Goal: Feedback & Contribution: Contribute content

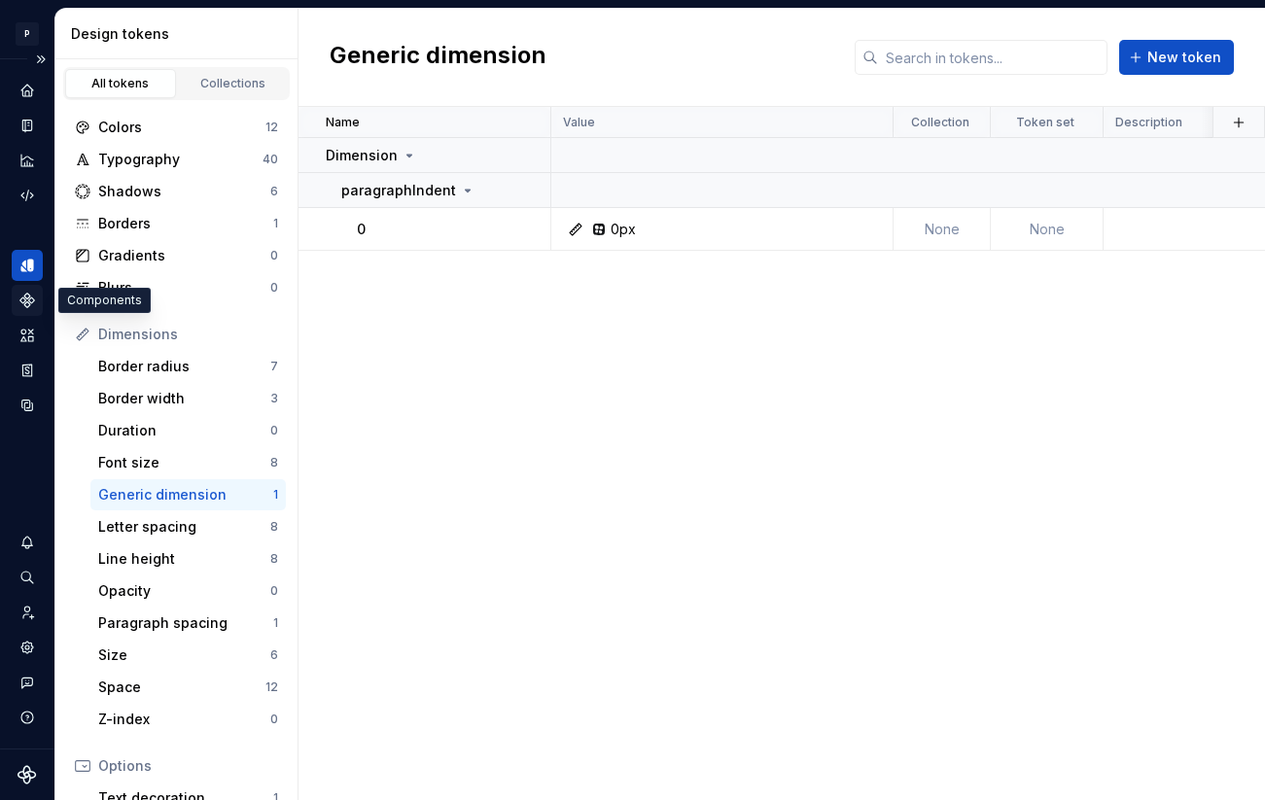
click at [24, 300] on icon "Components" at bounding box center [27, 301] width 14 height 14
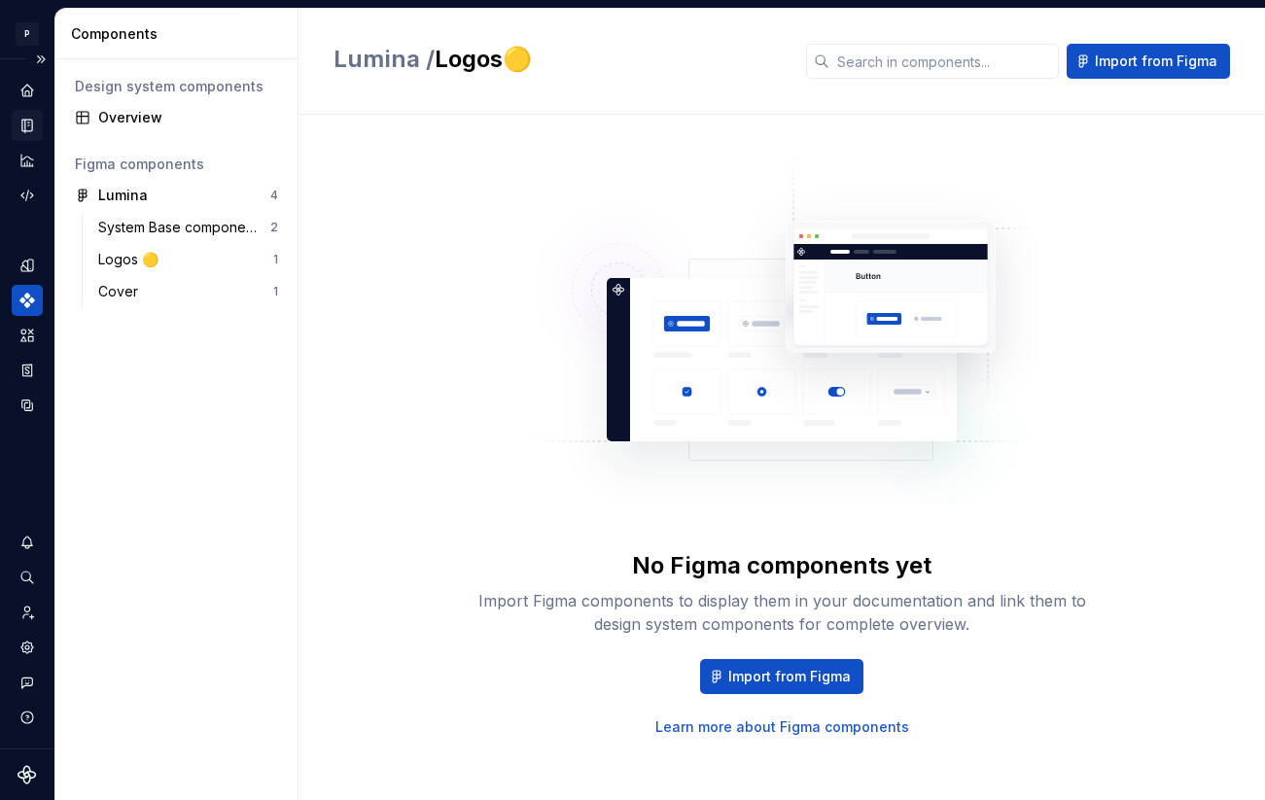
click at [25, 127] on icon "Documentation" at bounding box center [27, 126] width 10 height 13
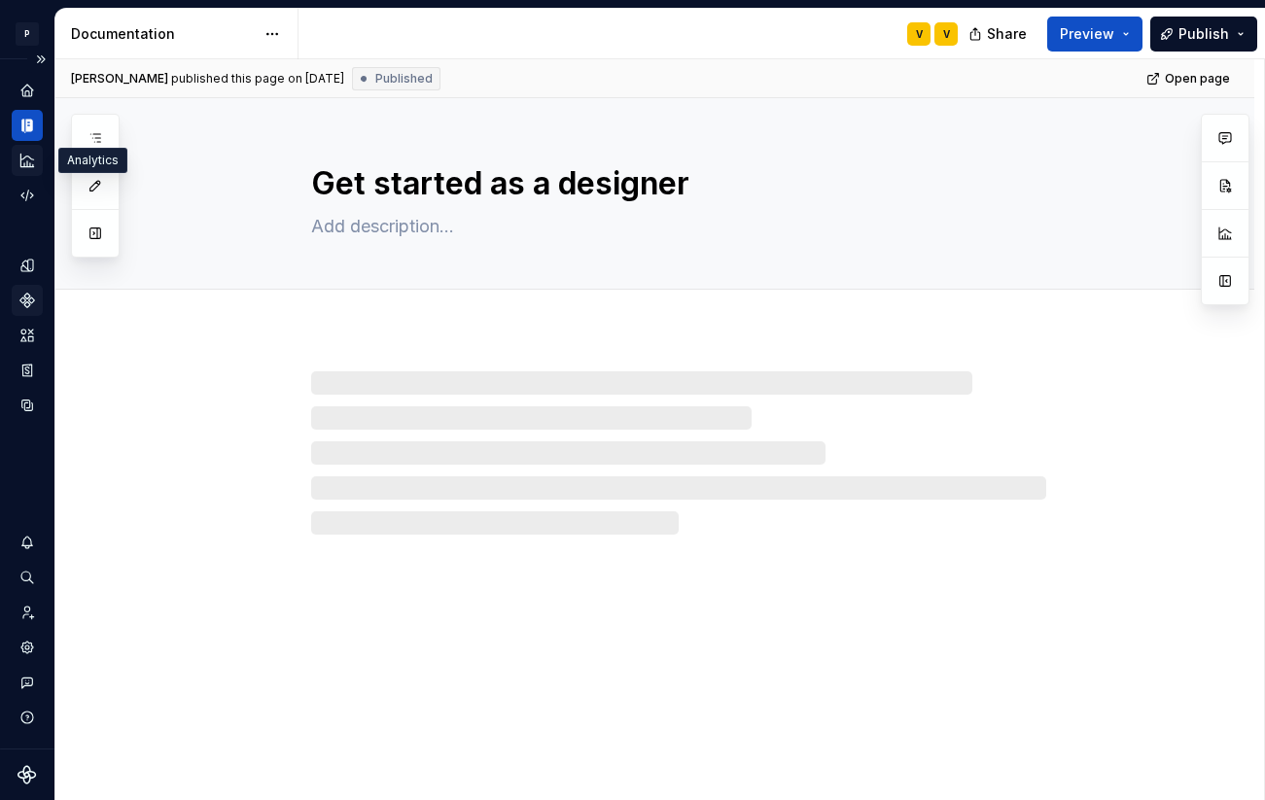
click at [30, 158] on icon "Analytics" at bounding box center [26, 160] width 13 height 13
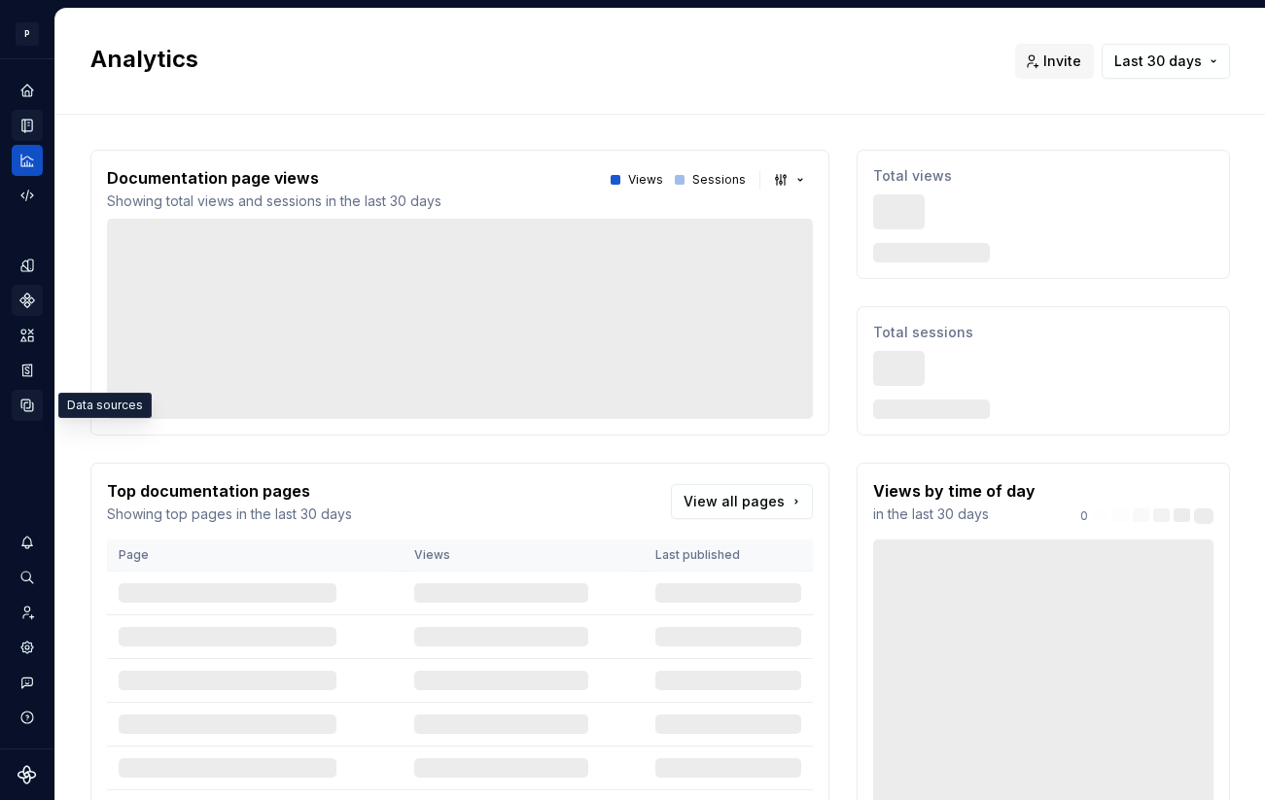
click at [24, 403] on icon "Data sources" at bounding box center [27, 405] width 12 height 12
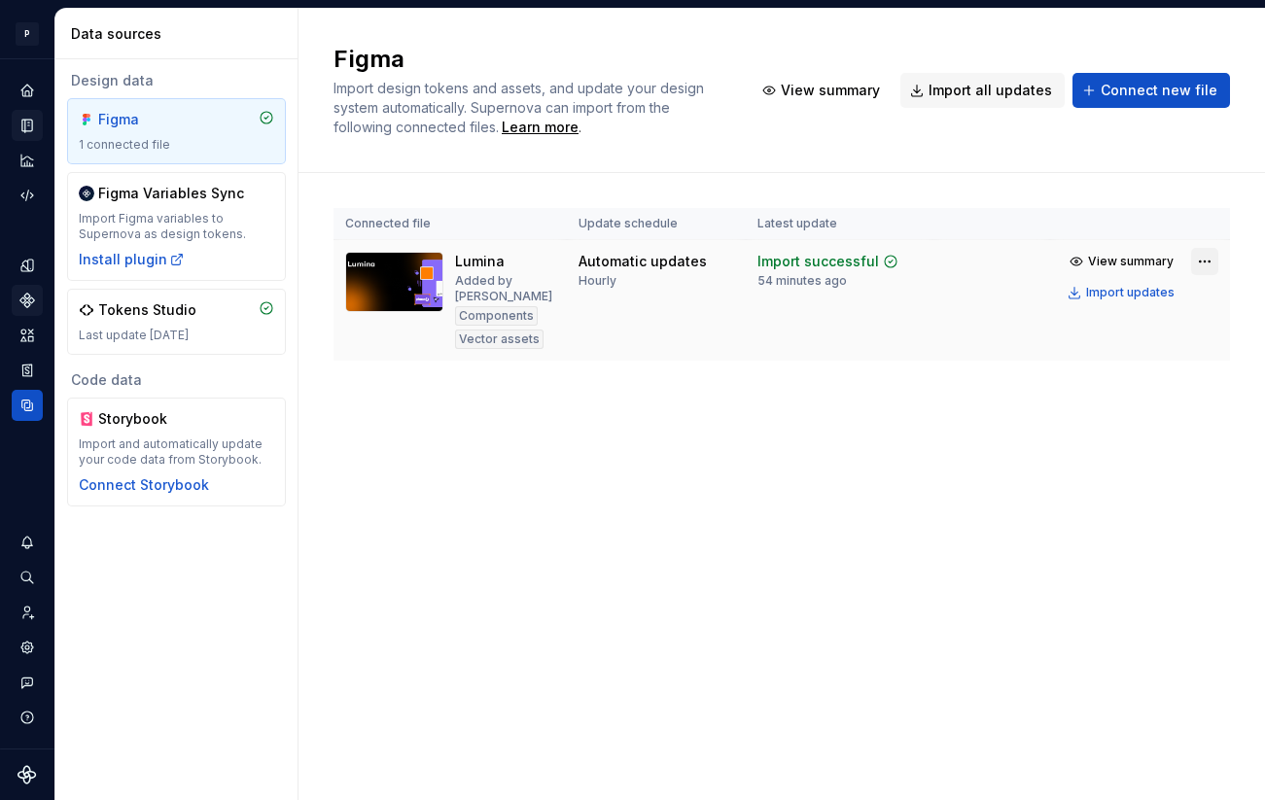
click at [1194, 267] on html "P Lumina V Design system data Data sources Design data Figma 1 connected file F…" at bounding box center [632, 400] width 1265 height 800
click at [930, 347] on html "P Lumina V Design system data Data sources Design data Figma 1 connected file F…" at bounding box center [632, 400] width 1265 height 800
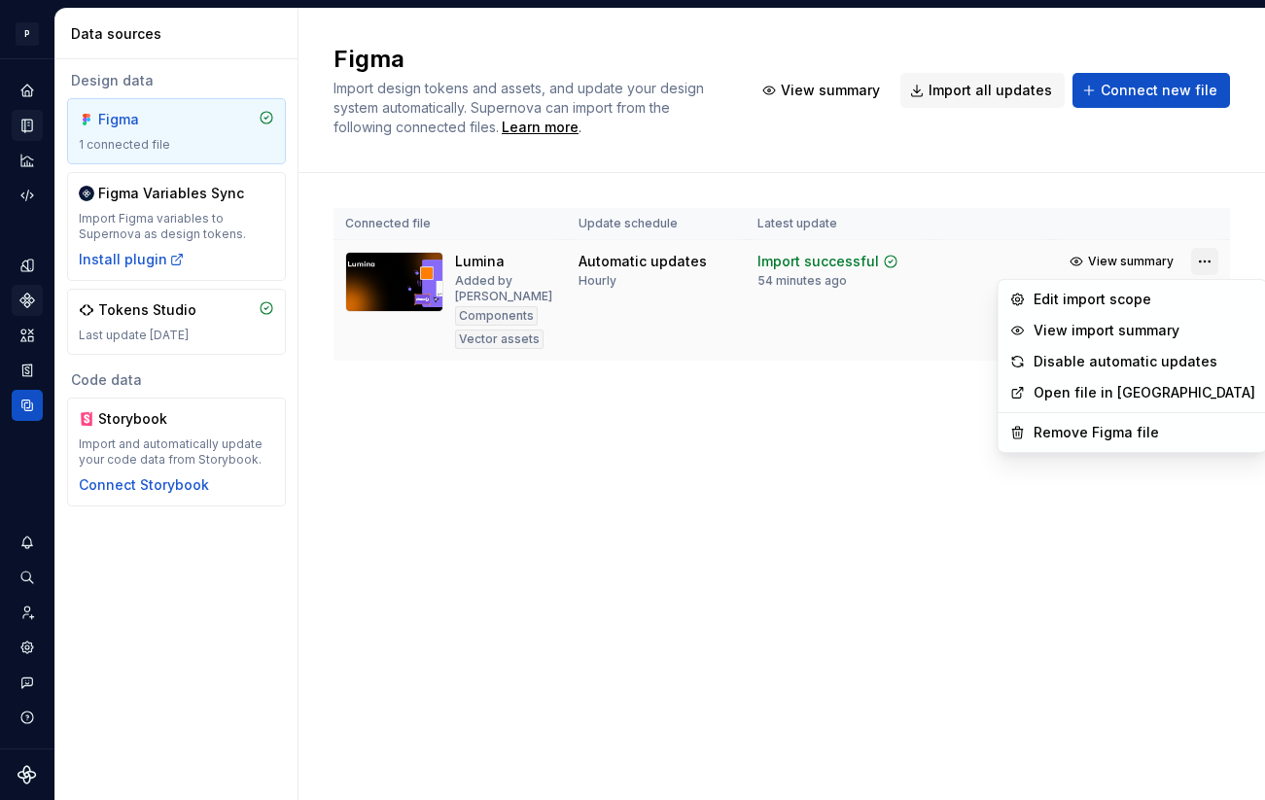
click at [1190, 258] on html "P Lumina V Design system data Data sources Design data Figma 1 connected file F…" at bounding box center [632, 400] width 1265 height 800
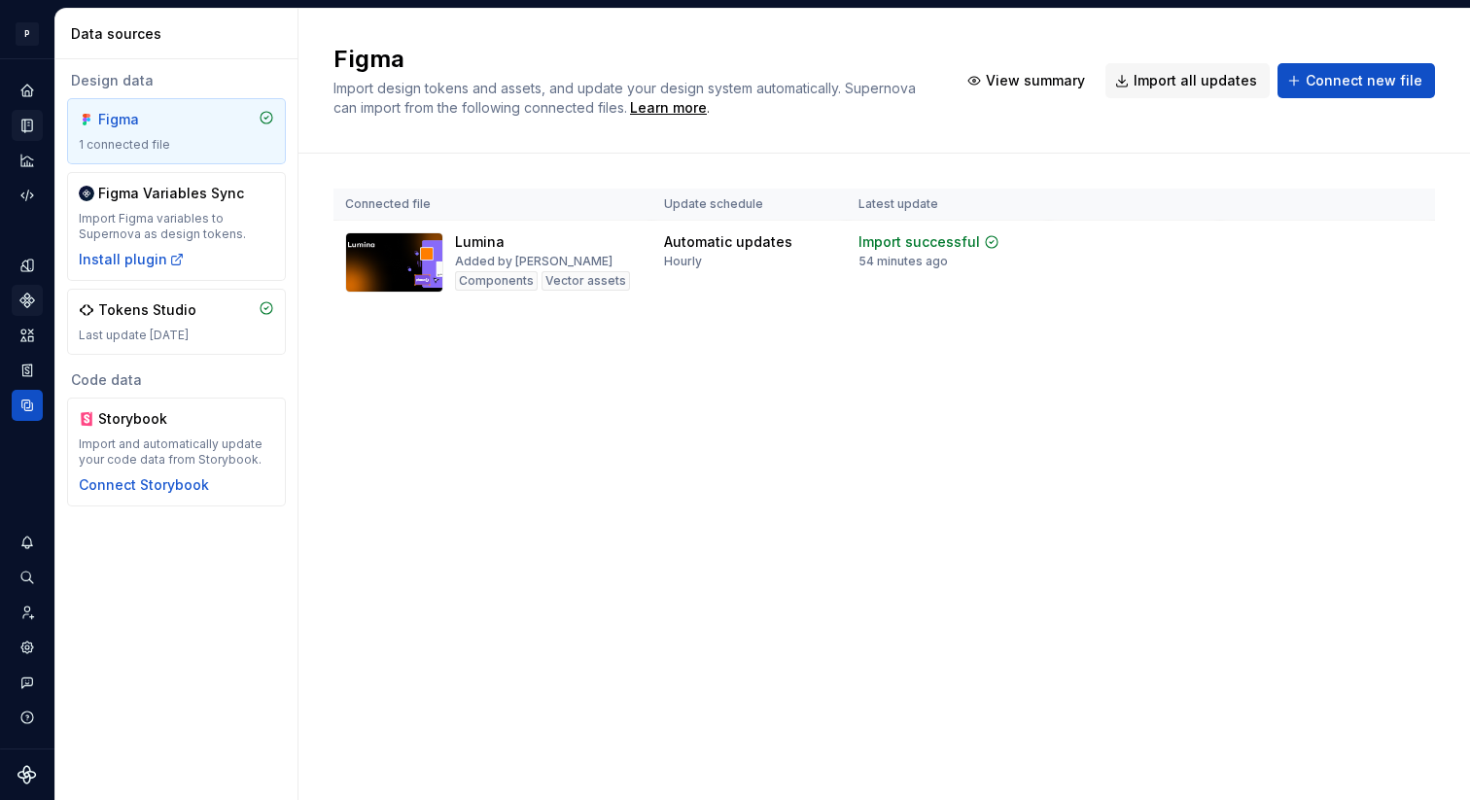
click at [1311, 249] on html "P Lumina V Design system data Data sources Design data Figma 1 connected file F…" at bounding box center [735, 400] width 1470 height 800
click at [1405, 245] on html "P Lumina V Design system data Data sources Design data Figma 1 connected file F…" at bounding box center [735, 400] width 1470 height 800
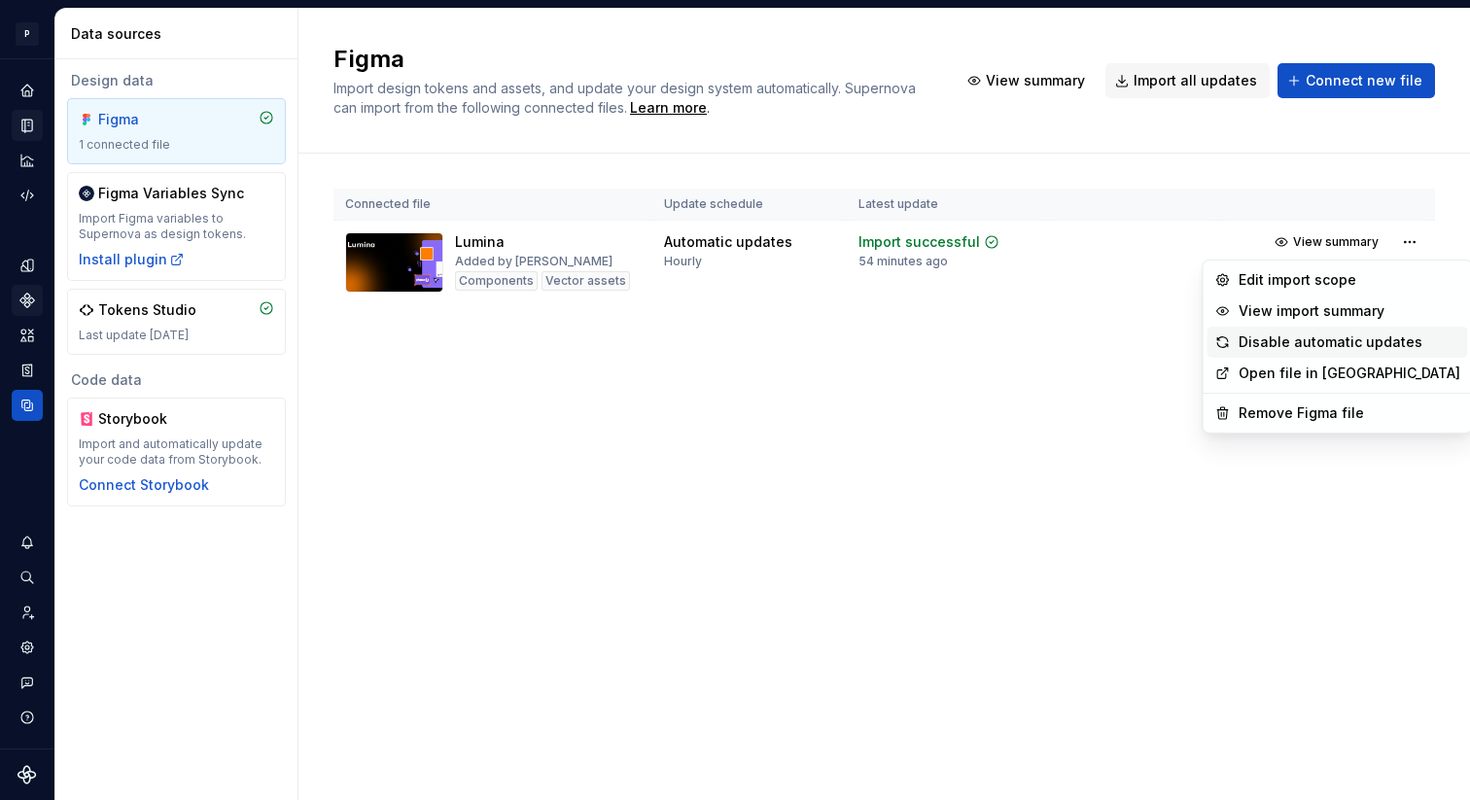
click at [1291, 338] on div "Disable automatic updates" at bounding box center [1349, 341] width 222 height 19
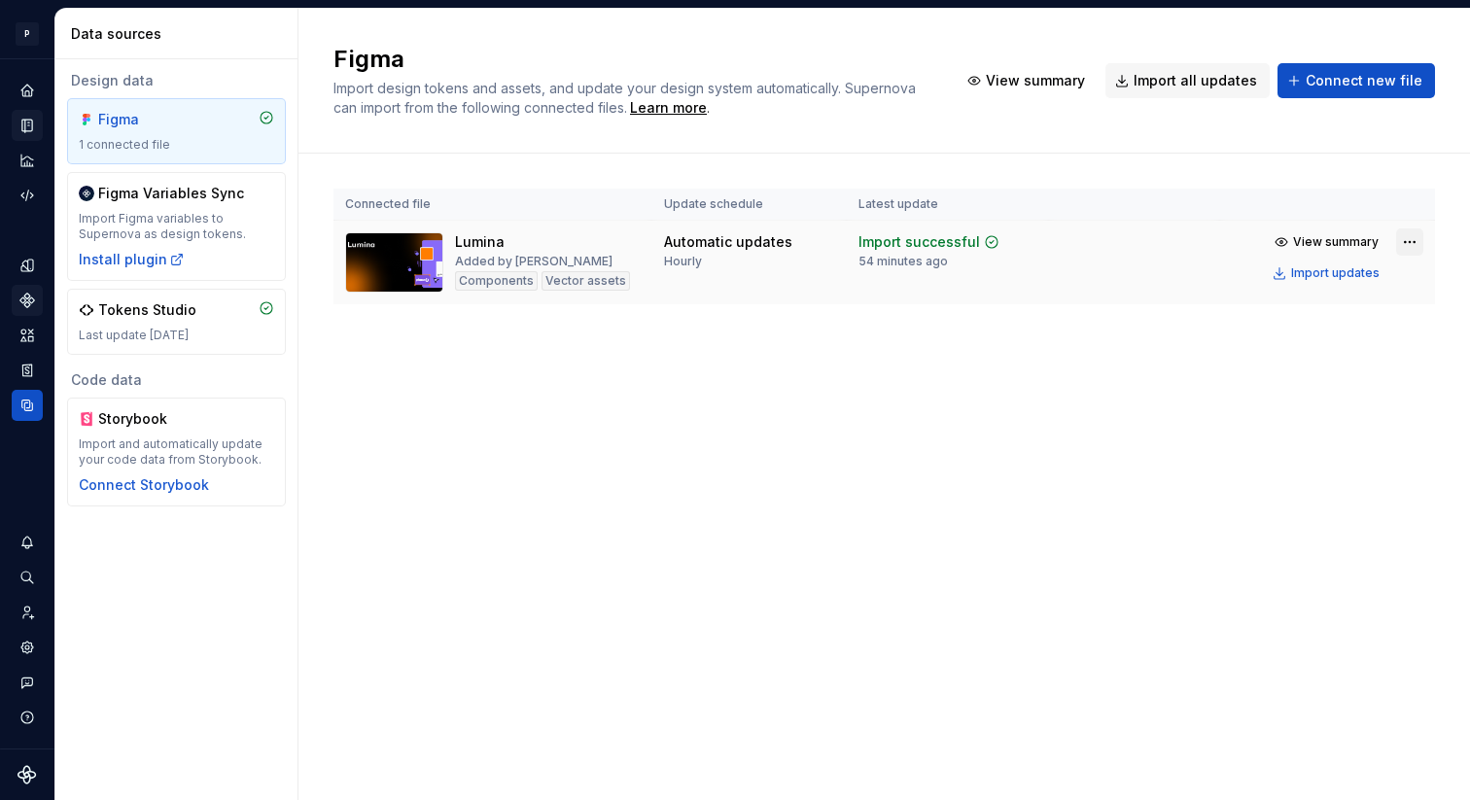
click at [1408, 235] on html "P Lumina V Design system data Data sources Design data Figma 1 connected file F…" at bounding box center [735, 400] width 1470 height 800
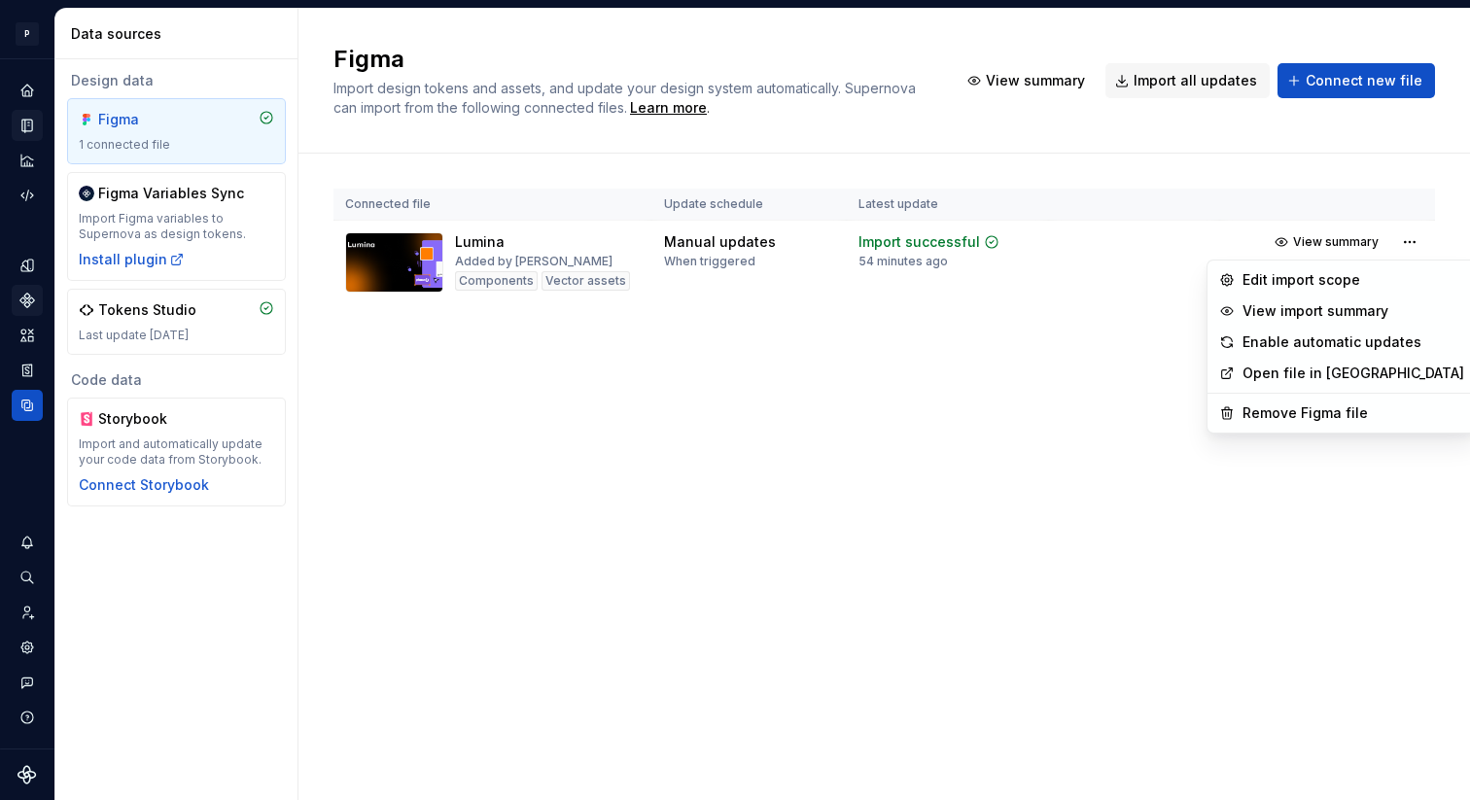
click at [123, 155] on html "P Lumina V Design system data Data sources Design data Figma 1 connected file F…" at bounding box center [735, 400] width 1470 height 800
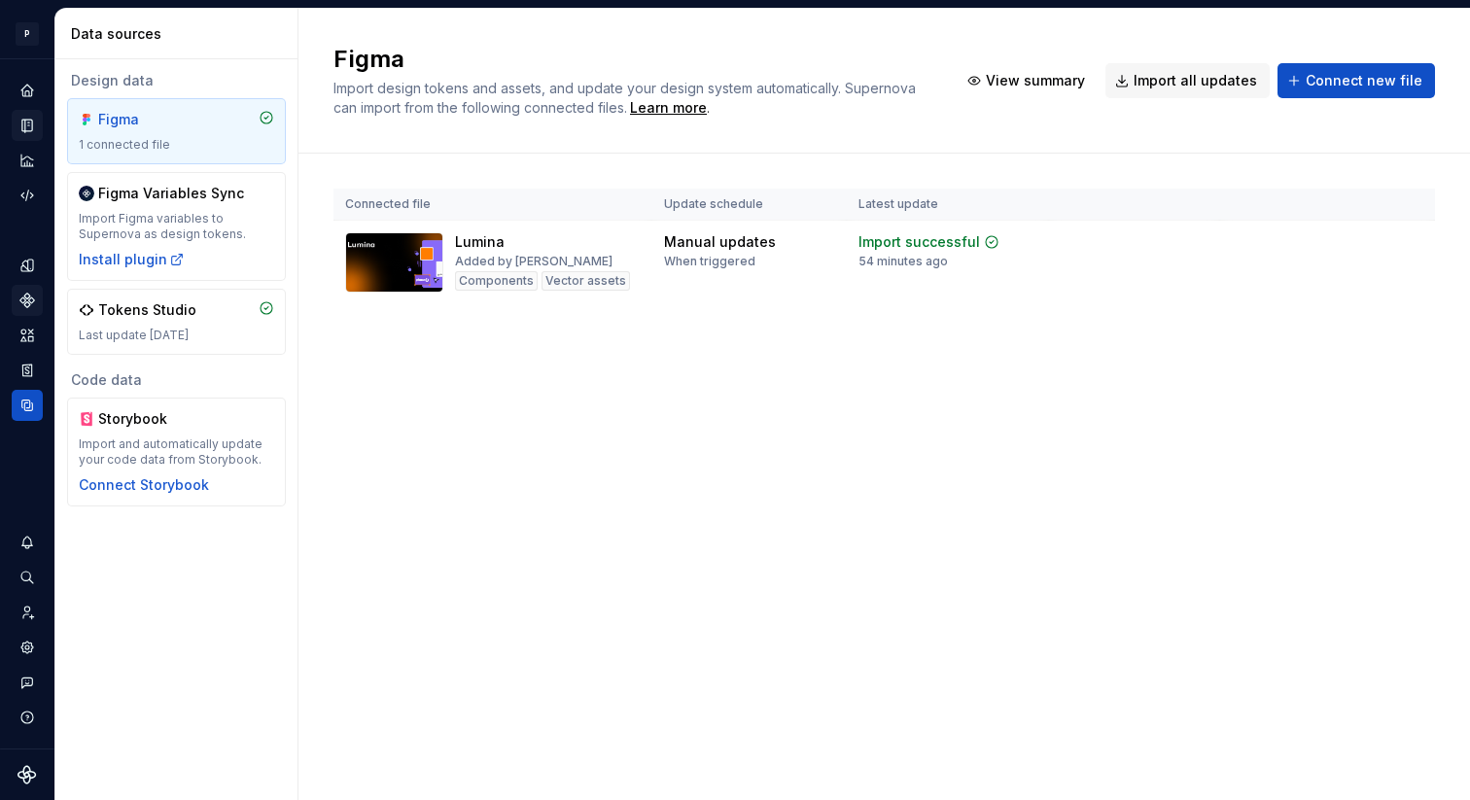
click at [123, 151] on div "1 connected file" at bounding box center [176, 145] width 195 height 16
click at [31, 92] on icon "Home" at bounding box center [26, 90] width 13 height 13
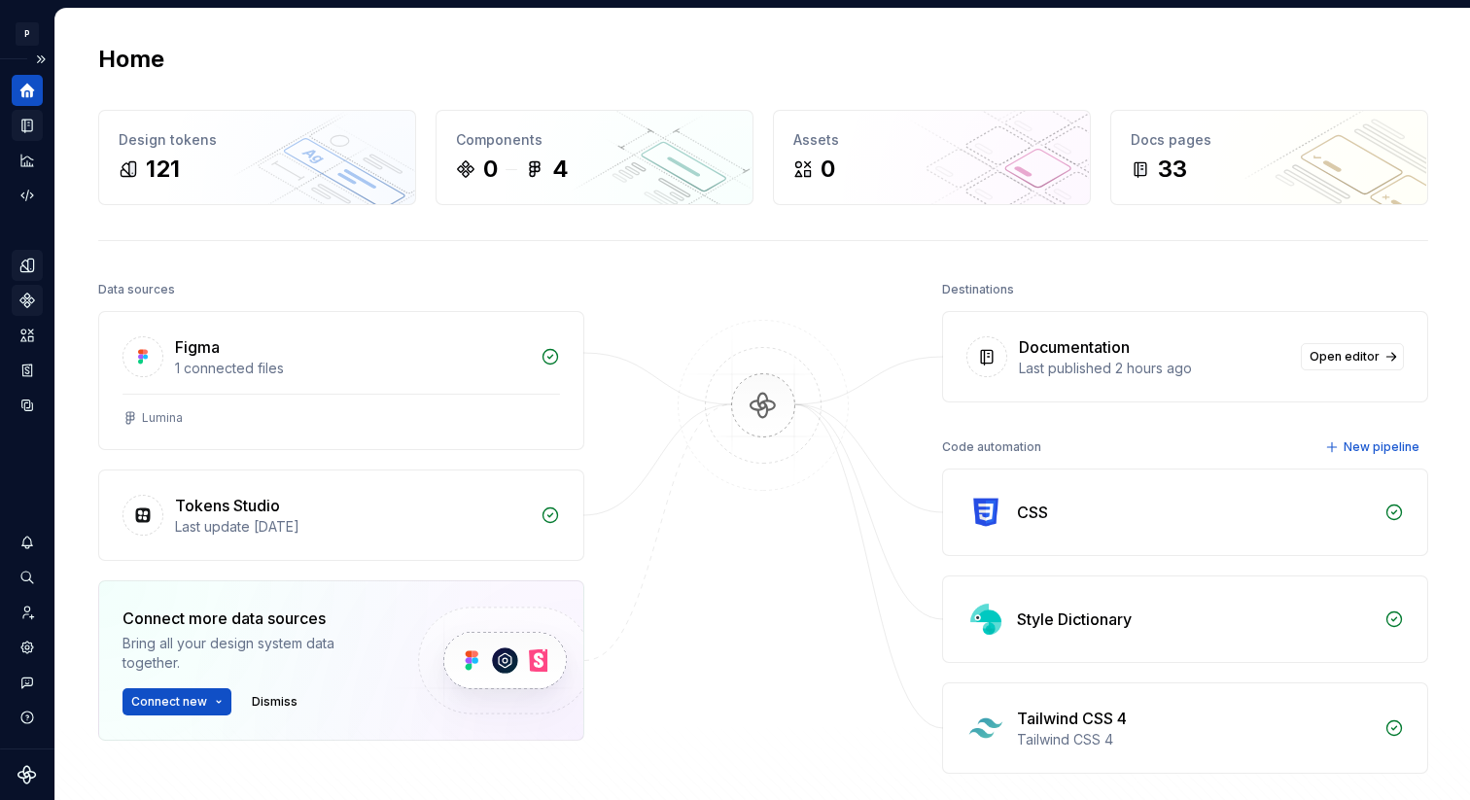
click at [25, 262] on icon "Design tokens" at bounding box center [26, 265] width 17 height 17
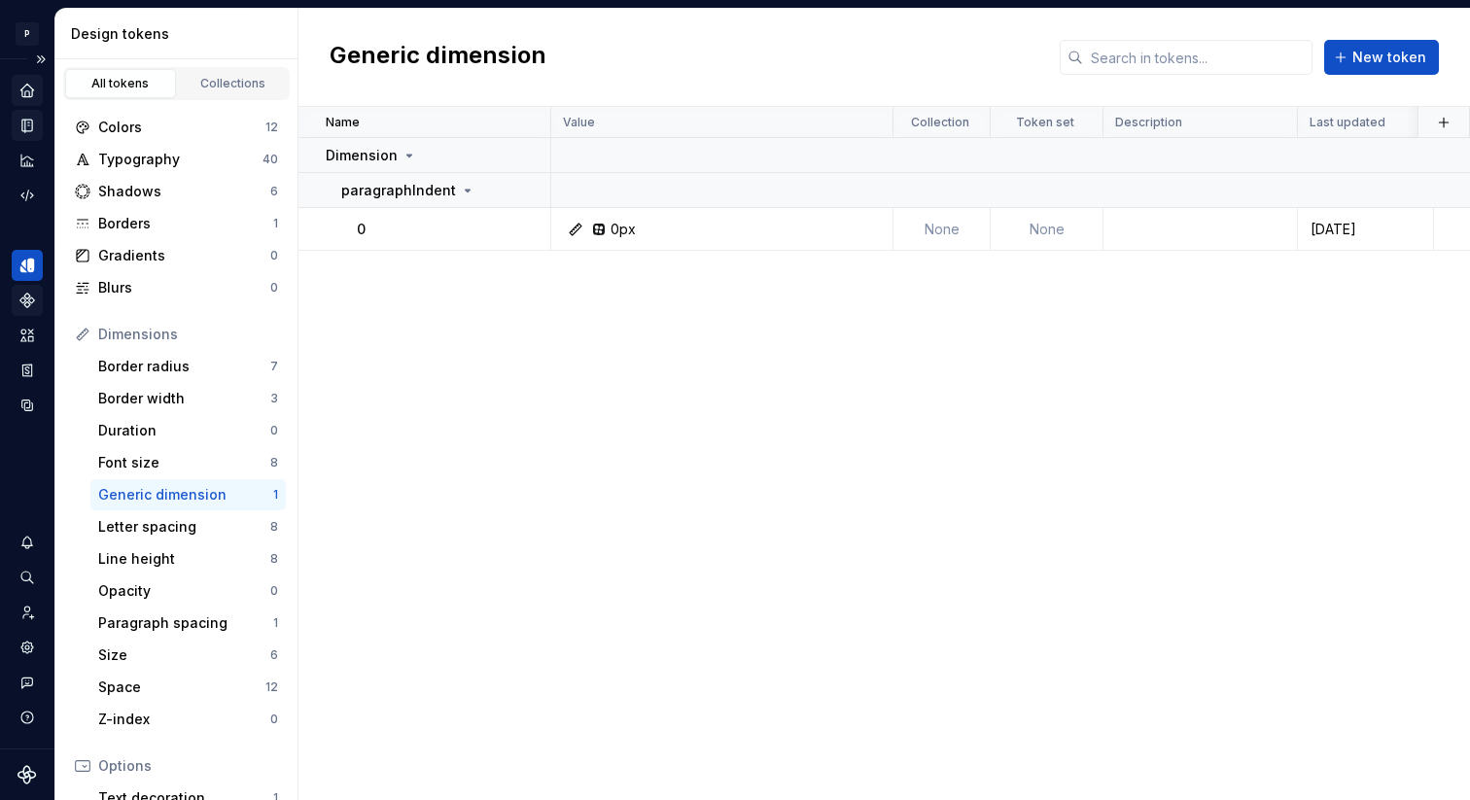
click at [22, 308] on icon "Components" at bounding box center [26, 300] width 17 height 17
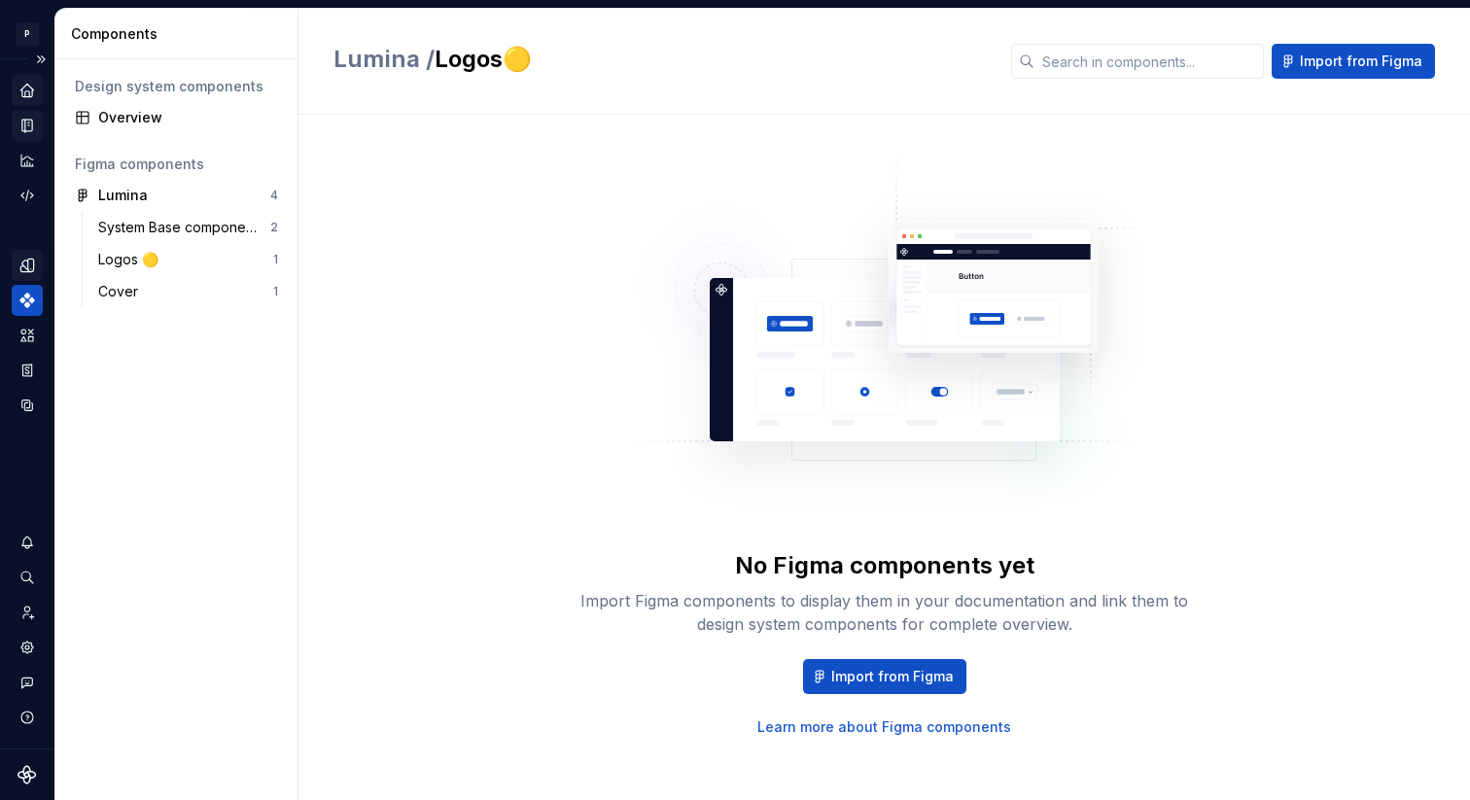
click at [26, 266] on icon "Design tokens" at bounding box center [26, 265] width 17 height 17
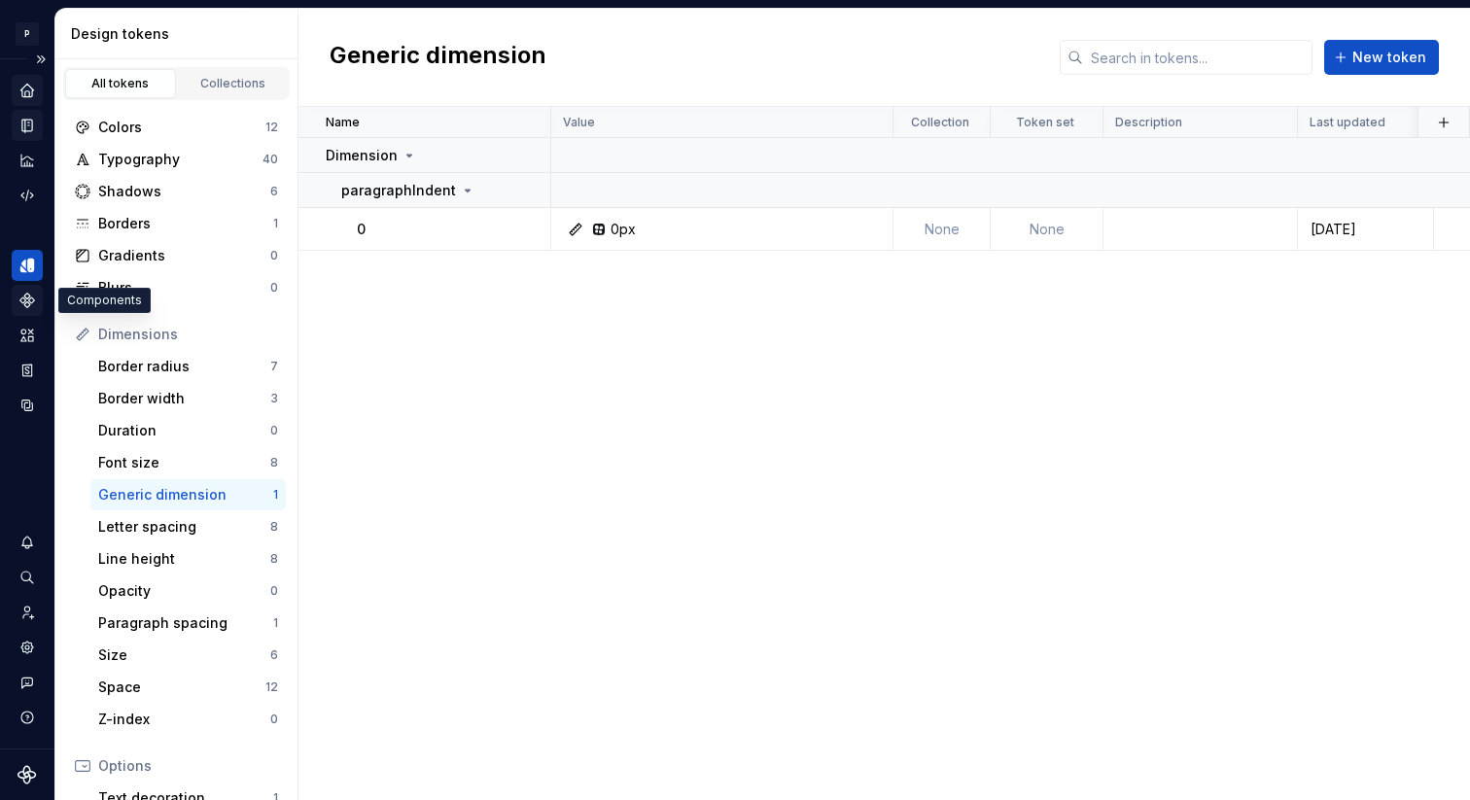
click at [22, 295] on icon "Components" at bounding box center [26, 300] width 17 height 17
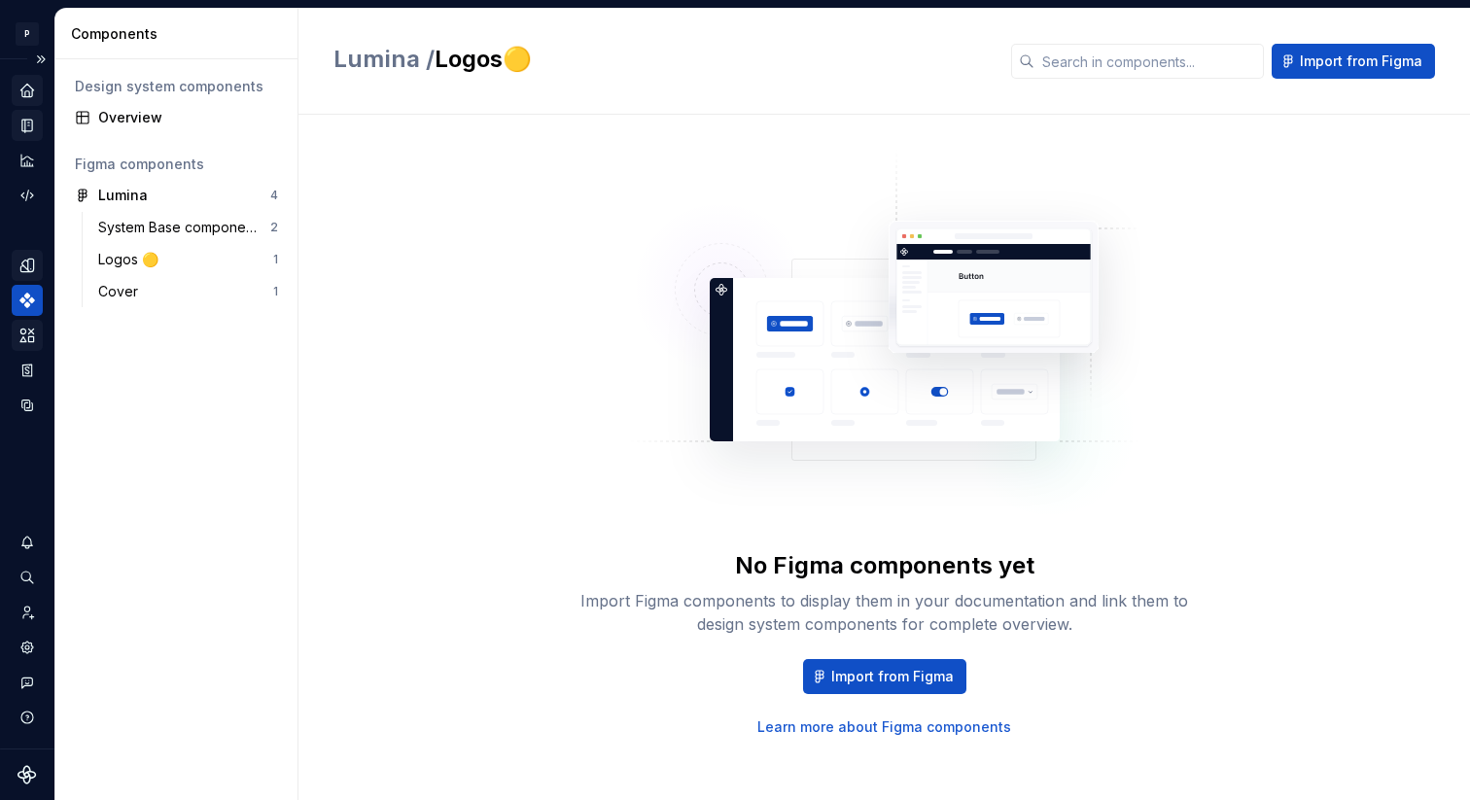
click at [24, 343] on div "Assets" at bounding box center [27, 335] width 31 height 31
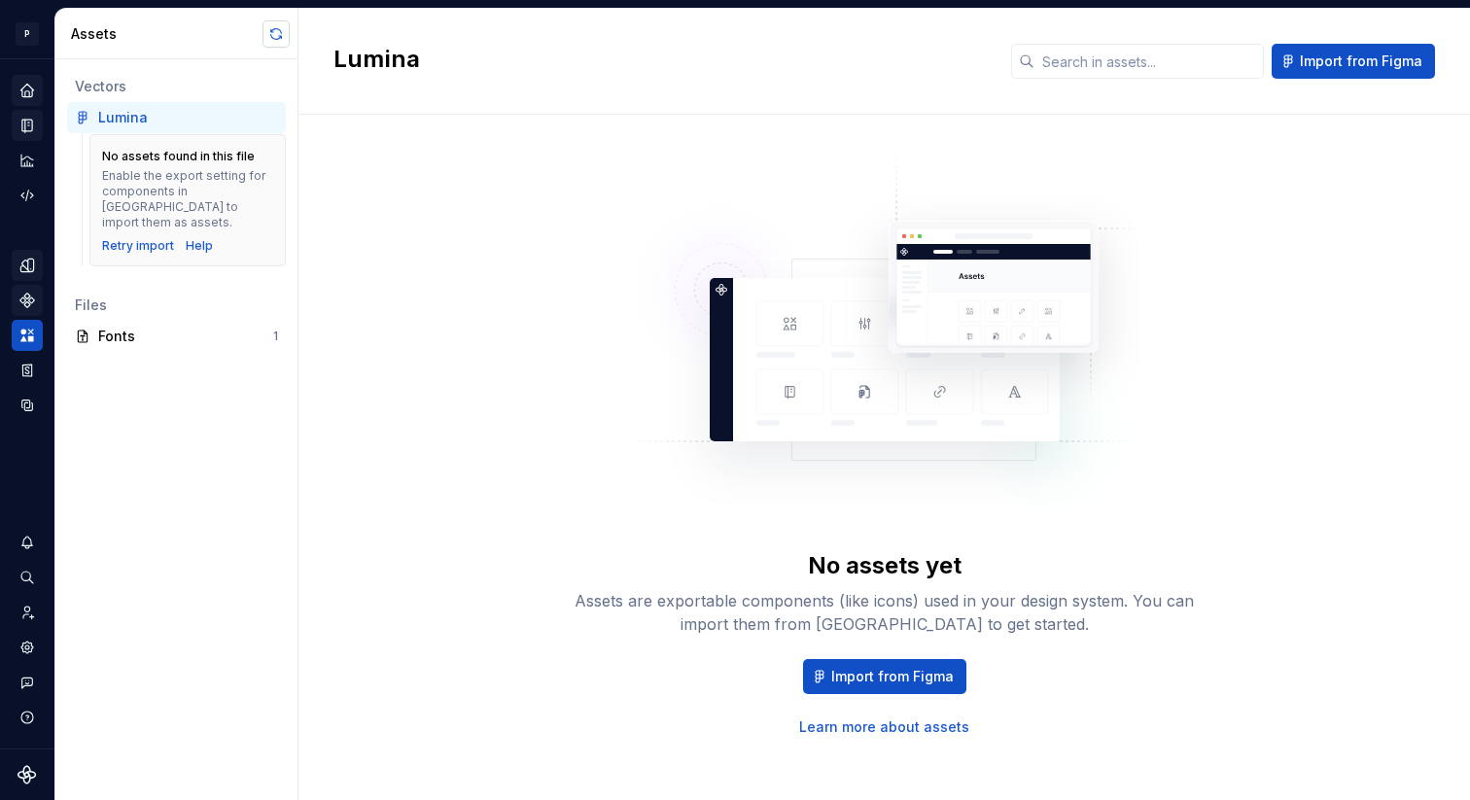
click at [265, 39] on button "button" at bounding box center [275, 33] width 27 height 27
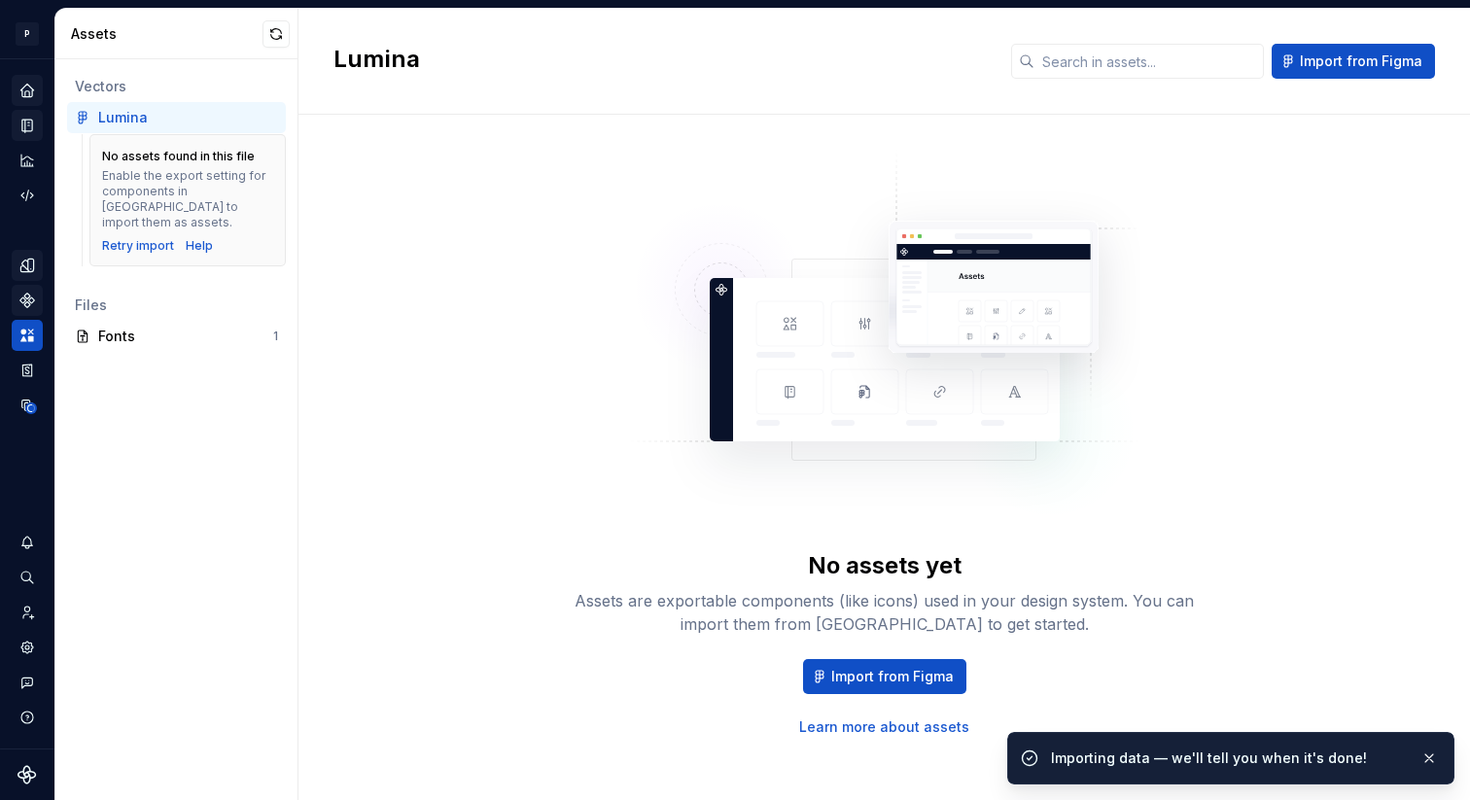
click at [20, 91] on icon "Home" at bounding box center [26, 90] width 17 height 17
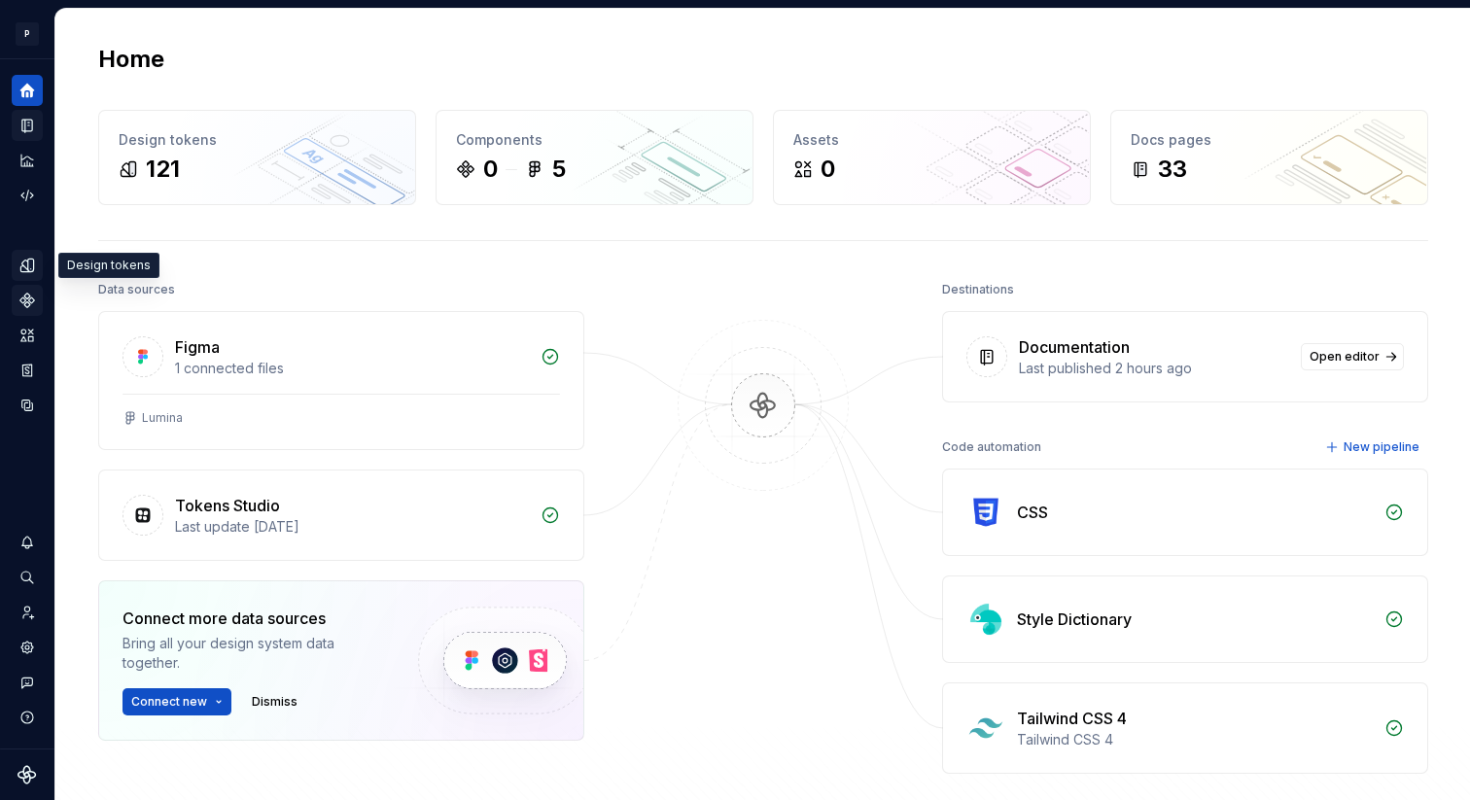
click at [22, 263] on icon "Design tokens" at bounding box center [26, 265] width 17 height 17
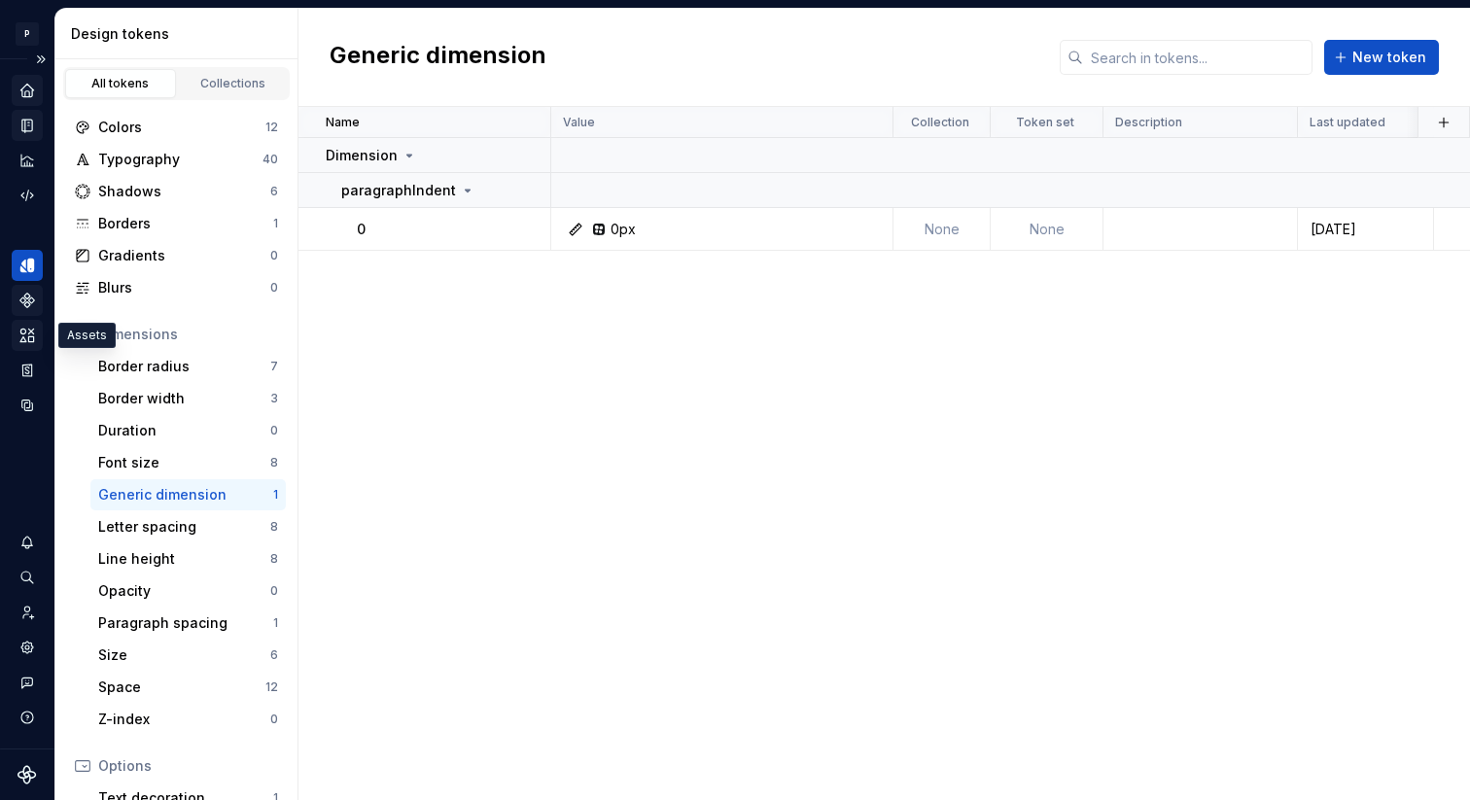
click at [32, 323] on div "Assets" at bounding box center [27, 335] width 31 height 31
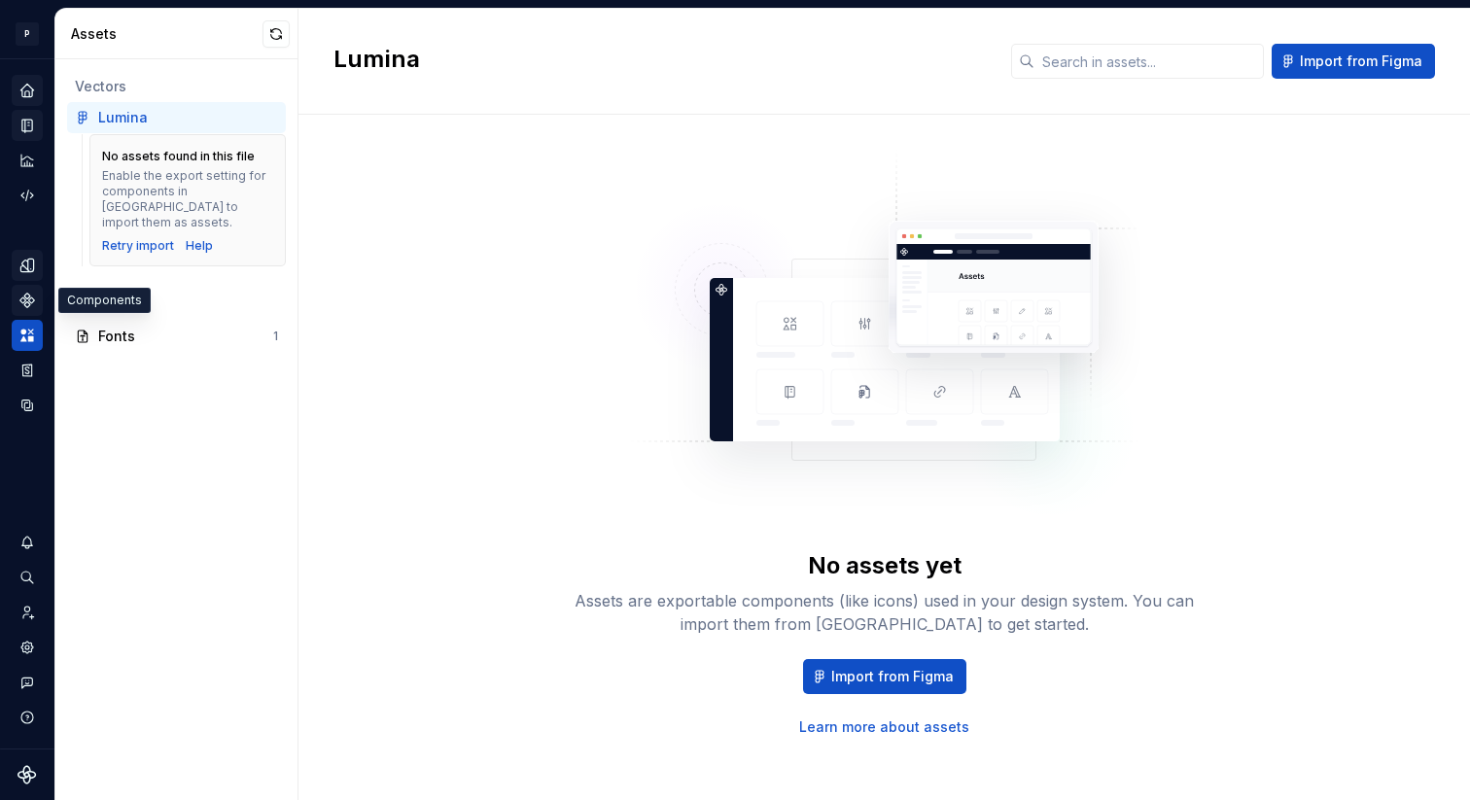
click at [23, 298] on icon "Components" at bounding box center [27, 301] width 14 height 14
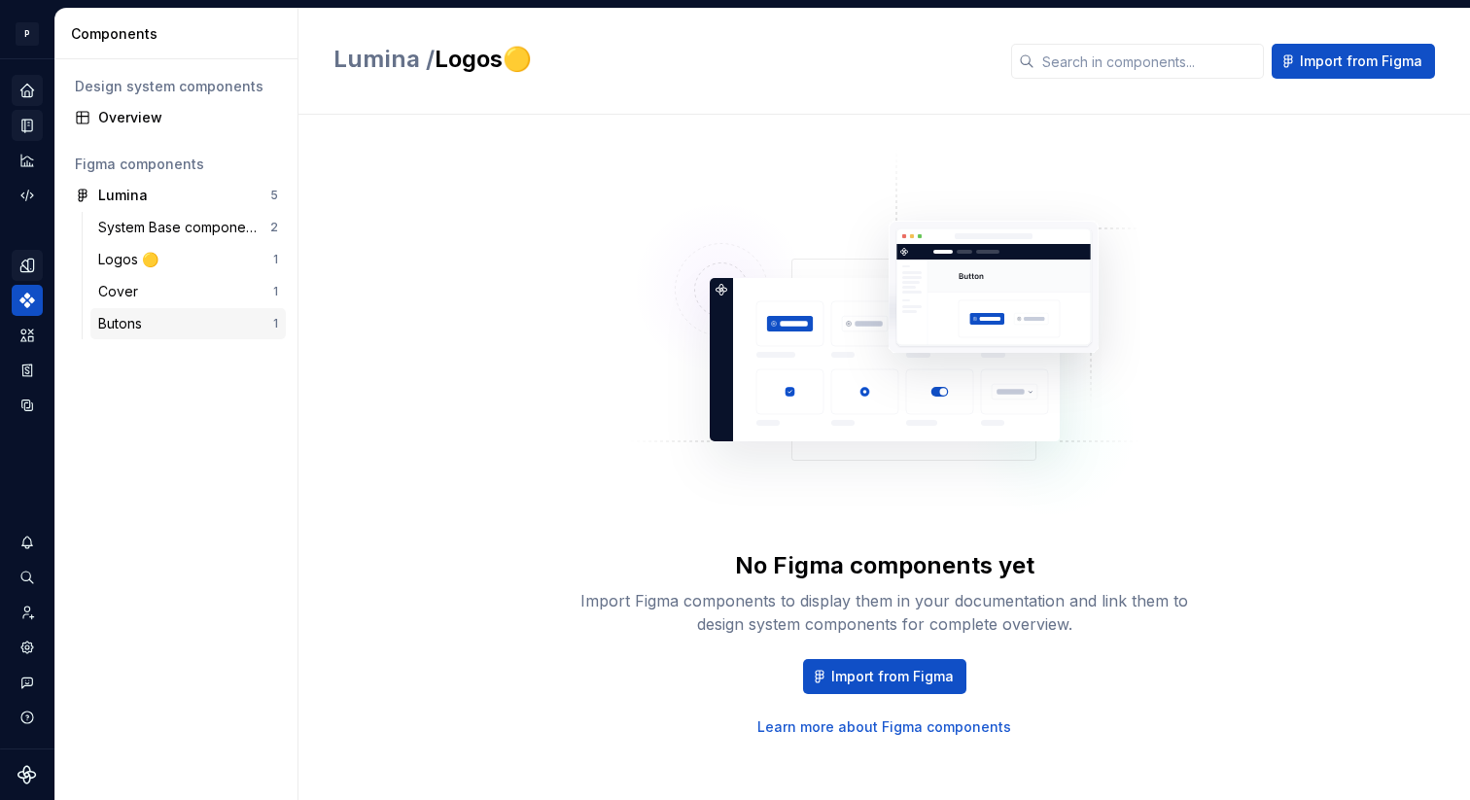
click at [148, 328] on div "Butons" at bounding box center [124, 323] width 52 height 19
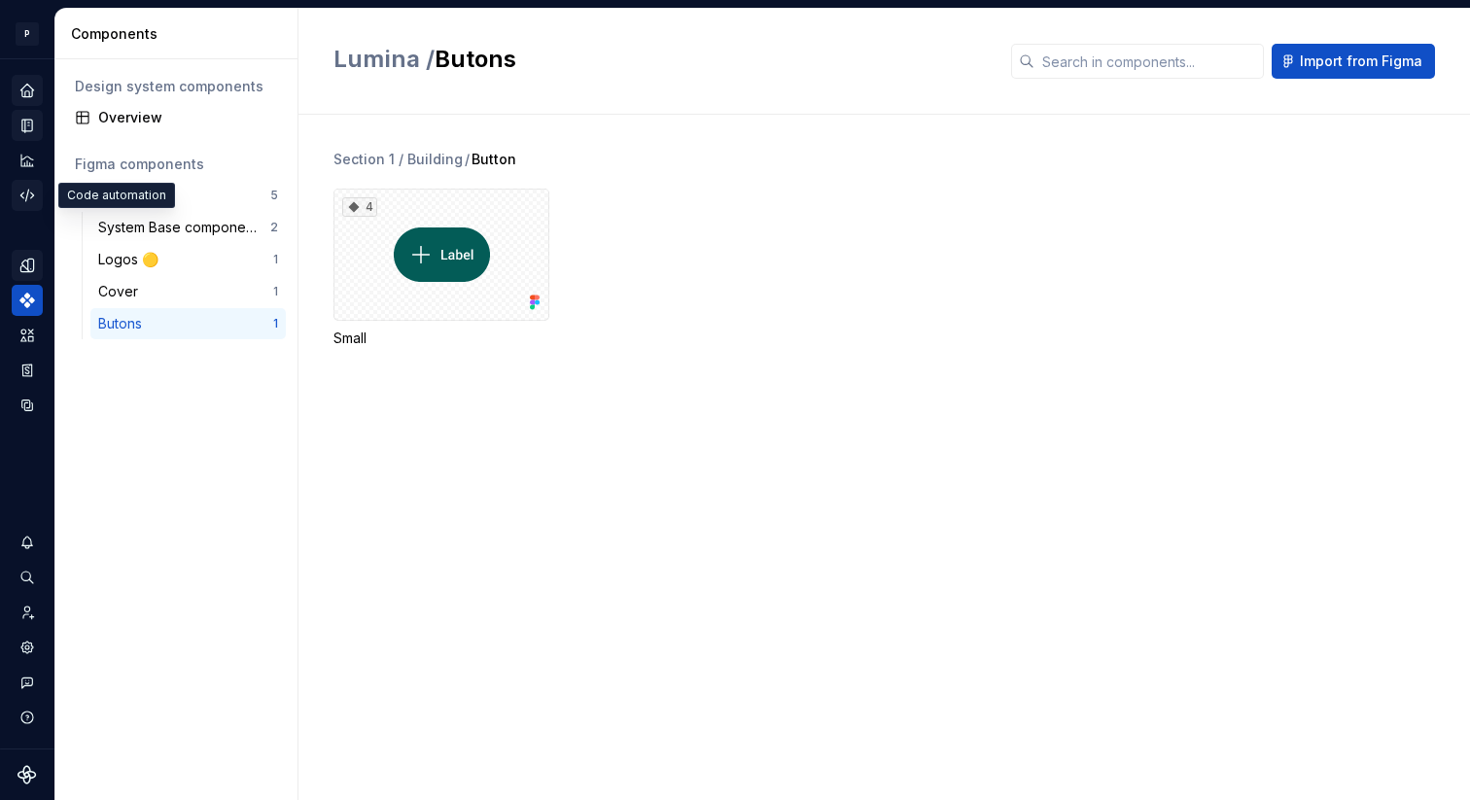
click at [26, 191] on icon "Code automation" at bounding box center [26, 195] width 17 height 17
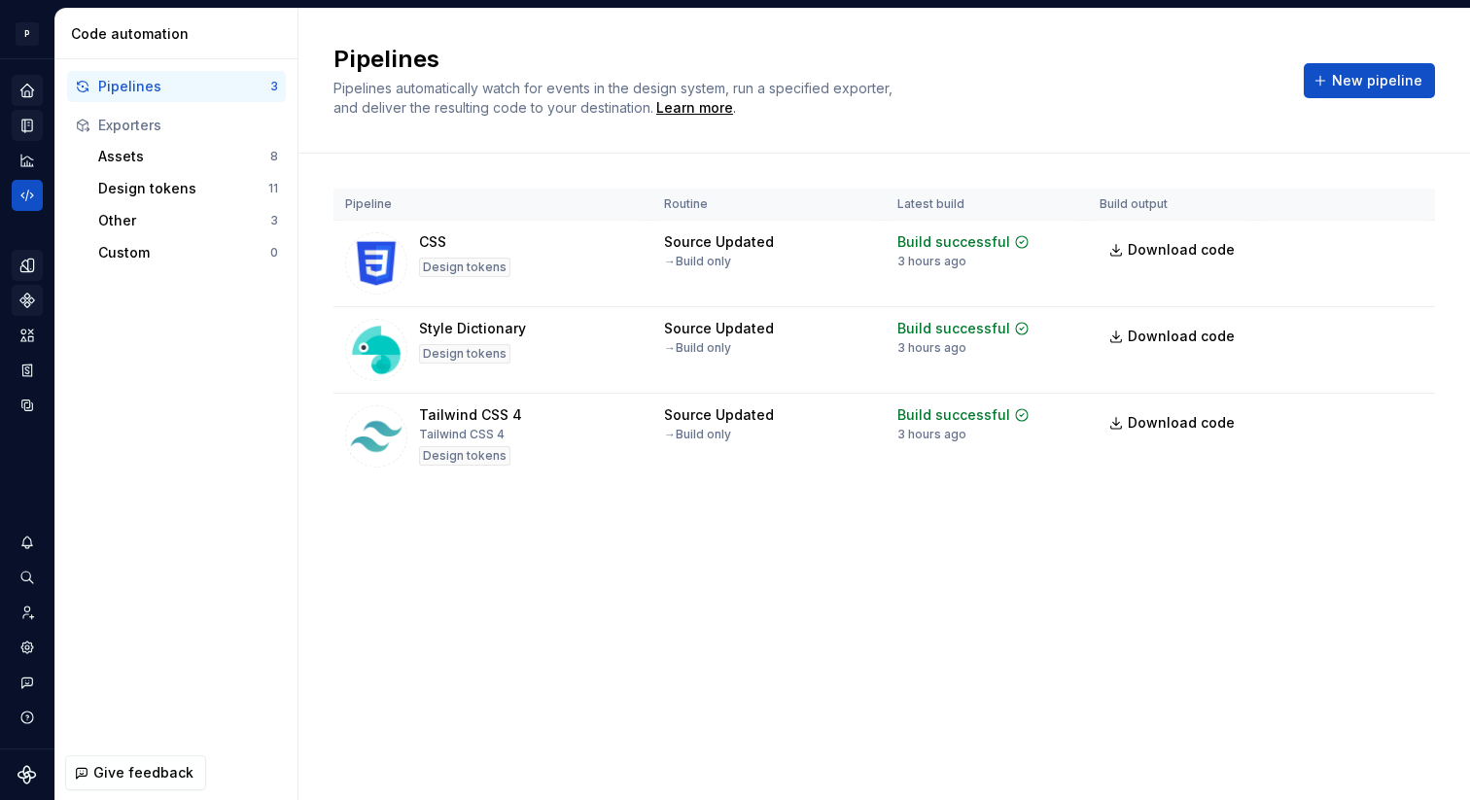
click at [25, 91] on icon "Home" at bounding box center [26, 90] width 13 height 13
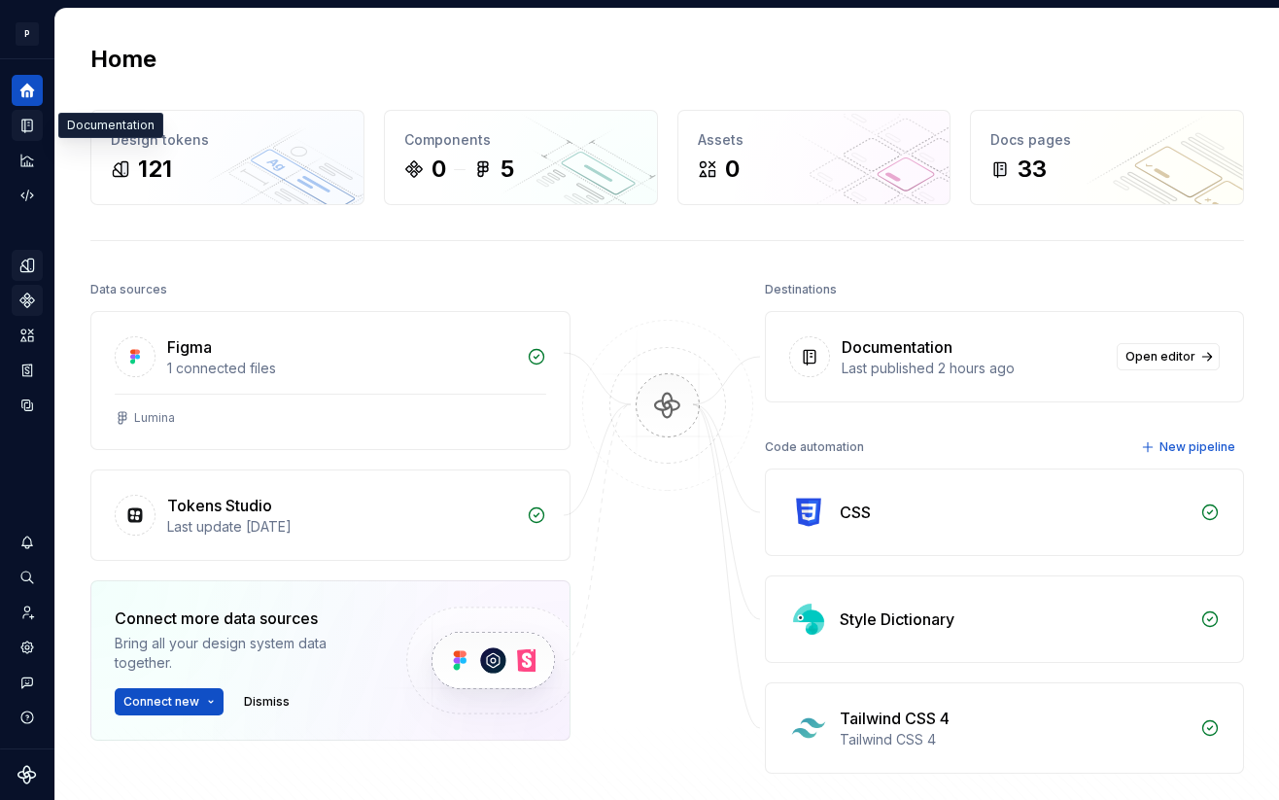
click at [28, 121] on icon "Documentation" at bounding box center [29, 126] width 8 height 11
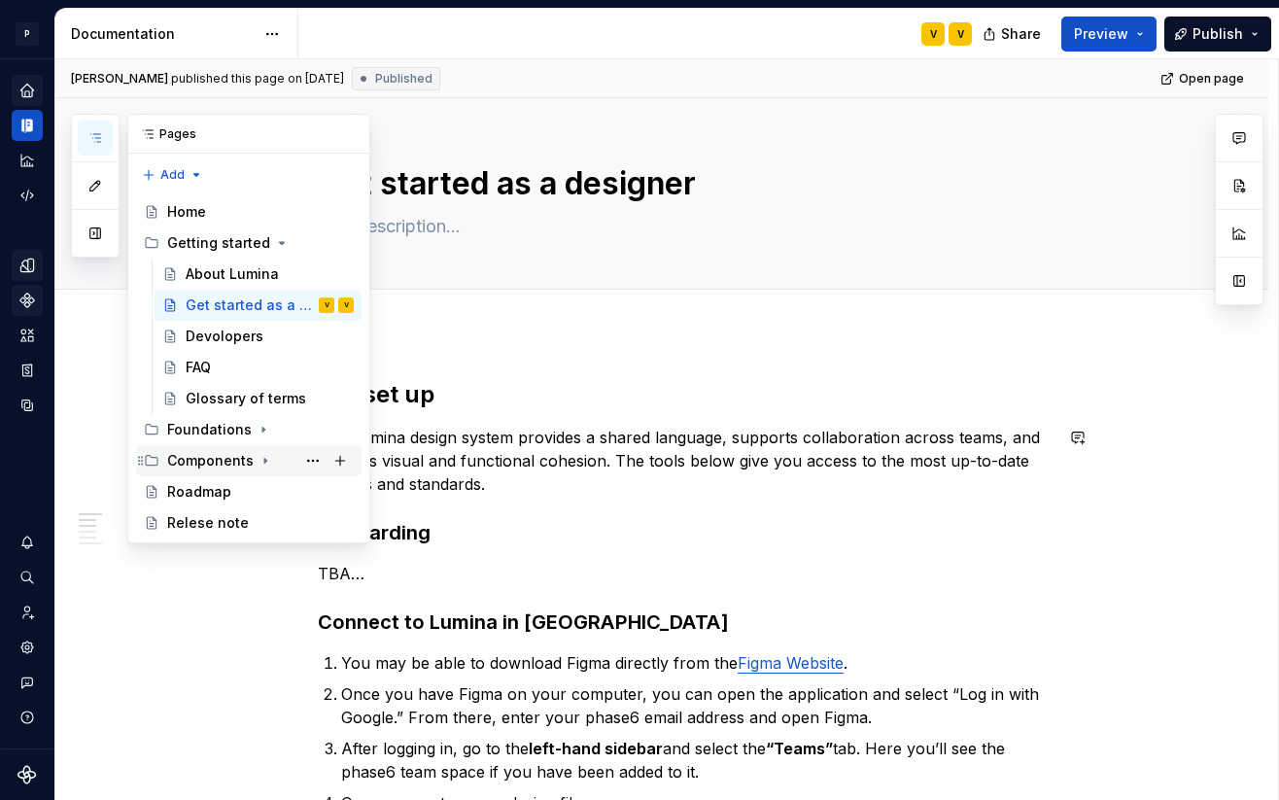
click at [197, 468] on div "Components" at bounding box center [210, 460] width 87 height 19
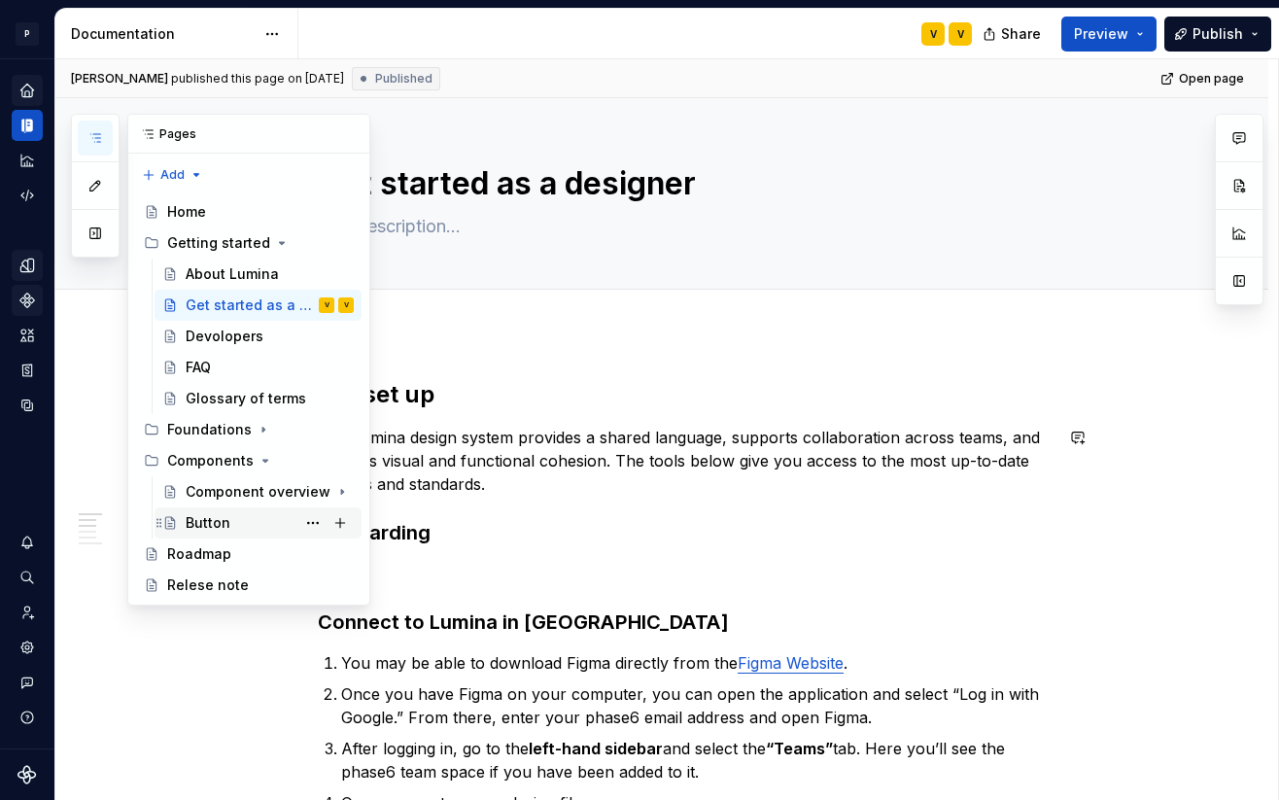
click at [191, 516] on div "Button" at bounding box center [208, 522] width 45 height 19
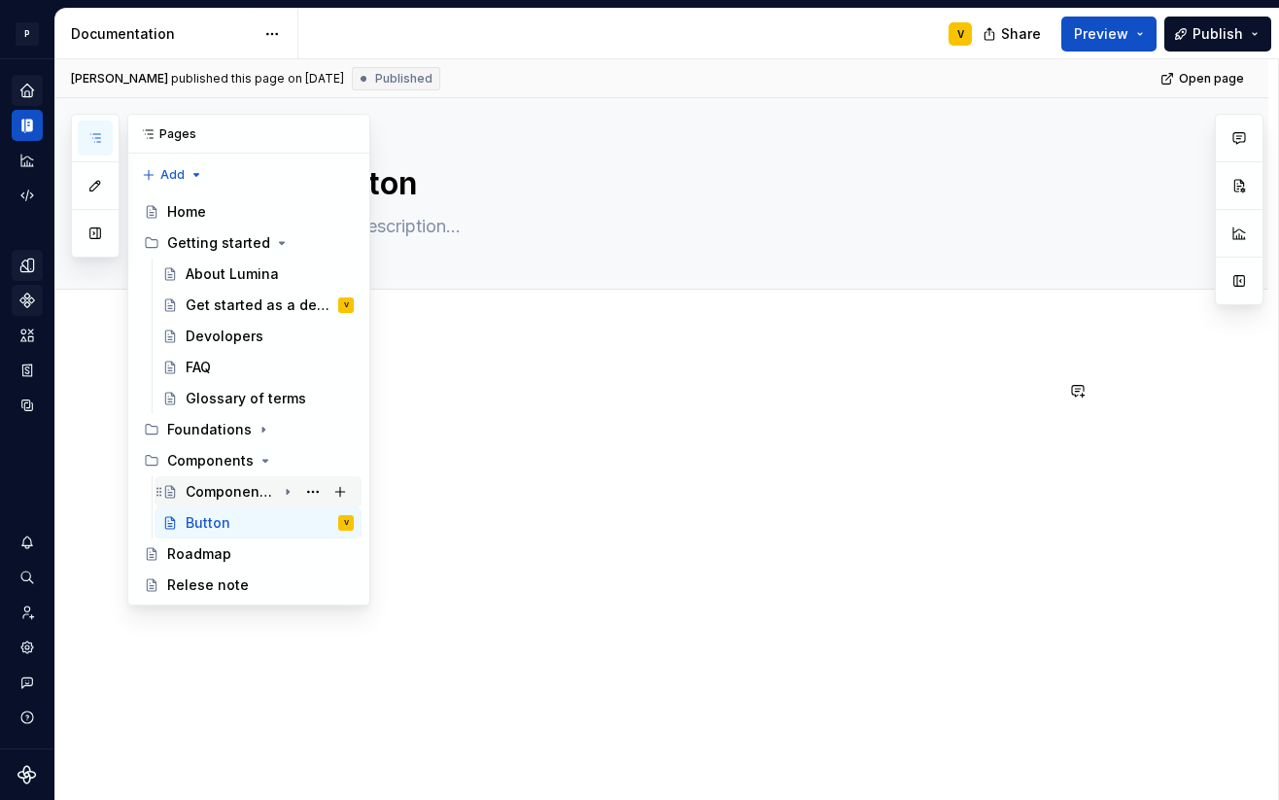
click at [212, 485] on div "Component overview" at bounding box center [231, 491] width 90 height 19
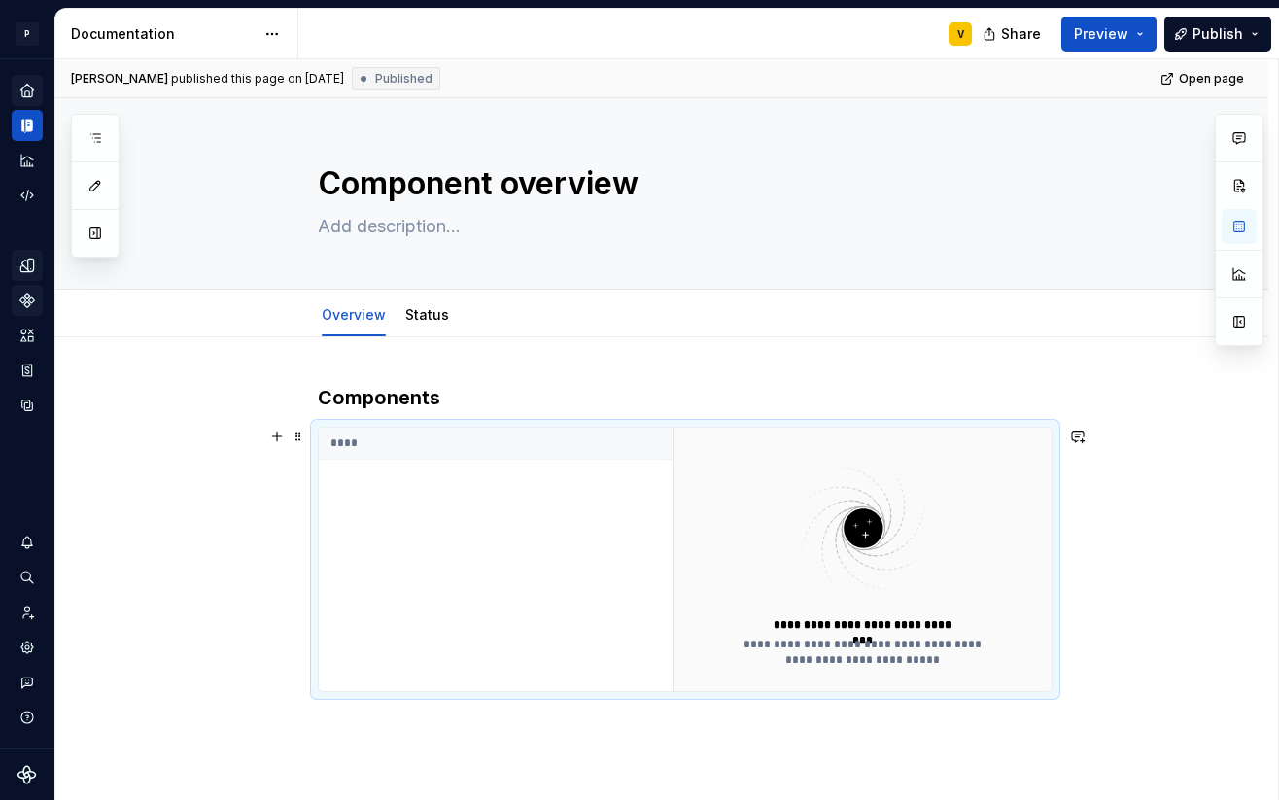
click at [369, 447] on th "****" at bounding box center [496, 444] width 354 height 32
click at [423, 308] on link "Status" at bounding box center [427, 314] width 44 height 17
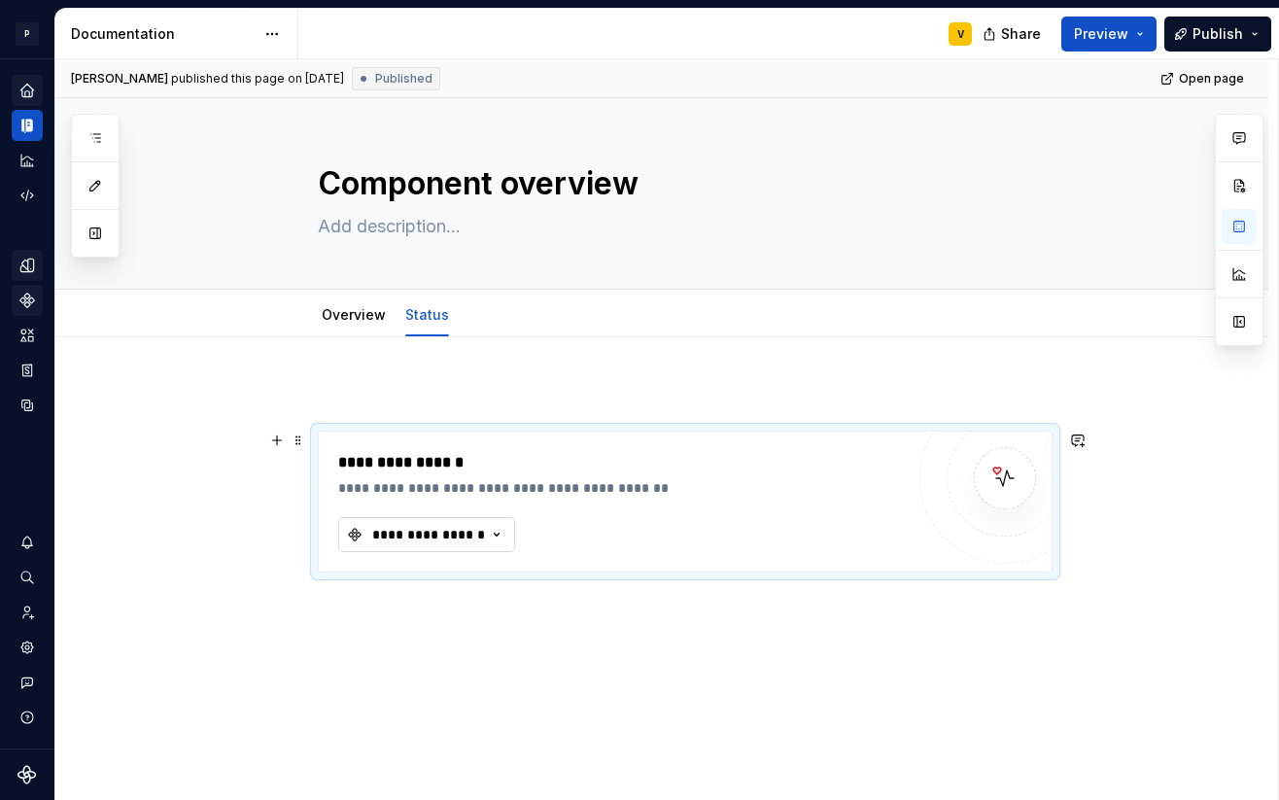
click at [442, 530] on div "**********" at bounding box center [428, 534] width 117 height 19
click at [410, 377] on div "**********" at bounding box center [661, 586] width 1213 height 499
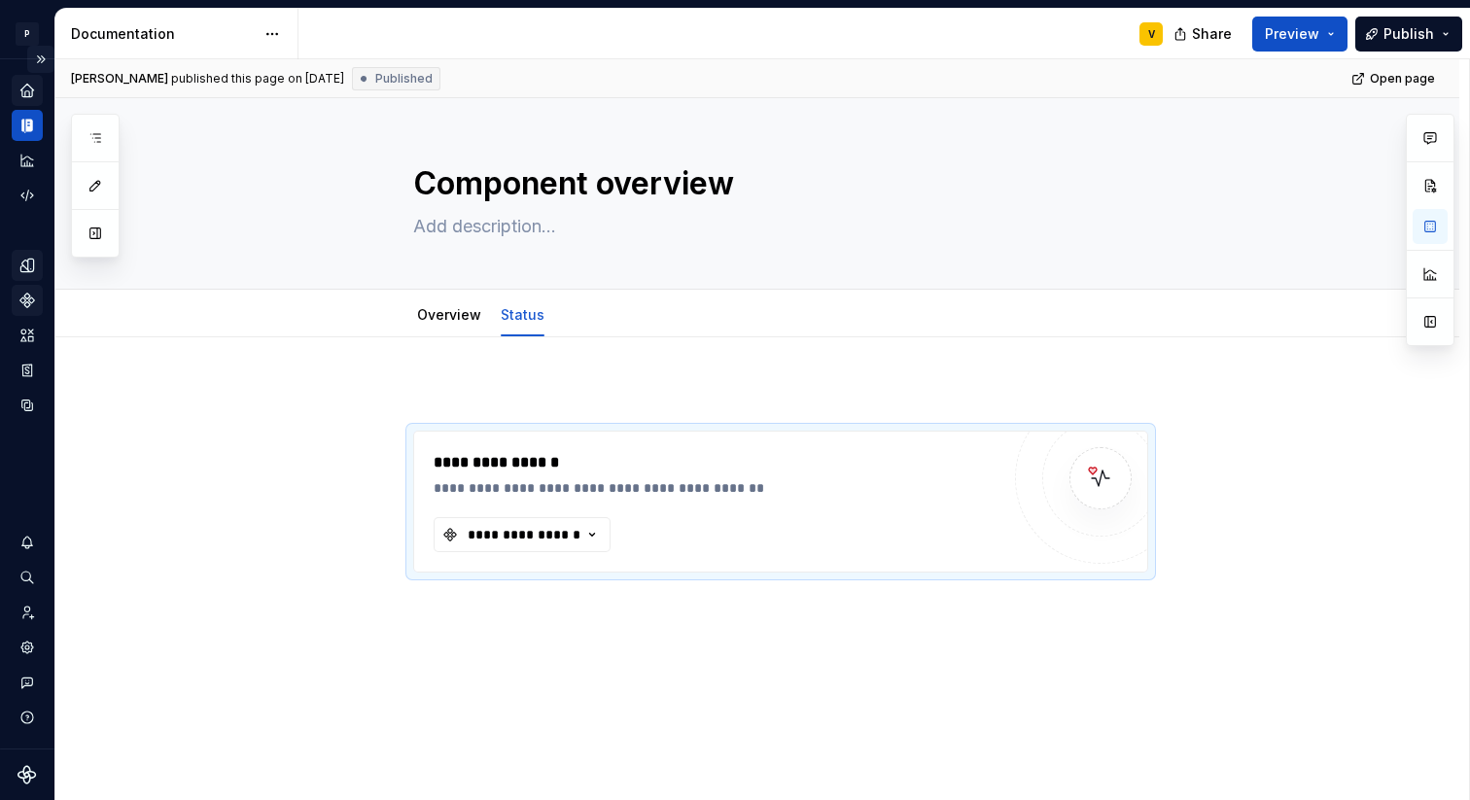
click at [48, 60] on button "Expand sidebar" at bounding box center [40, 59] width 27 height 27
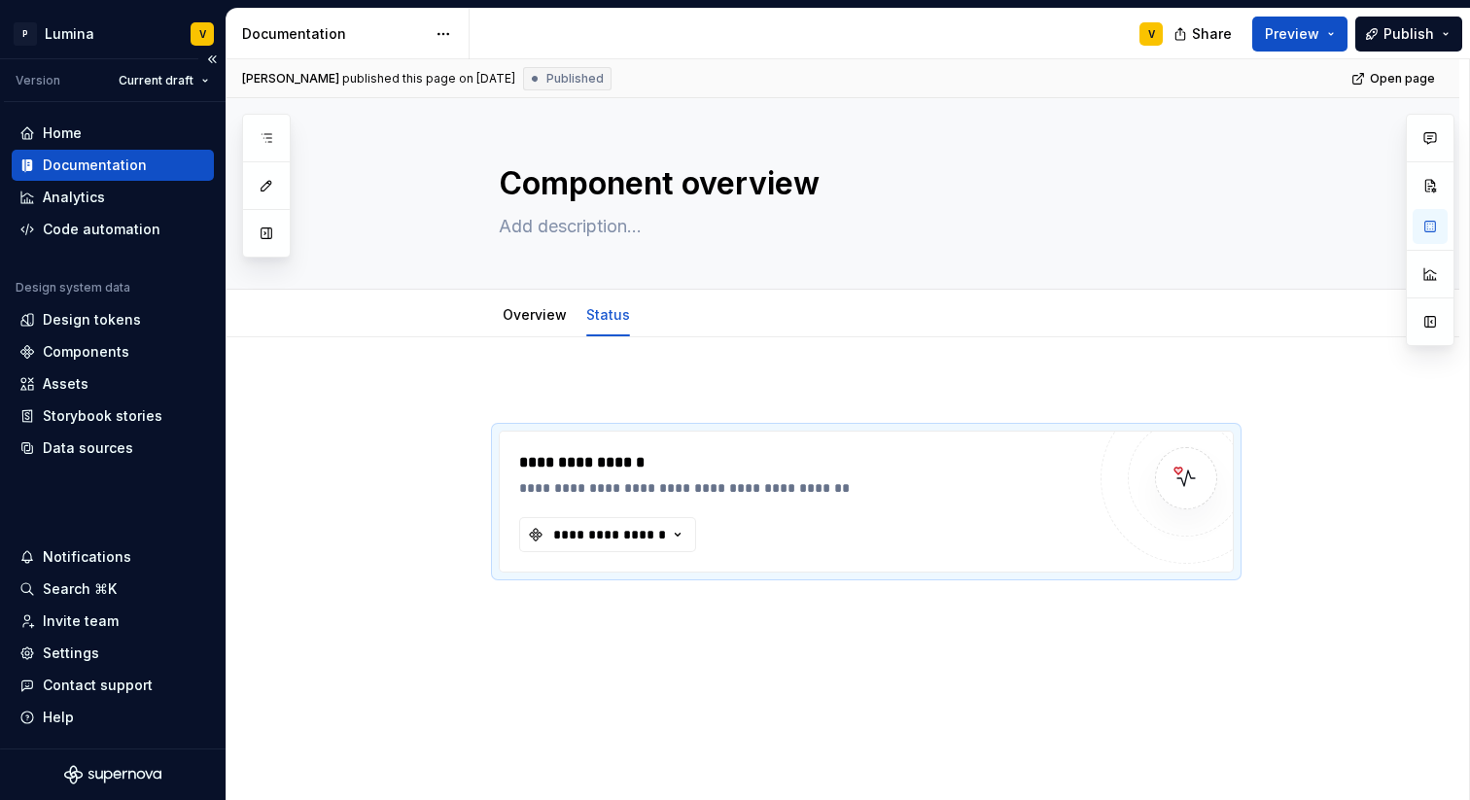
type textarea "*"
click at [87, 130] on div "Home" at bounding box center [112, 132] width 187 height 19
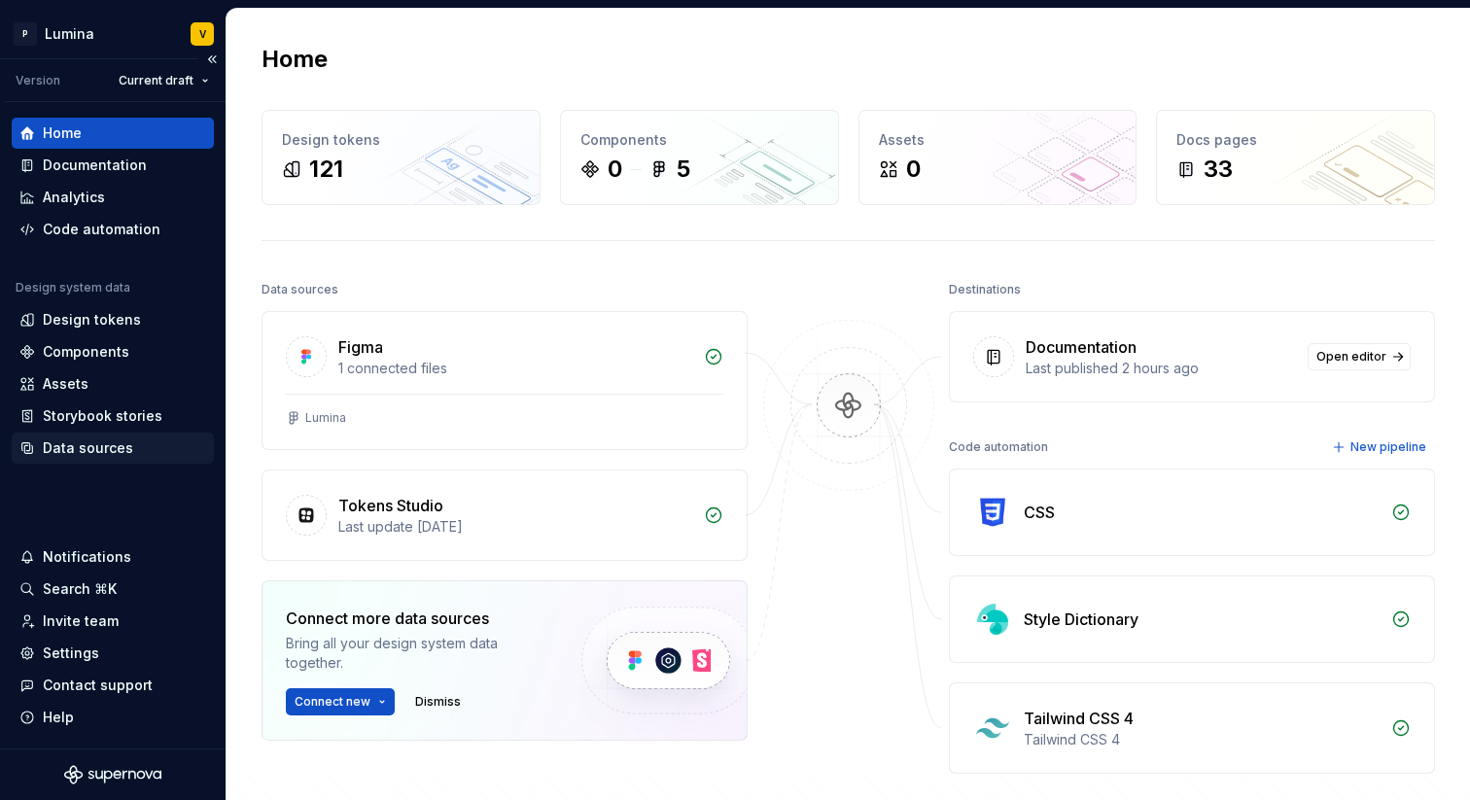
click at [64, 456] on div "Data sources" at bounding box center [88, 447] width 90 height 19
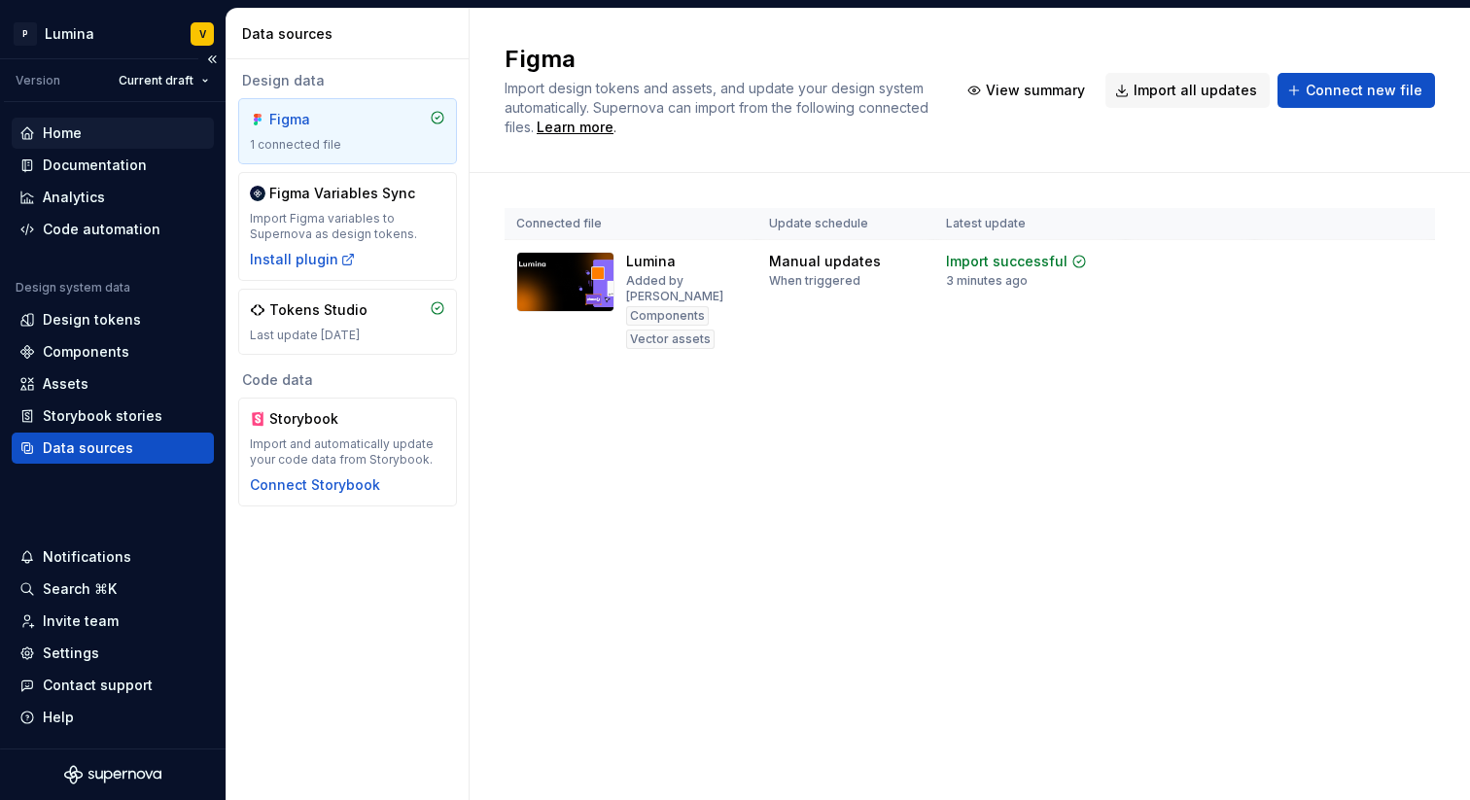
click at [64, 136] on div "Home" at bounding box center [62, 132] width 39 height 19
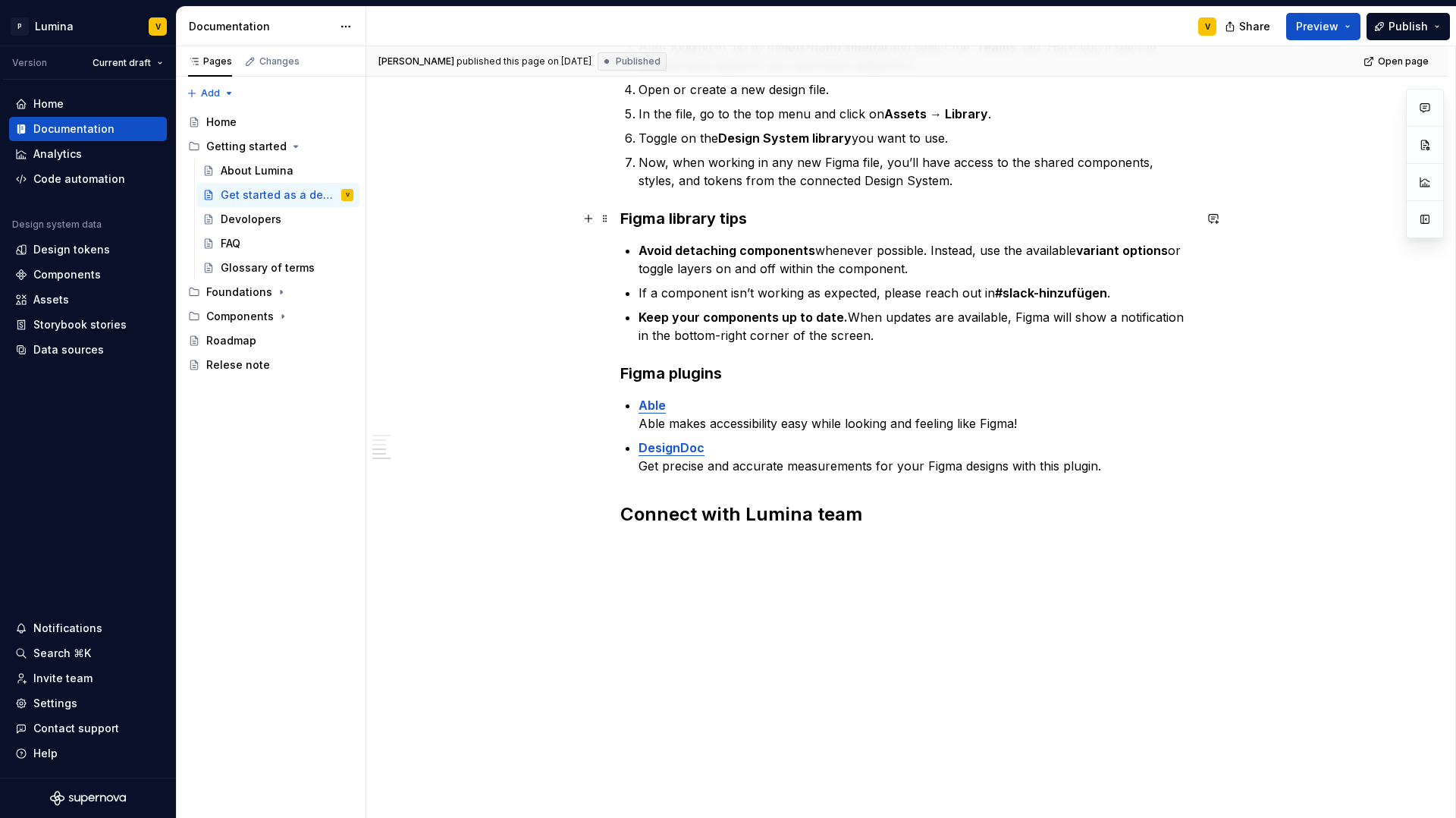
scroll to position [539, 0]
click at [222, 312] on div "Components" at bounding box center [240, 316] width 68 height 15
click at [240, 361] on div "Button" at bounding box center [238, 365] width 35 height 15
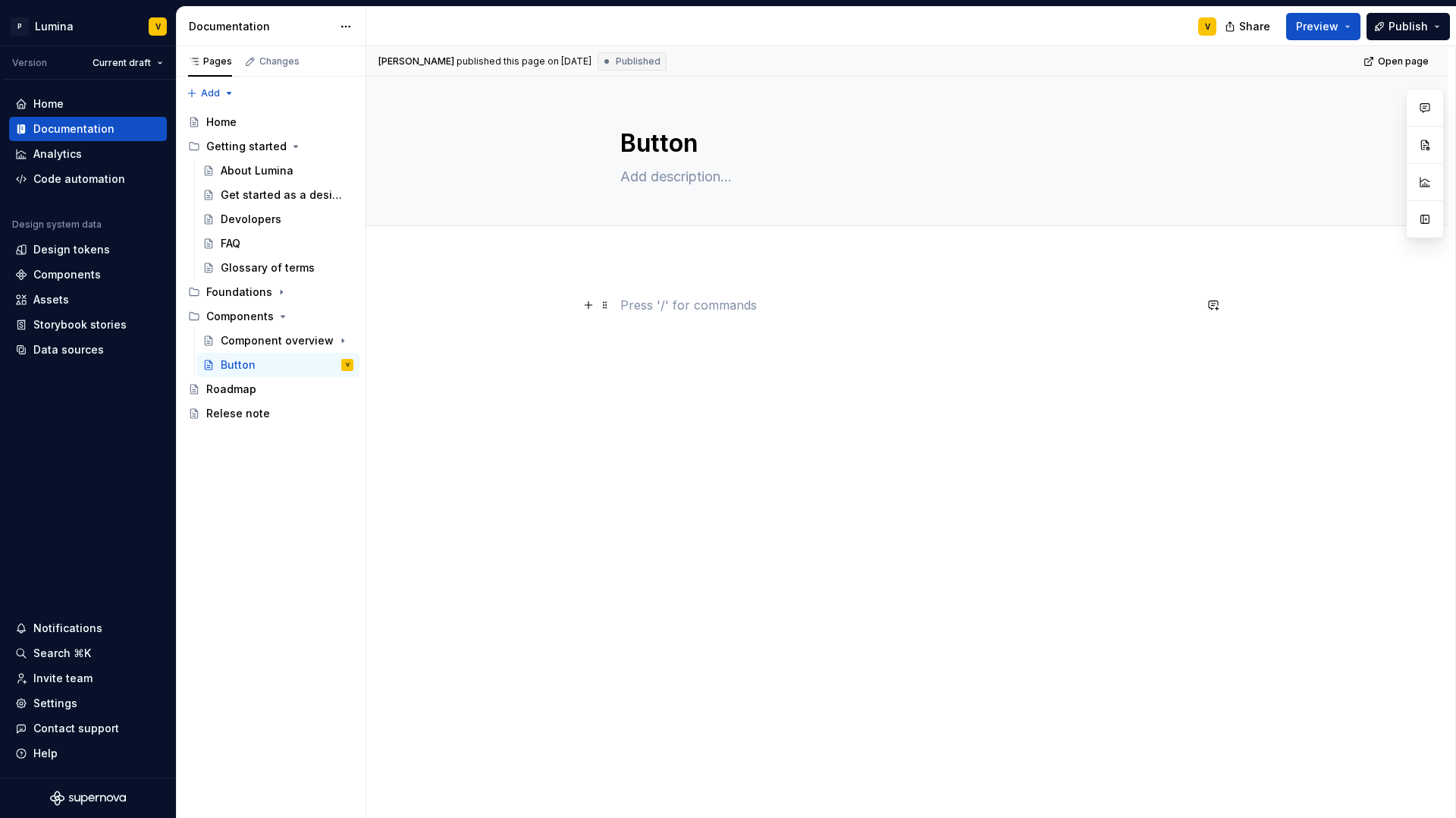
click at [662, 312] on p at bounding box center [907, 304] width 574 height 18
click at [652, 184] on textarea at bounding box center [904, 176] width 574 height 24
paste textarea "Buttons let users take action on a surface. They may stand alone to trigger an …"
type textarea "*"
type textarea "Buttons let users take action on a surface. They may stand alone to trigger an …"
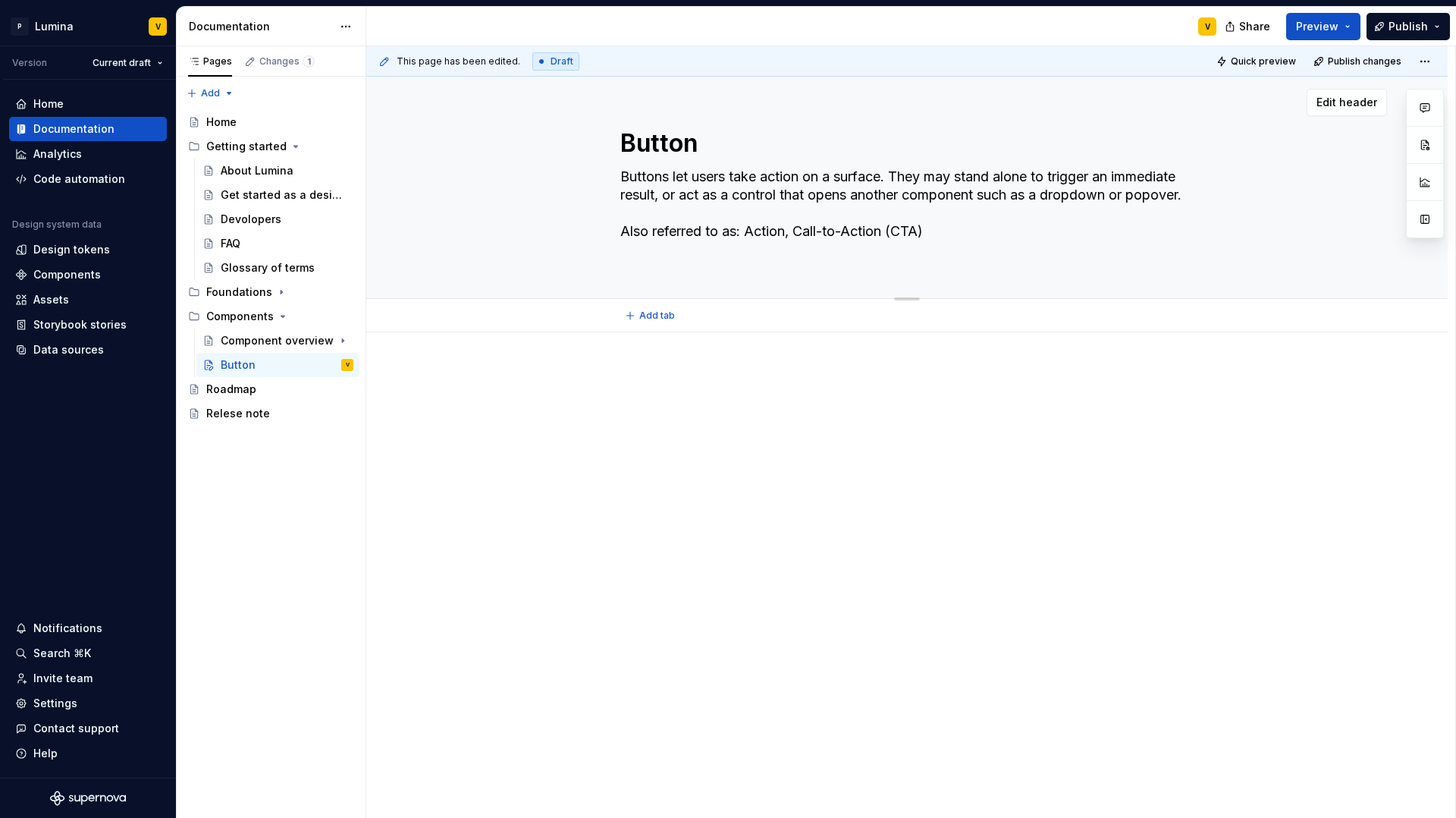
drag, startPoint x: 929, startPoint y: 244, endPoint x: 598, endPoint y: 165, distance: 340.3
click at [598, 165] on div "Button Buttons let users take action on a surface. They may stand alone to trig…" at bounding box center [907, 187] width 961 height 222
type textarea "*"
type textarea "Buttons let users take action on a surface. They may stand alone to trigger an …"
click at [625, 342] on div at bounding box center [907, 511] width 1081 height 357
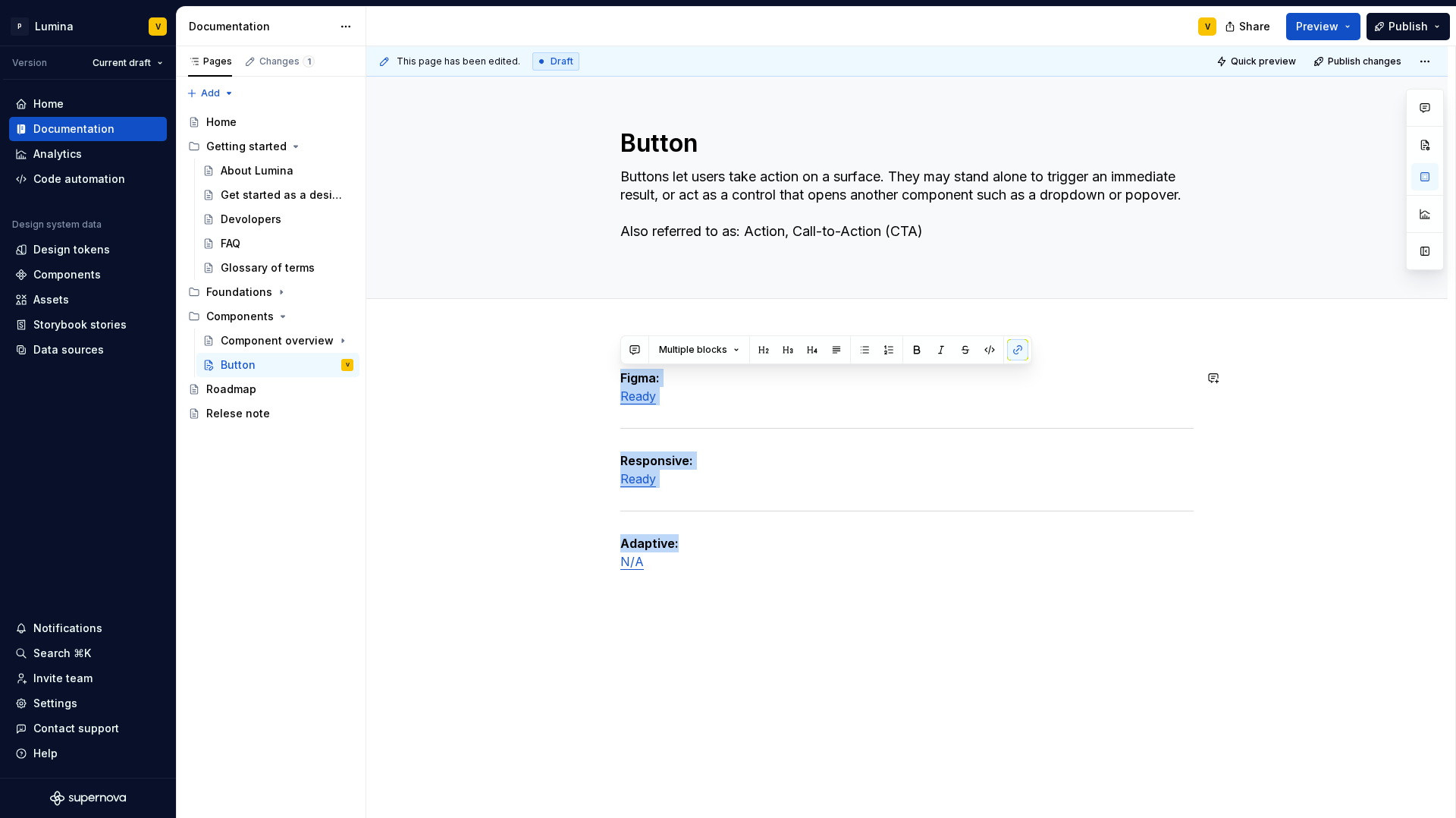
drag, startPoint x: 694, startPoint y: 553, endPoint x: 570, endPoint y: 339, distance: 247.3
click at [570, 339] on div "Figma: Ready Responsive: Ready Adaptive: N/A" at bounding box center [907, 583] width 1081 height 501
drag, startPoint x: 669, startPoint y: 401, endPoint x: 583, endPoint y: 366, distance: 92.8
click at [583, 366] on div "N/A" at bounding box center [907, 511] width 1081 height 357
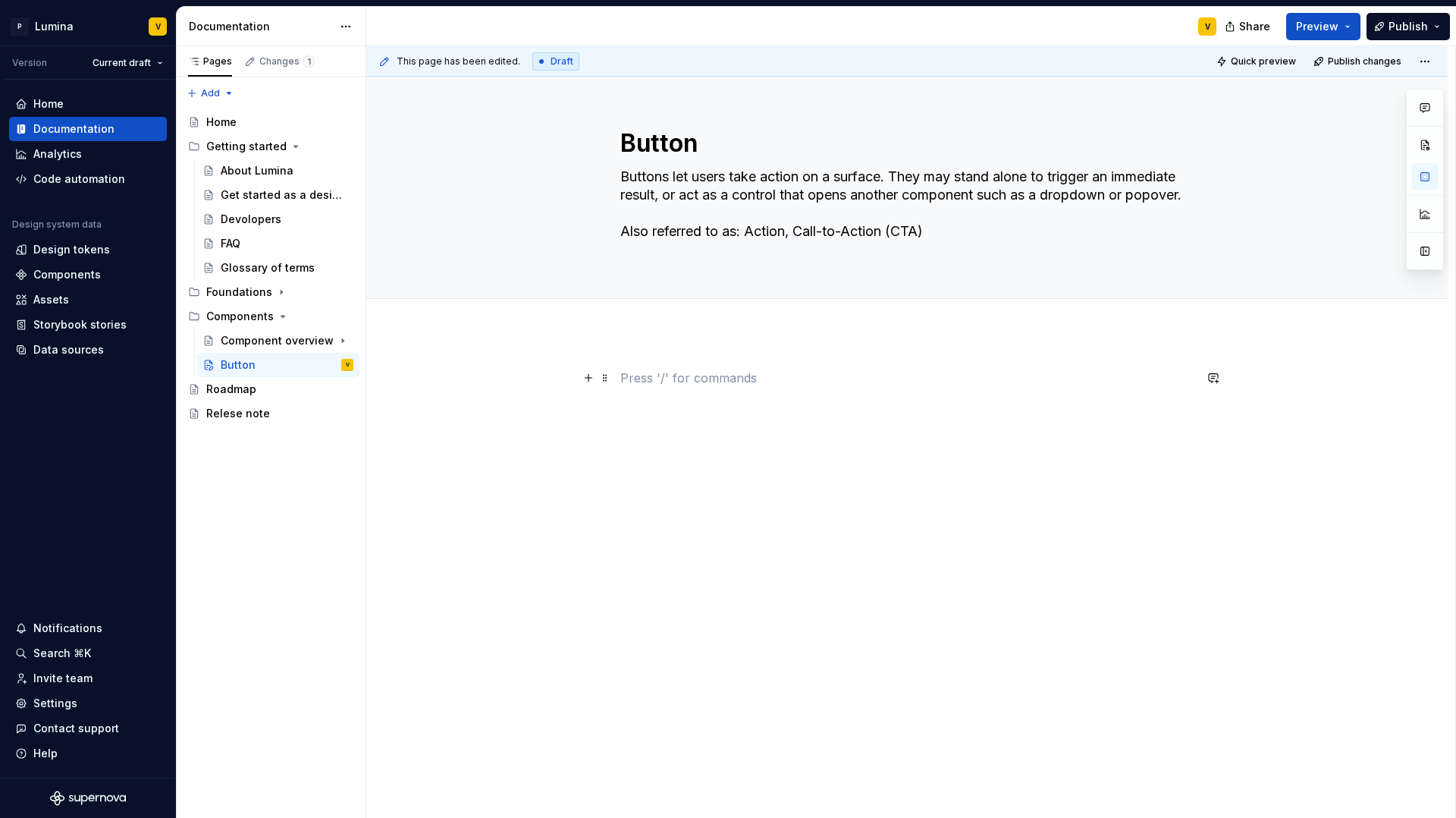
click at [621, 375] on p at bounding box center [907, 377] width 574 height 18
click at [608, 379] on span at bounding box center [605, 377] width 12 height 21
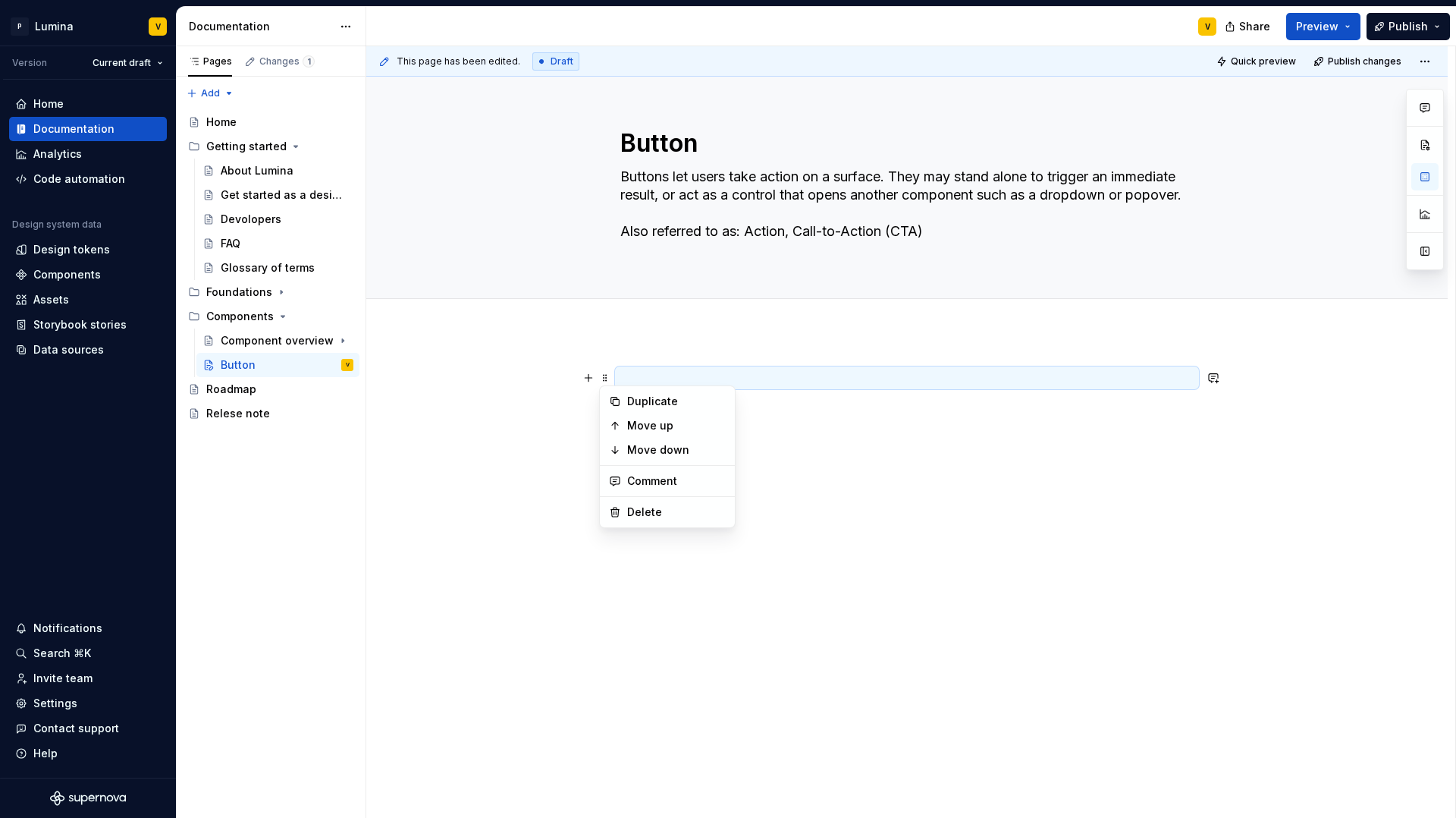
click at [645, 384] on p at bounding box center [907, 377] width 574 height 18
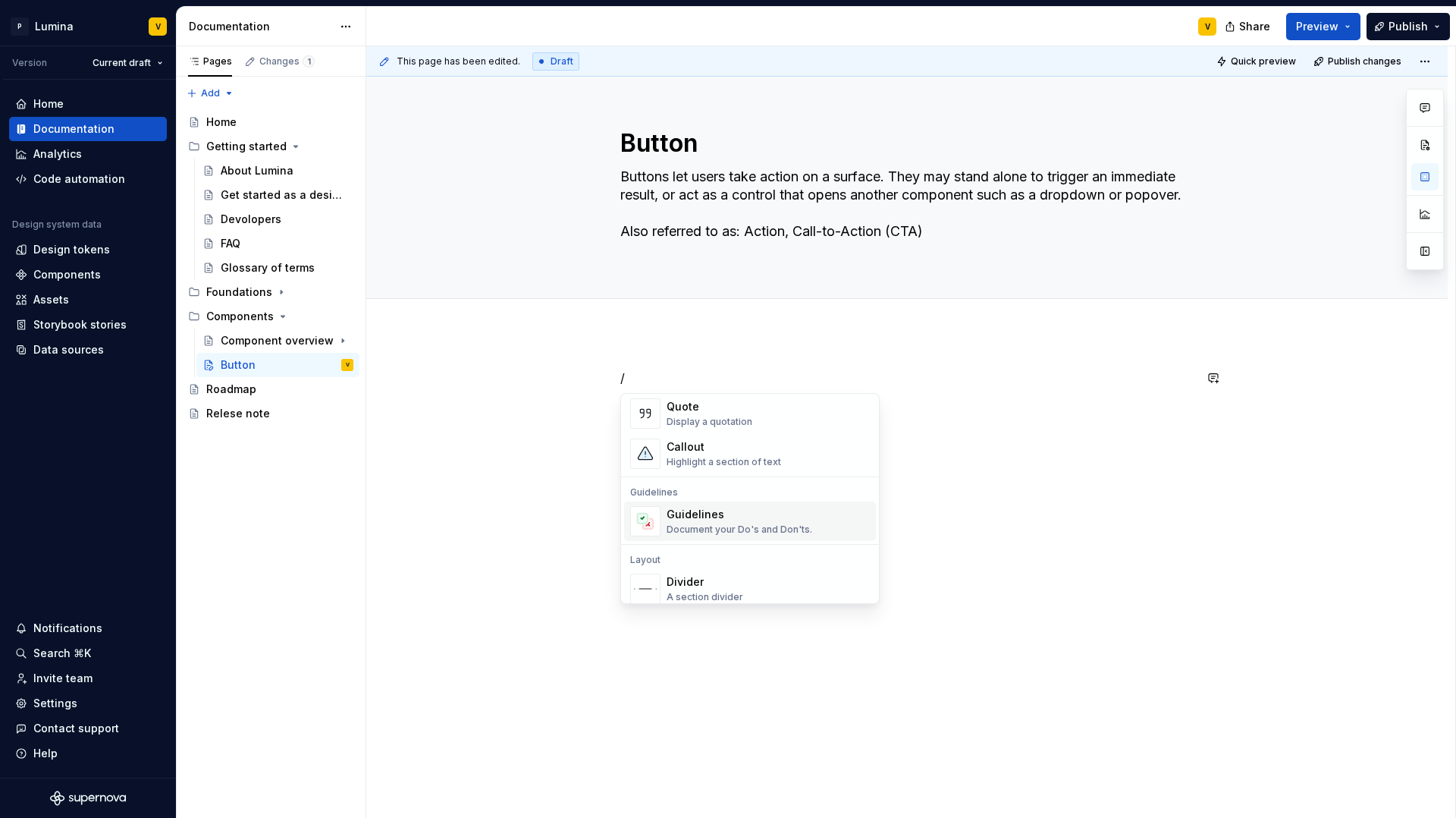
scroll to position [525, 0]
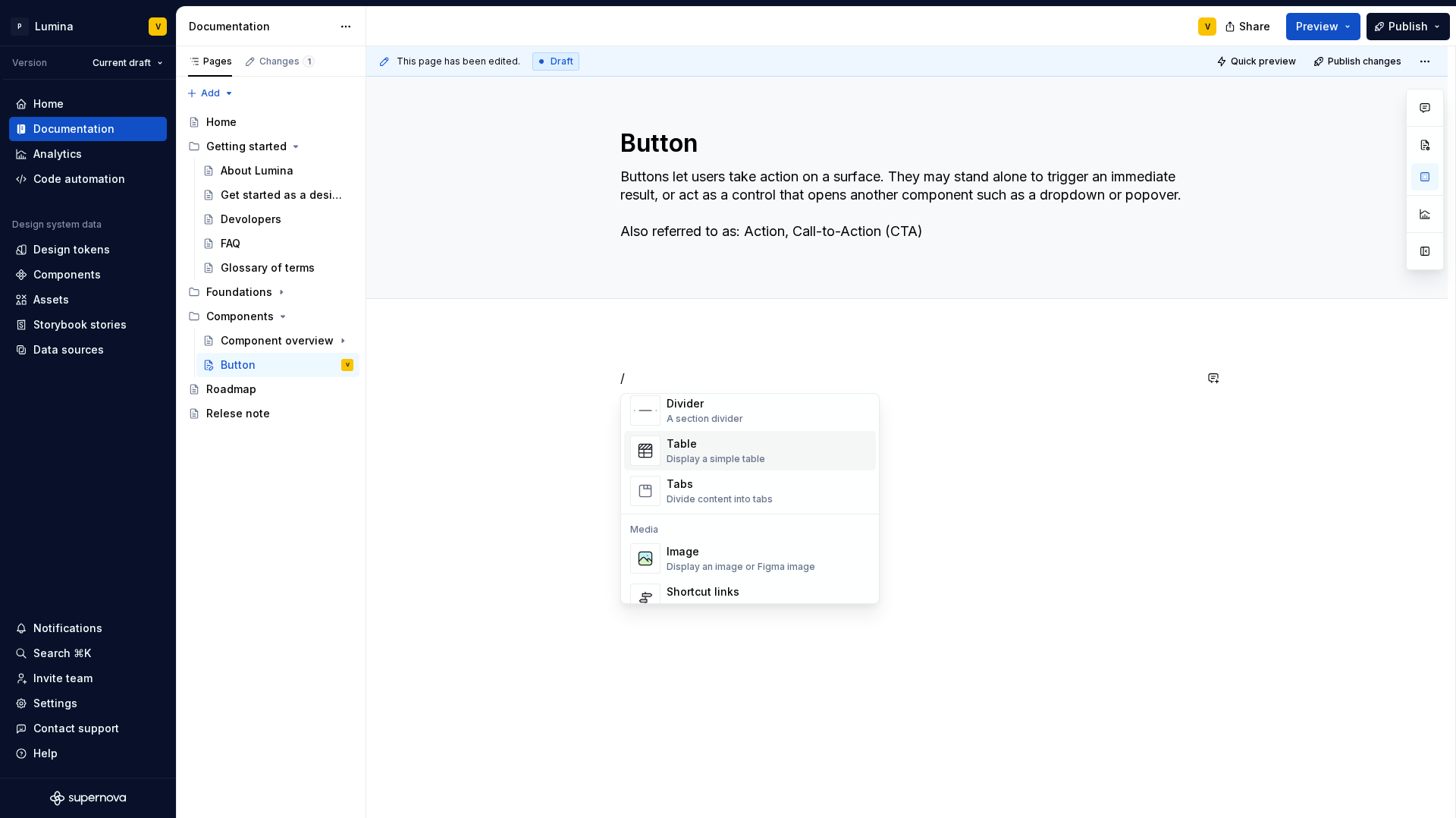
click at [710, 457] on div "Display a simple table" at bounding box center [716, 459] width 98 height 12
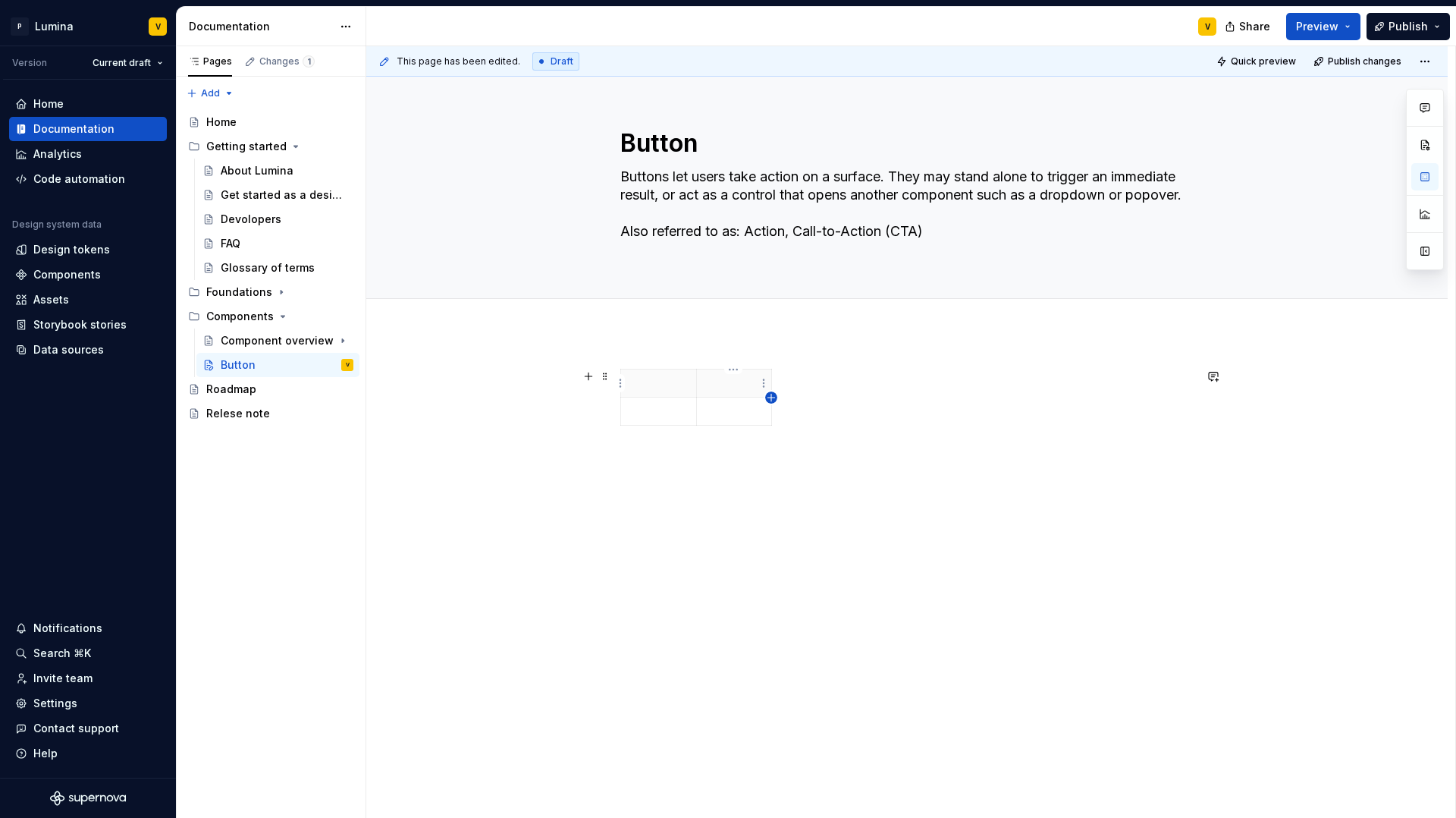
click at [772, 396] on icon "button" at bounding box center [772, 398] width 12 height 12
drag, startPoint x: 798, startPoint y: 386, endPoint x: 1122, endPoint y: 392, distance: 324.1
drag, startPoint x: 772, startPoint y: 382, endPoint x: 936, endPoint y: 387, distance: 164.1
click at [938, 387] on th at bounding box center [1106, 383] width 350 height 28
drag, startPoint x: 694, startPoint y: 382, endPoint x: 824, endPoint y: 389, distance: 130.2
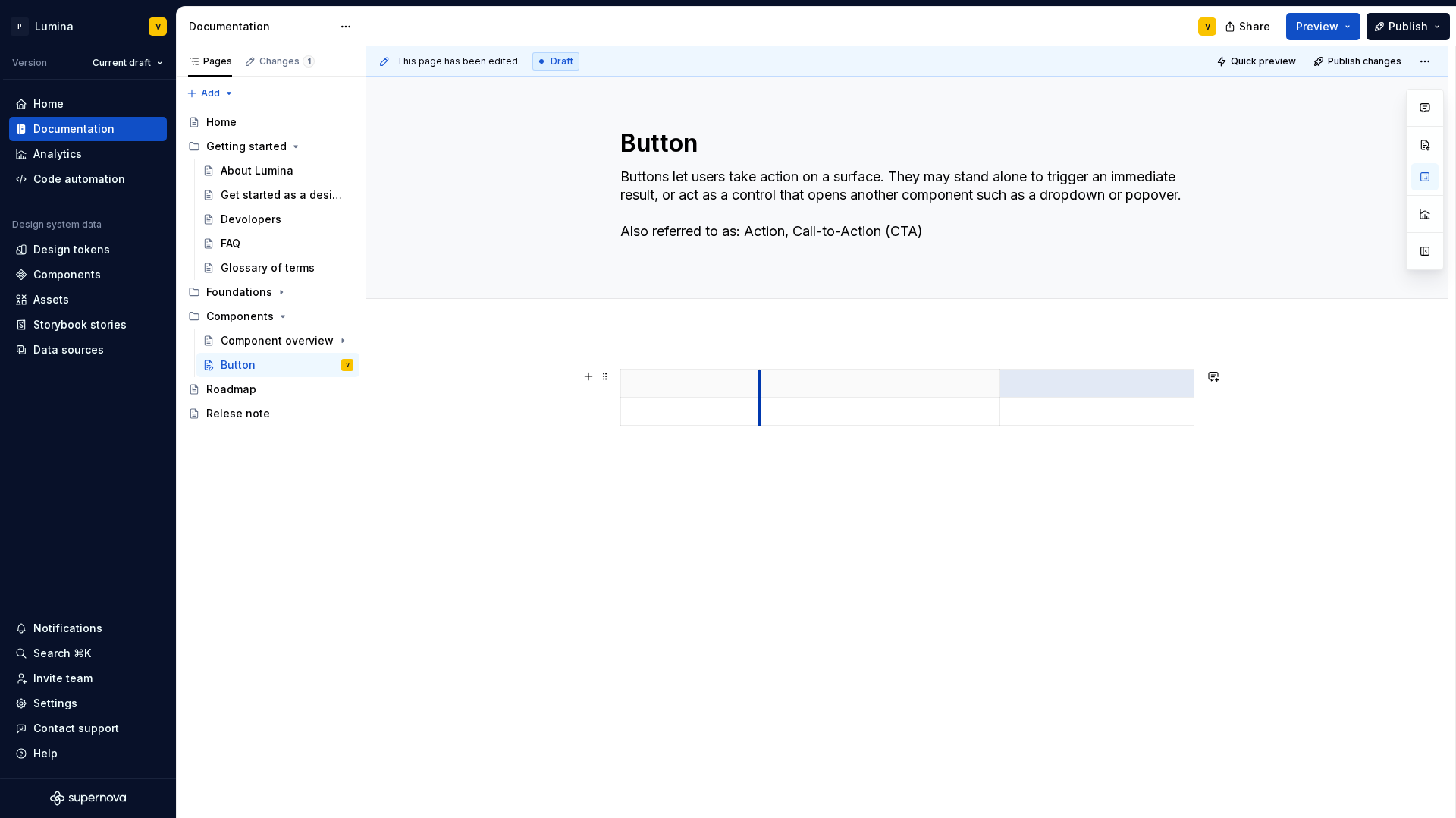
drag, startPoint x: 826, startPoint y: 382, endPoint x: 761, endPoint y: 382, distance: 65.0
click at [761, 382] on th at bounding box center [879, 383] width 241 height 28
drag, startPoint x: 995, startPoint y: 393, endPoint x: 973, endPoint y: 393, distance: 22.0
click at [973, 393] on th at bounding box center [1147, 383] width 351 height 28
click at [1193, 385] on div at bounding box center [907, 514] width 1081 height 363
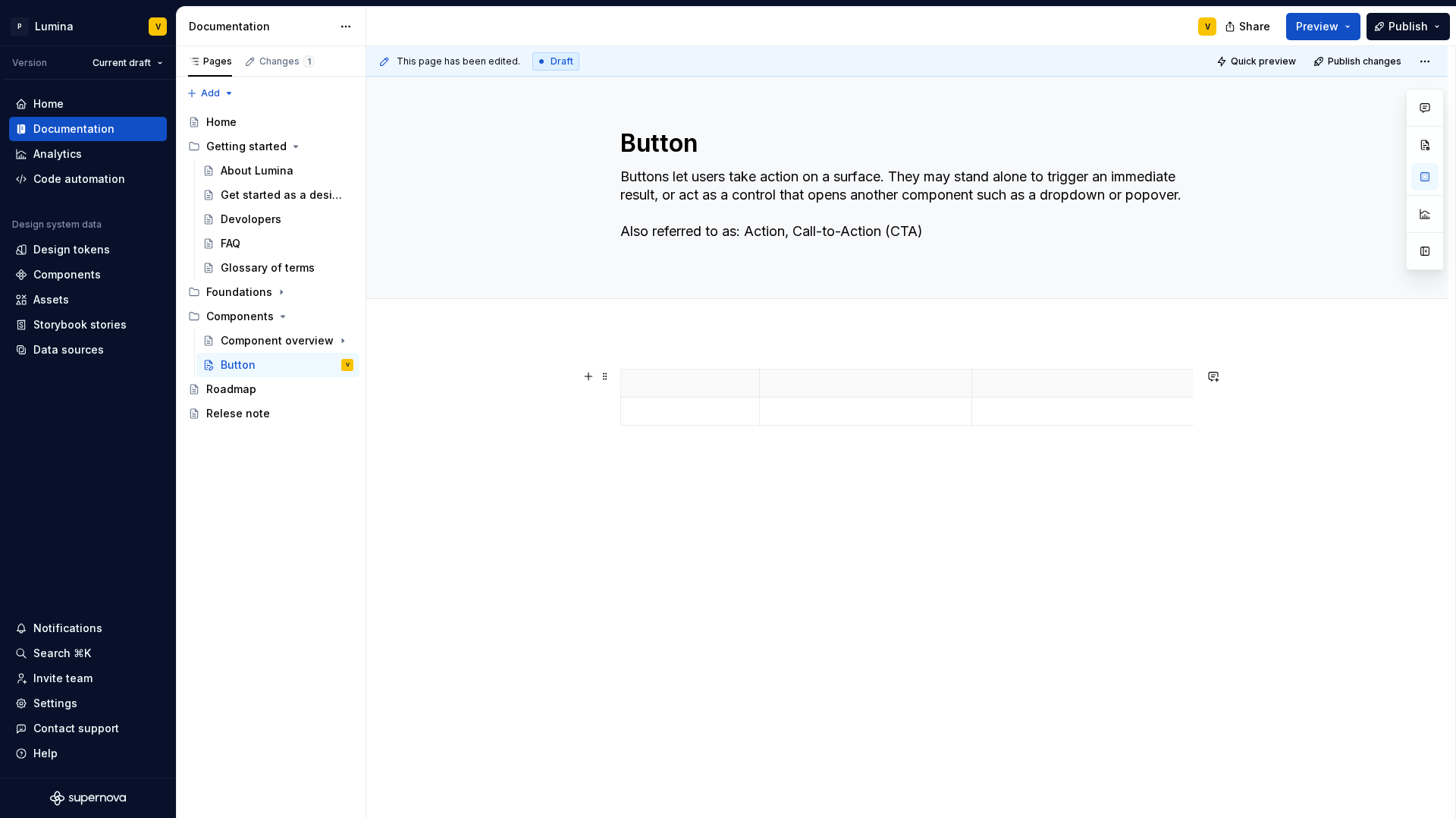
click at [1199, 390] on div at bounding box center [907, 514] width 1081 height 363
click at [1193, 393] on icon "button" at bounding box center [1193, 398] width 12 height 12
drag, startPoint x: 1174, startPoint y: 386, endPoint x: 957, endPoint y: 397, distance: 217.3
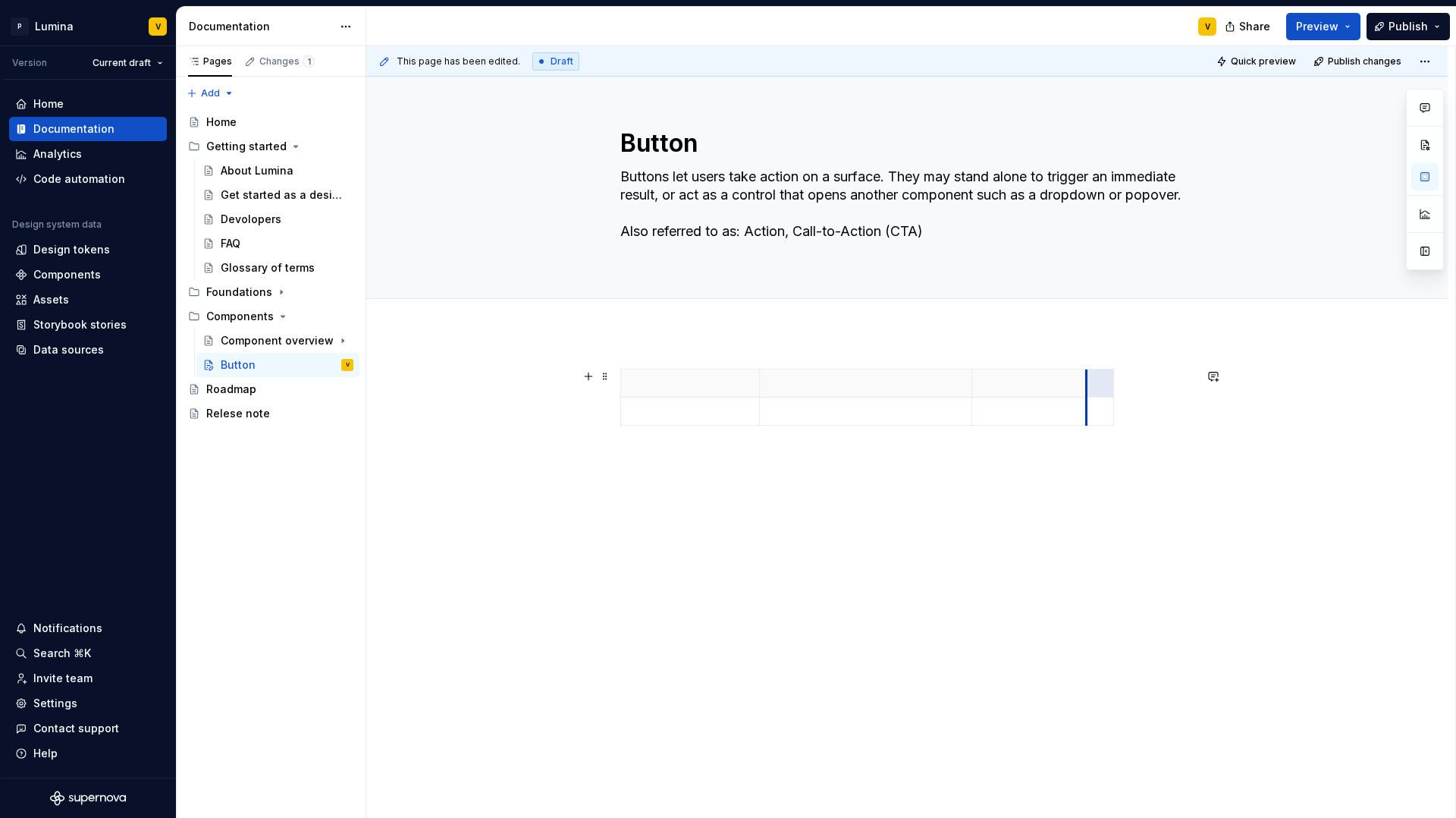
click at [936, 393] on tr at bounding box center [868, 383] width 493 height 28
click at [1100, 368] on html "P Lumina V Version Current draft Home Documentation Analytics Code automation D…" at bounding box center [728, 409] width 1456 height 818
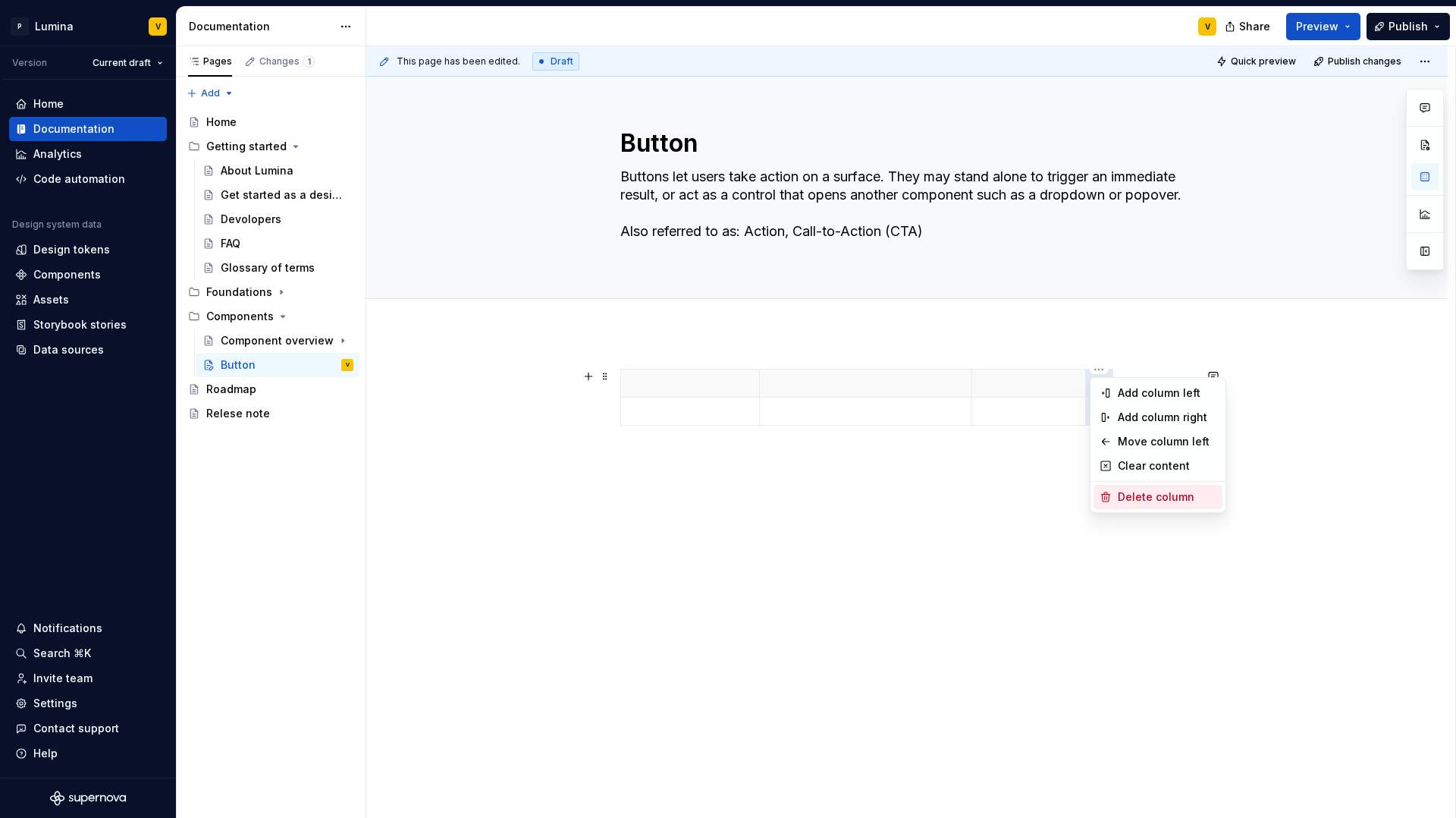
drag, startPoint x: 1120, startPoint y: 499, endPoint x: 1109, endPoint y: 481, distance: 21.1
click at [1119, 499] on div "Delete column" at bounding box center [1167, 496] width 98 height 15
type textarea "*"
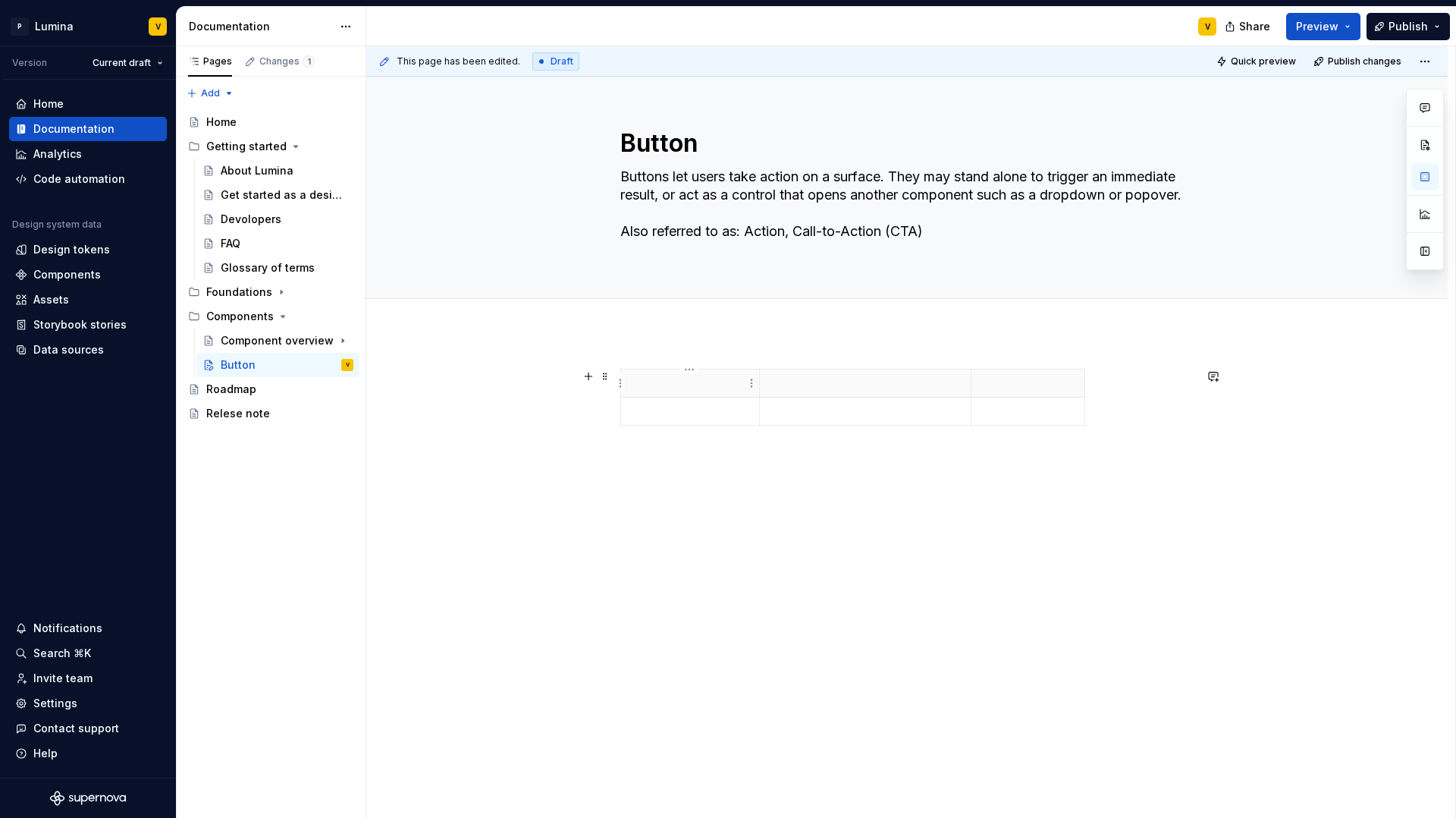
click at [716, 384] on p at bounding box center [691, 382] width 120 height 15
click at [785, 382] on p at bounding box center [866, 382] width 194 height 15
click at [1111, 432] on div "Figma" at bounding box center [907, 409] width 574 height 81
drag, startPoint x: 1109, startPoint y: 430, endPoint x: 610, endPoint y: 377, distance: 501.8
click at [645, 383] on div "Figma" at bounding box center [907, 400] width 574 height 63
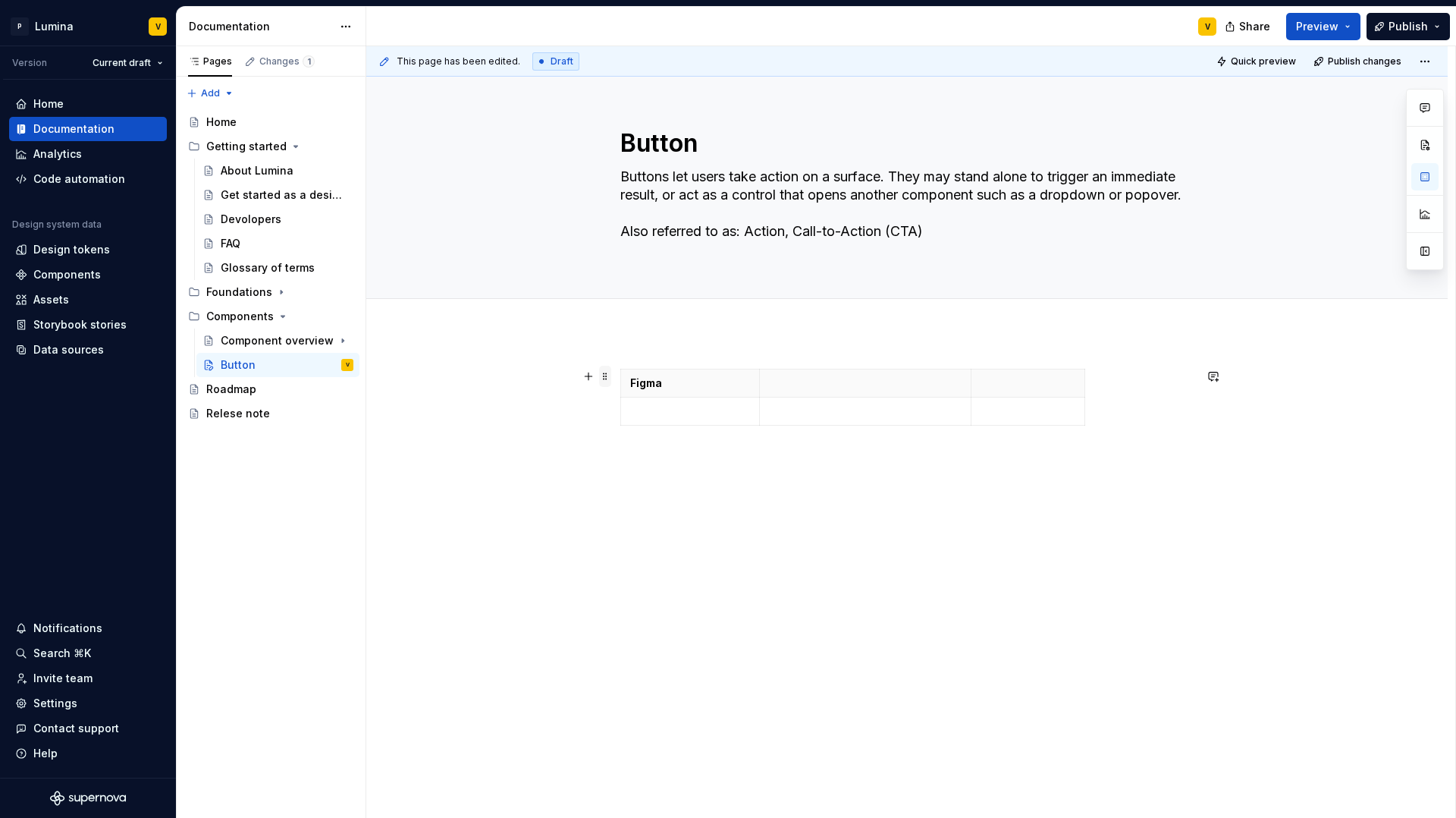
click at [603, 376] on span at bounding box center [605, 376] width 12 height 21
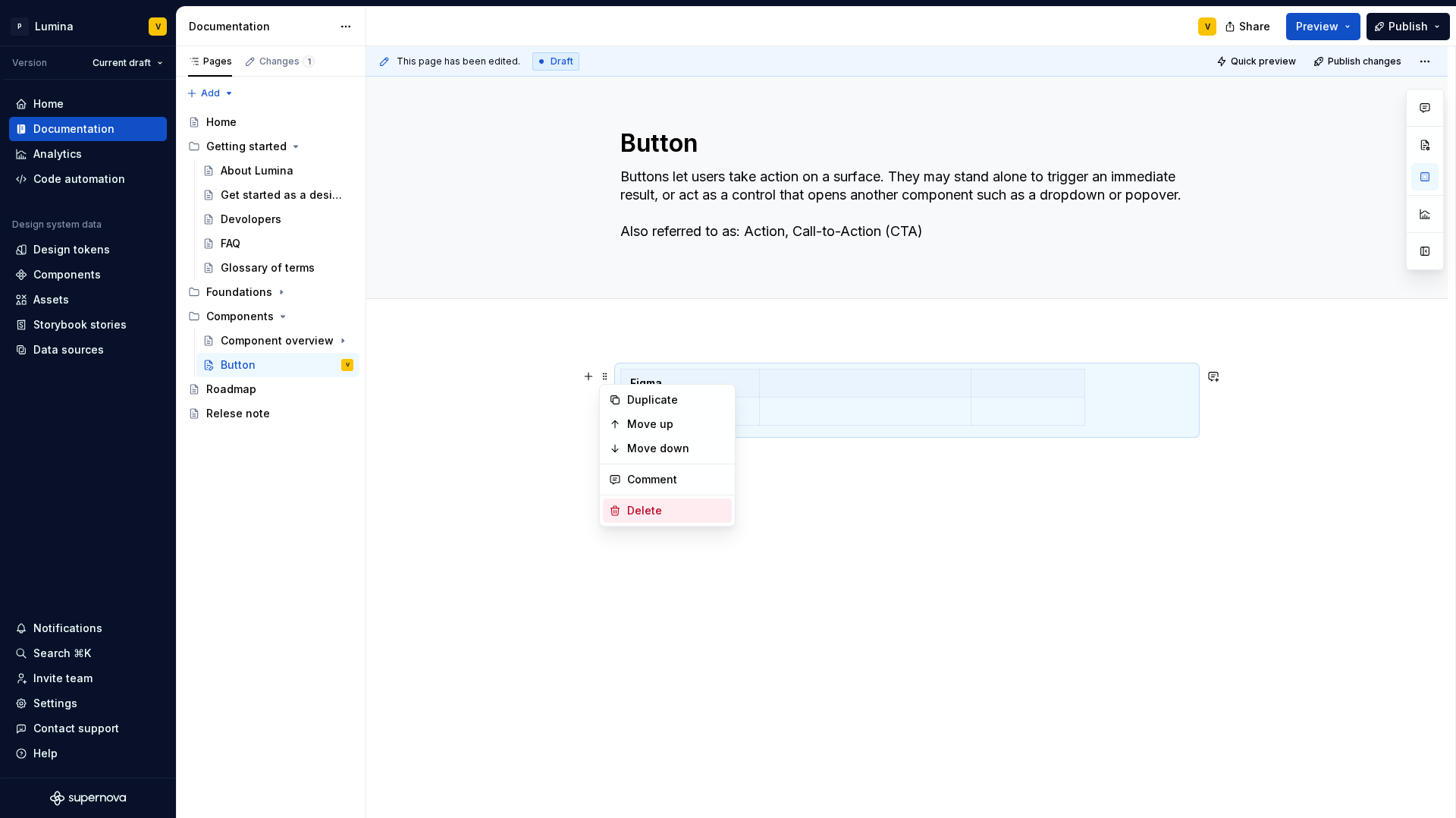
drag, startPoint x: 634, startPoint y: 507, endPoint x: 632, endPoint y: 478, distance: 29.1
click at [635, 507] on div "Delete" at bounding box center [677, 510] width 98 height 15
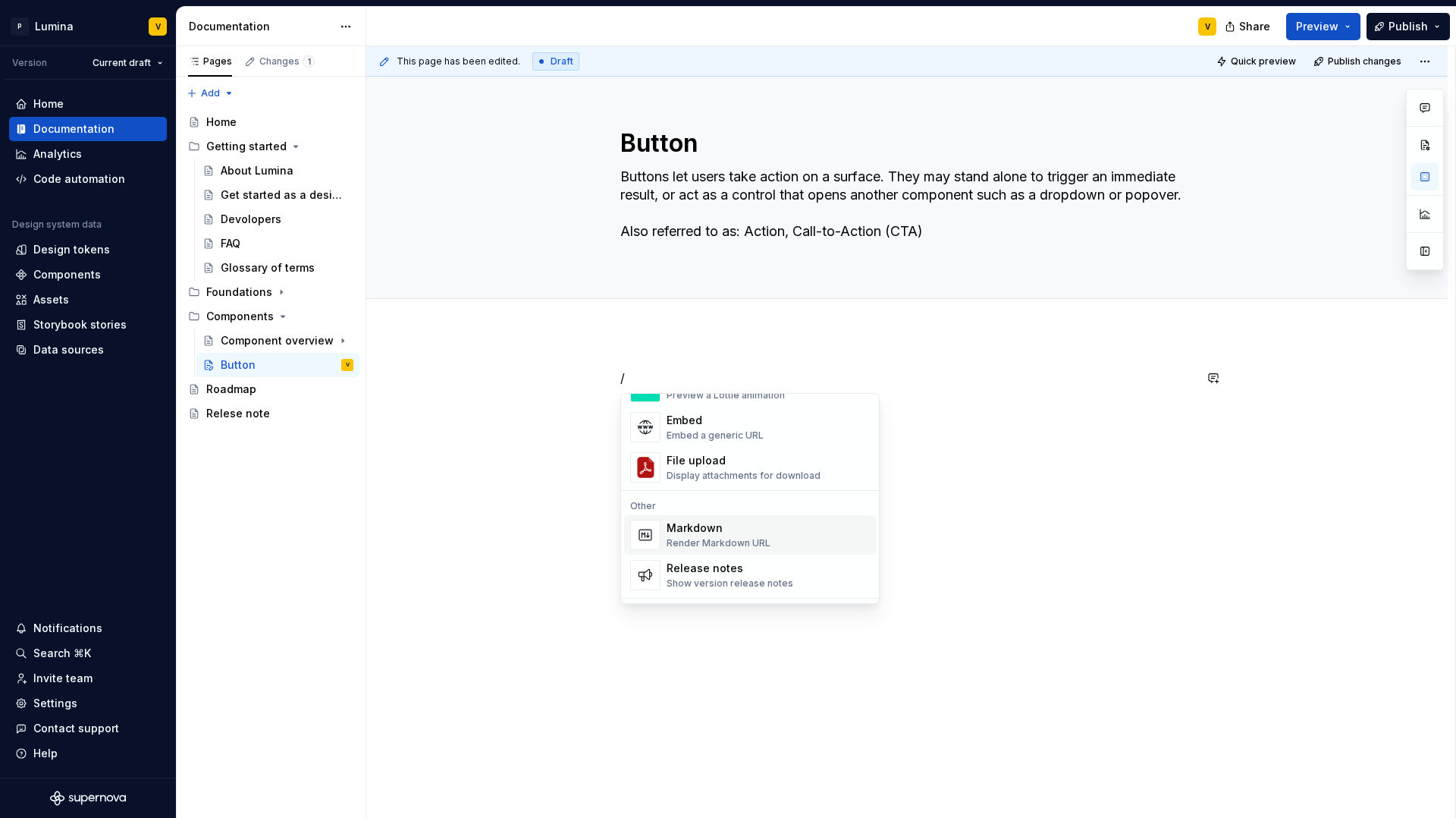
scroll to position [973, 0]
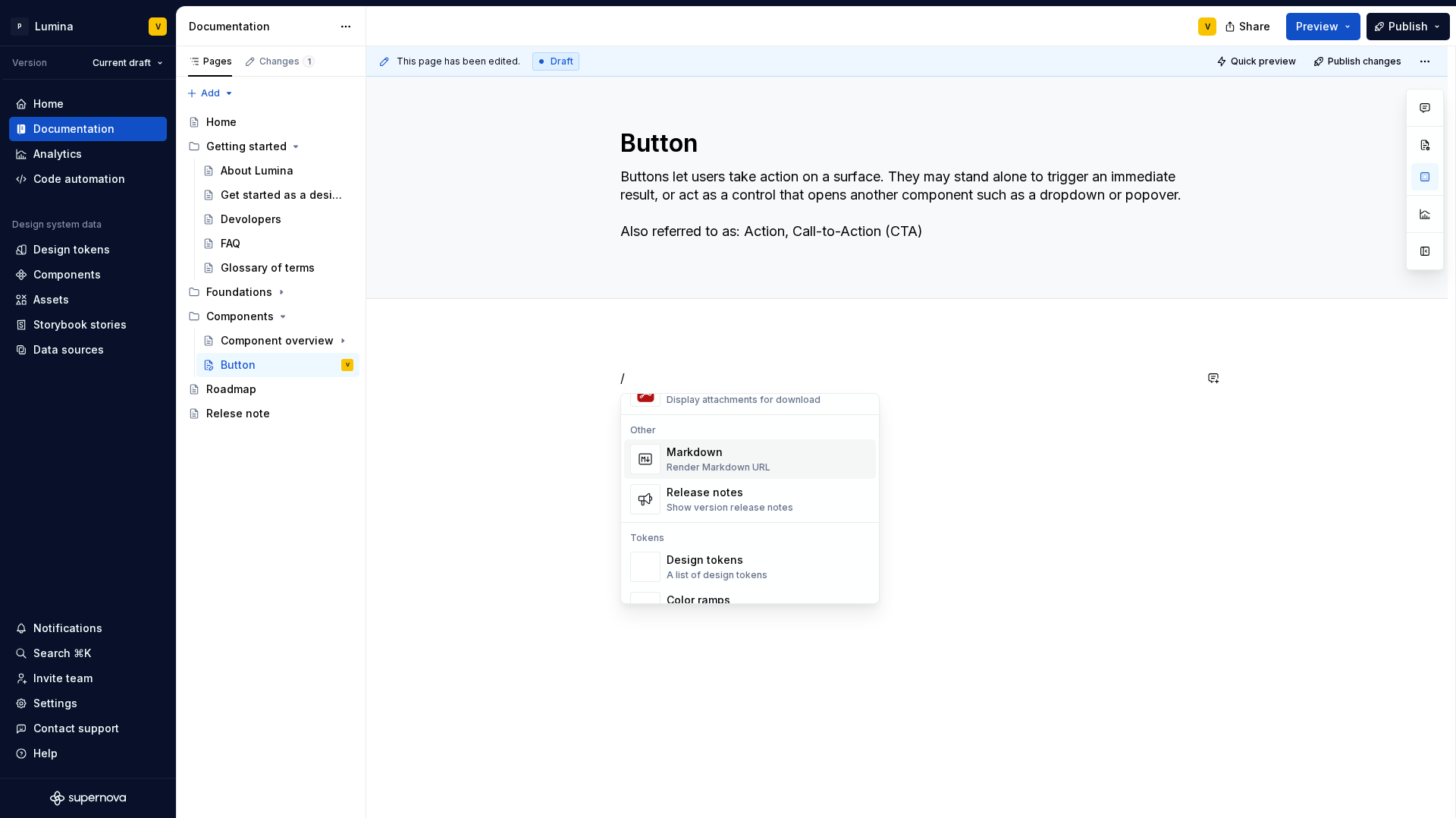
click at [703, 458] on div "Markdown" at bounding box center [718, 452] width 104 height 15
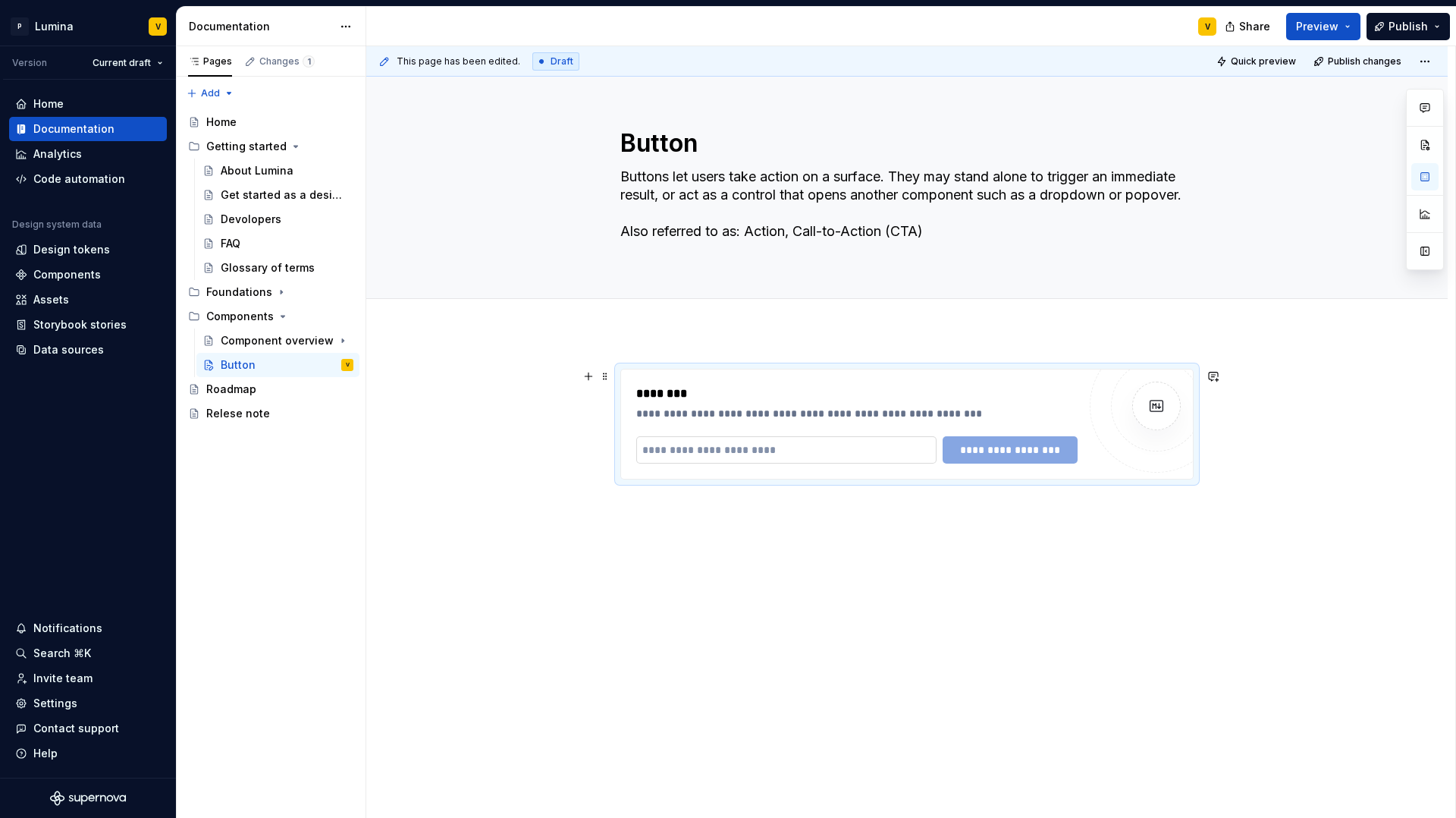
click at [691, 452] on input "text" at bounding box center [787, 450] width 300 height 27
click at [854, 339] on div "**********" at bounding box center [907, 538] width 1081 height 411
click at [603, 375] on span at bounding box center [605, 376] width 12 height 21
click at [633, 509] on div "Delete" at bounding box center [677, 510] width 98 height 15
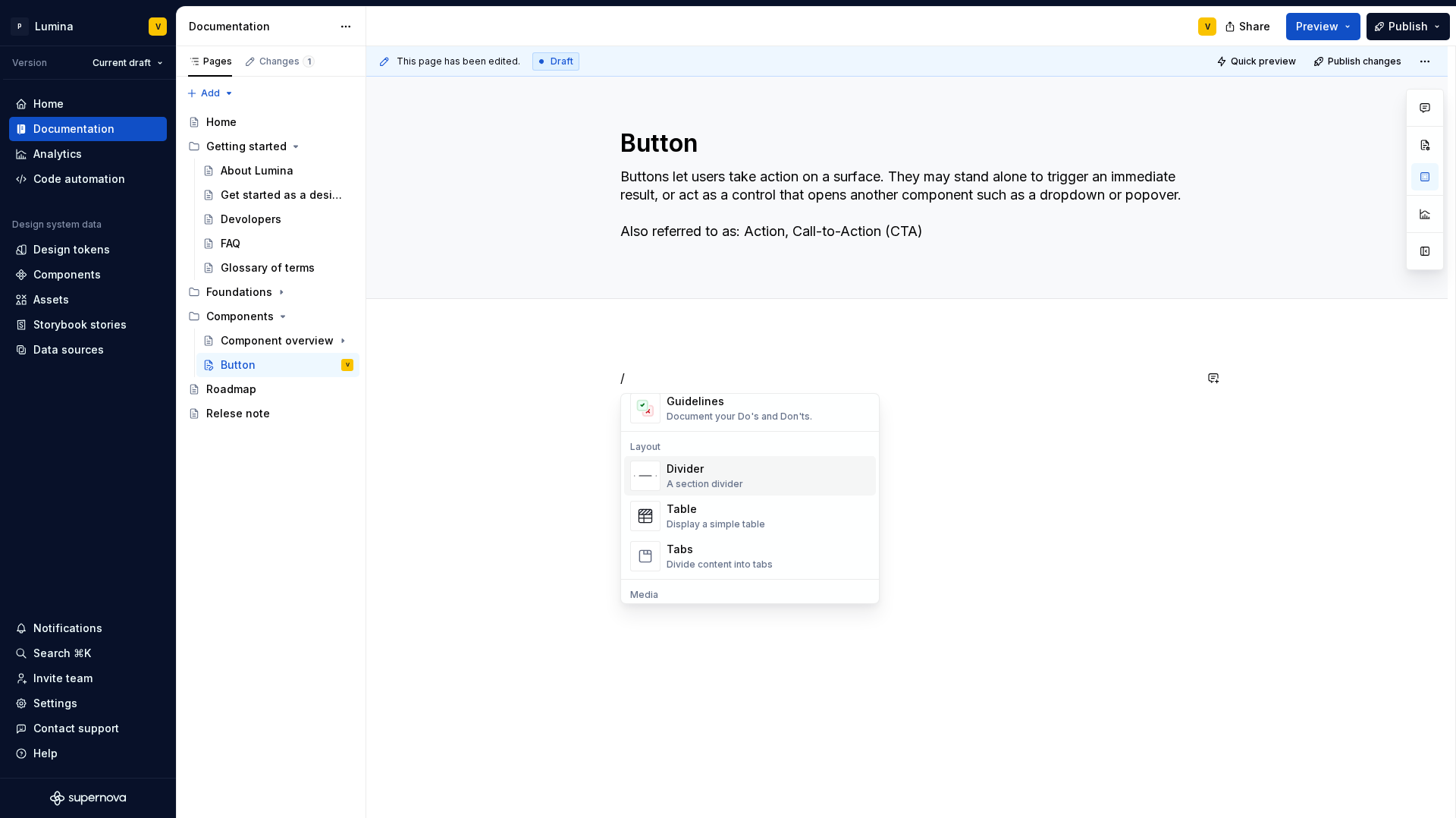
scroll to position [460, 0]
click at [681, 510] on div "Table" at bounding box center [716, 508] width 98 height 15
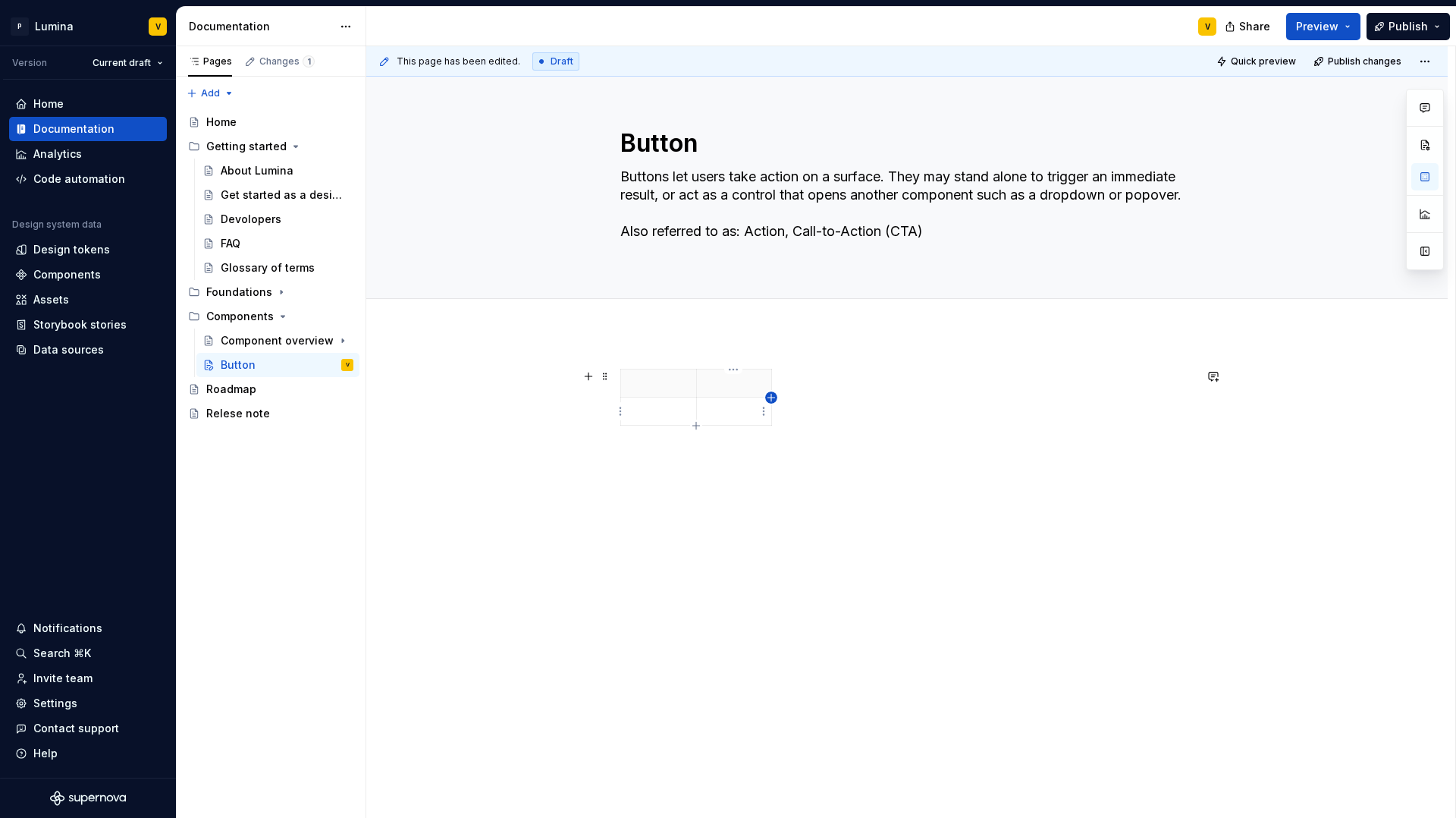
click at [772, 400] on icon "button" at bounding box center [772, 398] width 12 height 12
drag, startPoint x: 799, startPoint y: 382, endPoint x: 951, endPoint y: 386, distance: 152.1
drag, startPoint x: 770, startPoint y: 382, endPoint x: 836, endPoint y: 380, distance: 66.0
drag, startPoint x: 694, startPoint y: 386, endPoint x: 730, endPoint y: 384, distance: 36.1
click at [691, 387] on p at bounding box center [677, 382] width 93 height 15
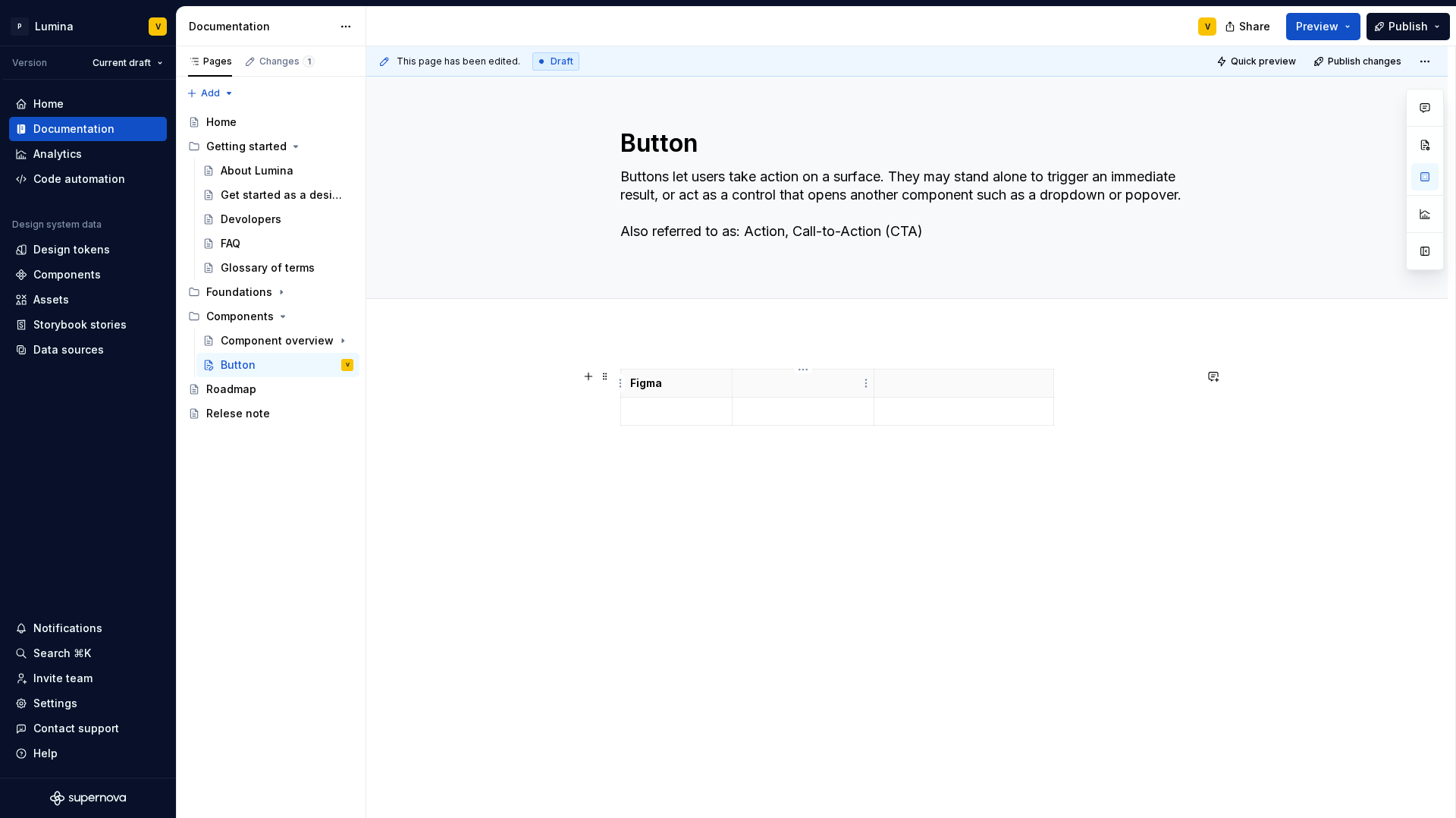
click at [765, 382] on p at bounding box center [804, 382] width 123 height 15
click at [967, 384] on p at bounding box center [964, 382] width 161 height 15
click at [886, 421] on strong "Adaptive" at bounding box center [907, 422] width 48 height 13
click at [825, 389] on p "Responsive:" at bounding box center [804, 382] width 123 height 15
click at [686, 388] on p "Figma" at bounding box center [677, 382] width 93 height 15
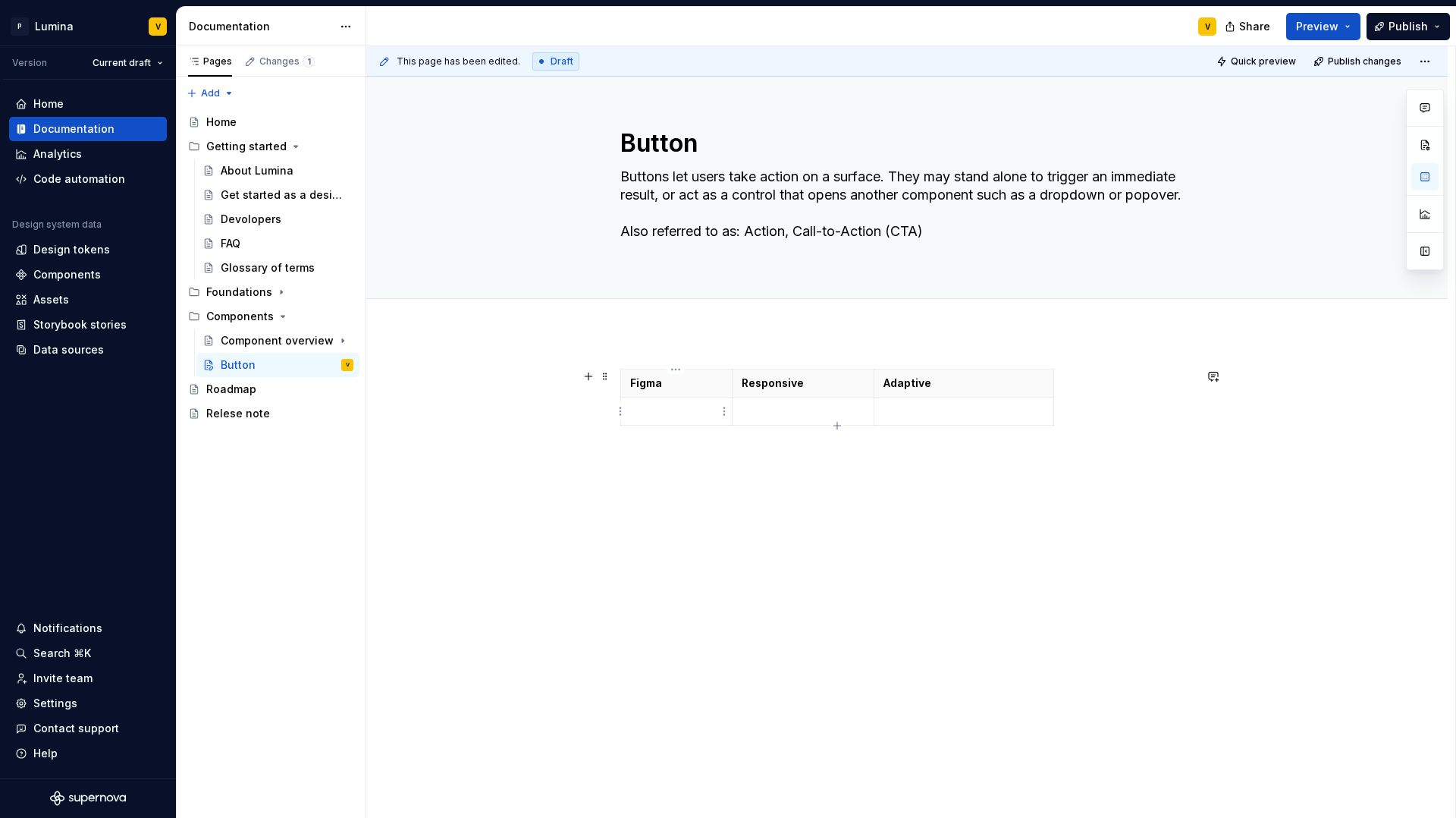
click at [664, 409] on p at bounding box center [677, 411] width 93 height 15
drag, startPoint x: 687, startPoint y: 411, endPoint x: 641, endPoint y: 407, distance: 46.2
click at [641, 407] on p "Ready" at bounding box center [677, 411] width 93 height 15
drag, startPoint x: 673, startPoint y: 411, endPoint x: 630, endPoint y: 414, distance: 43.1
click at [630, 414] on p "Ready" at bounding box center [677, 411] width 93 height 15
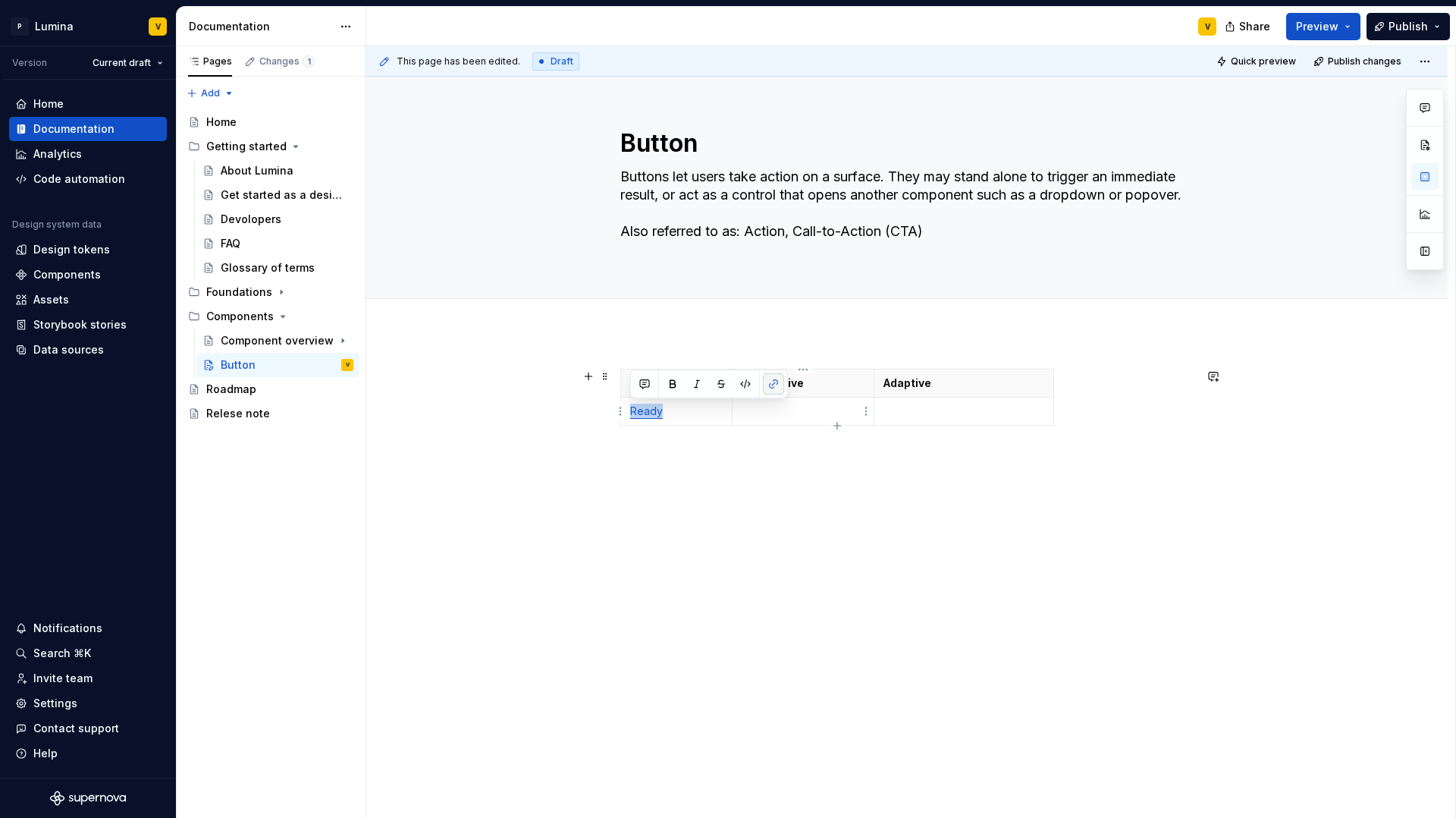
click at [775, 383] on button "button" at bounding box center [773, 383] width 21 height 21
click at [628, 413] on td "Ready" at bounding box center [677, 411] width 112 height 28
click at [751, 408] on p at bounding box center [804, 411] width 123 height 15
click at [899, 418] on p at bounding box center [964, 411] width 161 height 15
click at [693, 411] on p "Ready" at bounding box center [677, 411] width 93 height 15
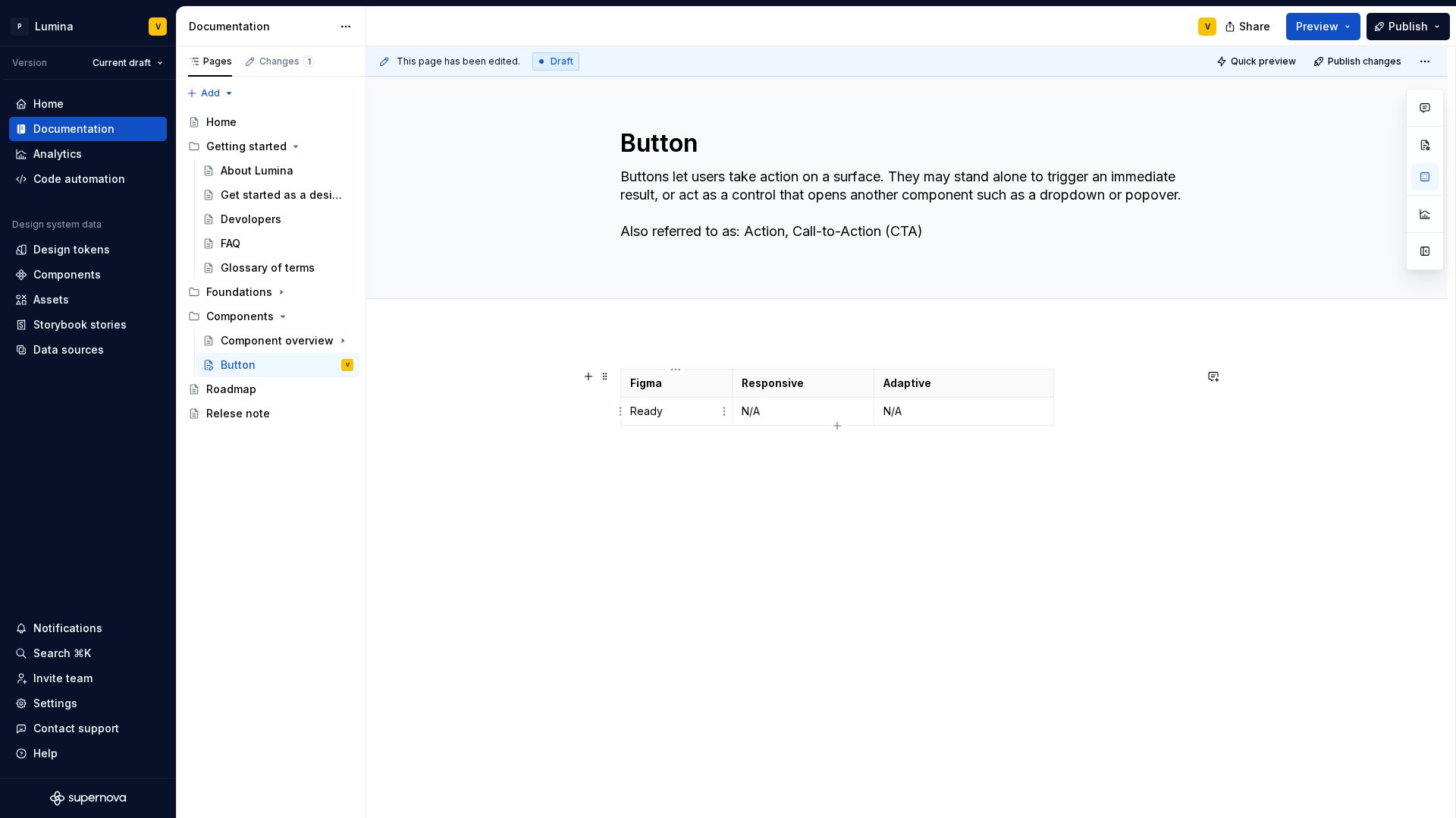
click at [627, 411] on td "Ready" at bounding box center [677, 411] width 112 height 28
click at [708, 473] on div "Figma Responsive Adaptive ✅ Ready N/A N/A" at bounding box center [907, 514] width 1081 height 363
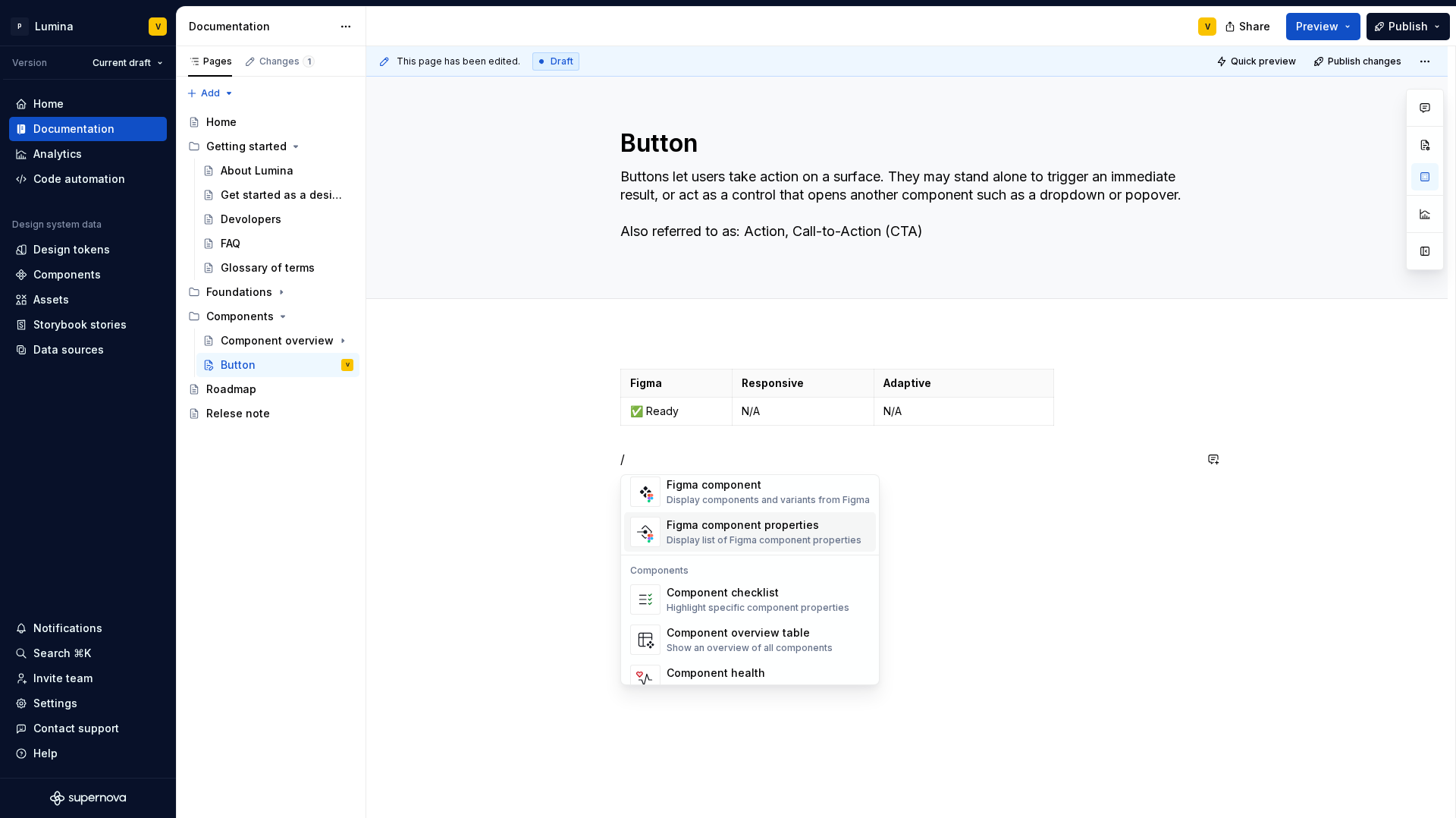
scroll to position [1497, 0]
click at [701, 603] on div "Highlight specific component properties" at bounding box center [758, 603] width 183 height 12
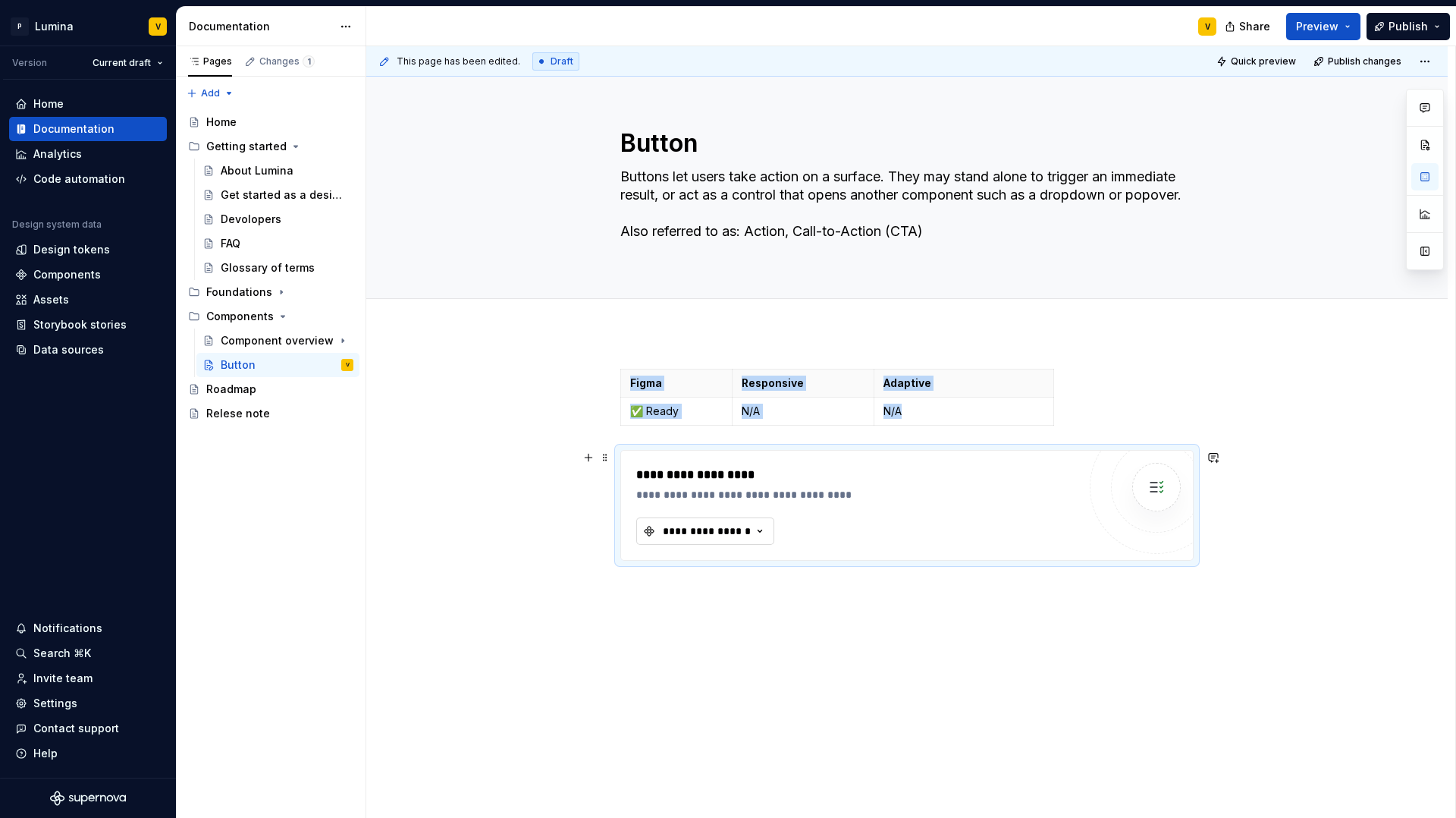
click at [689, 535] on div "**********" at bounding box center [707, 531] width 91 height 15
click at [876, 506] on div "**********" at bounding box center [858, 505] width 442 height 79
click at [694, 535] on div "**********" at bounding box center [707, 531] width 91 height 15
click at [1166, 489] on img at bounding box center [1156, 487] width 30 height 30
click at [606, 461] on span at bounding box center [605, 457] width 12 height 21
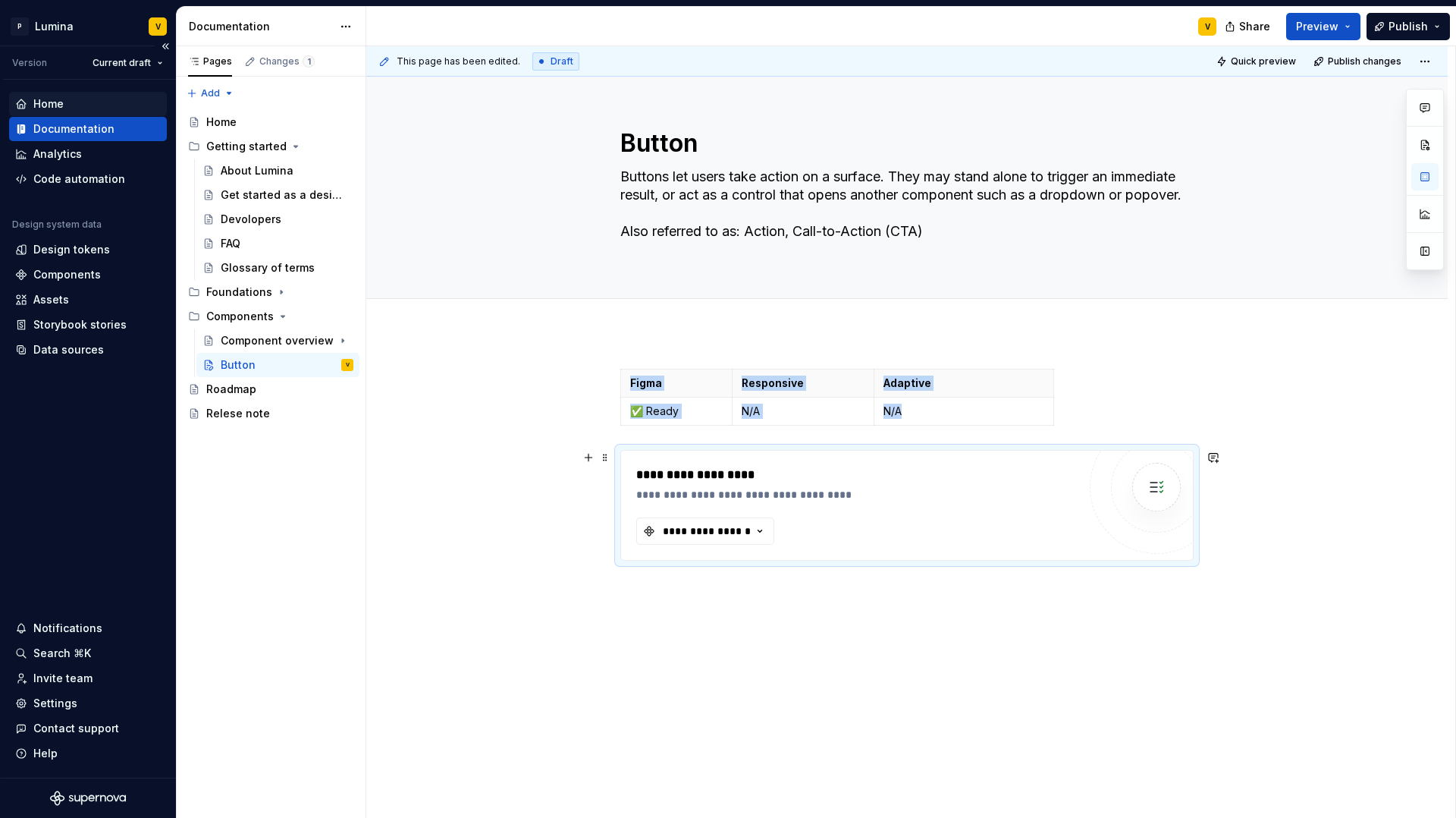
click at [58, 103] on div "Home" at bounding box center [48, 103] width 30 height 15
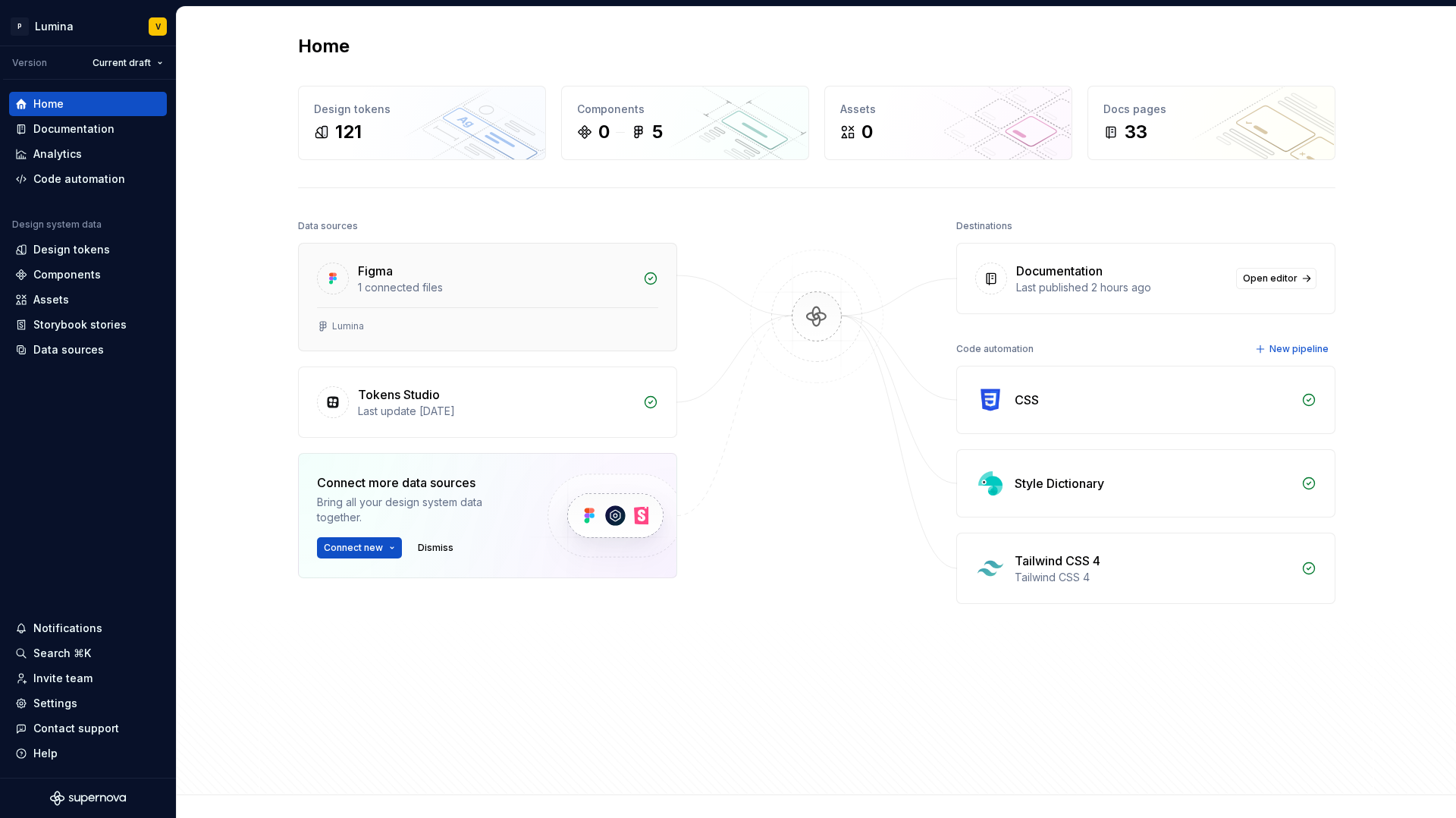
click at [447, 332] on div "Lumina" at bounding box center [487, 326] width 341 height 12
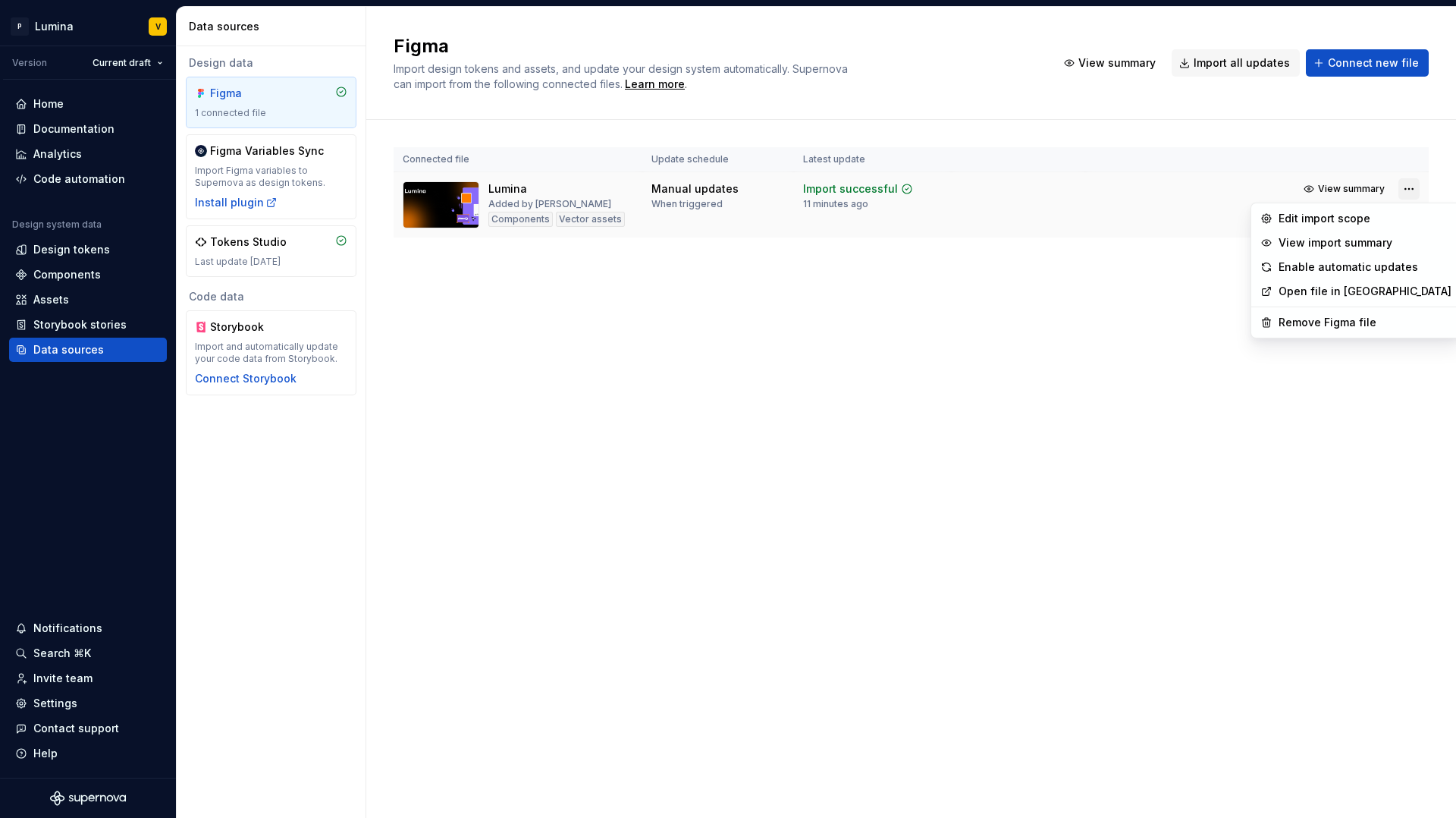
click at [1405, 187] on html "P Lumina V Version Current draft Home Documentation Analytics Code automation D…" at bounding box center [728, 409] width 1456 height 818
click at [1302, 271] on div "Enable automatic updates" at bounding box center [1365, 266] width 173 height 15
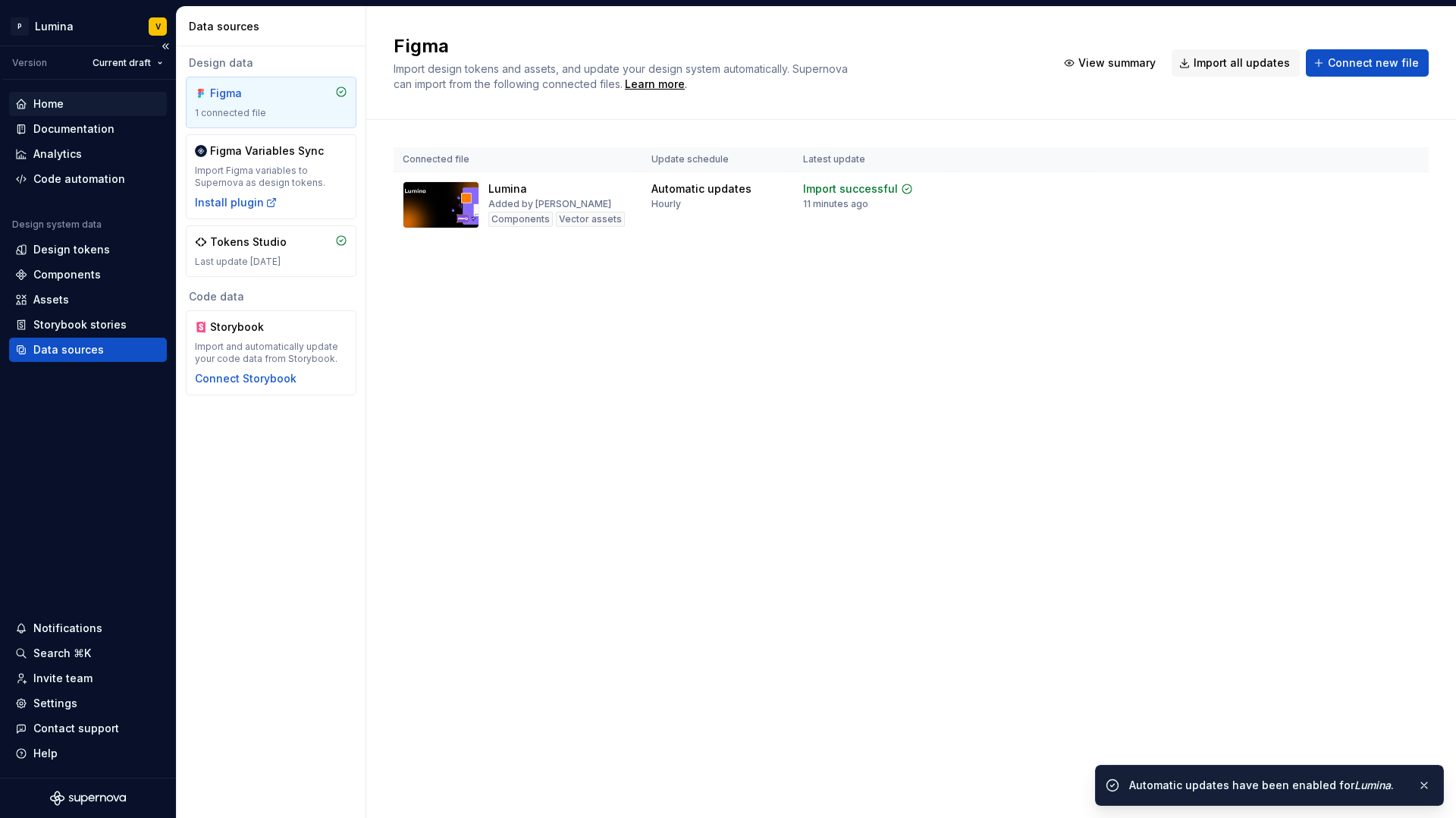
click at [39, 105] on div "Home" at bounding box center [48, 103] width 30 height 15
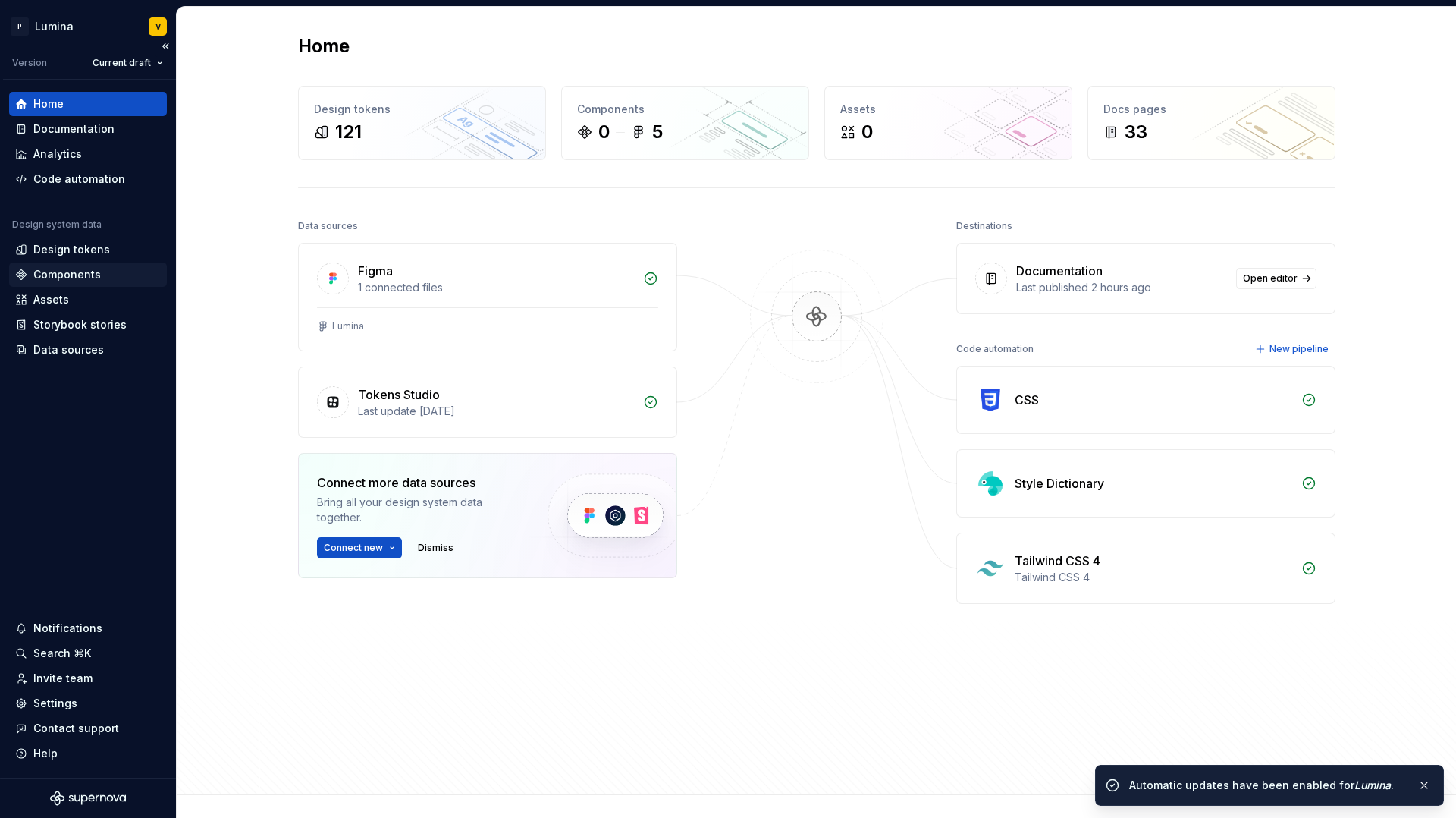
click at [51, 277] on div "Components" at bounding box center [67, 274] width 68 height 15
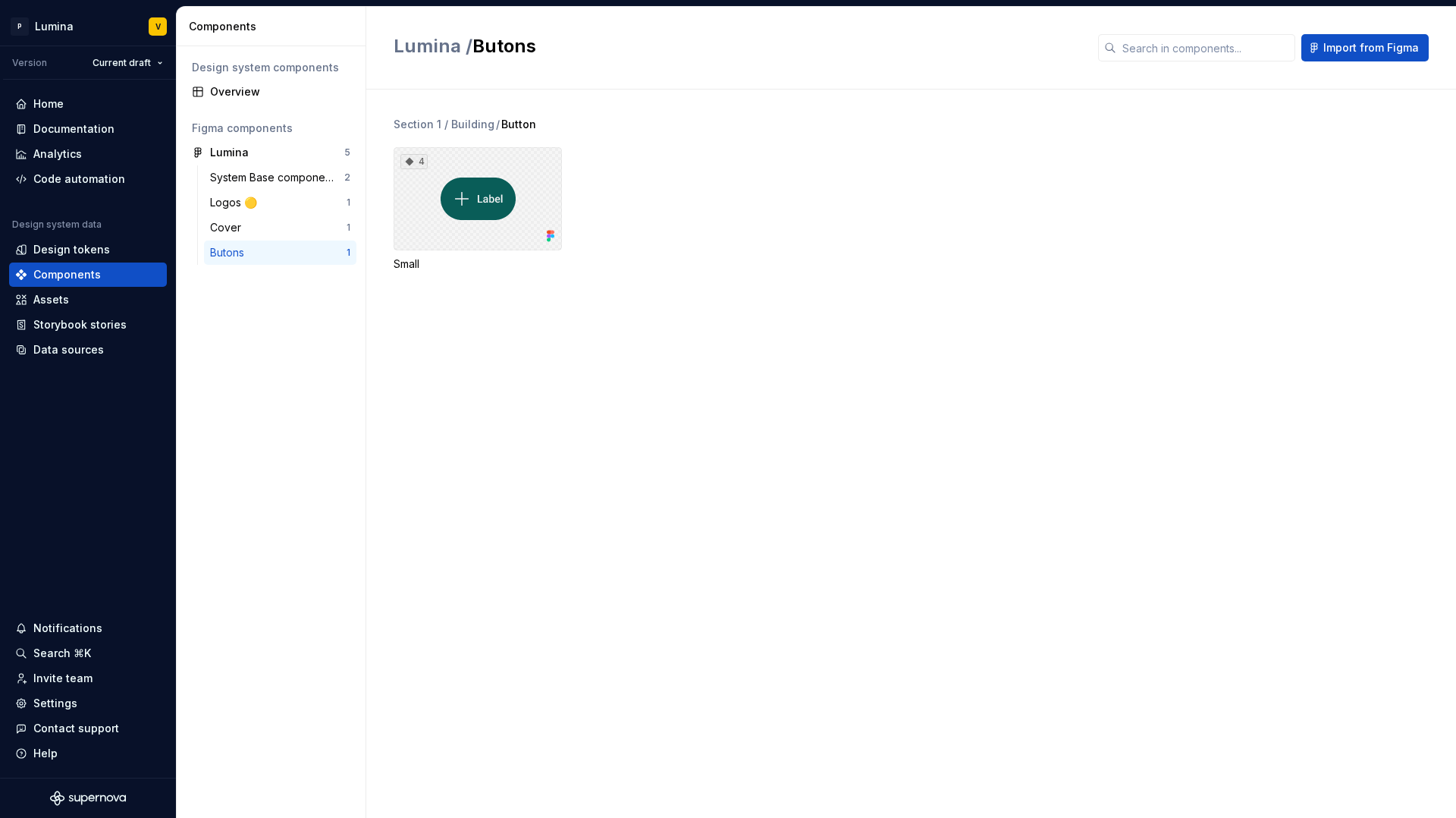
click at [510, 205] on div "4" at bounding box center [478, 199] width 169 height 103
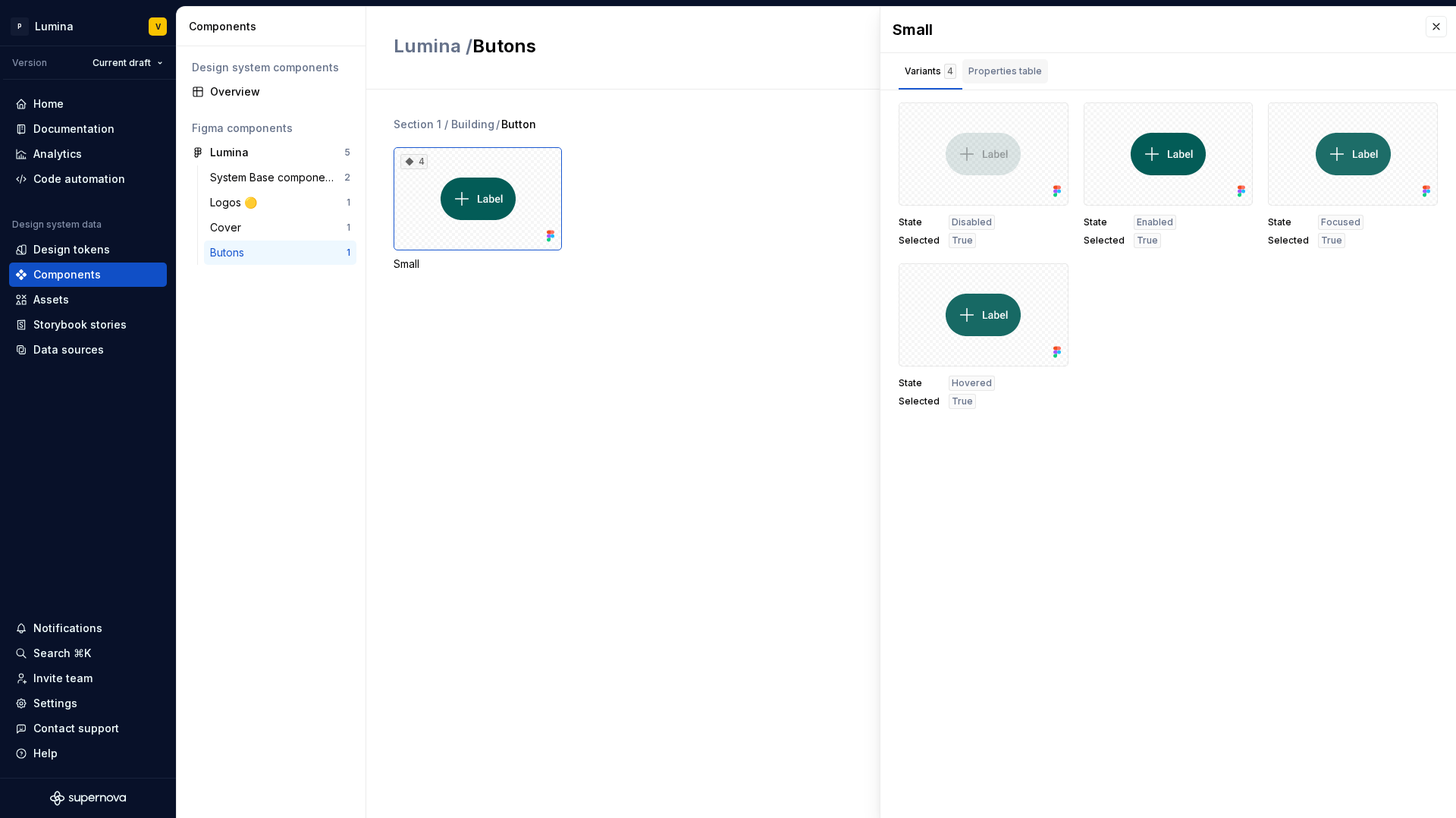
click at [1000, 80] on div "Properties table" at bounding box center [1005, 71] width 86 height 24
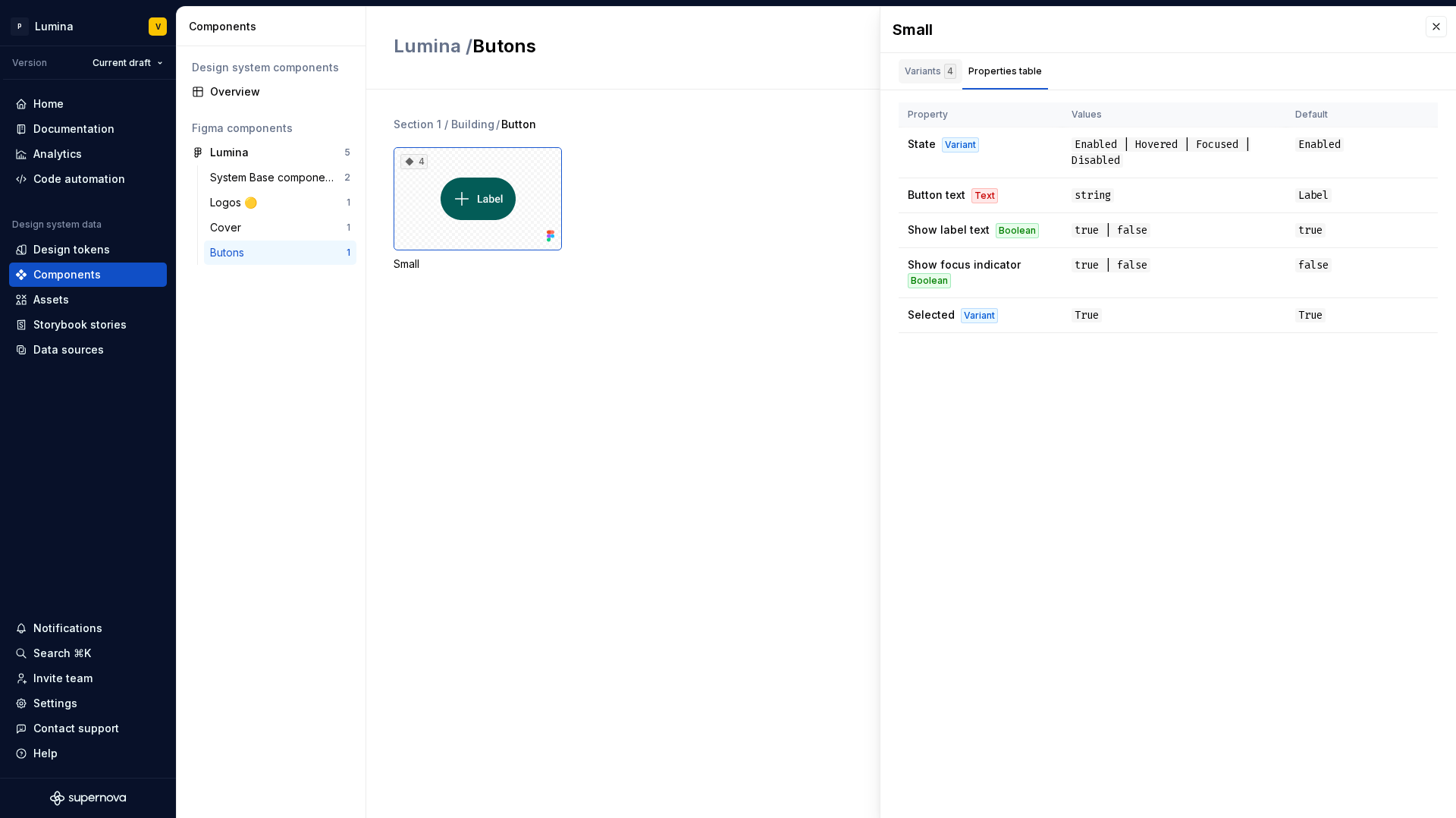
click at [931, 78] on div "Variants 4" at bounding box center [931, 71] width 51 height 15
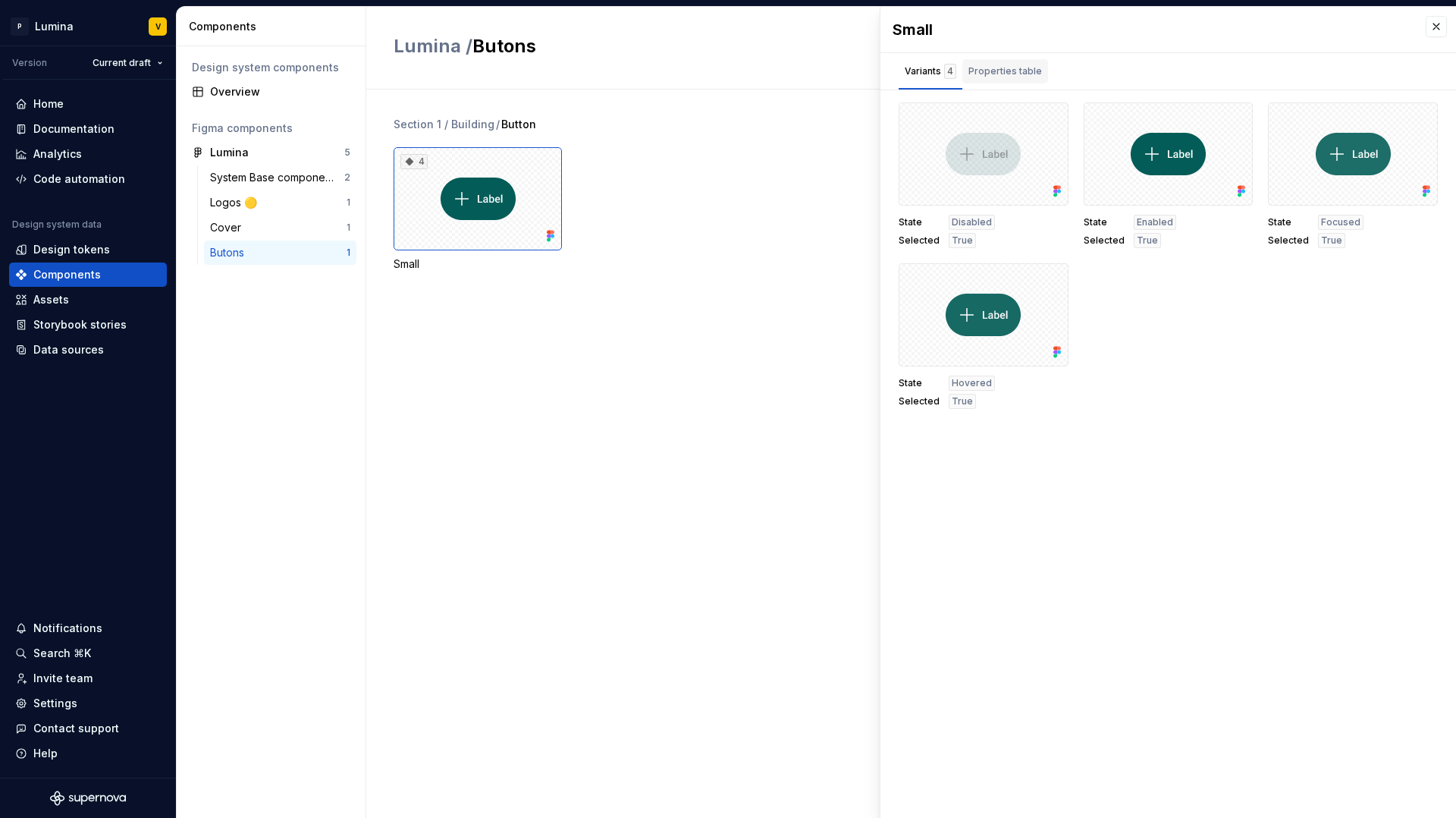
click at [1020, 66] on div "Properties table" at bounding box center [1005, 71] width 73 height 15
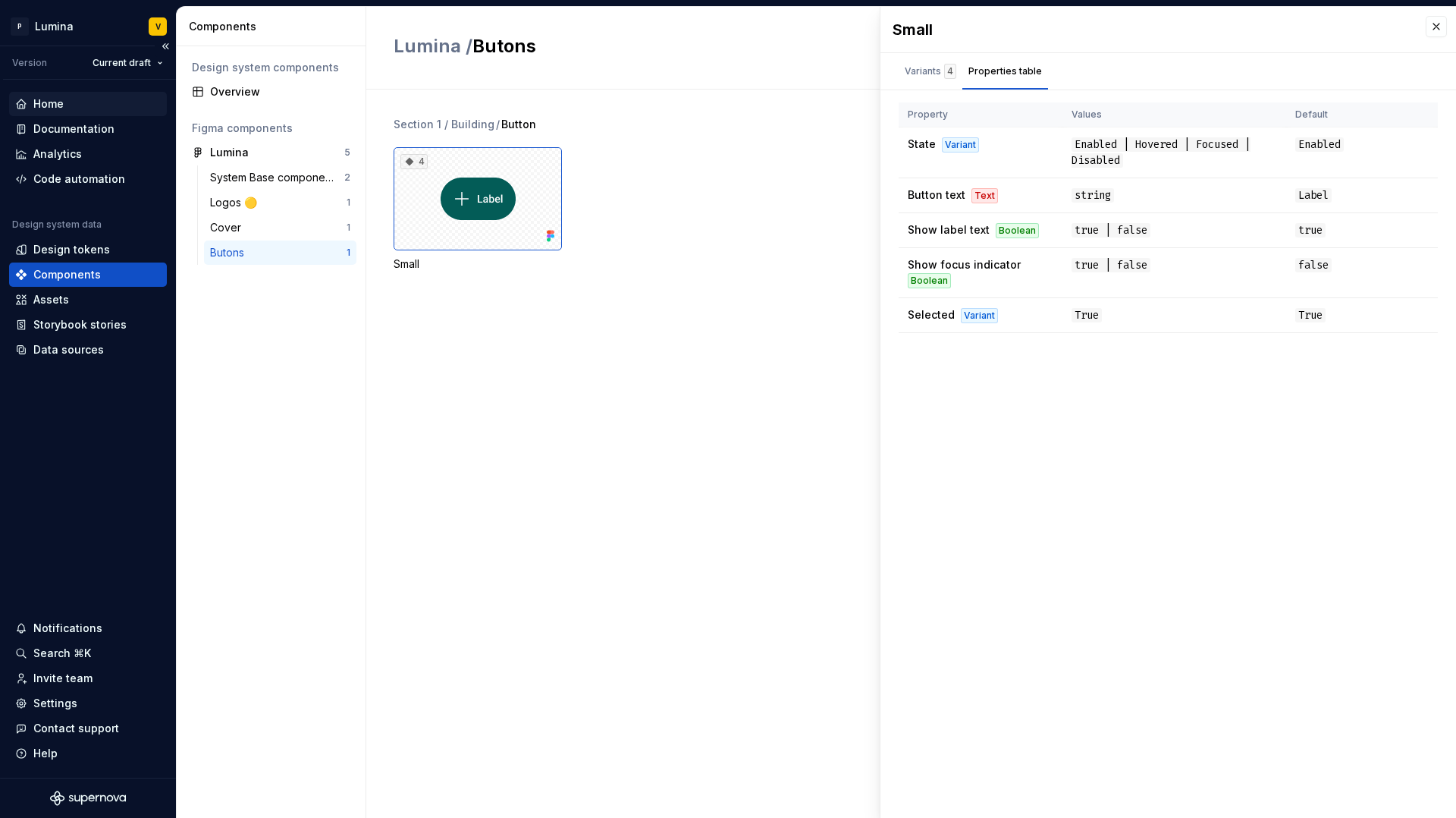
click at [68, 102] on div "Home" at bounding box center [87, 103] width 146 height 15
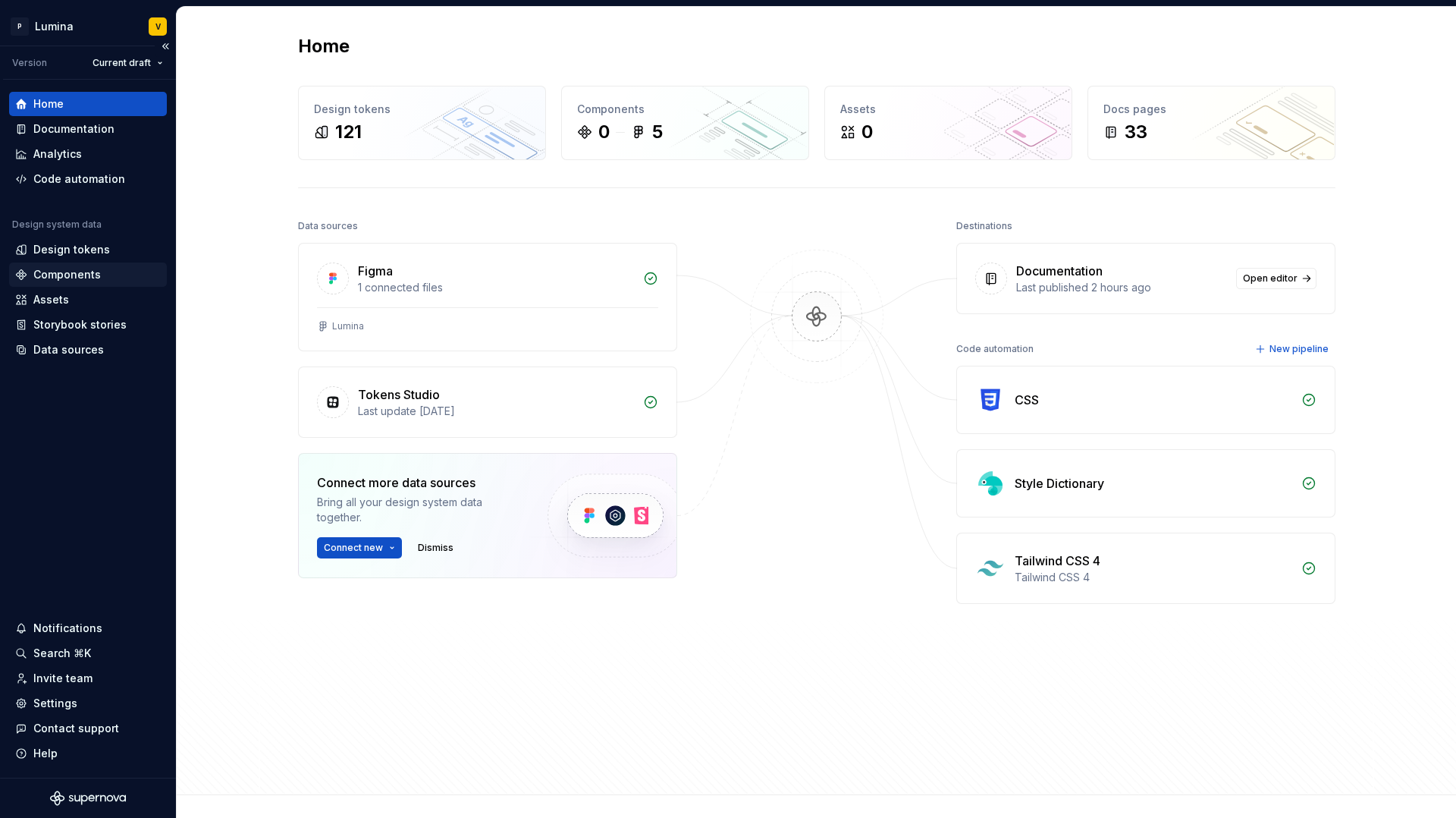
click at [44, 276] on div "Components" at bounding box center [67, 274] width 68 height 15
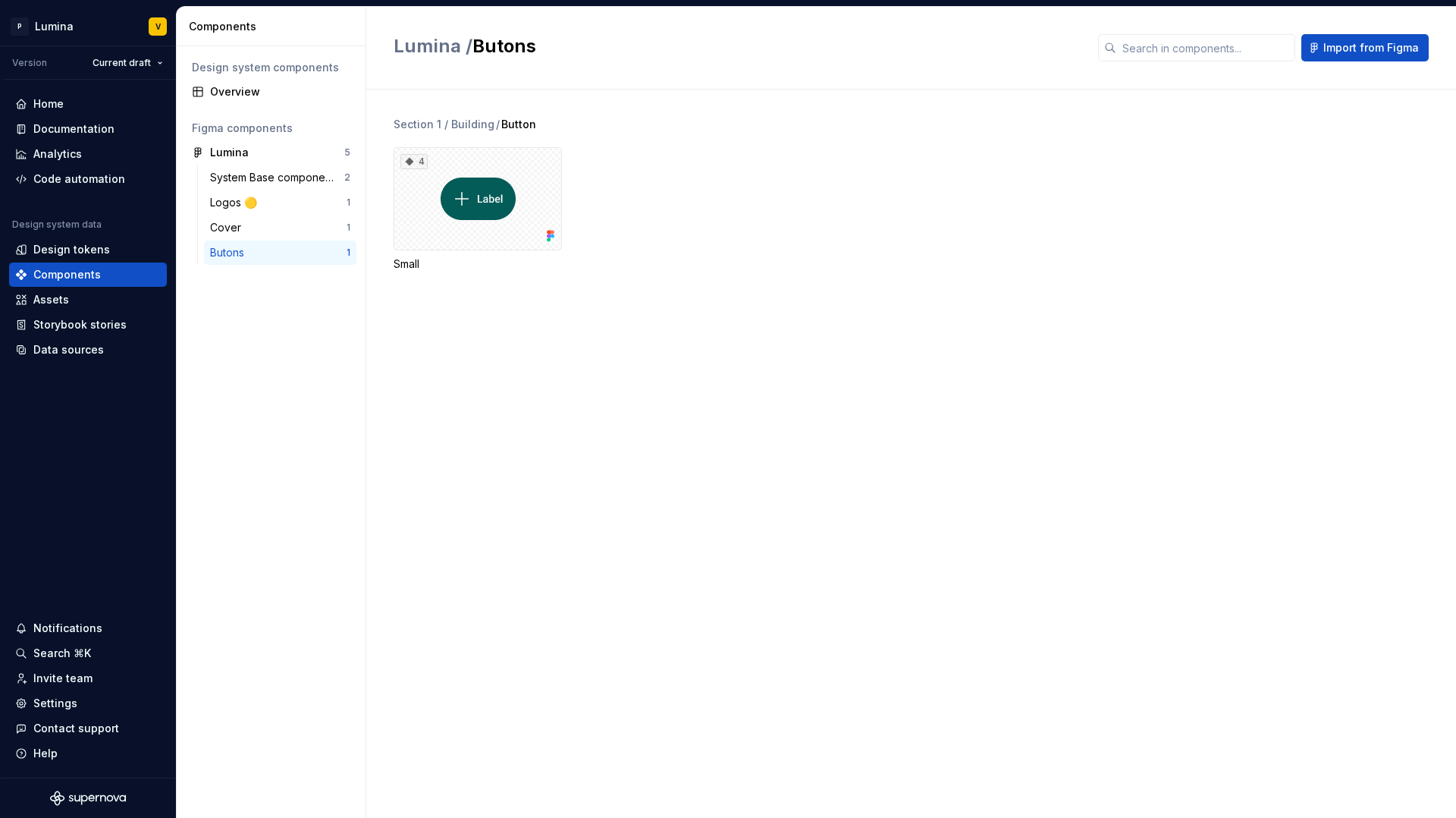
click at [343, 24] on div "Components" at bounding box center [274, 26] width 171 height 15
click at [87, 246] on div "Design tokens" at bounding box center [72, 249] width 76 height 15
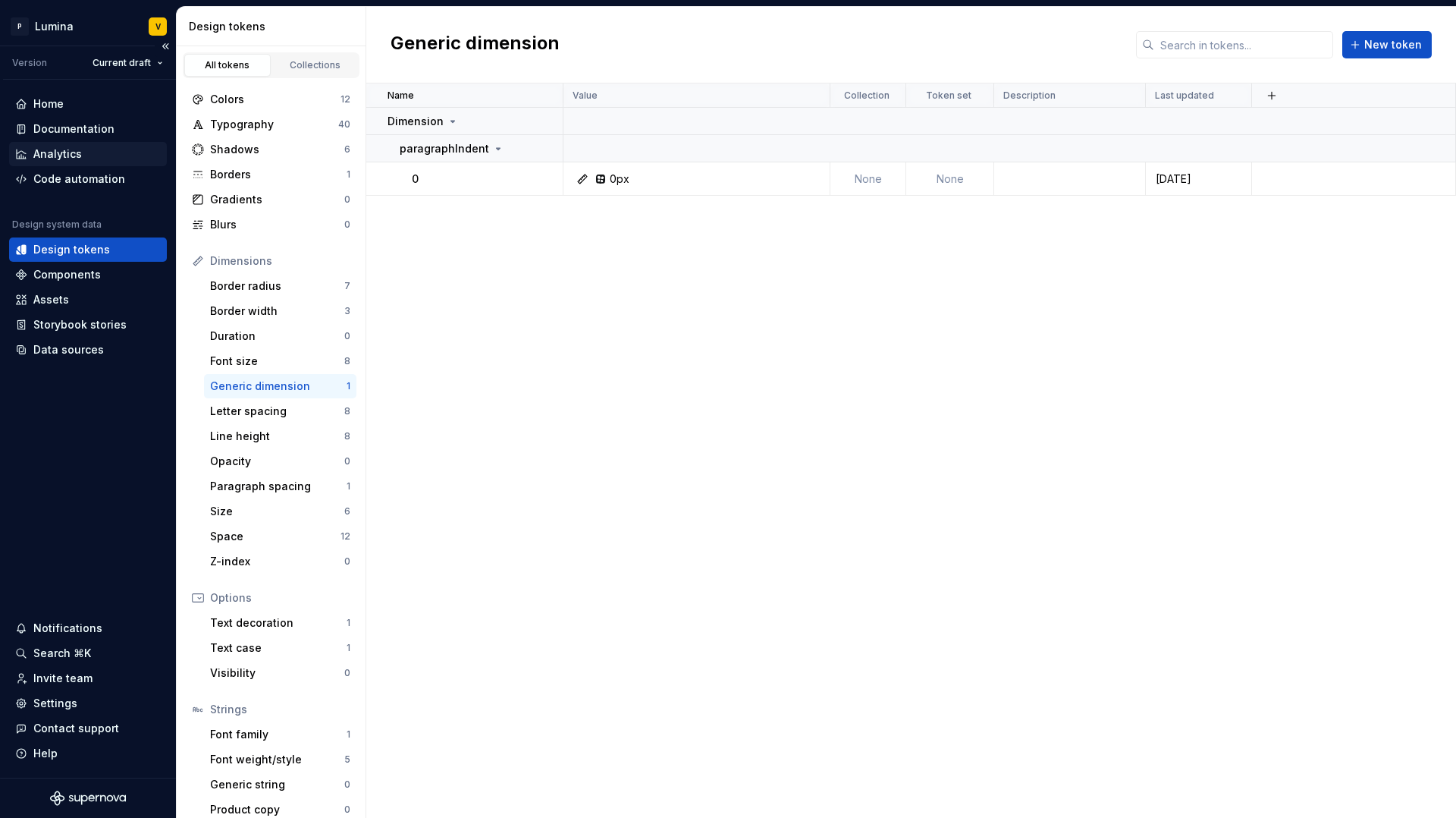
click at [68, 147] on div "Analytics" at bounding box center [58, 154] width 48 height 15
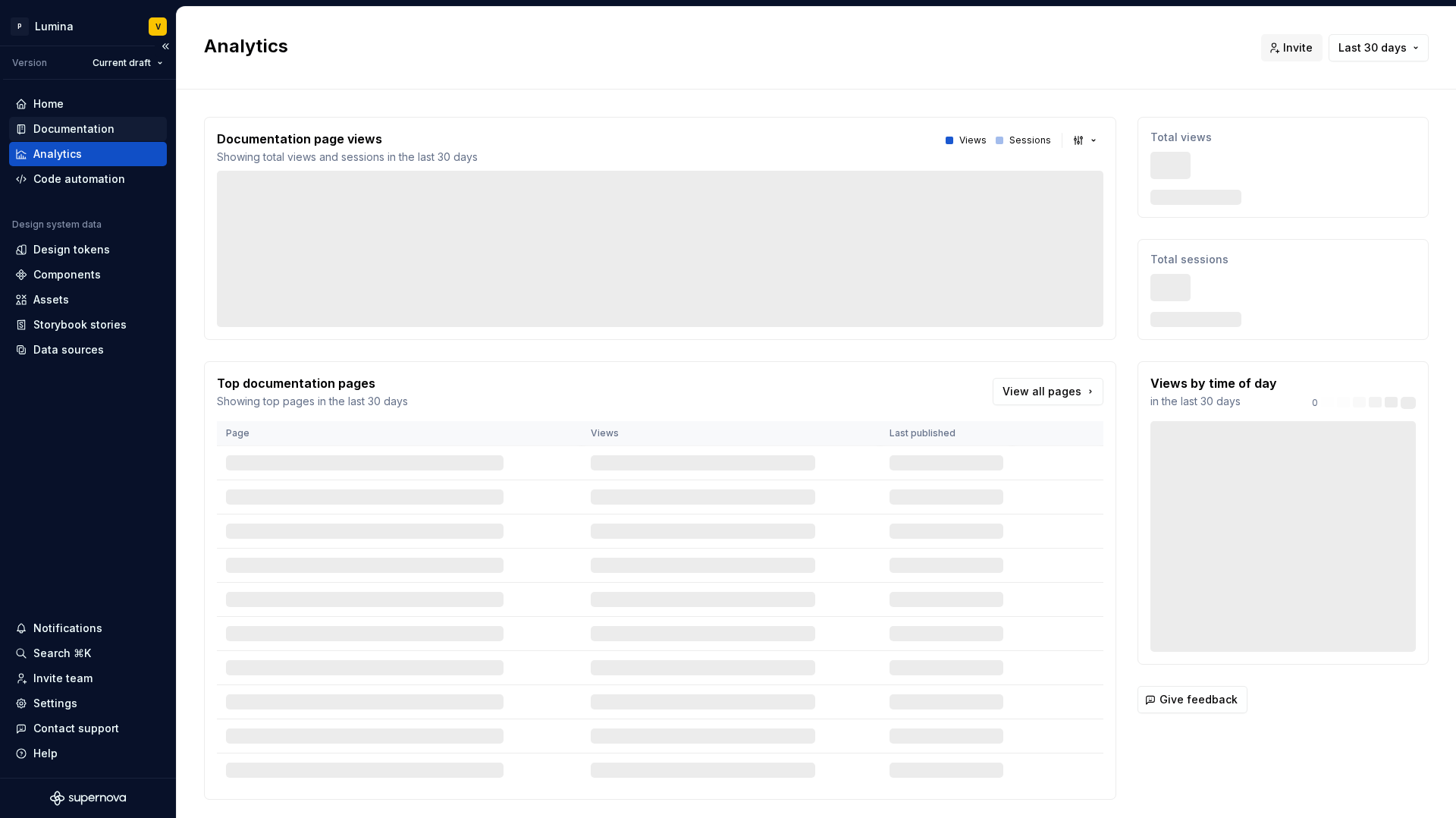
click at [69, 130] on div "Documentation" at bounding box center [74, 129] width 81 height 15
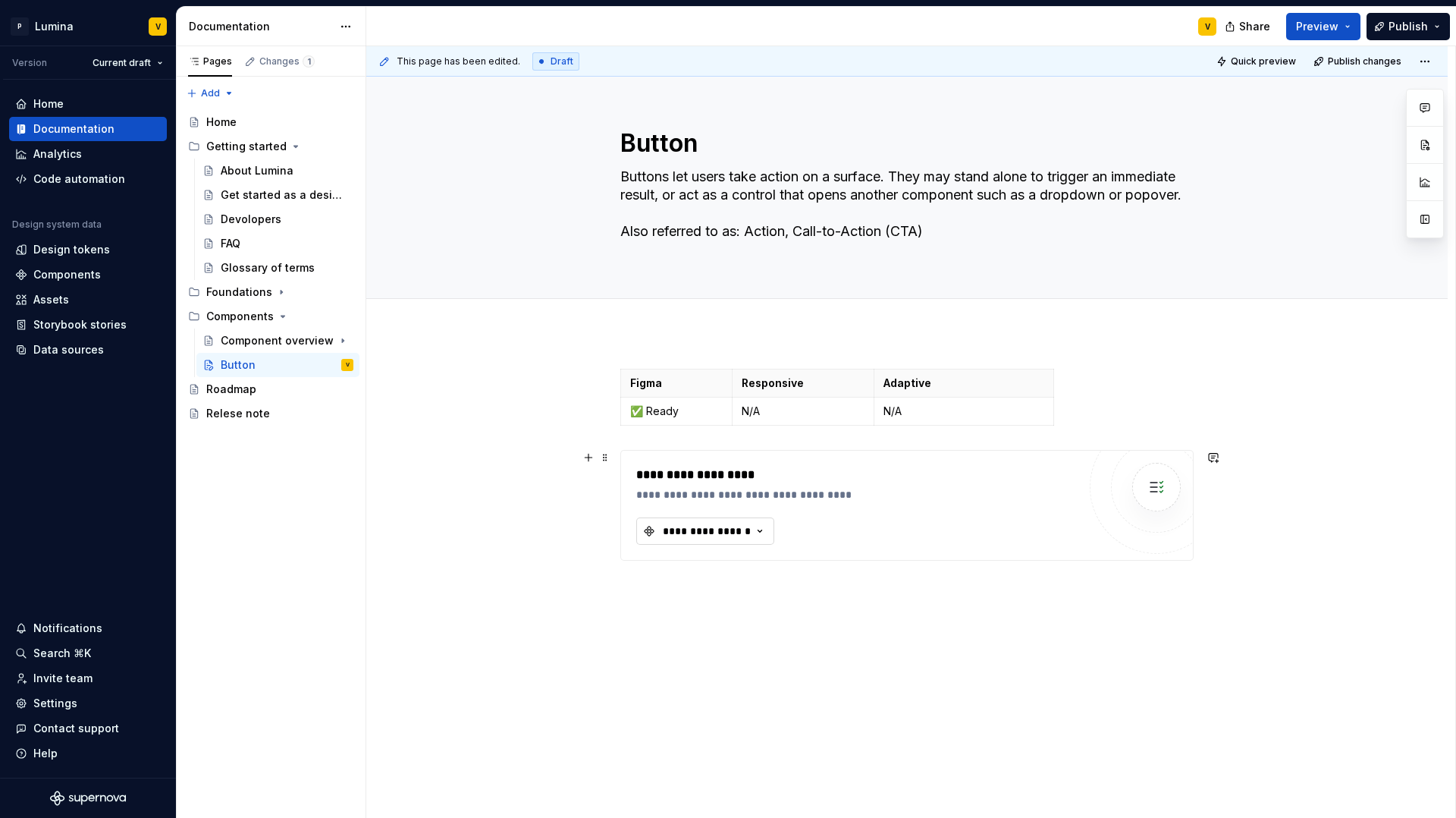
type textarea "*"
click at [717, 524] on div "**********" at bounding box center [707, 531] width 91 height 15
click at [691, 577] on div "No matching components found." at bounding box center [757, 593] width 241 height 34
click at [690, 596] on div "No matching components found." at bounding box center [757, 593] width 235 height 27
click at [689, 596] on div "No matching components found." at bounding box center [757, 593] width 235 height 27
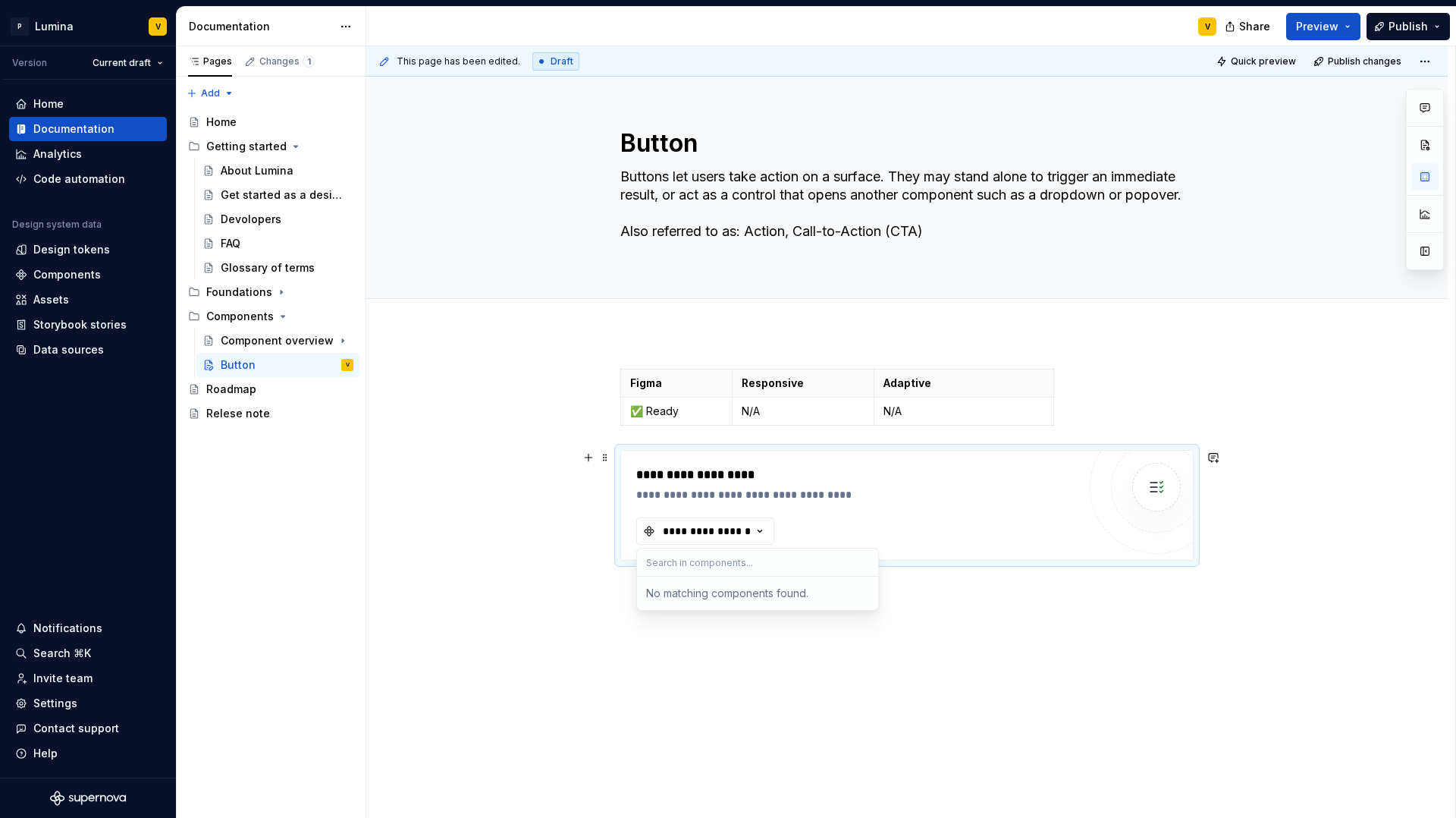
click at [691, 557] on input "text" at bounding box center [757, 562] width 241 height 27
type input "bu"
type textarea "*"
click at [746, 555] on input "button" at bounding box center [757, 562] width 241 height 27
type input "button"
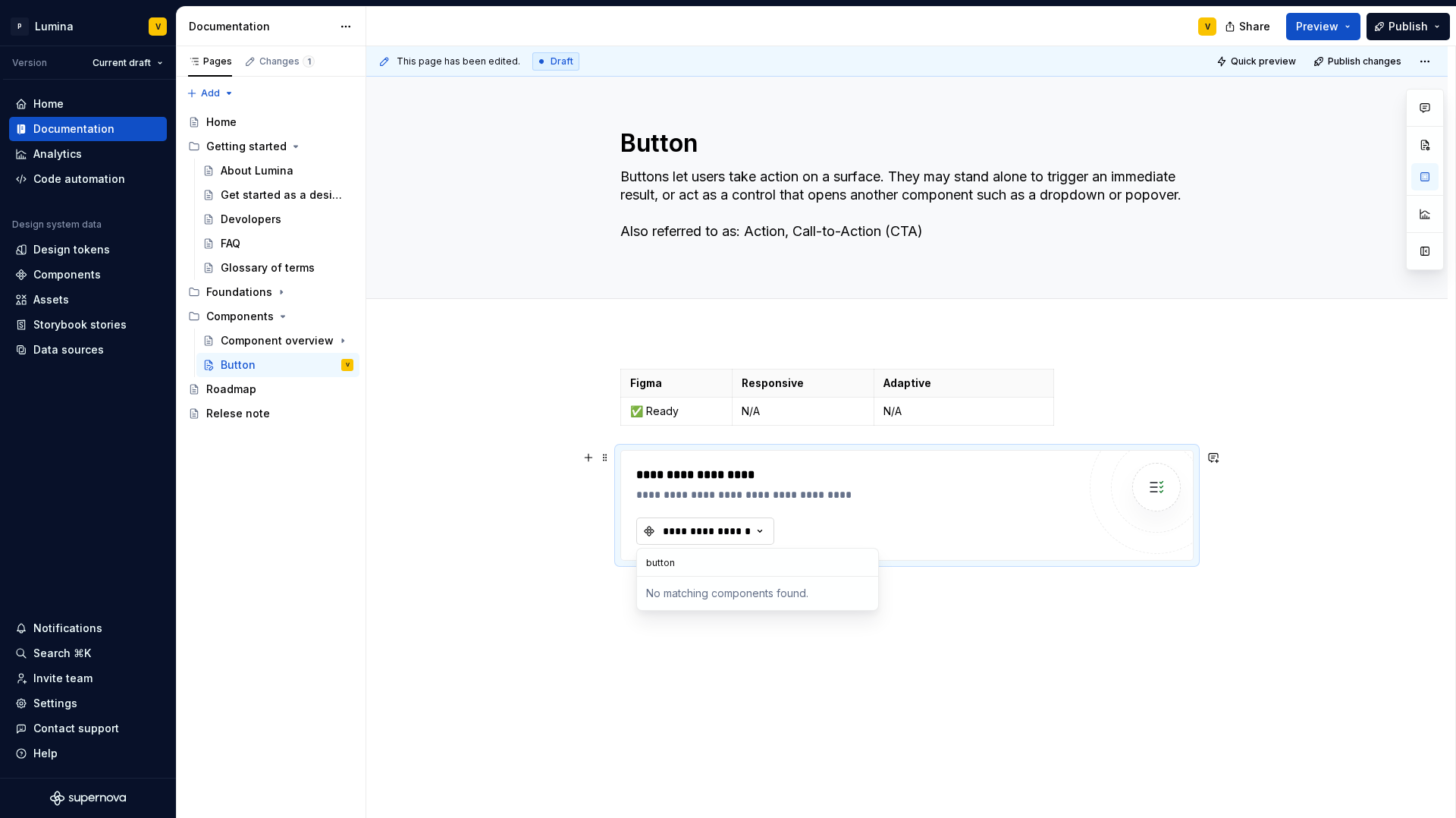
click at [726, 531] on div "**********" at bounding box center [707, 531] width 91 height 15
drag, startPoint x: 1053, startPoint y: 377, endPoint x: 1175, endPoint y: 376, distance: 122.0
drag, startPoint x: 875, startPoint y: 386, endPoint x: 989, endPoint y: 386, distance: 114.0
click at [989, 386] on th "Adaptive" at bounding box center [1139, 383] width 302 height 28
drag, startPoint x: 987, startPoint y: 386, endPoint x: 833, endPoint y: 392, distance: 154.1
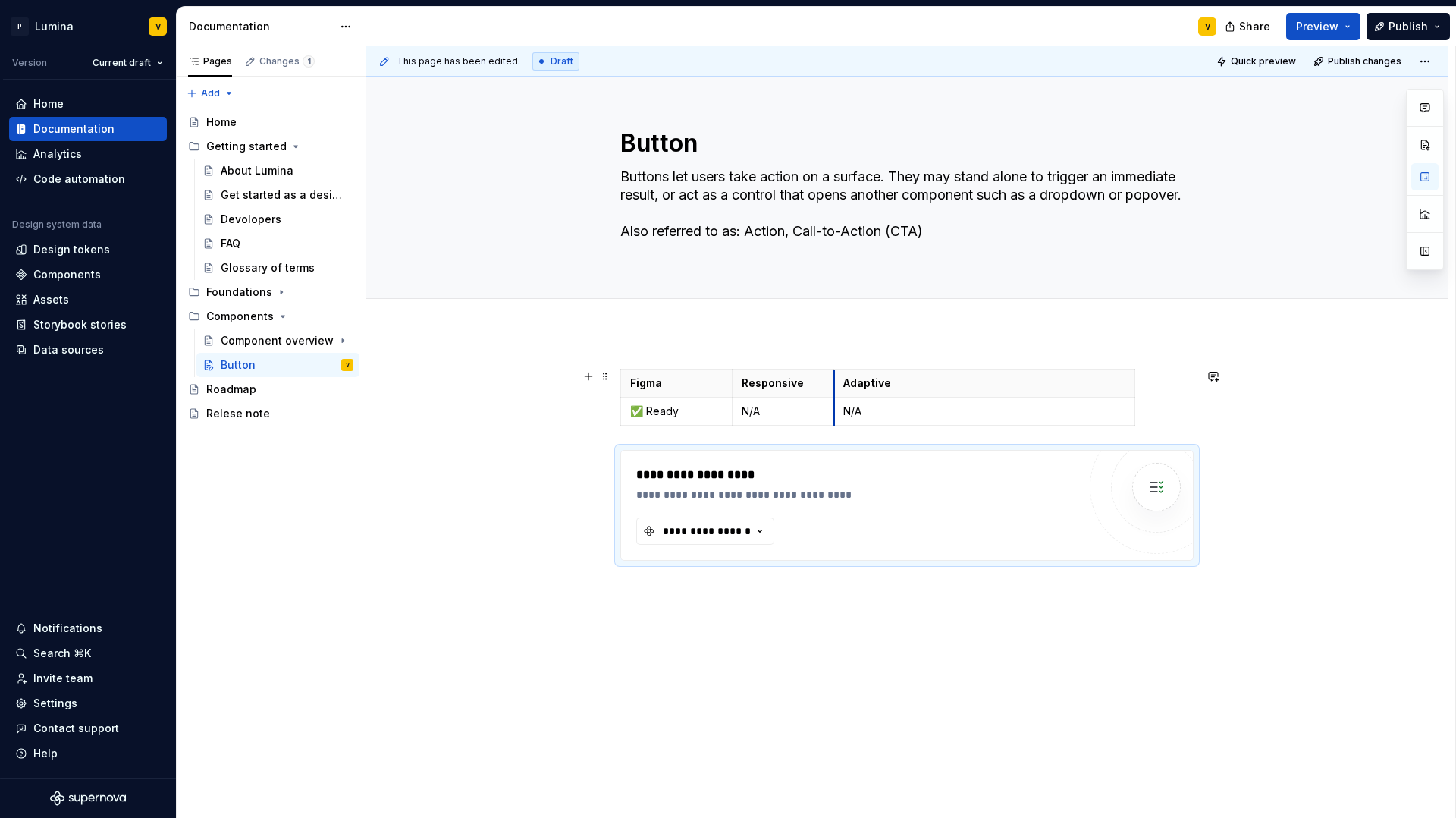
click at [833, 392] on th "Adaptive" at bounding box center [984, 383] width 301 height 28
click at [1129, 383] on body "P Lumina V Version Current draft Home Documentation Analytics Code automation D…" at bounding box center [728, 409] width 1456 height 818
click at [1081, 359] on div "**********" at bounding box center [907, 578] width 1081 height 492
click at [1149, 368] on div "Figma Responsive Adaptive ✅ Ready N/A N/A" at bounding box center [907, 400] width 574 height 63
drag, startPoint x: 1133, startPoint y: 381, endPoint x: 1049, endPoint y: 382, distance: 84.0
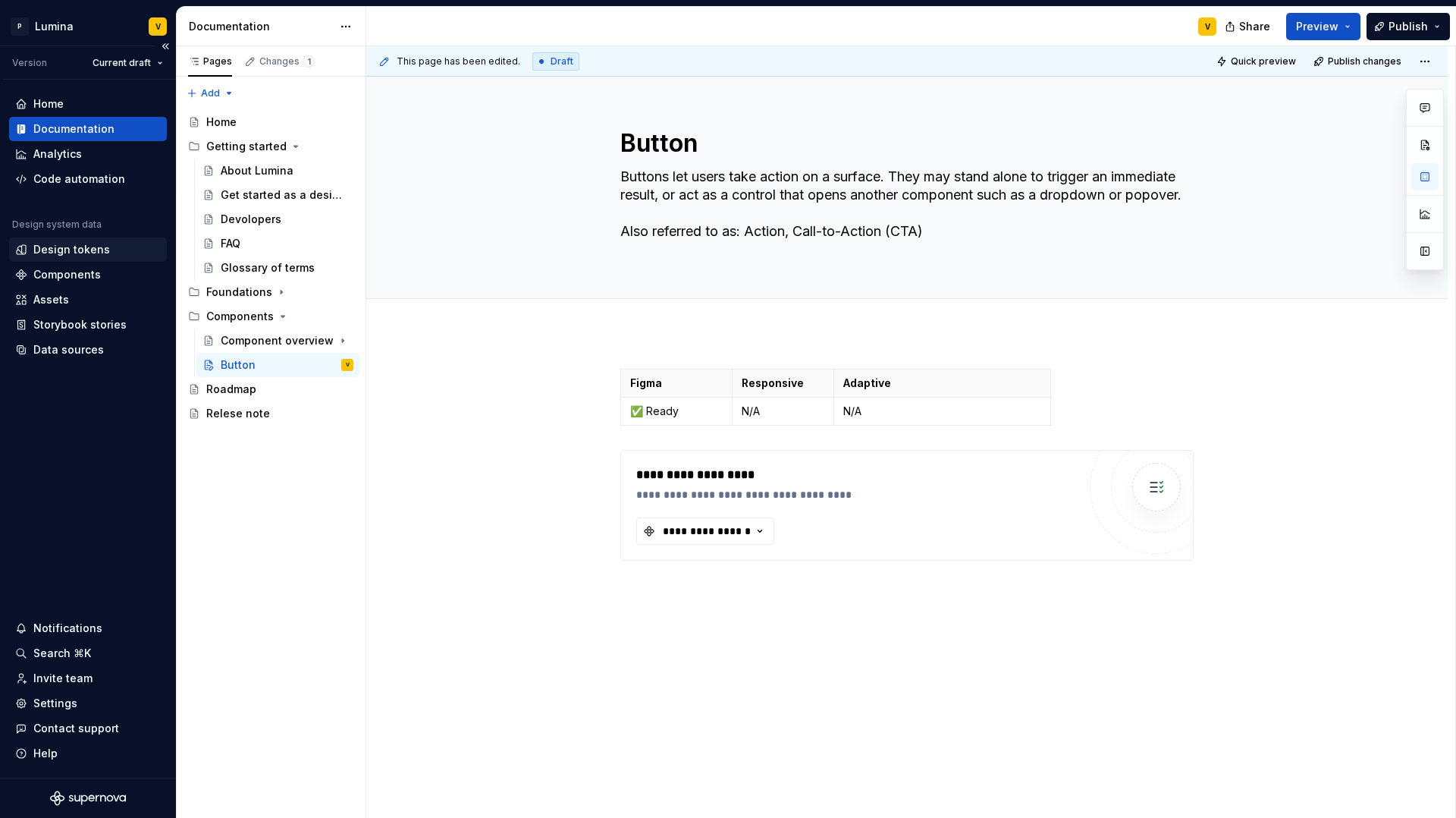
click at [60, 251] on div "Design tokens" at bounding box center [72, 249] width 76 height 15
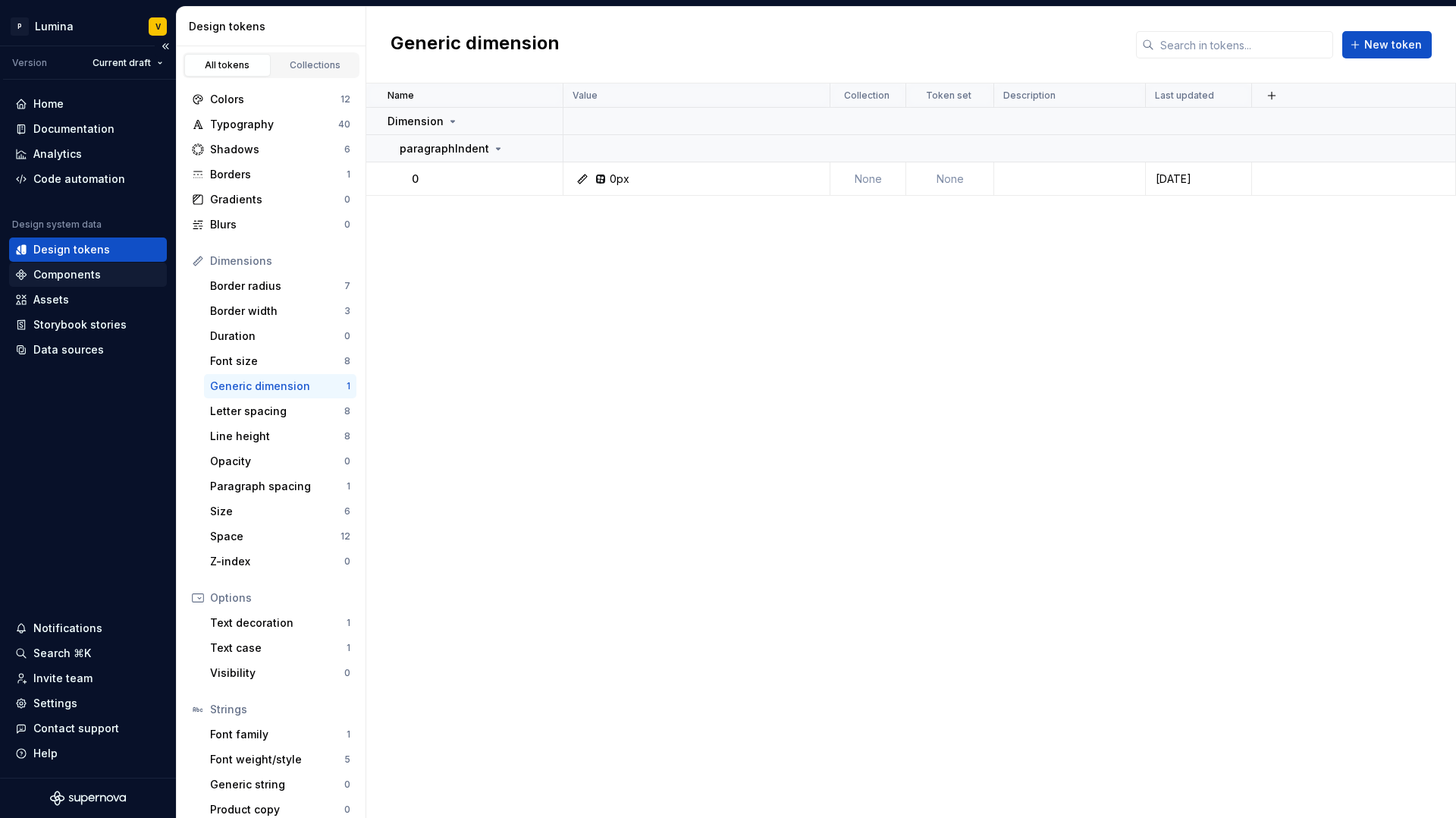
click at [59, 274] on div "Components" at bounding box center [67, 274] width 68 height 15
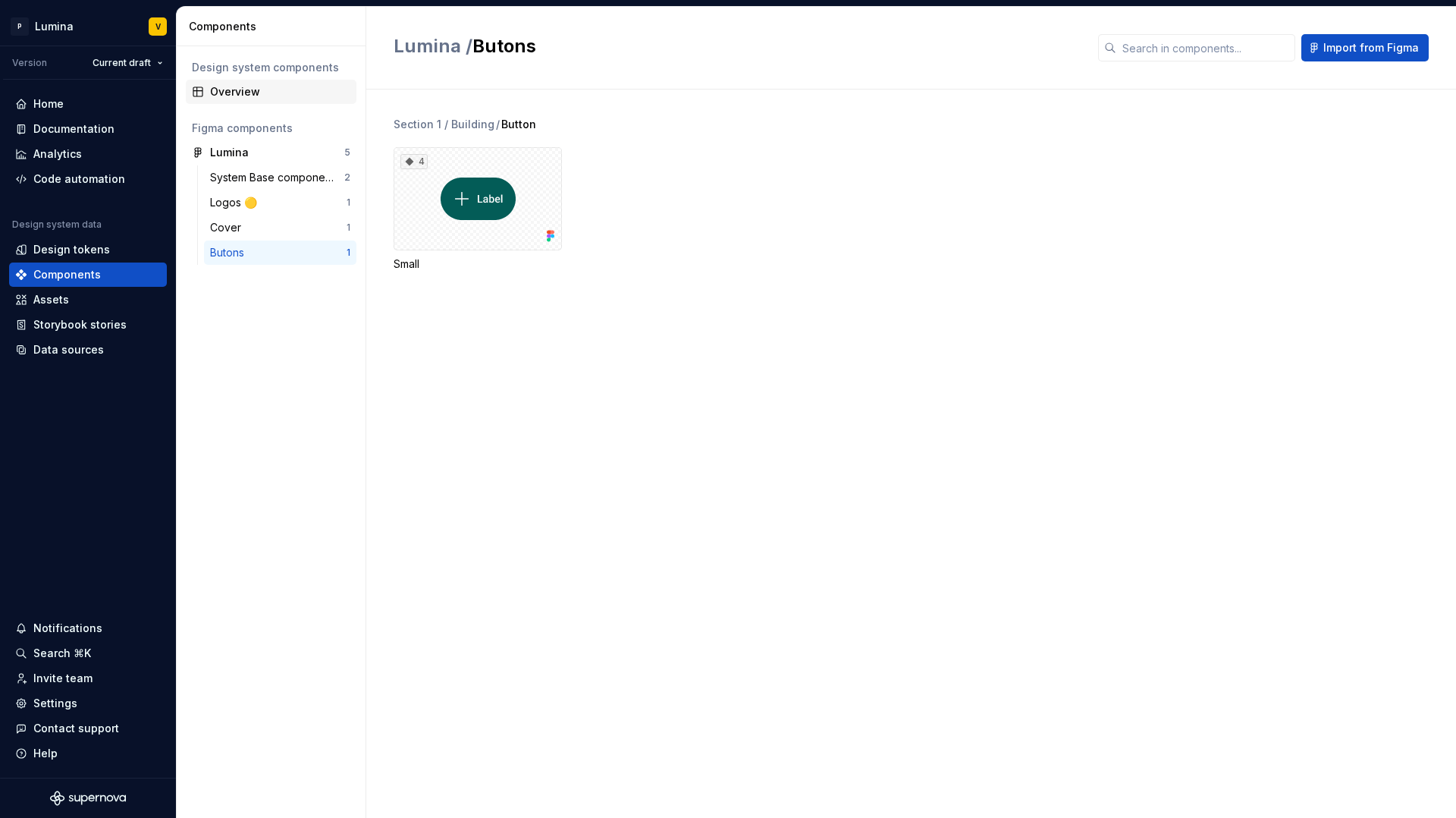
click at [229, 94] on div "Overview" at bounding box center [280, 91] width 140 height 15
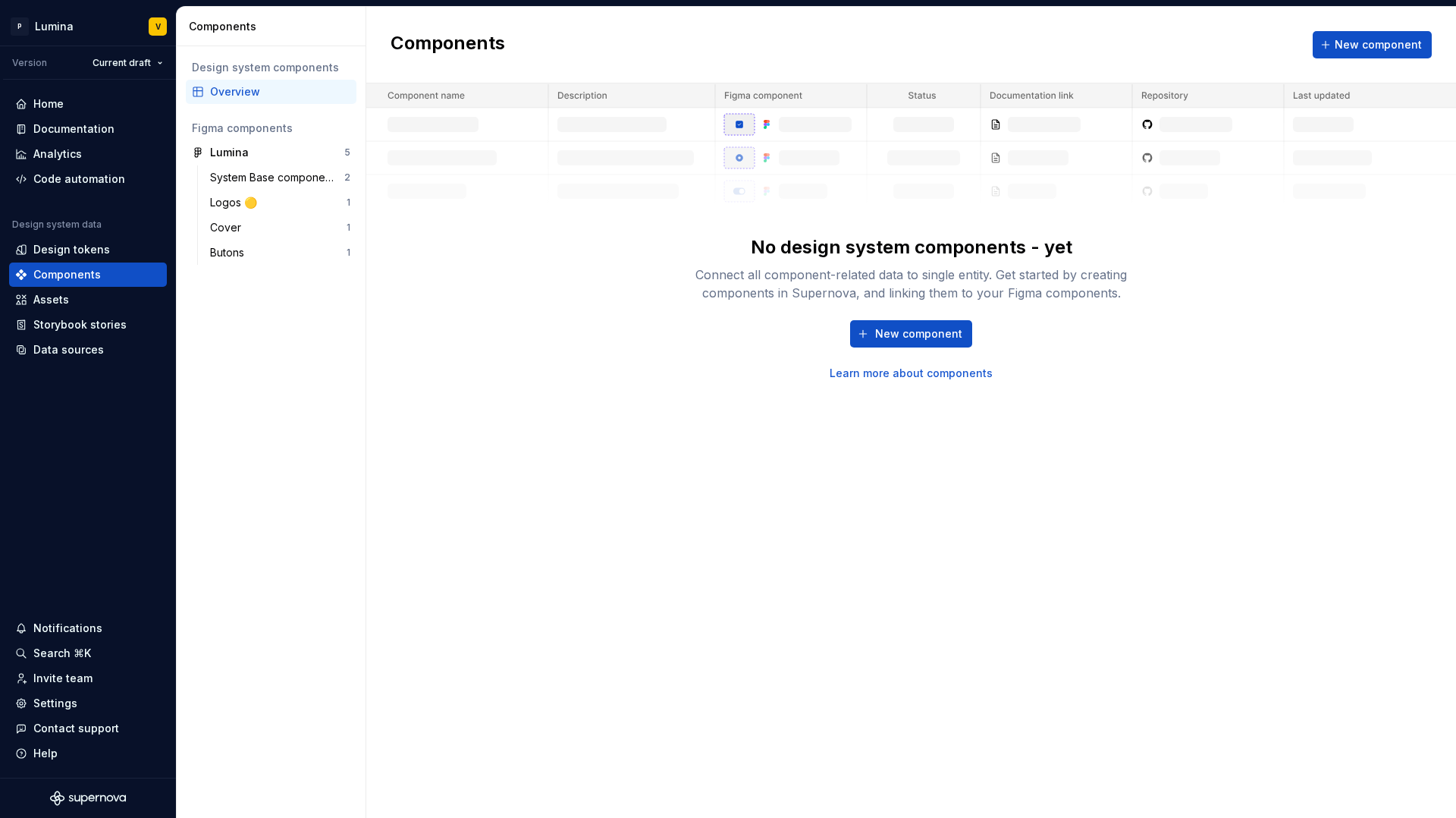
click at [918, 318] on div "No design system components - yet Connect all component-related data to single …" at bounding box center [911, 308] width 485 height 146
click at [902, 327] on span "New component" at bounding box center [919, 333] width 87 height 15
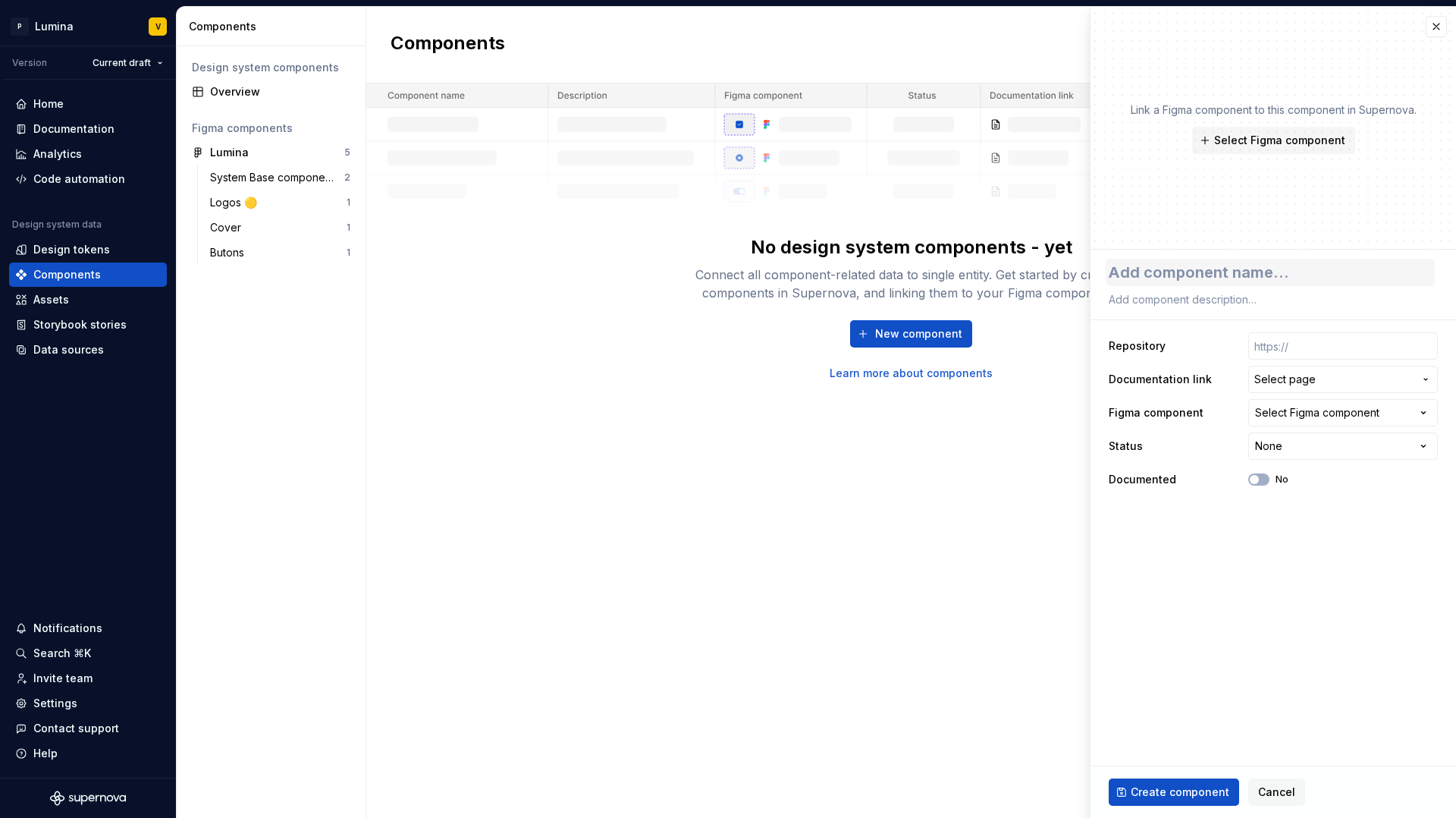
click at [1189, 281] on textarea at bounding box center [1270, 272] width 329 height 27
click at [1302, 375] on span "Select page" at bounding box center [1285, 379] width 62 height 15
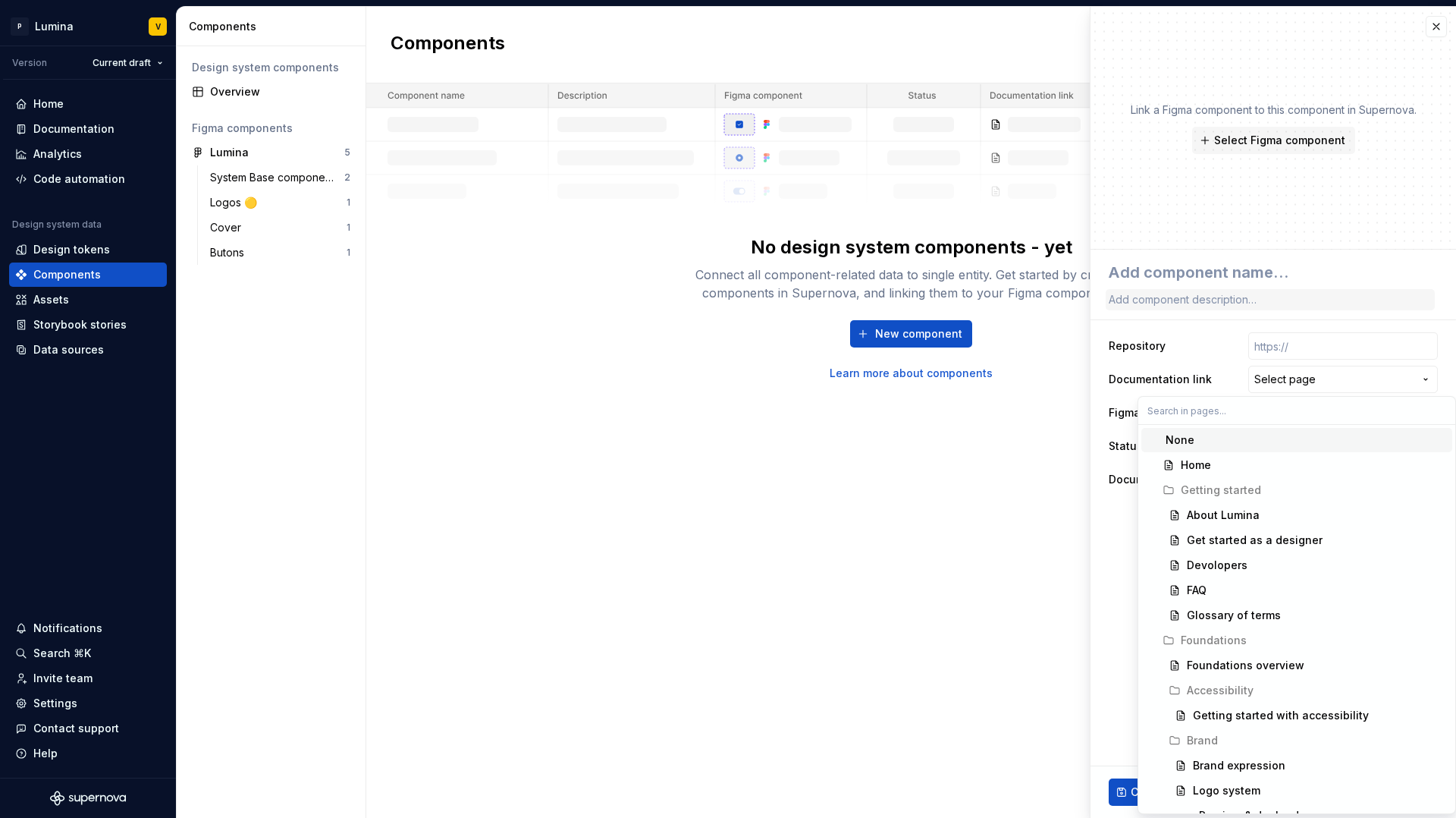
click at [1261, 291] on html "**********" at bounding box center [728, 409] width 1456 height 818
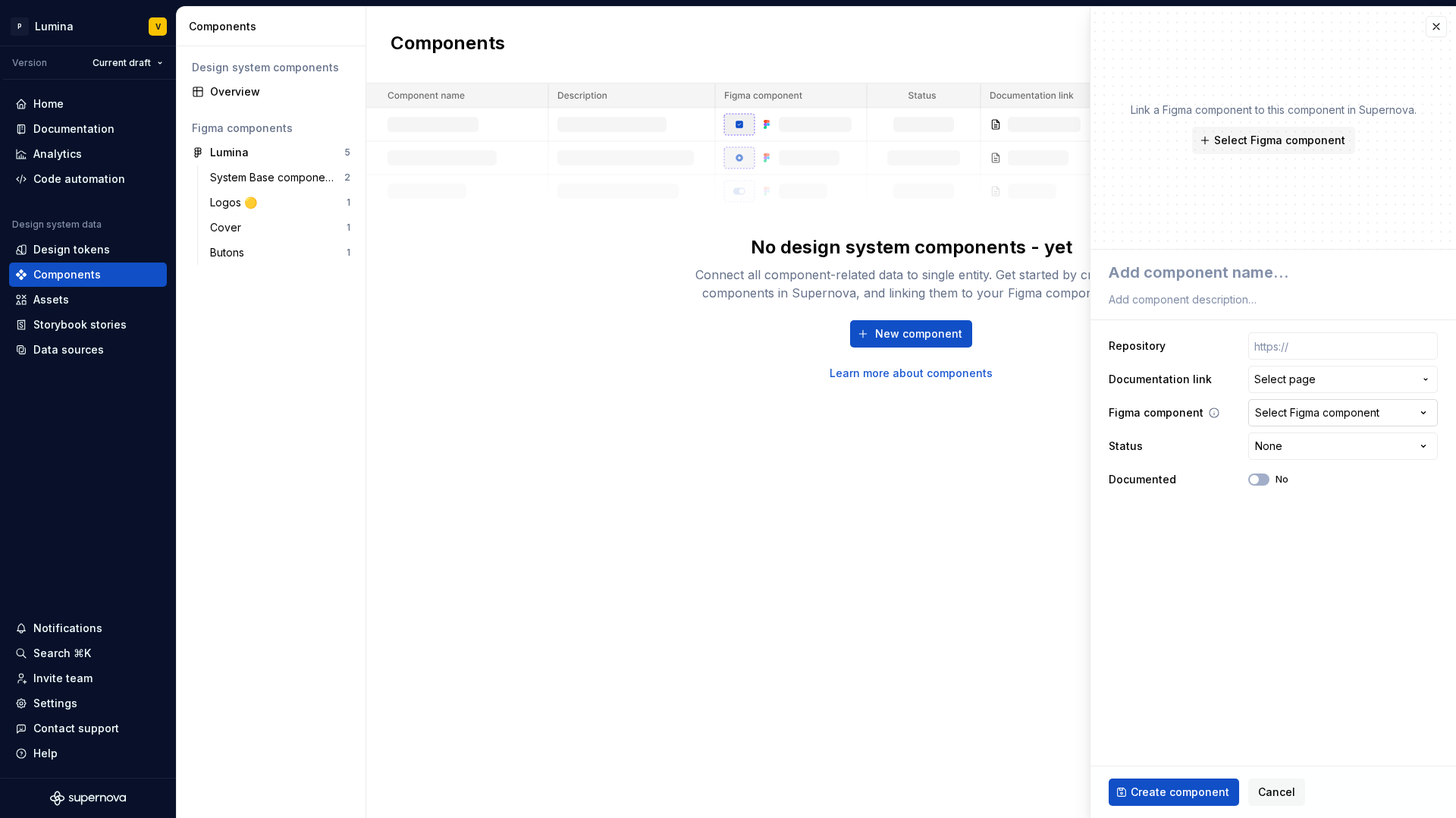
click at [1290, 418] on div "Select Figma component" at bounding box center [1317, 412] width 124 height 15
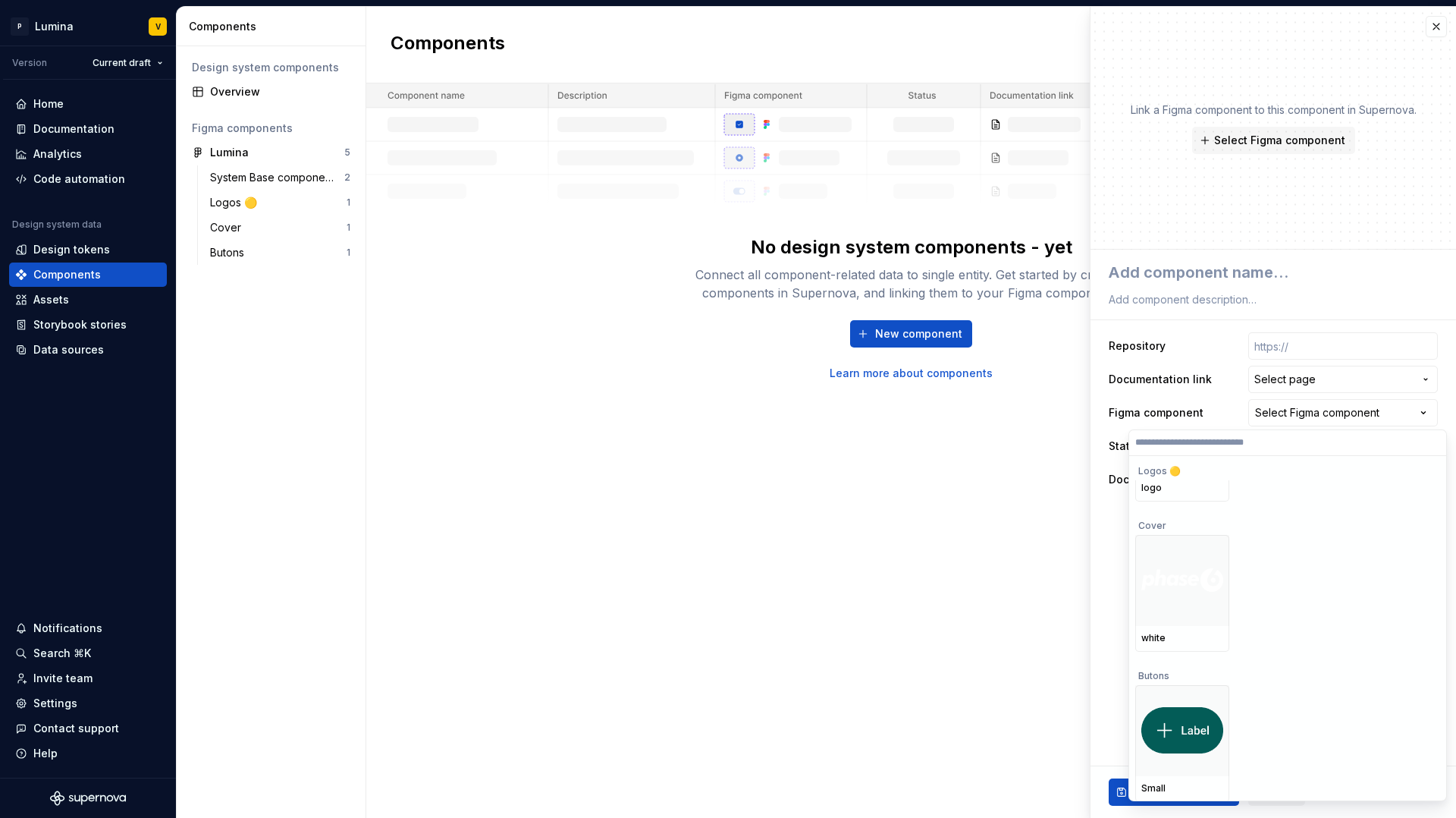
scroll to position [238, 0]
click at [1186, 689] on div at bounding box center [1182, 729] width 94 height 91
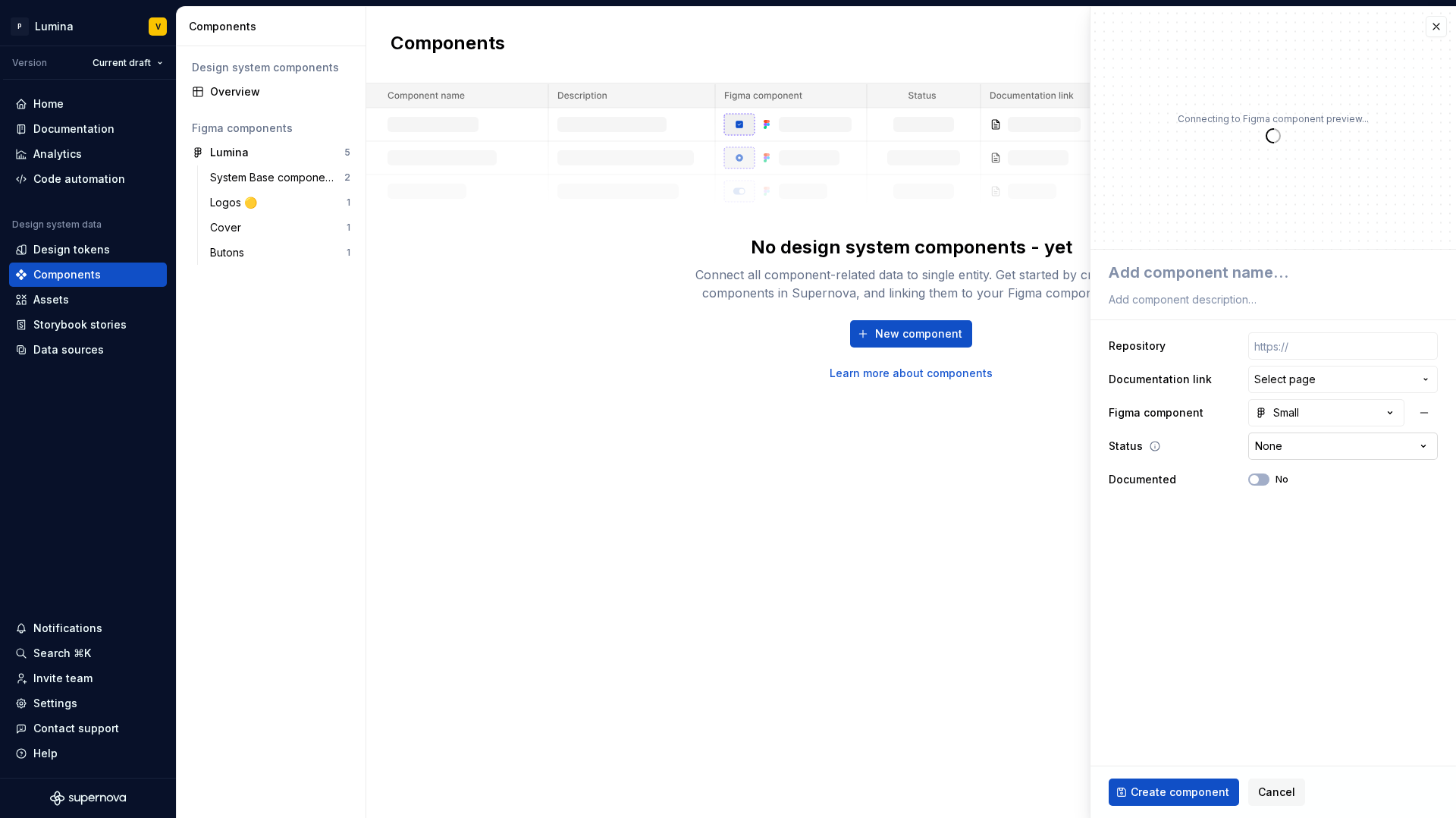
click at [1281, 453] on html "**********" at bounding box center [728, 409] width 1456 height 818
type textarea "*"
select select "**********"
click at [1191, 695] on span "Create component" at bounding box center [1180, 791] width 98 height 15
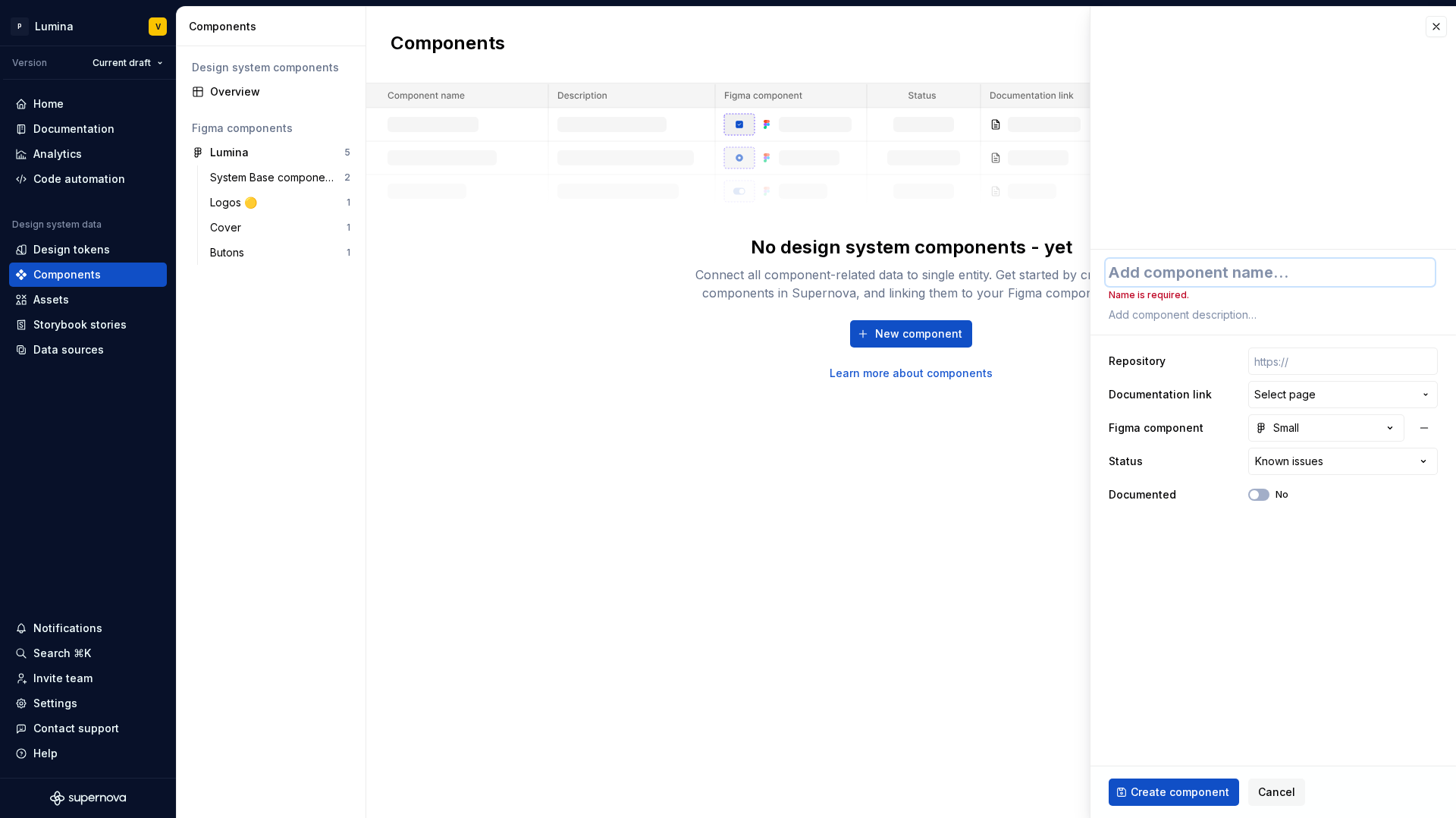
click at [1145, 274] on textarea at bounding box center [1270, 272] width 329 height 27
type textarea "*"
type textarea "B"
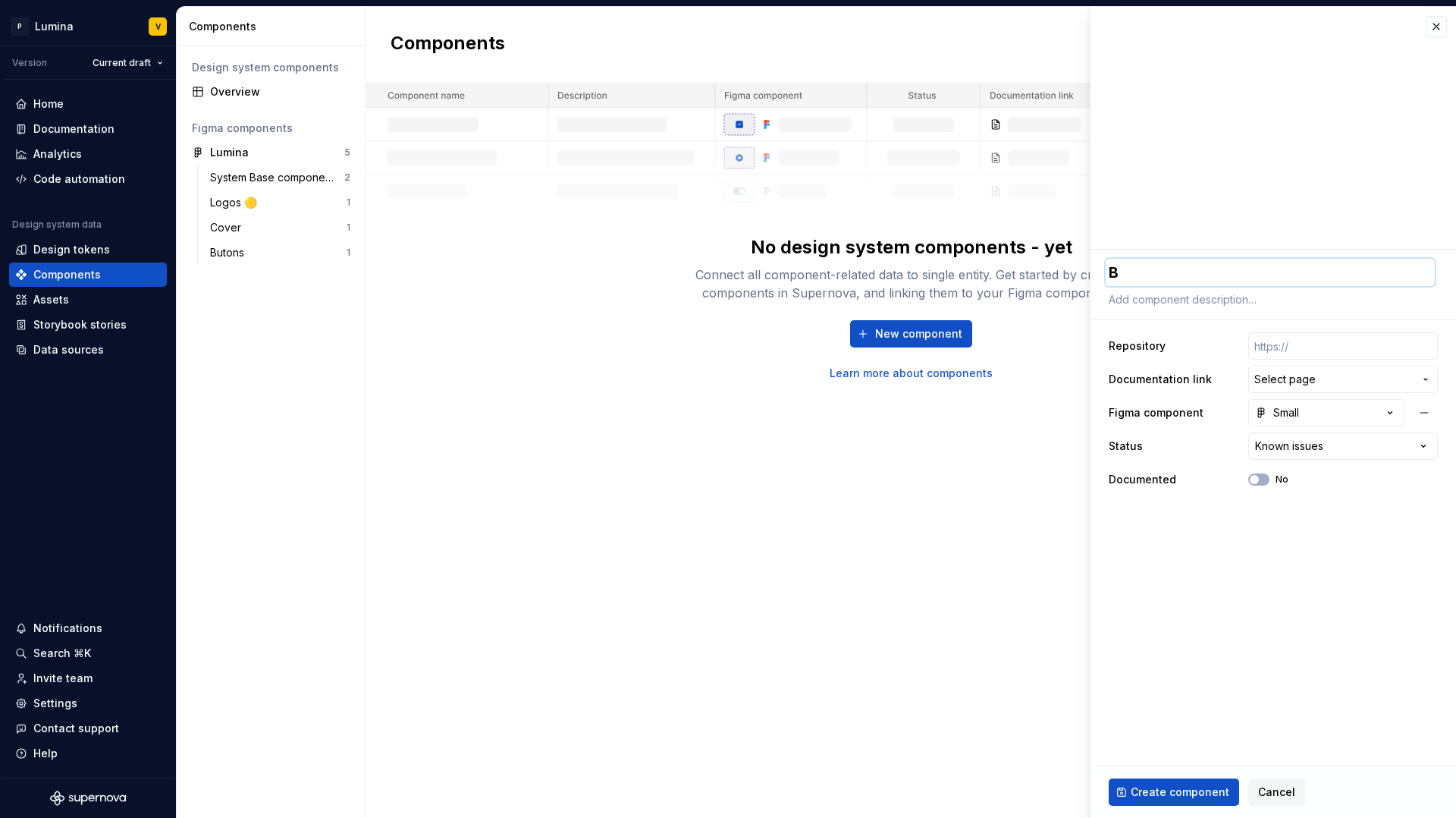
type textarea "*"
type textarea "Bu"
type textarea "*"
type textarea "But"
type textarea "*"
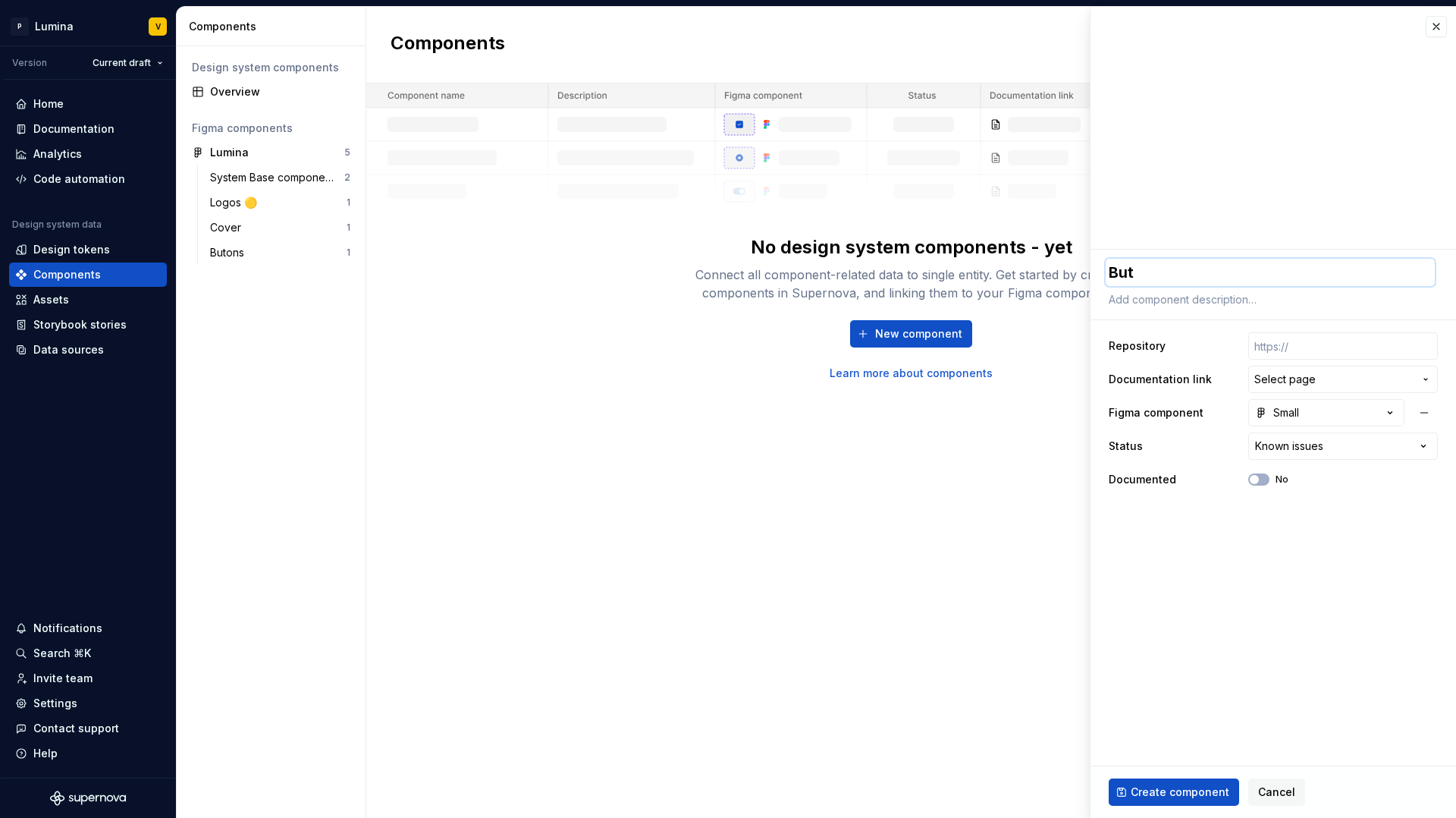
type textarea "Butt"
type textarea "*"
type textarea "Buttt"
type textarea "*"
type textarea "Butt"
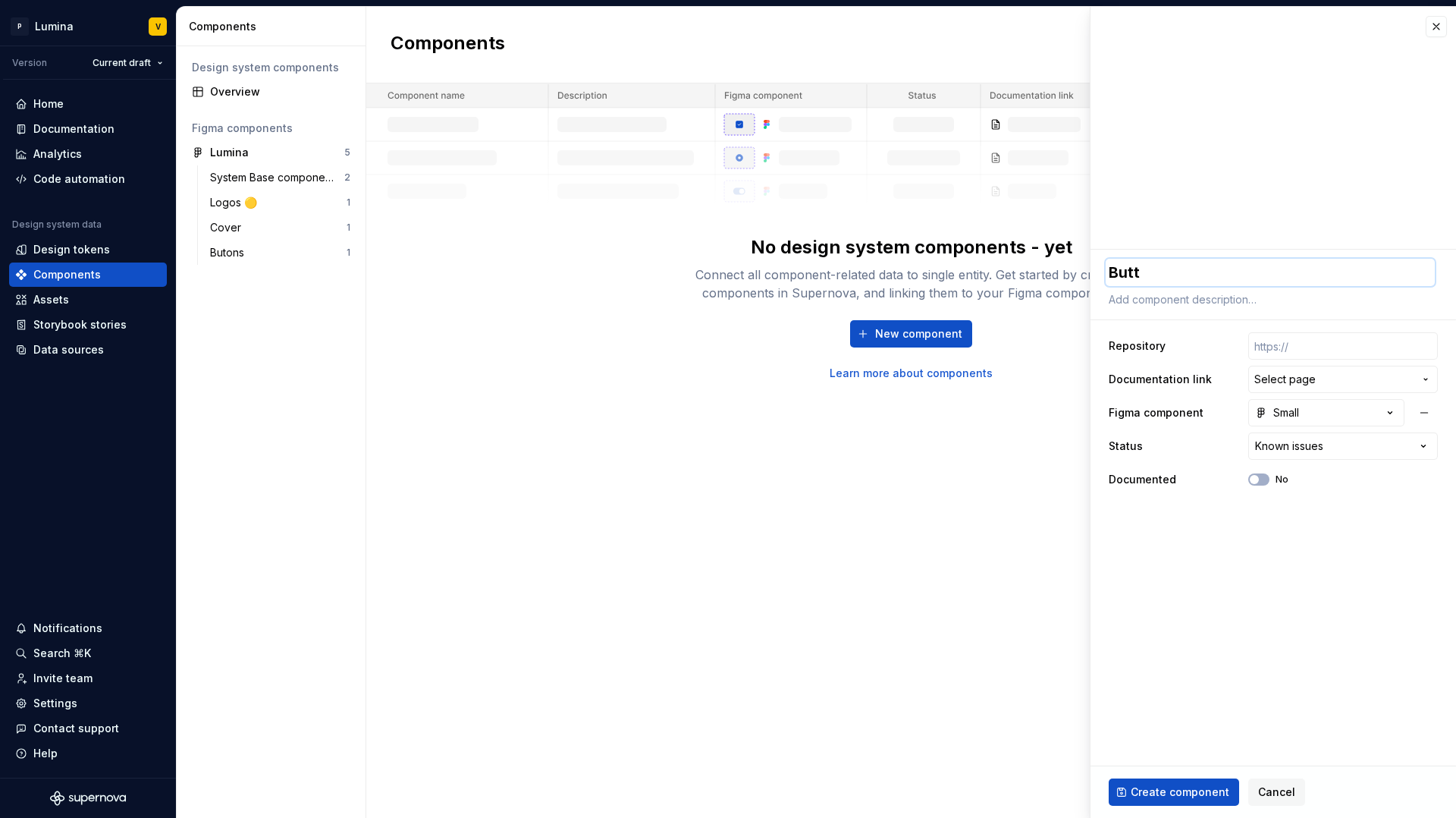
type textarea "*"
type textarea "Butto"
type textarea "*"
type textarea "Button"
click at [1193, 695] on span "Create component" at bounding box center [1180, 791] width 98 height 15
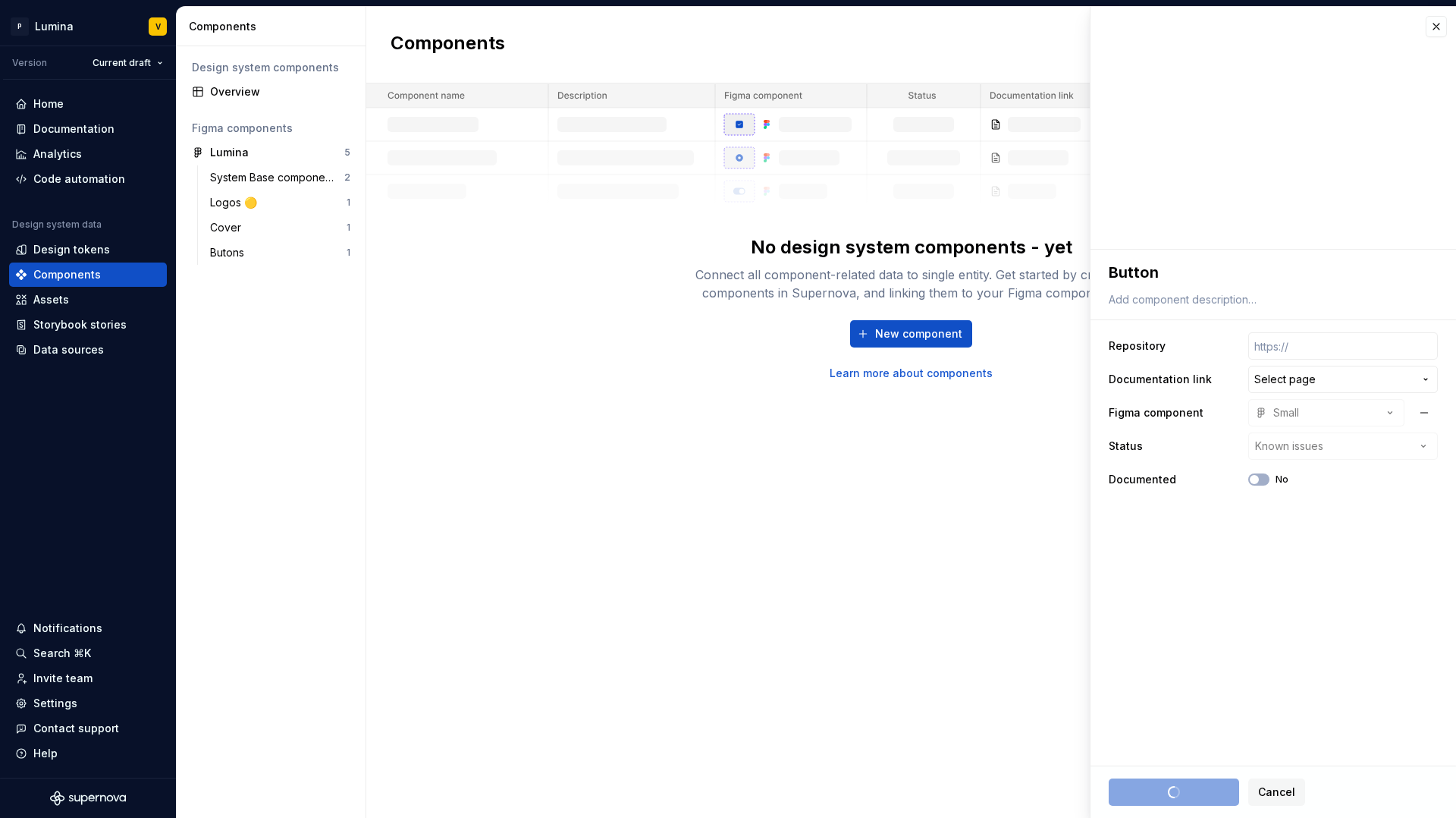
type textarea "*"
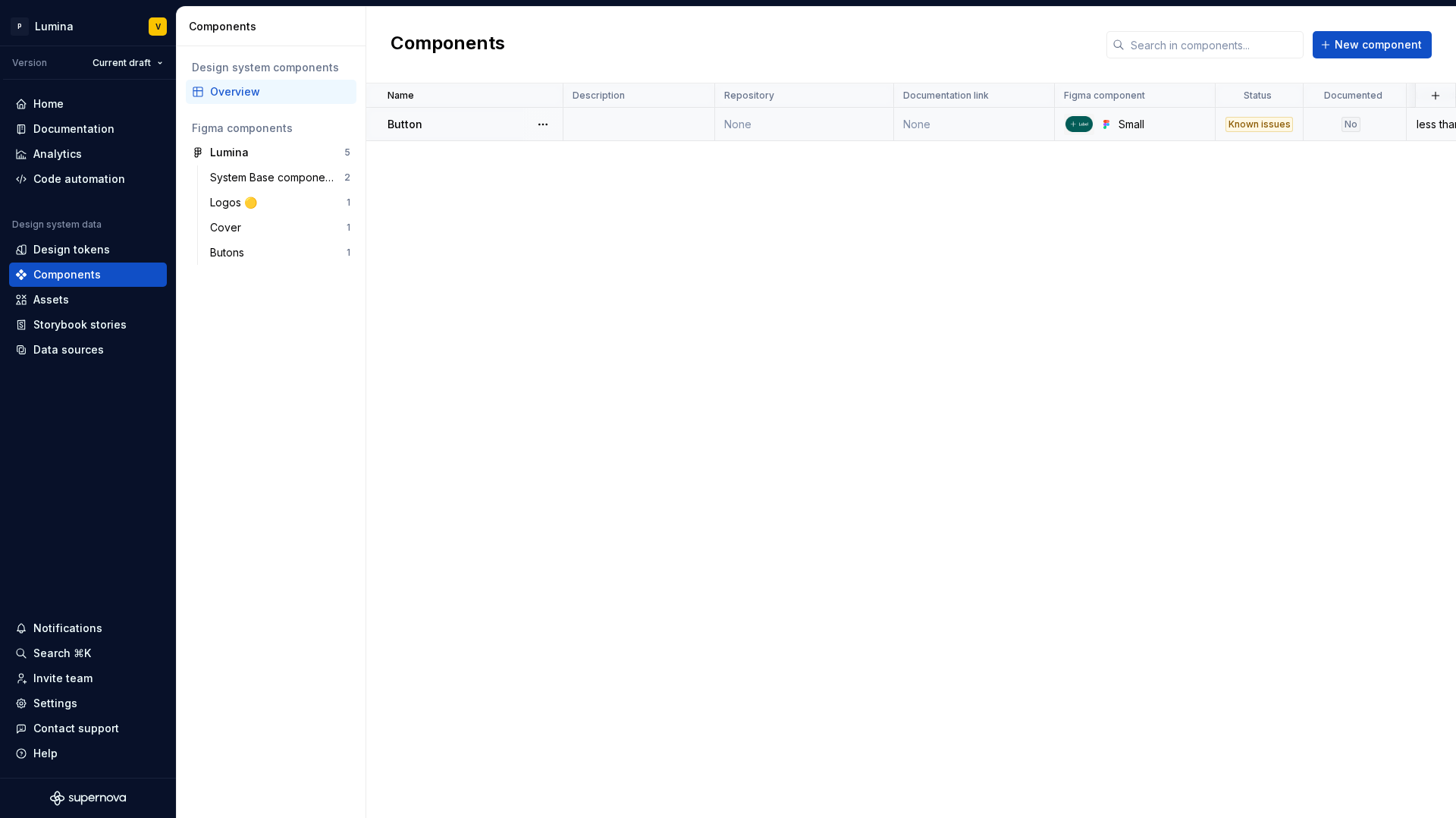
click at [763, 124] on td "None" at bounding box center [804, 124] width 179 height 34
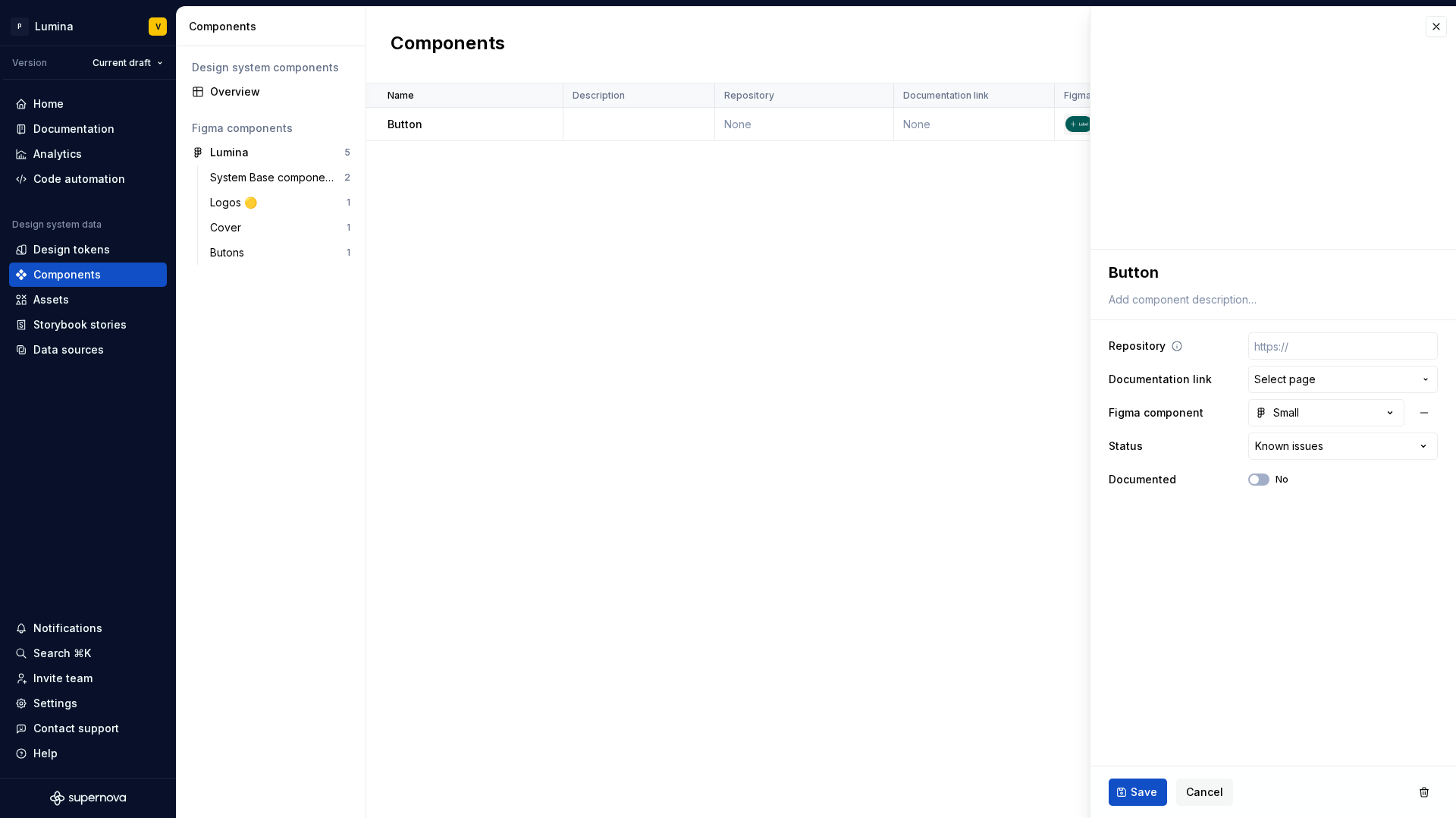
click at [1176, 347] on icon at bounding box center [1177, 346] width 12 height 12
click at [1289, 385] on span "Select page" at bounding box center [1285, 379] width 62 height 15
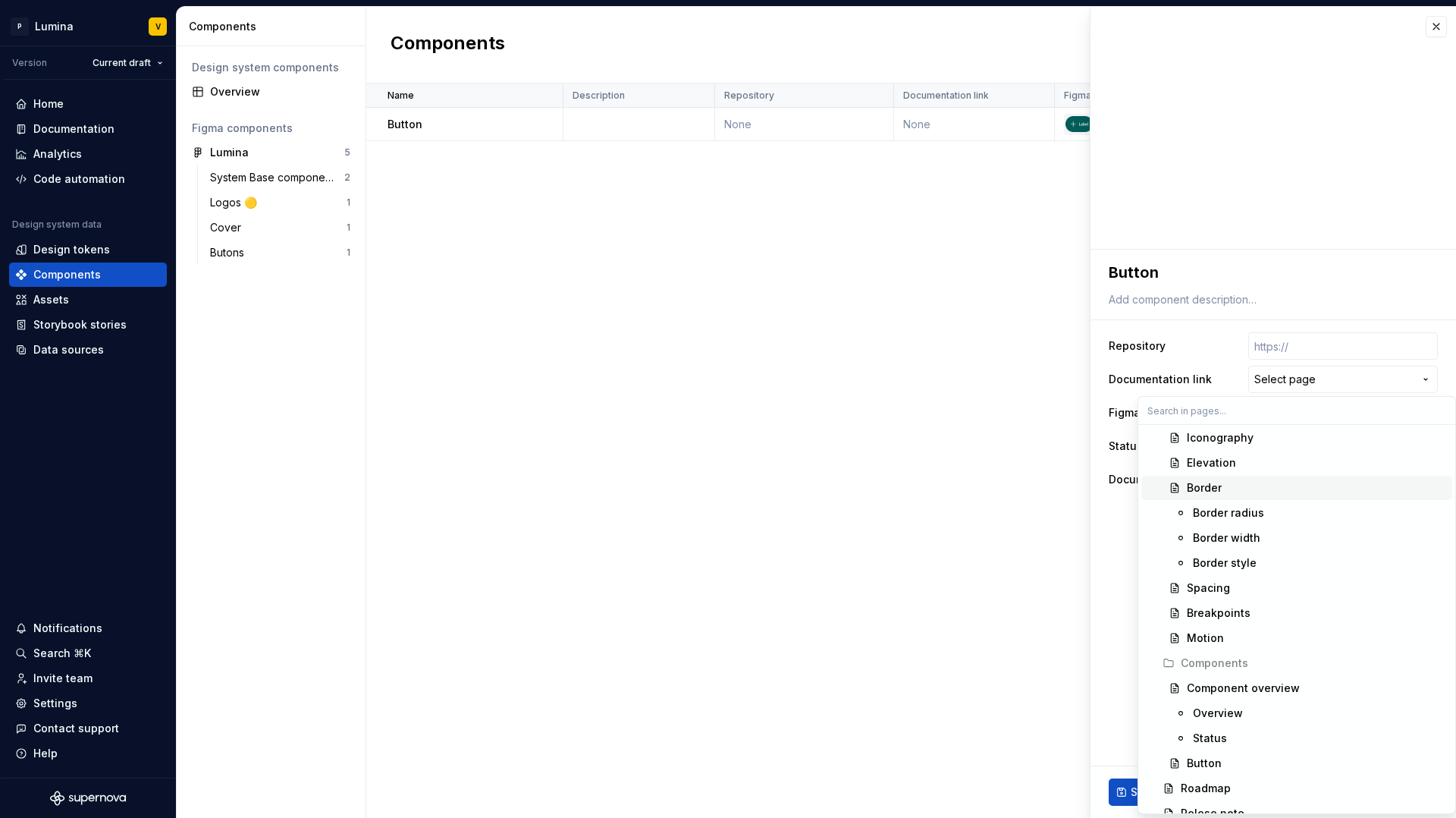
scroll to position [718, 0]
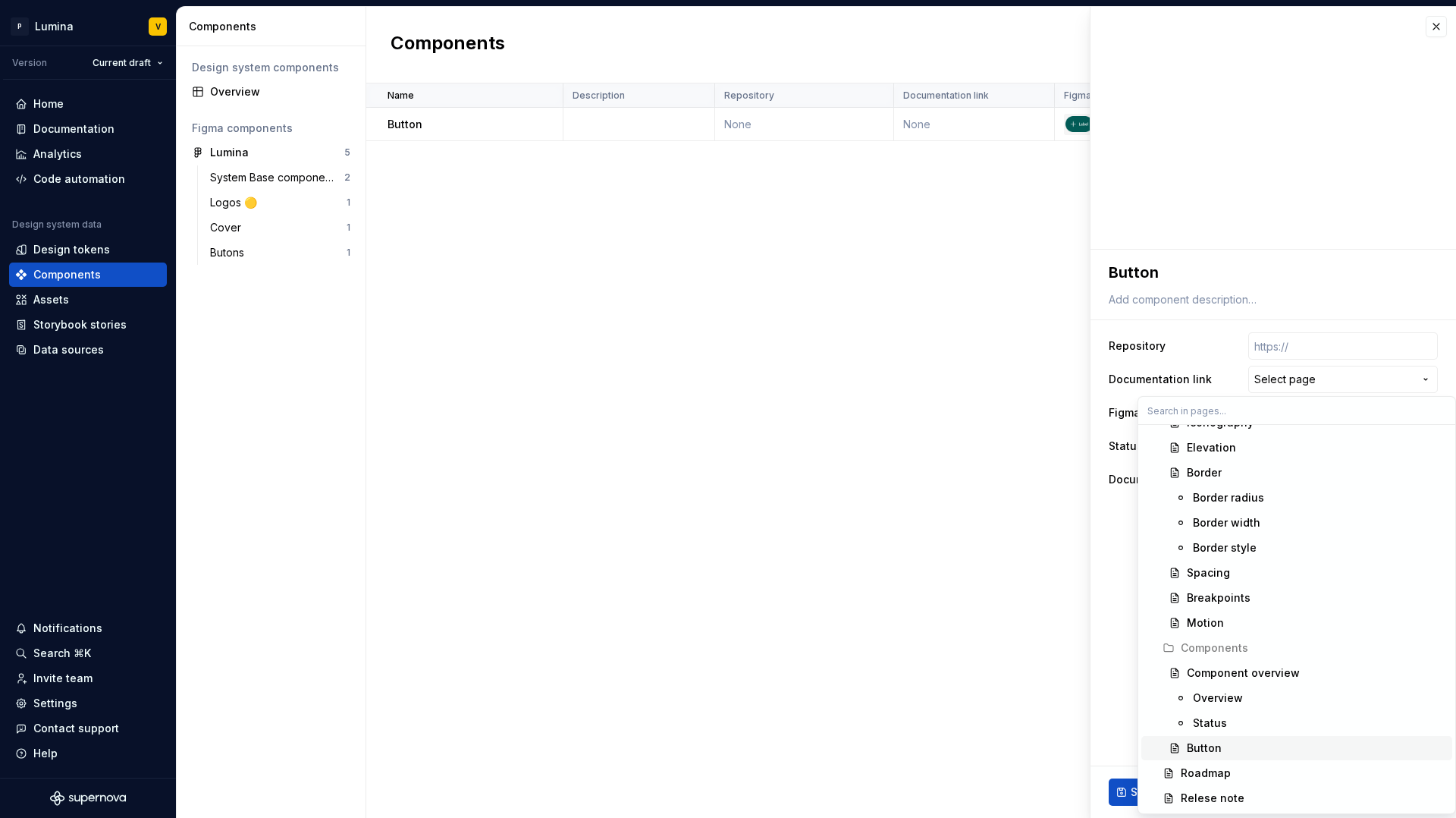
click at [1213, 695] on div "Button" at bounding box center [1204, 748] width 35 height 15
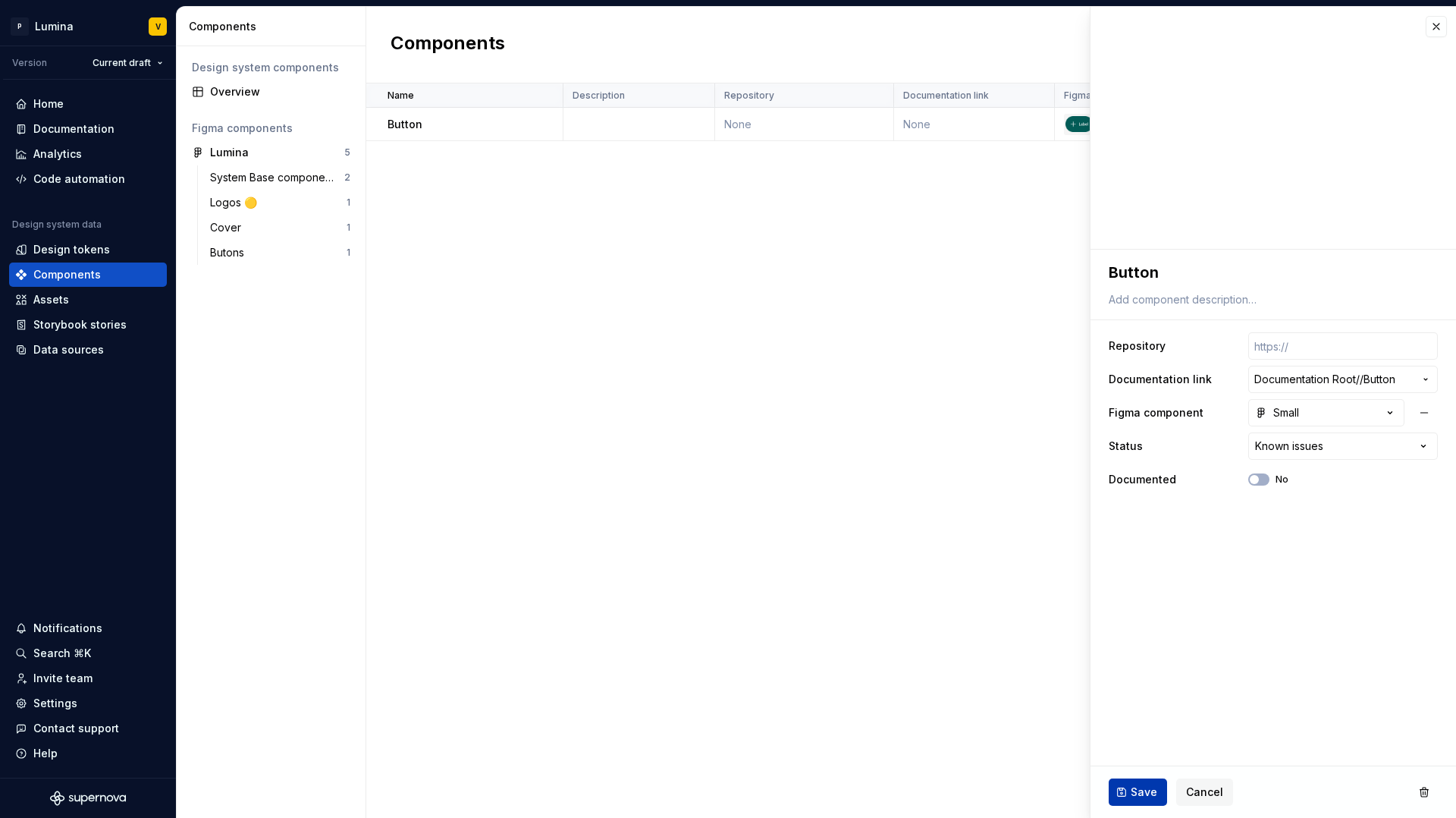
click at [1143, 695] on span "Save" at bounding box center [1144, 791] width 27 height 15
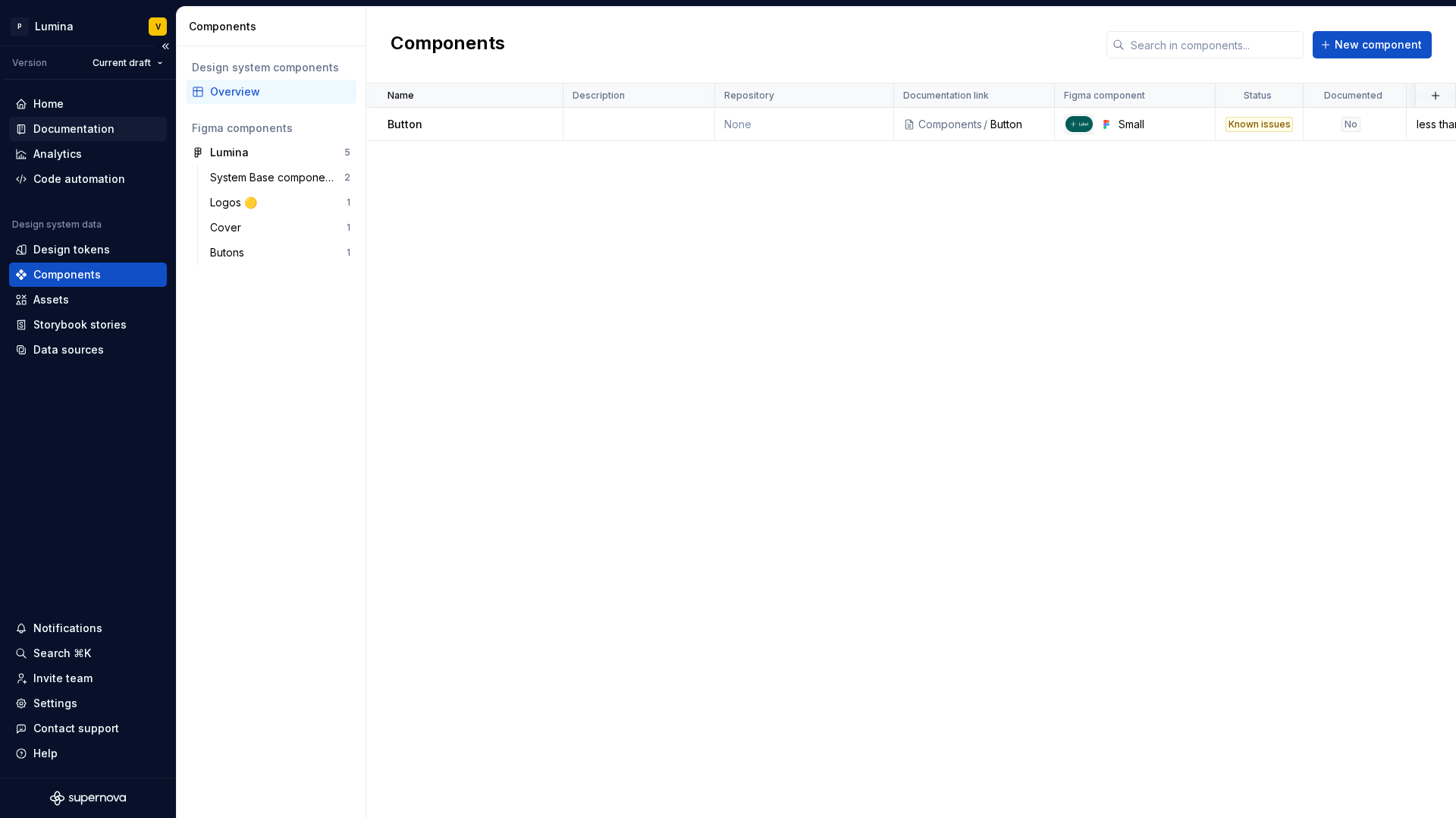
click at [52, 124] on div "Documentation" at bounding box center [74, 129] width 81 height 15
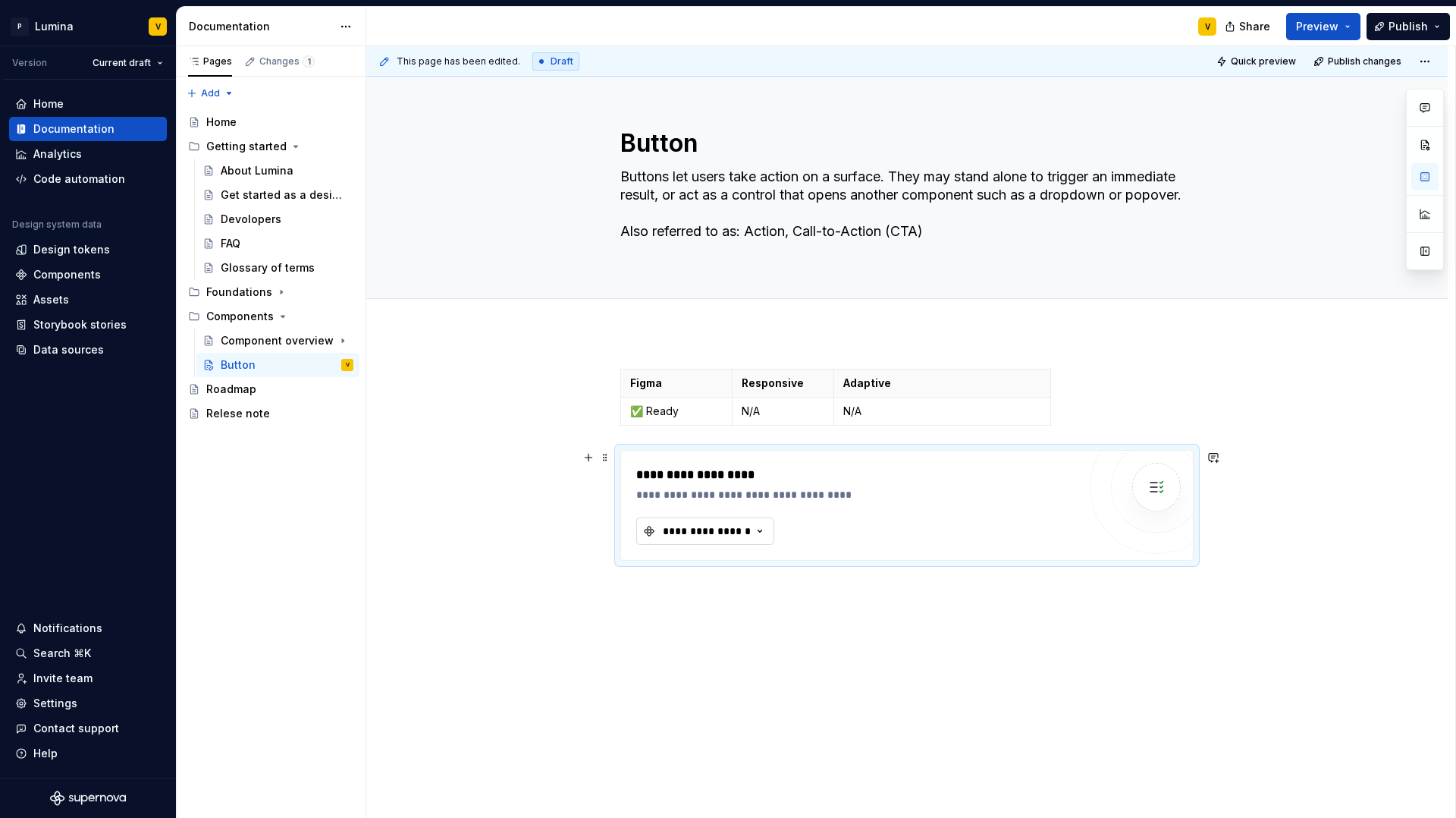
click at [727, 526] on div "**********" at bounding box center [707, 531] width 91 height 15
click at [688, 591] on div "Button" at bounding box center [697, 591] width 35 height 15
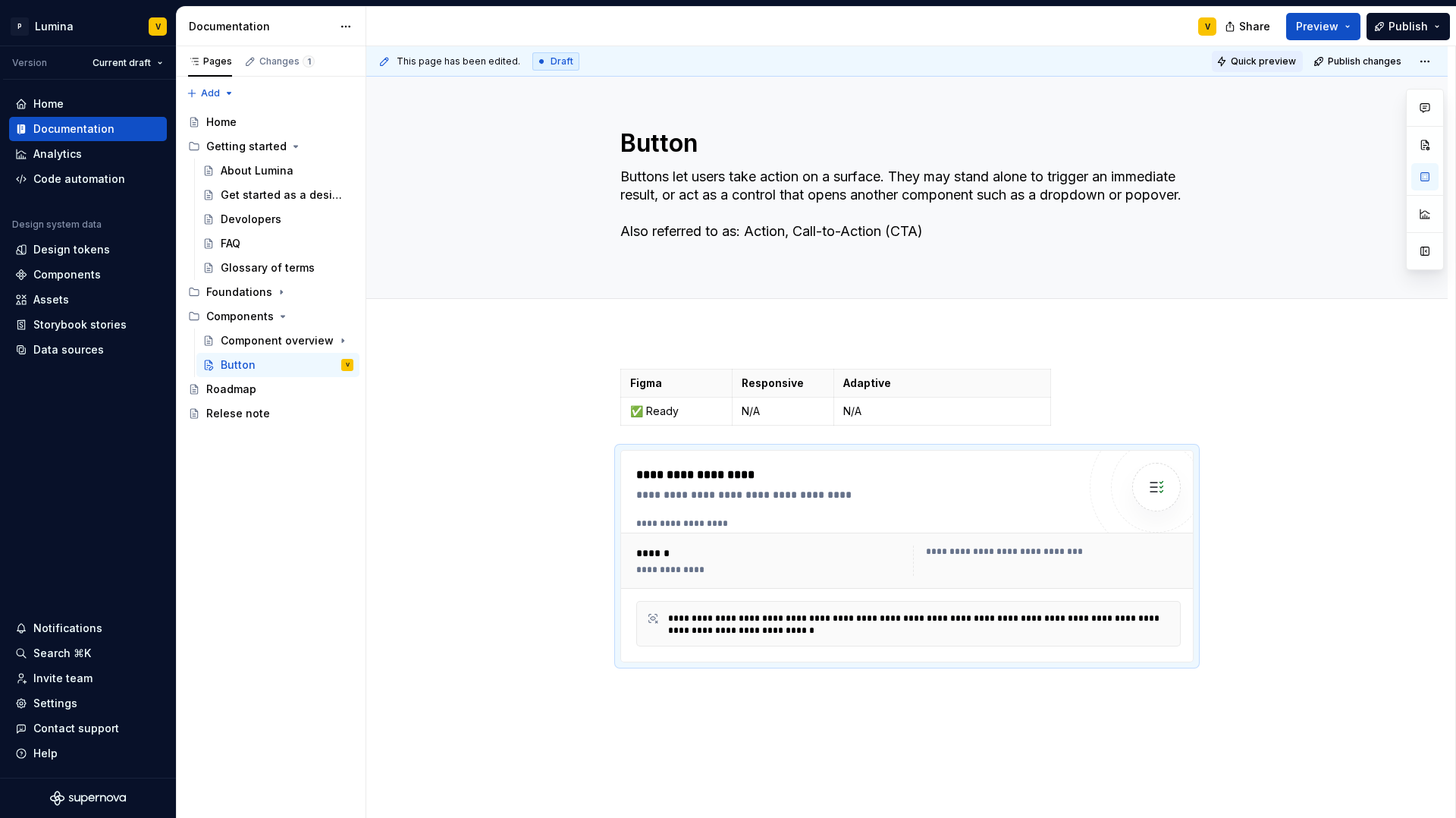
click at [1277, 59] on span "Quick preview" at bounding box center [1264, 62] width 66 height 12
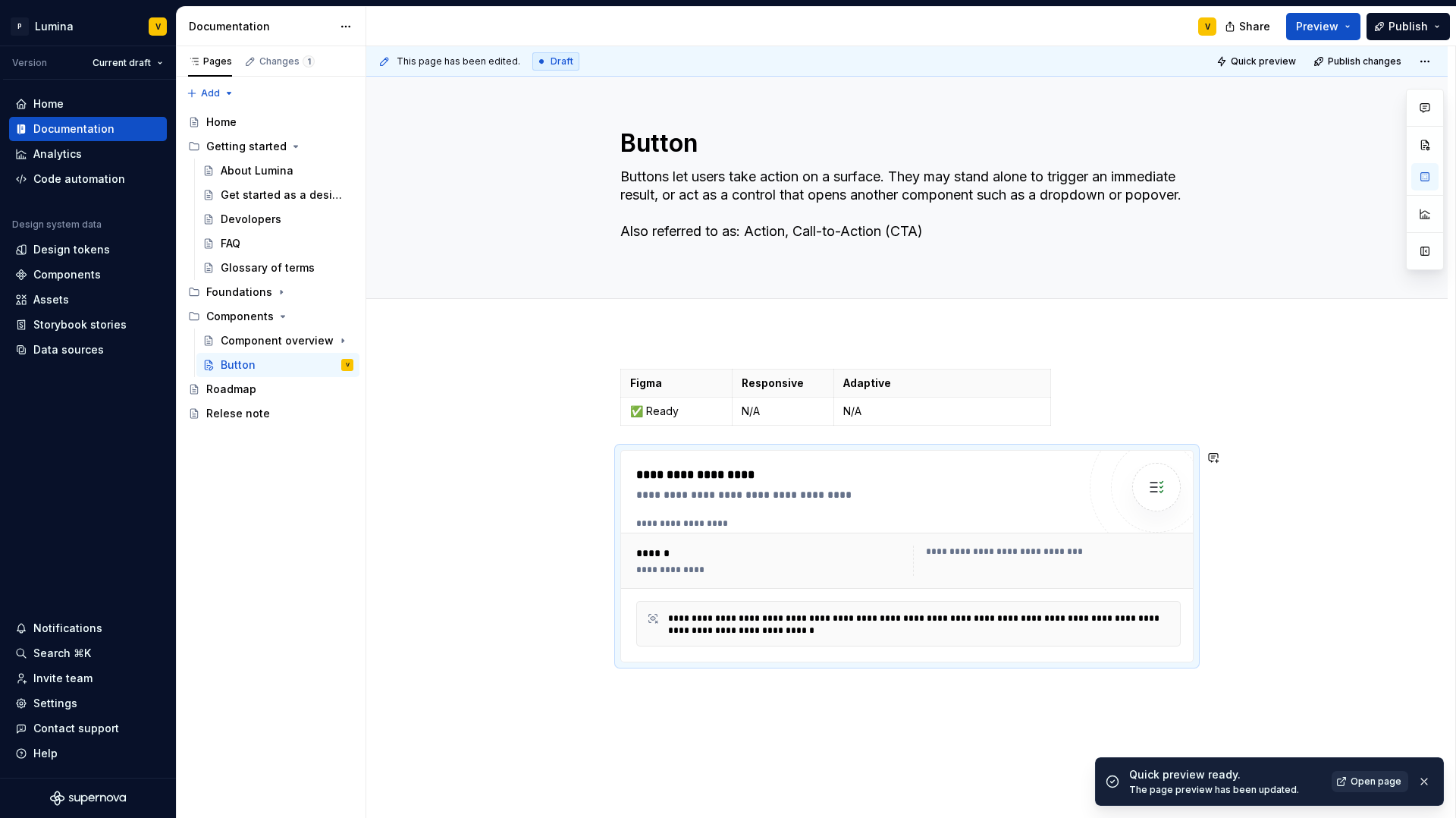
click at [1376, 695] on span "Open page" at bounding box center [1376, 781] width 51 height 12
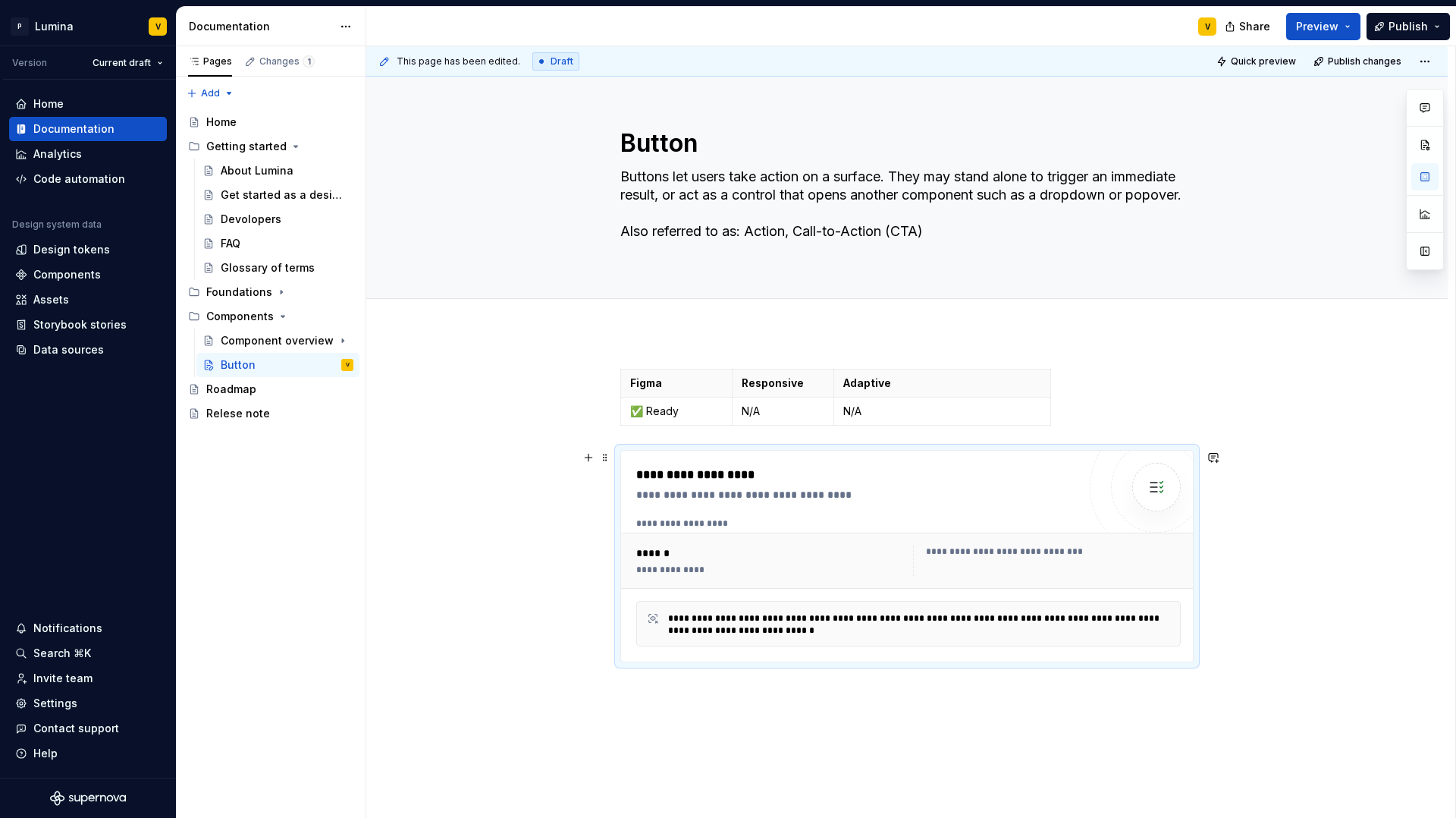
click at [938, 573] on div "**********" at bounding box center [1046, 560] width 268 height 30
click at [957, 564] on div "**********" at bounding box center [1046, 560] width 268 height 30
drag, startPoint x: 708, startPoint y: 576, endPoint x: 665, endPoint y: 572, distance: 43.2
click at [705, 575] on div "**********" at bounding box center [908, 560] width 556 height 42
click at [663, 571] on div "**********" at bounding box center [770, 570] width 268 height 12
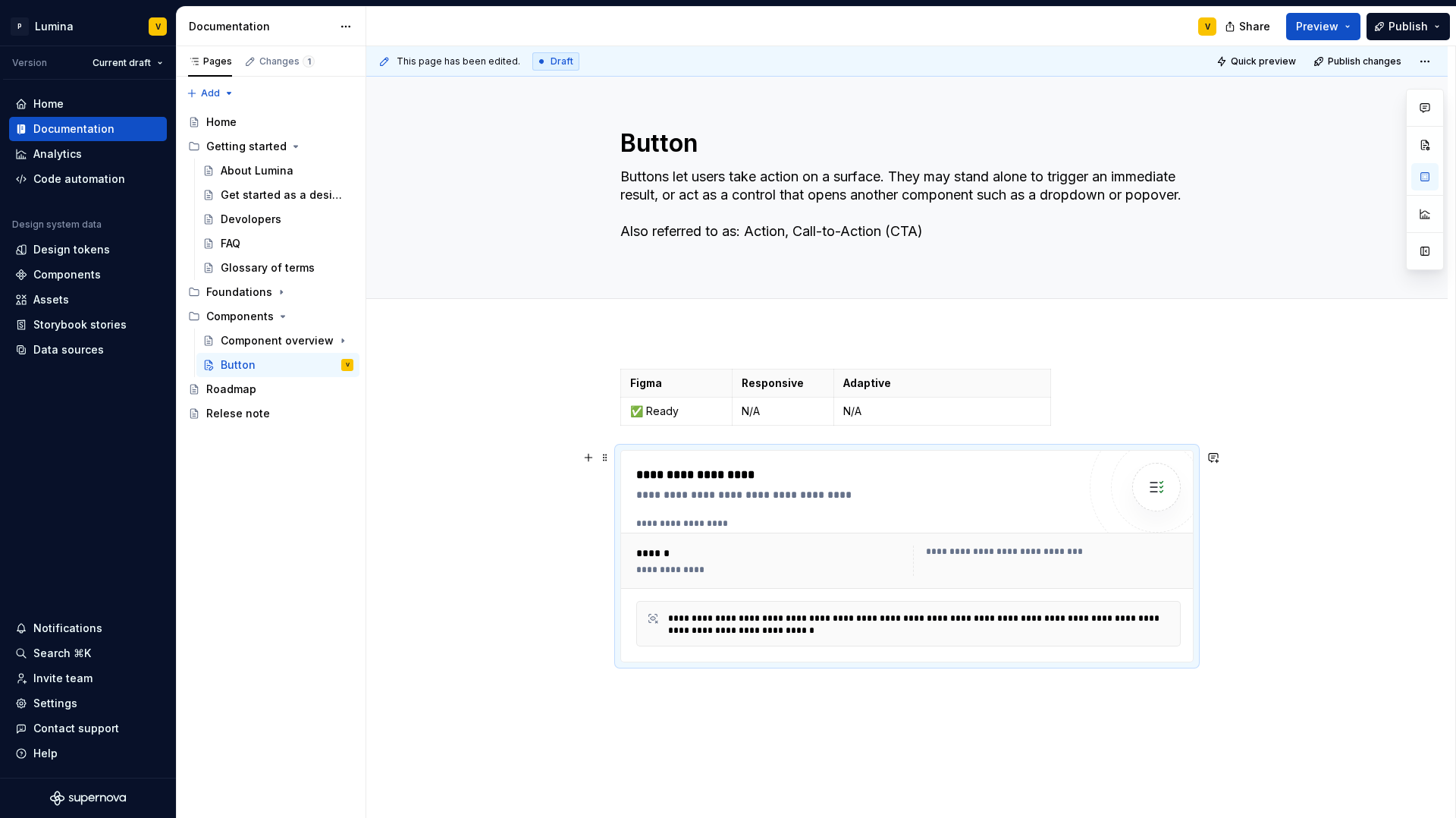
click at [679, 521] on div "**********" at bounding box center [909, 524] width 545 height 12
click at [702, 438] on div "**********" at bounding box center [907, 515] width 574 height 293
click at [694, 492] on div "**********" at bounding box center [858, 494] width 442 height 15
click at [603, 457] on span at bounding box center [605, 457] width 12 height 21
click at [637, 599] on div "Delete" at bounding box center [677, 591] width 98 height 15
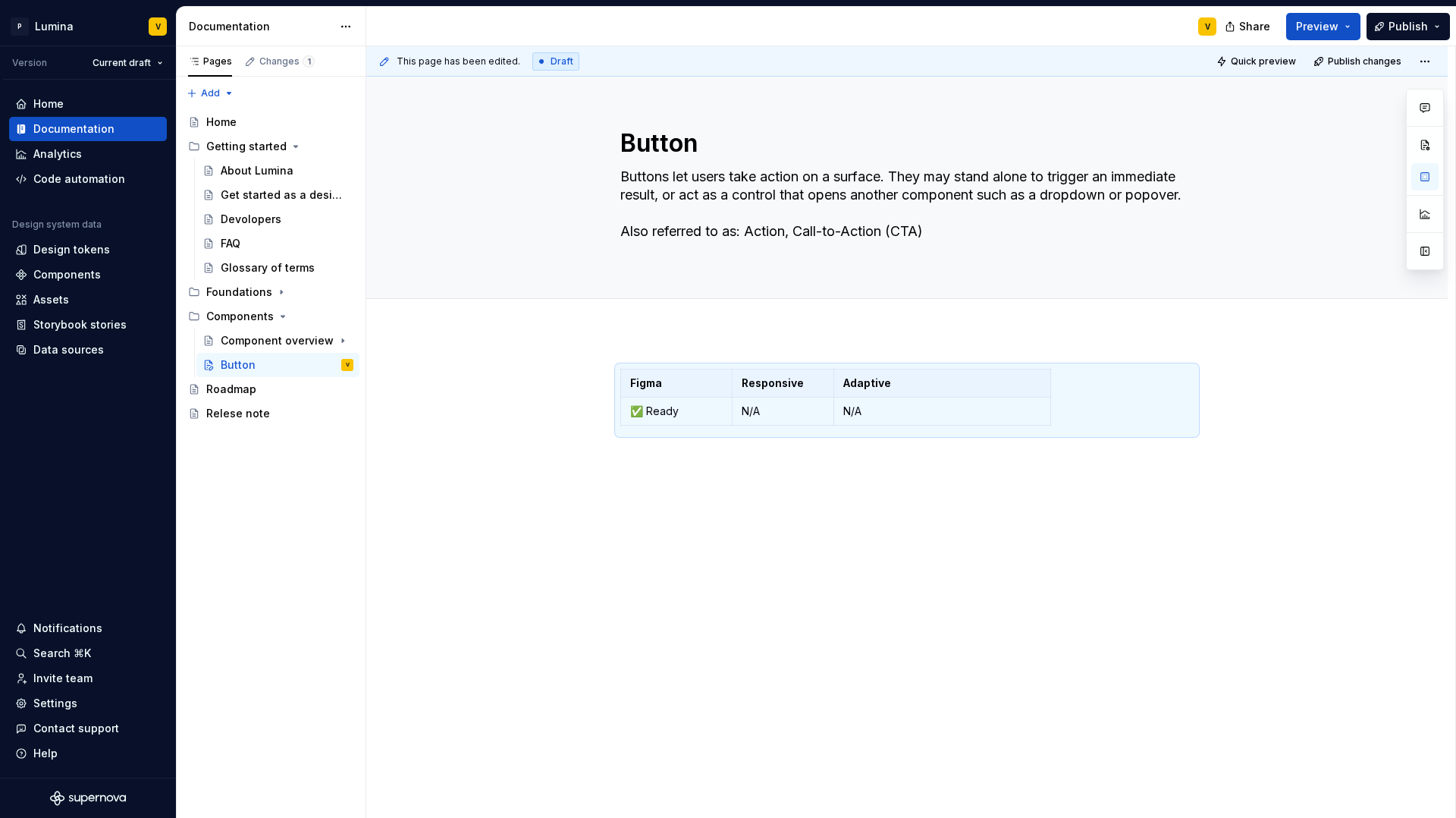
click at [643, 466] on div "Figma Responsive Adaptive ✅ Ready N/A N/A" at bounding box center [907, 514] width 1081 height 363
drag, startPoint x: 623, startPoint y: 465, endPoint x: 615, endPoint y: 476, distance: 13.6
click at [623, 465] on div "This page has been edited. Draft Quick preview Publish changes Button Buttons l…" at bounding box center [911, 432] width 1089 height 773
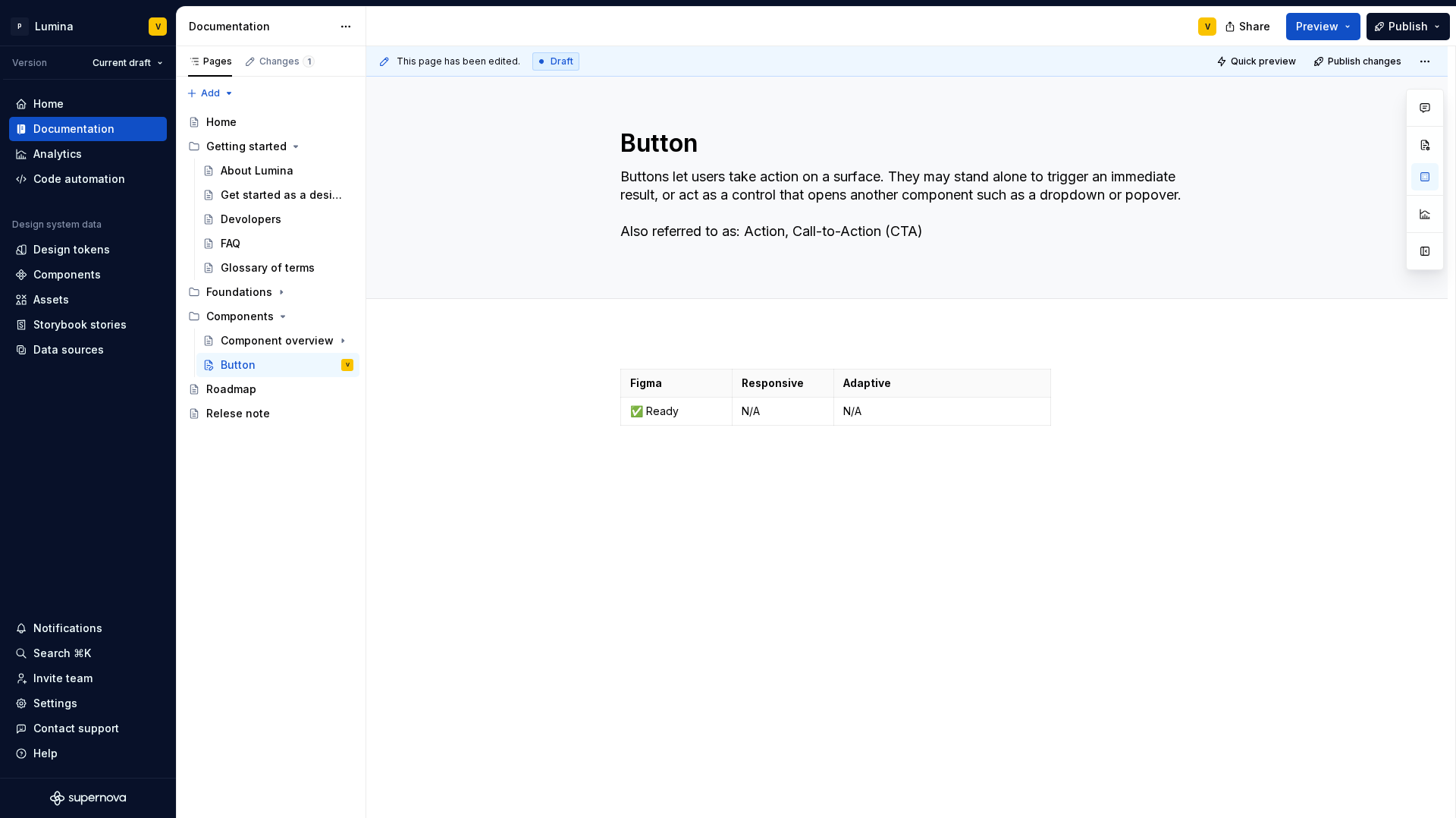
click at [620, 475] on div "Figma Responsive Adaptive ✅ Ready N/A N/A" at bounding box center [907, 514] width 1081 height 363
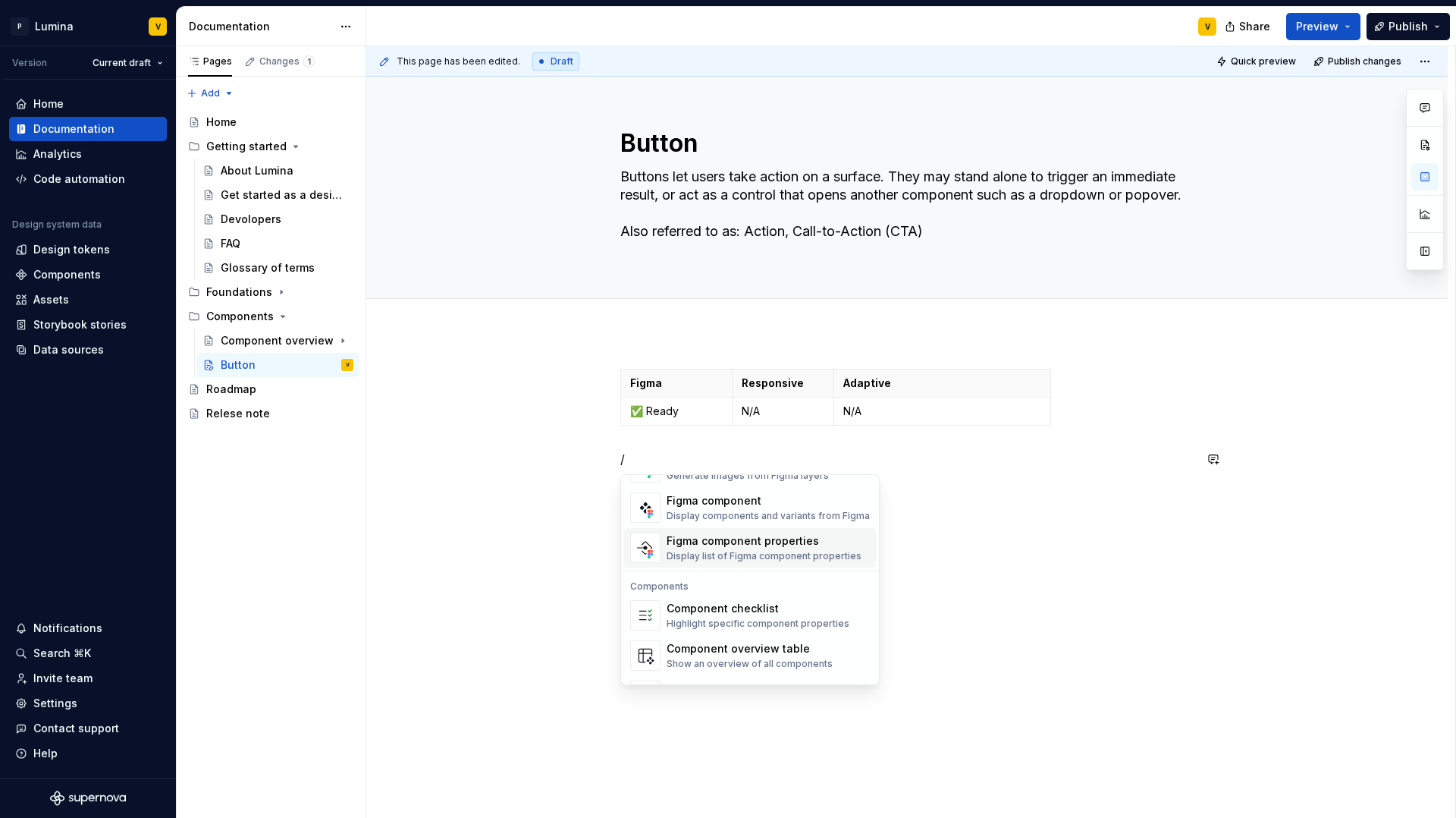
scroll to position [1505, 0]
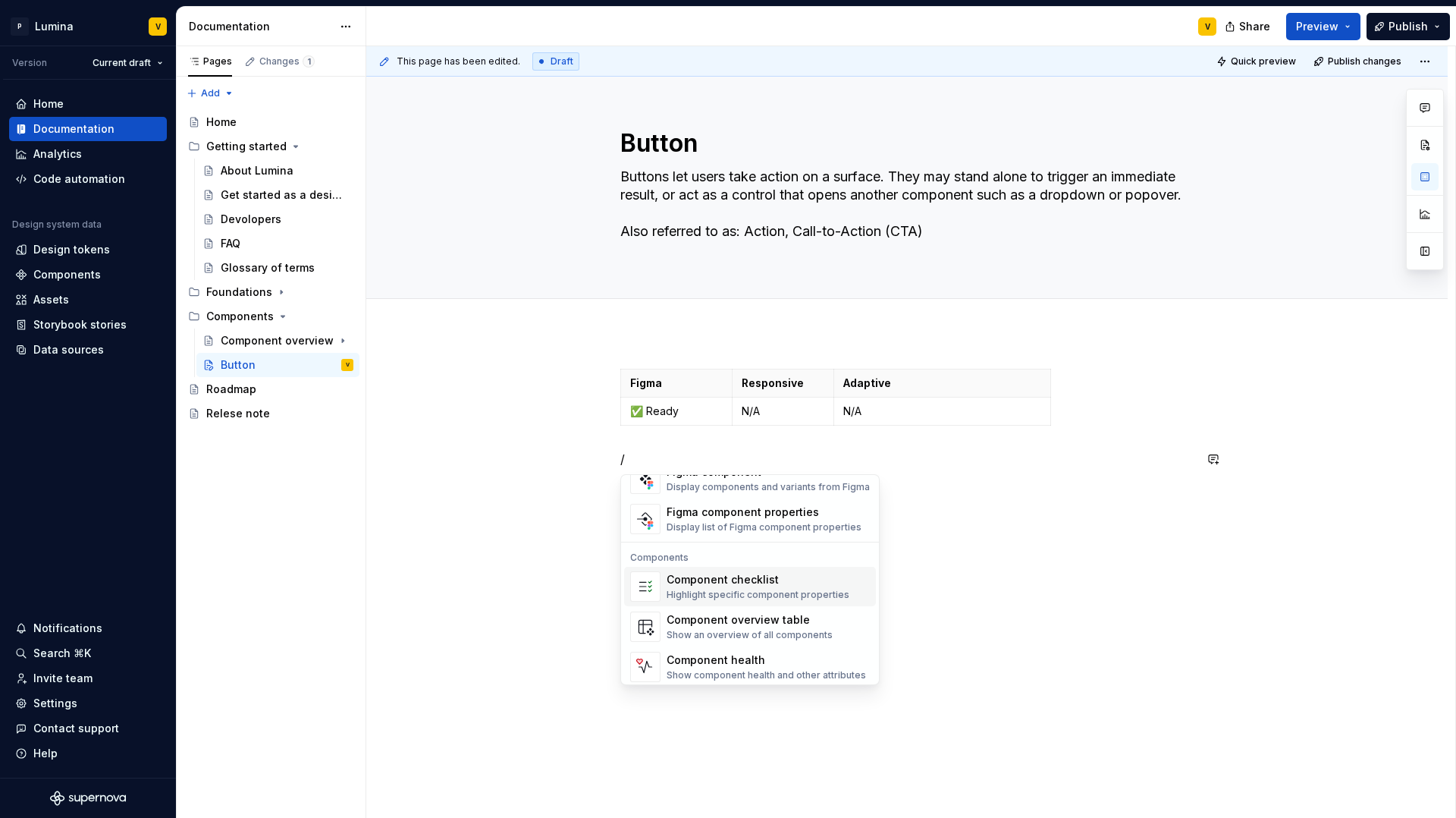
click at [723, 599] on div "Highlight specific component properties" at bounding box center [758, 595] width 183 height 12
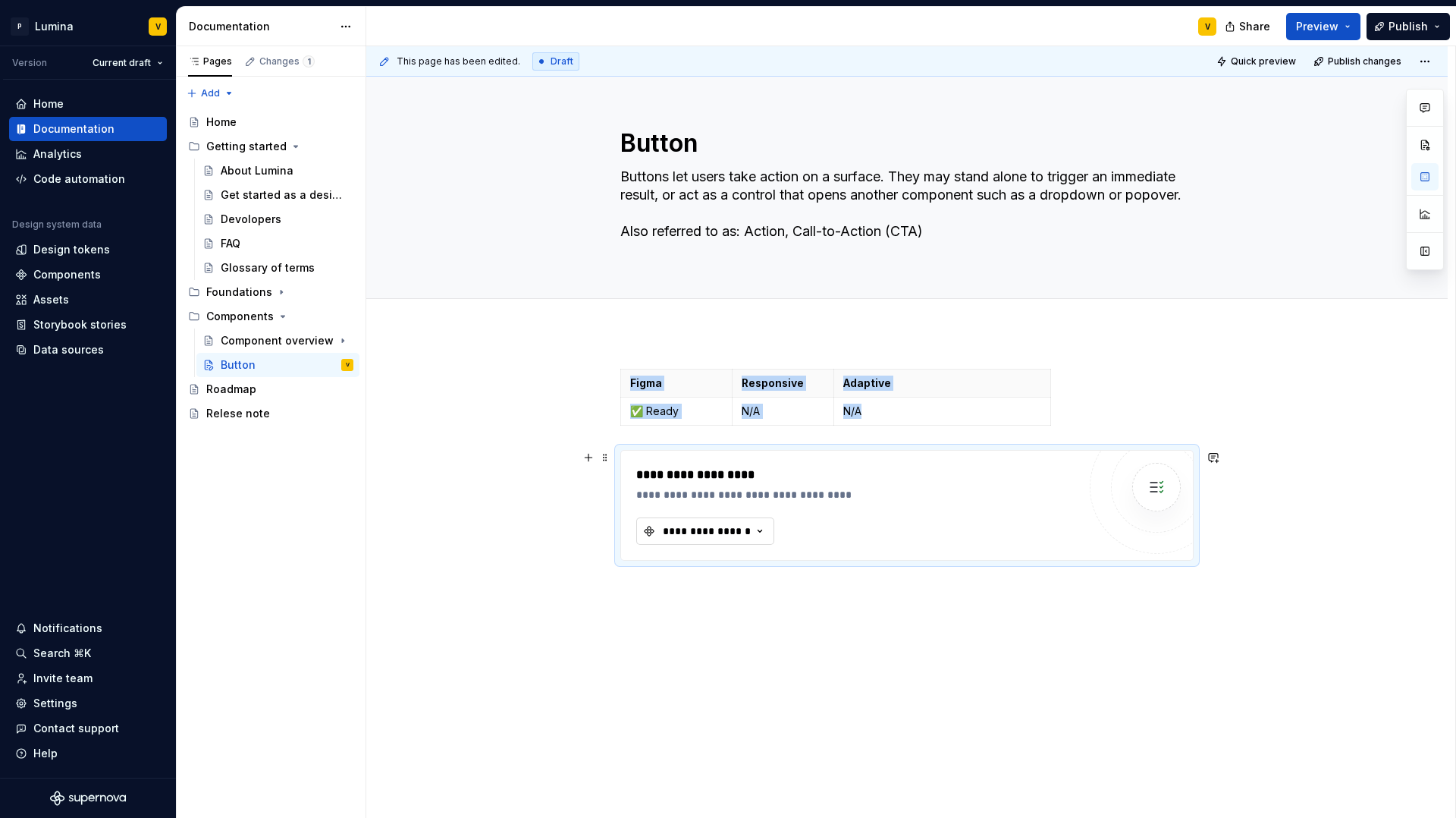
click at [719, 535] on div "**********" at bounding box center [707, 531] width 91 height 15
click at [703, 591] on div "Button" at bounding box center [697, 591] width 35 height 15
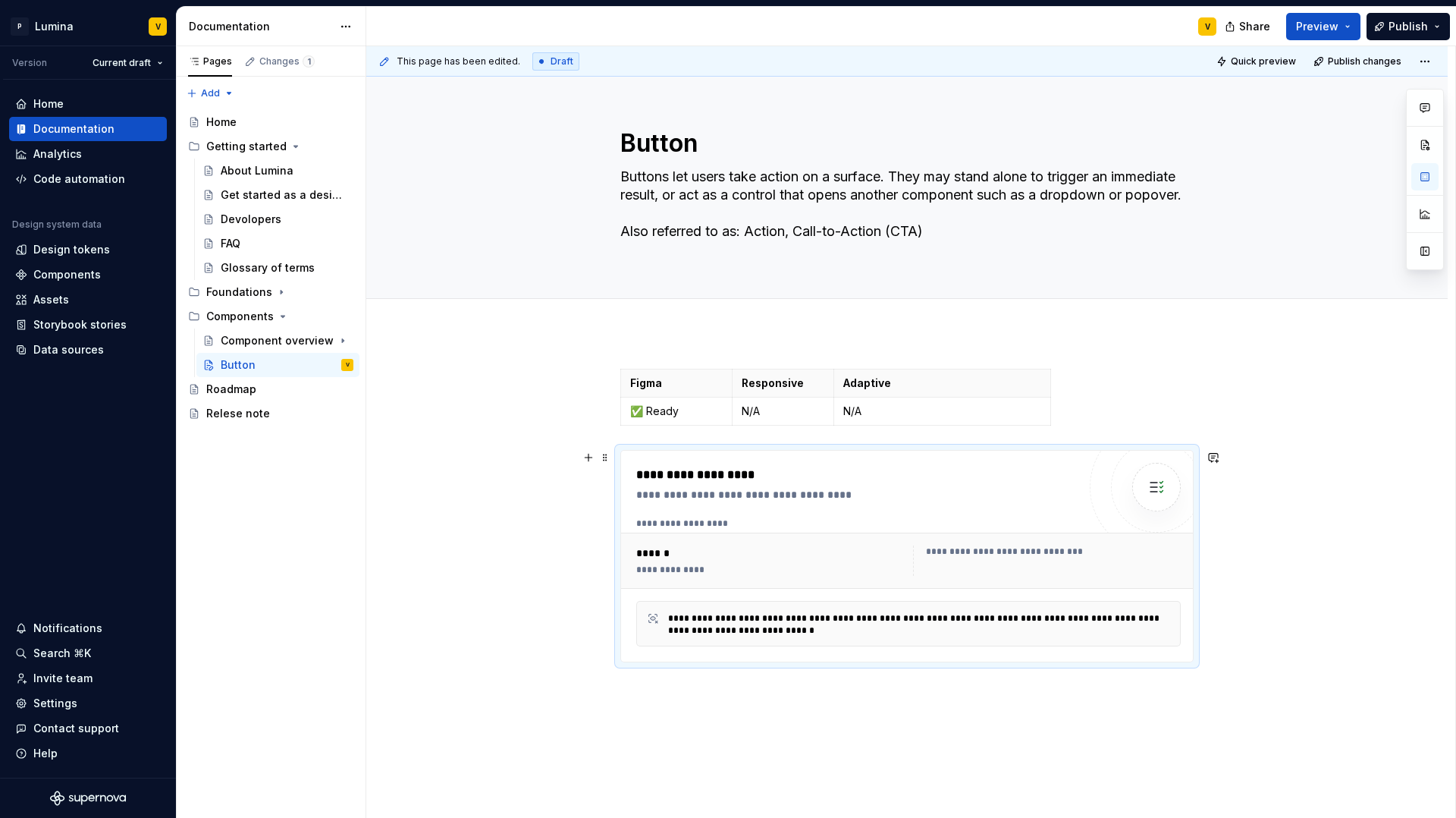
click at [960, 559] on div "**********" at bounding box center [1046, 560] width 268 height 30
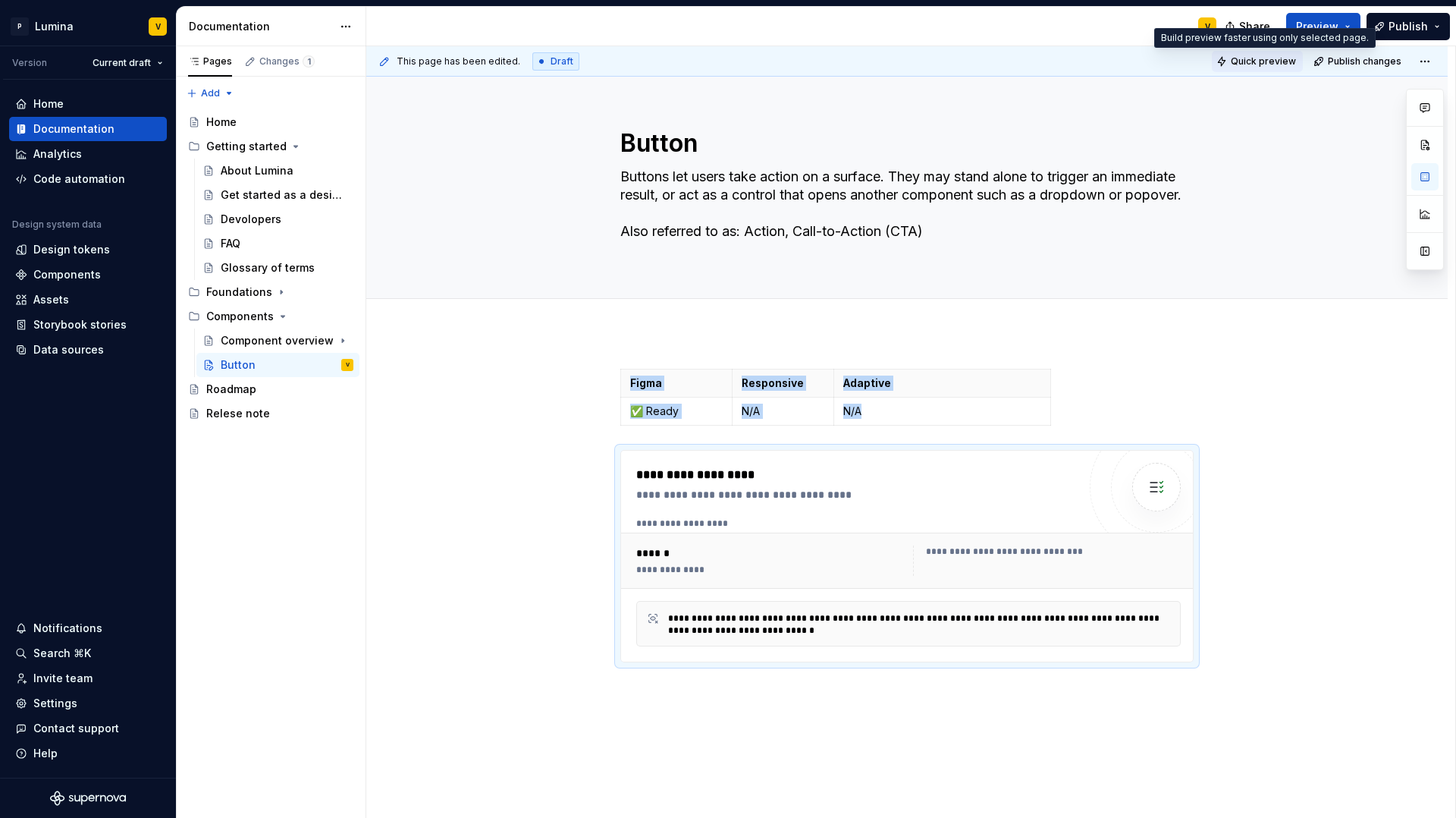
click at [1257, 61] on span "Quick preview" at bounding box center [1264, 62] width 66 height 12
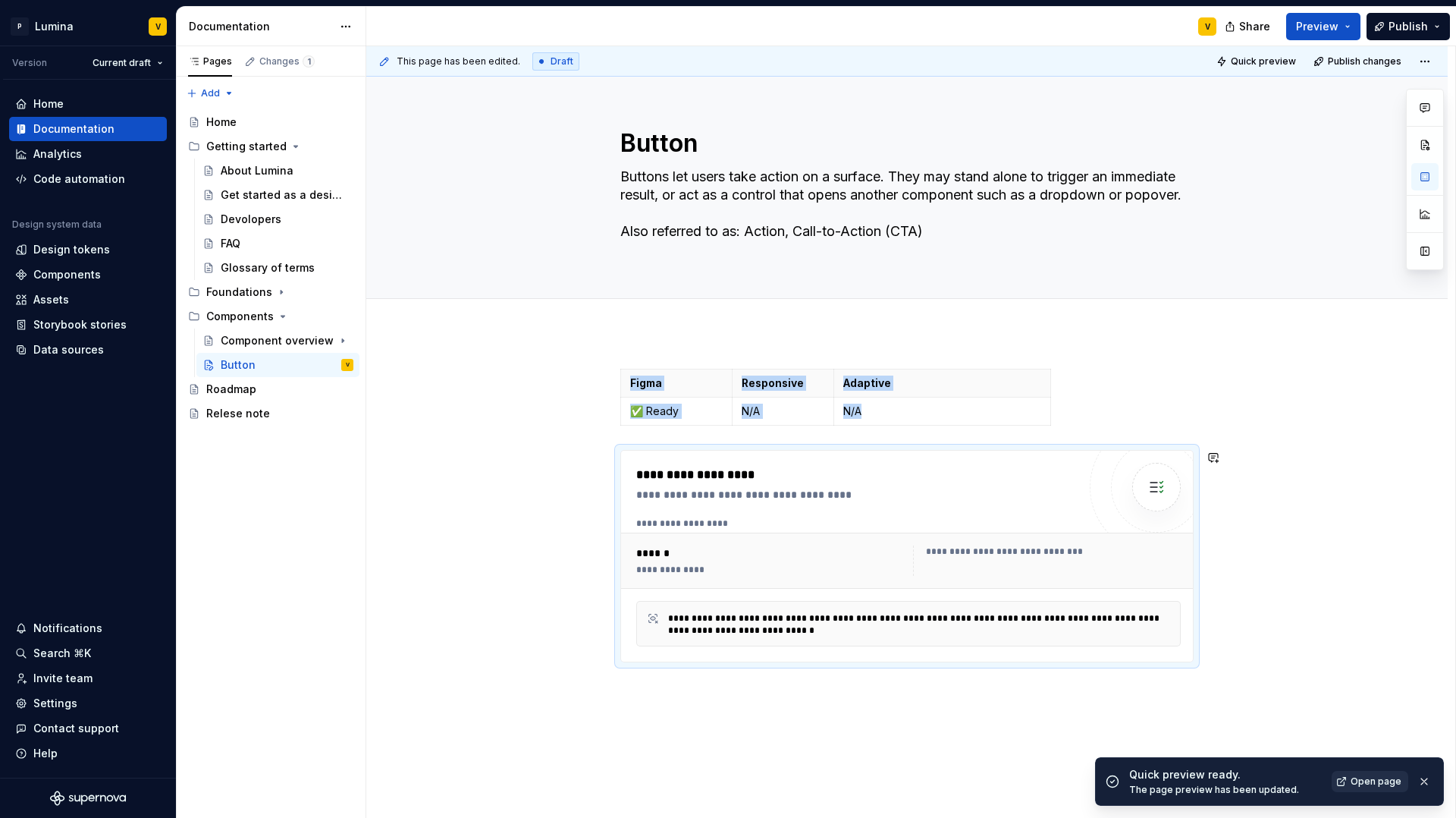
click at [1358, 695] on link "Open page" at bounding box center [1370, 781] width 76 height 21
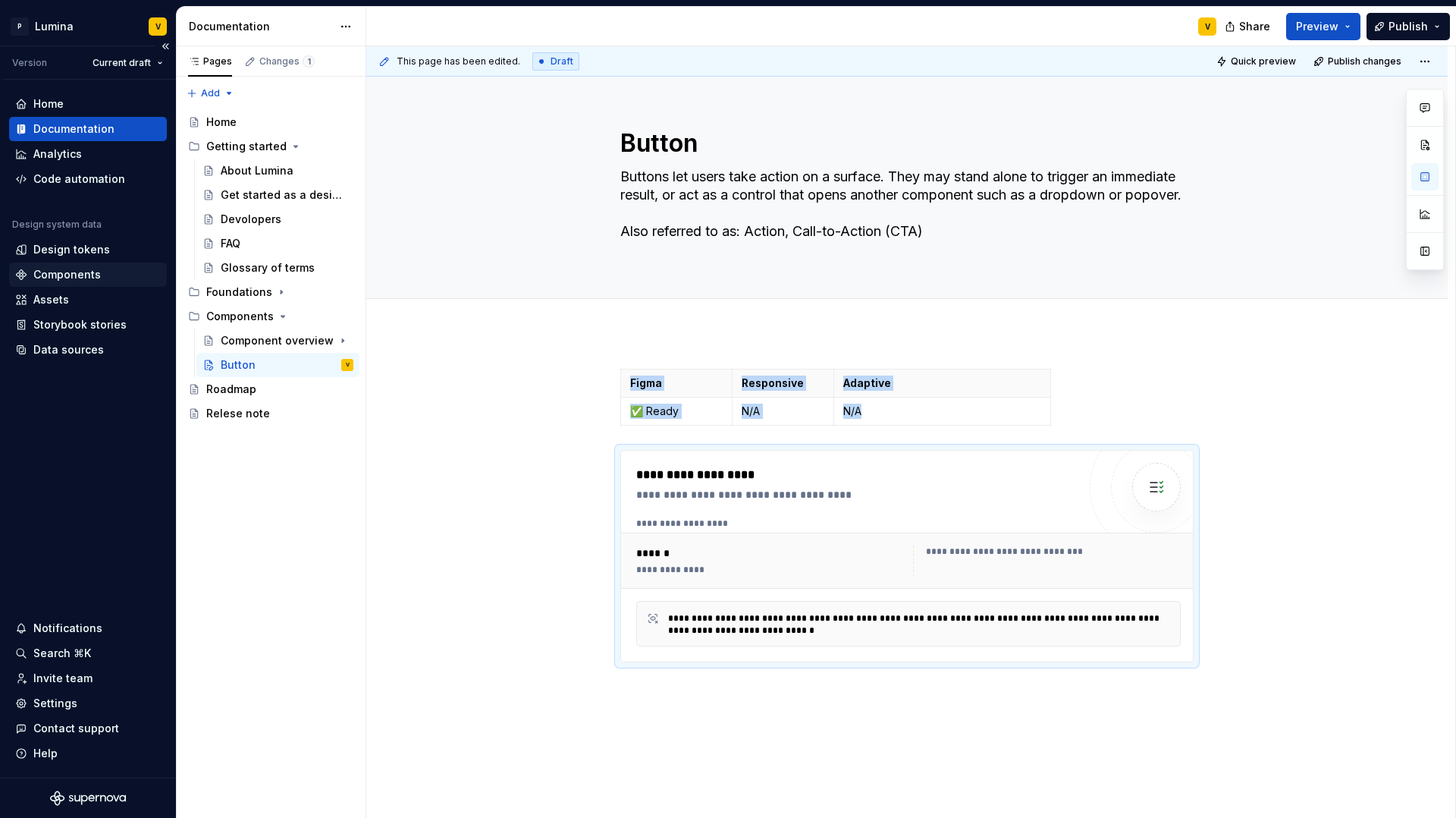
click at [56, 275] on div "Components" at bounding box center [67, 274] width 68 height 15
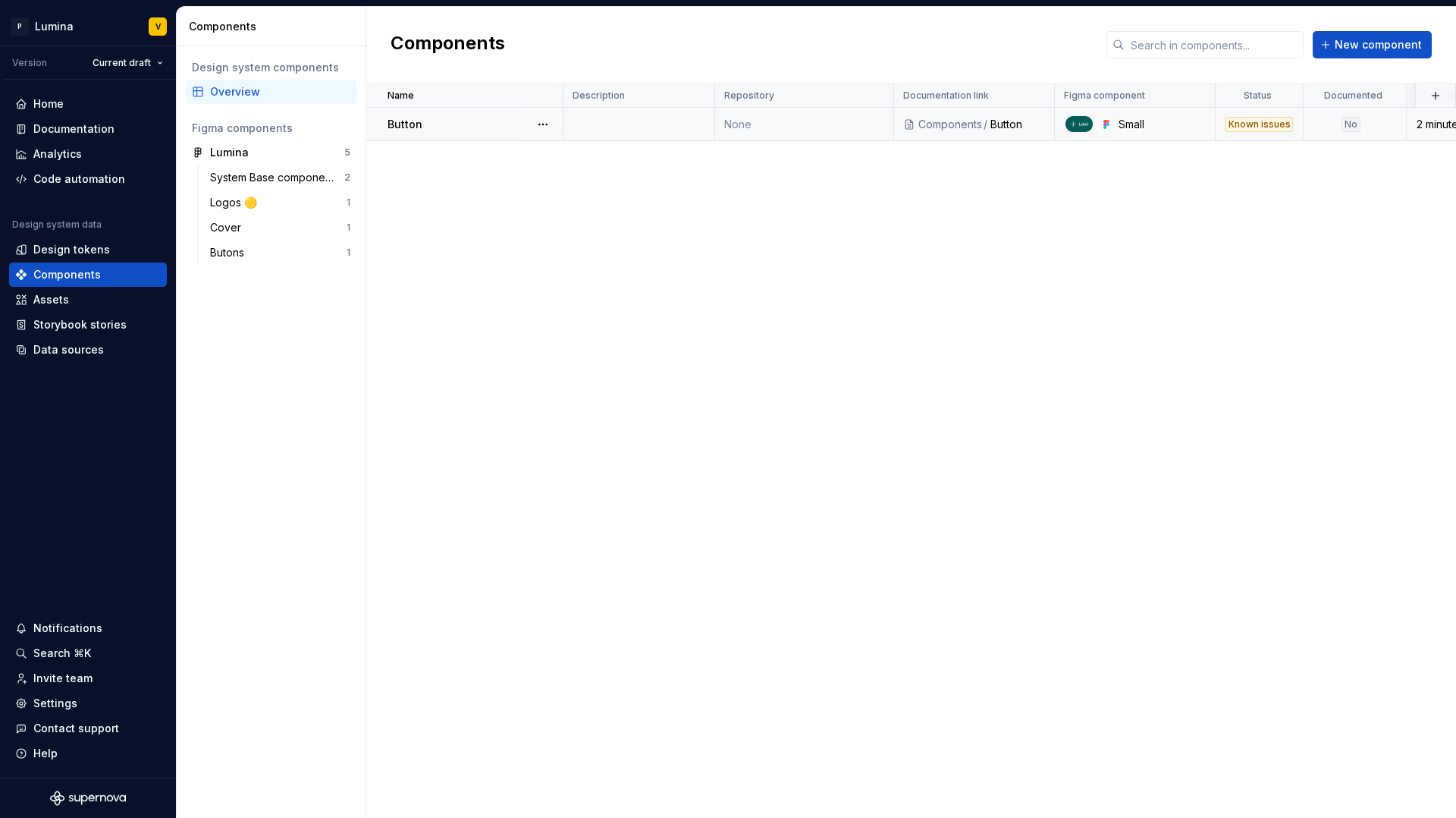
click at [651, 120] on td at bounding box center [639, 124] width 151 height 34
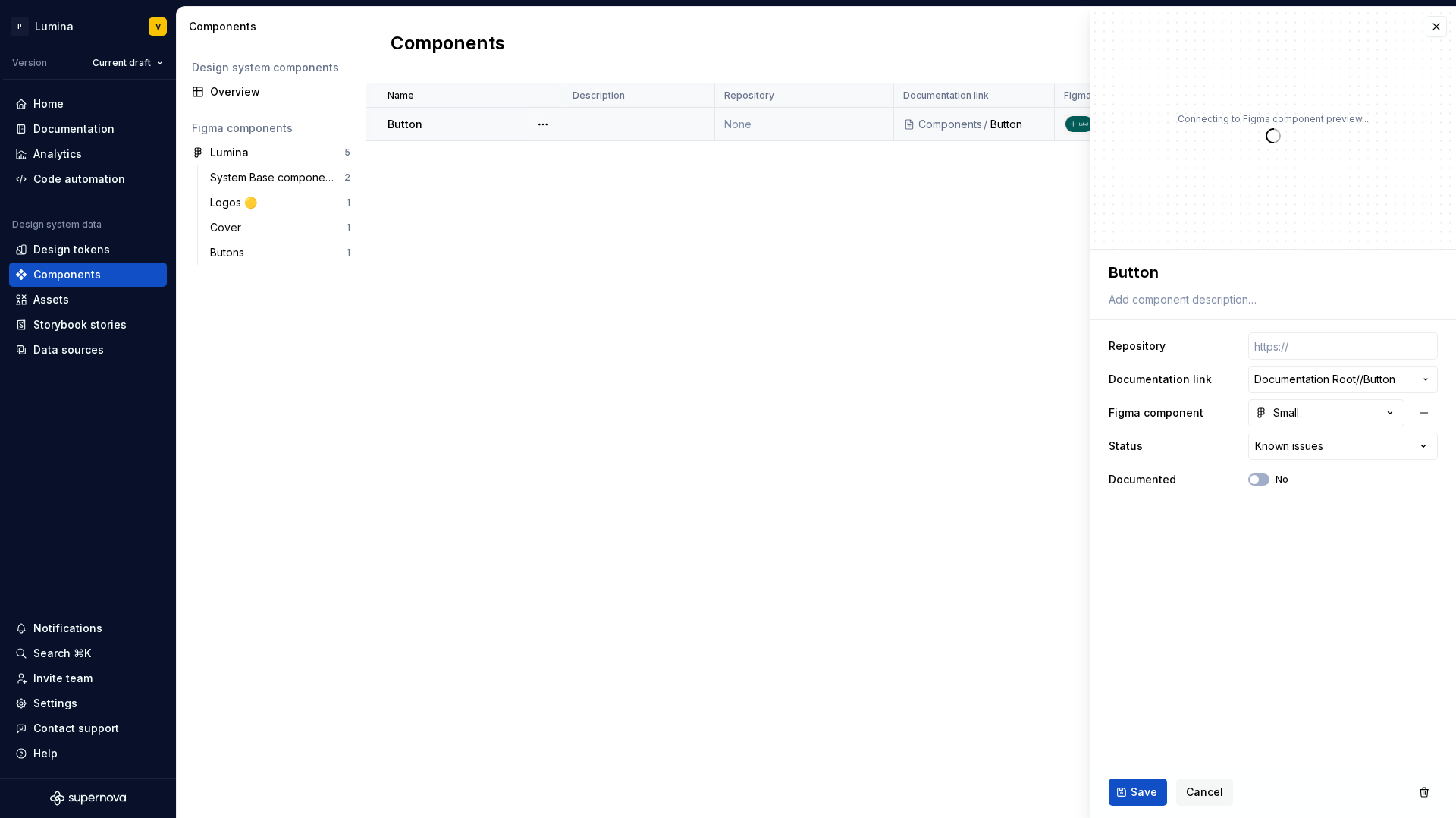
click at [735, 121] on td "None" at bounding box center [804, 124] width 179 height 34
click at [1441, 34] on button "button" at bounding box center [1436, 26] width 21 height 21
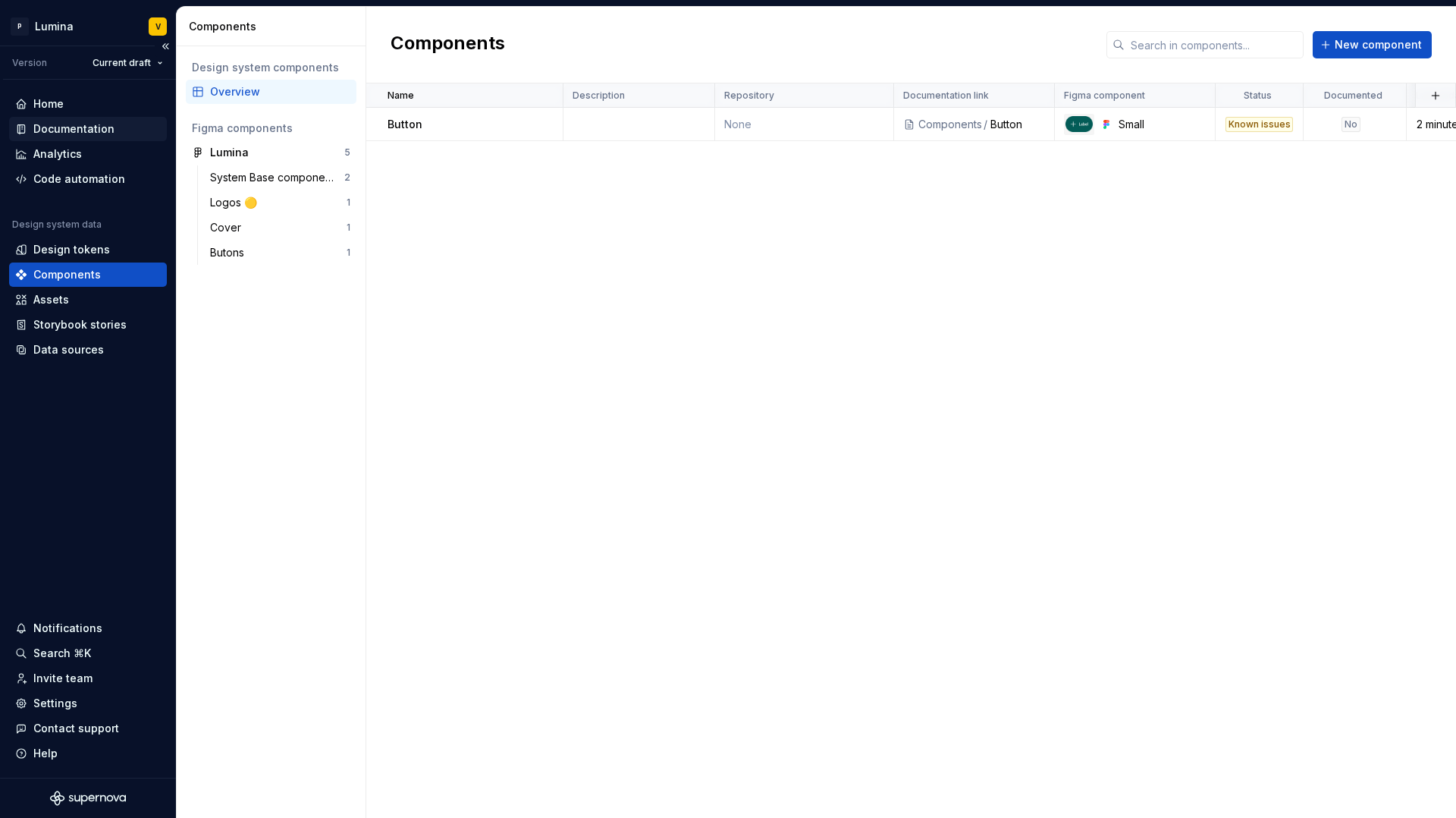
click at [77, 130] on div "Documentation" at bounding box center [74, 129] width 81 height 15
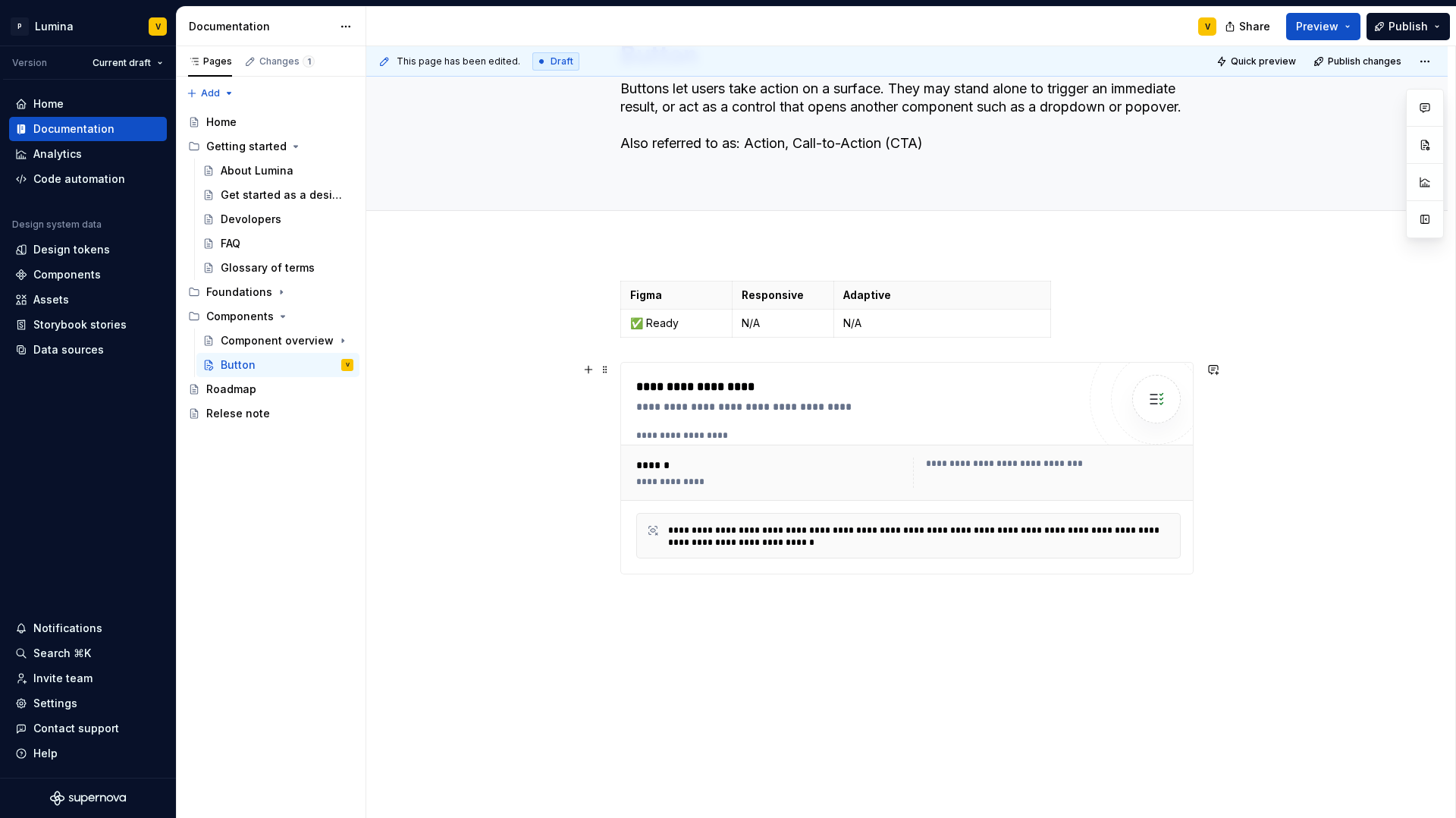
scroll to position [92, 0]
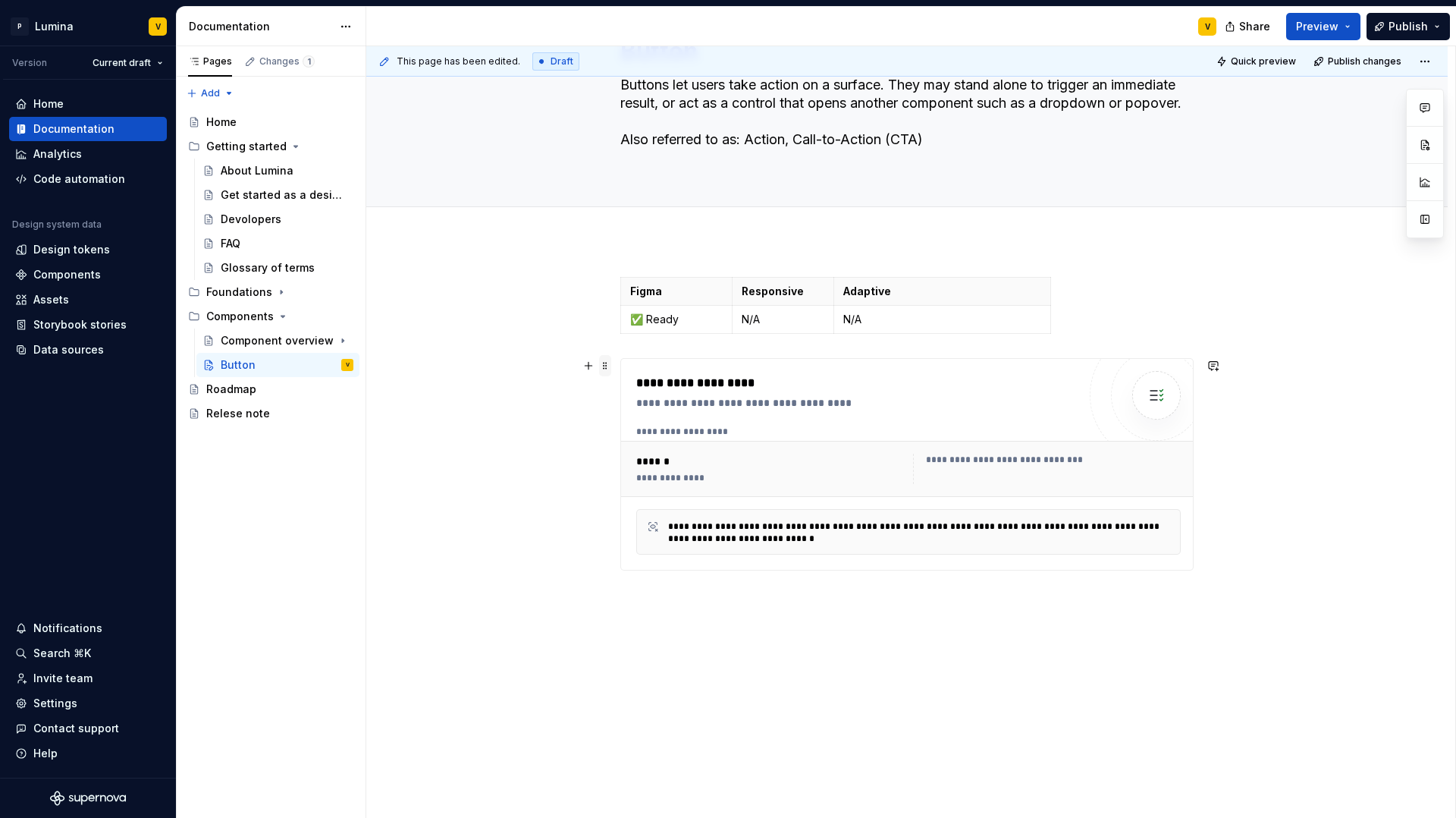
click at [609, 368] on span at bounding box center [605, 365] width 12 height 21
click at [652, 503] on div "Delete" at bounding box center [677, 500] width 98 height 15
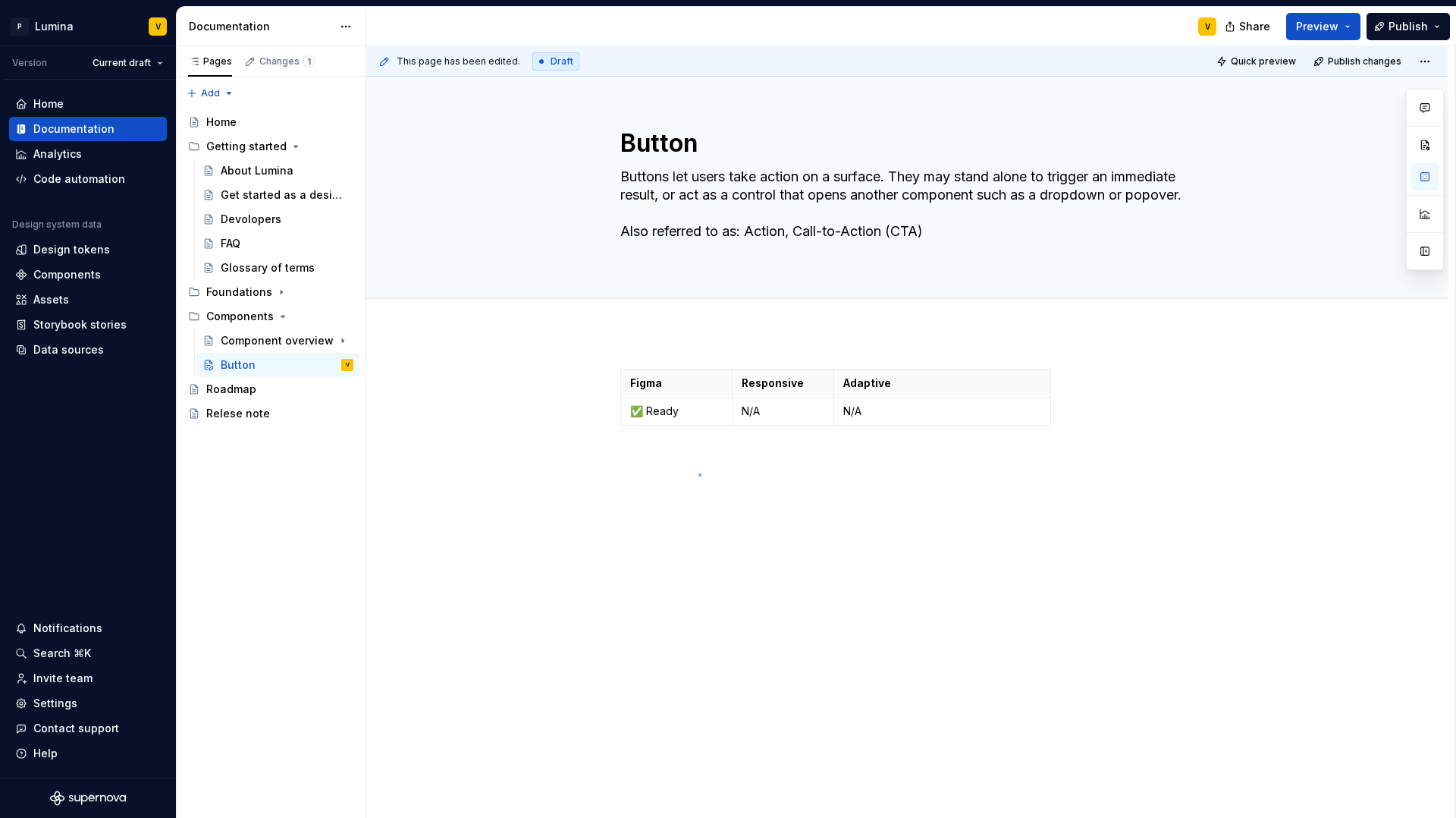
click at [700, 474] on div "This page has been edited. Draft Quick preview Publish changes Button Buttons l…" at bounding box center [911, 432] width 1089 height 773
click at [666, 465] on div "This page has been edited. Draft Quick preview Publish changes Button Buttons l…" at bounding box center [911, 432] width 1089 height 773
click at [646, 348] on div "Figma Responsive Adaptive ✅ Ready N/A N/A" at bounding box center [907, 514] width 1081 height 363
click at [623, 382] on p at bounding box center [907, 377] width 574 height 18
click at [621, 387] on div "Figma Responsive Adaptive ✅ Ready N/A N/A" at bounding box center [907, 418] width 574 height 99
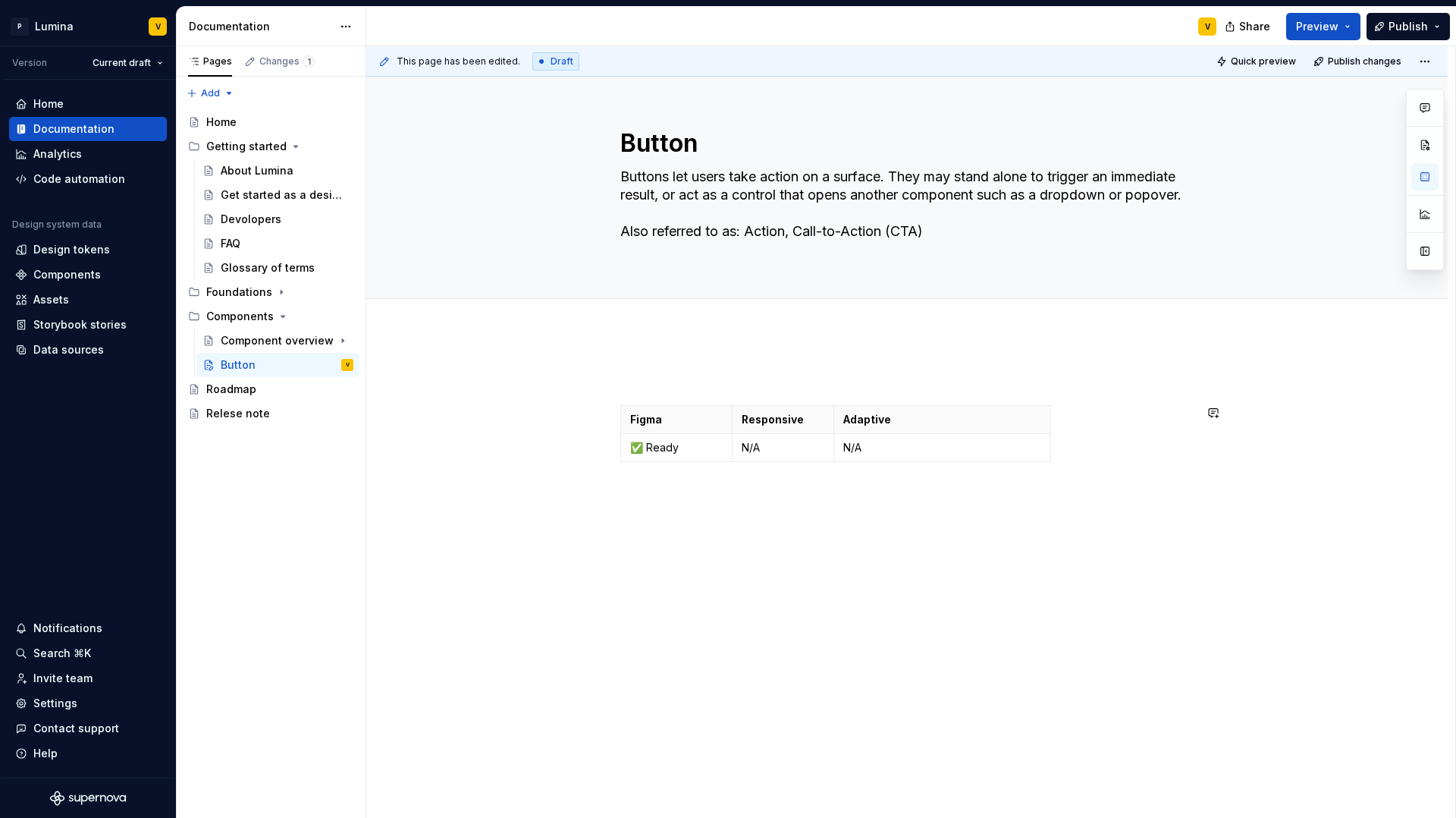
click at [643, 506] on div "This page has been edited. Draft Quick preview Publish changes Button Buttons l…" at bounding box center [911, 432] width 1089 height 773
click at [662, 502] on div "This page has been edited. Draft Quick preview Publish changes Button Buttons l…" at bounding box center [911, 432] width 1089 height 773
click at [611, 397] on div "Figma Responsive Adaptive ✅ Ready N/A N/A" at bounding box center [907, 532] width 1081 height 399
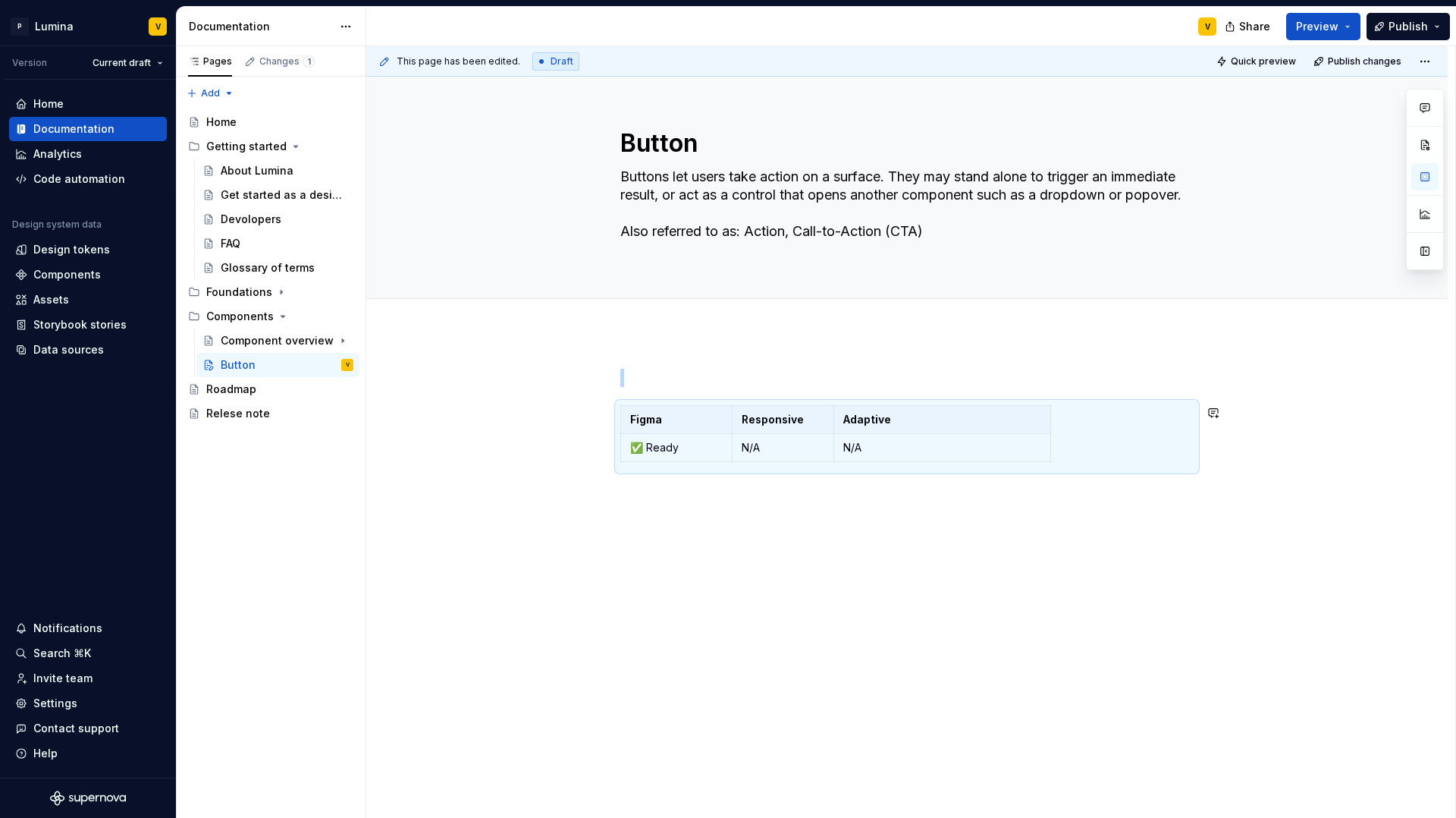
click at [617, 391] on div "Figma Responsive Adaptive ✅ Ready N/A N/A" at bounding box center [907, 532] width 1081 height 399
click at [630, 375] on p at bounding box center [907, 377] width 574 height 18
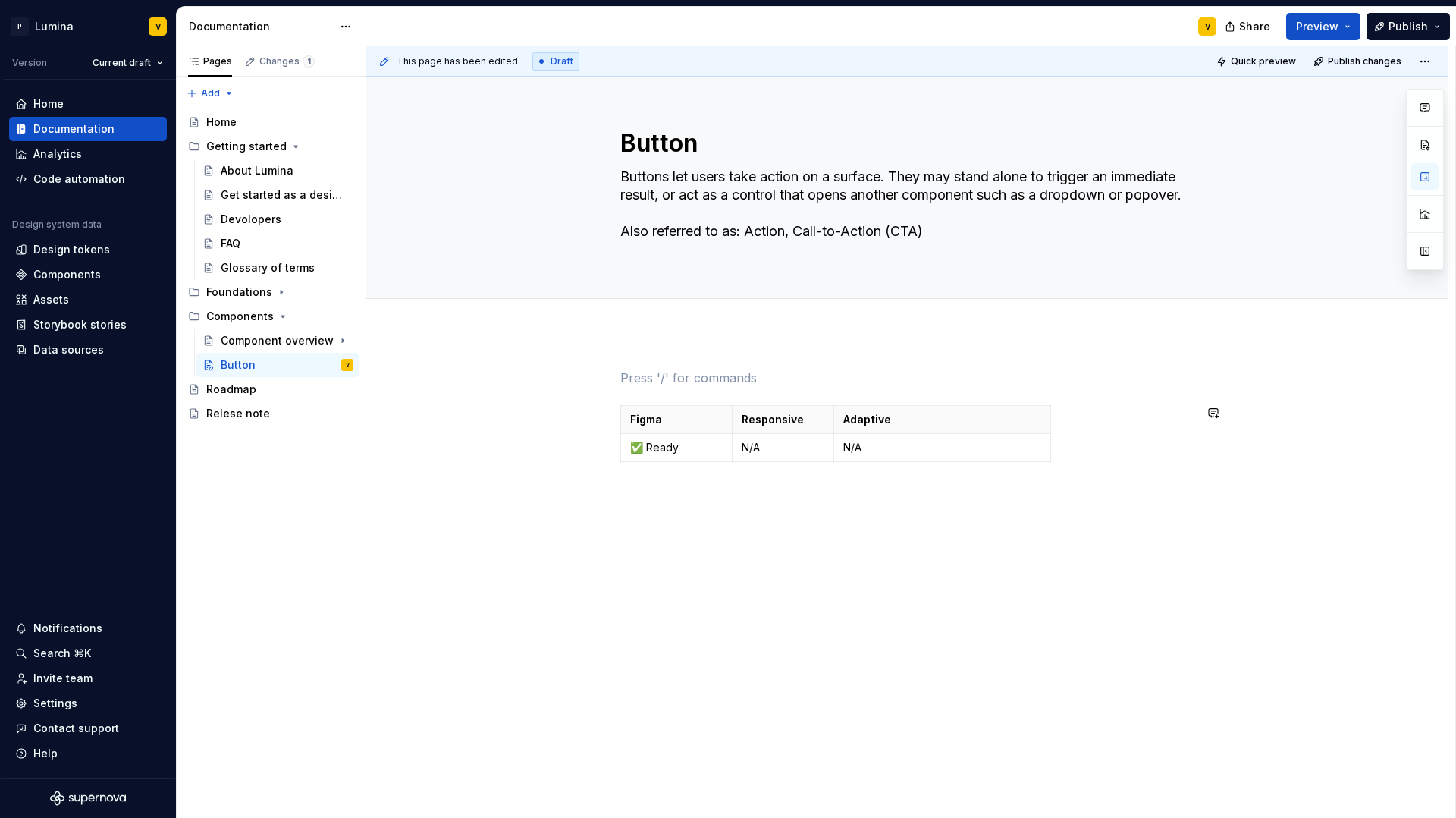
click at [625, 395] on div "Figma Responsive Adaptive ✅ Ready N/A N/A" at bounding box center [907, 418] width 574 height 99
click at [630, 389] on div "Figma Responsive Adaptive ✅ Ready N/A N/A" at bounding box center [907, 418] width 574 height 99
click at [659, 505] on div "Figma Responsive Adaptive ✅ Ready N/A N/A" at bounding box center [907, 532] width 1081 height 399
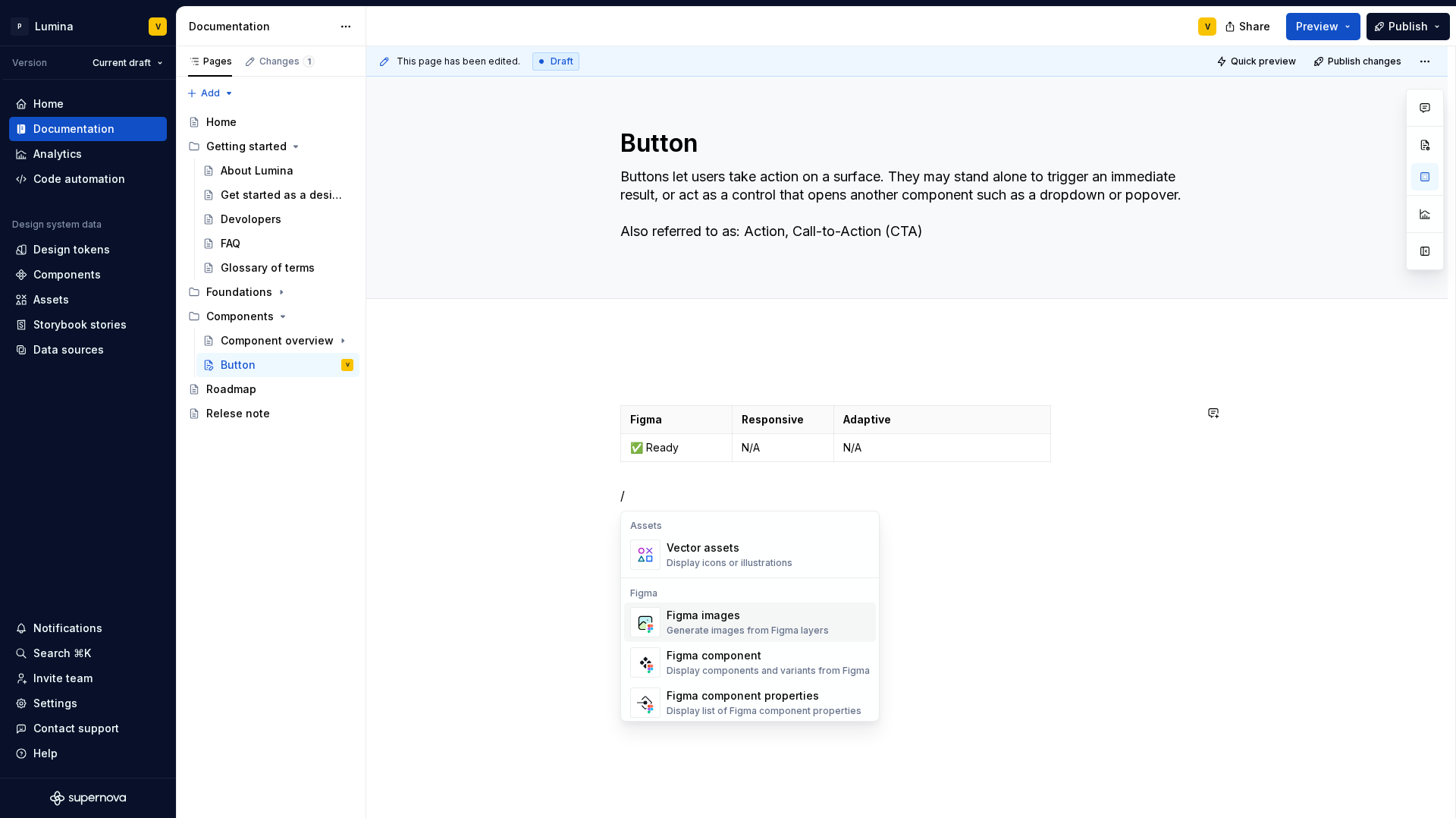
scroll to position [1367, 0]
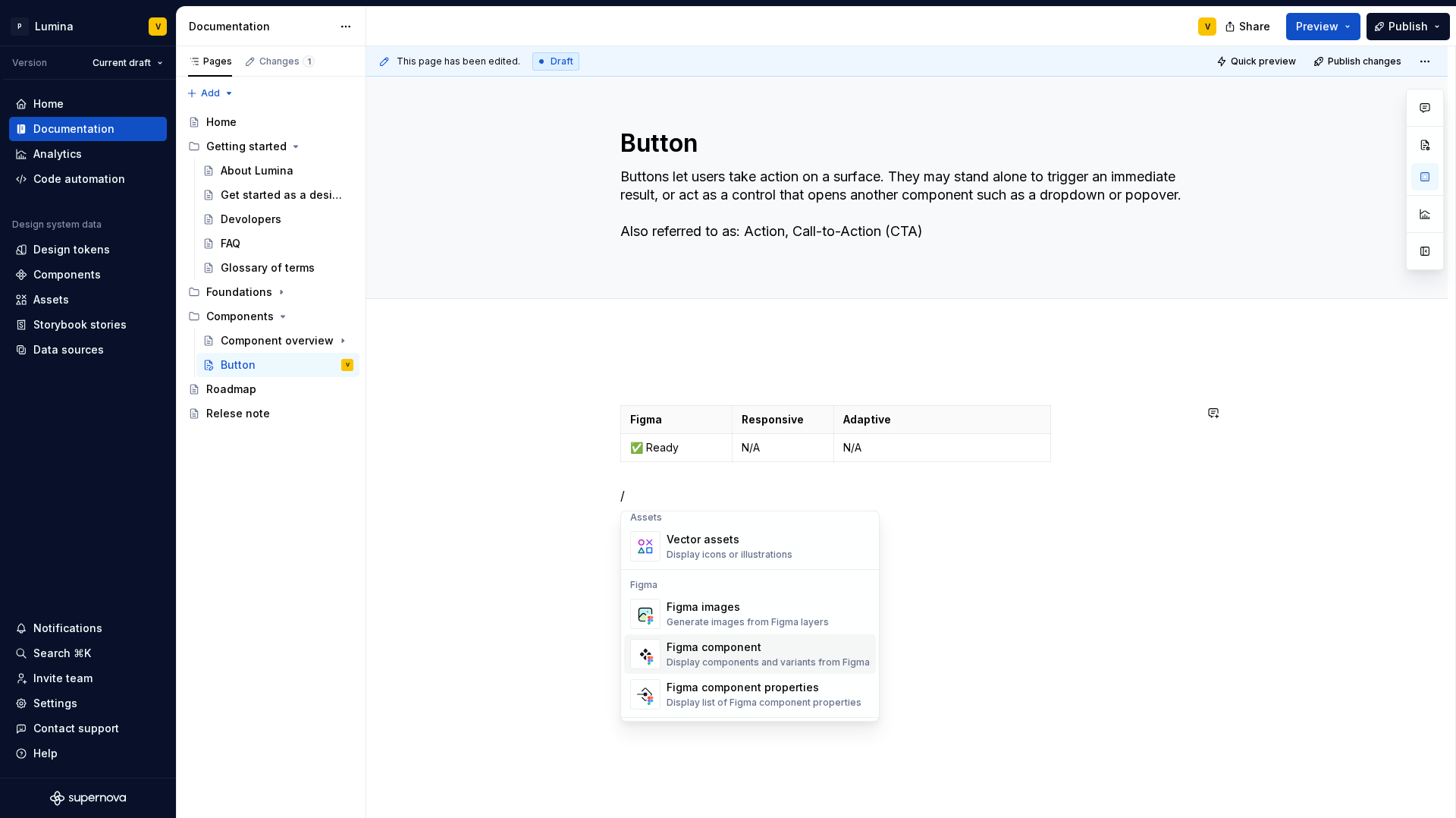
click at [724, 659] on div "Display components and variants from Figma" at bounding box center [768, 663] width 203 height 12
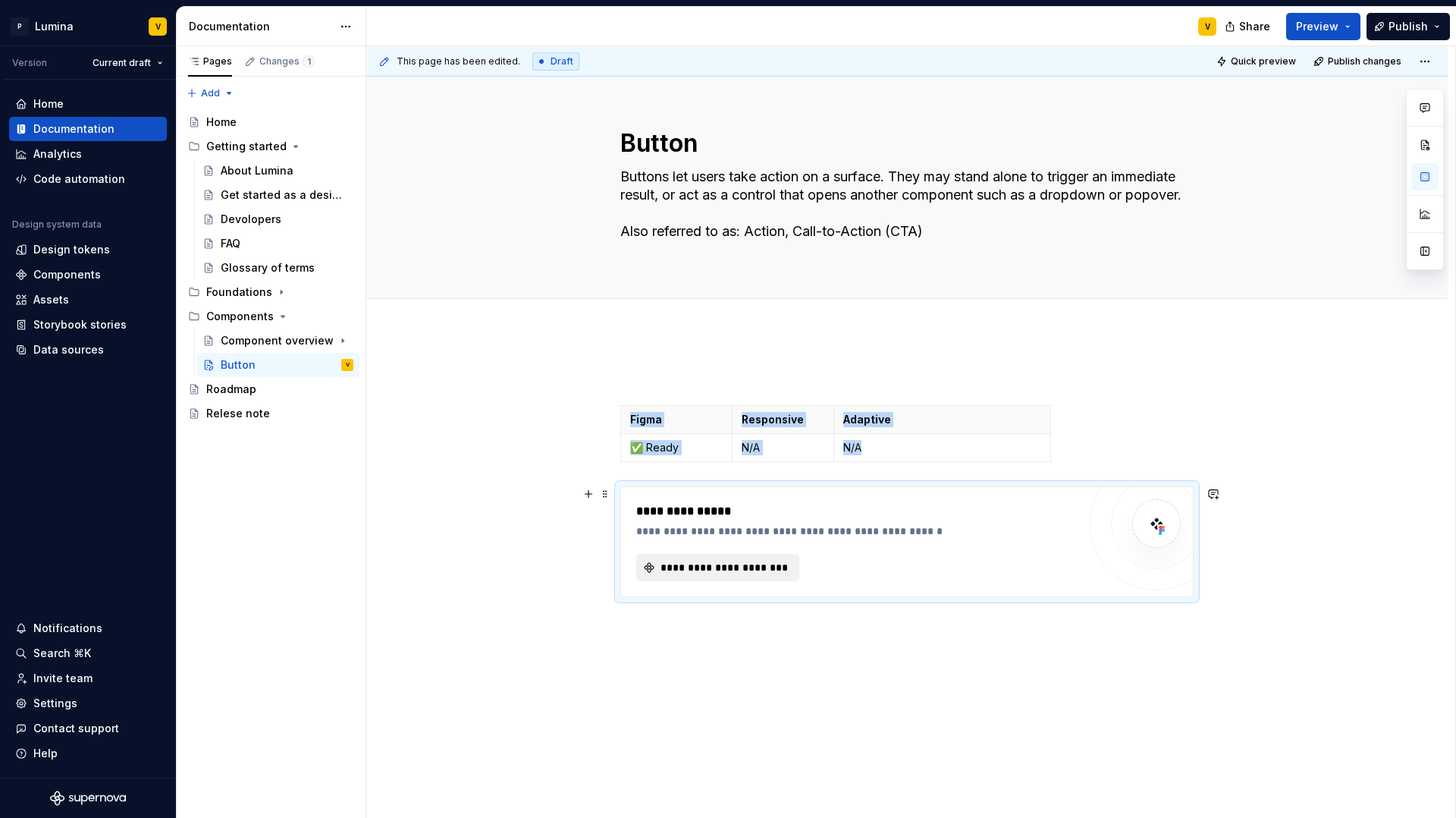
click at [714, 574] on span "**********" at bounding box center [724, 567] width 131 height 15
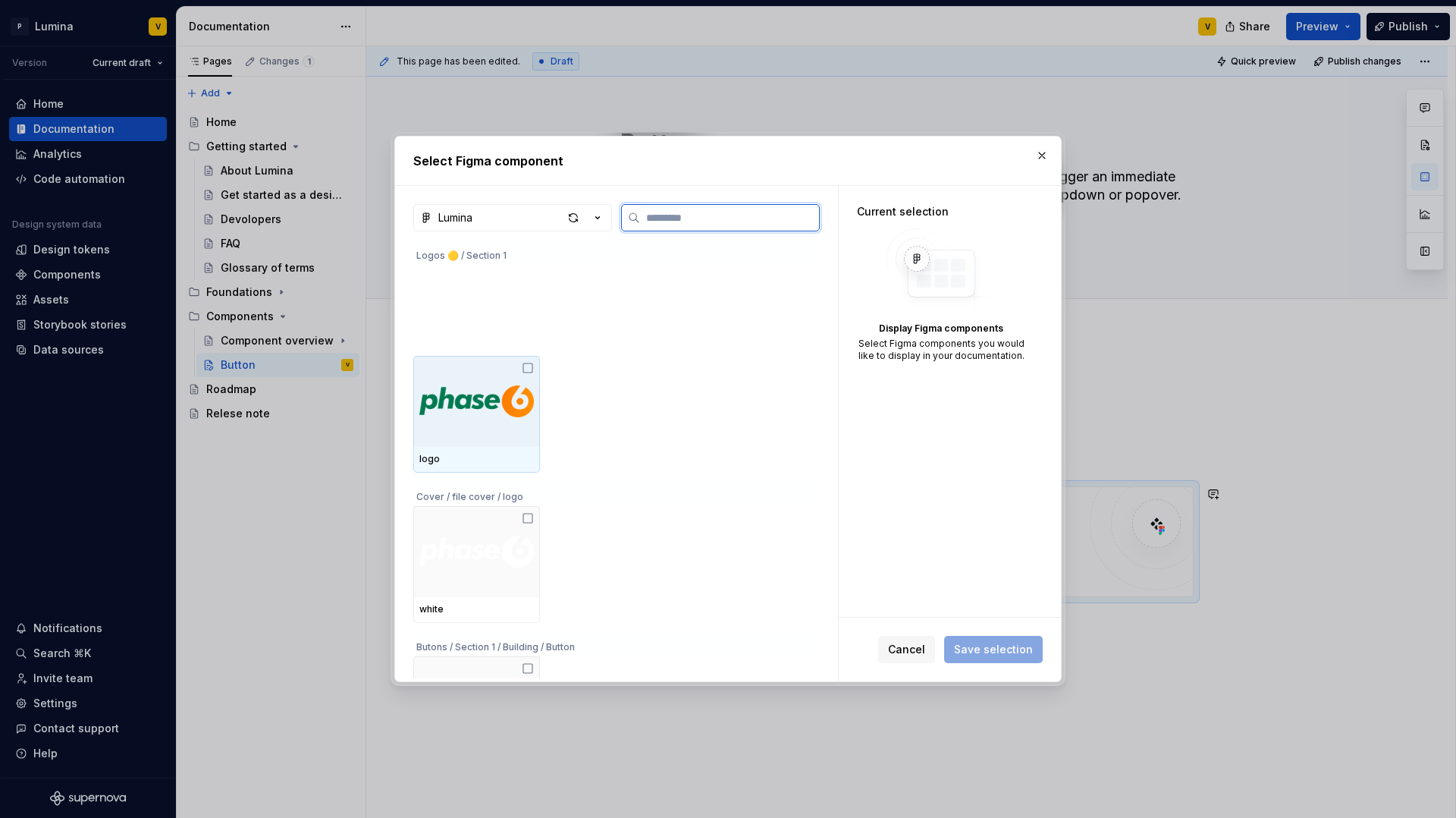
scroll to position [145, 0]
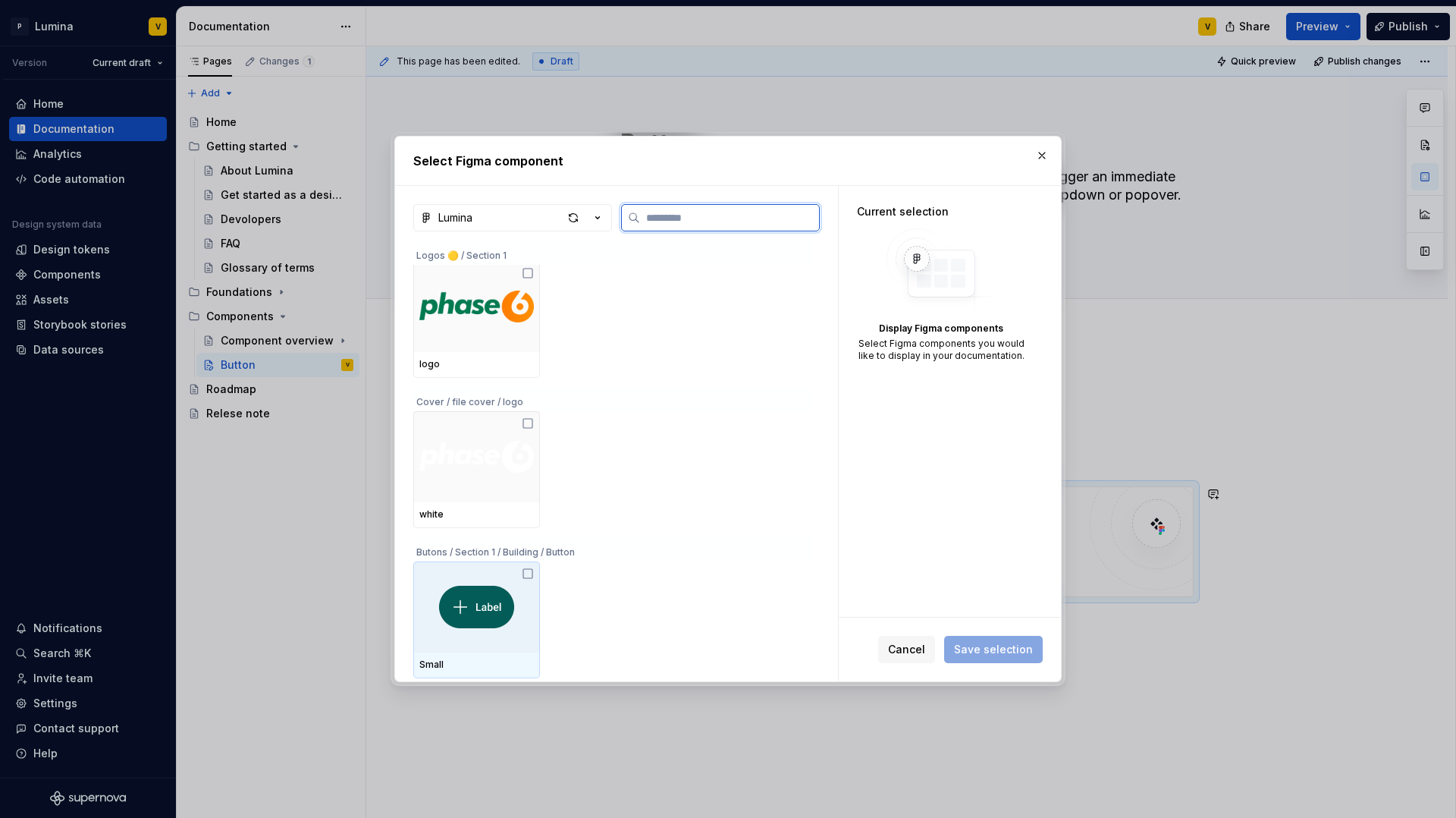
click at [475, 575] on div at bounding box center [477, 606] width 126 height 91
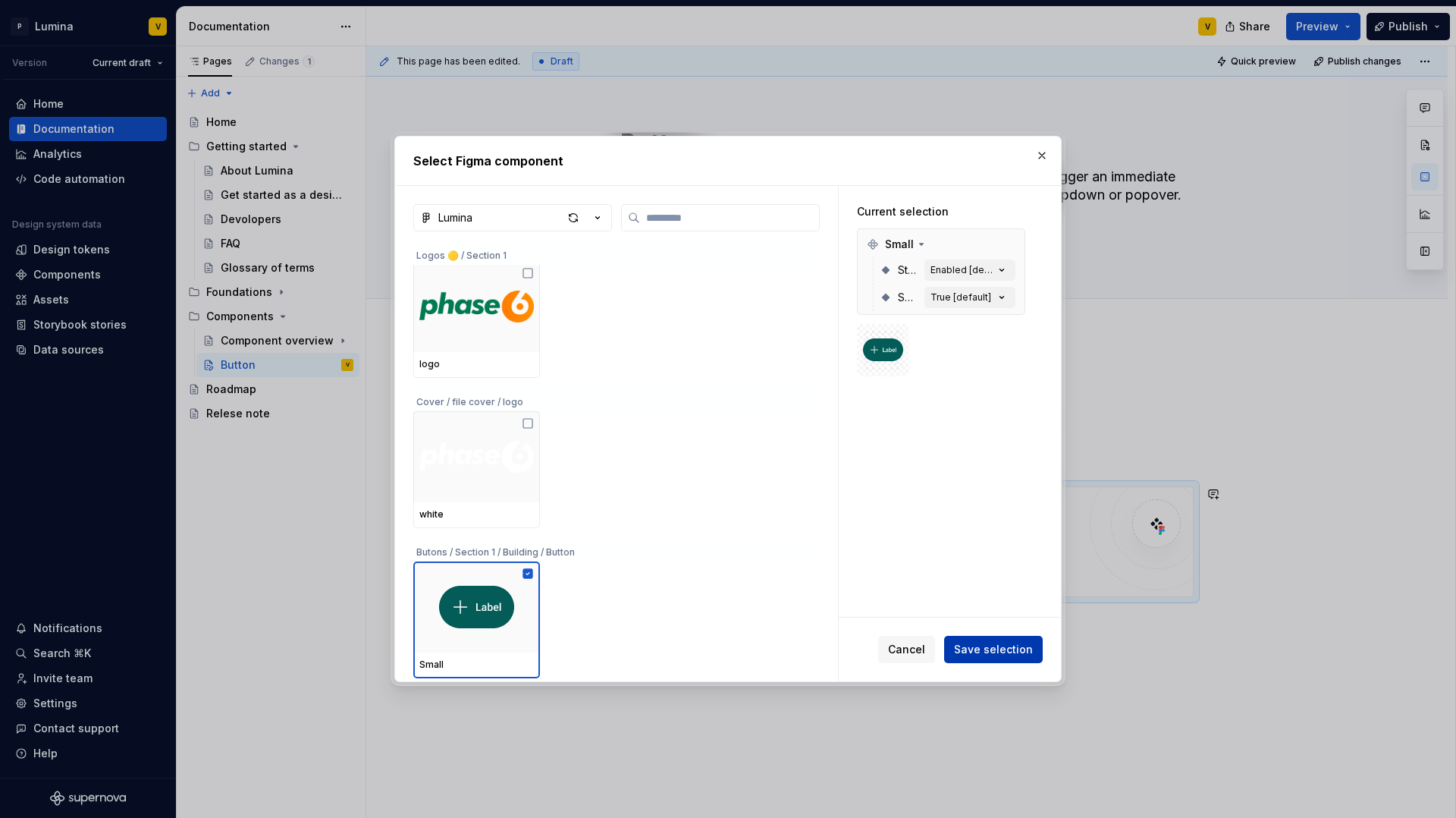
click at [971, 644] on span "Save selection" at bounding box center [993, 649] width 79 height 15
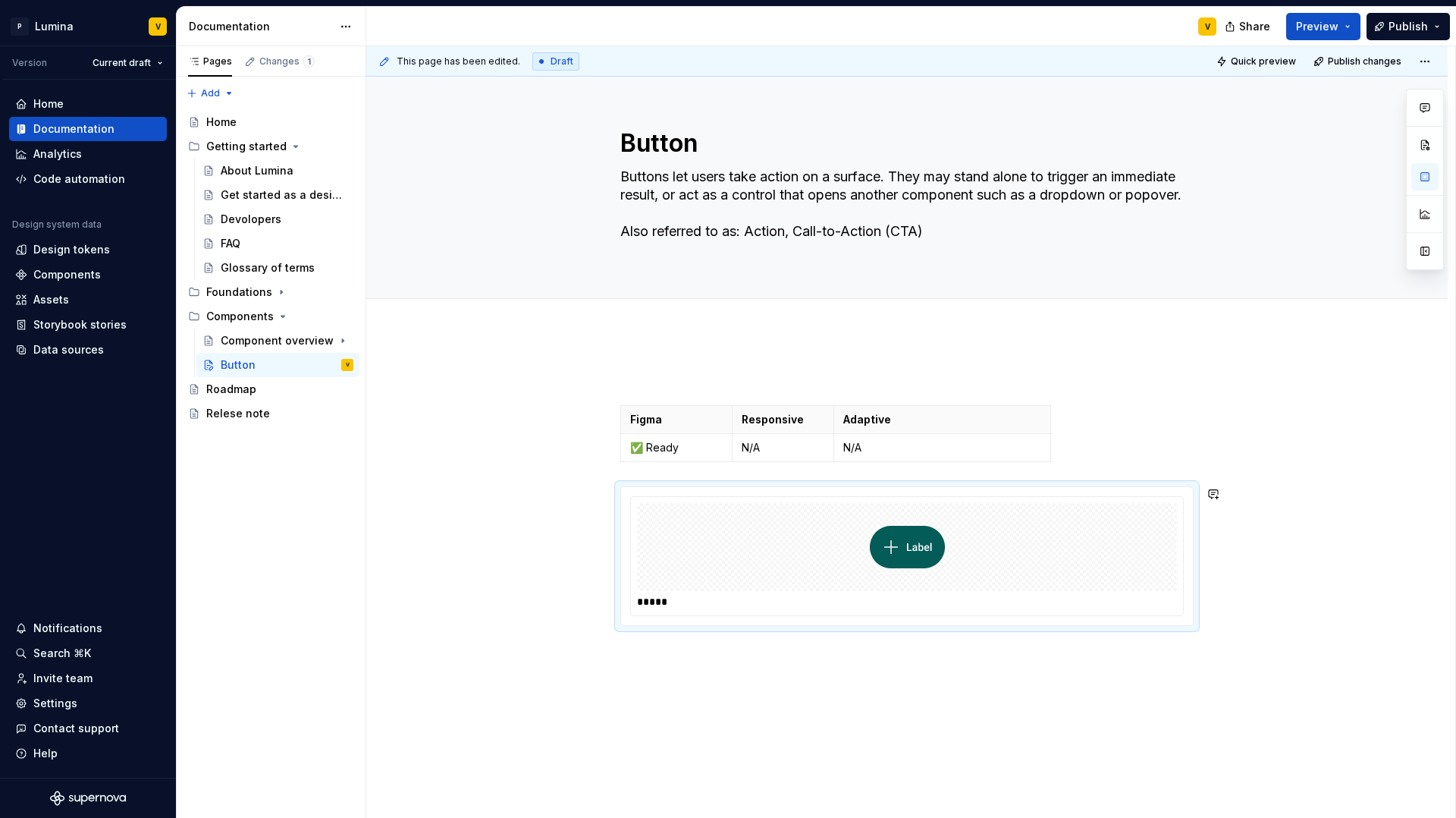
click at [648, 649] on div "This page has been edited. Draft Quick preview Publish changes Button Buttons l…" at bounding box center [911, 432] width 1089 height 773
click at [646, 651] on div "Figma Responsive Adaptive ✅ Ready N/A N/A *****" at bounding box center [907, 610] width 1081 height 557
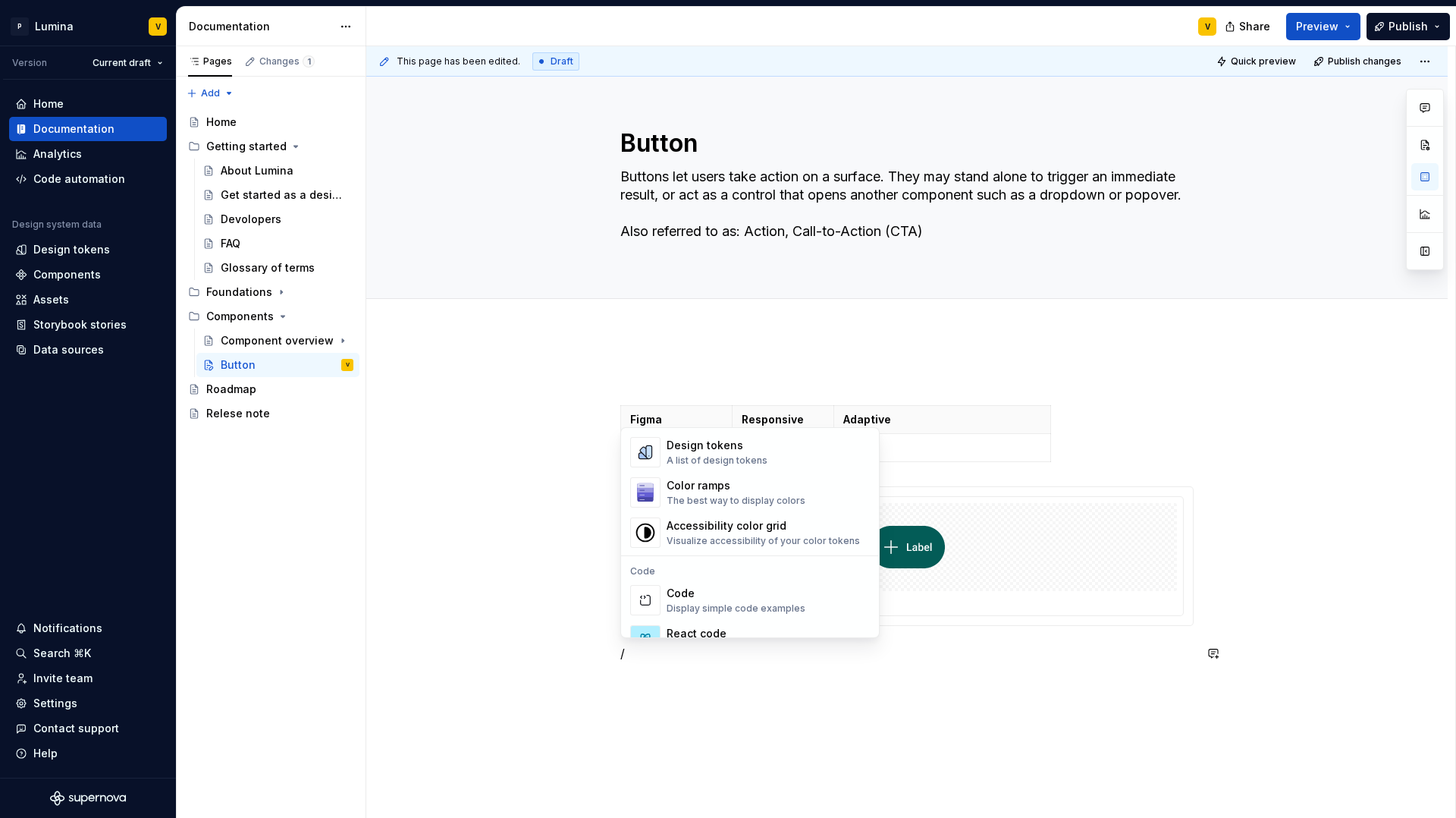
scroll to position [1163, 0]
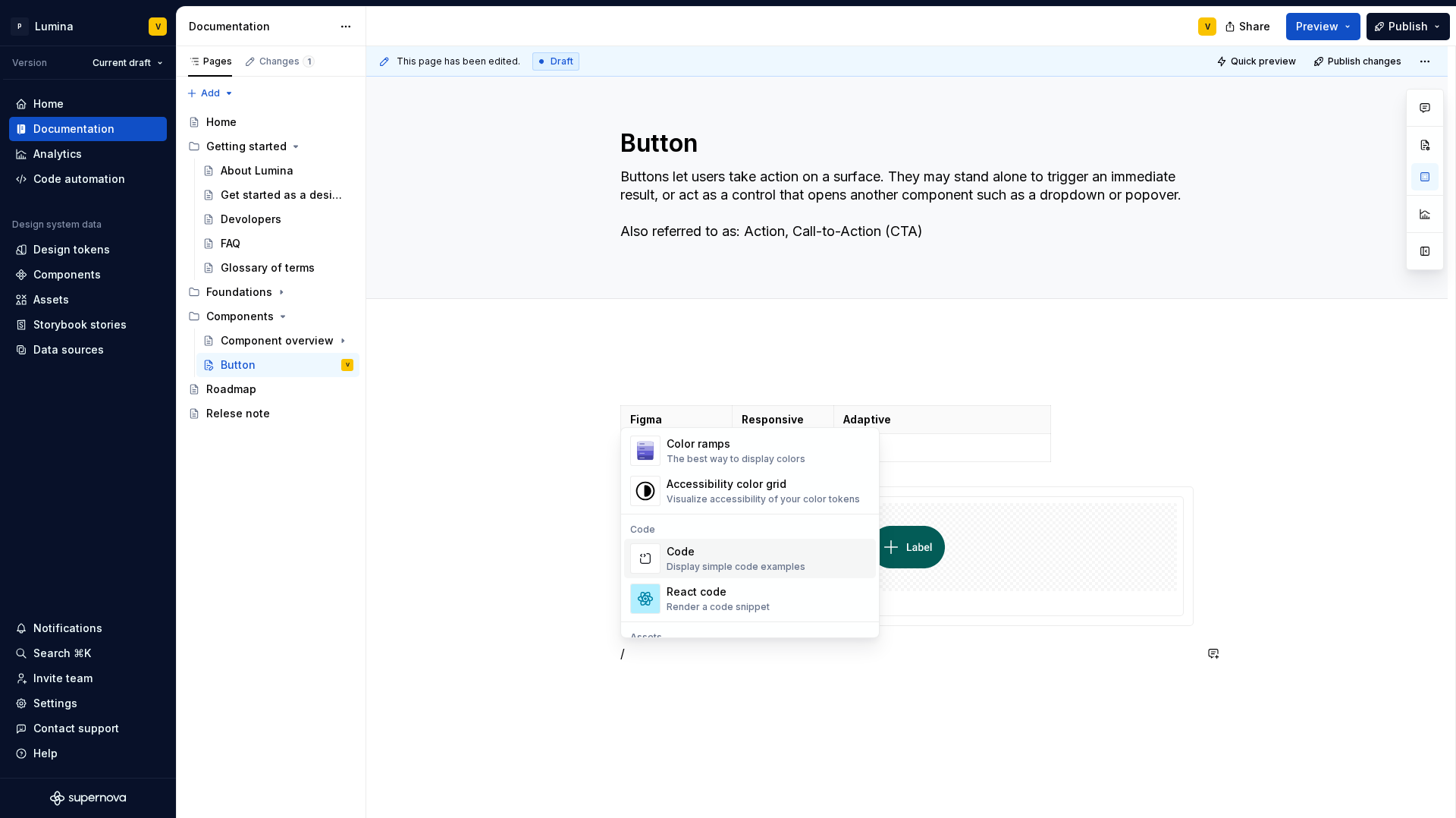
click at [694, 567] on div "Display simple code examples" at bounding box center [736, 567] width 139 height 12
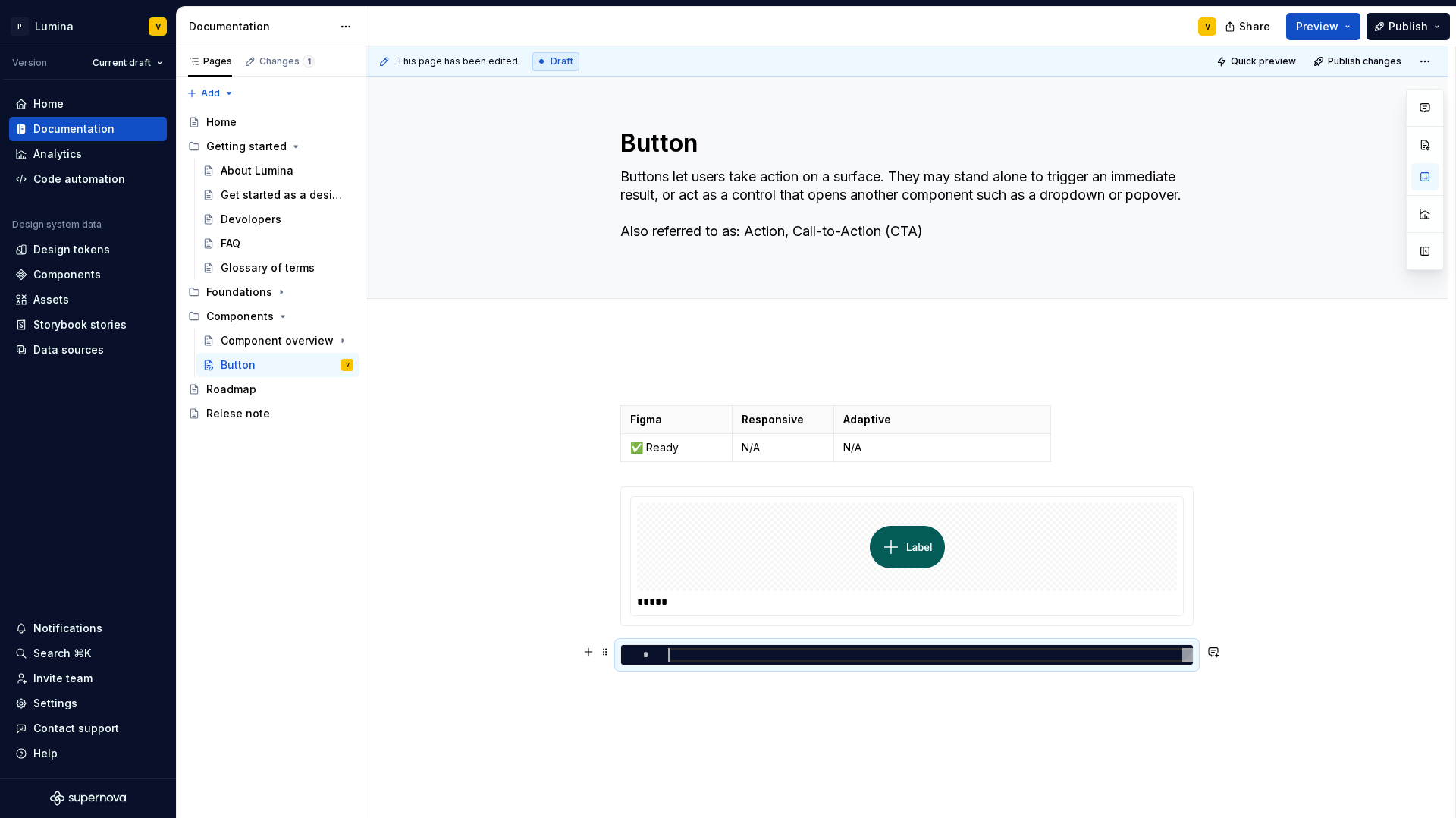
click at [699, 659] on div at bounding box center [930, 654] width 525 height 13
type textarea "*"
type textarea "**"
type textarea "*"
type textarea "***"
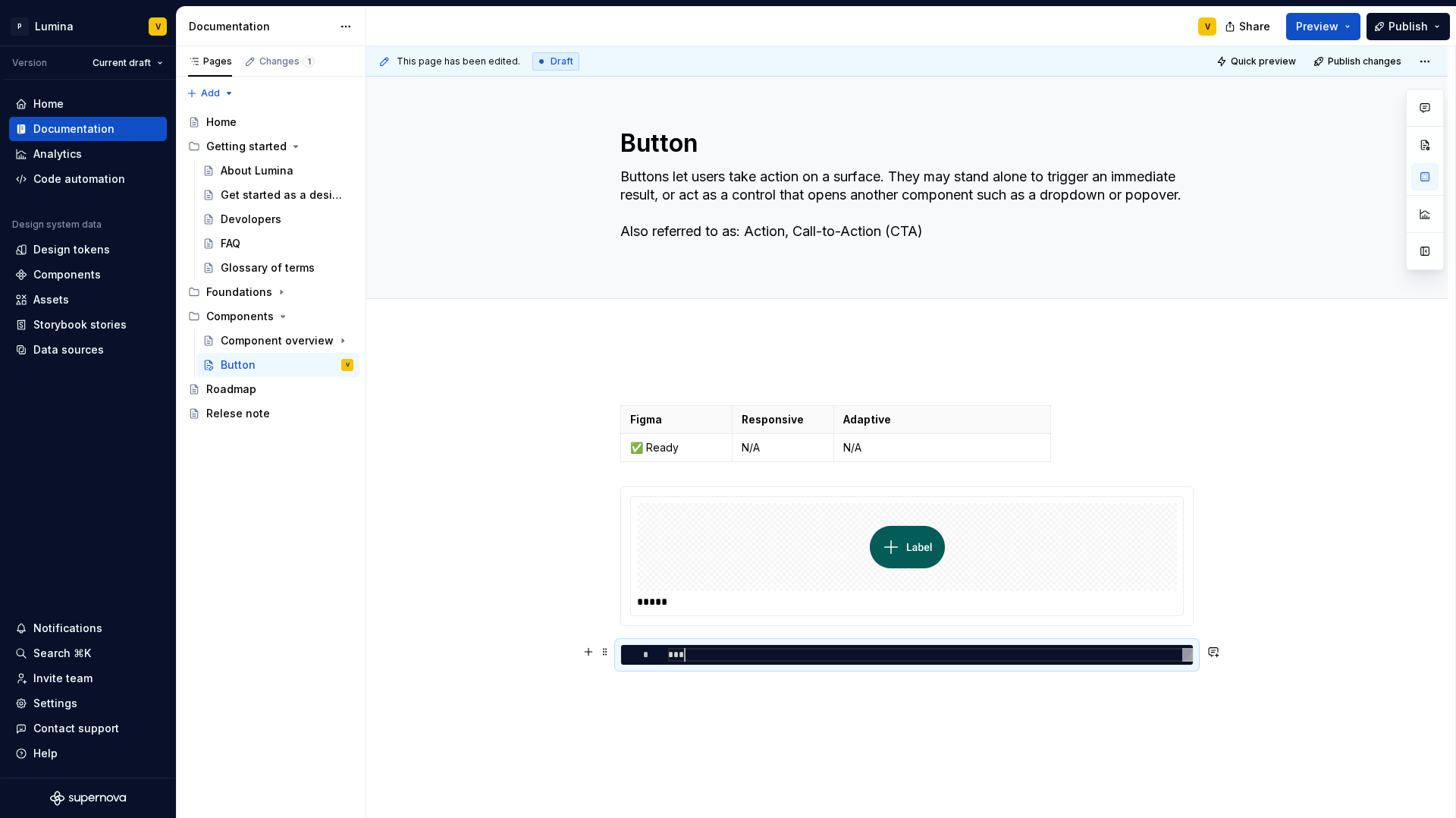
type textarea "*"
type textarea "****"
type textarea "*"
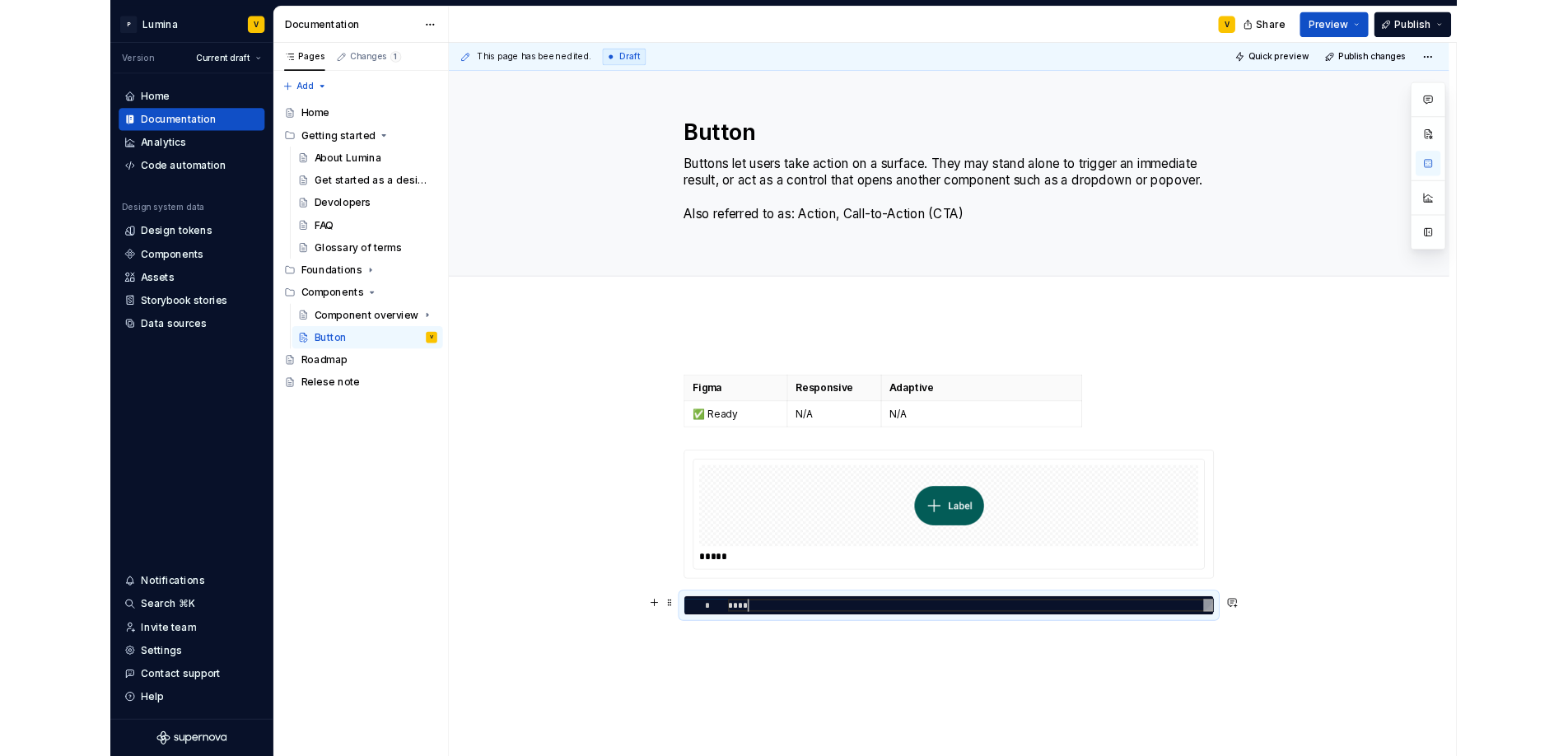
scroll to position [0, 35]
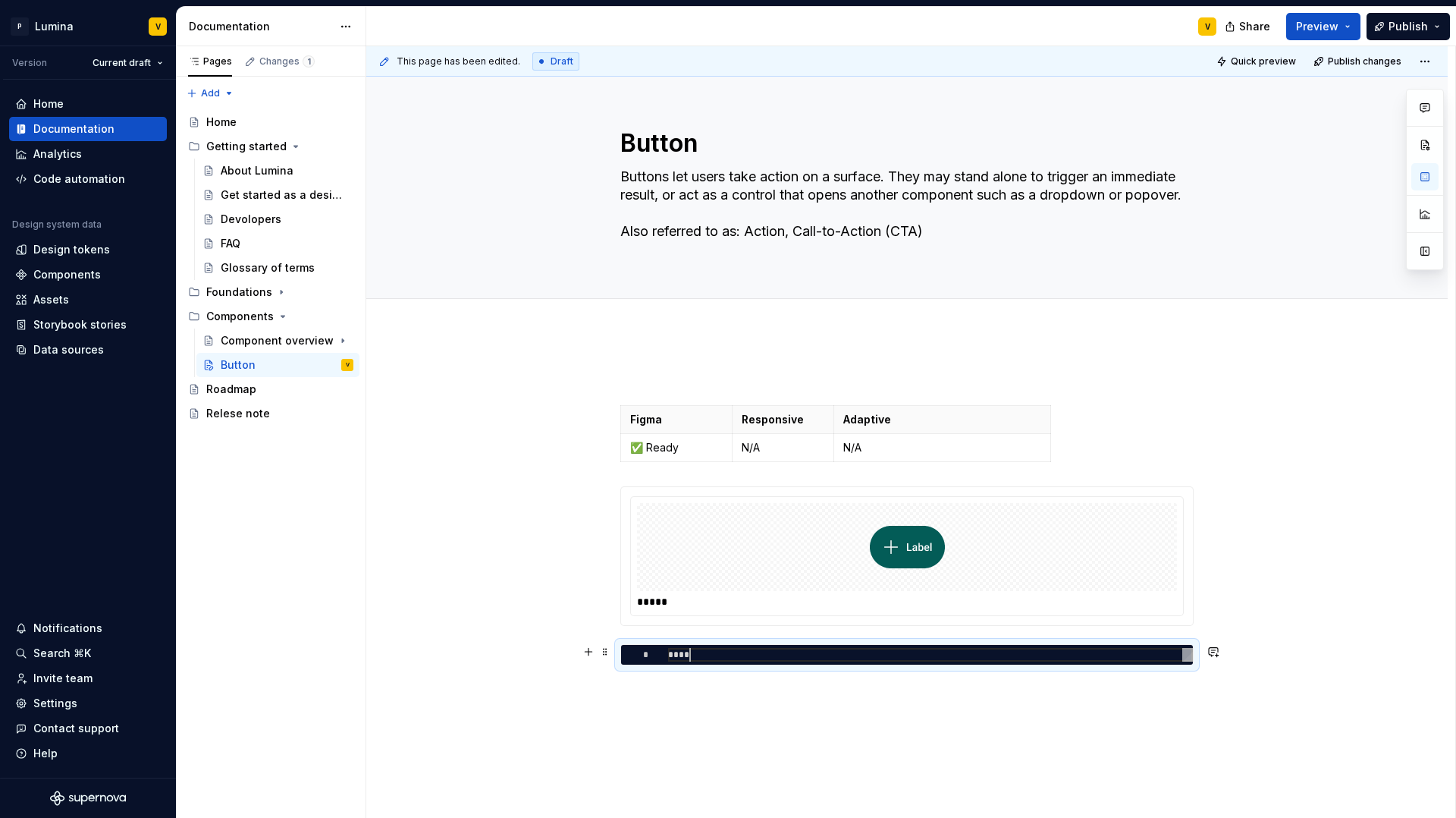
type textarea "******"
type textarea "*"
type textarea "******"
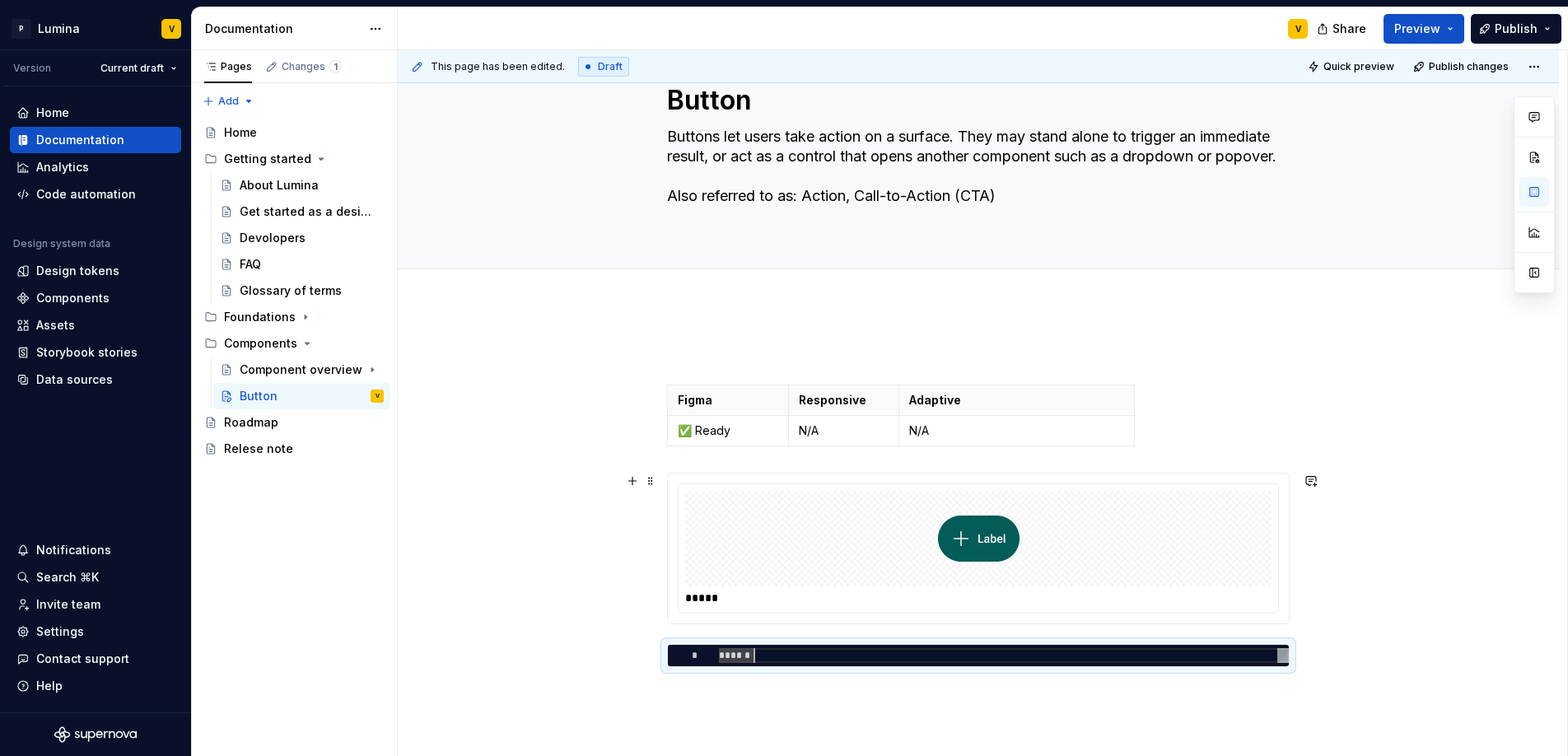
scroll to position [137, 0]
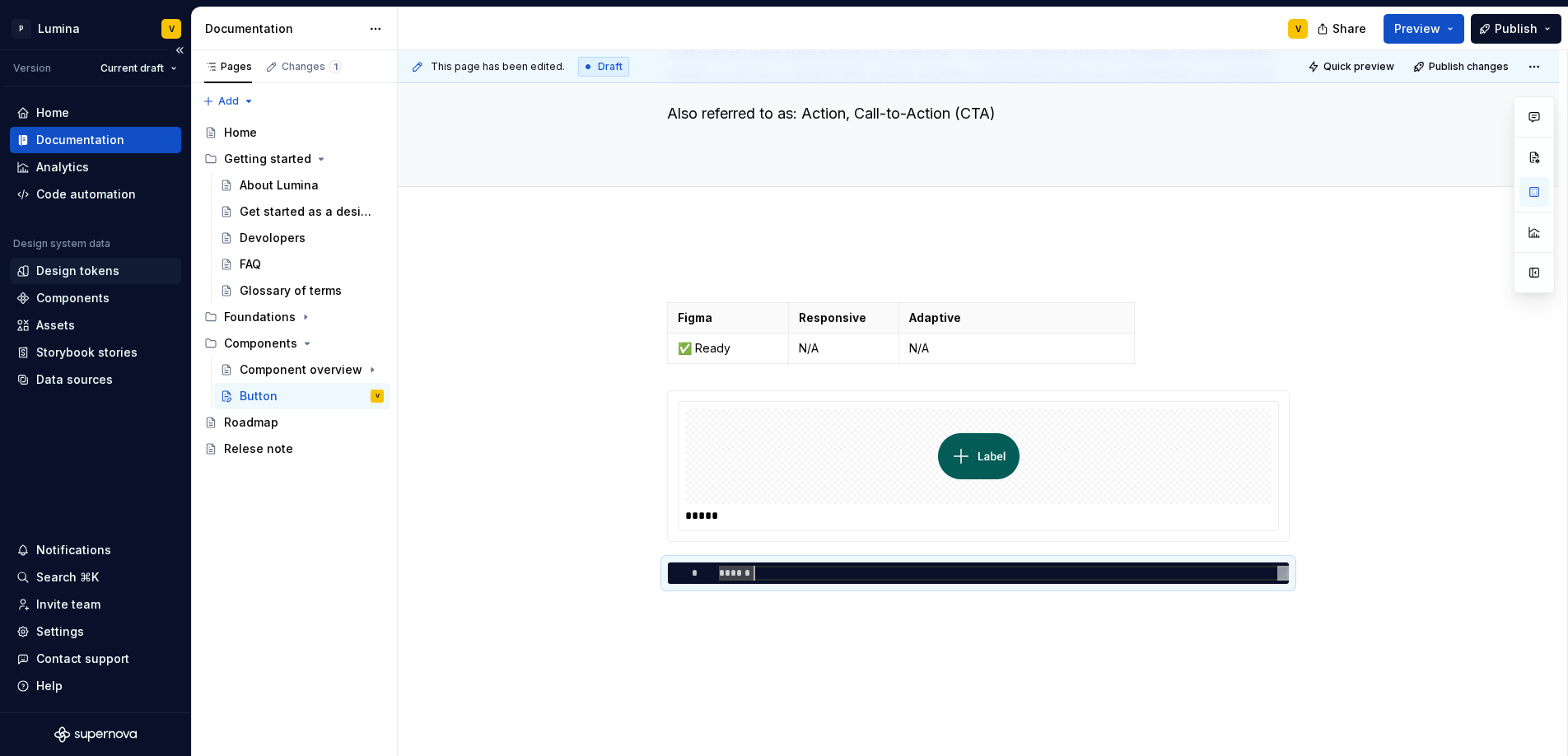
click at [82, 274] on div "Design tokens" at bounding box center [78, 270] width 83 height 16
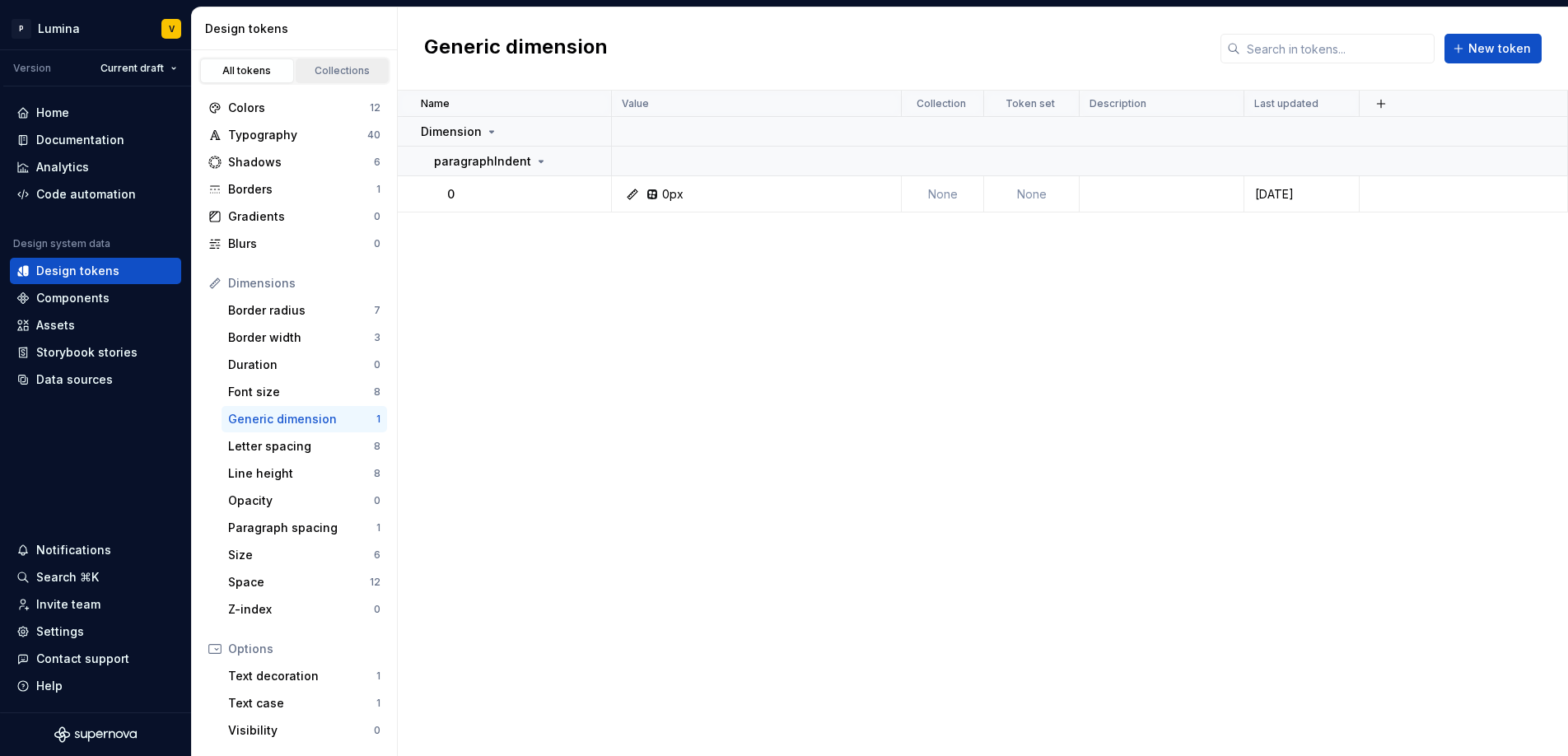
click at [322, 70] on div "Collections" at bounding box center [342, 71] width 82 height 14
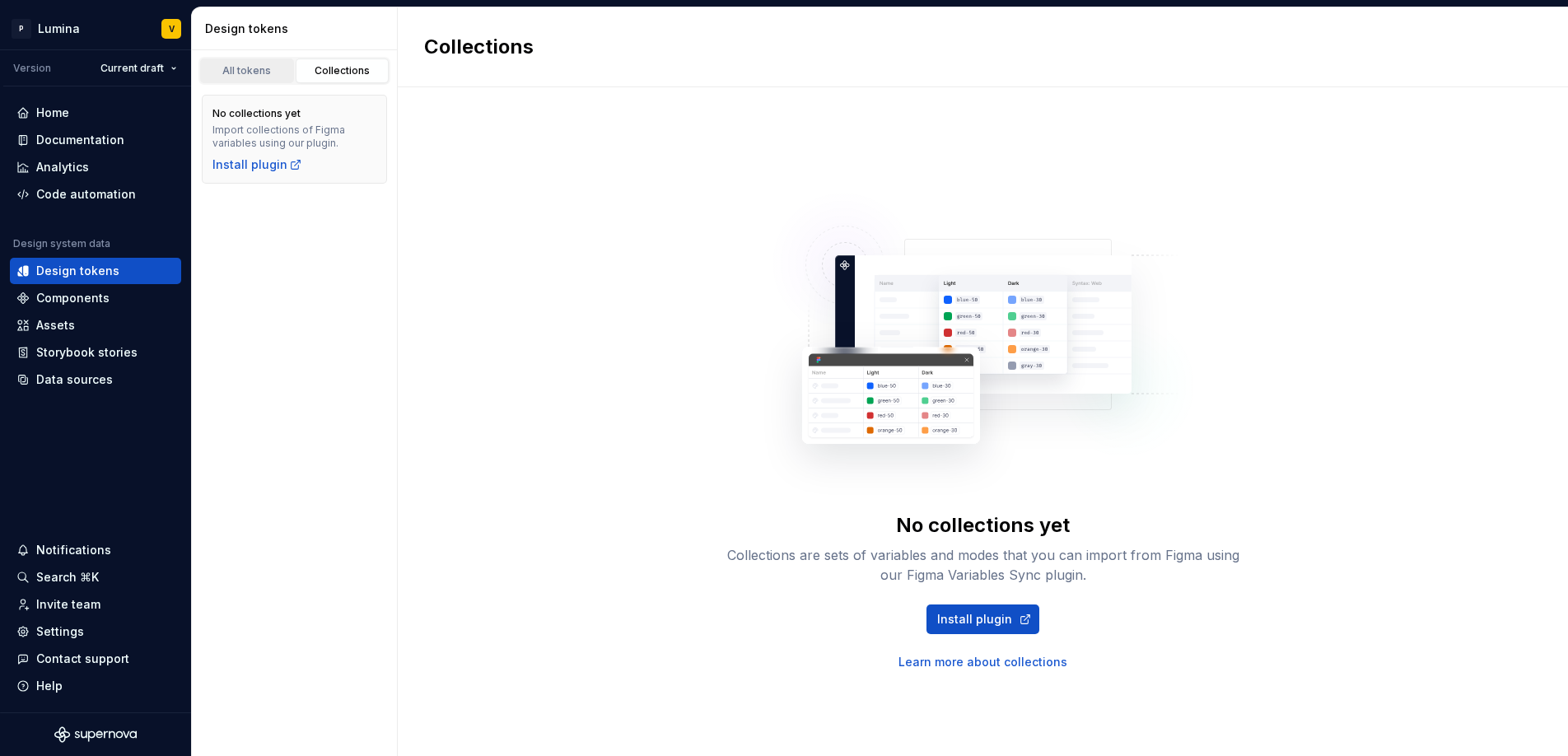
click at [260, 73] on div "All tokens" at bounding box center [247, 71] width 82 height 14
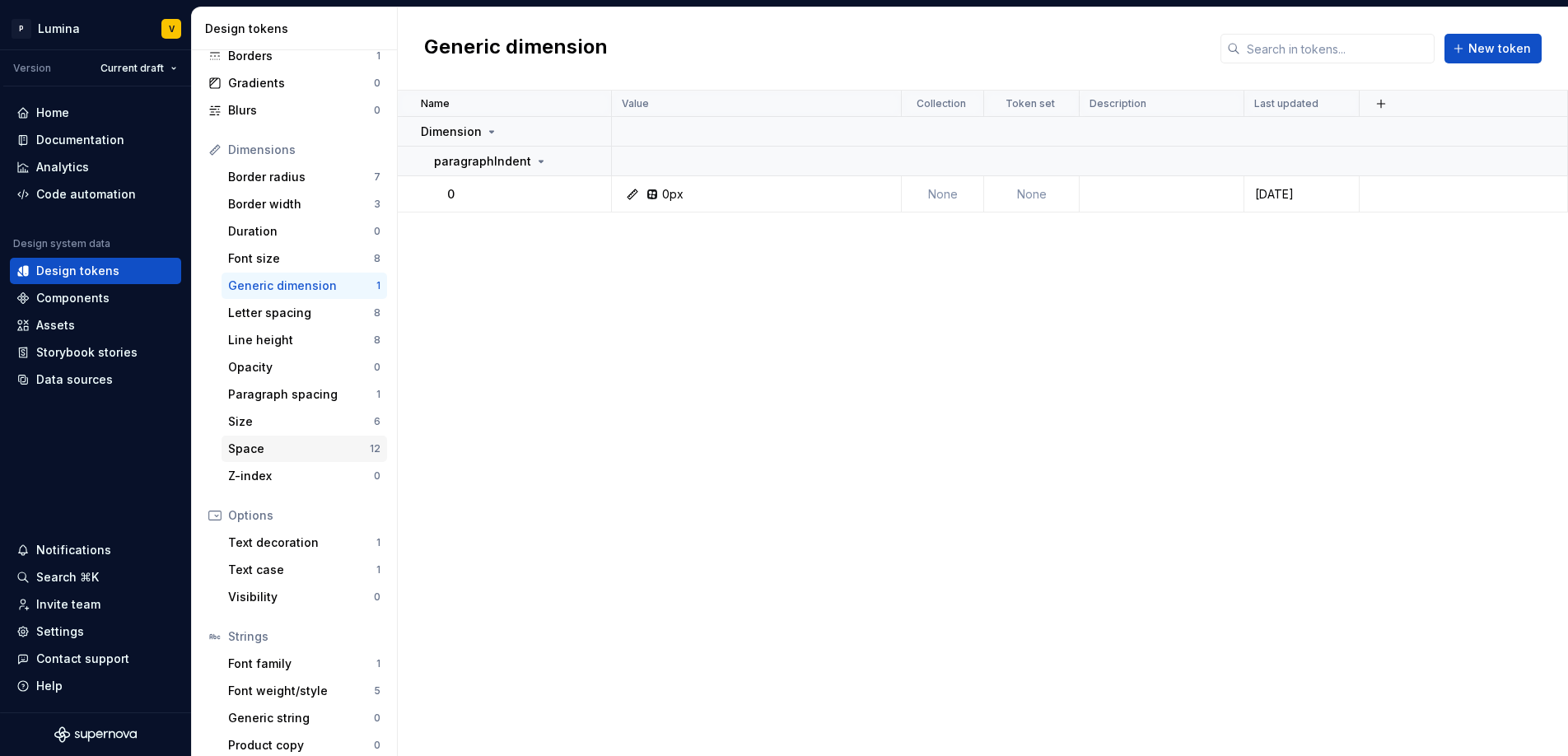
scroll to position [146, 0]
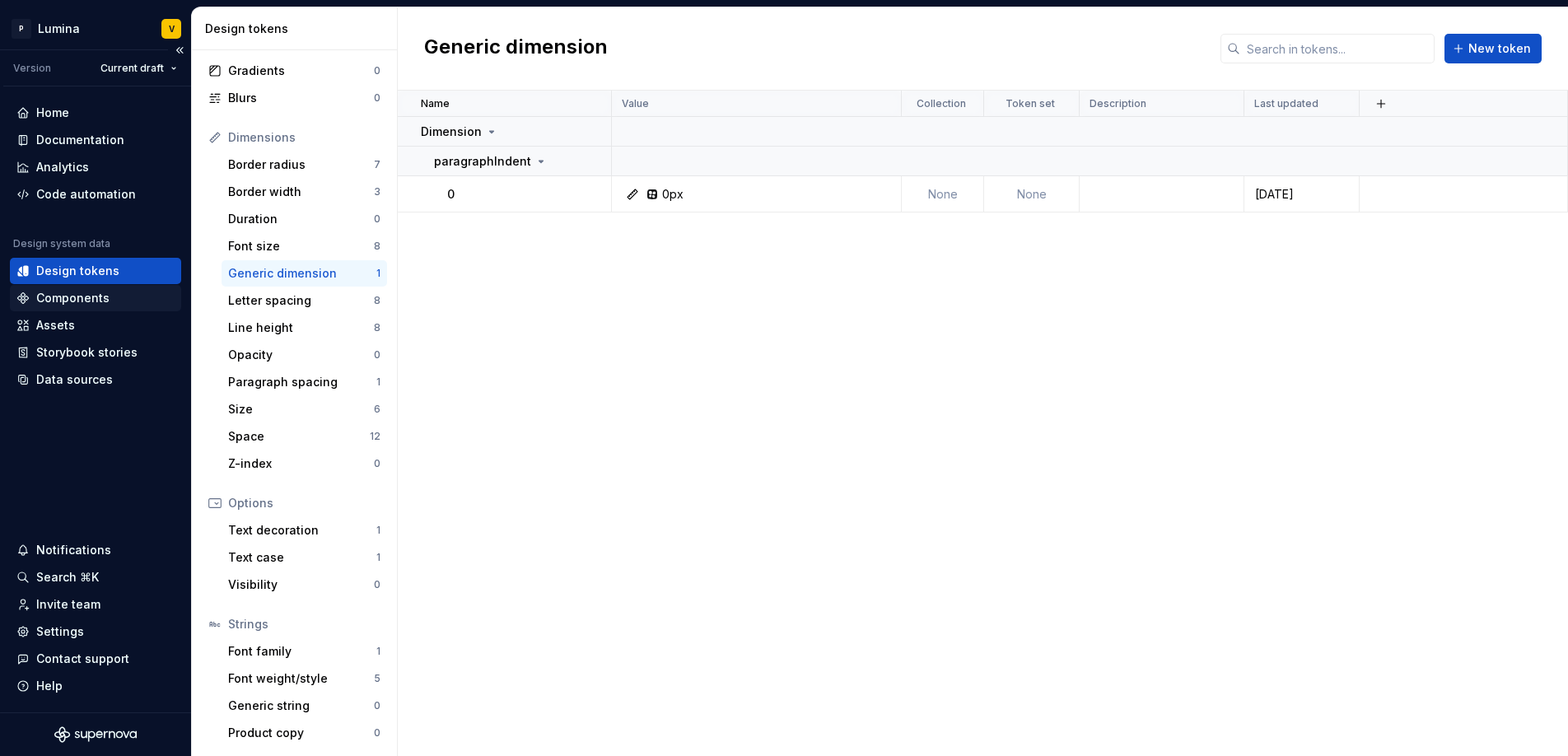
click at [59, 300] on div "Components" at bounding box center [73, 297] width 74 height 16
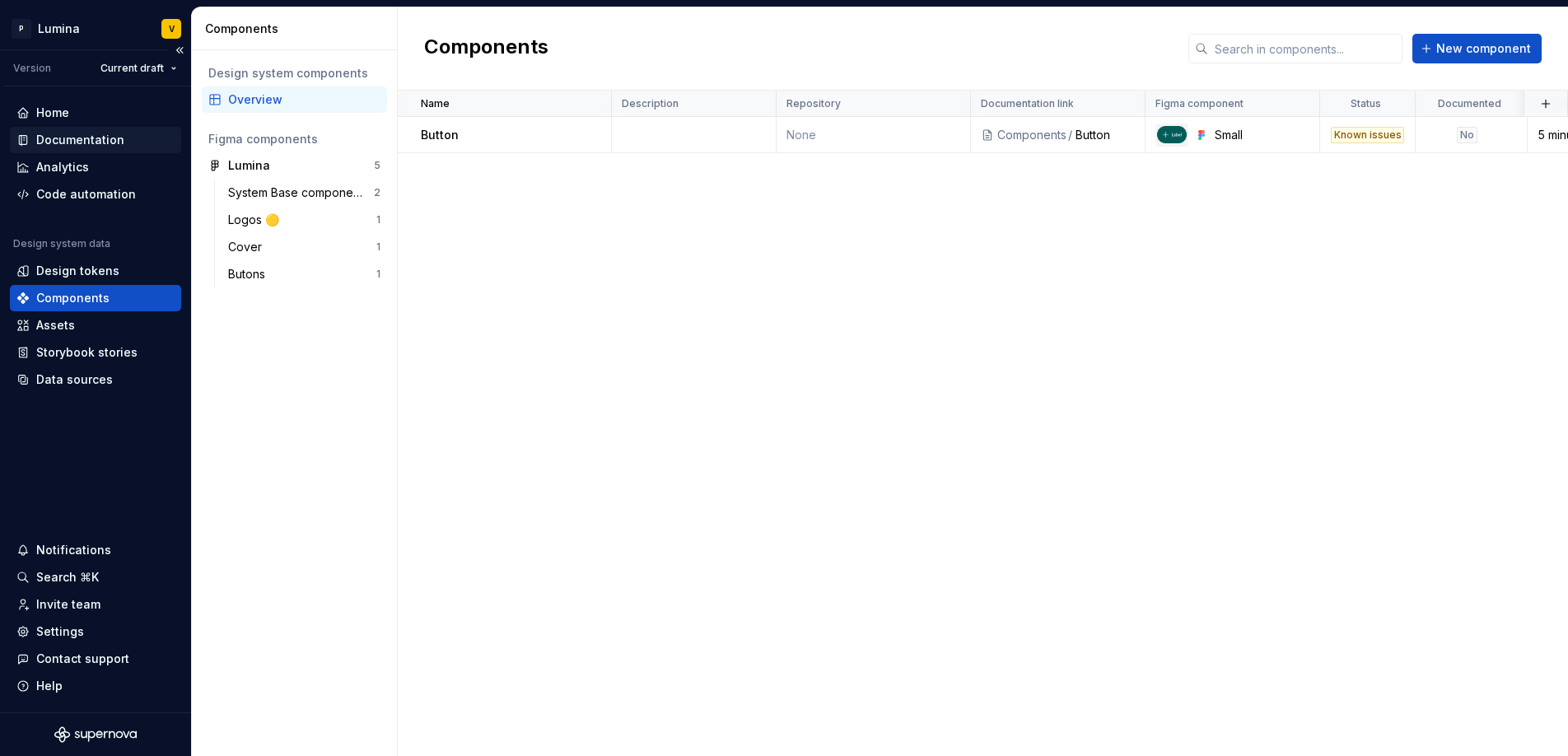
click at [70, 136] on div "Documentation" at bounding box center [80, 140] width 88 height 16
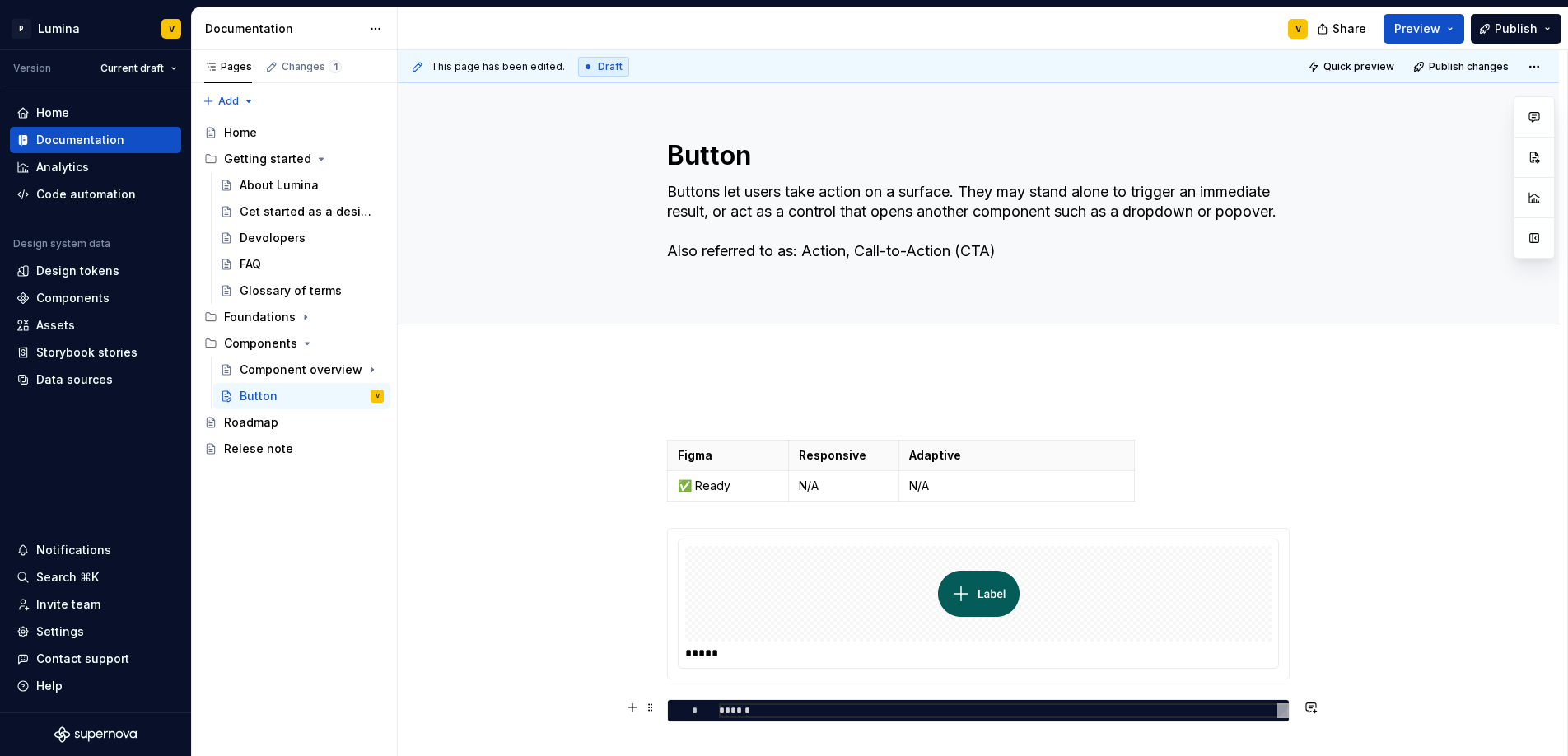
type textarea "*"
type textarea "******"
click at [786, 715] on div "******" at bounding box center [1004, 710] width 570 height 14
drag, startPoint x: 772, startPoint y: 709, endPoint x: 688, endPoint y: 714, distance: 84.1
click at [719, 709] on div "******" at bounding box center [1004, 710] width 570 height 14
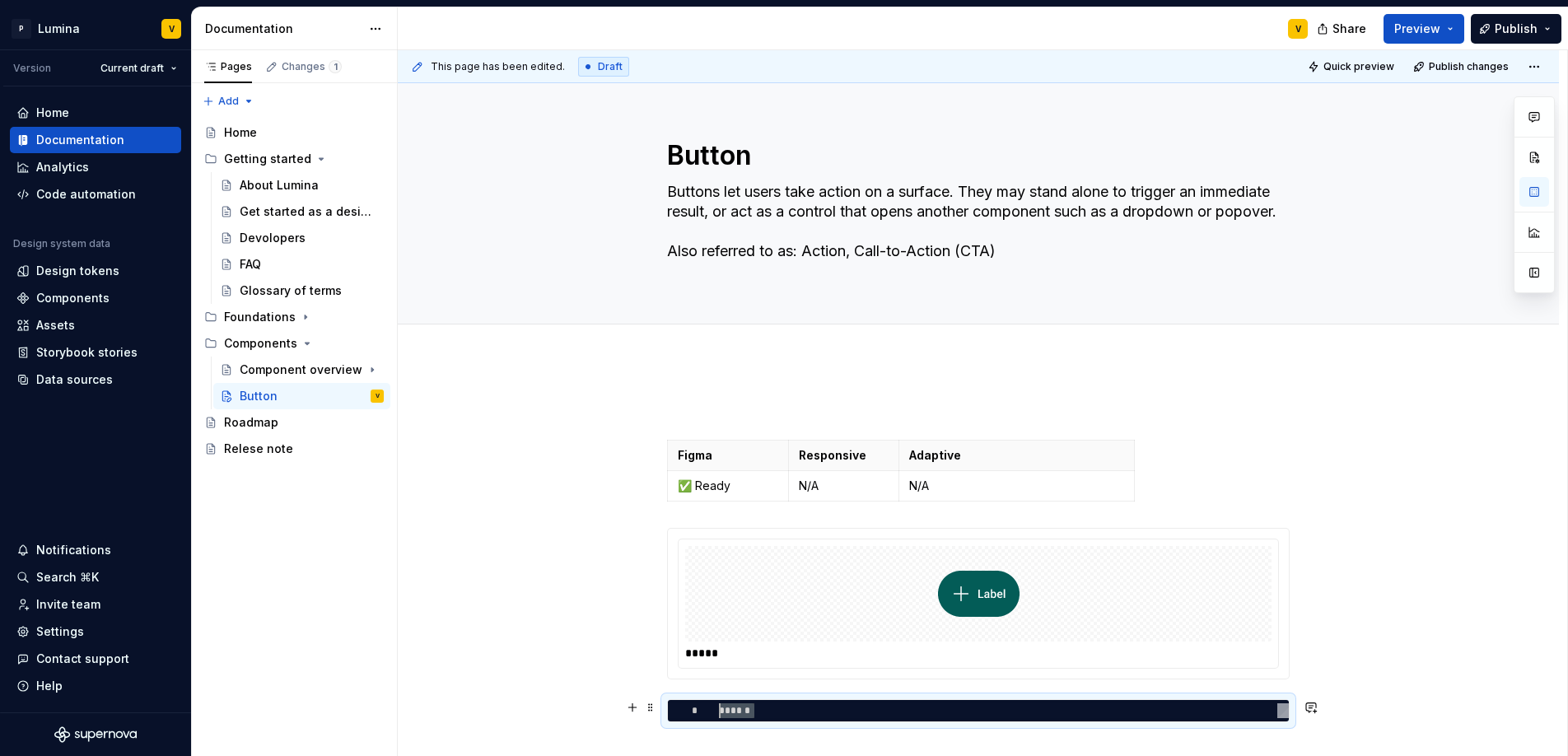
click at [766, 707] on div "******" at bounding box center [1004, 710] width 570 height 14
type textarea "*"
type textarea "*****"
type textarea "*"
type textarea "****"
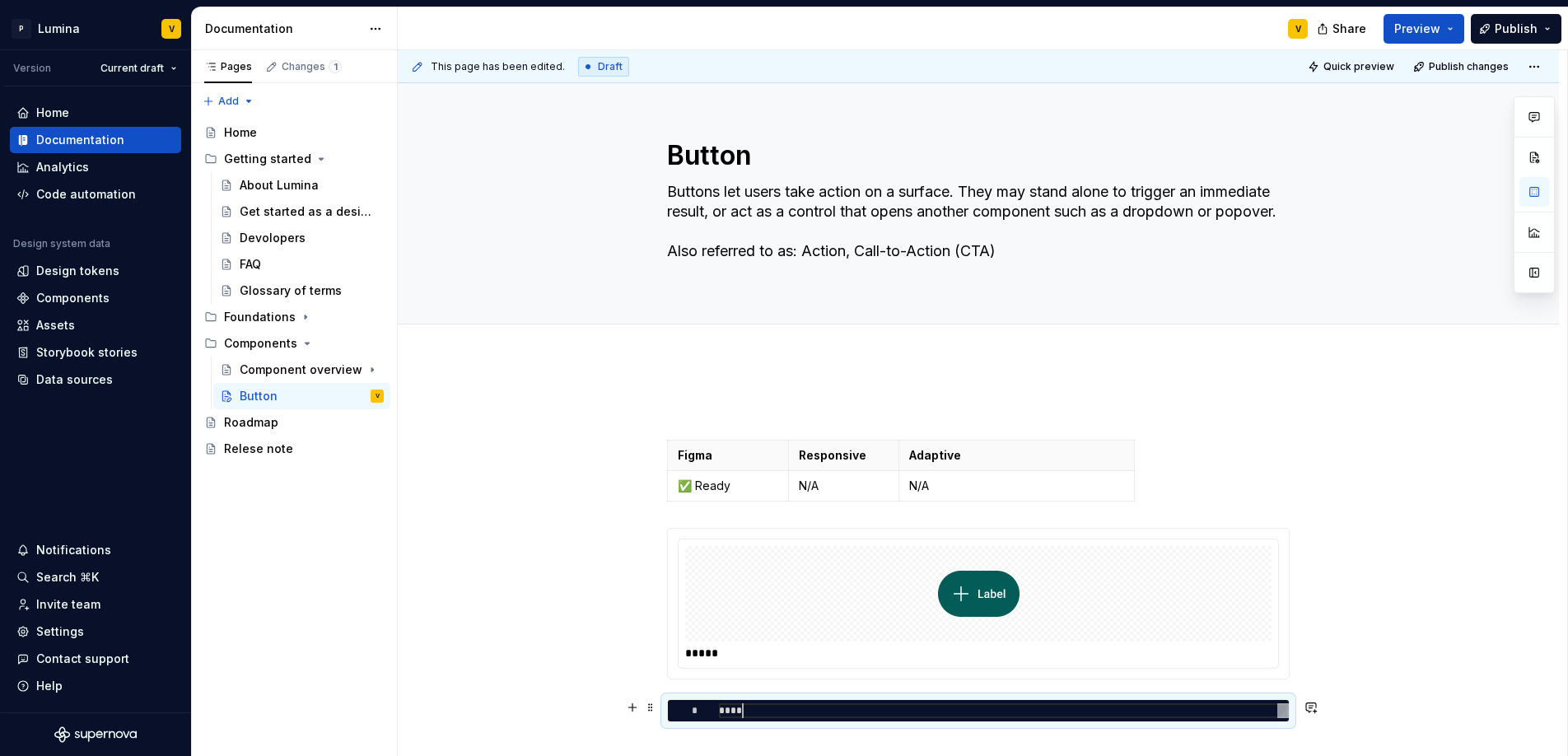
type textarea "*"
type textarea "***"
type textarea "*"
type textarea "**"
type textarea "*"
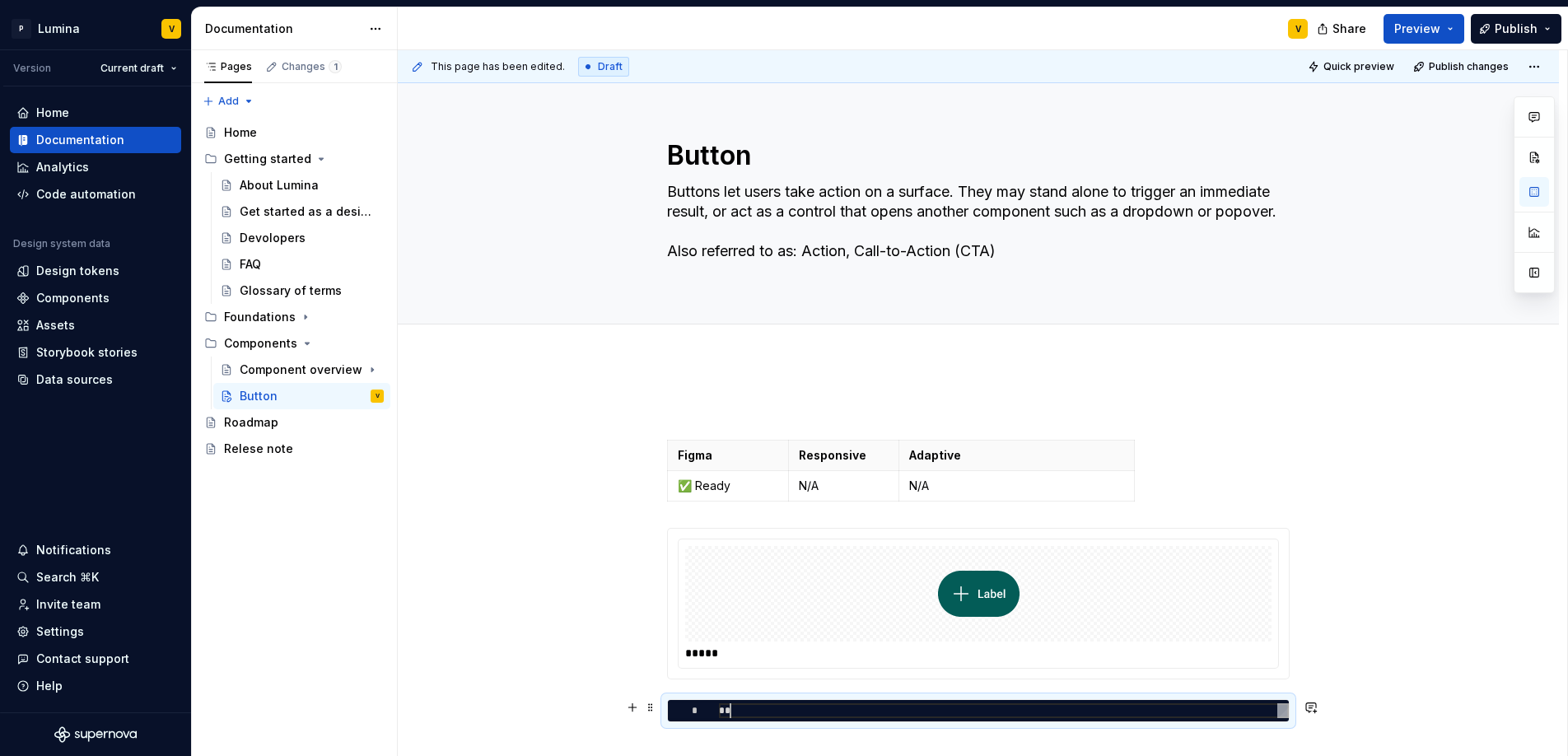
type textarea "*"
type textarea "**********"
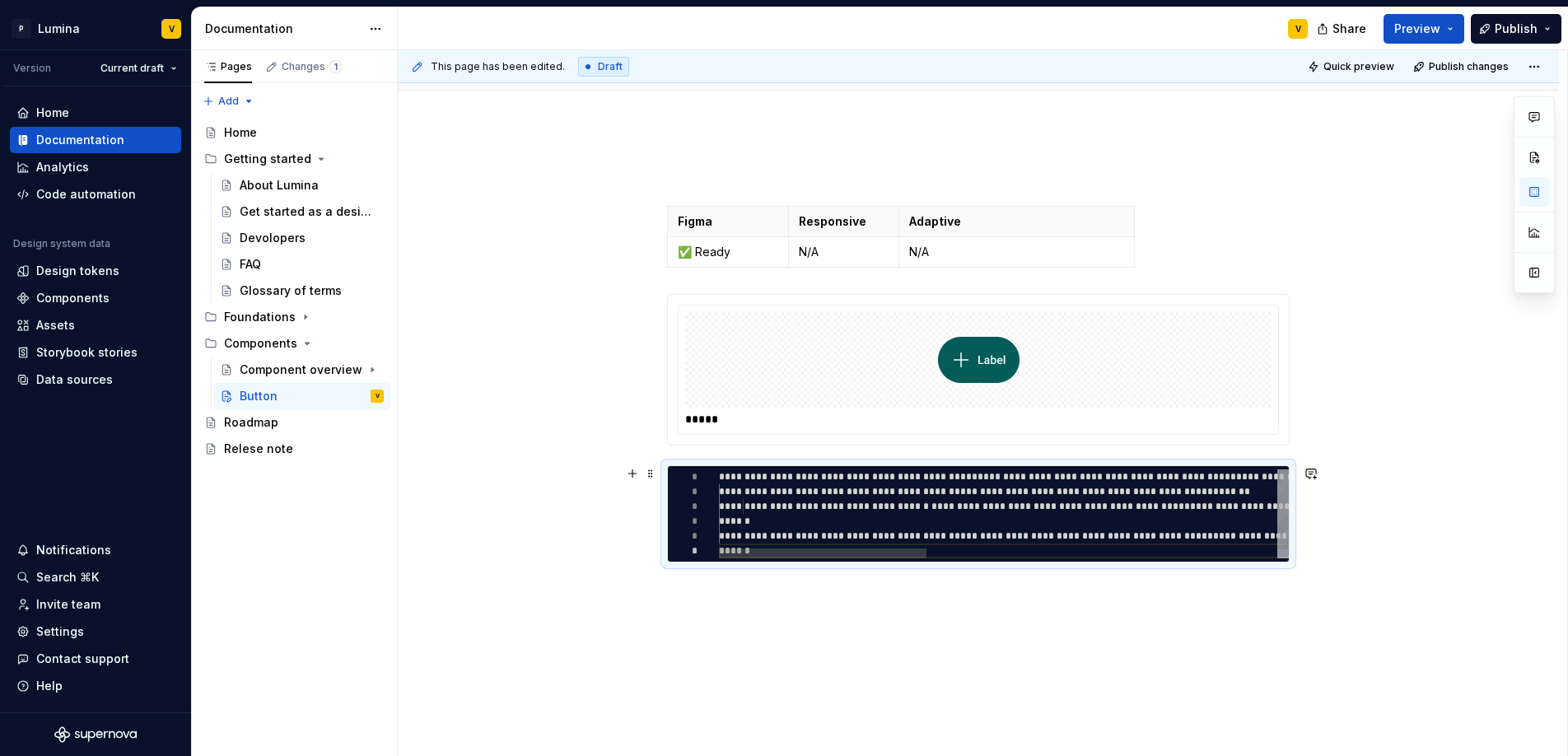
scroll to position [127, 0]
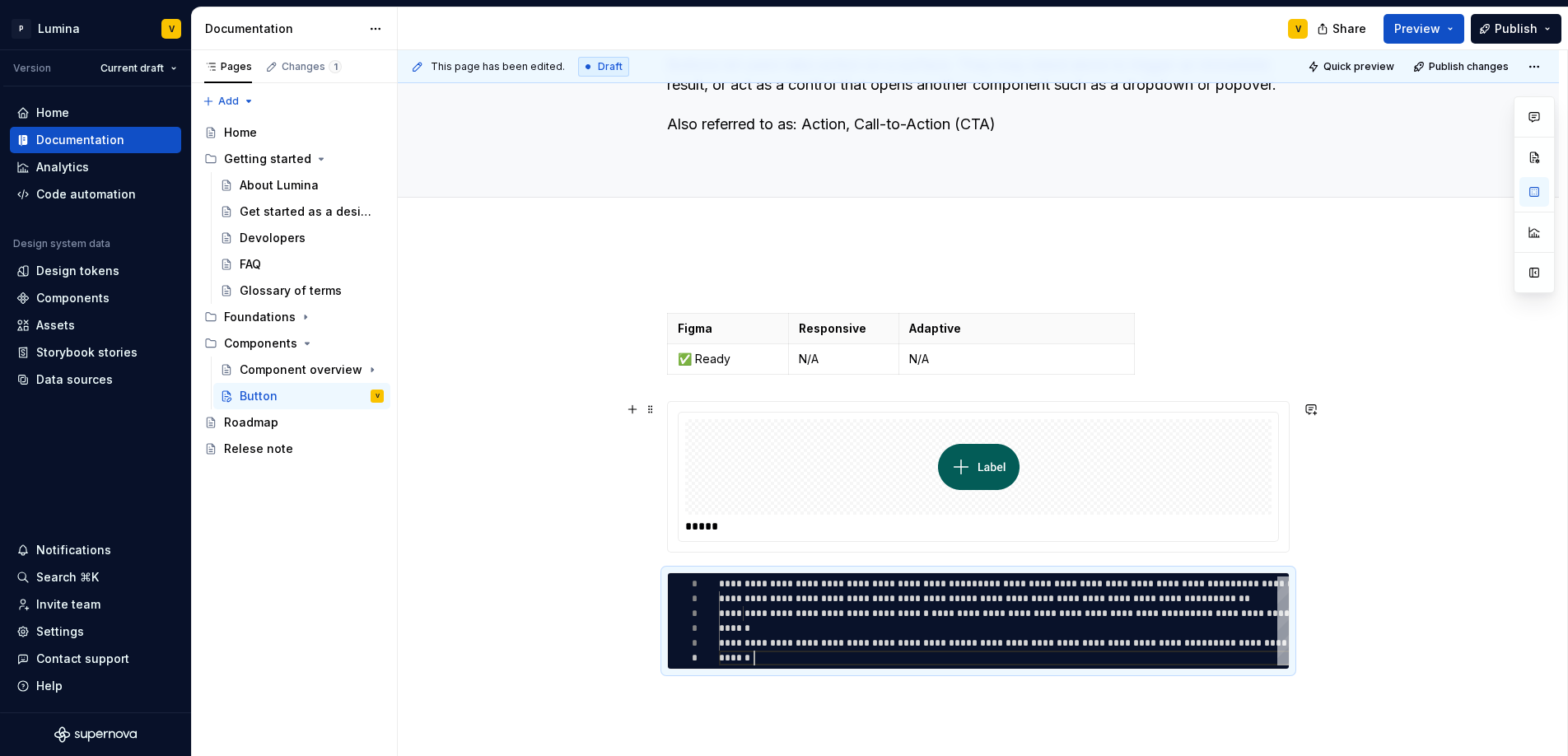
click at [645, 550] on div "**********" at bounding box center [978, 575] width 1161 height 682
click at [649, 579] on span at bounding box center [651, 581] width 14 height 23
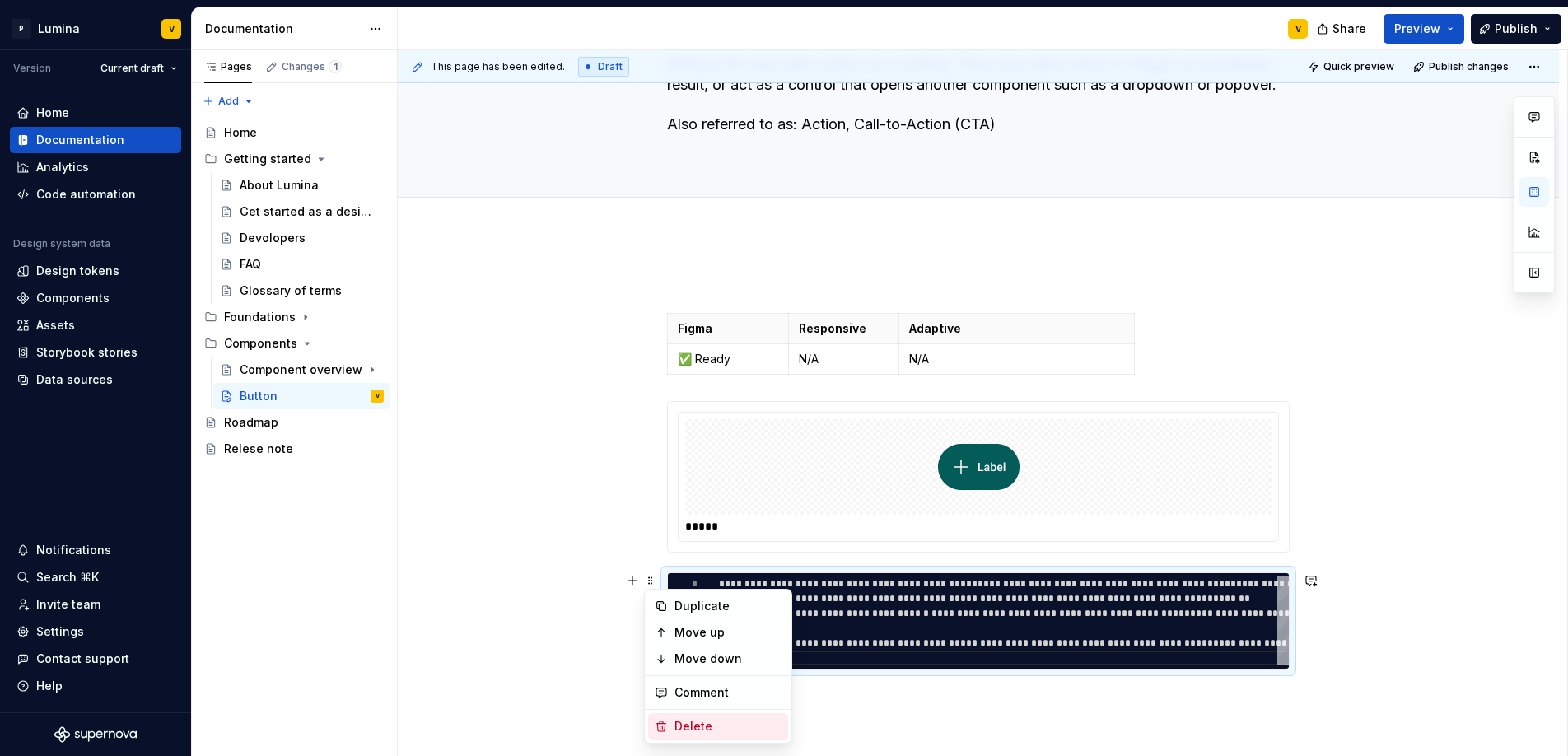
click at [674, 726] on div "Delete" at bounding box center [728, 726] width 107 height 16
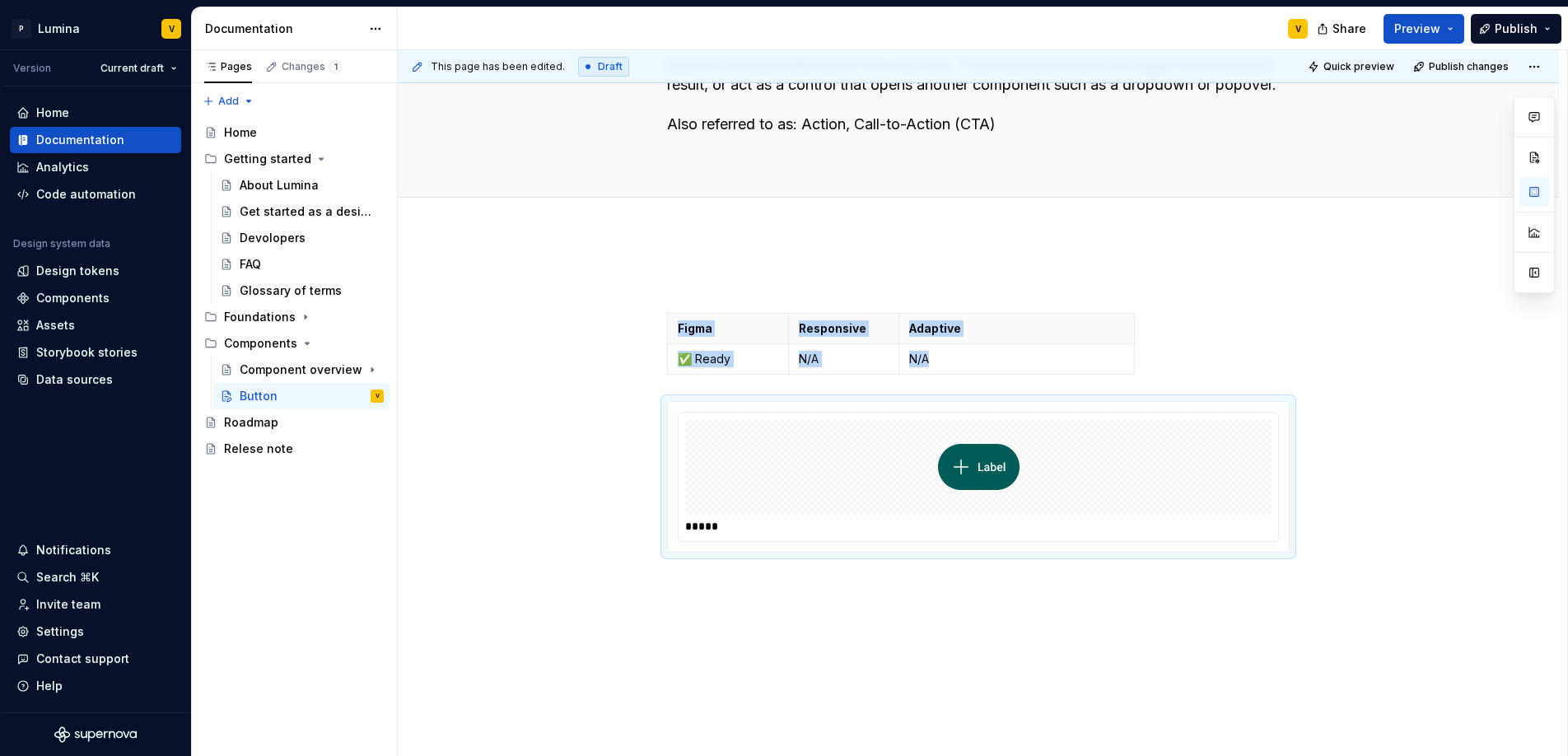
click at [734, 594] on div "Figma Responsive Adaptive ✅ Ready N/A N/A *****" at bounding box center [978, 516] width 1161 height 565
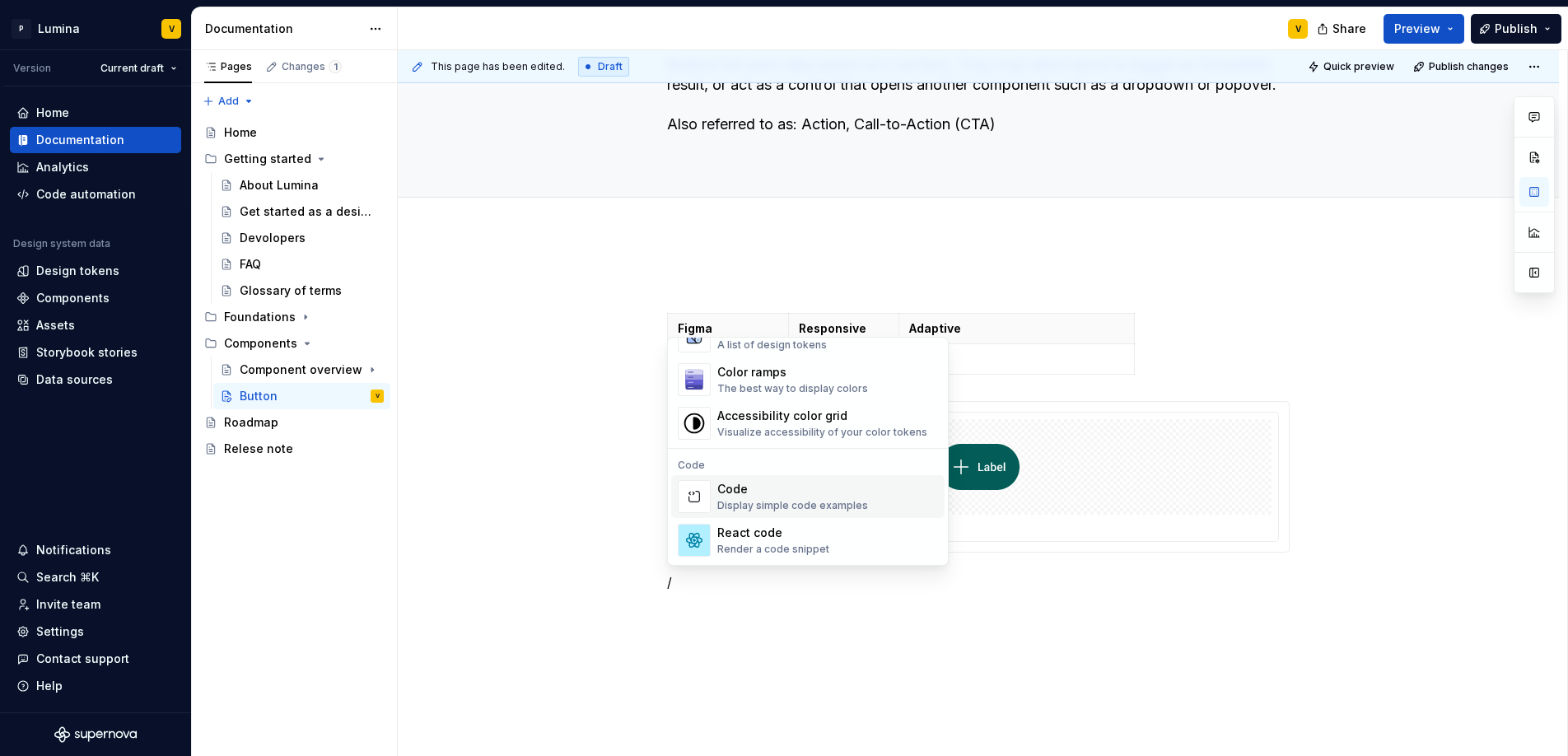
scroll to position [1251, 0]
click at [765, 542] on div "Render a code snippet" at bounding box center [773, 544] width 112 height 14
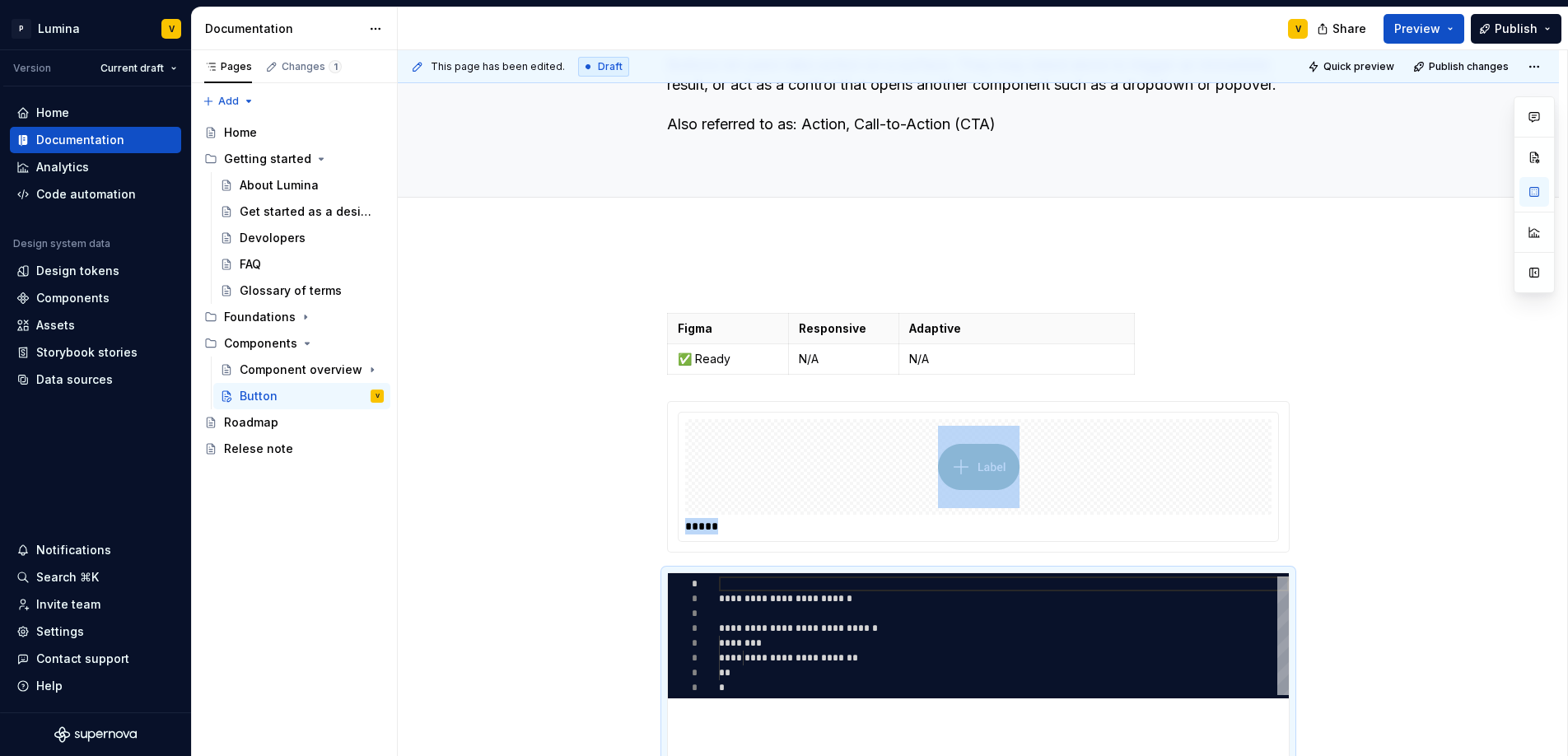
type textarea "*"
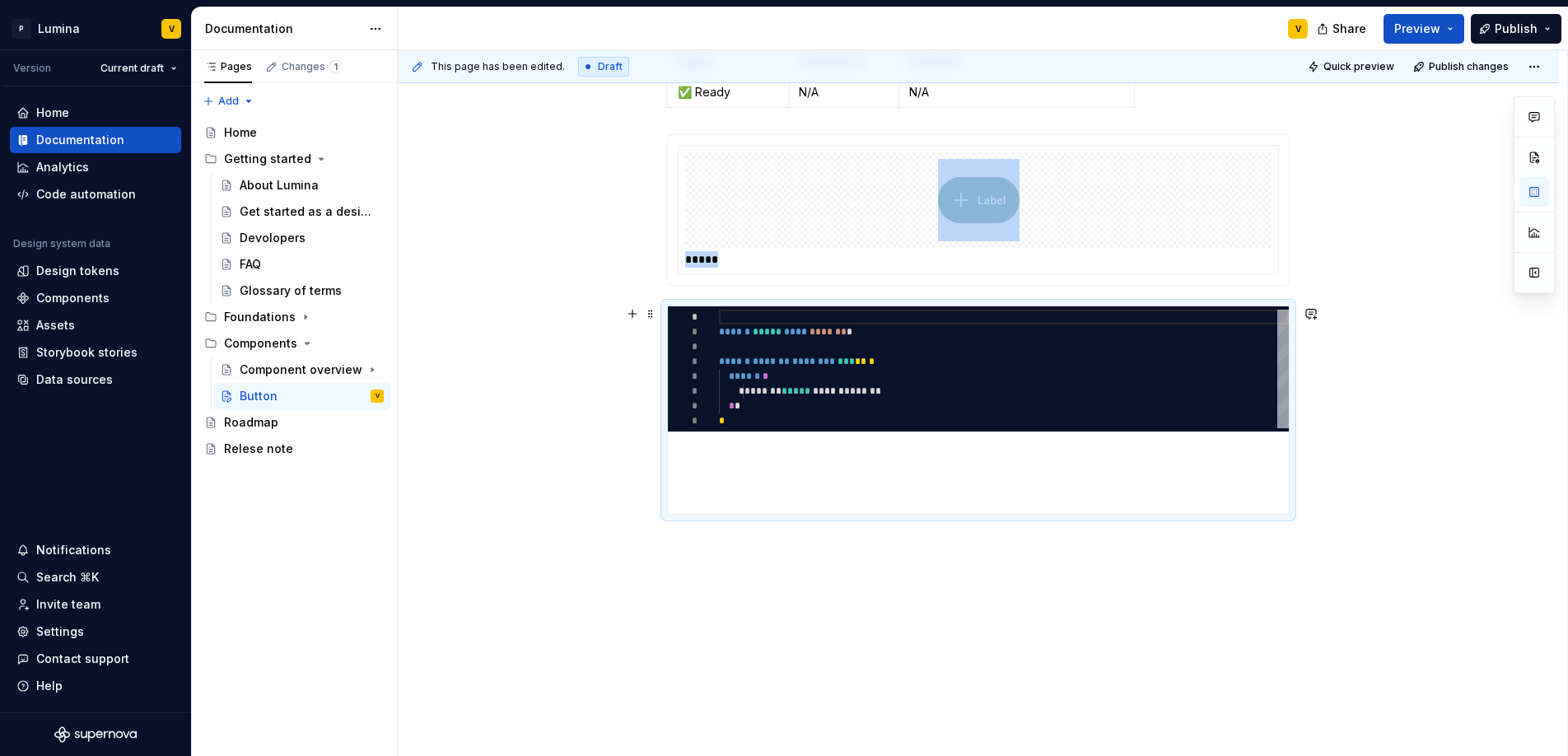
scroll to position [397, 0]
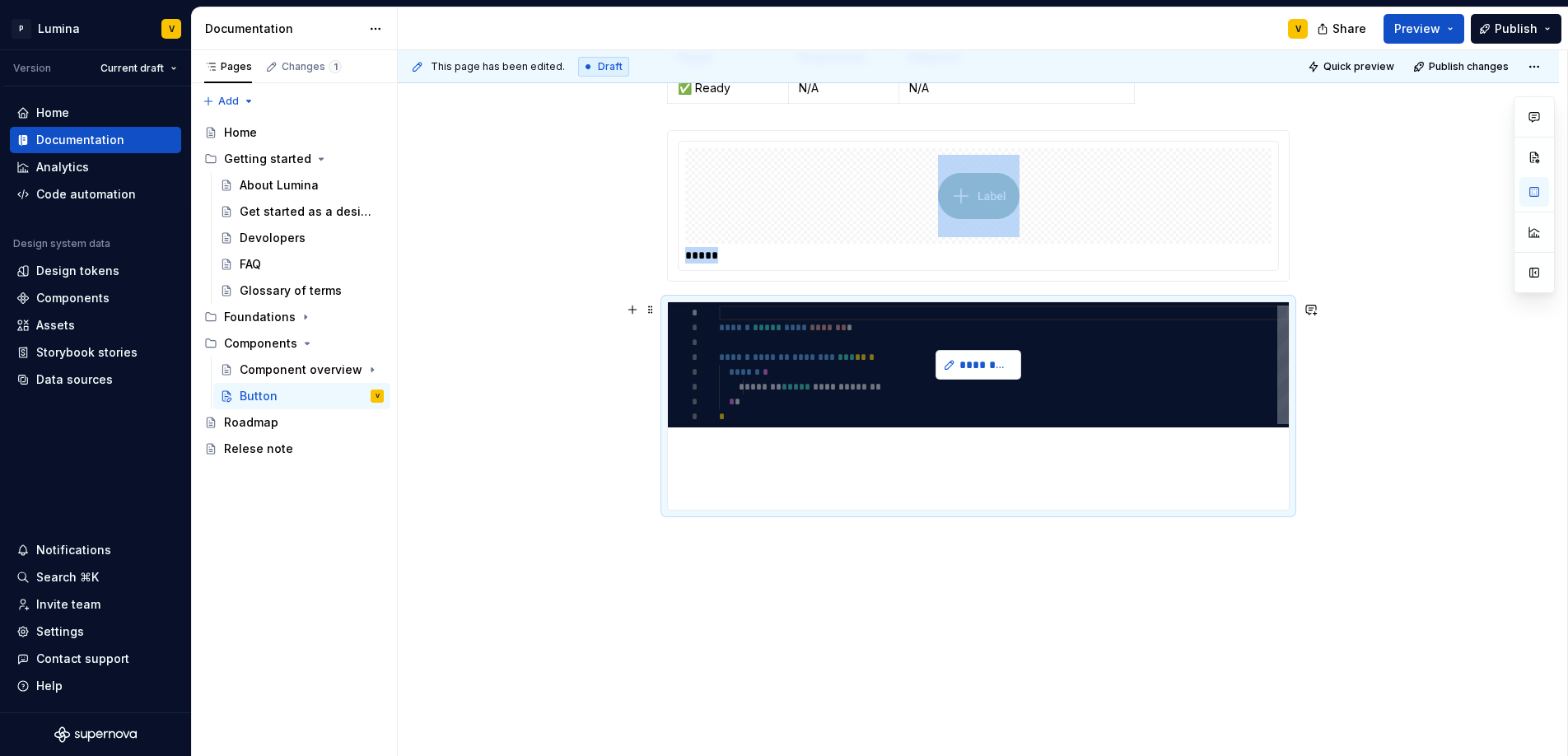
click at [967, 373] on span "*********" at bounding box center [984, 364] width 51 height 16
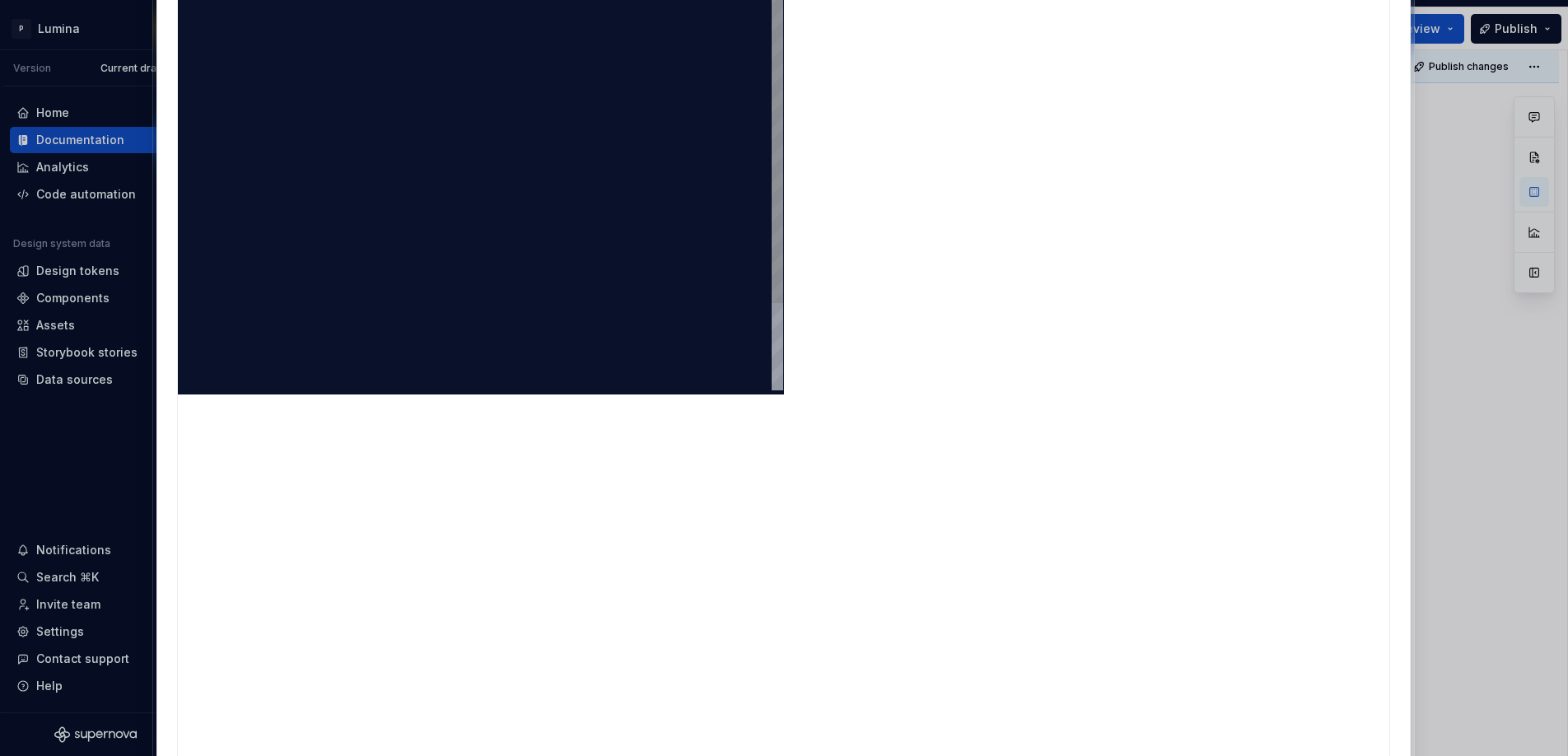
type textarea "**********"
click at [355, 270] on div "import React from "react"; export default function App ( ) { return ( <button>C…" at bounding box center [506, 181] width 554 height 626
drag, startPoint x: 342, startPoint y: 262, endPoint x: 333, endPoint y: 255, distance: 11.4
click at [333, 255] on div "import React from "react" ; export default function App ( ) { return ( < button…" at bounding box center [506, 181] width 554 height 626
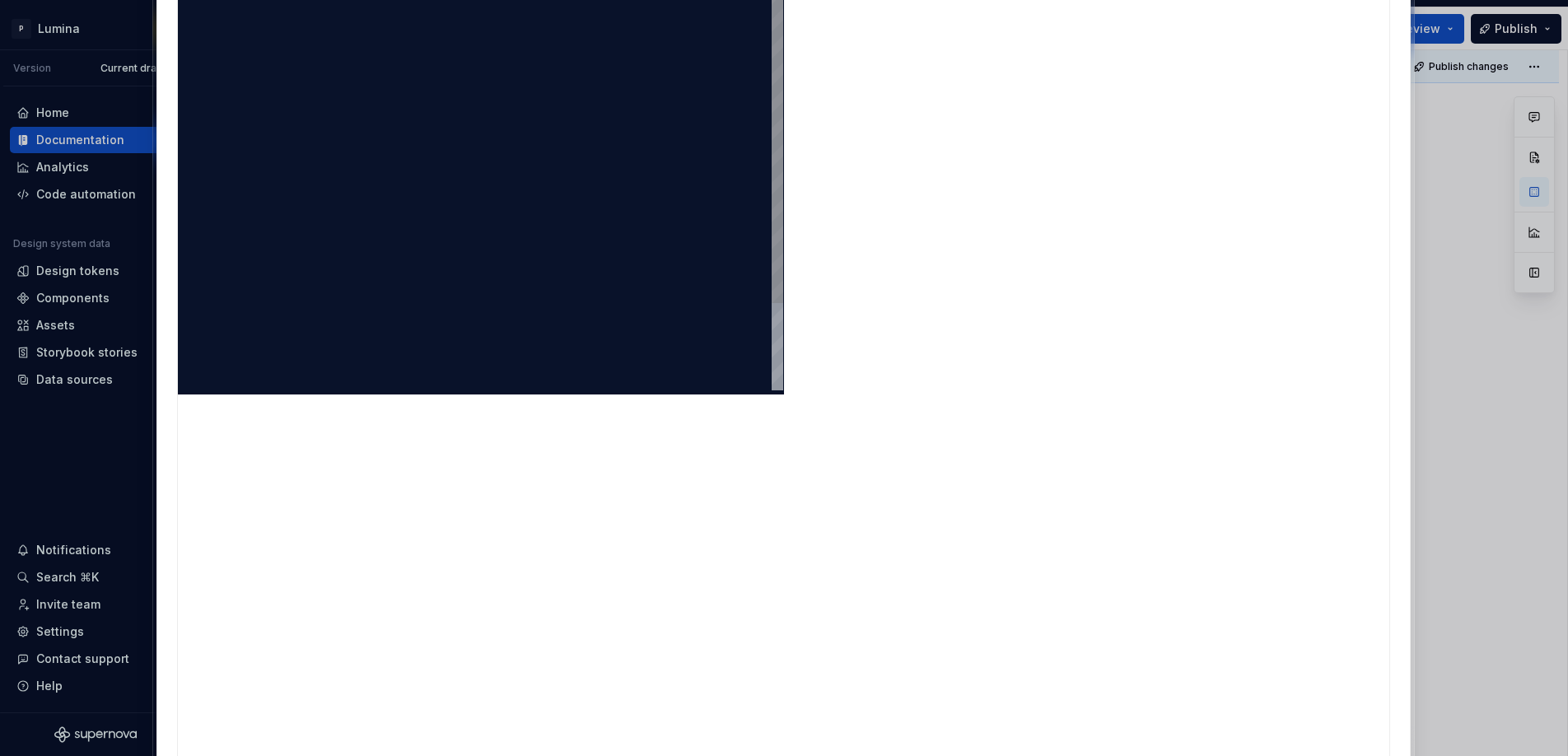
scroll to position [0, 0]
drag, startPoint x: 322, startPoint y: 256, endPoint x: 217, endPoint y: 141, distance: 155.7
click at [229, 141] on div "import React from "react" ; export default function App ( ) { return ( < button…" at bounding box center [506, 181] width 554 height 626
click at [258, 221] on div "import React from "react" ; export default function App ( ) { return ( < button…" at bounding box center [506, 181] width 554 height 626
click at [281, 235] on div "import React from "react" ; export default function App ( ) { return ( < button…" at bounding box center [506, 181] width 554 height 626
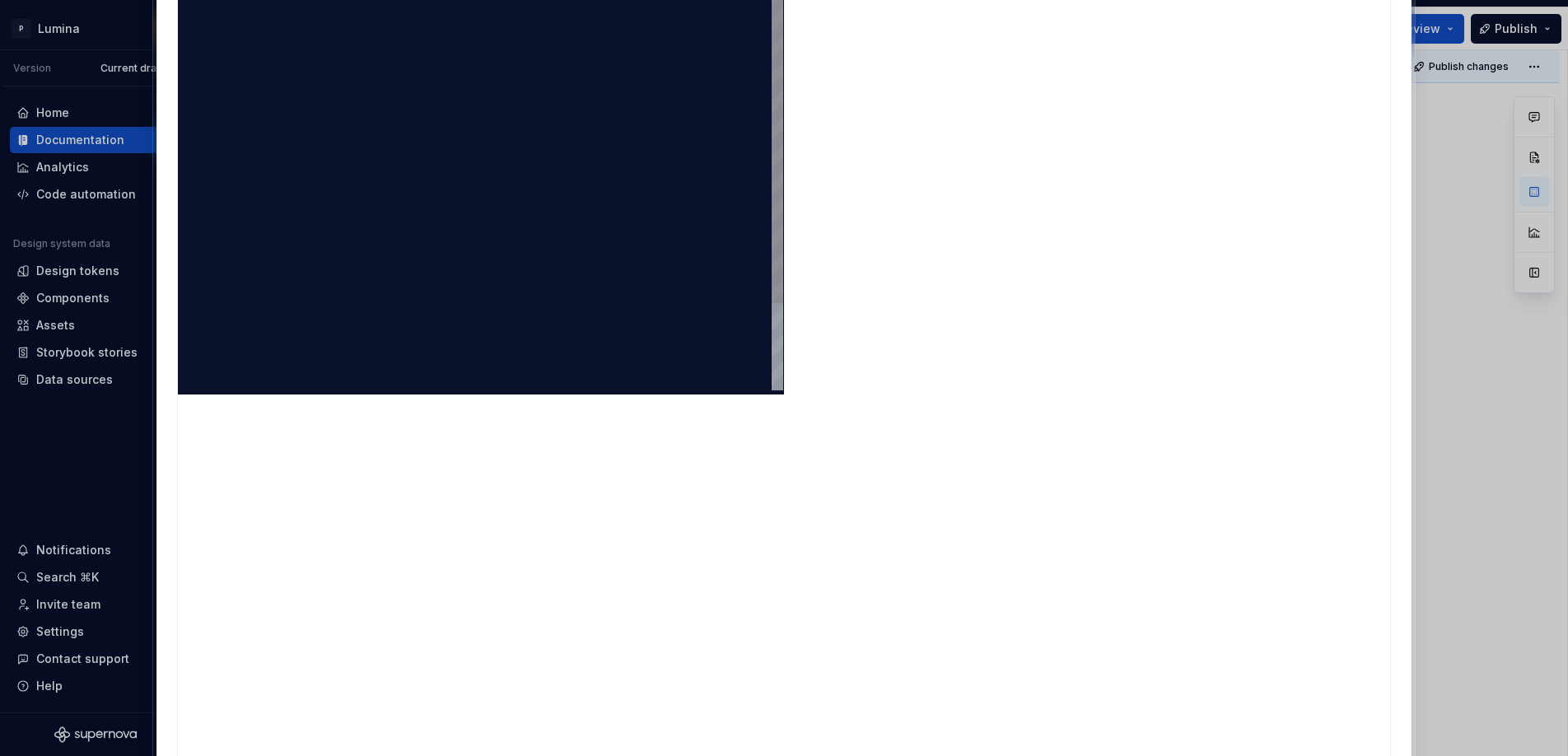
scroll to position [44, 0]
drag, startPoint x: 288, startPoint y: 243, endPoint x: 254, endPoint y: 213, distance: 45.3
click at [254, 213] on div "import React from "react" ; export default function App ( ) { return ( < button…" at bounding box center [506, 181] width 554 height 626
click at [315, 243] on div "import React from "react" ; export default function App ( ) { return ( < button…" at bounding box center [506, 181] width 554 height 626
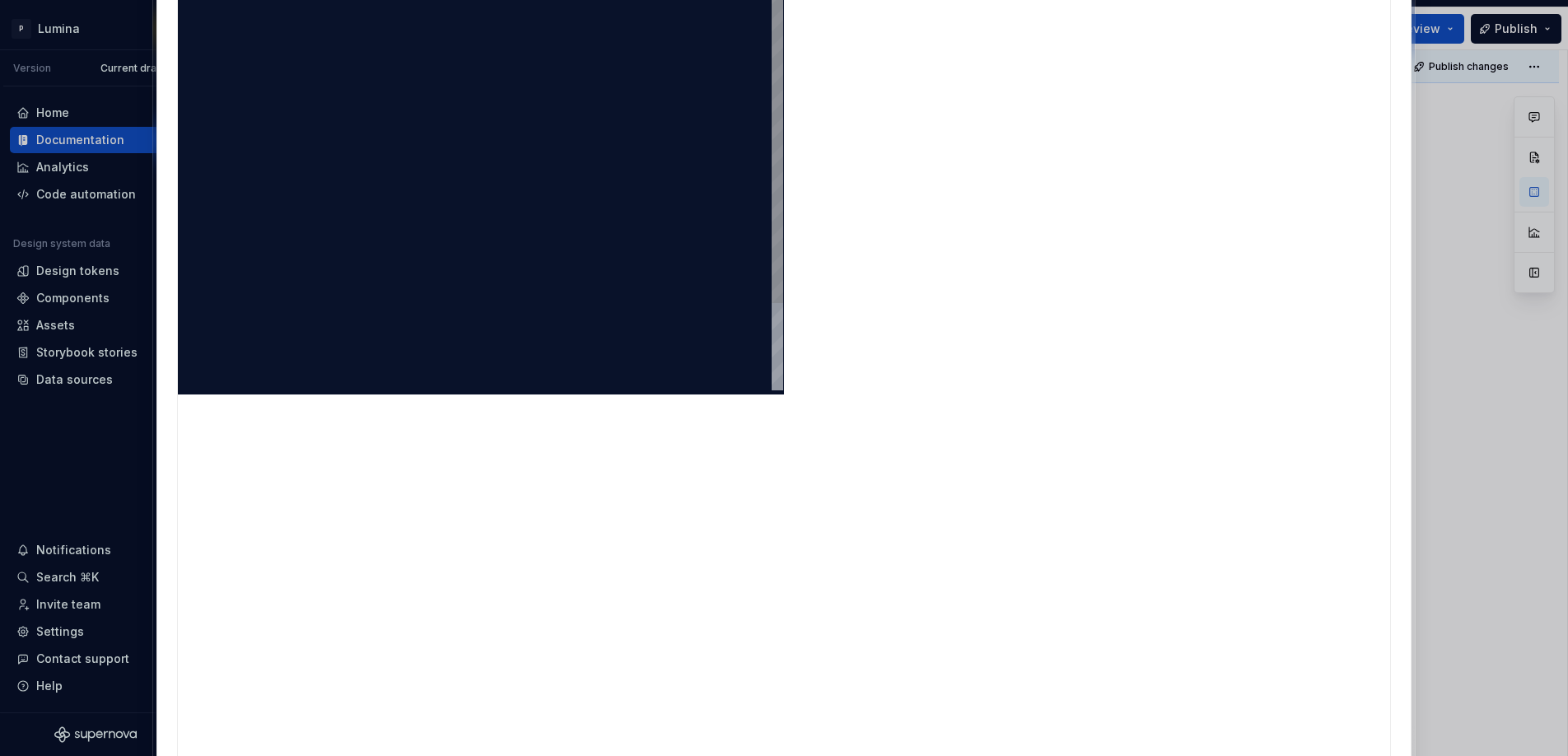
drag, startPoint x: 325, startPoint y: 254, endPoint x: 213, endPoint y: 170, distance: 140.0
click at [229, 170] on div "import React from "react" ; export default function App ( ) { return ( < button…" at bounding box center [506, 181] width 554 height 626
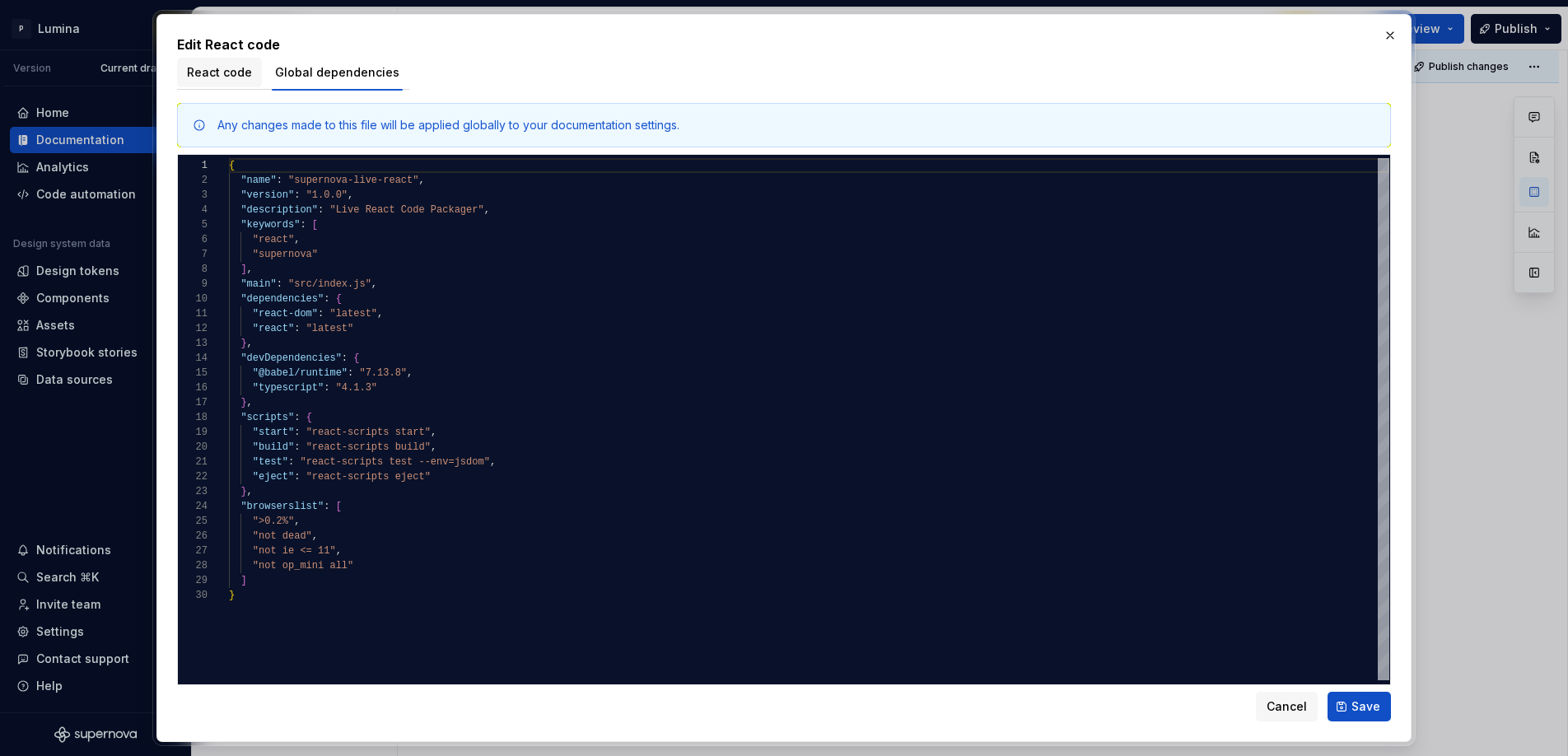
click at [230, 82] on button "React code" at bounding box center [219, 72] width 85 height 30
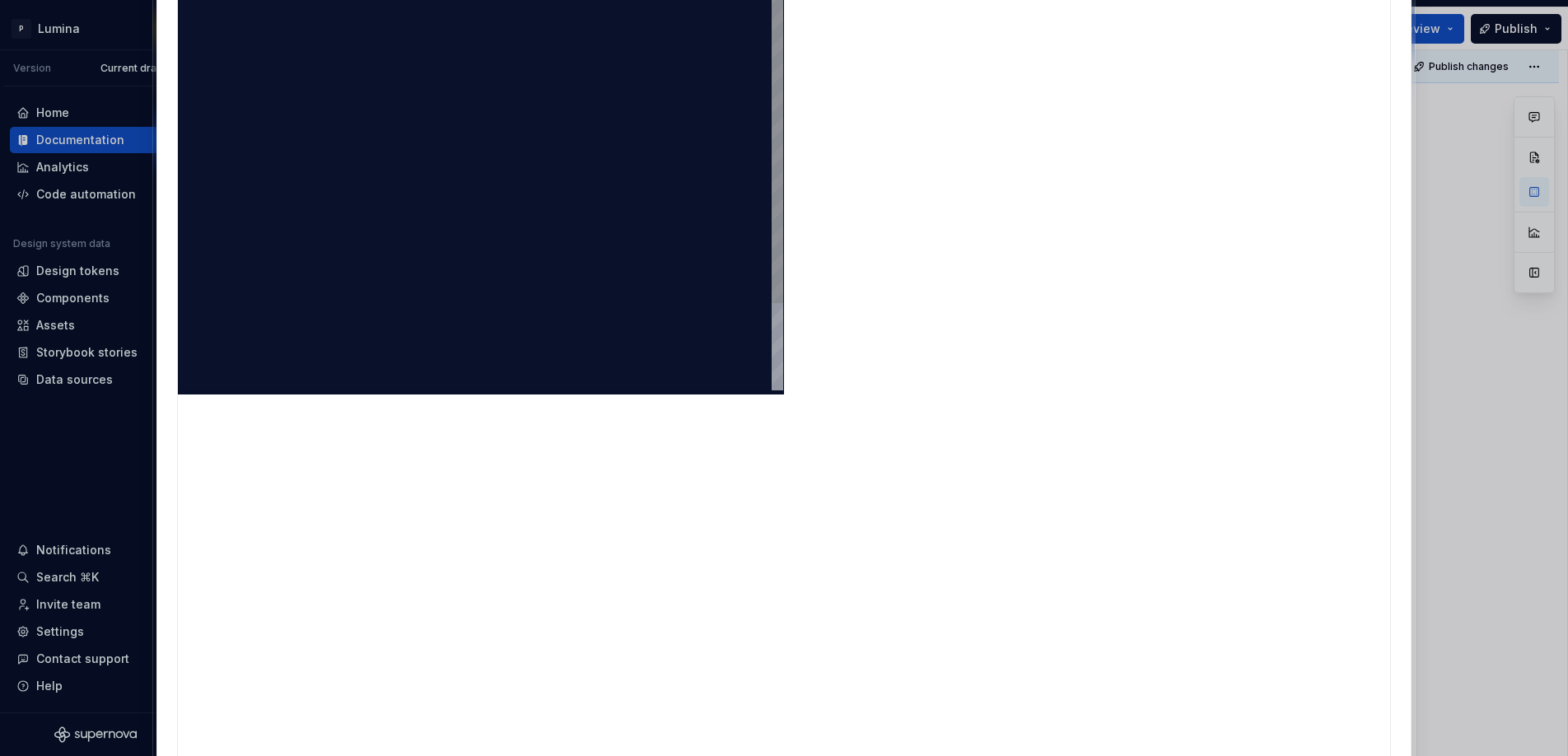
click at [317, 267] on div "import React from "react" ; export default function App ( ) { return ( < button…" at bounding box center [506, 181] width 554 height 626
click at [313, 304] on div "import React from "react" ; export default function App ( ) { return ( < button…" at bounding box center [506, 181] width 554 height 626
click at [317, 253] on div "import React from "react" ; export default function App ( ) { return ( < button…" at bounding box center [506, 181] width 554 height 626
click at [332, 281] on div "import React from "react" ; export default function App ( ) { return ( < button…" at bounding box center [506, 181] width 554 height 626
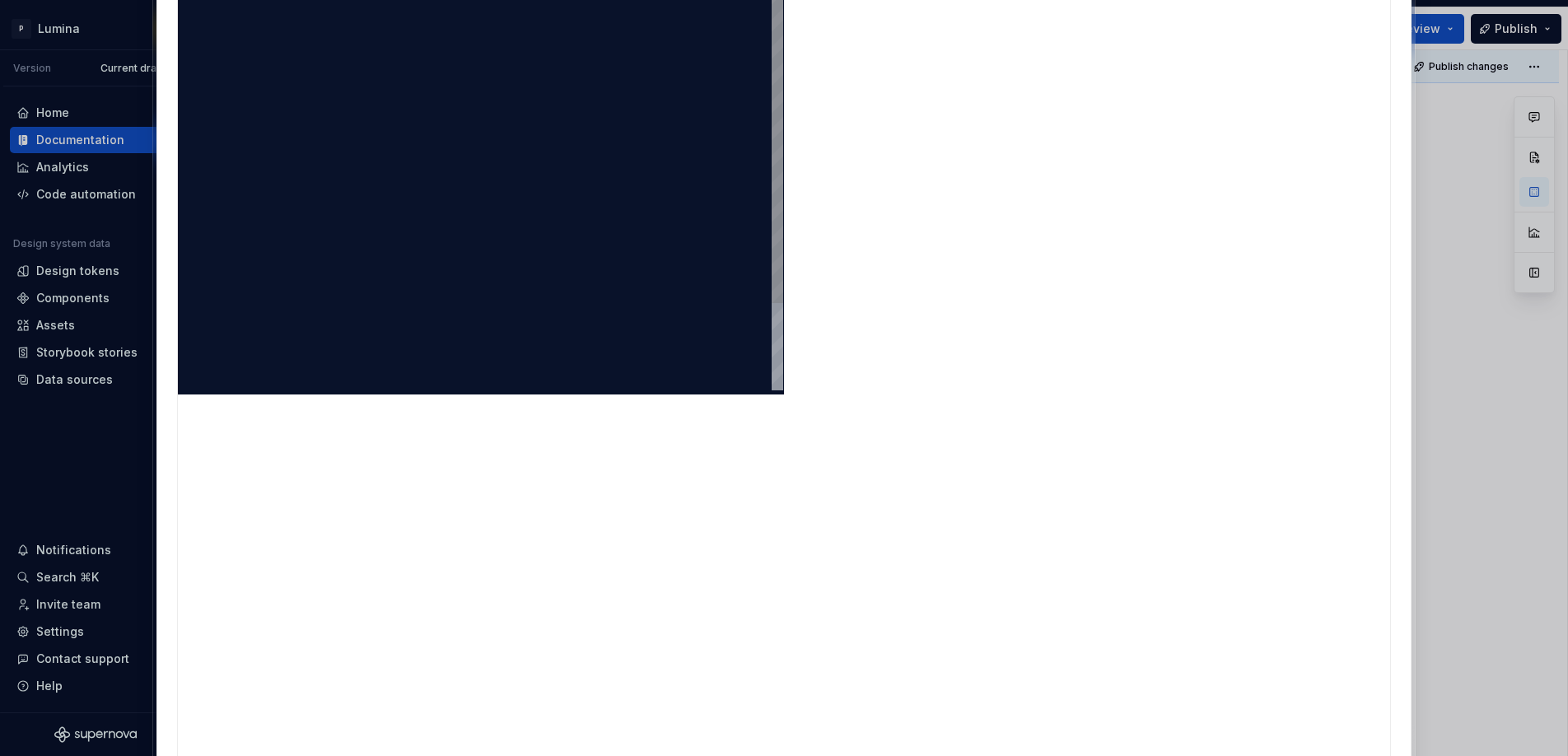
click at [462, 223] on div "import React from "react" ; export default function App ( ) { return ( < button…" at bounding box center [506, 181] width 554 height 626
click at [456, 212] on div "import React from "react" ; export default function App ( ) { return ( < button…" at bounding box center [506, 181] width 554 height 626
drag, startPoint x: 300, startPoint y: 251, endPoint x: 260, endPoint y: 194, distance: 69.6
click at [216, 155] on div "**********" at bounding box center [480, 129] width 605 height 522
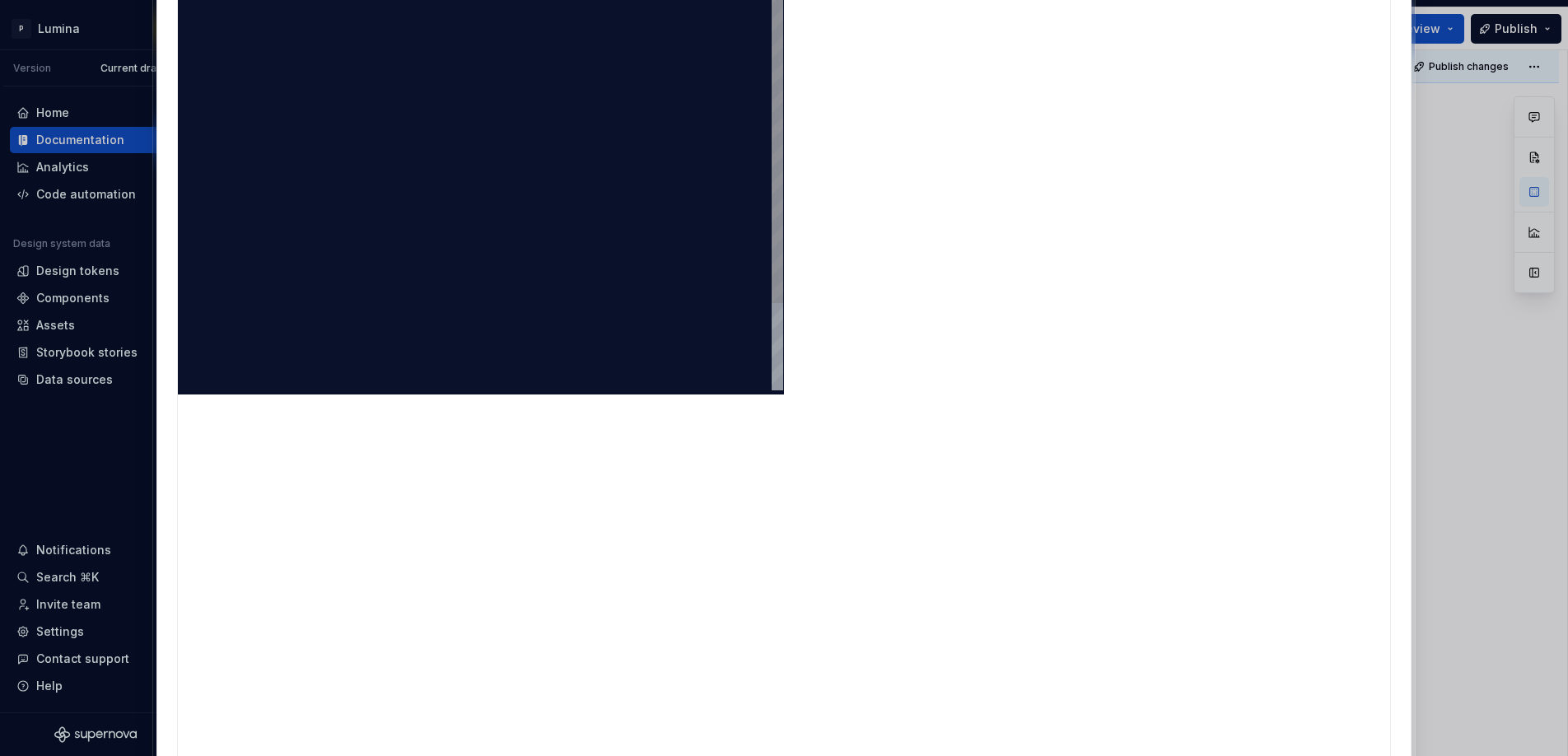
click at [397, 282] on div "import React from "react" ; export default function App ( ) { return ( < button…" at bounding box center [506, 181] width 554 height 626
type textarea "**********"
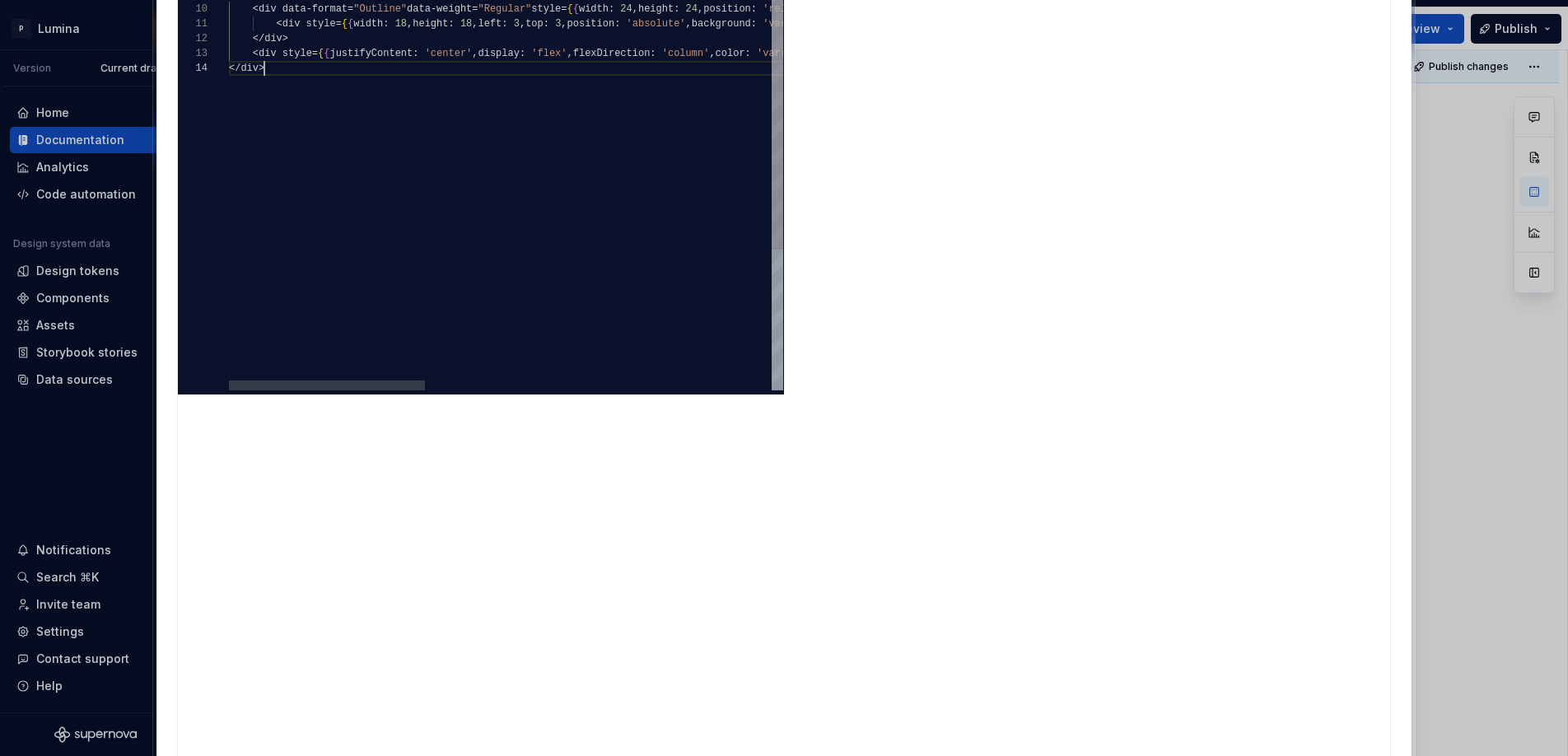
type textarea "*"
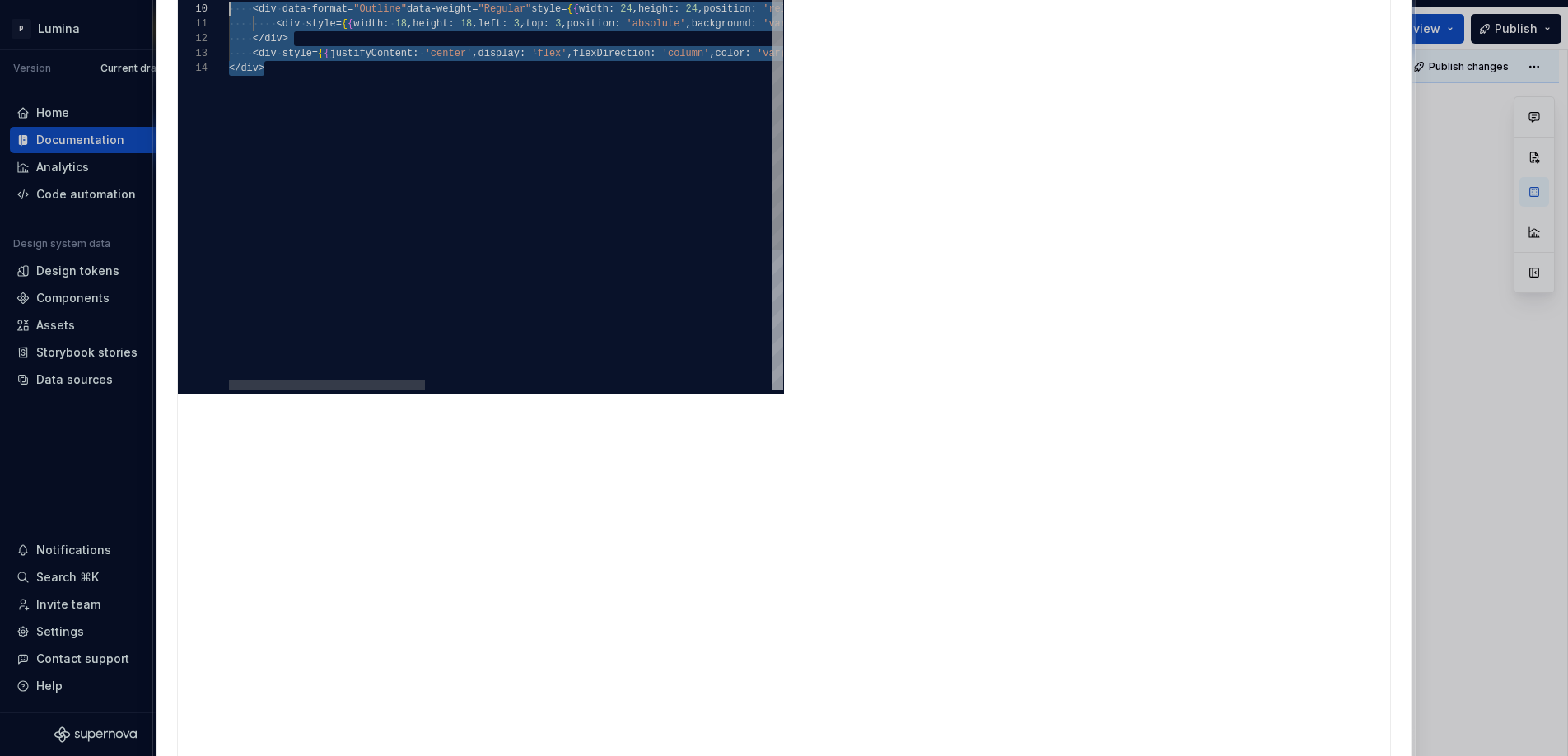
scroll to position [119, 0]
drag, startPoint x: 285, startPoint y: 331, endPoint x: 226, endPoint y: 258, distance: 93.9
click at [229, 259] on div "import React from "react" ; export default function App ( ) { return ( < button…" at bounding box center [993, 225] width 1528 height 715
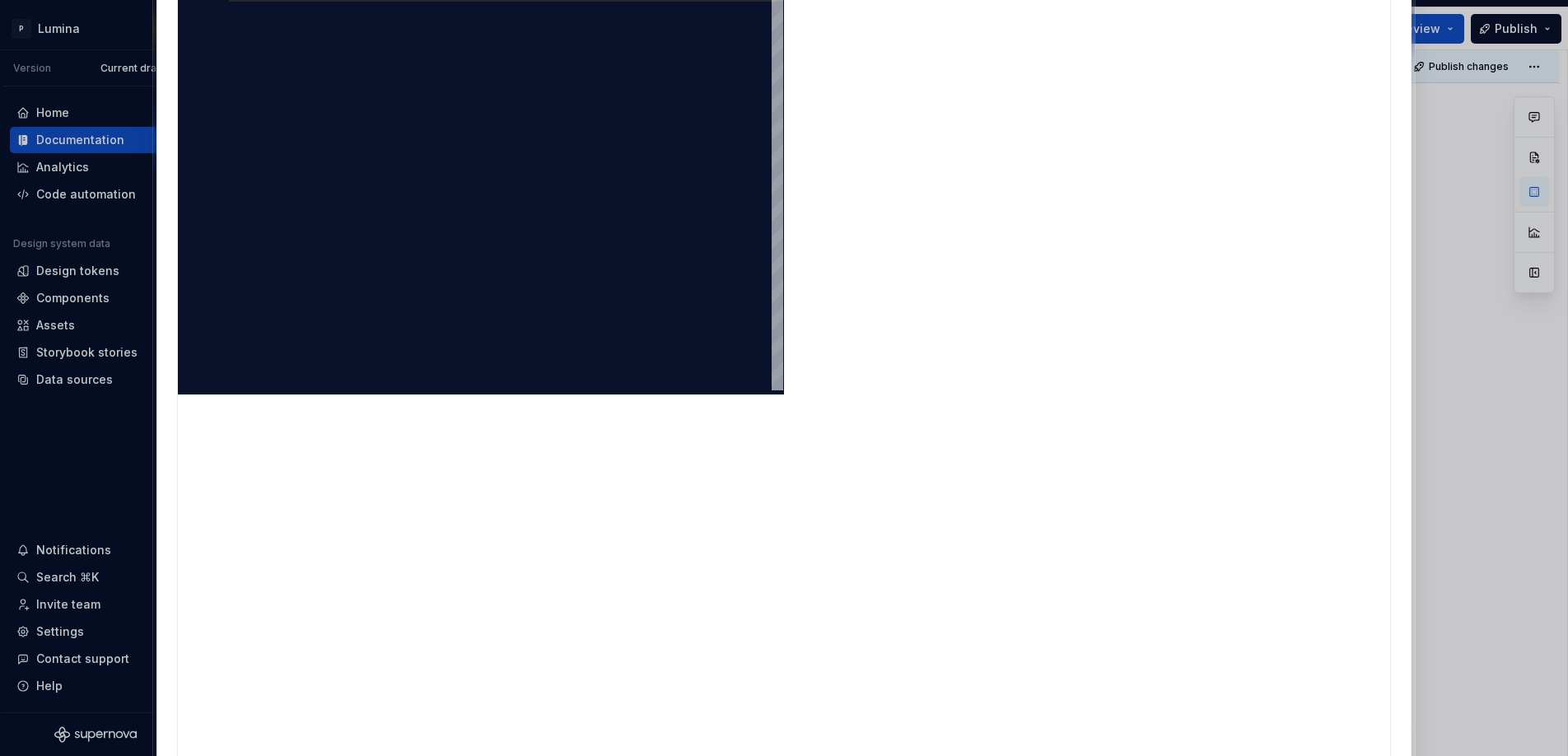
type textarea "**********"
drag, startPoint x: 315, startPoint y: 299, endPoint x: 214, endPoint y: 147, distance: 182.5
click at [229, 147] on div "import React from "react" ; export default function App ( ) { return ( < button…" at bounding box center [506, 188] width 554 height 641
type textarea "*"
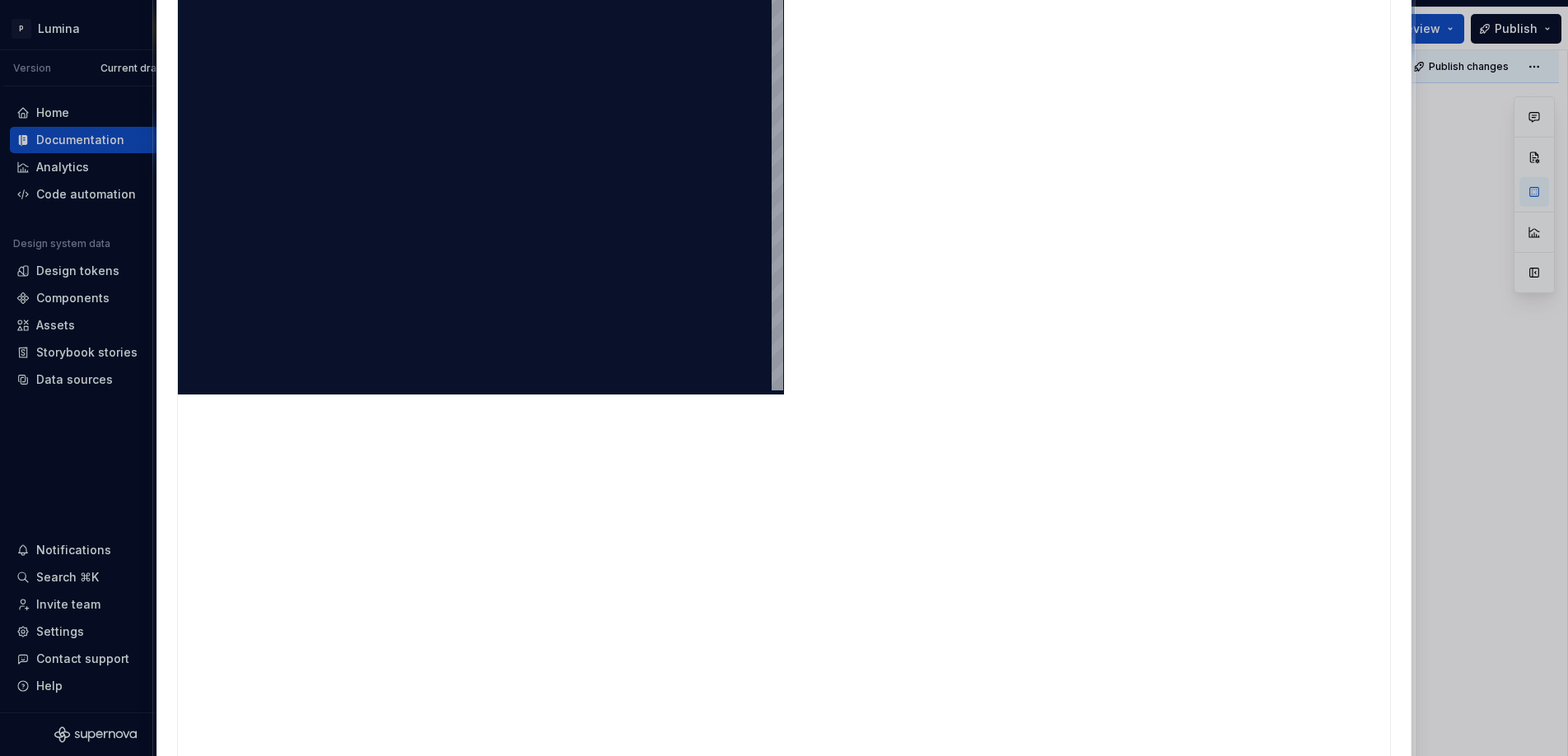
scroll to position [59, 6]
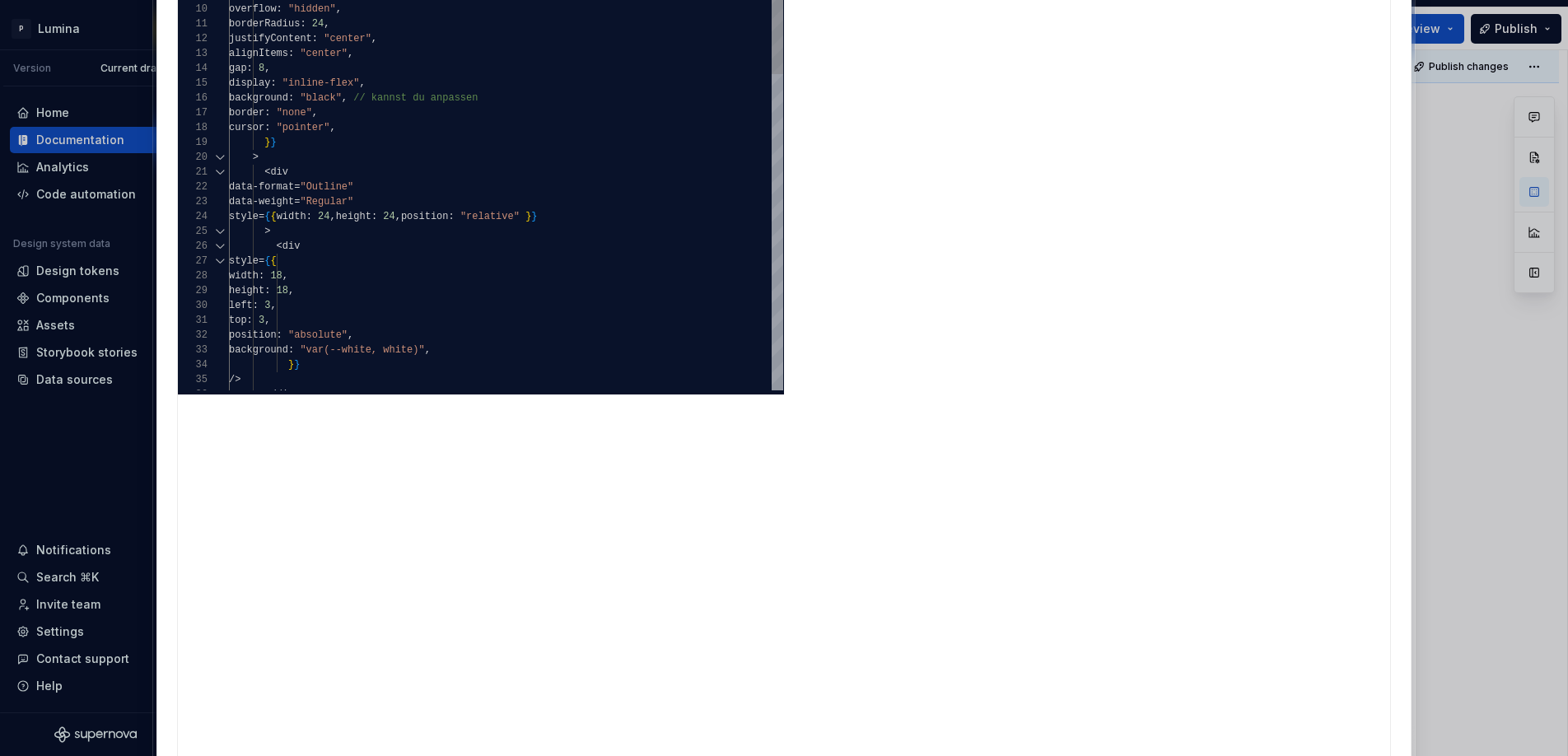
type textarea "**********"
click at [385, 361] on div "} } /> </ div > top : 3 , position : "absolute" , background : "var(--white, wh…" at bounding box center [506, 529] width 554 height 1323
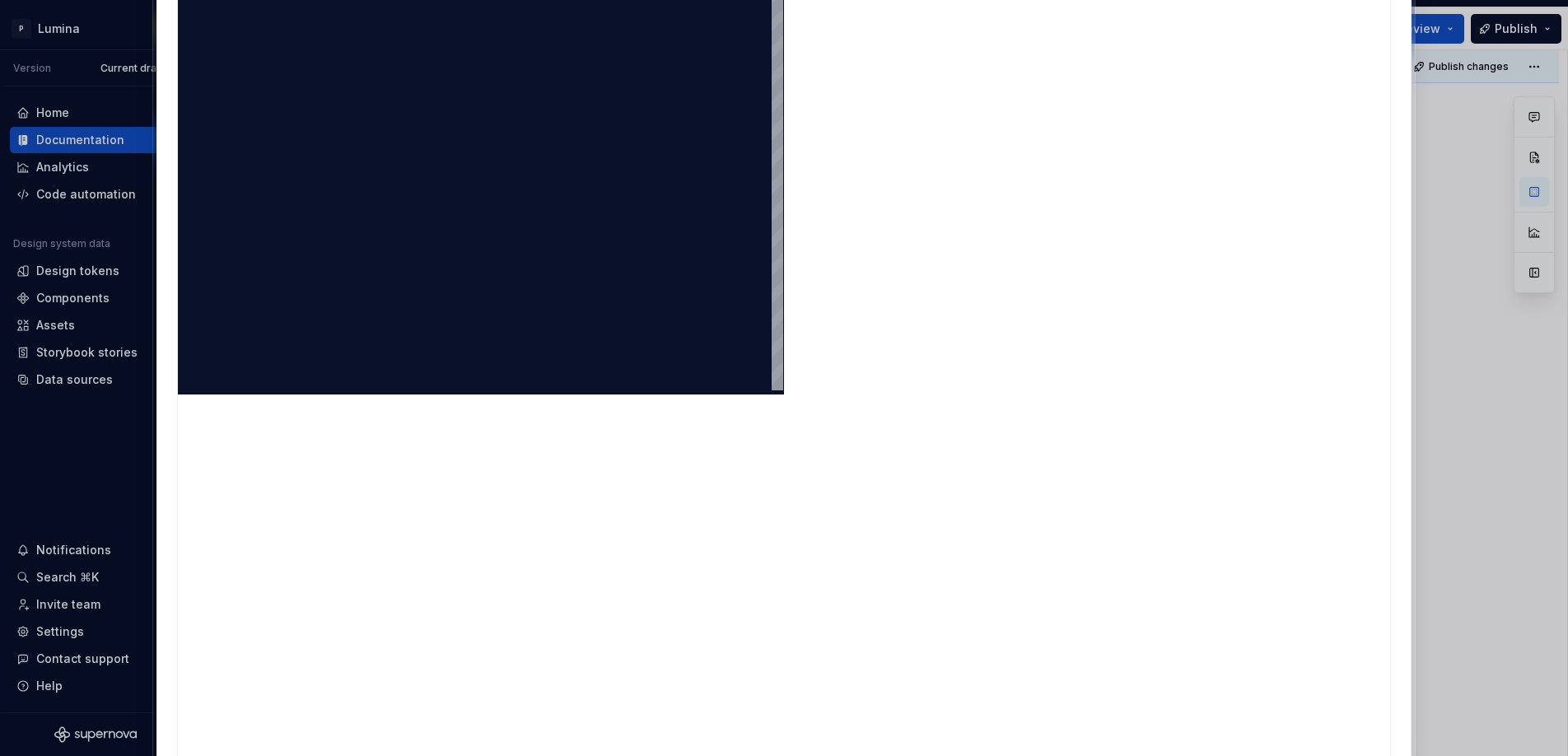
scroll to position [0, 0]
type textarea "*"
click at [241, 142] on div at bounding box center [506, 129] width 554 height 522
type textarea "**********"
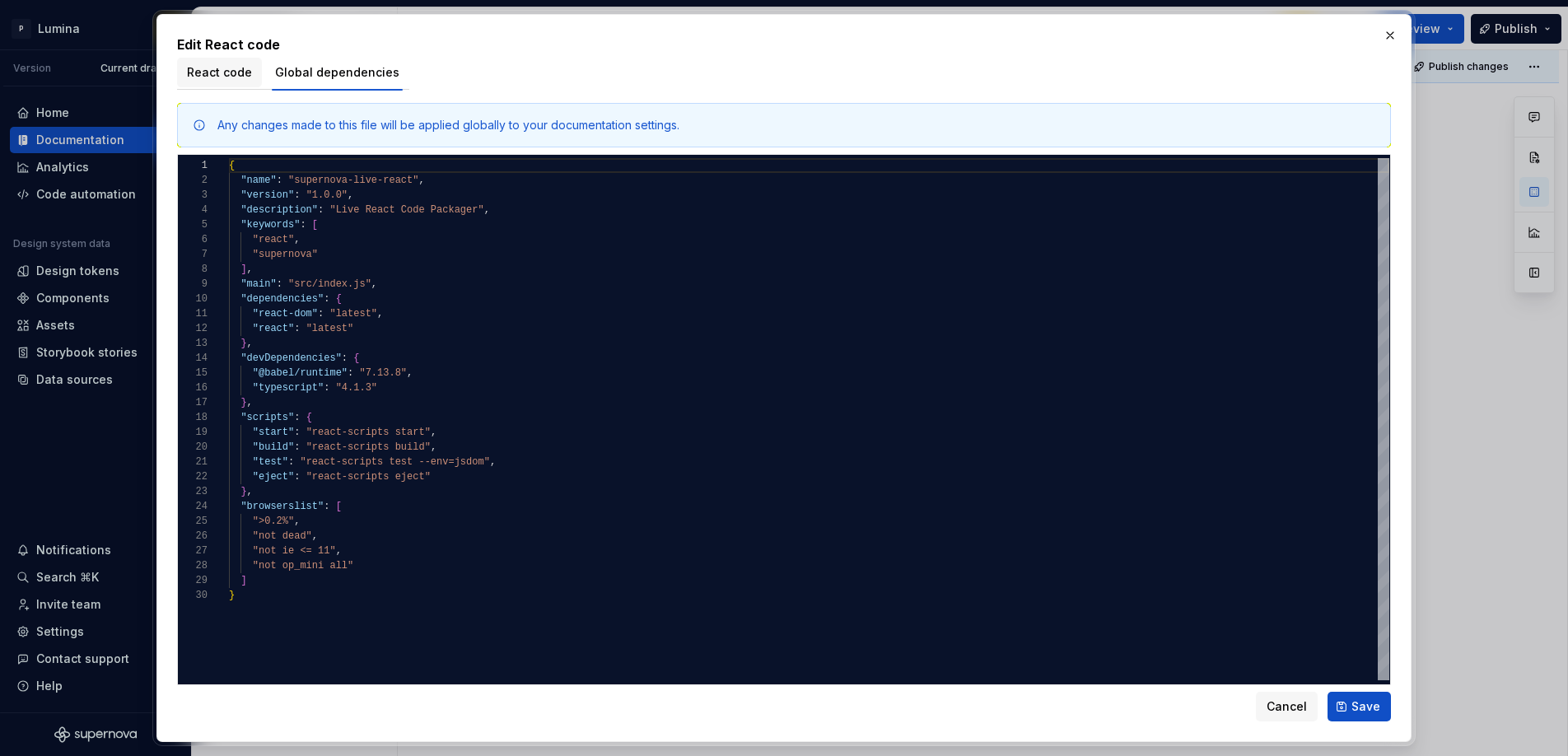
click at [230, 68] on span "React code" at bounding box center [219, 72] width 65 height 16
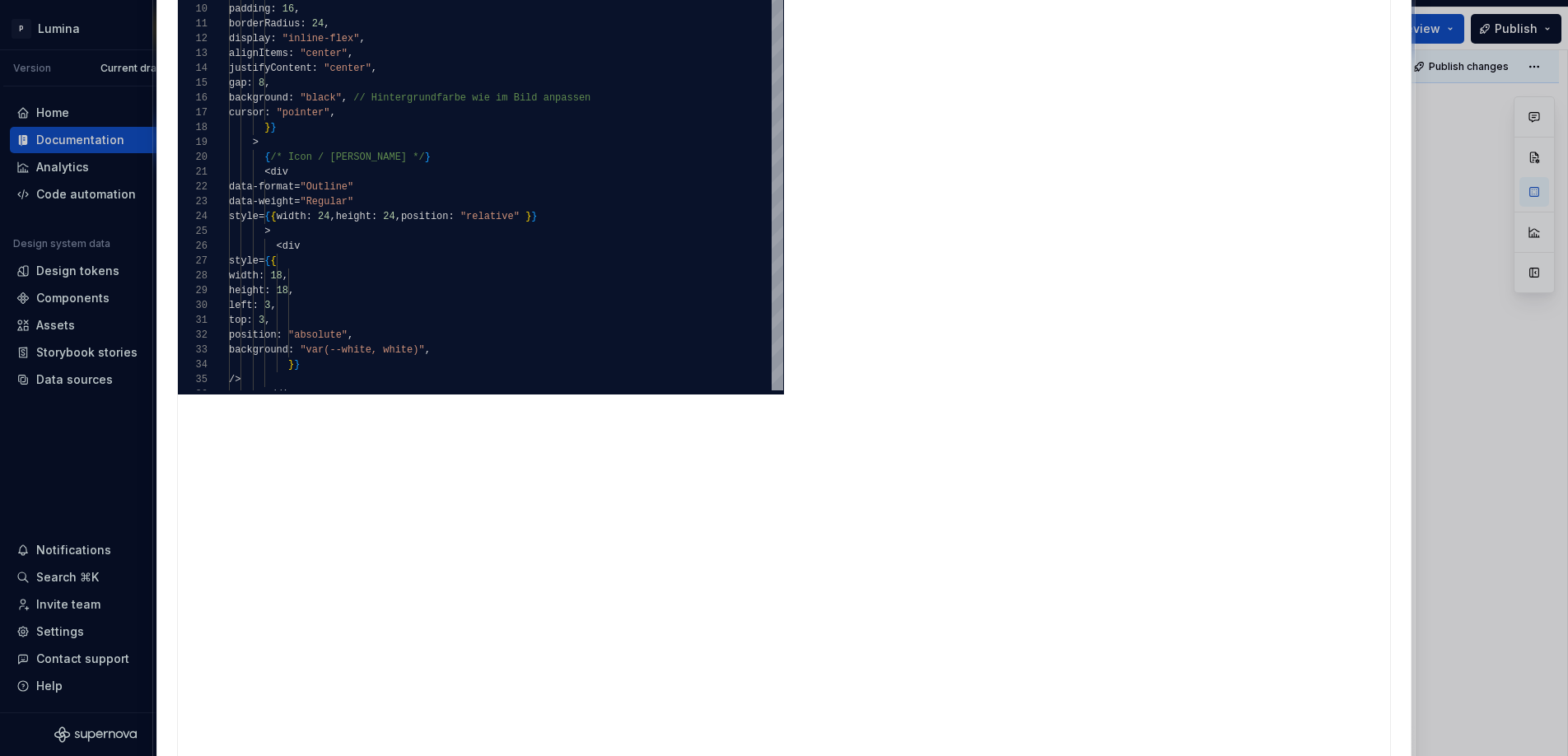
type textarea "*"
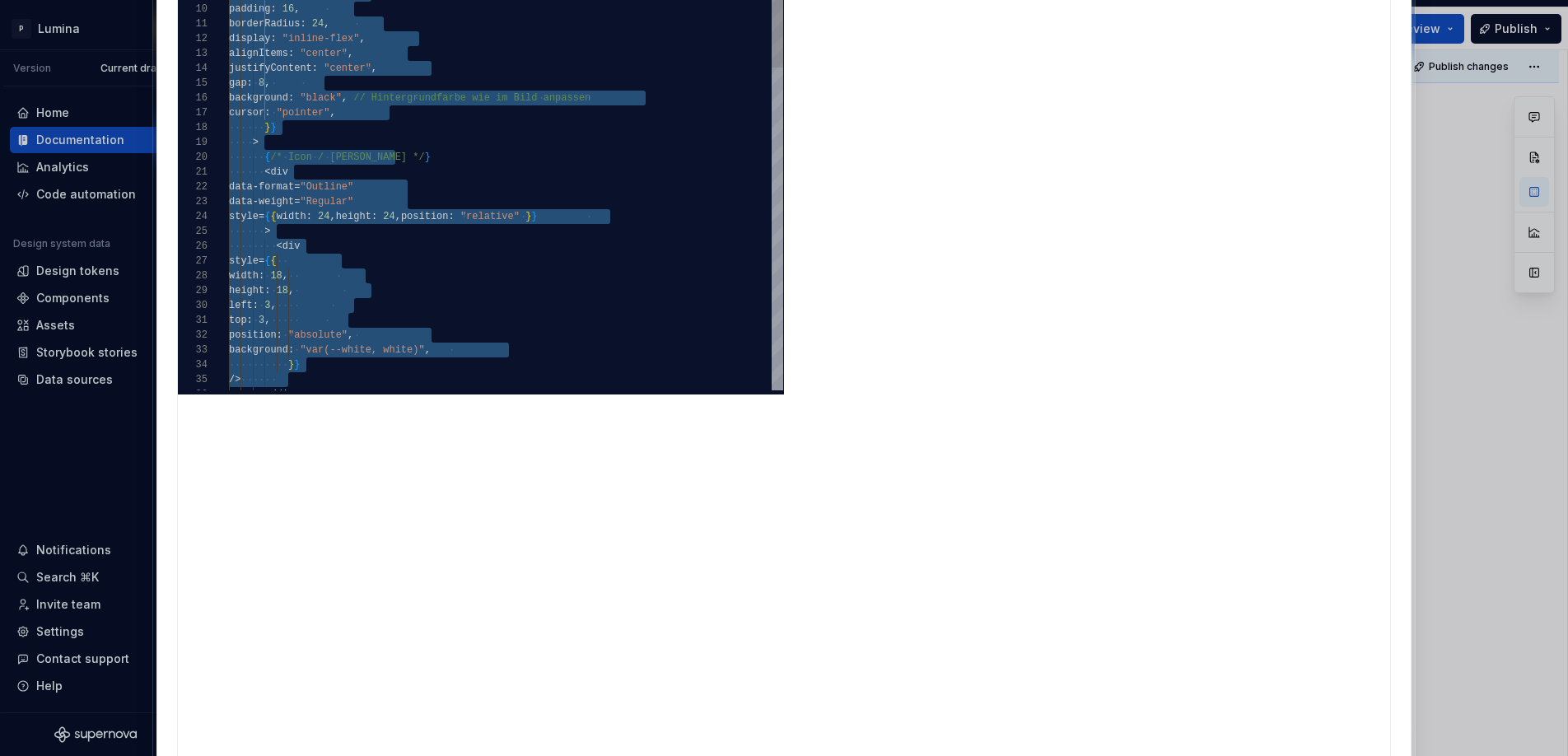
scroll to position [0, 0]
drag, startPoint x: 323, startPoint y: 641, endPoint x: 207, endPoint y: 64, distance: 588.5
click at [207, 65] on div "Edit React code React code Global dependencies 1 2 3 4 5 6 7 8 9 10 11 12 13 14…" at bounding box center [784, 378] width 1254 height 1206
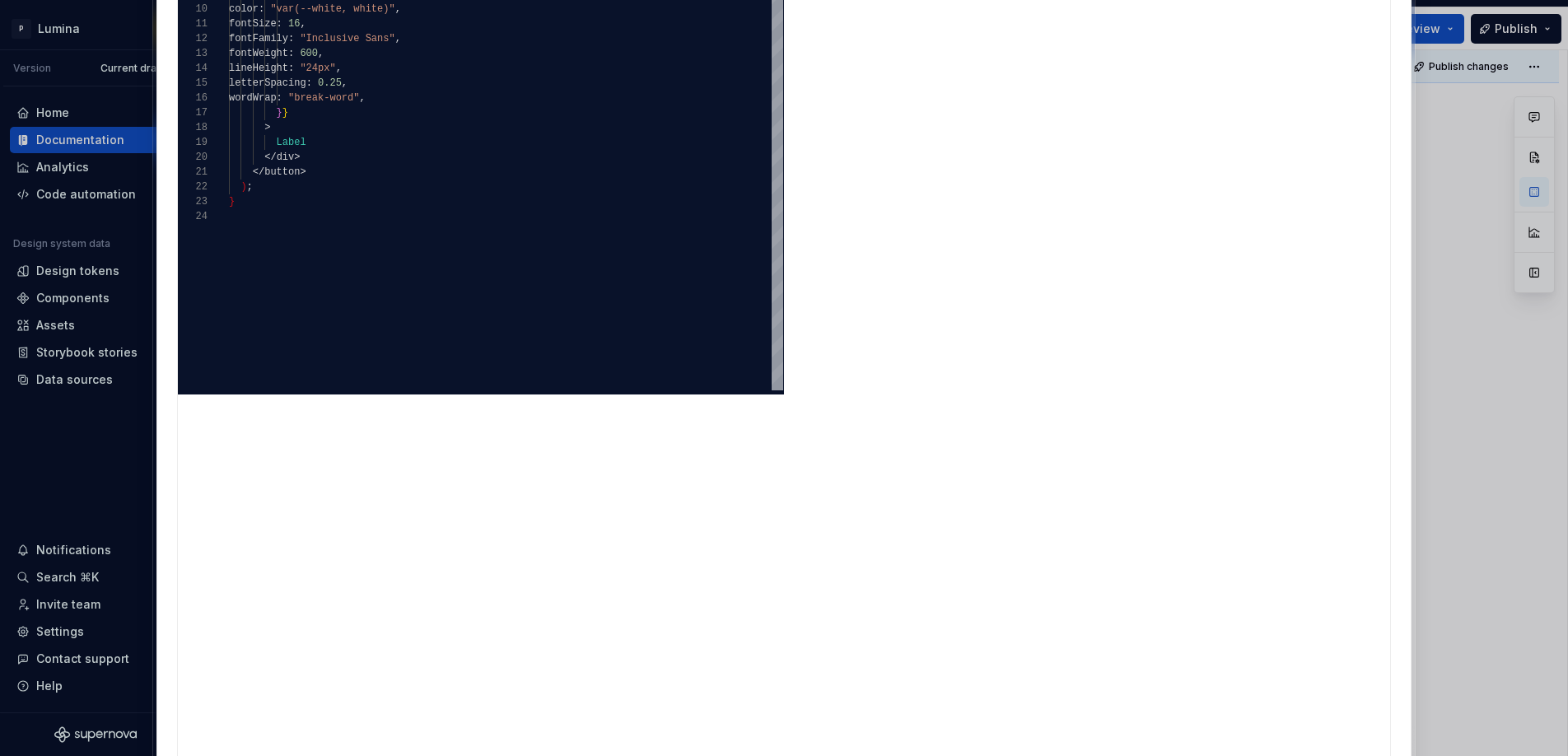
type textarea "**********"
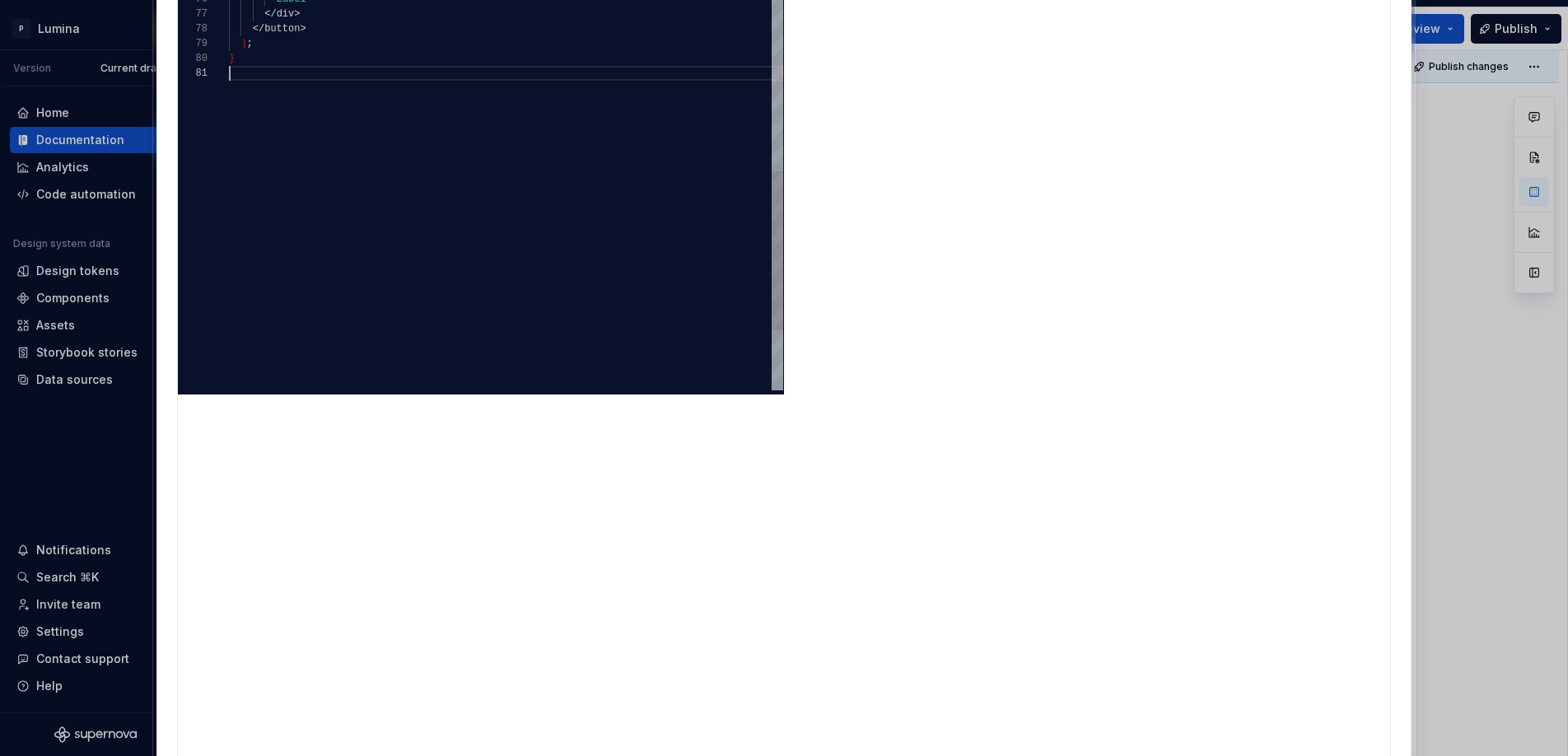
scroll to position [133, 0]
type textarea "**********"
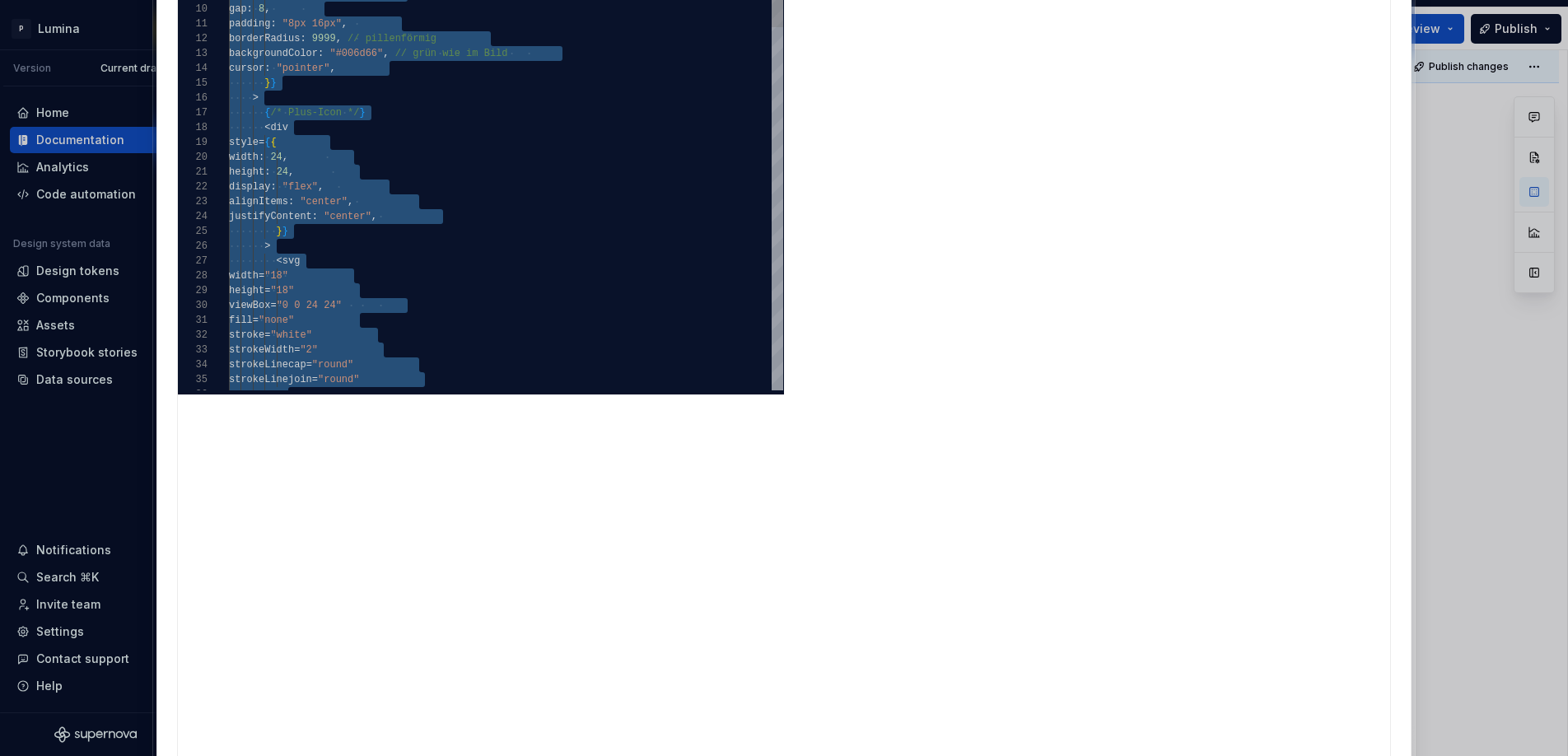
scroll to position [0, 0]
drag, startPoint x: 313, startPoint y: 462, endPoint x: 115, endPoint y: -5, distance: 507.2
click at [229, 0] on div "< svg width = "18" height = "18" viewBox = "0 0 24 24" fill = "none" stroke = "…" at bounding box center [506, 722] width 554 height 1709
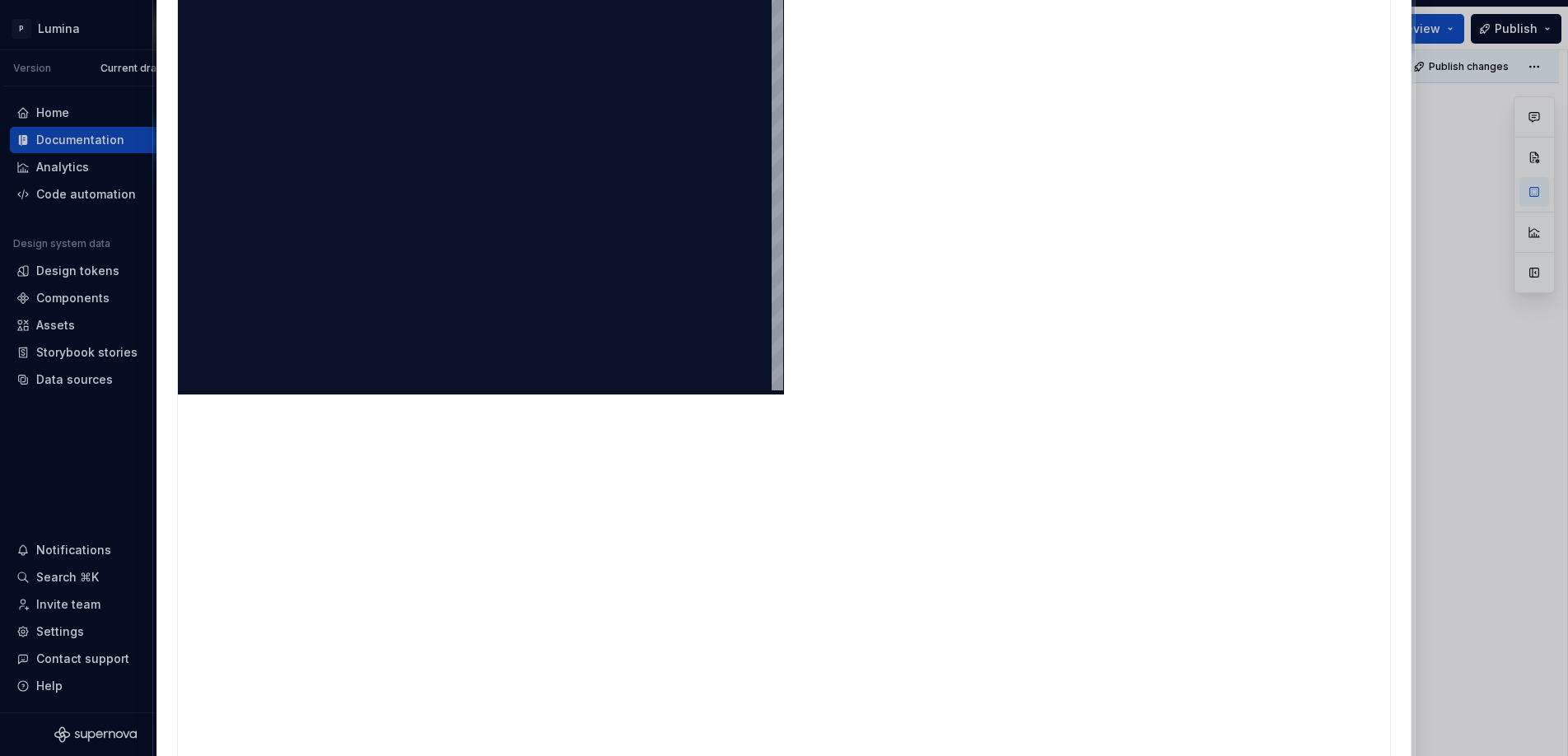
type textarea "**********"
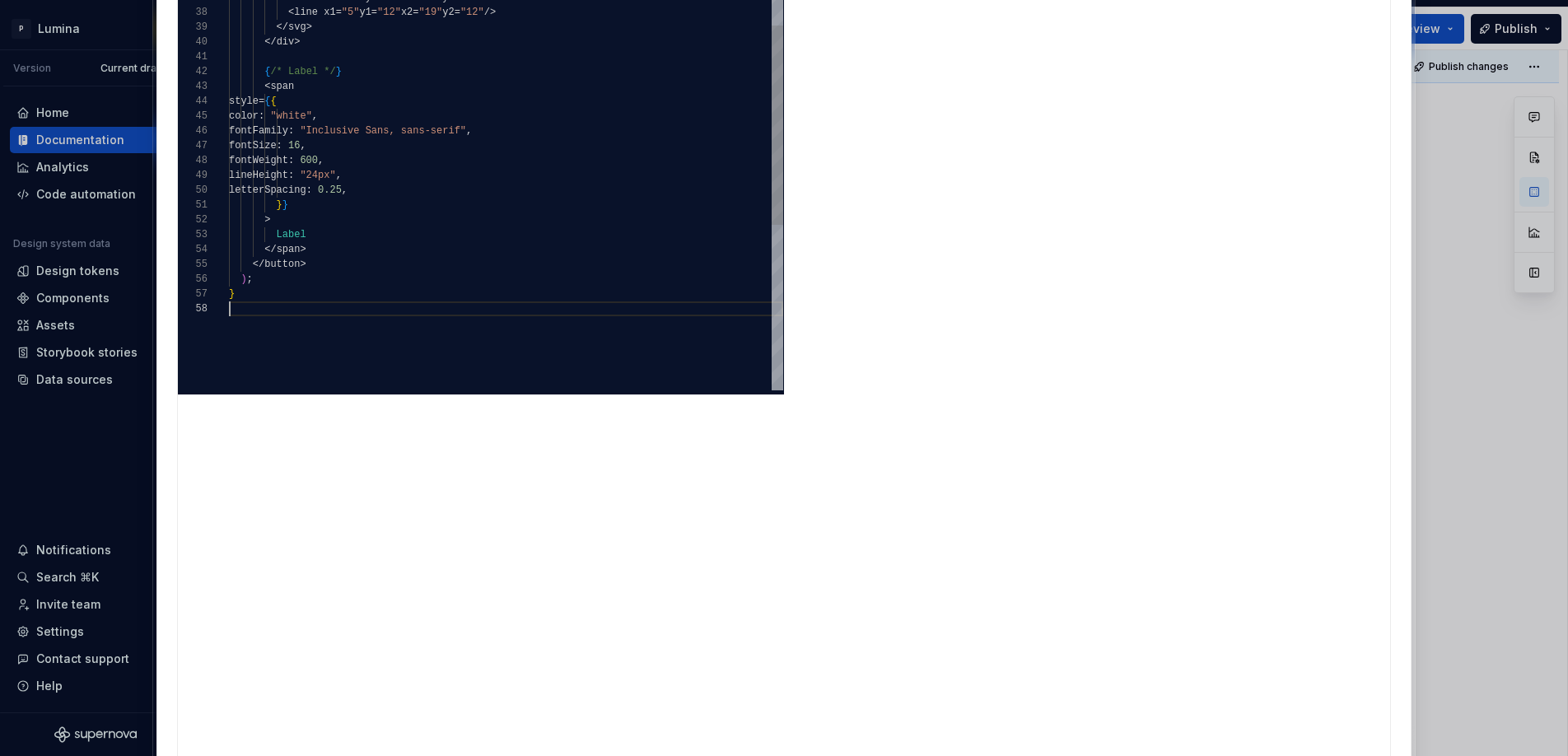
scroll to position [103, 0]
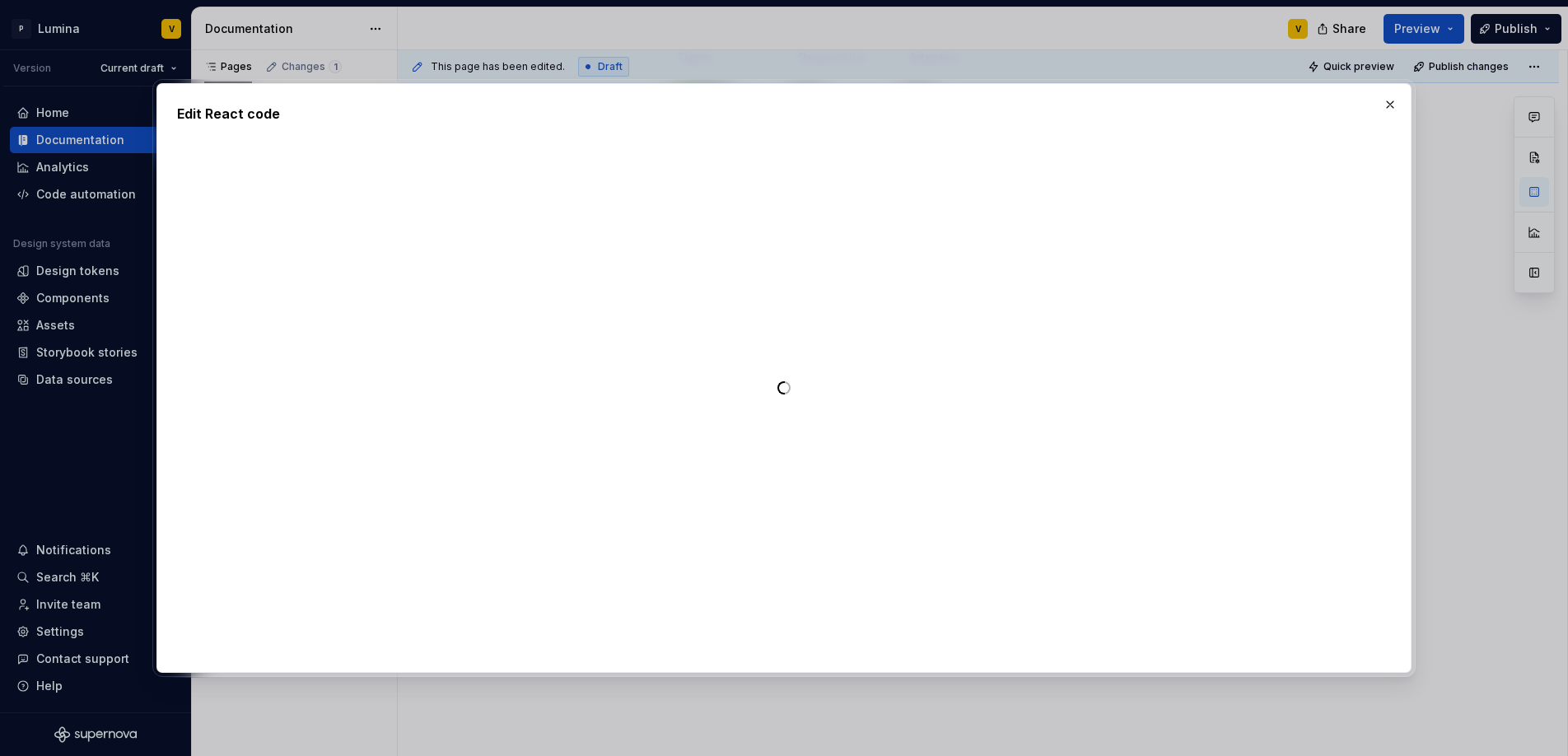
type textarea "*"
type textarea "**********"
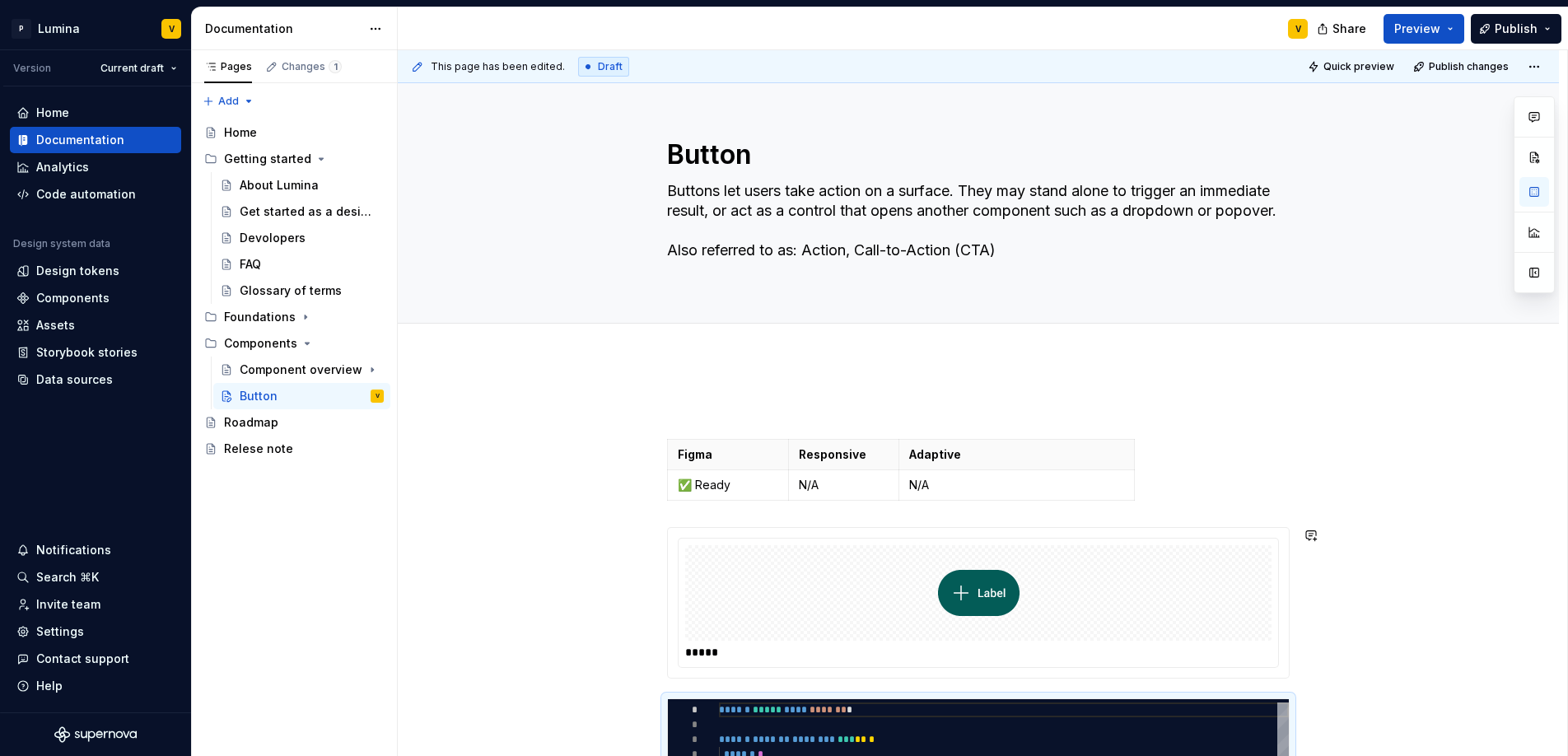
scroll to position [0, 0]
click at [689, 407] on p at bounding box center [978, 409] width 623 height 19
click at [667, 419] on p at bounding box center [978, 409] width 623 height 19
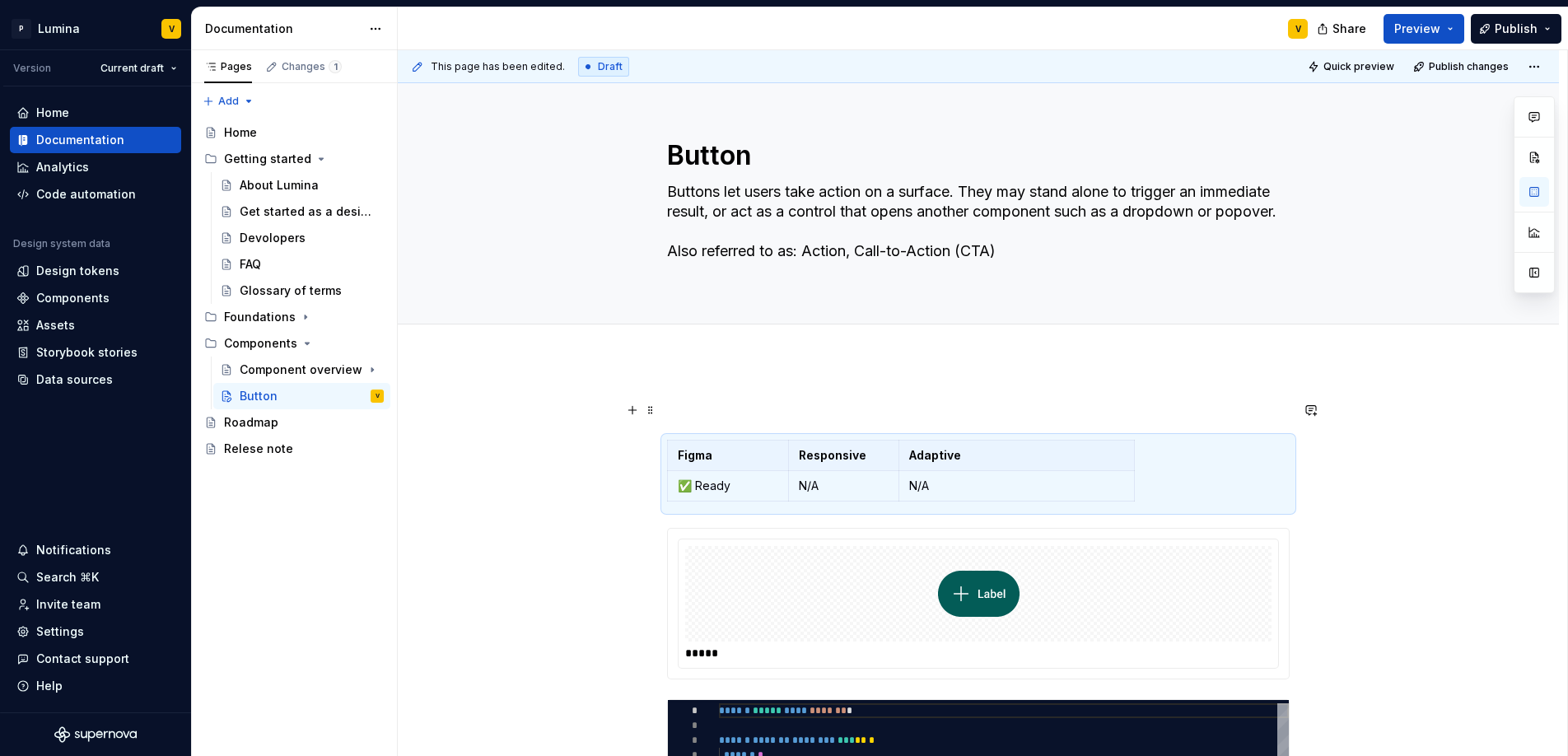
click at [687, 405] on p at bounding box center [978, 409] width 623 height 19
type textarea "*"
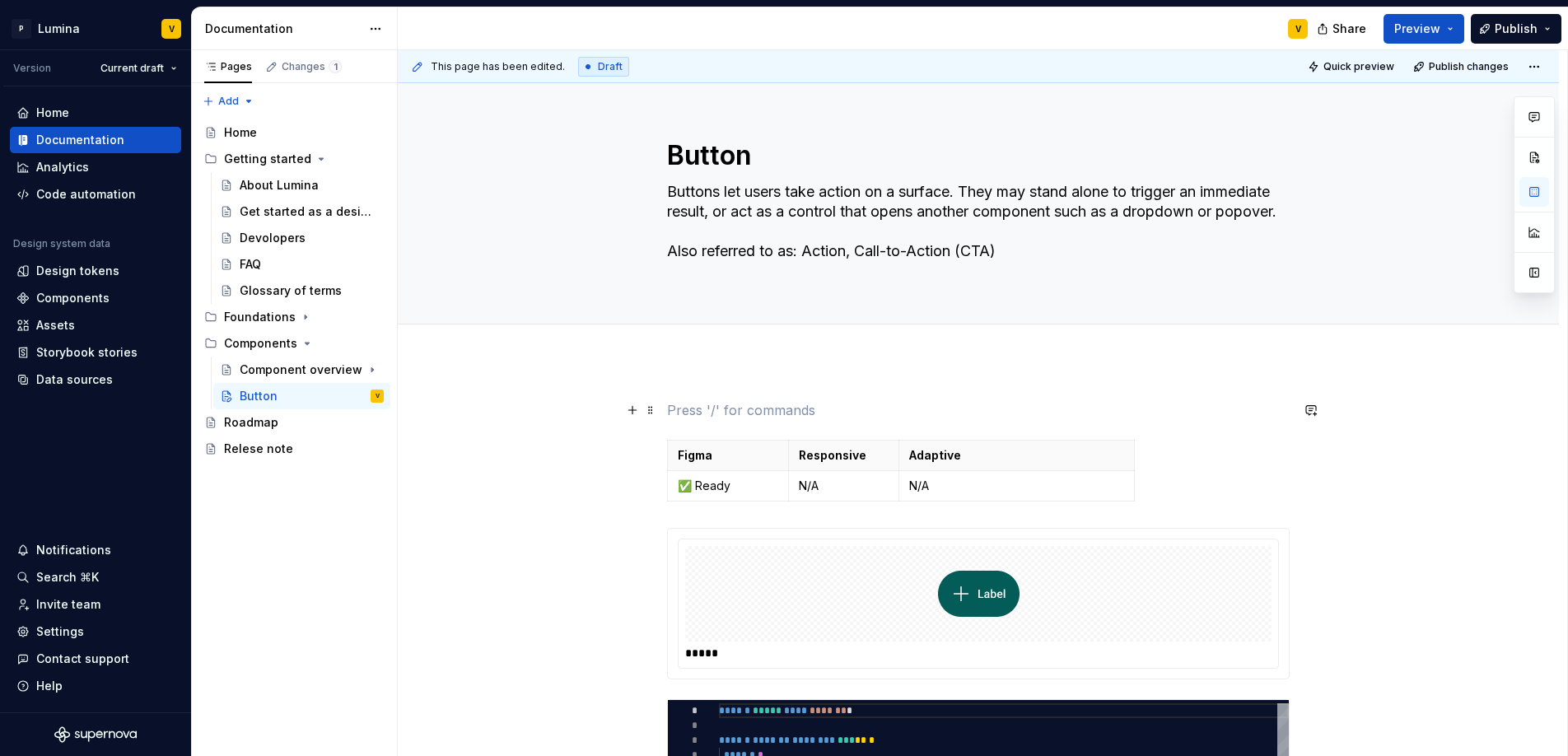
click at [670, 401] on p at bounding box center [978, 409] width 623 height 19
drag, startPoint x: 704, startPoint y: 407, endPoint x: 654, endPoint y: 403, distance: 50.2
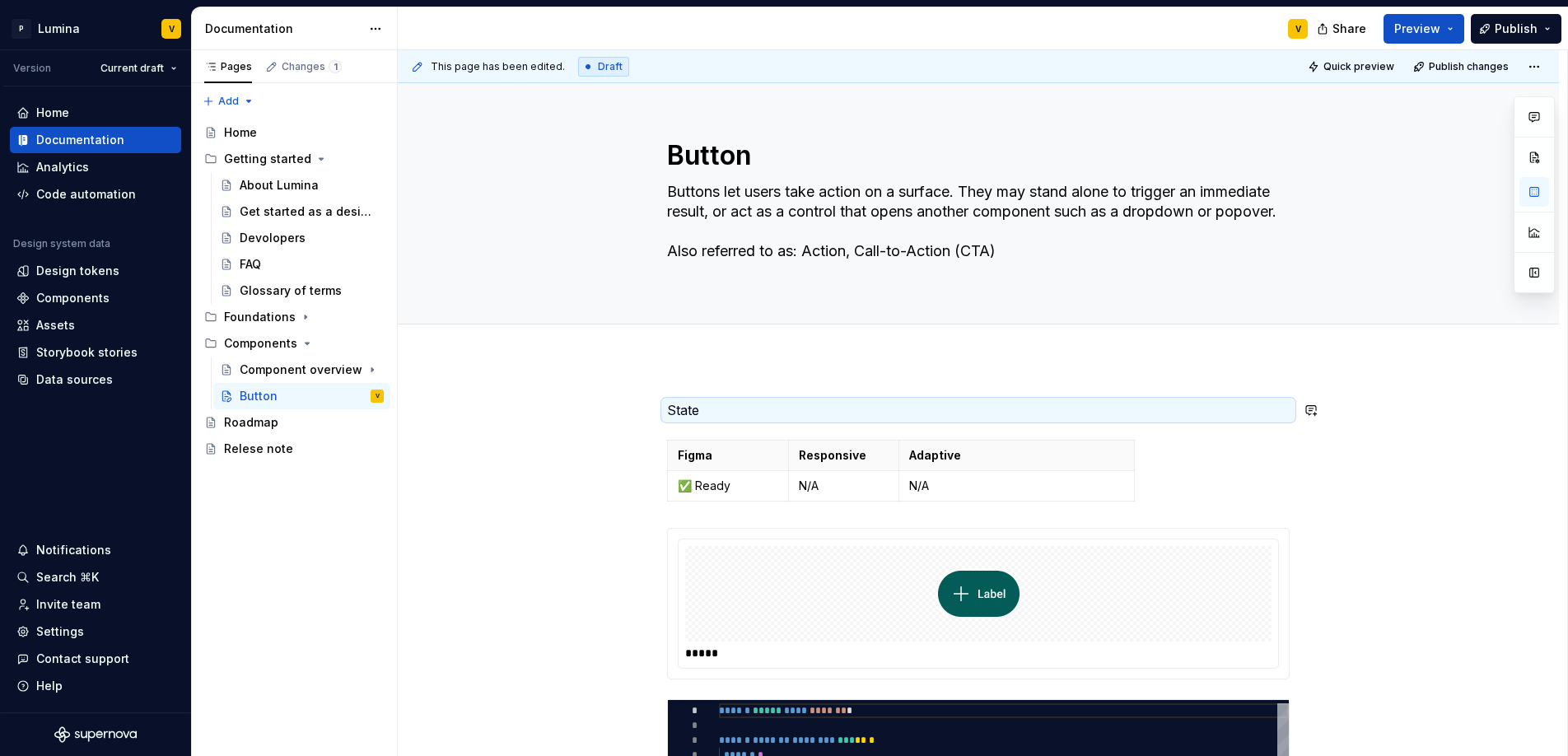
click at [760, 380] on div "**********" at bounding box center [982, 403] width 1169 height 707
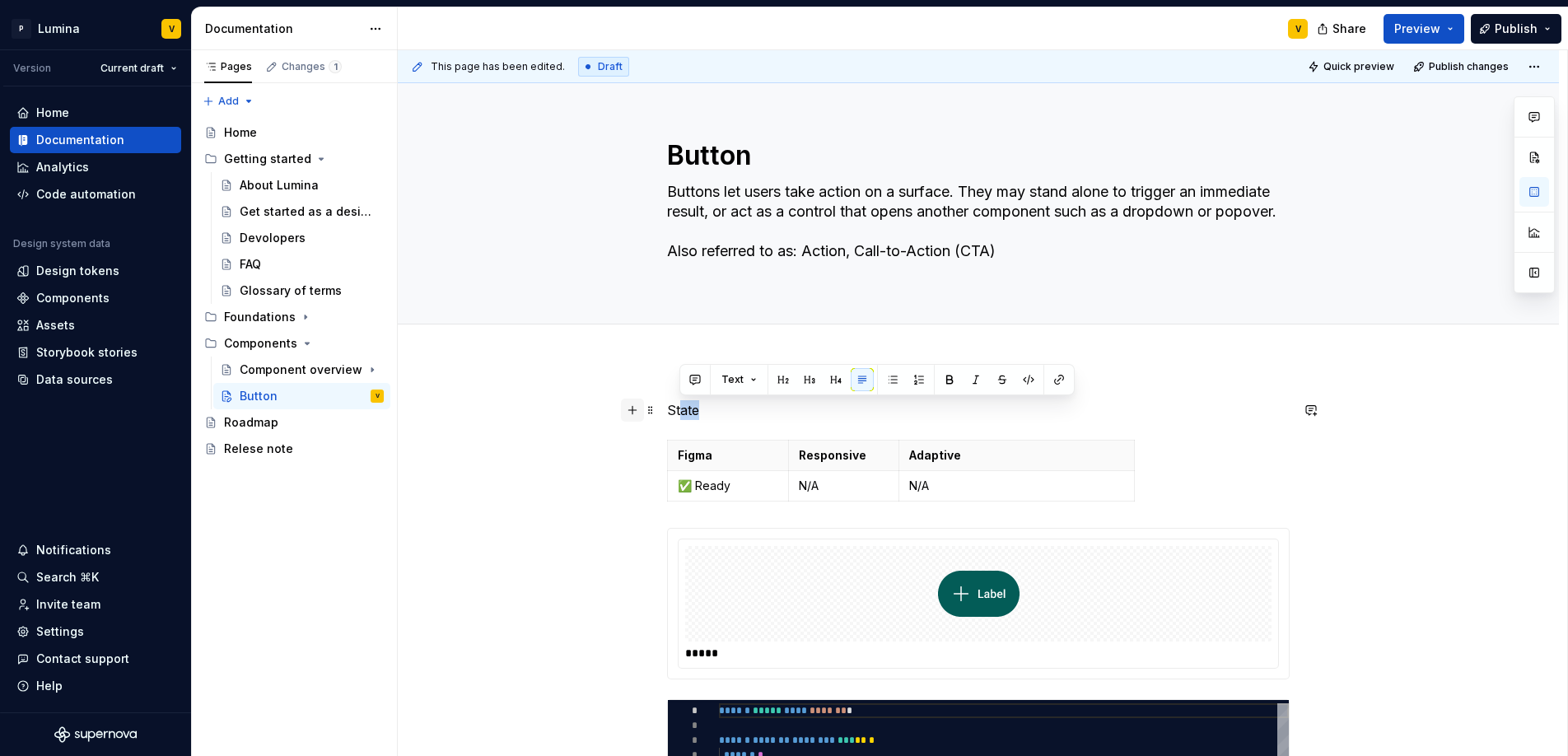
drag, startPoint x: 707, startPoint y: 412, endPoint x: 641, endPoint y: 405, distance: 66.4
click at [730, 414] on p "State" at bounding box center [978, 409] width 623 height 19
drag, startPoint x: 719, startPoint y: 414, endPoint x: 662, endPoint y: 407, distance: 57.4
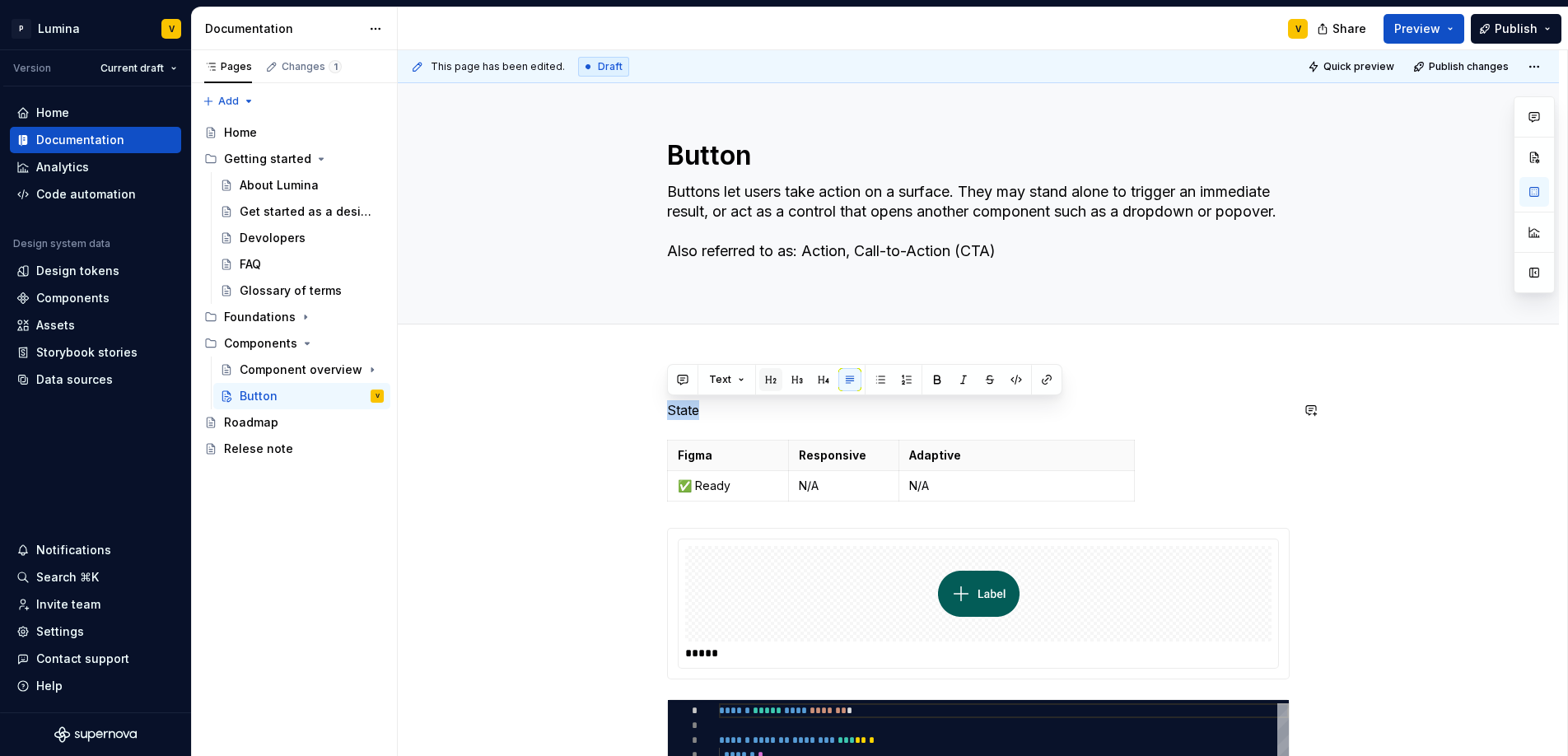
click at [772, 377] on button "button" at bounding box center [770, 379] width 23 height 23
click at [1183, 495] on div "Figma Responsive Adaptive ✅ Ready N/A N/A" at bounding box center [978, 474] width 623 height 69
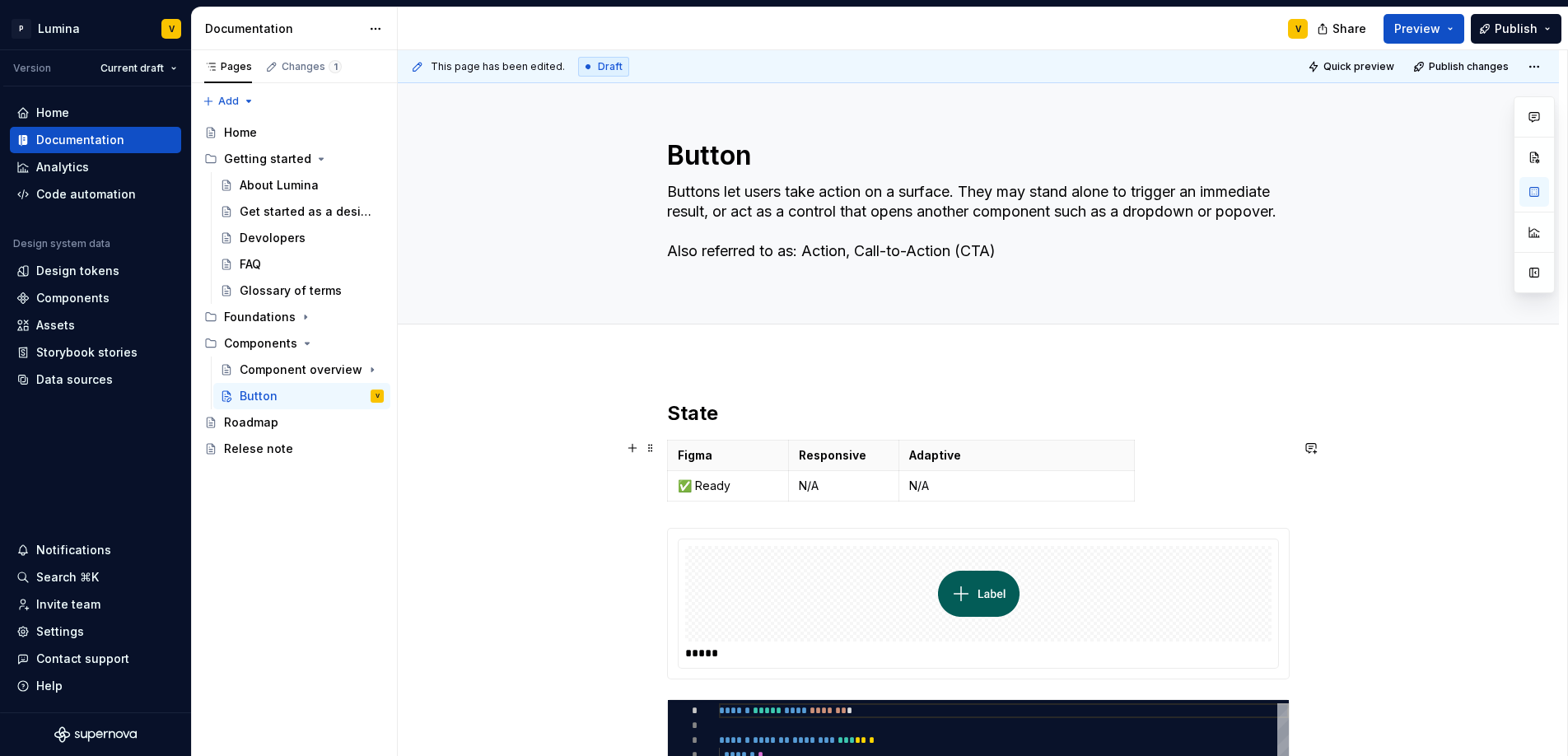
click at [1182, 486] on div "Figma Responsive Adaptive ✅ Ready N/A N/A" at bounding box center [978, 474] width 623 height 69
click at [1204, 486] on div "Figma Responsive Adaptive ✅ Ready N/A N/A" at bounding box center [978, 474] width 623 height 69
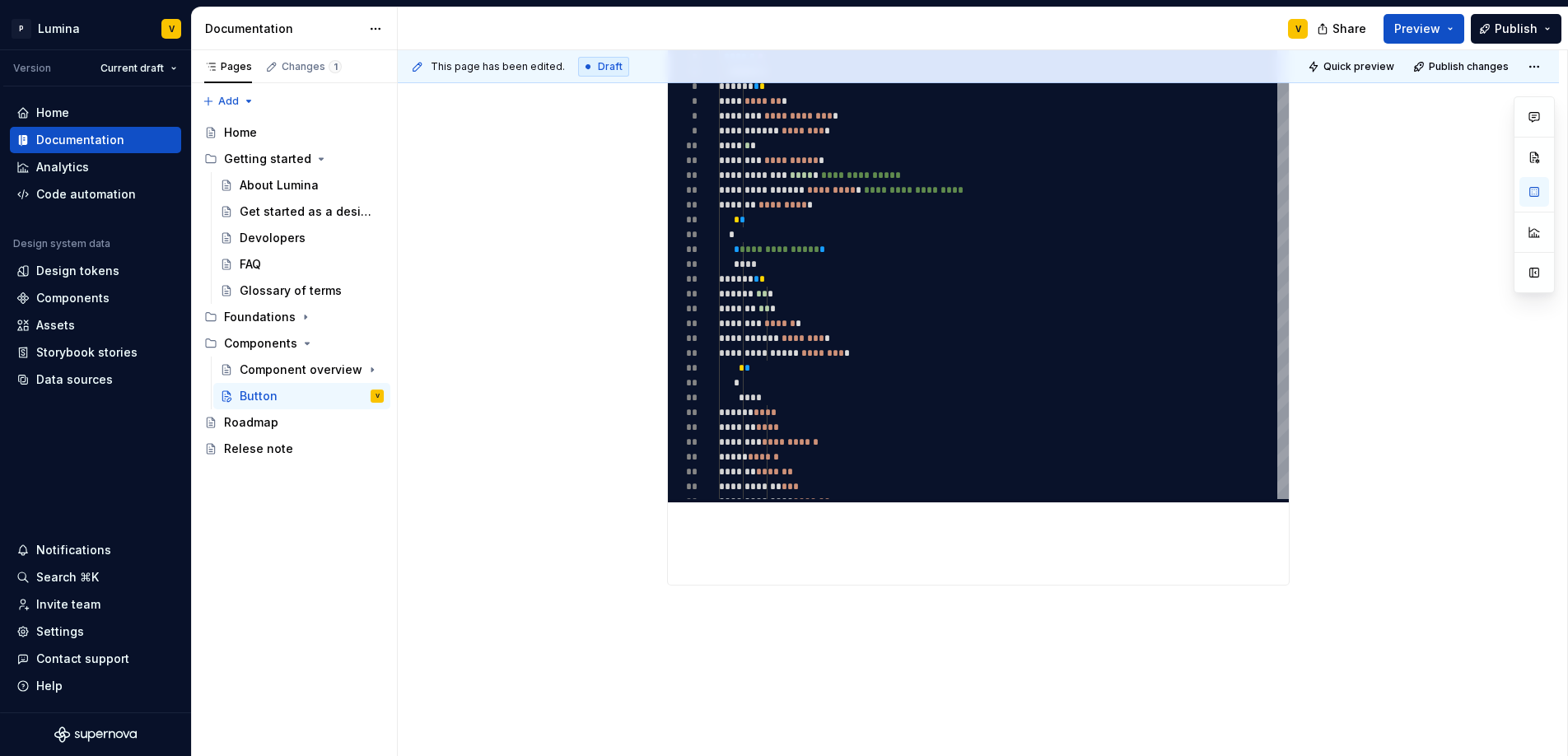
scroll to position [774, 0]
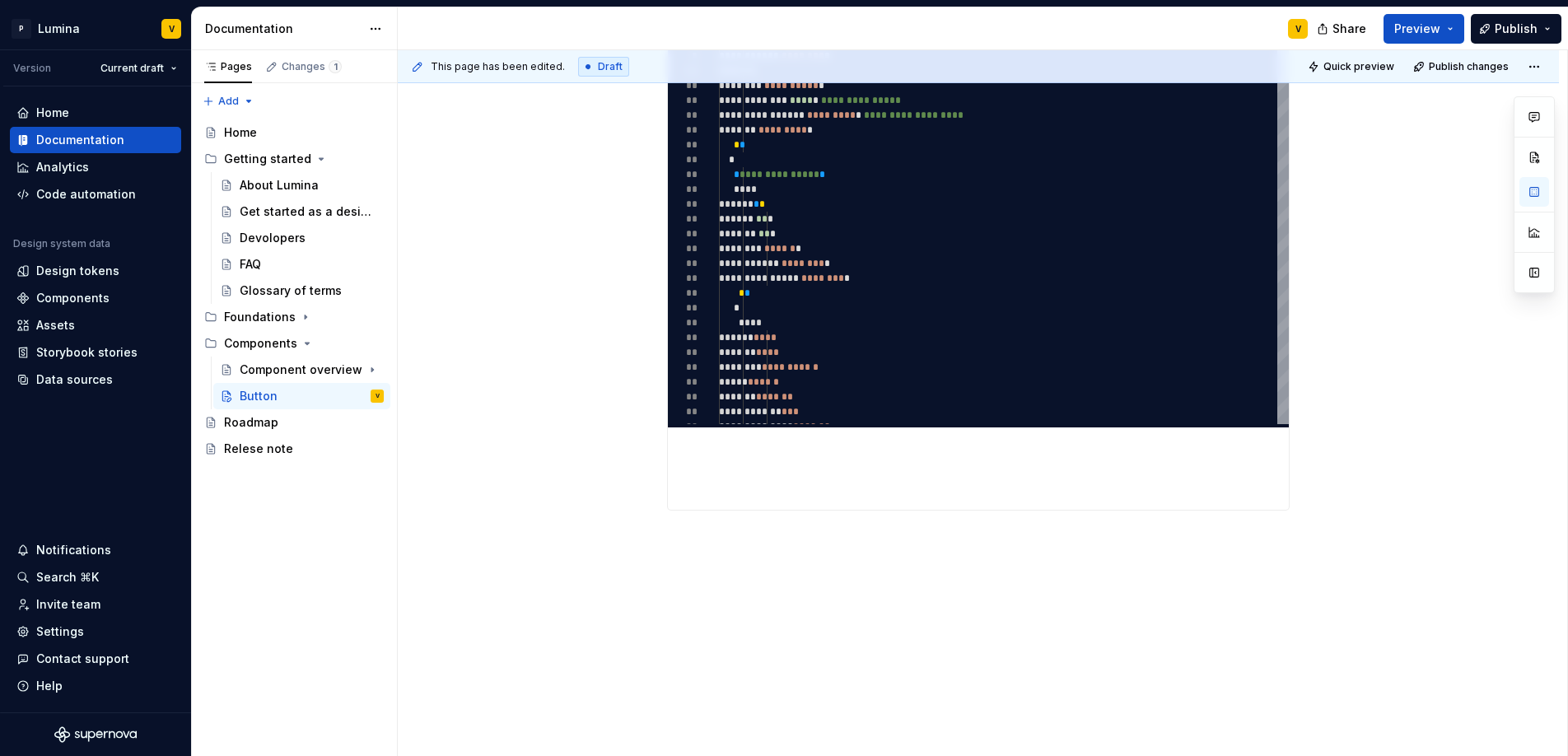
click at [712, 611] on div "**********" at bounding box center [978, 172] width 1161 height 1170
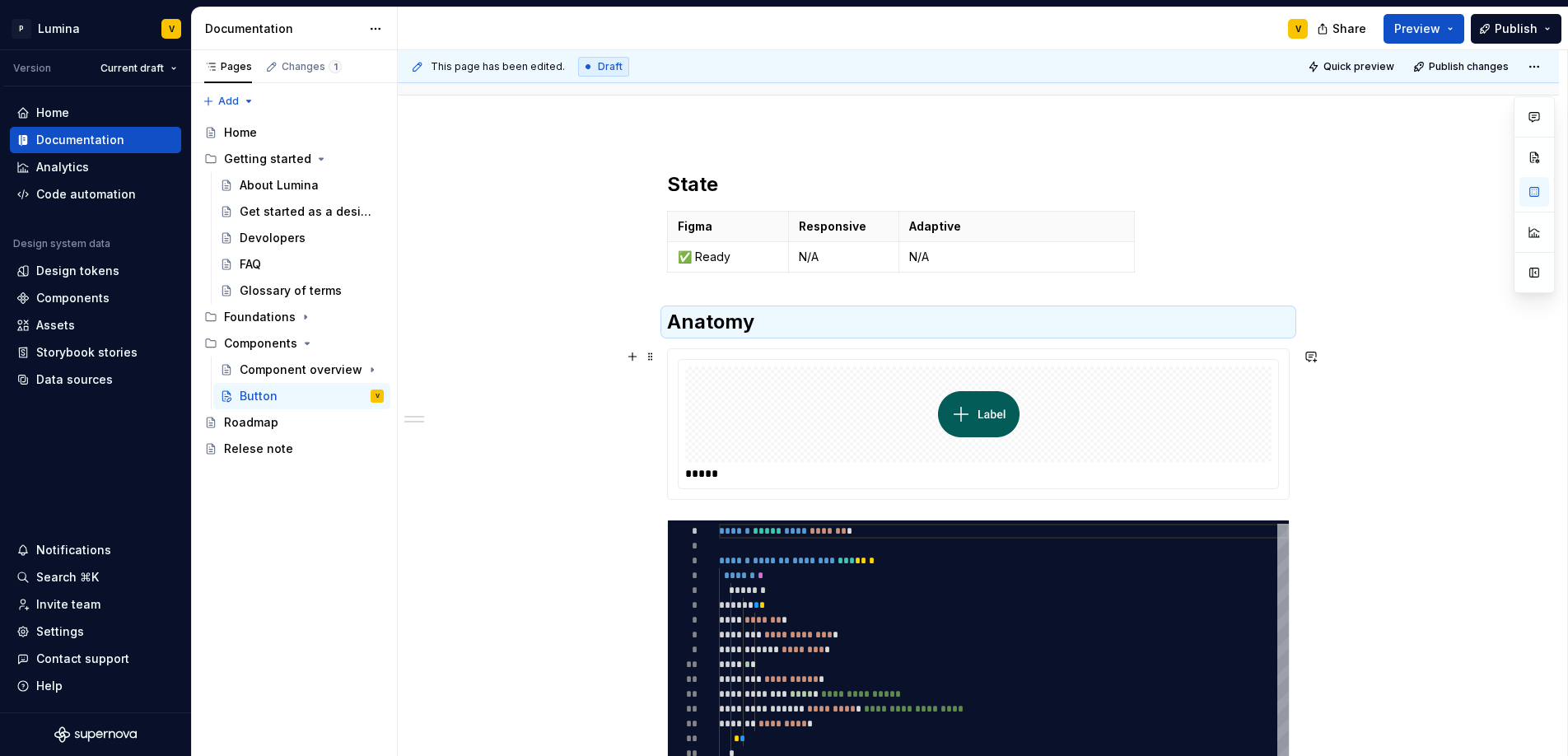
scroll to position [217, 0]
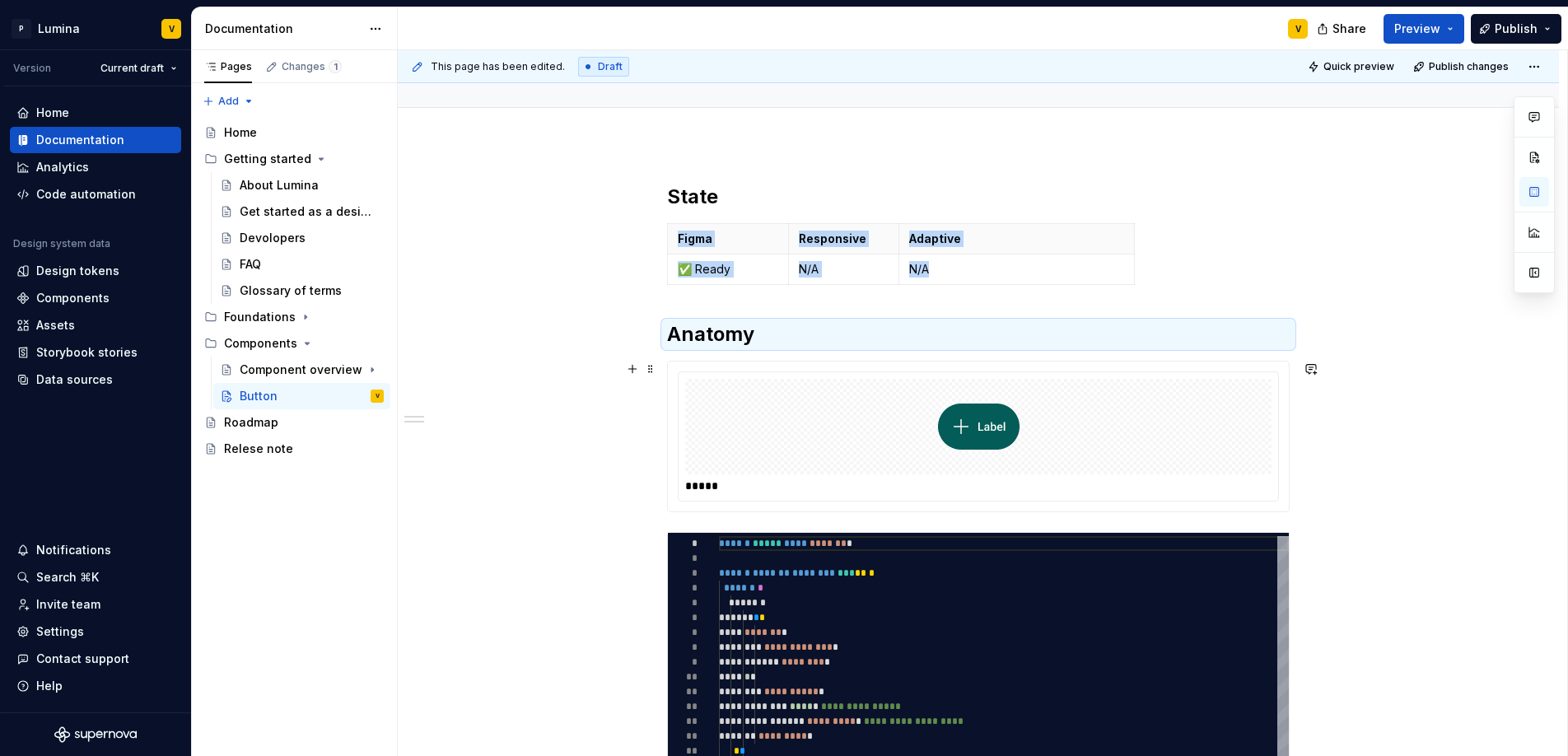
drag, startPoint x: 650, startPoint y: 584, endPoint x: 1482, endPoint y: 424, distance: 847.2
click at [917, 320] on div "**********" at bounding box center [978, 650] width 623 height 933
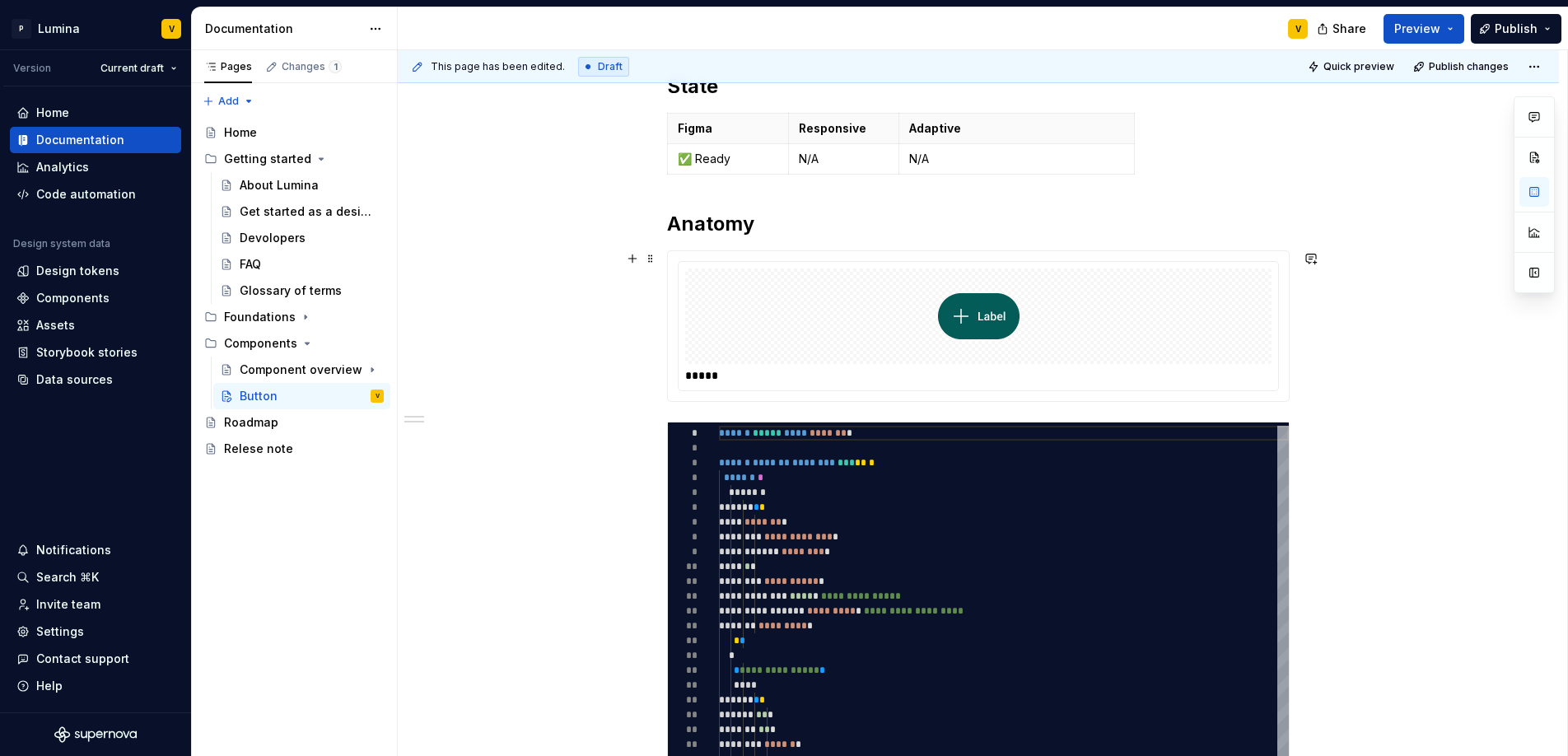
scroll to position [340, 0]
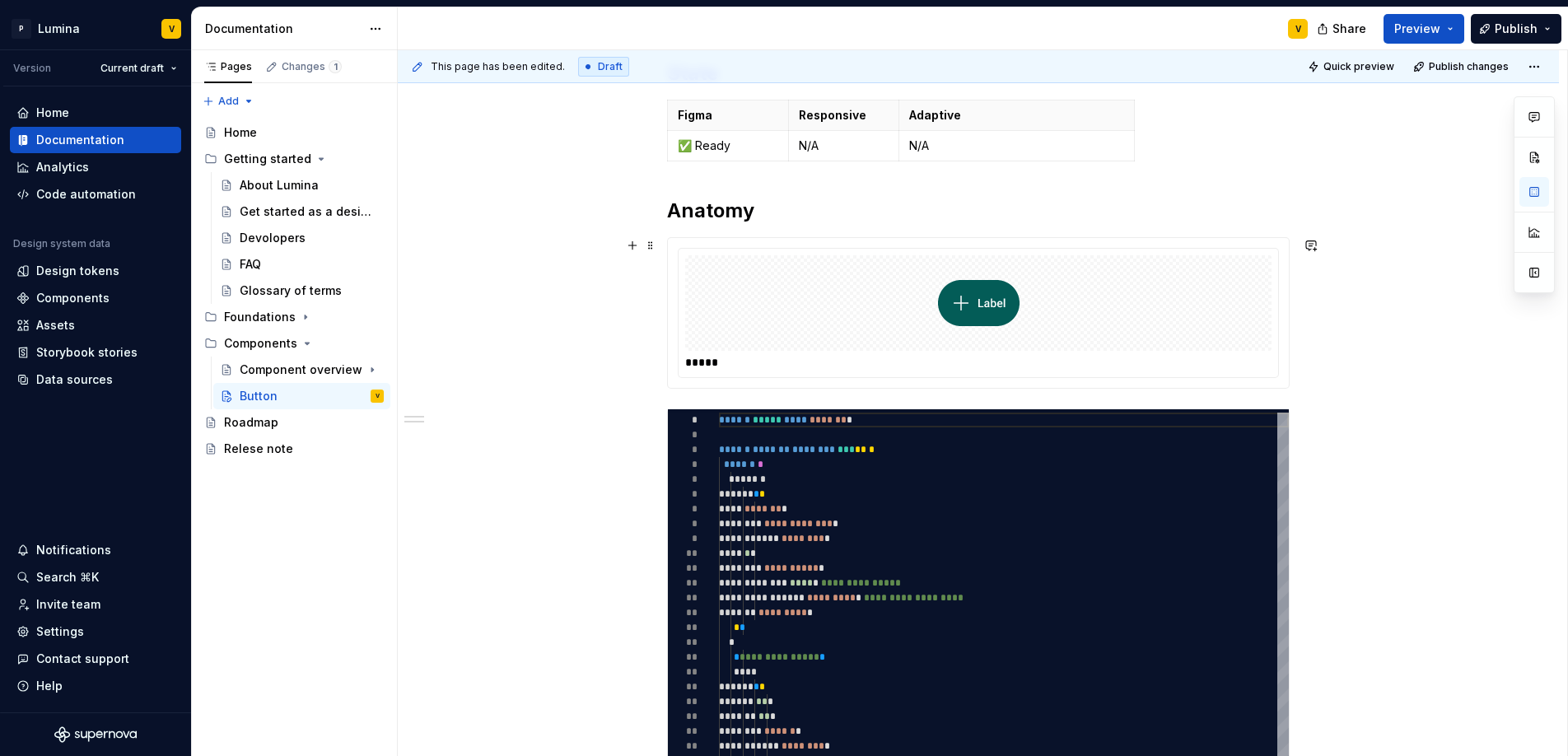
click at [1305, 386] on div "**********" at bounding box center [978, 630] width 1161 height 1220
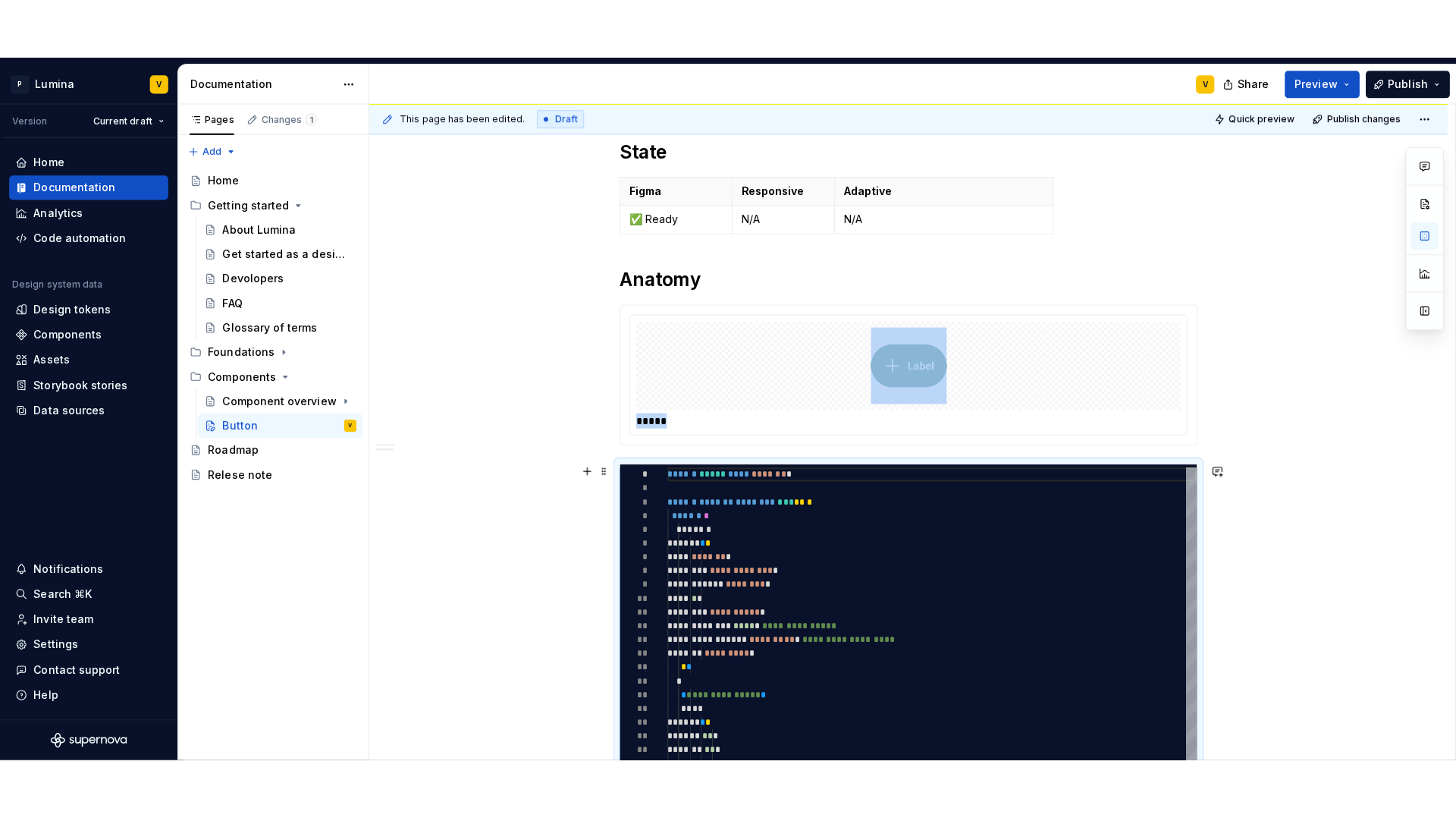
scroll to position [284, 0]
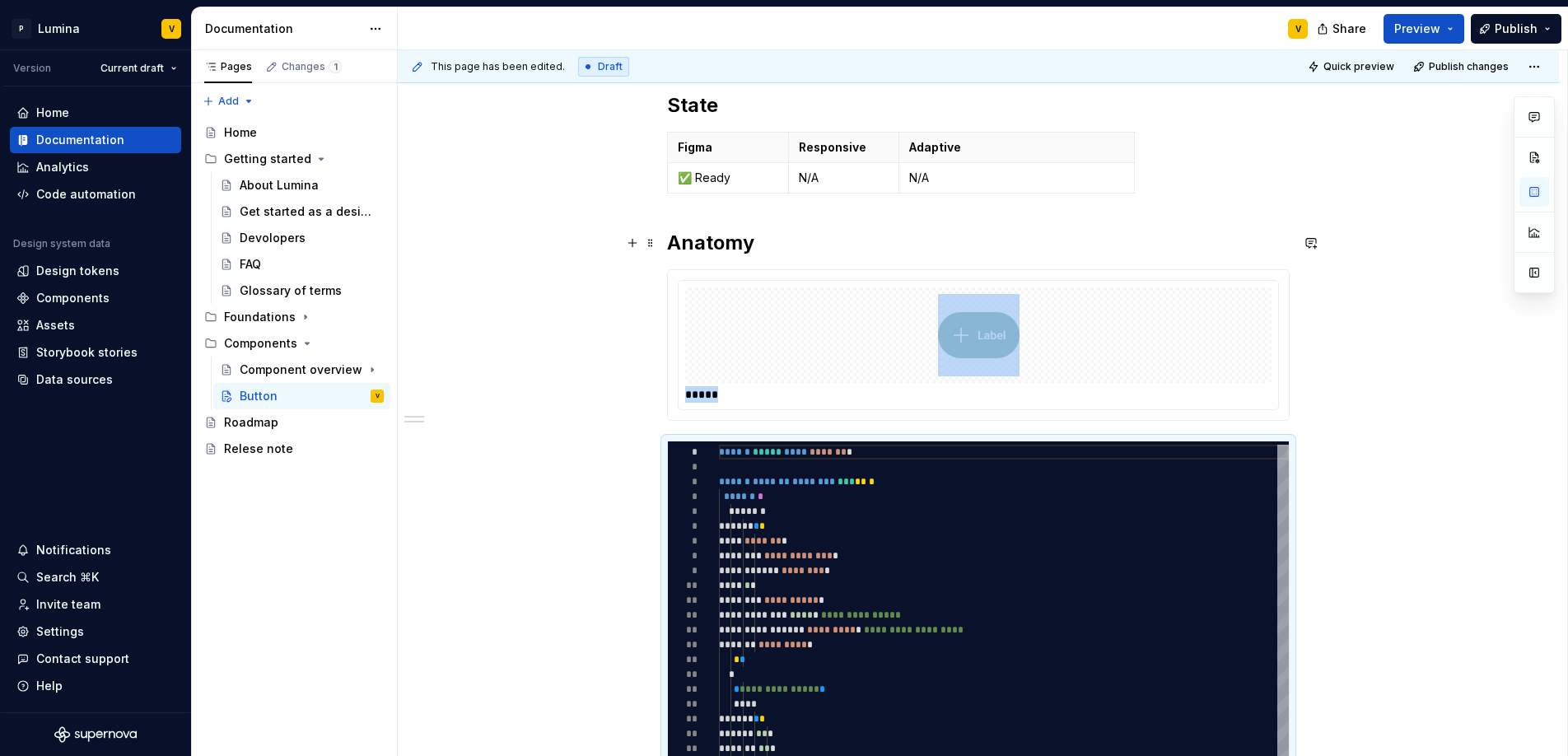
click at [767, 247] on h2 "Anatomy" at bounding box center [978, 242] width 623 height 26
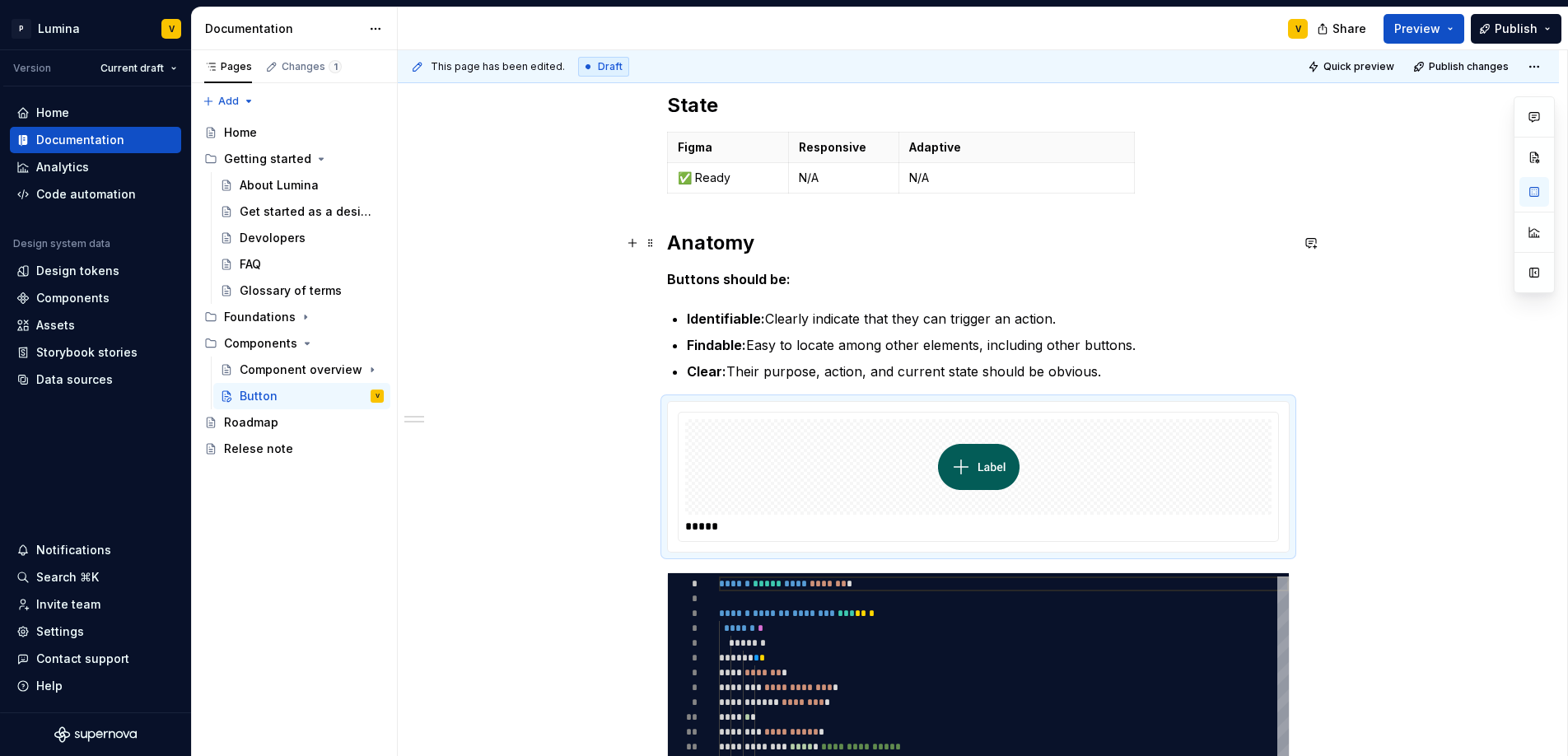
click at [779, 250] on h2 "Anatomy" at bounding box center [978, 242] width 623 height 26
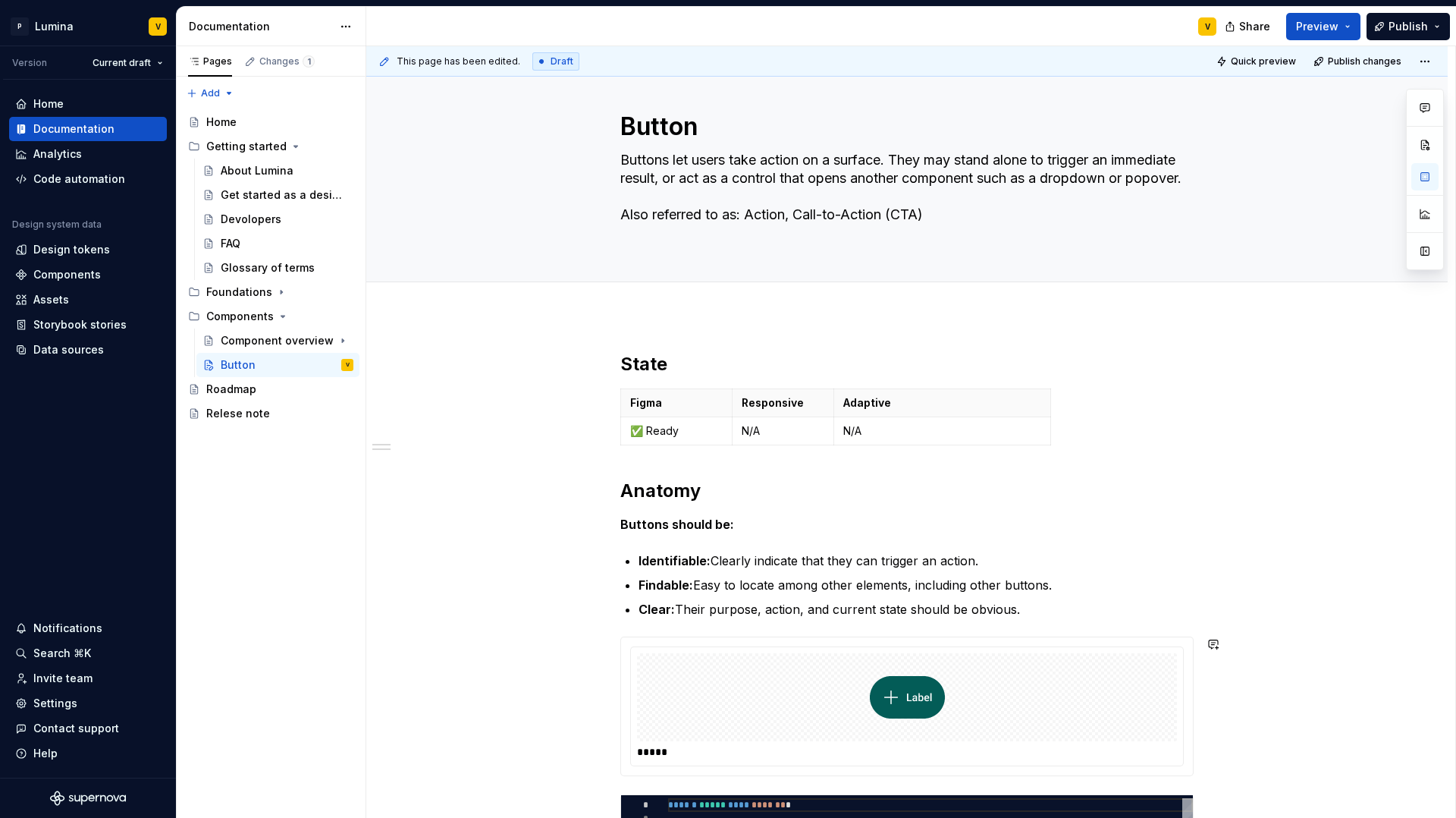
scroll to position [15, 0]
click at [649, 295] on span "Add tab" at bounding box center [657, 301] width 36 height 12
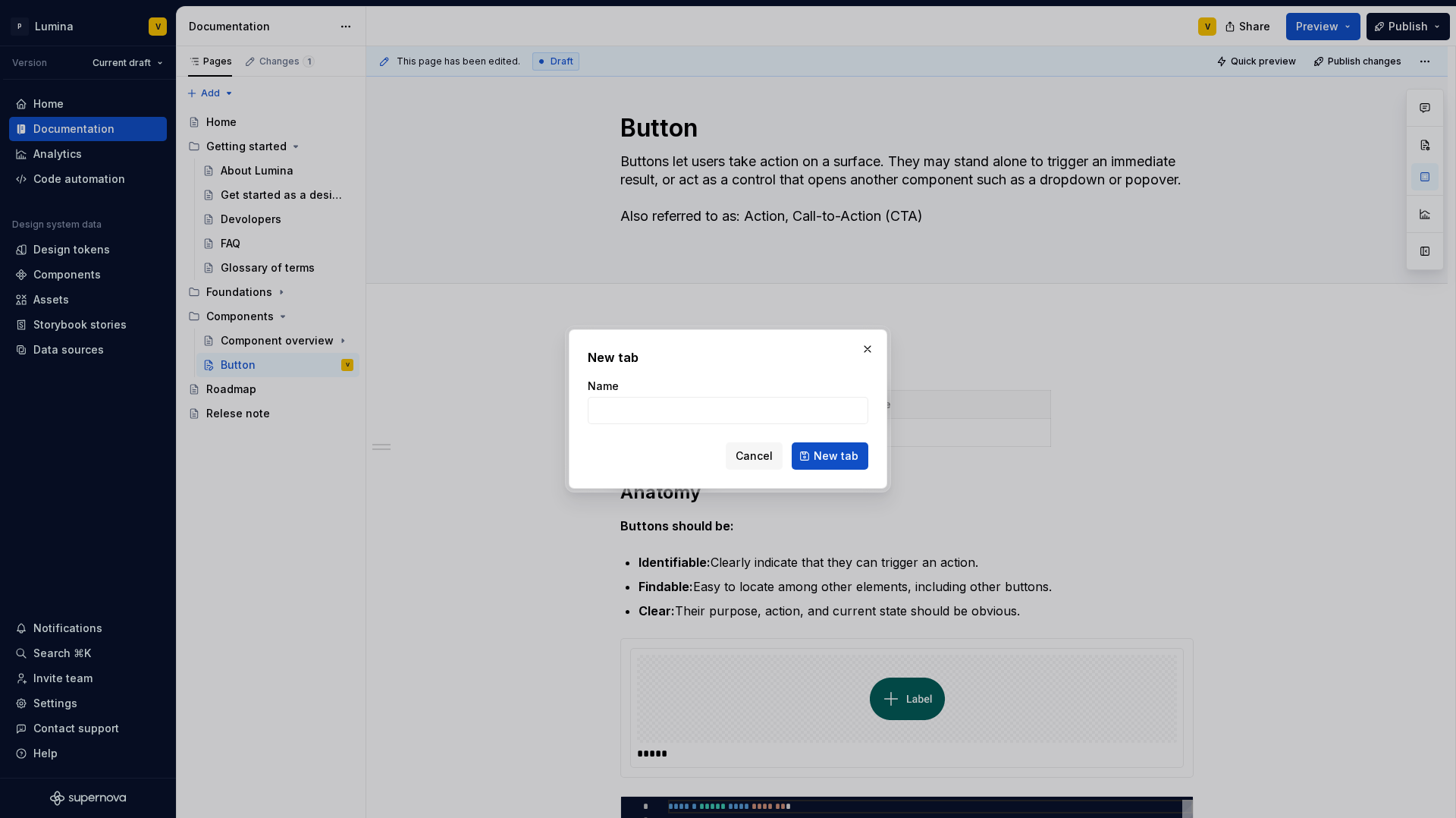
type textarea "*"
click at [647, 408] on input "Name" at bounding box center [728, 410] width 281 height 27
type input "R"
type input "Example"
click at [817, 454] on span "New tab" at bounding box center [836, 455] width 44 height 15
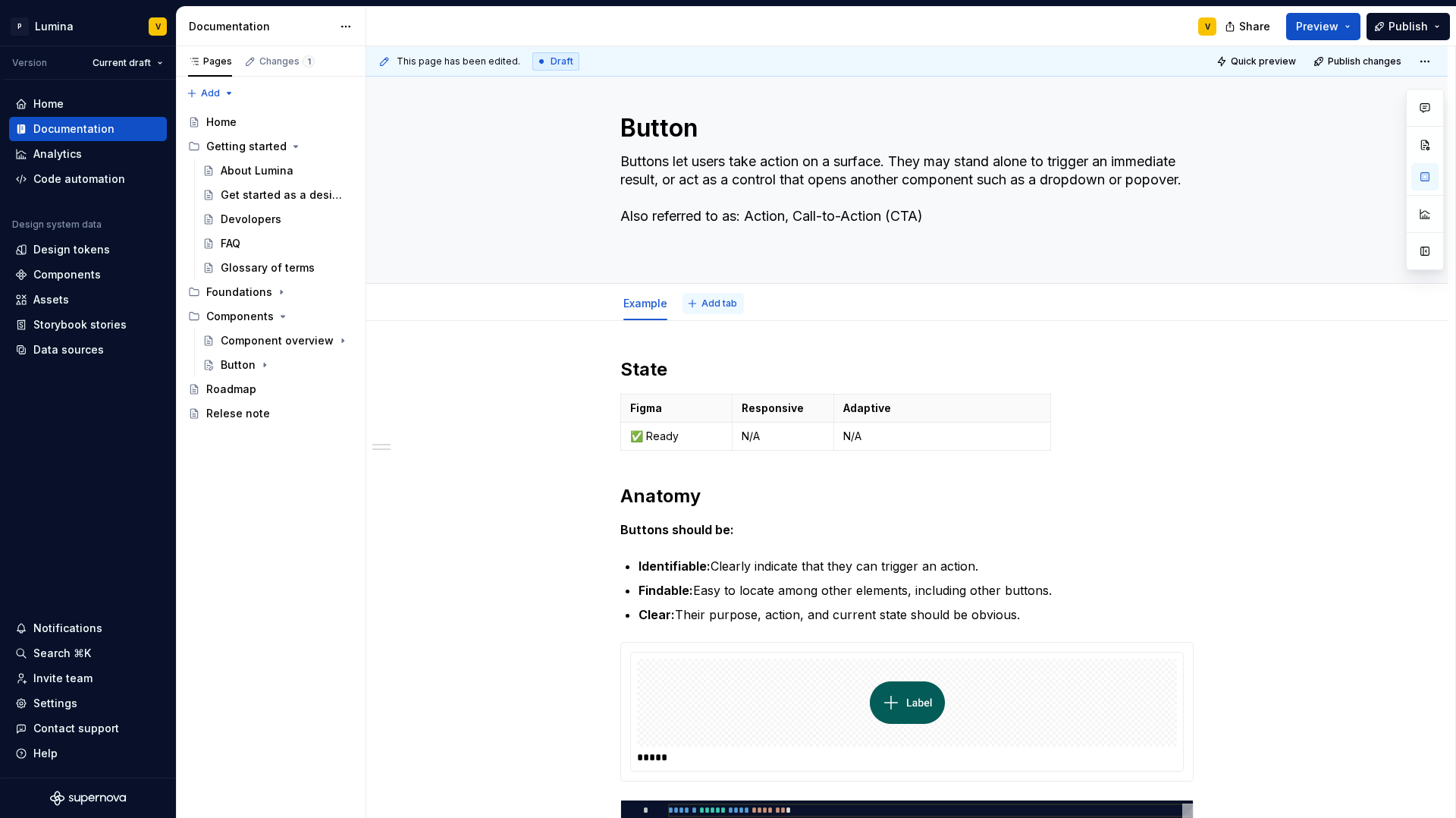
click at [705, 299] on span "Add tab" at bounding box center [719, 304] width 36 height 12
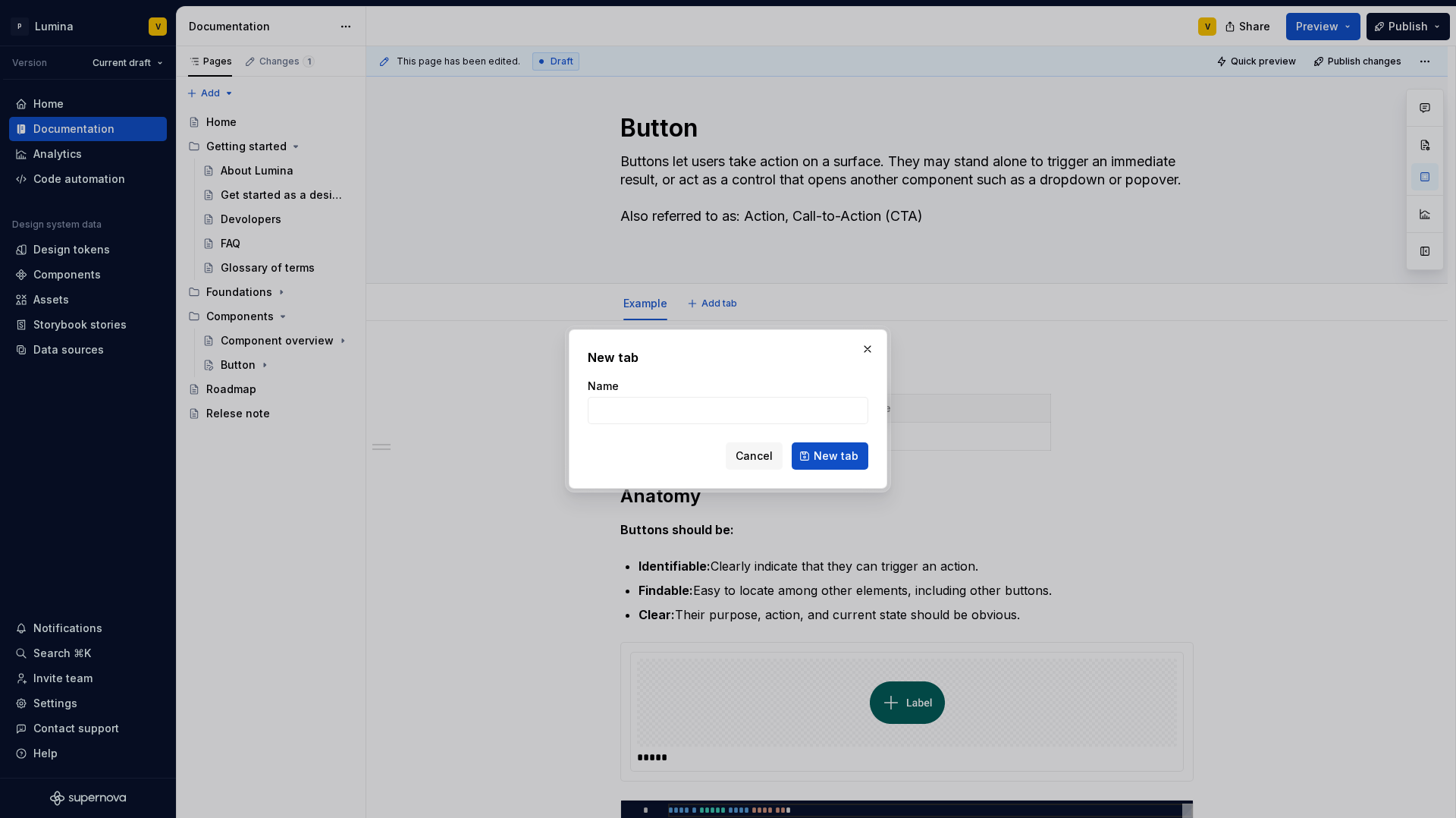
type textarea "*"
type input "Changelog"
click at [815, 458] on button "New tab" at bounding box center [830, 456] width 76 height 27
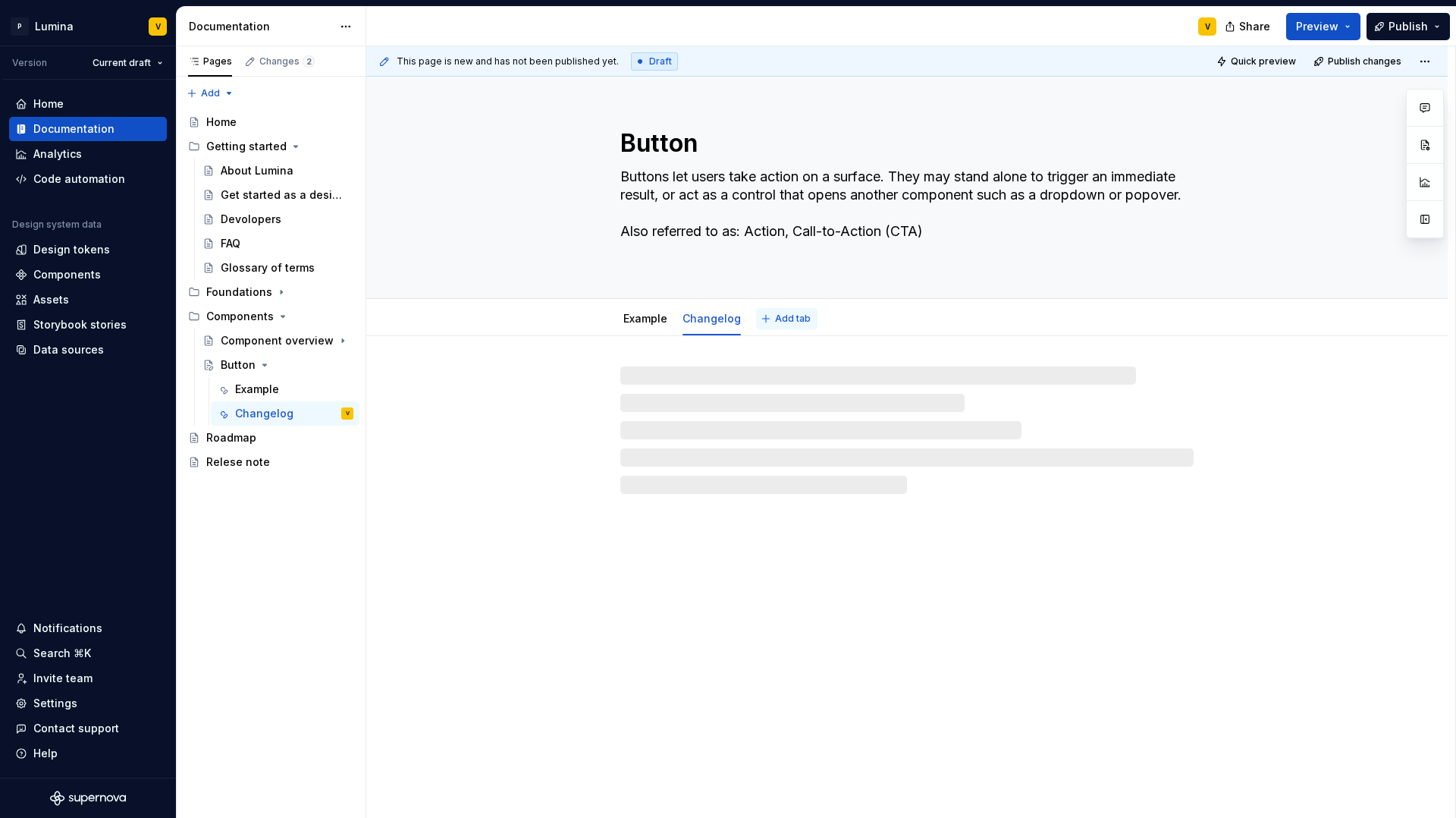
click at [776, 323] on span "Add tab" at bounding box center [793, 318] width 36 height 12
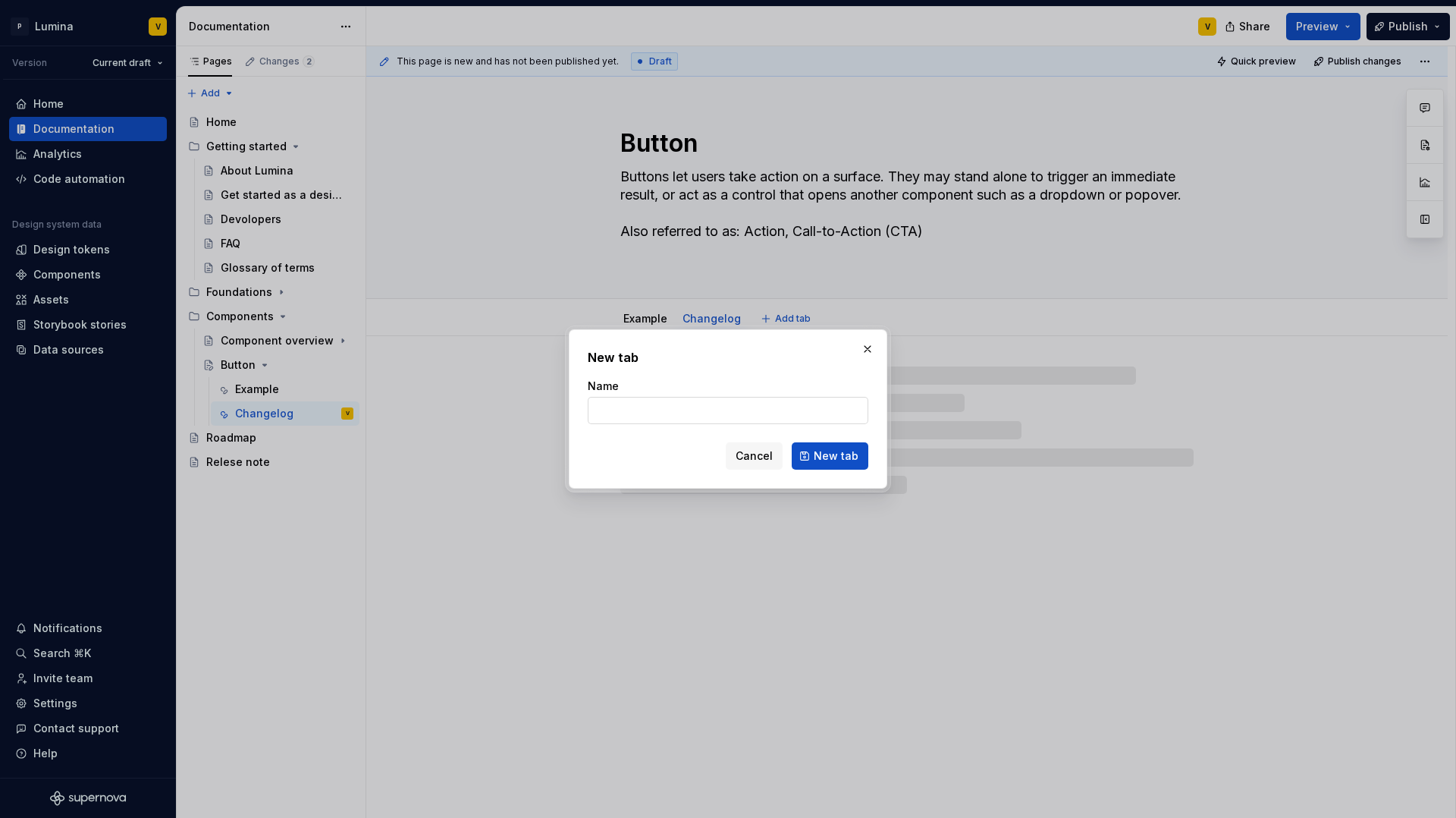
type textarea "*"
type input "Usage"
click at [822, 455] on span "New tab" at bounding box center [836, 455] width 44 height 15
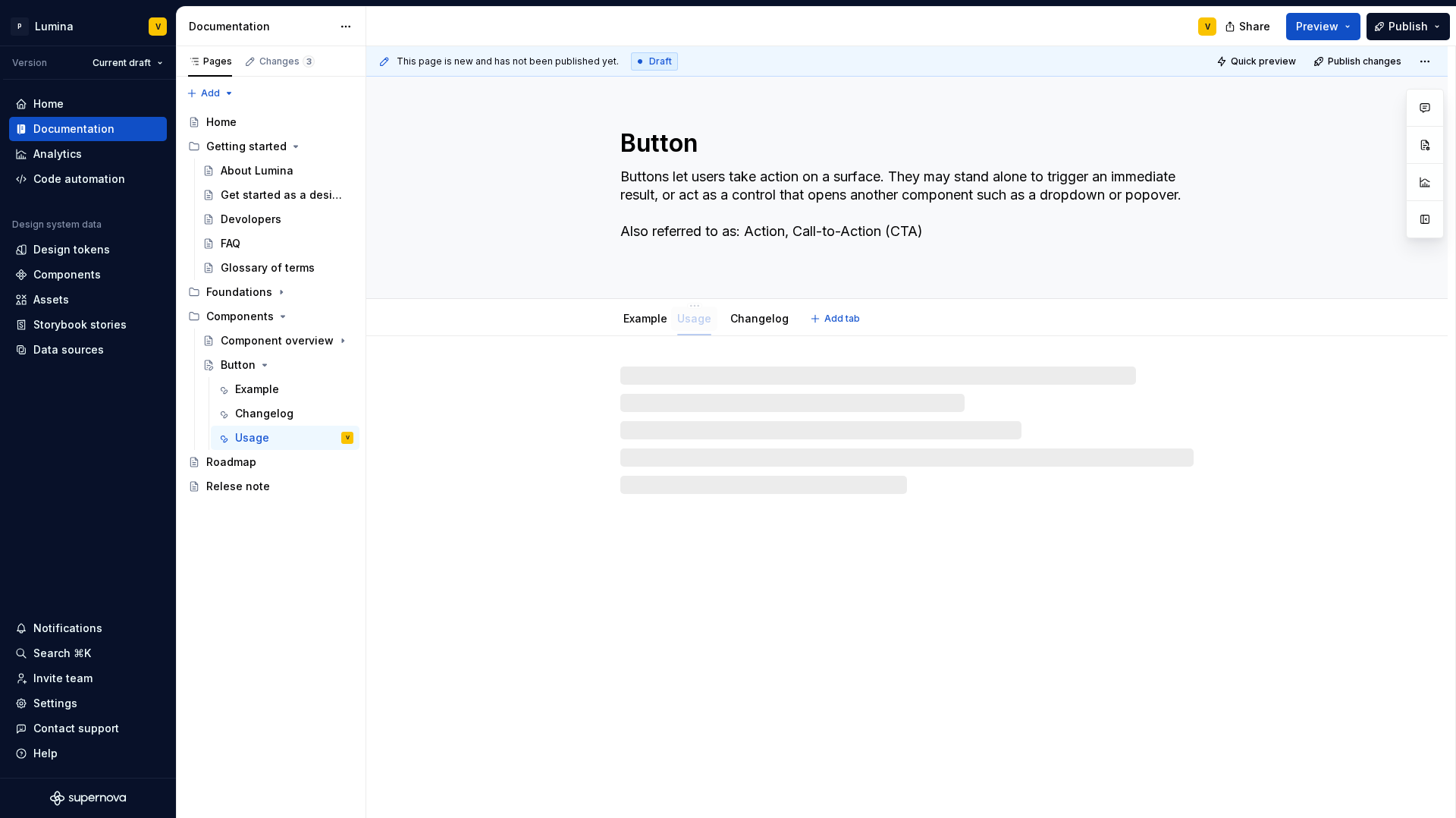
drag, startPoint x: 765, startPoint y: 311, endPoint x: 687, endPoint y: 311, distance: 78.0
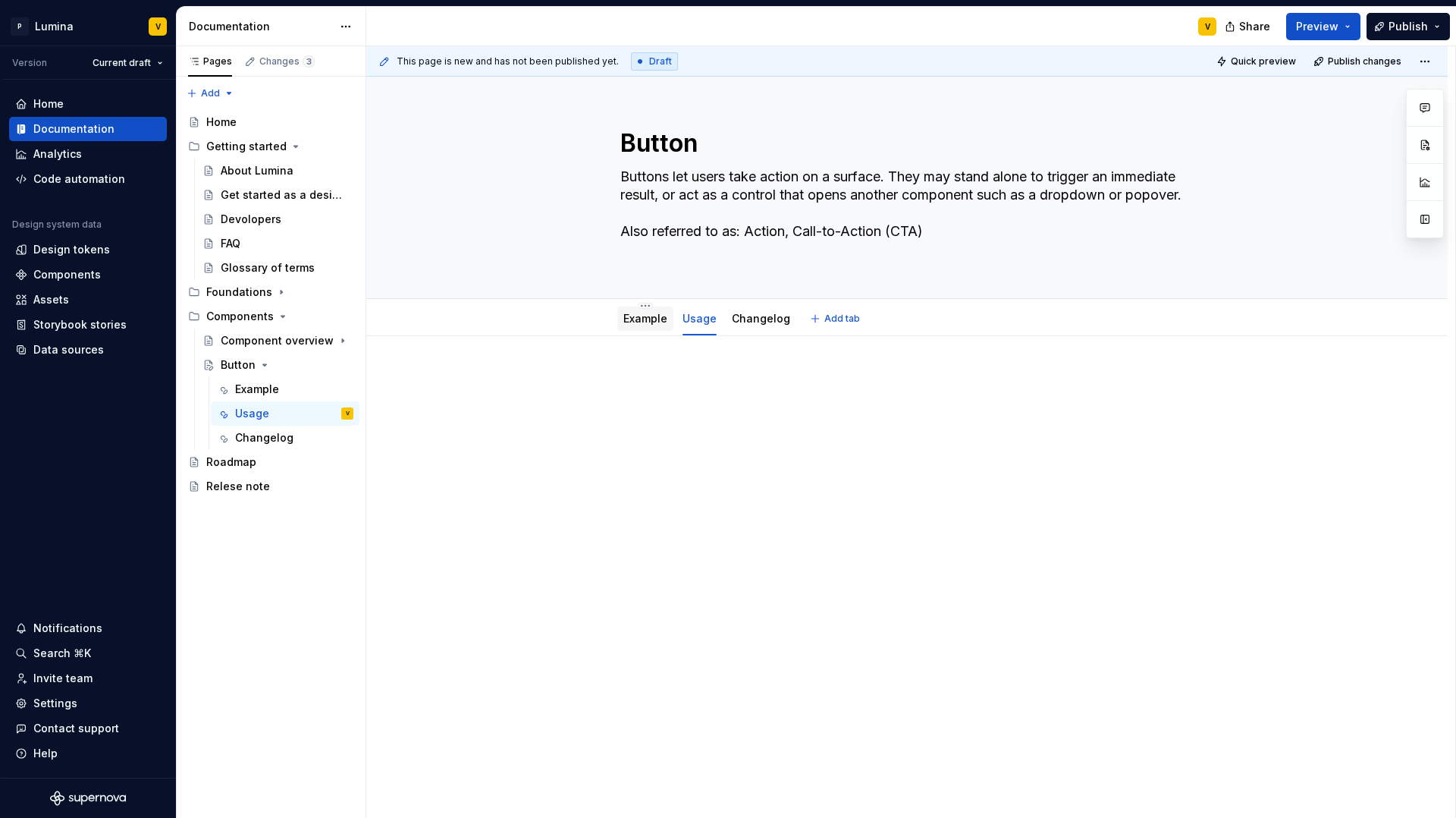
click at [627, 311] on link "Example" at bounding box center [645, 318] width 44 height 13
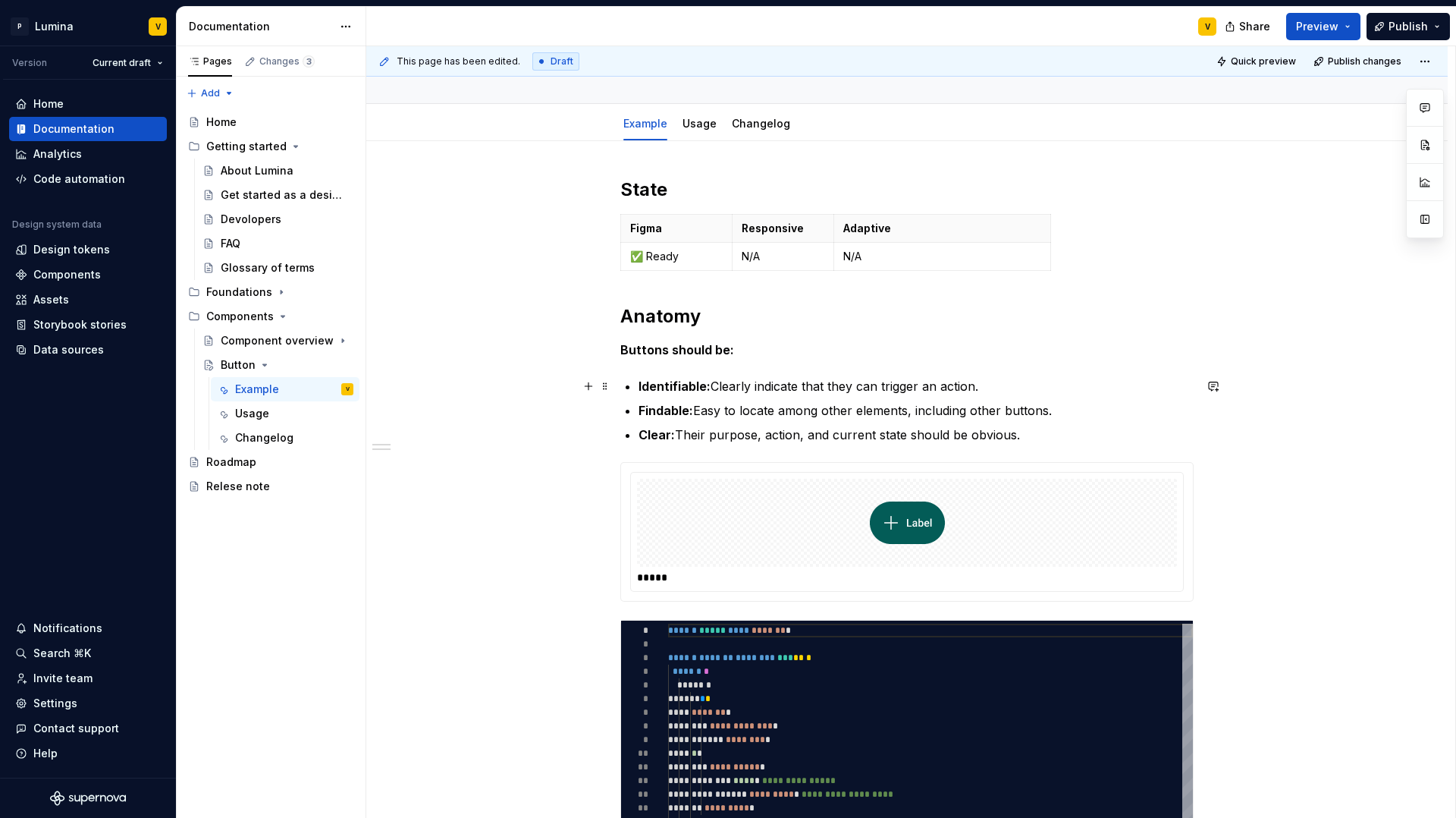
scroll to position [244, 0]
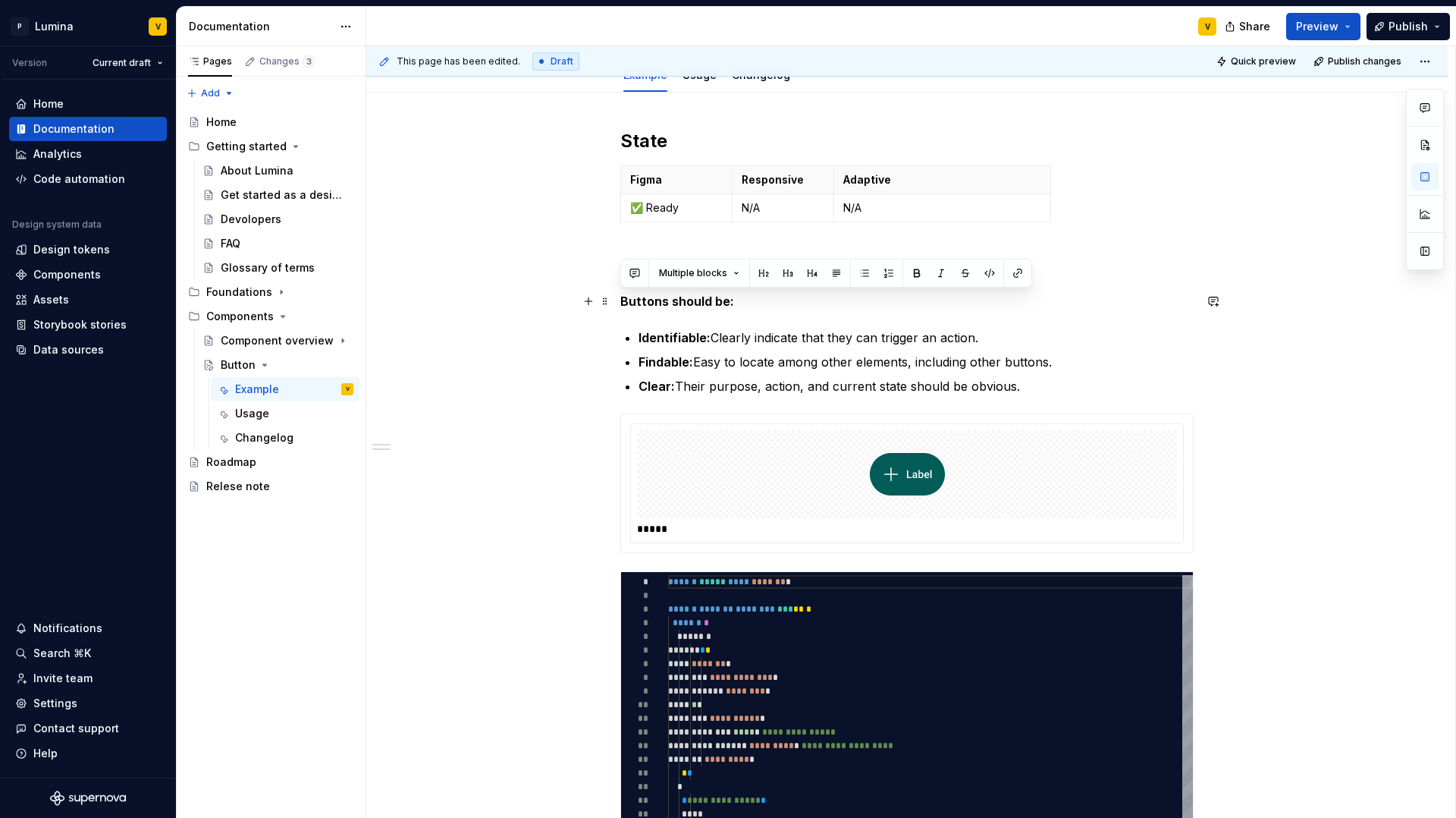
drag, startPoint x: 1018, startPoint y: 388, endPoint x: 620, endPoint y: 302, distance: 407.2
click at [620, 302] on div "**********" at bounding box center [907, 619] width 574 height 981
copy div "Buttons should be: Identifiable: Clearly indicate that they can trigger an acti…"
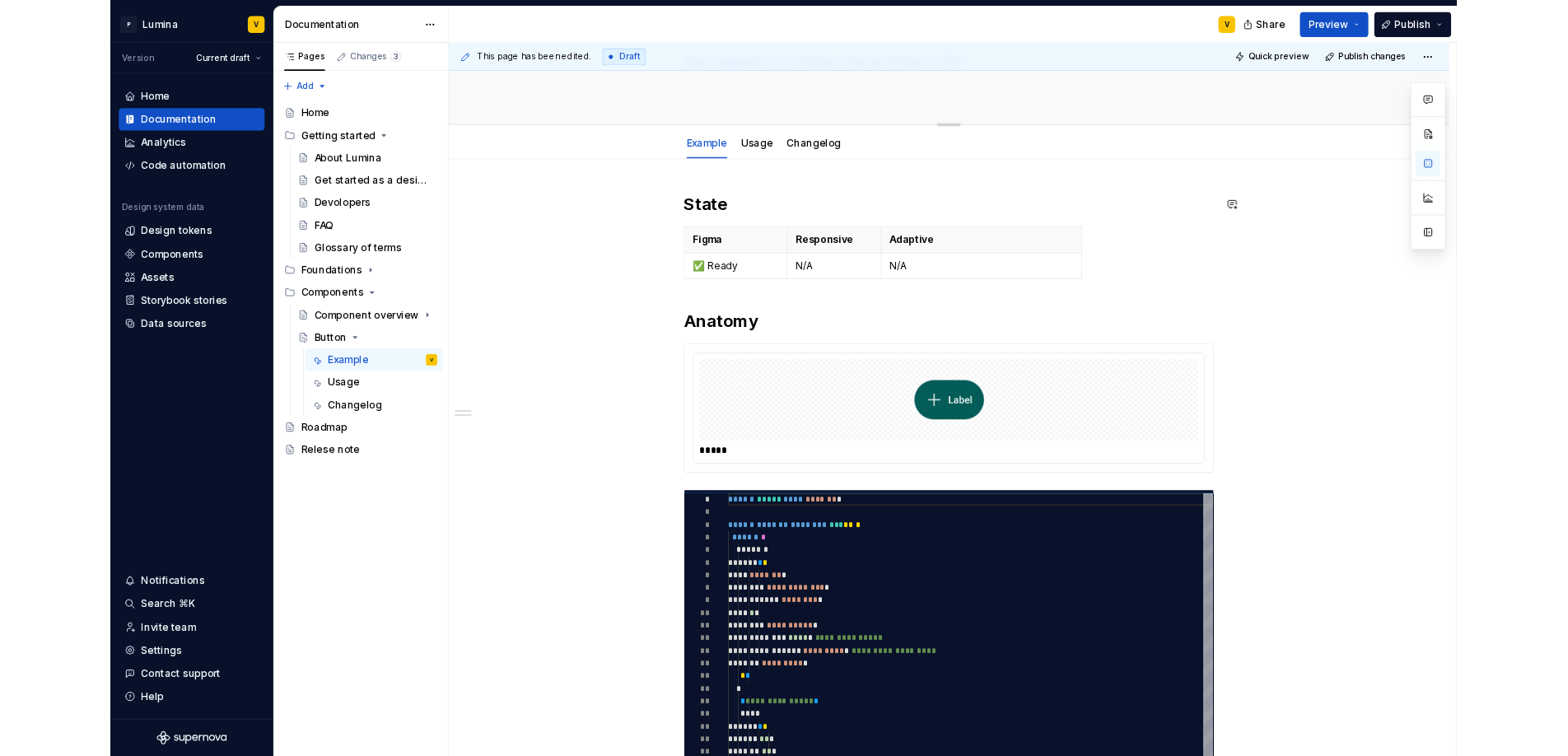
scroll to position [0, 0]
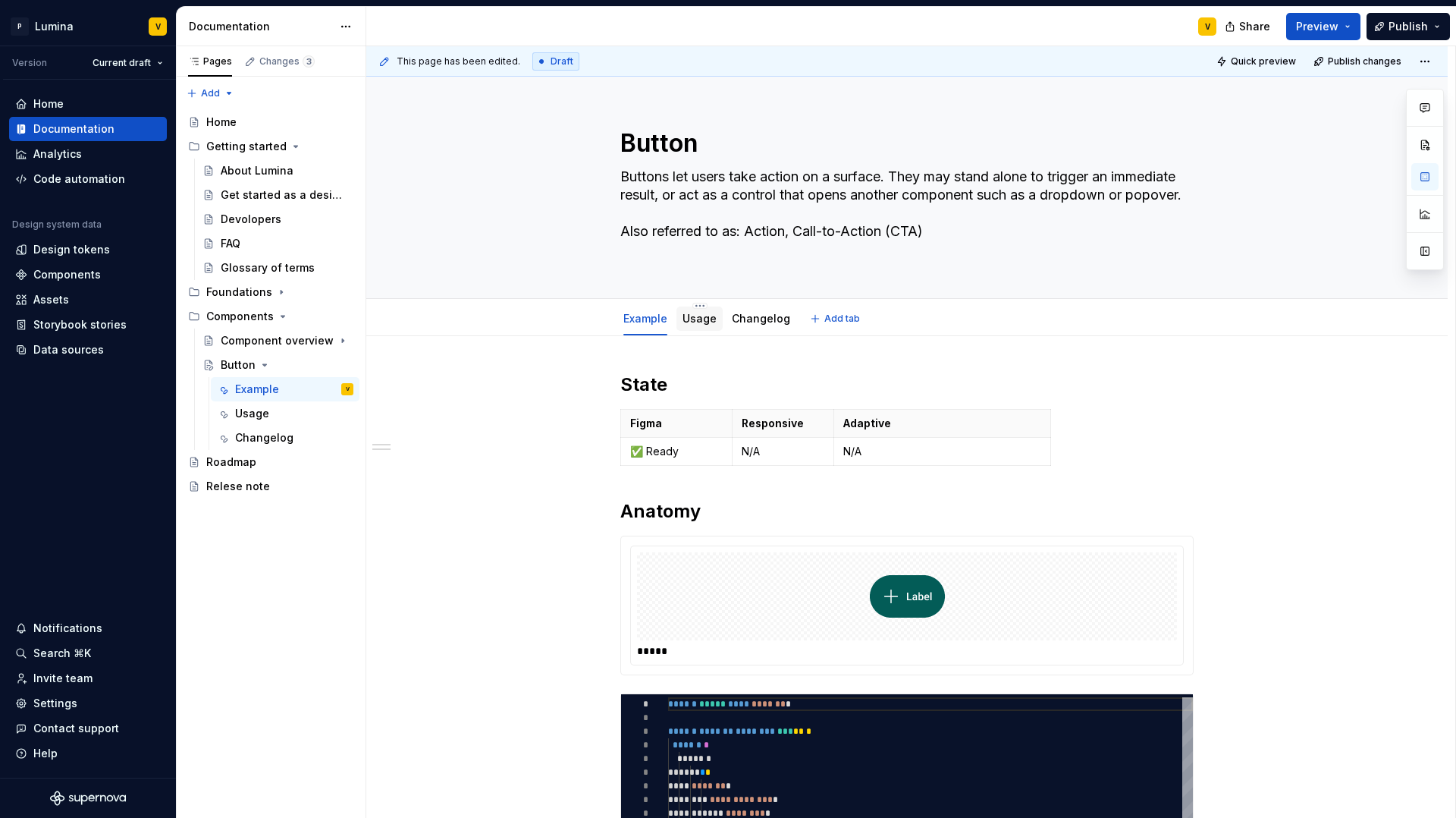
click at [692, 322] on link "Usage" at bounding box center [700, 318] width 34 height 13
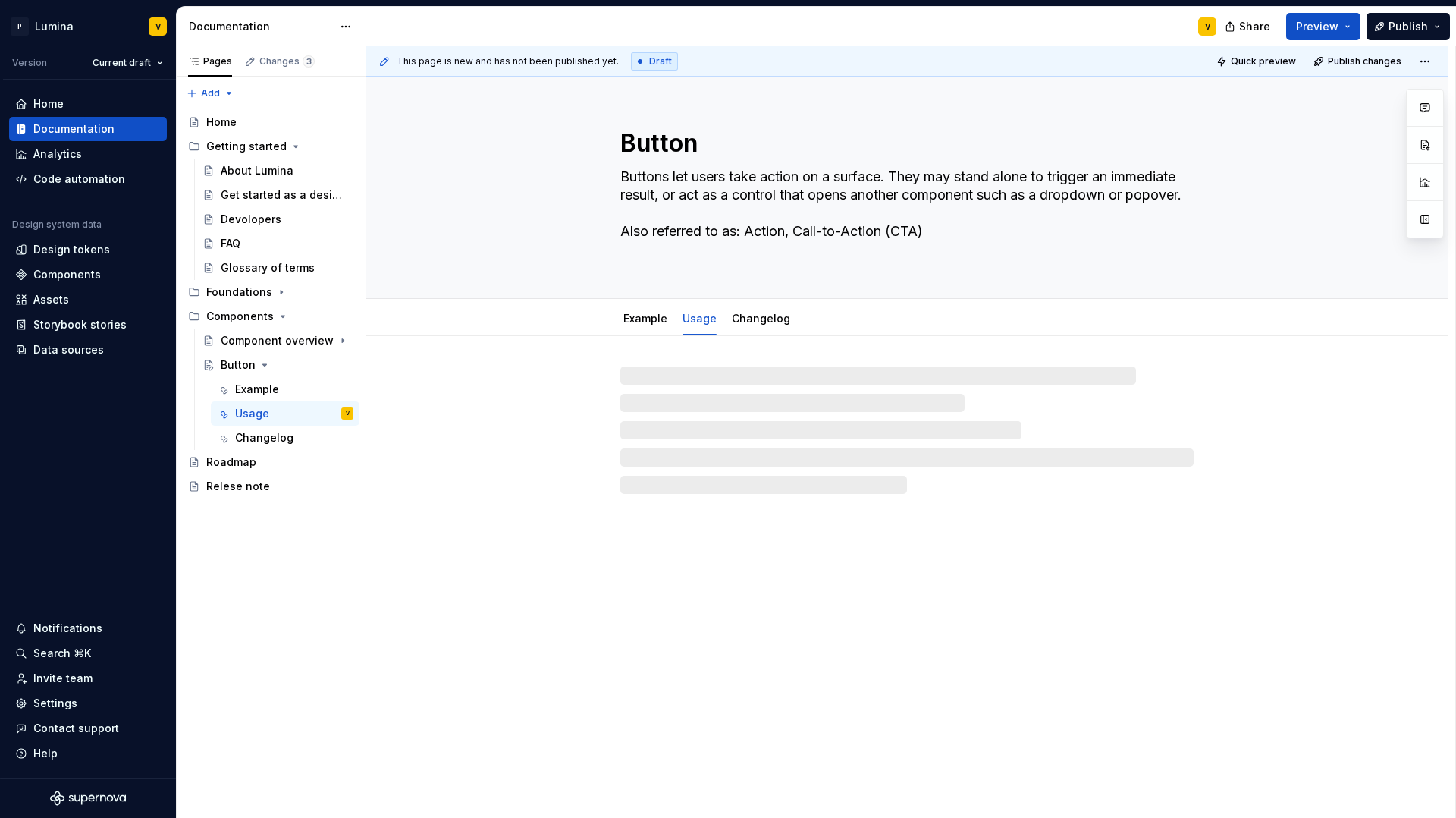
type textarea "*"
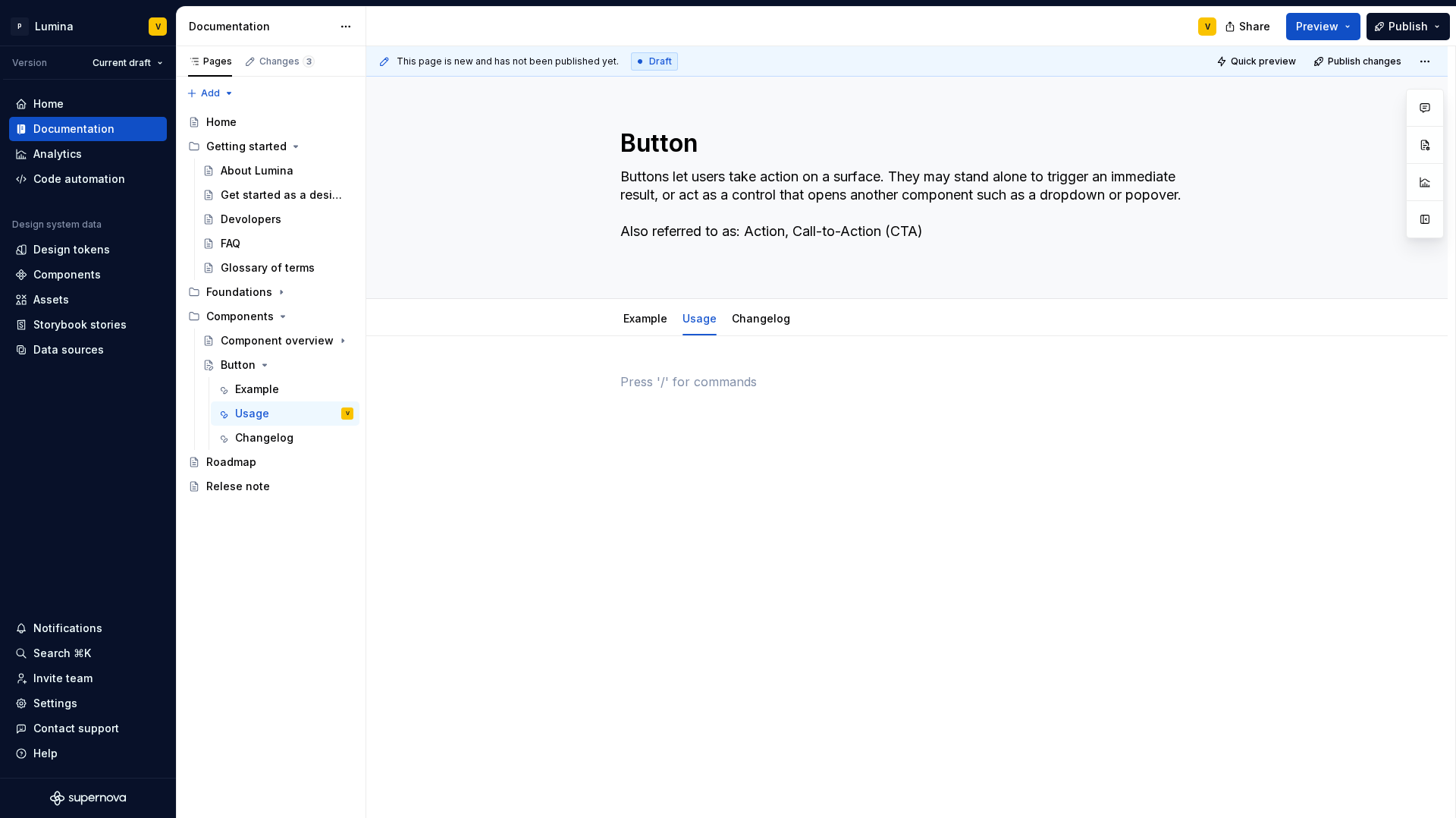
click at [669, 393] on div at bounding box center [907, 401] width 574 height 58
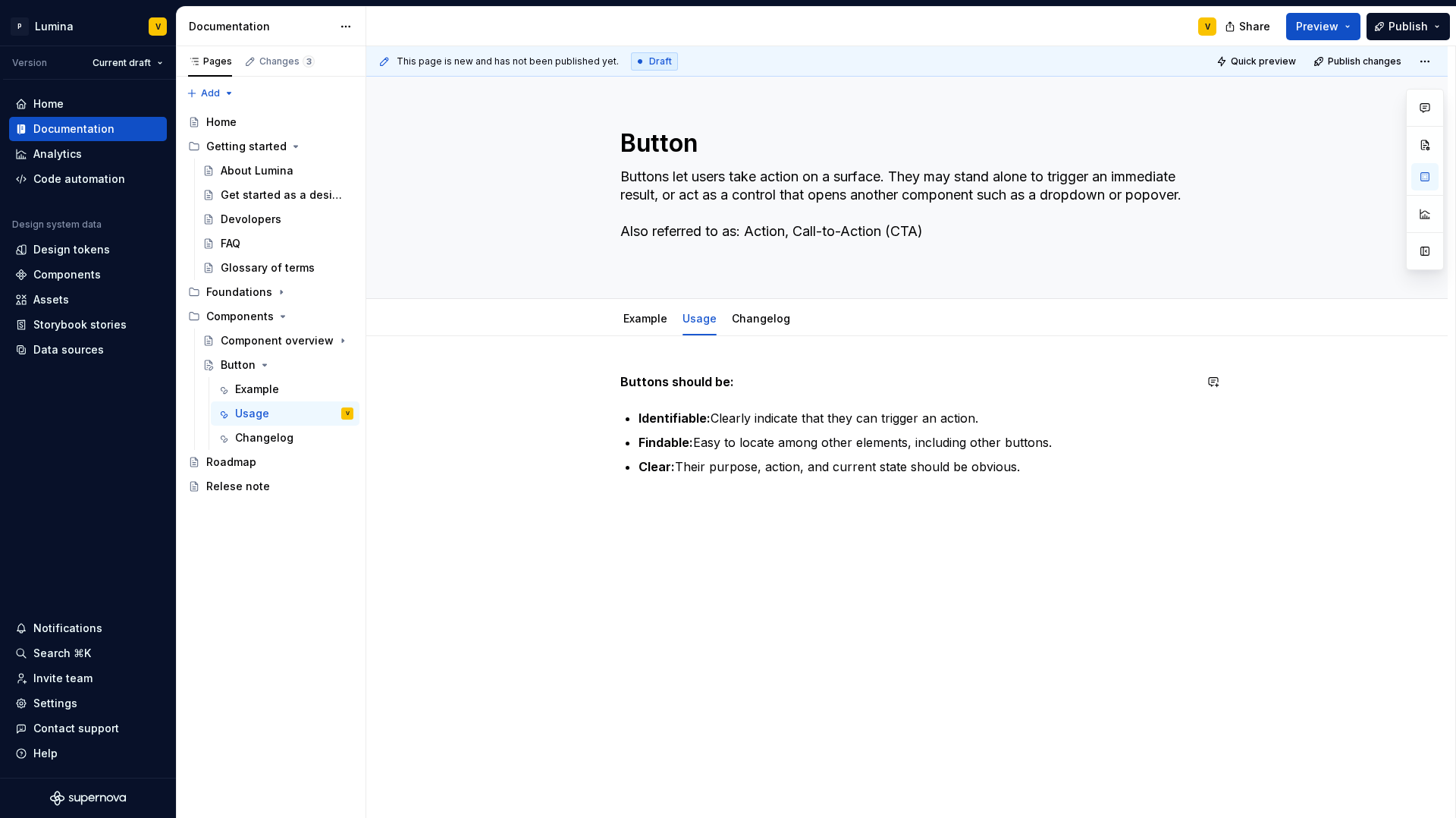
click at [637, 356] on div "Buttons should be: Identifiable: Clearly indicate that they can trigger an acti…" at bounding box center [907, 538] width 1081 height 403
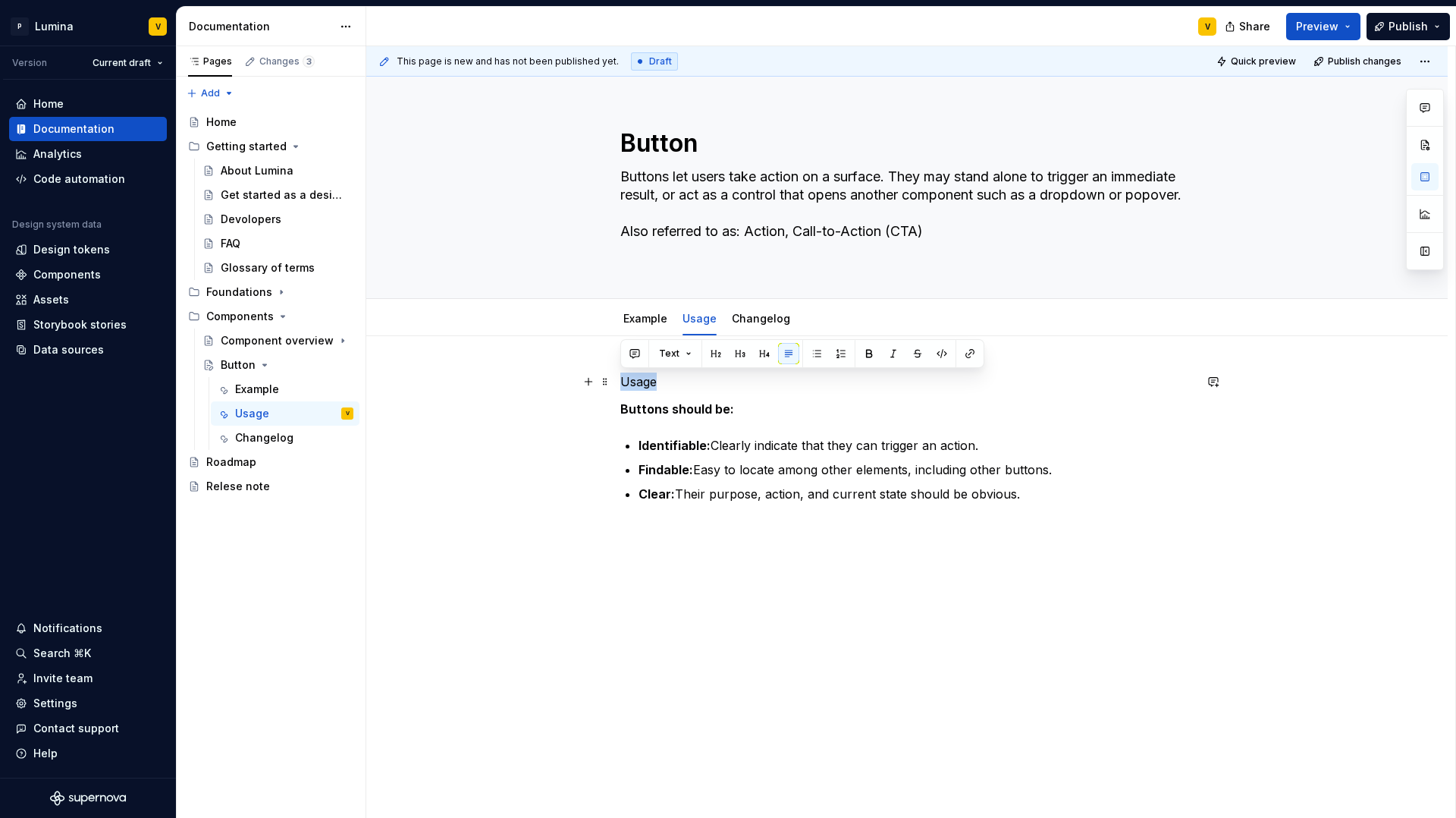
drag, startPoint x: 662, startPoint y: 382, endPoint x: 612, endPoint y: 377, distance: 50.2
click at [612, 377] on div "Usage Buttons should be: Identifiable: Clearly indicate that they can trigger a…" at bounding box center [907, 551] width 1081 height 430
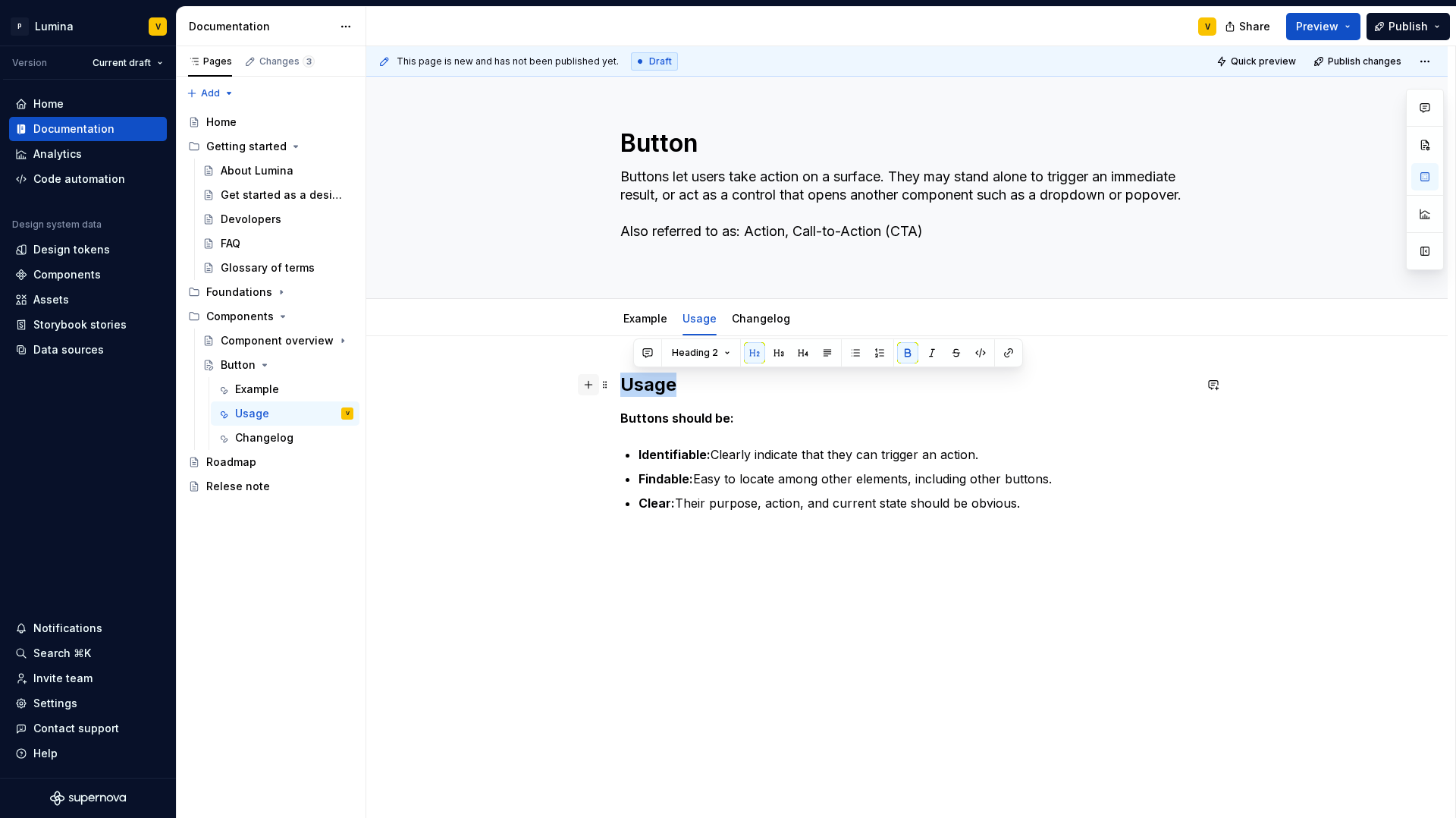
drag, startPoint x: 680, startPoint y: 384, endPoint x: 584, endPoint y: 378, distance: 96.2
click at [620, 378] on div "Usage Buttons should be: Identifiable: Clearly indicate that they can trigger a…" at bounding box center [907, 451] width 574 height 158
click at [744, 420] on p "Buttons should be:" at bounding box center [907, 418] width 574 height 18
click at [907, 532] on div "This page is new and has not been published yet. Draft Quick preview Publish ch…" at bounding box center [911, 432] width 1089 height 773
click at [1036, 506] on p "Clear: Their purpose, action, and current state should be obvious." at bounding box center [916, 503] width 556 height 18
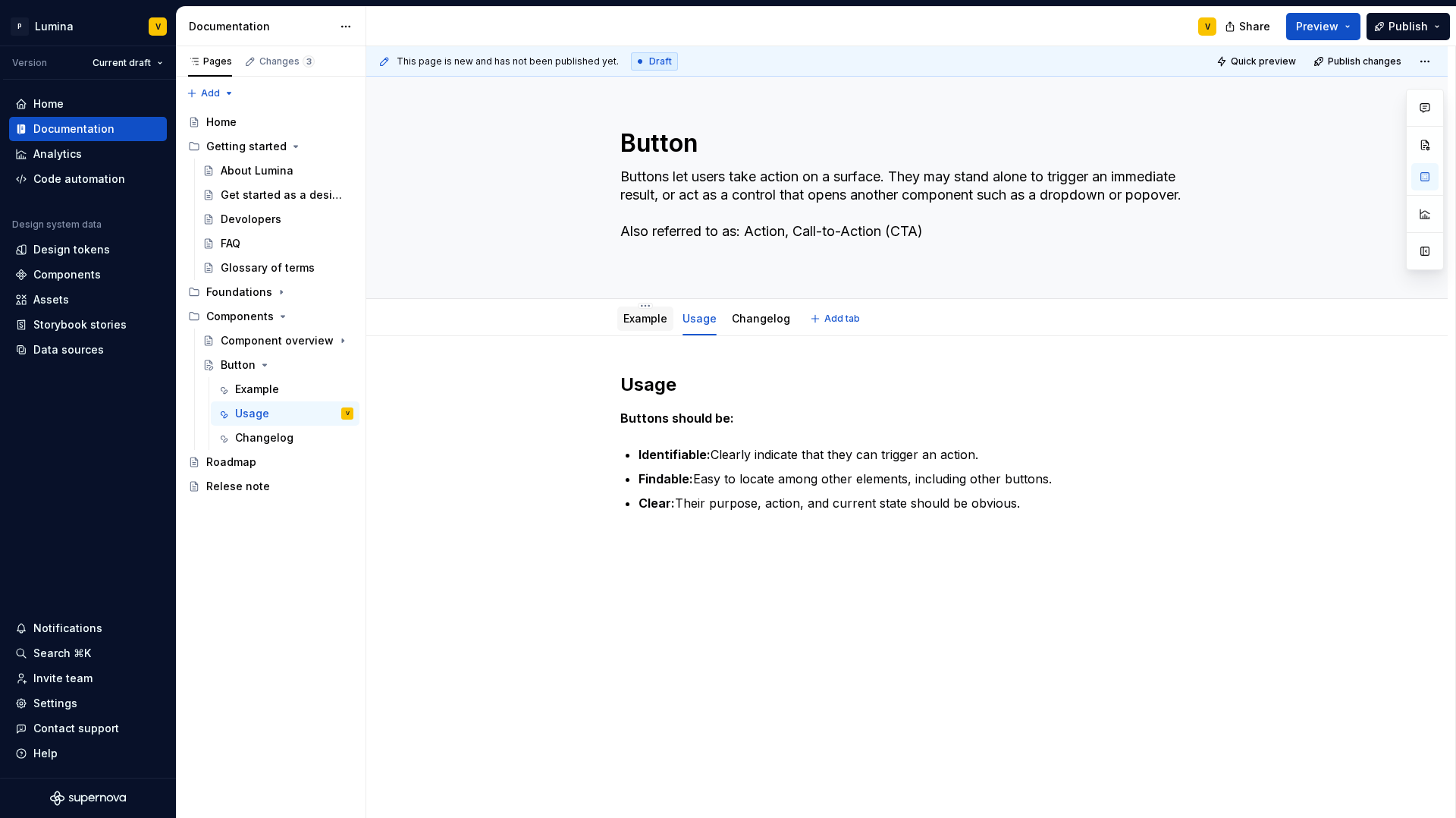
click at [648, 323] on link "Example" at bounding box center [645, 318] width 44 height 13
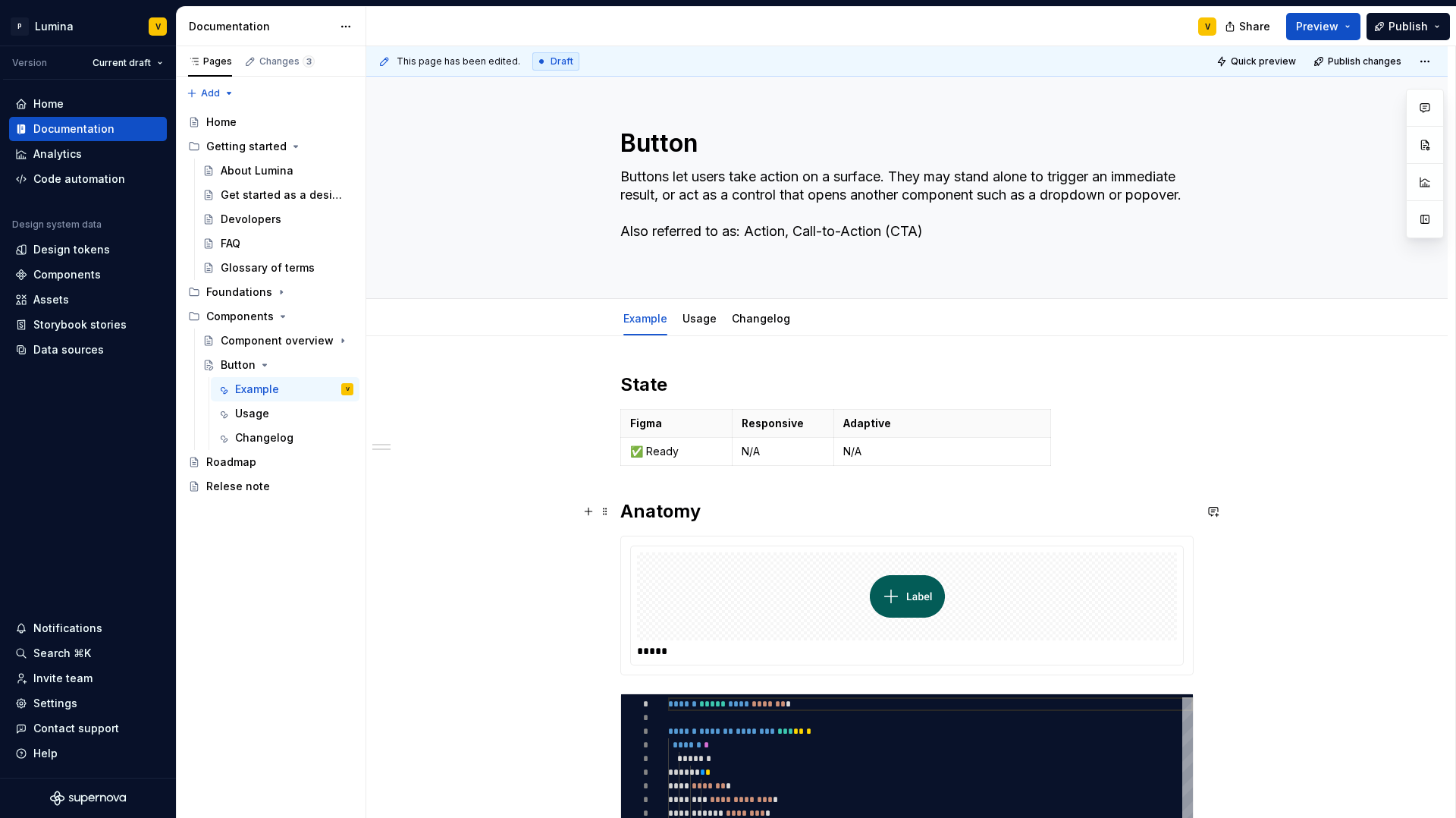
click at [791, 523] on h2 "Anatomy" at bounding box center [907, 511] width 574 height 24
click at [728, 507] on h2 "Anatomy" at bounding box center [907, 511] width 574 height 24
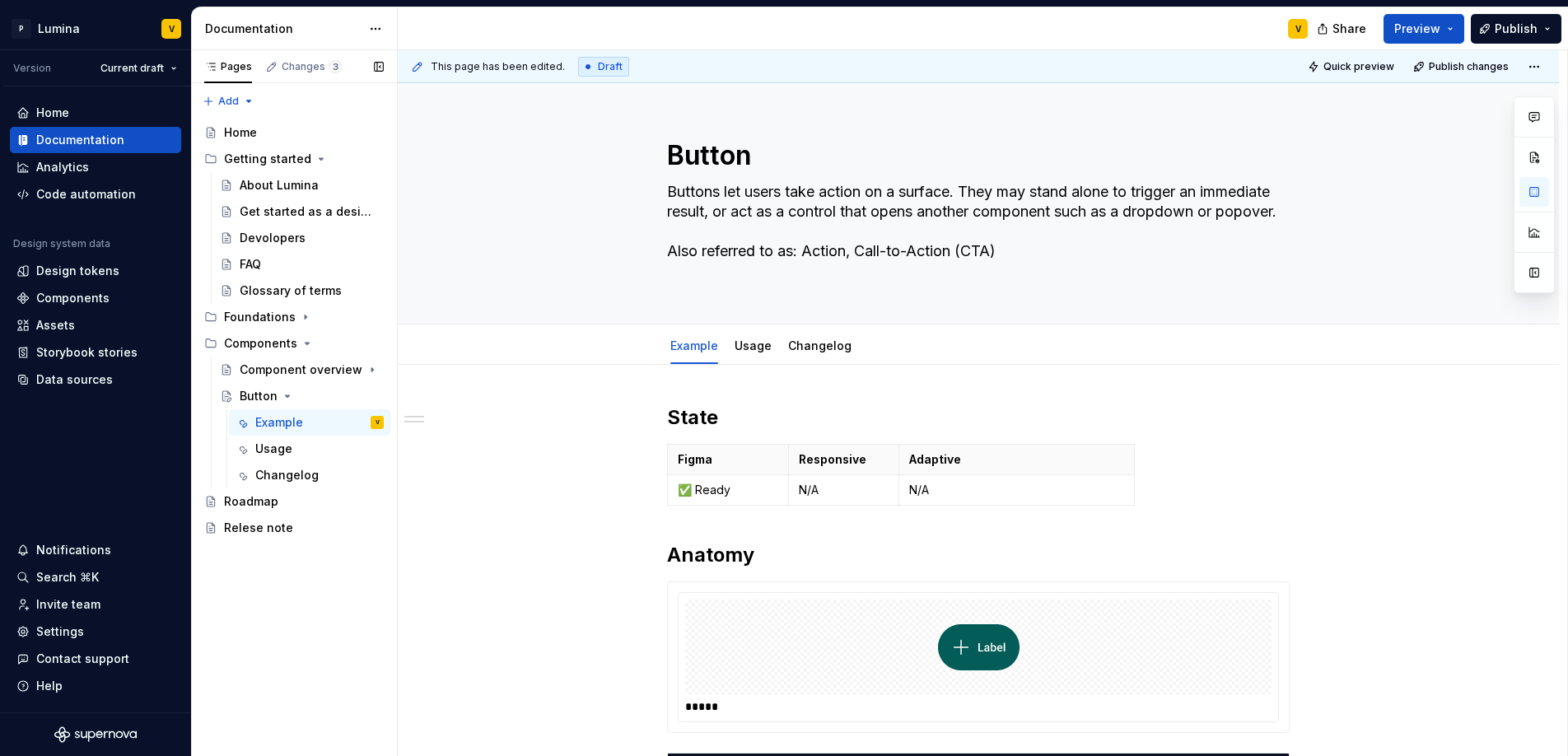
scroll to position [335, 0]
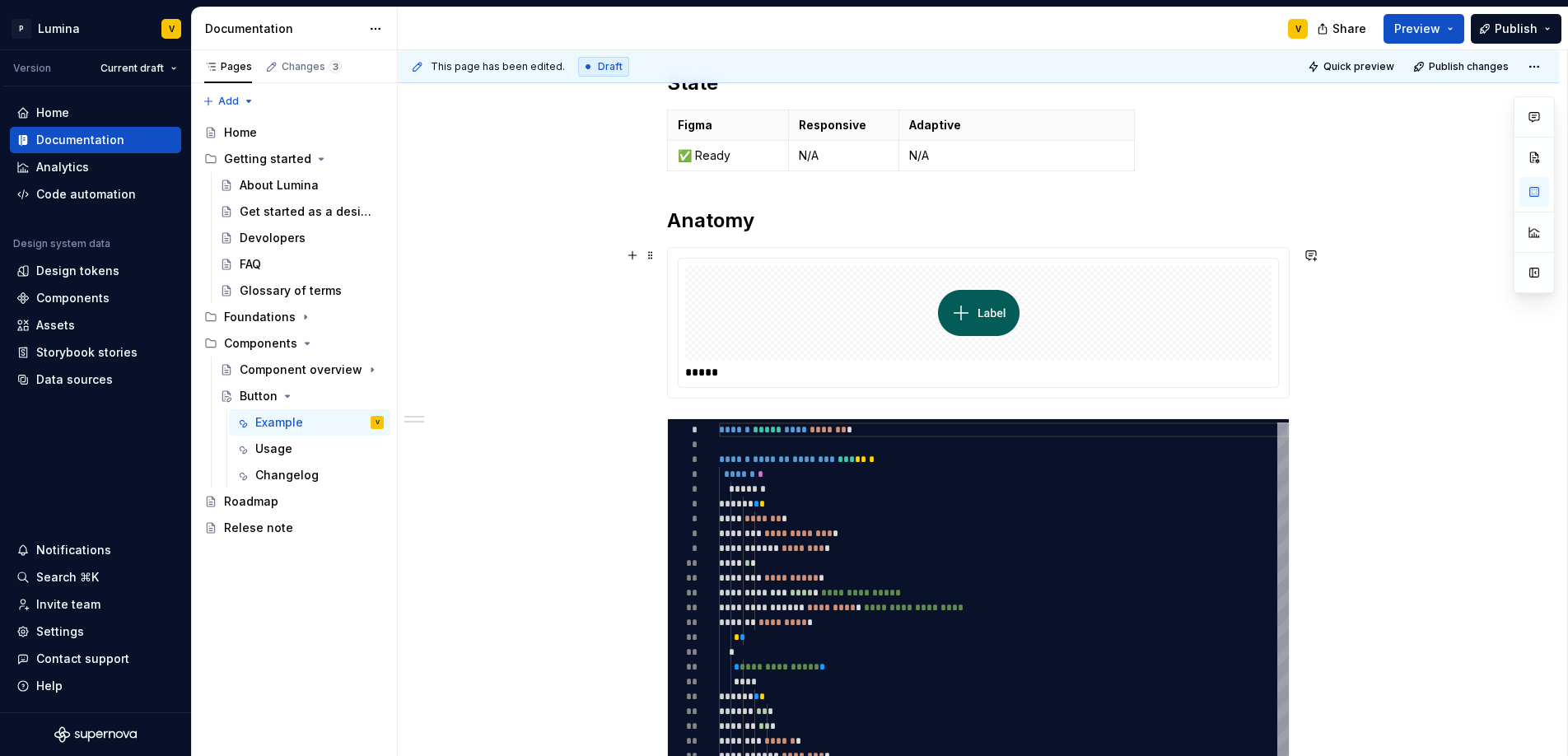
click at [1306, 376] on div "**********" at bounding box center [978, 640] width 1161 height 1220
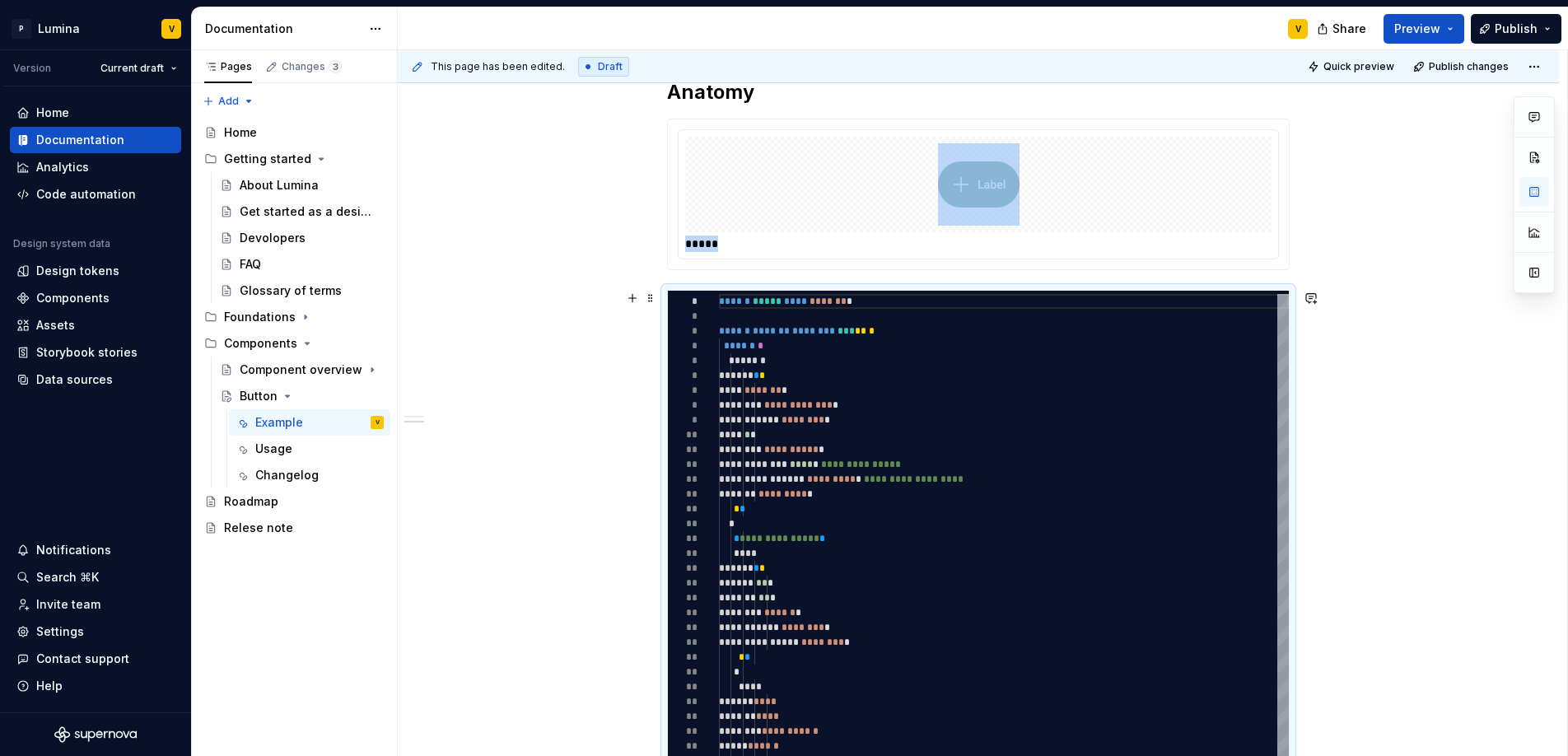
scroll to position [295, 0]
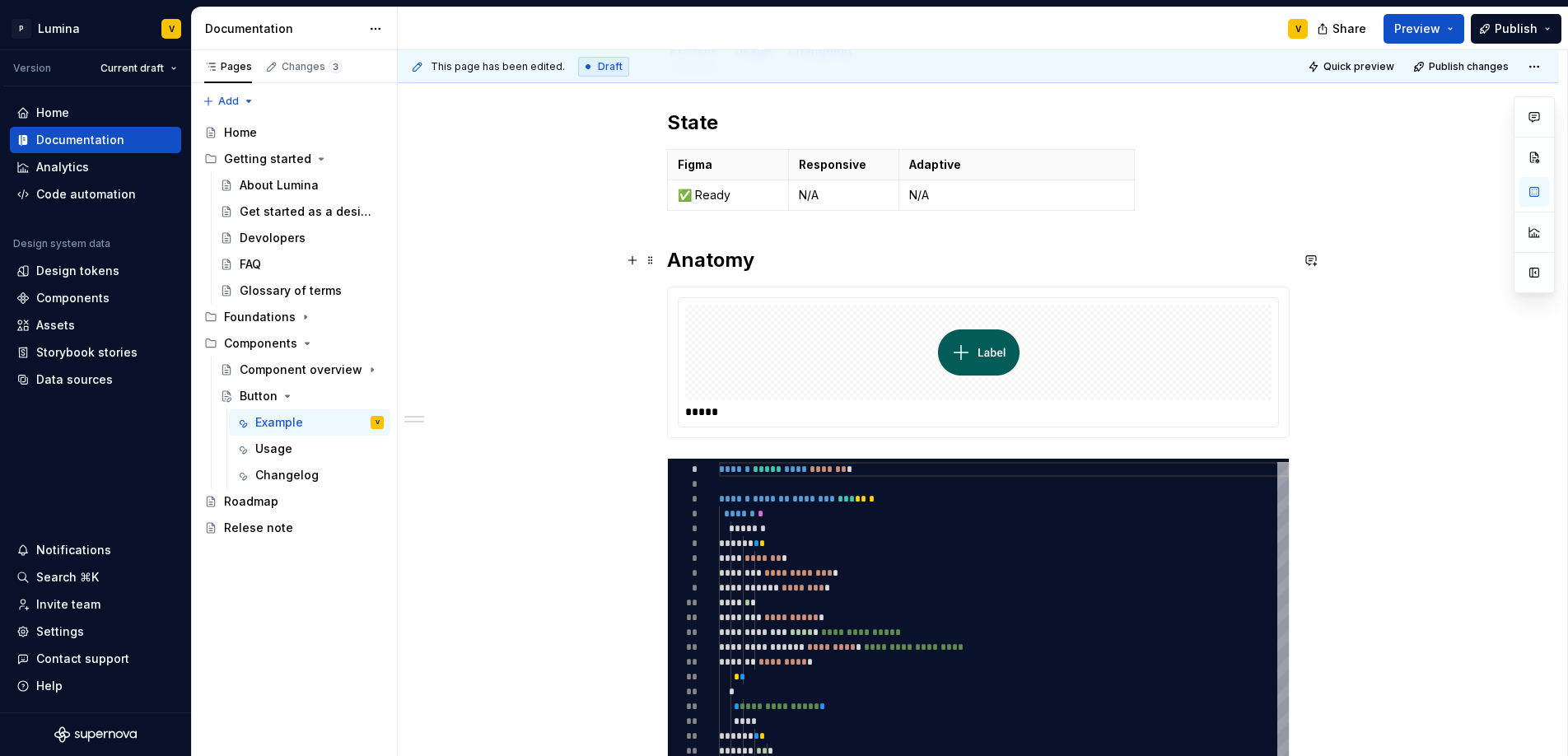
click at [758, 259] on h2 "Anatomy" at bounding box center [978, 260] width 623 height 26
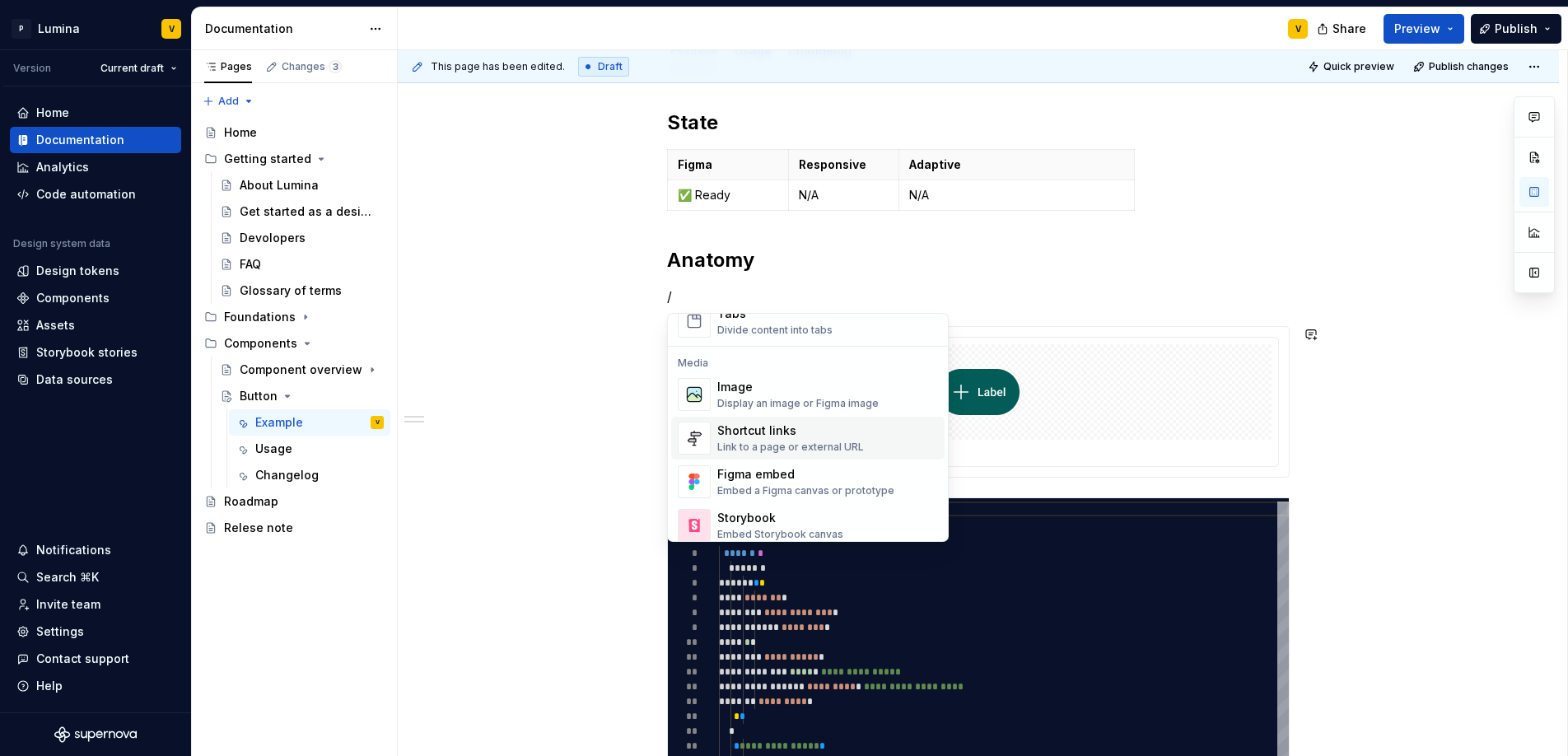
scroll to position [670, 0]
click at [774, 397] on div "Display an image or Figma image" at bounding box center [798, 401] width 162 height 14
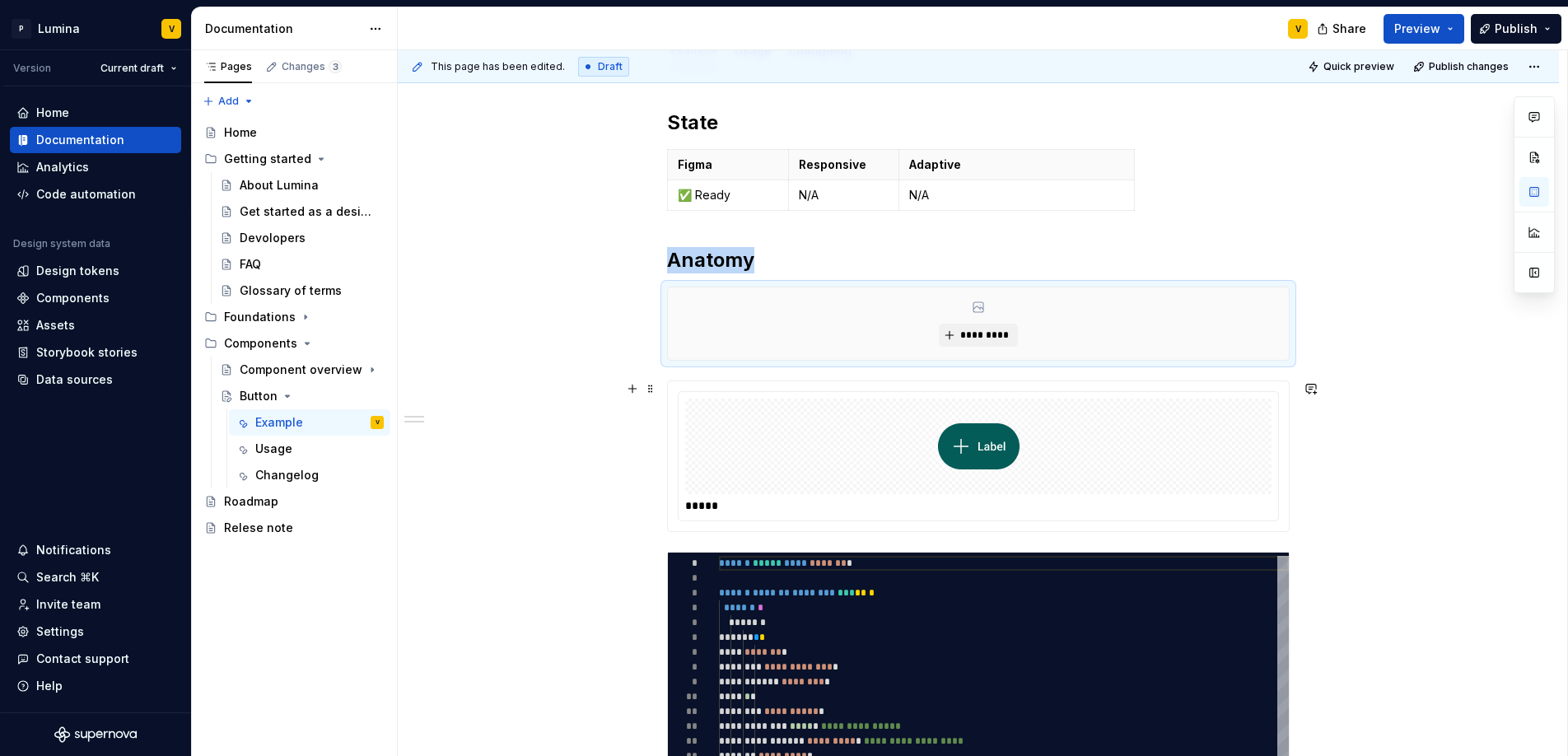
type textarea "*"
click at [1015, 342] on button "*********" at bounding box center [978, 335] width 78 height 23
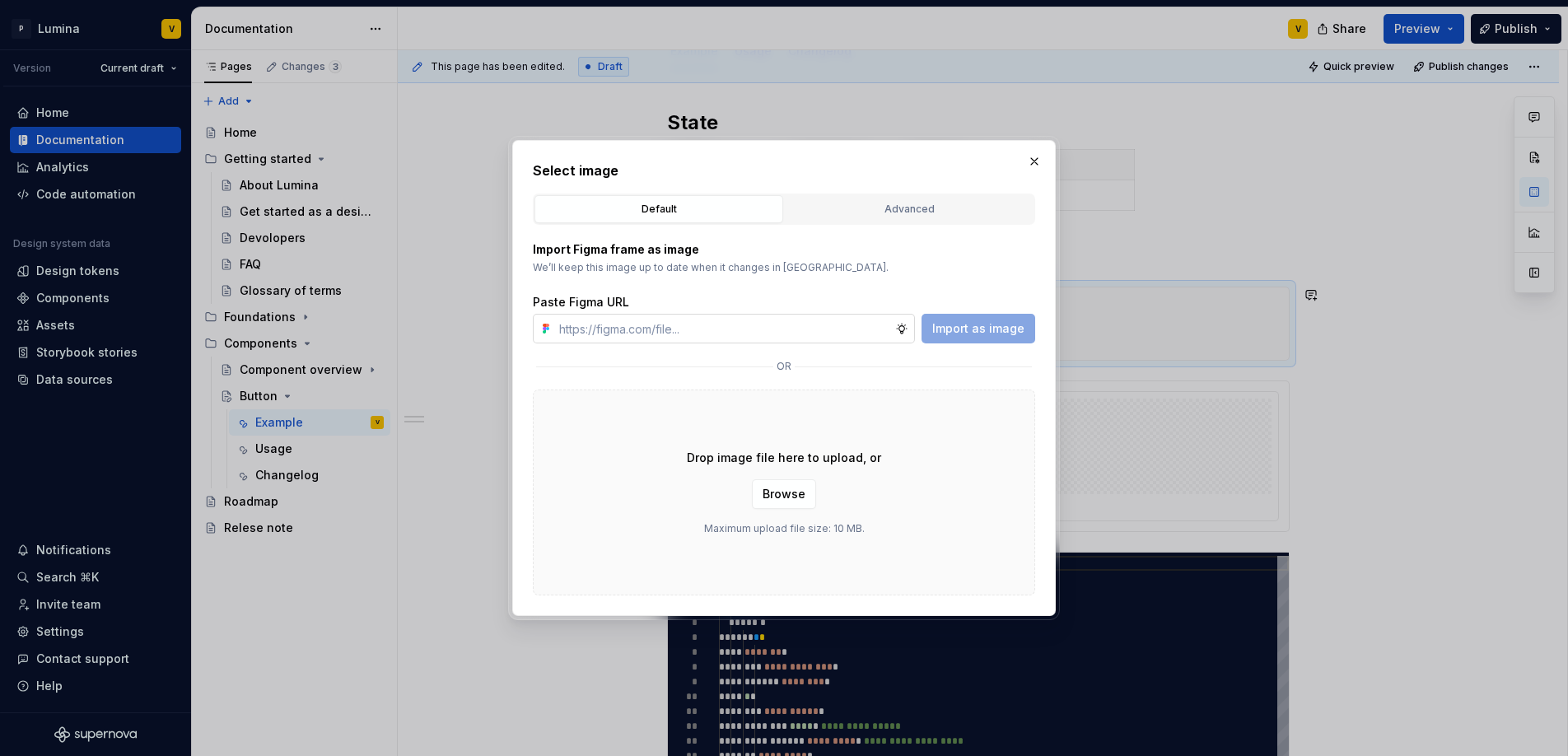
click at [746, 337] on input "text" at bounding box center [723, 328] width 342 height 30
type input "https://www.figma.com/design/enMrueGeeRrCLL9n83cUse/Lumina?node-id=670-1865&t=5…"
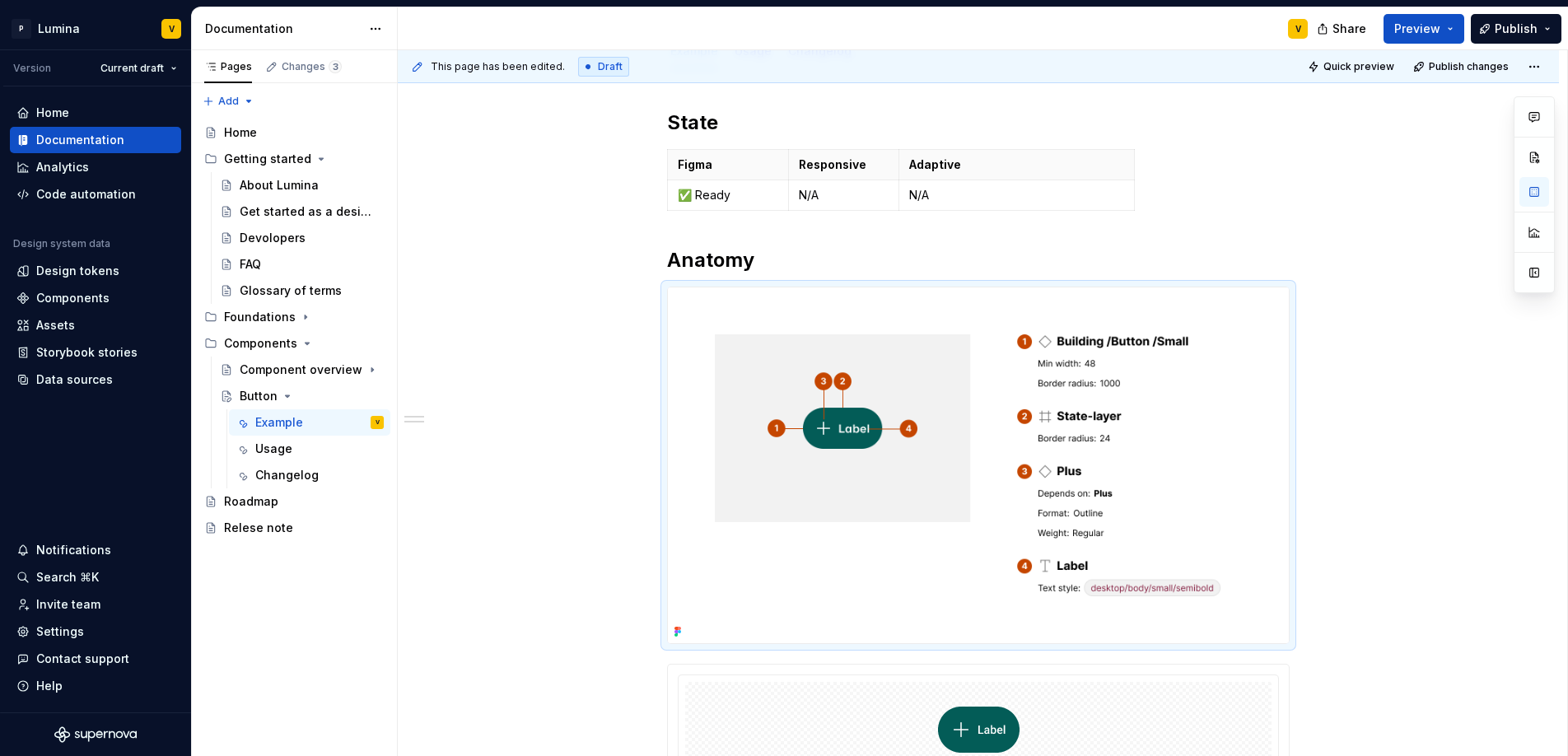
scroll to position [0, 0]
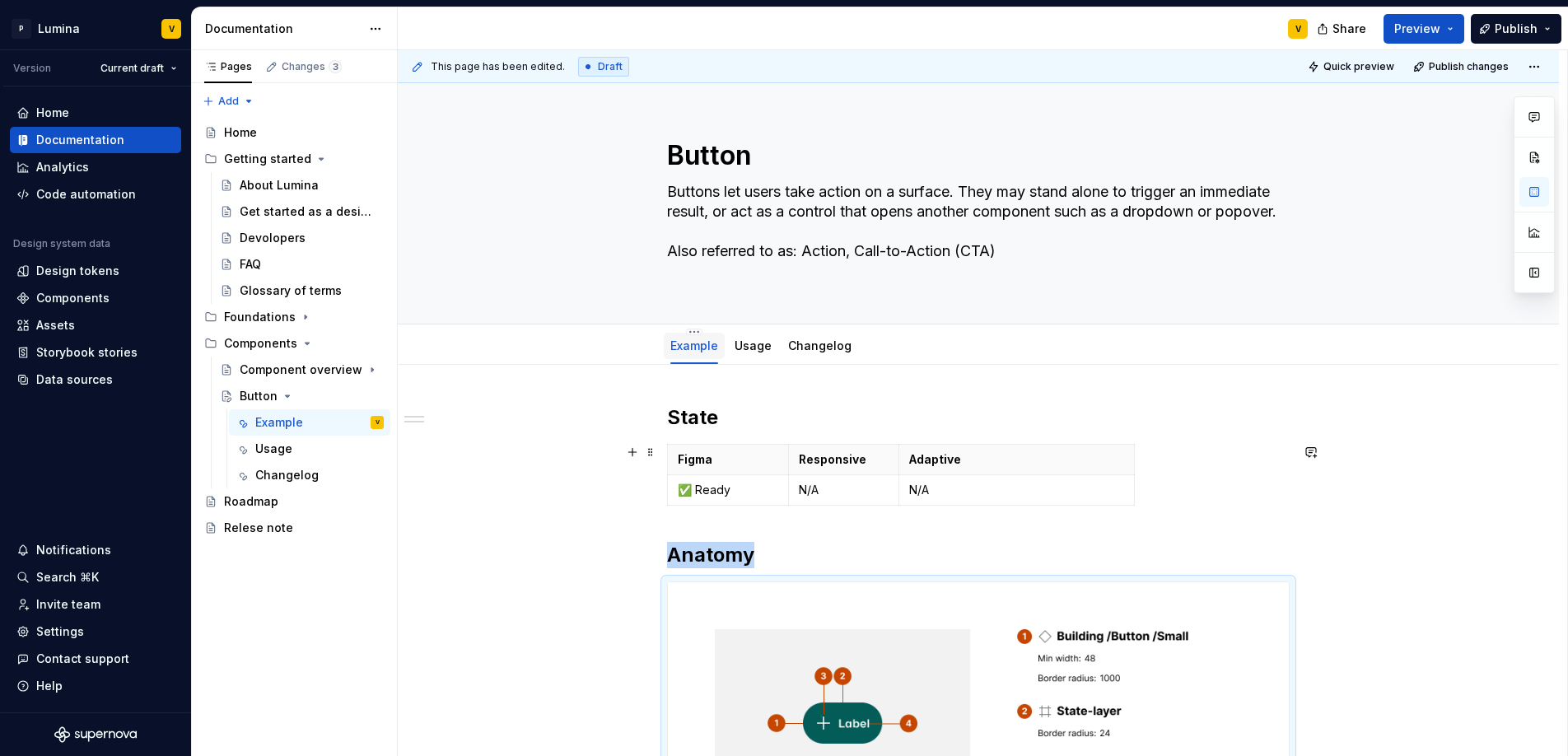
click at [698, 341] on link "Example" at bounding box center [694, 345] width 47 height 14
click at [698, 326] on div "Example Usage Changelog Add tab" at bounding box center [978, 345] width 1161 height 41
click at [692, 332] on html "P Lumina V Version Current draft Home Documentation Analytics Code automation D…" at bounding box center [784, 378] width 1568 height 756
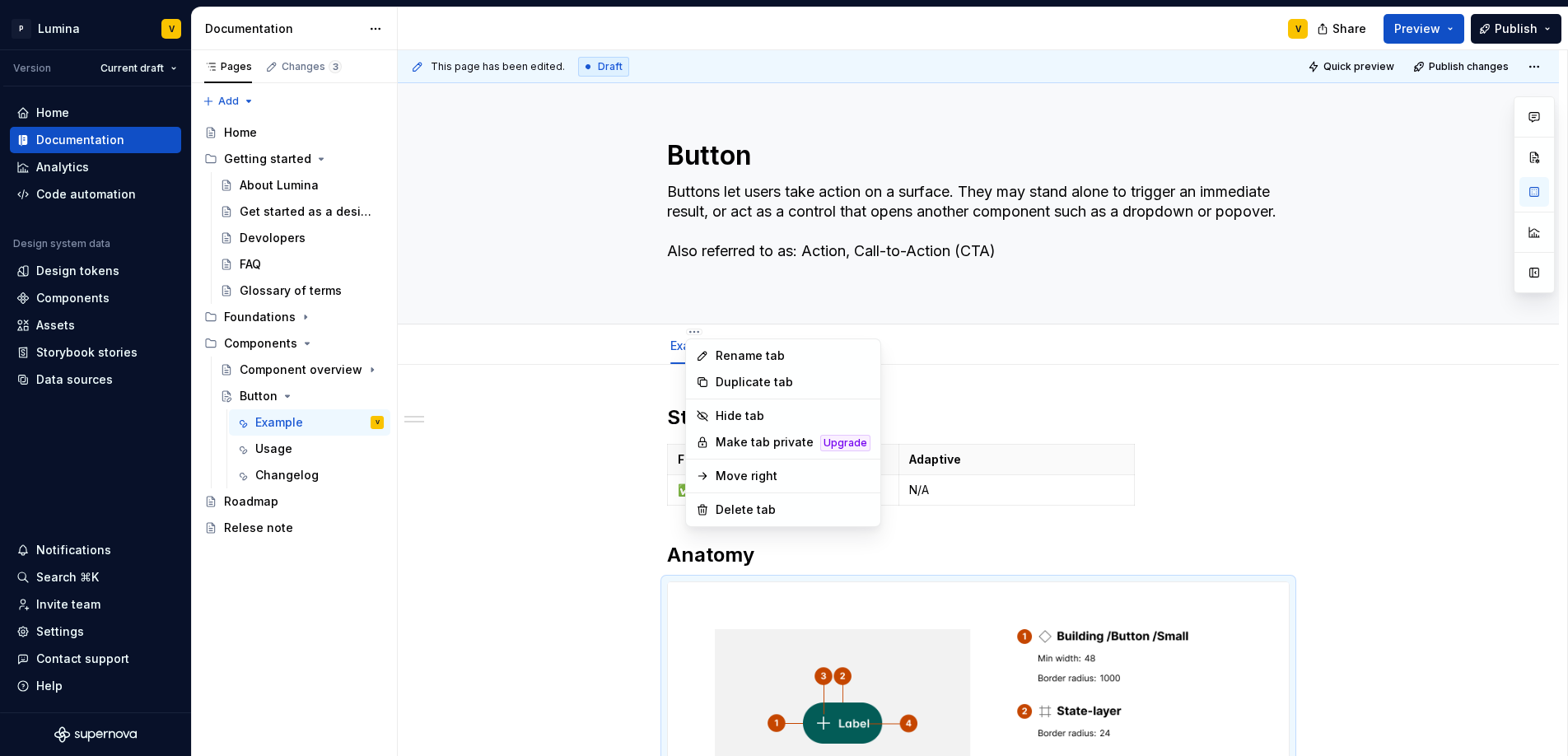
type textarea "*"
click at [718, 350] on div "Rename tab" at bounding box center [793, 355] width 155 height 16
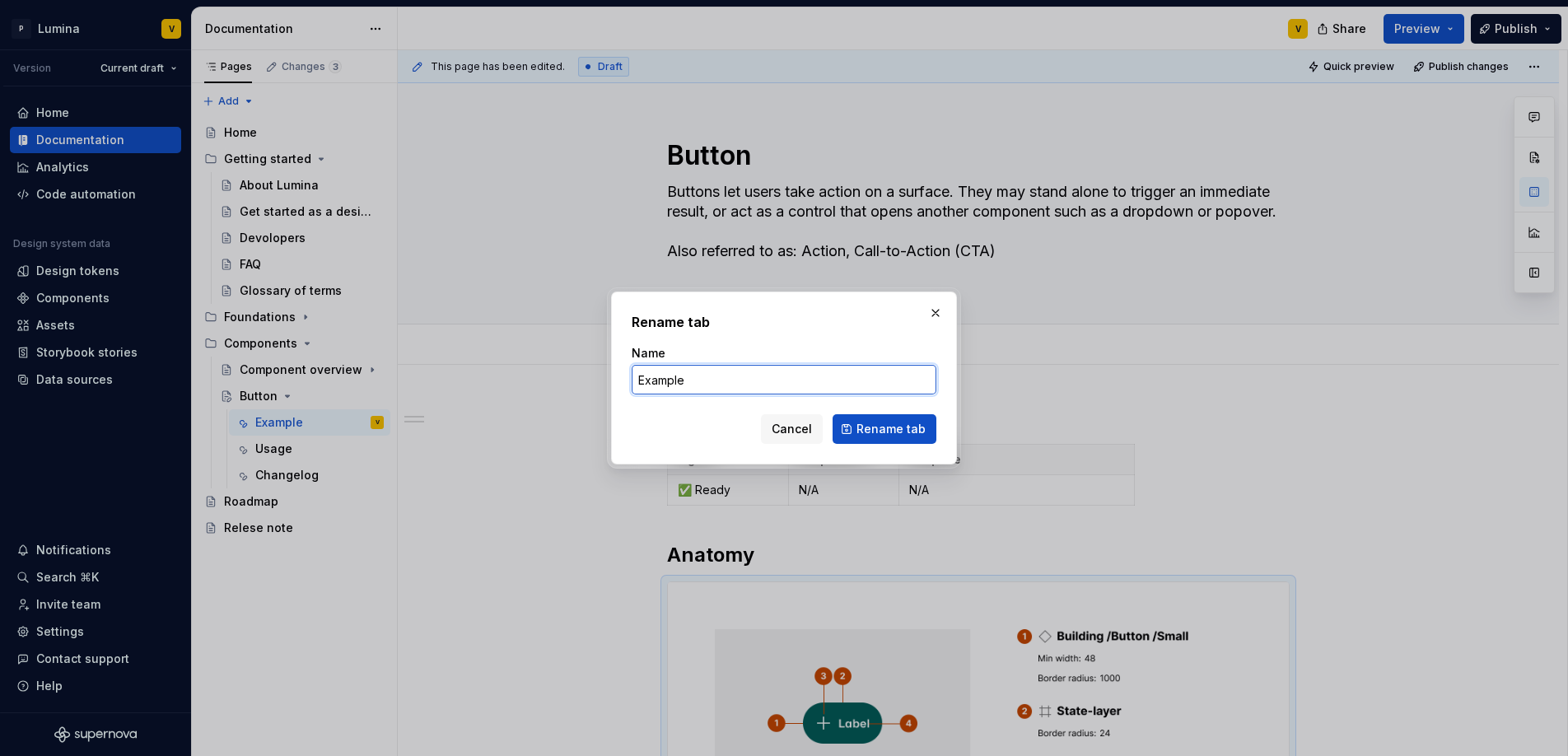
drag, startPoint x: 695, startPoint y: 383, endPoint x: 629, endPoint y: 381, distance: 66.0
click at [629, 381] on div "Rename tab Name Example Cancel Rename tab" at bounding box center [784, 378] width 346 height 173
type input "over"
type textarea "*"
type input "Overview"
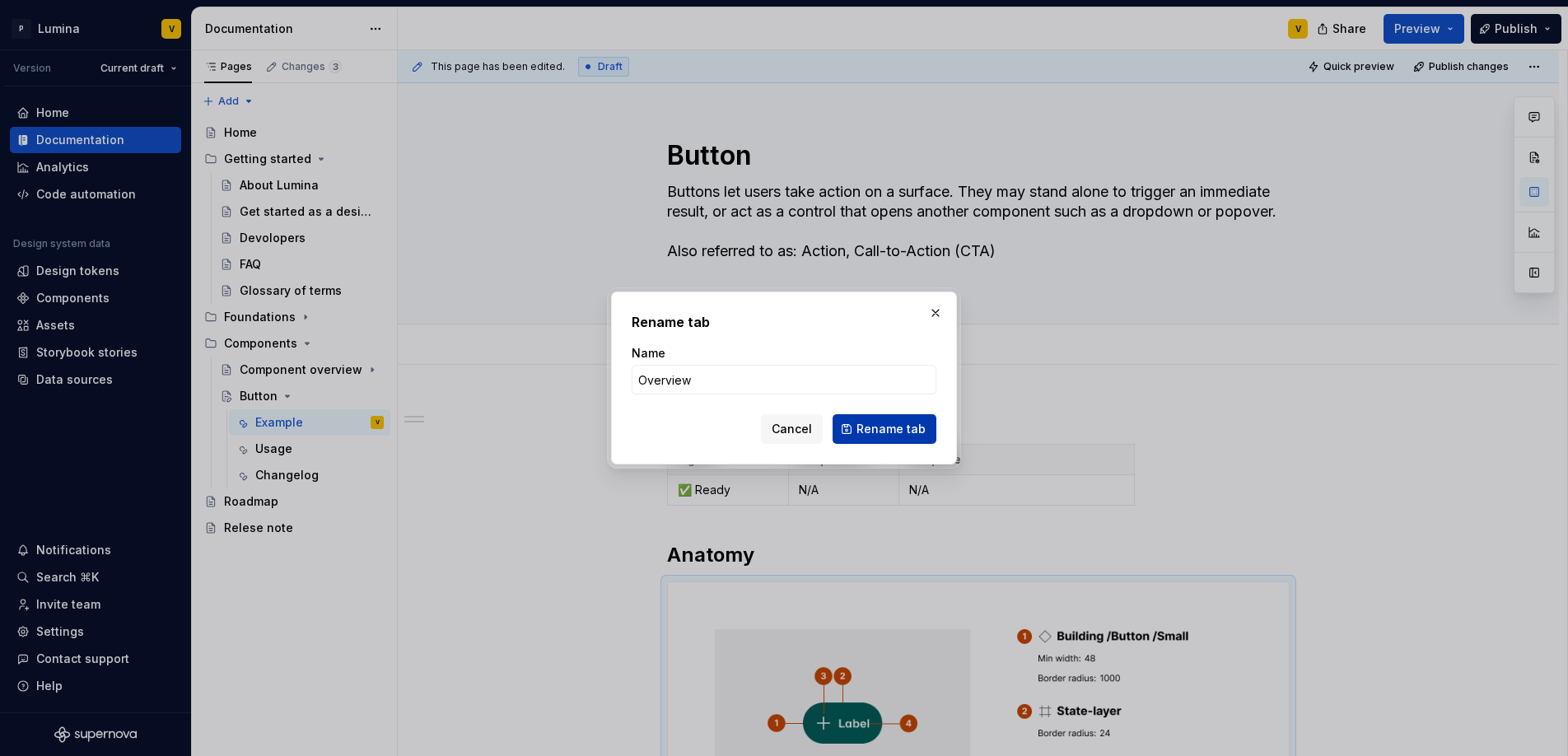
click at [867, 428] on span "Rename tab" at bounding box center [891, 429] width 69 height 16
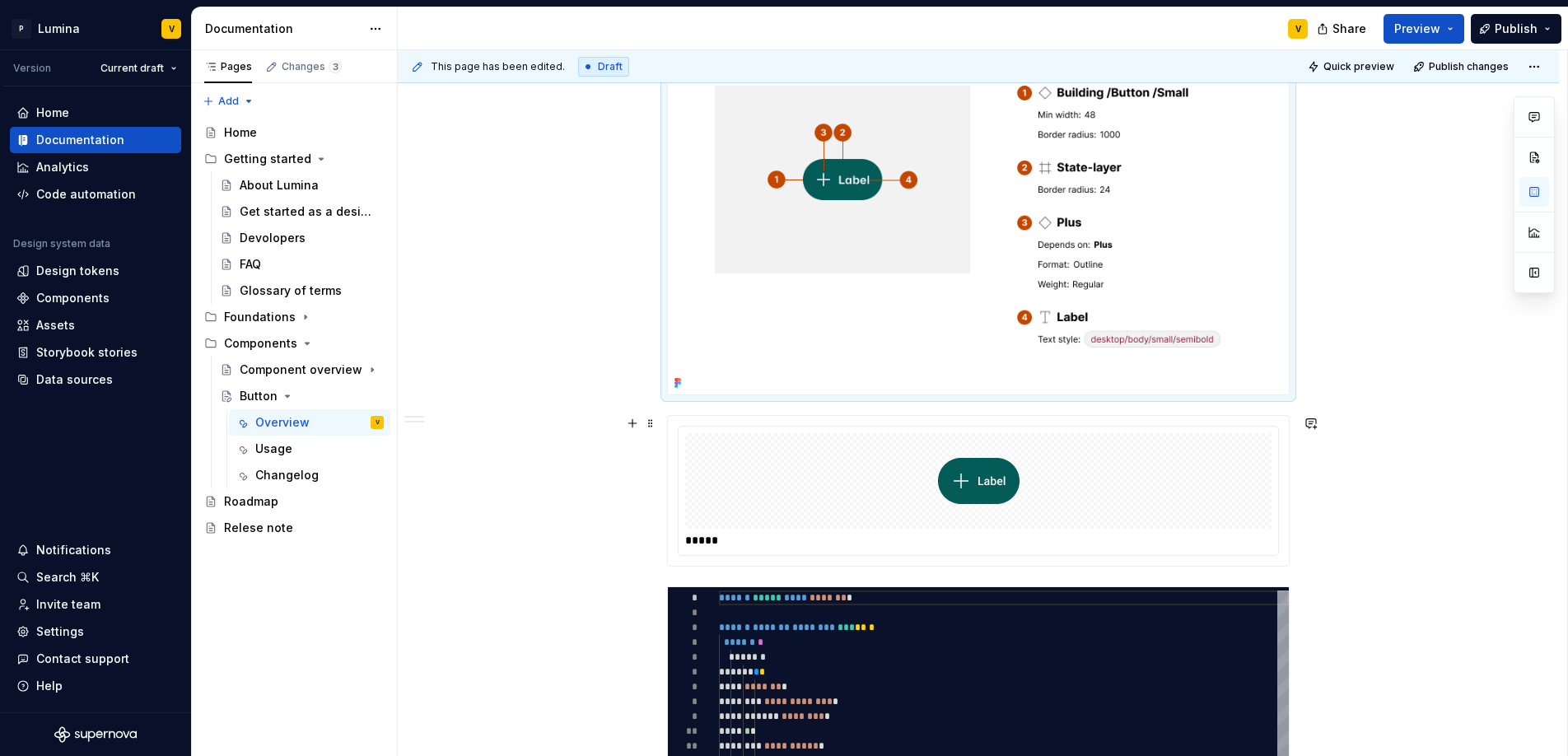
scroll to position [525, 0]
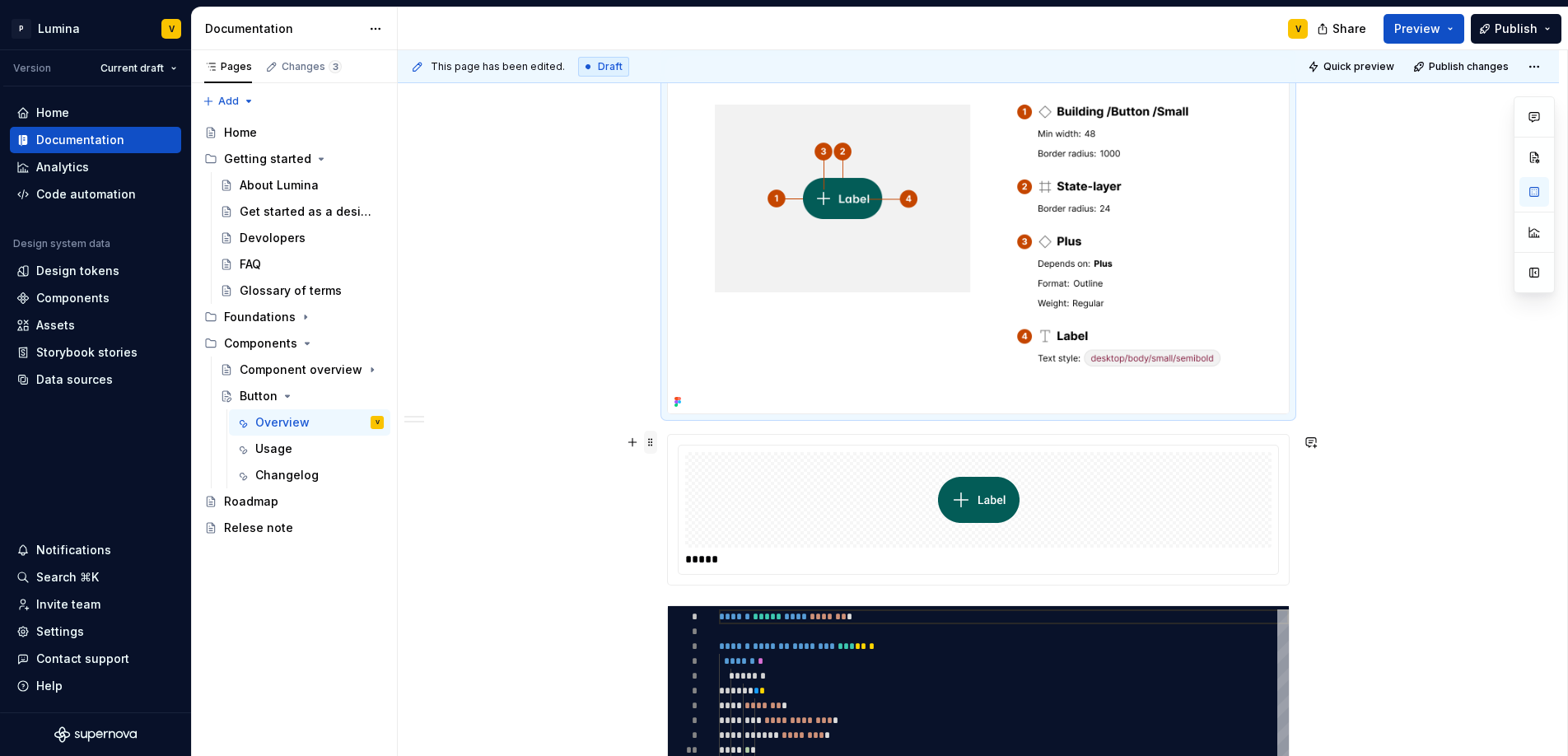
click at [652, 446] on span at bounding box center [651, 442] width 14 height 23
type textarea "*"
click at [712, 590] on div "Delete" at bounding box center [728, 587] width 107 height 16
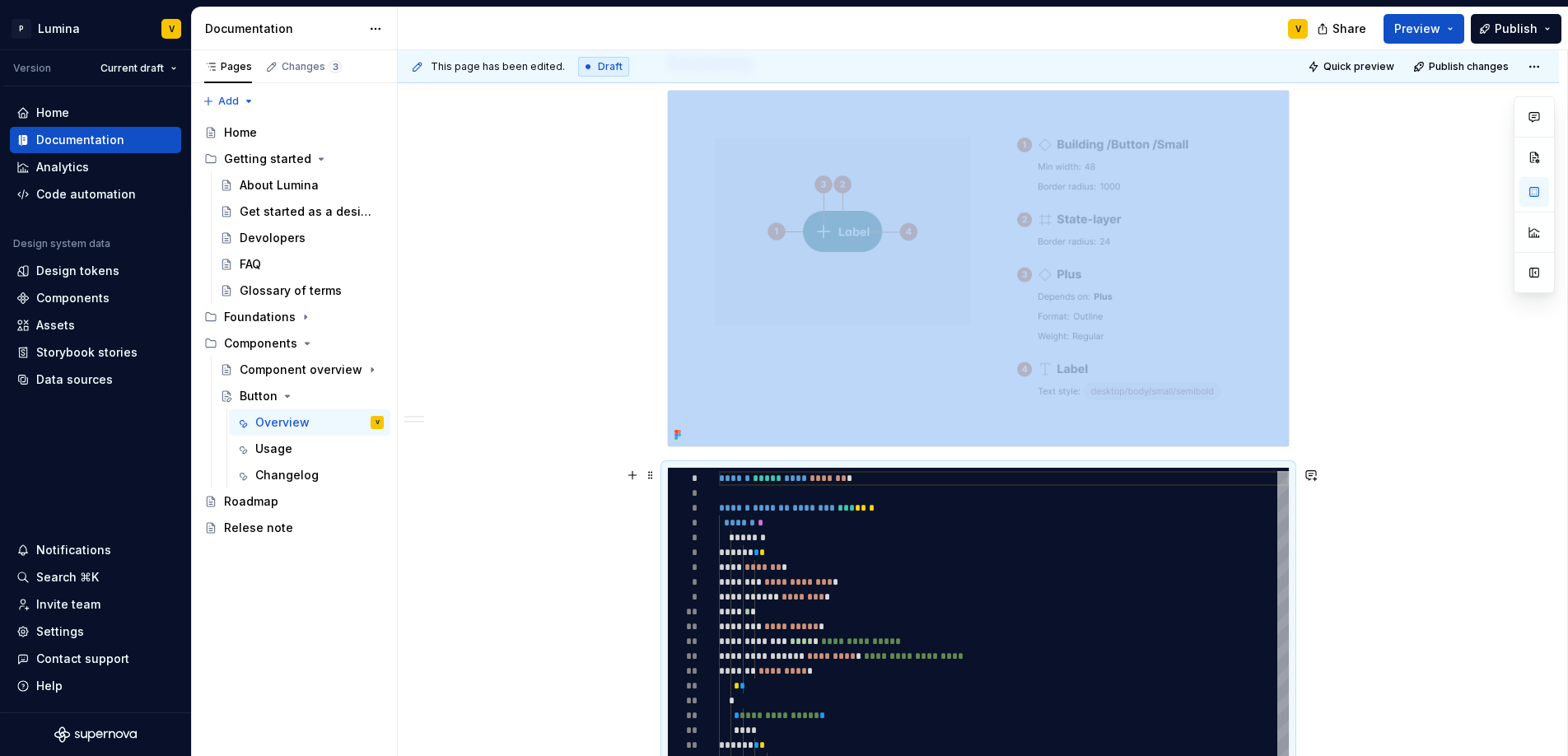
scroll to position [721, 0]
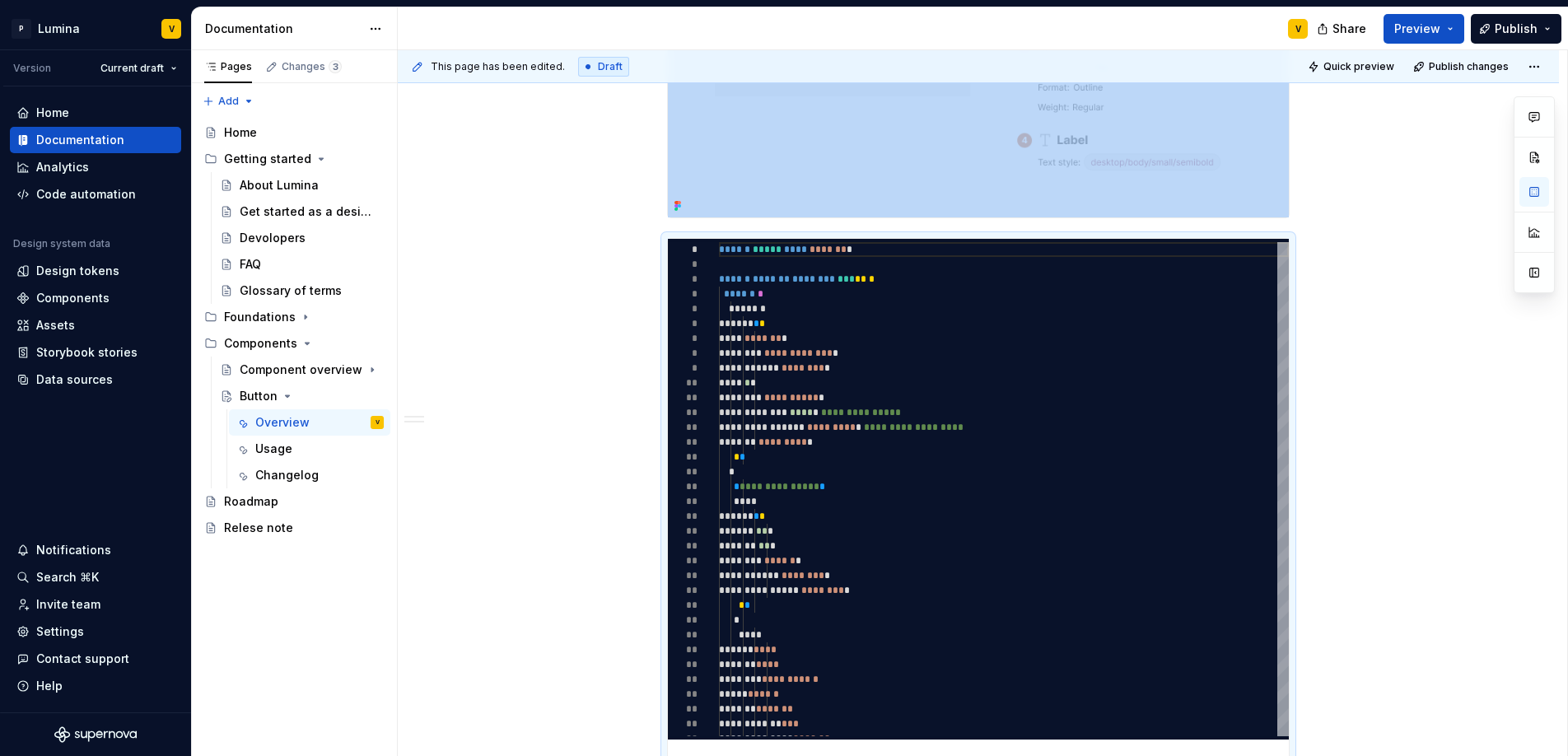
click at [1305, 208] on div "**********" at bounding box center [978, 357] width 1161 height 1426
click at [1303, 209] on div "**********" at bounding box center [978, 357] width 1161 height 1426
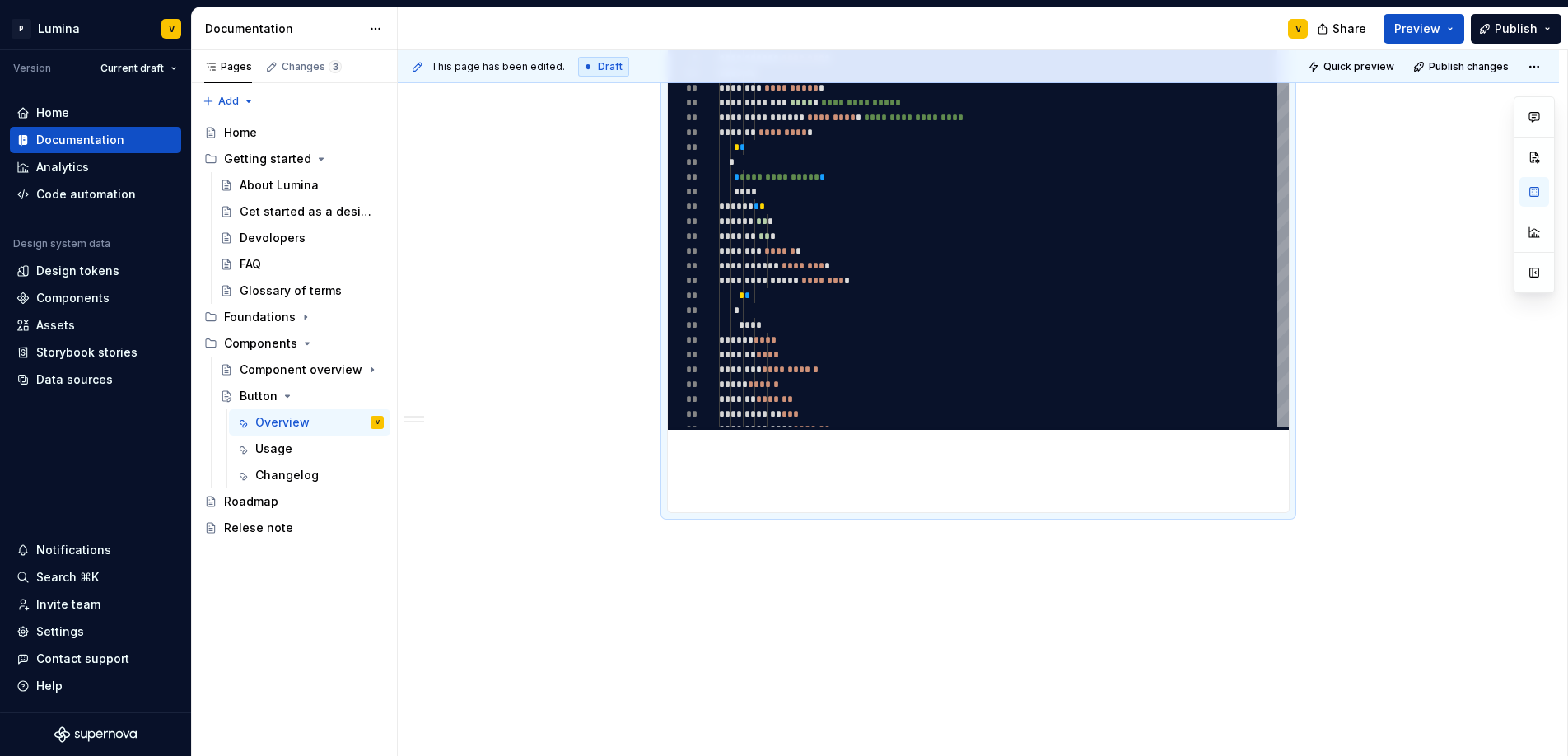
scroll to position [1034, 0]
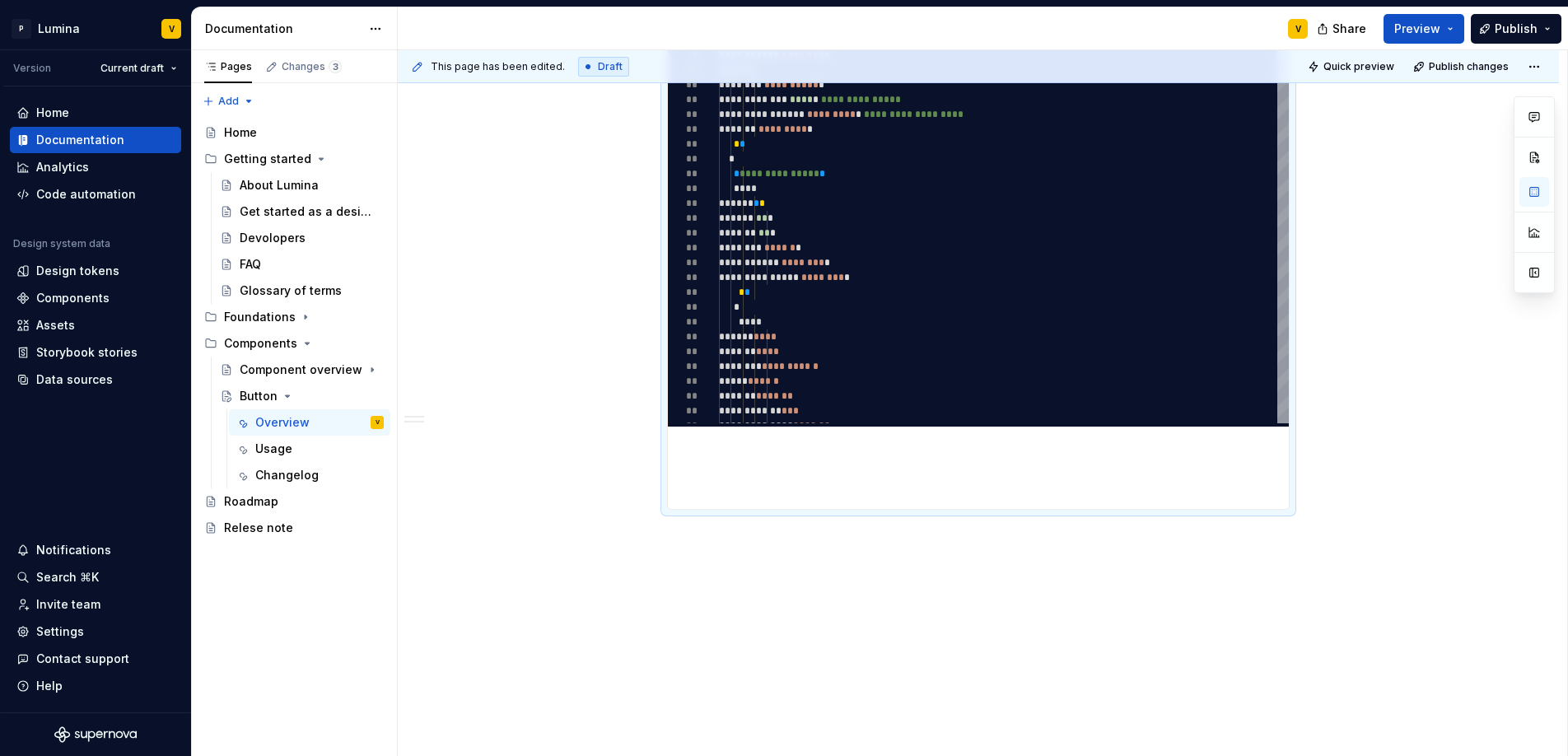
click at [781, 581] on div "**********" at bounding box center [978, 44] width 1161 height 1426
drag, startPoint x: 730, startPoint y: 545, endPoint x: 627, endPoint y: 537, distance: 103.3
click at [936, 514] on button "button" at bounding box center [937, 509] width 23 height 23
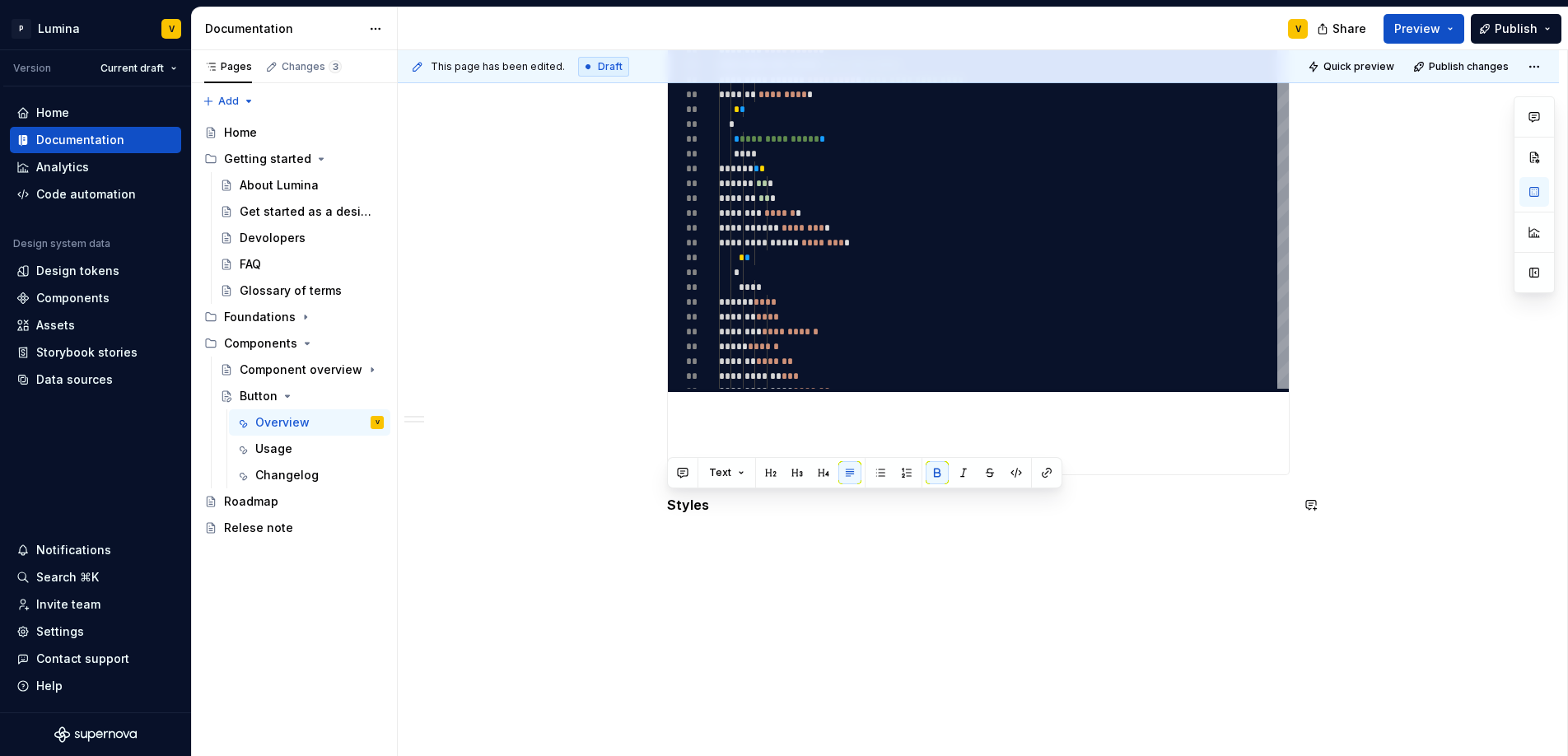
scroll to position [1074, 0]
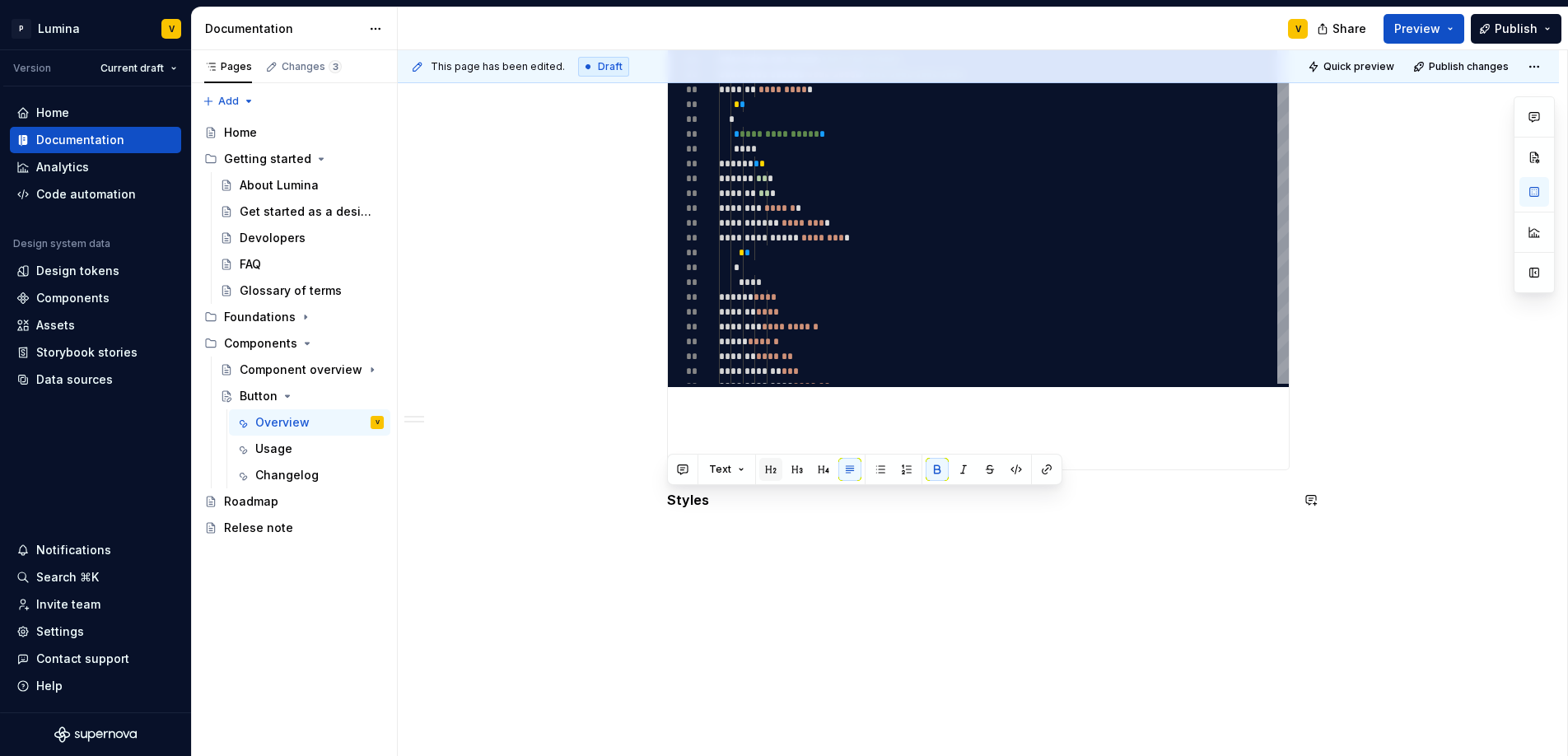
click at [767, 470] on button "button" at bounding box center [770, 469] width 23 height 23
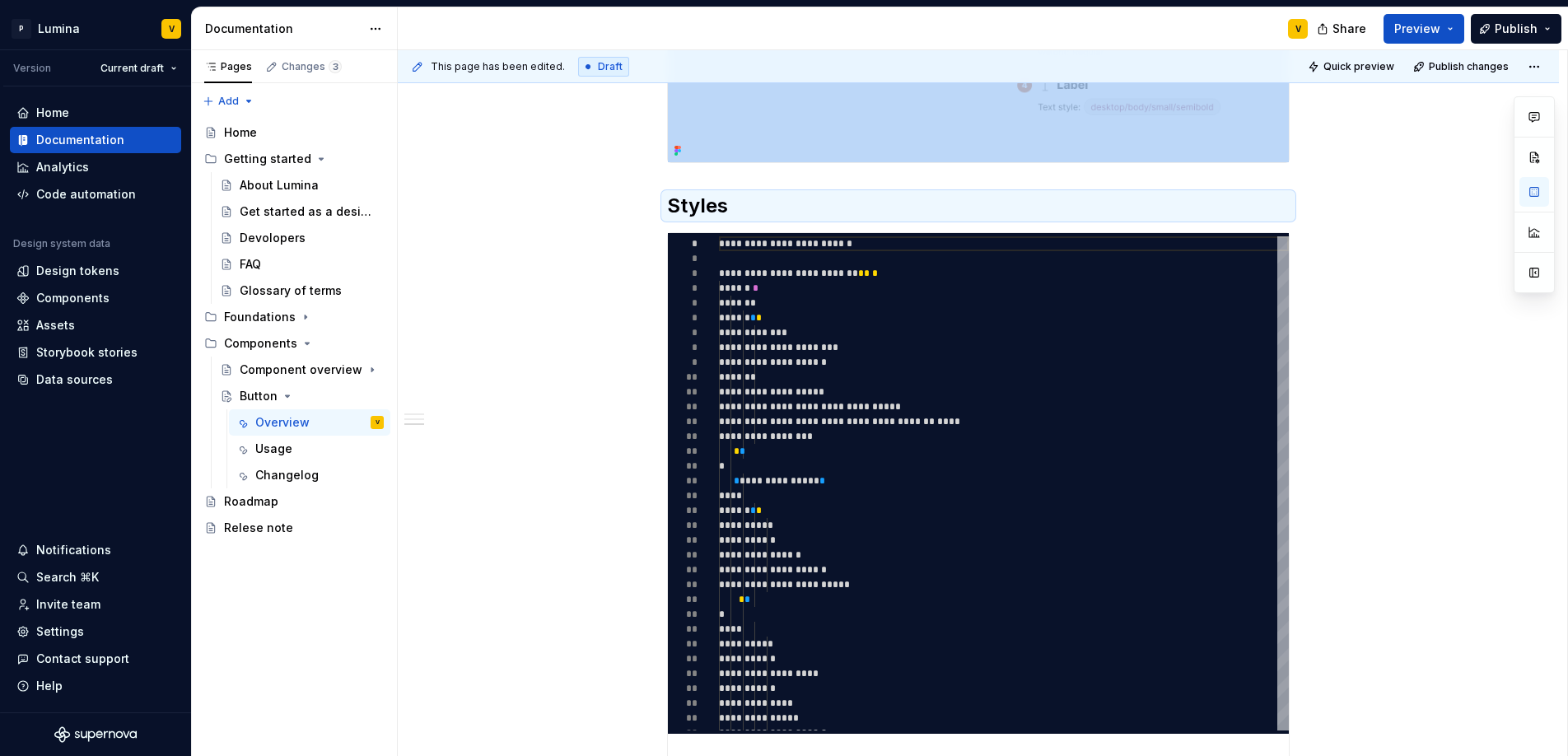
scroll to position [776, 0]
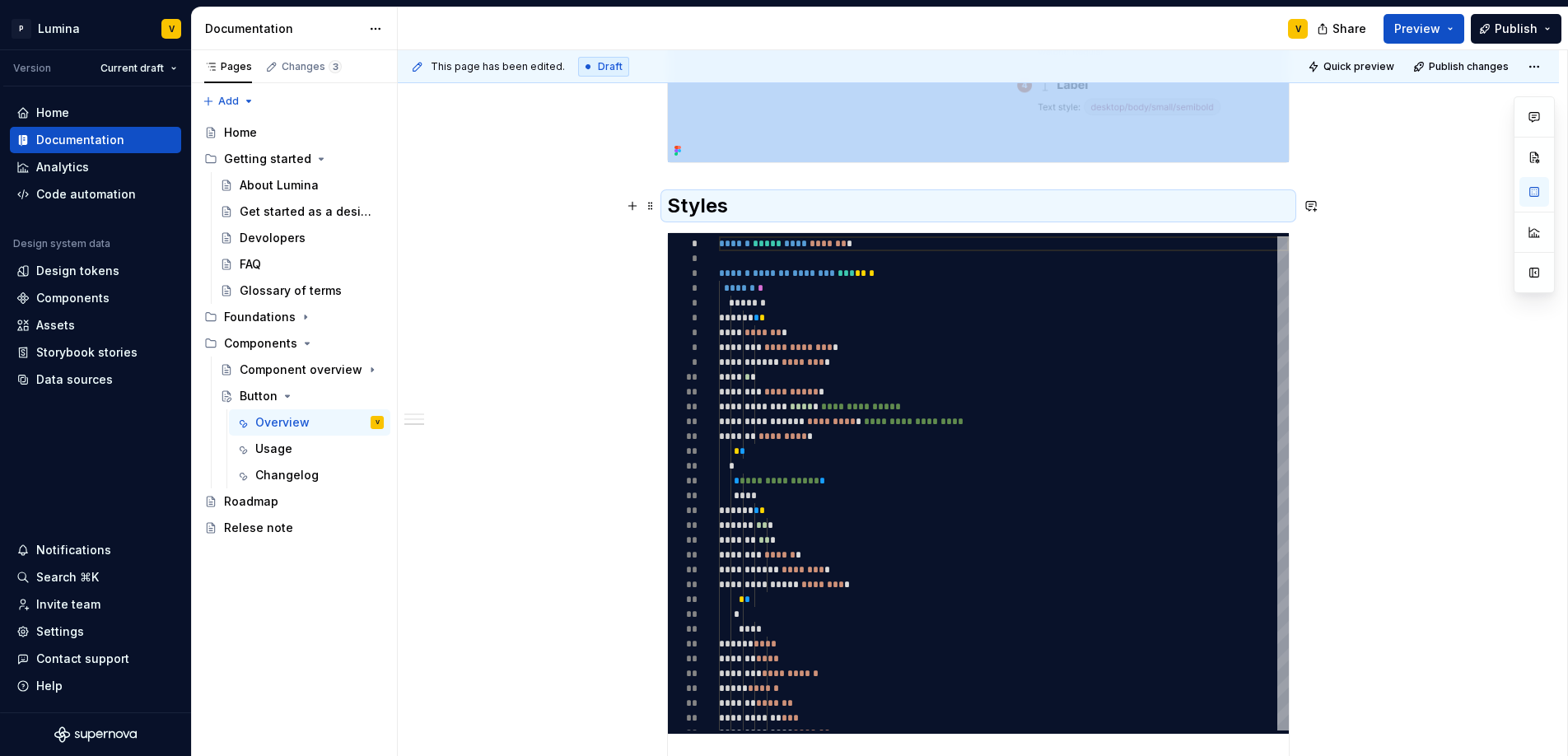
click at [1306, 221] on div "**********" at bounding box center [978, 326] width 1161 height 1476
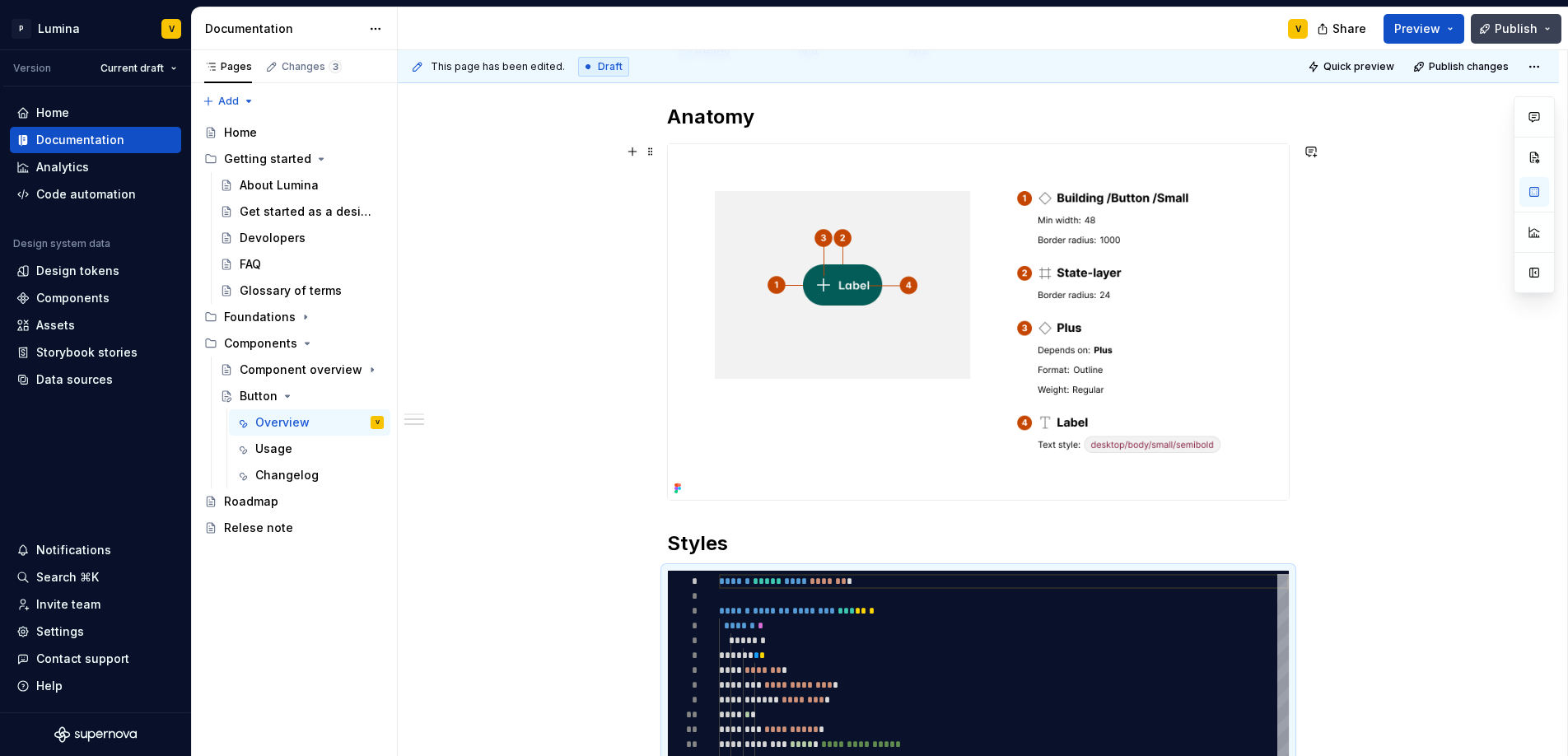
scroll to position [0, 0]
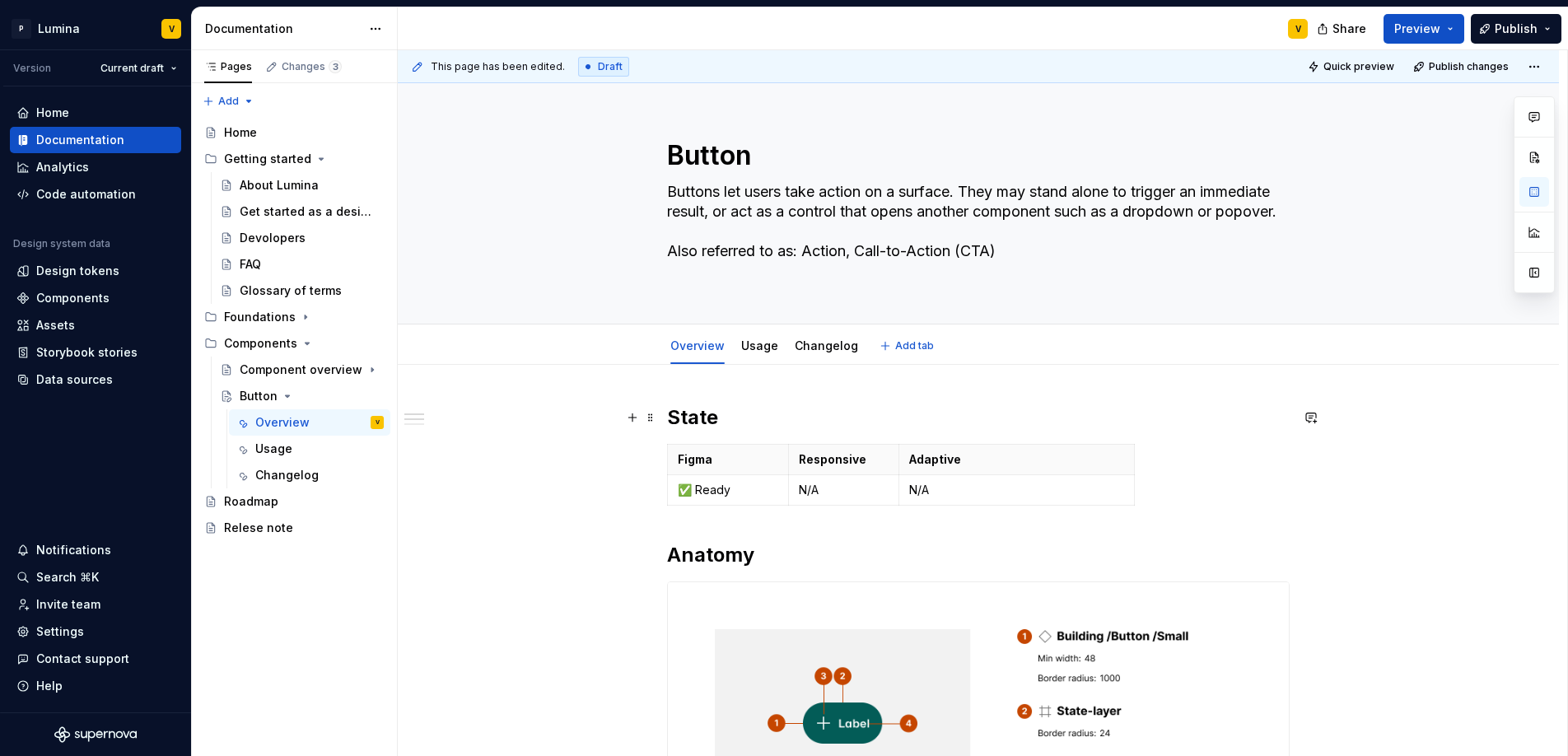
click at [713, 419] on h2 "State" at bounding box center [978, 417] width 623 height 26
click at [714, 419] on h2 "State" at bounding box center [978, 417] width 623 height 26
drag, startPoint x: 711, startPoint y: 413, endPoint x: 658, endPoint y: 413, distance: 53.0
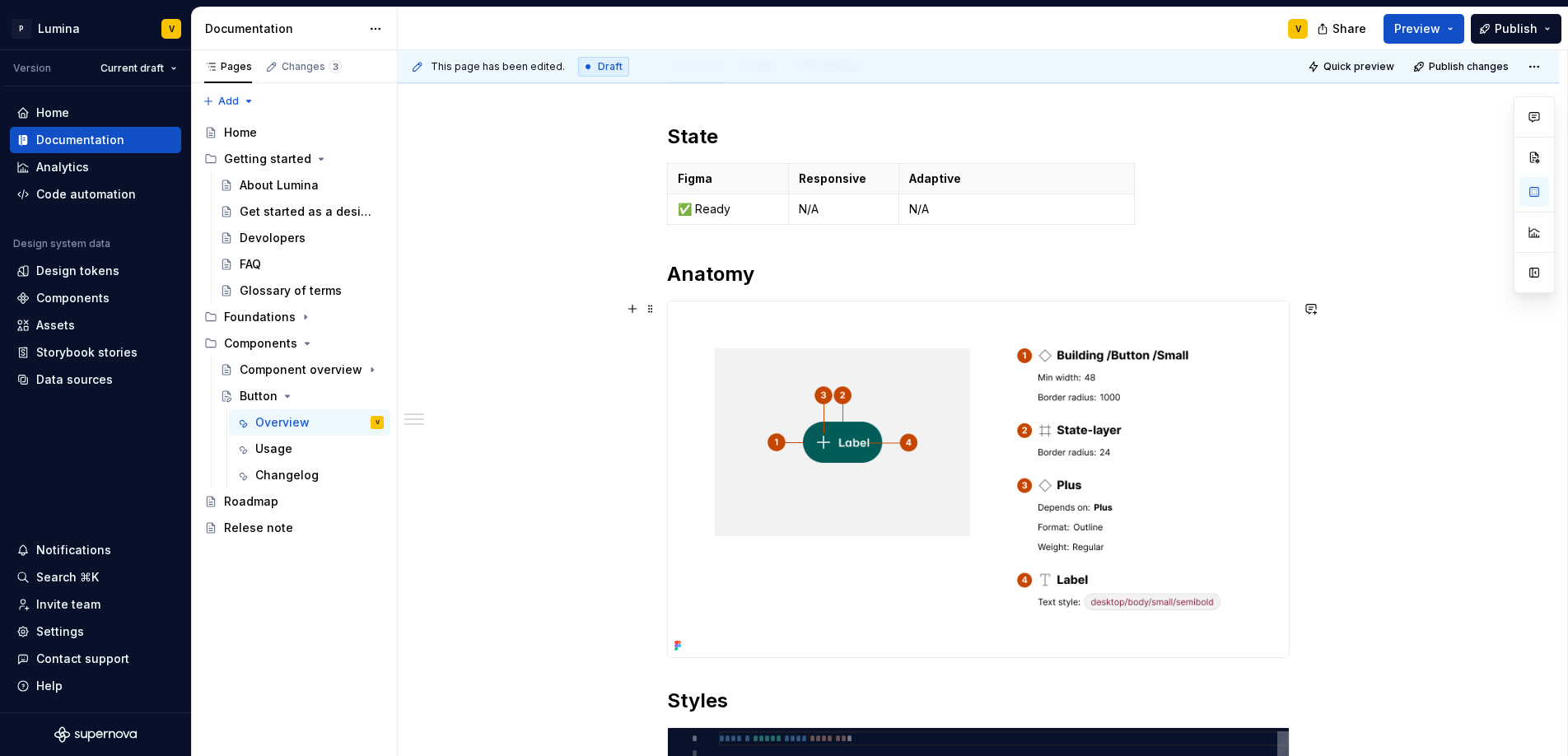
scroll to position [561, 0]
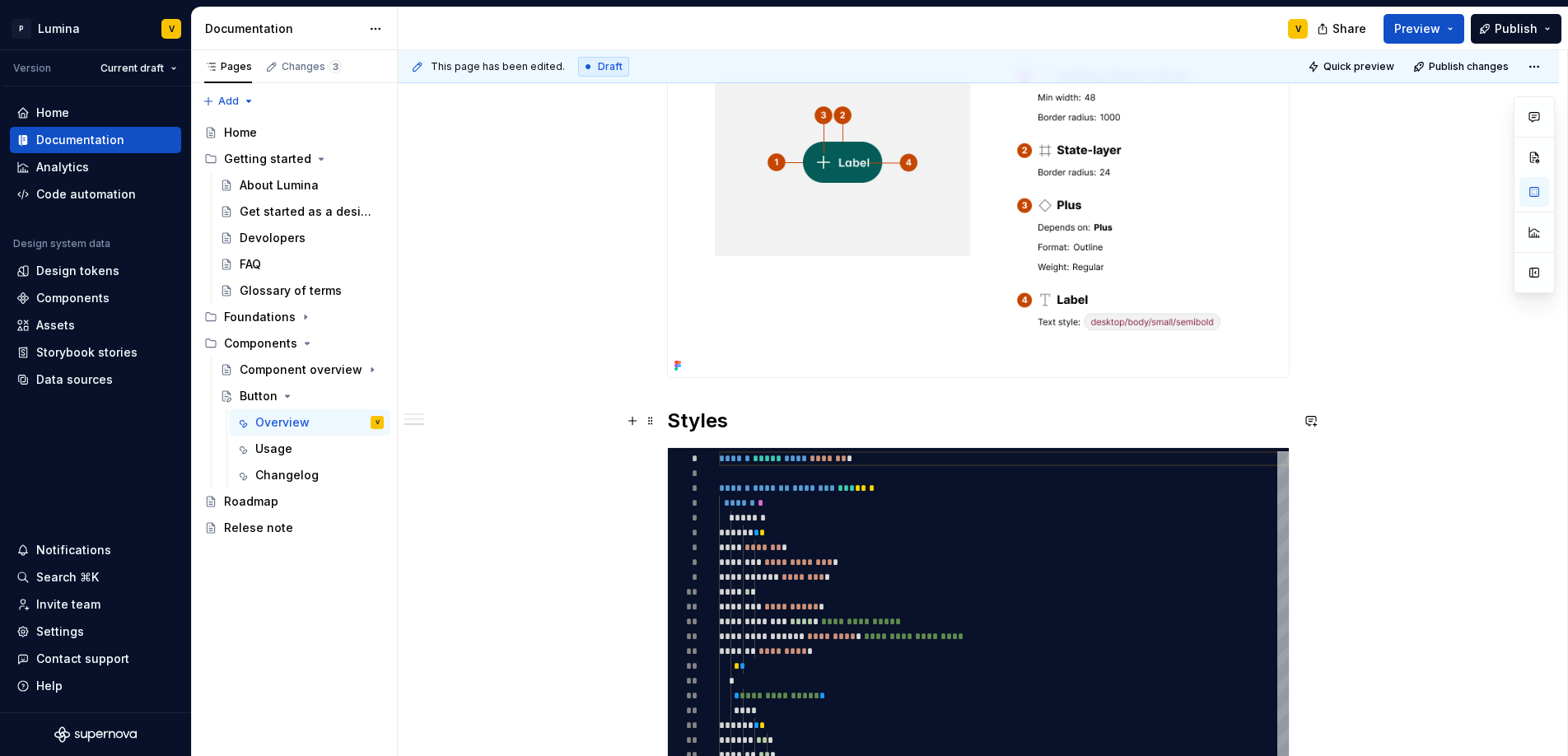
click at [744, 425] on h2 "Styles" at bounding box center [978, 420] width 623 height 26
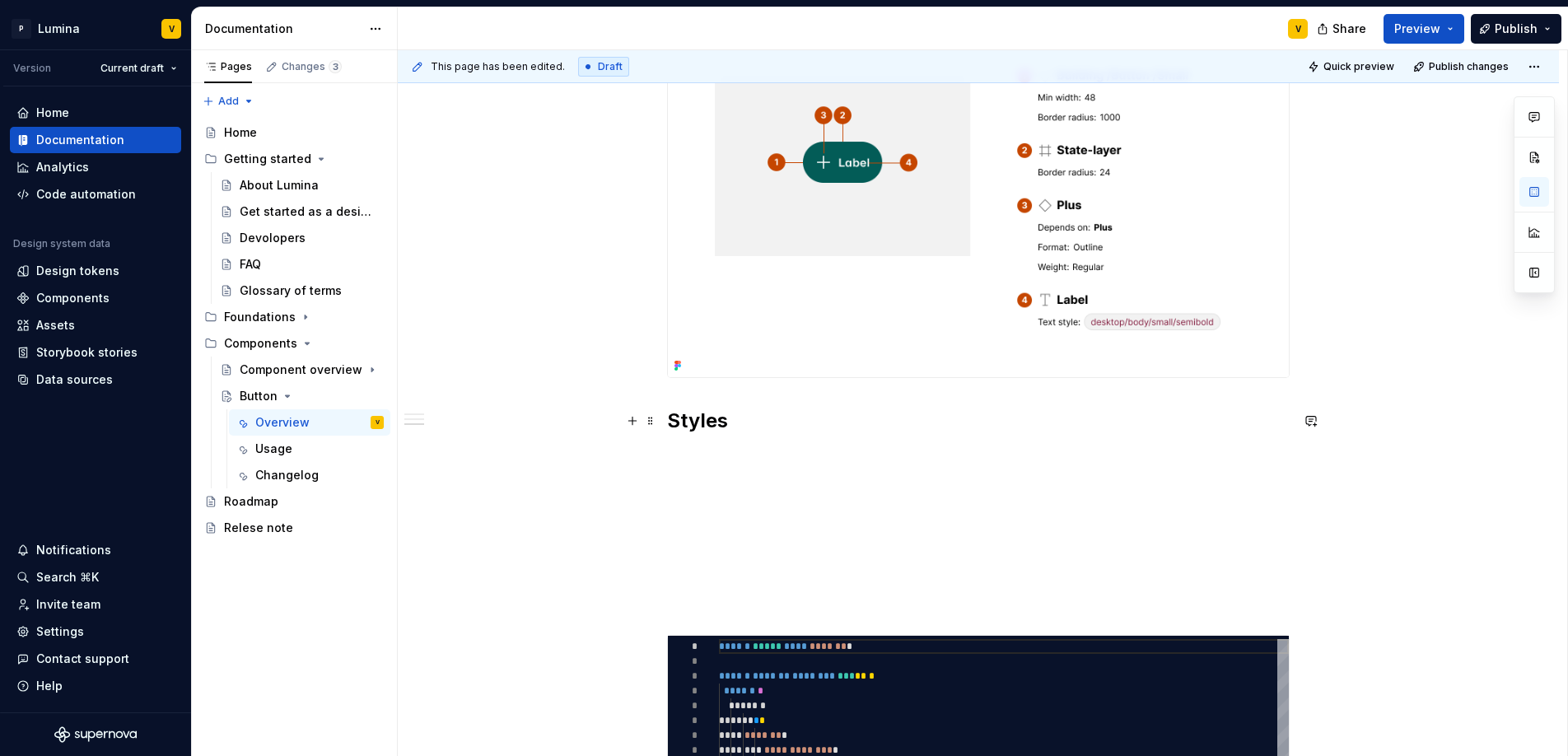
click at [735, 421] on h2 "Styles" at bounding box center [978, 420] width 623 height 26
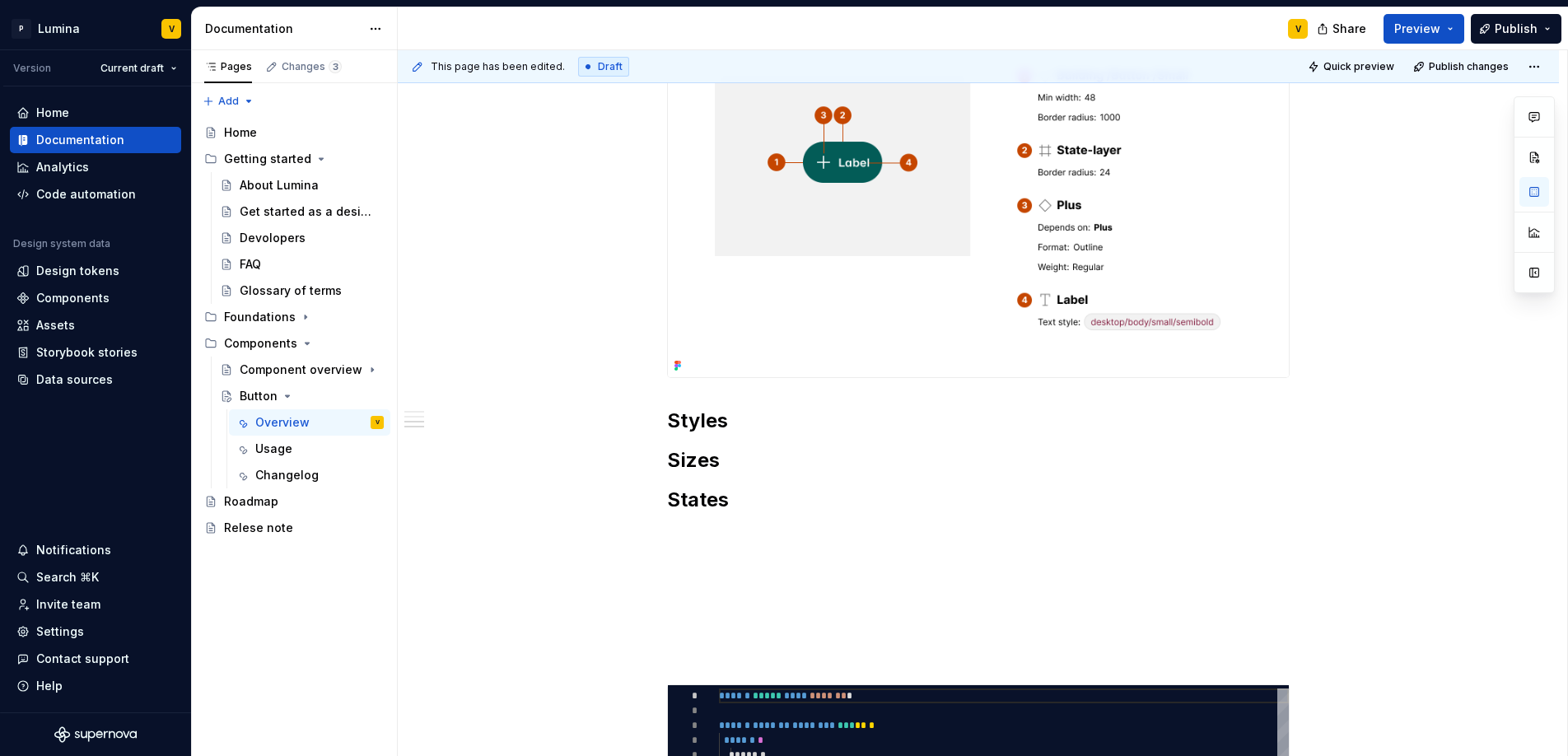
scroll to position [0, 0]
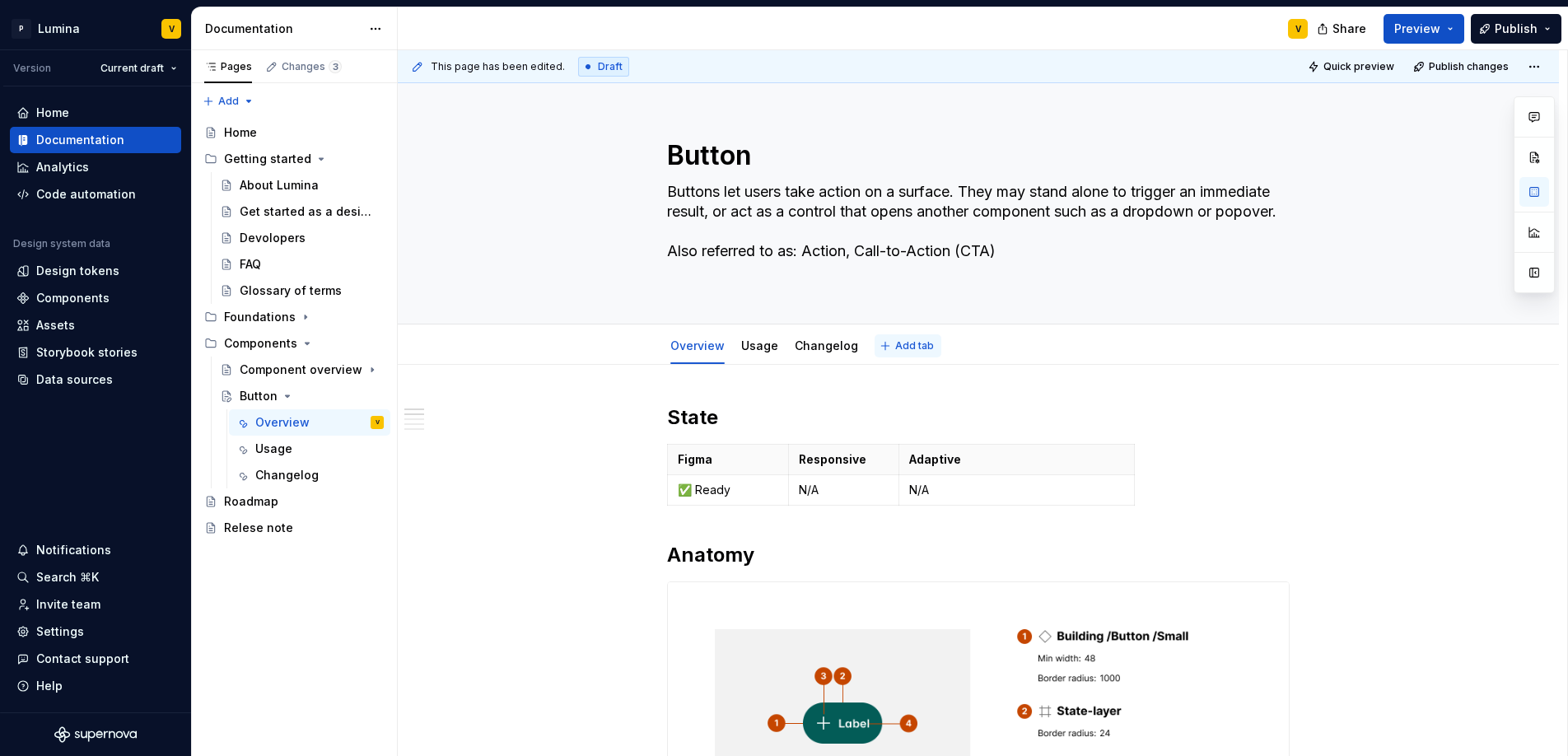
click at [912, 347] on span "Add tab" at bounding box center [915, 346] width 39 height 14
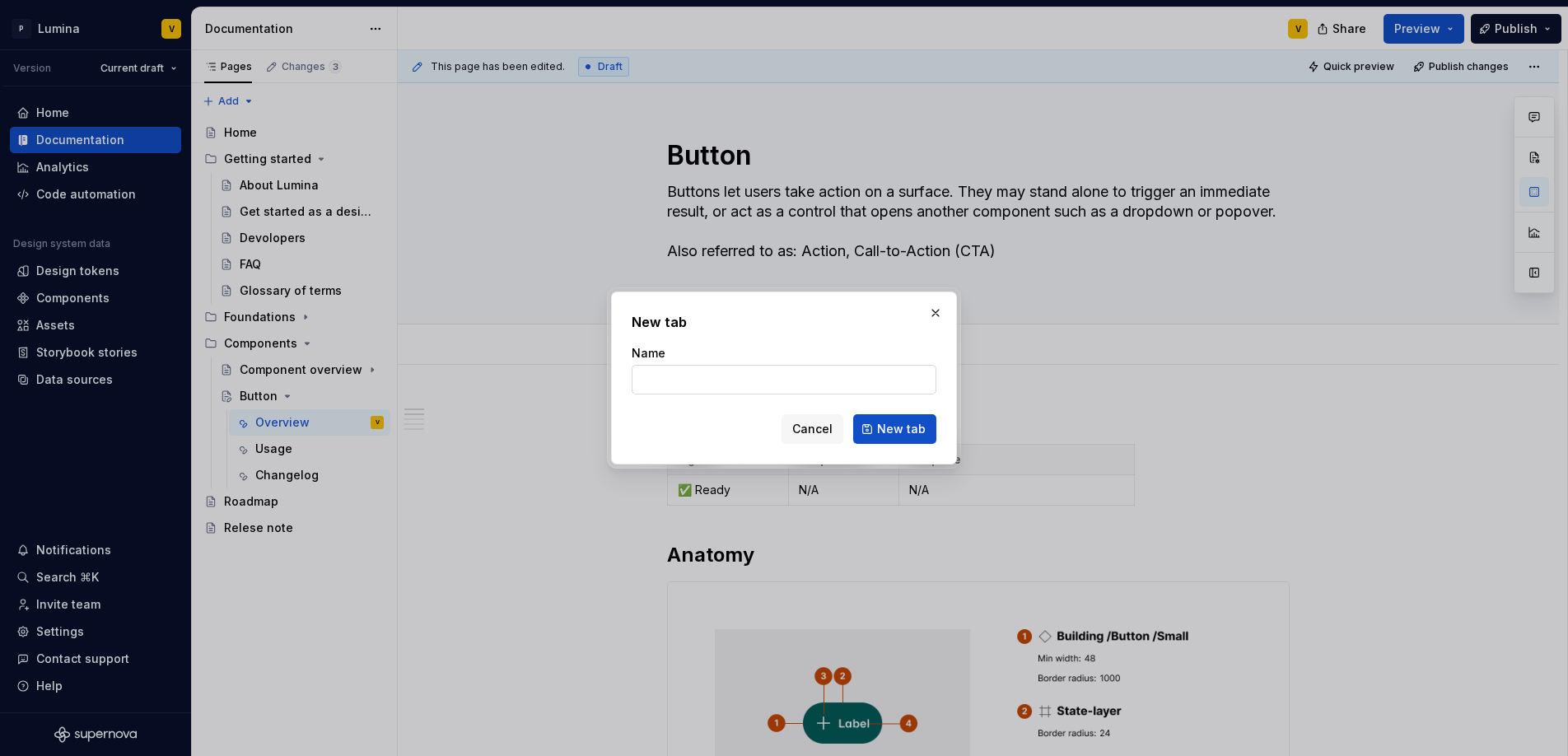
click at [785, 375] on input "Name" at bounding box center [784, 380] width 305 height 30
type textarea "*"
type input "Accessibility"
click at [915, 424] on span "New tab" at bounding box center [900, 429] width 48 height 16
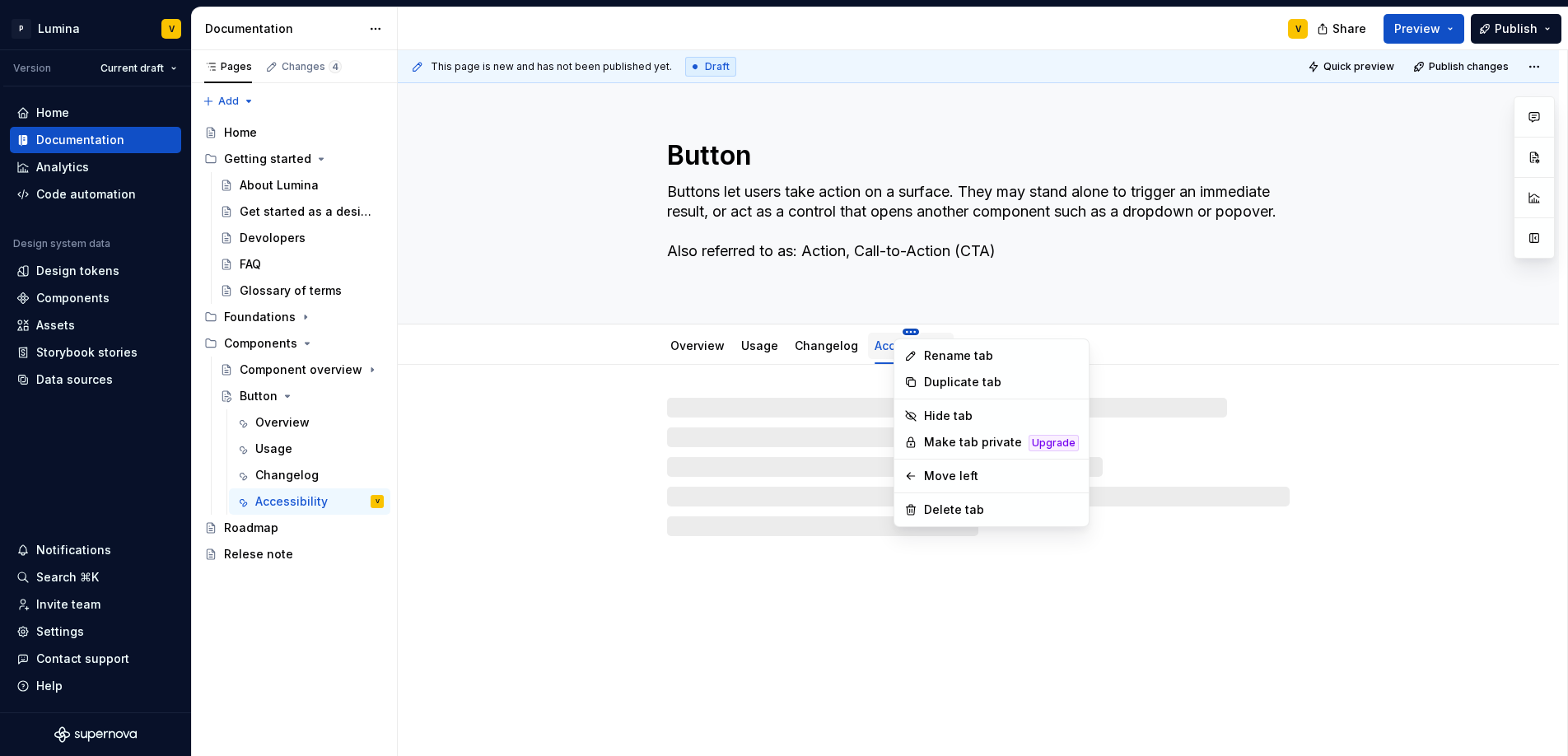
click at [826, 336] on html "P Lumina V Version Current draft Home Documentation Analytics Code automation D…" at bounding box center [784, 378] width 1568 height 756
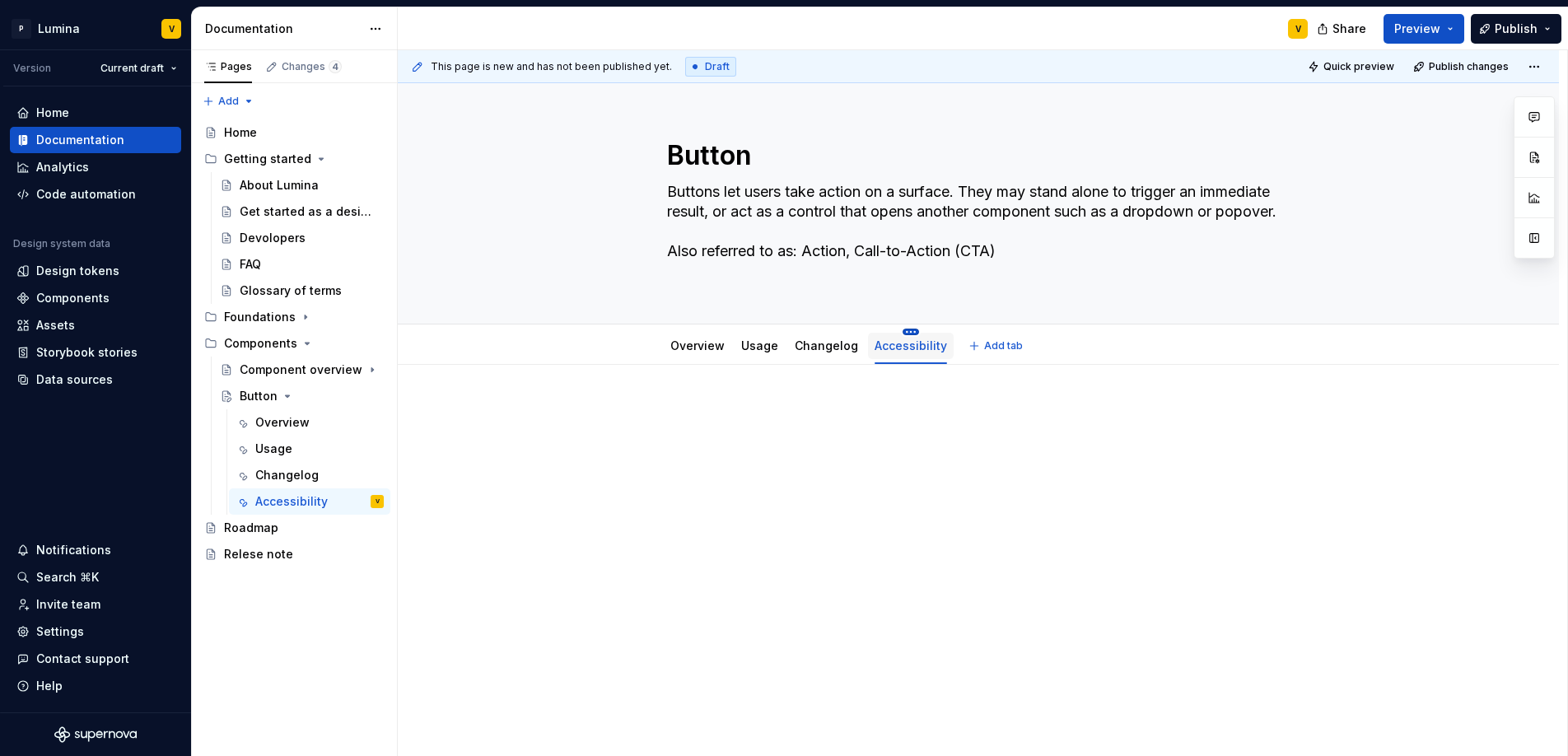
click at [906, 331] on html "P Lumina V Version Current draft Home Documentation Analytics Code automation D…" at bounding box center [784, 378] width 1568 height 756
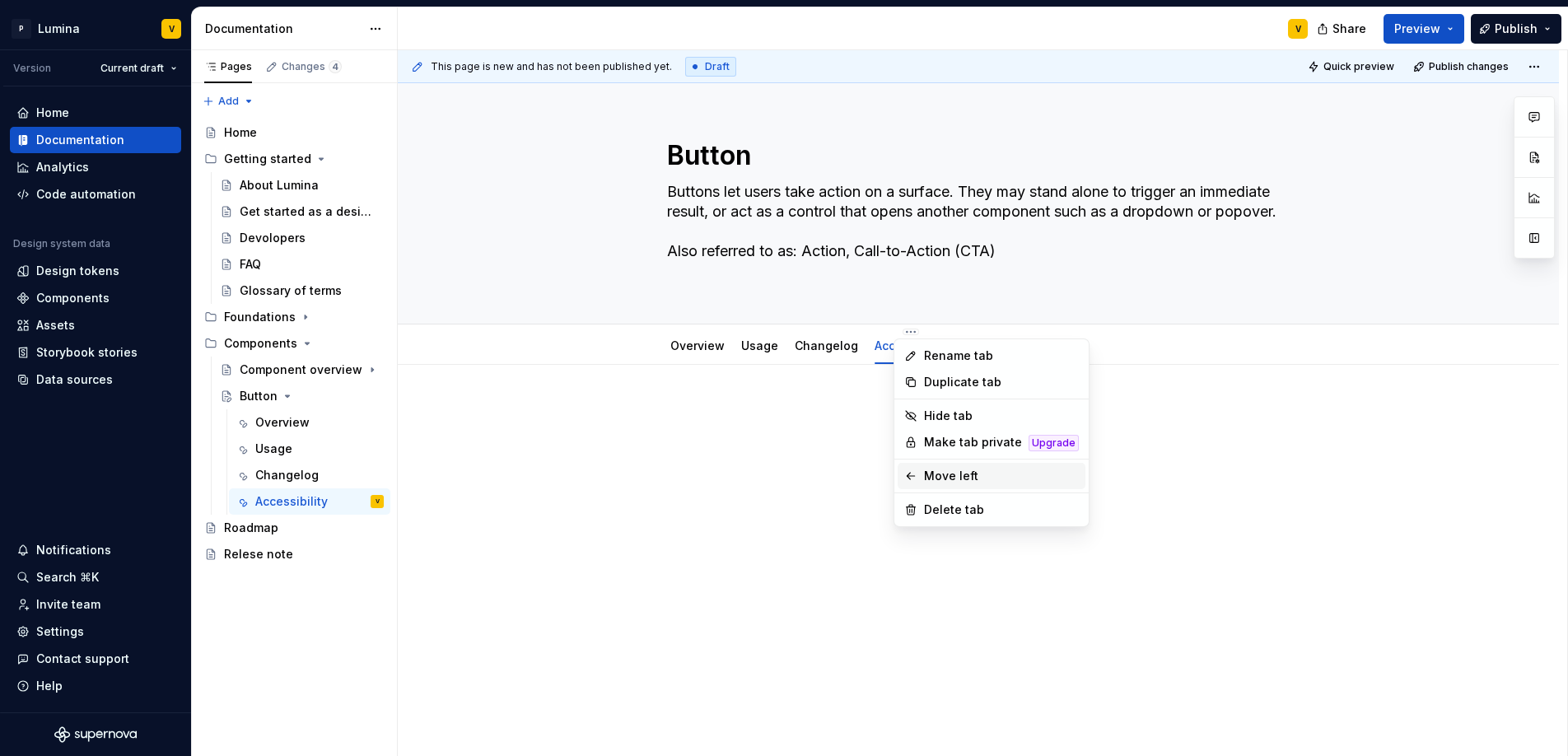
click at [944, 475] on div "Move left" at bounding box center [1001, 475] width 155 height 16
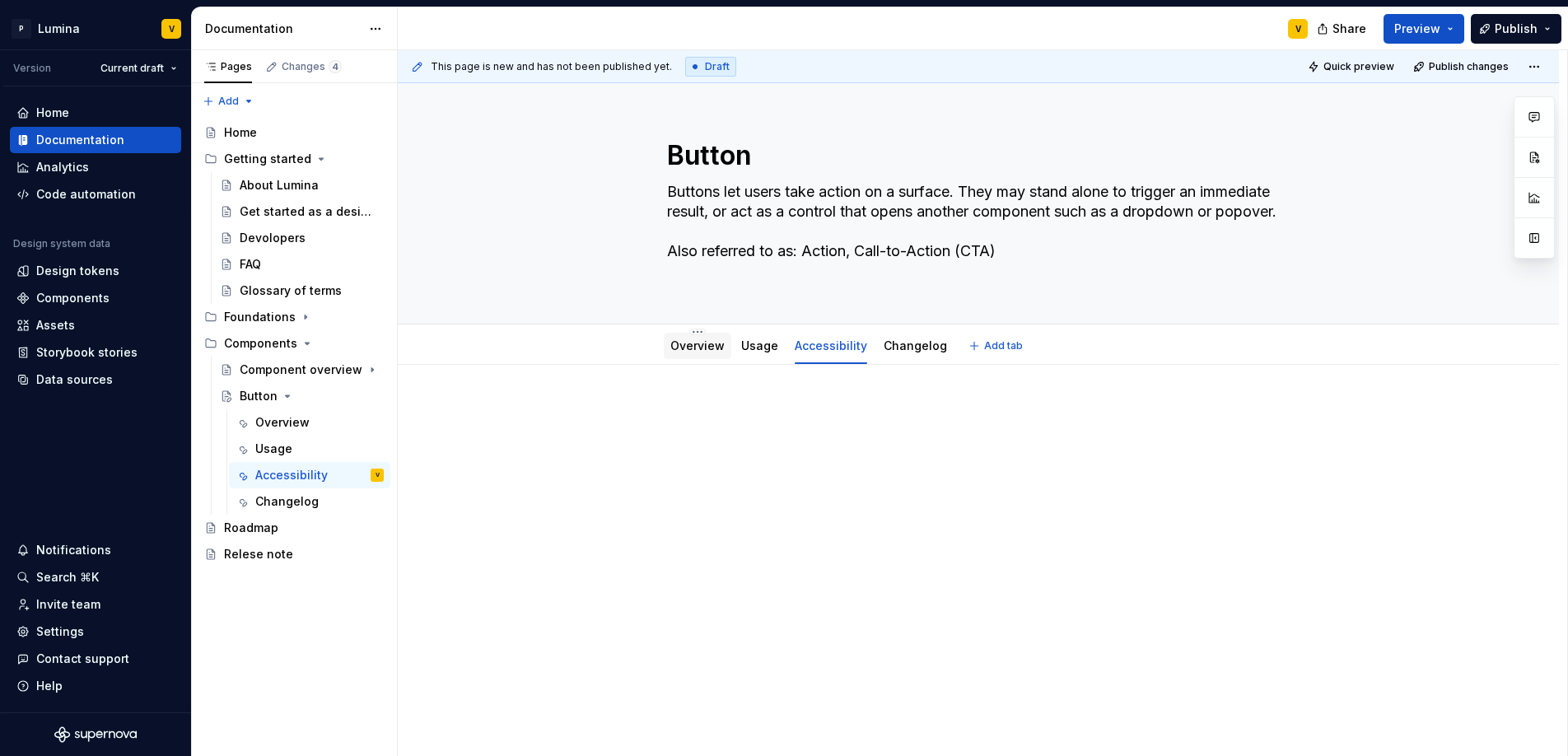
click at [706, 342] on link "Overview" at bounding box center [697, 345] width 54 height 14
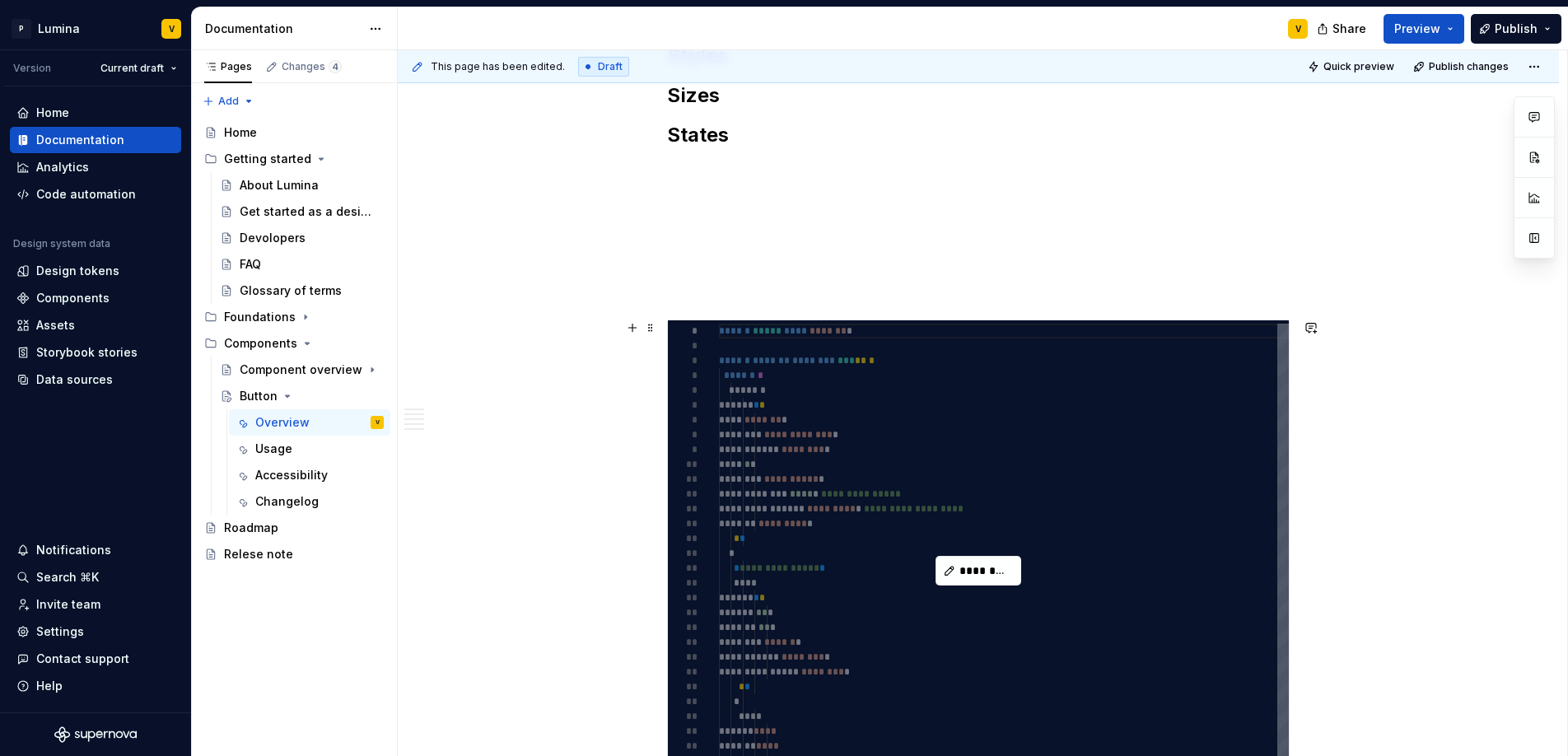
scroll to position [911, 0]
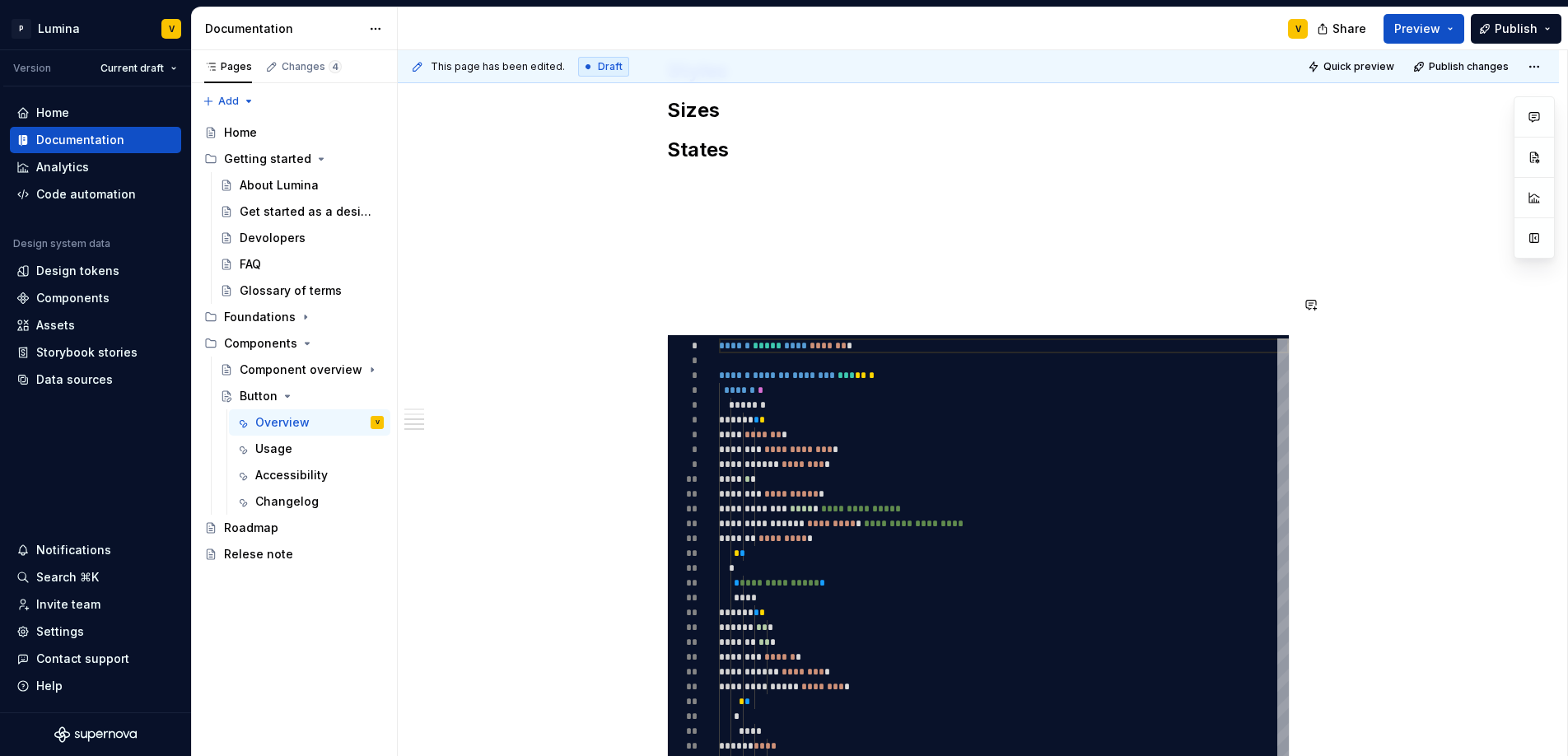
click at [694, 289] on div "**********" at bounding box center [978, 206] width 623 height 1426
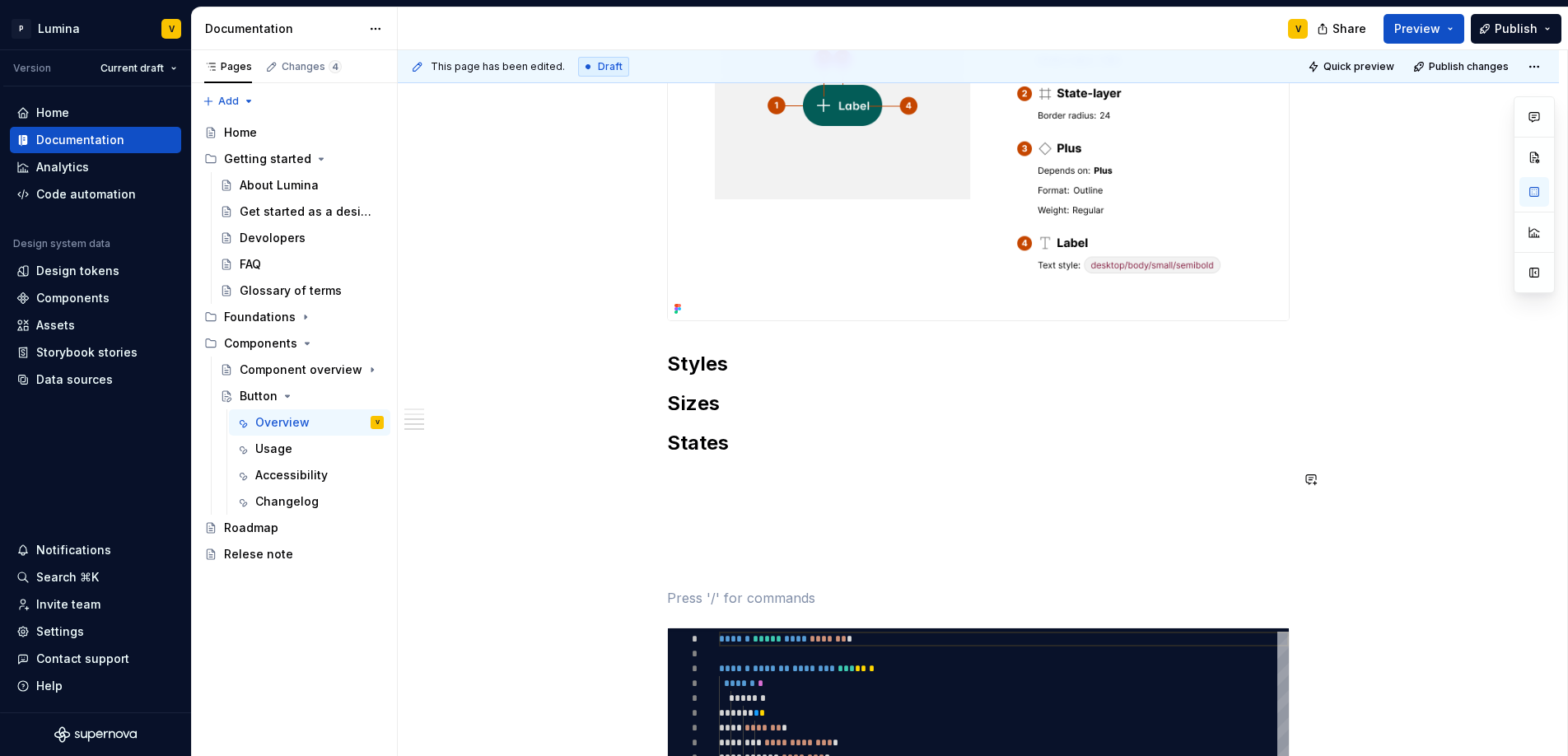
click at [691, 351] on h2 "Styles" at bounding box center [978, 364] width 623 height 26
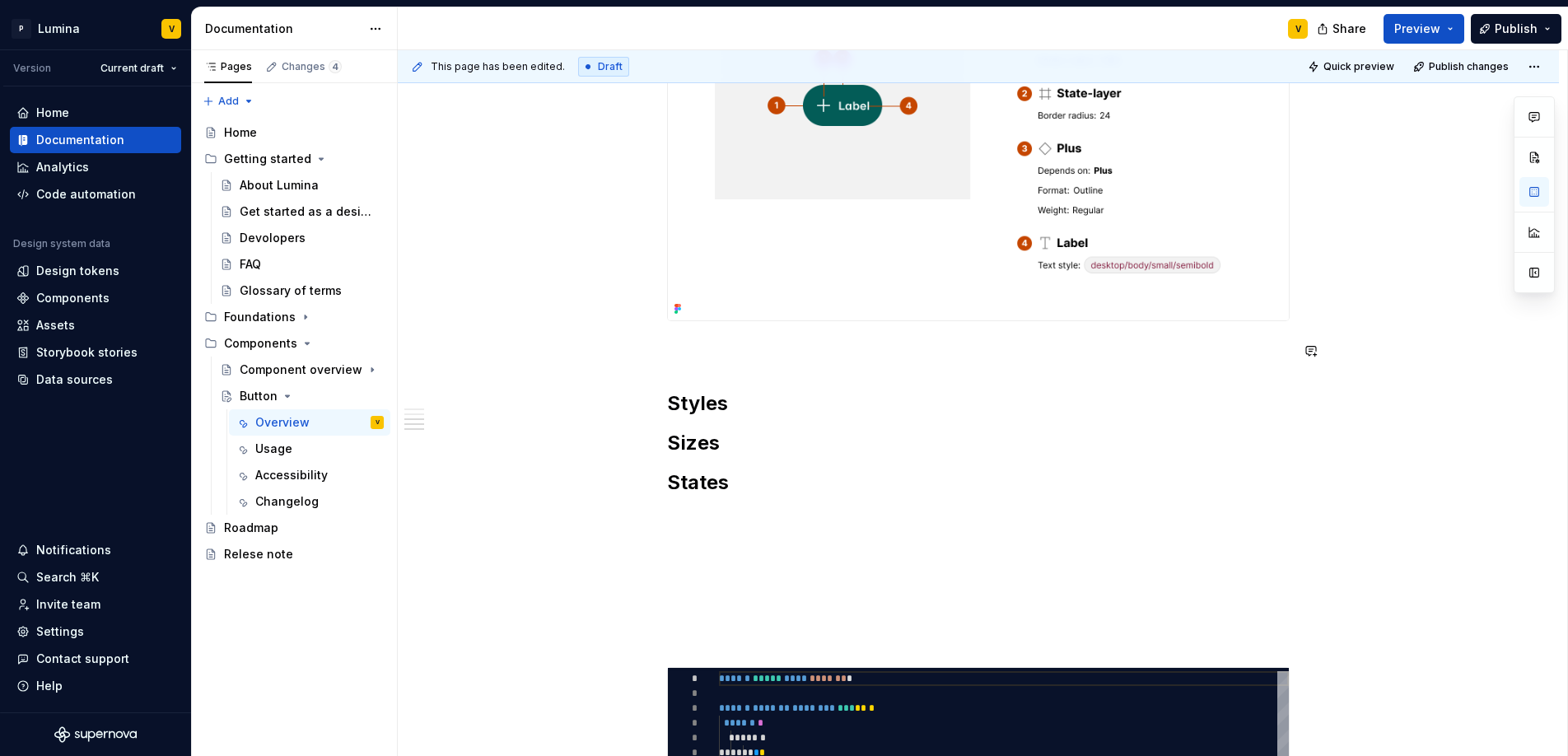
click at [691, 366] on div "**********" at bounding box center [978, 519] width 623 height 1465
click at [680, 365] on div "**********" at bounding box center [978, 519] width 623 height 1465
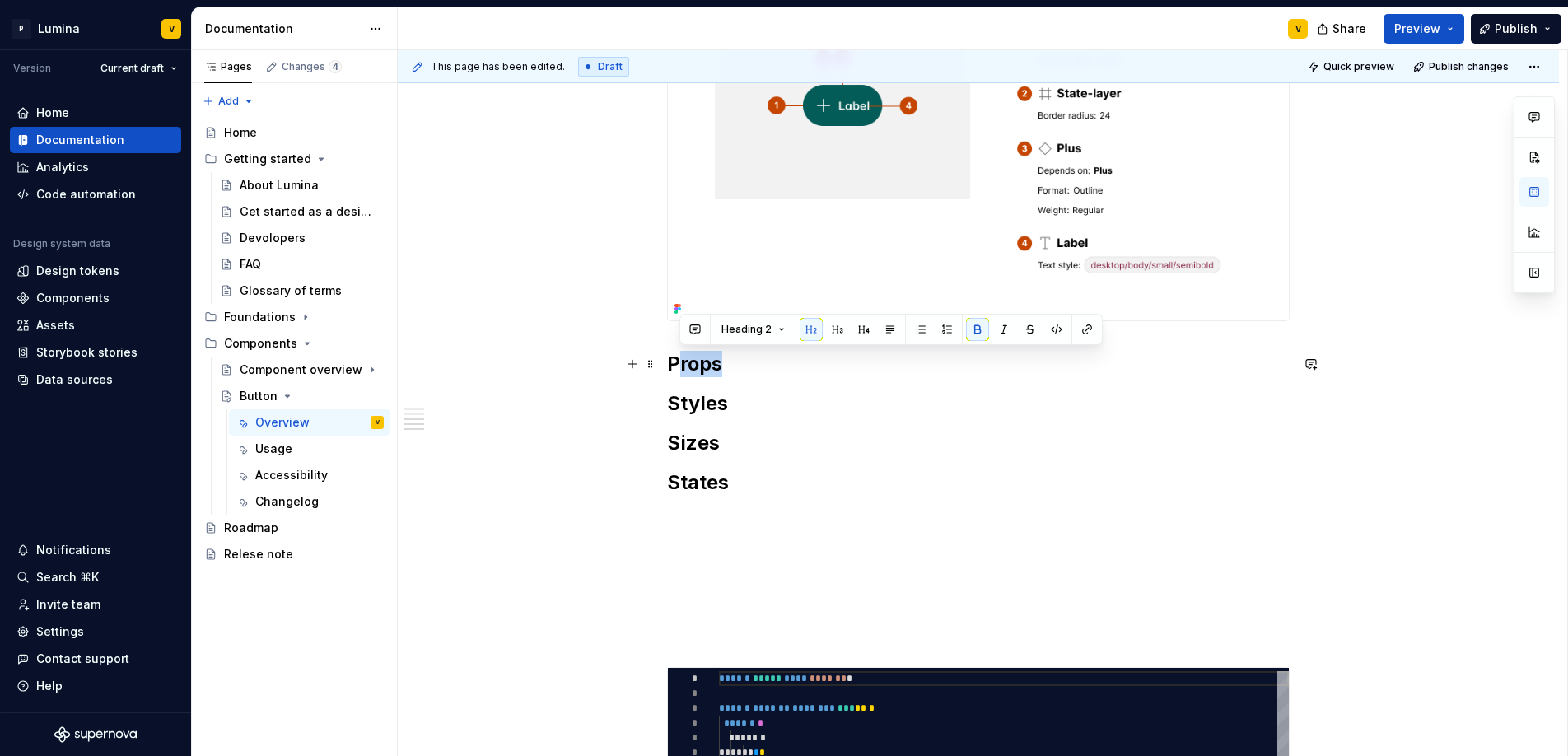
drag, startPoint x: 731, startPoint y: 368, endPoint x: 712, endPoint y: 406, distance: 42.5
click at [677, 368] on h2 "Props" at bounding box center [978, 364] width 623 height 26
drag, startPoint x: 724, startPoint y: 434, endPoint x: 751, endPoint y: 456, distance: 34.8
click at [725, 435] on h2 "Sizes" at bounding box center [978, 442] width 623 height 26
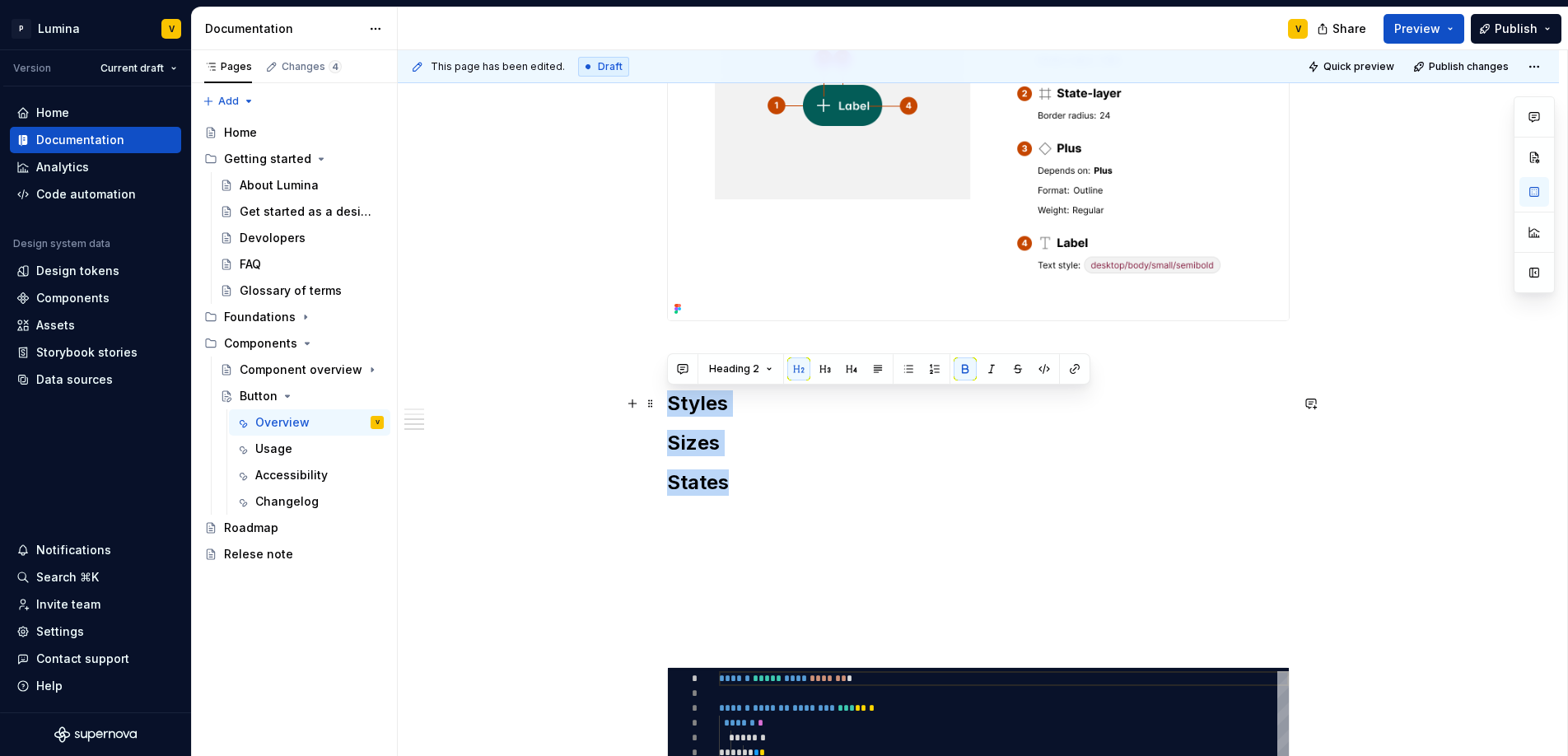
drag, startPoint x: 747, startPoint y: 492, endPoint x: 664, endPoint y: 411, distance: 116.0
click at [664, 411] on div "**********" at bounding box center [978, 623] width 1161 height 1752
click at [824, 365] on button "button" at bounding box center [824, 369] width 23 height 23
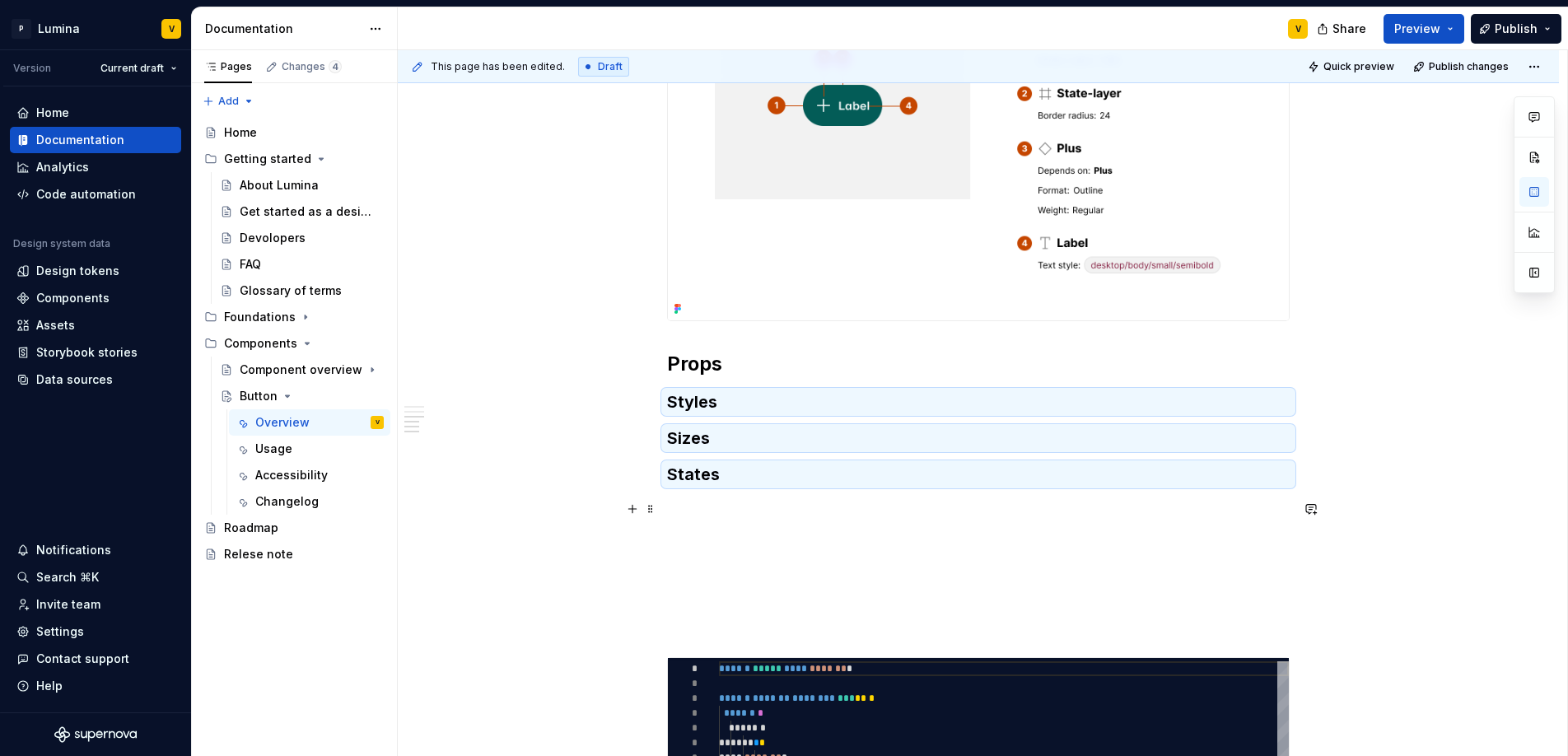
click at [766, 521] on div "**********" at bounding box center [978, 514] width 623 height 1456
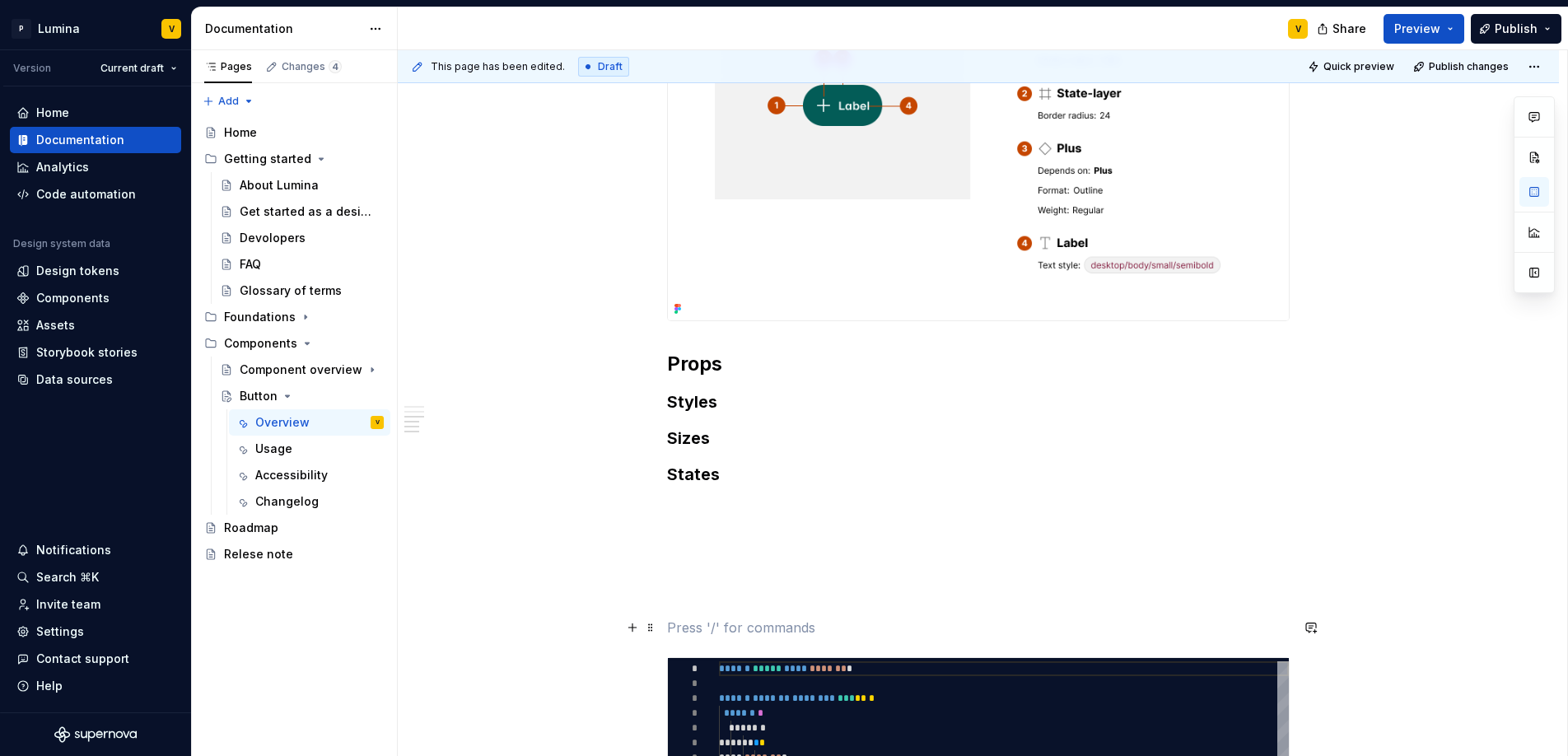
click at [708, 634] on p at bounding box center [978, 627] width 623 height 19
type textarea "*"
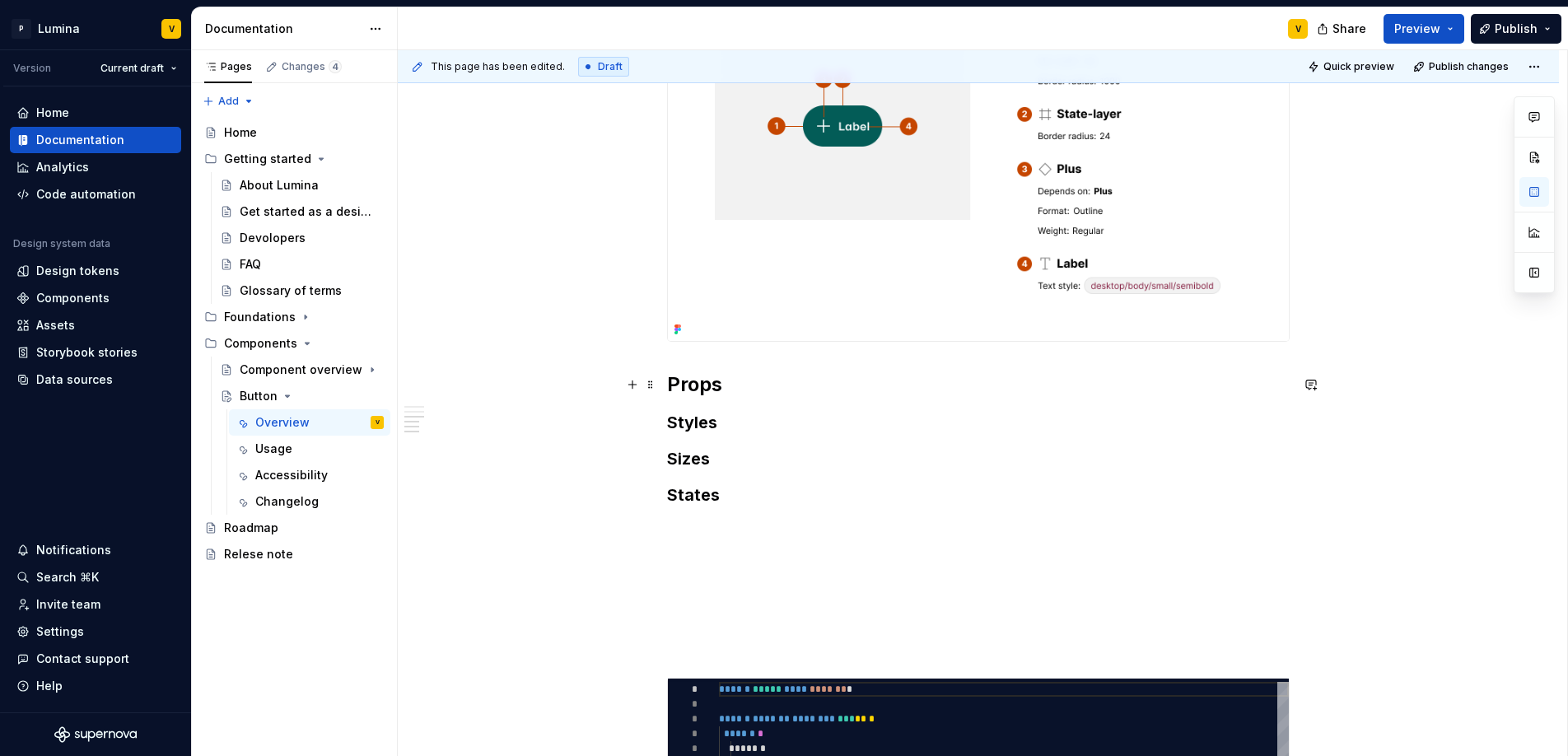
scroll to position [600, 0]
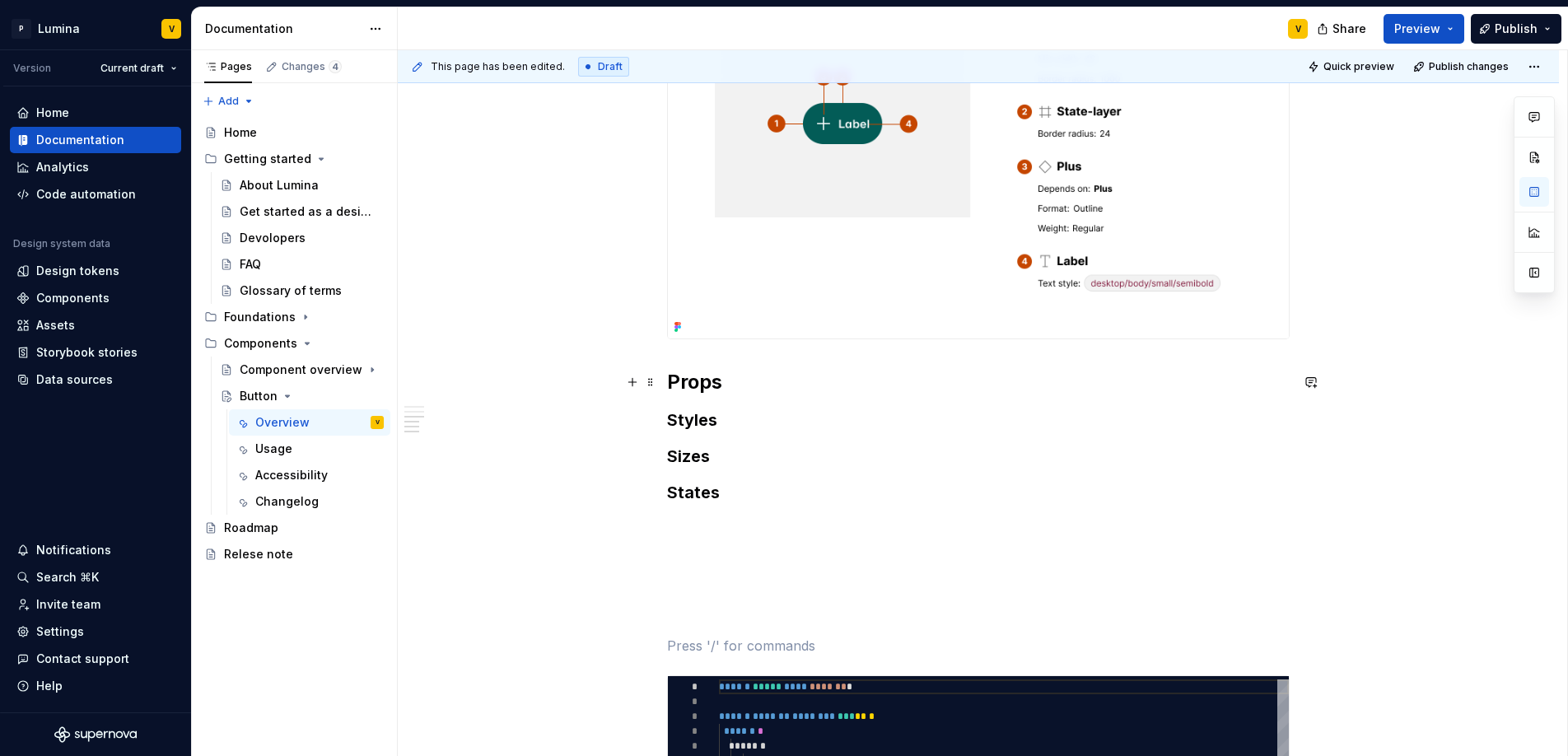
click at [717, 378] on strong "Props" at bounding box center [694, 381] width 55 height 24
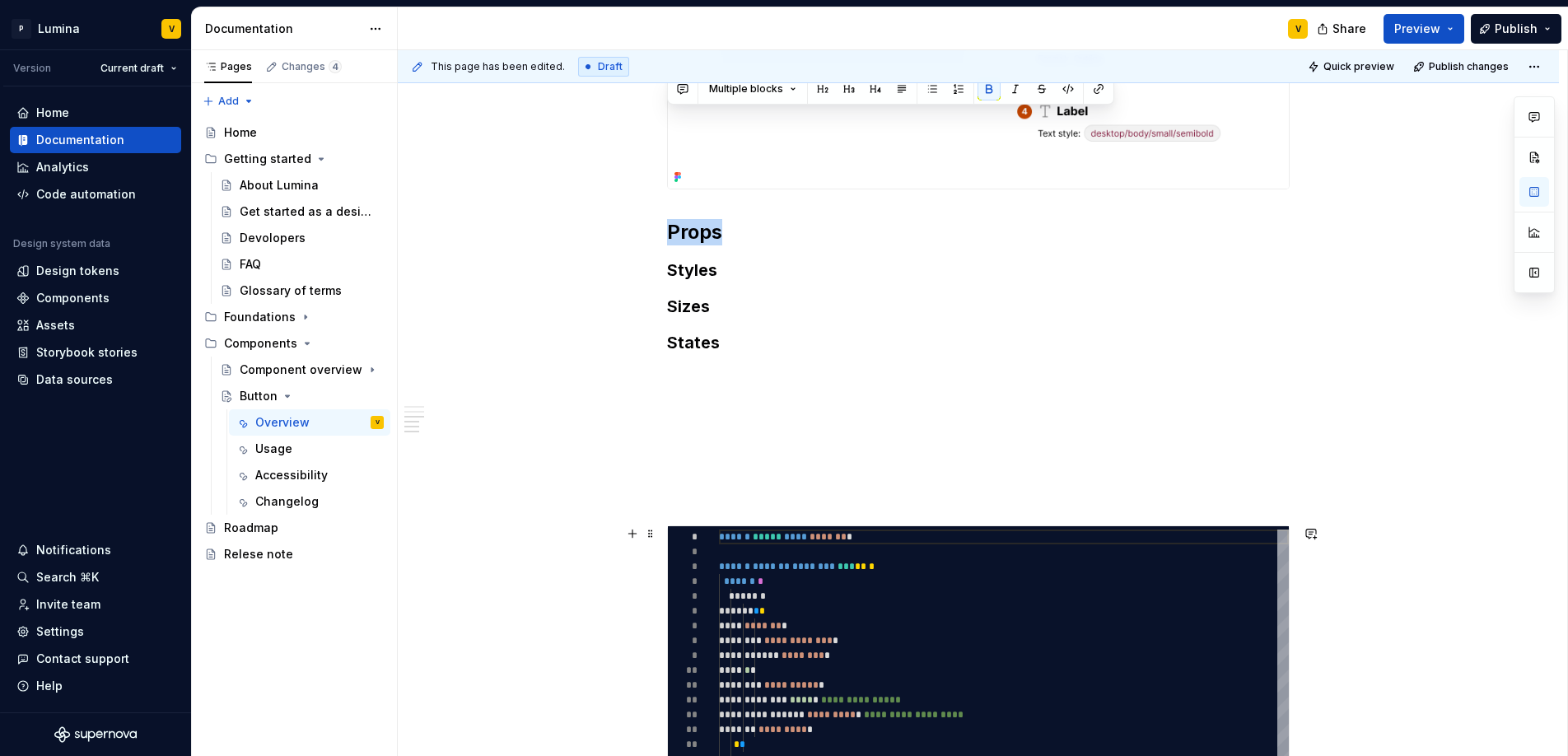
scroll to position [909, 0]
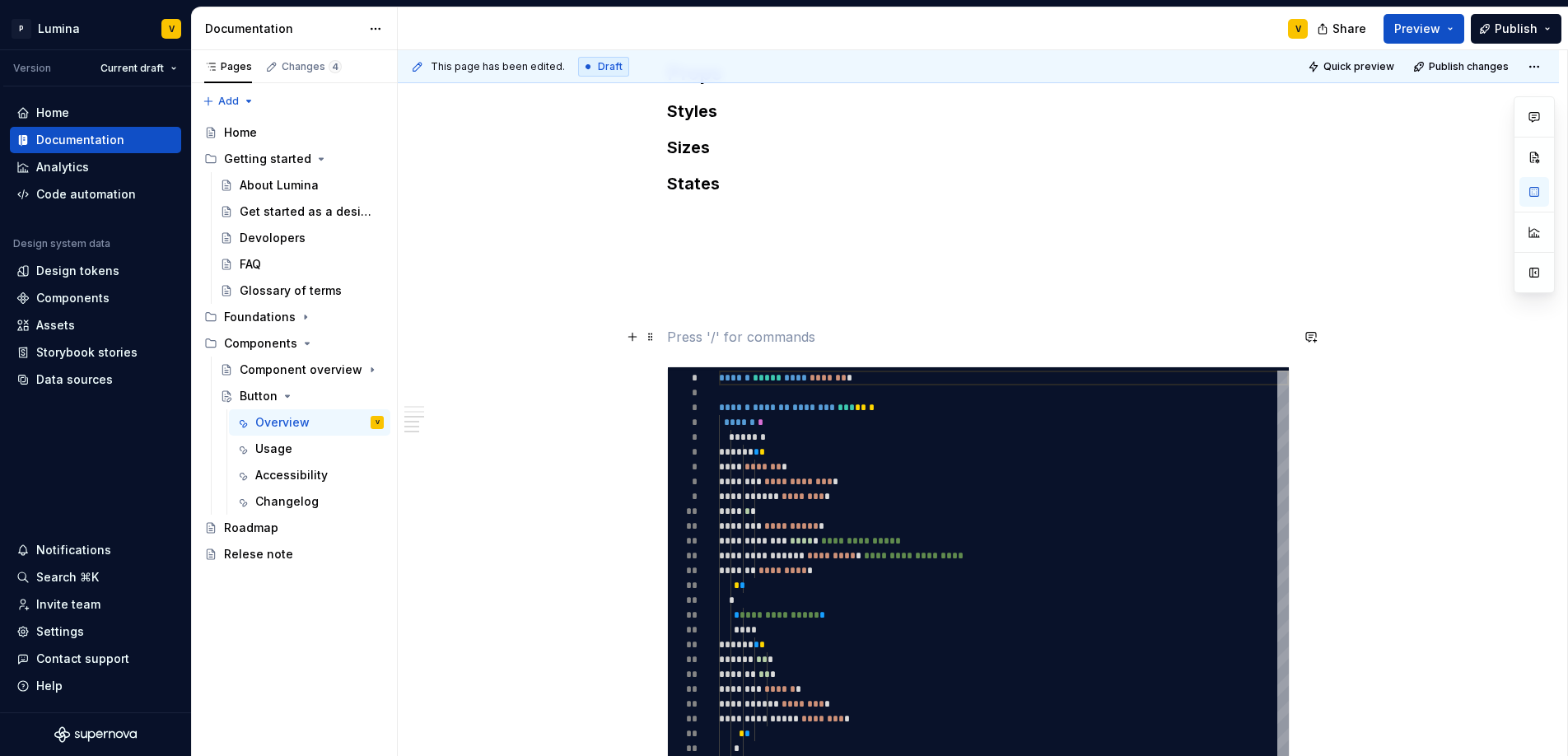
click at [688, 335] on p at bounding box center [978, 336] width 623 height 19
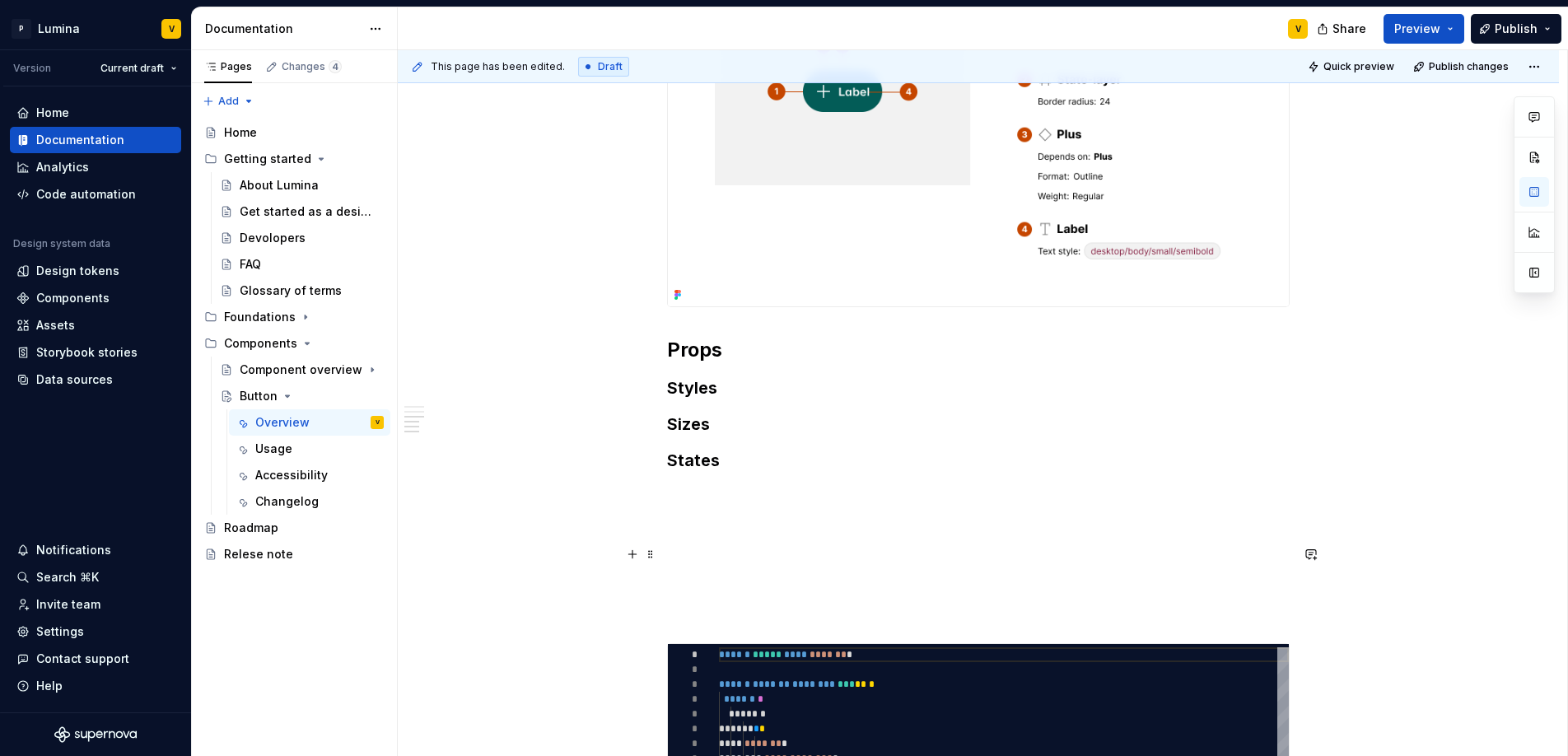
scroll to position [629, 0]
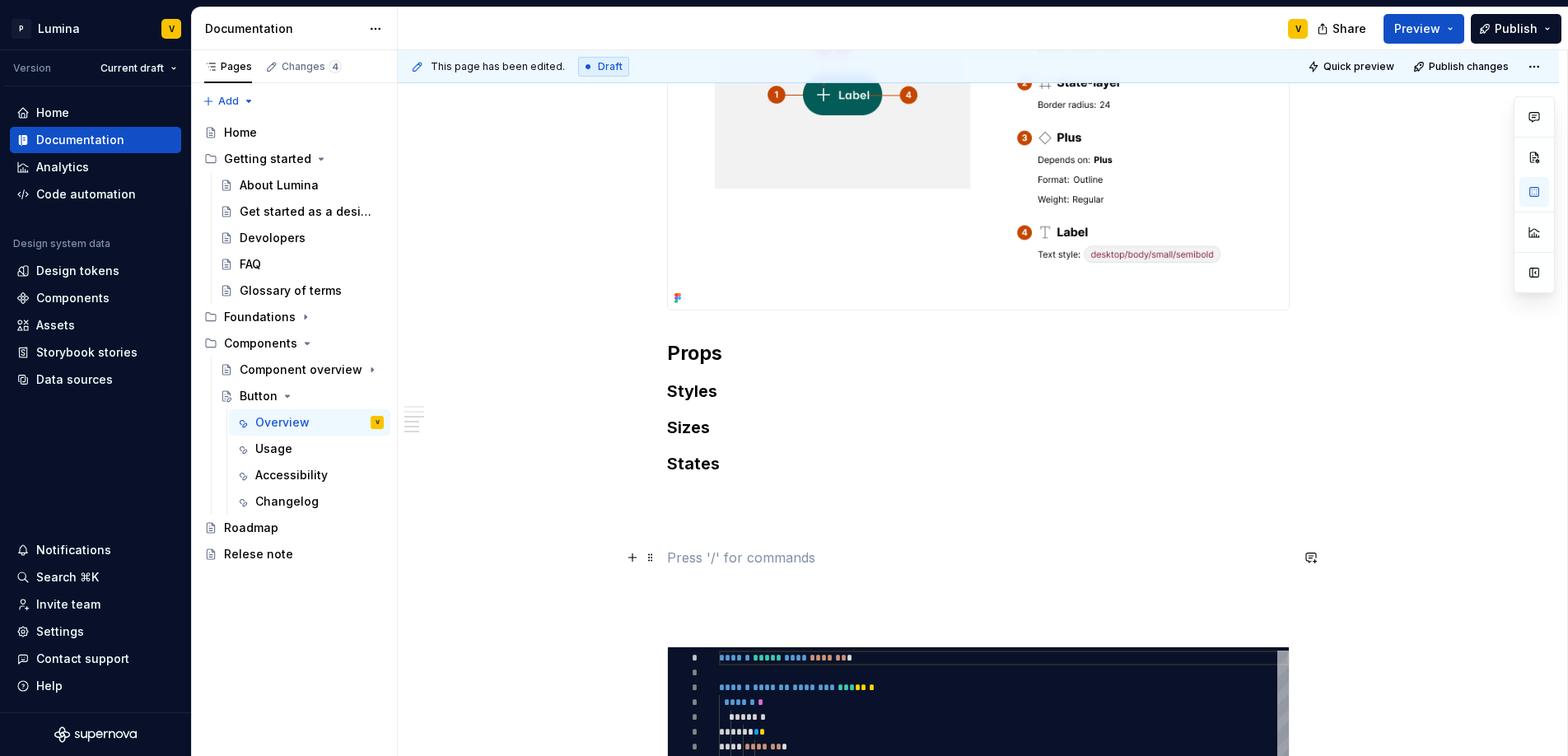
click at [690, 548] on p at bounding box center [978, 557] width 623 height 19
drag, startPoint x: 784, startPoint y: 562, endPoint x: 653, endPoint y: 556, distance: 131.1
click at [667, 556] on div "**********" at bounding box center [978, 514] width 623 height 1476
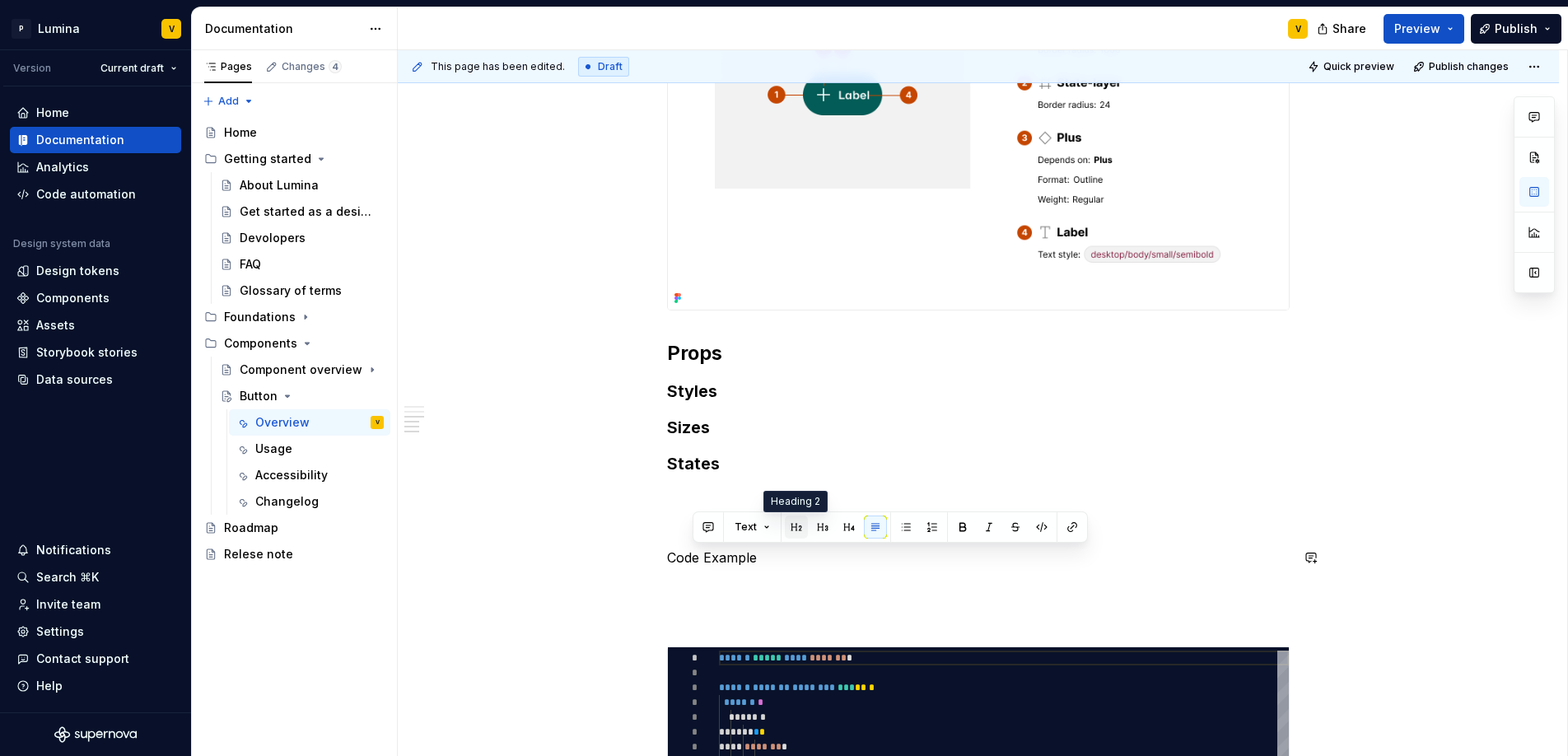
click at [795, 528] on button "button" at bounding box center [795, 526] width 23 height 23
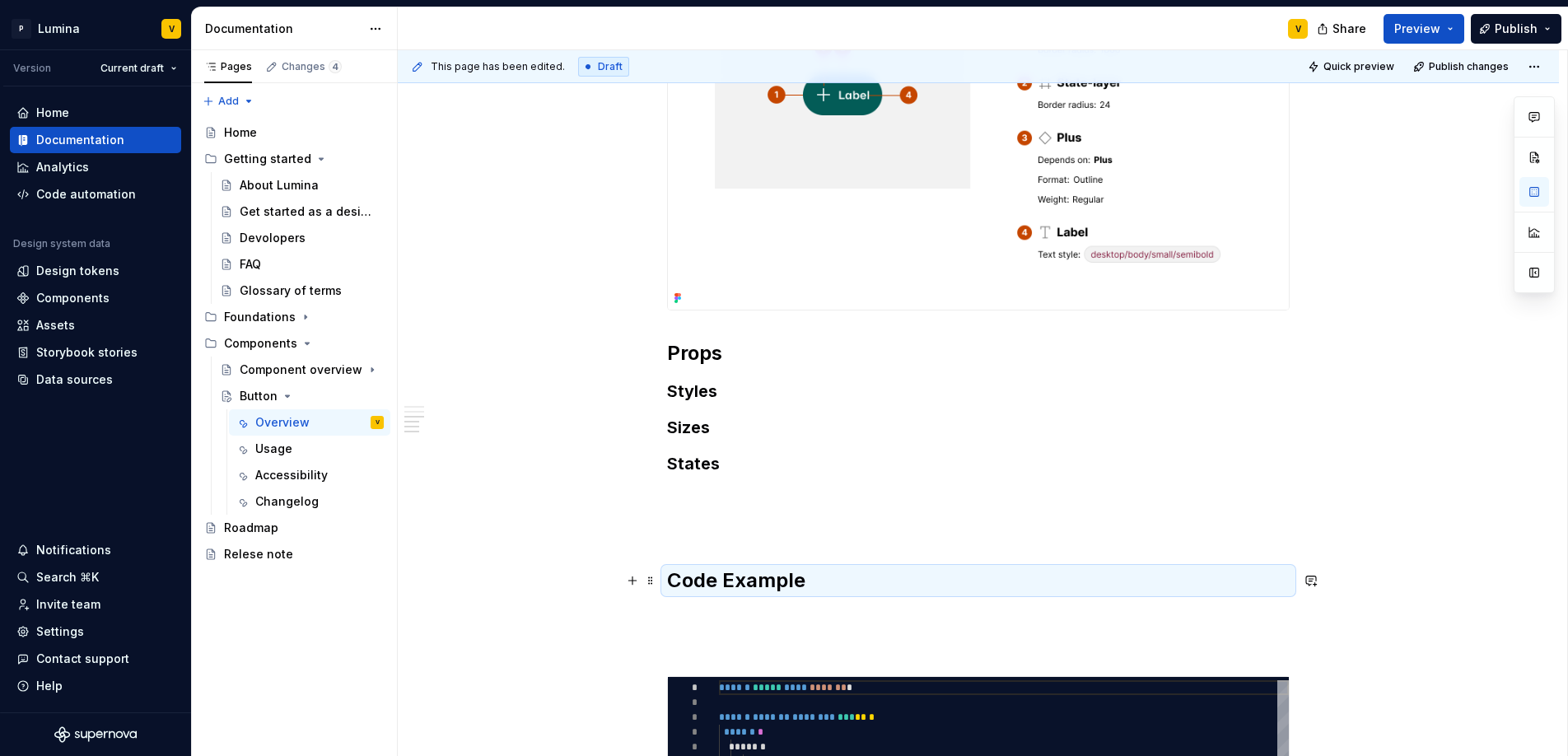
click at [812, 577] on h2 "Code Example" at bounding box center [978, 581] width 623 height 26
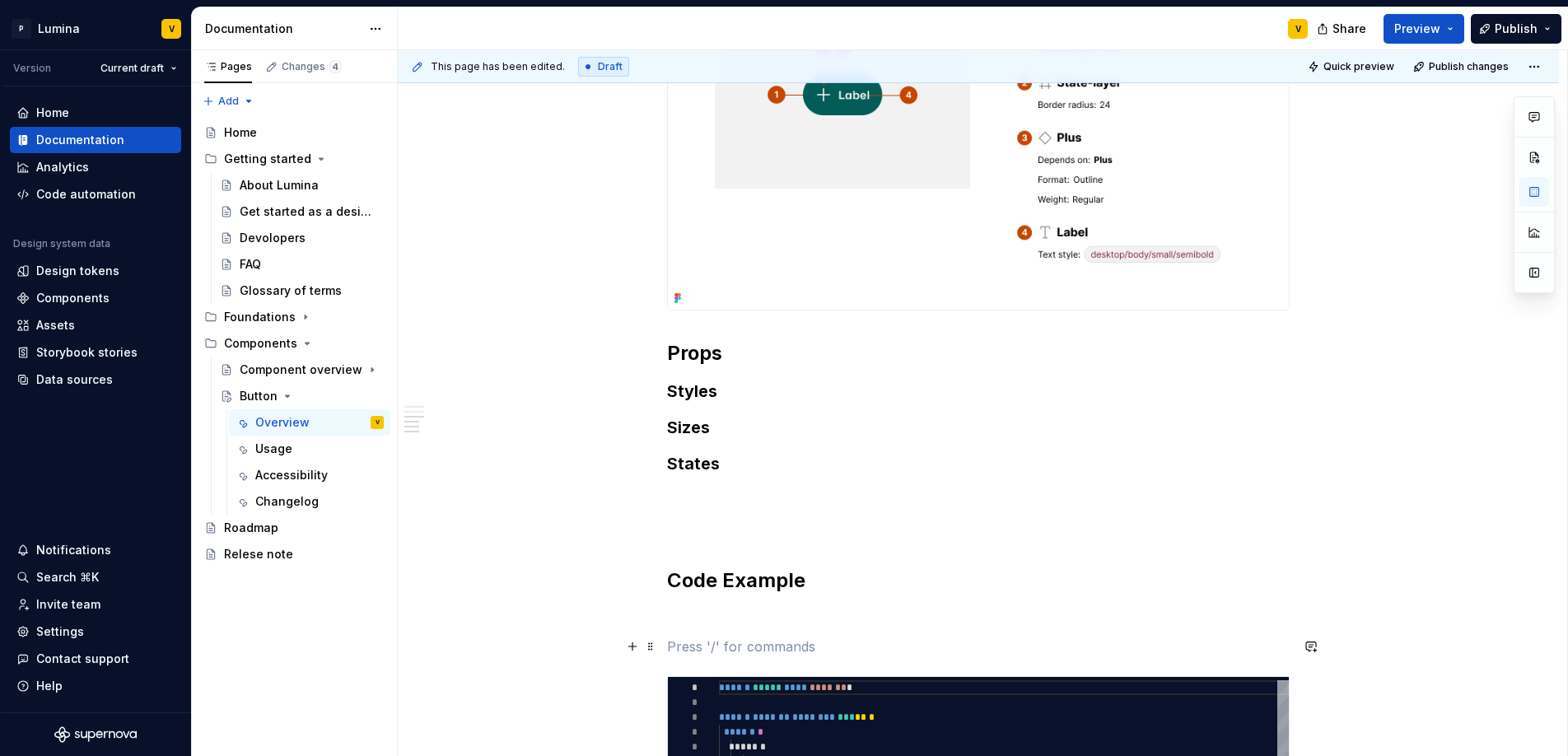
click at [706, 638] on p at bounding box center [978, 646] width 623 height 19
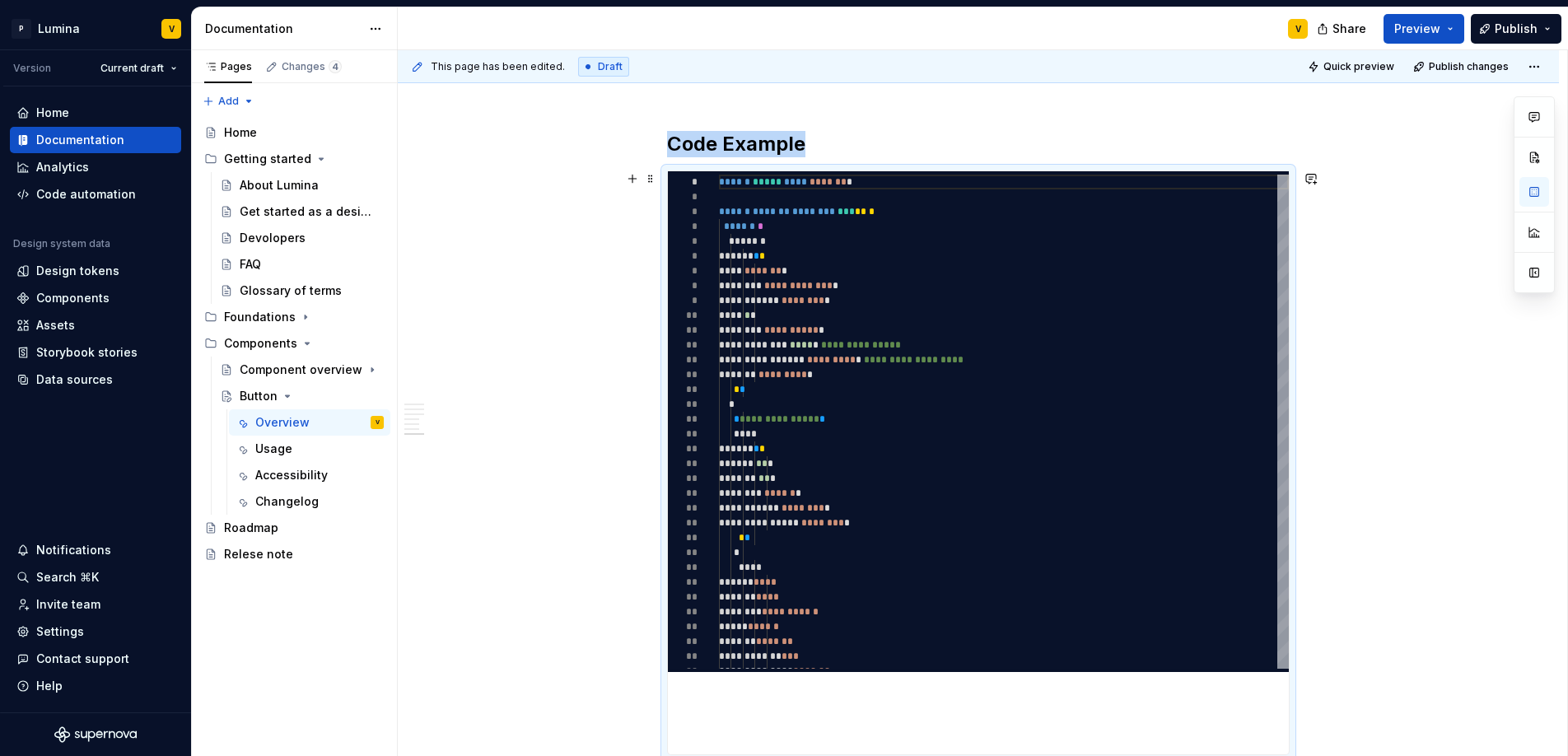
scroll to position [589, 0]
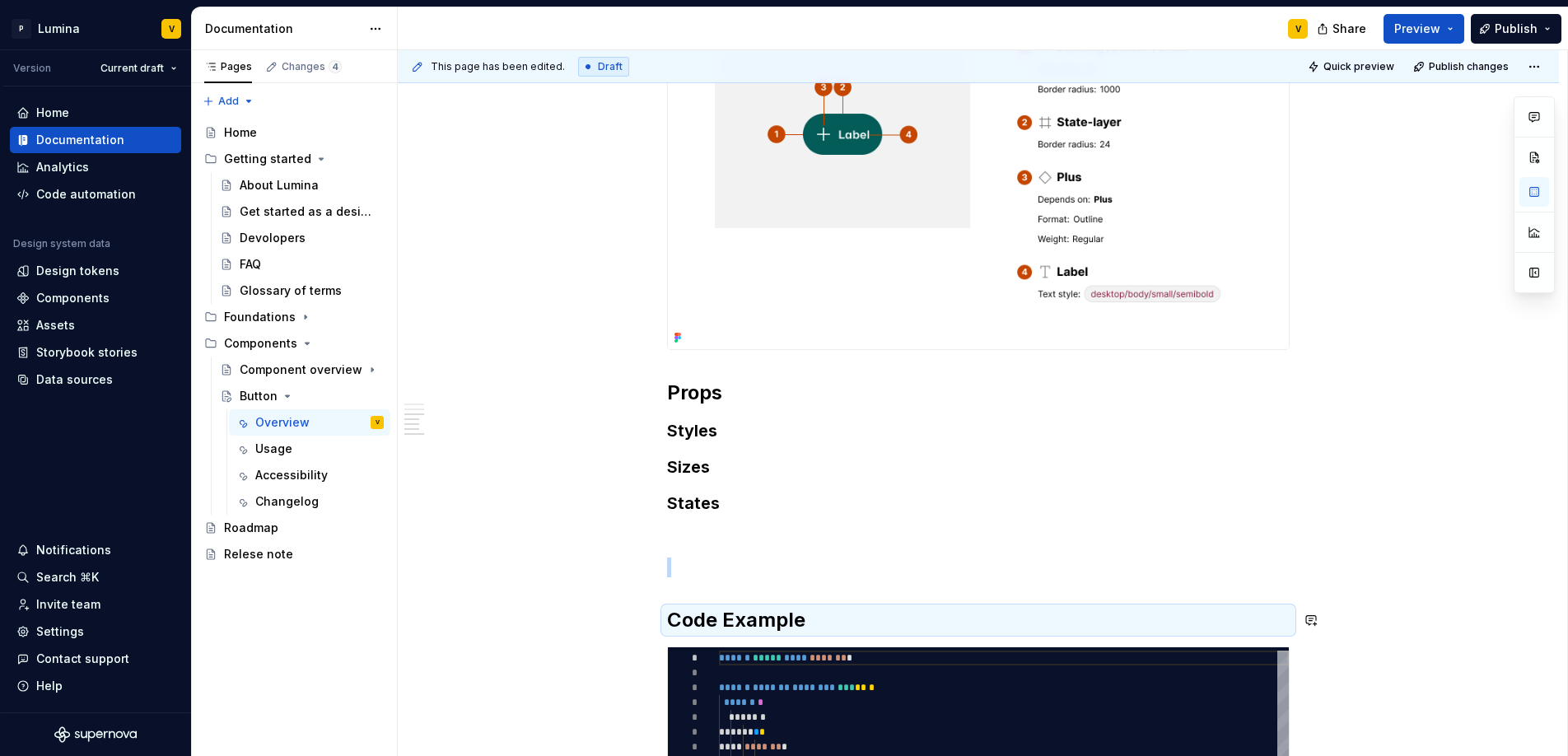
click at [649, 585] on div "**********" at bounding box center [978, 662] width 1161 height 1772
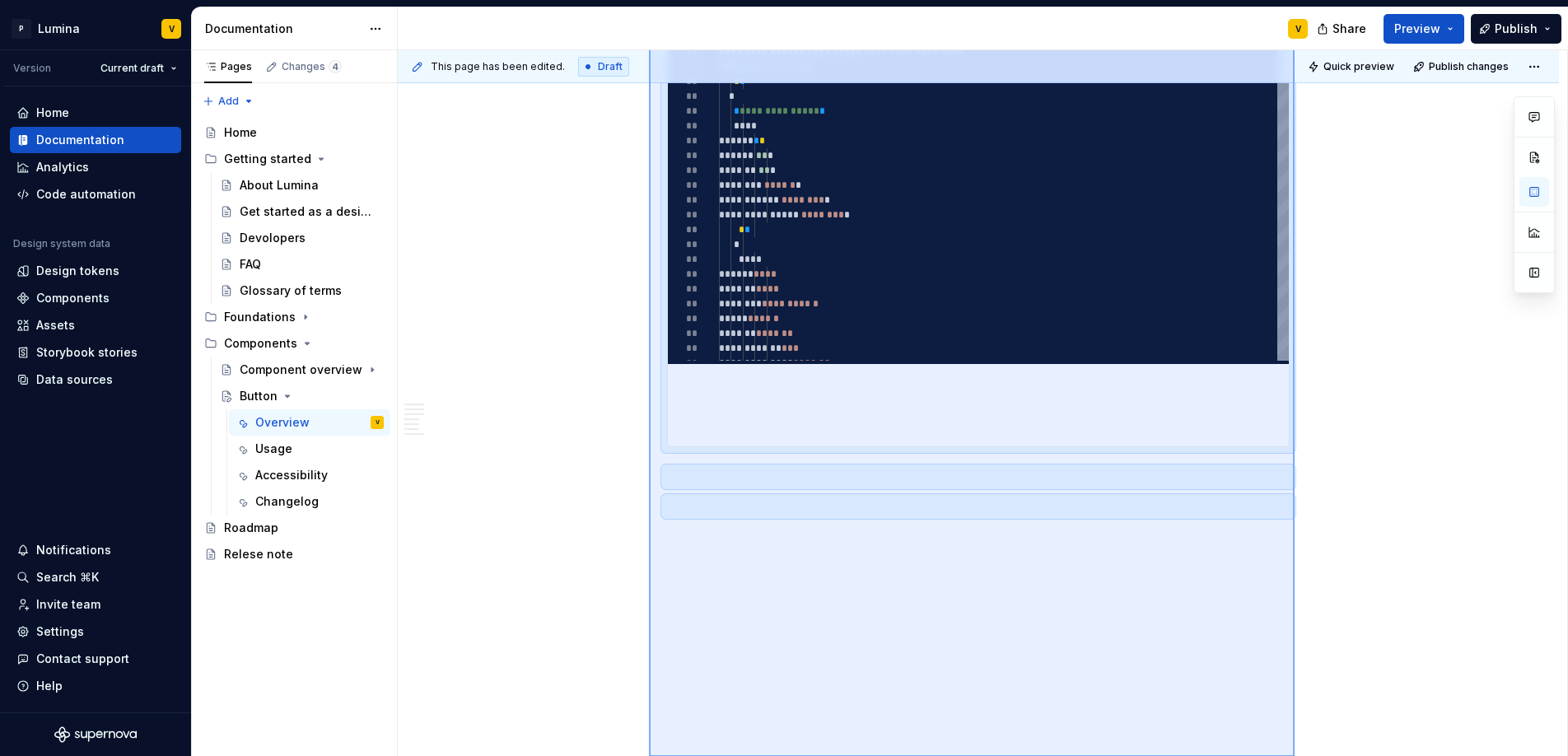
scroll to position [1380, 0]
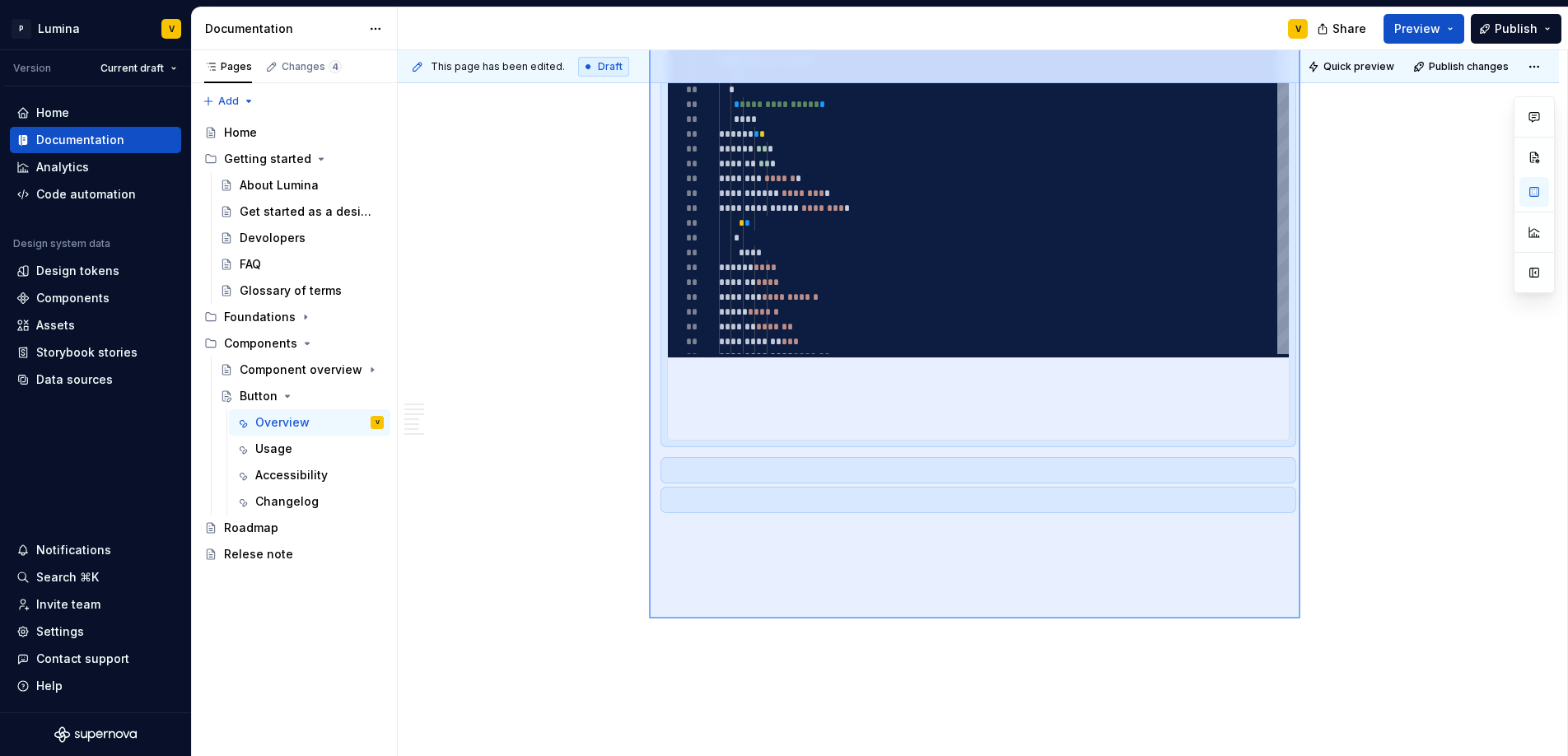
drag, startPoint x: 649, startPoint y: 579, endPoint x: 1294, endPoint y: 598, distance: 645.3
click at [1302, 600] on div "**********" at bounding box center [982, 403] width 1169 height 707
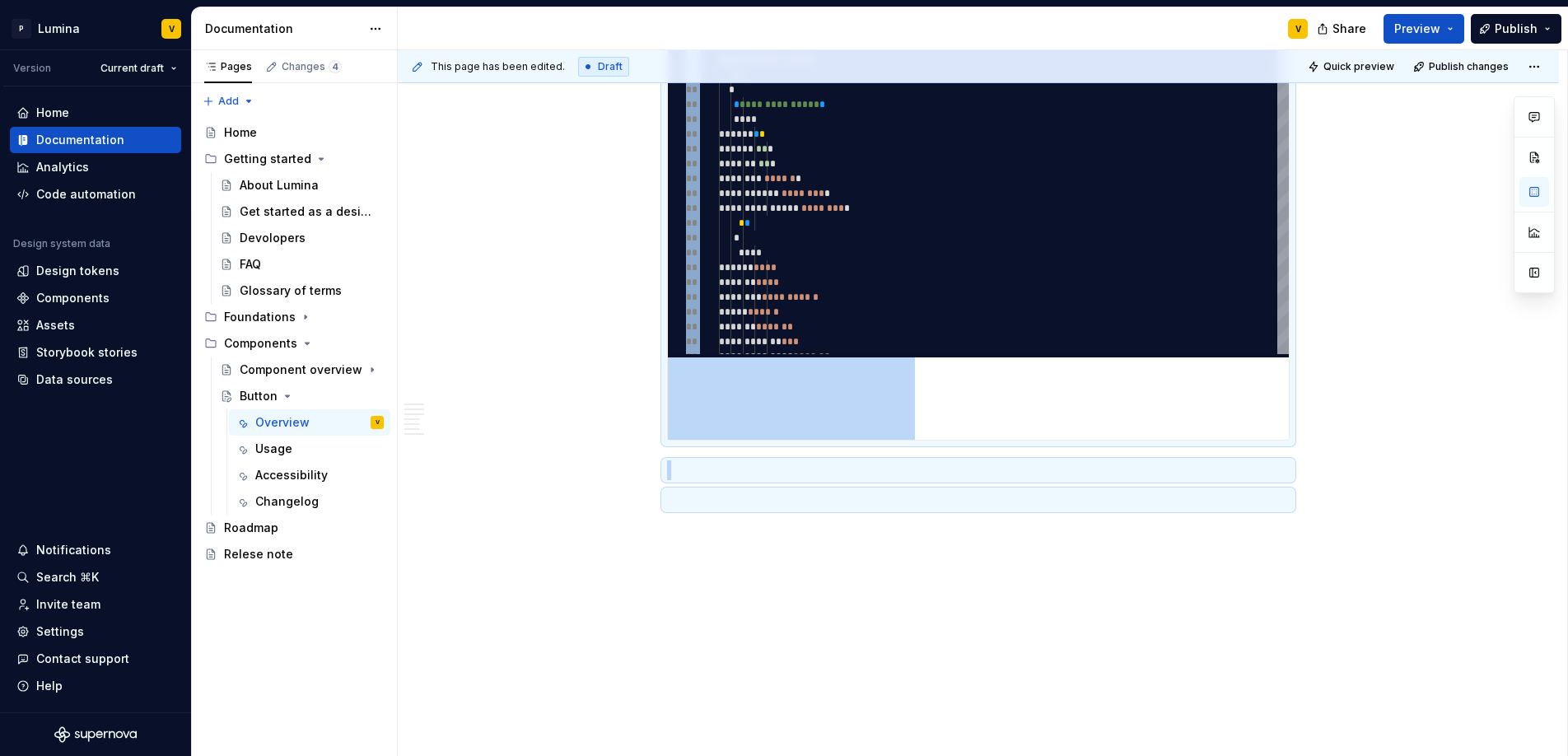
scroll to position [1376, 0]
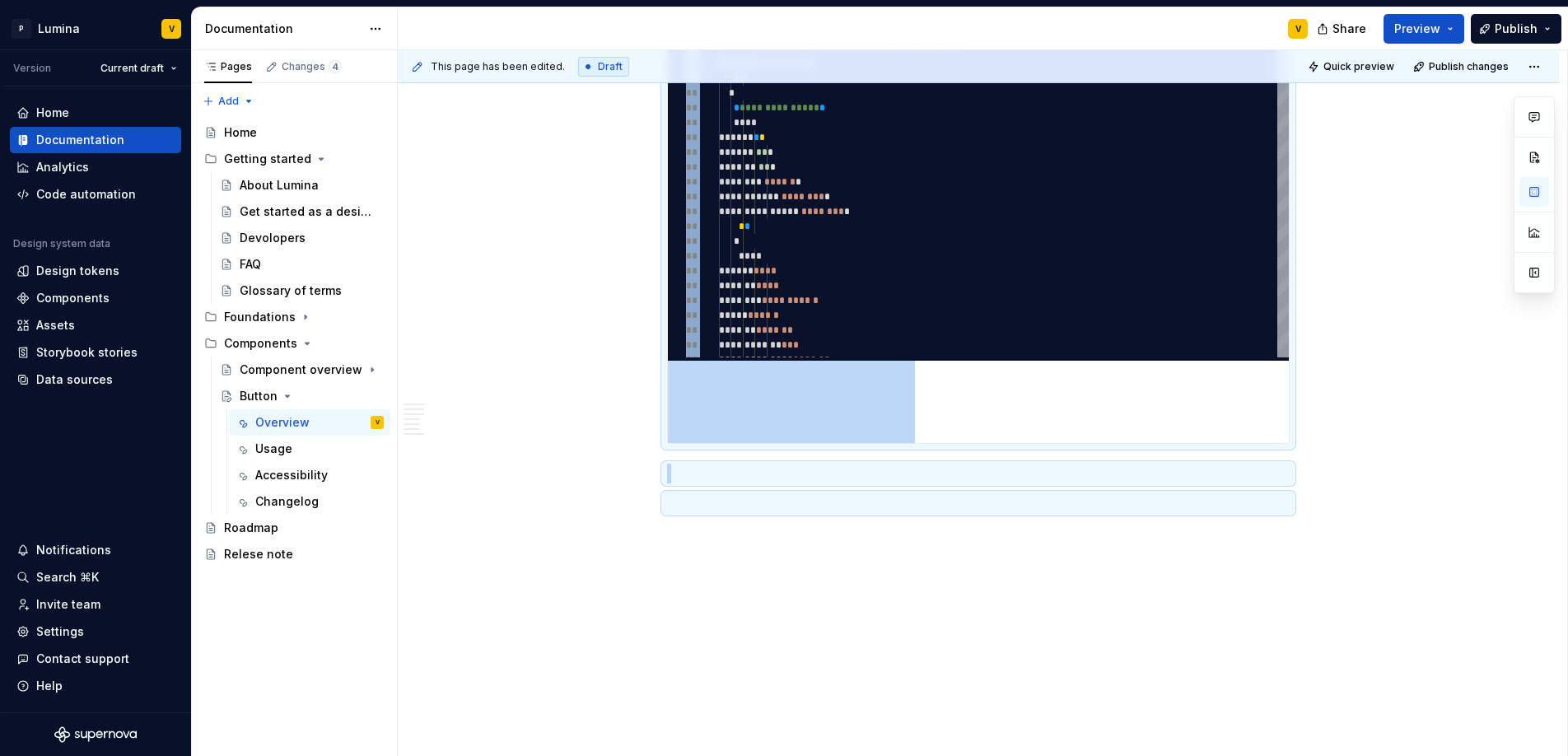
drag, startPoint x: 1239, startPoint y: 551, endPoint x: 1247, endPoint y: 547, distance: 8.9
click at [1239, 551] on div "**********" at bounding box center [982, 403] width 1169 height 707
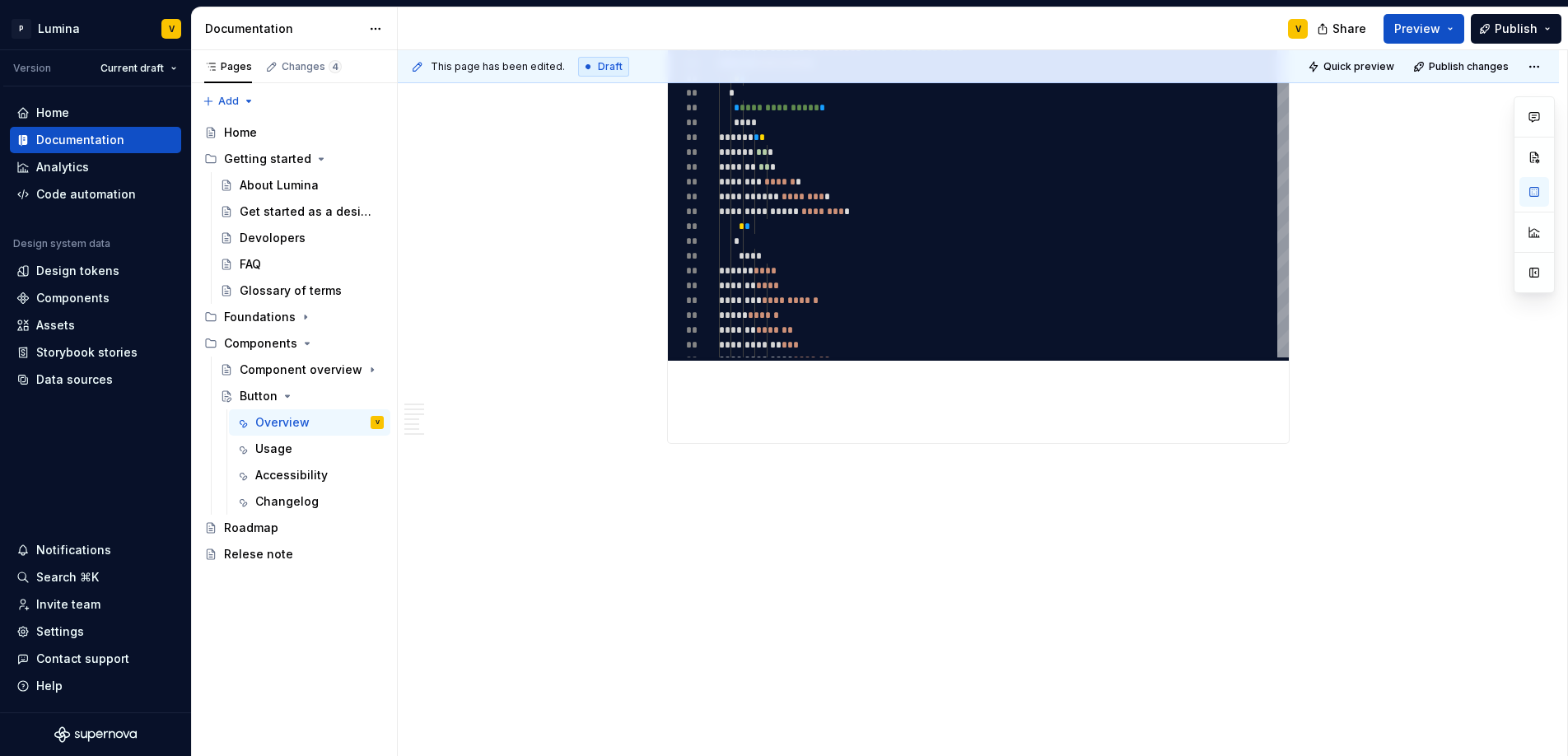
click at [1276, 510] on p at bounding box center [978, 503] width 623 height 19
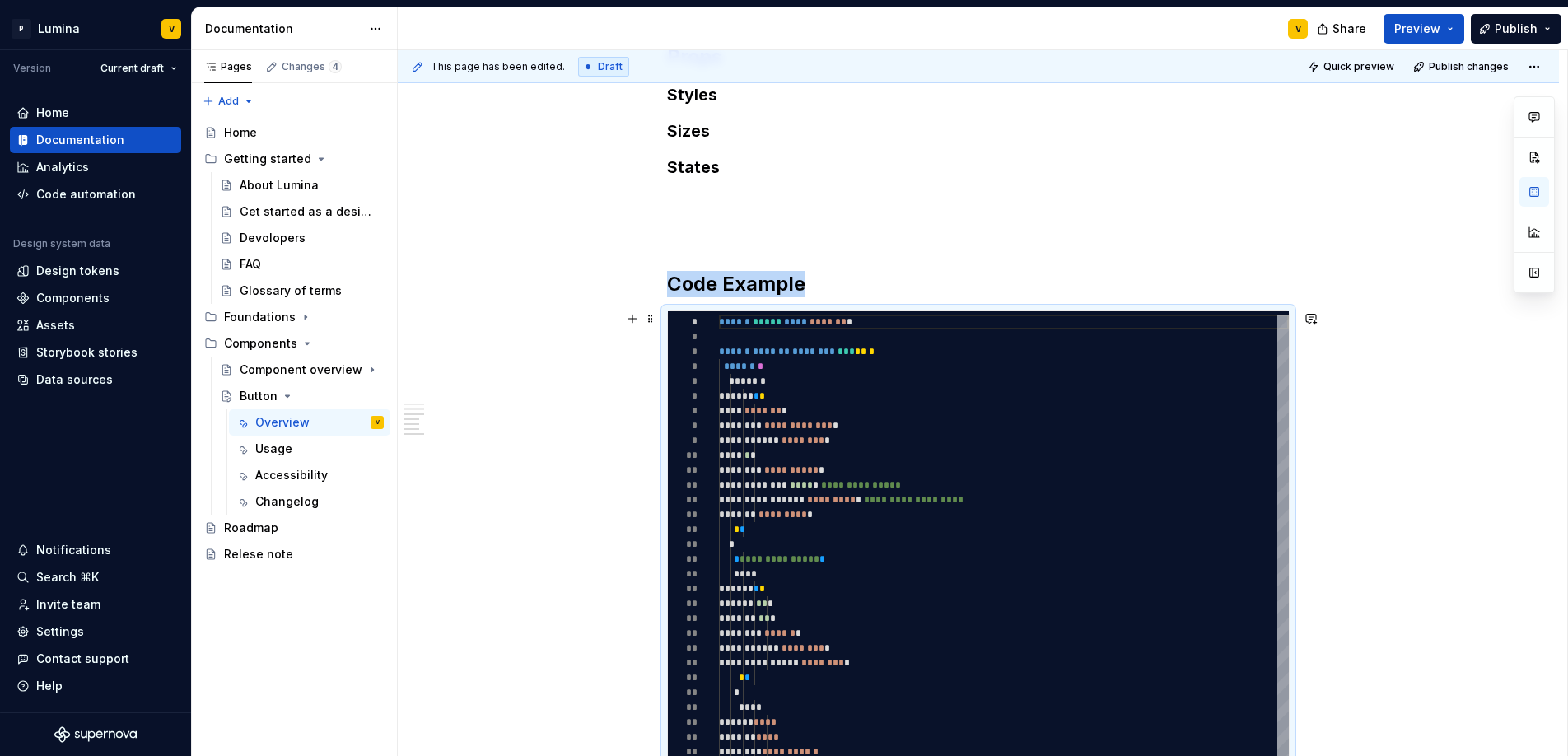
scroll to position [692, 0]
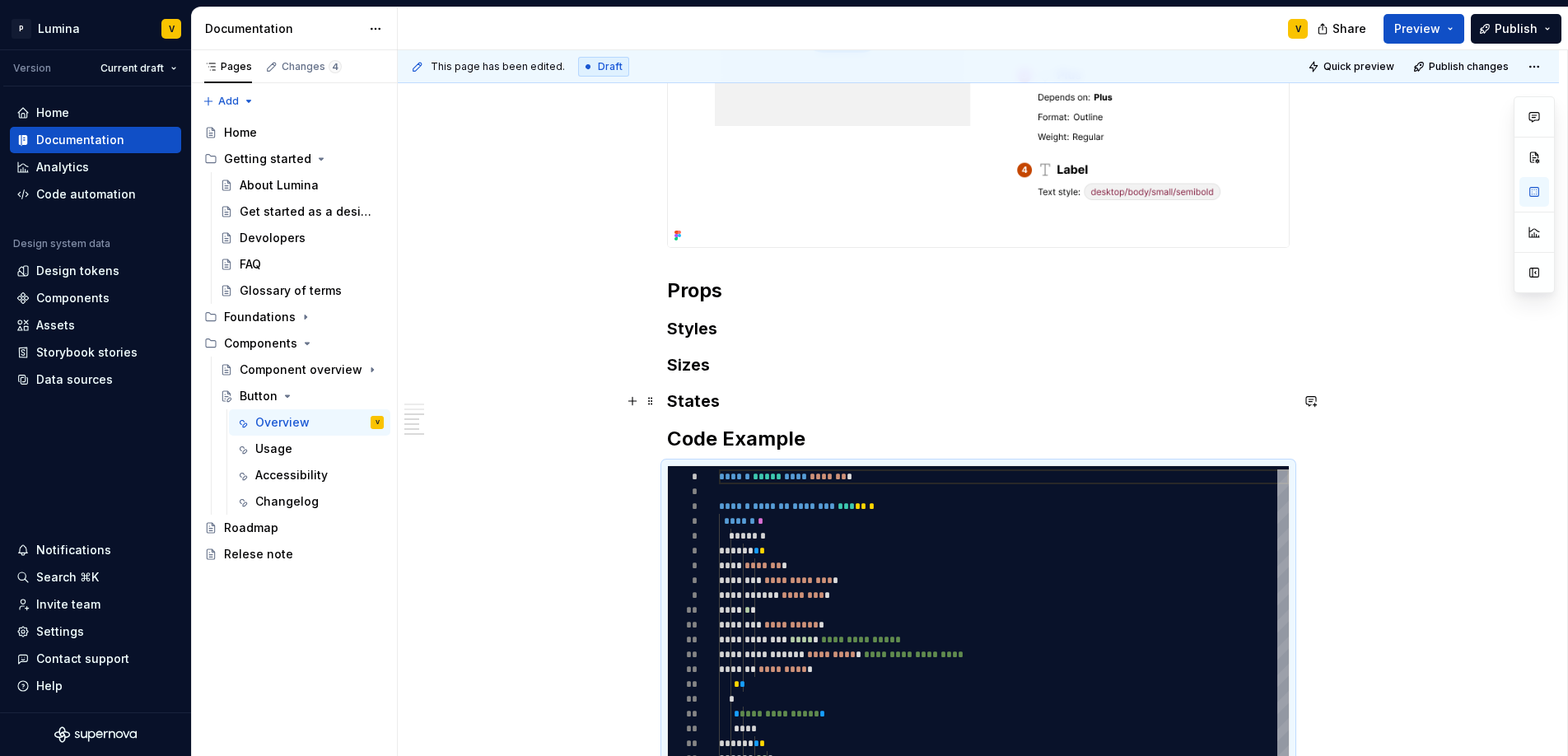
click at [751, 404] on h3 "States" at bounding box center [978, 401] width 623 height 23
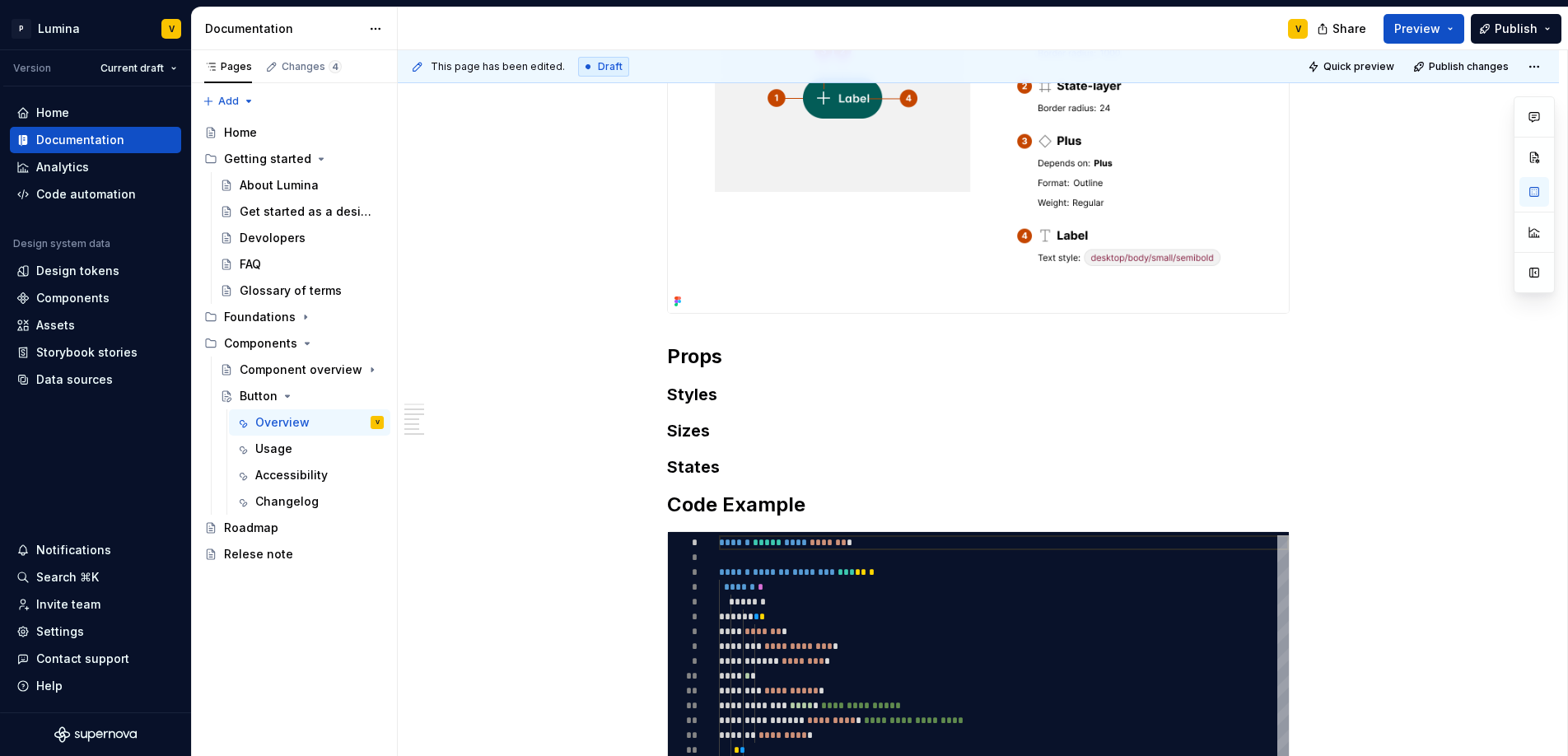
scroll to position [372, 0]
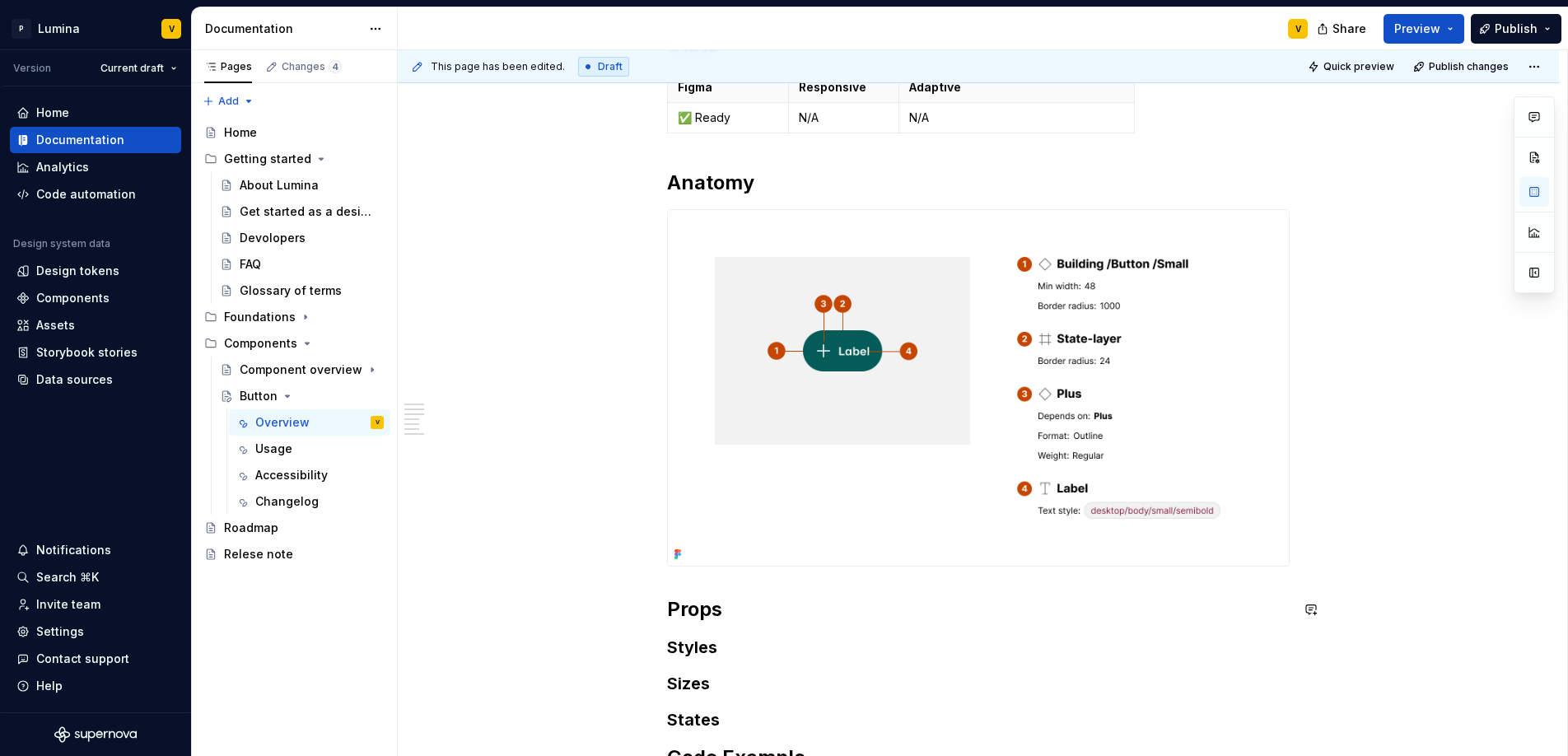
click at [721, 584] on div "**********" at bounding box center [978, 735] width 623 height 1406
click at [698, 585] on div "**********" at bounding box center [978, 755] width 623 height 1446
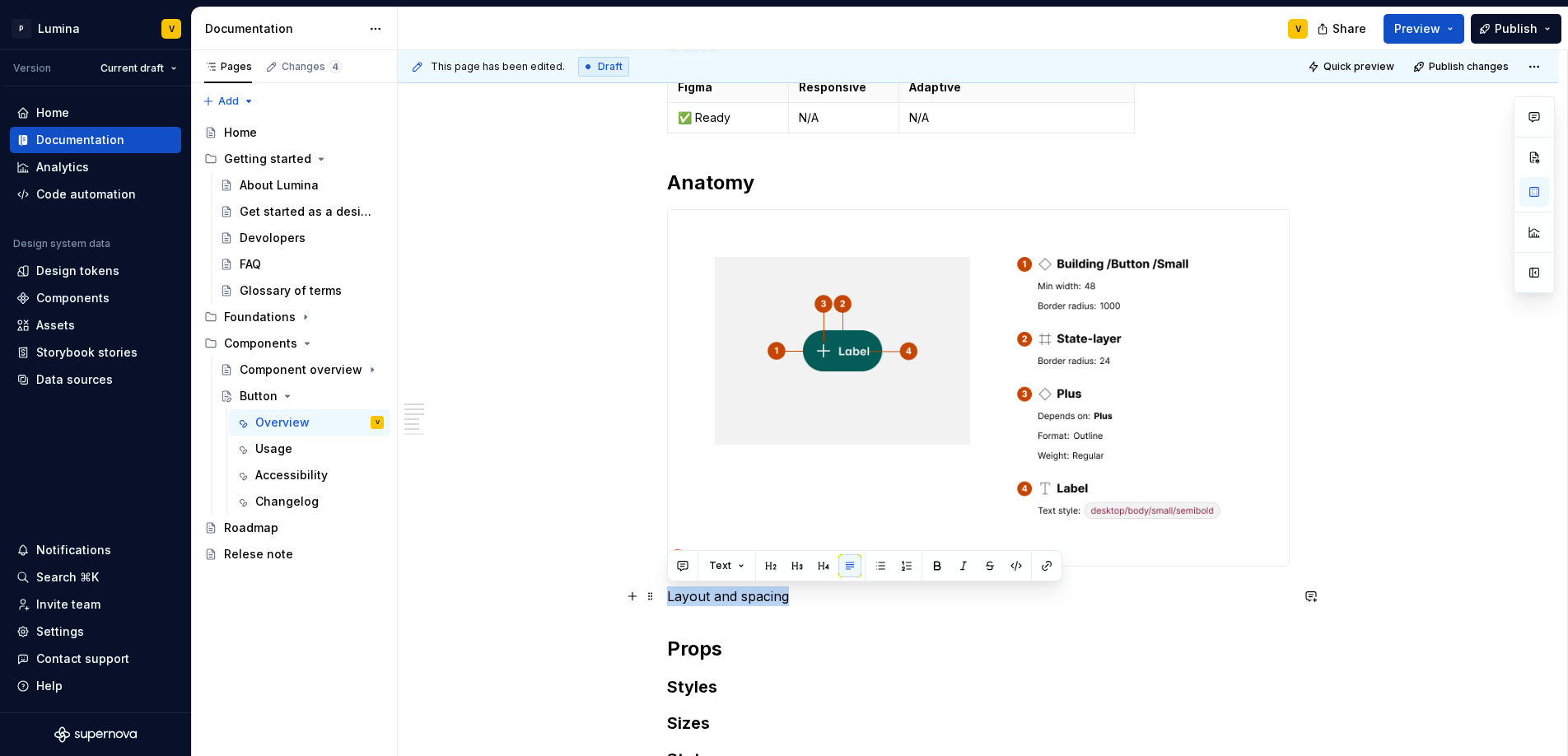
drag, startPoint x: 799, startPoint y: 604, endPoint x: 658, endPoint y: 599, distance: 141.1
click at [775, 565] on button "button" at bounding box center [770, 565] width 23 height 23
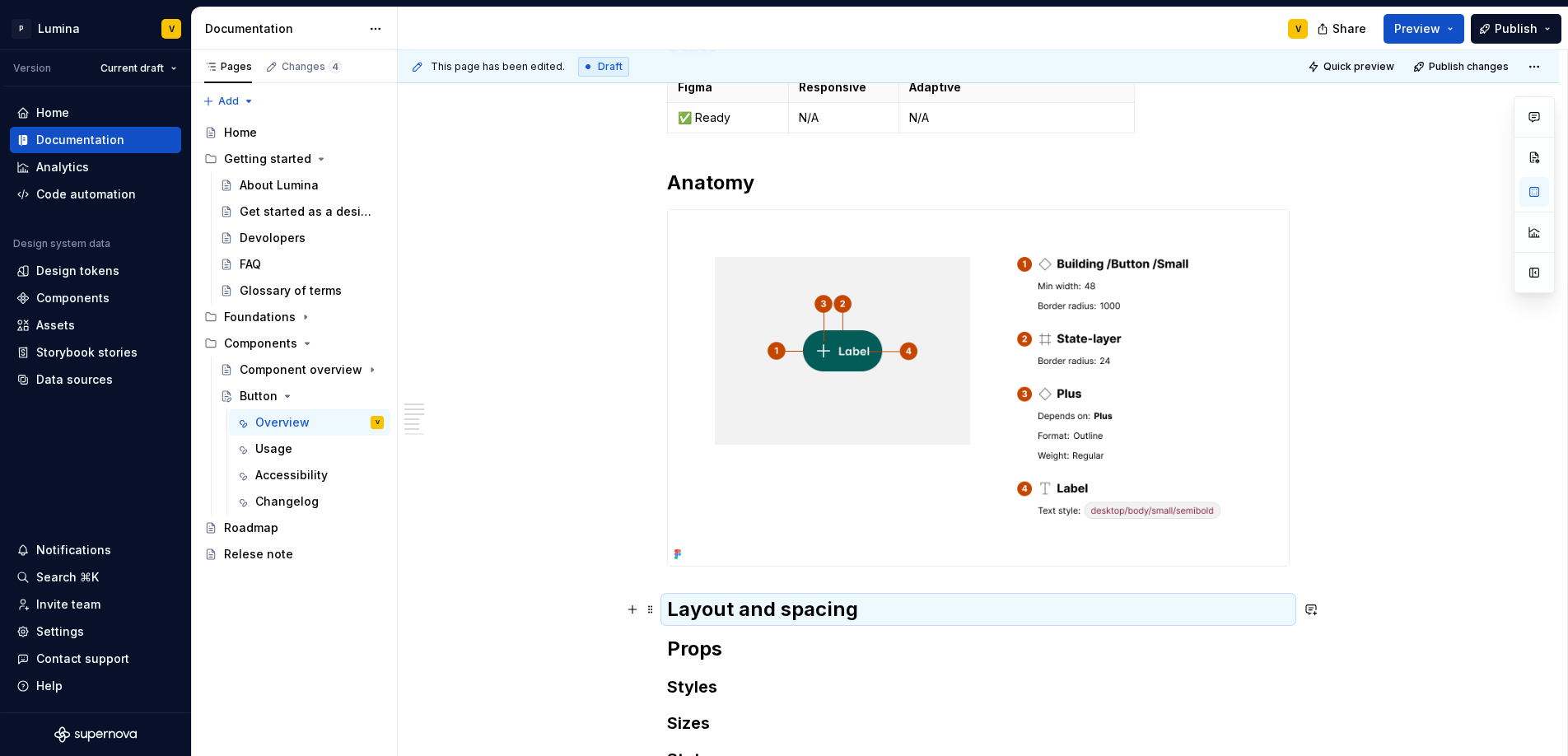
click at [875, 611] on h2 "Layout and spacing" at bounding box center [978, 609] width 623 height 26
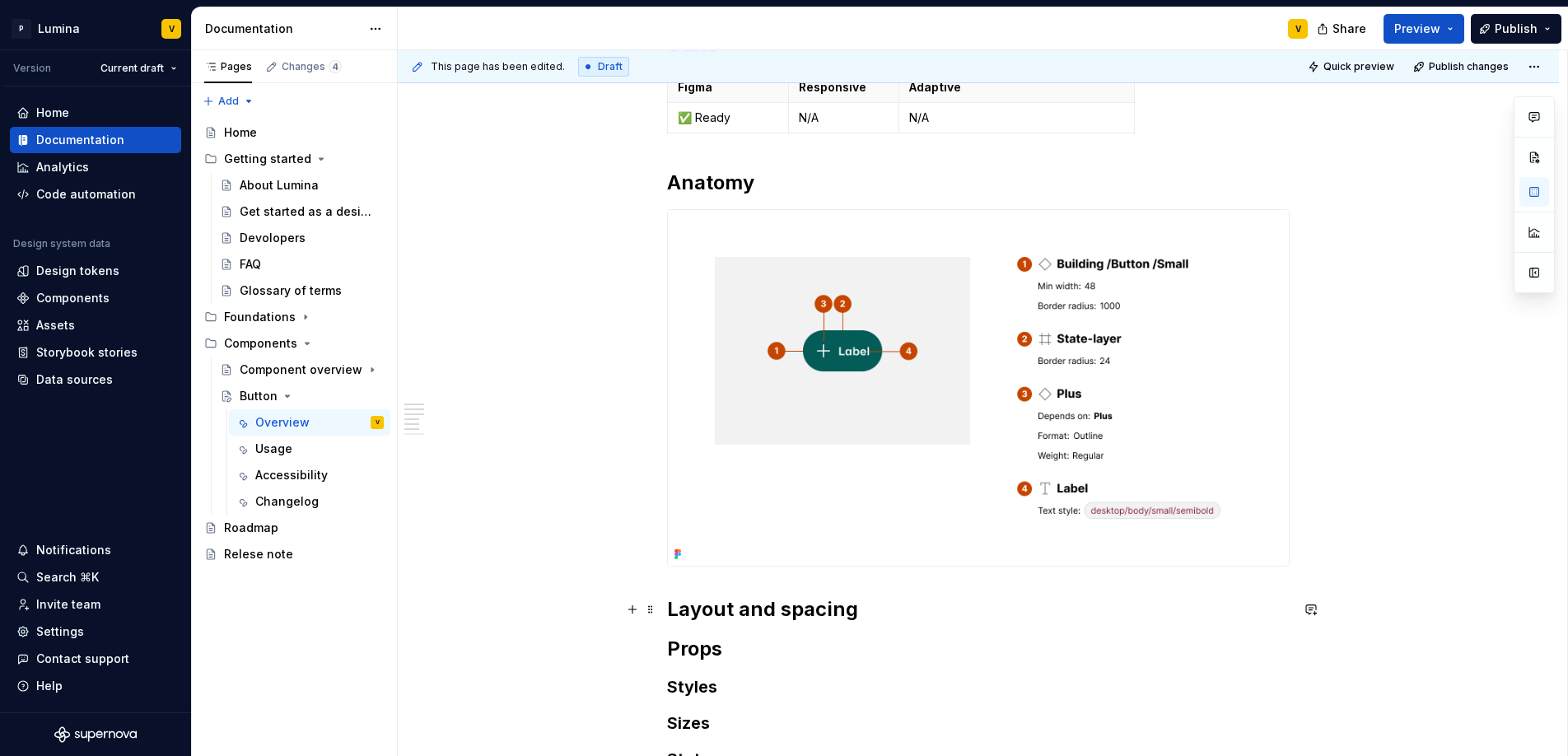
click at [865, 604] on h2 "Layout and spacing" at bounding box center [978, 609] width 623 height 26
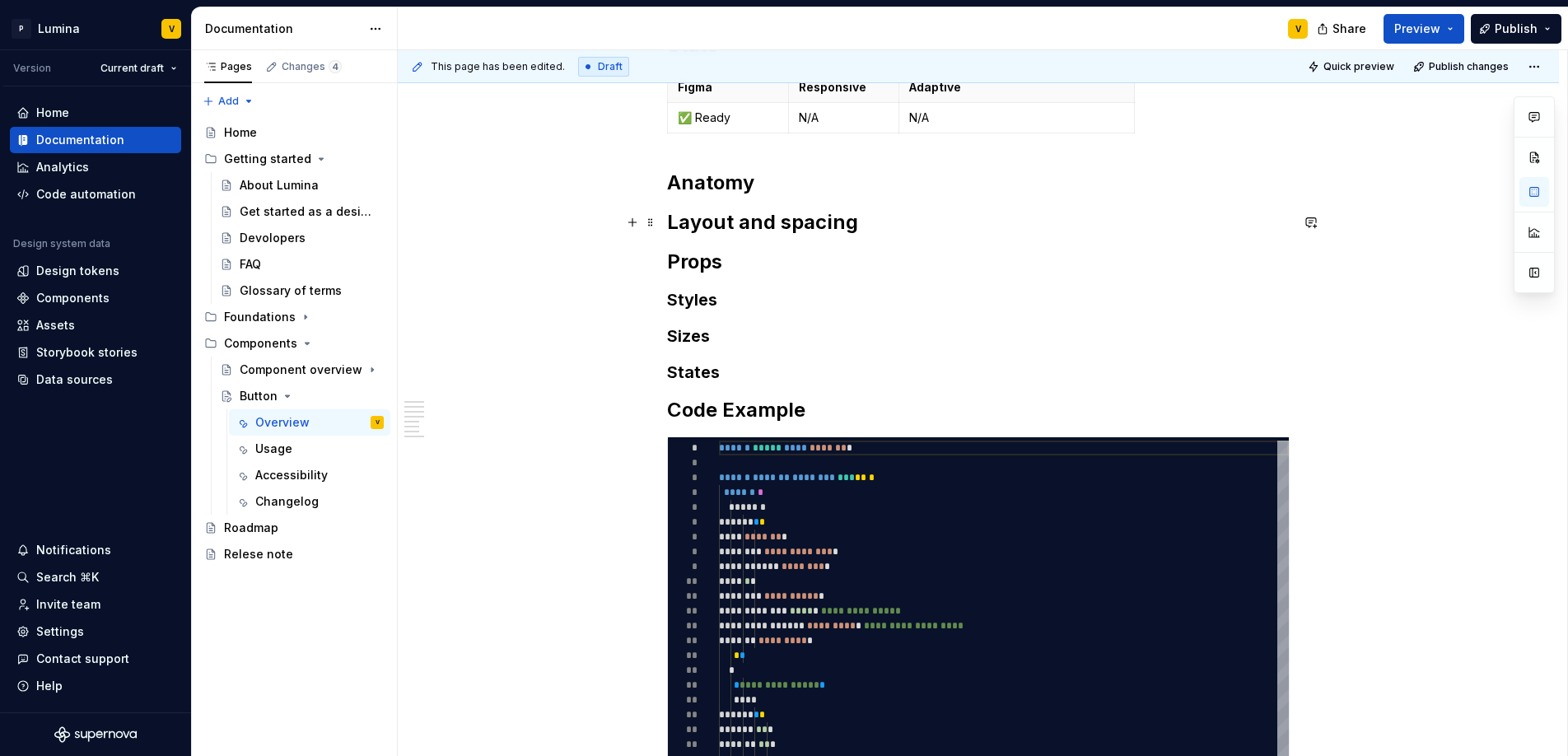
click at [923, 223] on h2 "Layout and spacing" at bounding box center [978, 222] width 623 height 26
type textarea "*"
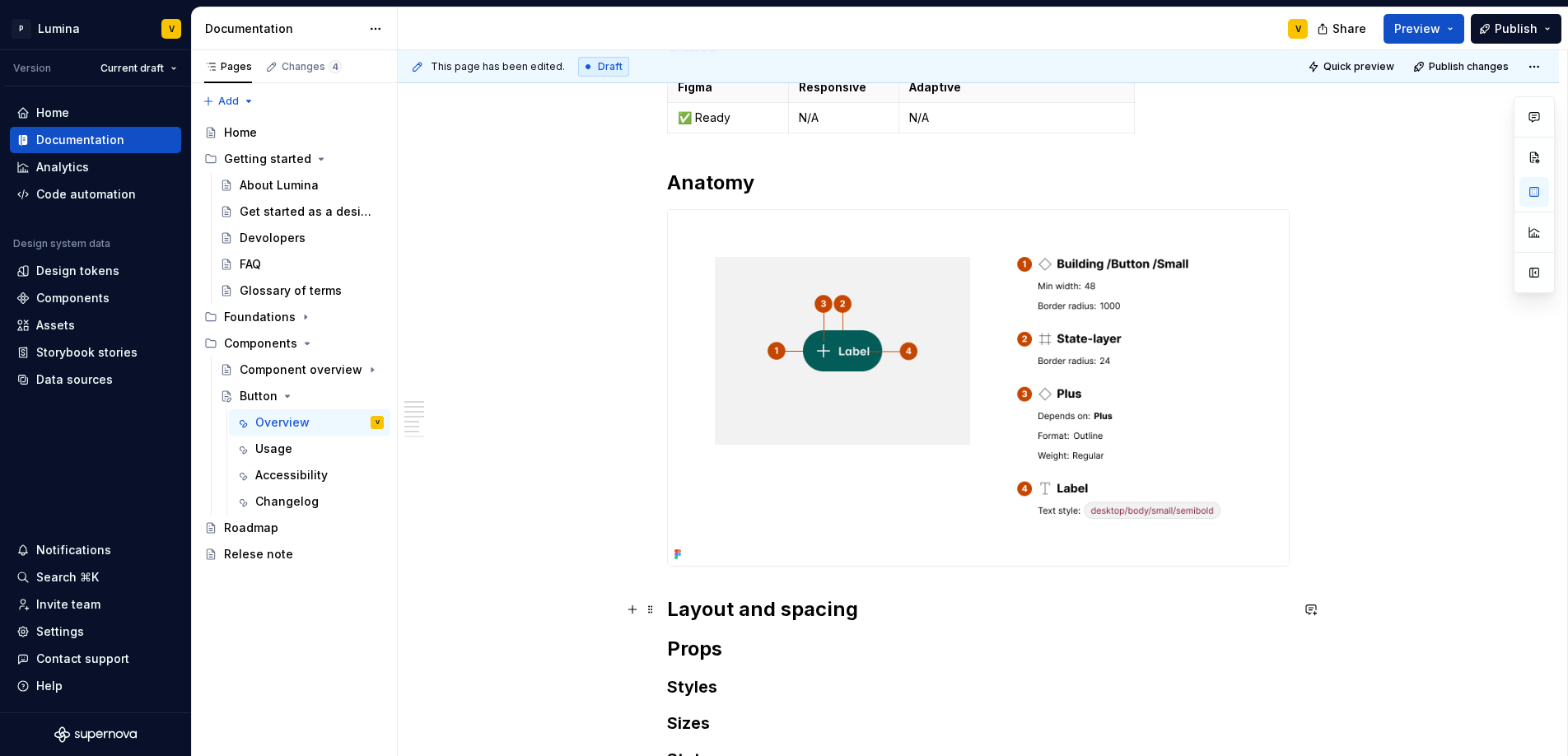
click at [860, 608] on h2 "Layout and spacing" at bounding box center [978, 609] width 623 height 26
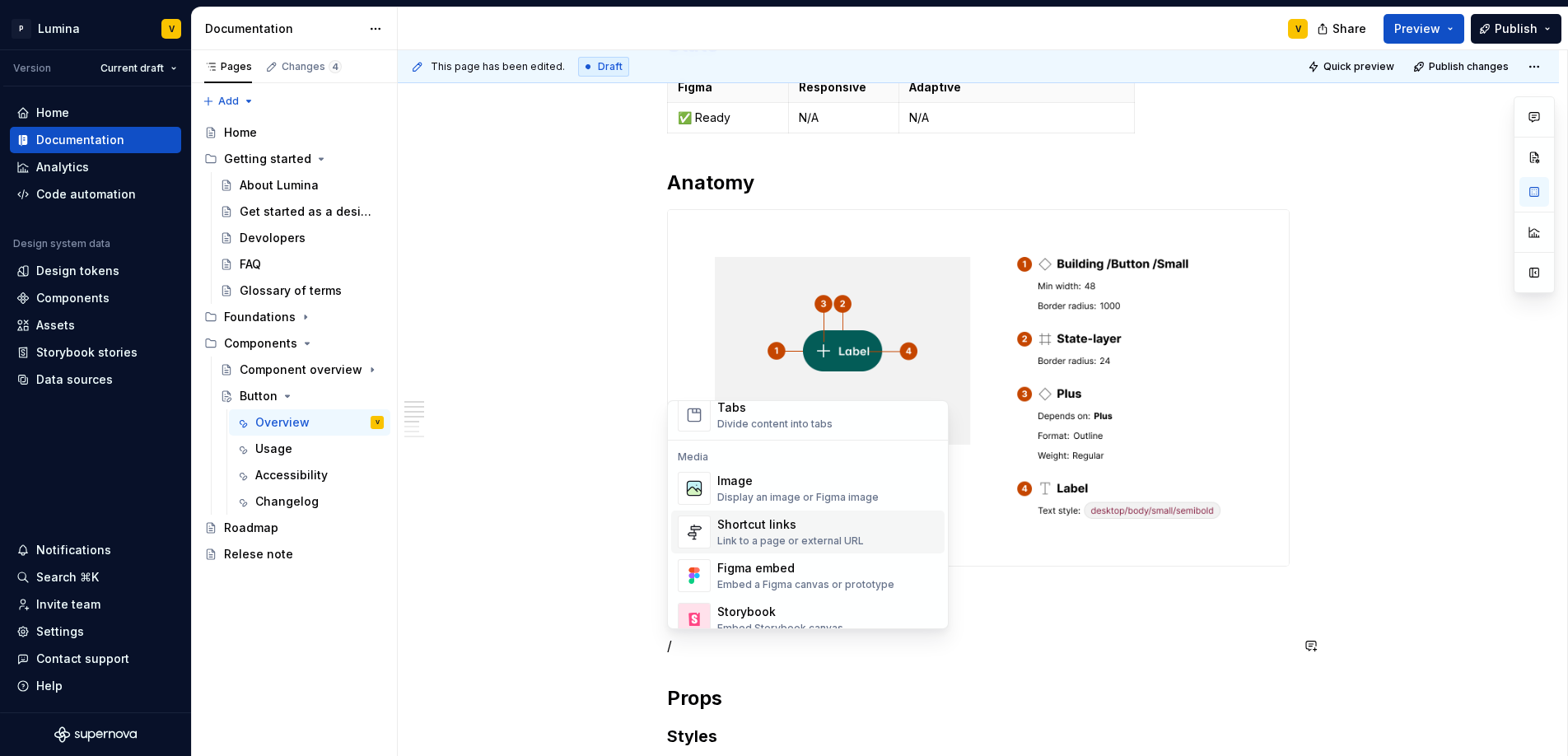
scroll to position [579, 0]
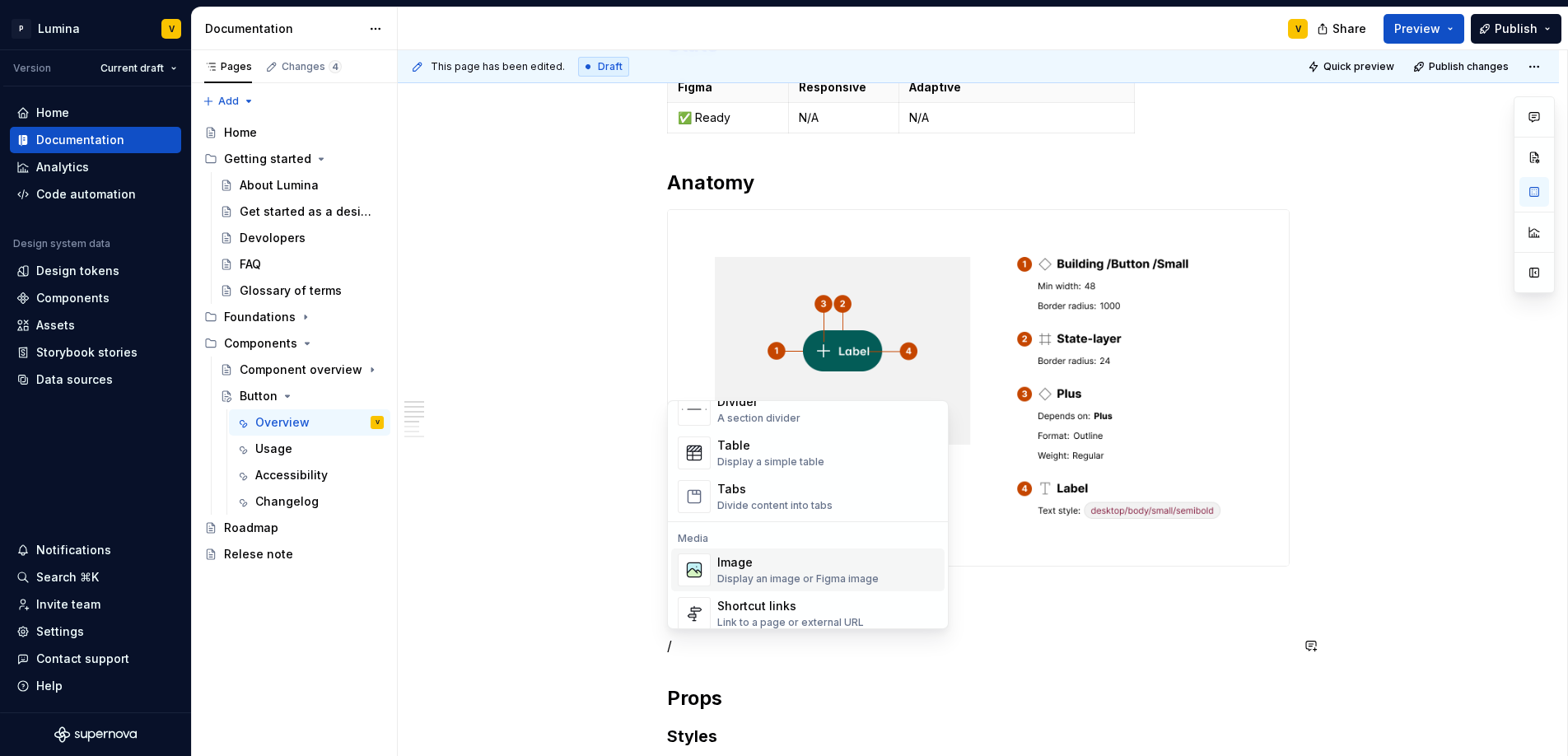
click at [771, 568] on div "Image" at bounding box center [798, 562] width 162 height 16
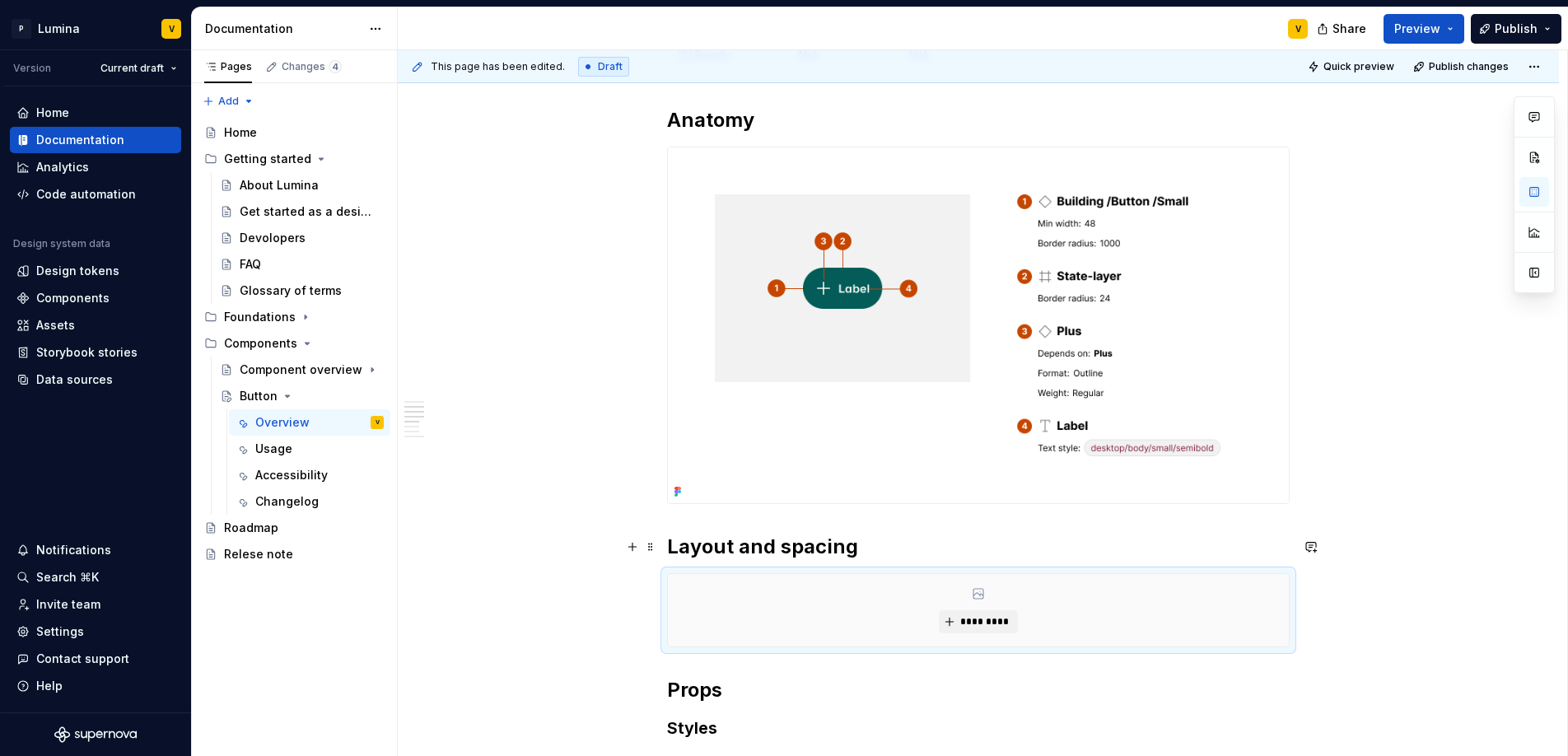
scroll to position [464, 0]
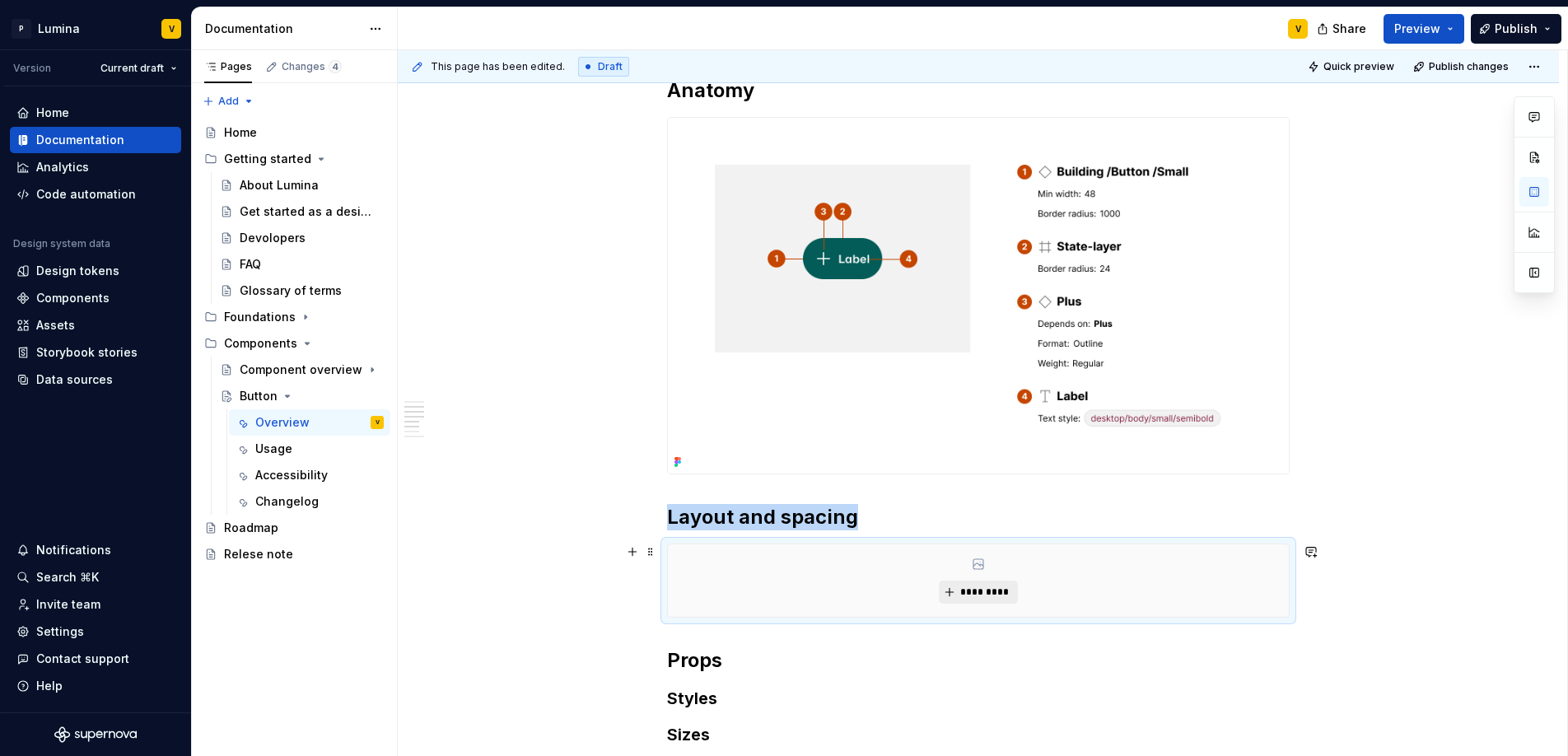
click at [954, 590] on button "*********" at bounding box center [978, 592] width 78 height 23
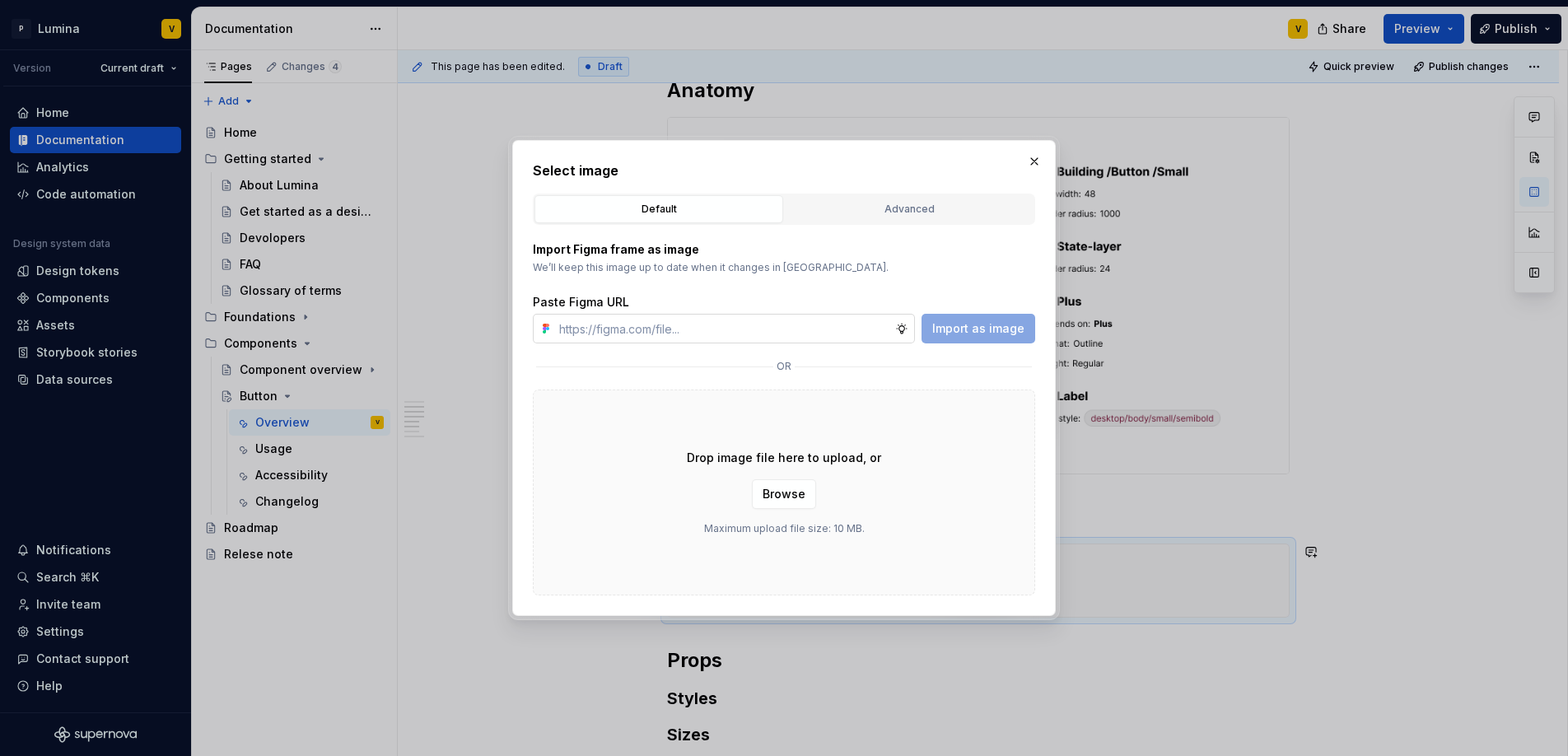
click at [673, 327] on input "text" at bounding box center [723, 328] width 342 height 30
type input "https://www.figma.com/design/enMrueGeeRrCLL9n83cUse/Lumina?node-id=670-1738&t=5…"
click at [979, 331] on span "Import as image" at bounding box center [978, 328] width 92 height 16
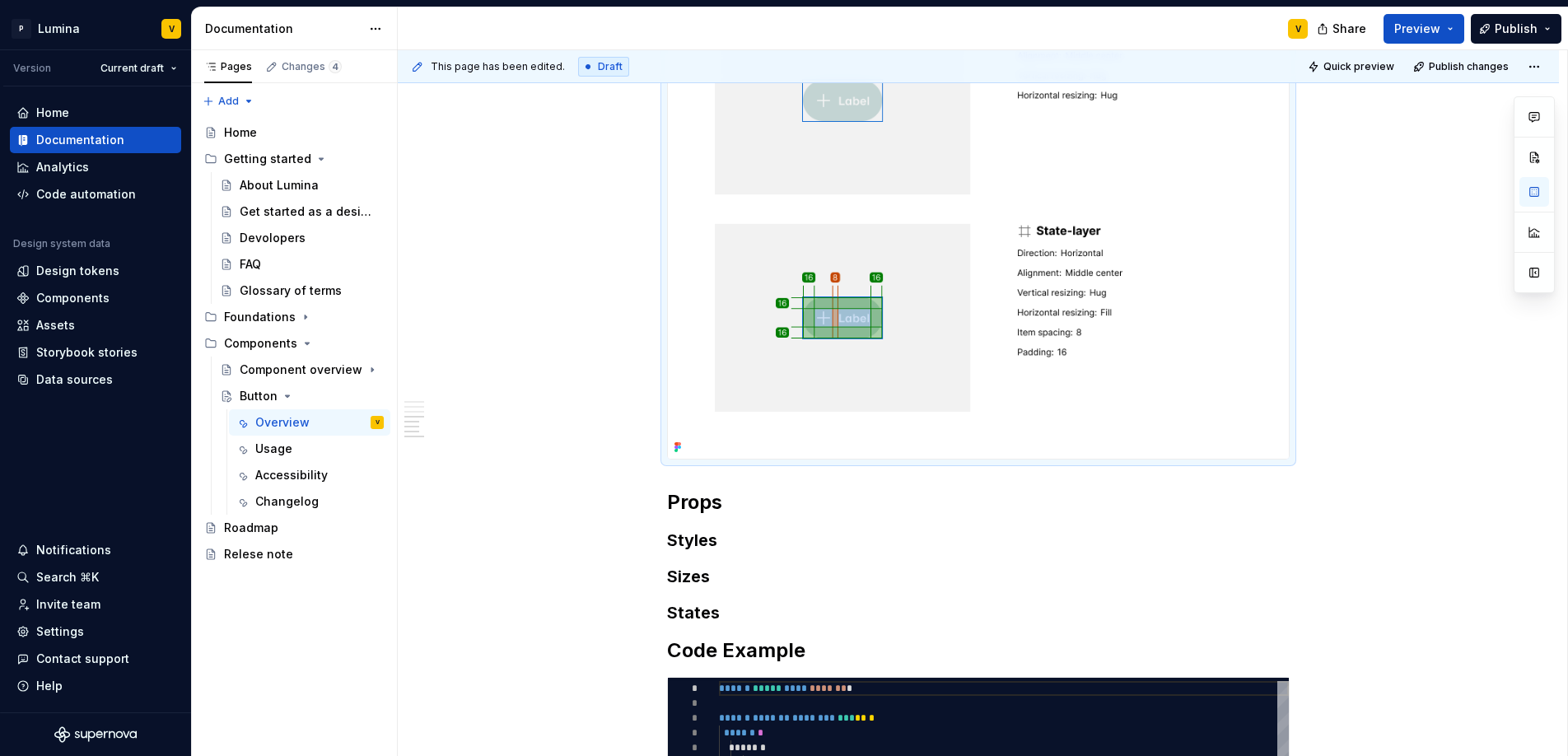
scroll to position [1060, 0]
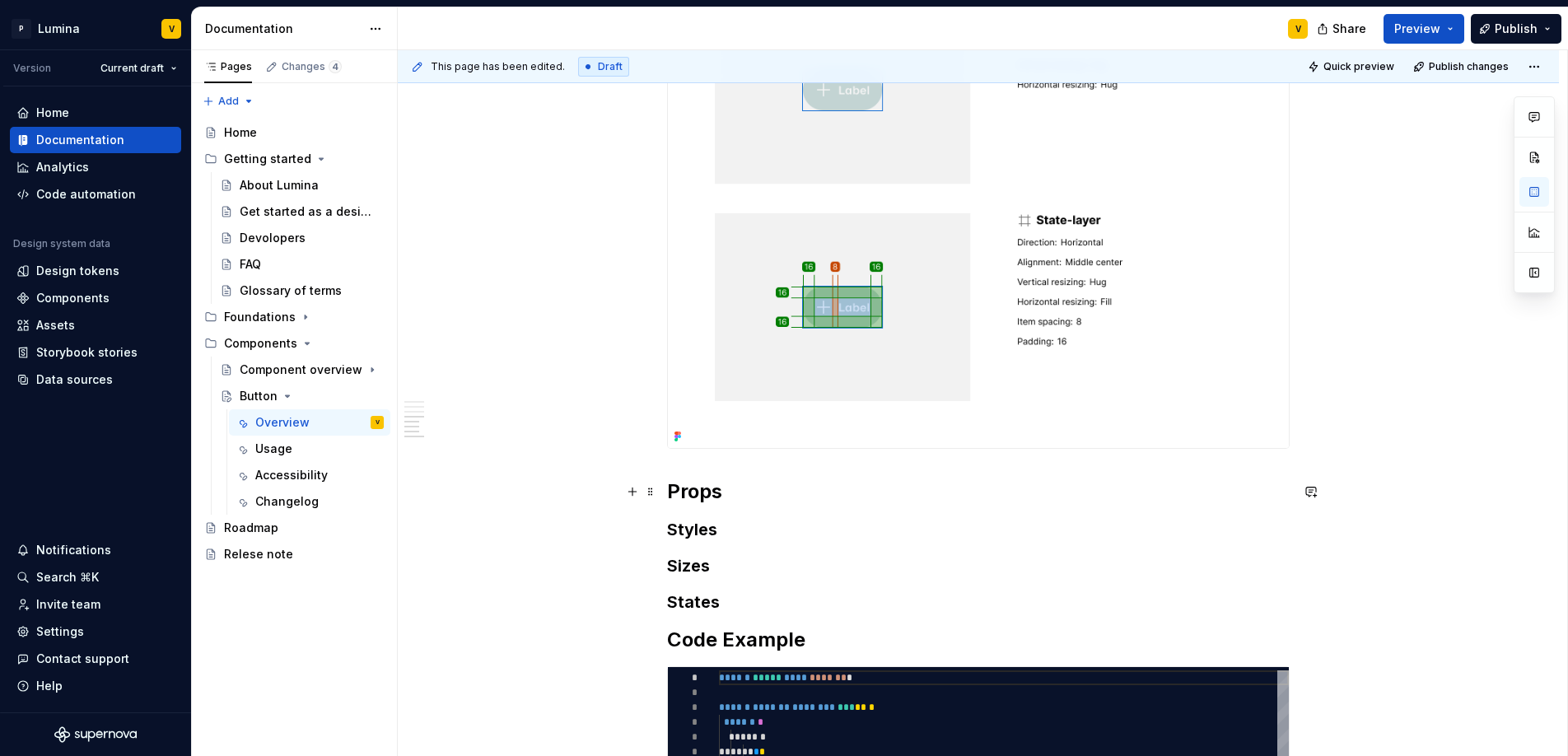
click at [734, 492] on h2 "Props" at bounding box center [978, 492] width 623 height 26
click at [737, 609] on h3 "States" at bounding box center [978, 602] width 623 height 23
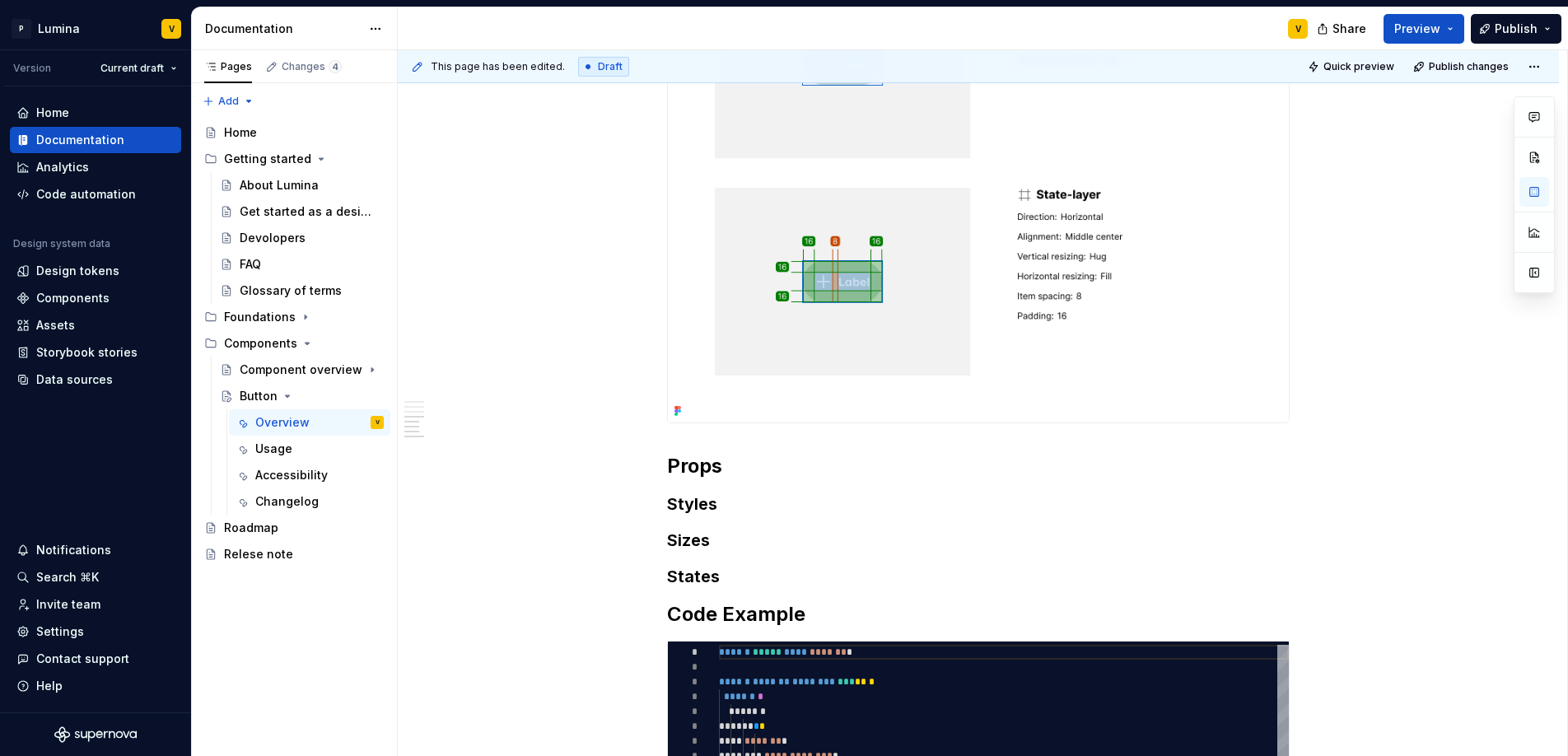
scroll to position [1268, 0]
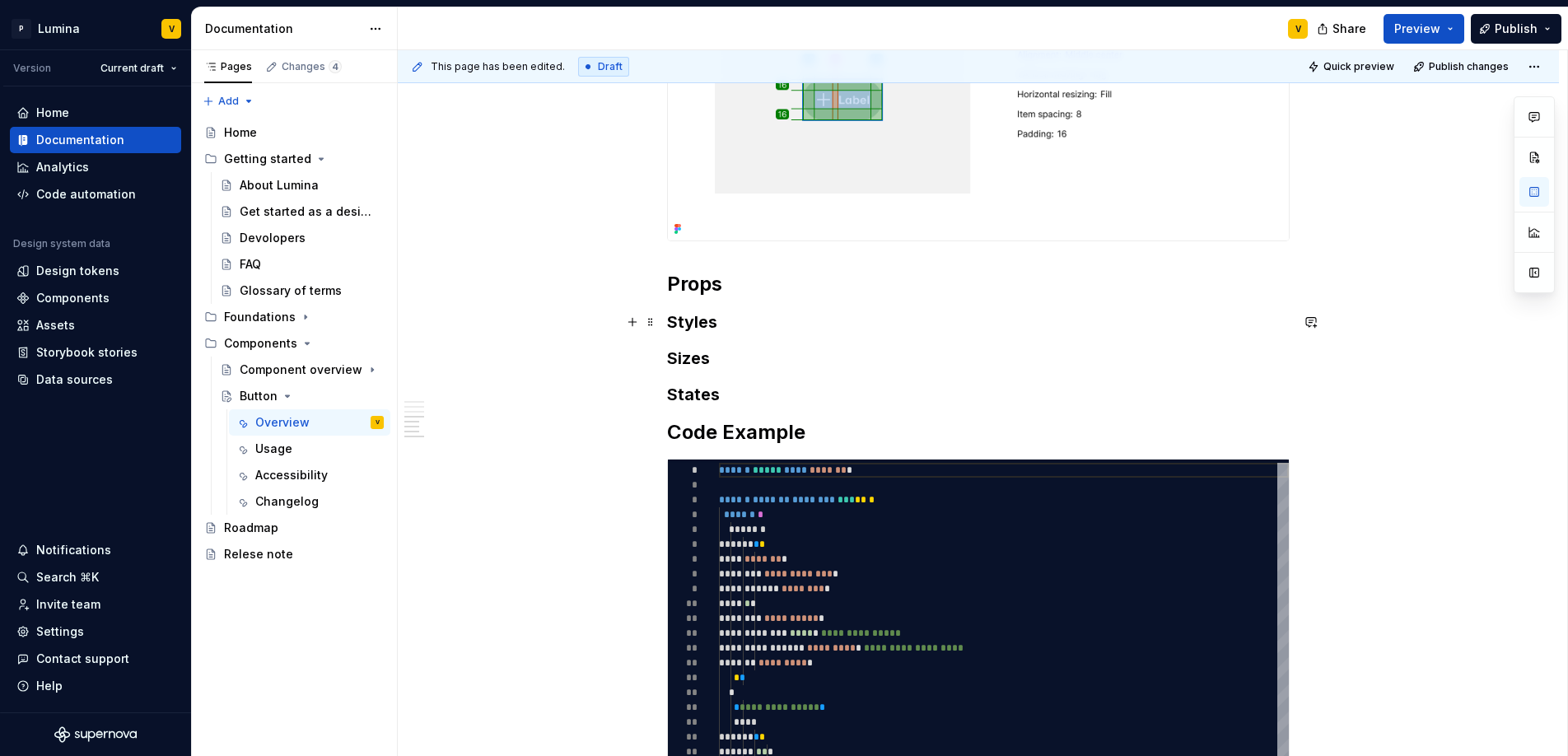
click at [721, 320] on h3 "Styles" at bounding box center [978, 321] width 623 height 23
click at [729, 293] on h2 "Props" at bounding box center [978, 284] width 623 height 26
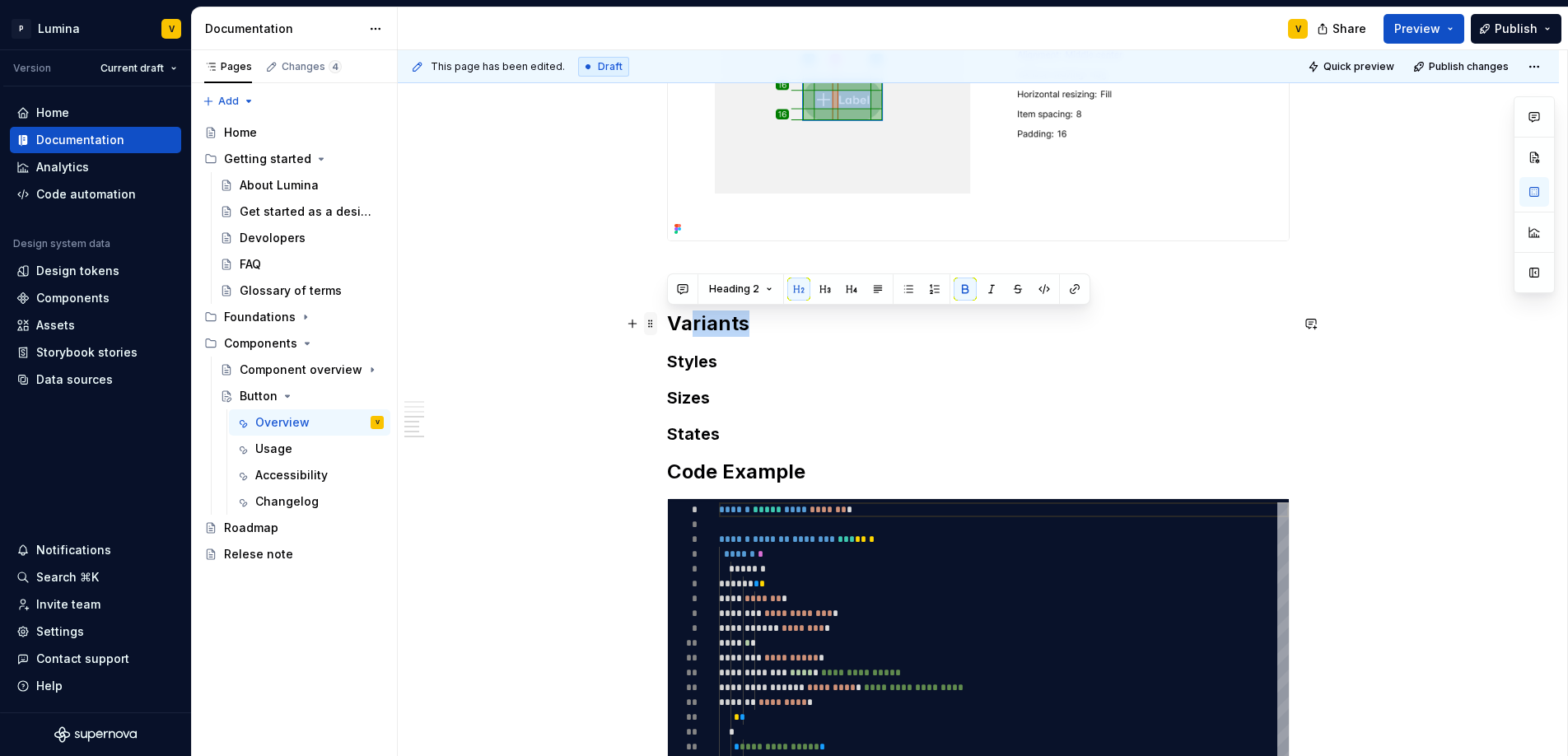
drag, startPoint x: 749, startPoint y: 323, endPoint x: 651, endPoint y: 320, distance: 98.0
click at [667, 320] on div "**********" at bounding box center [978, 154] width 623 height 2036
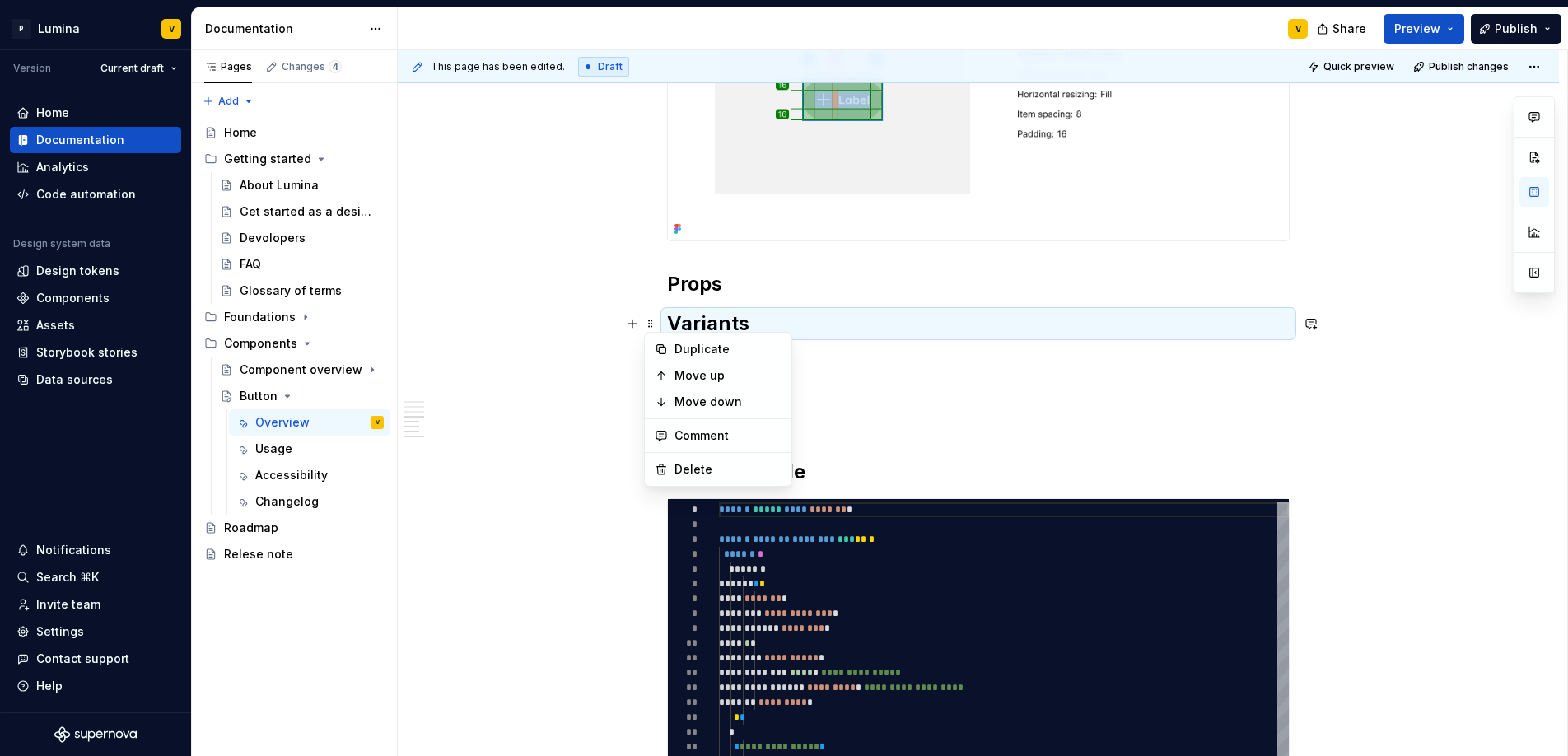
click at [750, 320] on h2 "Variants" at bounding box center [978, 323] width 623 height 26
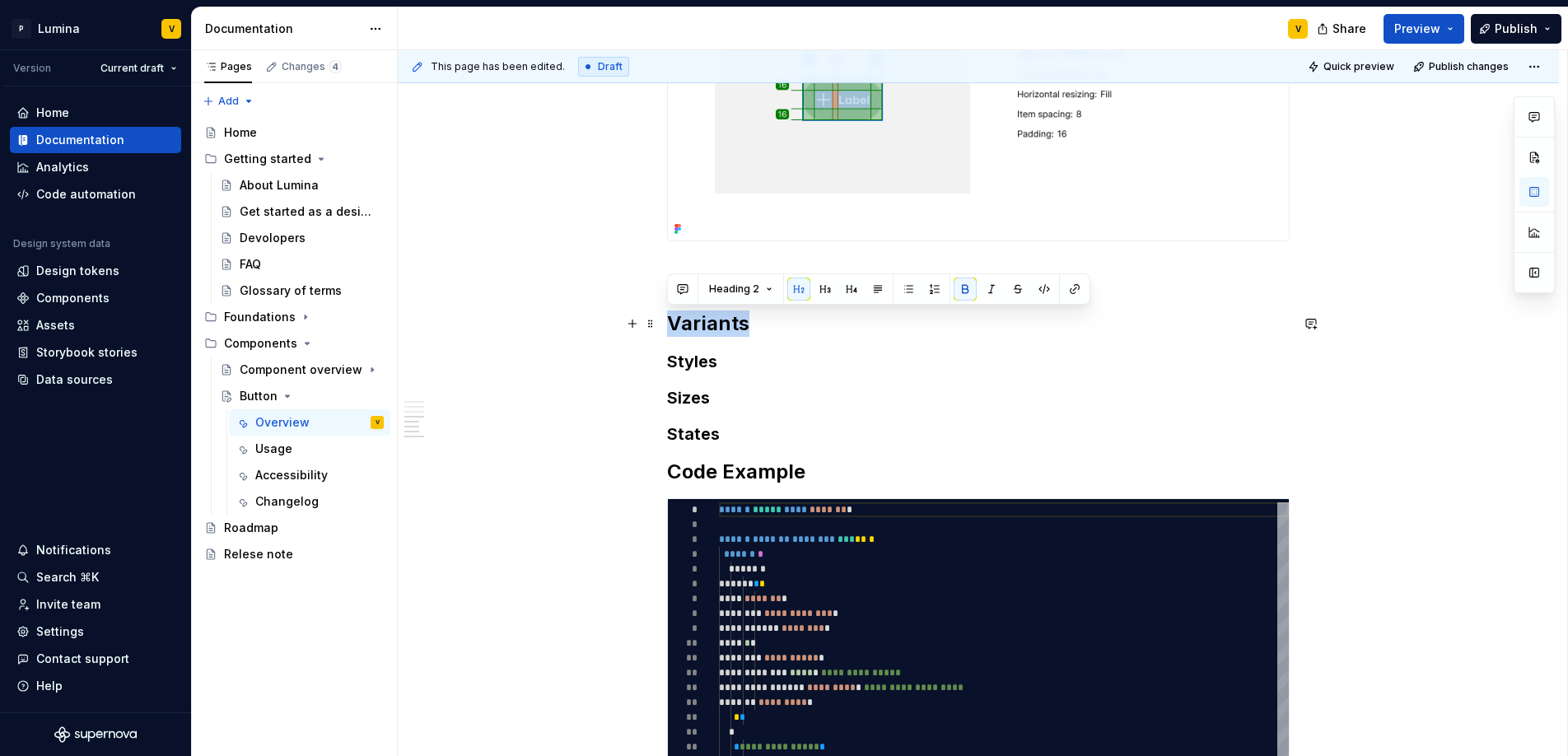
drag, startPoint x: 751, startPoint y: 319, endPoint x: 663, endPoint y: 320, distance: 88.0
click at [663, 320] on div "**********" at bounding box center [978, 248] width 1161 height 2303
click at [820, 281] on button "button" at bounding box center [824, 289] width 23 height 23
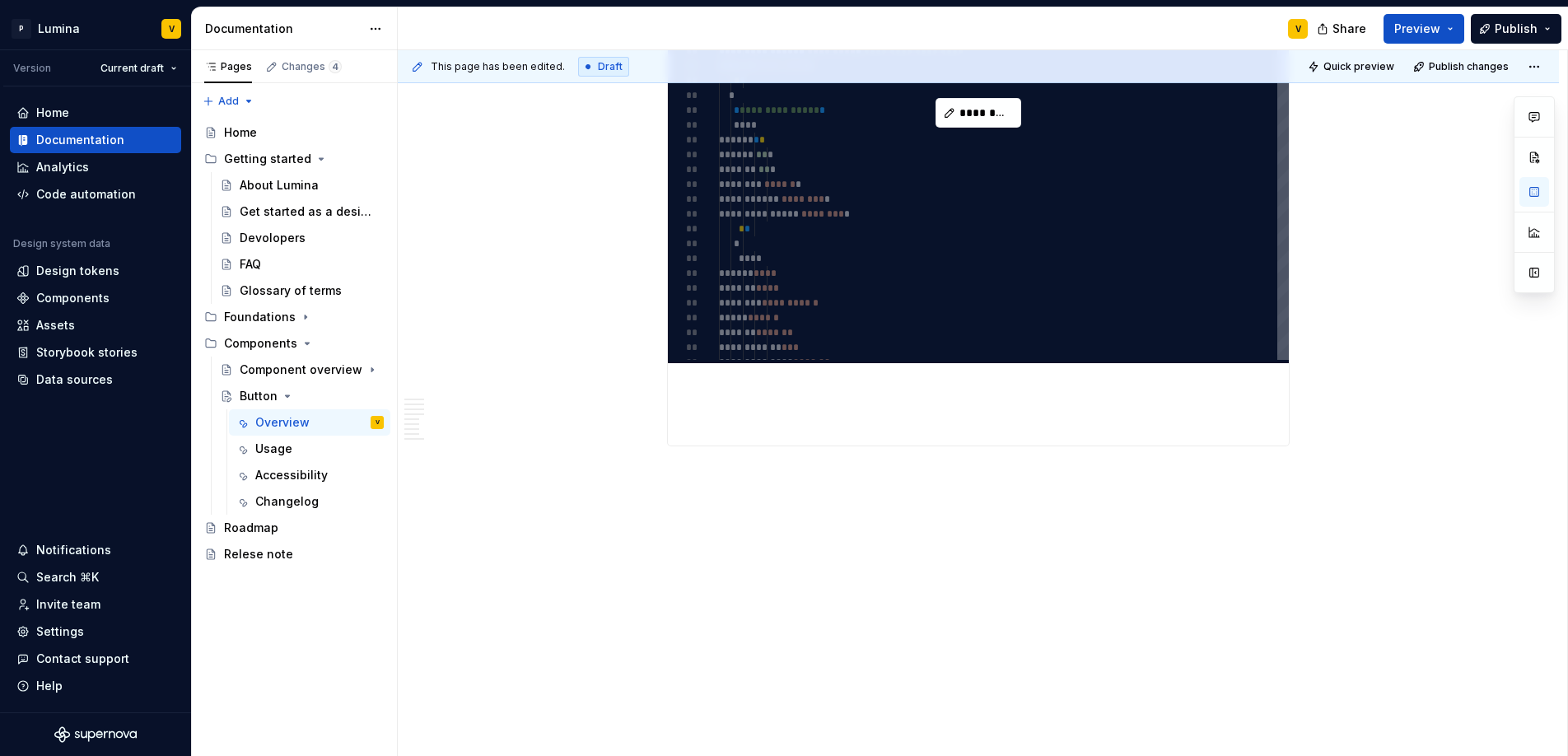
scroll to position [1907, 0]
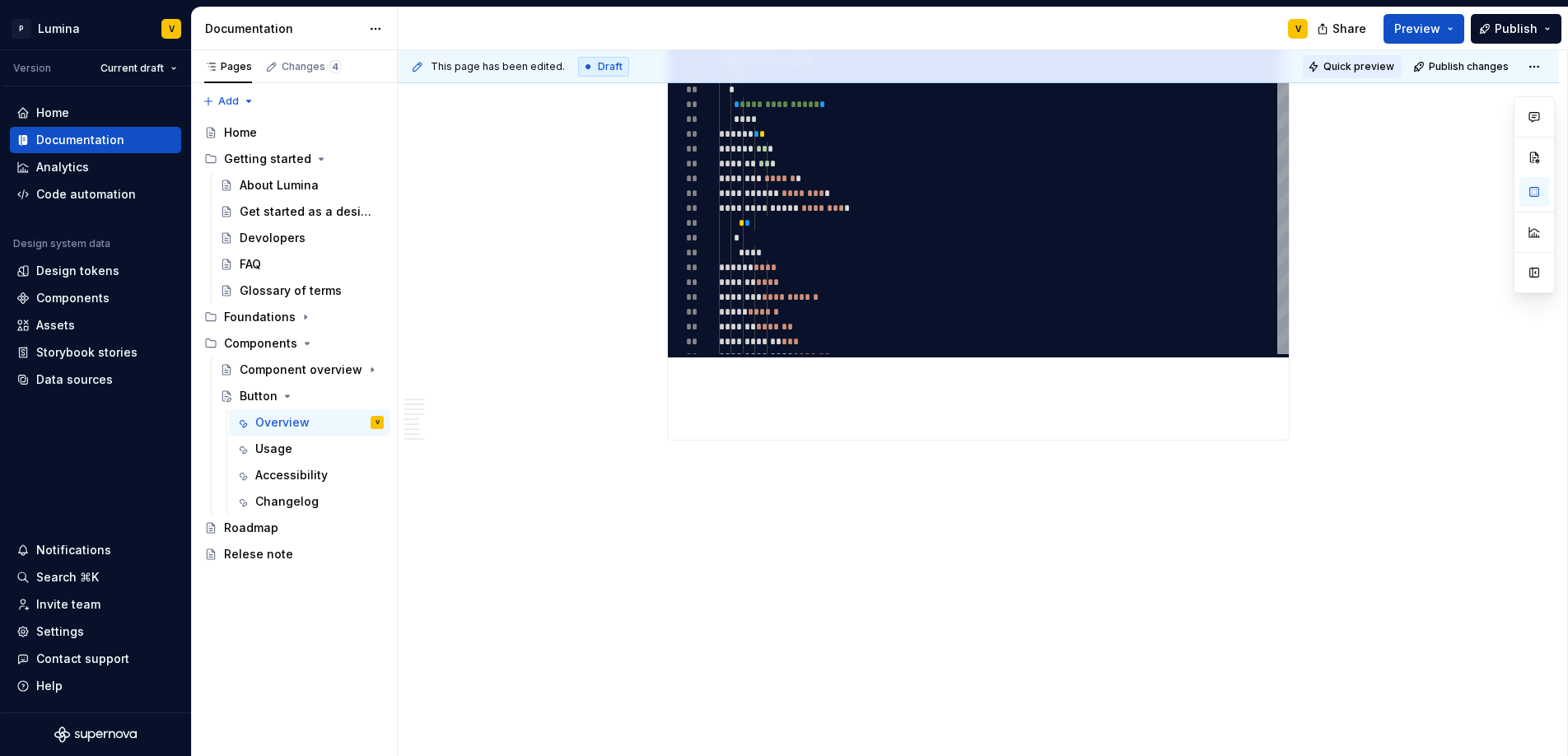
click at [1368, 65] on span "Quick preview" at bounding box center [1359, 67] width 71 height 14
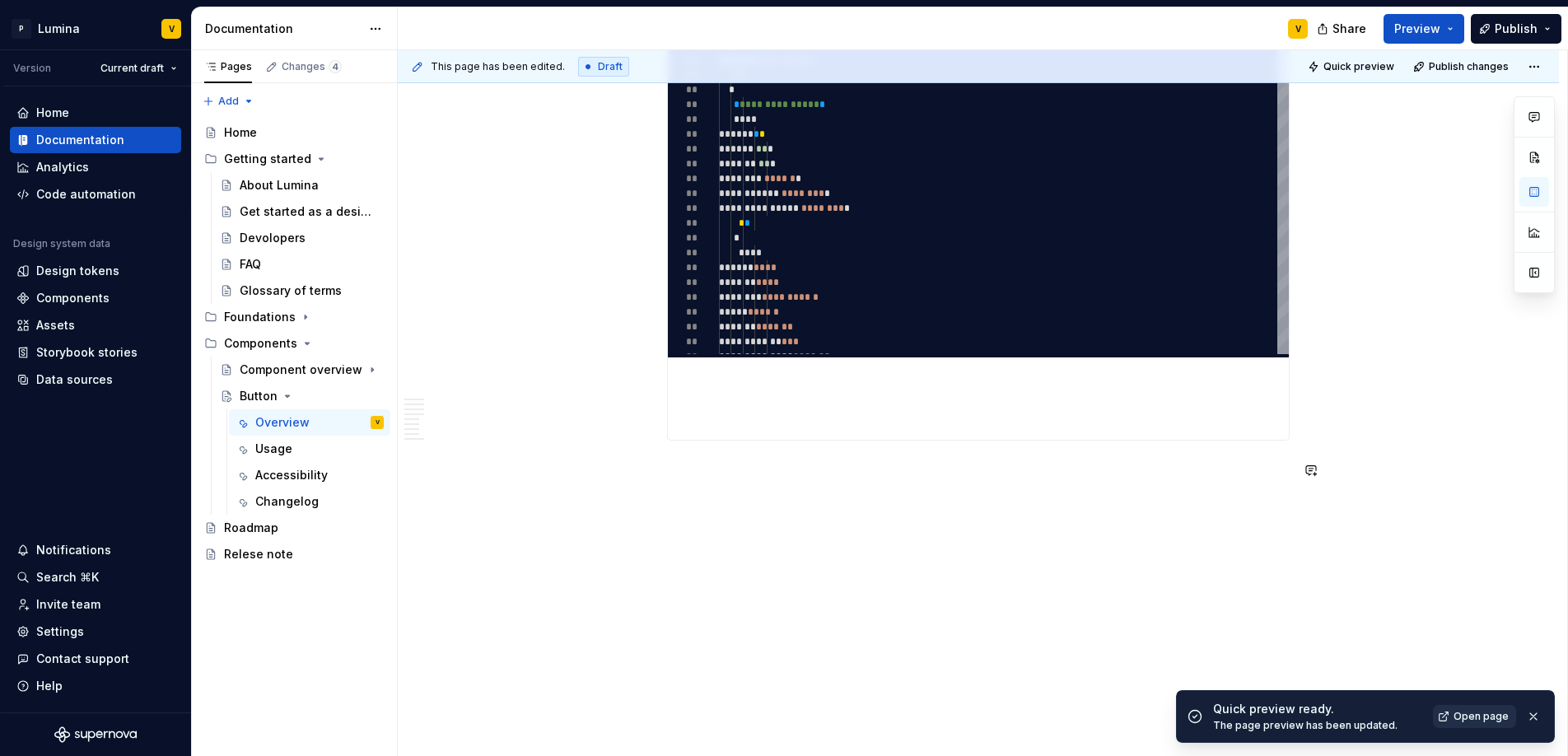
click at [1470, 721] on span "Open page" at bounding box center [1481, 717] width 55 height 14
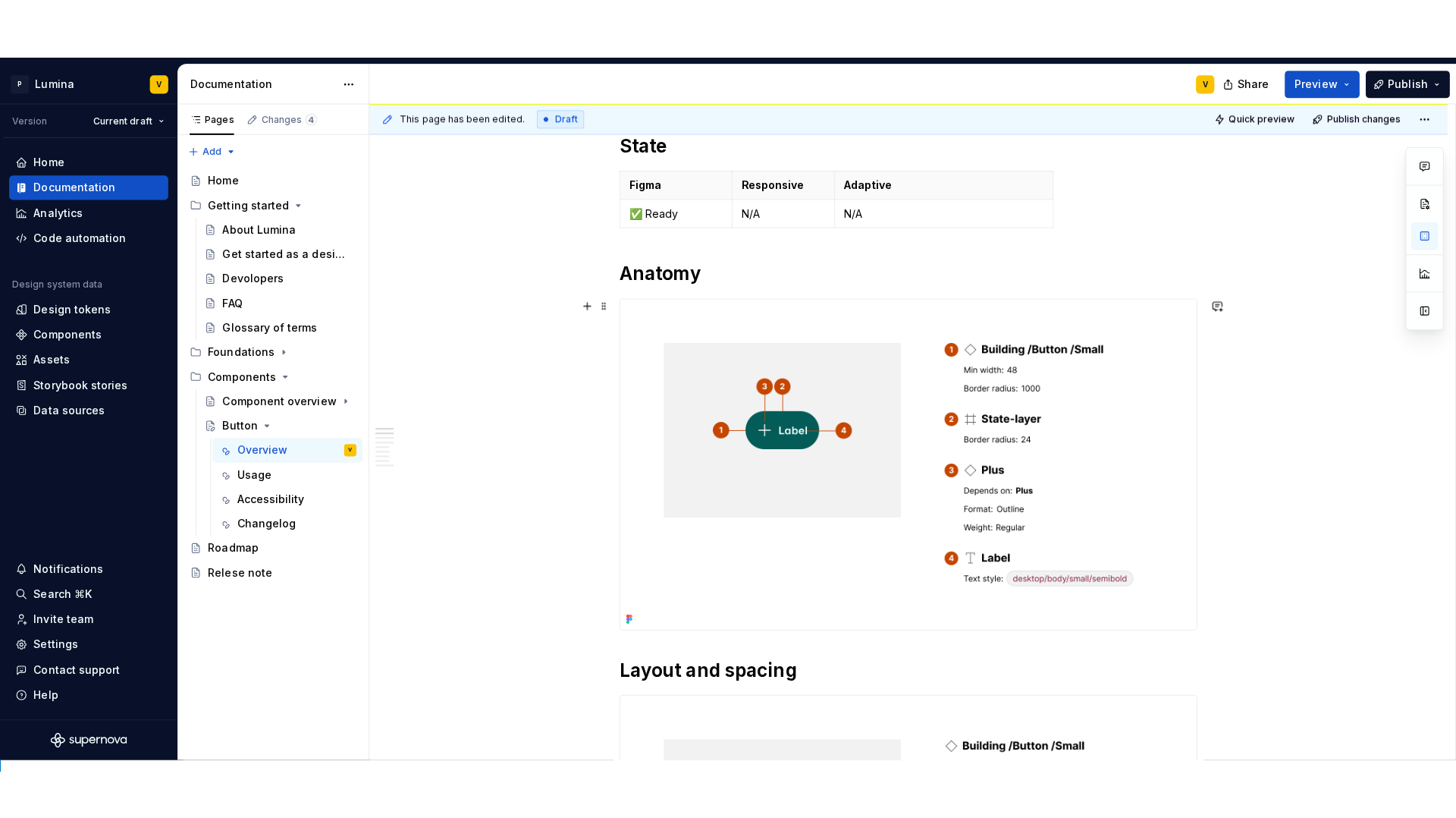
scroll to position [0, 0]
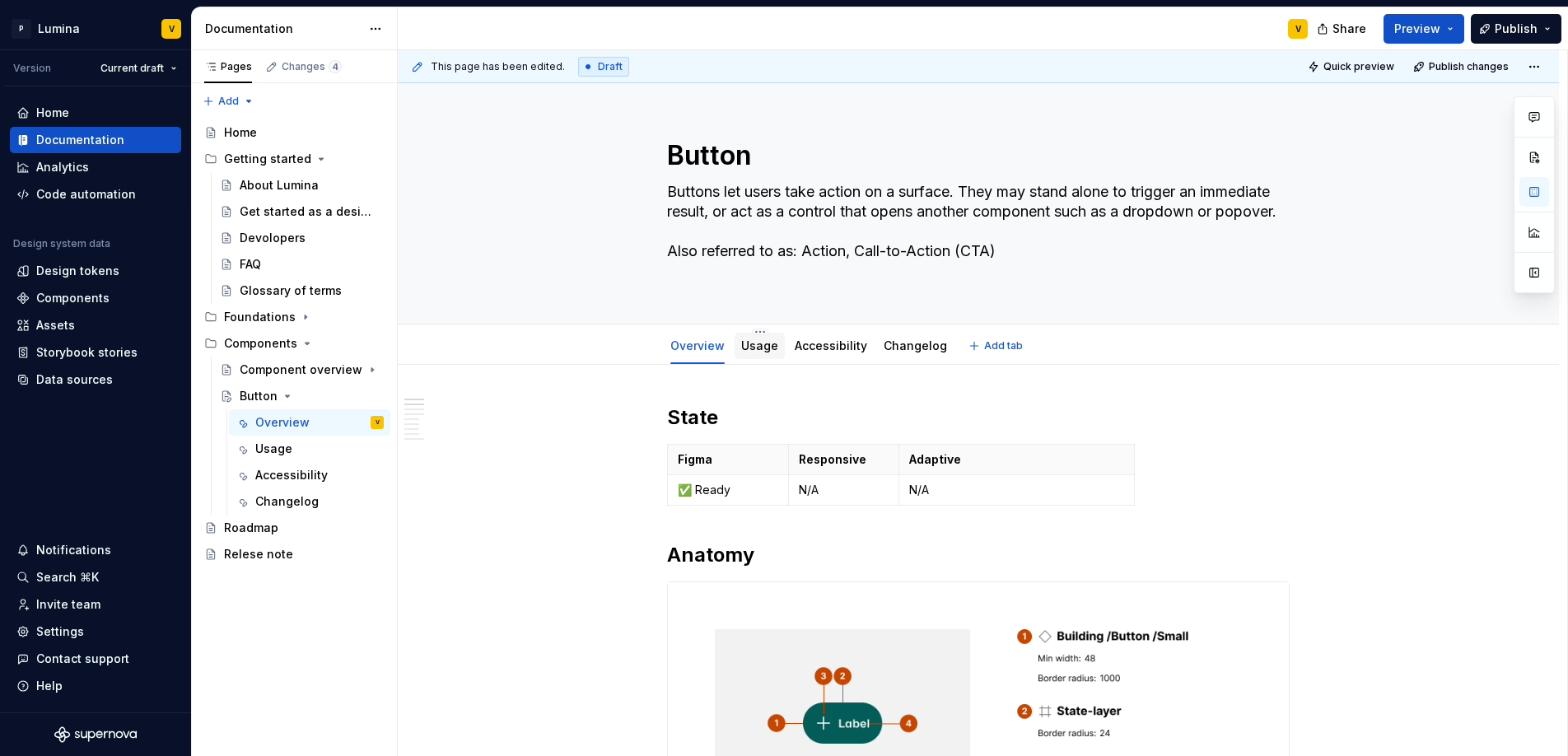
click at [755, 344] on link "Usage" at bounding box center [760, 345] width 37 height 14
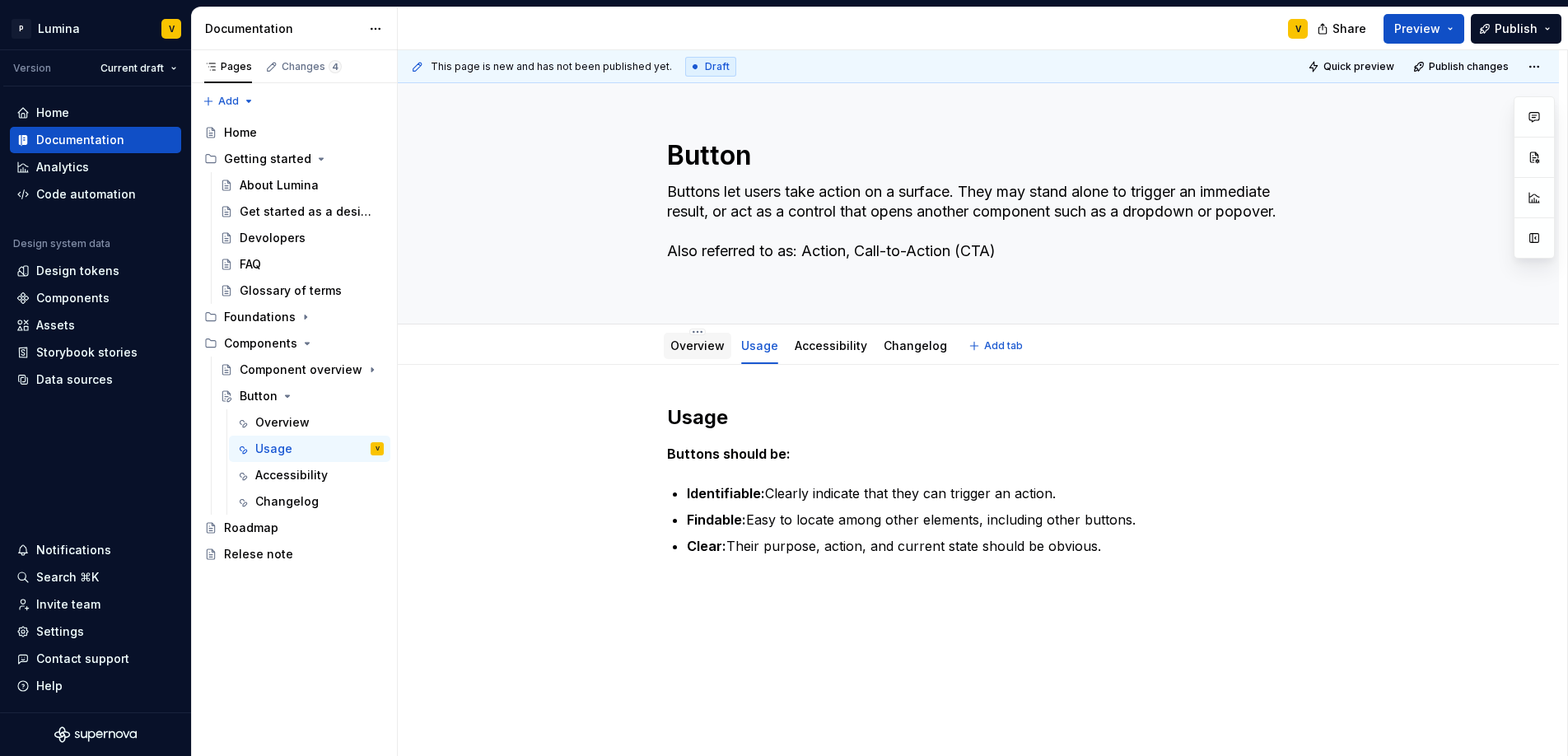
click at [696, 338] on link "Overview" at bounding box center [697, 345] width 54 height 14
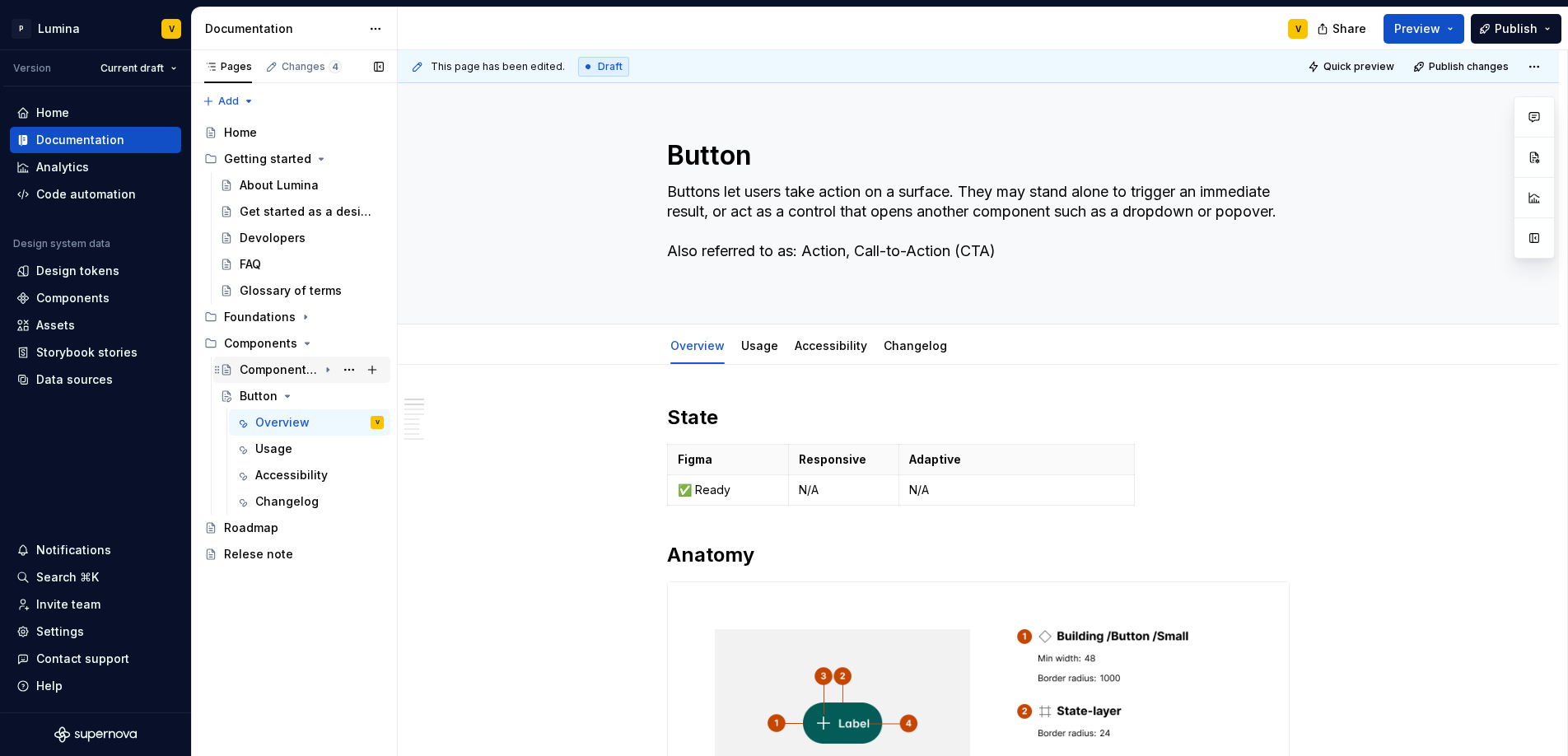
click at [313, 370] on div "Component overview" at bounding box center [279, 370] width 78 height 16
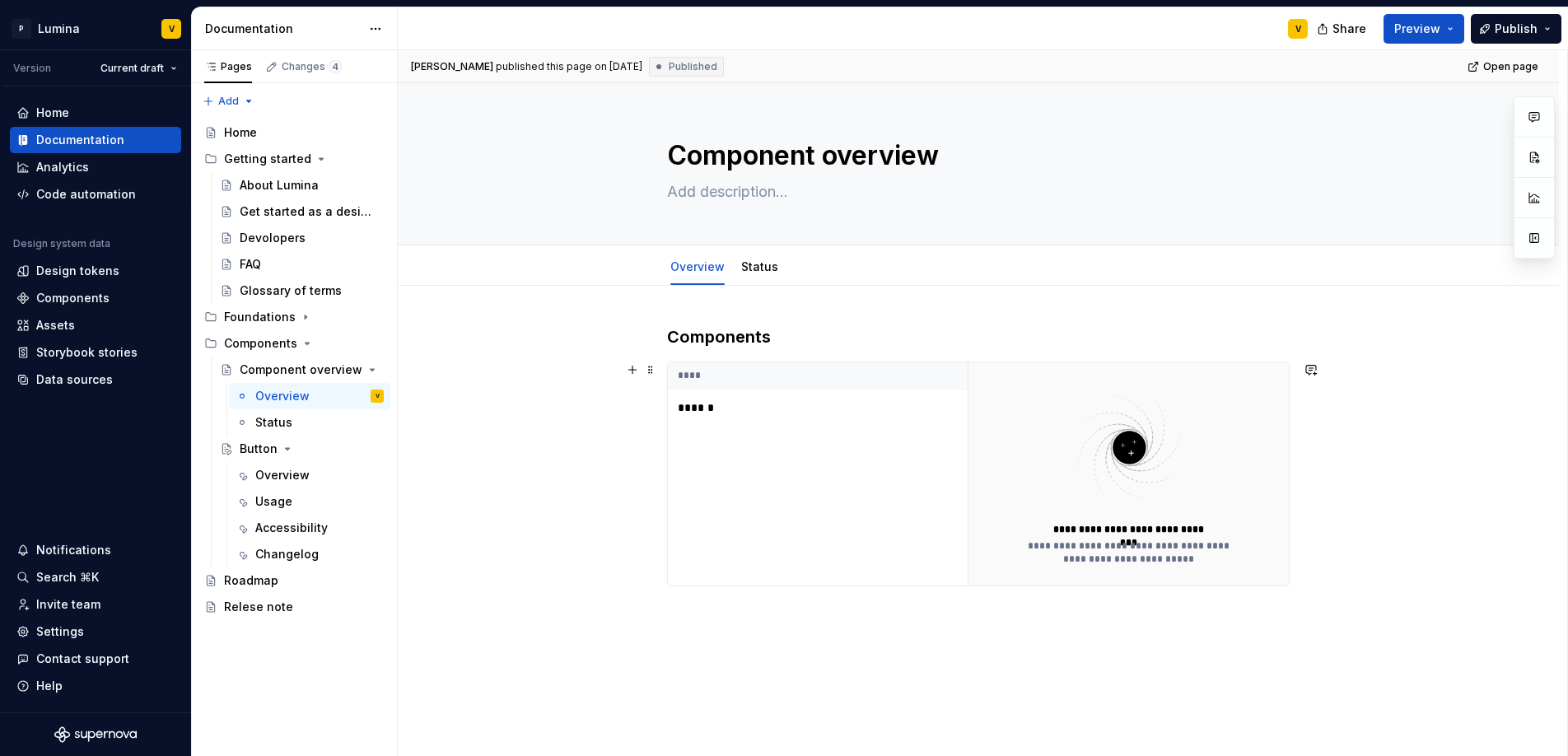
click at [697, 409] on p "******" at bounding box center [780, 407] width 206 height 16
click at [235, 131] on div "Home" at bounding box center [240, 132] width 33 height 16
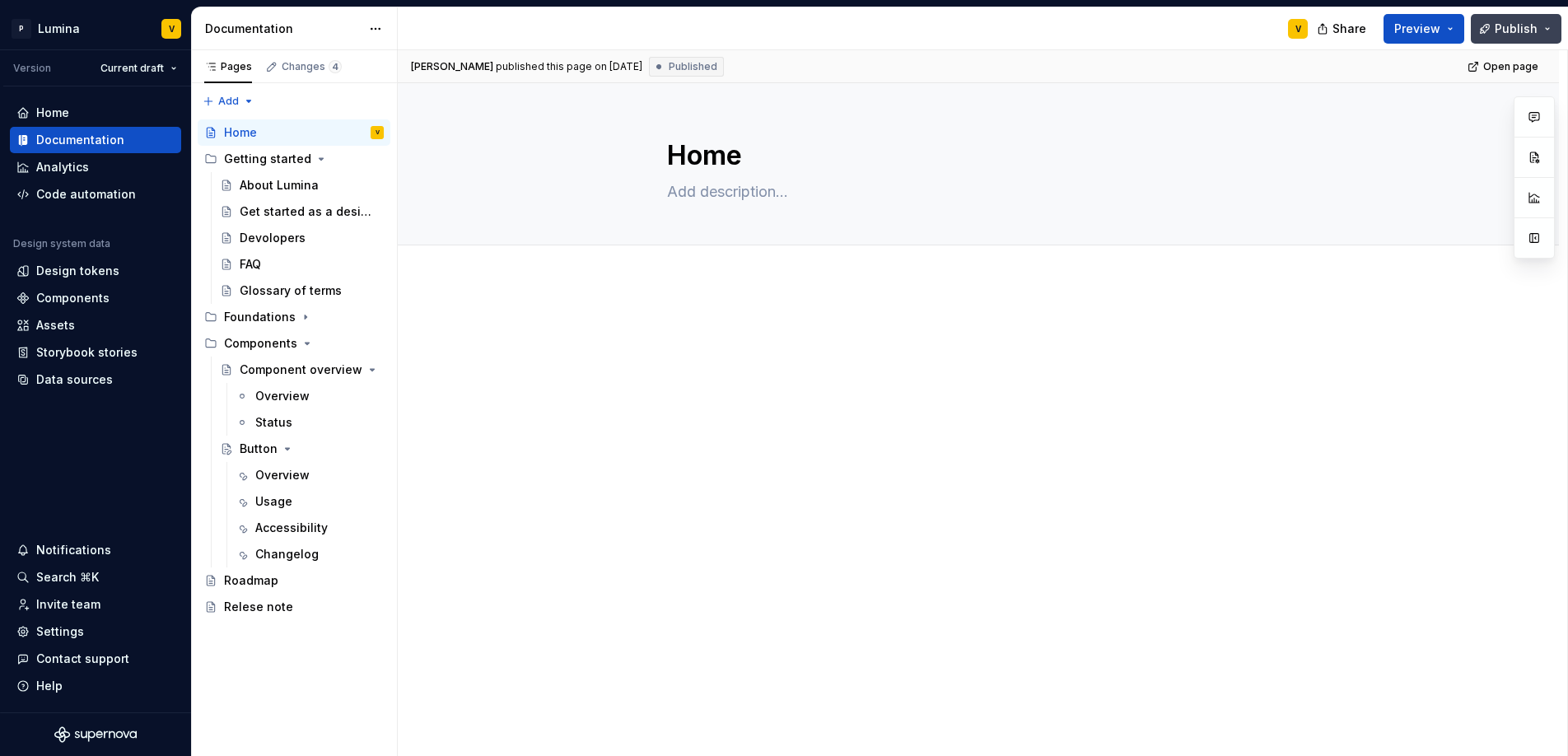
click at [1519, 18] on button "Publish" at bounding box center [1515, 29] width 91 height 30
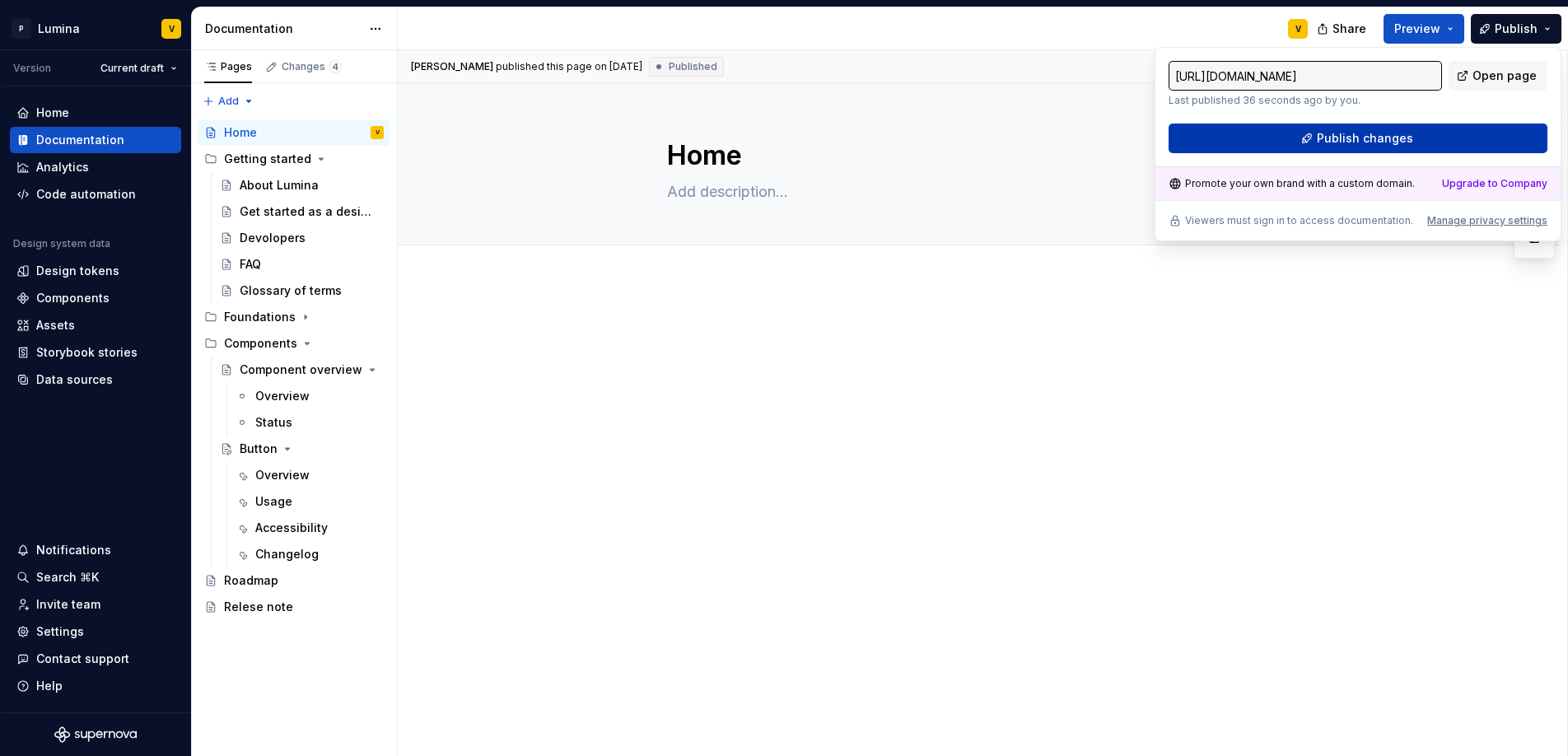
click at [1371, 142] on span "Publish changes" at bounding box center [1365, 138] width 97 height 16
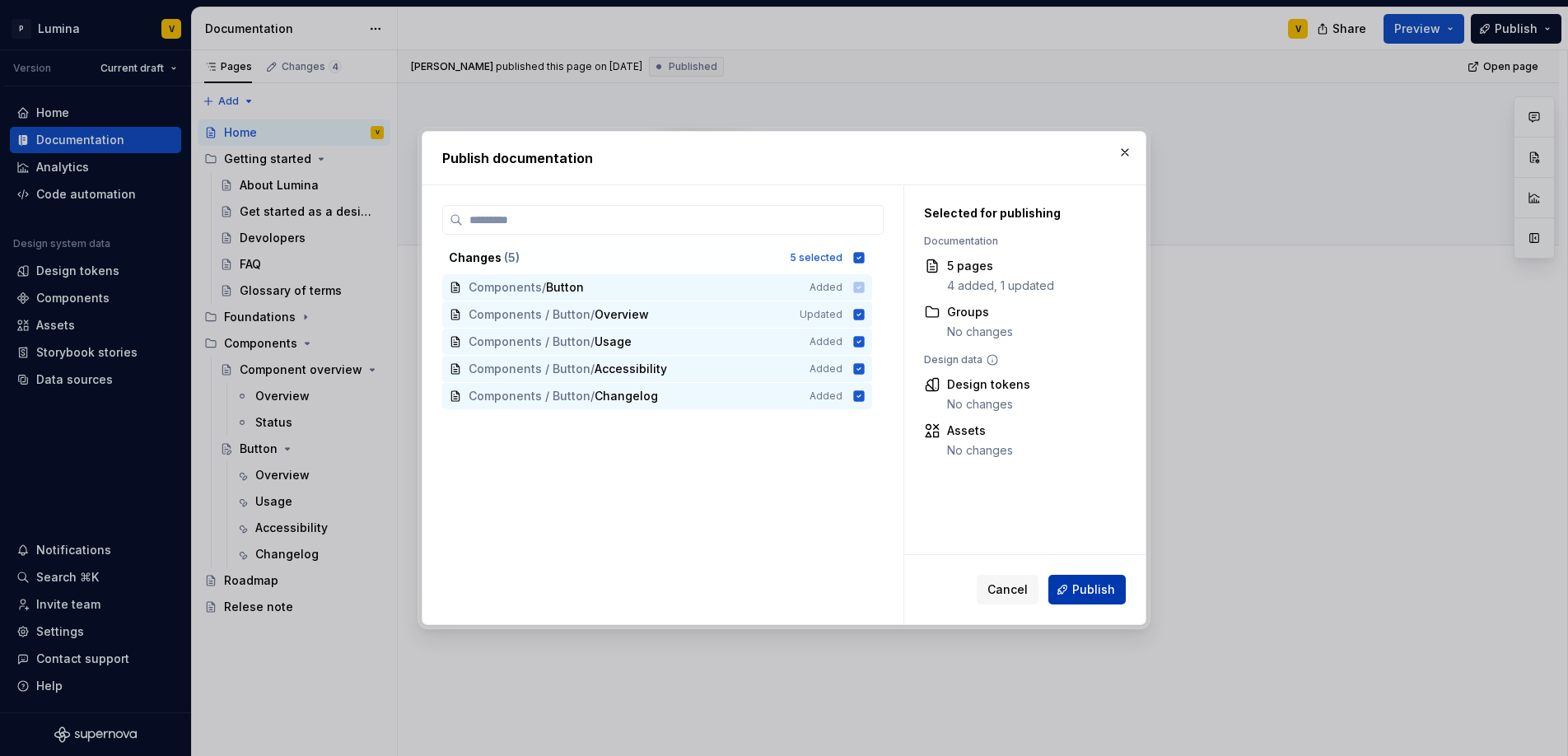
click at [1075, 581] on span "Publish" at bounding box center [1094, 589] width 43 height 16
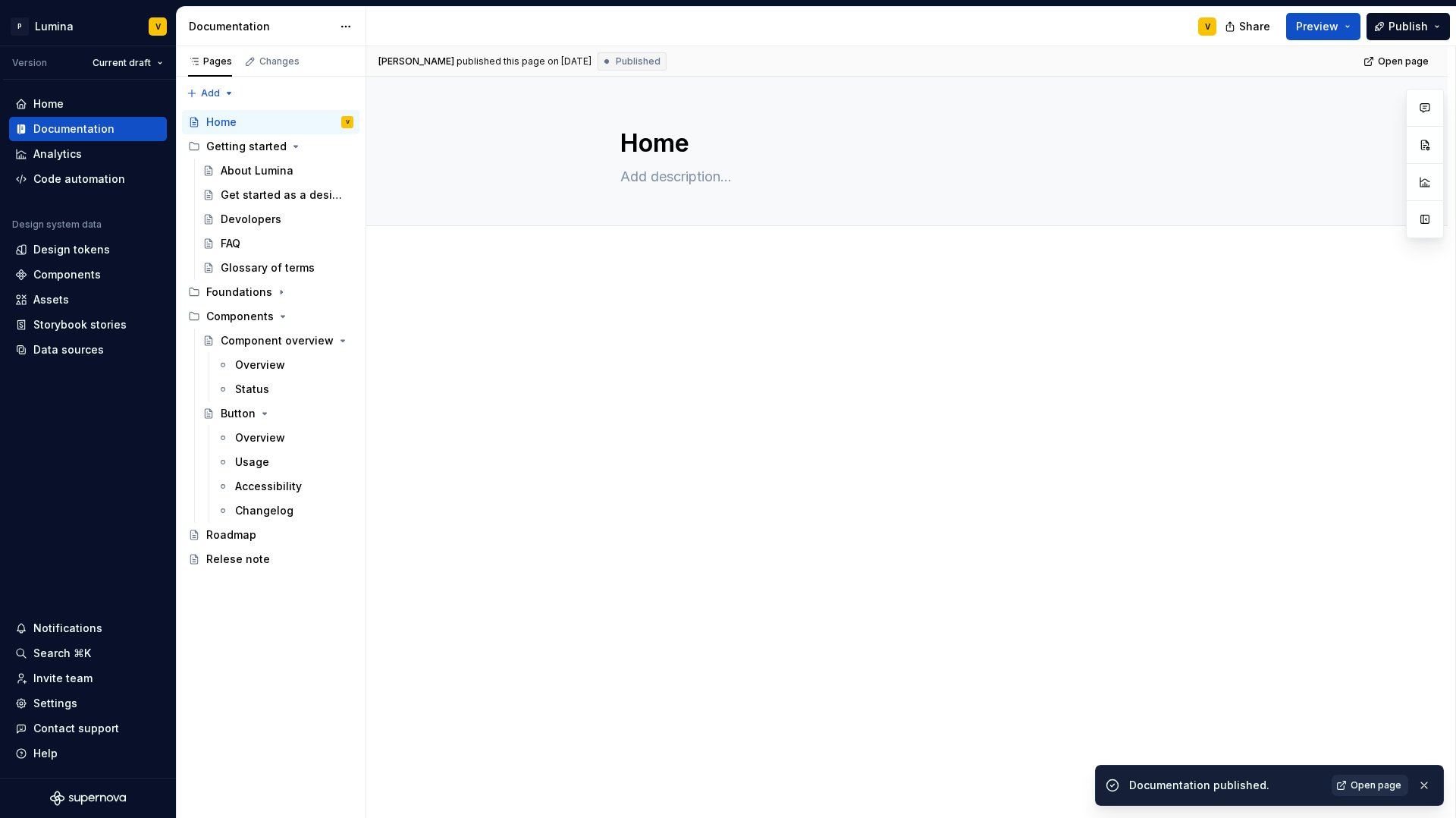
click at [1380, 695] on span "Open page" at bounding box center [1376, 785] width 51 height 12
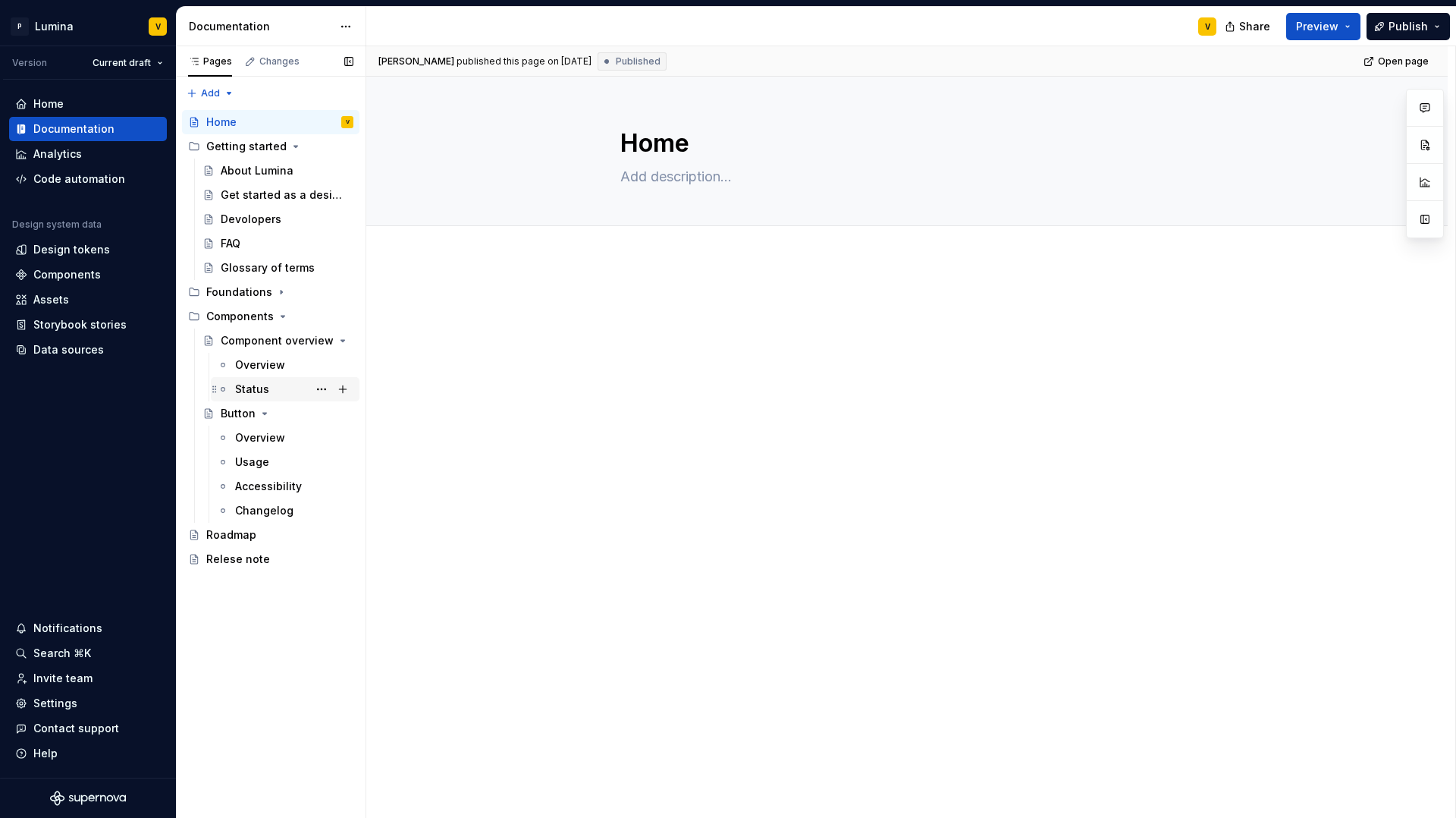
click at [249, 382] on div "Status" at bounding box center [252, 389] width 34 height 15
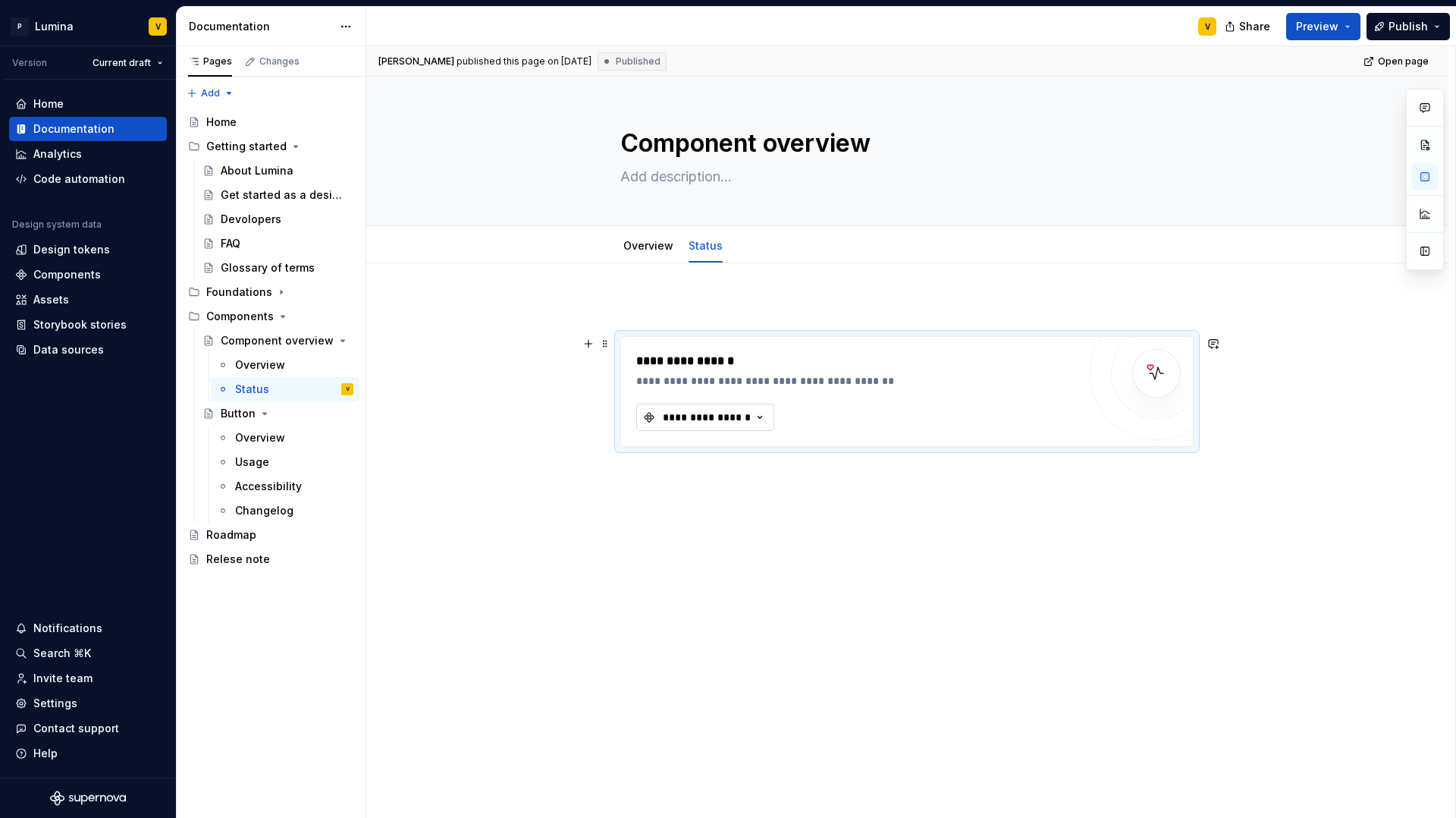
click at [691, 413] on div "**********" at bounding box center [707, 417] width 91 height 15
click at [686, 477] on div "Button" at bounding box center [697, 478] width 35 height 15
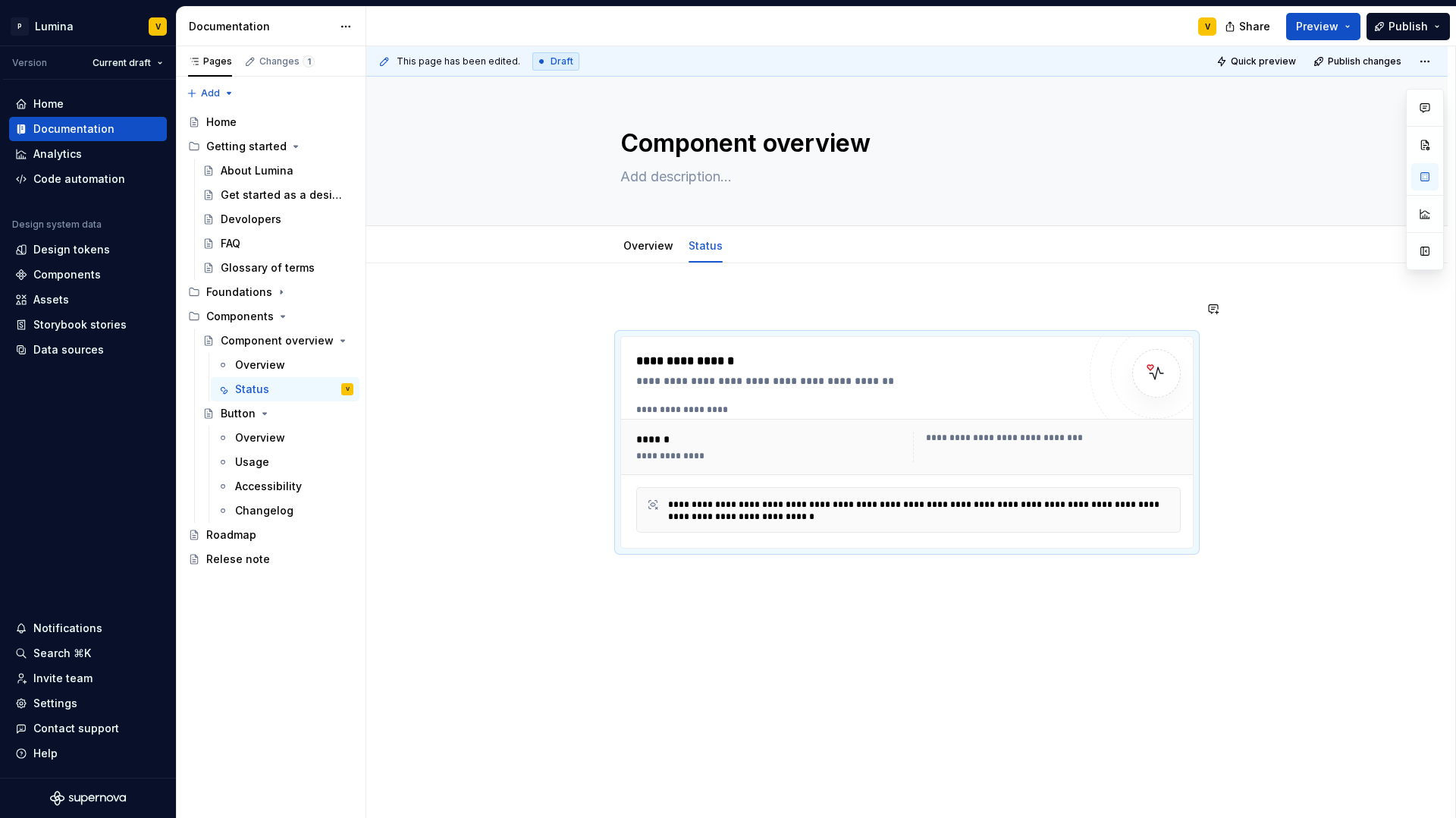
click at [629, 297] on div "**********" at bounding box center [907, 537] width 1081 height 549
click at [618, 317] on div "**********" at bounding box center [907, 537] width 1081 height 549
click at [613, 306] on div "**********" at bounding box center [907, 537] width 1081 height 549
click at [436, 542] on div "**********" at bounding box center [911, 432] width 1089 height 773
click at [256, 365] on div "Overview" at bounding box center [260, 365] width 50 height 15
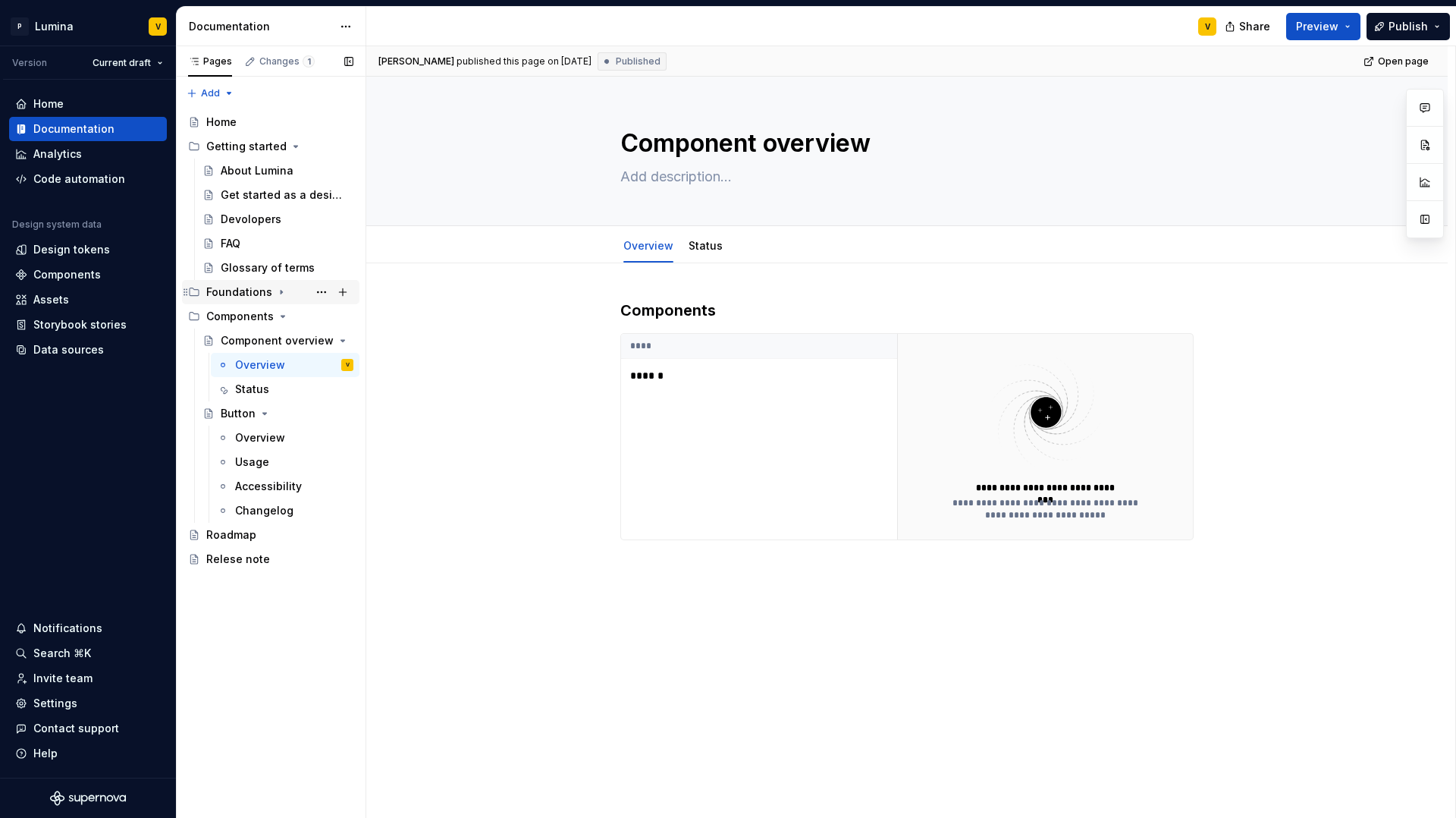
click at [275, 293] on icon "Page tree" at bounding box center [282, 292] width 12 height 12
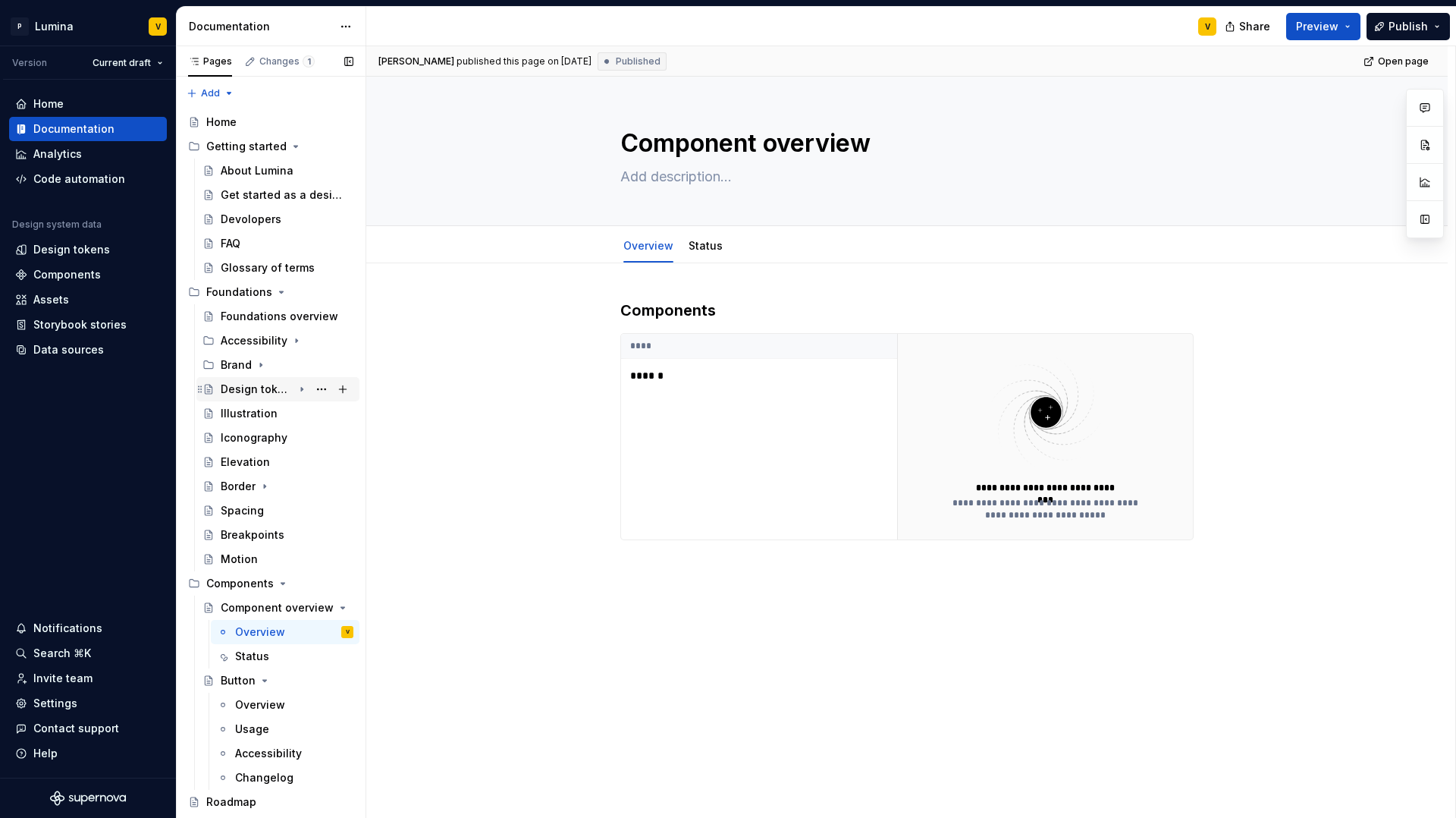
click at [258, 386] on div "Design tokens" at bounding box center [257, 389] width 72 height 15
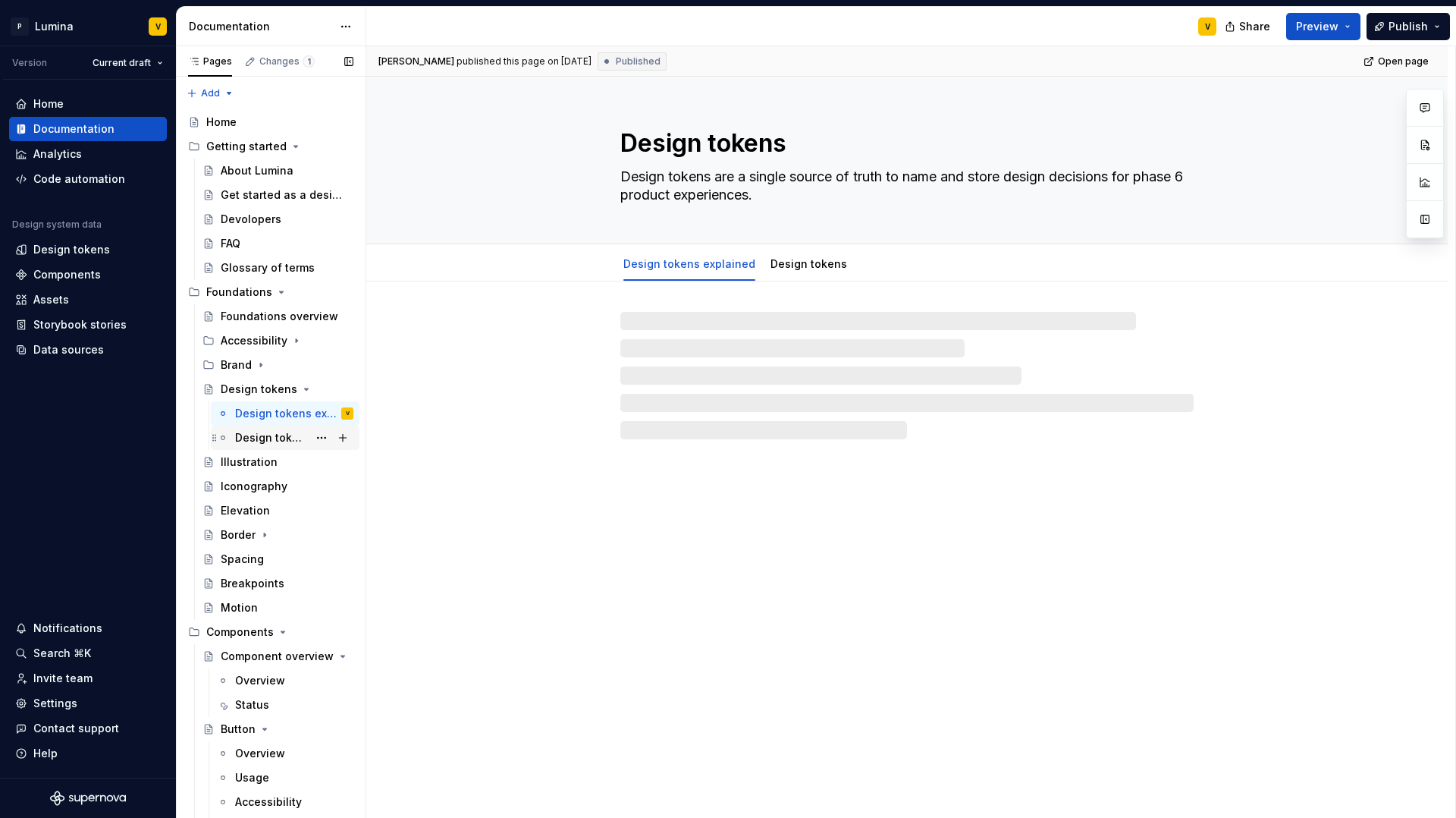
click at [267, 443] on div "Design tokens" at bounding box center [271, 437] width 73 height 15
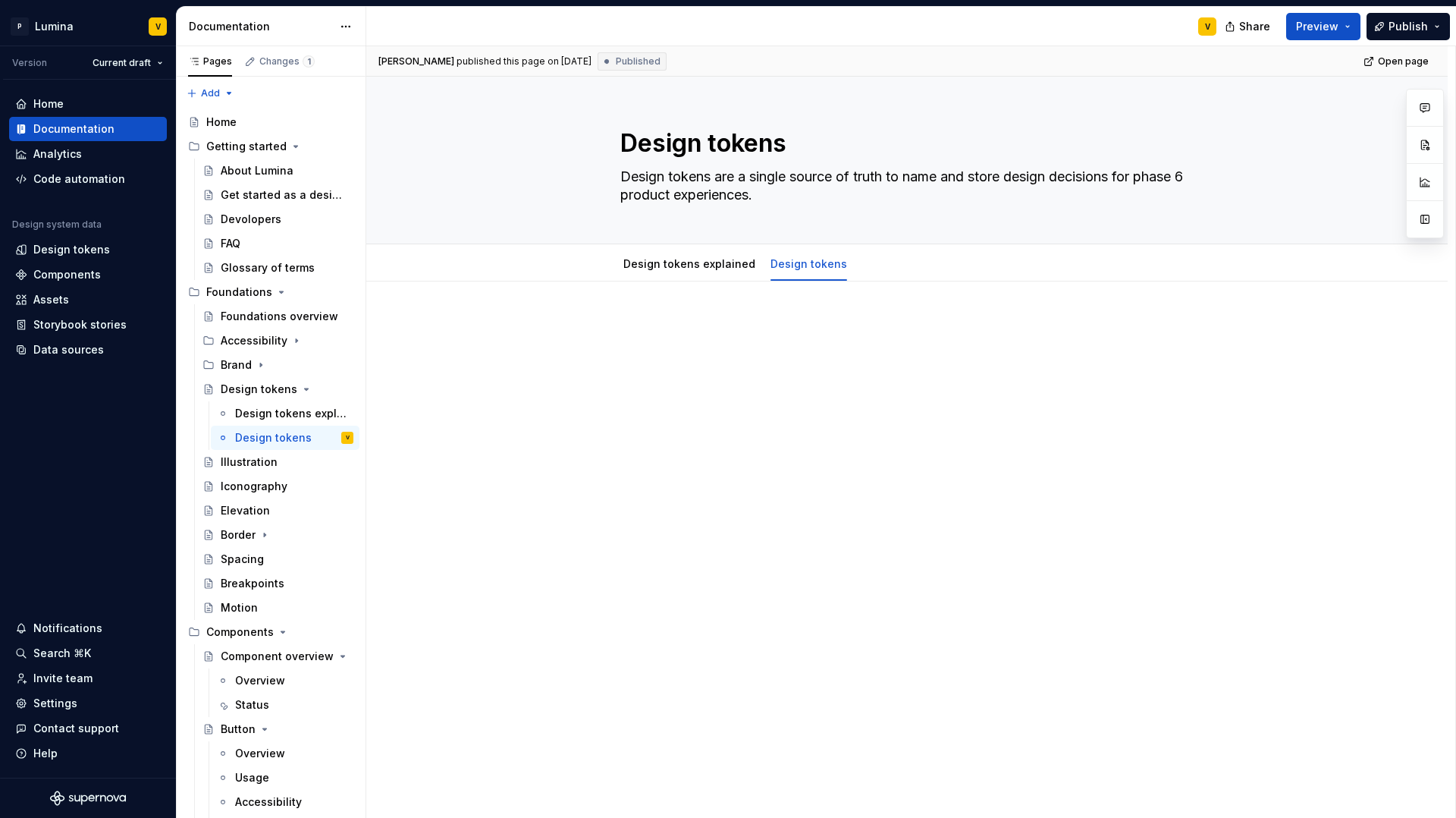
click at [685, 354] on div at bounding box center [907, 347] width 574 height 58
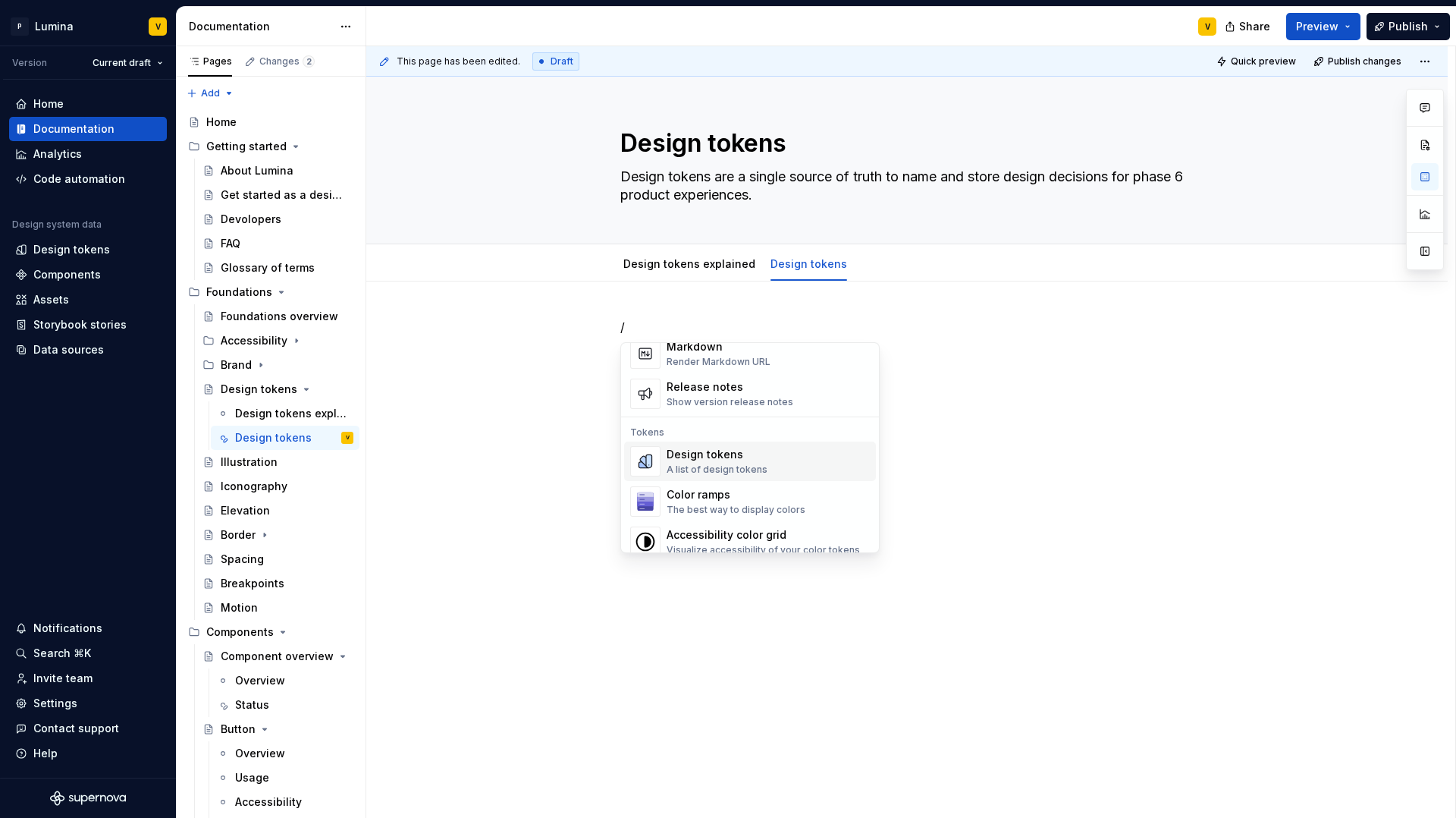
scroll to position [1090, 0]
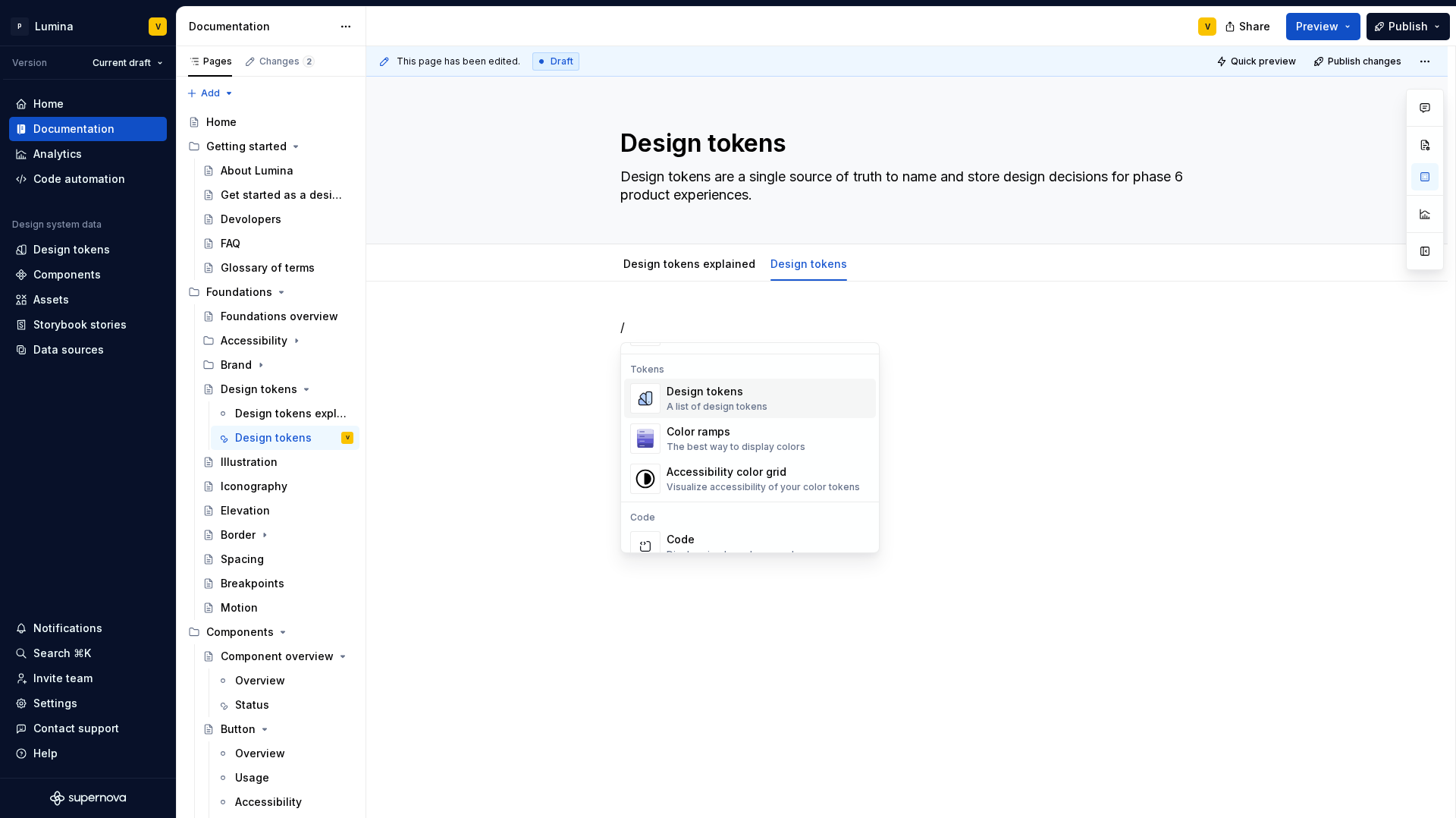
click at [719, 407] on div "A list of design tokens" at bounding box center [716, 407] width 101 height 12
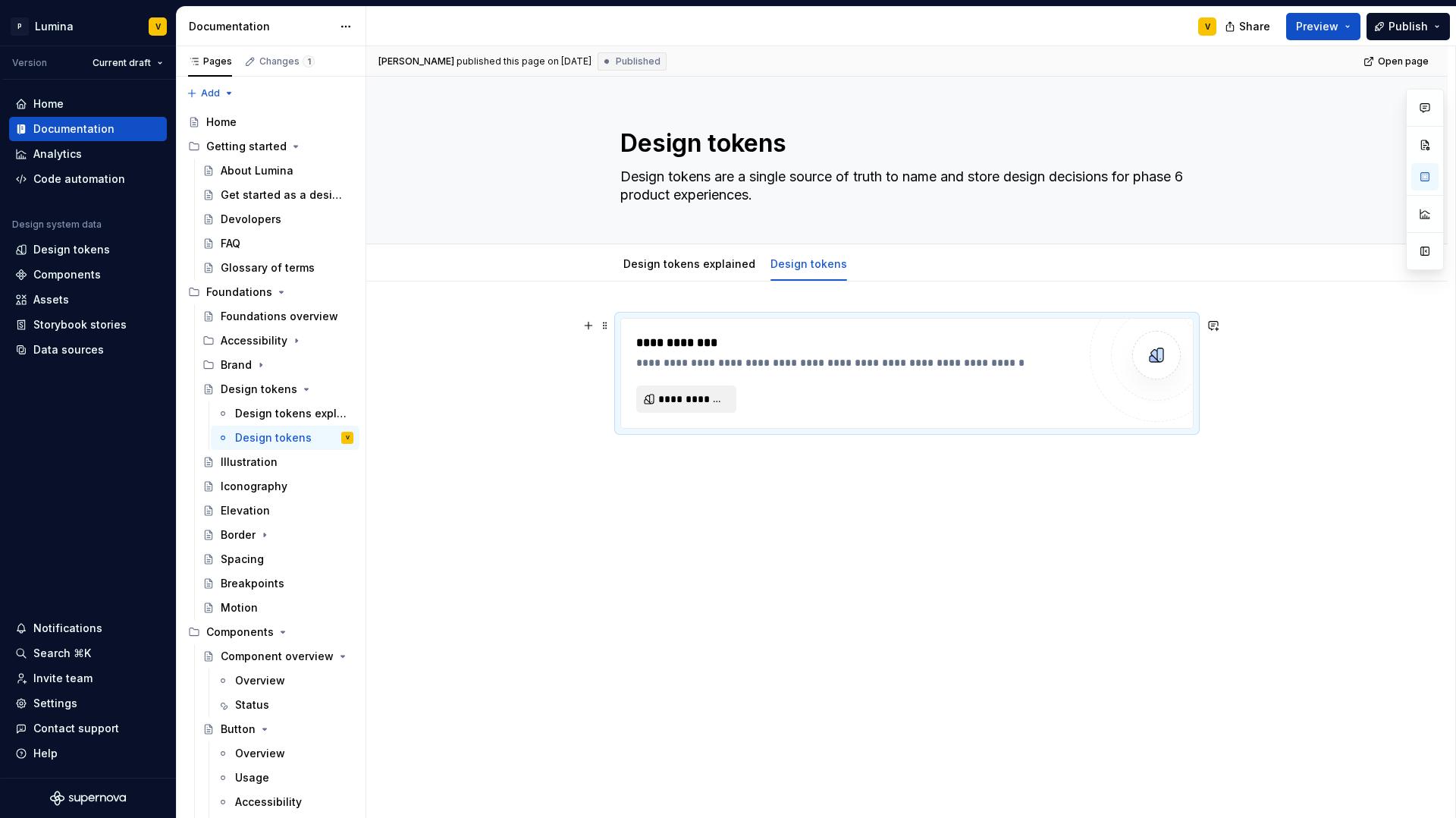
click at [710, 403] on span "**********" at bounding box center [692, 399] width 68 height 15
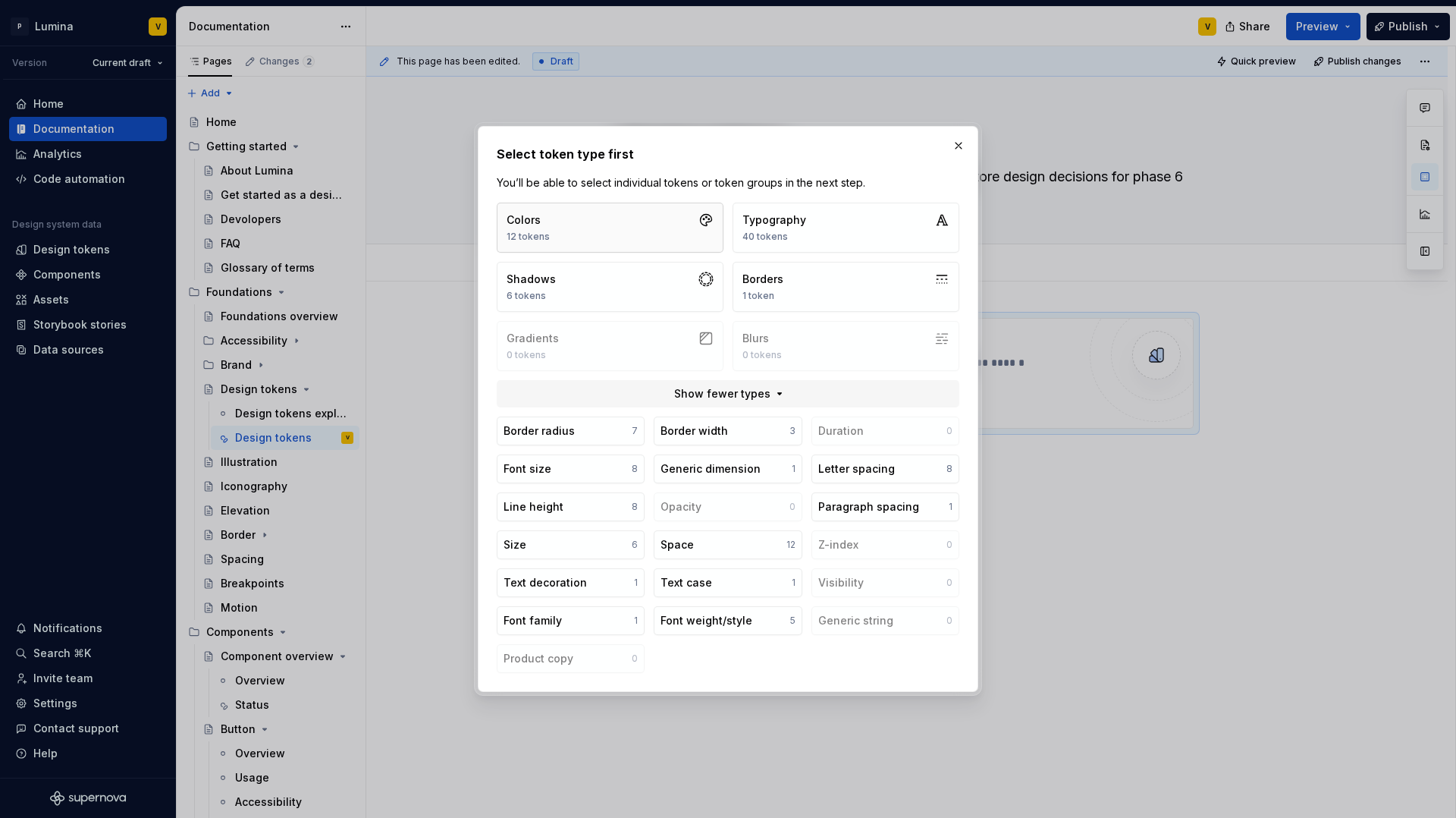
click at [642, 240] on button "Colors 12 tokens" at bounding box center [610, 228] width 227 height 50
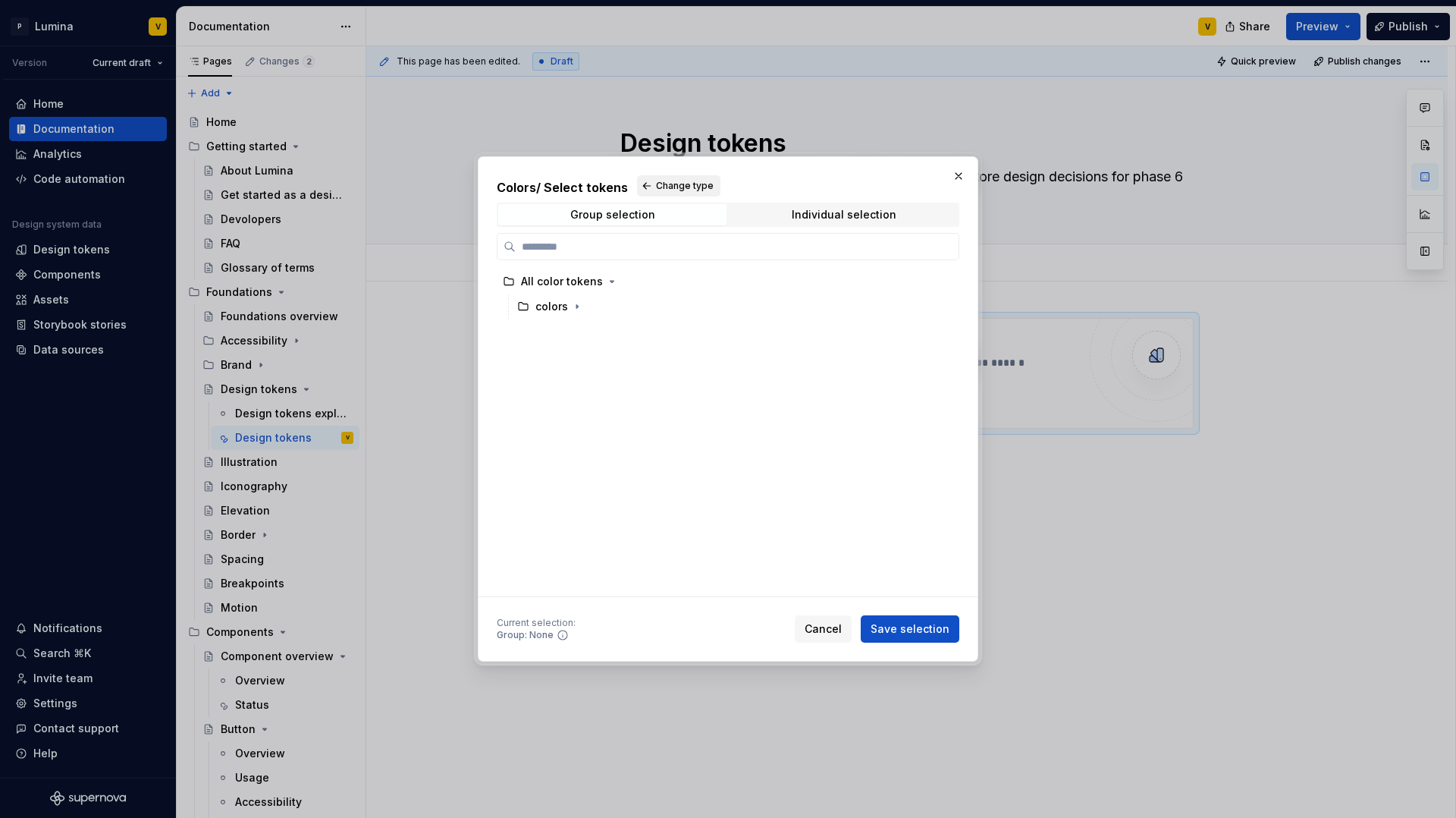
click at [669, 192] on button "Change type" at bounding box center [678, 186] width 83 height 21
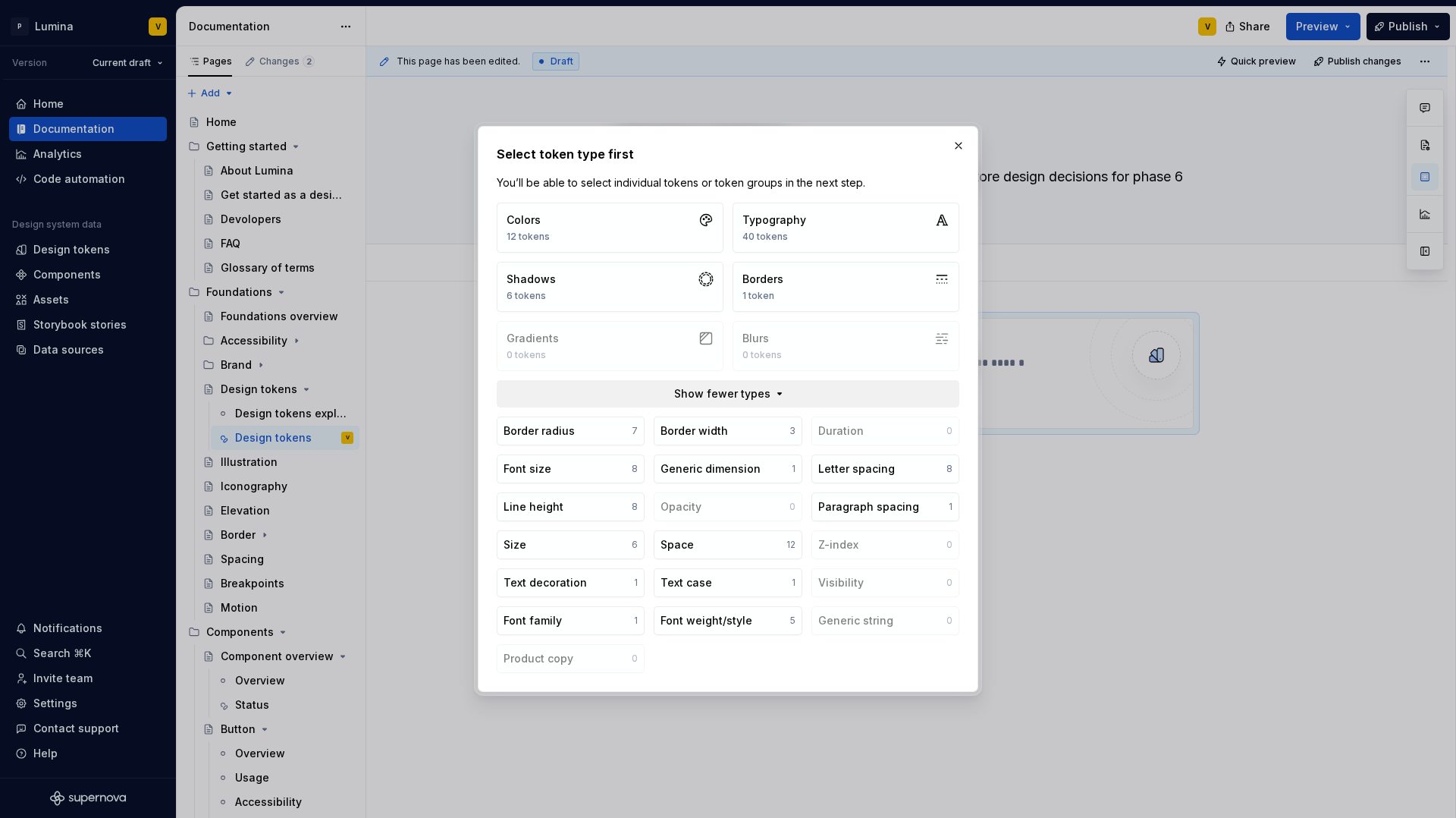
click at [751, 393] on span "Show fewer types" at bounding box center [722, 393] width 96 height 15
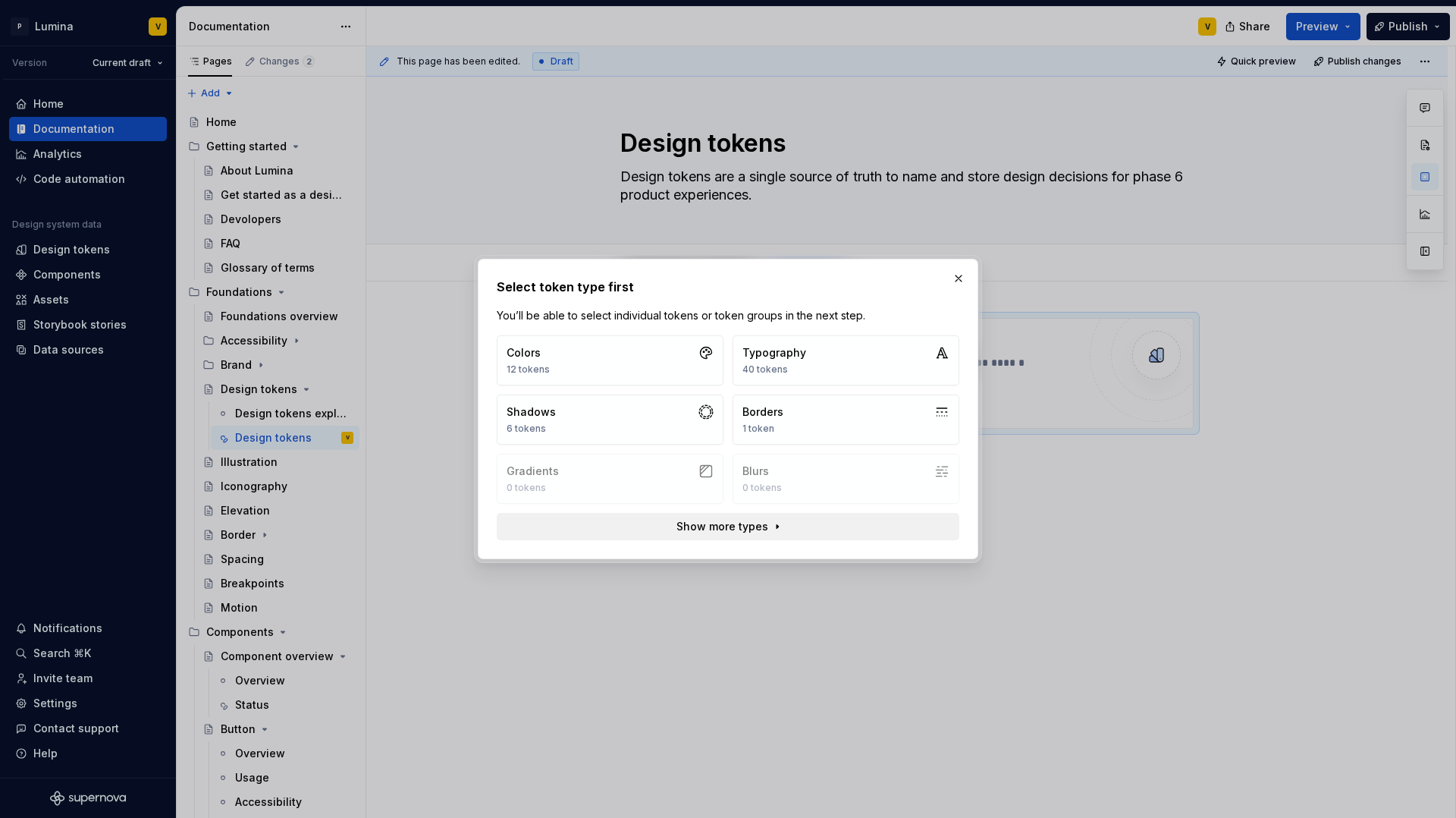
click at [735, 527] on span "Show more types" at bounding box center [723, 526] width 92 height 15
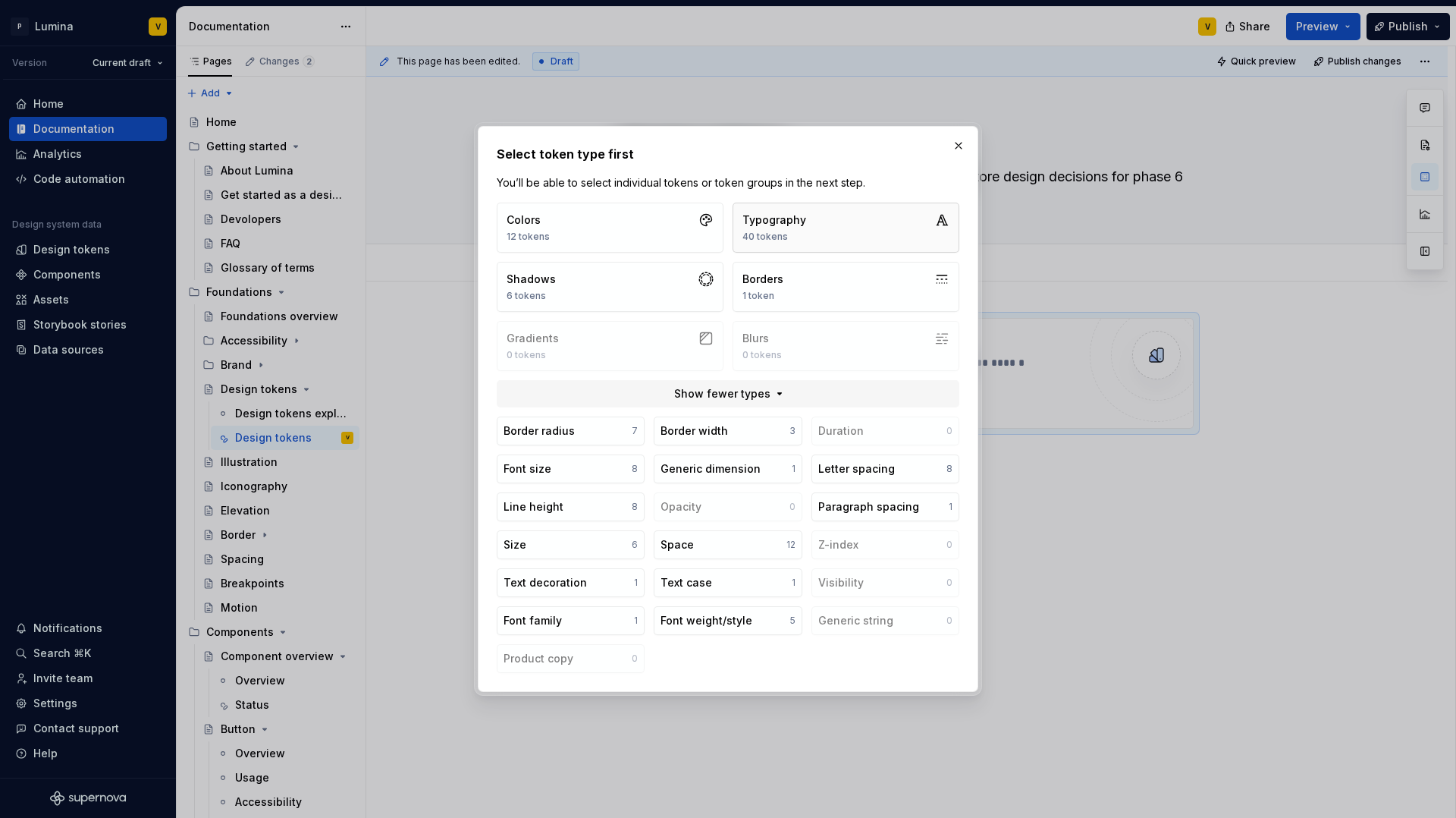
click at [800, 226] on div "Typography" at bounding box center [775, 219] width 64 height 15
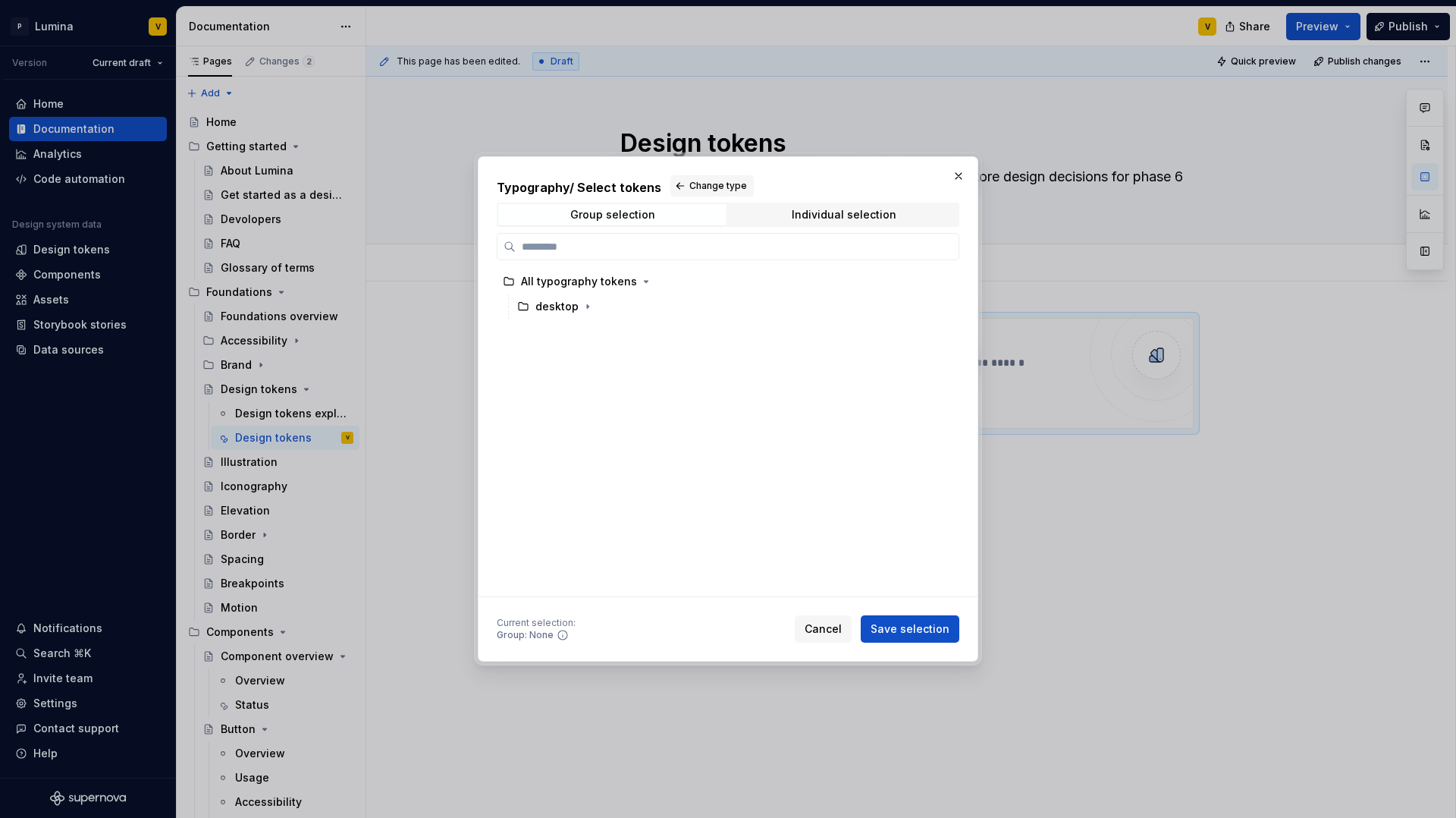
click at [605, 226] on div "Group selection Individual selection" at bounding box center [728, 215] width 463 height 24
click at [608, 219] on div "Group selection" at bounding box center [613, 215] width 85 height 12
click at [604, 215] on div "Group selection" at bounding box center [613, 215] width 85 height 12
click at [646, 211] on div "Group selection" at bounding box center [613, 215] width 85 height 12
click at [691, 188] on span "Change type" at bounding box center [719, 186] width 58 height 12
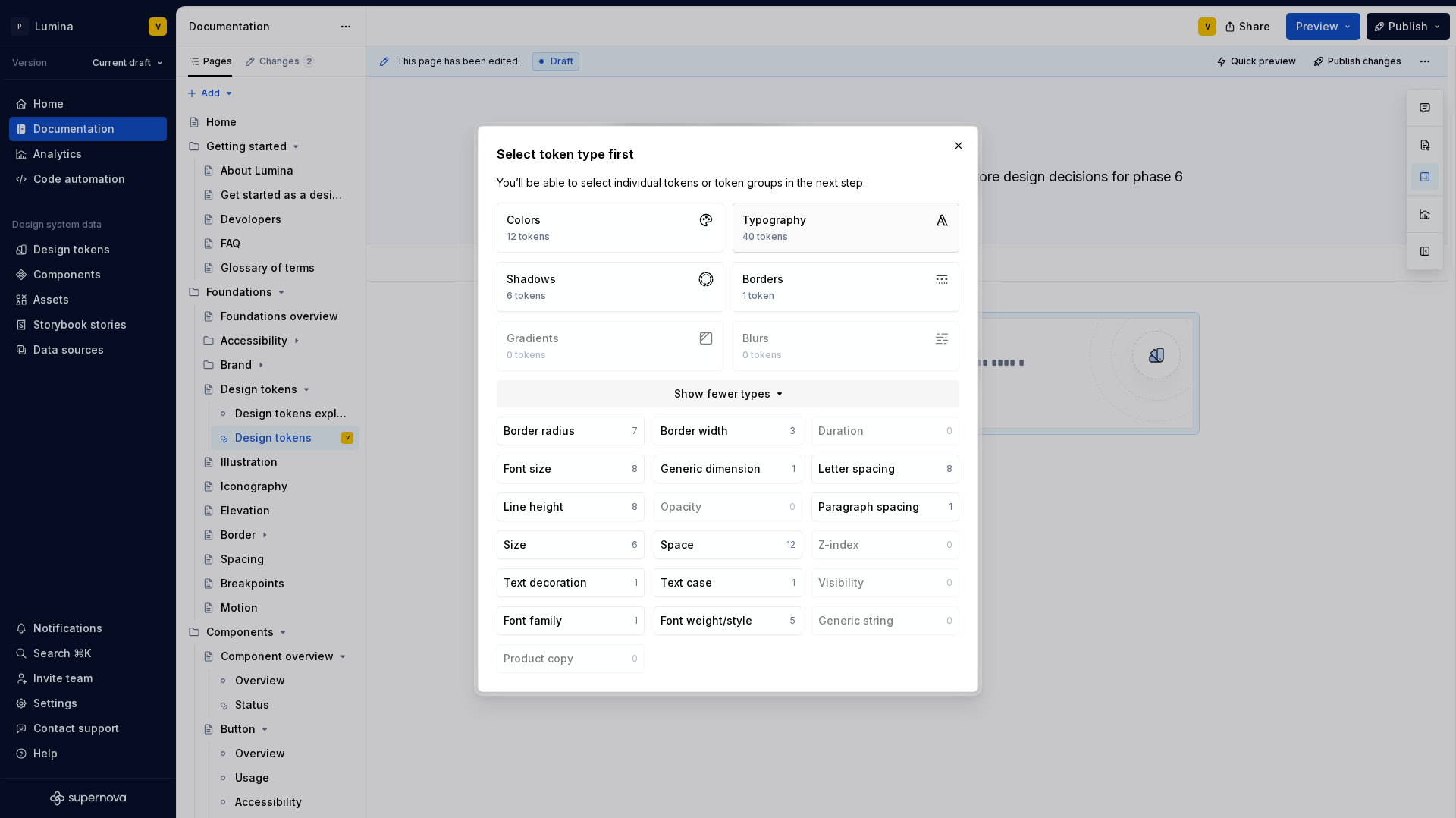
click at [829, 231] on button "Typography 40 tokens" at bounding box center [846, 228] width 227 height 50
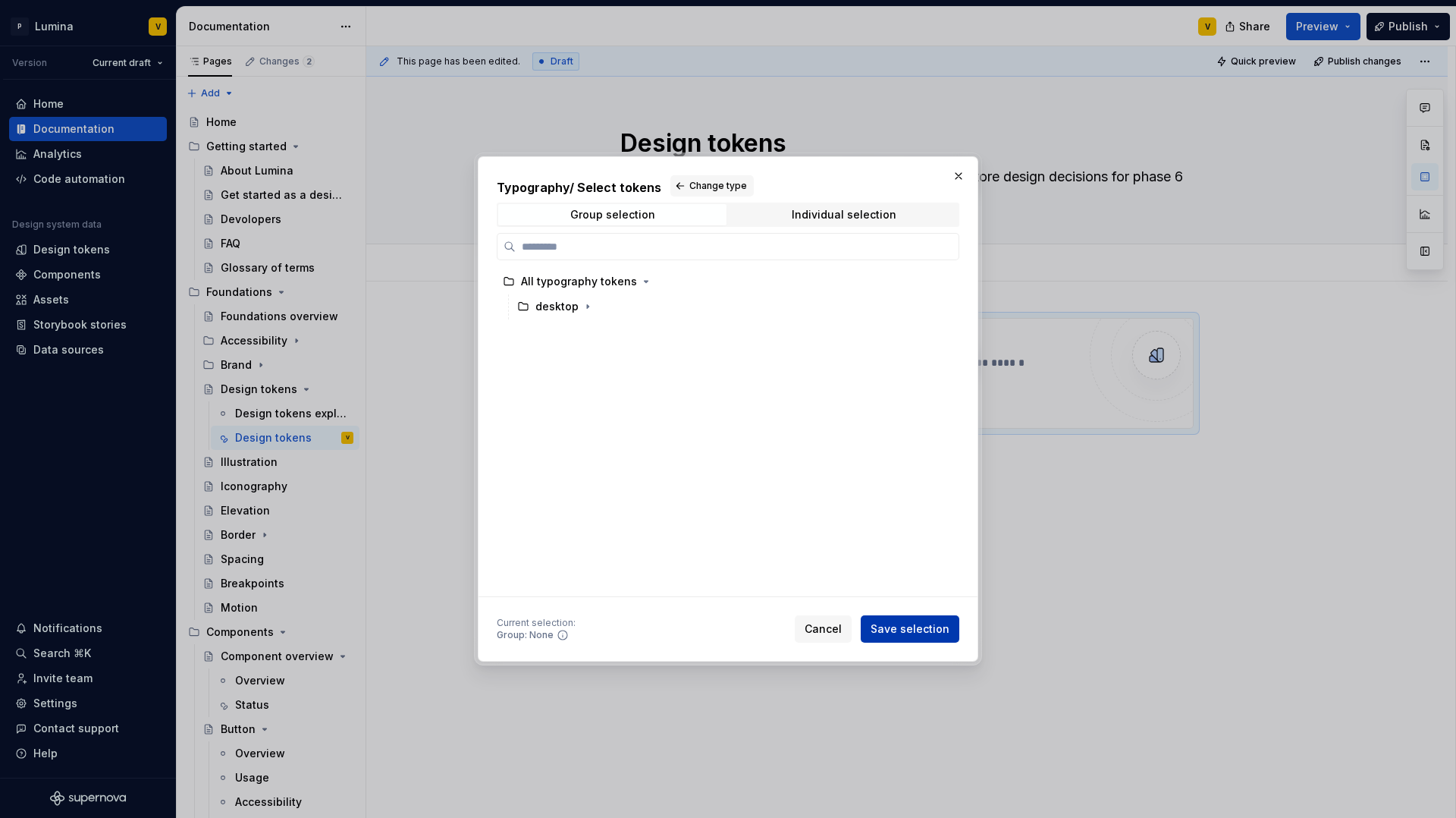
click at [908, 634] on span "Save selection" at bounding box center [910, 628] width 79 height 15
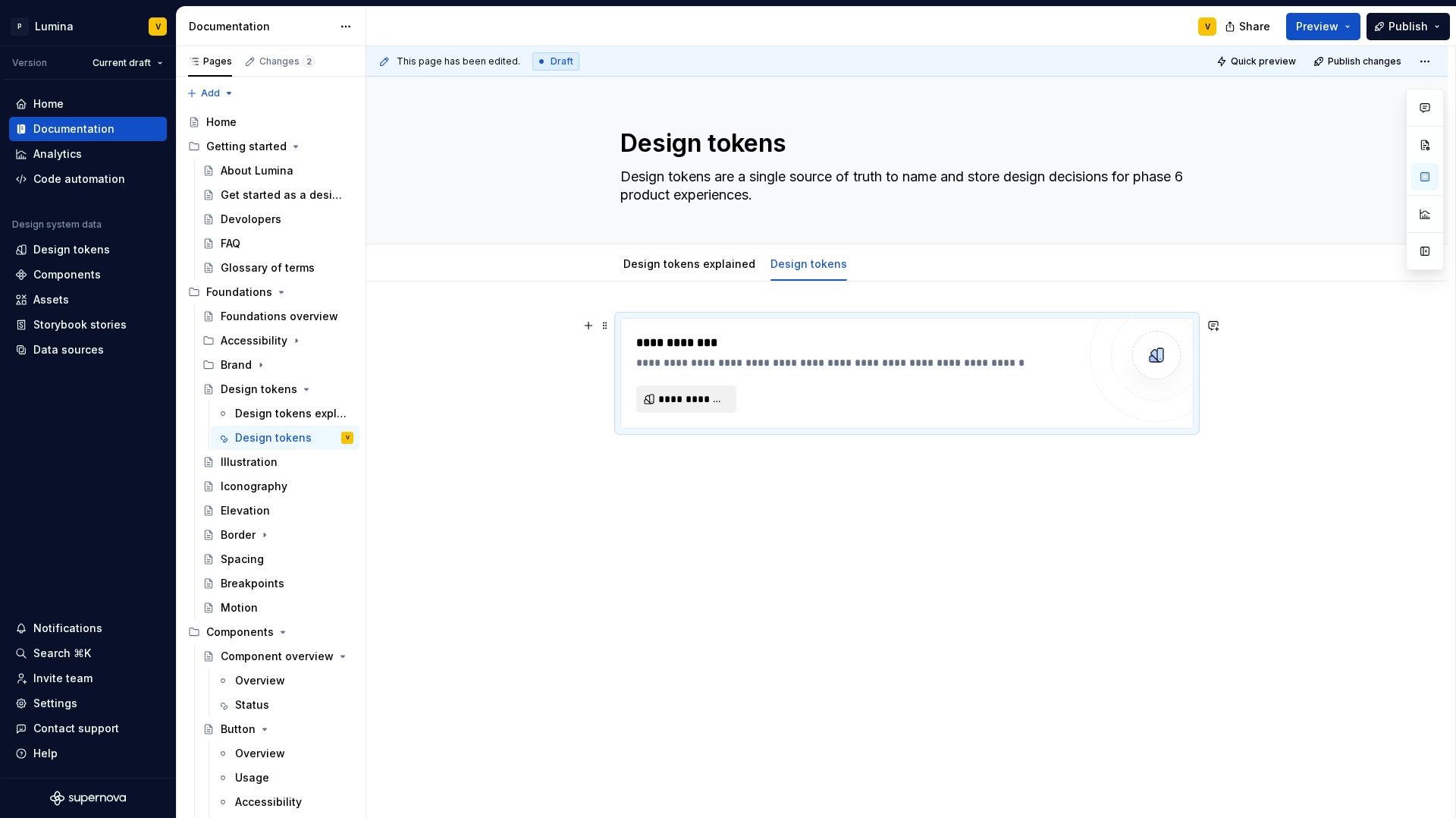
click at [691, 404] on span "**********" at bounding box center [692, 399] width 68 height 15
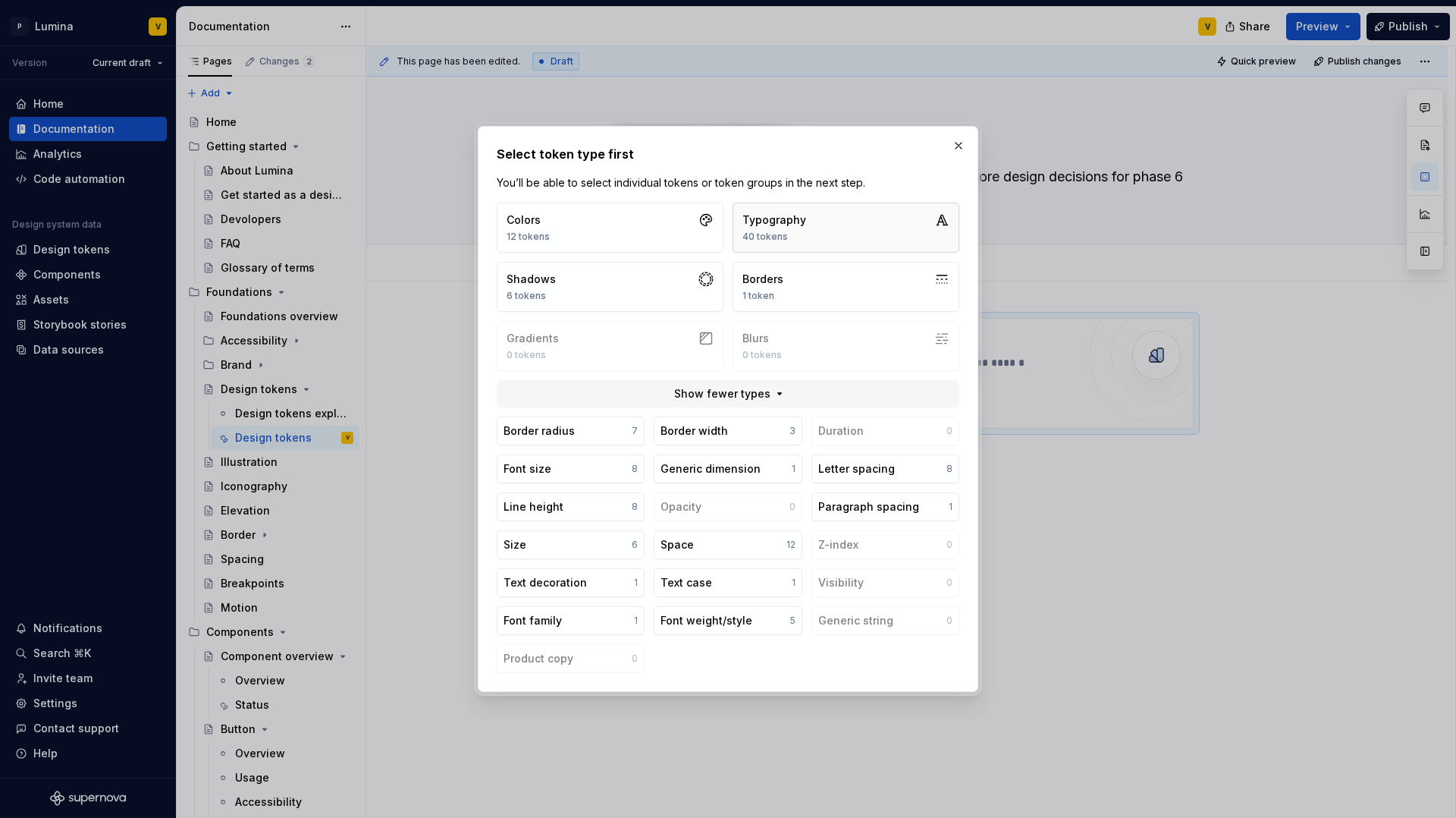
click at [781, 243] on button "Typography 40 tokens" at bounding box center [846, 228] width 227 height 50
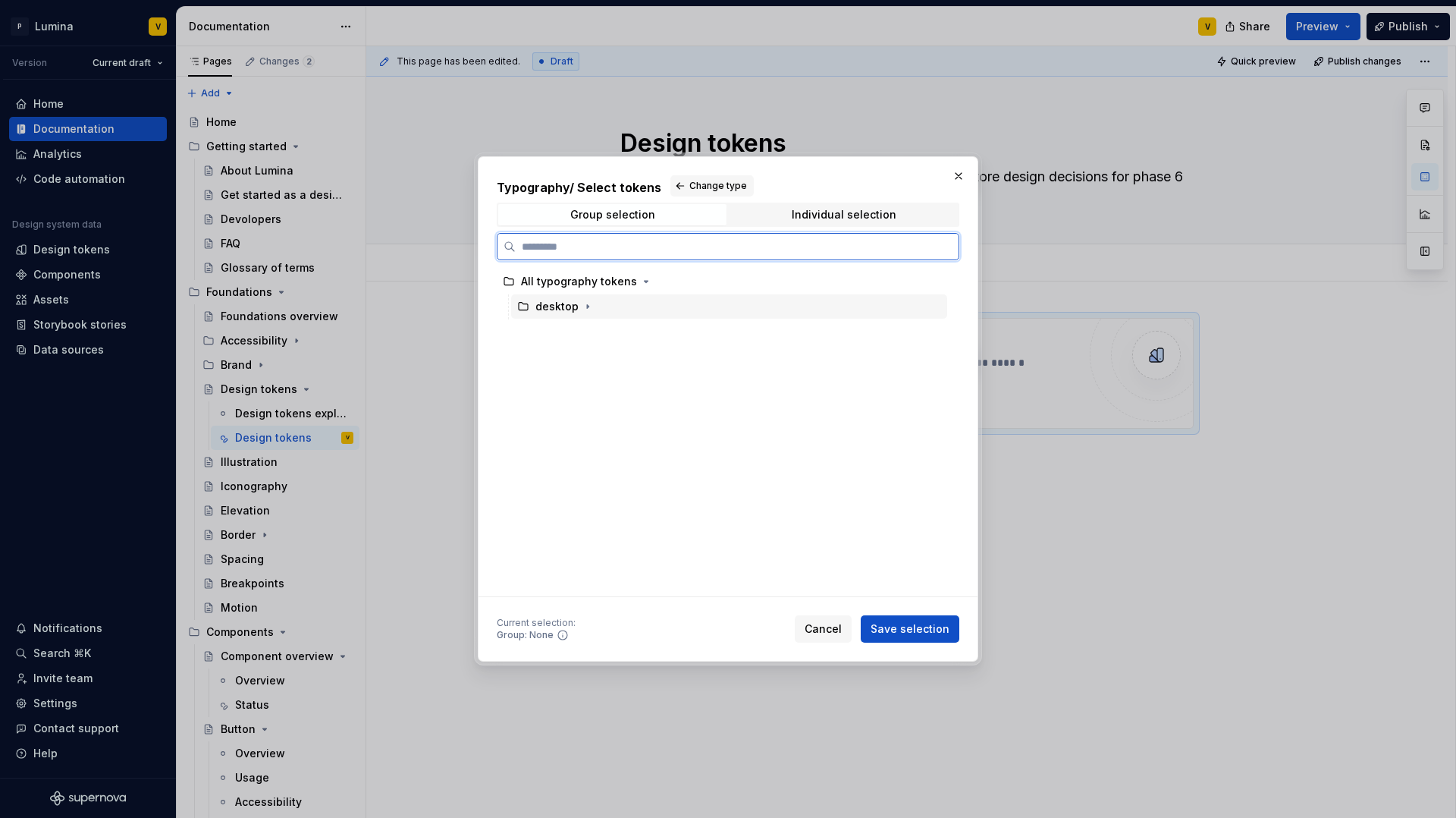
click at [616, 307] on div "desktop" at bounding box center [729, 306] width 436 height 24
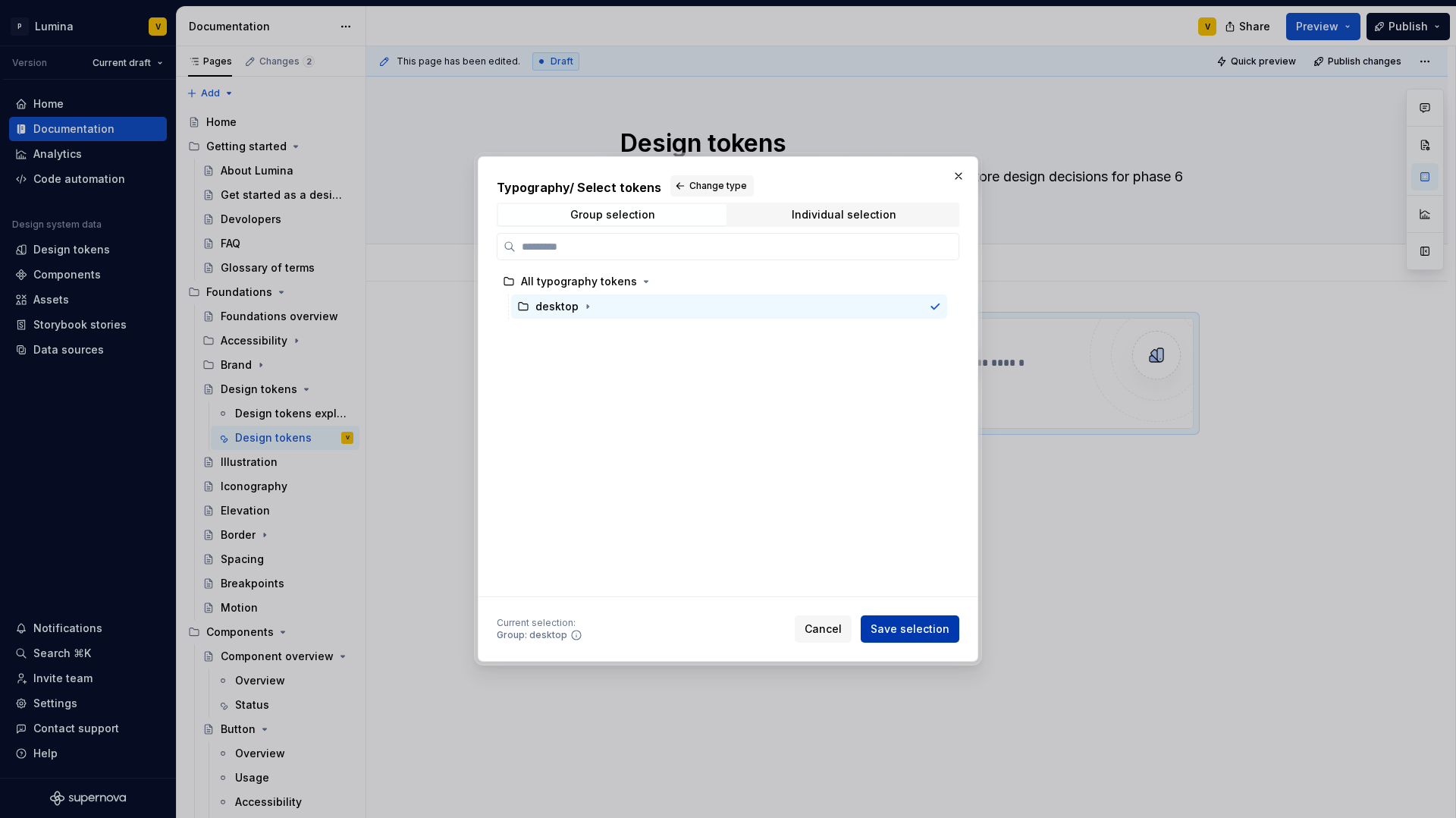
click at [943, 624] on span "Save selection" at bounding box center [910, 628] width 79 height 15
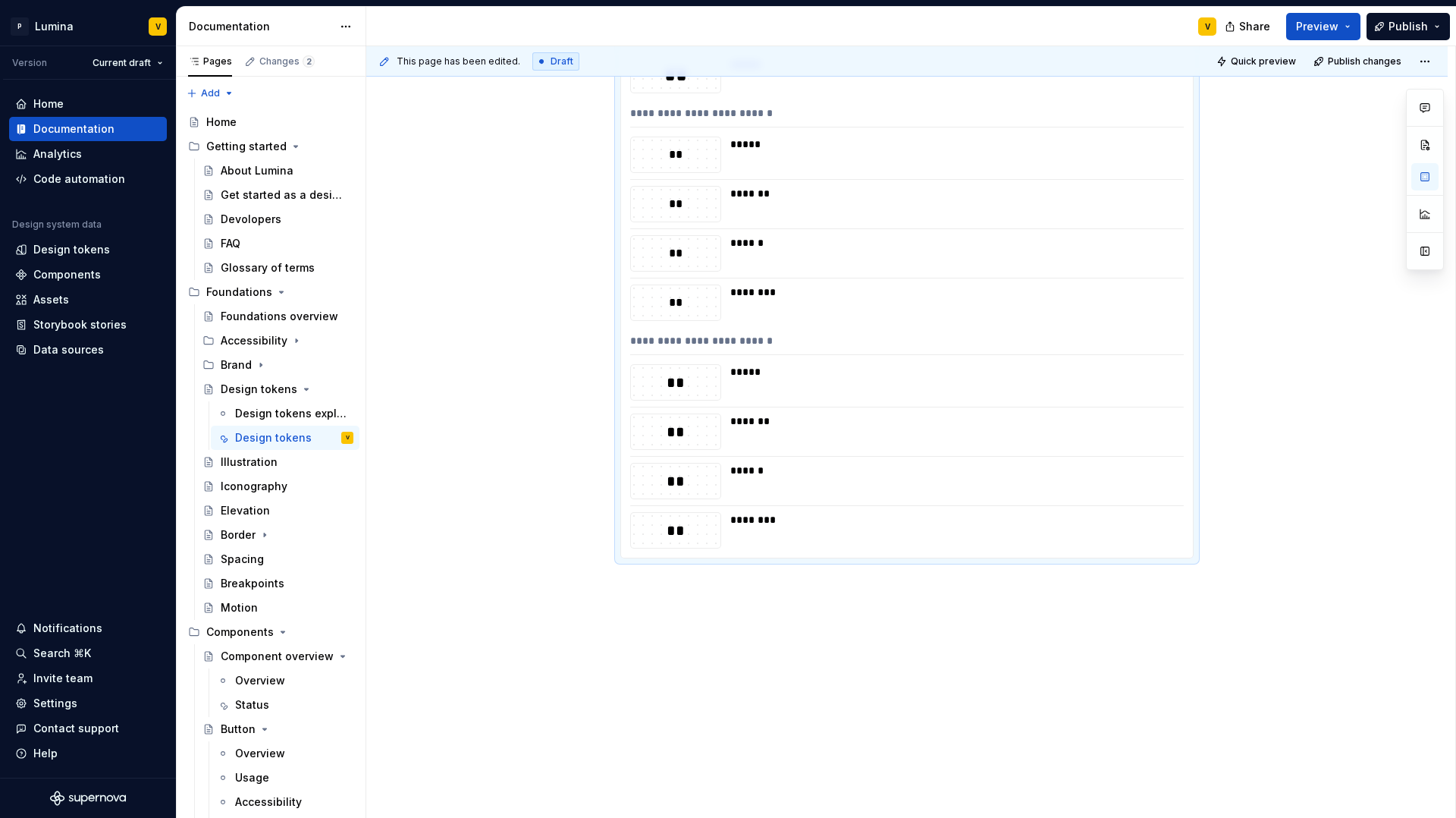
scroll to position [2137, 0]
click at [730, 610] on div "**********" at bounding box center [911, 432] width 1089 height 773
drag, startPoint x: 672, startPoint y: 600, endPoint x: 660, endPoint y: 599, distance: 12.0
click at [671, 600] on div "**********" at bounding box center [911, 432] width 1089 height 773
click at [627, 590] on div "**********" at bounding box center [911, 432] width 1089 height 773
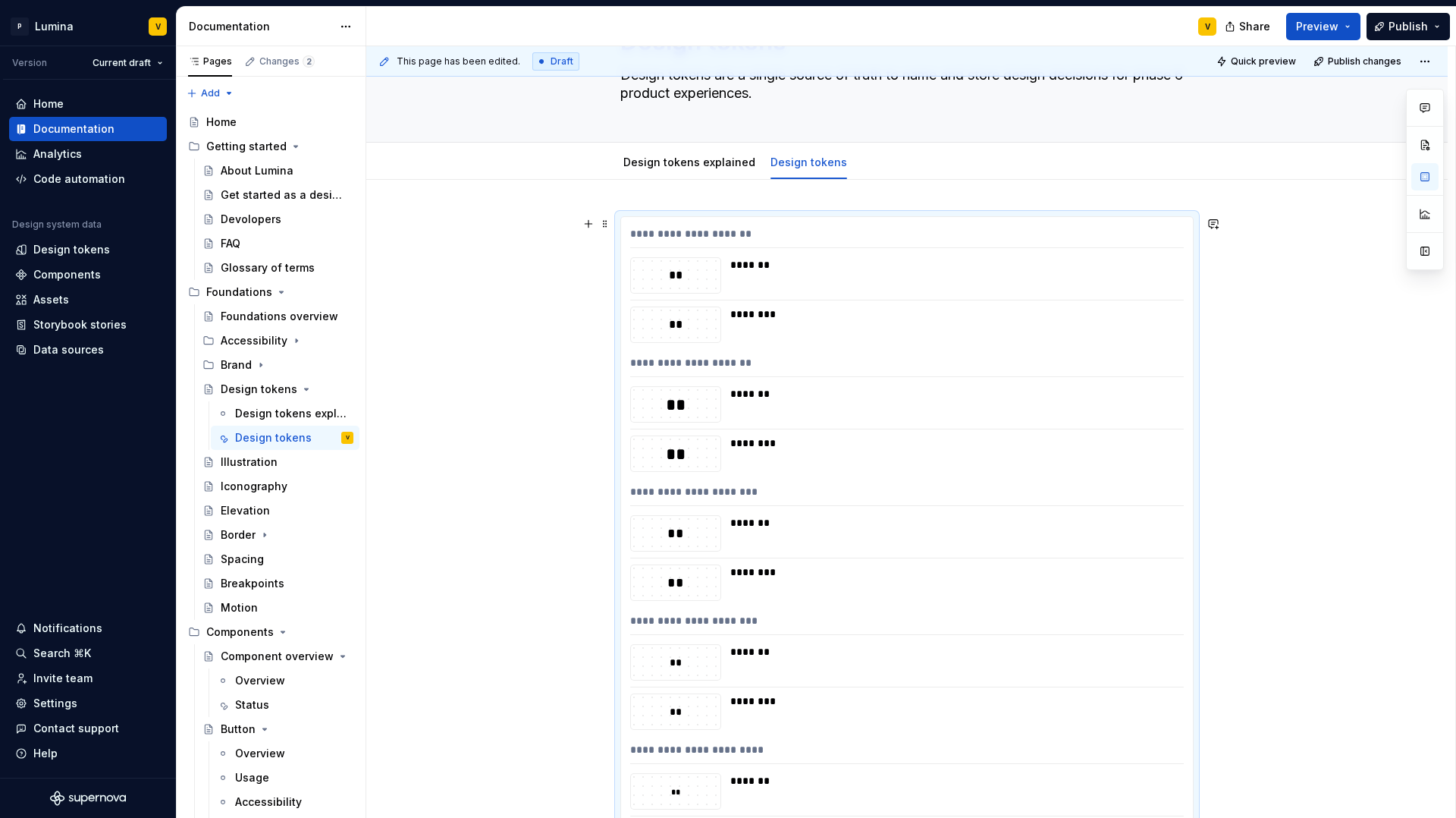
scroll to position [0, 0]
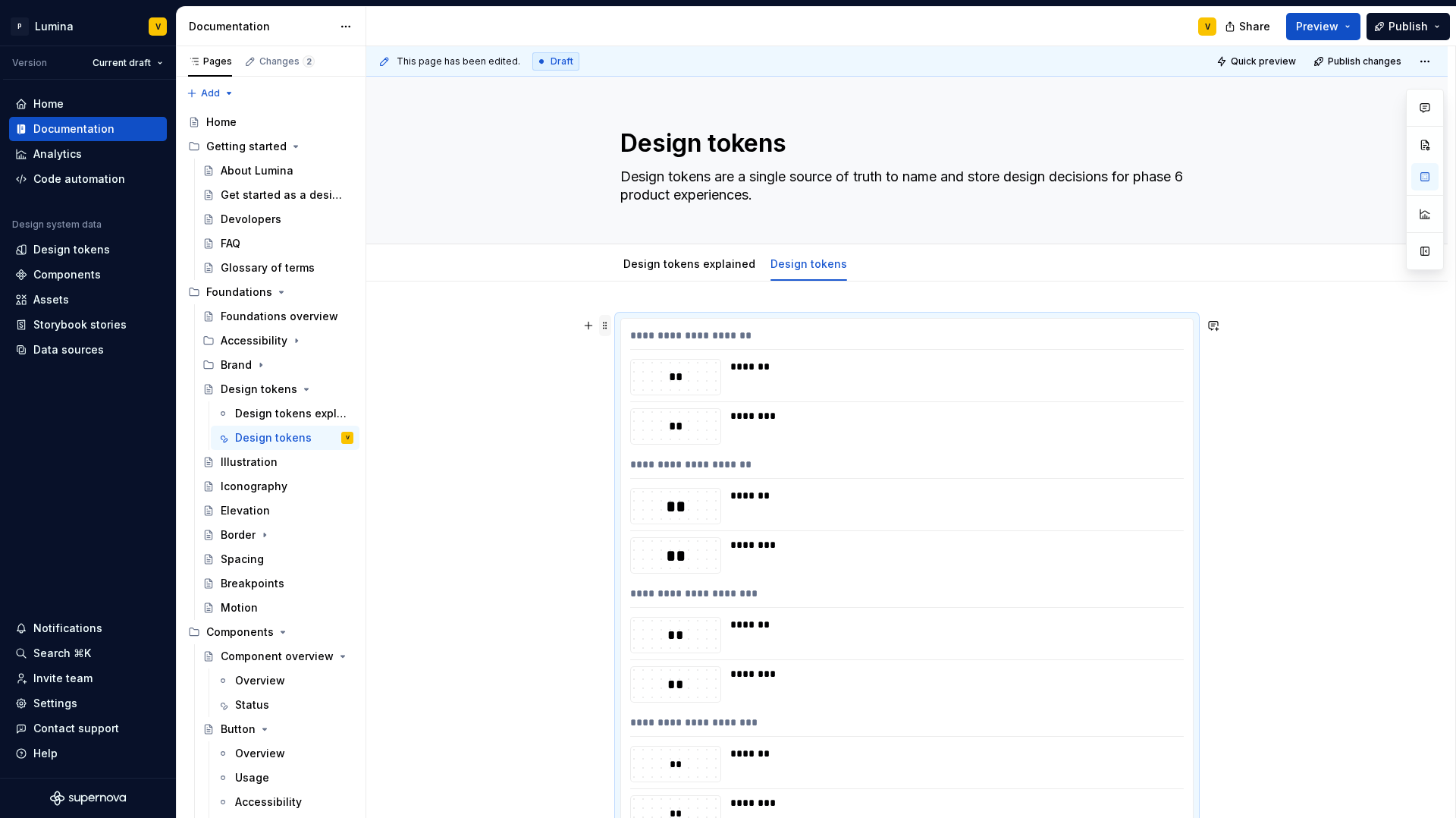
click at [607, 326] on span at bounding box center [605, 325] width 12 height 21
click at [629, 454] on div "Delete" at bounding box center [677, 459] width 98 height 15
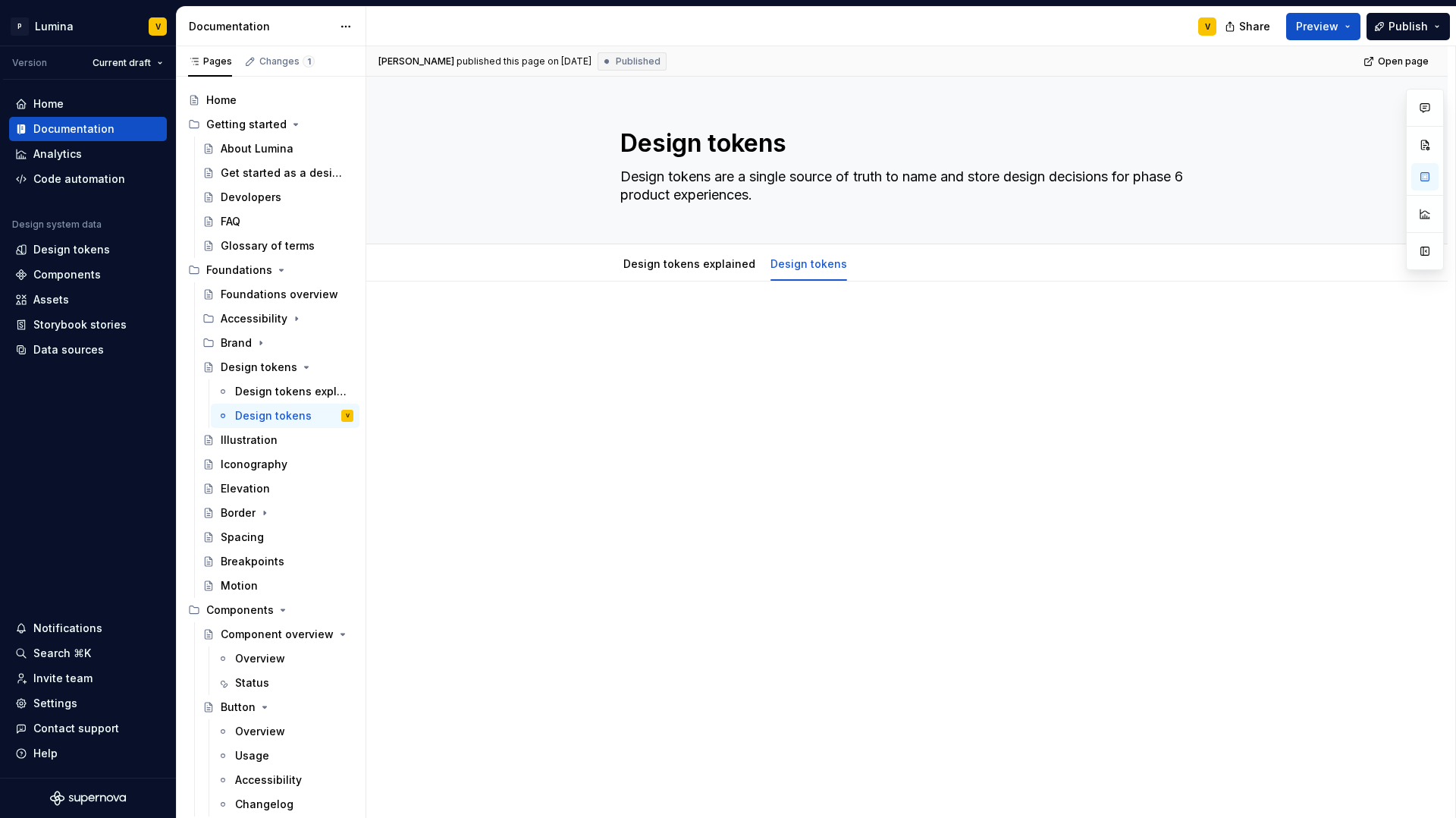
scroll to position [66, 0]
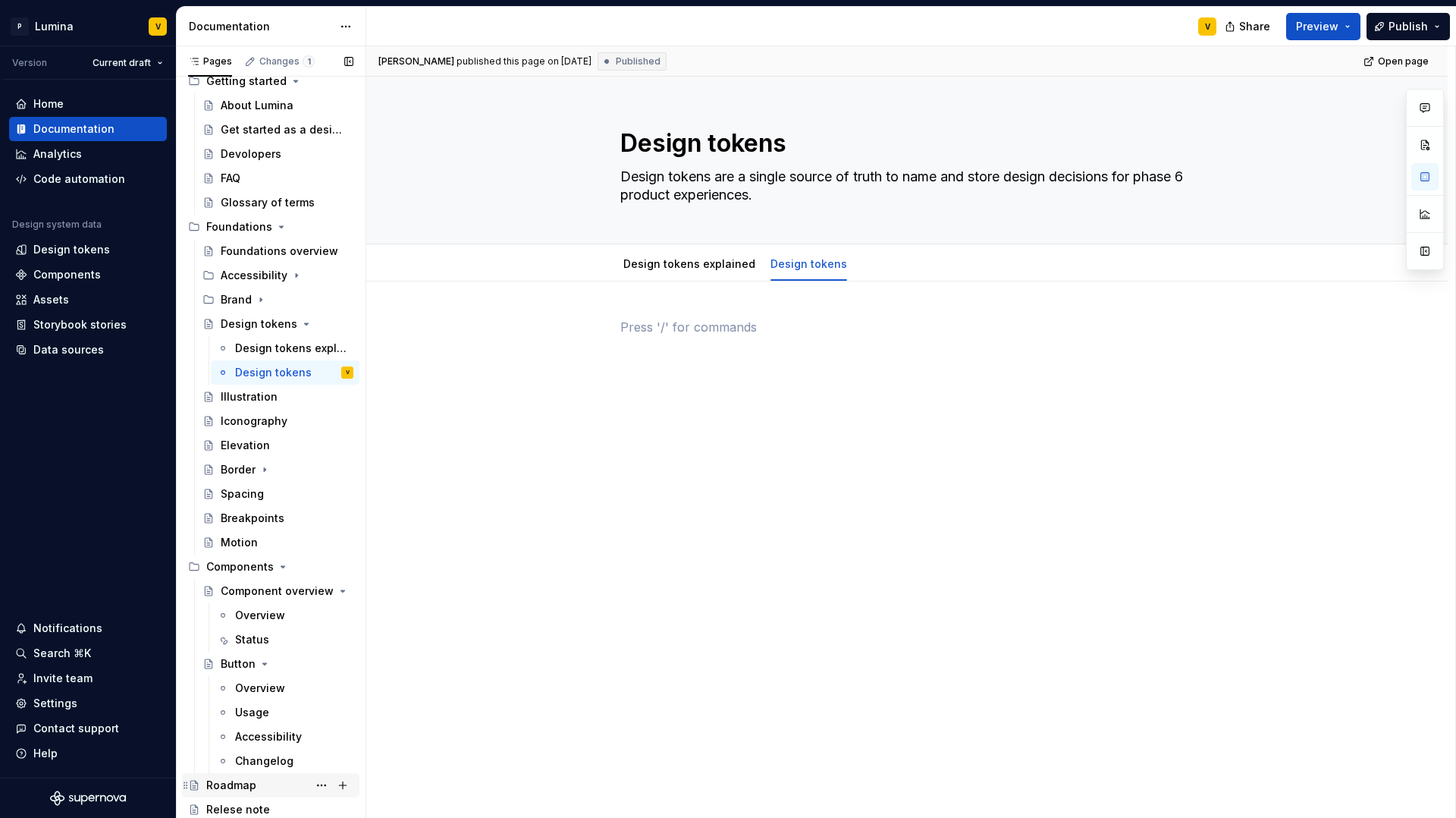
click at [217, 695] on div "Roadmap" at bounding box center [231, 784] width 50 height 15
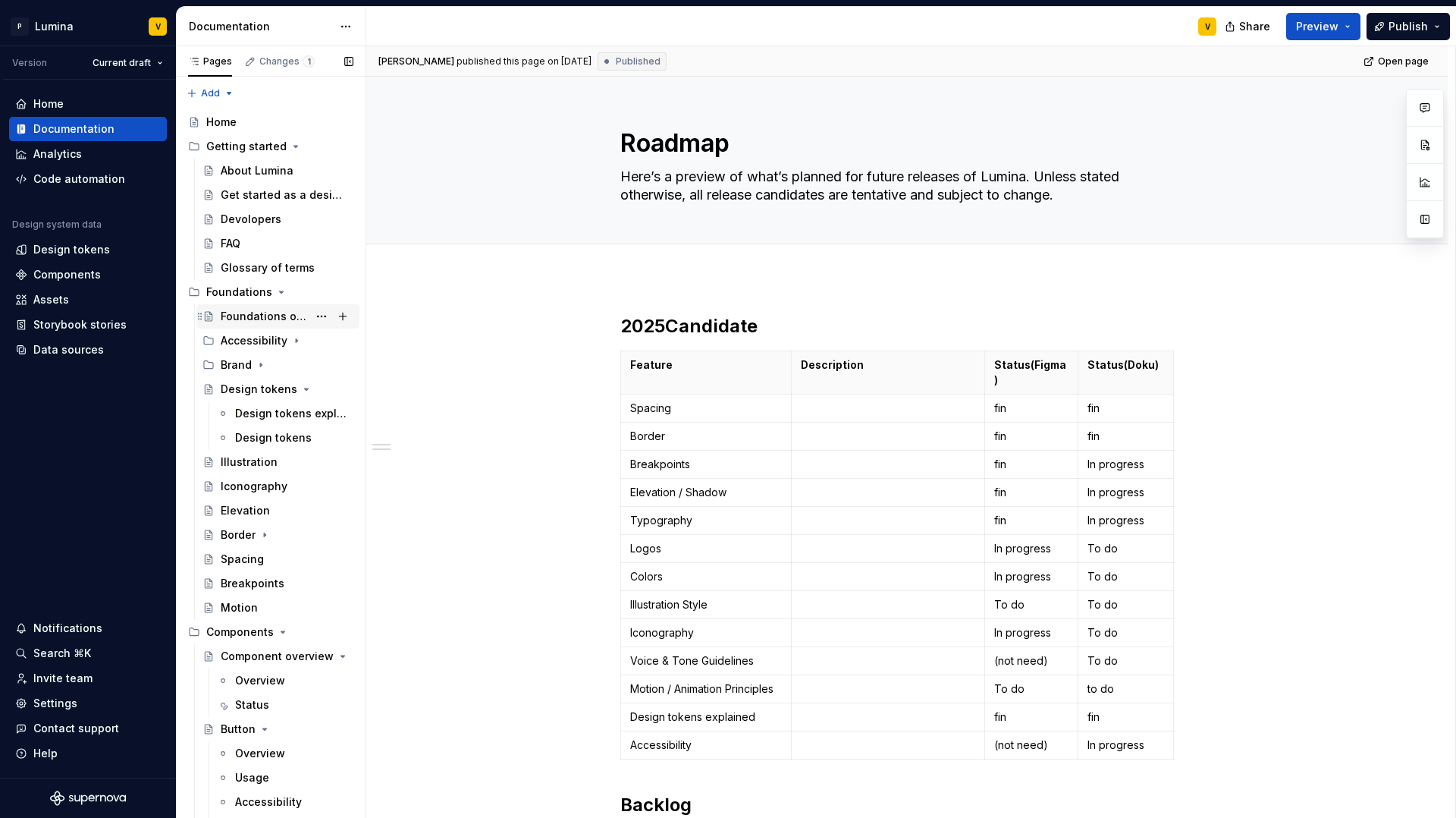
click at [230, 312] on div "Foundations overview" at bounding box center [265, 316] width 87 height 15
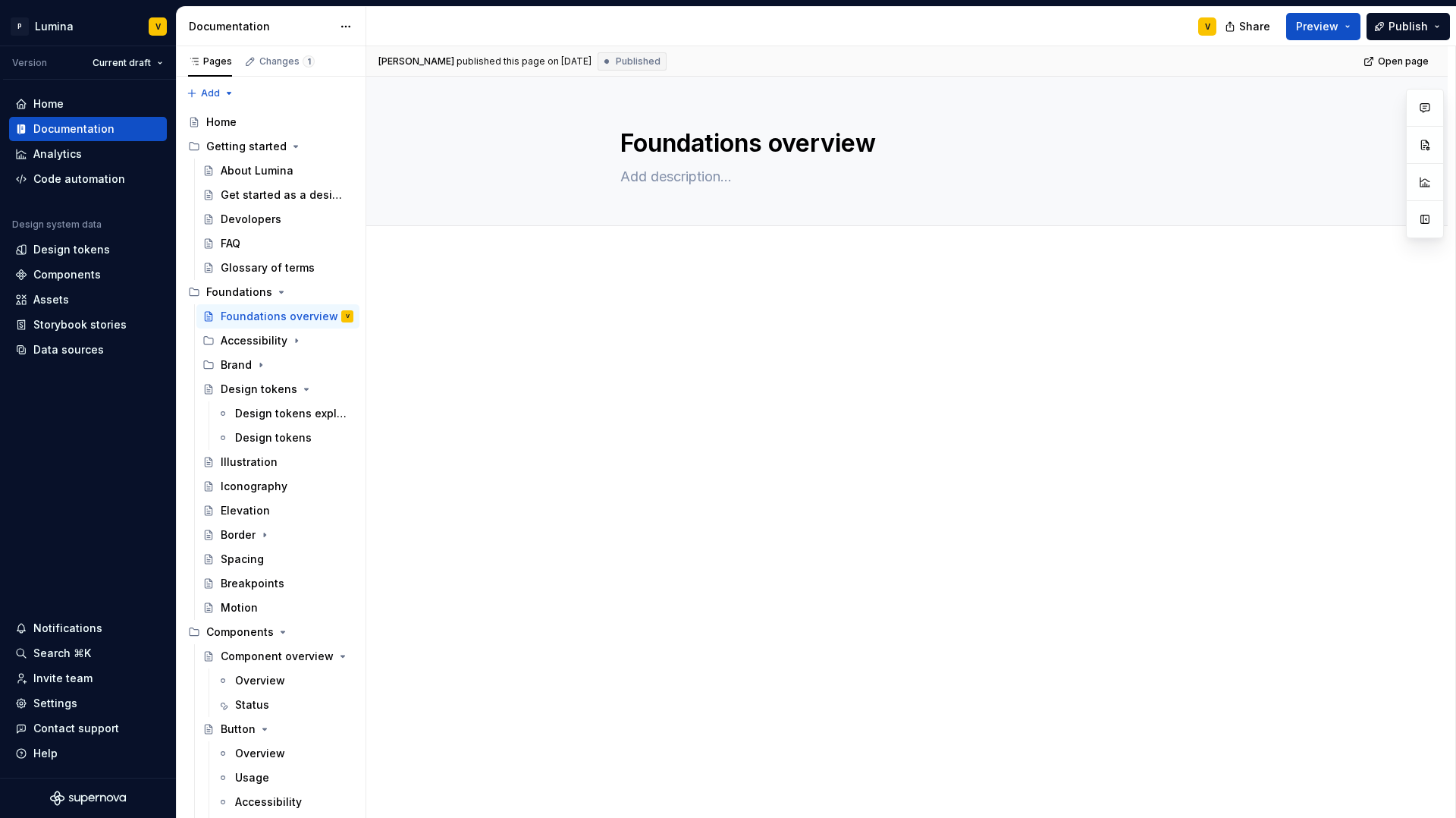
type textarea "*"
click at [647, 307] on p at bounding box center [907, 304] width 574 height 18
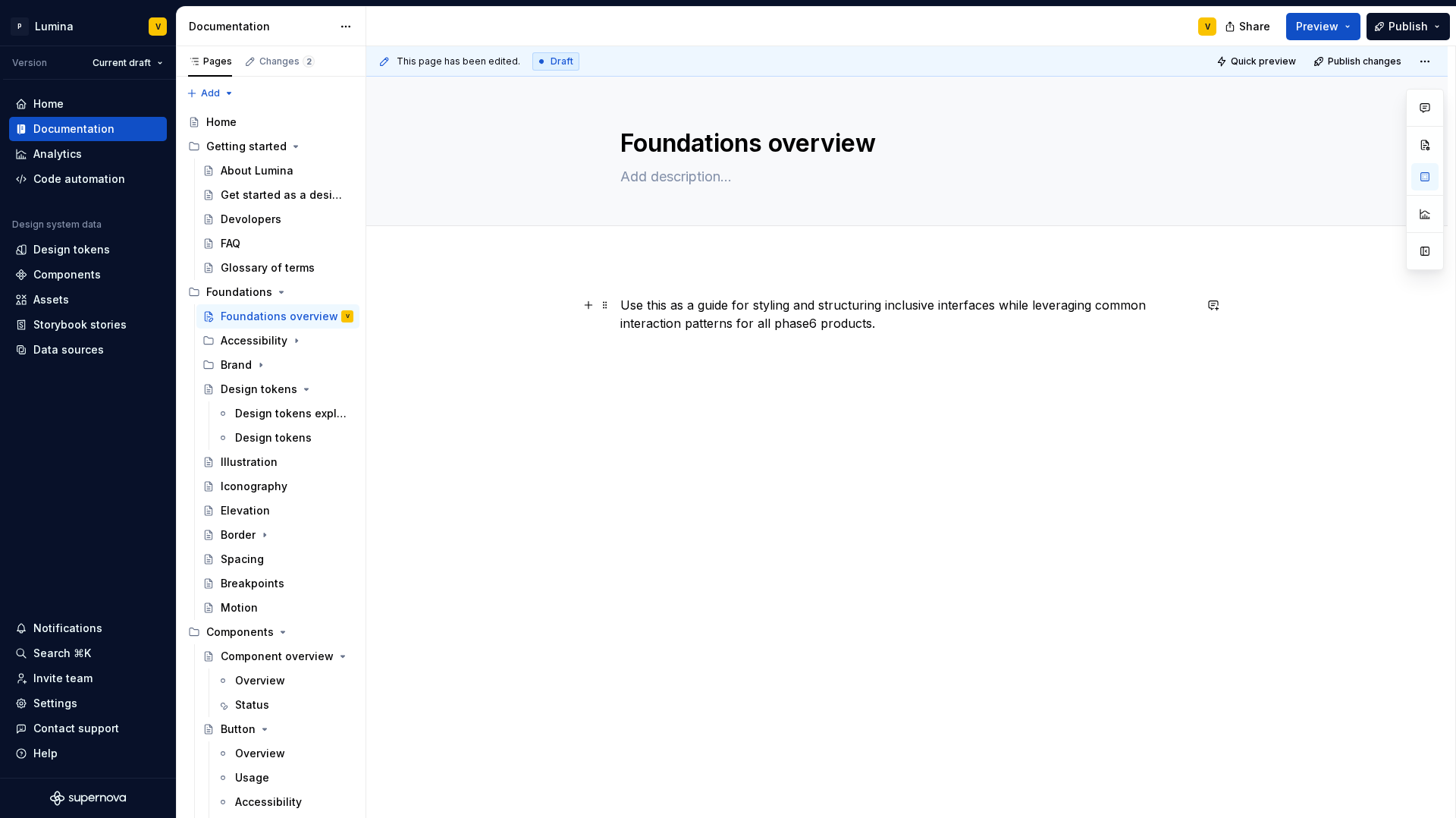
click at [620, 301] on p "Use this as a guide for styling and structuring inclusive interfaces while leve…" at bounding box center [907, 314] width 574 height 37
click at [787, 362] on div "Use this as a guide for styling and structuring inclusive interfaces while leve…" at bounding box center [907, 333] width 574 height 76
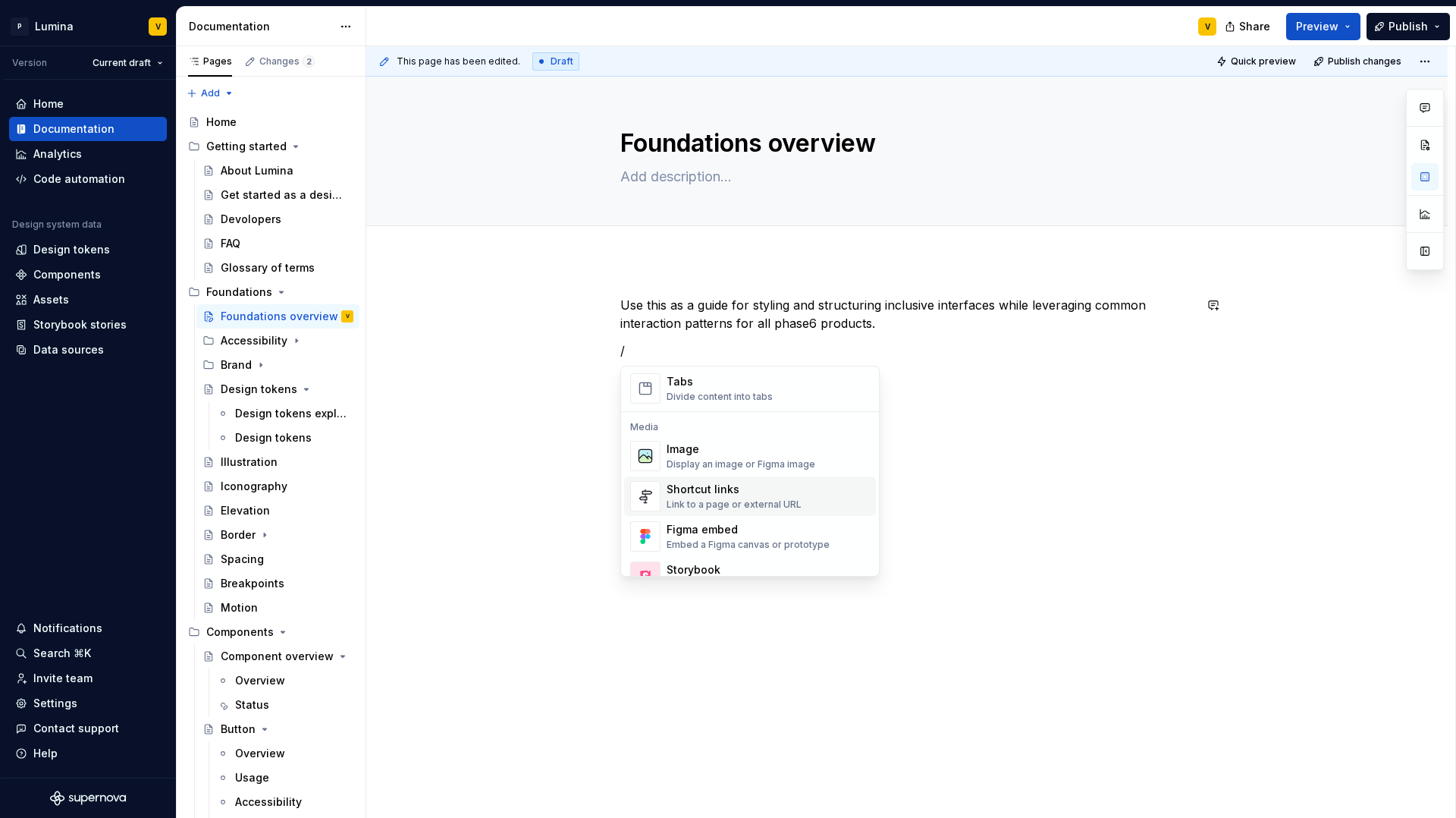
scroll to position [610, 0]
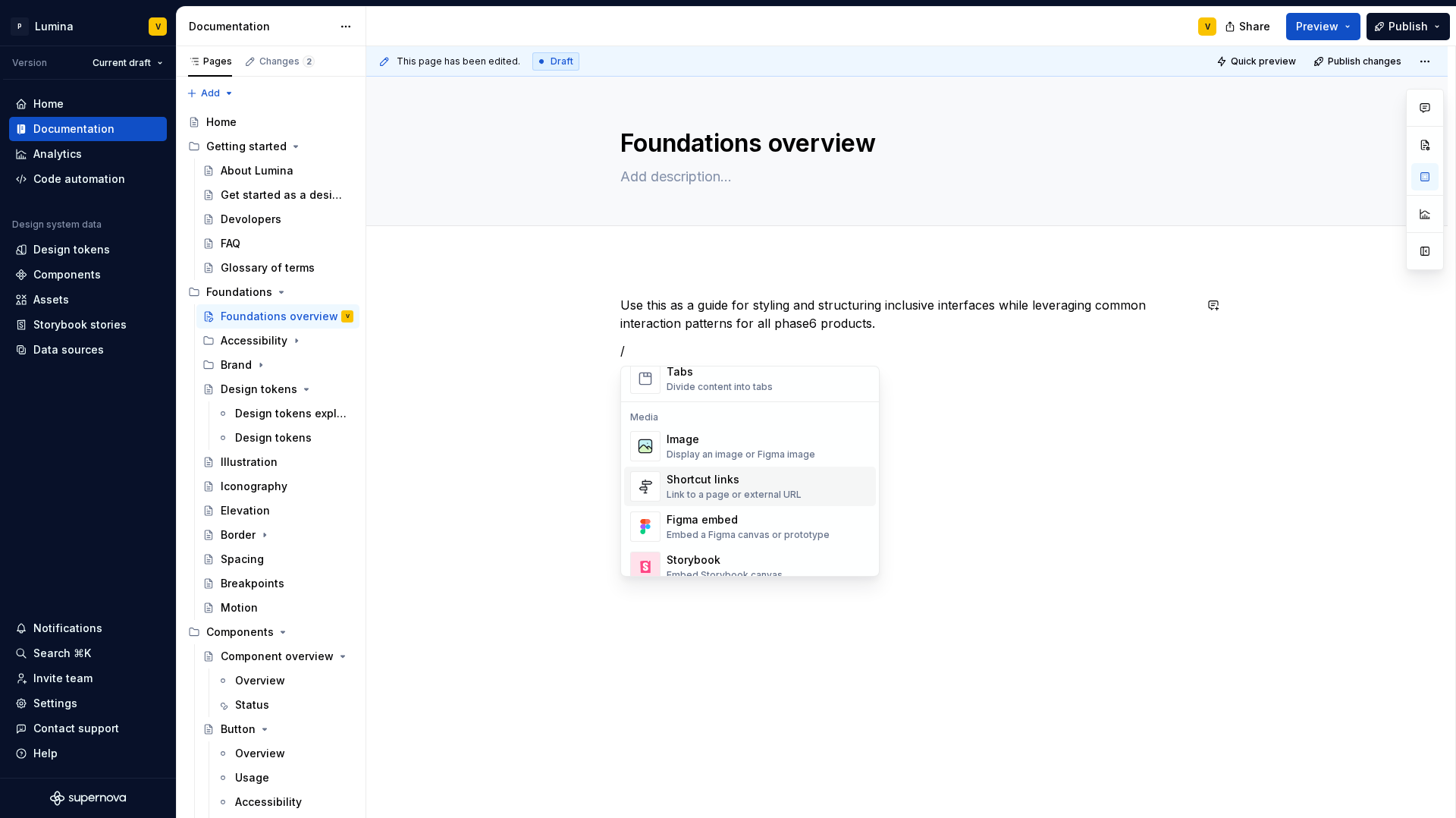
click at [708, 492] on div "Link to a page or external URL" at bounding box center [733, 495] width 135 height 12
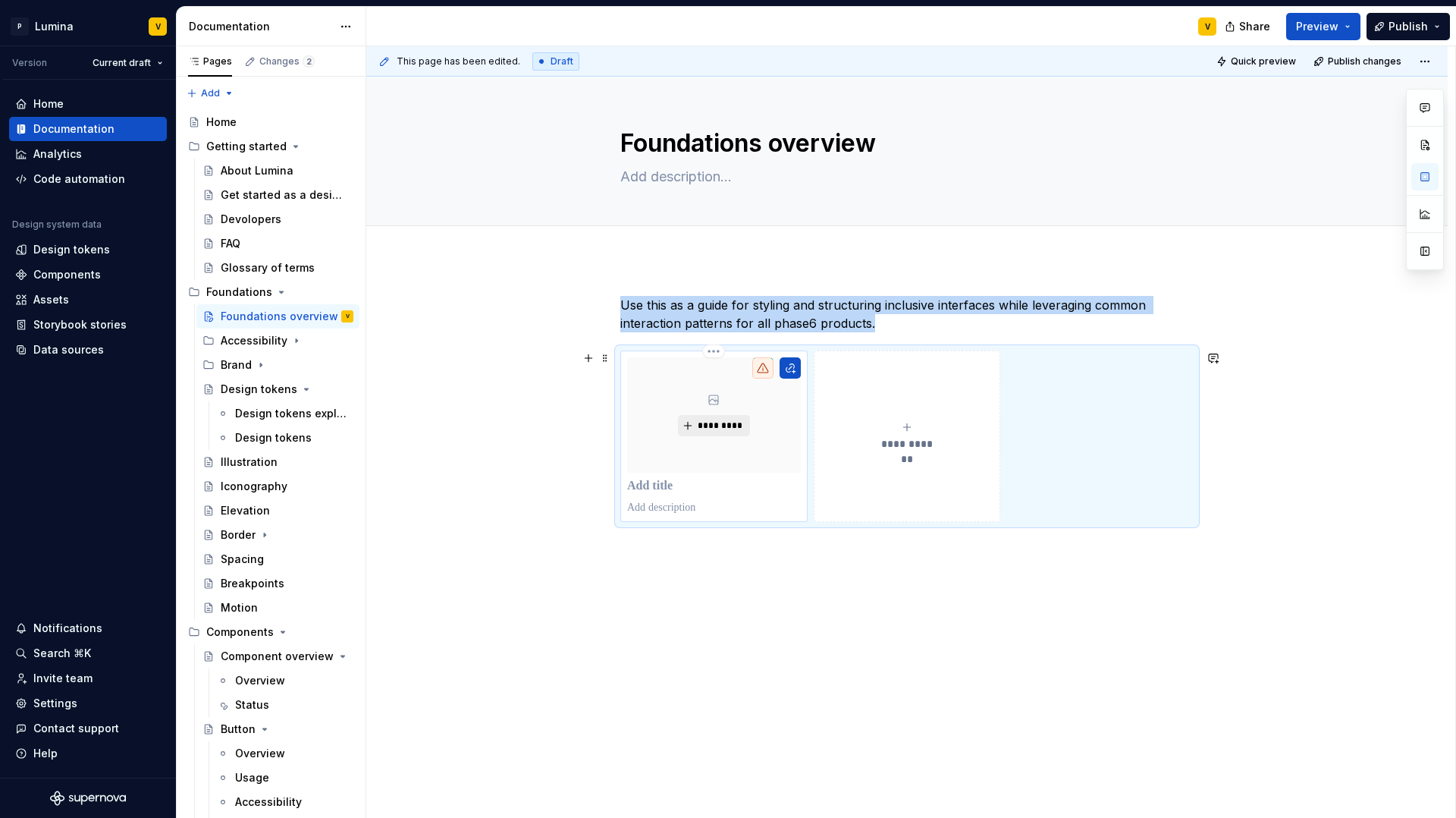
click at [706, 429] on span "*********" at bounding box center [719, 426] width 46 height 12
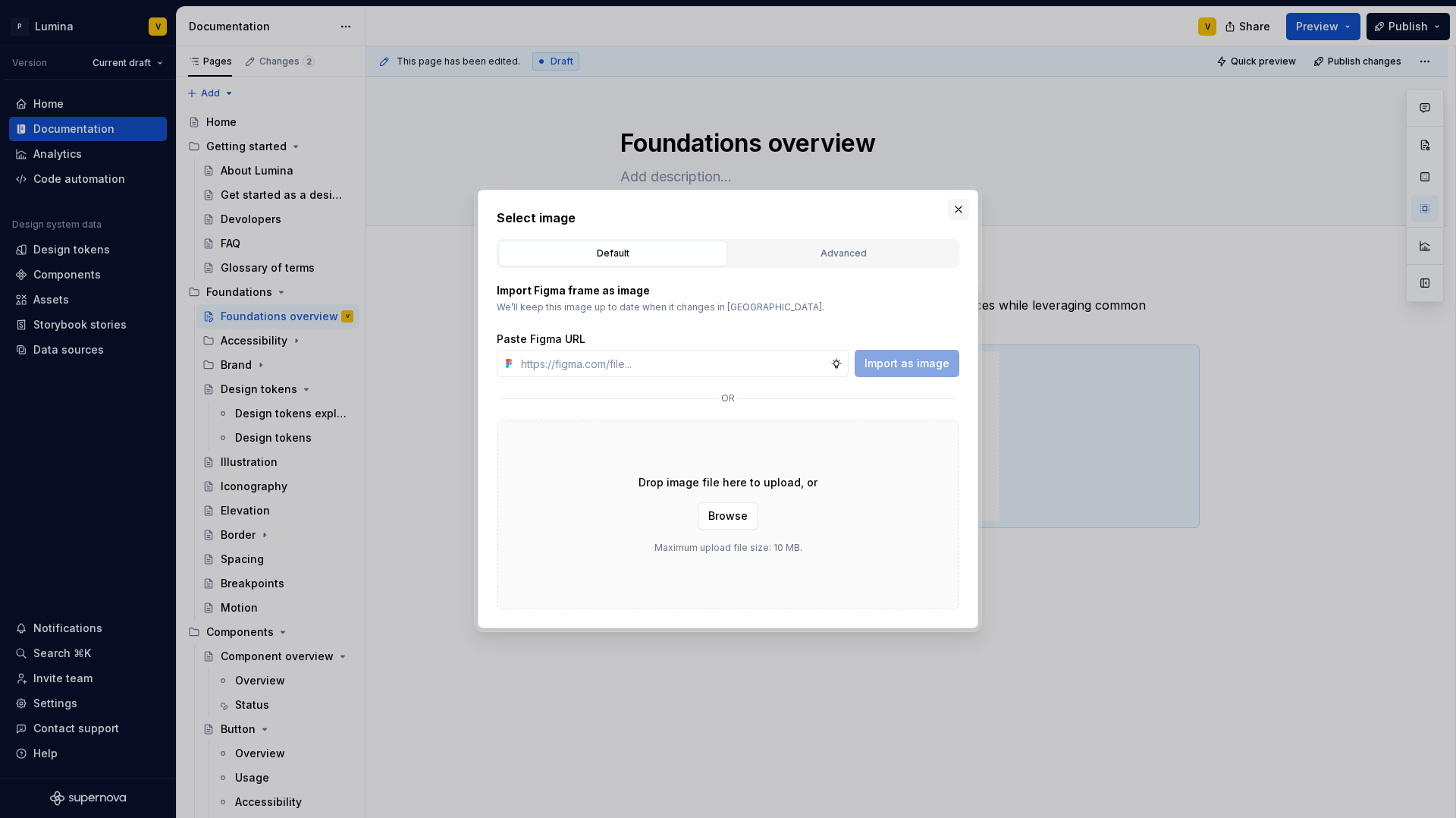
click at [956, 209] on button "button" at bounding box center [958, 209] width 21 height 21
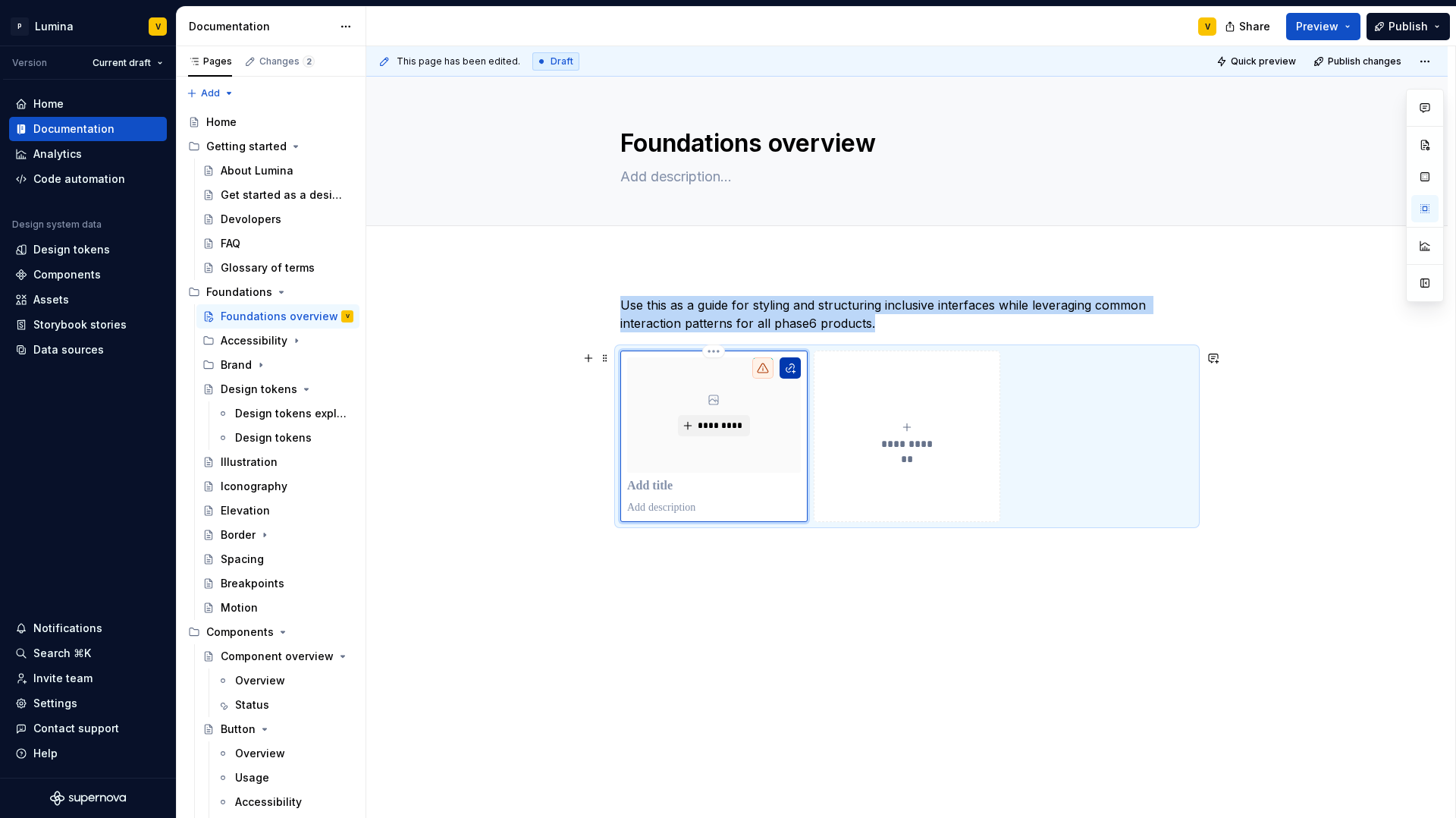
click at [797, 362] on button "button" at bounding box center [790, 368] width 21 height 21
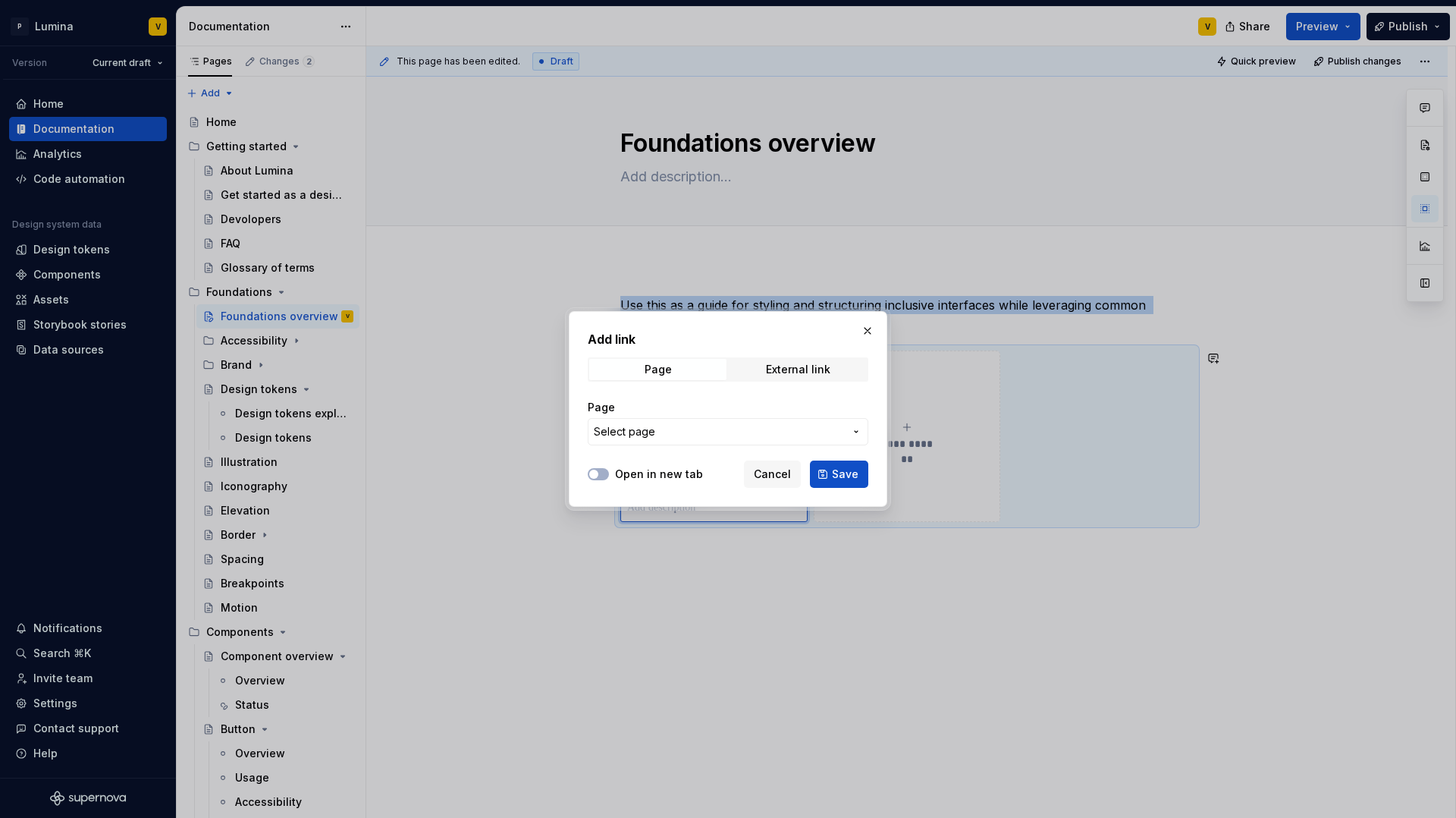
click at [734, 428] on span "Select page" at bounding box center [719, 431] width 250 height 15
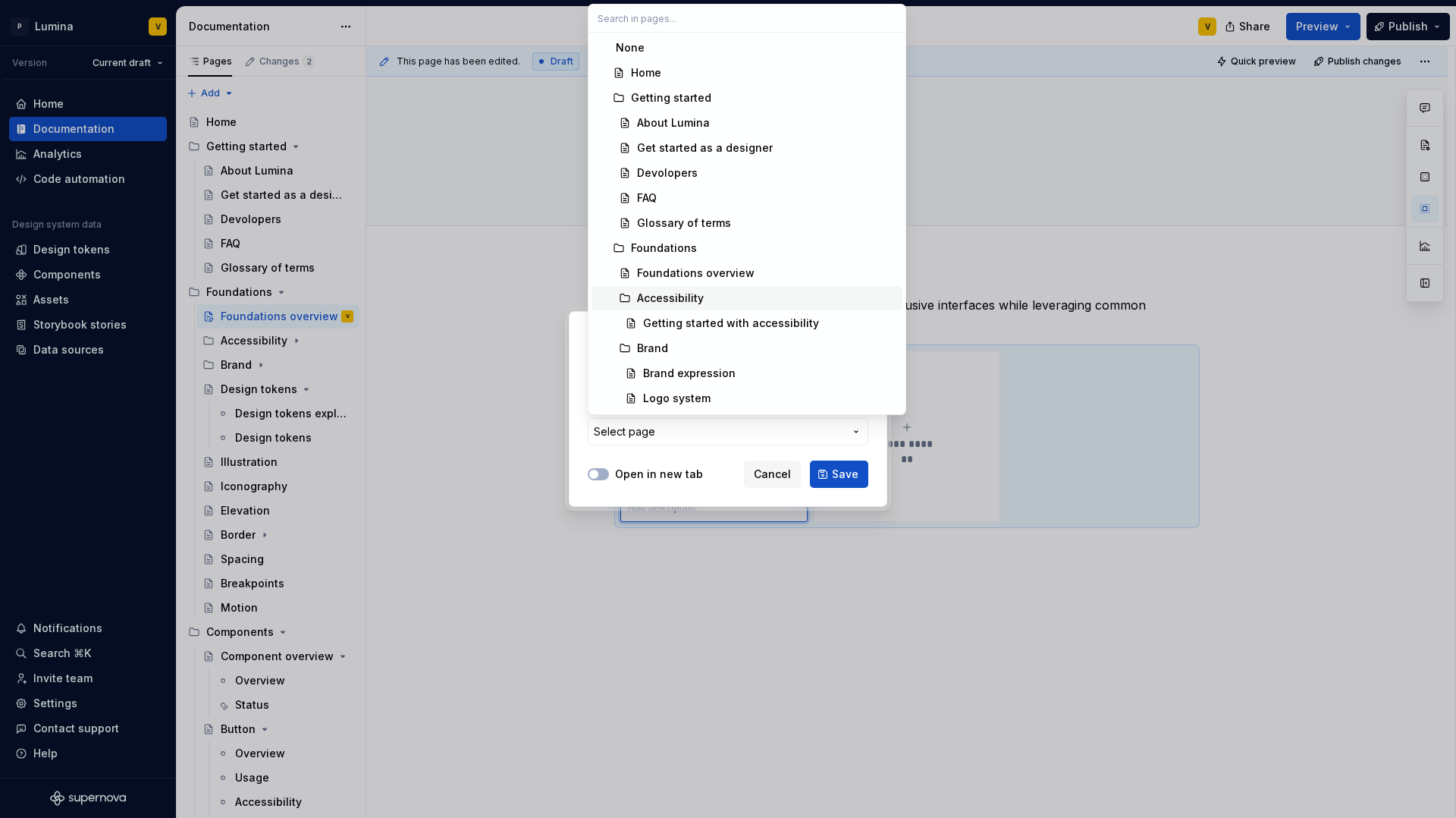
click at [668, 295] on div "Accessibility" at bounding box center [670, 297] width 67 height 15
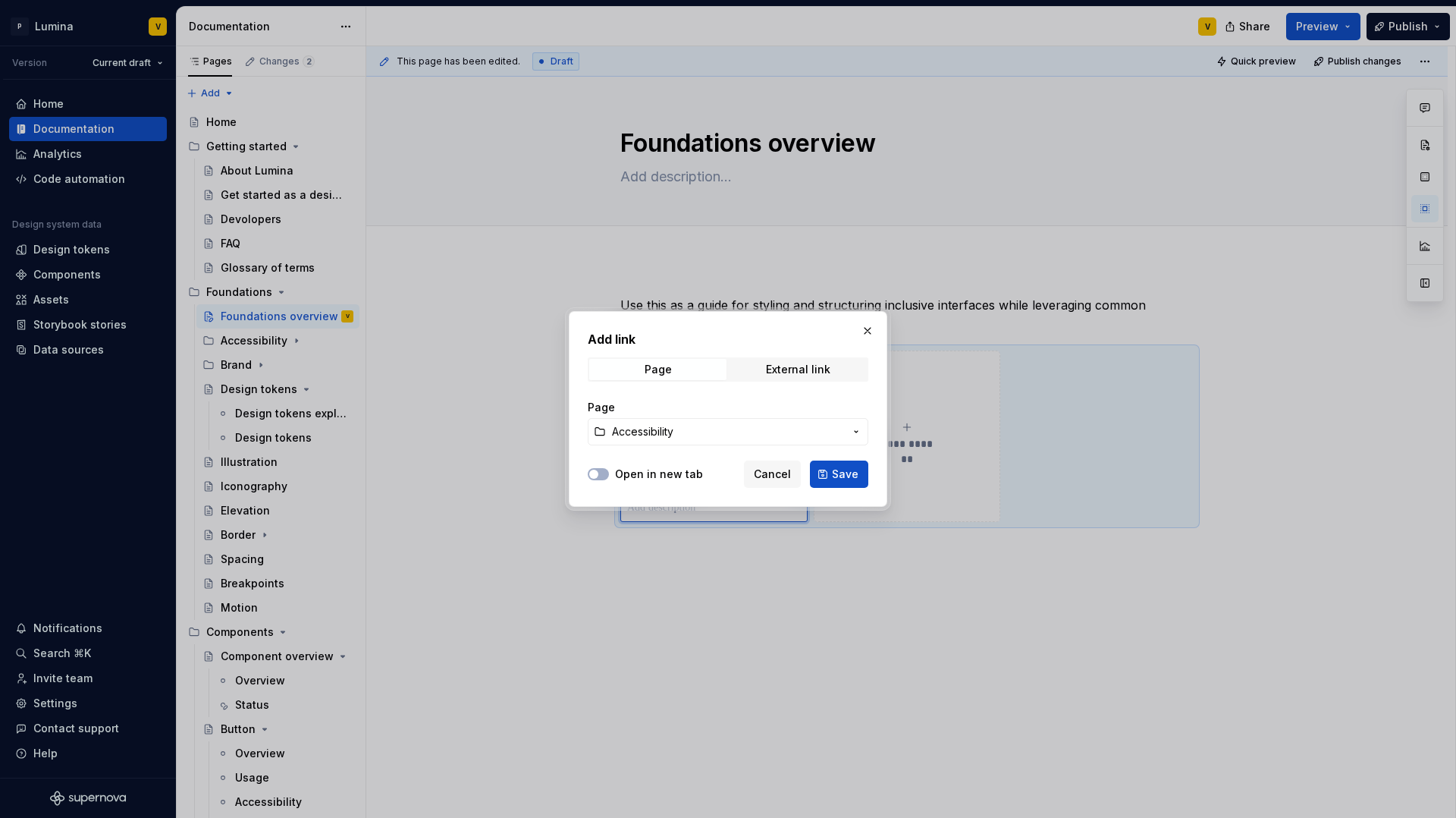
drag, startPoint x: 845, startPoint y: 478, endPoint x: 838, endPoint y: 482, distance: 8.1
click at [845, 478] on span "Save" at bounding box center [845, 474] width 27 height 15
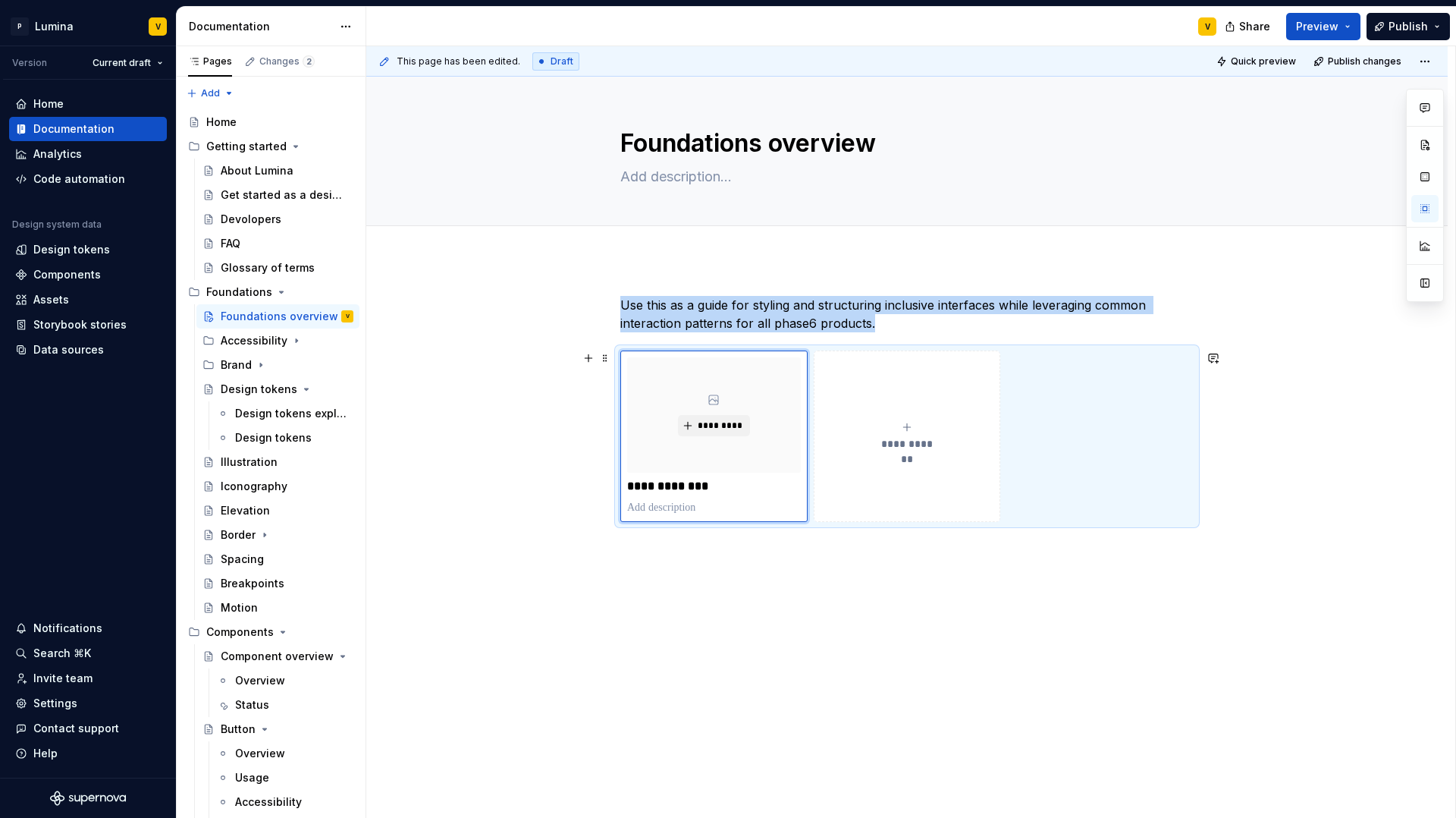
click at [911, 425] on icon "submit" at bounding box center [907, 427] width 12 height 12
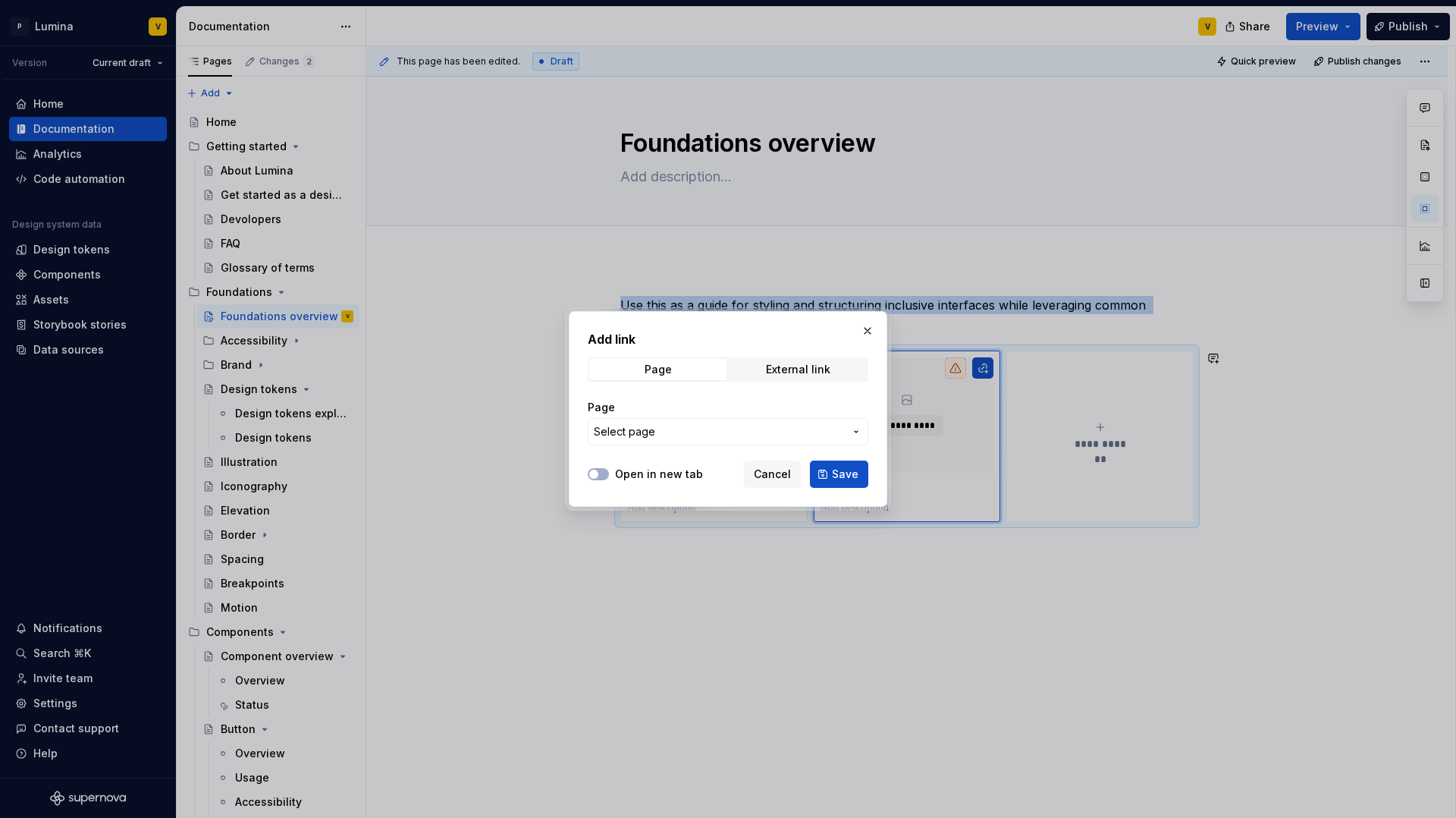
click at [719, 430] on span "Select page" at bounding box center [719, 431] width 250 height 15
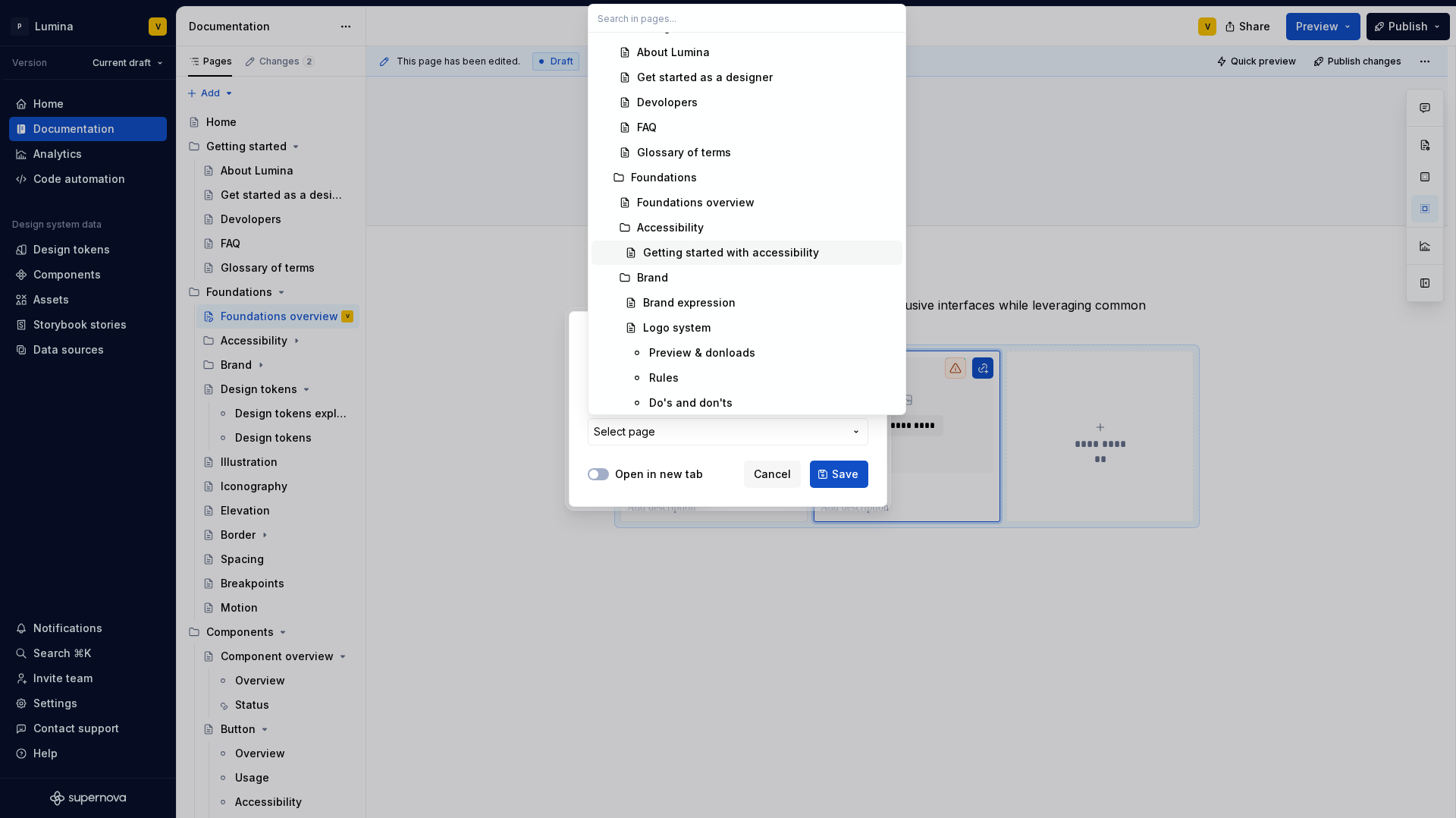
scroll to position [77, 0]
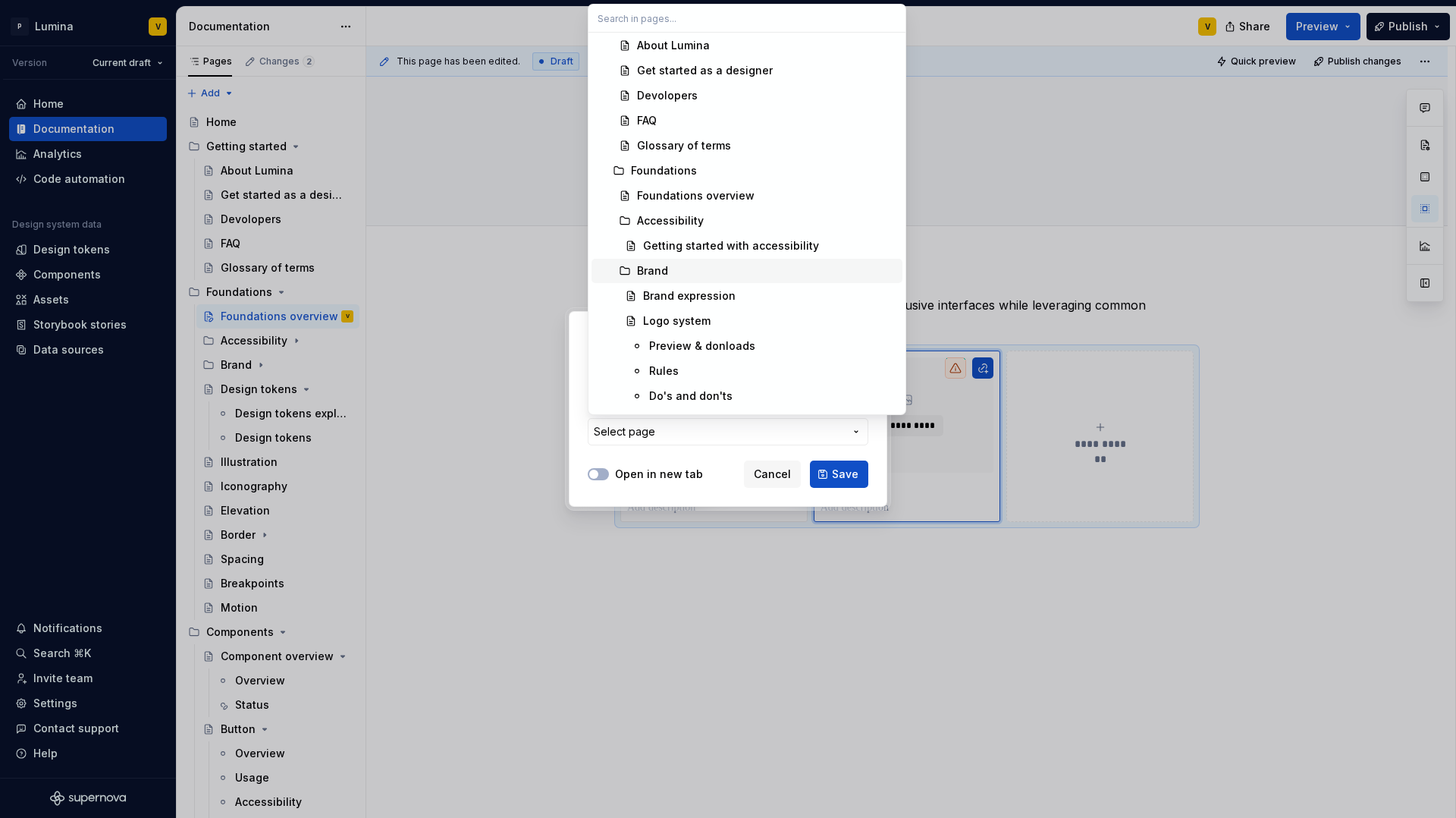
click at [650, 275] on div "Brand" at bounding box center [652, 270] width 31 height 15
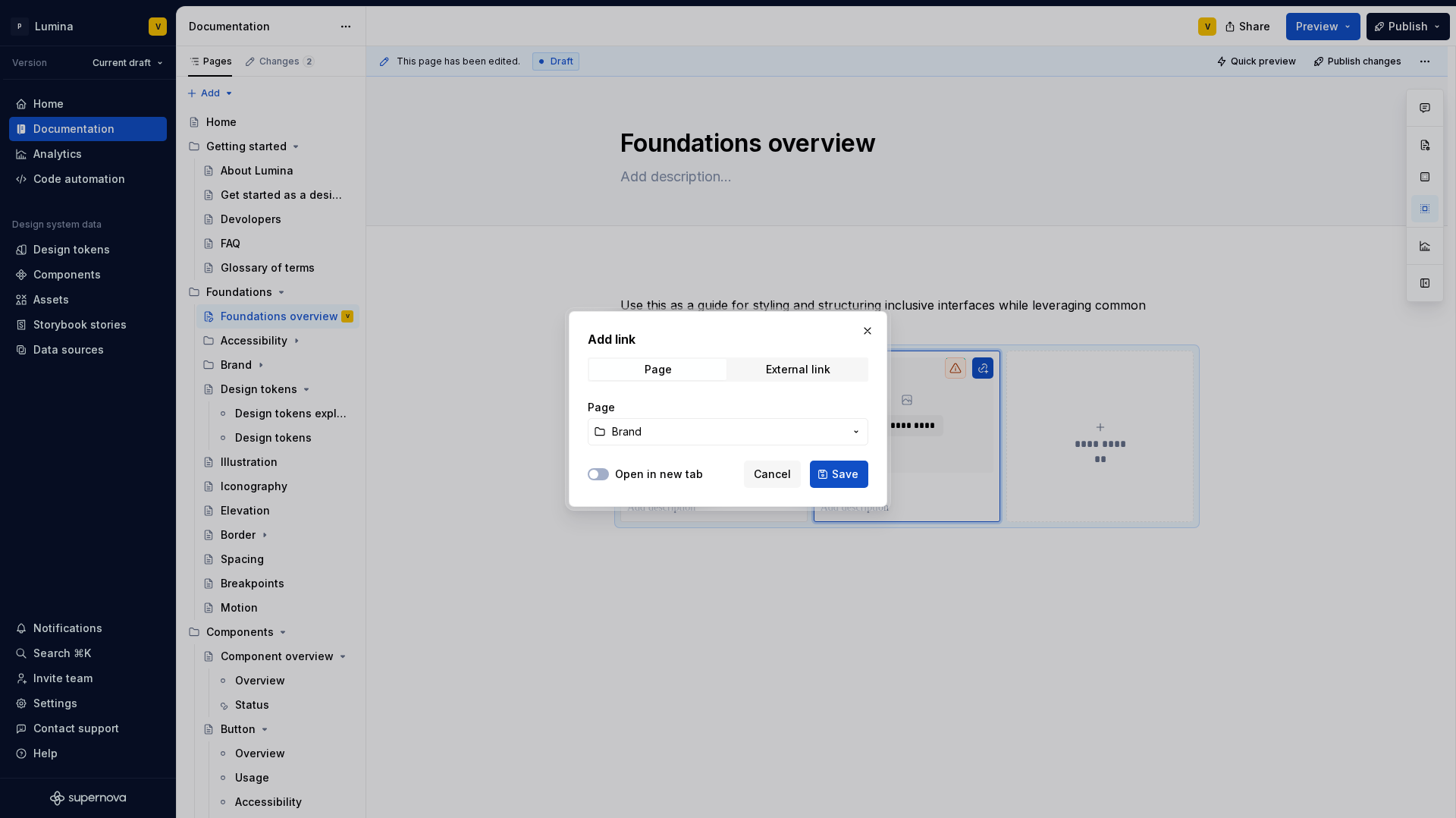
click at [842, 472] on span "Save" at bounding box center [845, 474] width 27 height 15
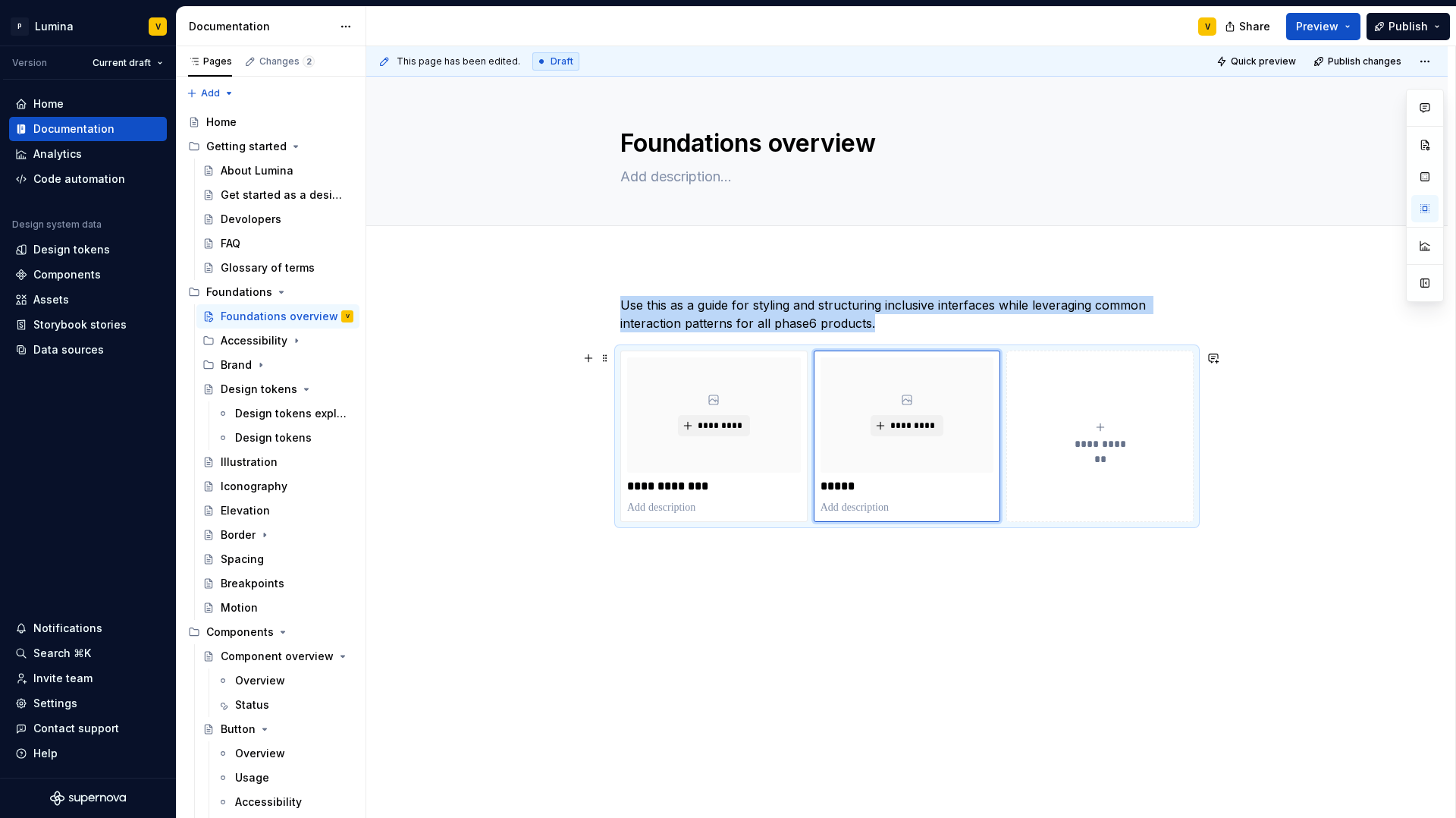
click at [1077, 431] on div "**********" at bounding box center [1100, 436] width 174 height 30
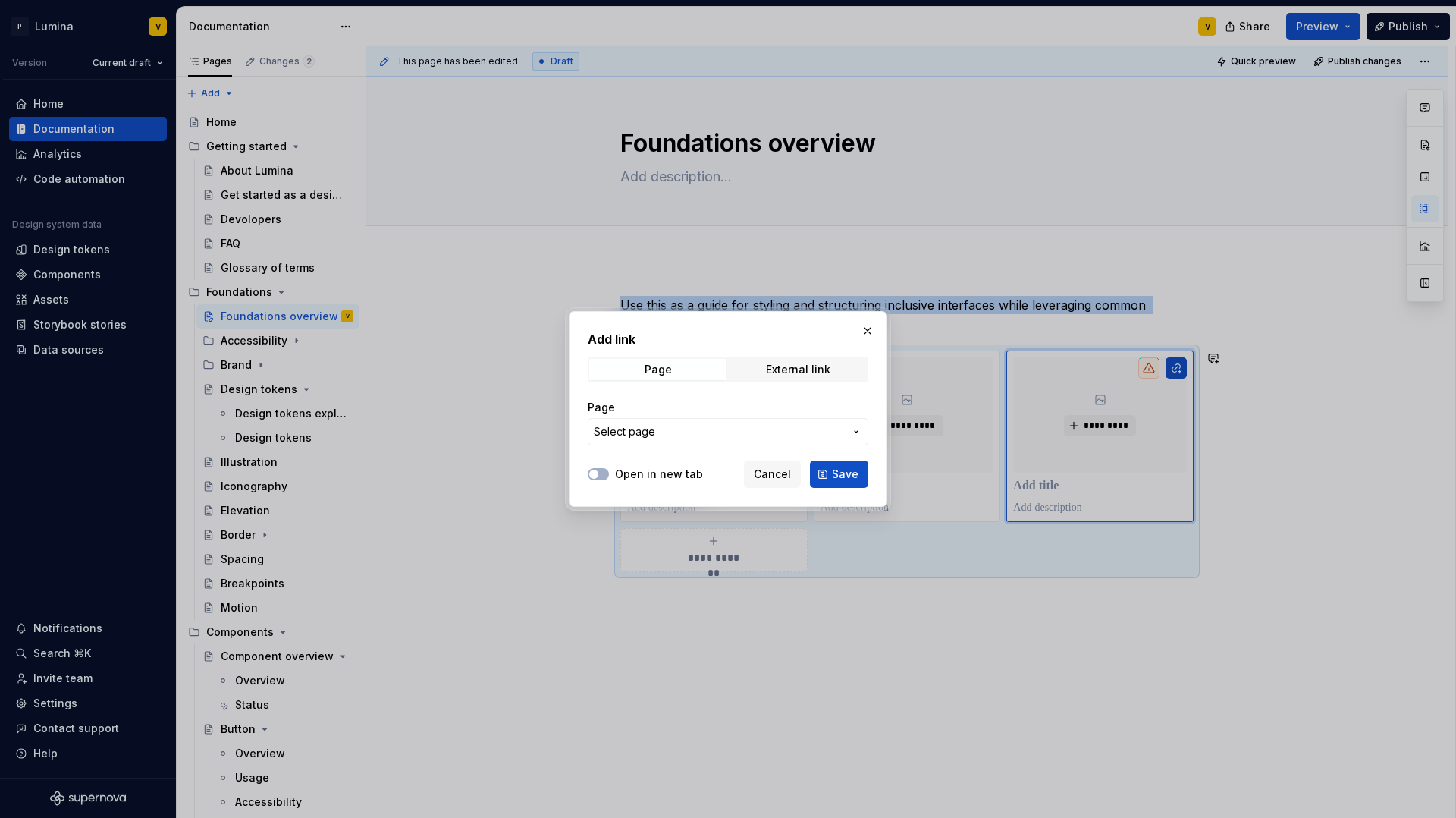
click at [721, 438] on span "Select page" at bounding box center [719, 431] width 250 height 15
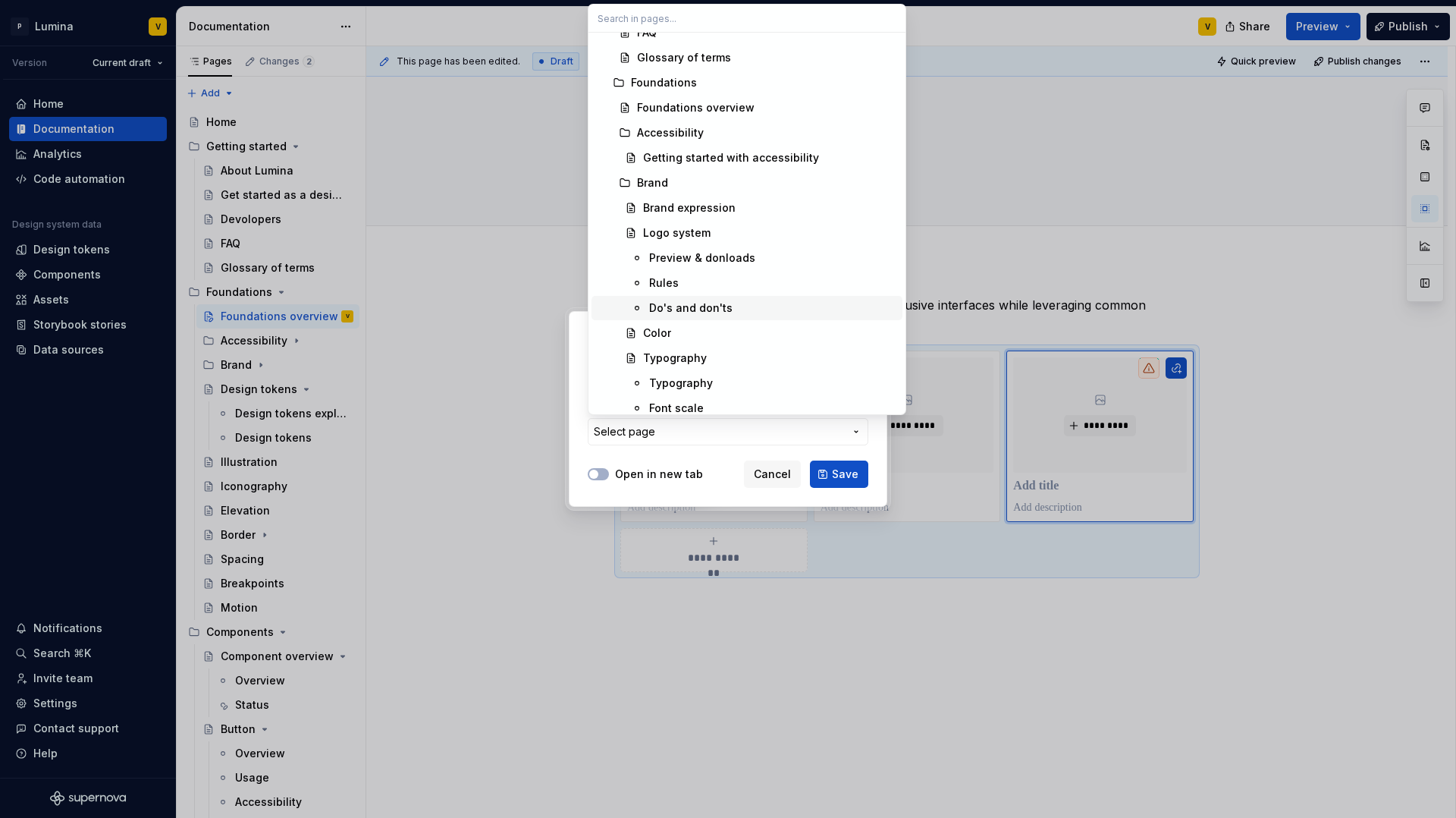
scroll to position [166, 0]
click at [662, 238] on div "Logo system" at bounding box center [677, 232] width 68 height 15
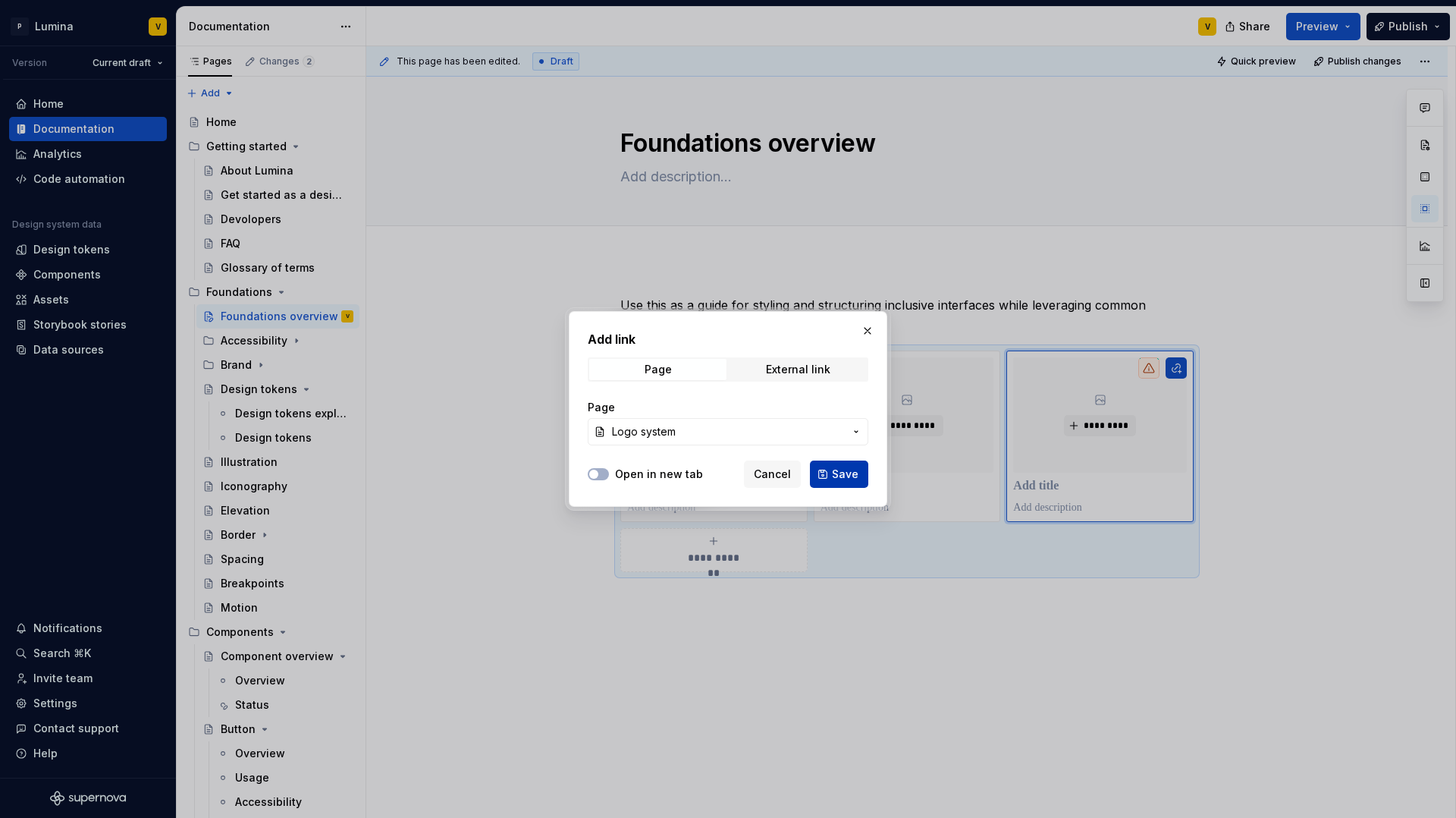
click at [827, 475] on button "Save" at bounding box center [839, 474] width 59 height 27
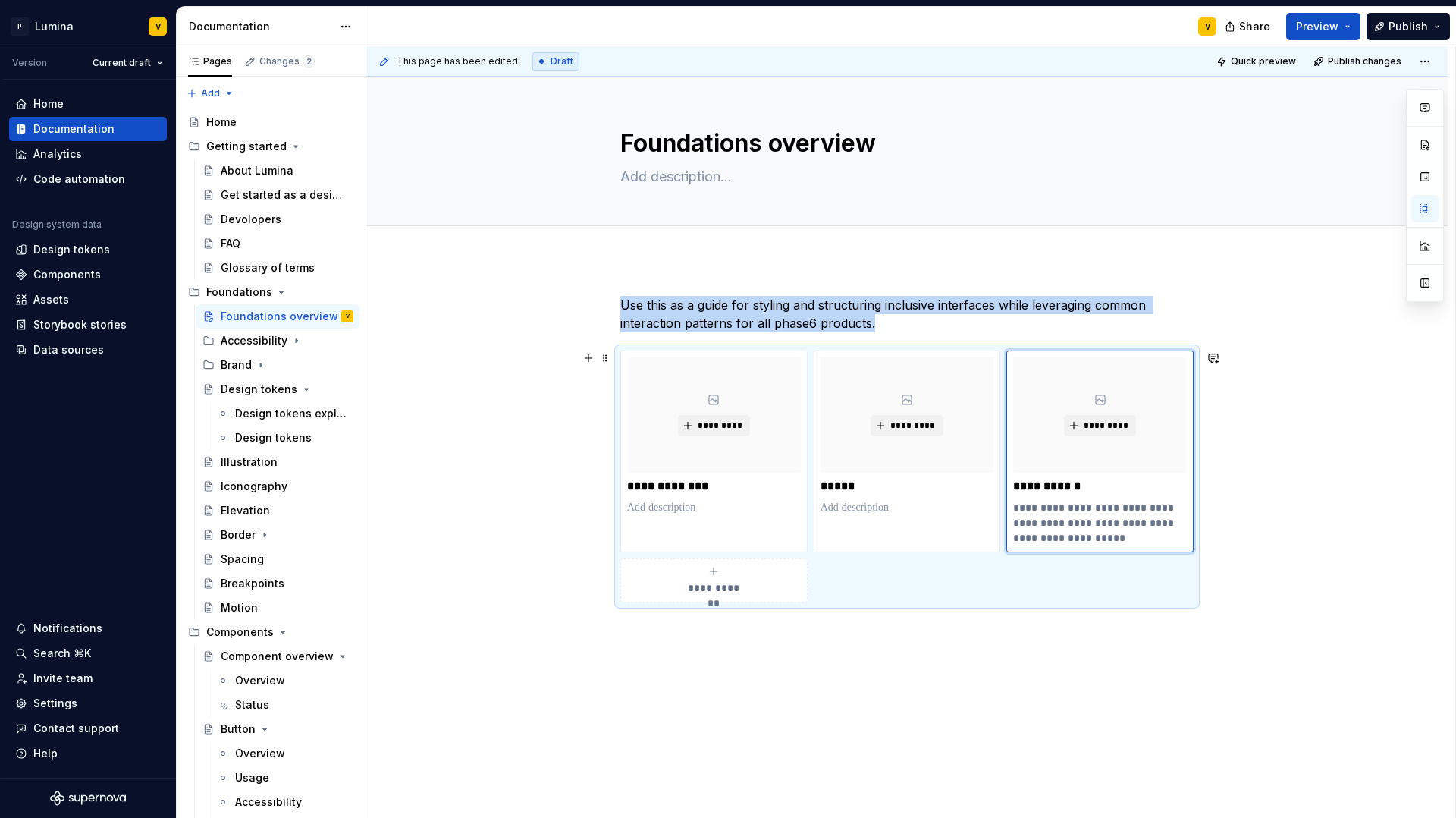
click at [716, 583] on span "**********" at bounding box center [714, 588] width 66 height 15
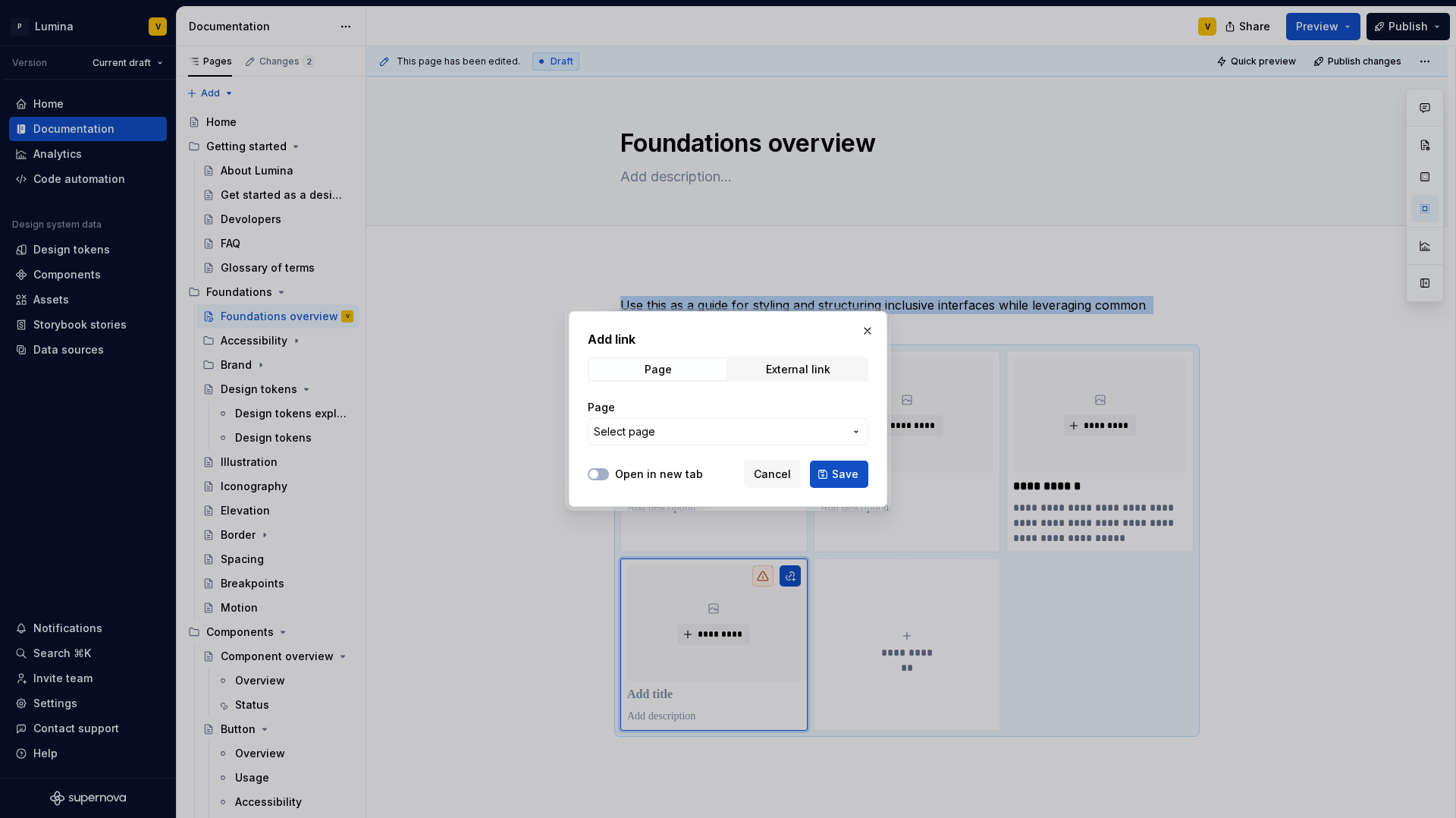
click at [720, 435] on span "Select page" at bounding box center [719, 431] width 250 height 15
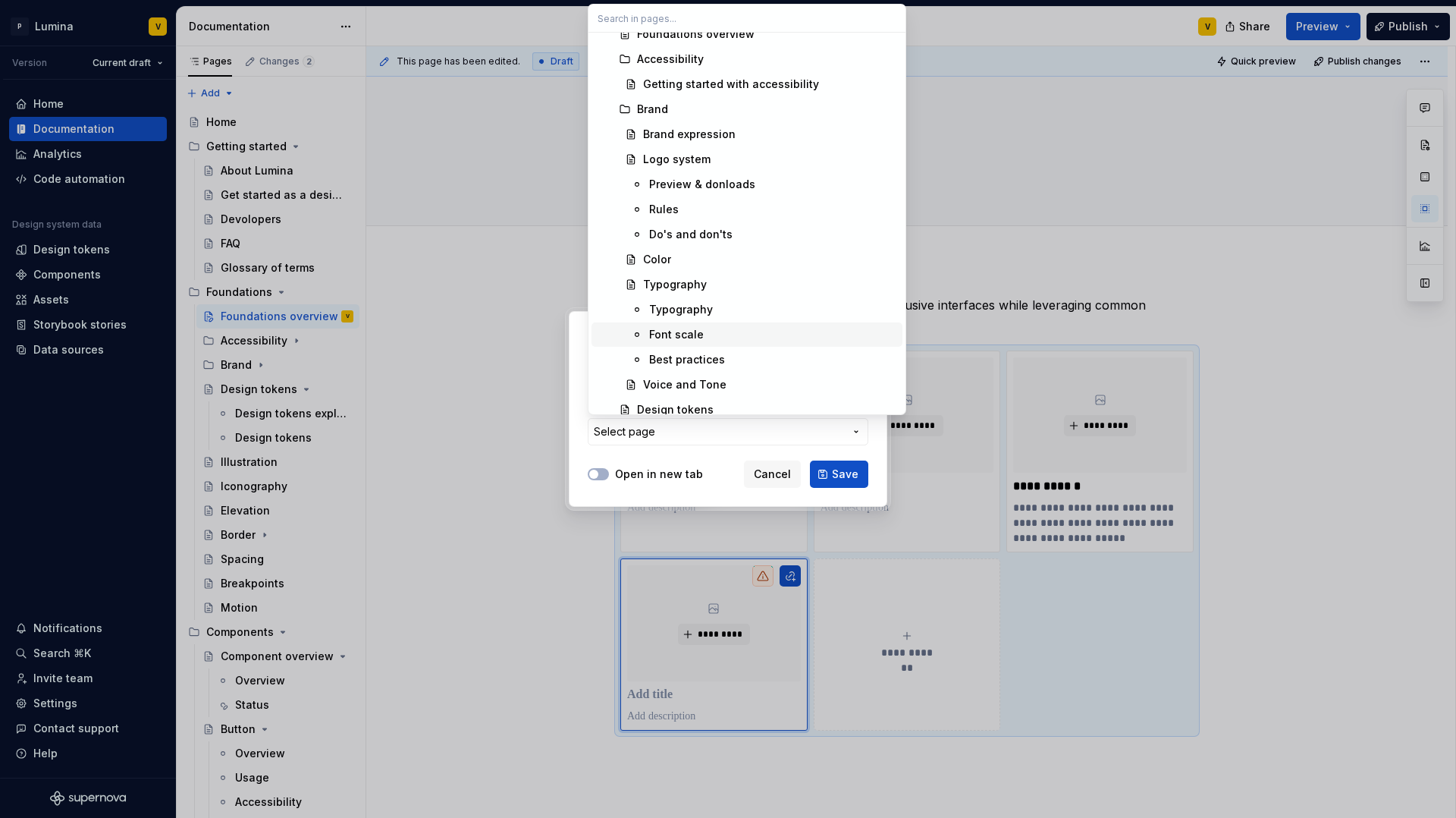
scroll to position [299, 0]
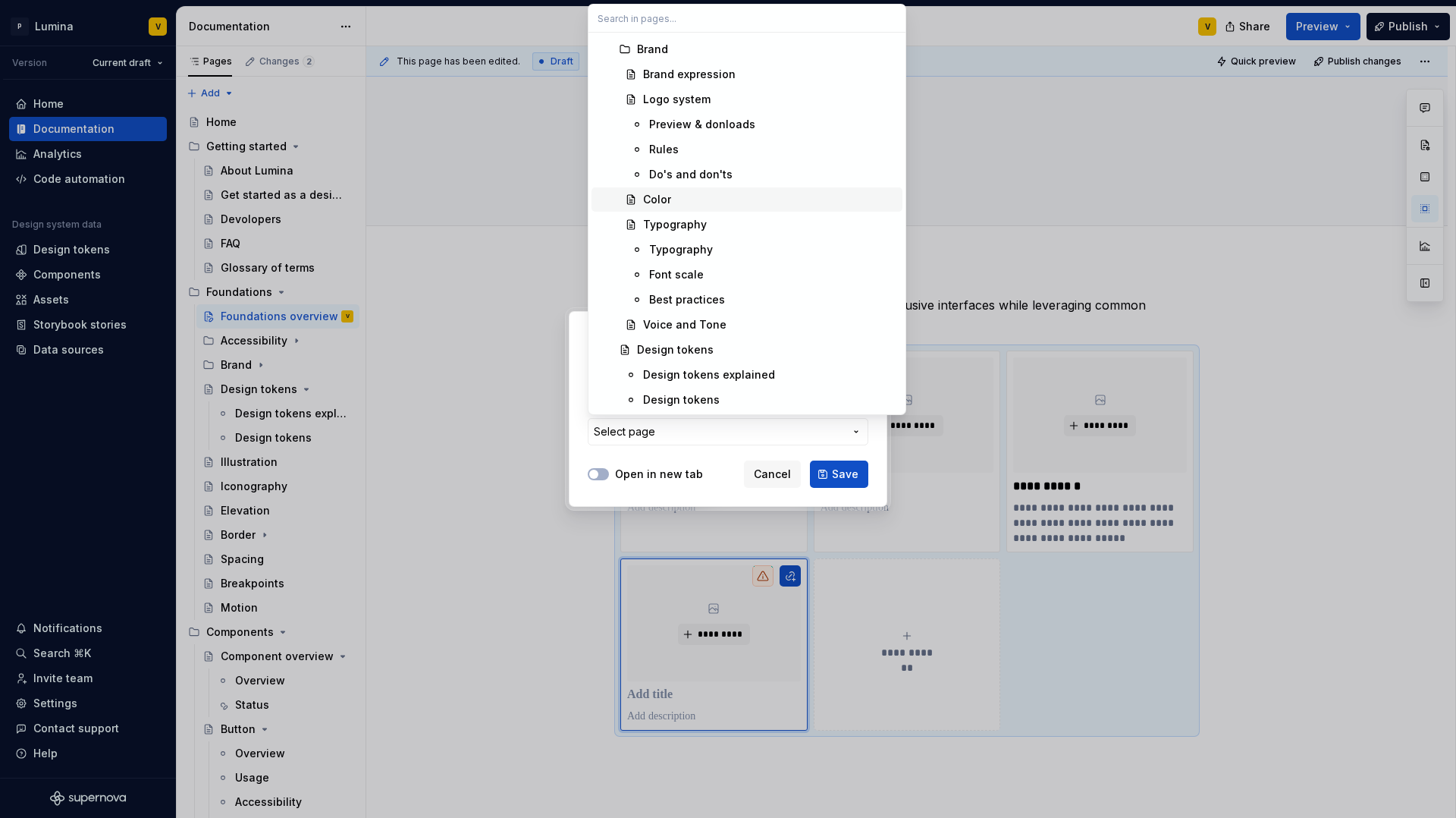
click at [463, 181] on div at bounding box center [728, 409] width 1456 height 818
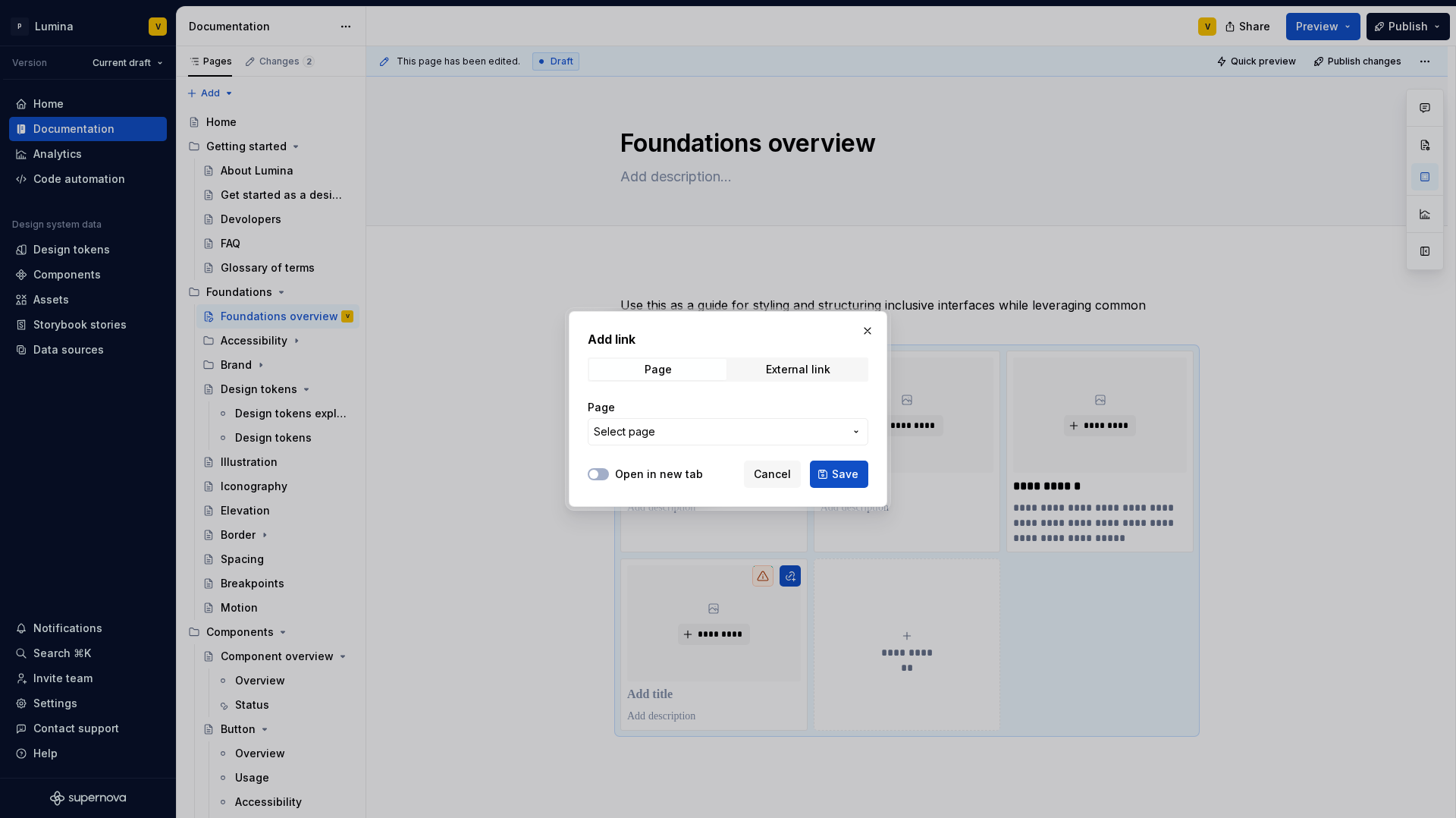
click at [751, 439] on button "Select page" at bounding box center [728, 432] width 281 height 27
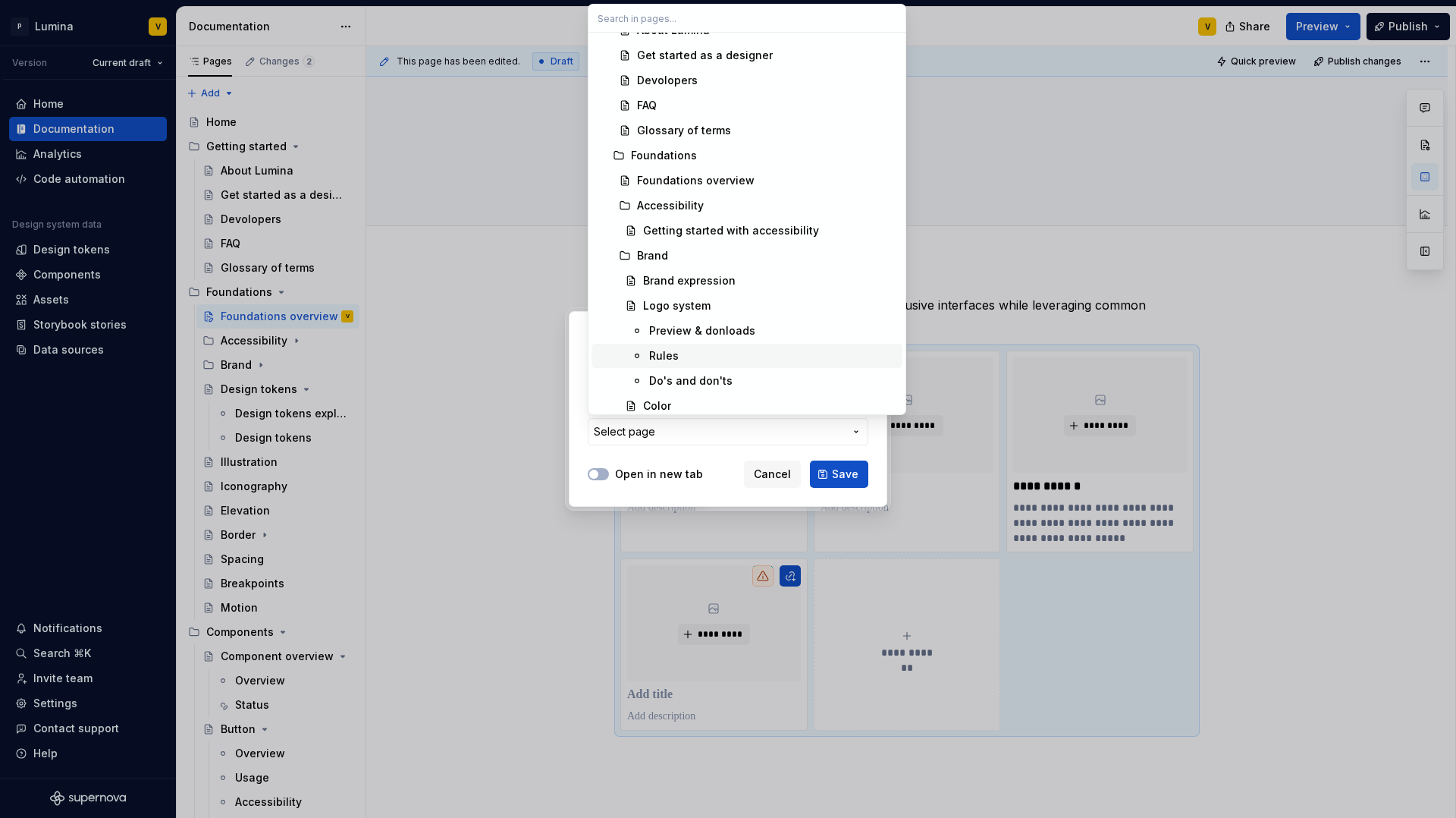
scroll to position [104, 0]
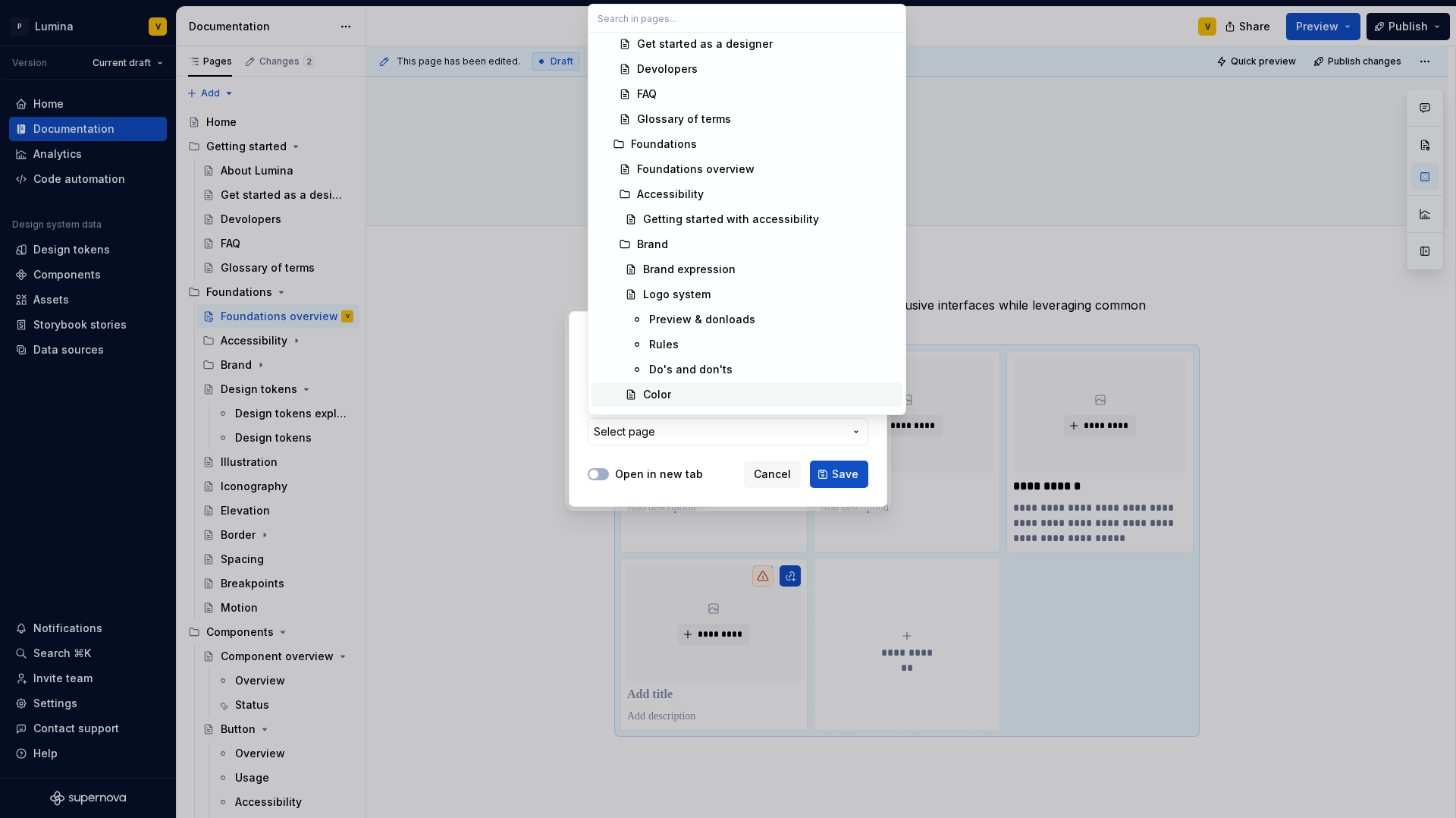
click at [668, 388] on div "Color" at bounding box center [657, 394] width 28 height 15
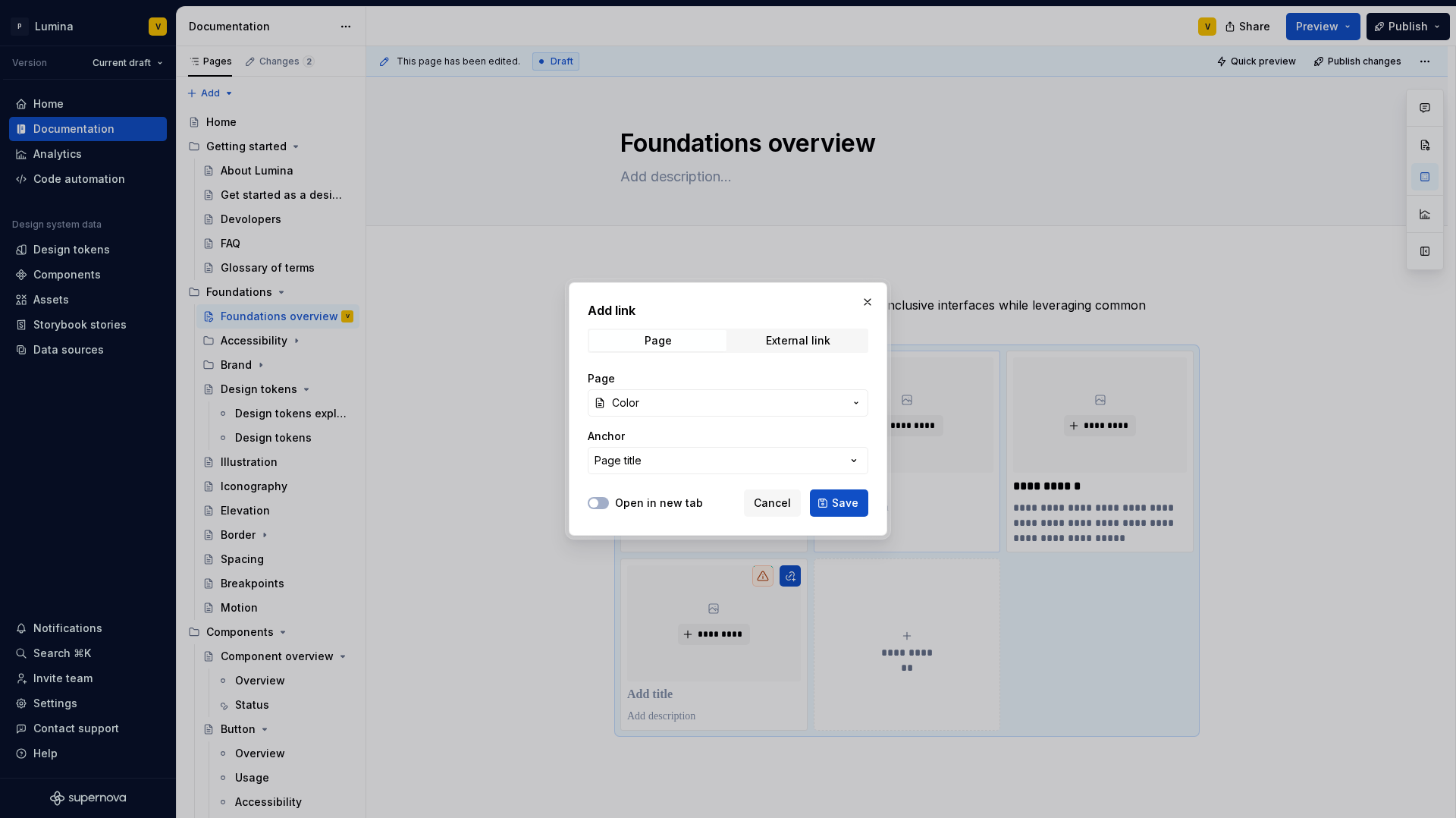
click at [833, 503] on button "Save" at bounding box center [839, 503] width 59 height 27
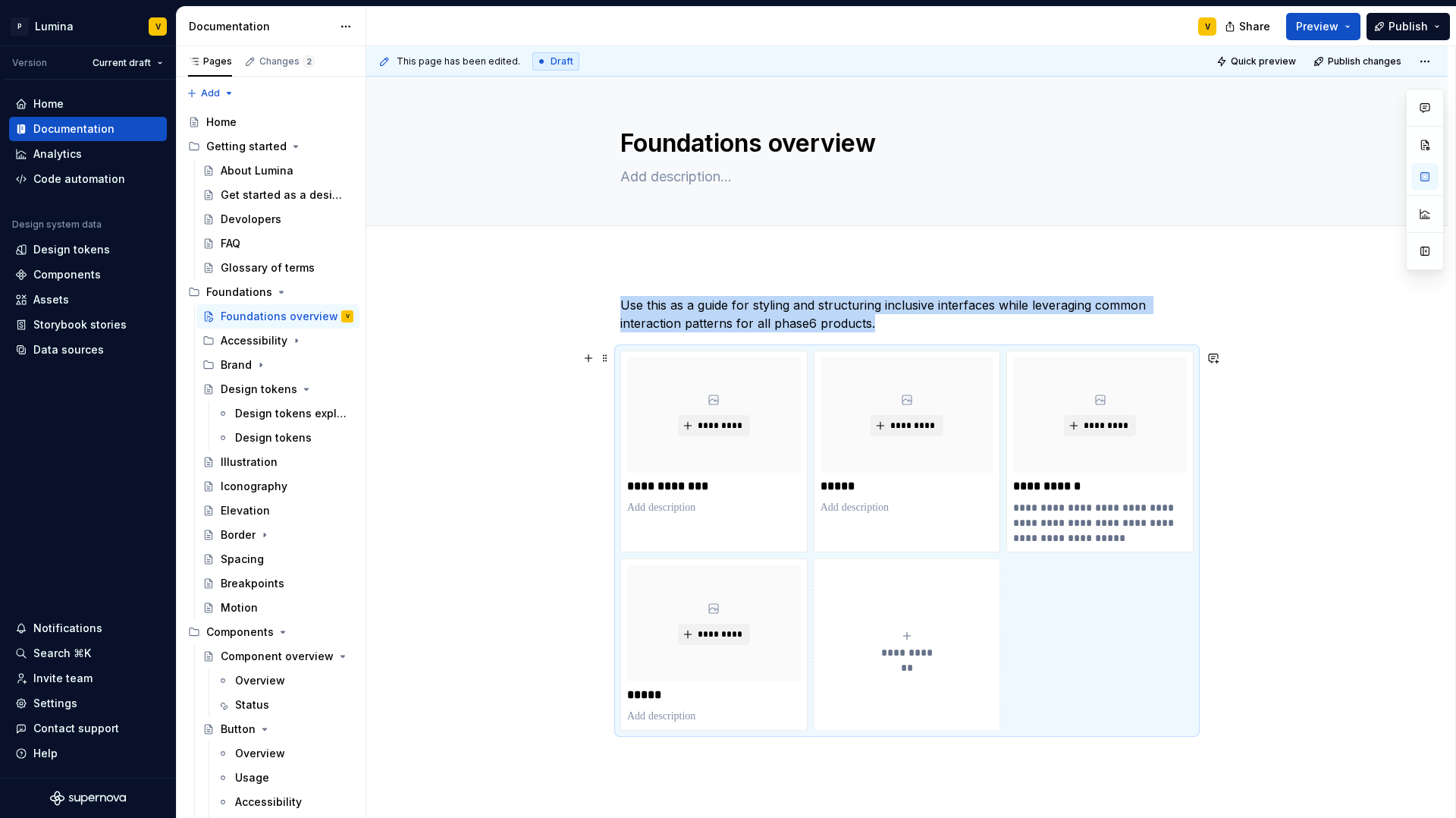
click at [898, 630] on div "**********" at bounding box center [907, 645] width 174 height 30
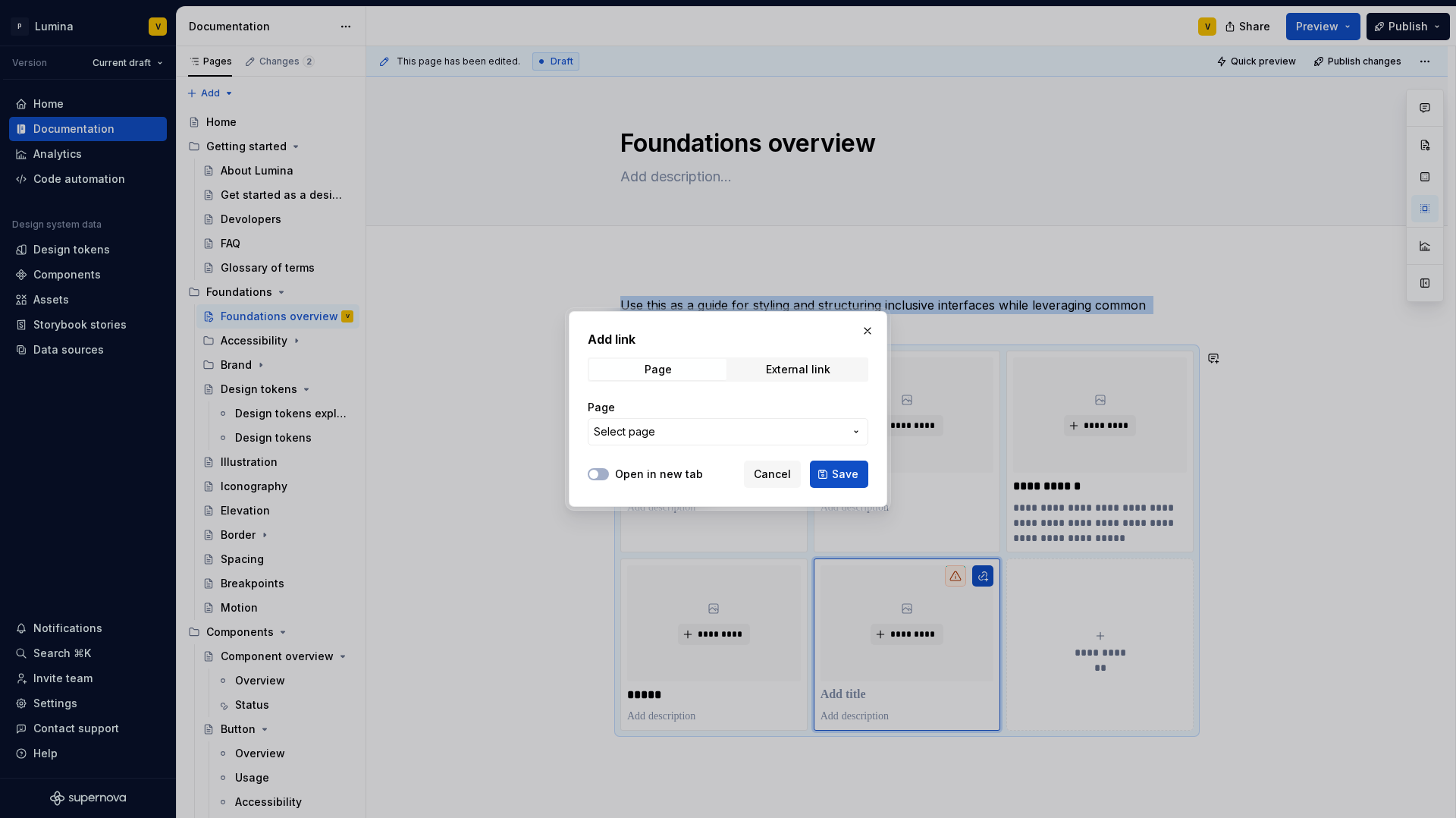
click at [705, 432] on span "Select page" at bounding box center [719, 431] width 250 height 15
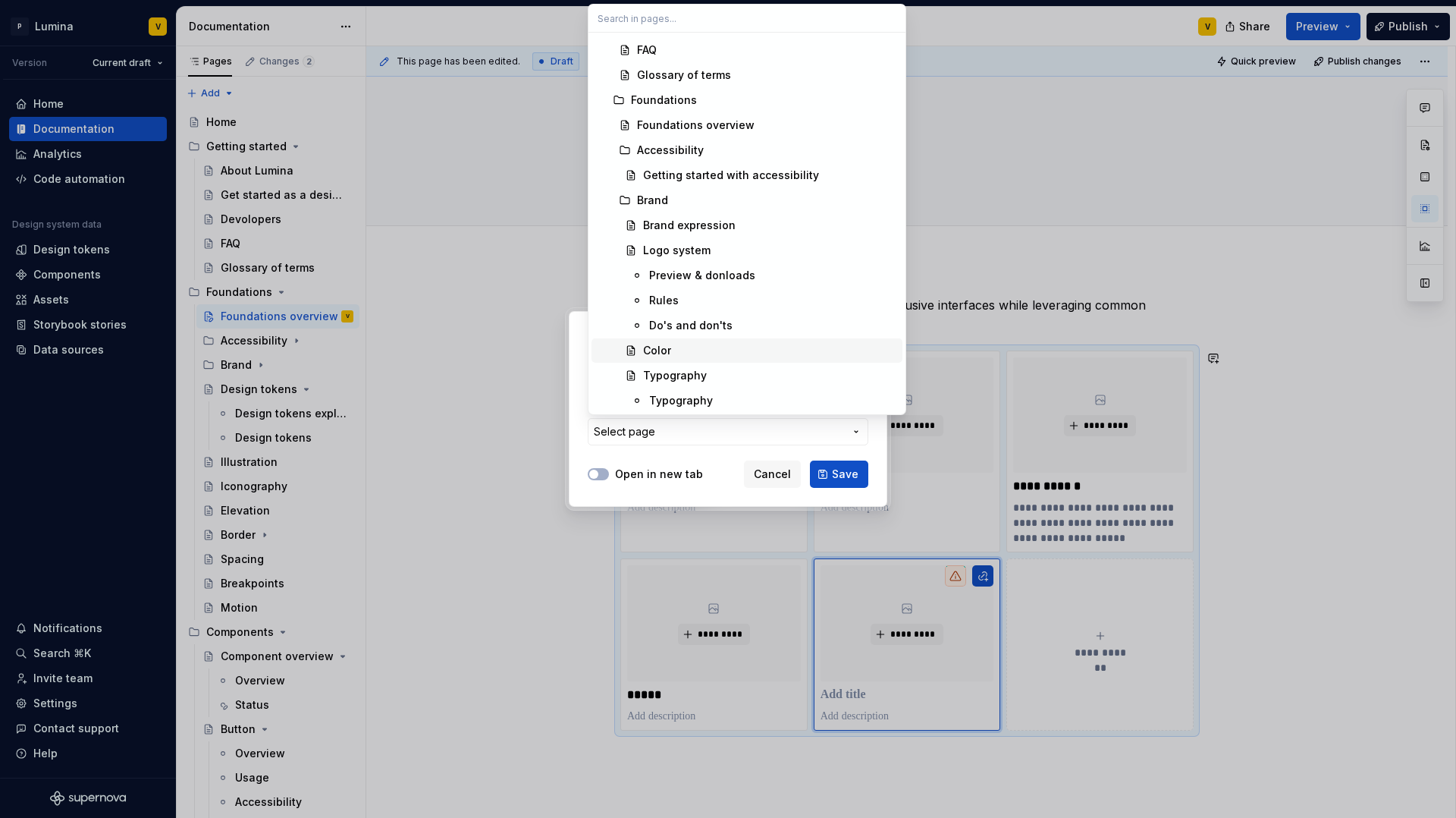
scroll to position [220, 0]
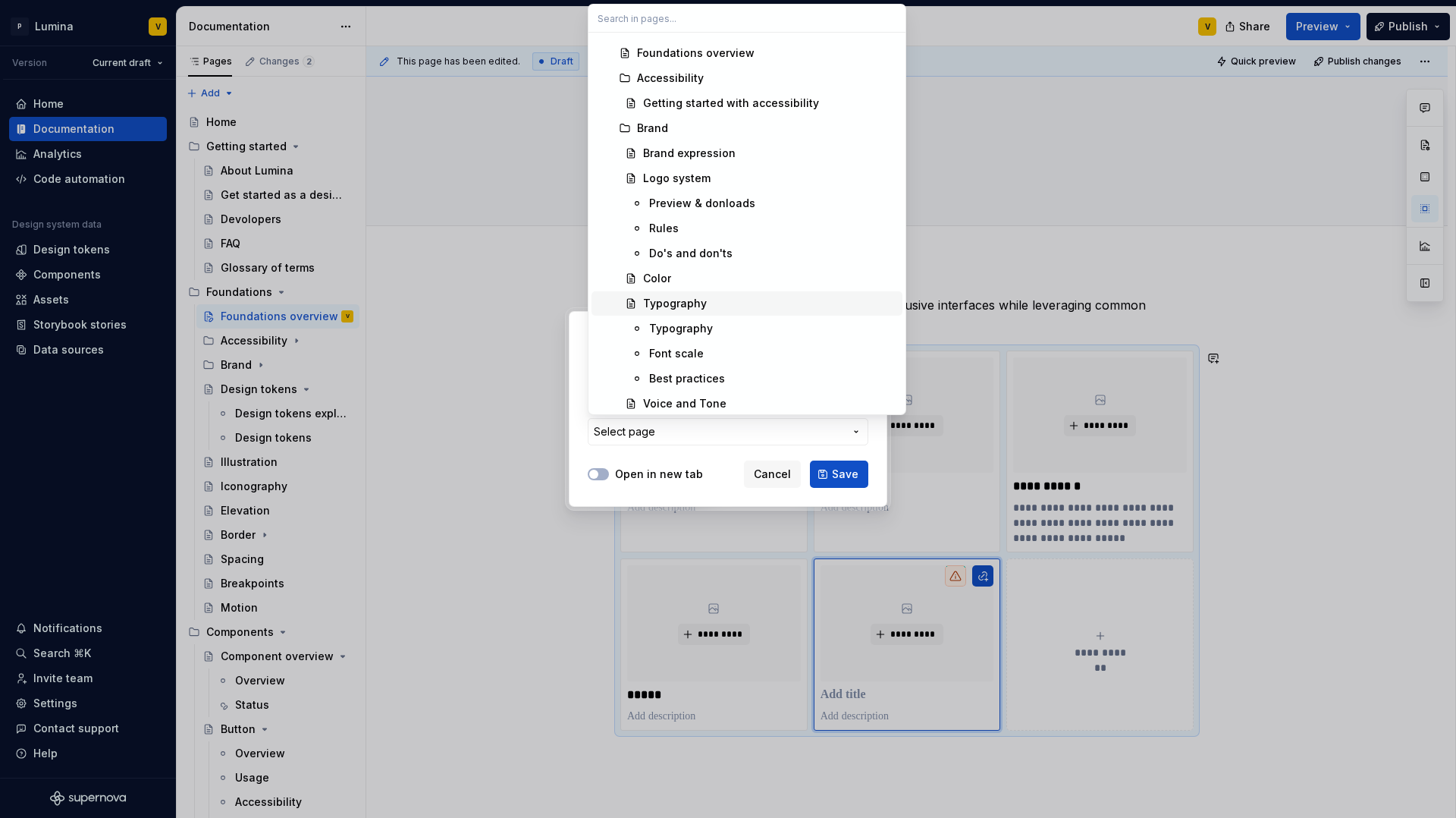
click at [669, 308] on div "Typography" at bounding box center [675, 303] width 64 height 15
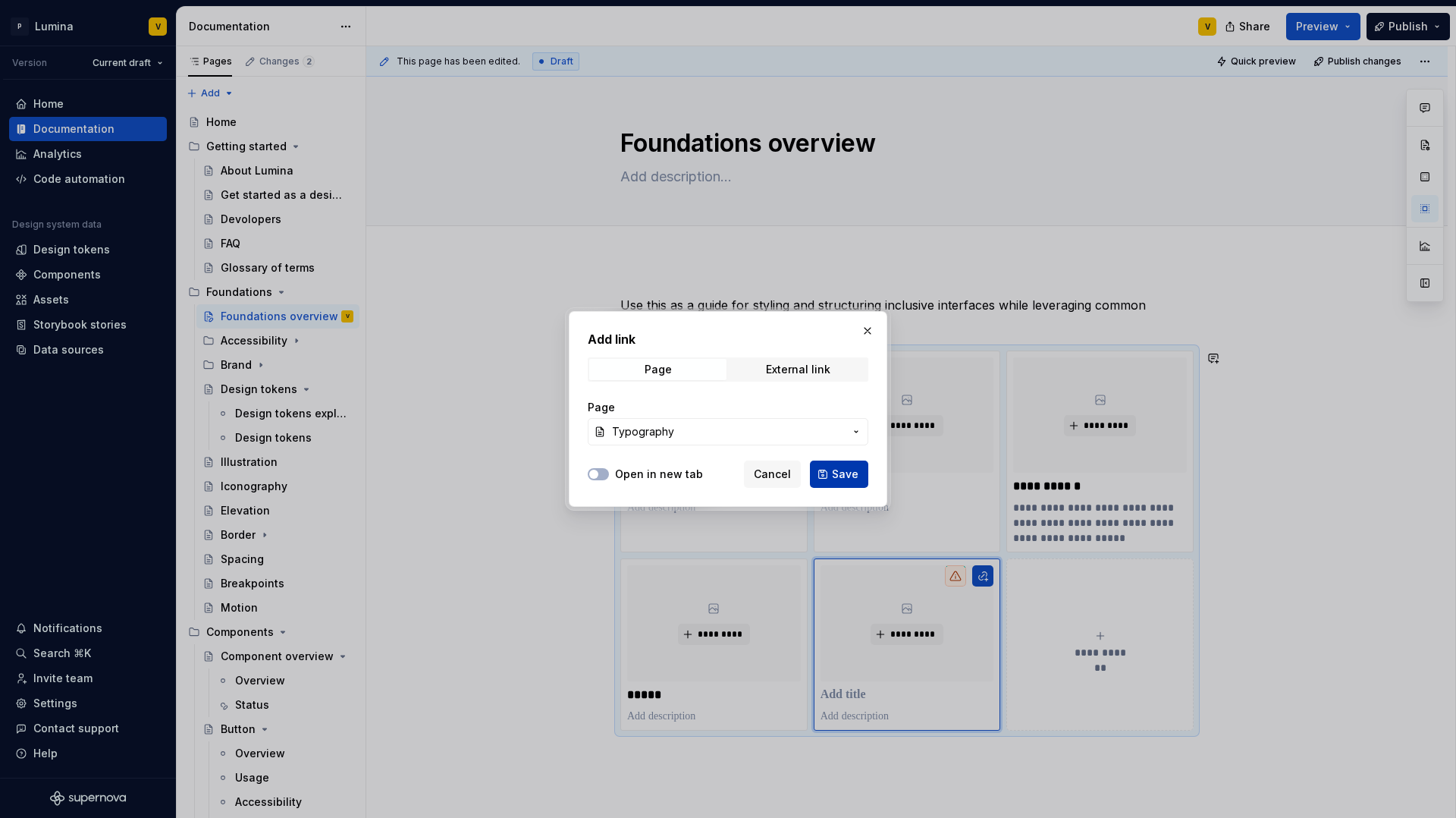
click at [834, 476] on span "Save" at bounding box center [845, 474] width 27 height 15
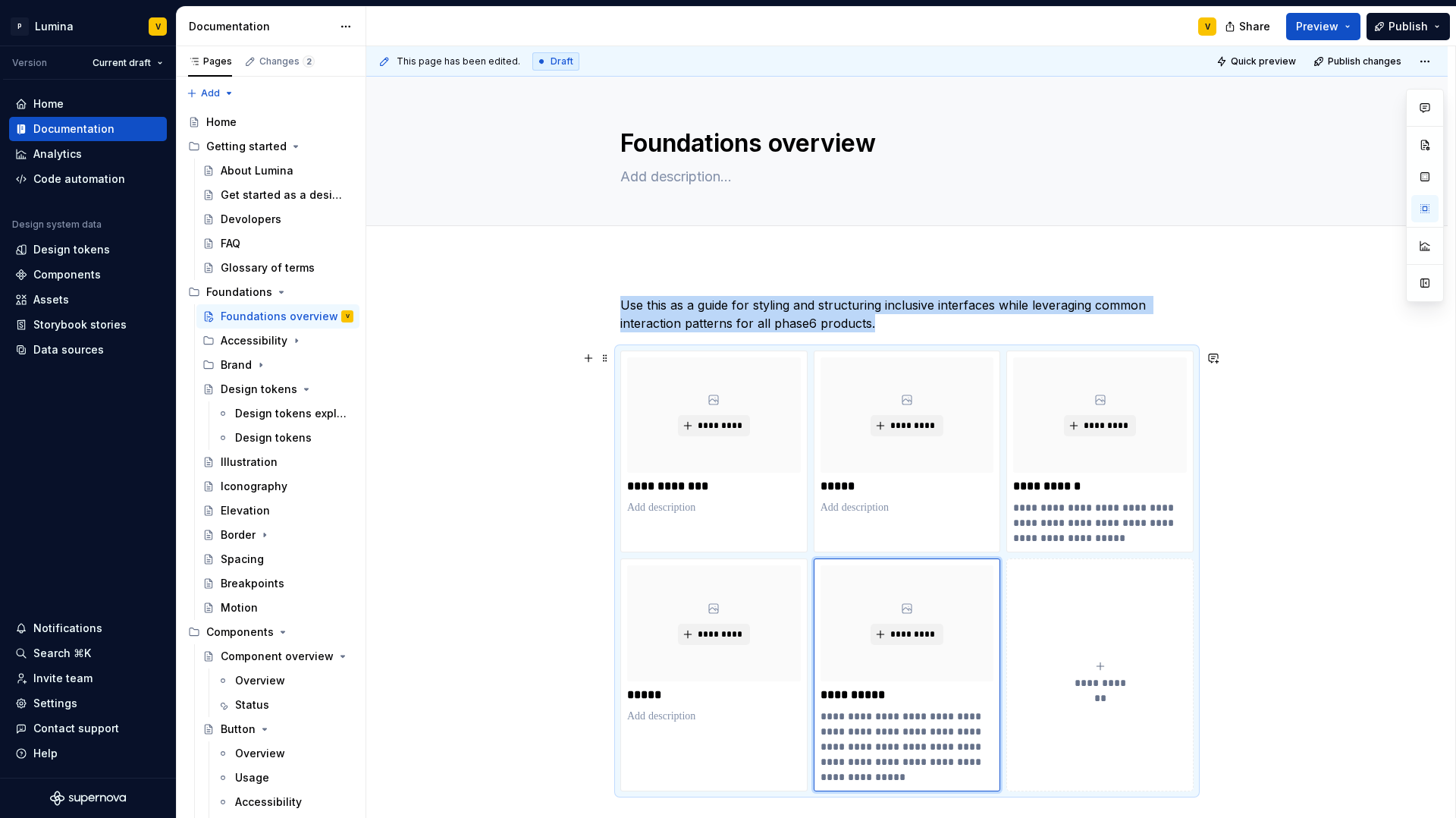
click at [1099, 663] on icon "submit" at bounding box center [1100, 666] width 7 height 7
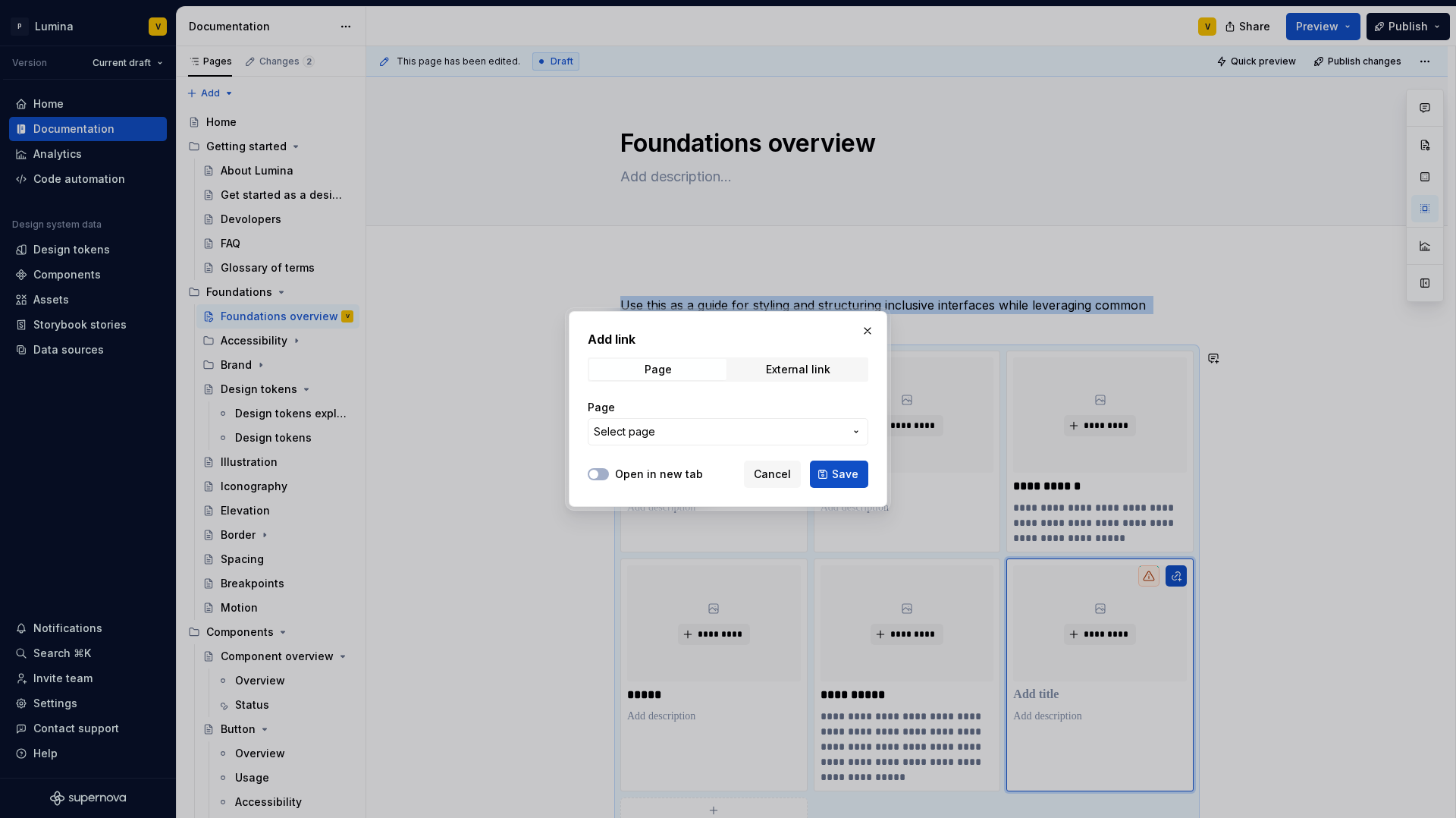
click at [709, 437] on span "Select page" at bounding box center [719, 431] width 250 height 15
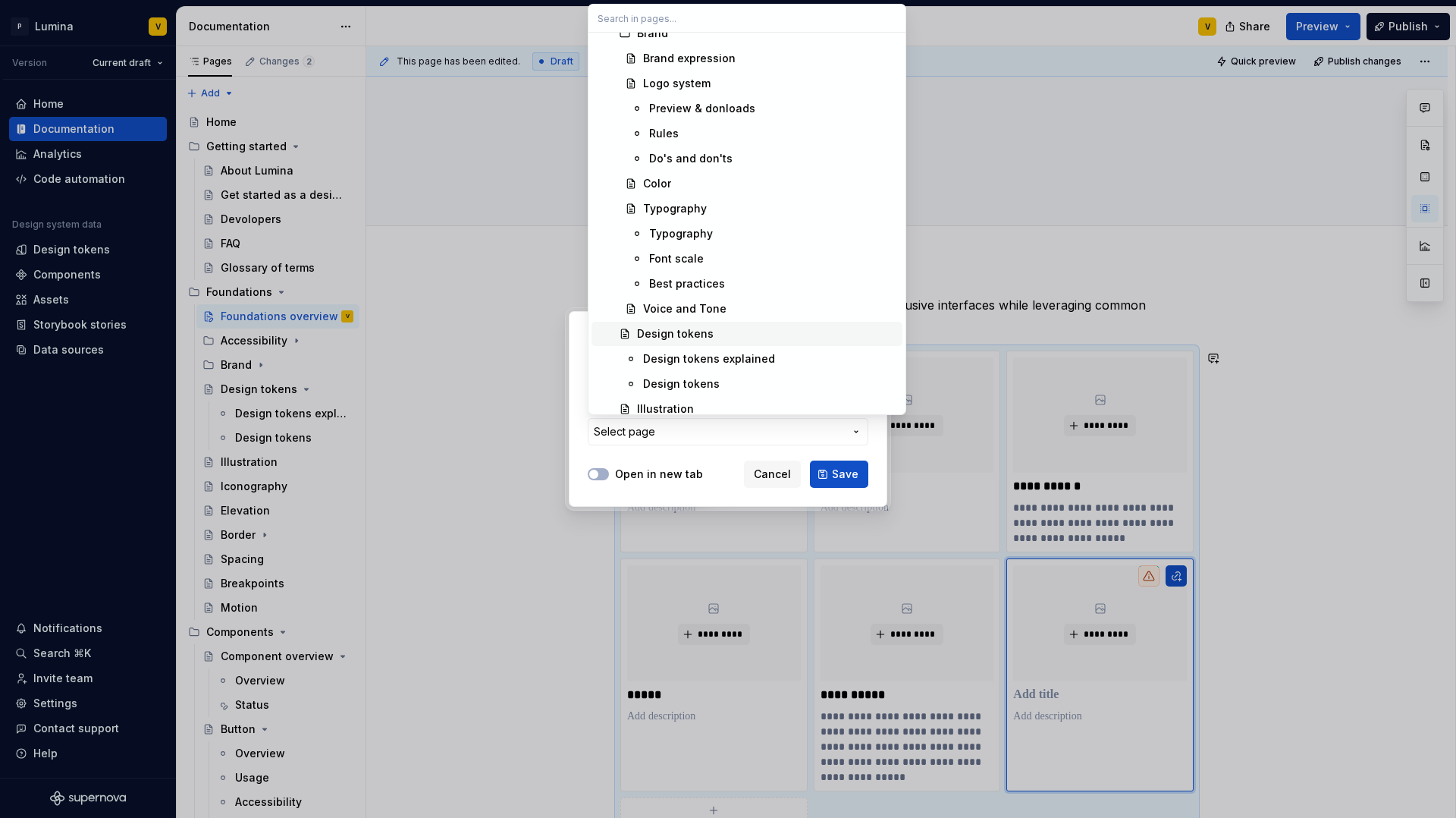
scroll to position [388, 0]
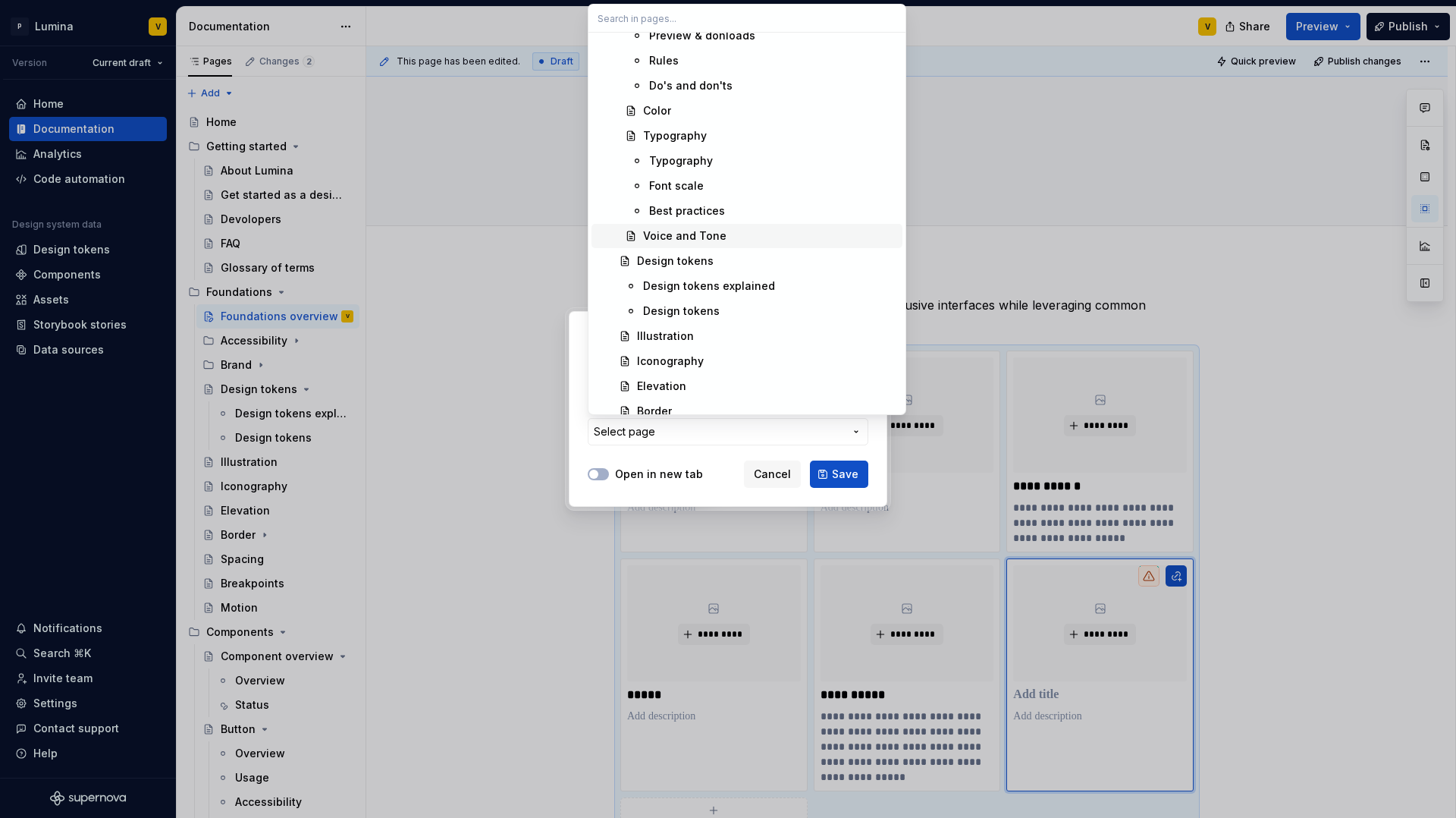
click at [667, 236] on div "Voice and Tone" at bounding box center [684, 236] width 83 height 15
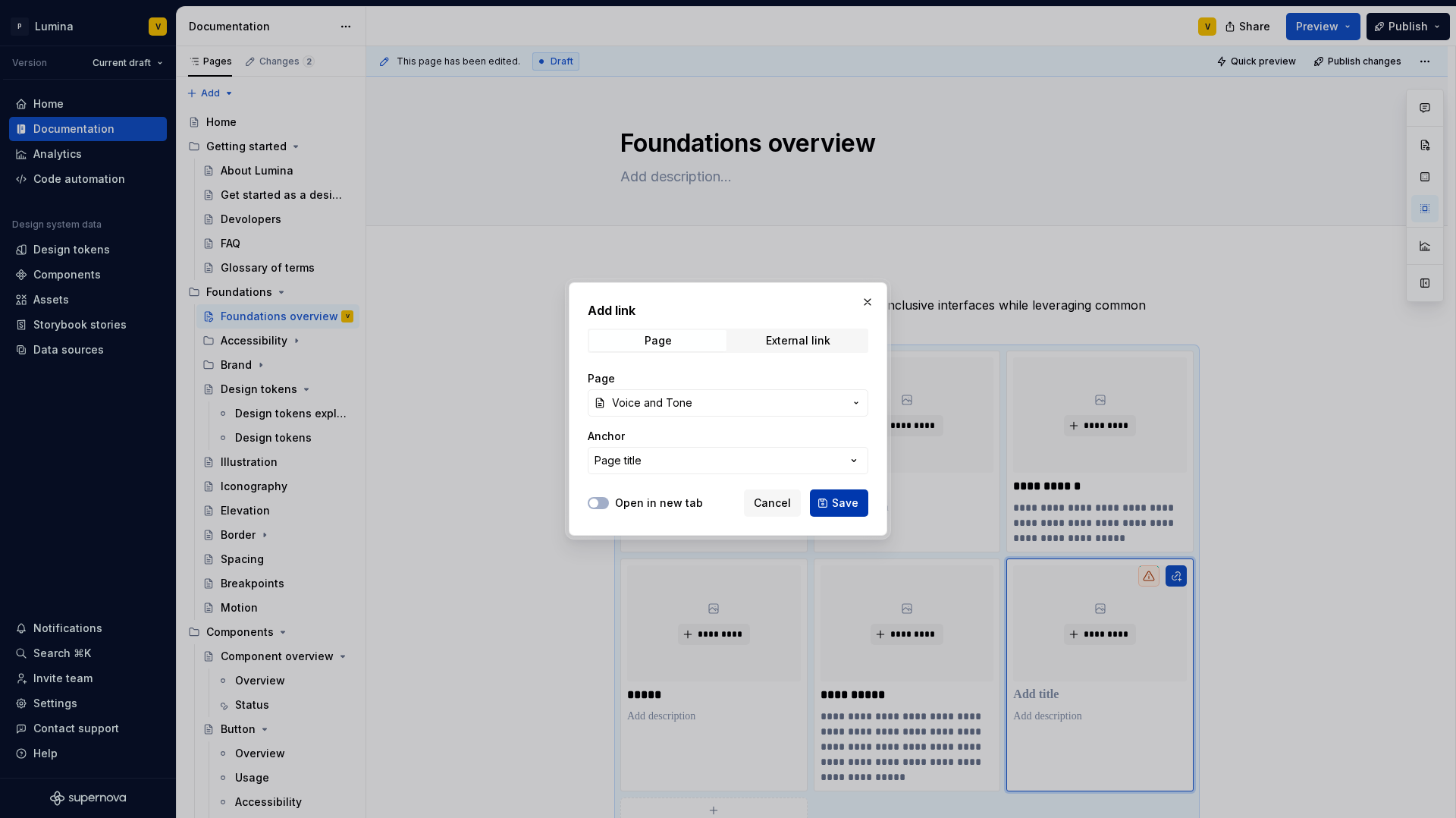
click at [836, 501] on span "Save" at bounding box center [845, 503] width 27 height 15
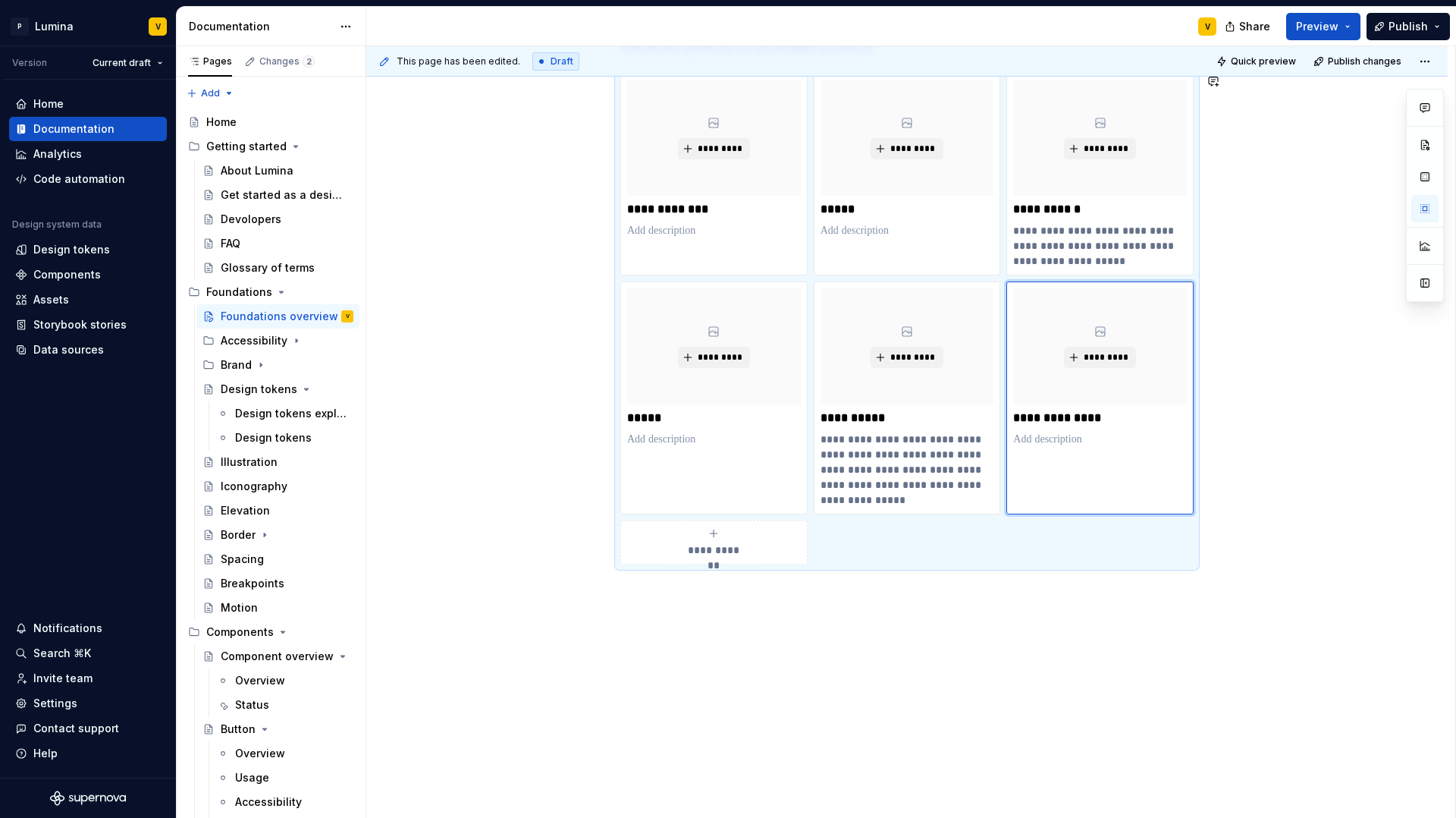
scroll to position [286, 0]
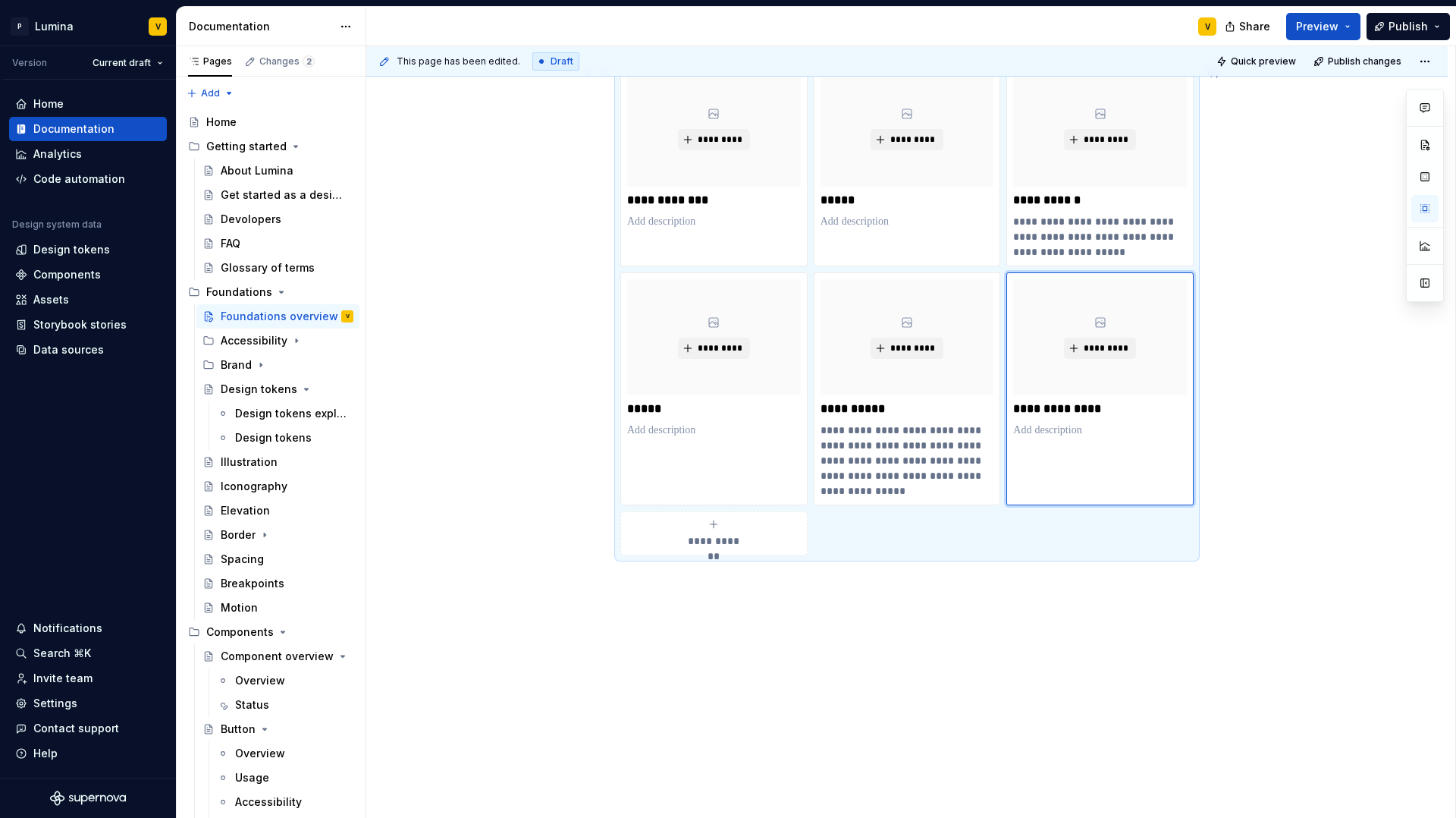
click at [709, 527] on icon "submit" at bounding box center [714, 525] width 12 height 12
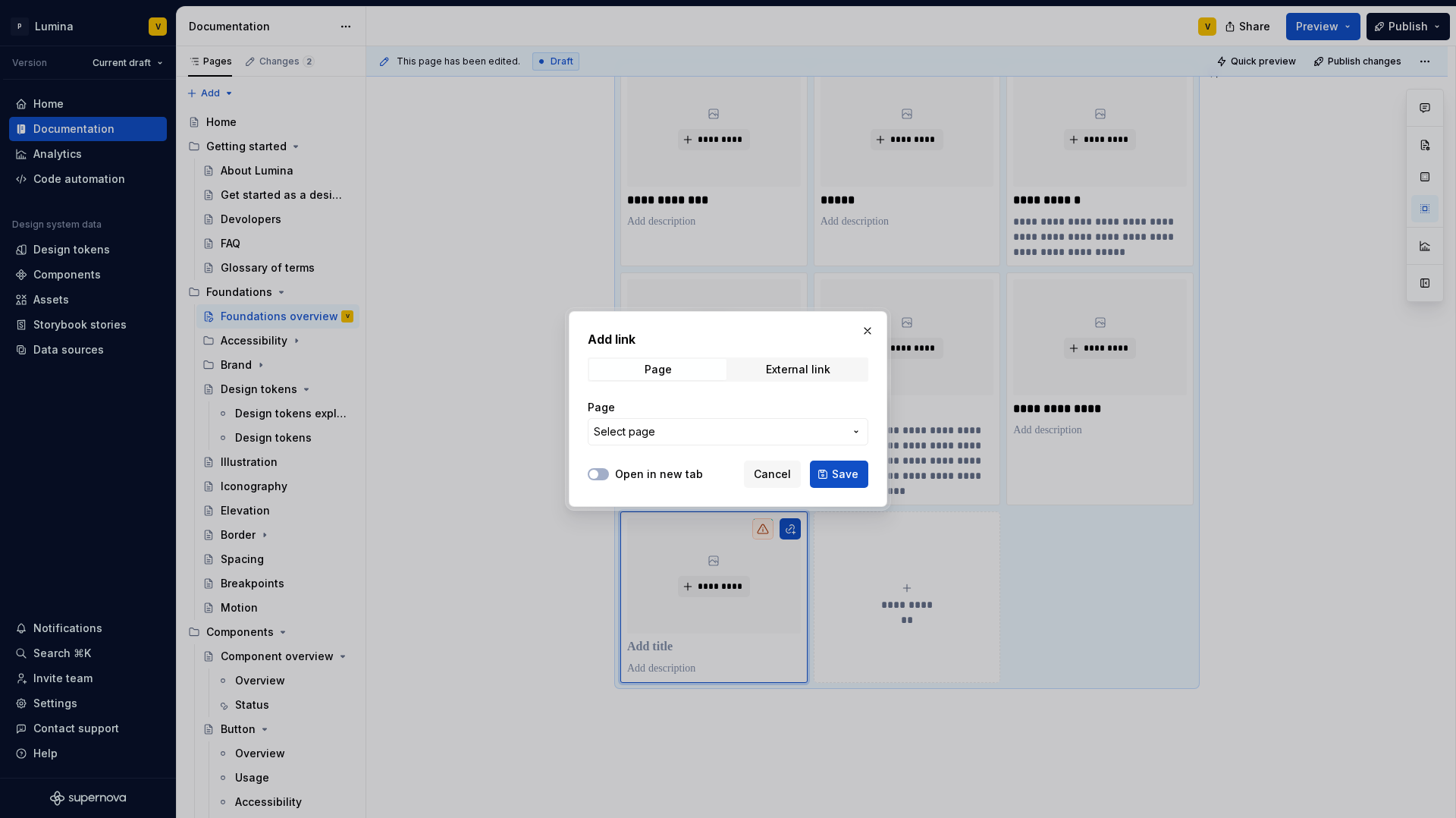
click at [687, 432] on span "Select page" at bounding box center [719, 431] width 250 height 15
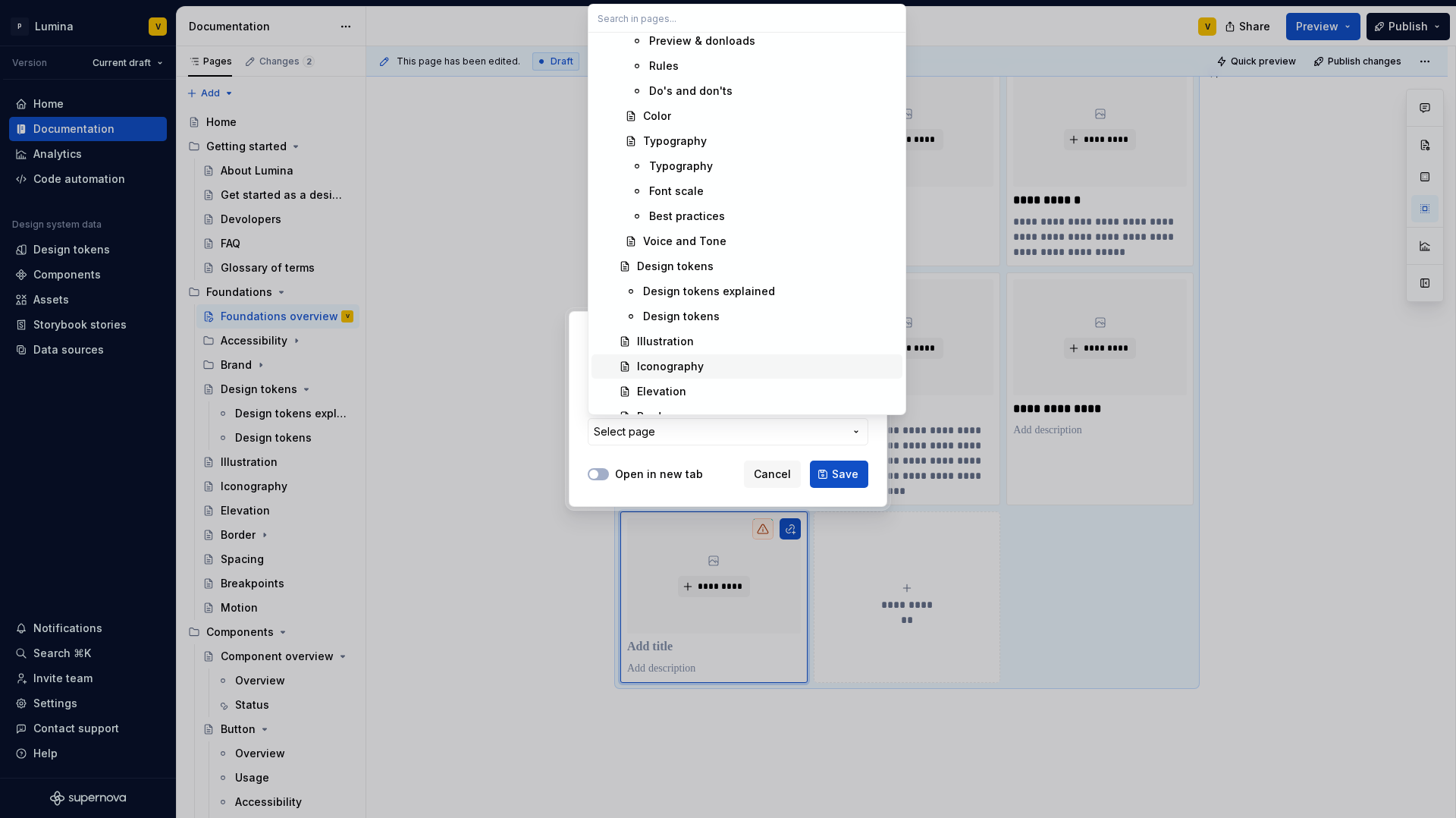
scroll to position [384, 0]
click at [677, 256] on span "Design tokens" at bounding box center [747, 265] width 311 height 24
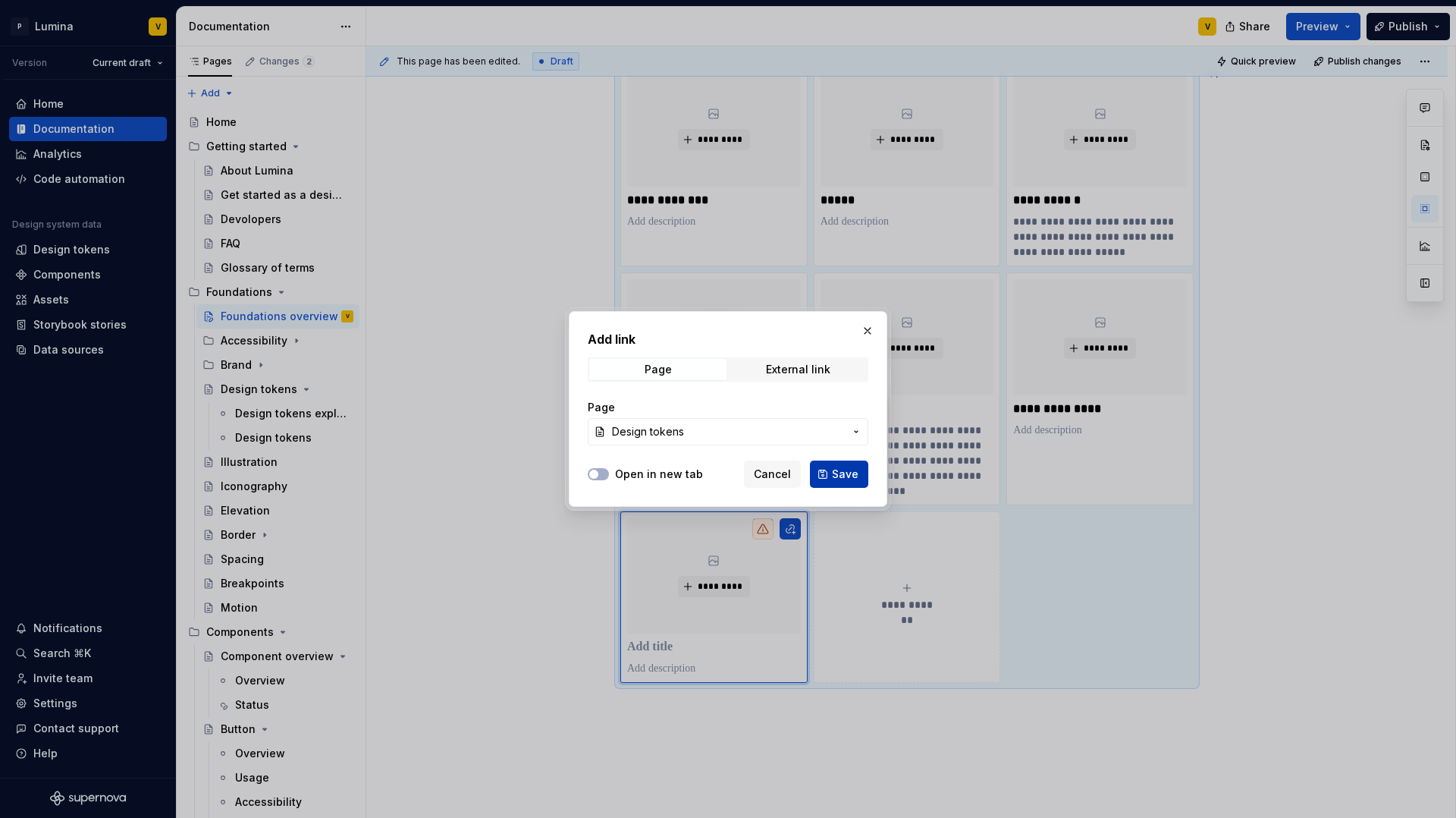
click at [843, 468] on span "Save" at bounding box center [845, 474] width 27 height 15
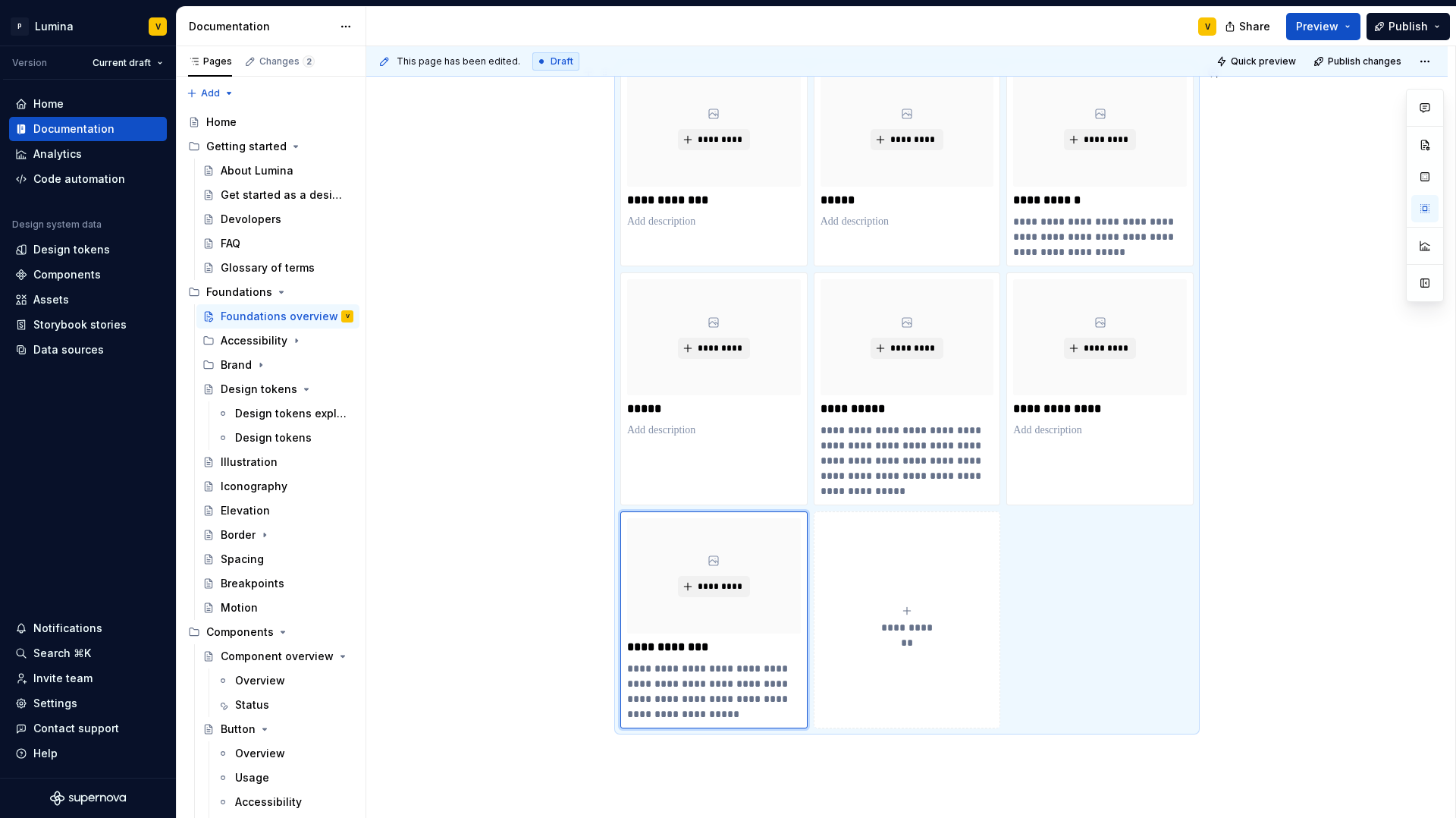
click at [899, 591] on button "**********" at bounding box center [907, 620] width 187 height 217
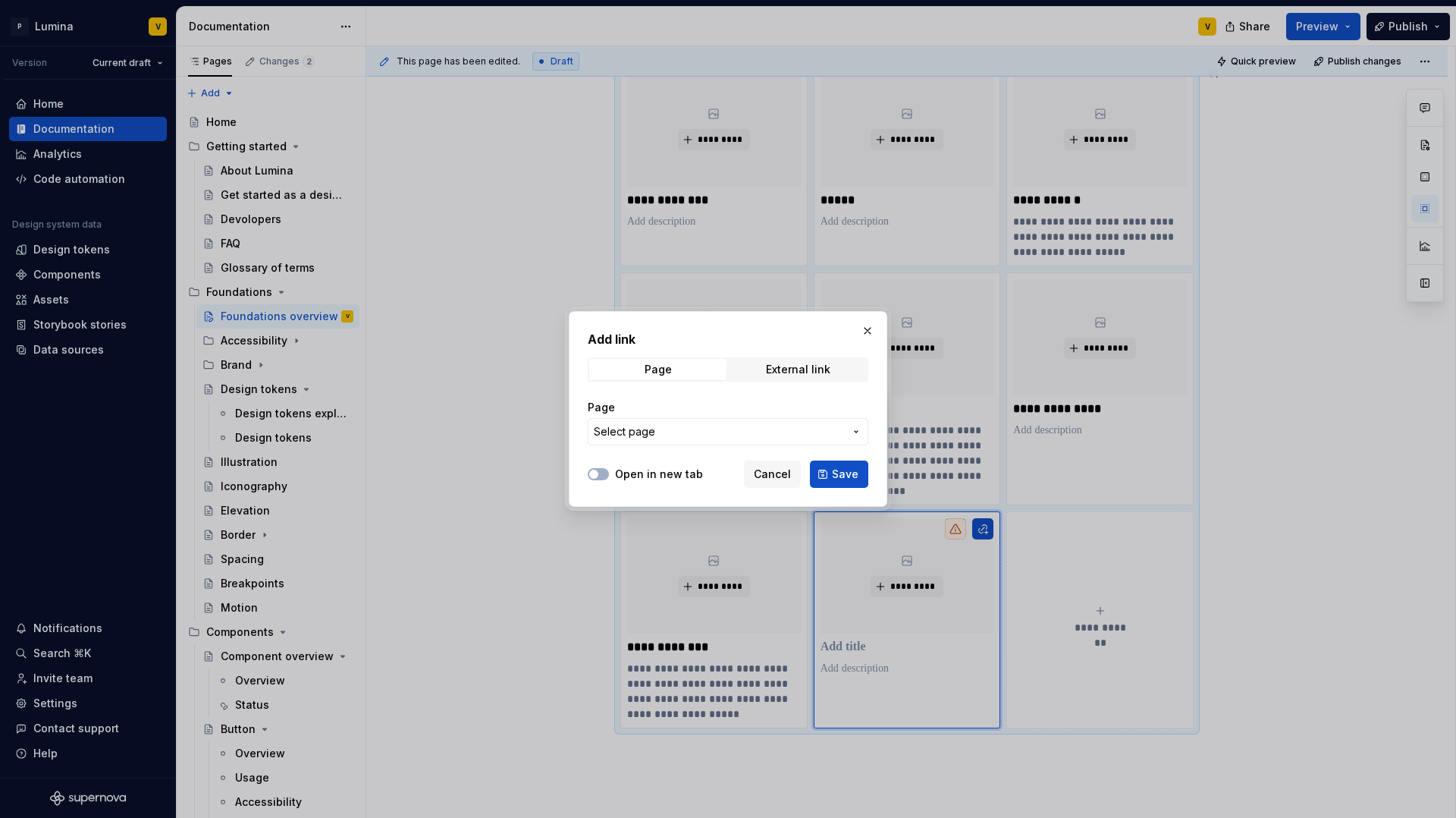
click at [708, 430] on span "Select page" at bounding box center [719, 431] width 250 height 15
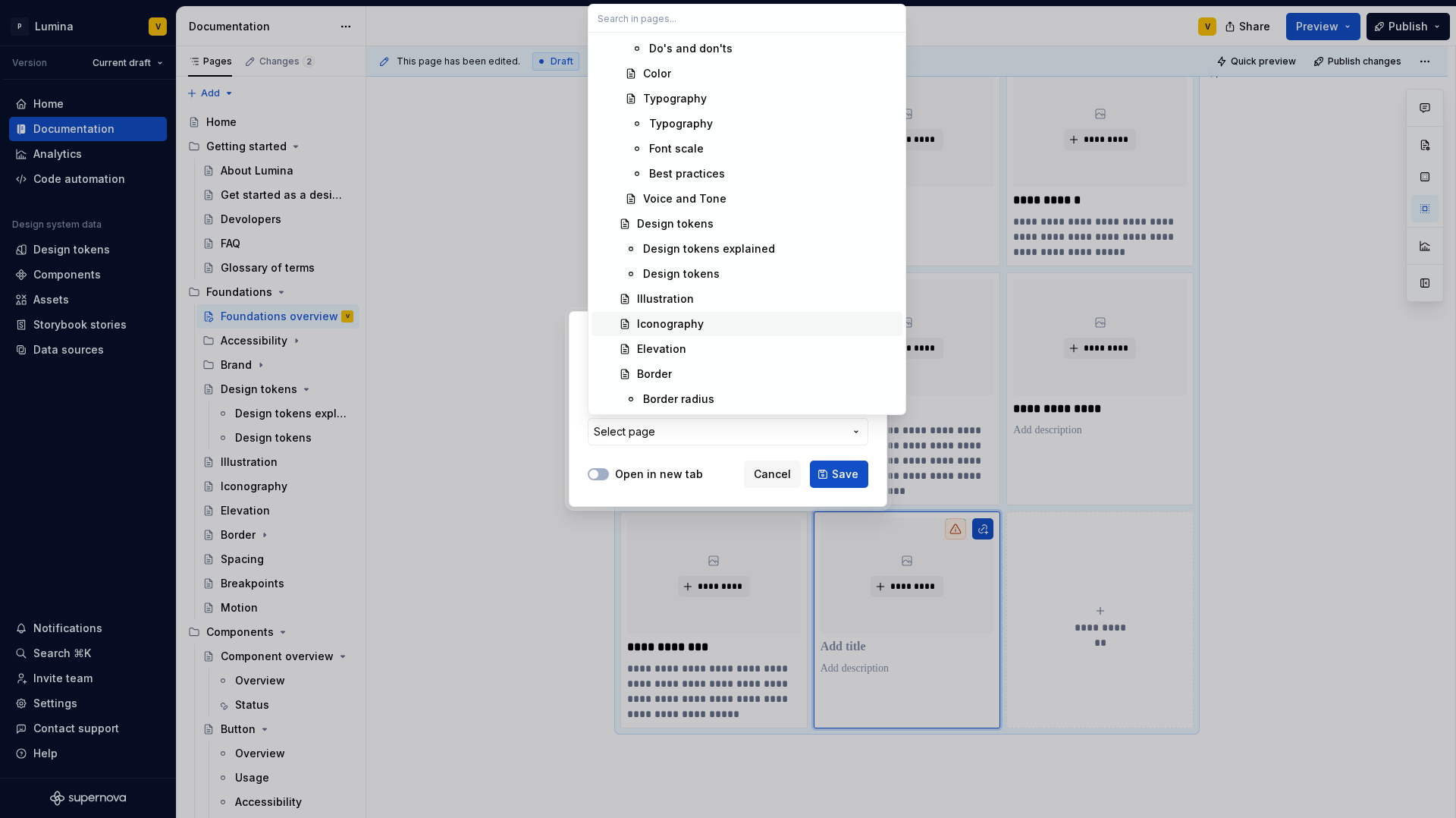
scroll to position [496, 0]
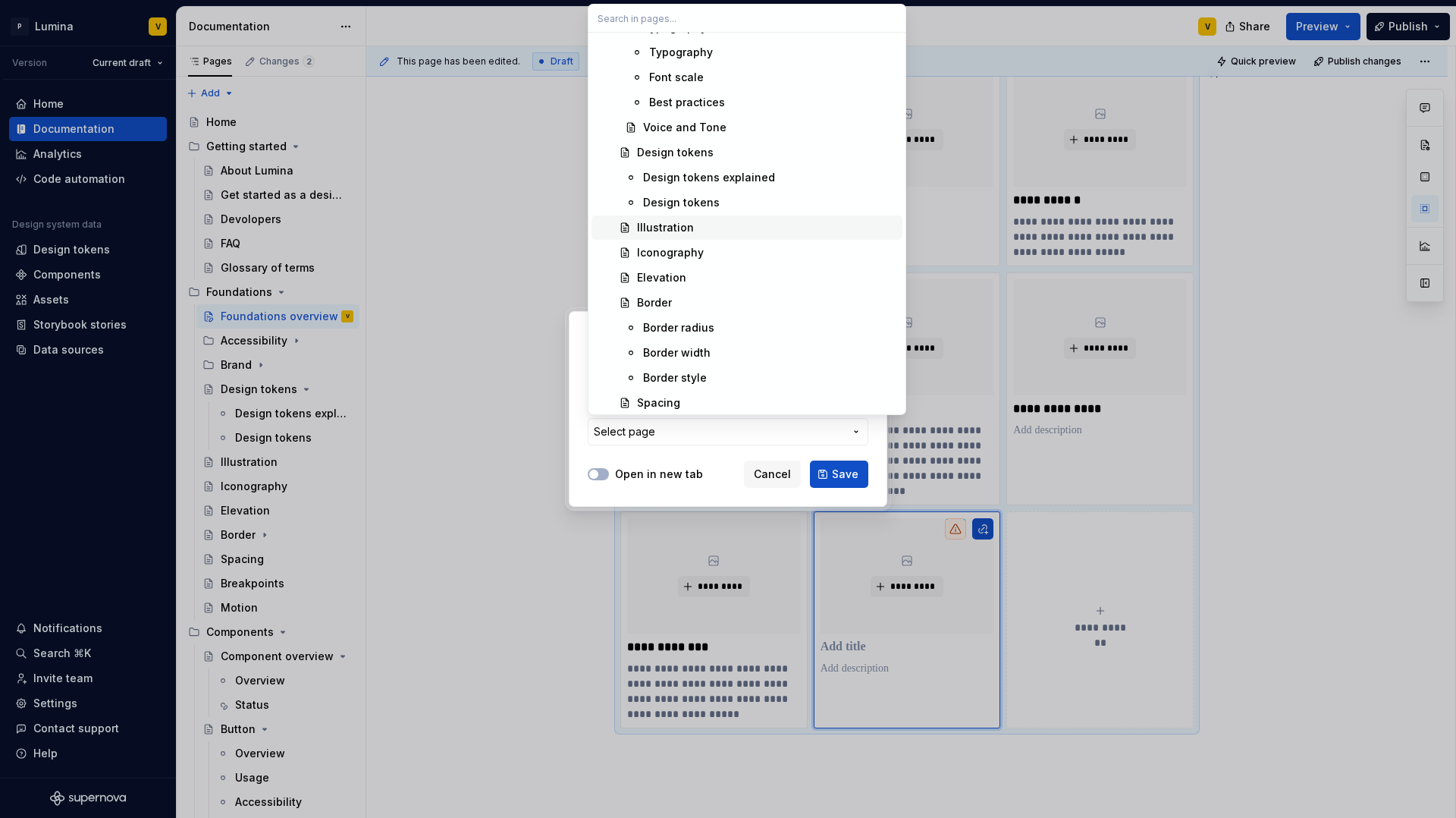
click at [673, 231] on div "Illustration" at bounding box center [665, 227] width 57 height 15
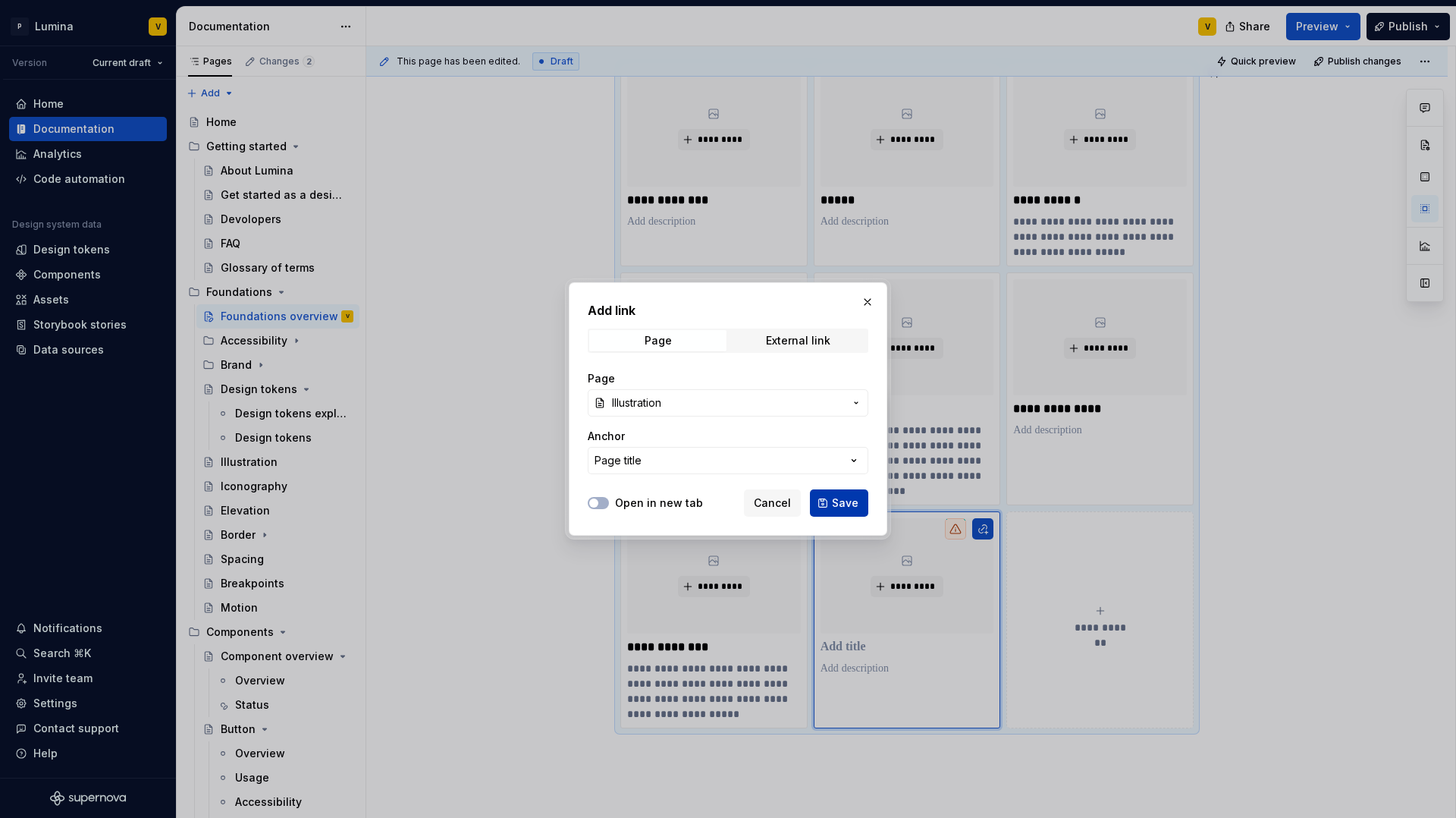
click at [857, 503] on span "Save" at bounding box center [845, 503] width 27 height 15
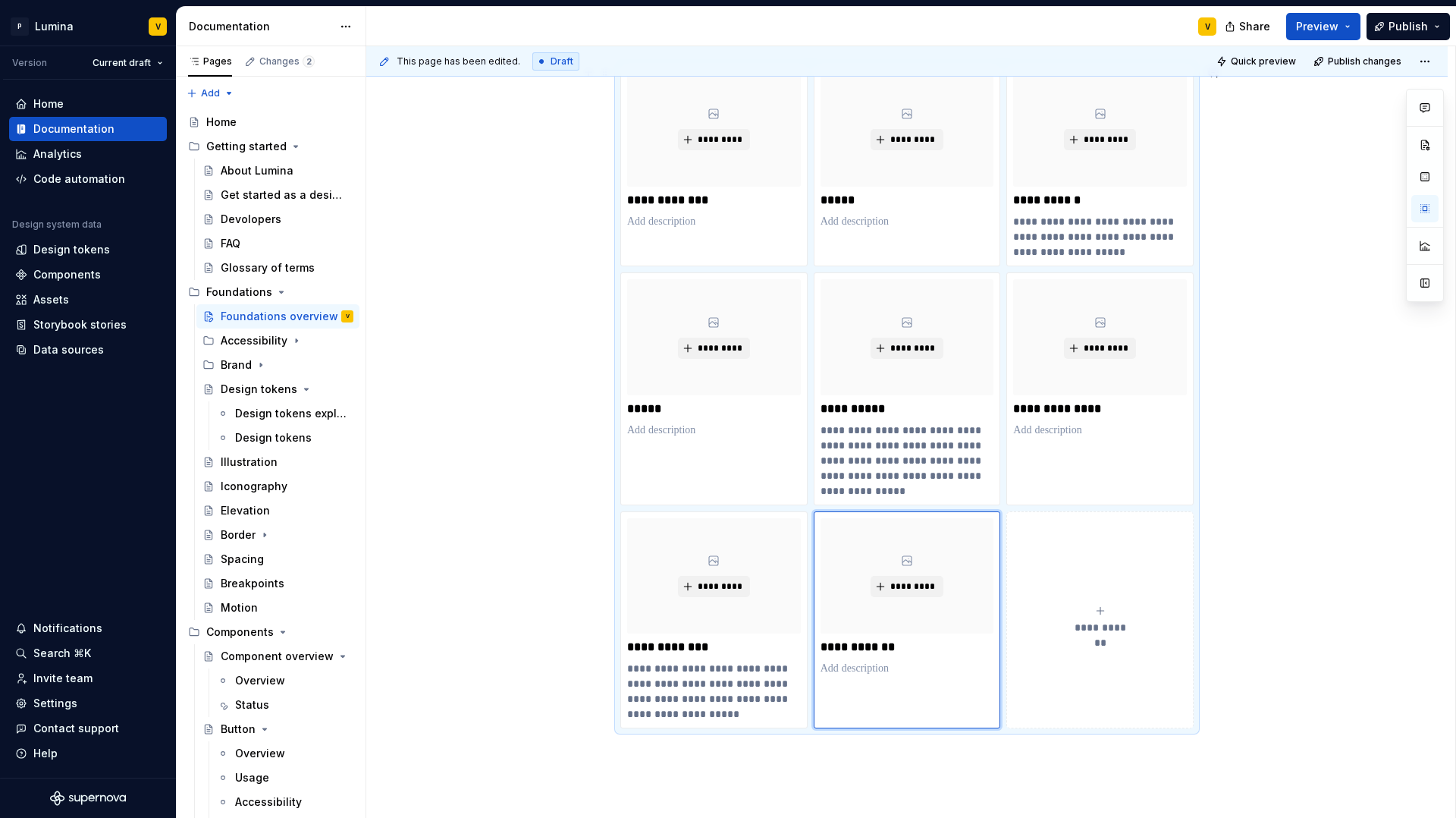
click at [1090, 603] on button "**********" at bounding box center [1100, 620] width 187 height 217
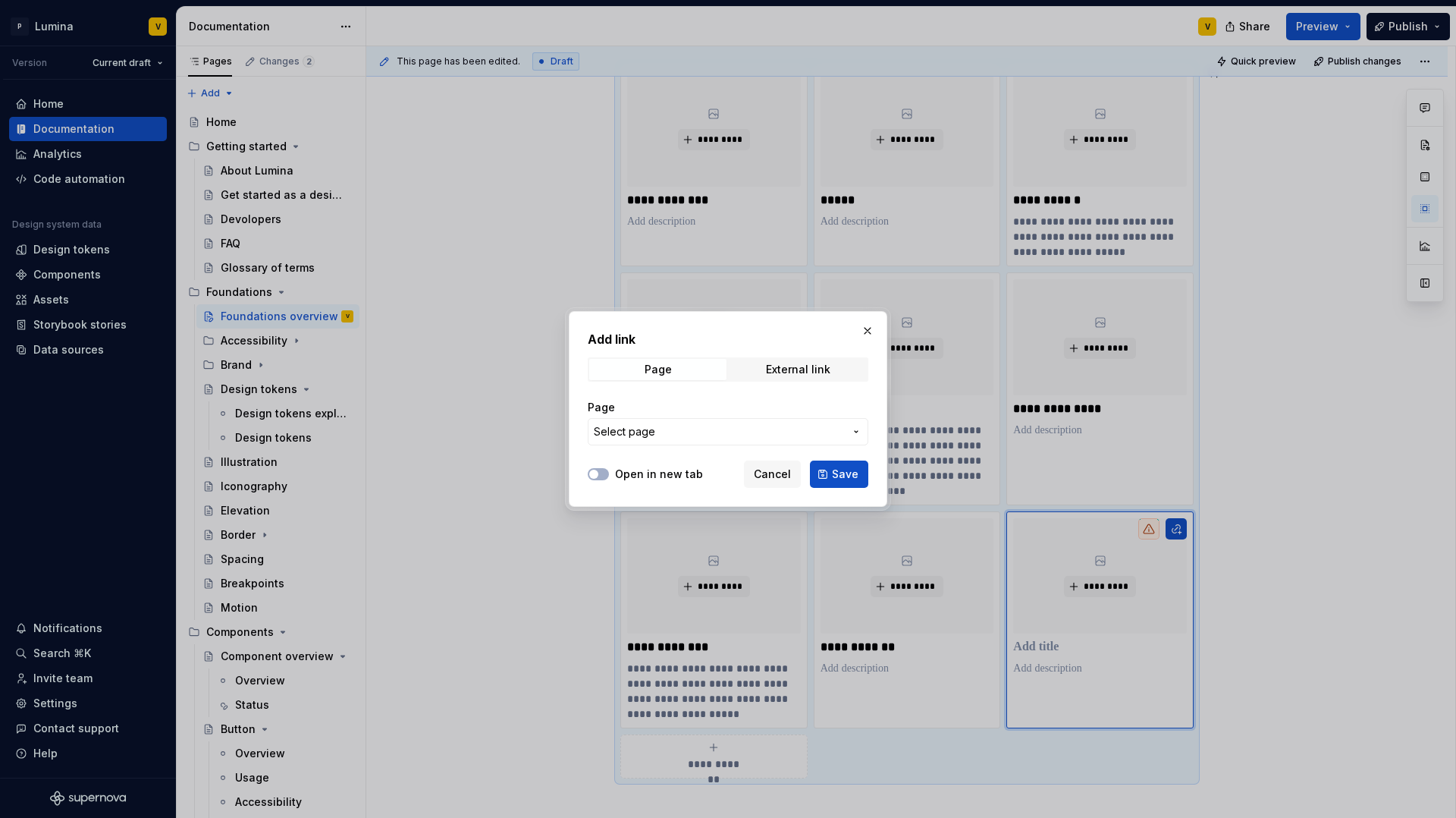
click at [667, 429] on span "Select page" at bounding box center [719, 431] width 250 height 15
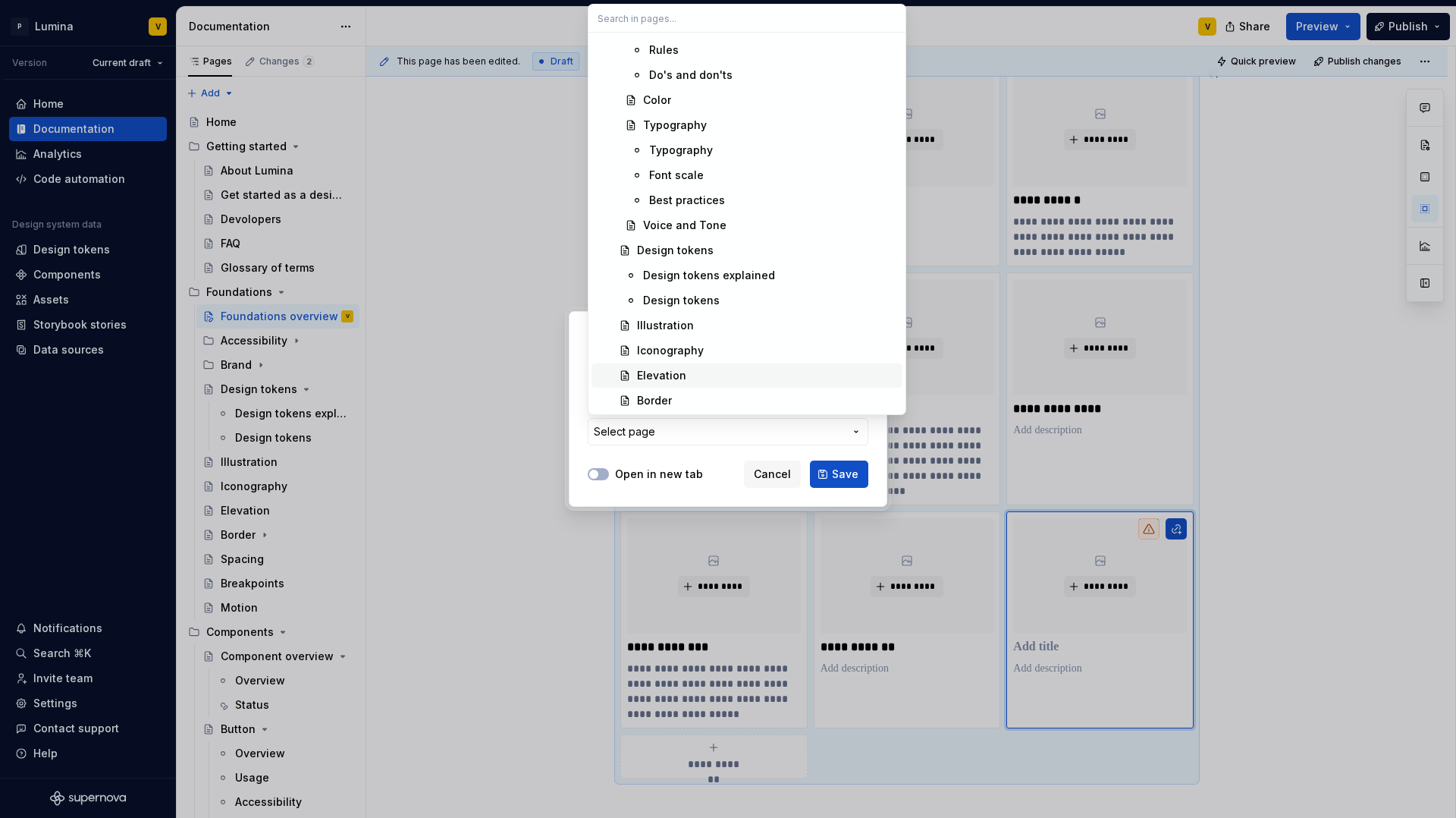
scroll to position [410, 0]
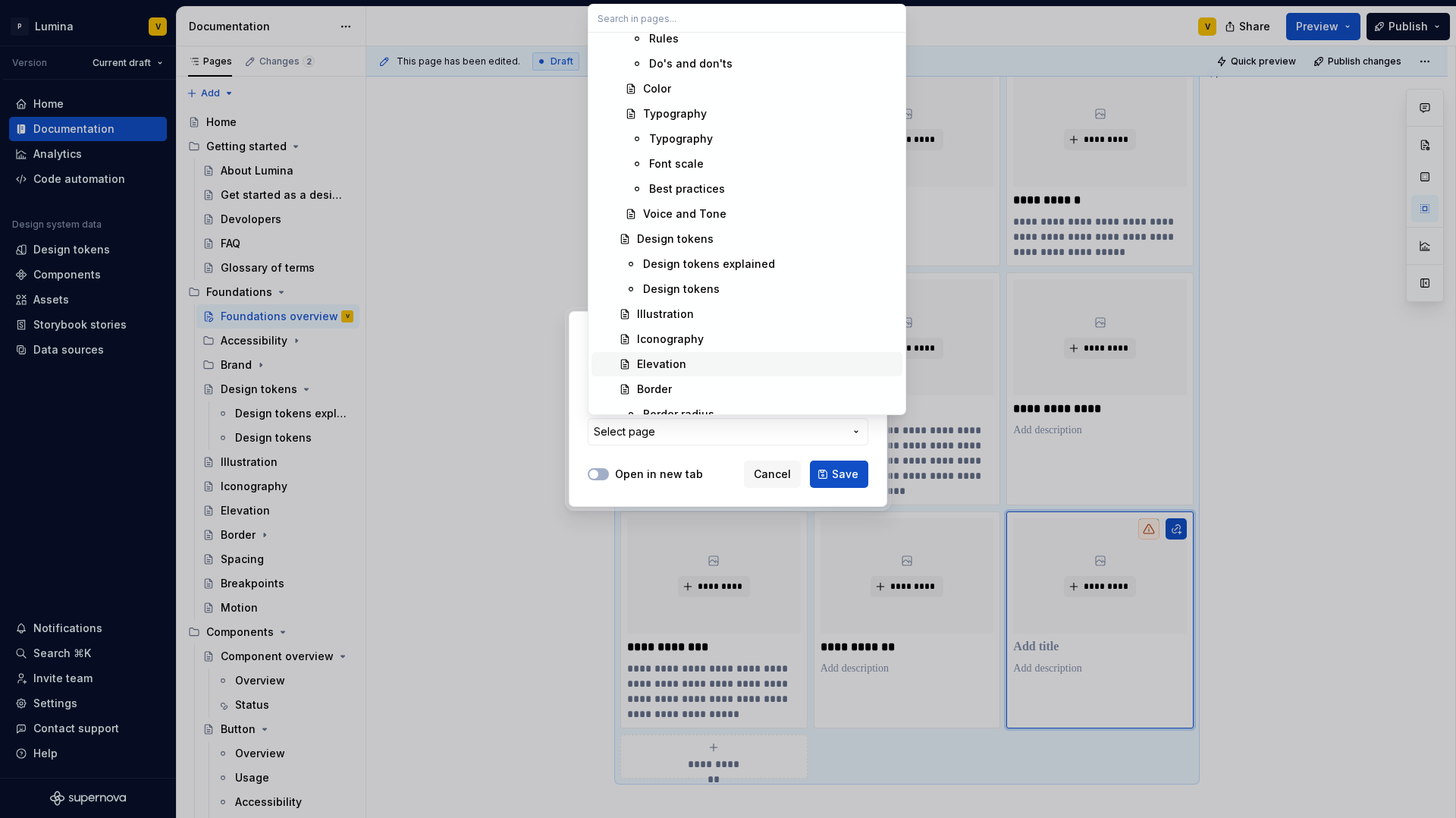
click at [673, 365] on div "Elevation" at bounding box center [661, 364] width 49 height 15
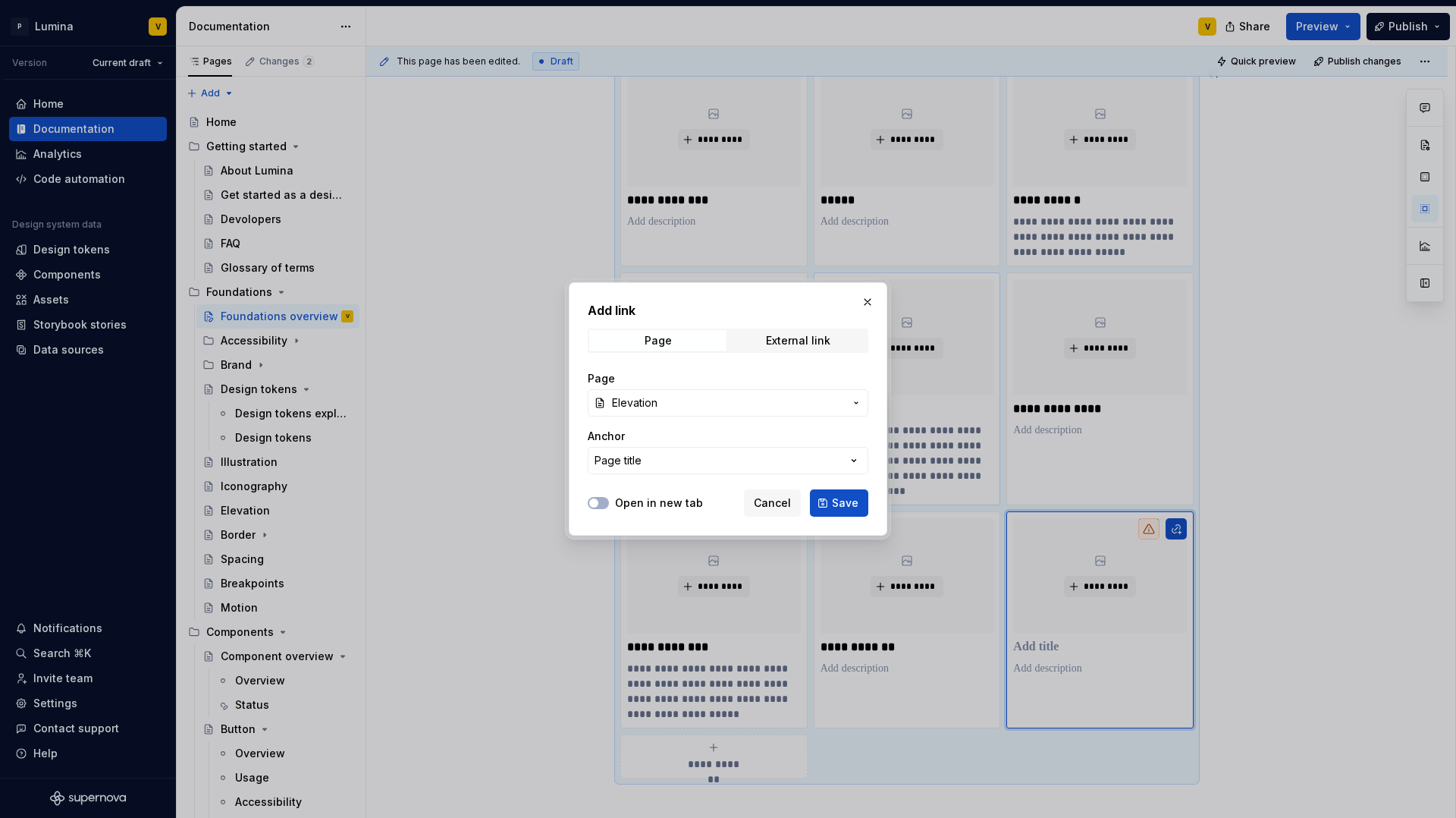
click at [833, 503] on span "Save" at bounding box center [845, 503] width 27 height 15
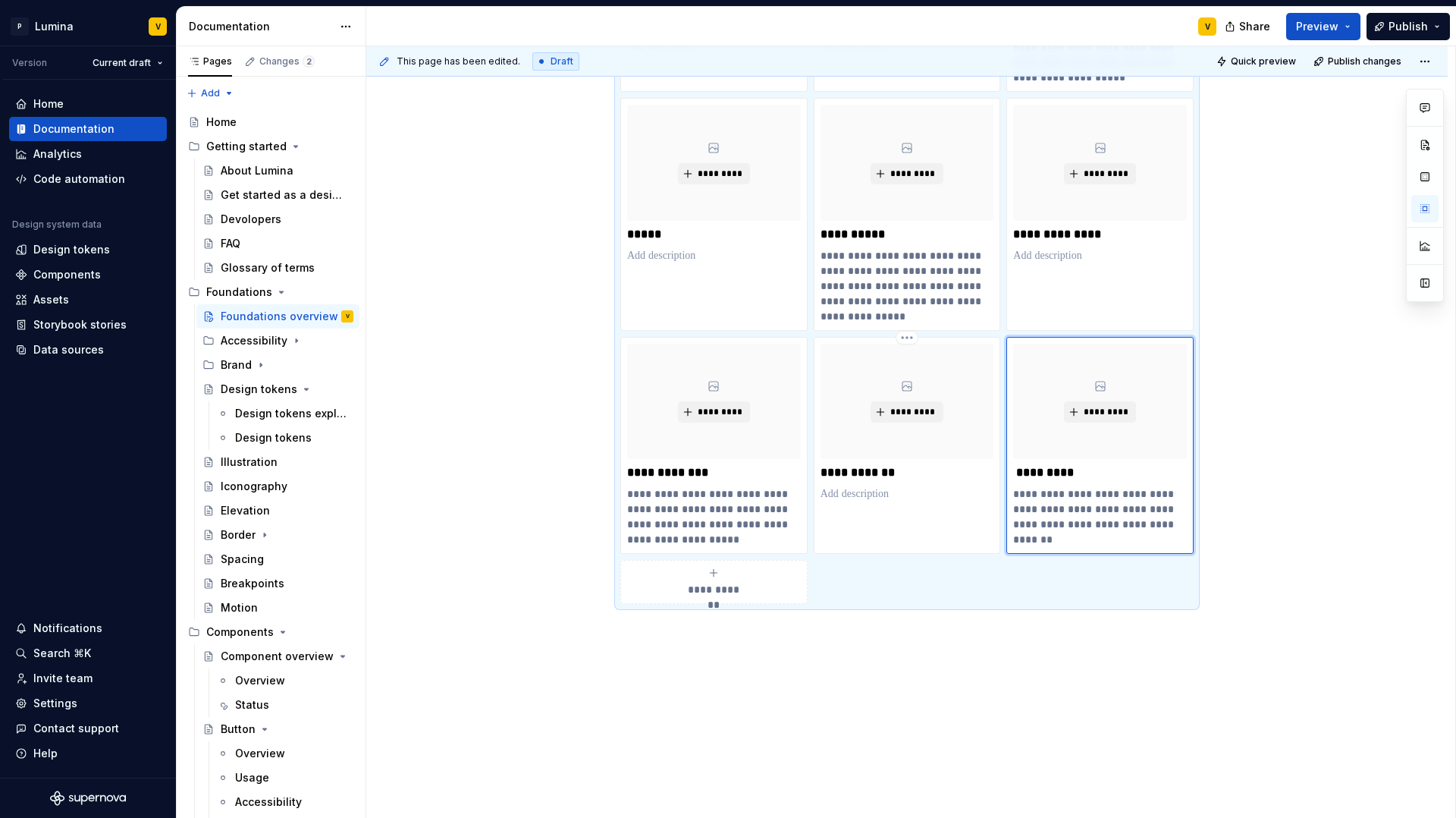
scroll to position [510, 0]
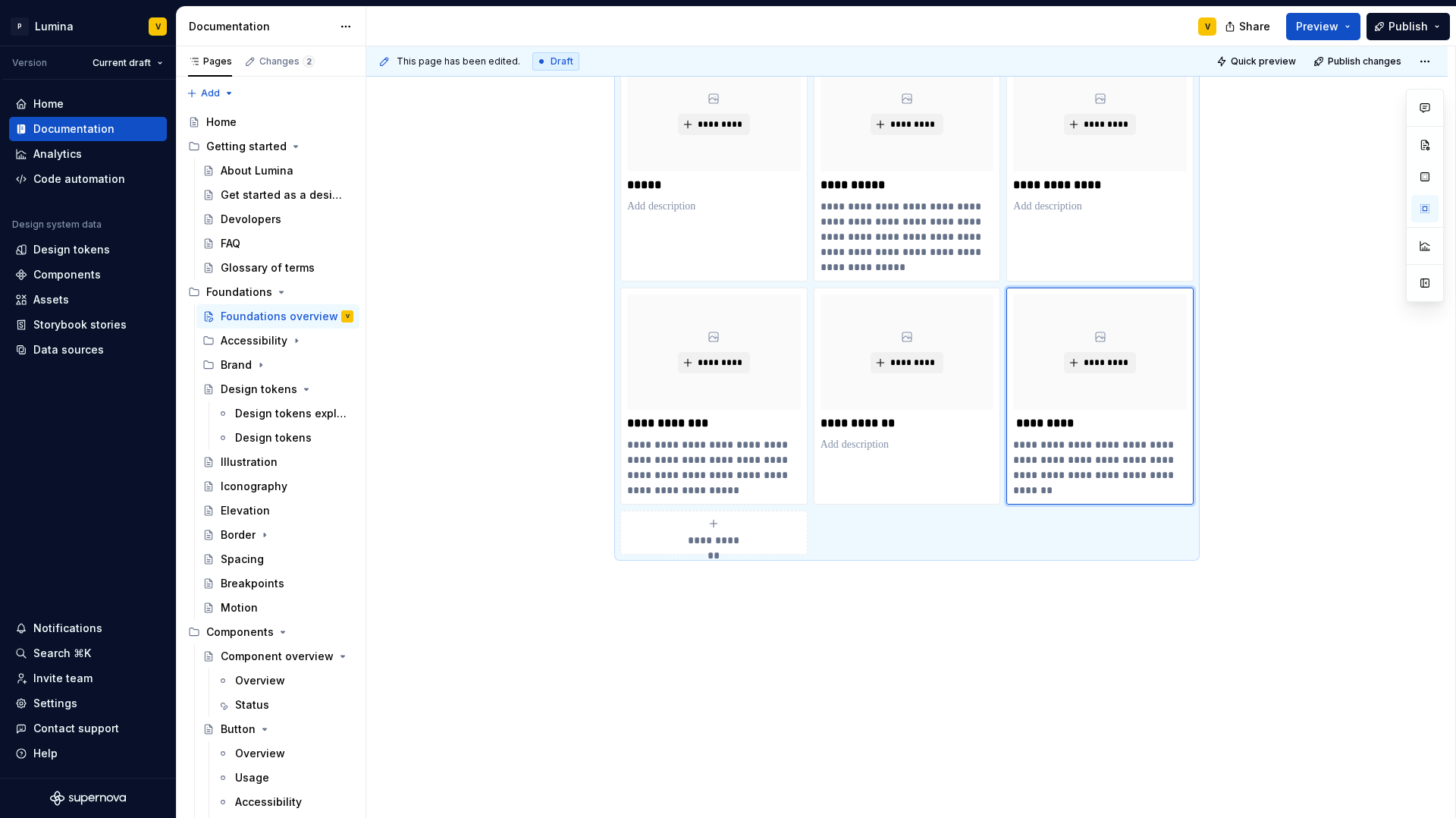
click at [711, 541] on span "**********" at bounding box center [714, 539] width 66 height 15
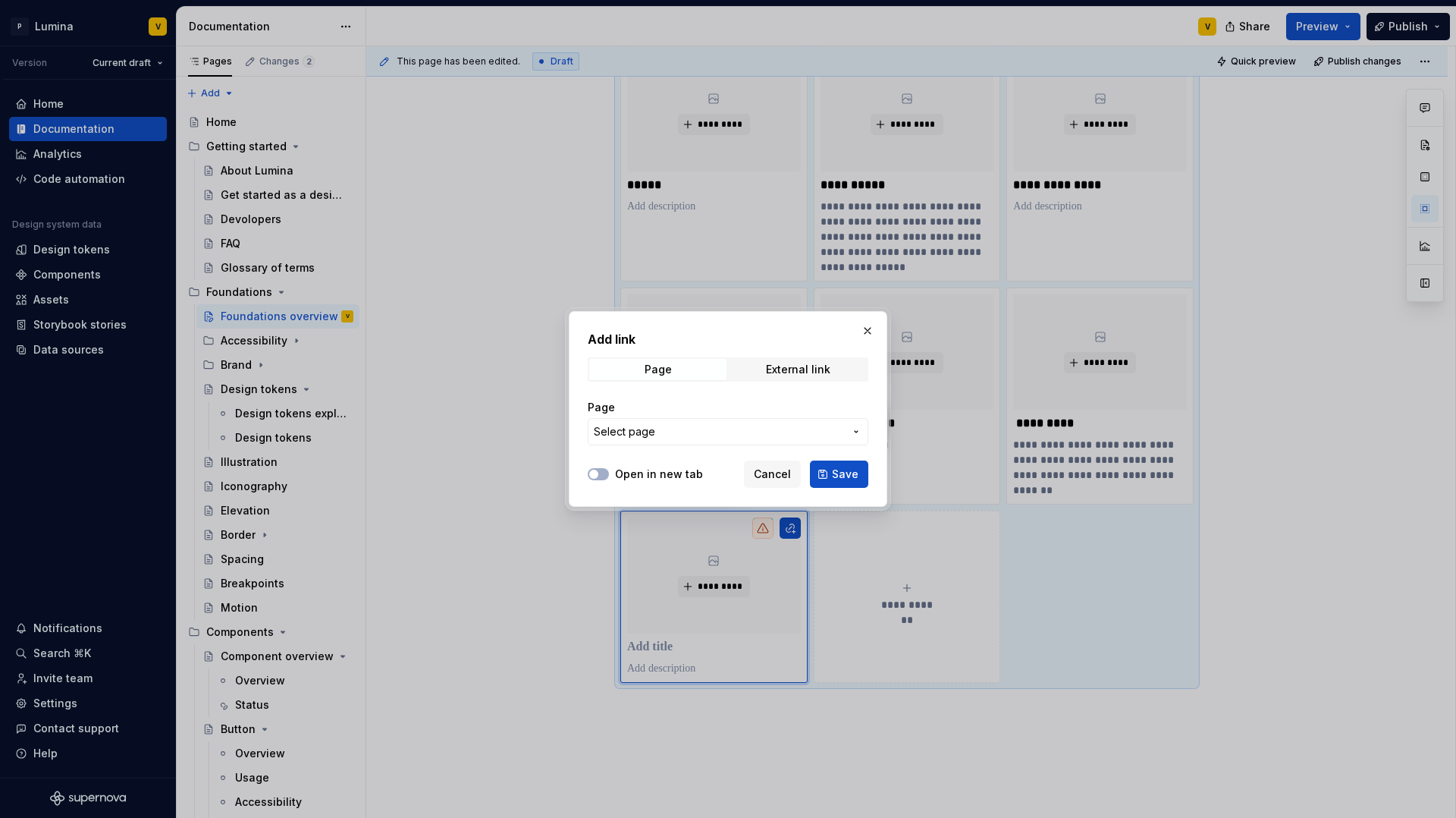
click at [733, 426] on span "Select page" at bounding box center [719, 431] width 250 height 15
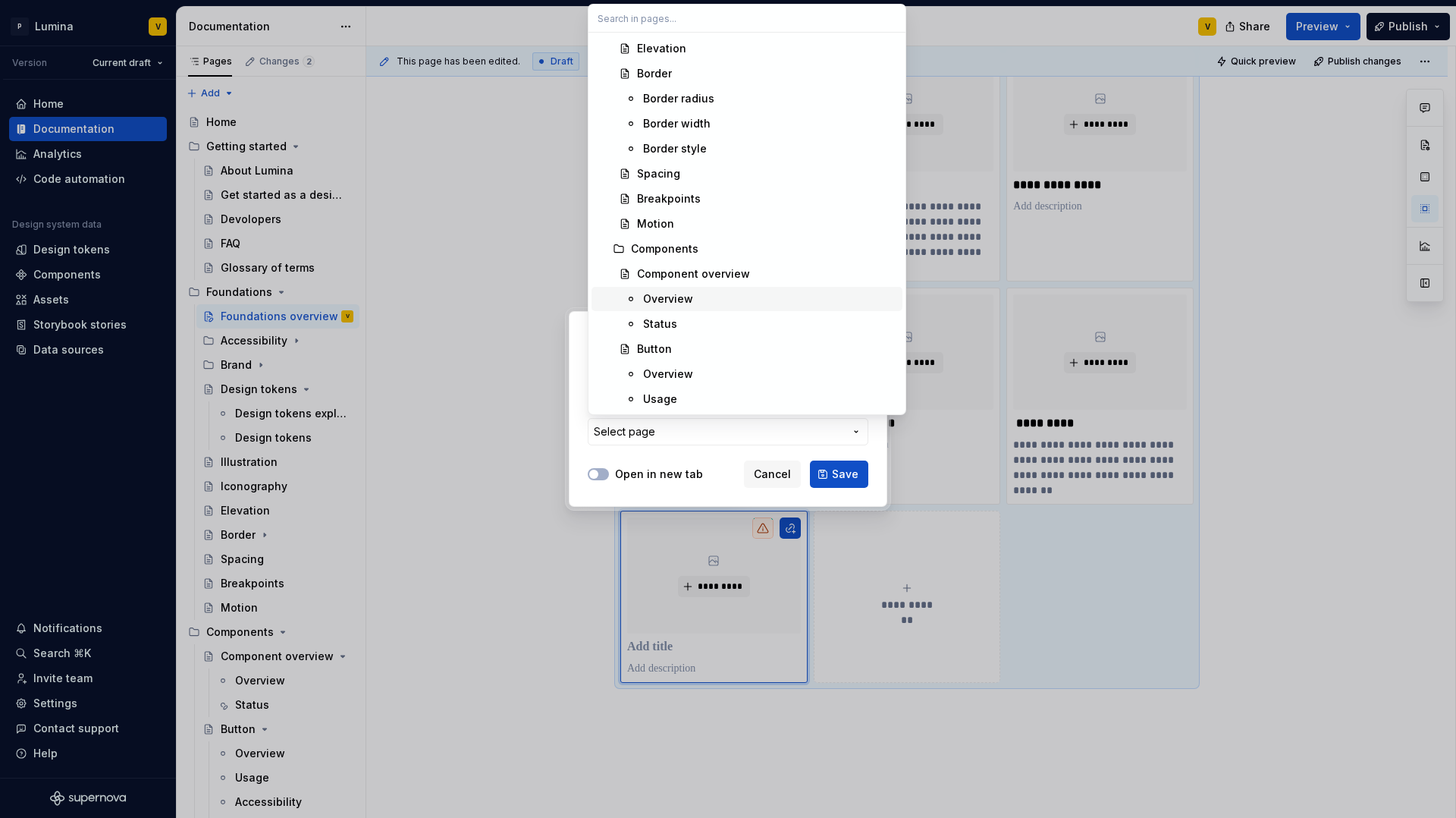
scroll to position [717, 0]
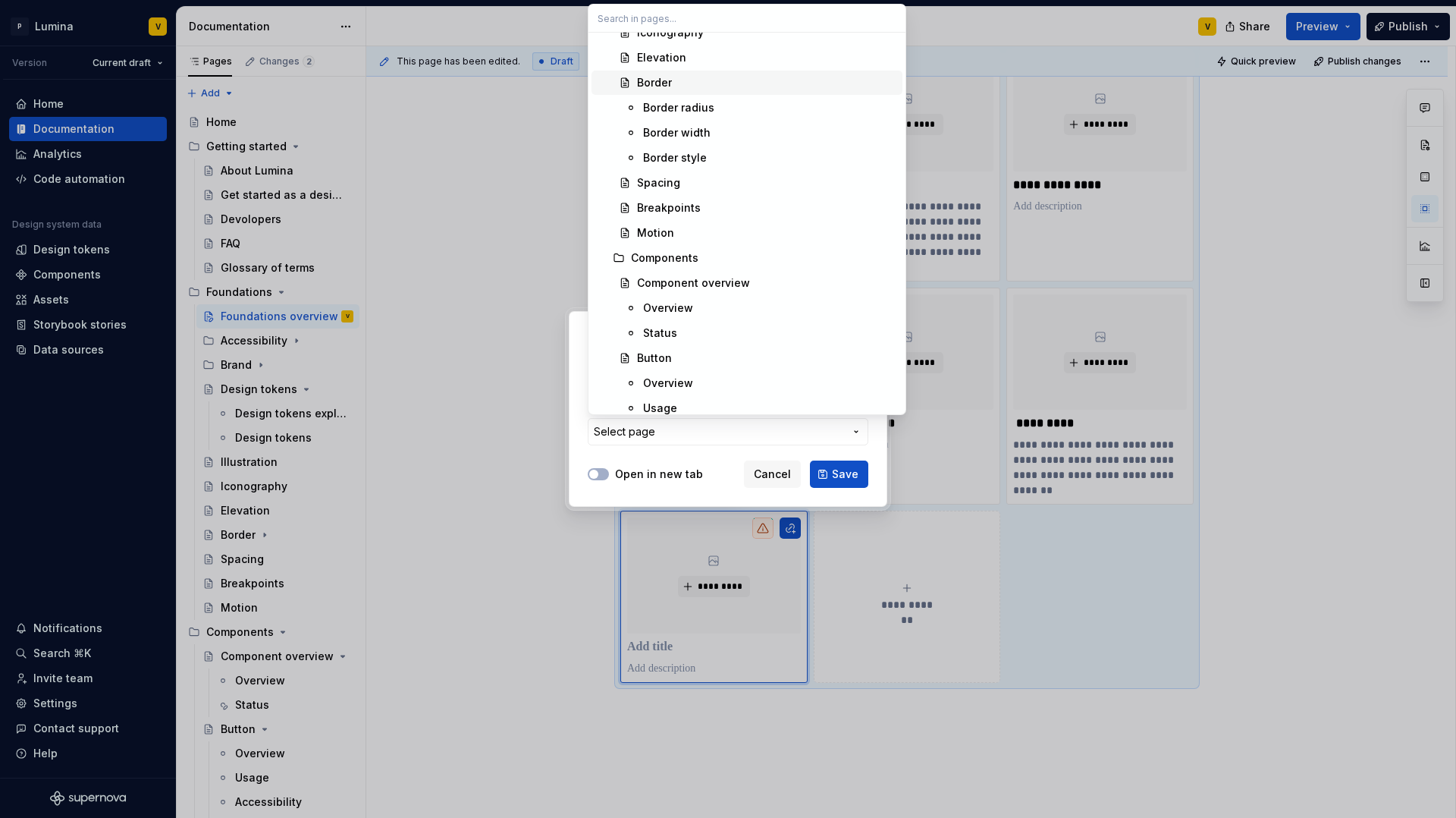
click at [652, 78] on div "Border" at bounding box center [654, 82] width 35 height 15
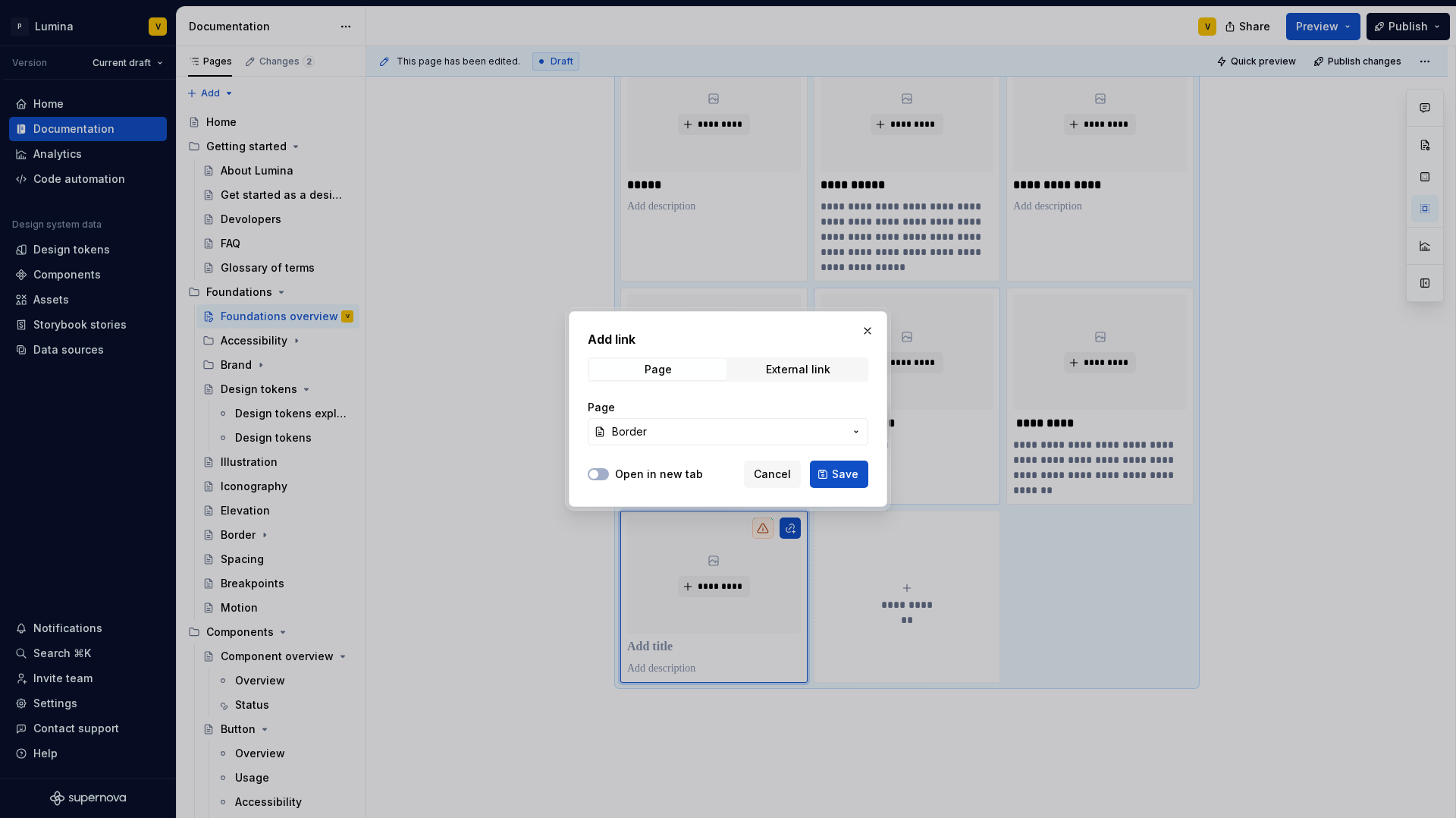
click at [840, 481] on span "Save" at bounding box center [845, 474] width 27 height 15
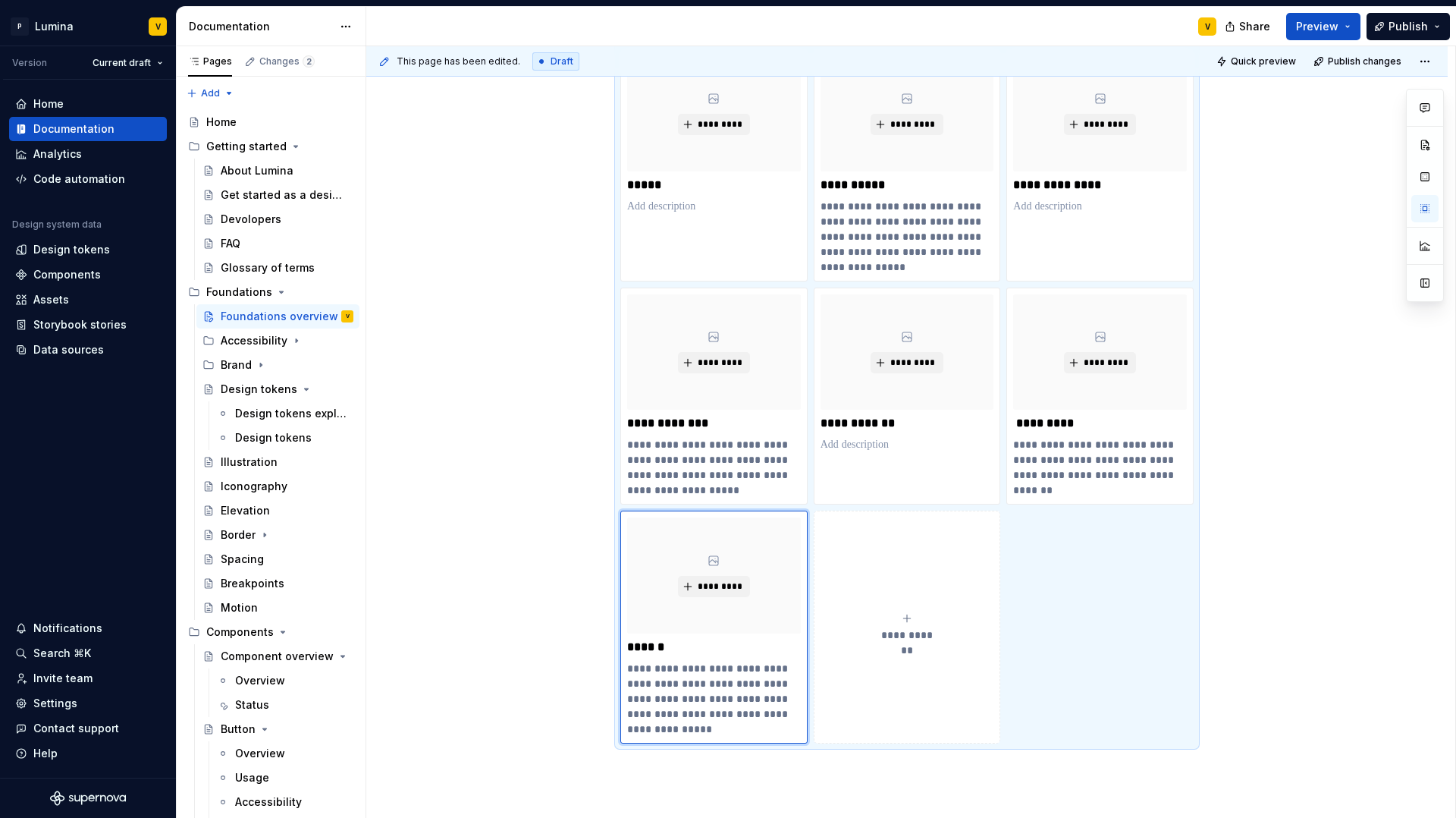
click at [908, 624] on div "**********" at bounding box center [907, 627] width 174 height 30
type textarea "*"
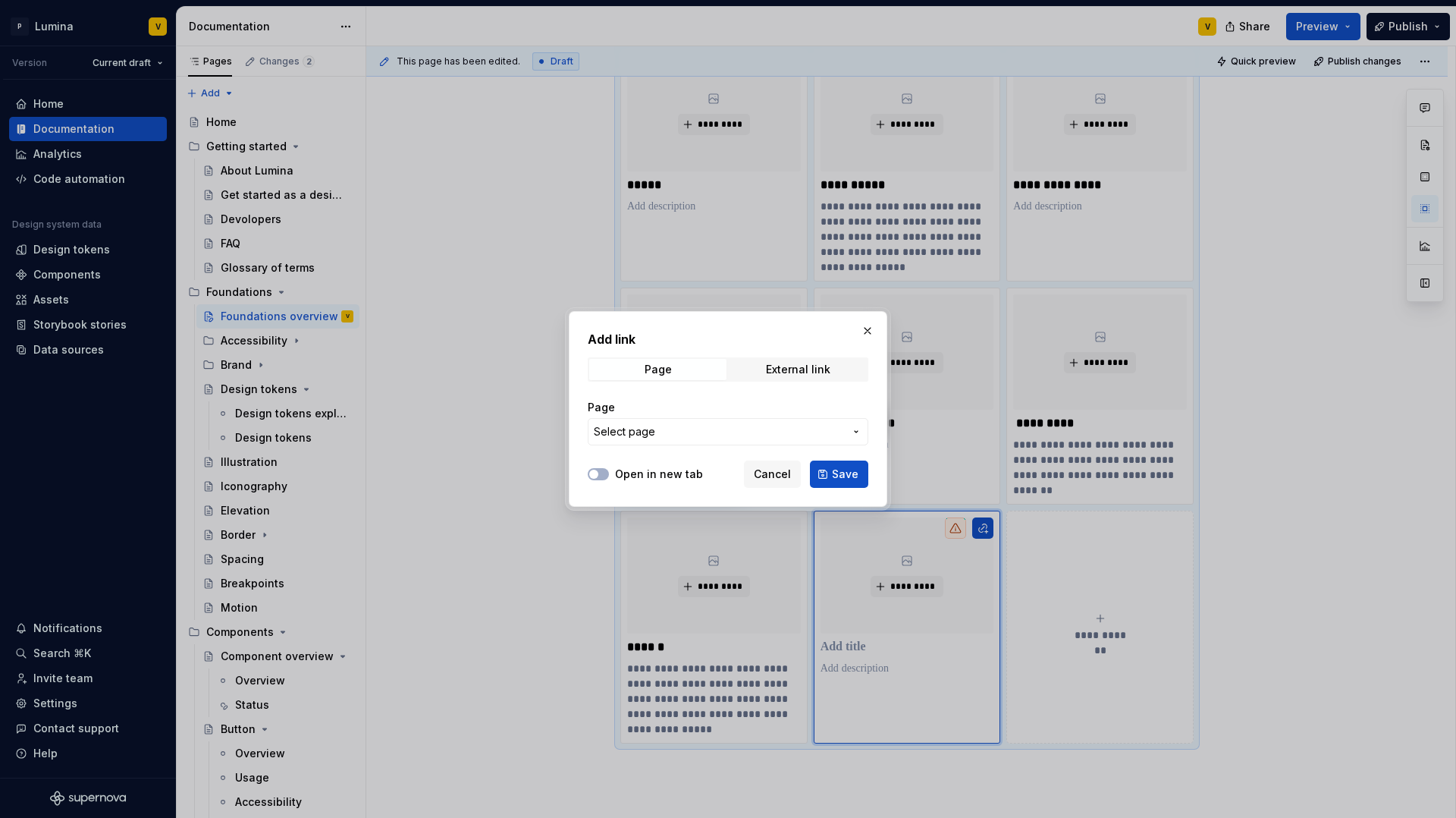
click at [719, 427] on span "Select page" at bounding box center [719, 431] width 250 height 15
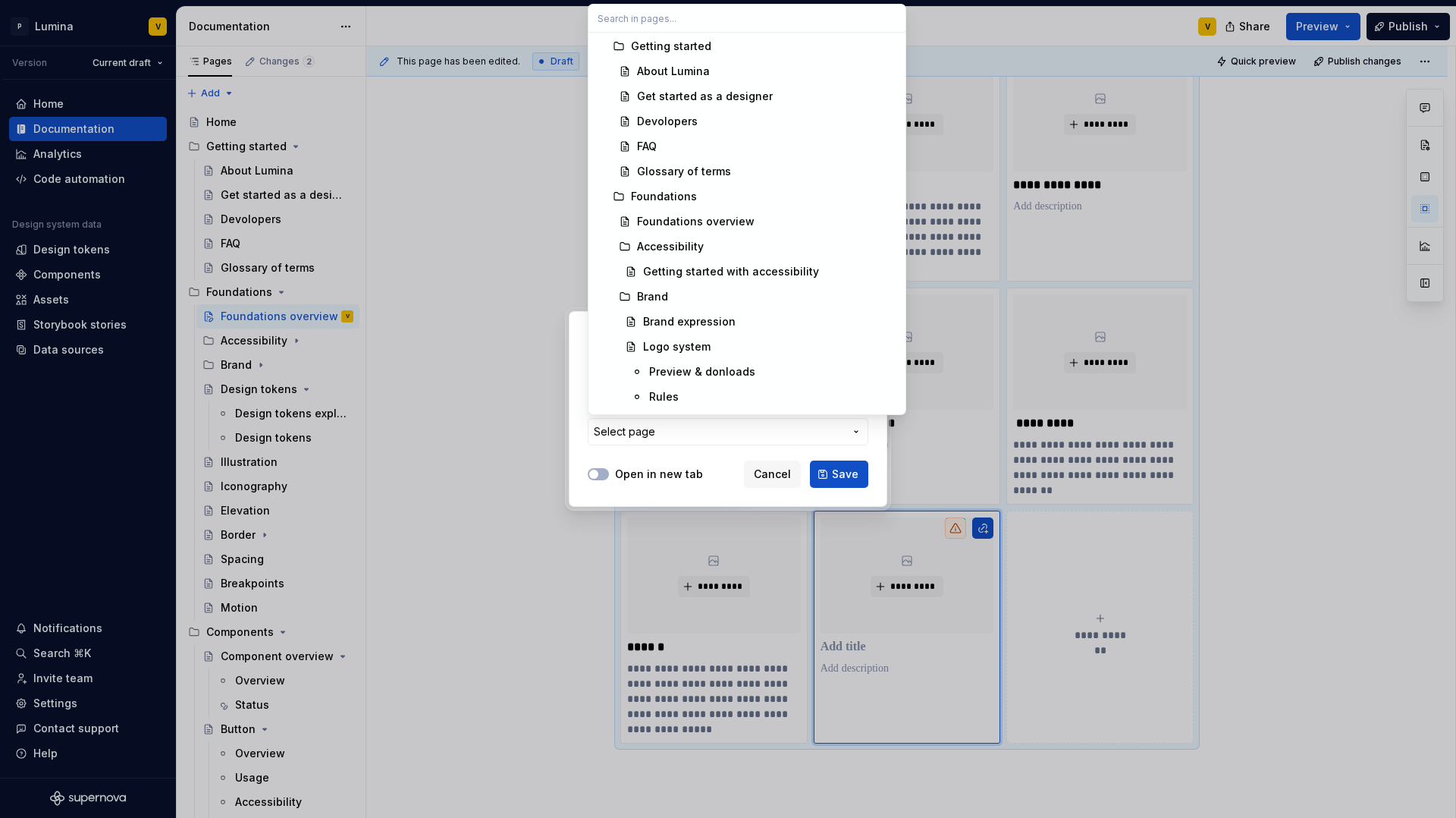
scroll to position [290, 0]
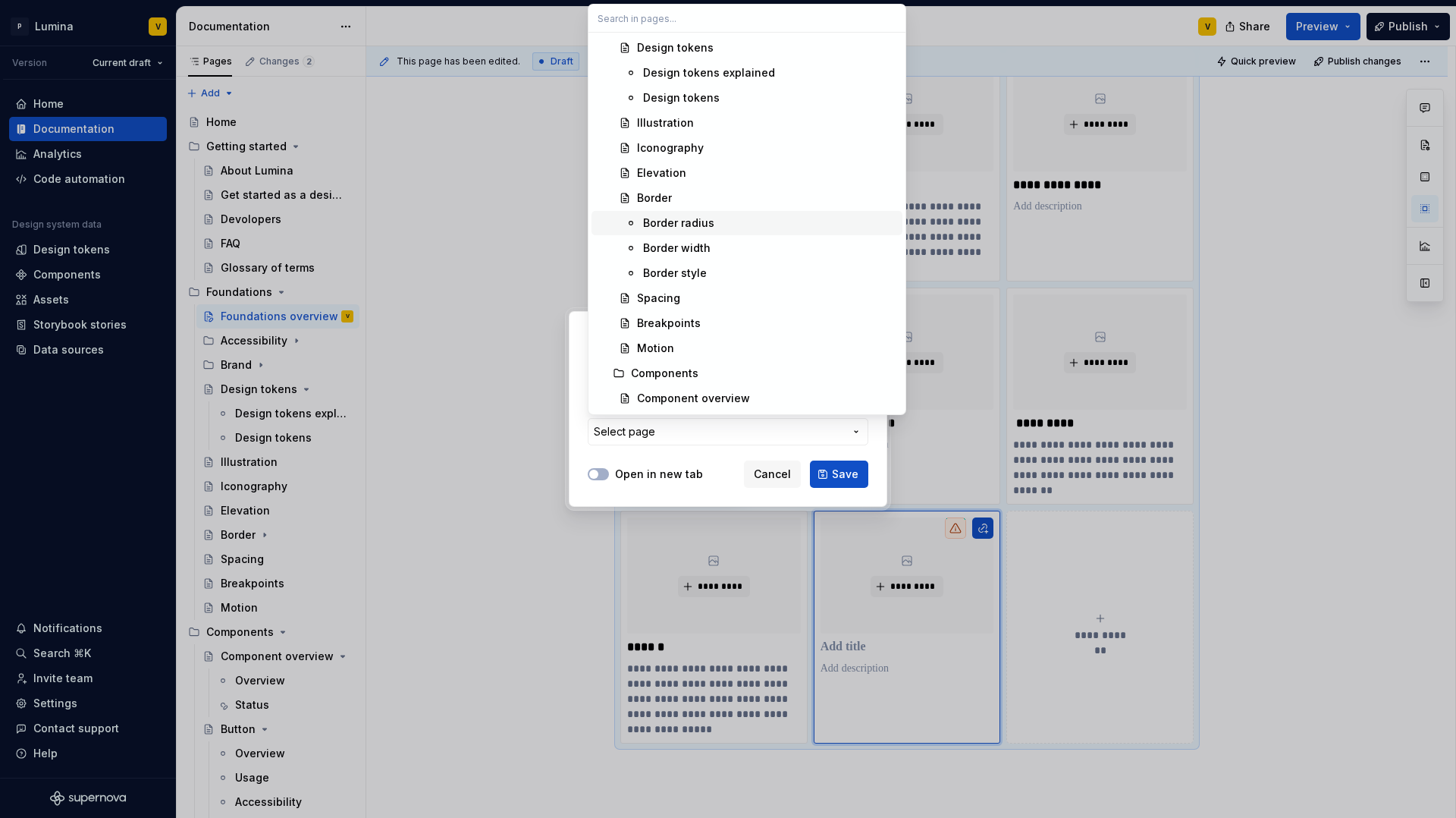
scroll to position [607, 0]
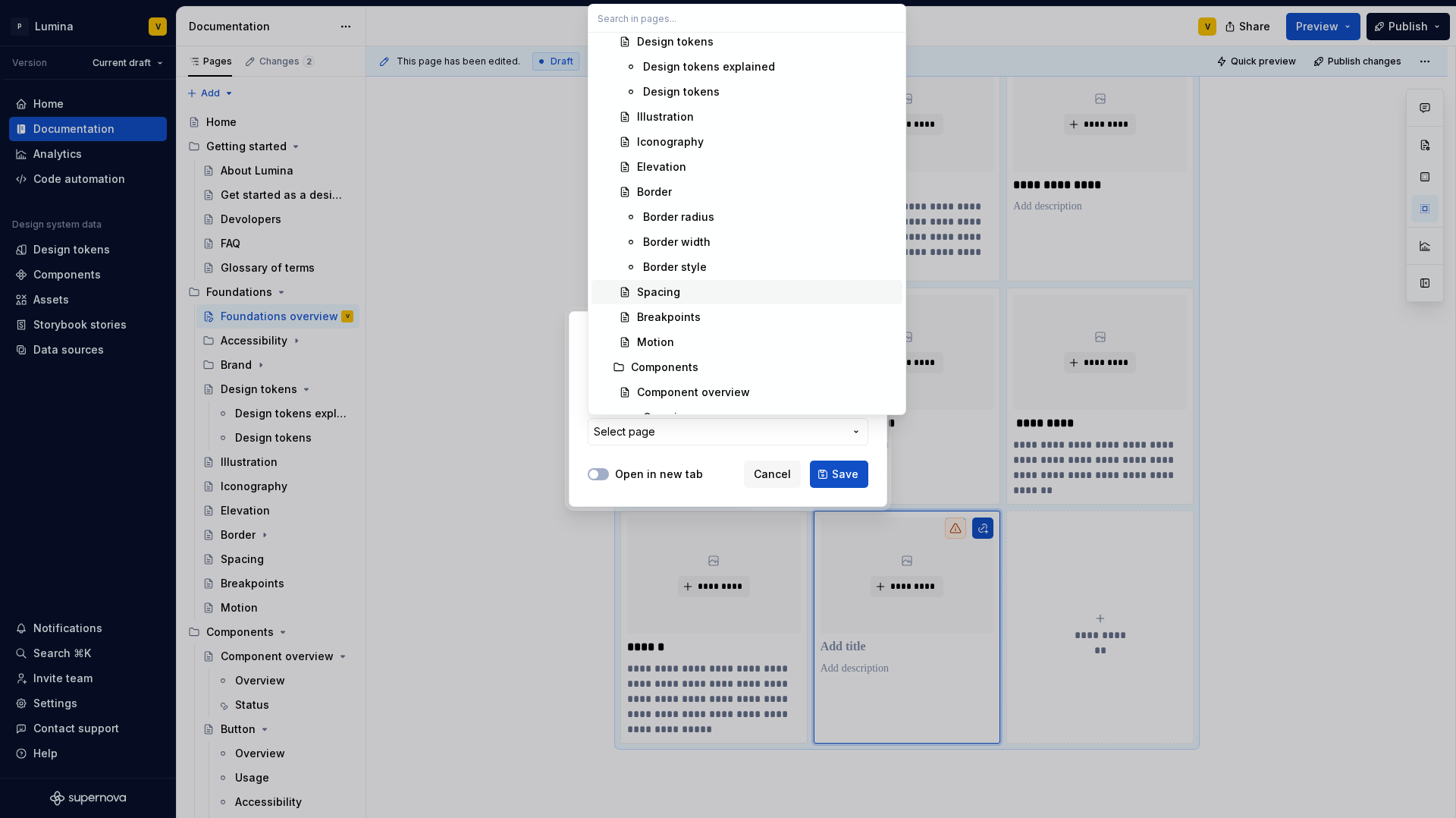
click at [670, 296] on div "Spacing" at bounding box center [658, 292] width 43 height 15
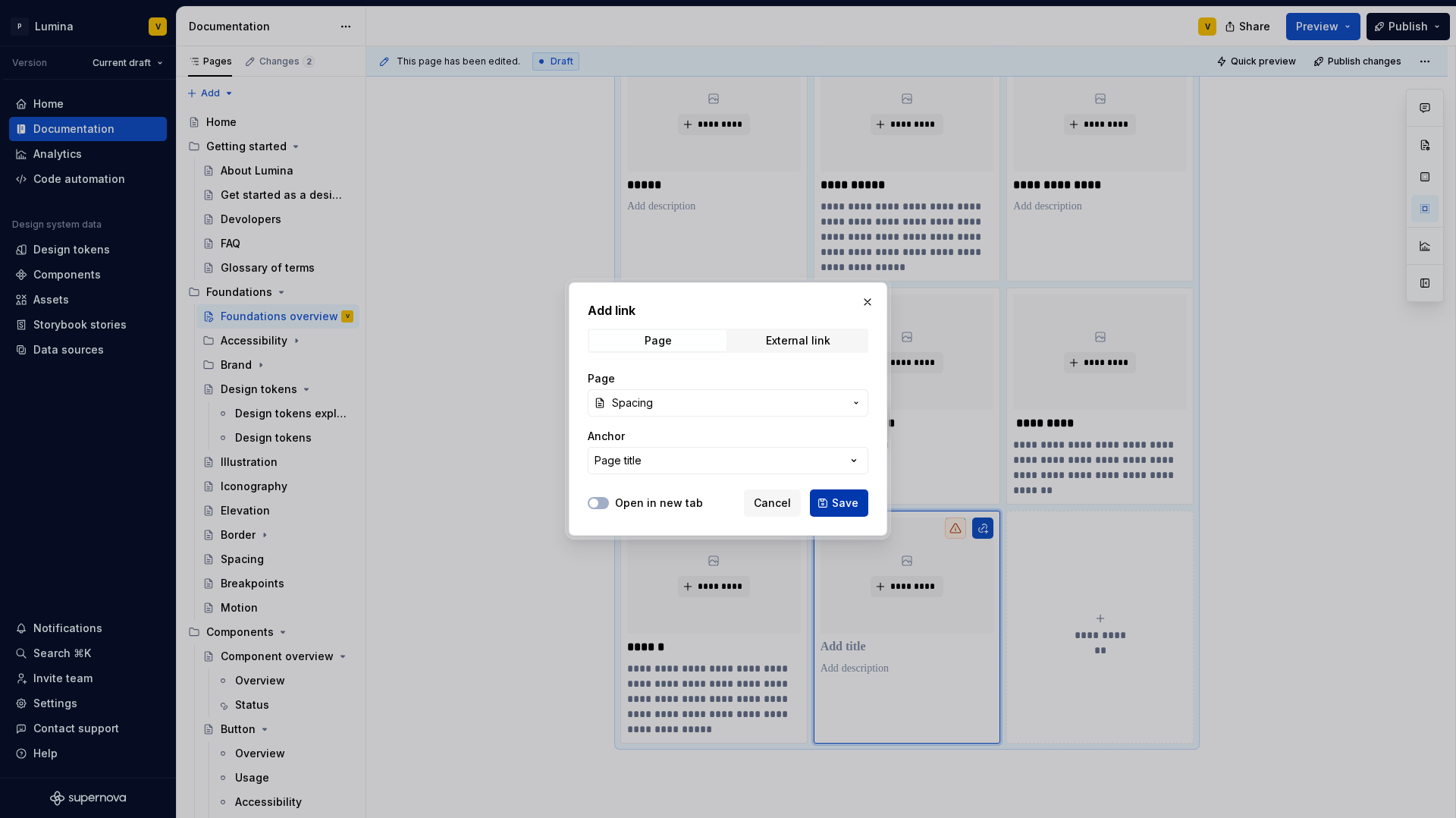
click at [834, 496] on span "Save" at bounding box center [845, 503] width 27 height 15
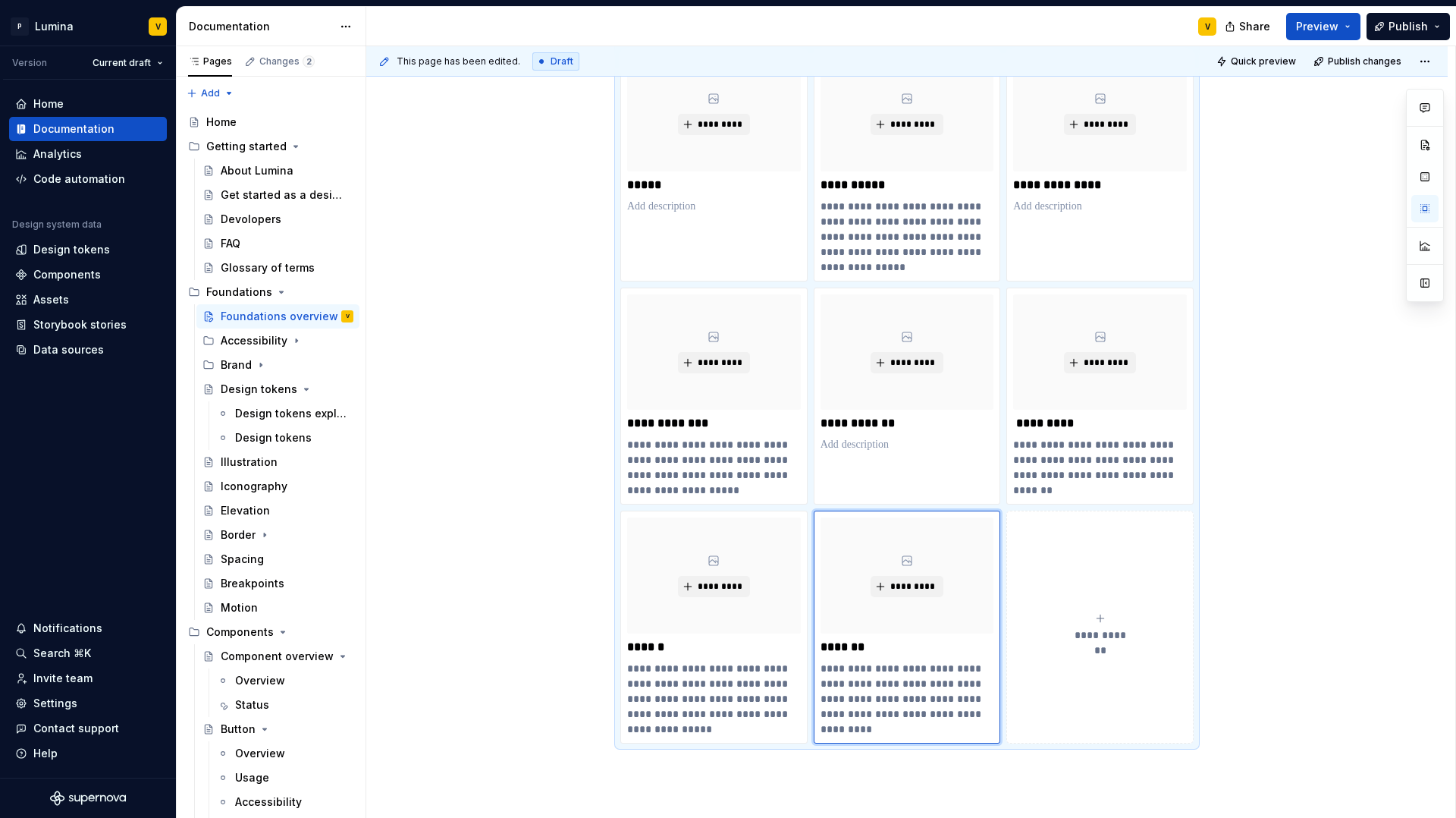
click at [1077, 549] on button "**********" at bounding box center [1100, 626] width 187 height 232
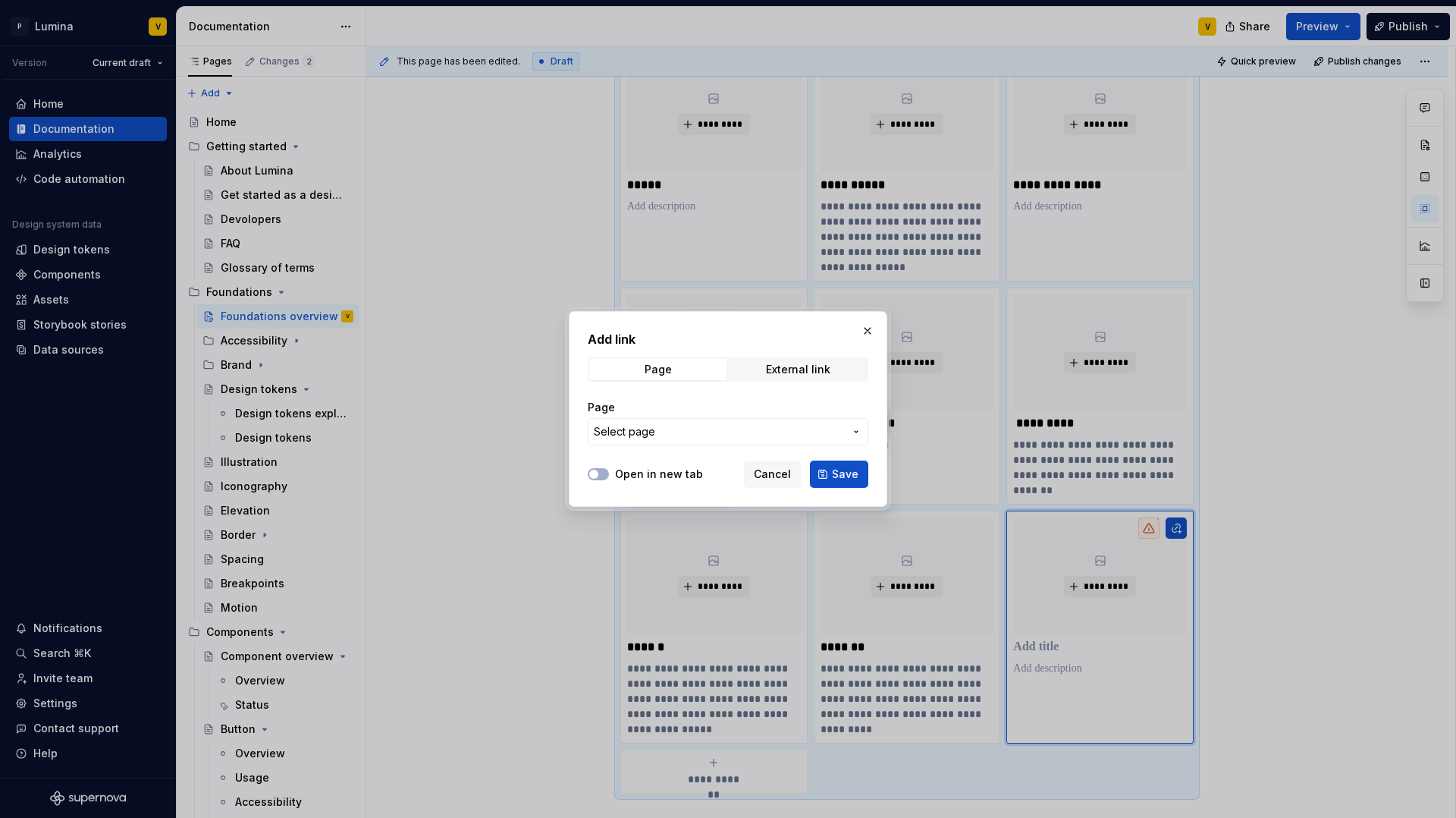
click at [703, 425] on span "Select page" at bounding box center [719, 431] width 250 height 15
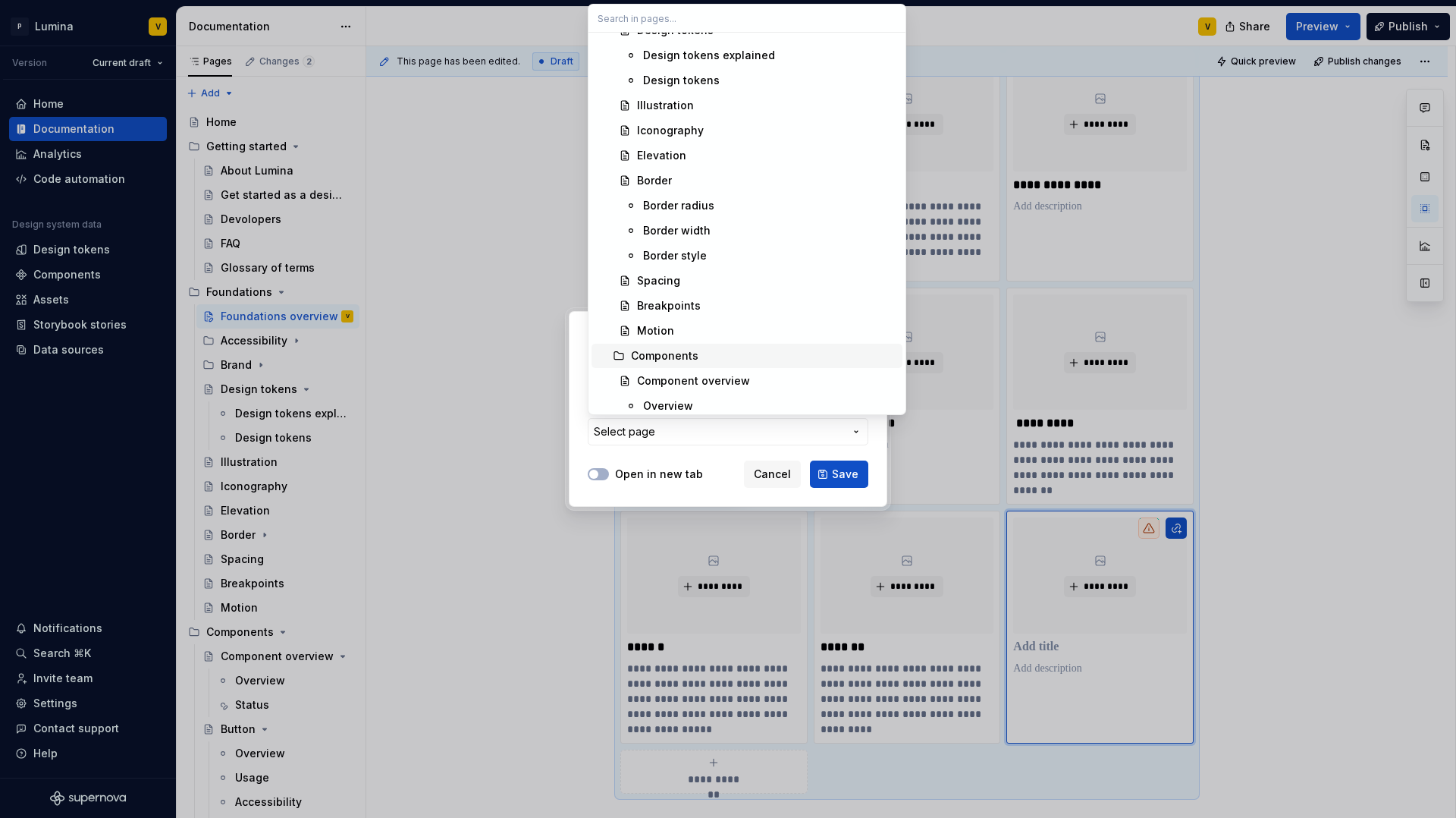
scroll to position [635, 0]
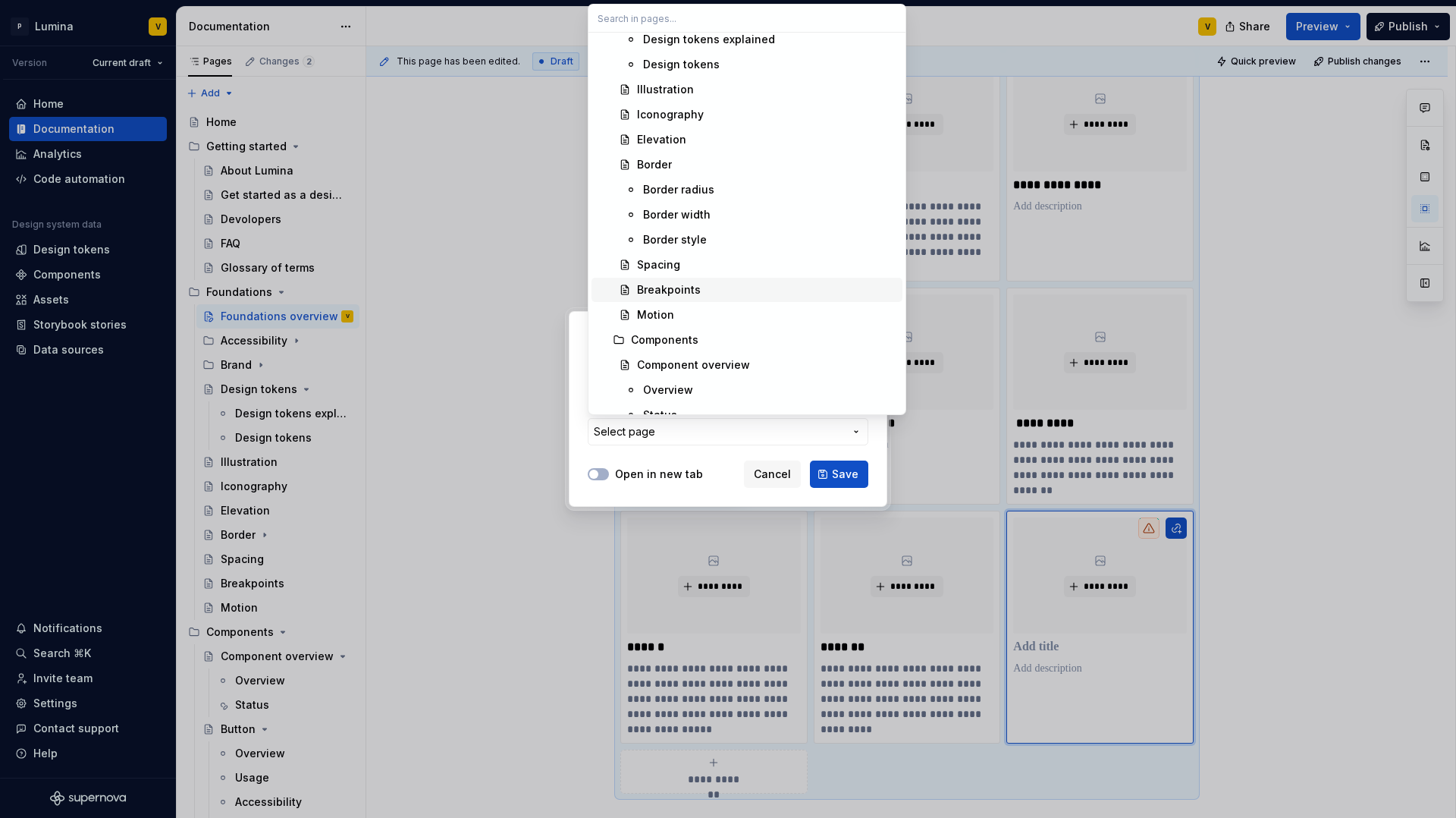
click at [657, 293] on div "Breakpoints" at bounding box center [669, 290] width 64 height 15
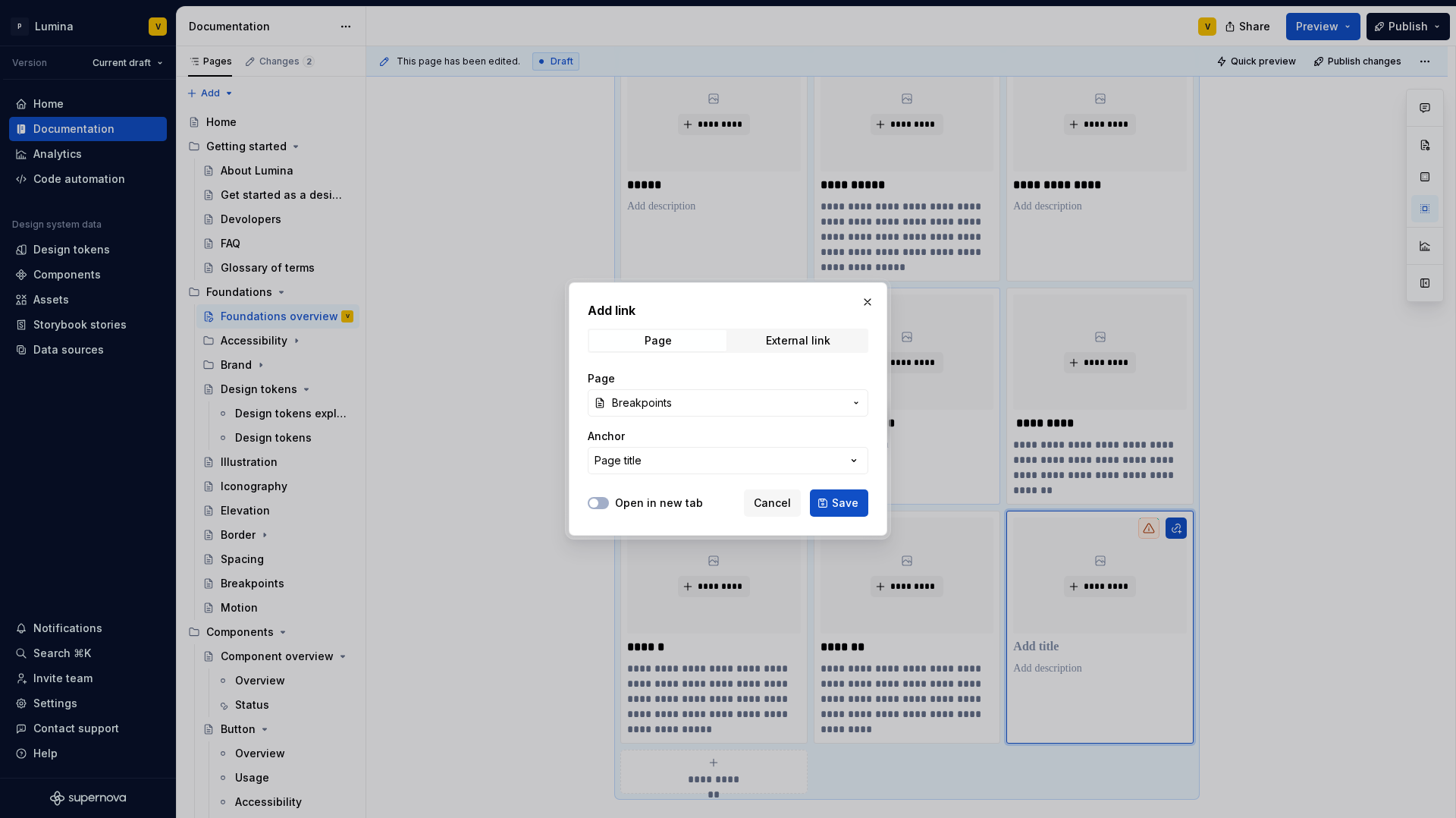
click at [855, 501] on span "Save" at bounding box center [845, 503] width 27 height 15
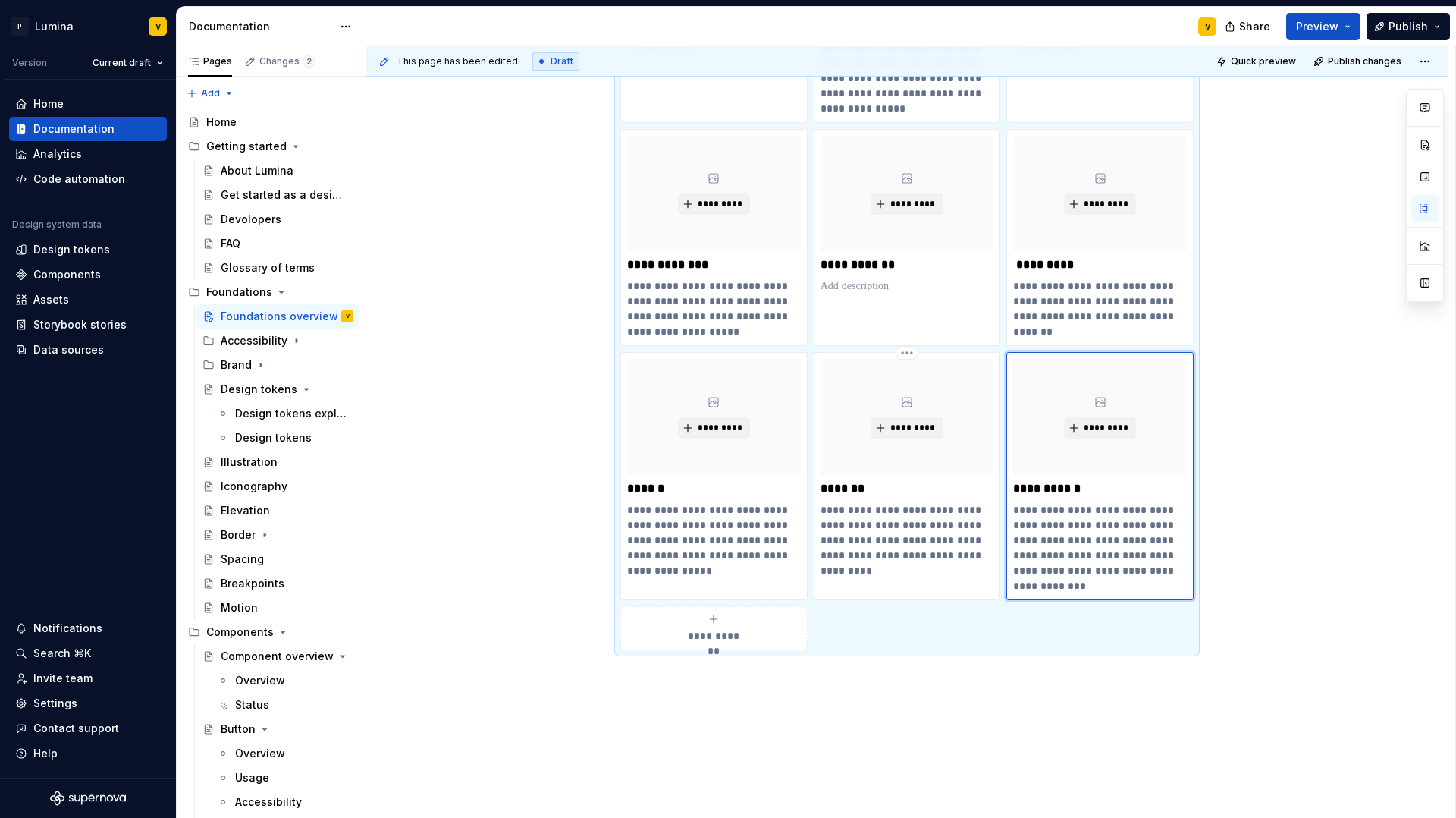
scroll to position [750, 0]
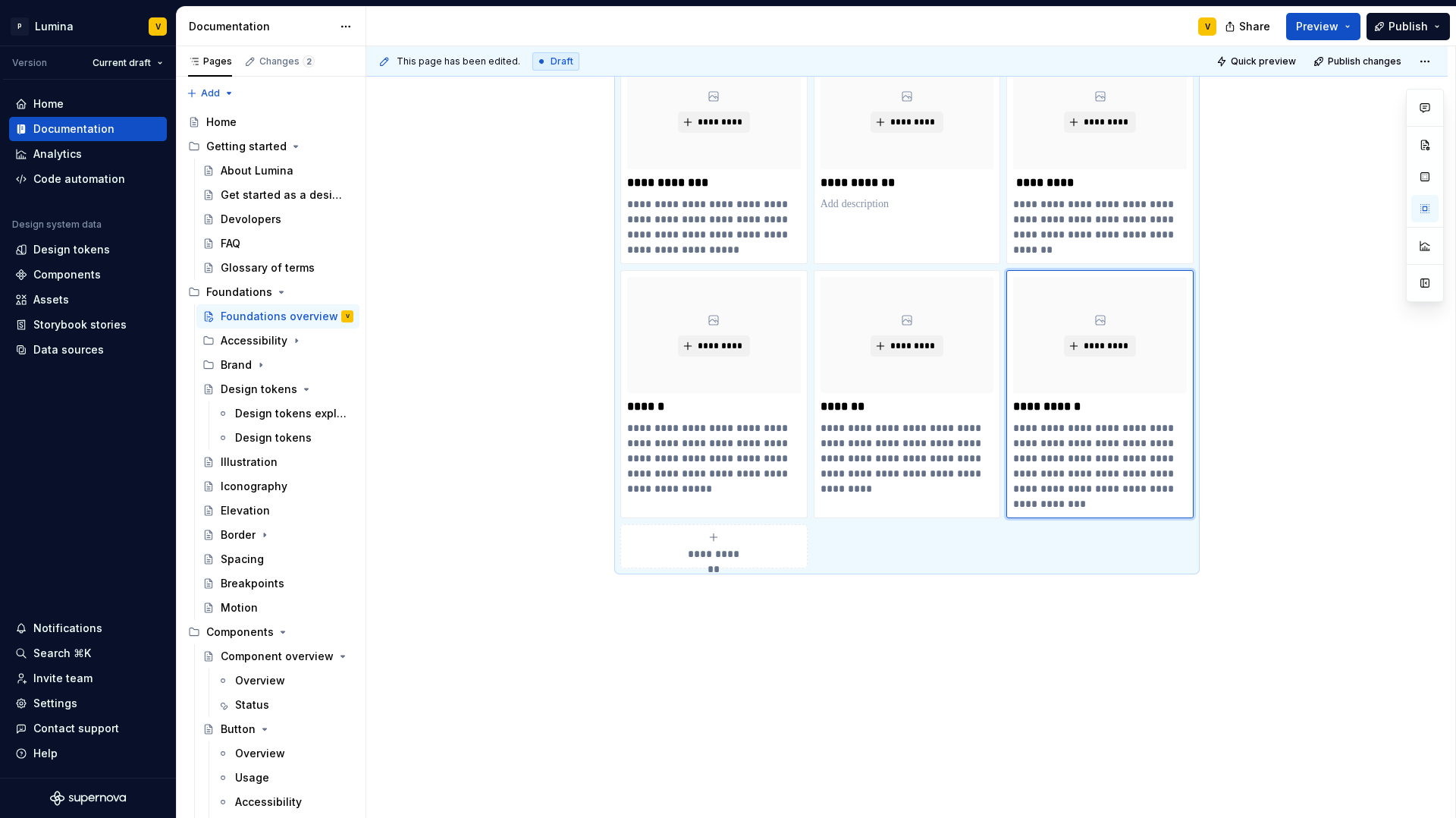
click at [700, 556] on span "**********" at bounding box center [714, 553] width 66 height 15
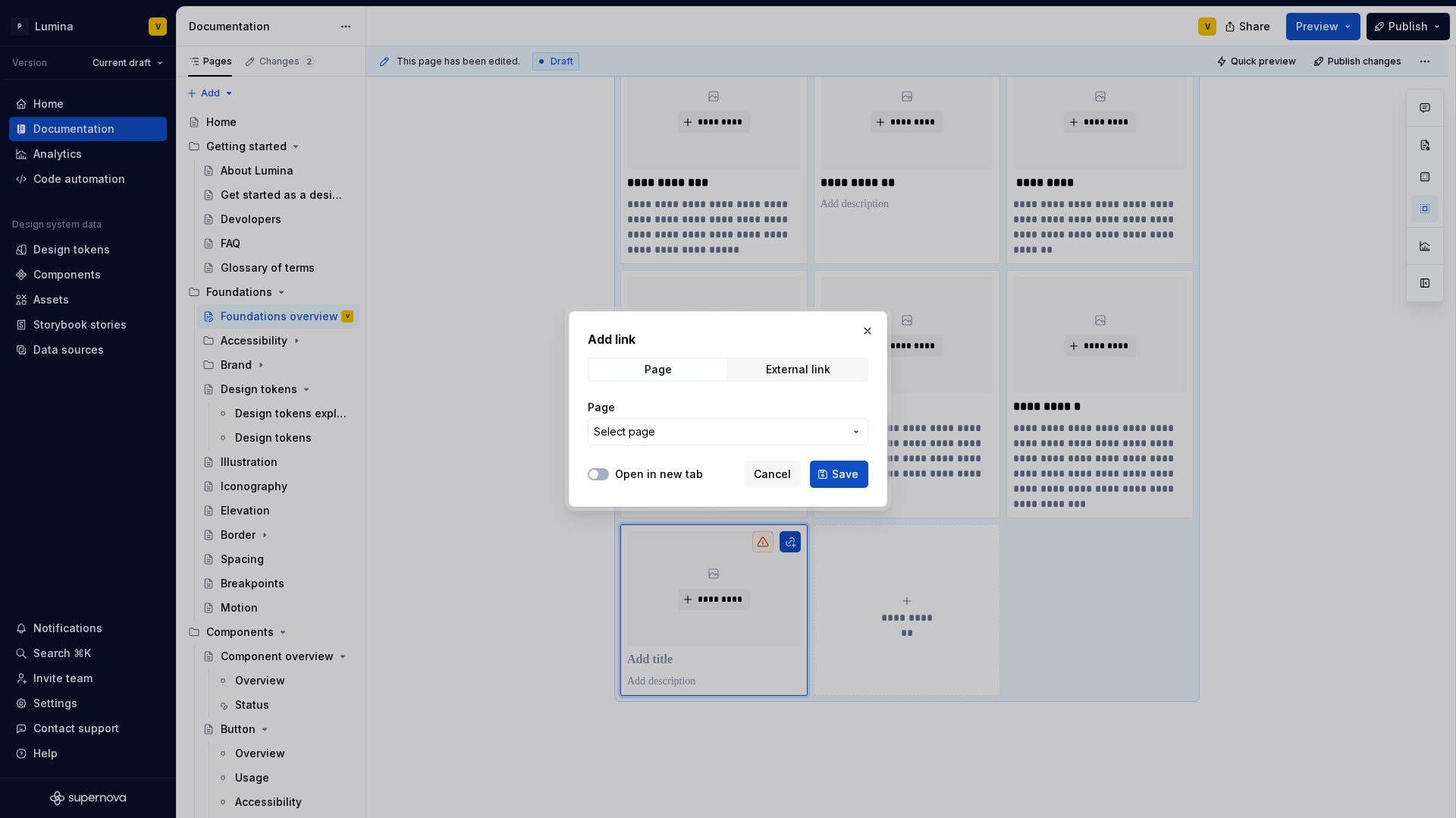
click at [681, 426] on span "Select page" at bounding box center [719, 431] width 250 height 15
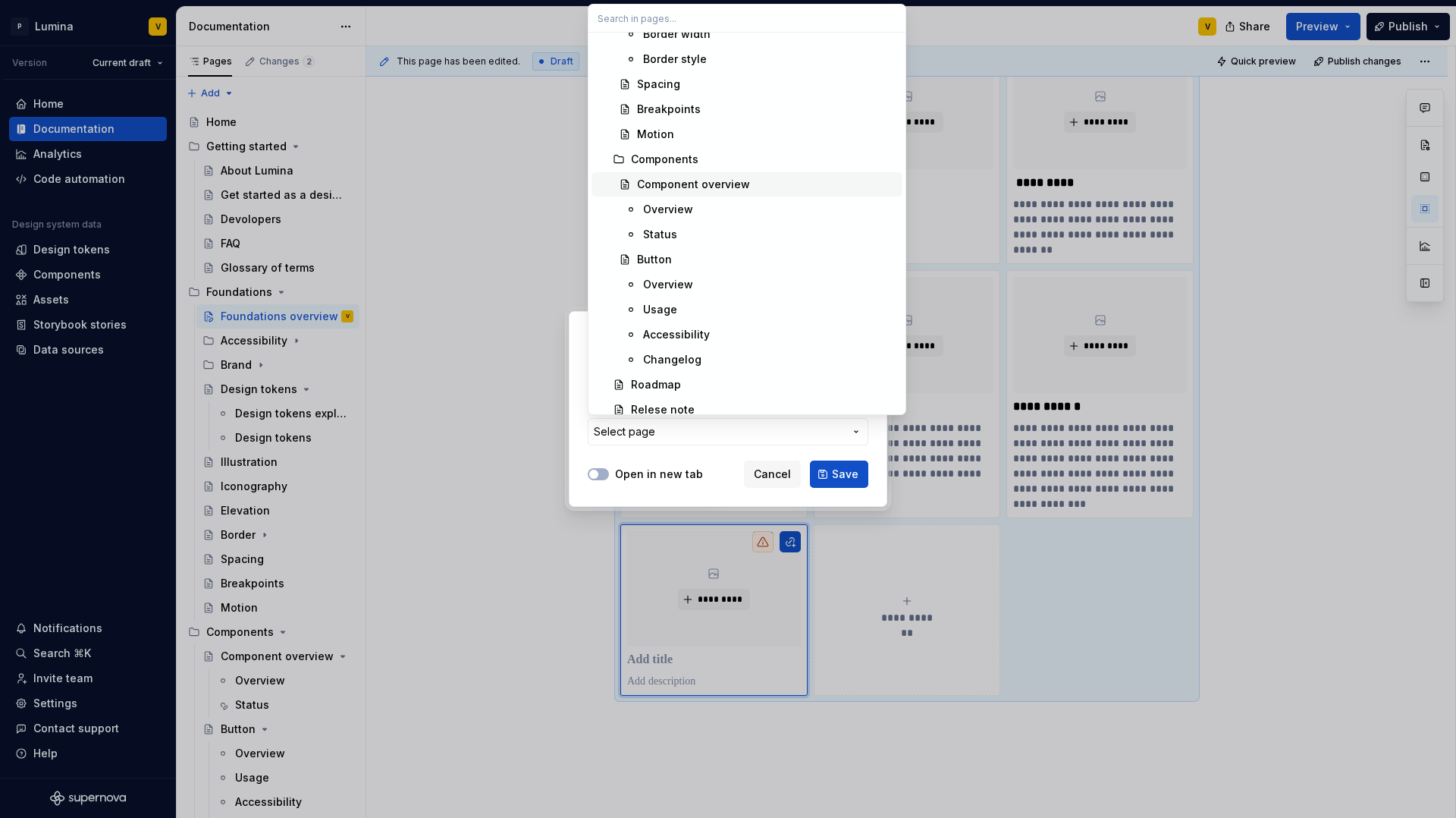
scroll to position [804, 0]
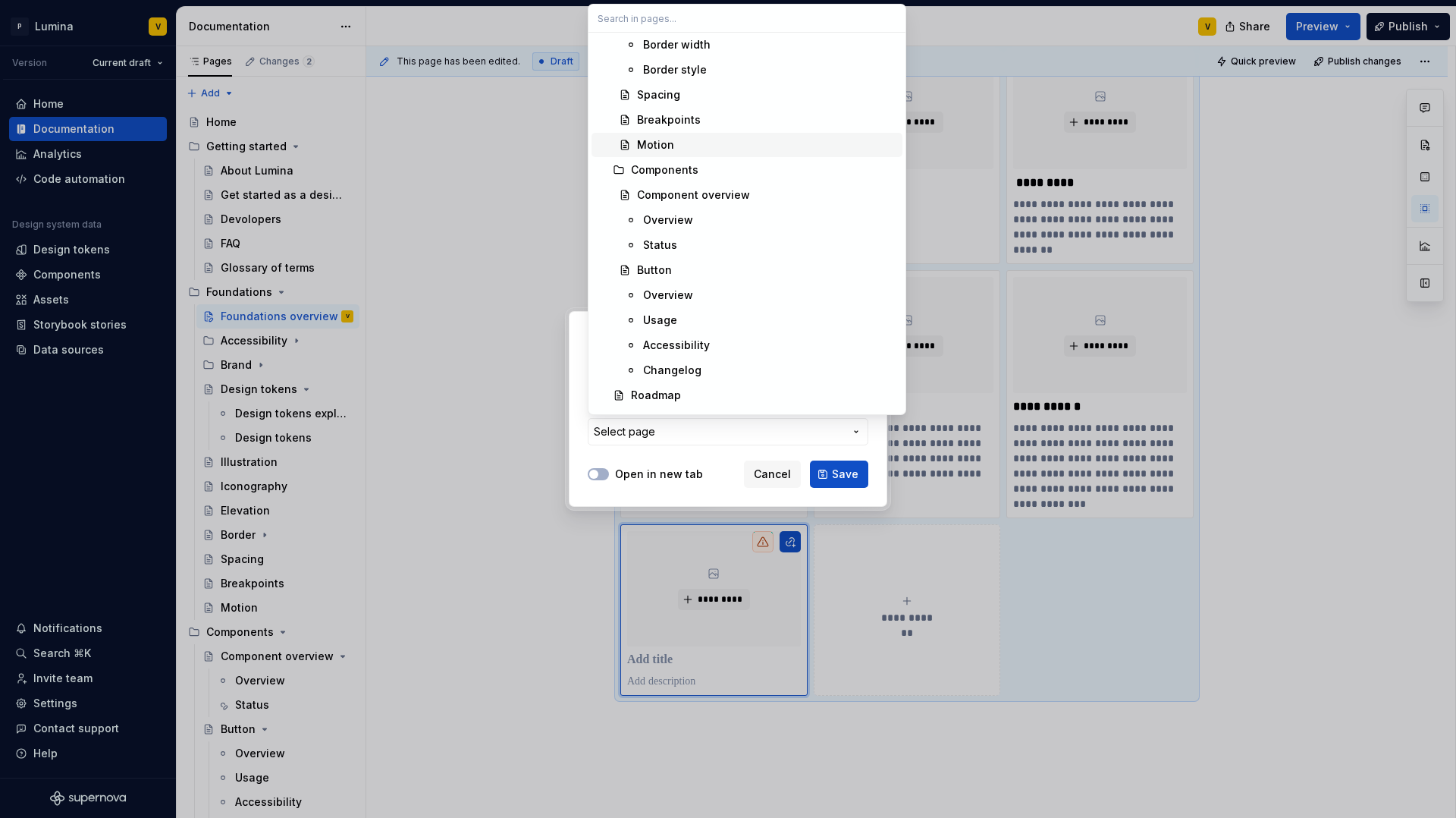
click at [659, 143] on div "Motion" at bounding box center [655, 144] width 37 height 15
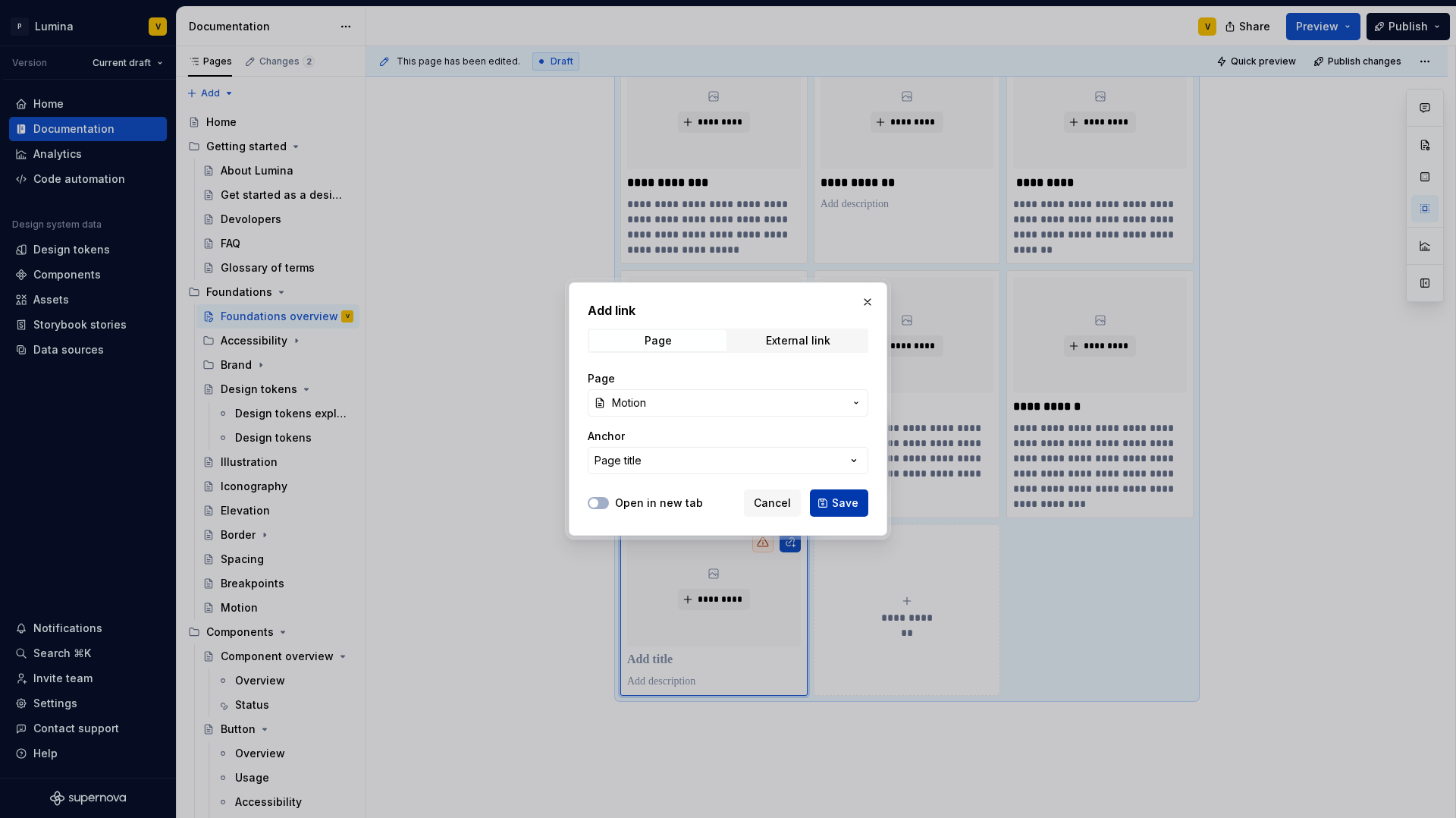
click at [836, 507] on span "Save" at bounding box center [845, 503] width 27 height 15
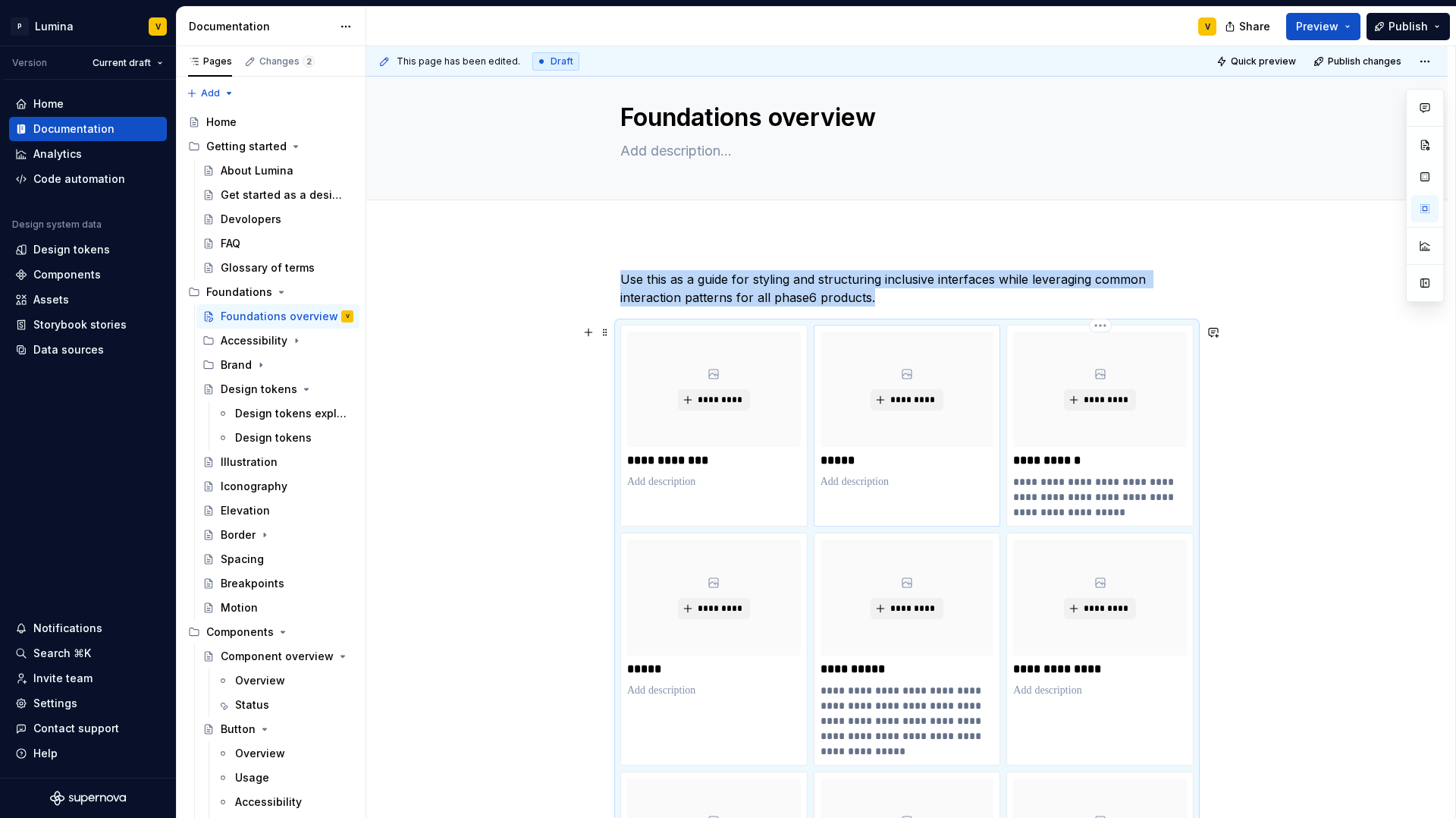
scroll to position [0, 0]
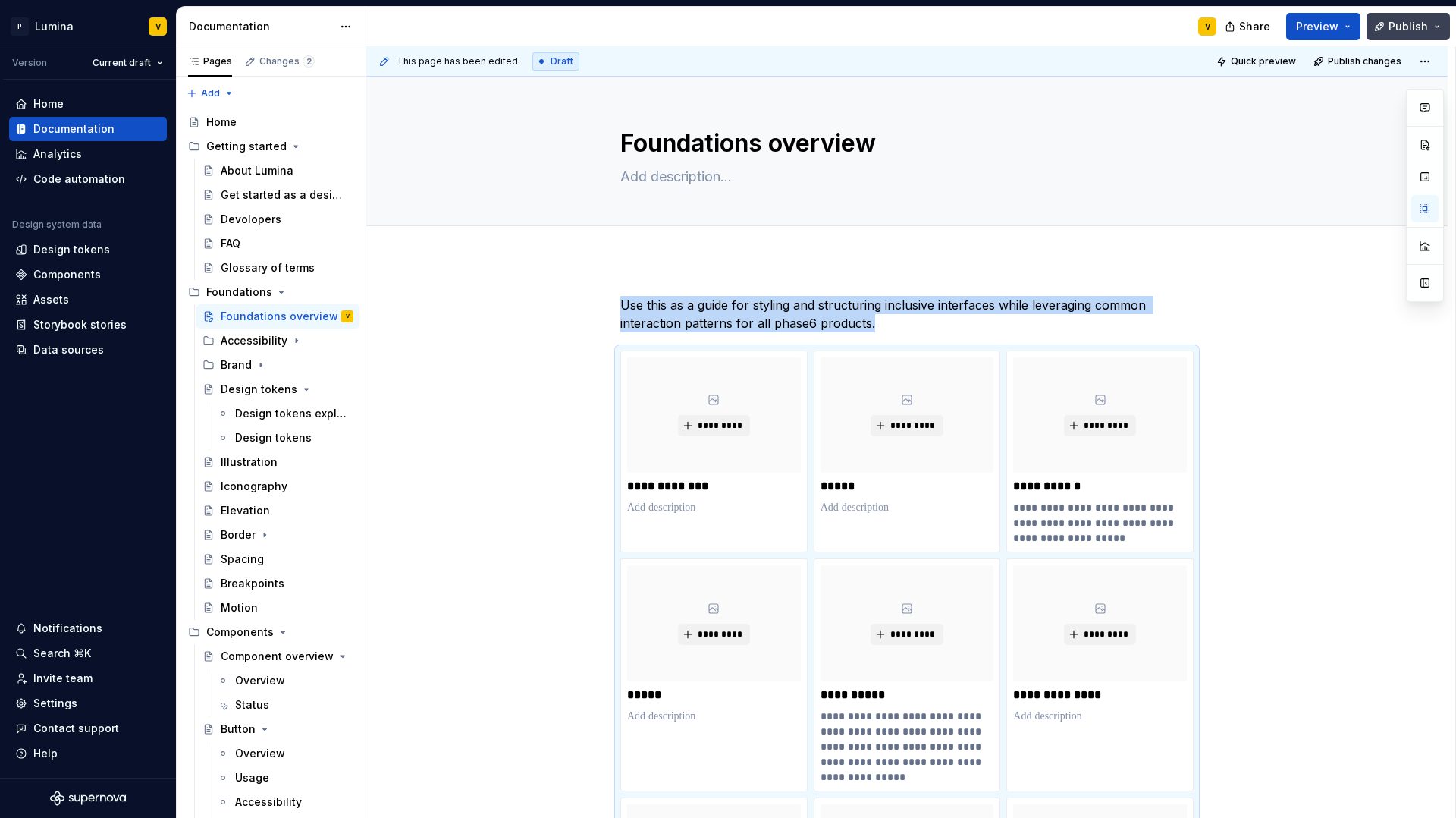
click at [1387, 23] on button "Publish" at bounding box center [1408, 27] width 83 height 27
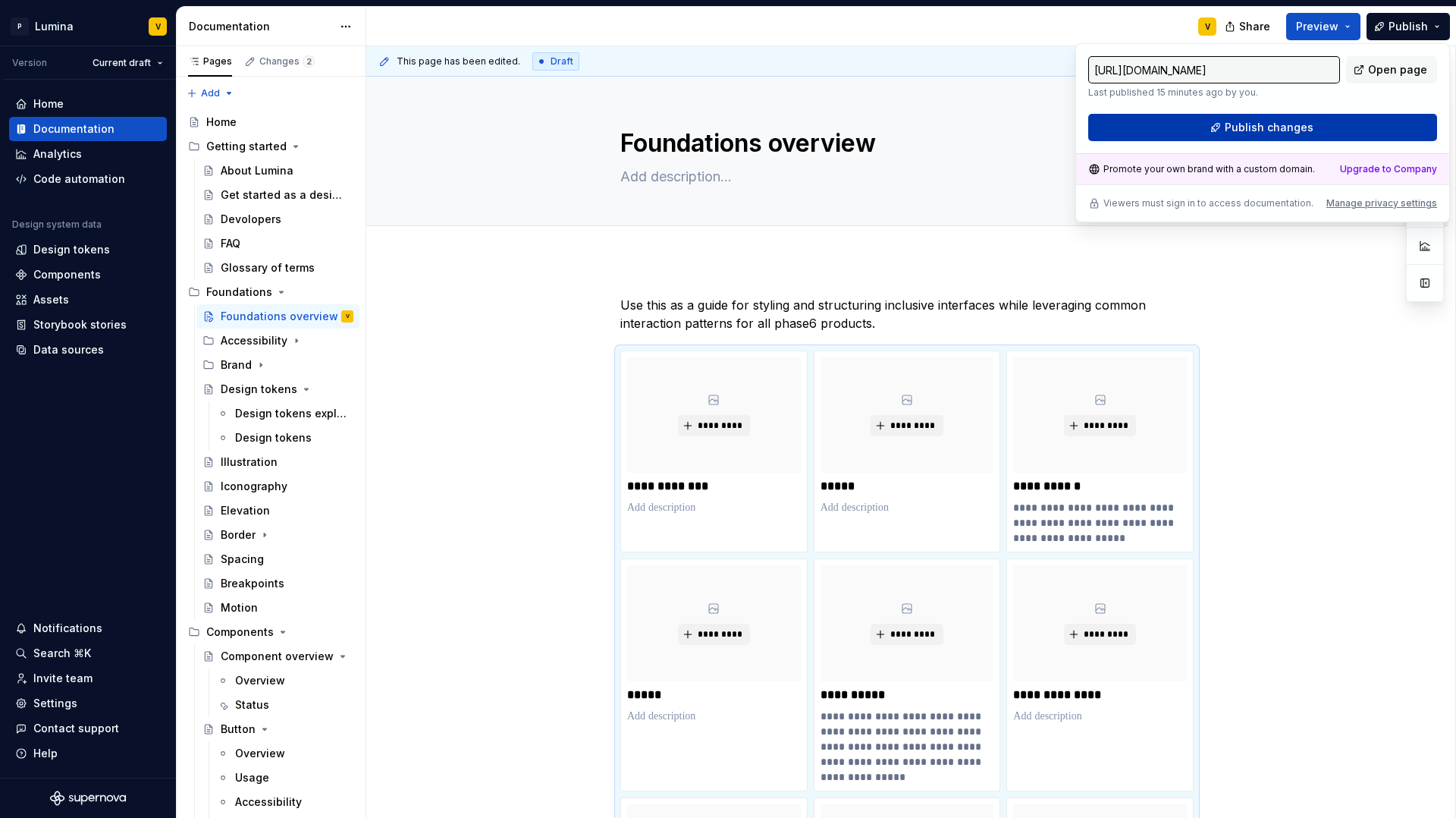
click at [1239, 122] on span "Publish changes" at bounding box center [1270, 127] width 89 height 15
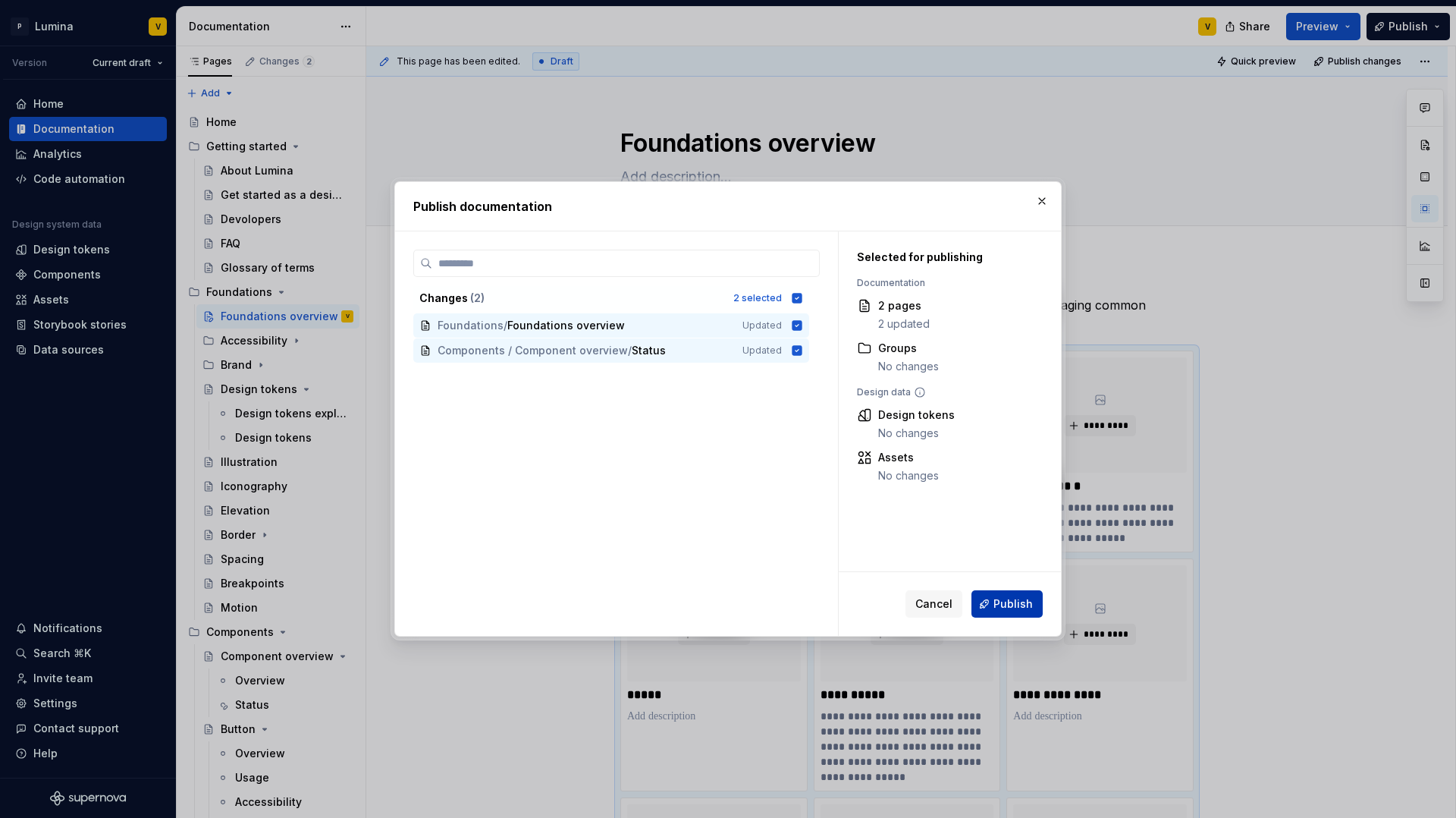
click at [1035, 603] on button "Publish" at bounding box center [1007, 603] width 71 height 27
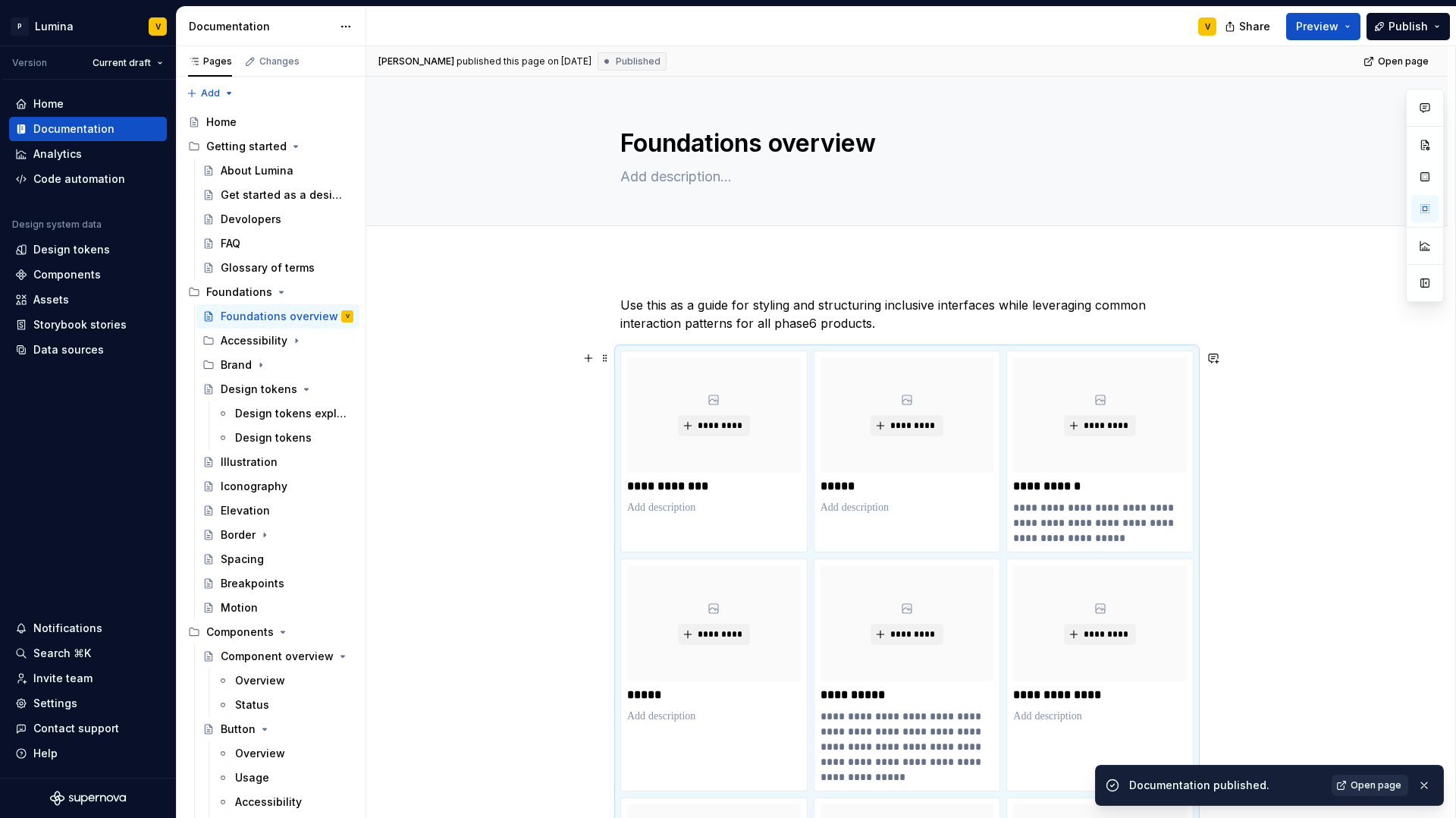
click at [1373, 784] on span "Open page" at bounding box center [1376, 785] width 51 height 12
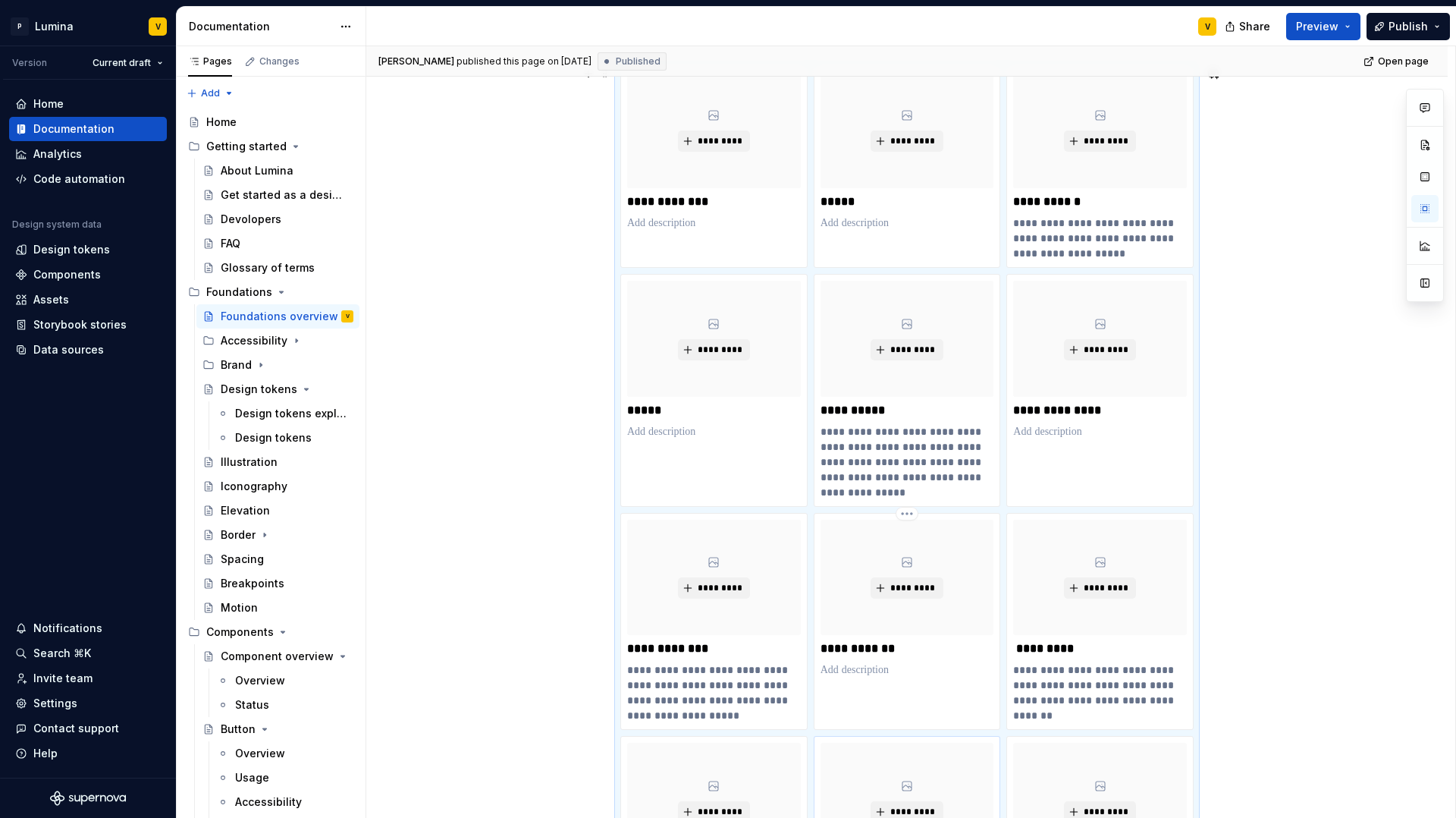
scroll to position [523, 0]
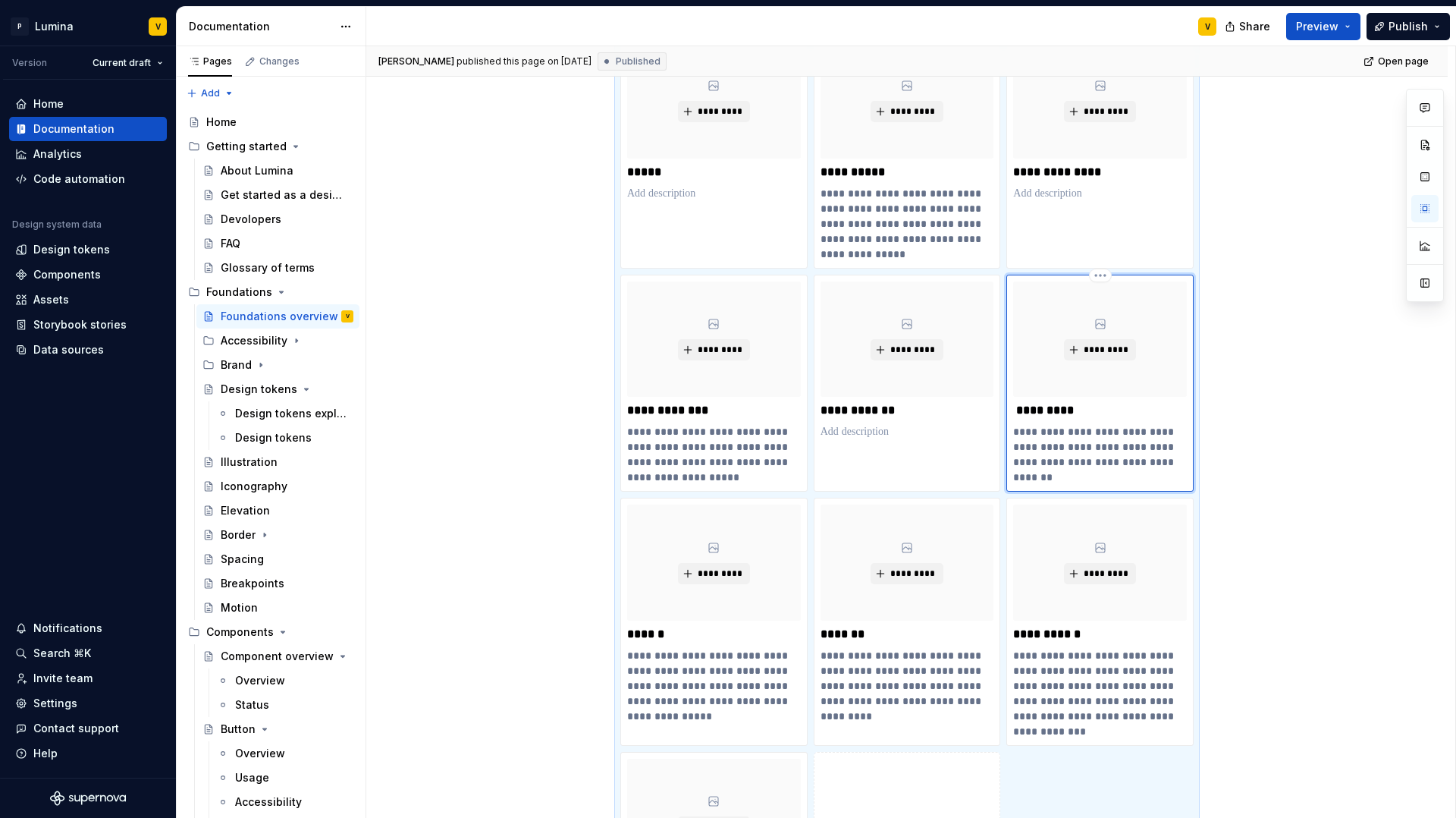
click at [1103, 336] on div "*********" at bounding box center [1100, 340] width 174 height 116
click at [1090, 351] on span "*********" at bounding box center [1106, 350] width 46 height 12
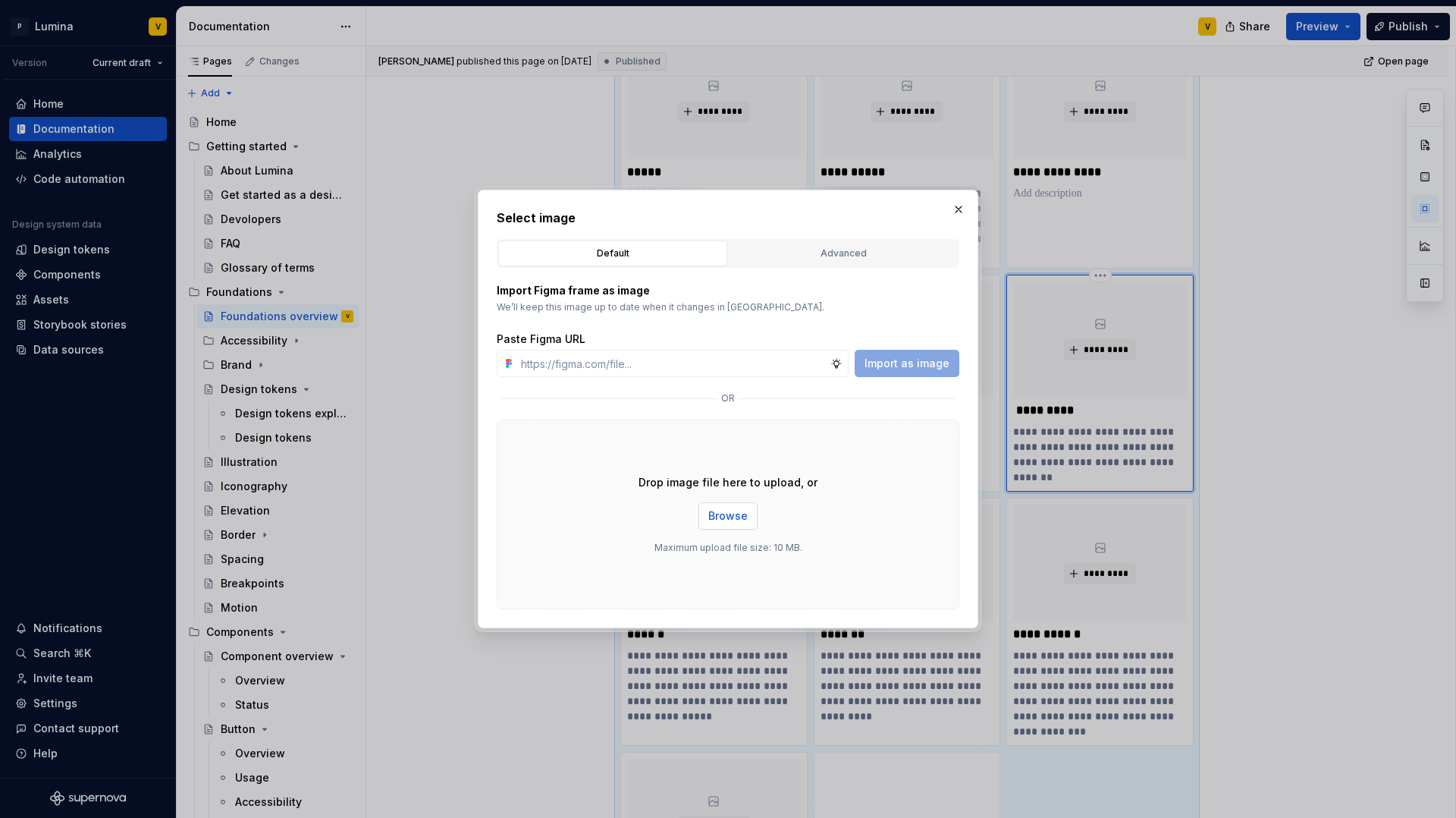
click at [750, 509] on button "Browse" at bounding box center [728, 515] width 59 height 27
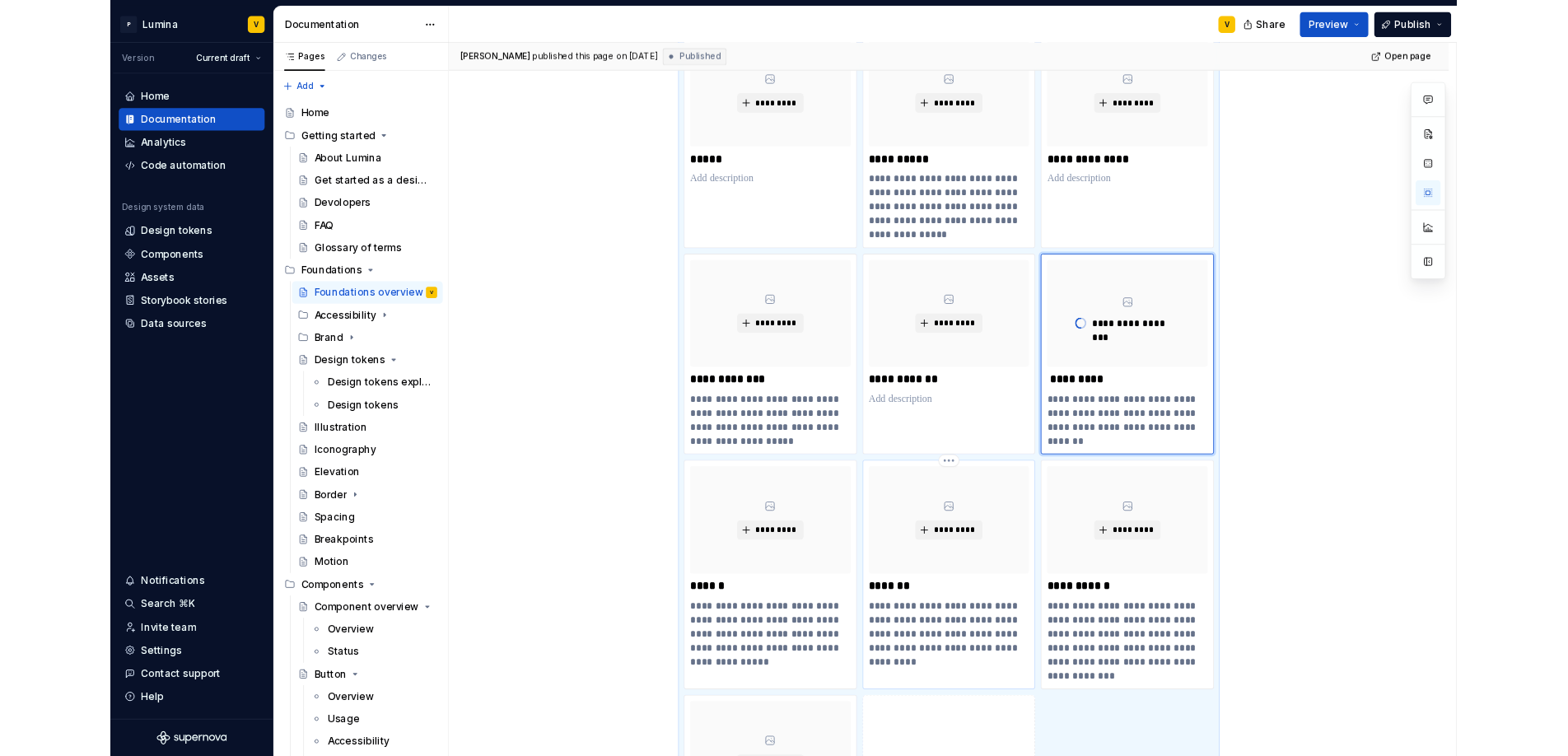
scroll to position [686, 0]
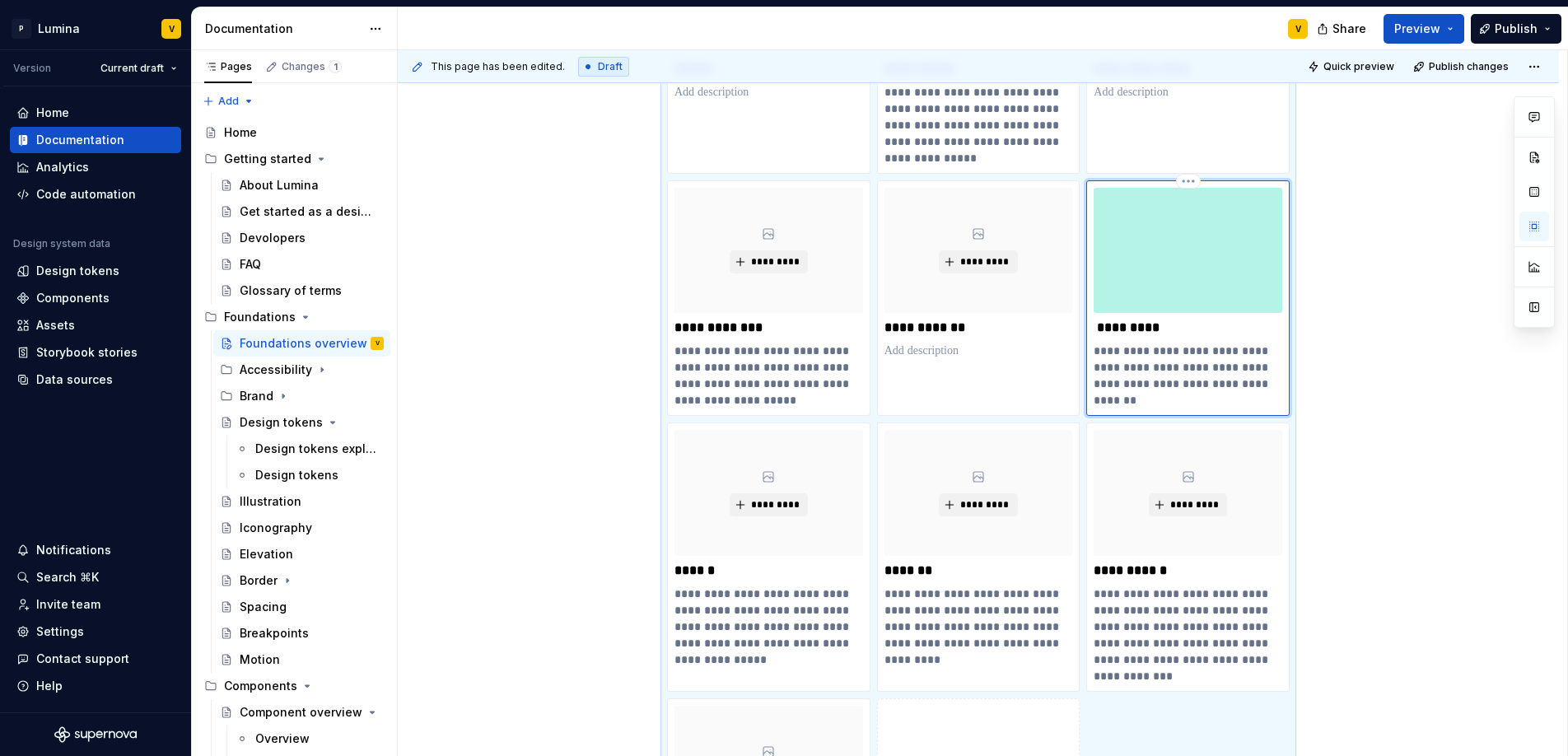
click at [1162, 276] on img at bounding box center [1188, 251] width 189 height 125
click at [1190, 239] on img at bounding box center [1188, 251] width 189 height 125
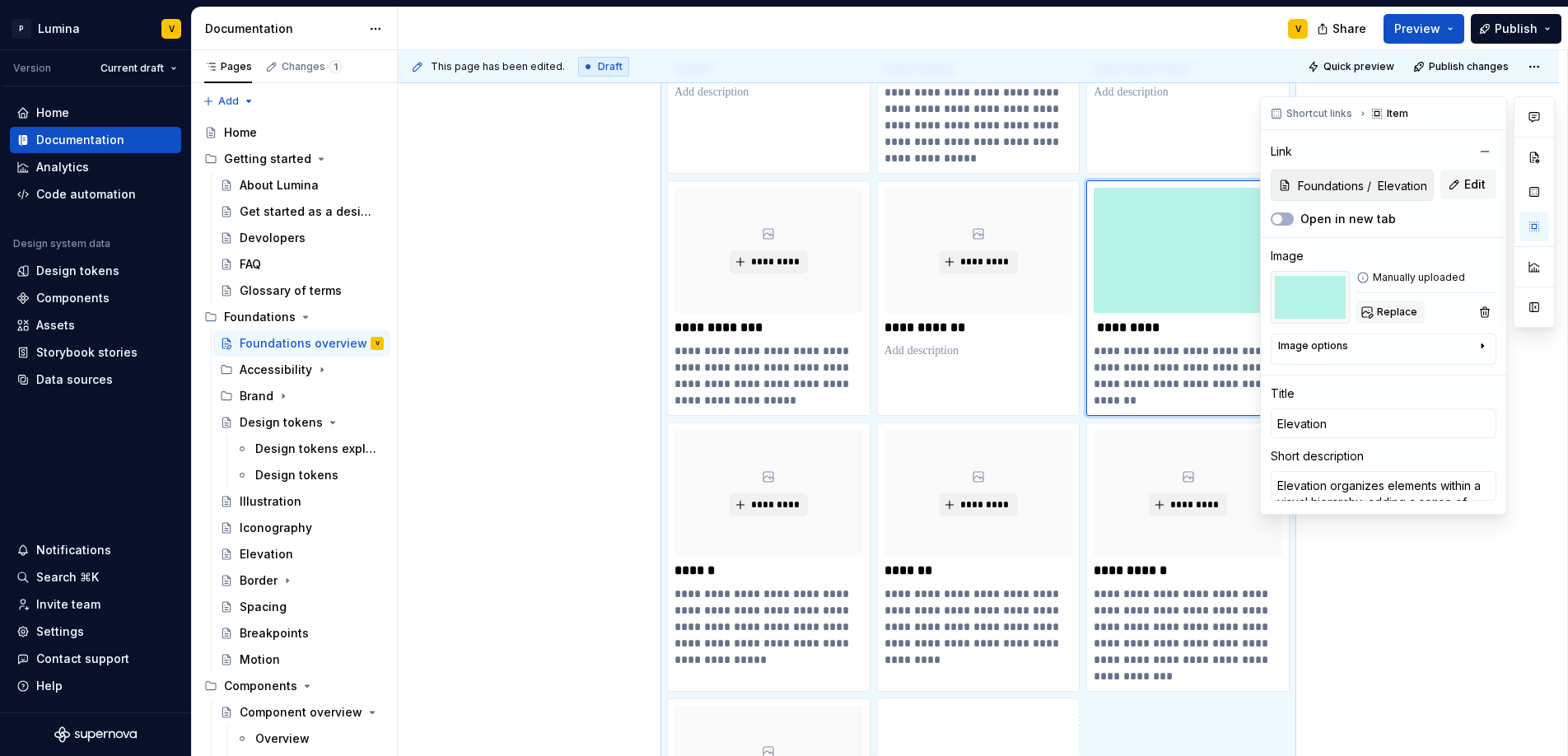
click at [1381, 308] on span "Replace" at bounding box center [1397, 313] width 41 height 14
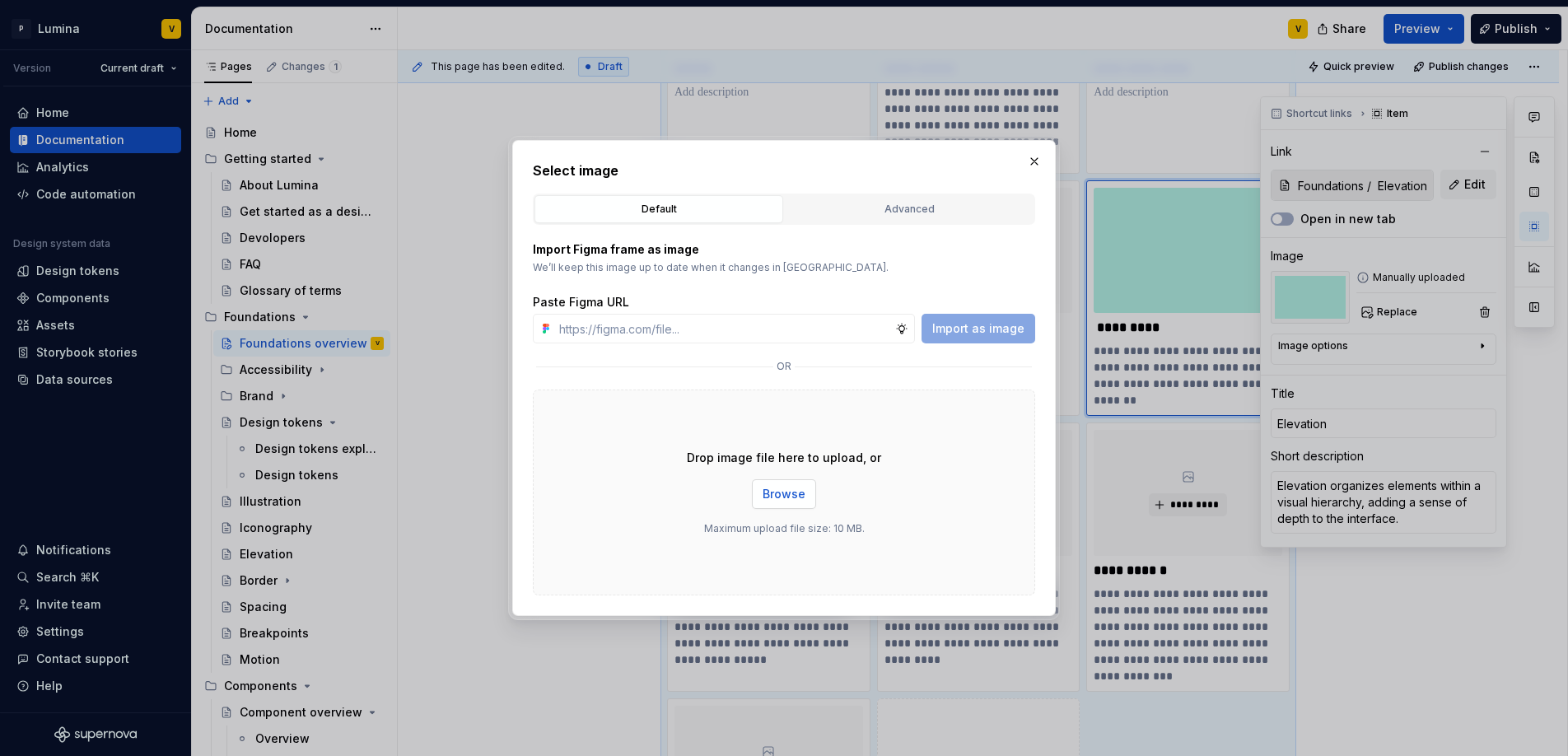
click at [788, 483] on button "Browse" at bounding box center [784, 494] width 64 height 30
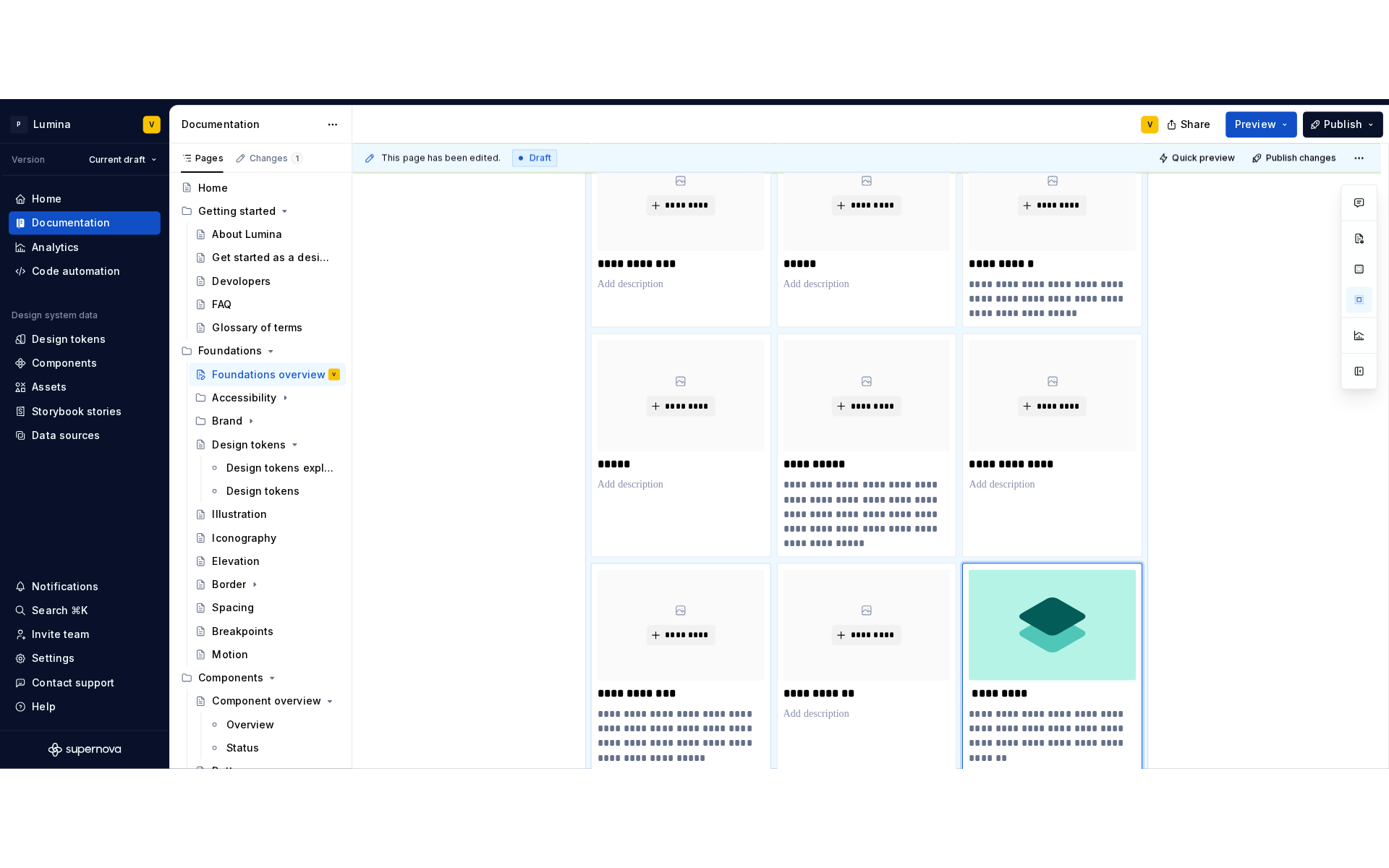
scroll to position [103, 0]
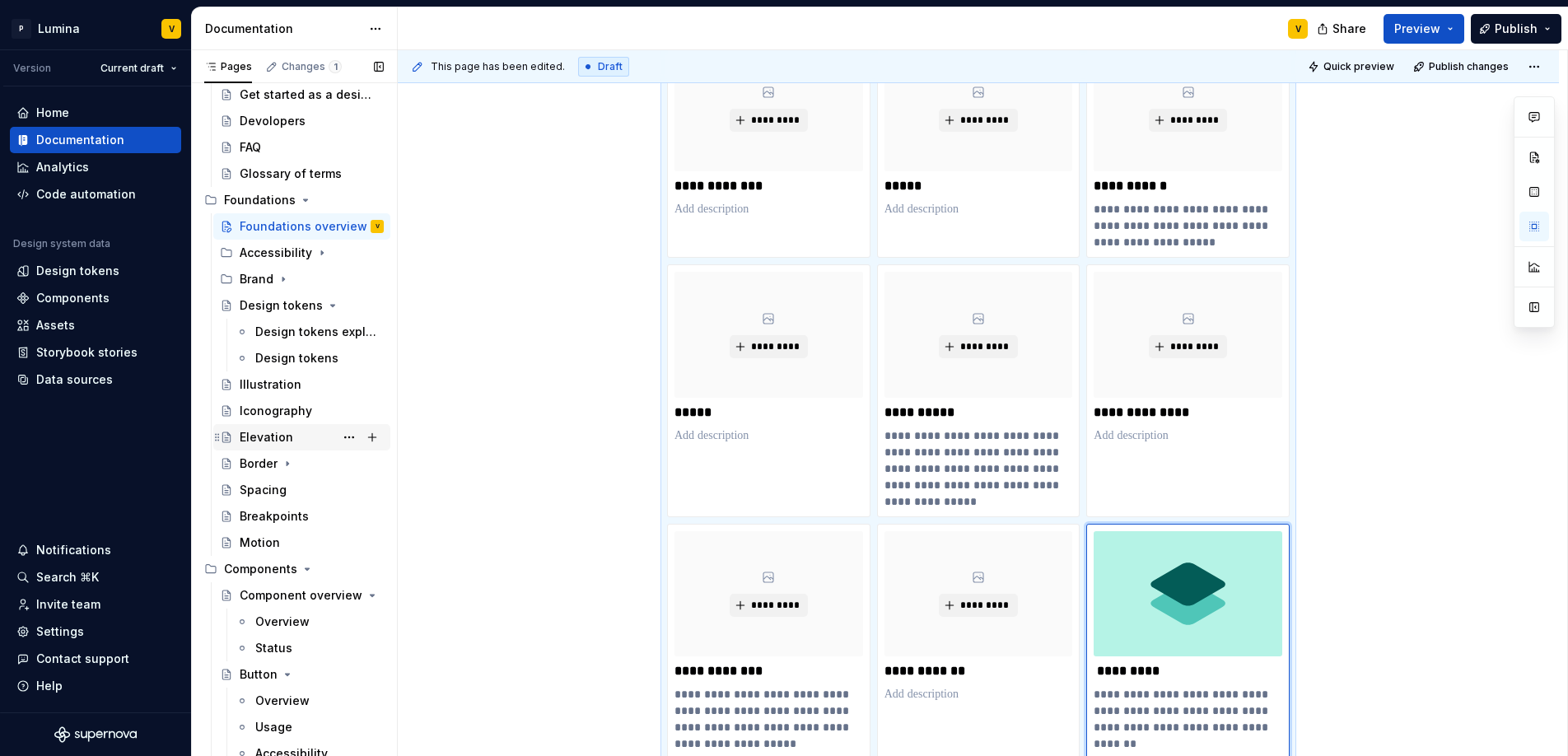
click at [275, 439] on div "Elevation" at bounding box center [266, 436] width 53 height 16
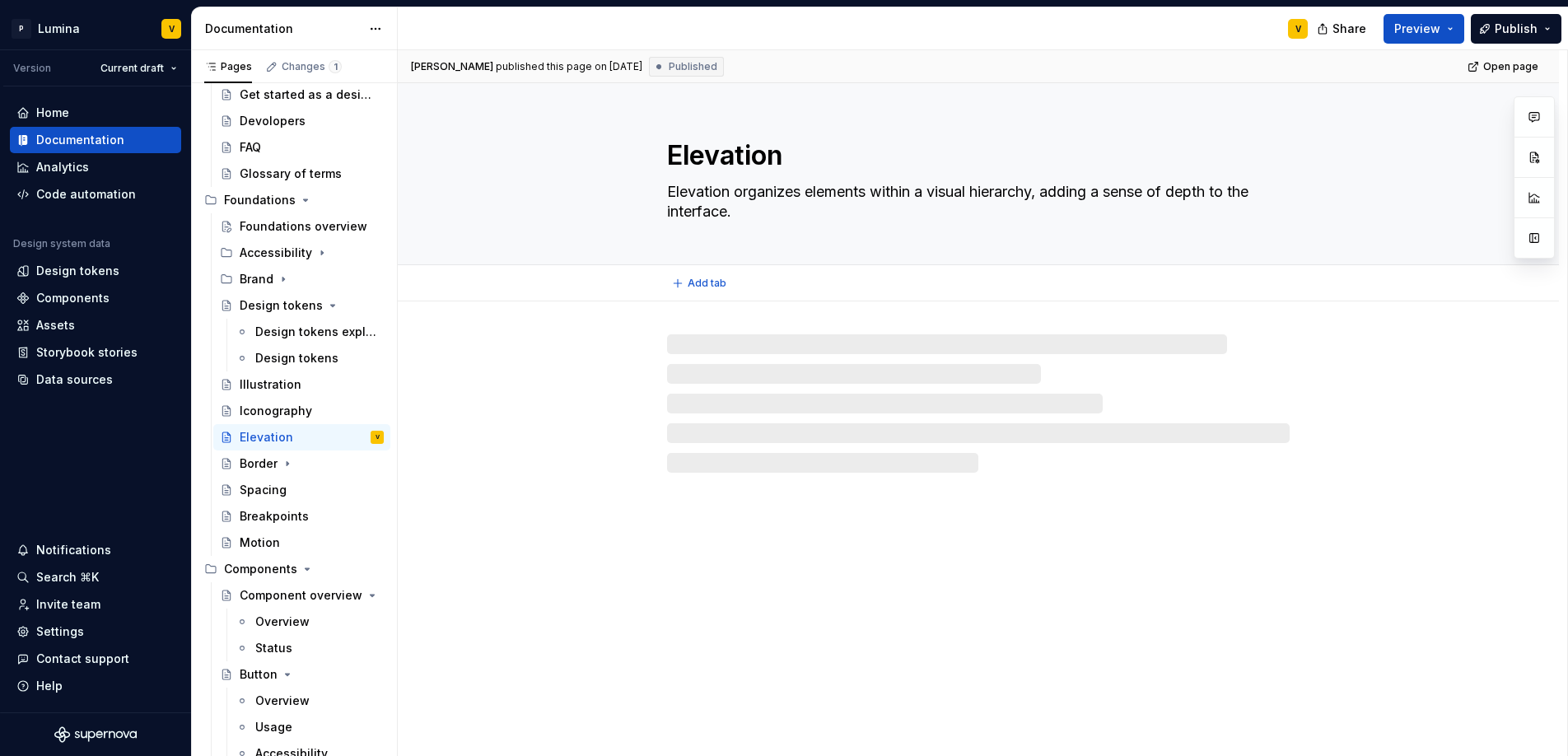
click at [1426, 138] on div "Elevation Elevation organizes elements within a visual hierarchy, adding a sens…" at bounding box center [978, 174] width 1029 height 181
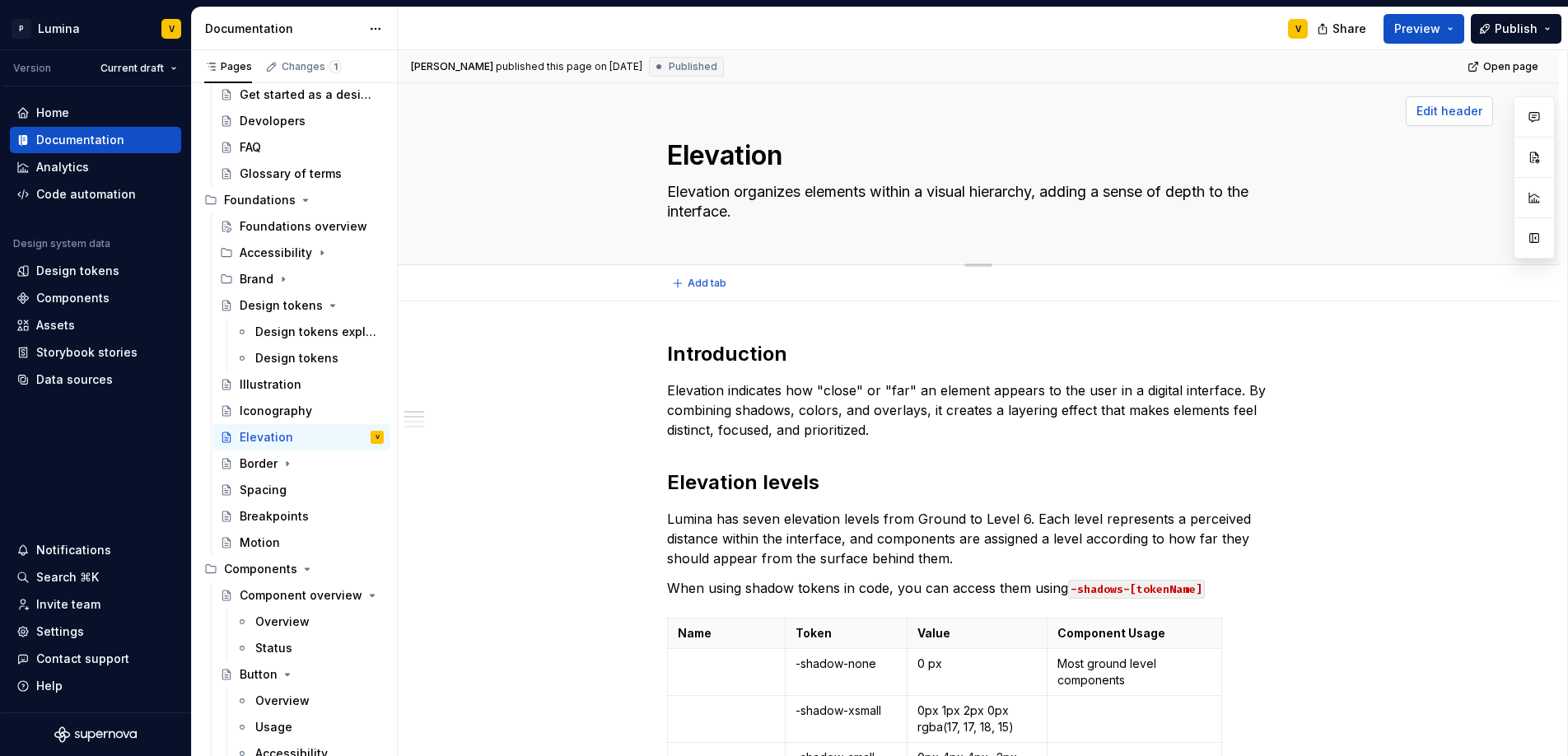
click at [1466, 114] on span "Edit header" at bounding box center [1449, 111] width 66 height 16
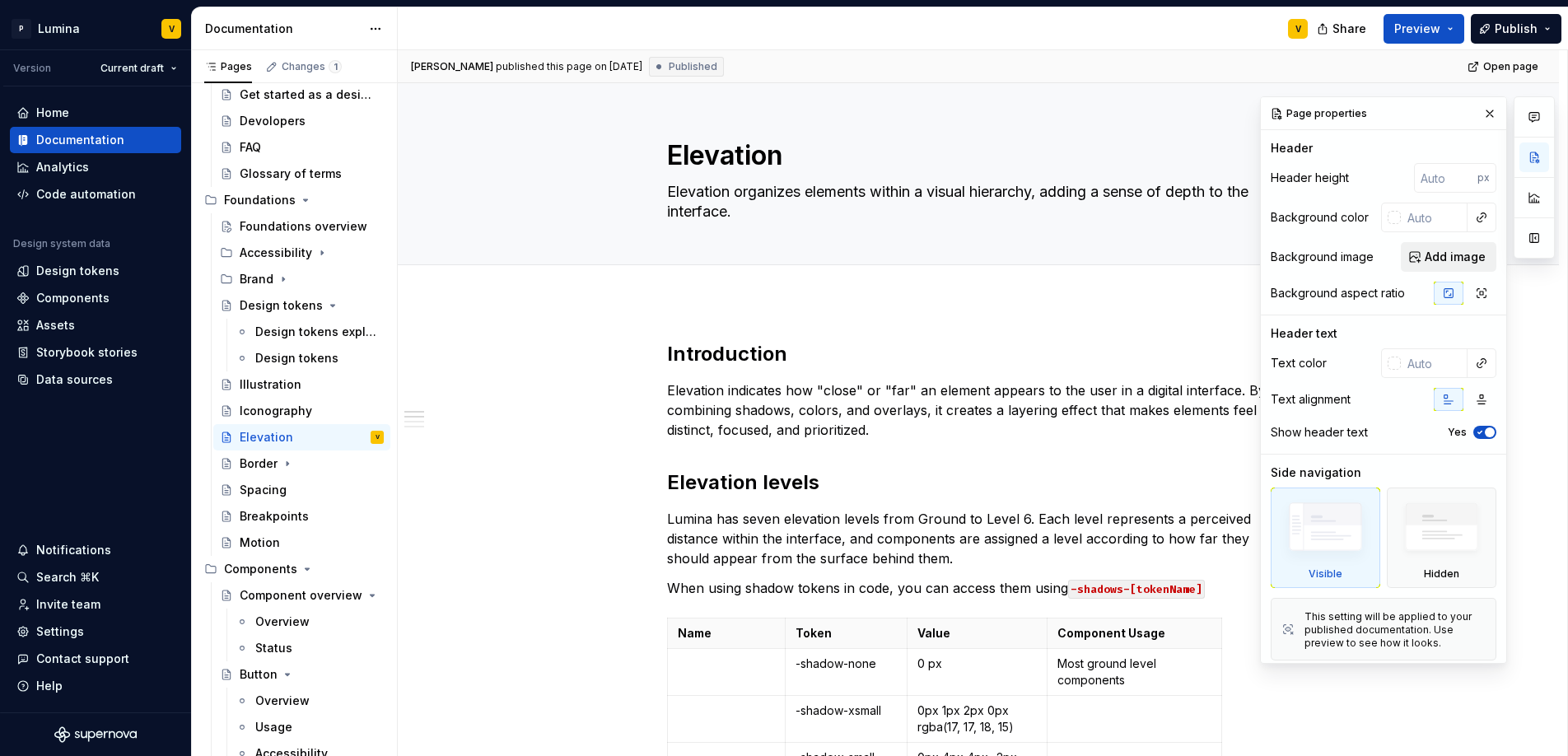
click at [1446, 265] on button "Add image" at bounding box center [1448, 257] width 96 height 30
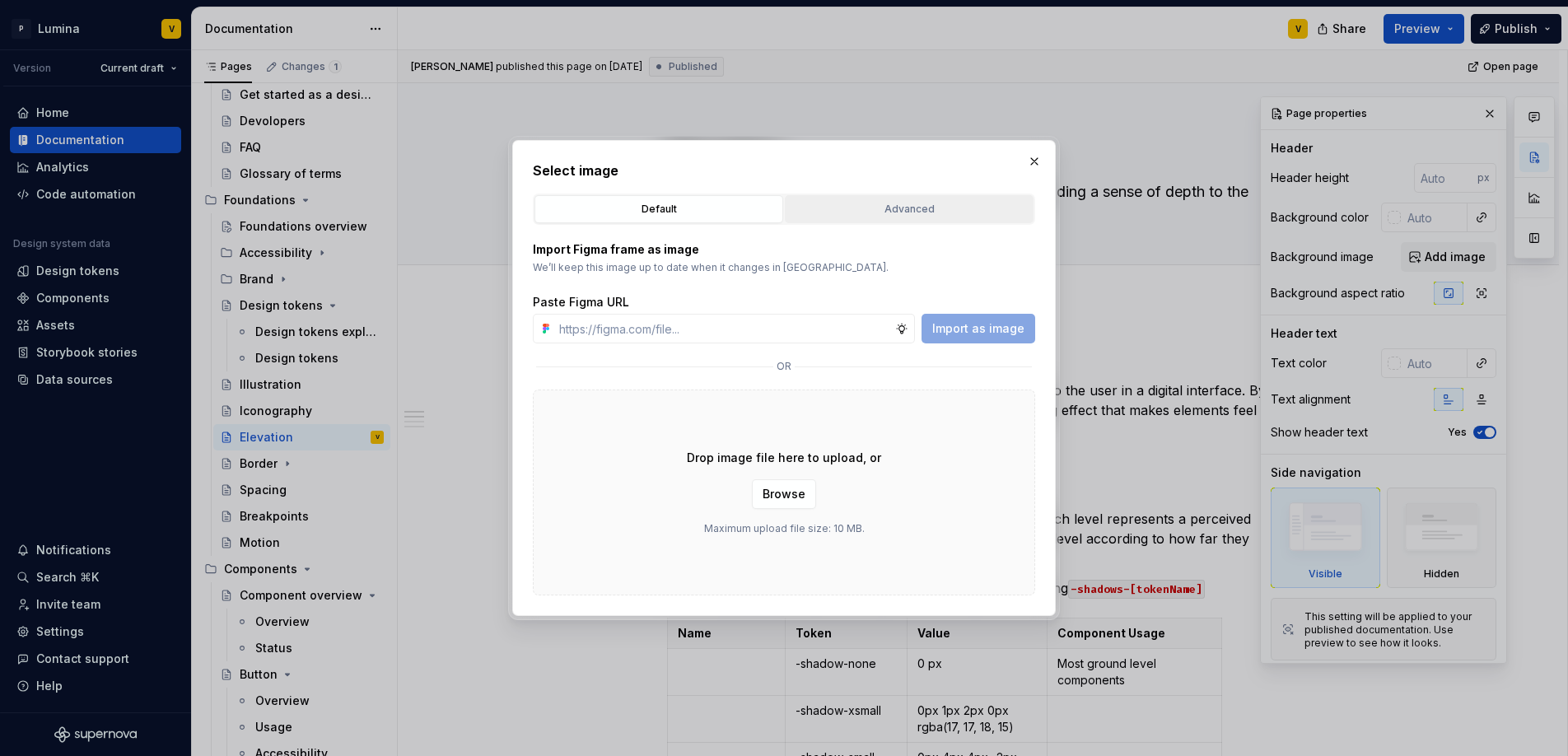
click at [907, 216] on div "Advanced" at bounding box center [909, 208] width 237 height 16
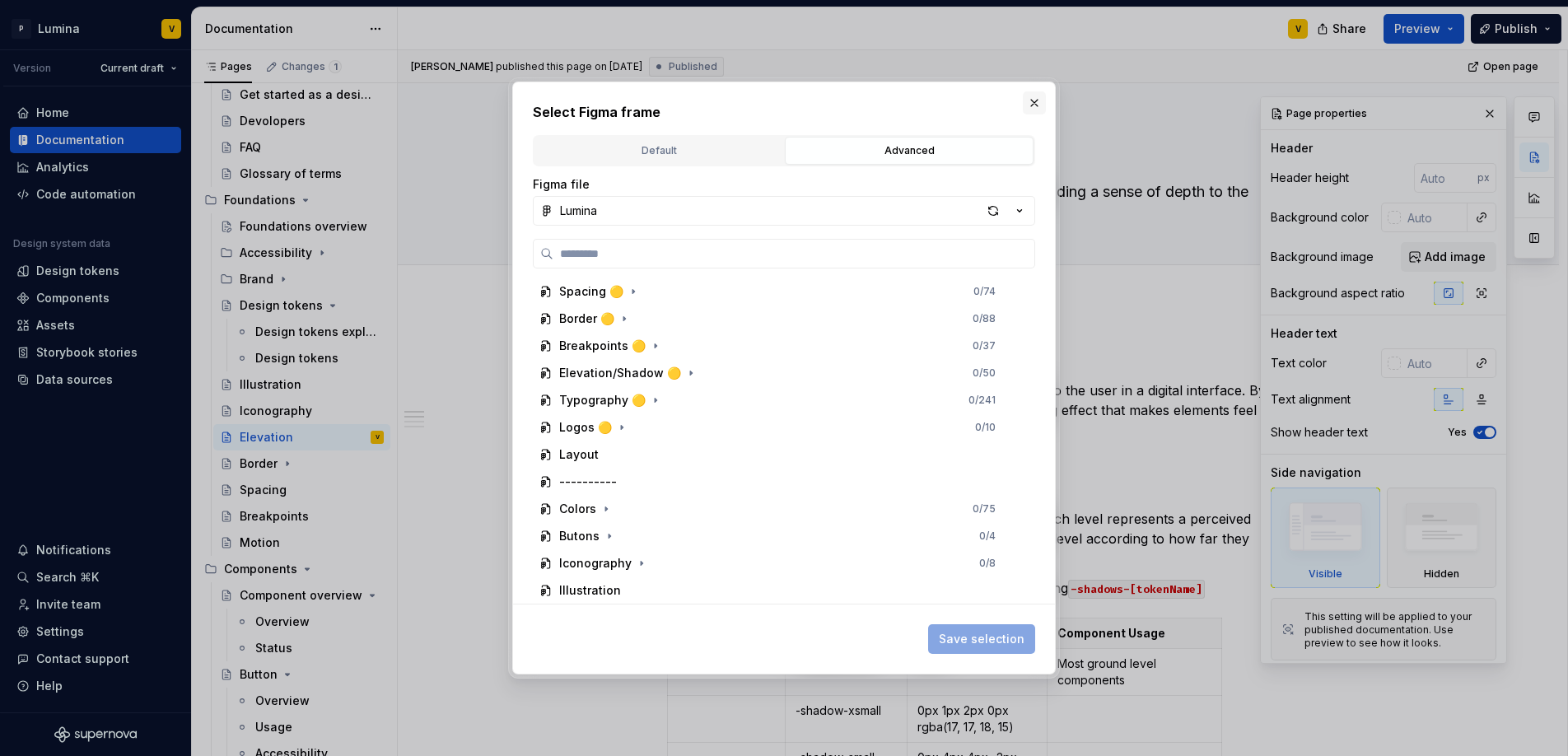
click at [1023, 104] on button "button" at bounding box center [1033, 103] width 23 height 23
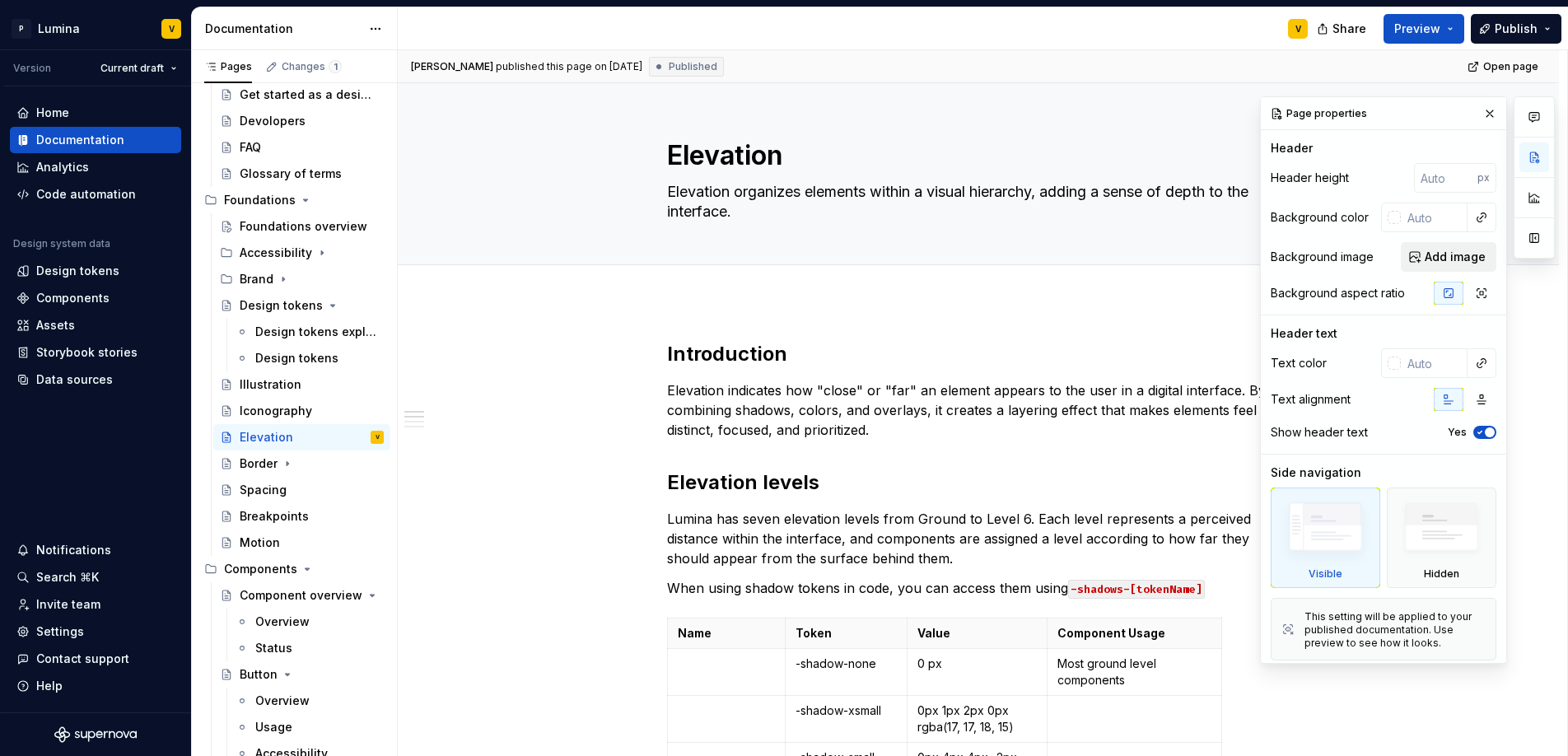
click at [1431, 257] on span "Add image" at bounding box center [1455, 257] width 61 height 16
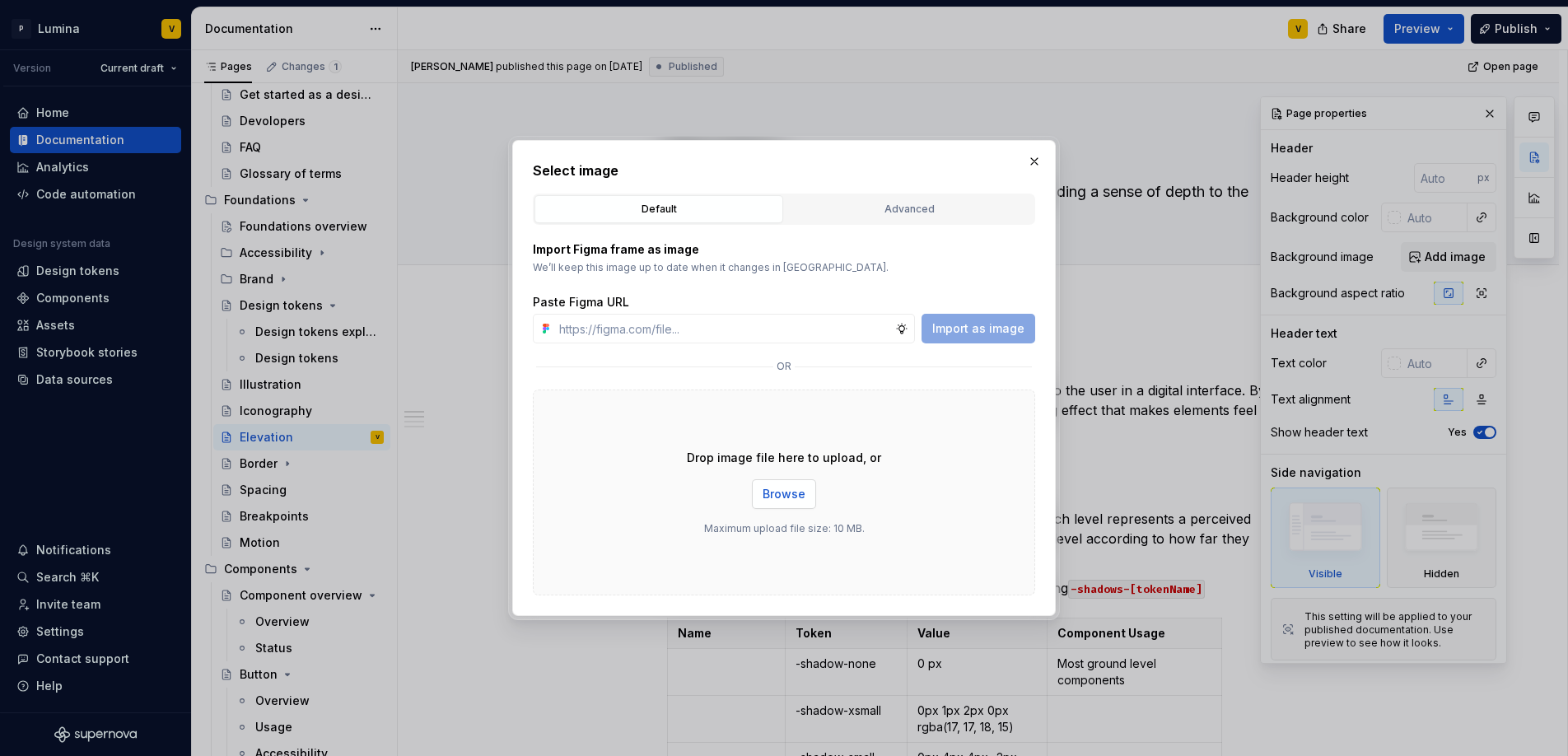
click at [773, 499] on span "Browse" at bounding box center [784, 493] width 43 height 16
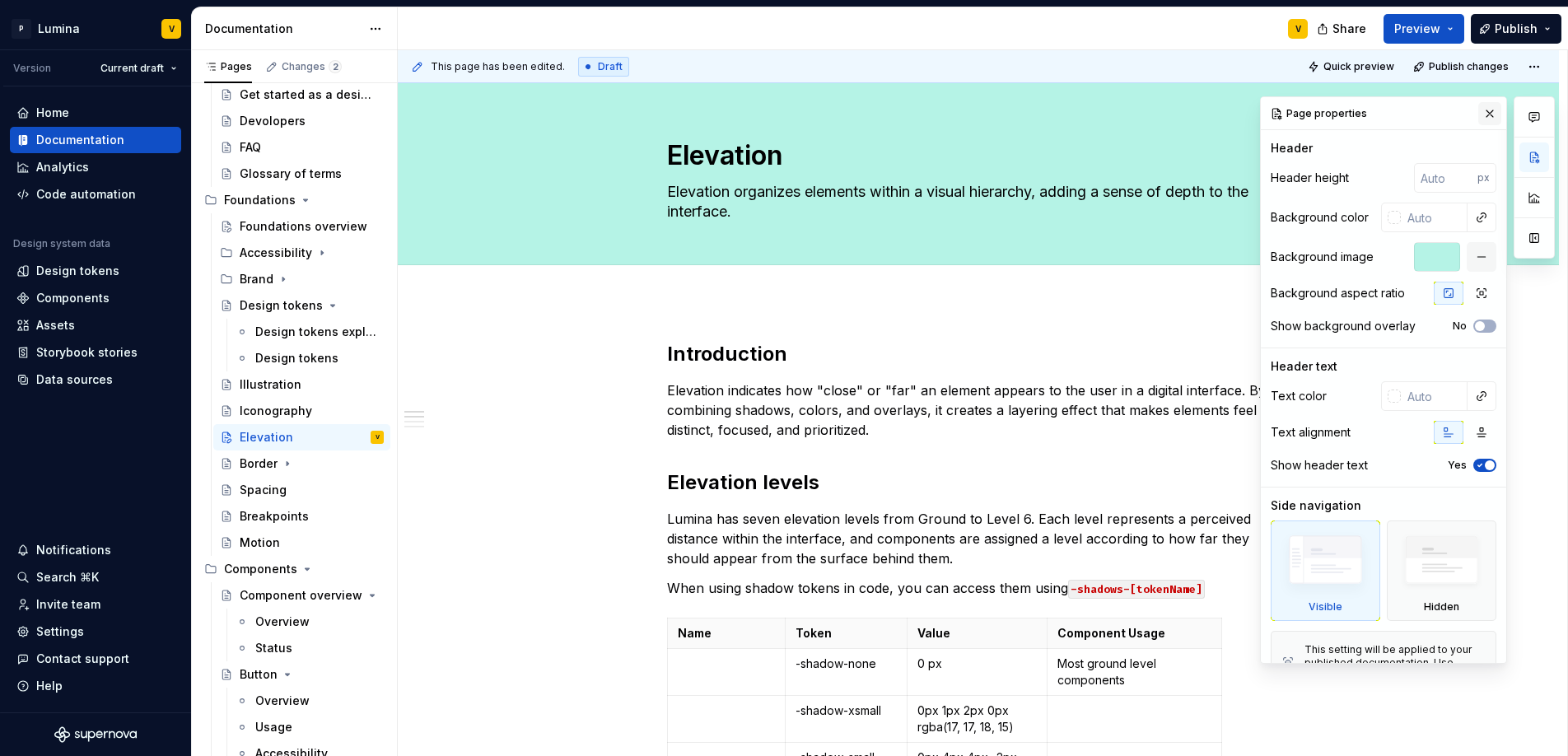
click at [1478, 115] on button "button" at bounding box center [1489, 114] width 23 height 23
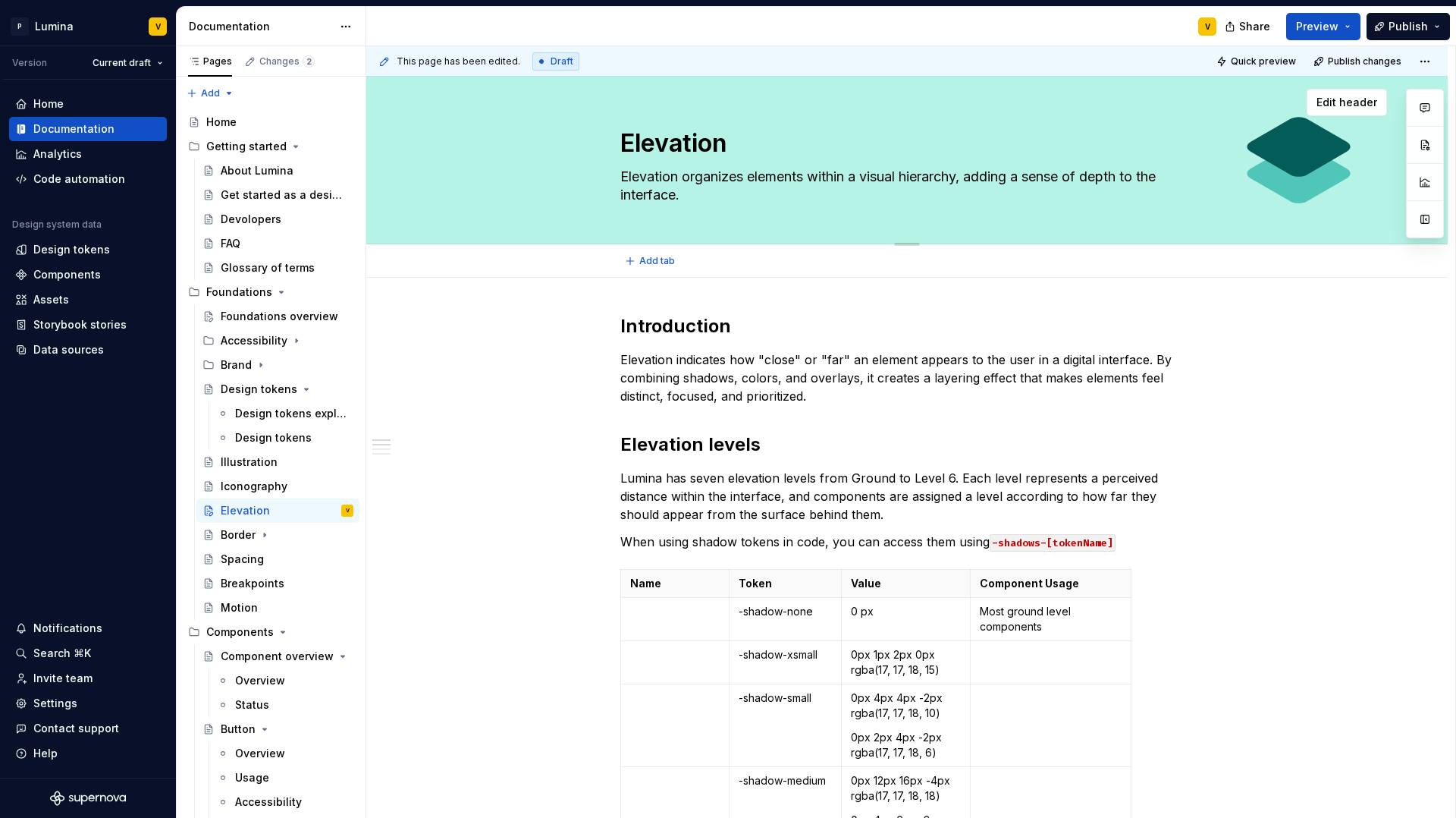
click at [629, 144] on textarea "Elevation" at bounding box center [904, 143] width 574 height 37
type textarea "*"
type textarea "Elevation"
type textarea "*"
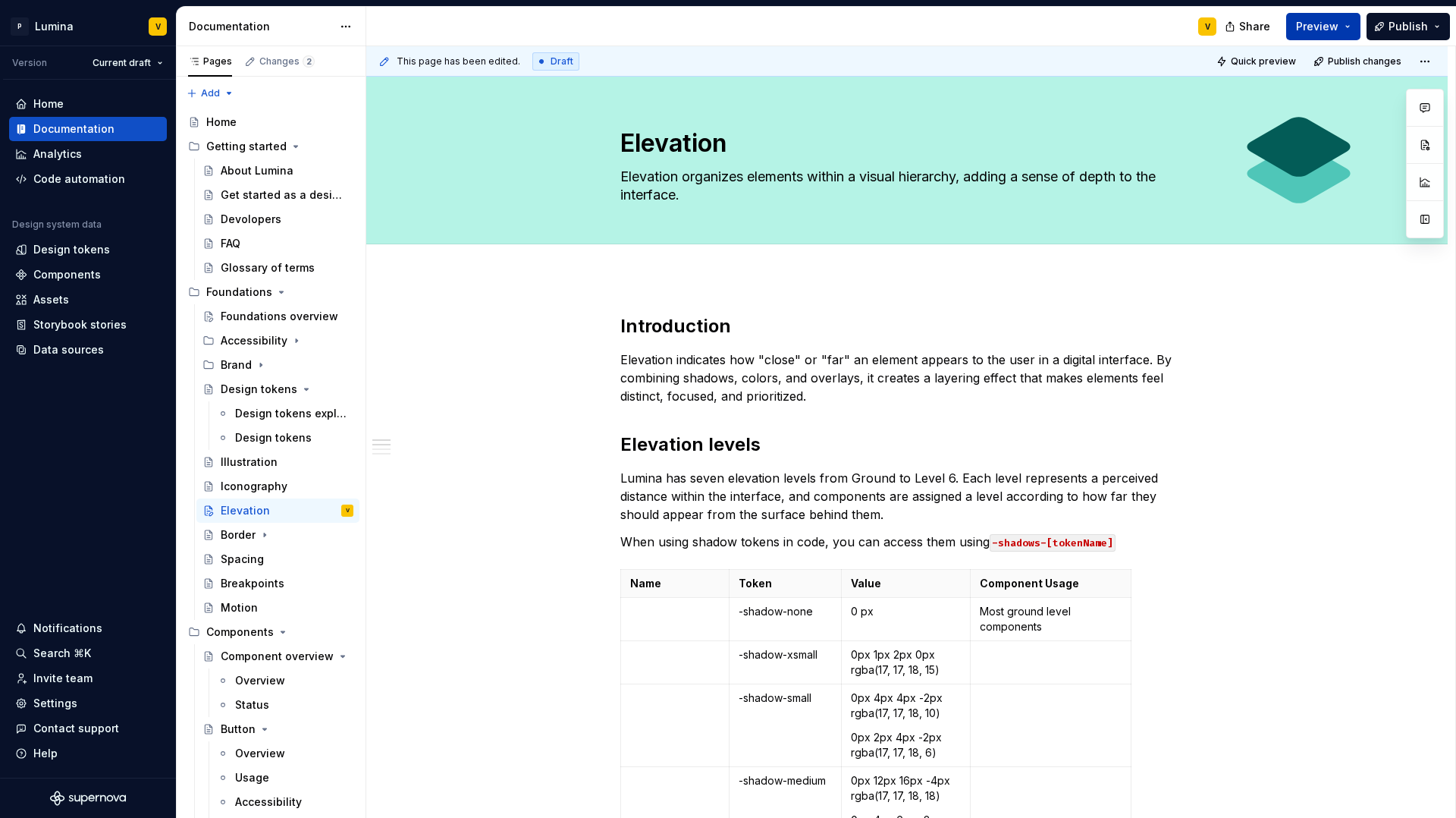
type textarea "Elevation"
click at [1342, 20] on button "Preview" at bounding box center [1323, 27] width 74 height 27
click at [1419, 23] on span "Publish" at bounding box center [1408, 26] width 40 height 15
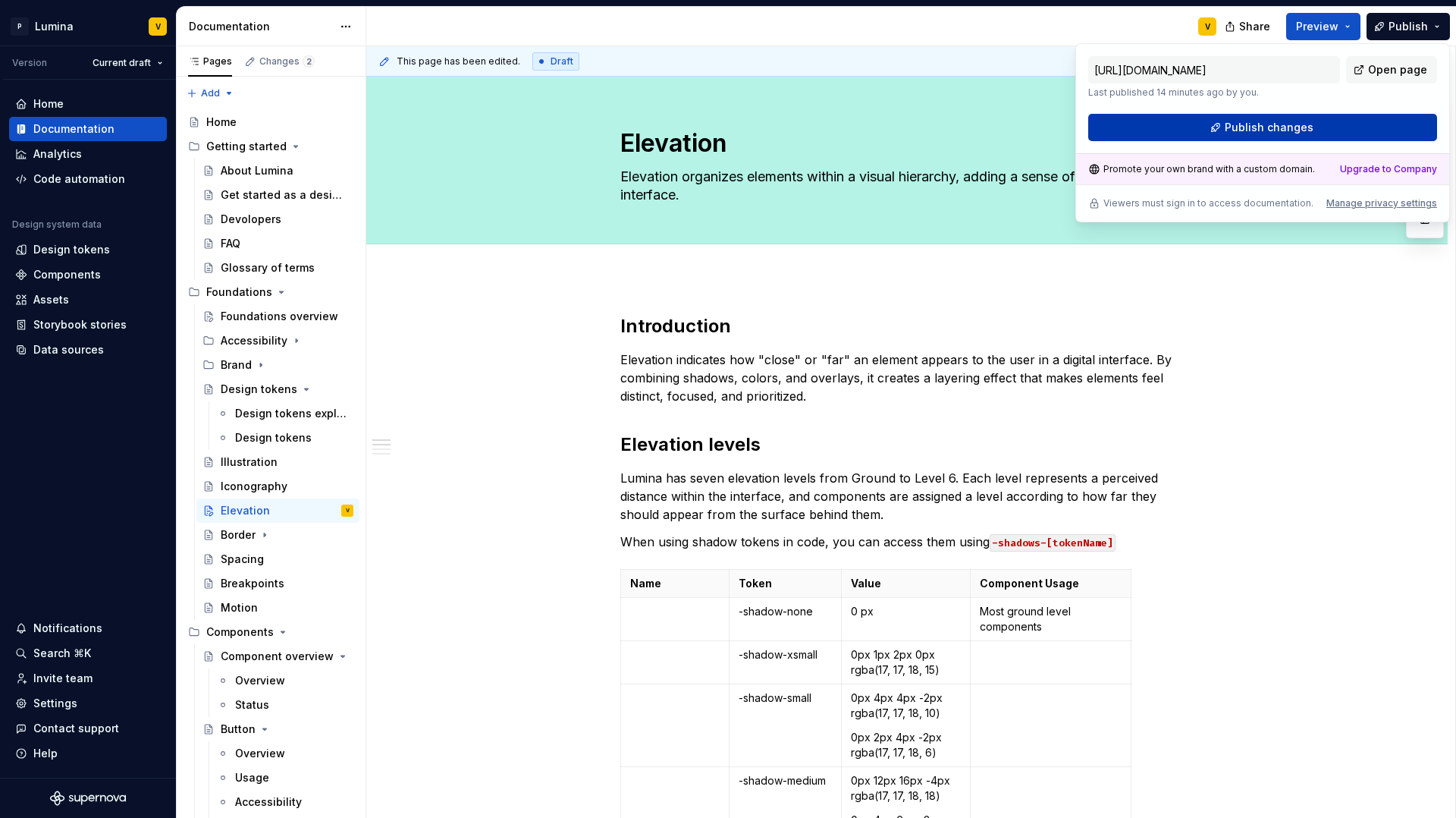
click at [1319, 128] on button "Publish changes" at bounding box center [1262, 127] width 349 height 27
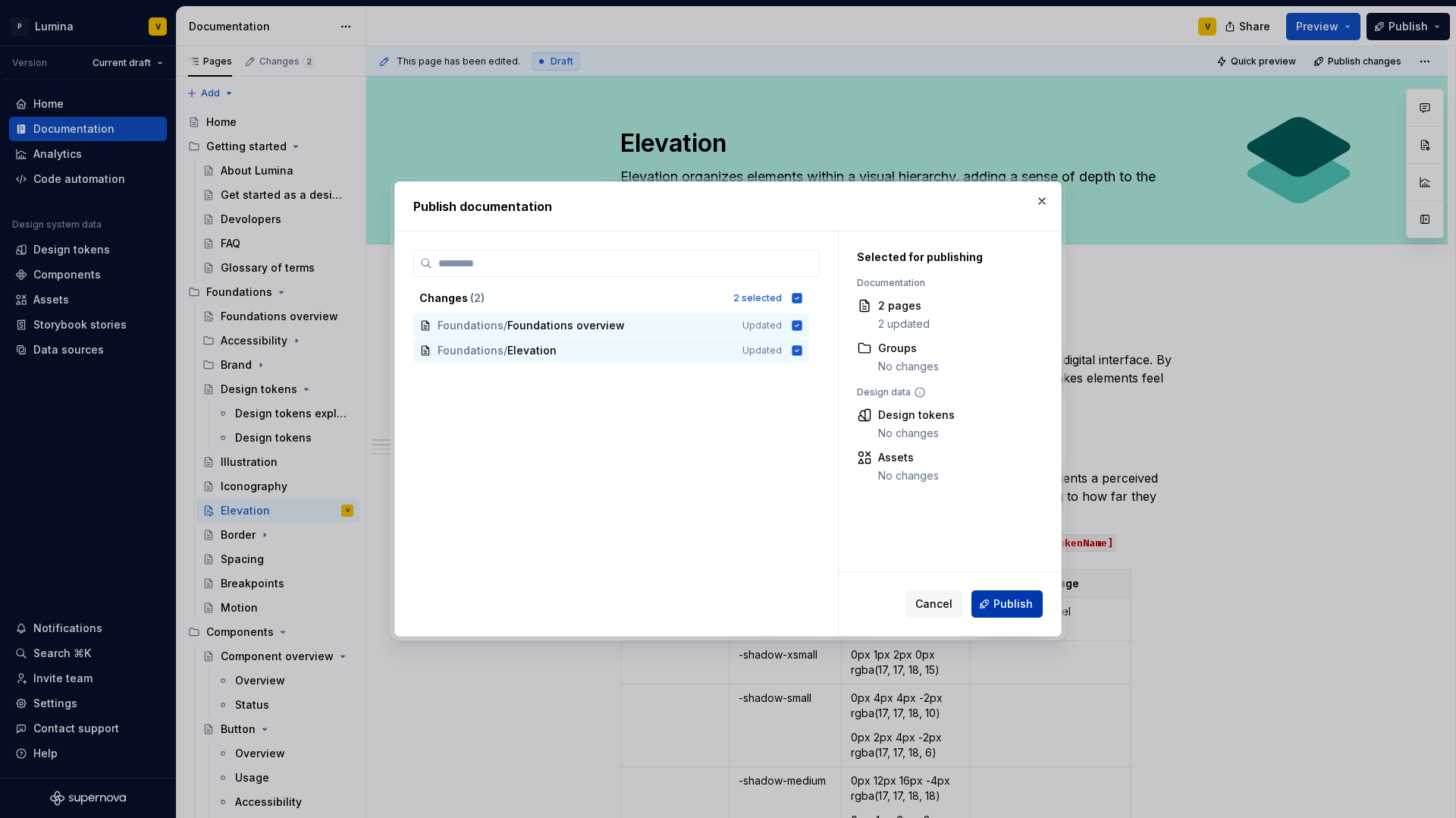
click at [1004, 608] on span "Publish" at bounding box center [1013, 603] width 40 height 15
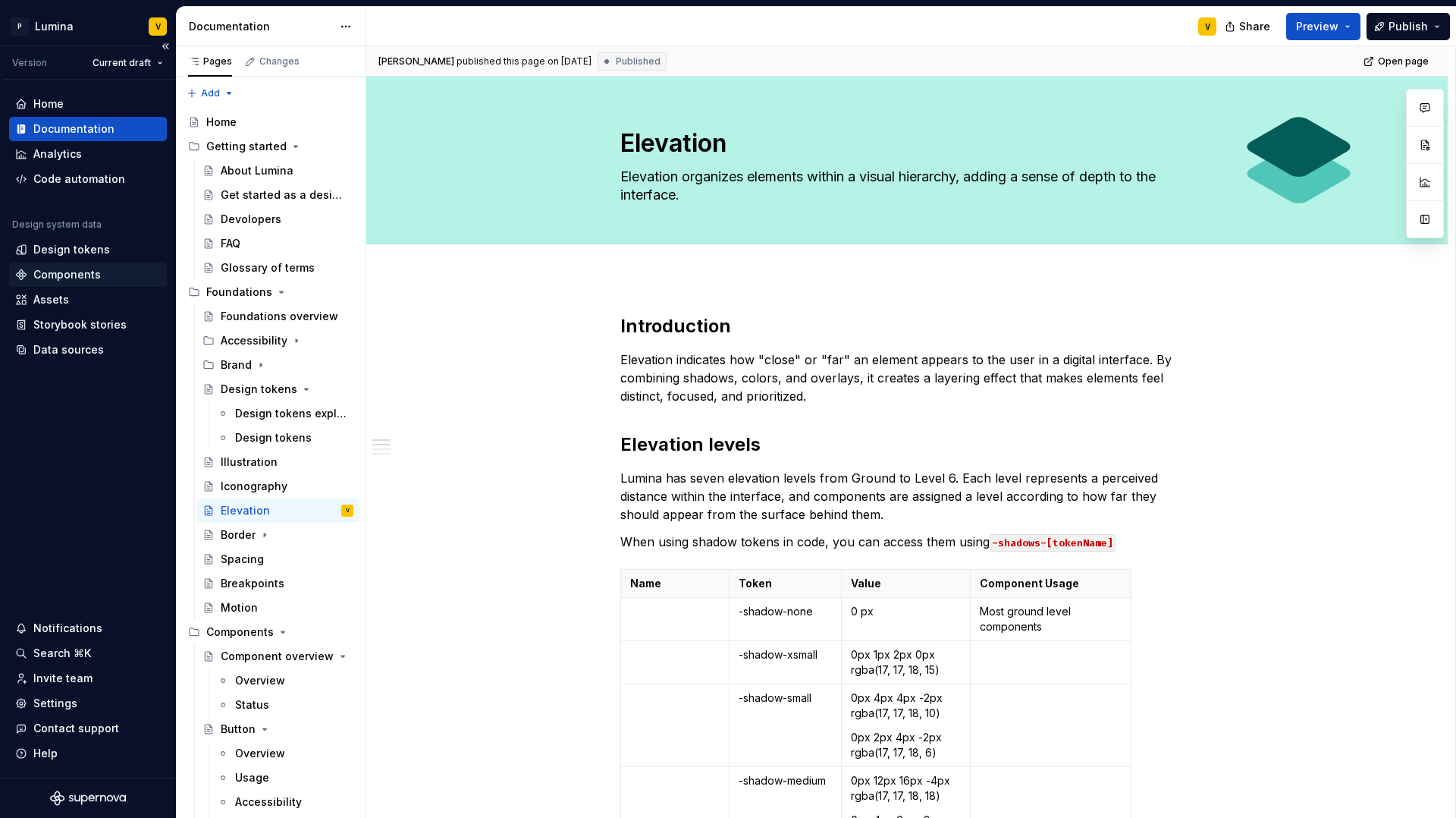
type textarea "*"
click at [56, 699] on div "Settings" at bounding box center [55, 702] width 44 height 15
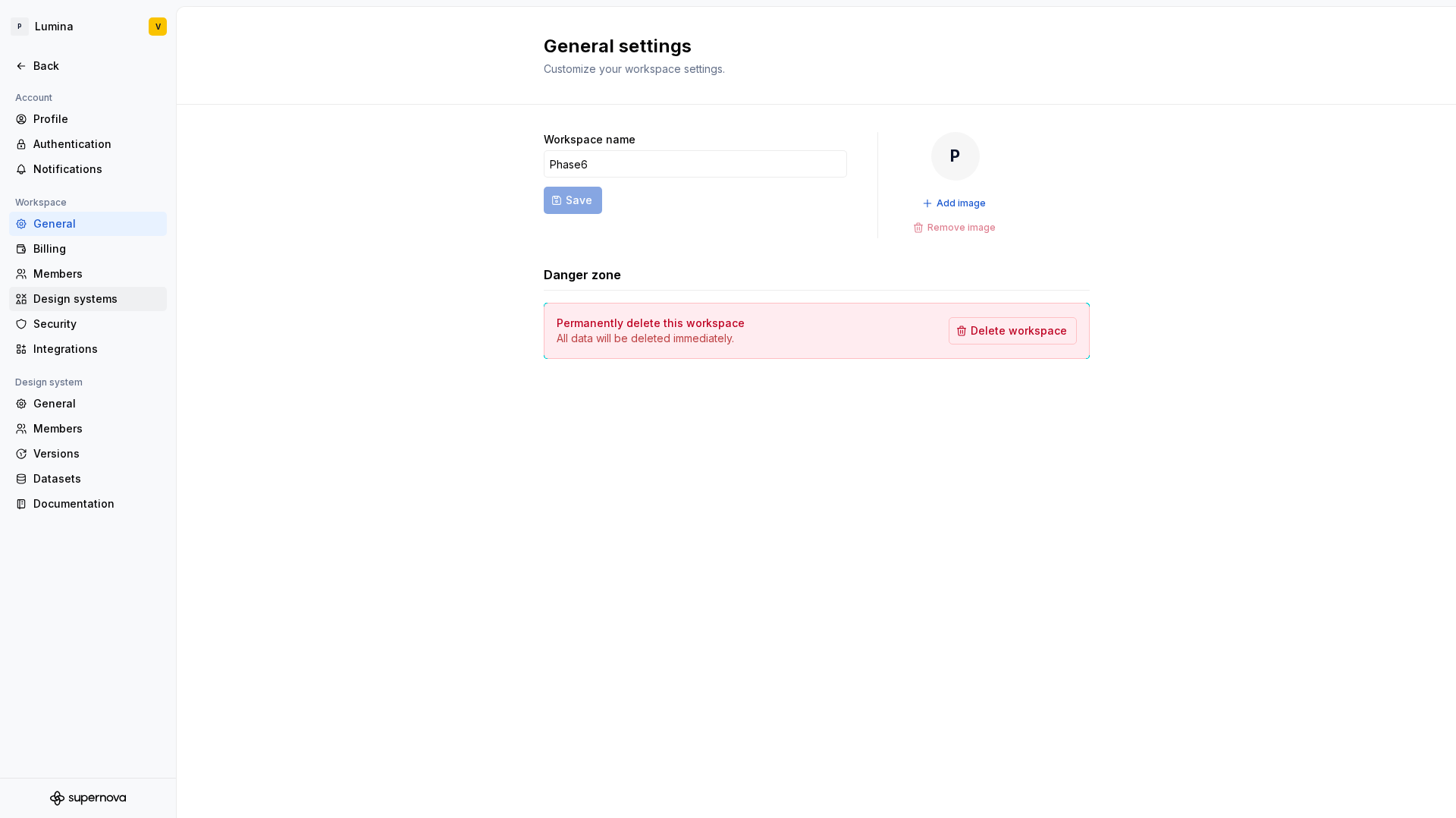
click at [69, 303] on div "Design systems" at bounding box center [97, 298] width 127 height 15
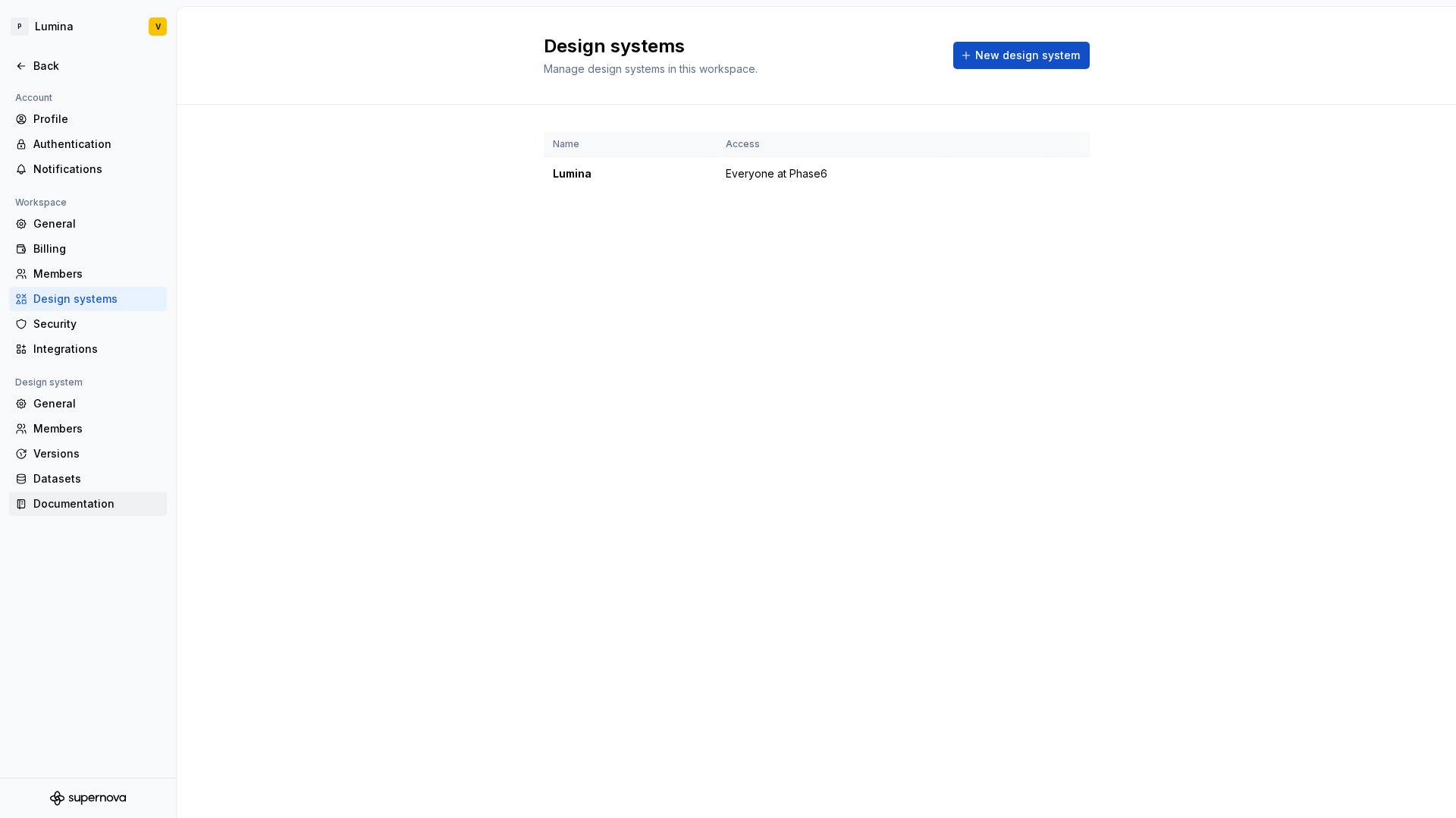
click at [62, 500] on div "Documentation" at bounding box center [97, 503] width 127 height 15
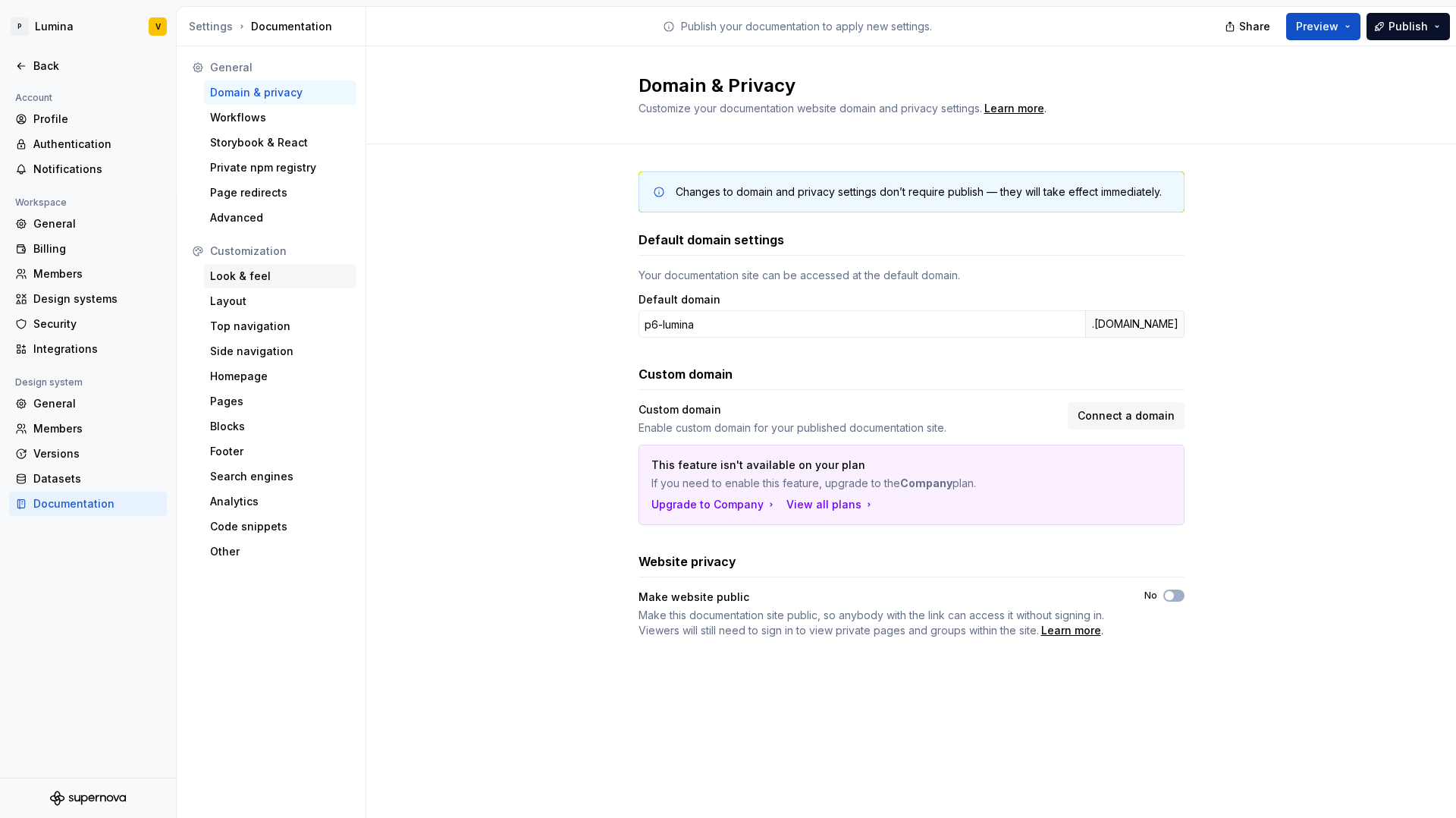
click at [254, 278] on div "Look & feel" at bounding box center [280, 276] width 140 height 15
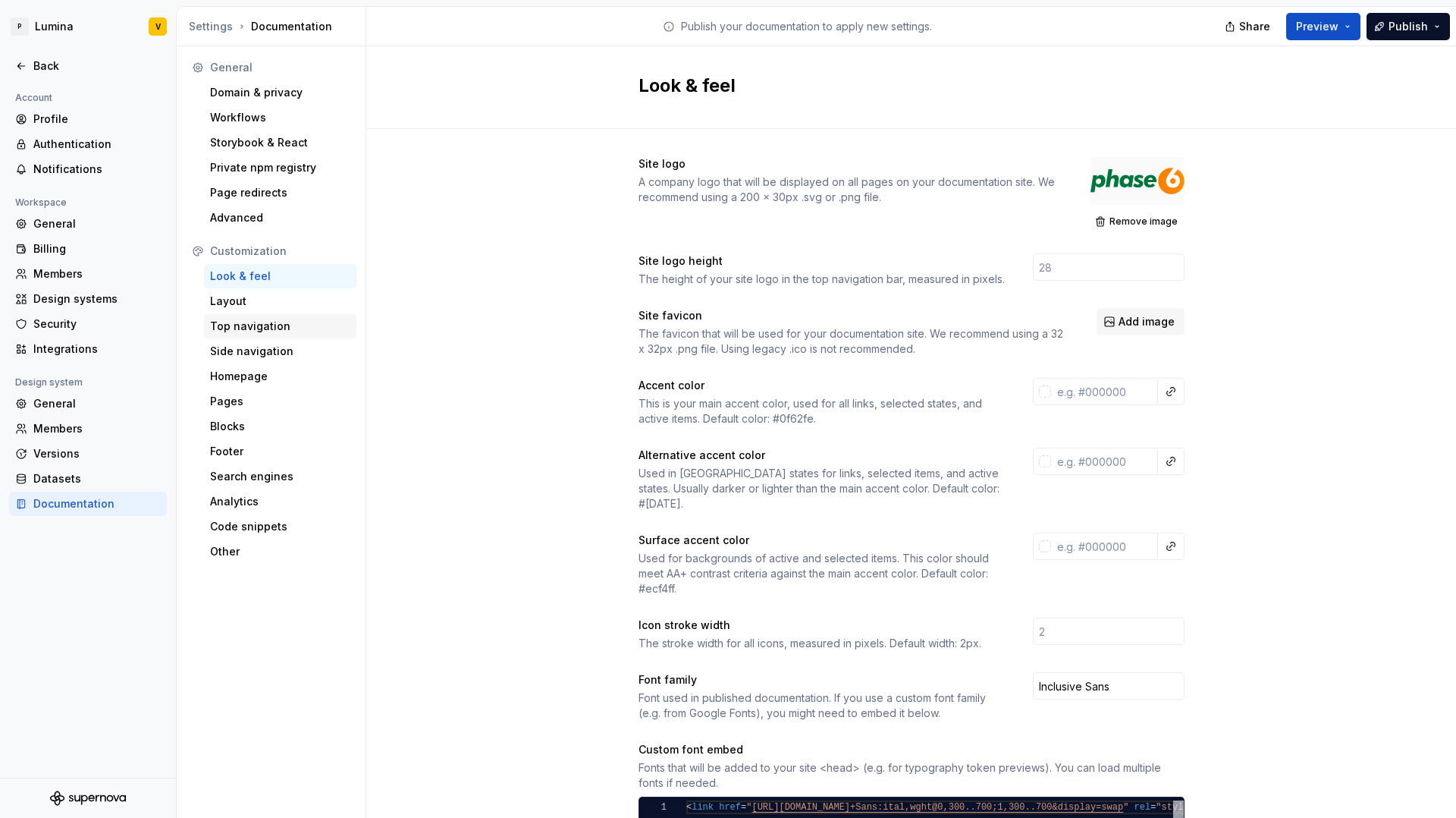
click at [245, 325] on div "Top navigation" at bounding box center [280, 325] width 140 height 15
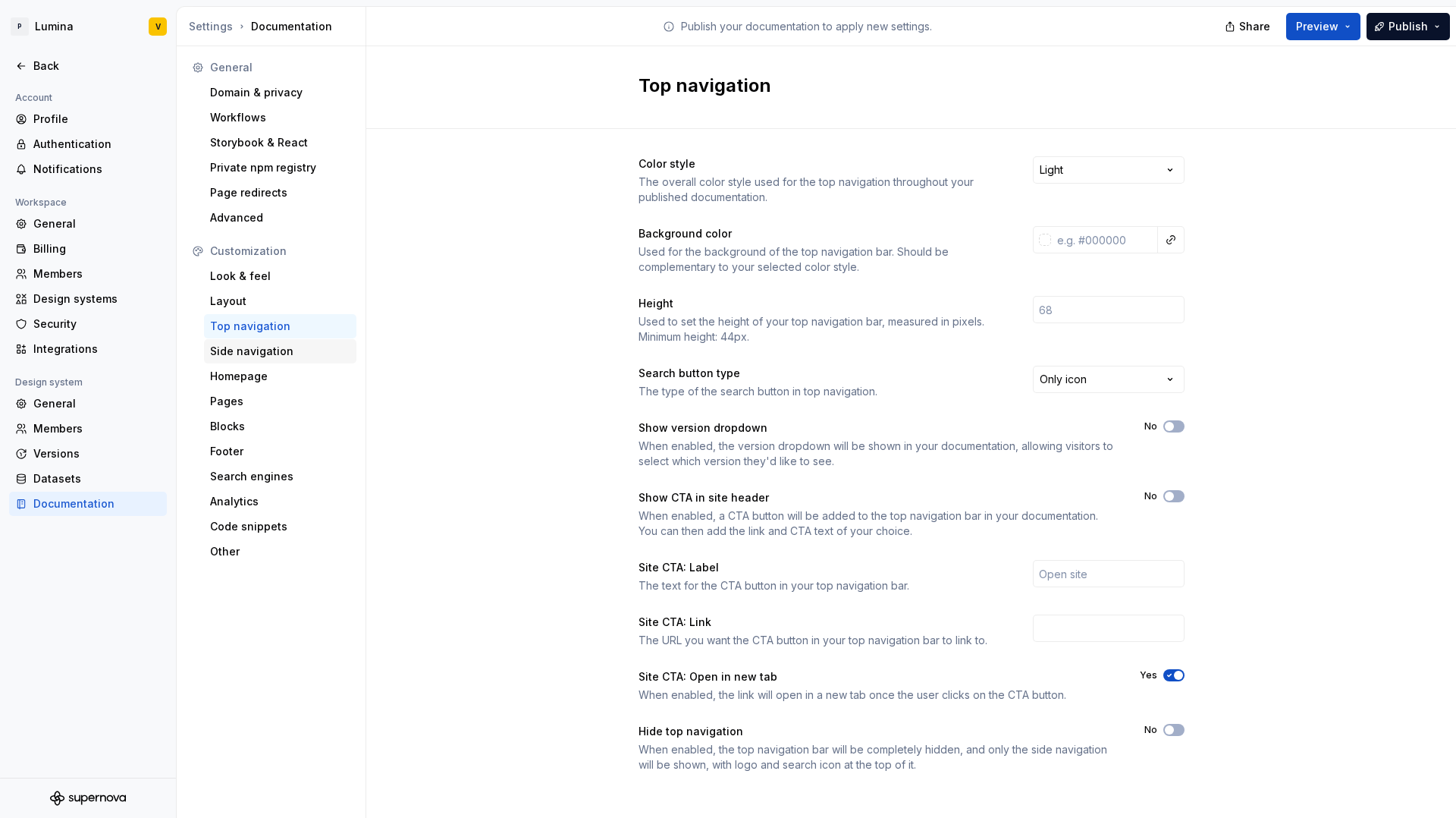
click at [233, 361] on div "Side navigation" at bounding box center [279, 350] width 152 height 24
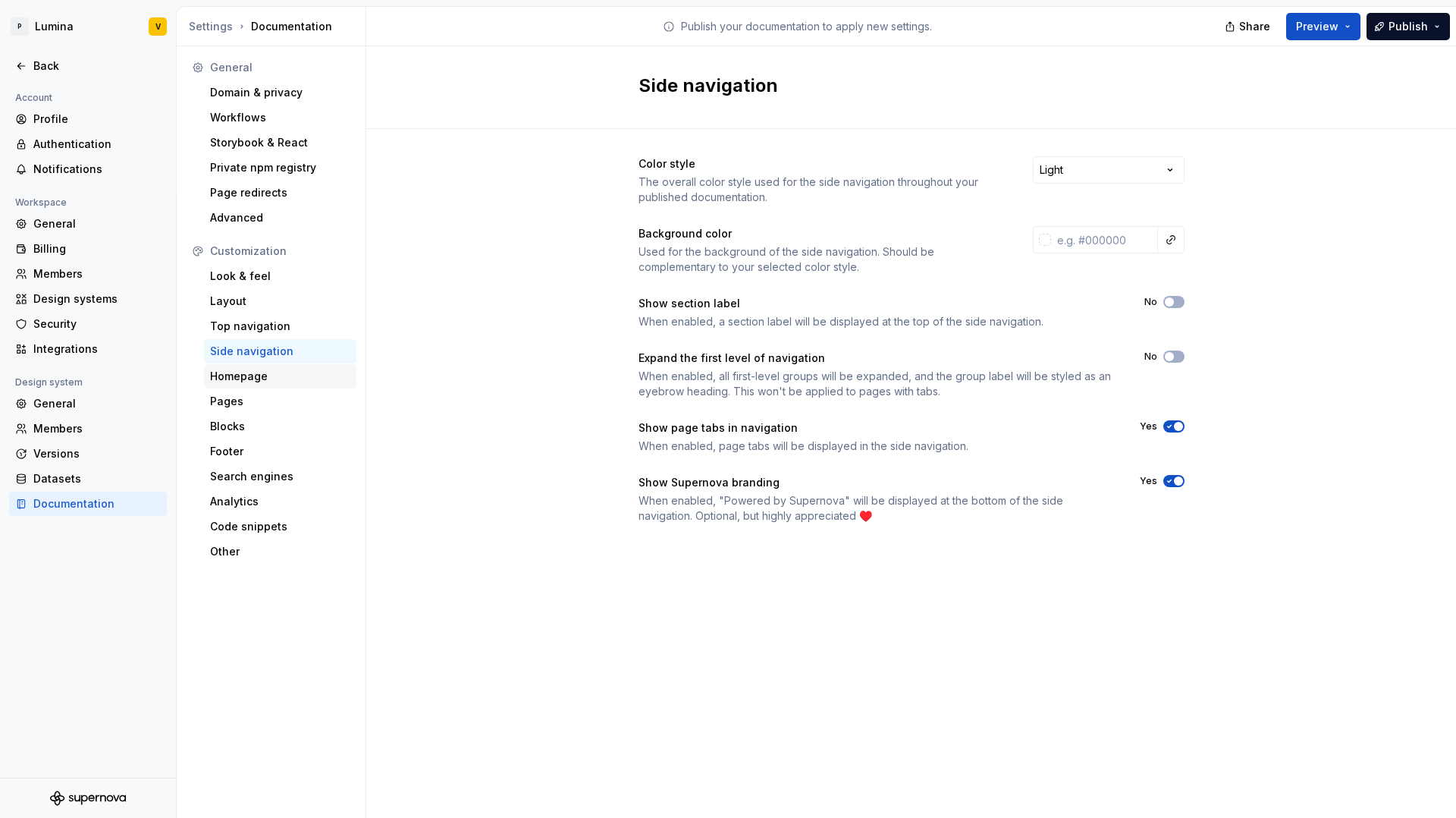
click at [238, 376] on div "Homepage" at bounding box center [280, 375] width 140 height 15
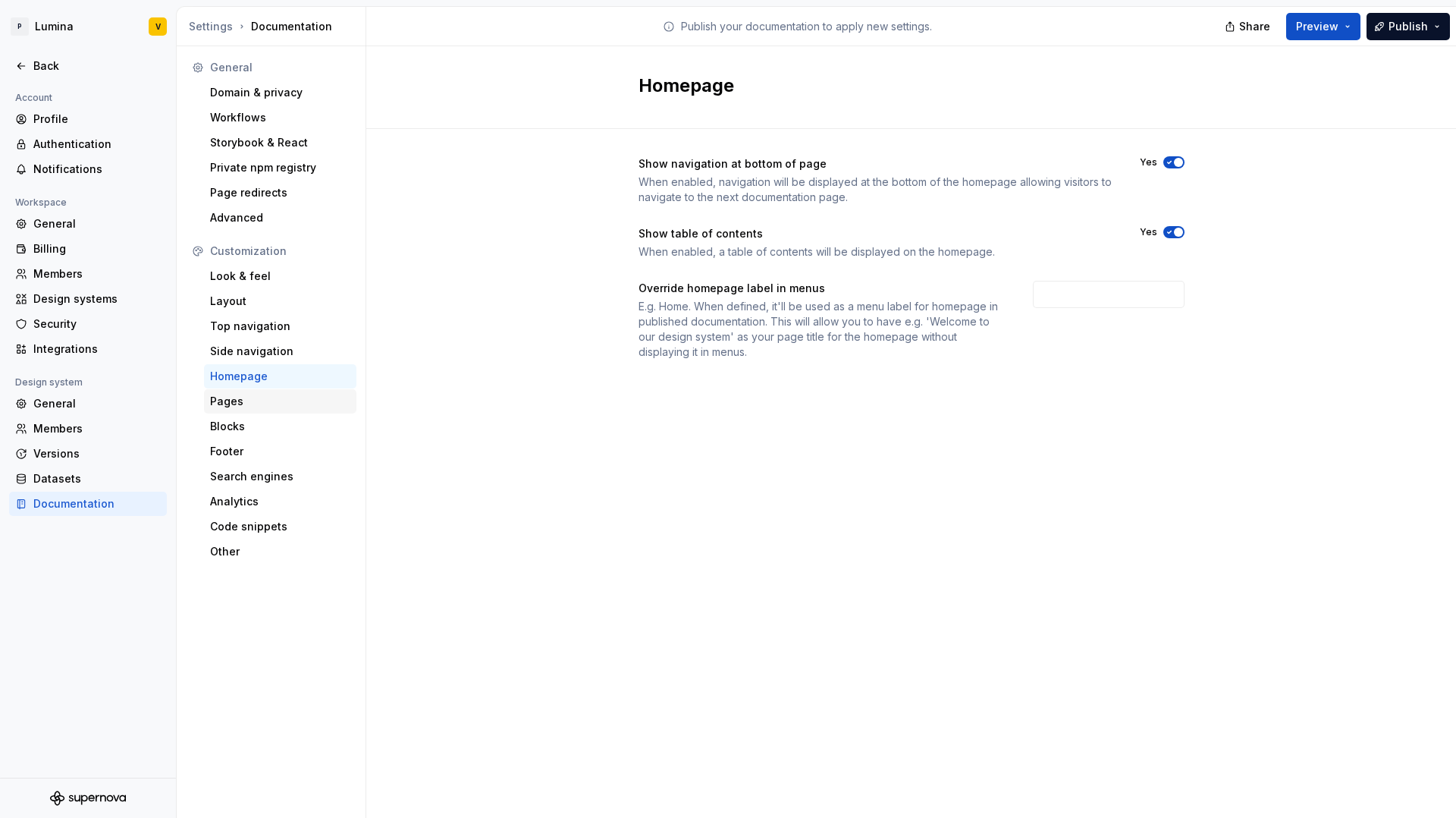
click at [234, 400] on div "Pages" at bounding box center [280, 400] width 140 height 15
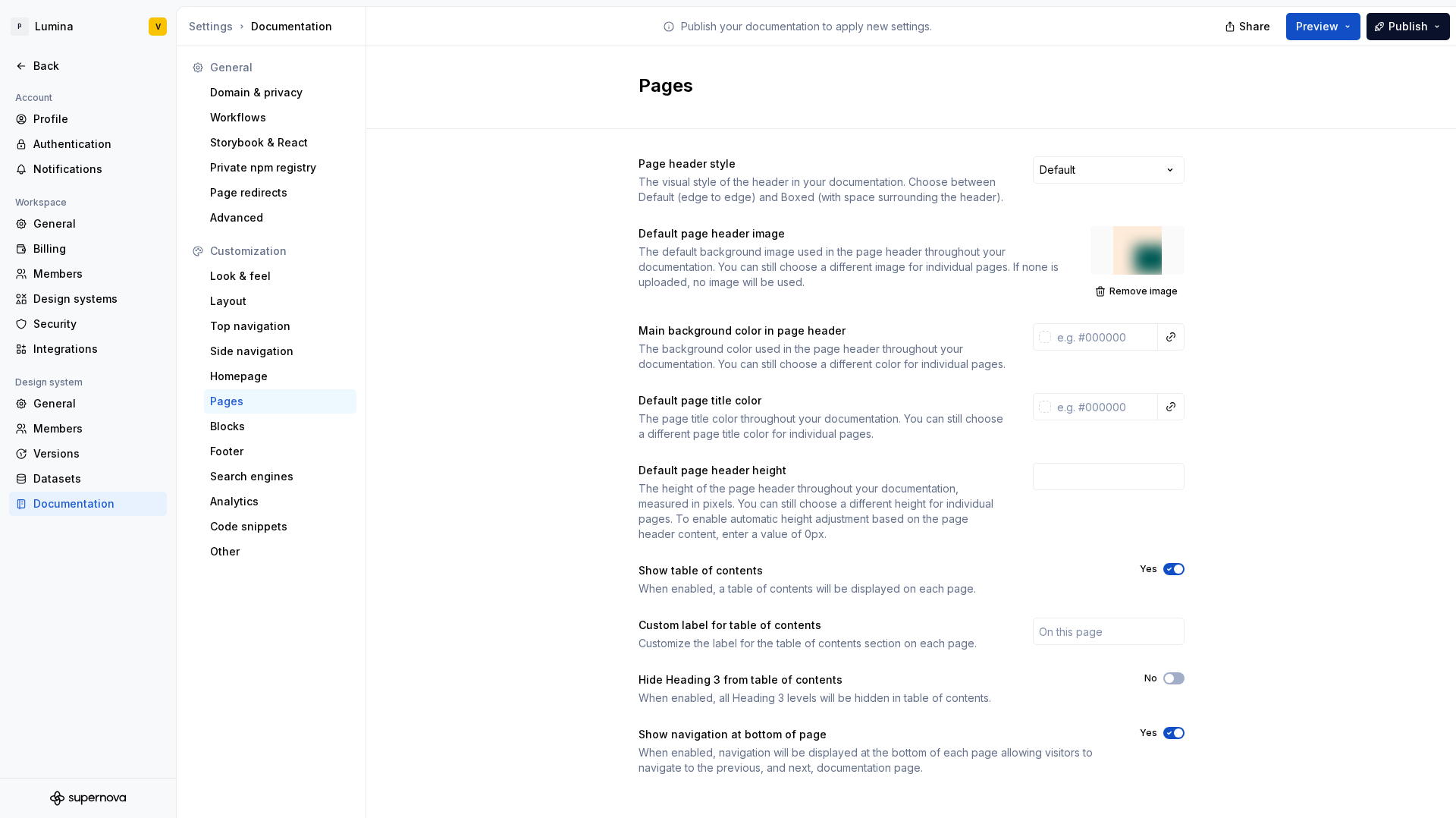
click at [1124, 290] on span "Remove image" at bounding box center [1143, 291] width 68 height 12
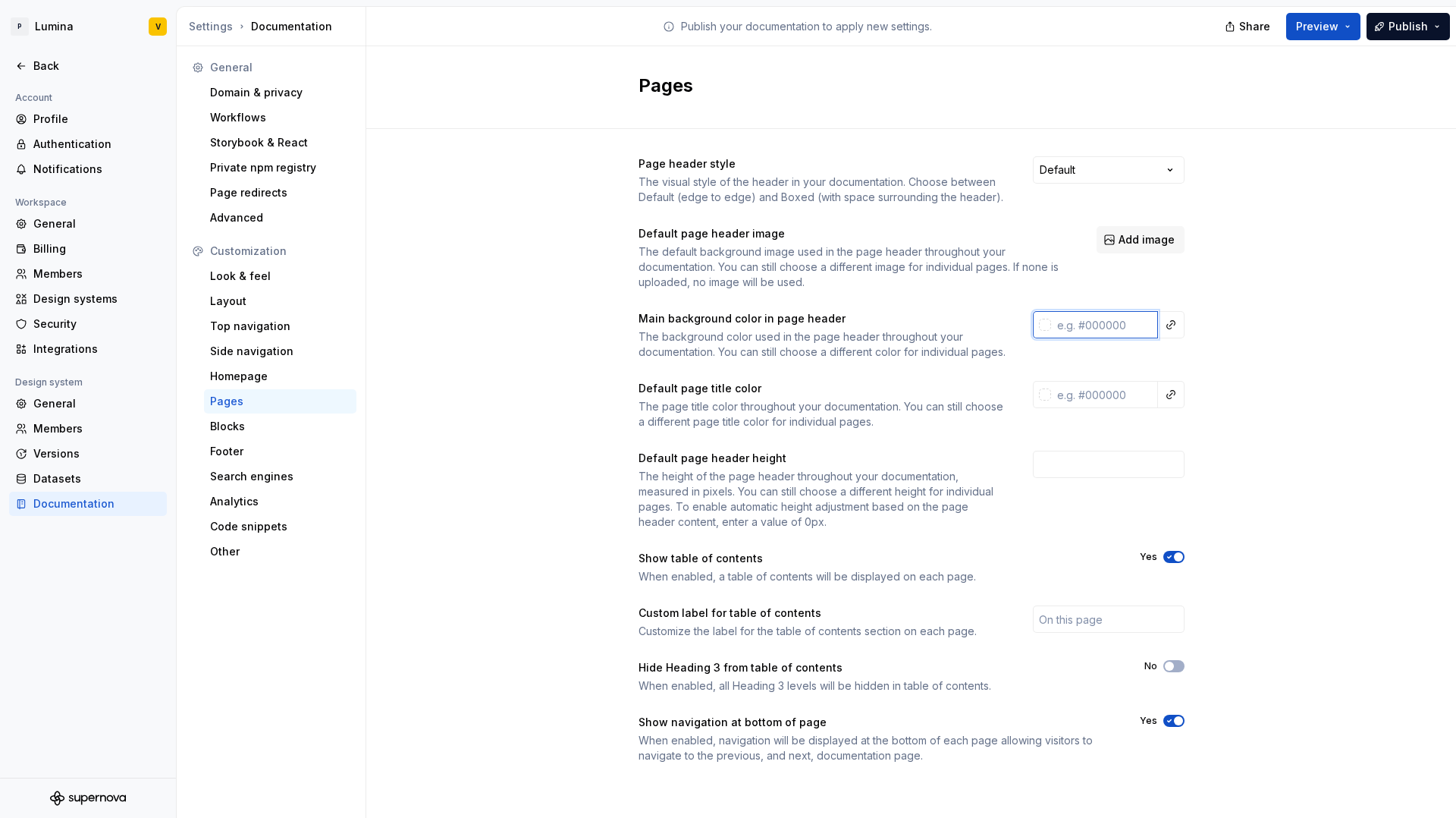
click at [1099, 330] on input "text" at bounding box center [1104, 325] width 107 height 27
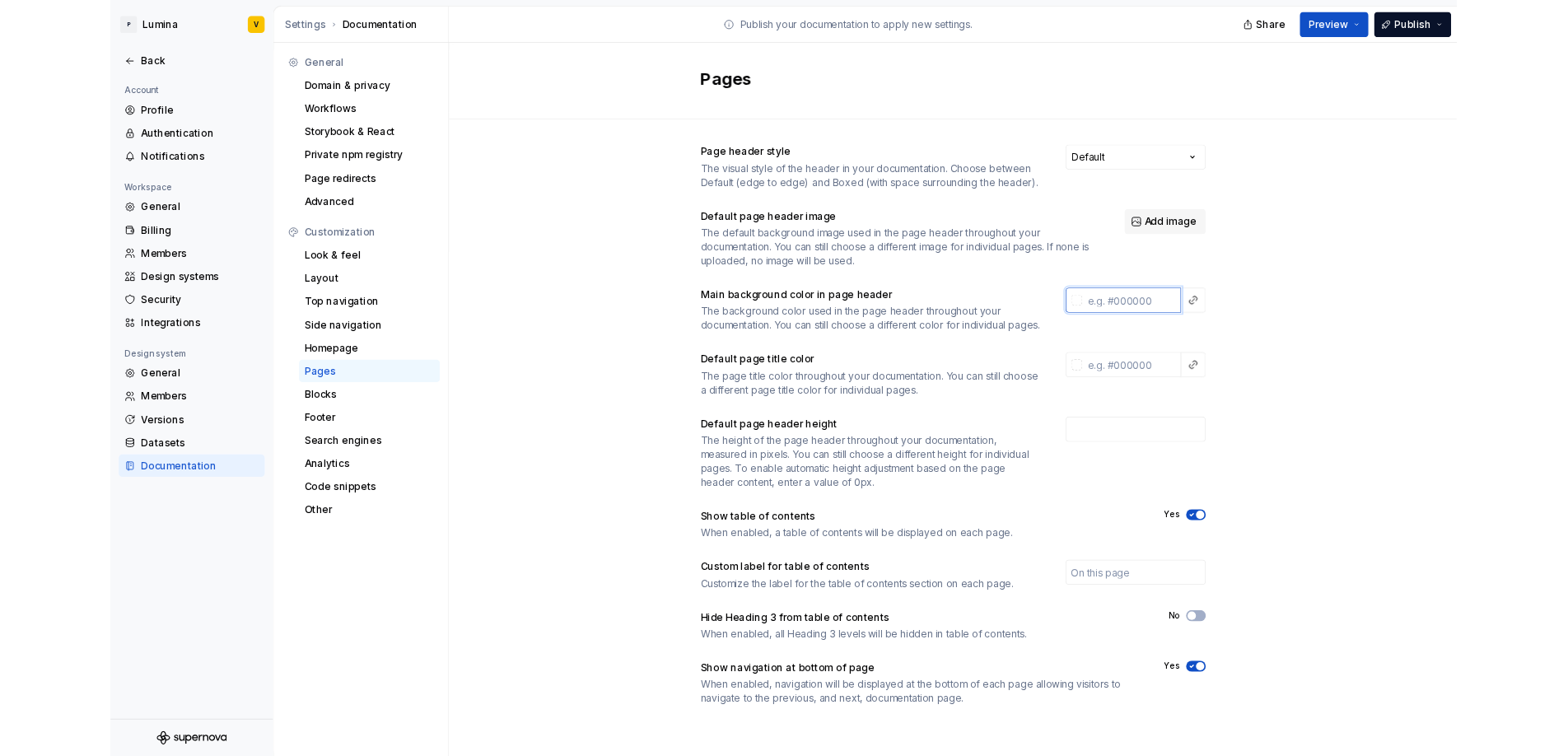
scroll to position [9, 0]
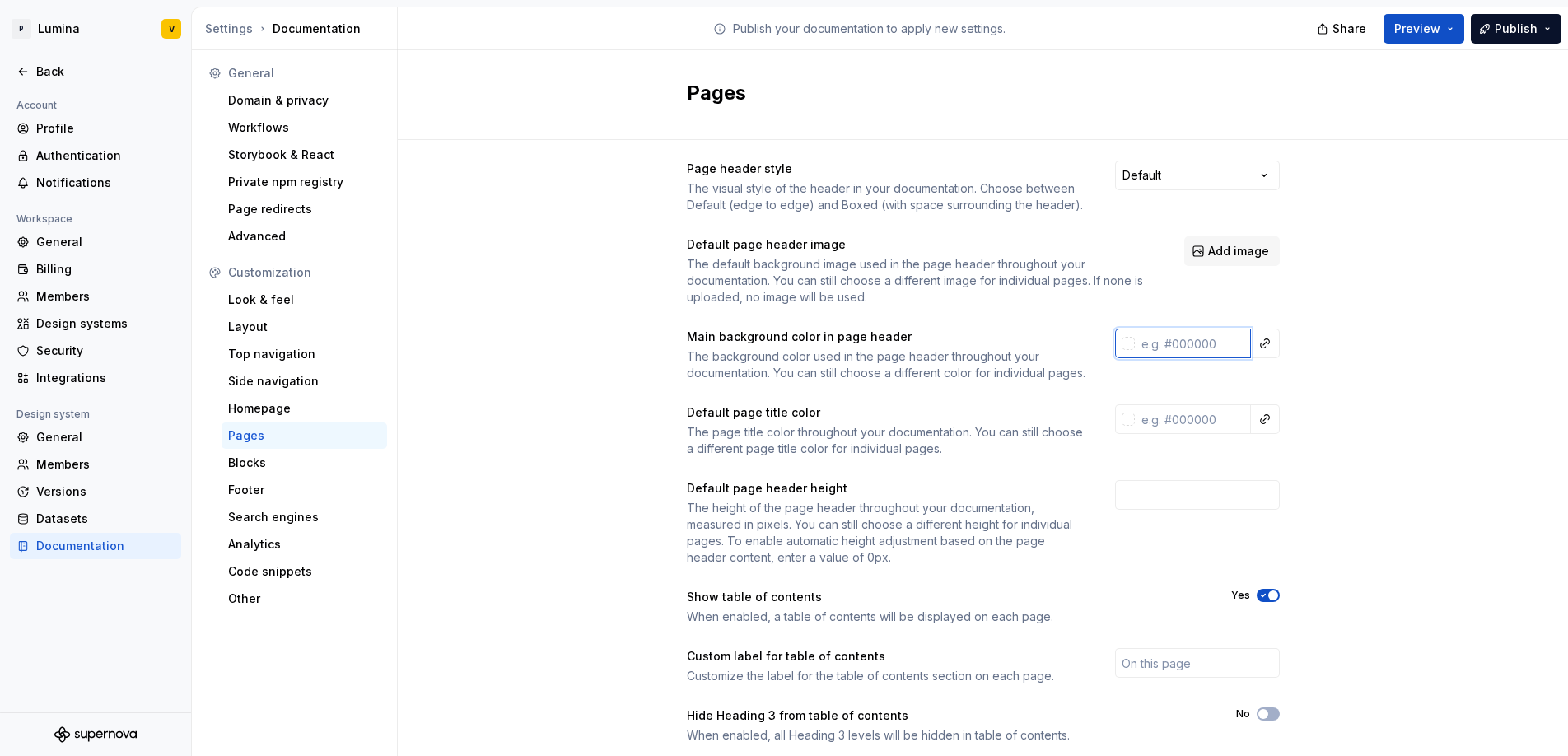
click at [1145, 342] on input "text" at bounding box center [1192, 343] width 116 height 30
paste input "B5F3E6"
click at [1338, 353] on div "Page header style The visual style of the header in your documentation. Choose …" at bounding box center [982, 507] width 1170 height 751
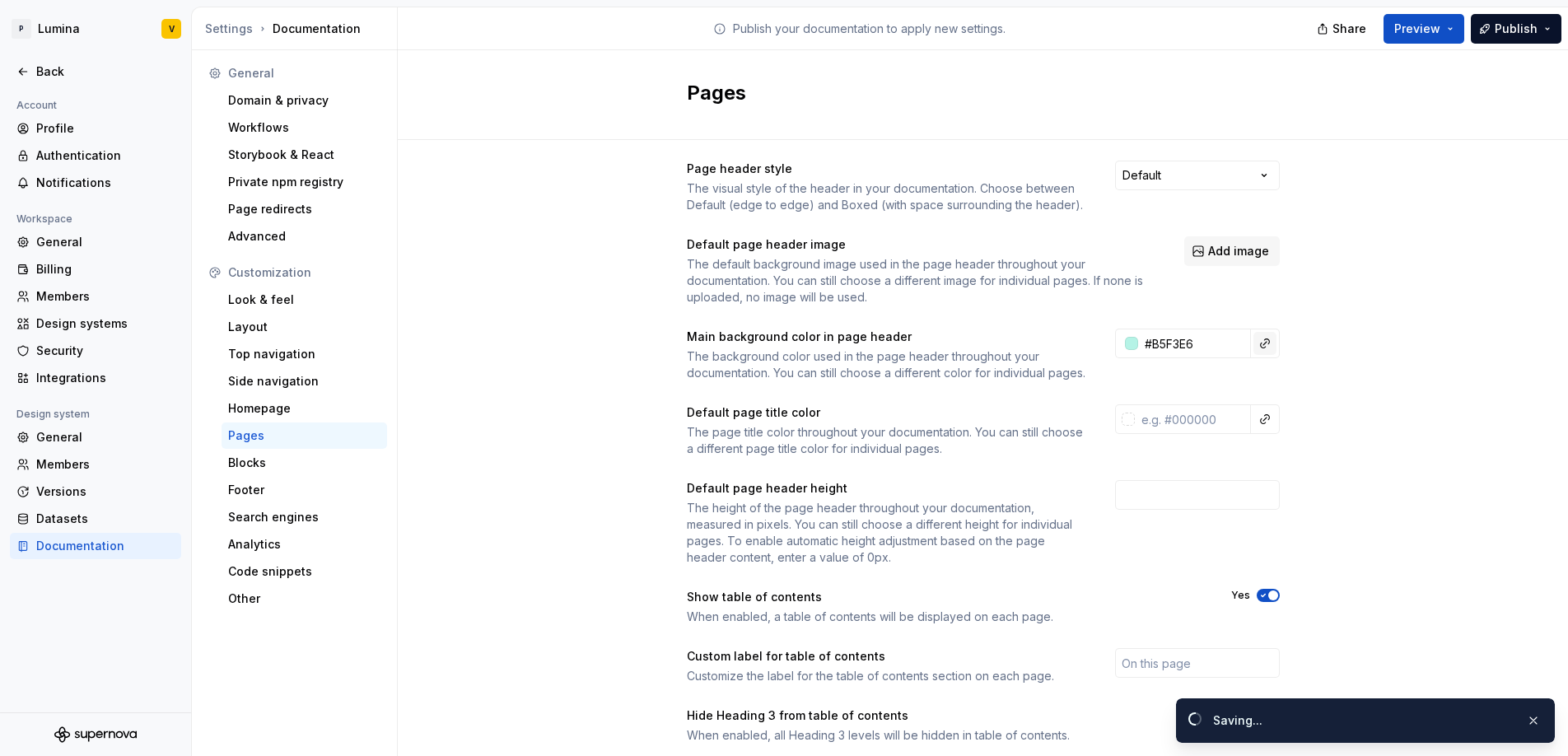
type input "#b5f3e6ff"
click at [1258, 342] on button "button" at bounding box center [1264, 343] width 23 height 23
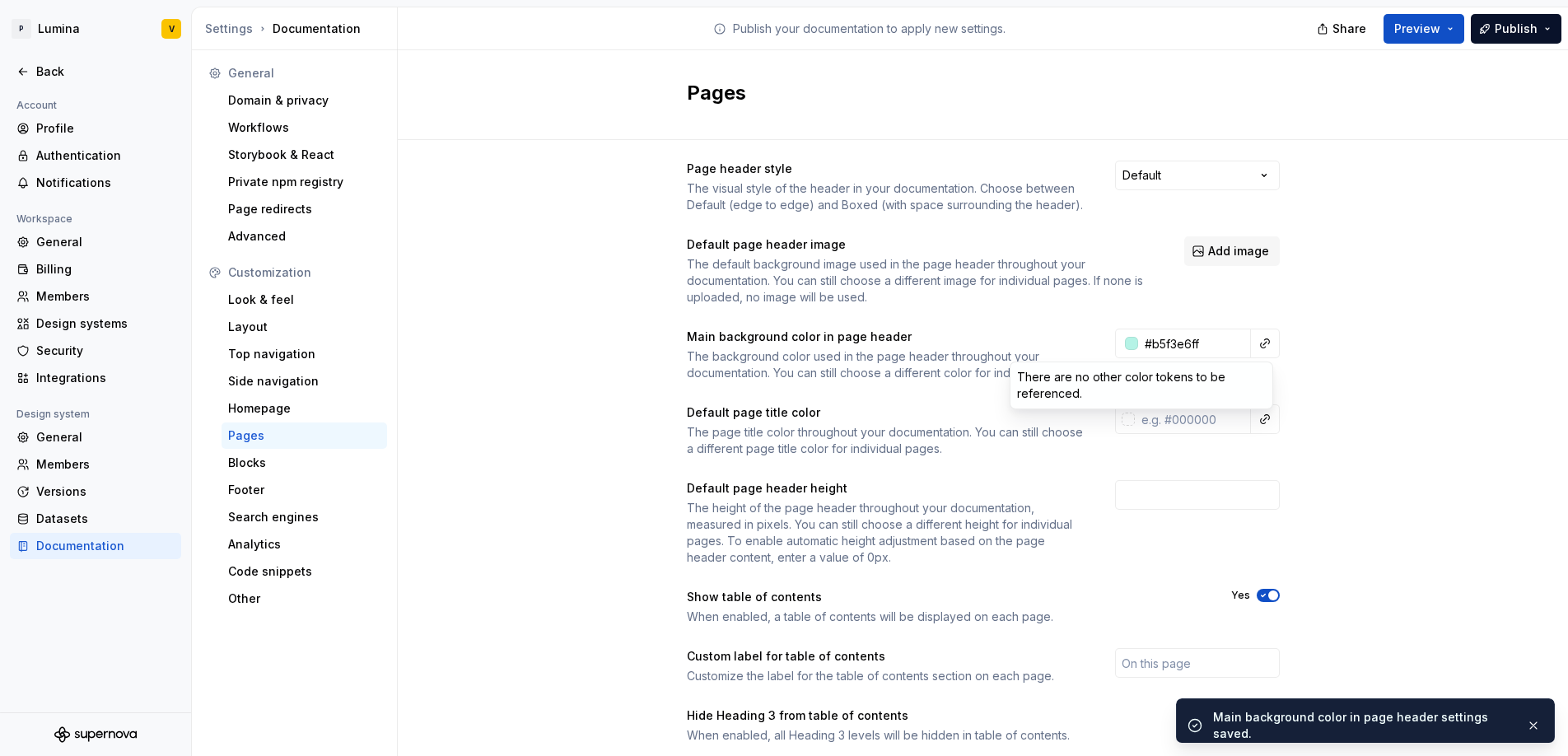
click at [1362, 391] on html "P Lumina V Back Account Profile Authentication Notifications Workspace General …" at bounding box center [784, 378] width 1568 height 756
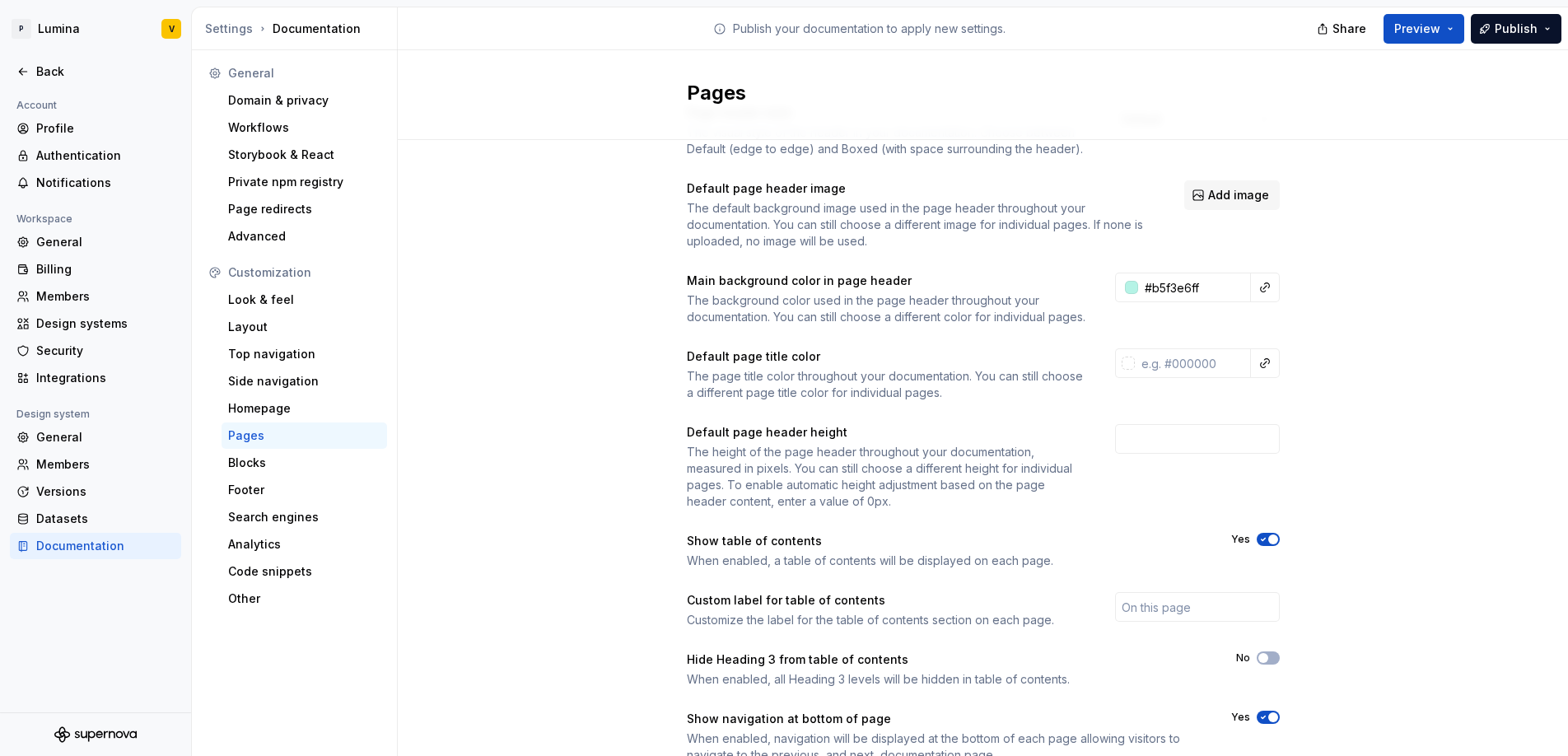
scroll to position [0, 0]
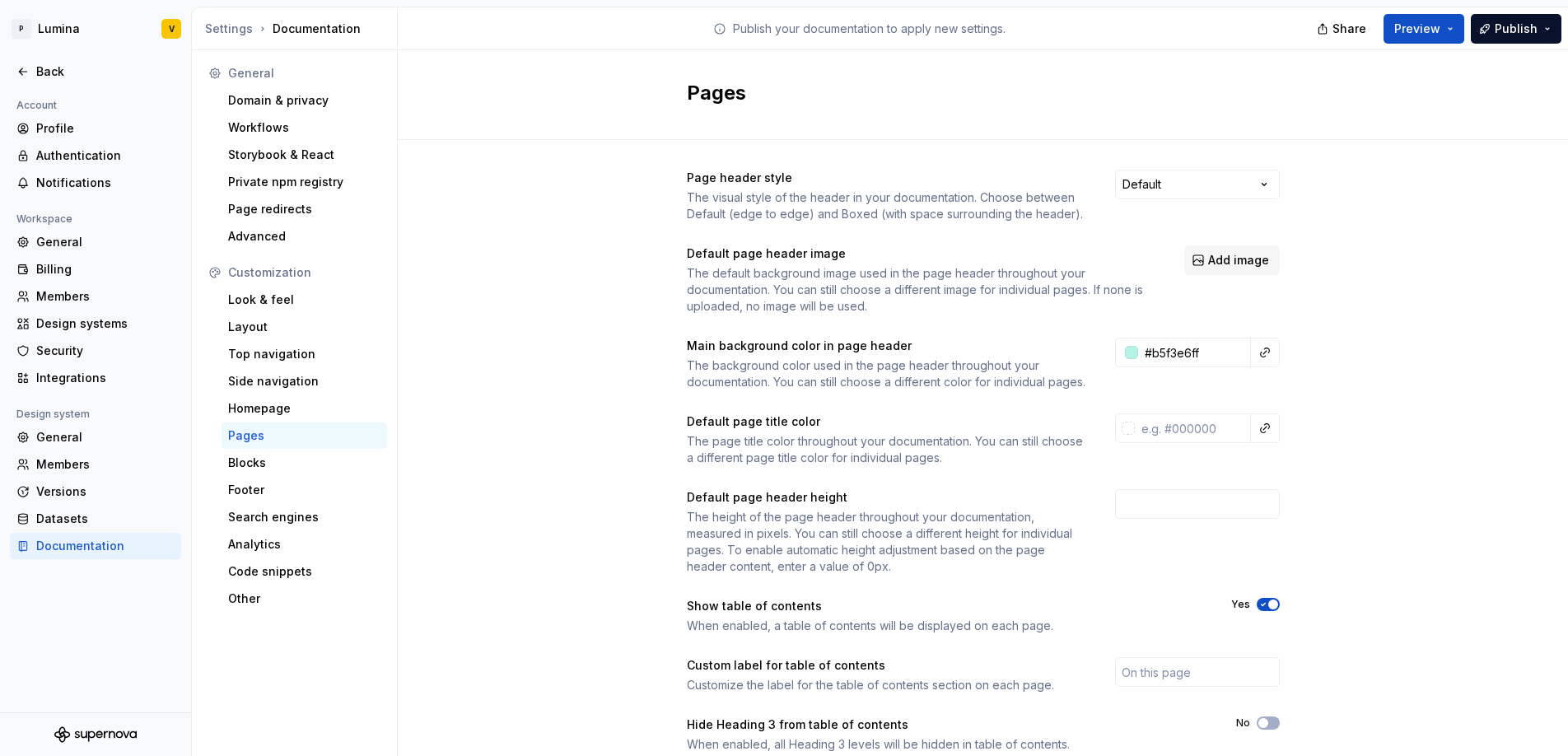
click at [1174, 201] on div "Page header style The visual style of the header in your documentation. Choose …" at bounding box center [983, 196] width 593 height 53
click at [1170, 188] on html "P Lumina V Back Account Profile Authentication Notifications Workspace General …" at bounding box center [784, 378] width 1568 height 756
click at [1066, 135] on html "P Lumina V Back Account Profile Authentication Notifications Workspace General …" at bounding box center [784, 378] width 1568 height 756
click at [22, 67] on icon at bounding box center [23, 72] width 14 height 14
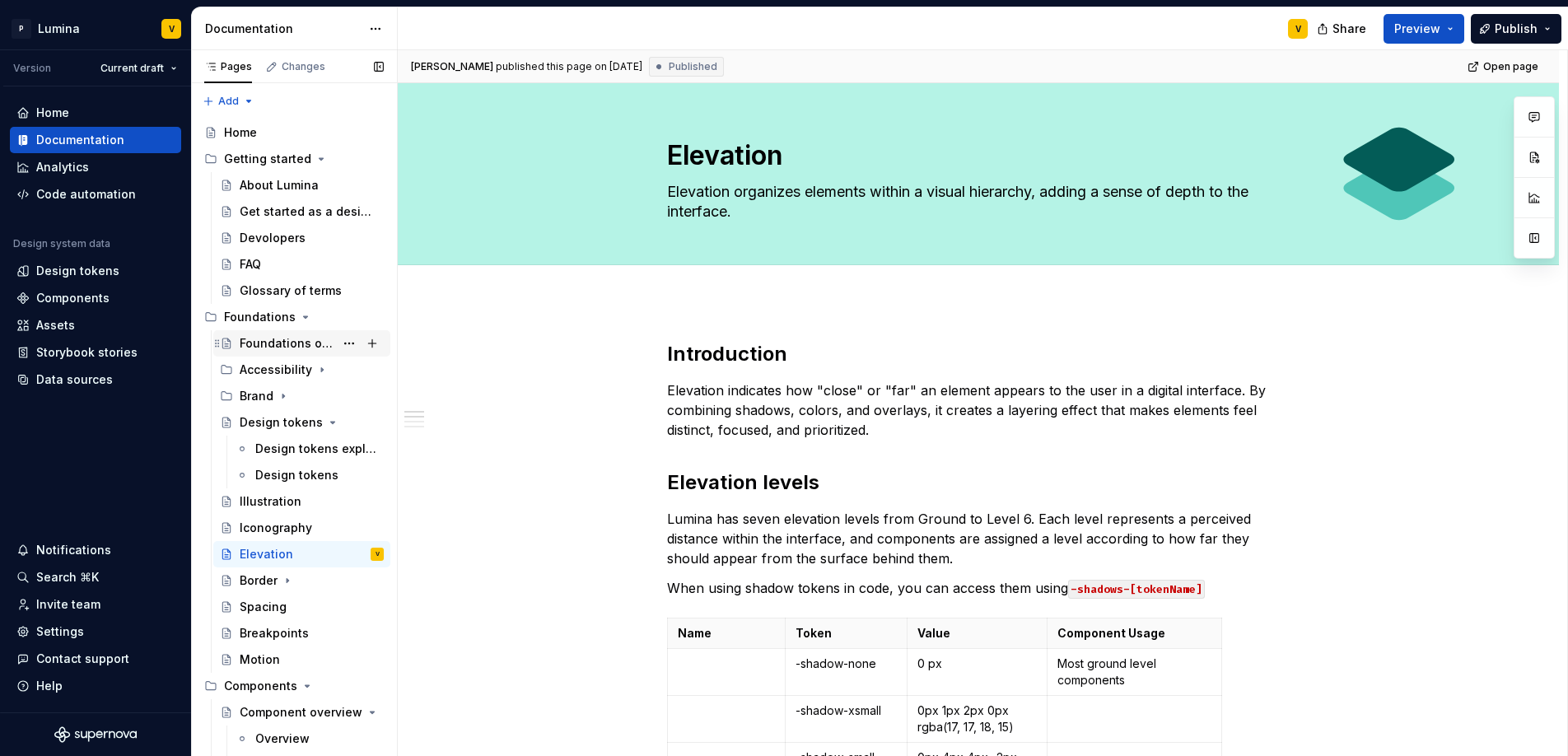
click at [260, 338] on div "Foundations overview" at bounding box center [287, 343] width 95 height 16
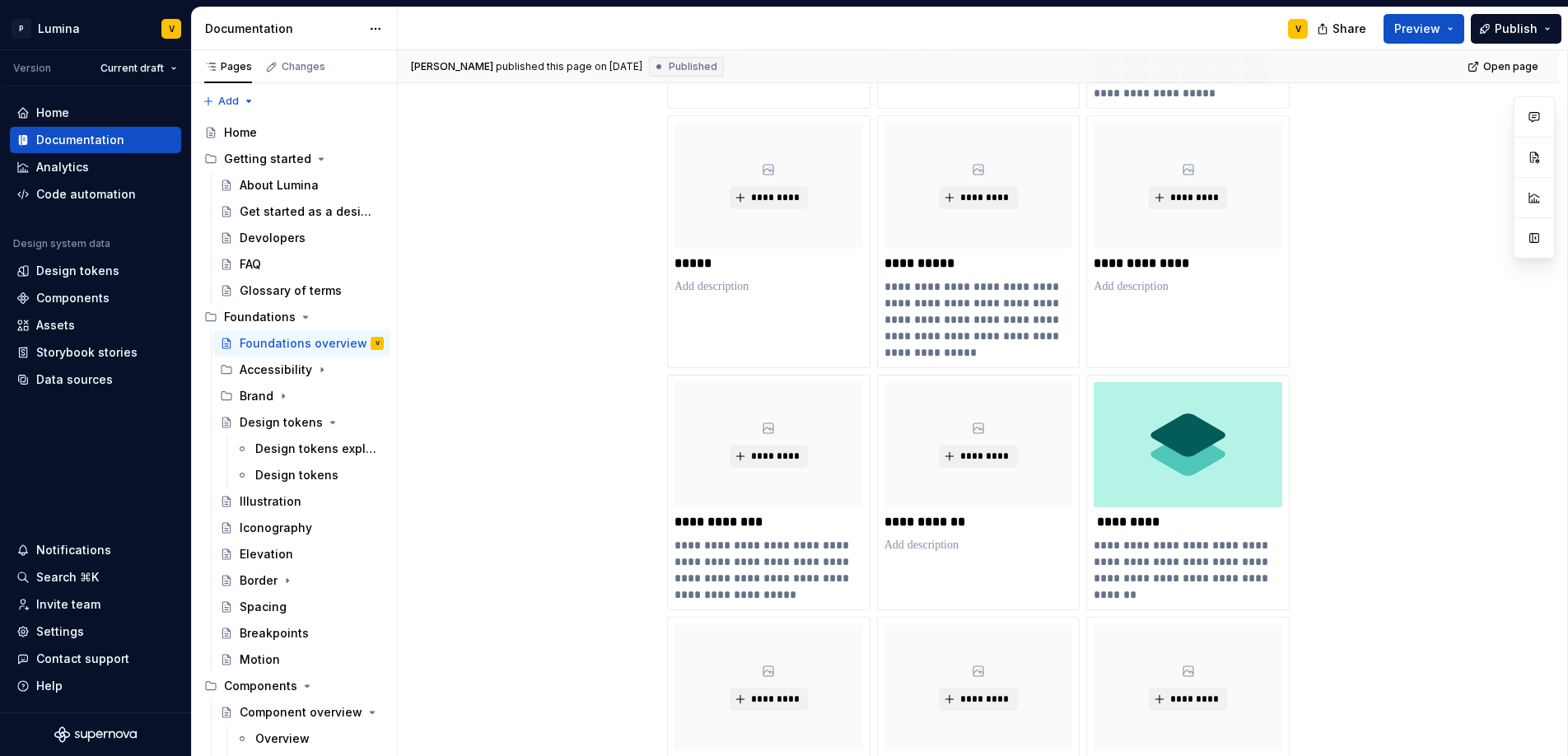
scroll to position [754, 0]
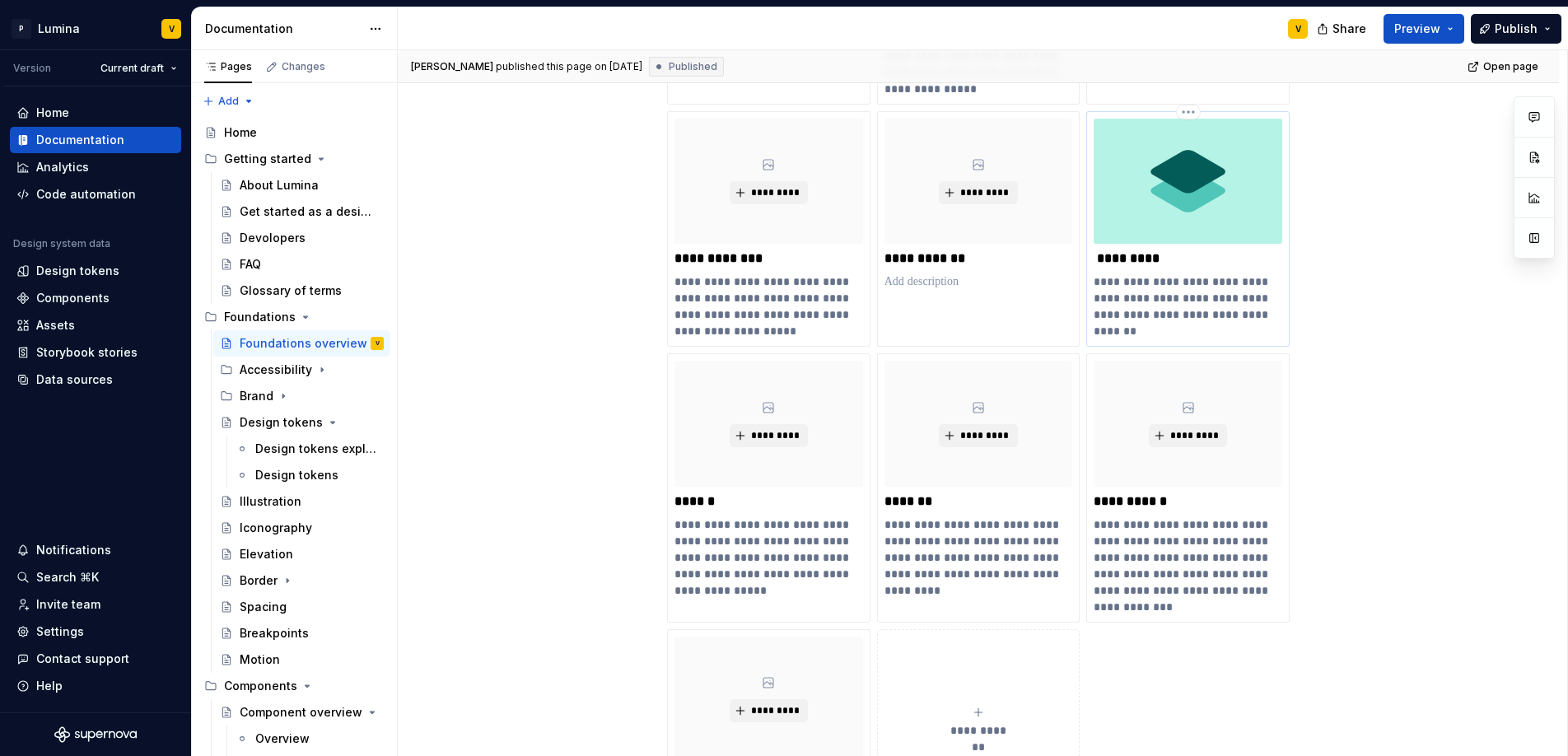
click at [1095, 256] on p "*********" at bounding box center [1188, 258] width 189 height 16
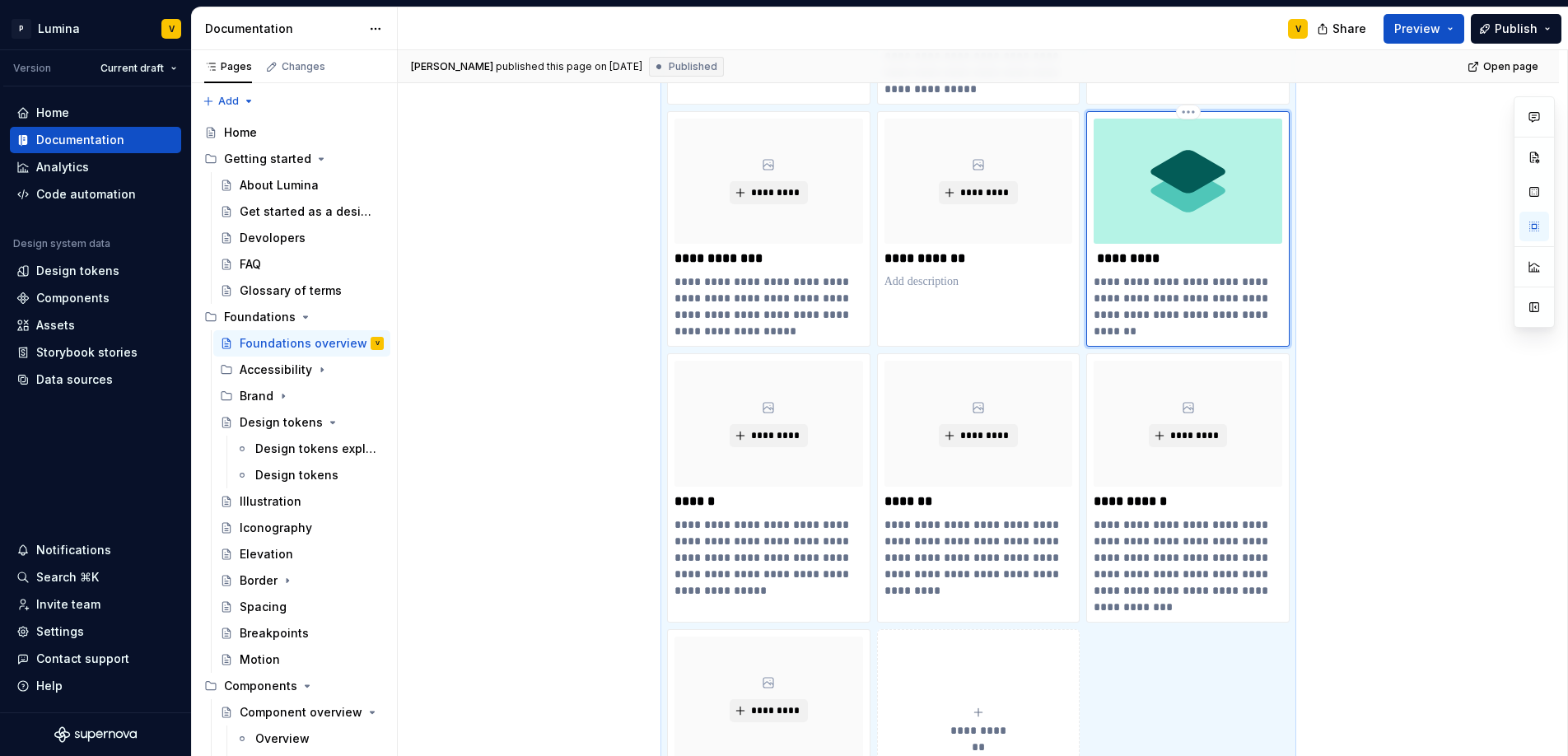
type textarea "*"
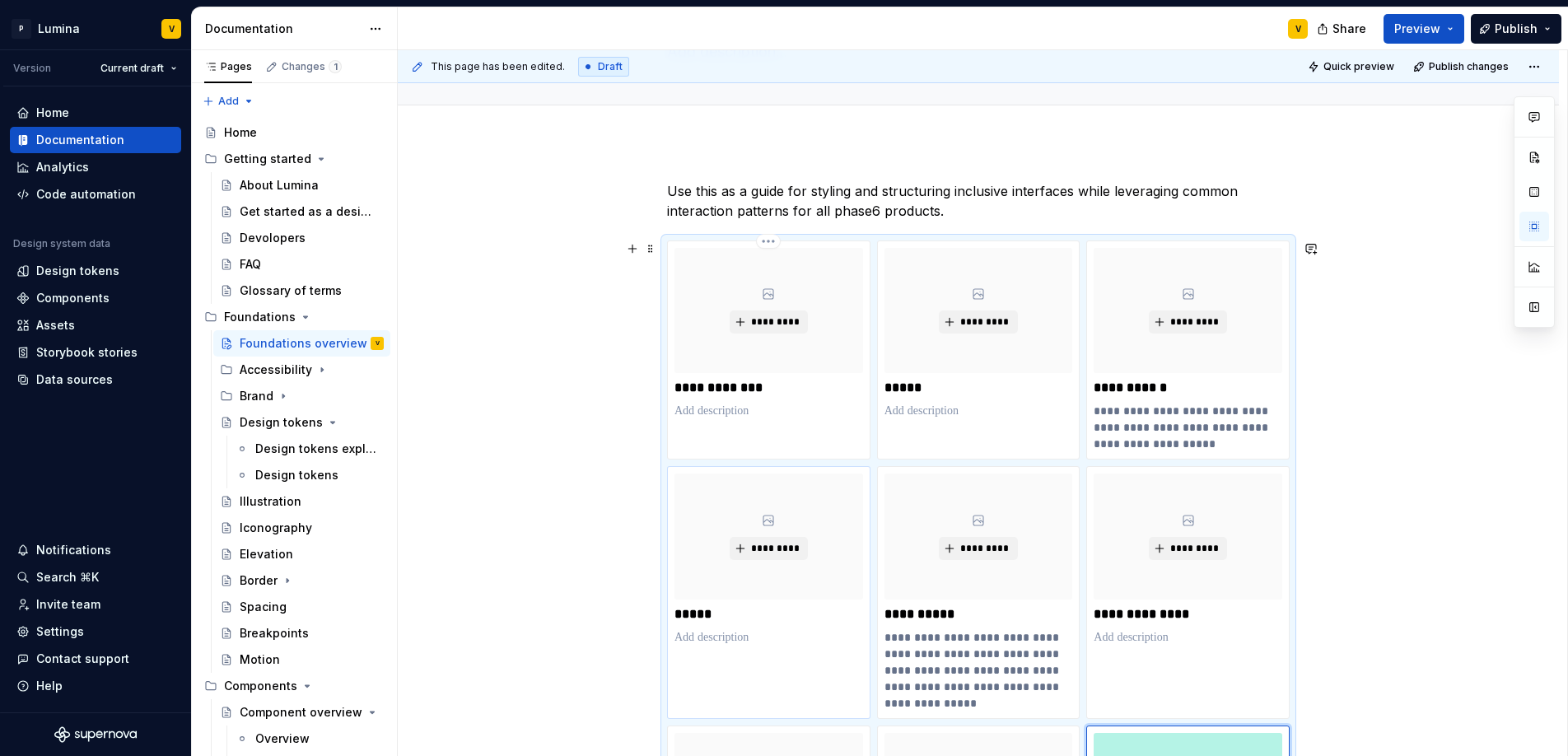
scroll to position [326, 0]
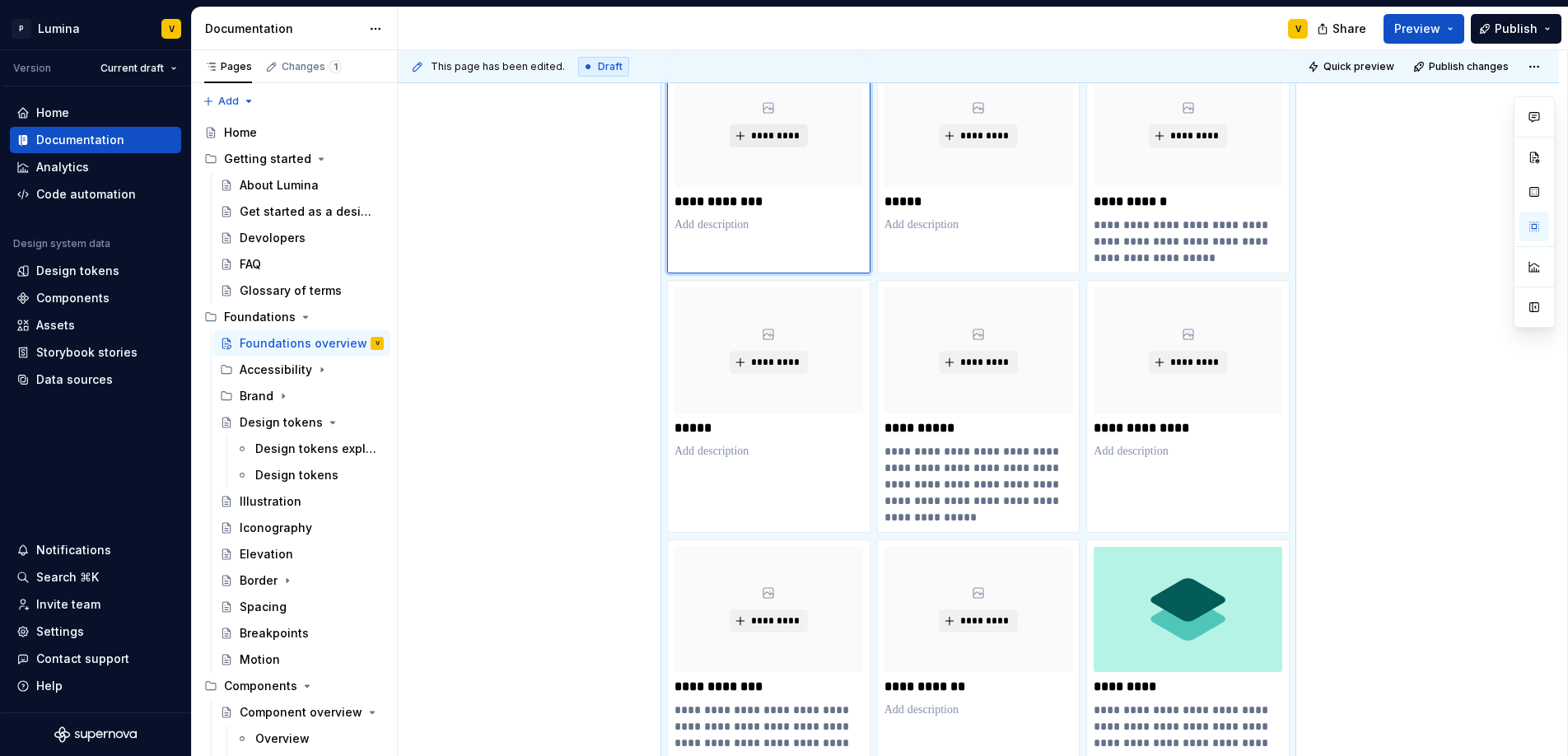
click at [764, 133] on span "*********" at bounding box center [775, 136] width 50 height 14
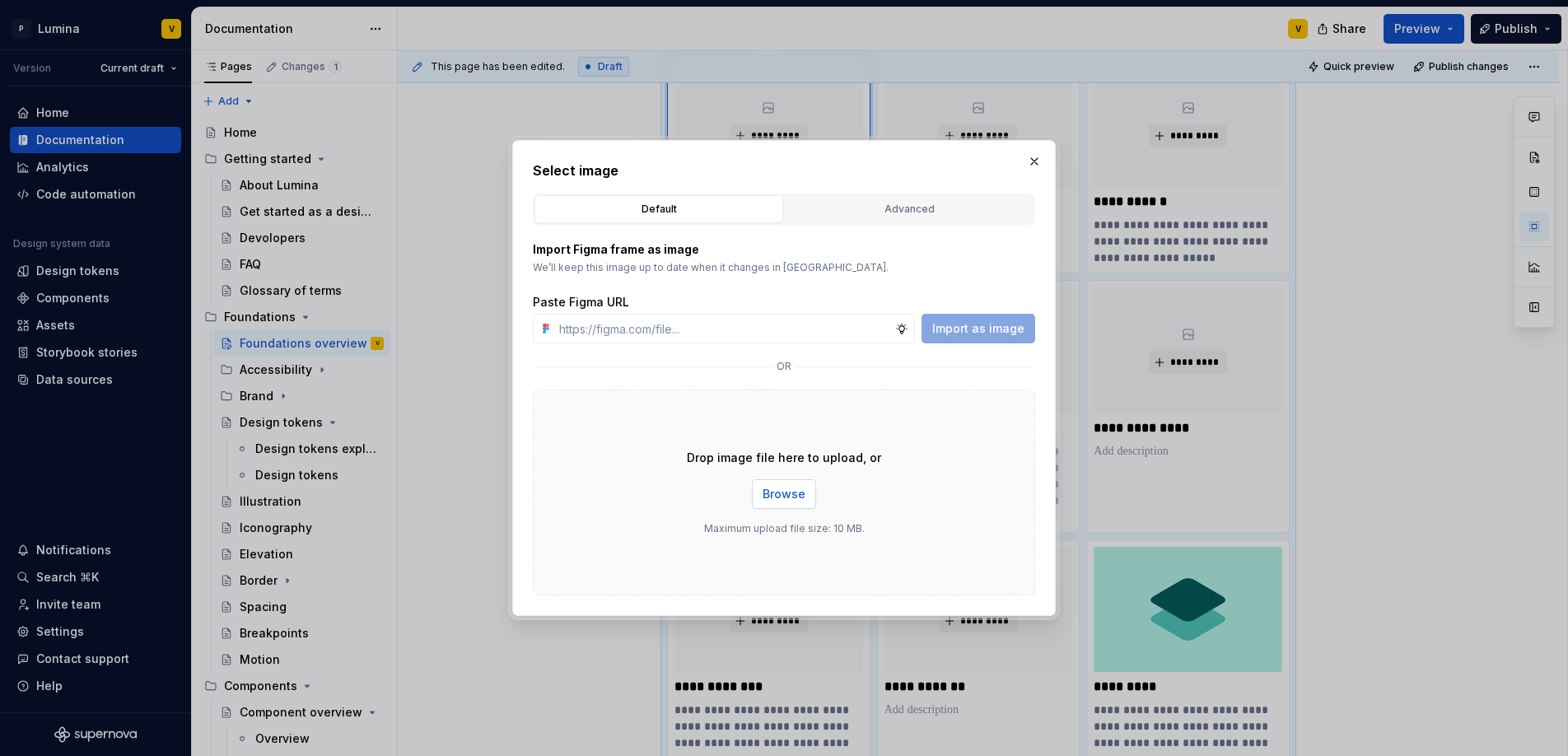
click at [777, 484] on button "Browse" at bounding box center [784, 494] width 64 height 30
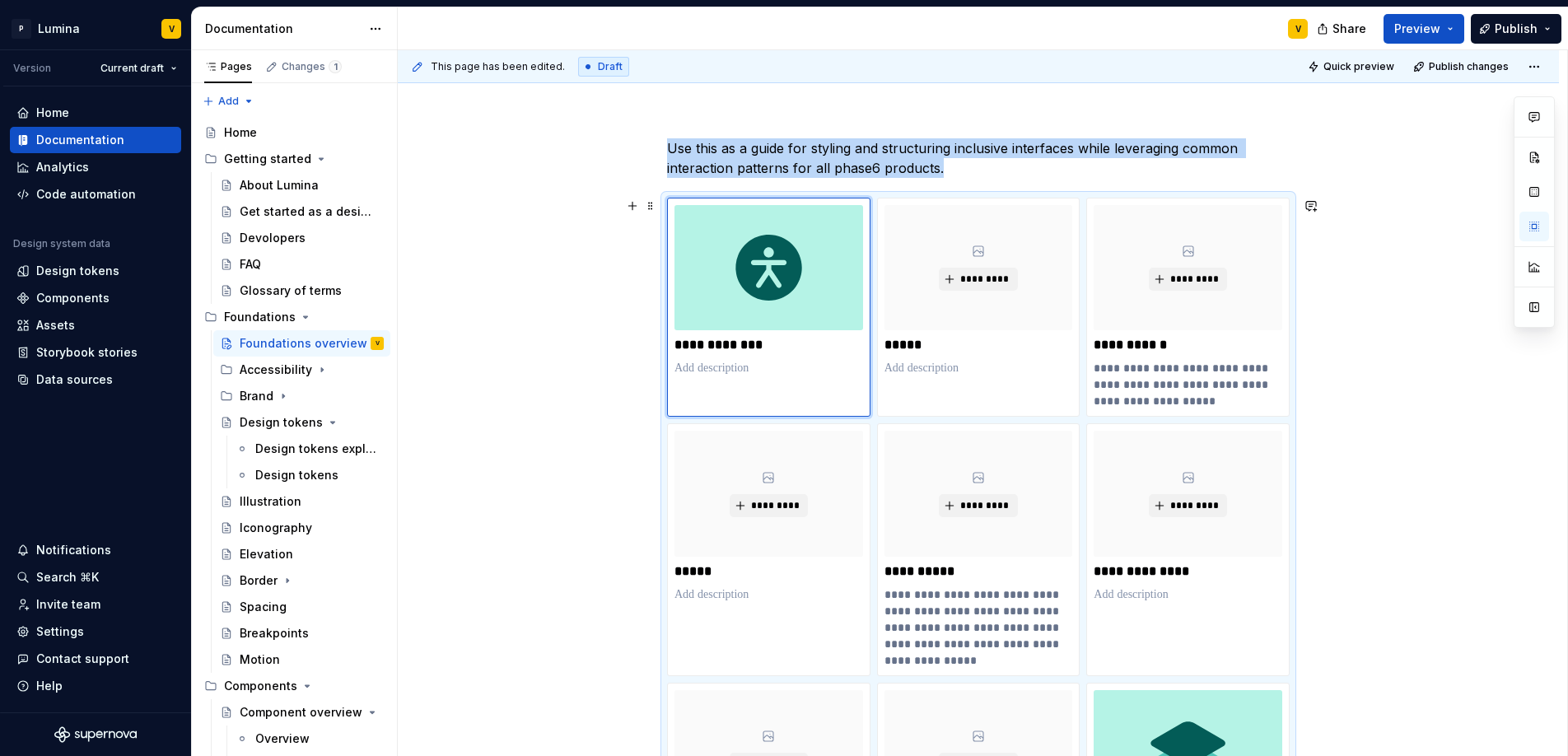
scroll to position [165, 0]
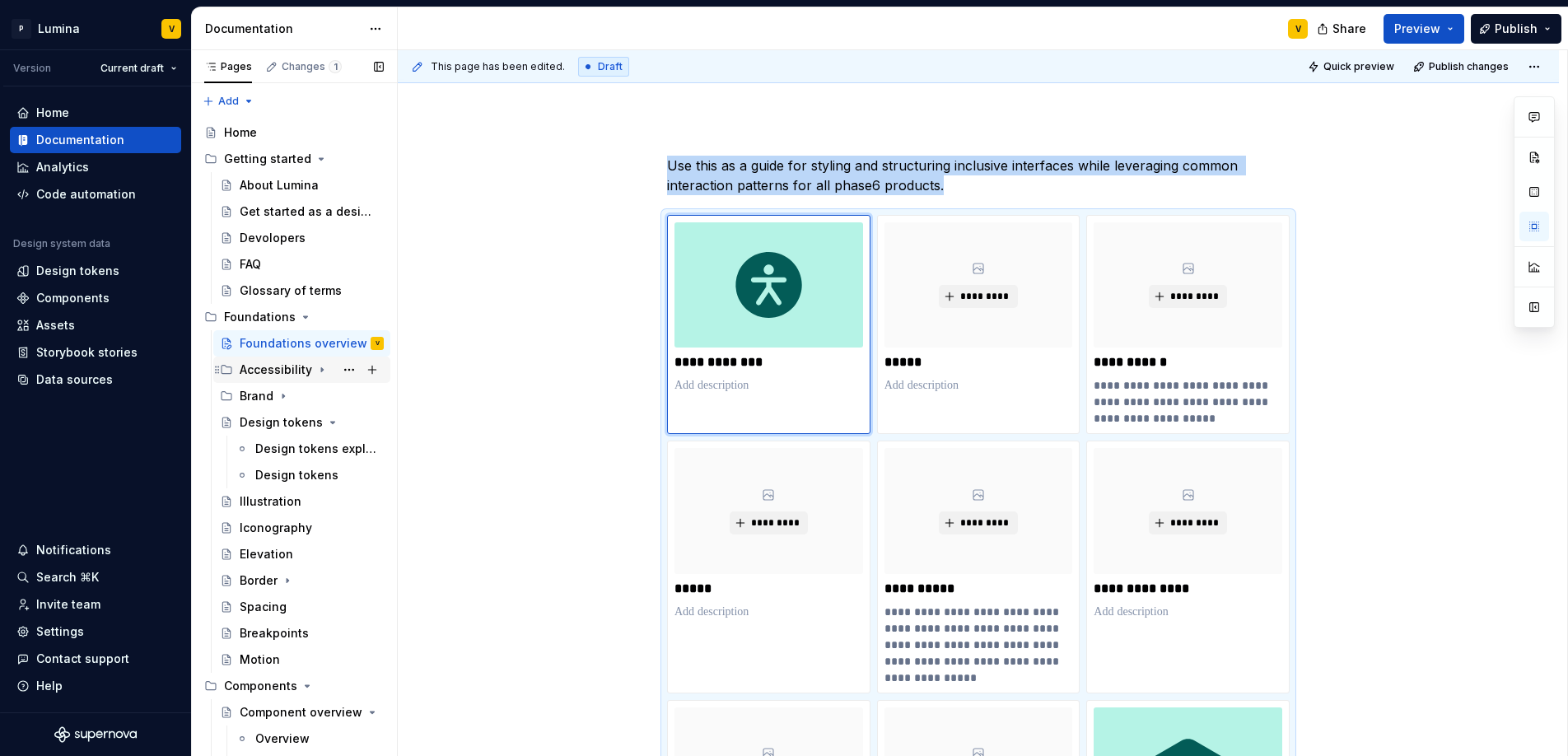
click at [284, 370] on div "Accessibility" at bounding box center [276, 370] width 73 height 16
click at [248, 373] on div "Accessibility" at bounding box center [276, 370] width 73 height 16
click at [253, 370] on div "Accessibility" at bounding box center [276, 370] width 73 height 16
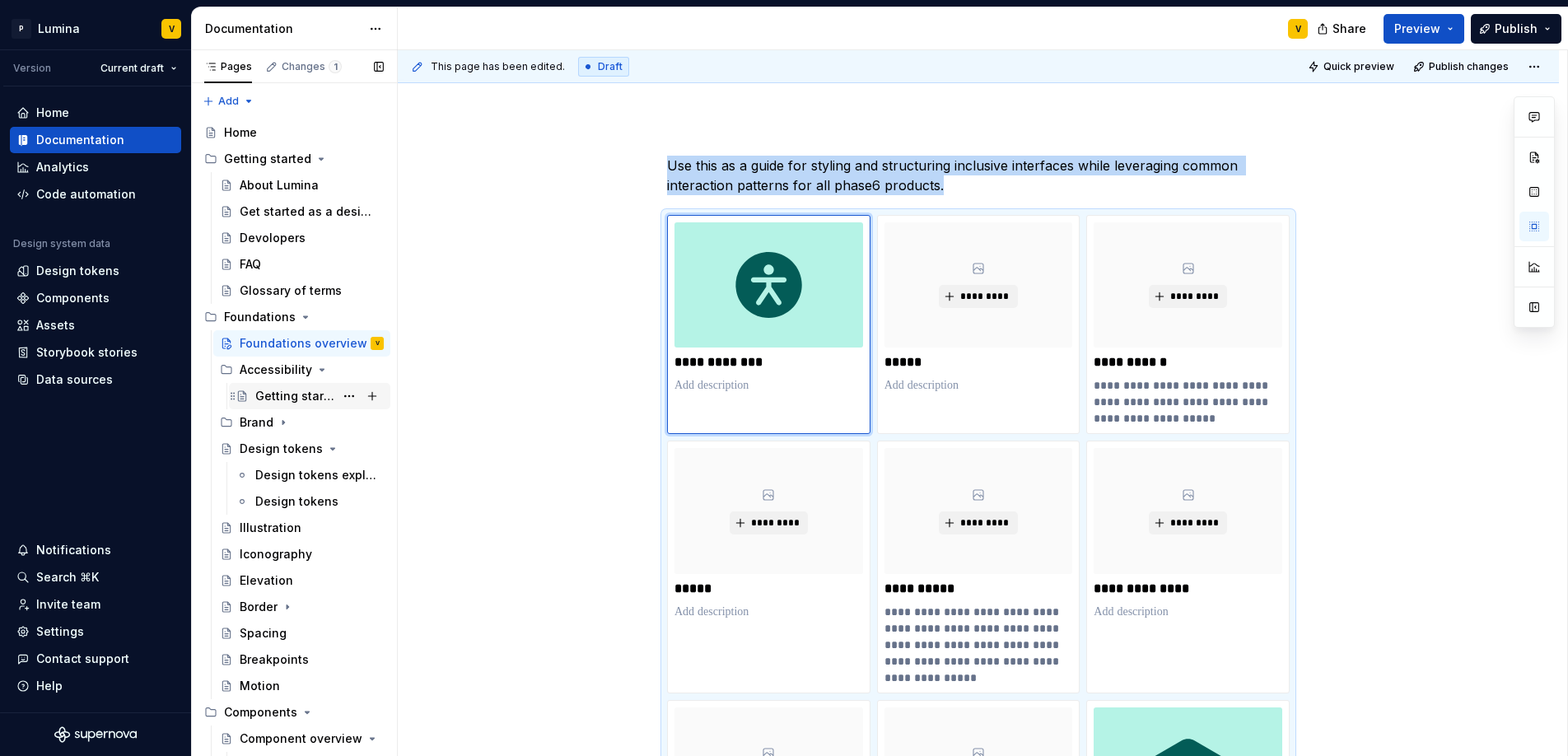
click at [269, 392] on div "Getting started with accessibility" at bounding box center [294, 396] width 79 height 16
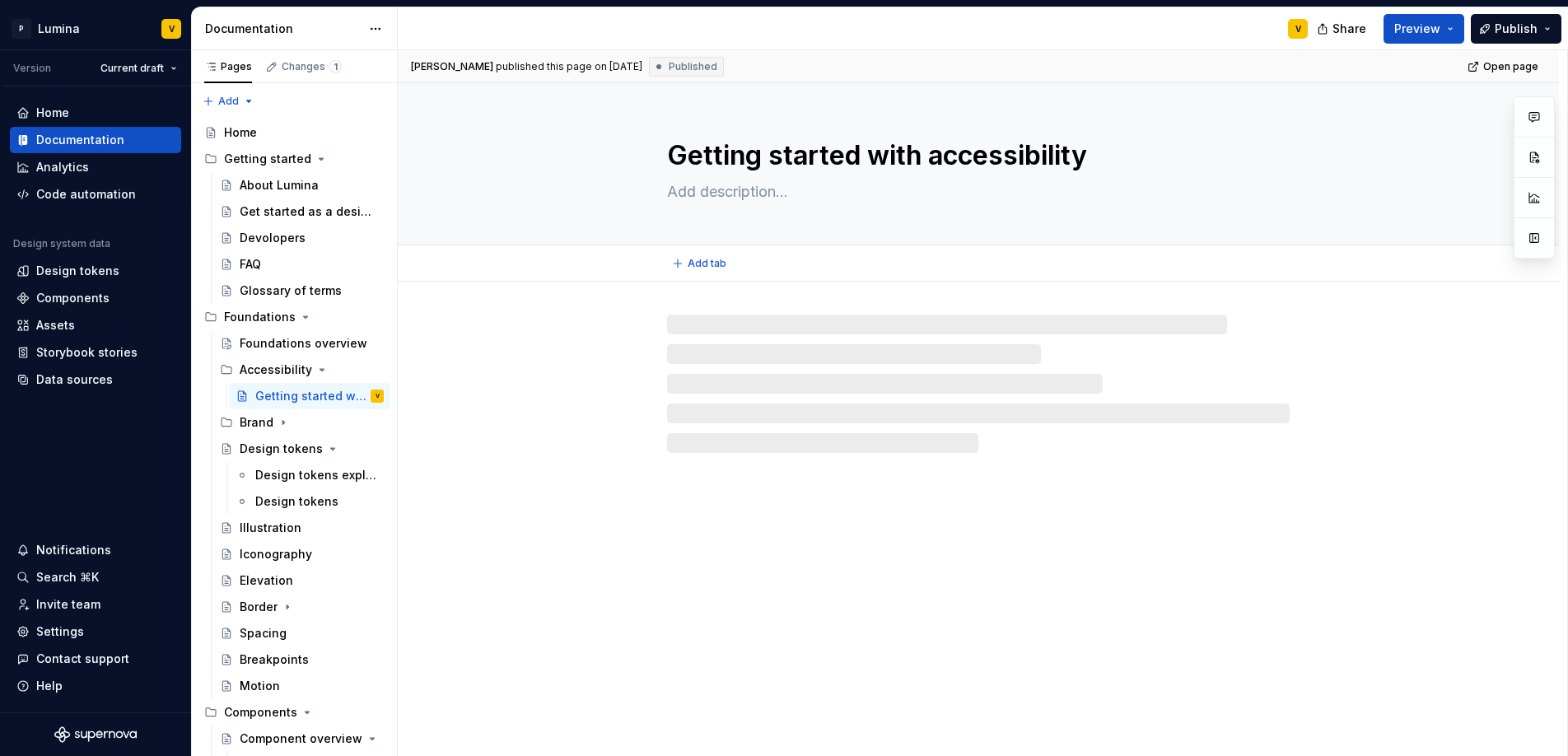
click at [1427, 192] on div "Getting started with accessibility" at bounding box center [978, 164] width 1029 height 162
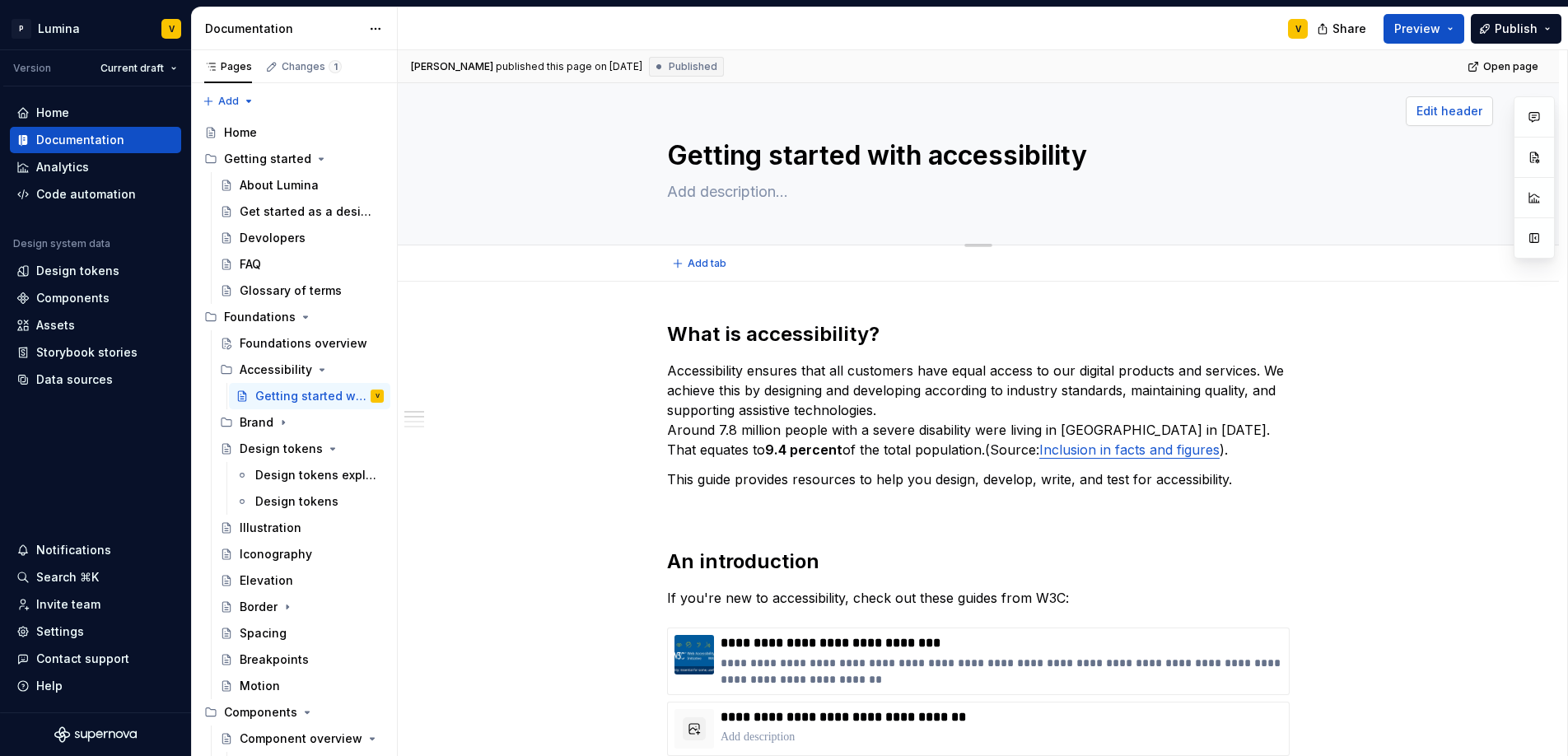
click at [1445, 114] on span "Edit header" at bounding box center [1449, 111] width 66 height 16
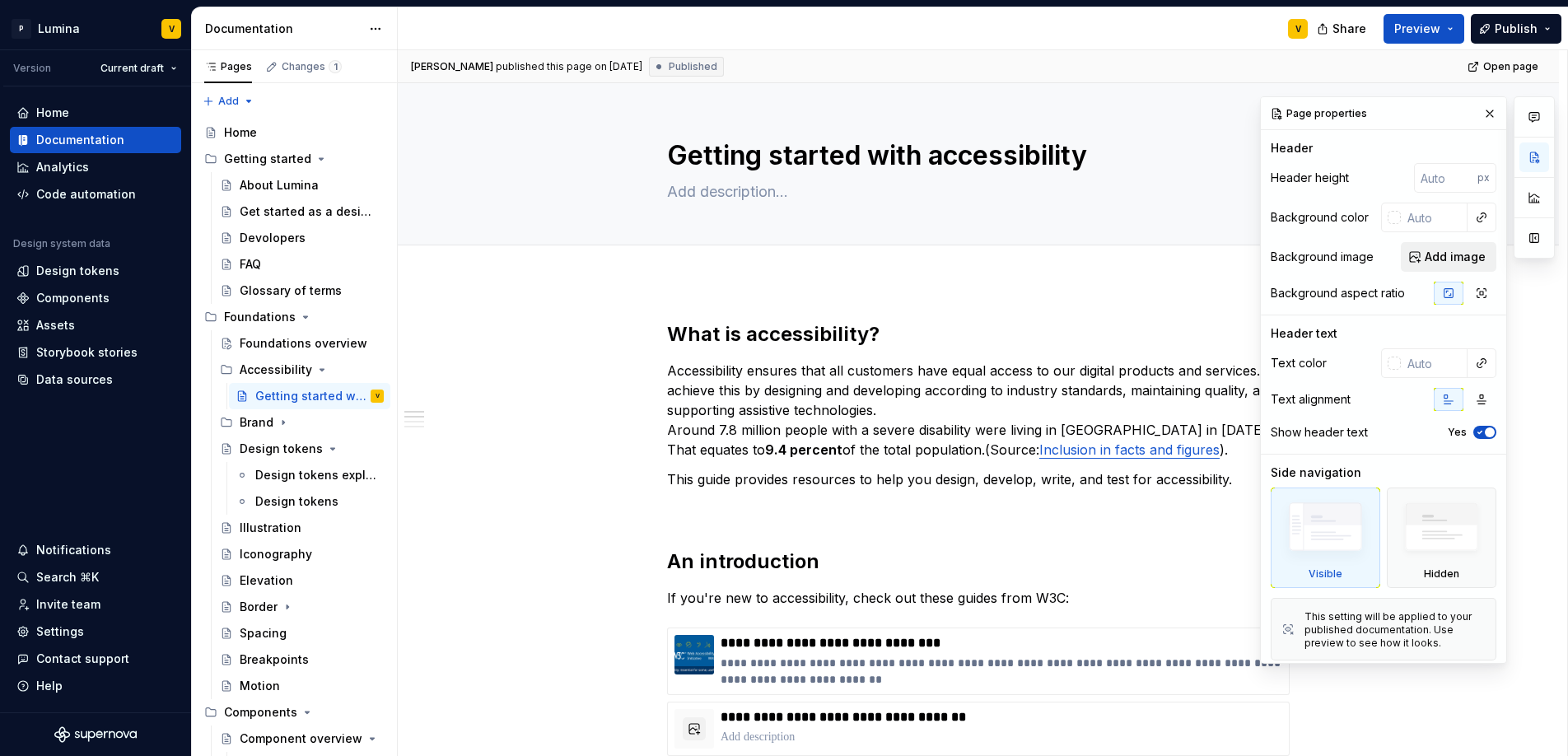
click at [1455, 253] on span "Add image" at bounding box center [1455, 257] width 61 height 16
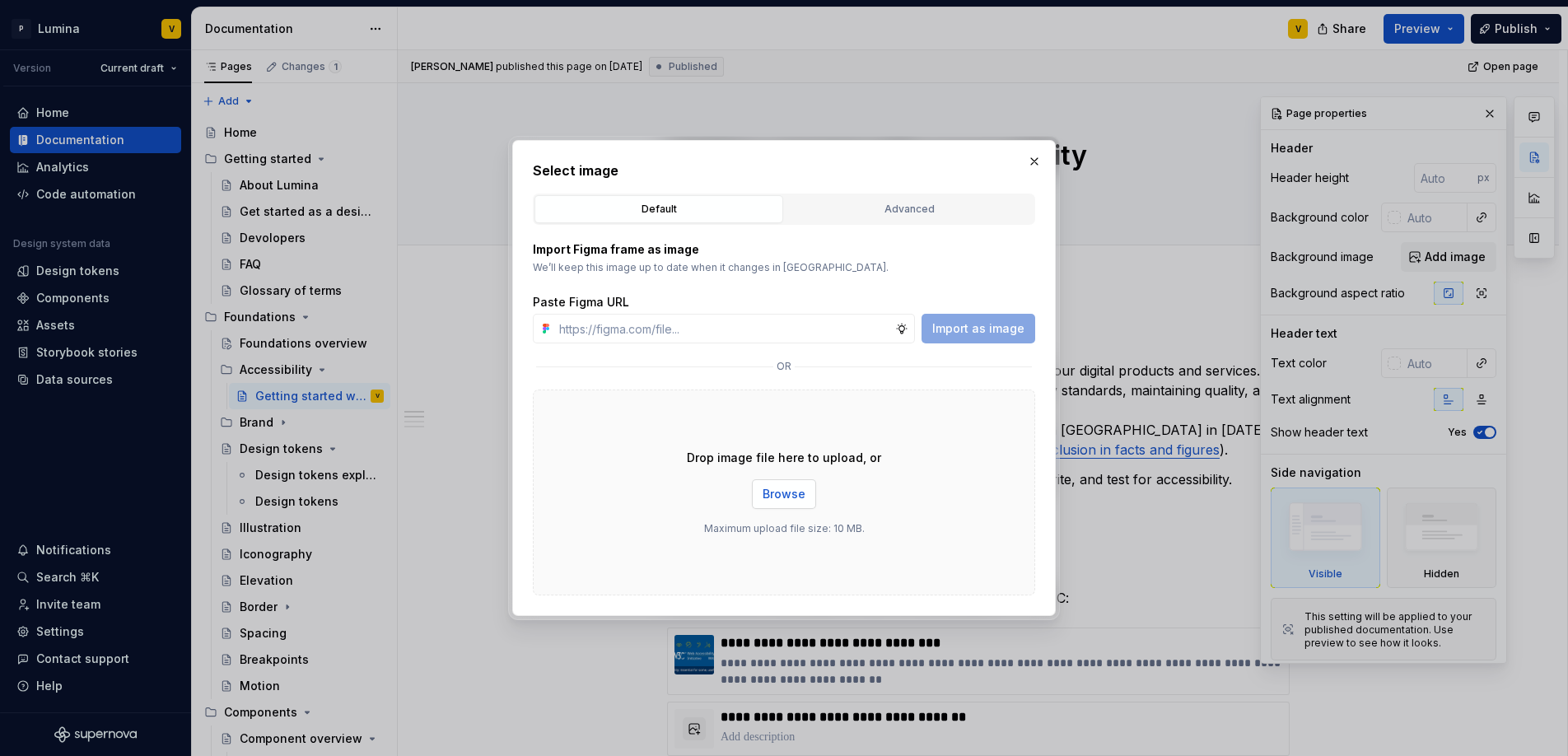
click at [784, 497] on span "Browse" at bounding box center [784, 493] width 43 height 16
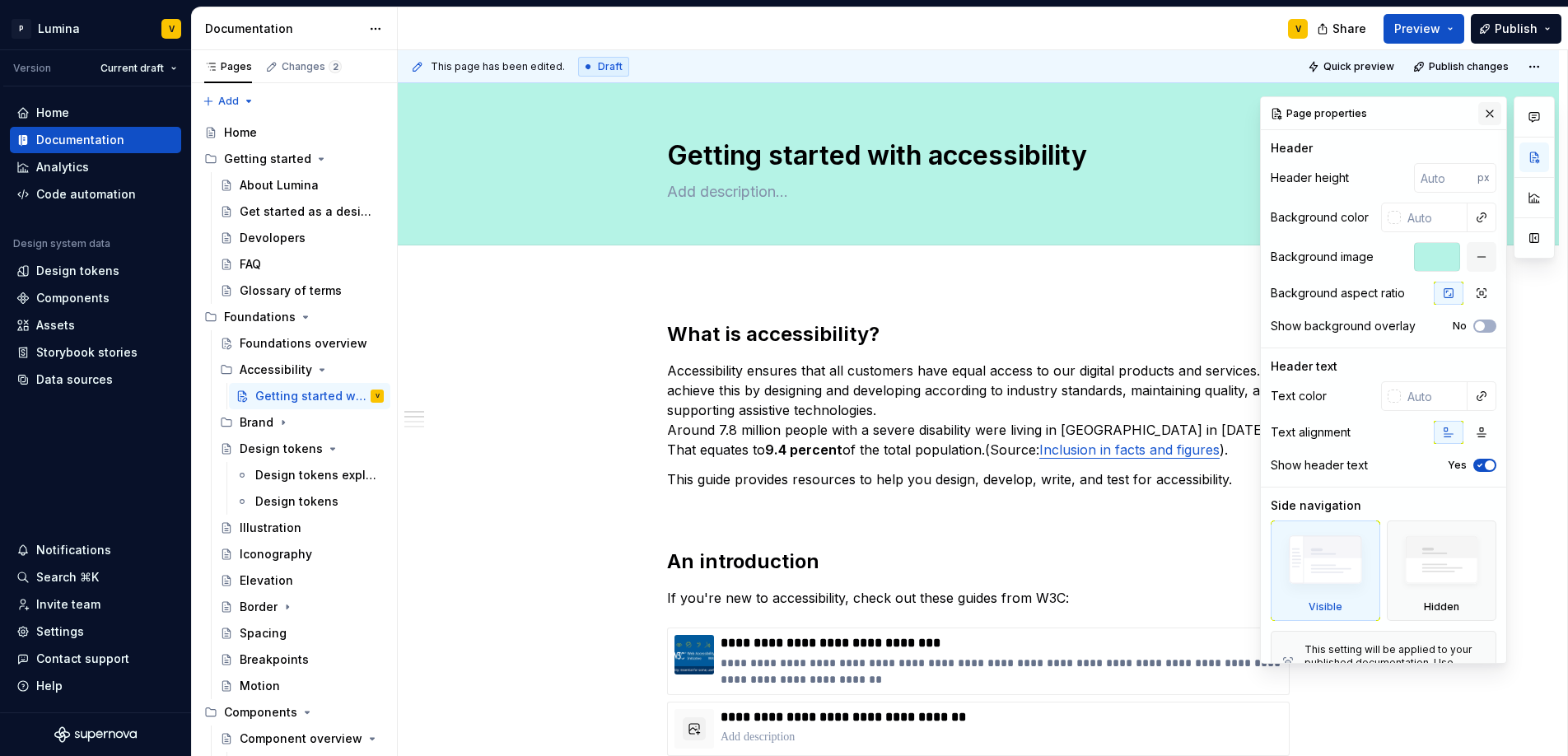
click at [1478, 115] on button "button" at bounding box center [1489, 114] width 23 height 23
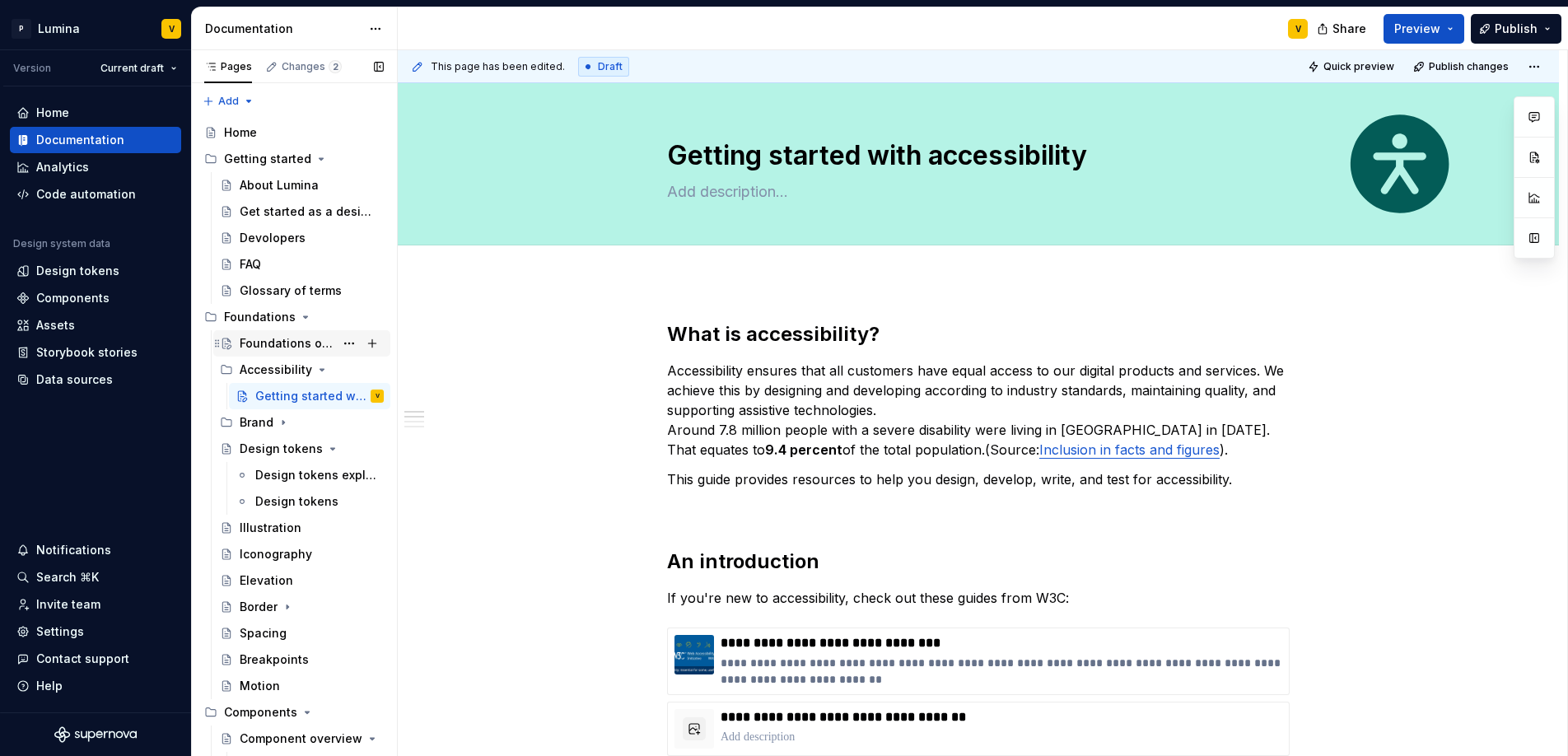
click at [288, 340] on div "Foundations overview" at bounding box center [287, 343] width 95 height 16
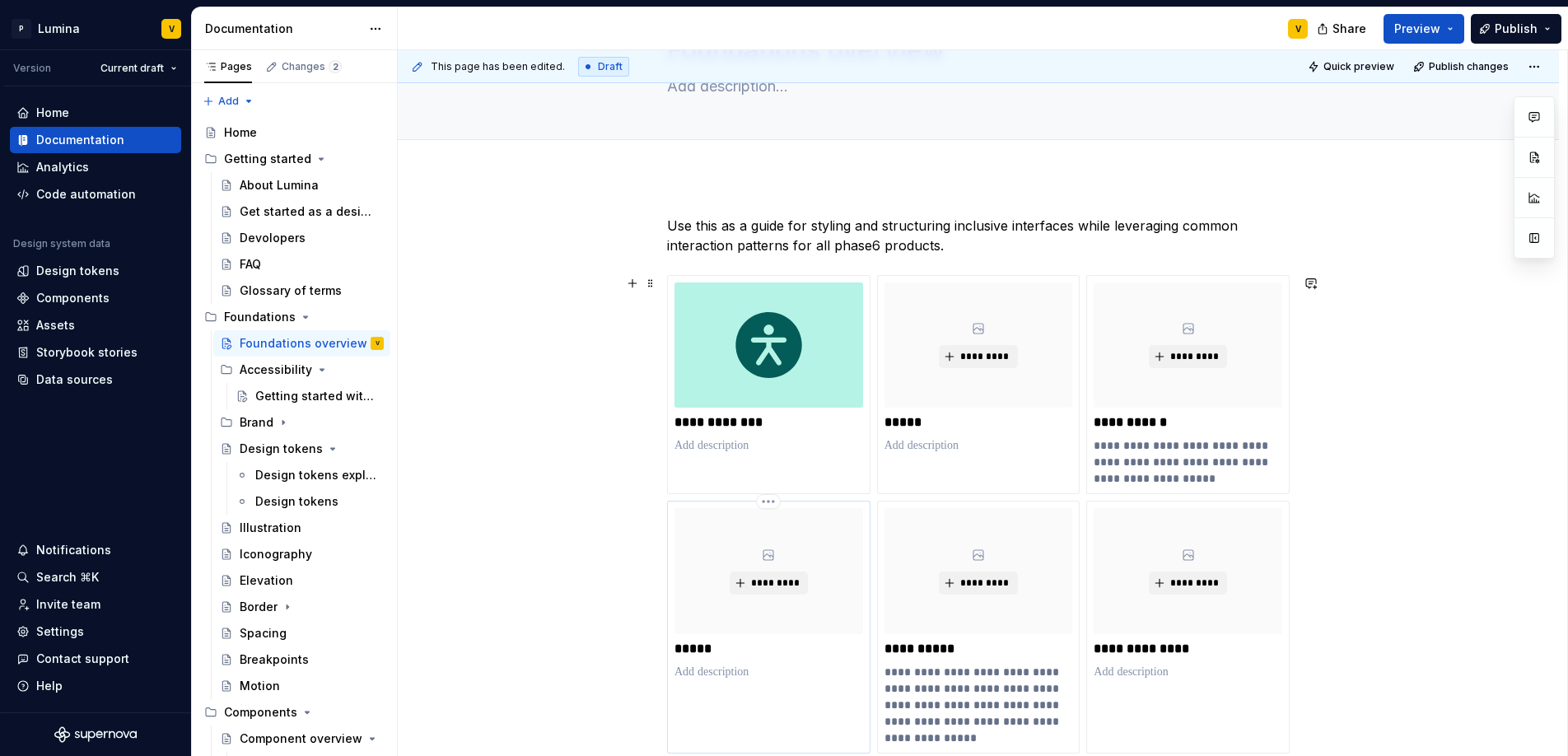
scroll to position [180, 0]
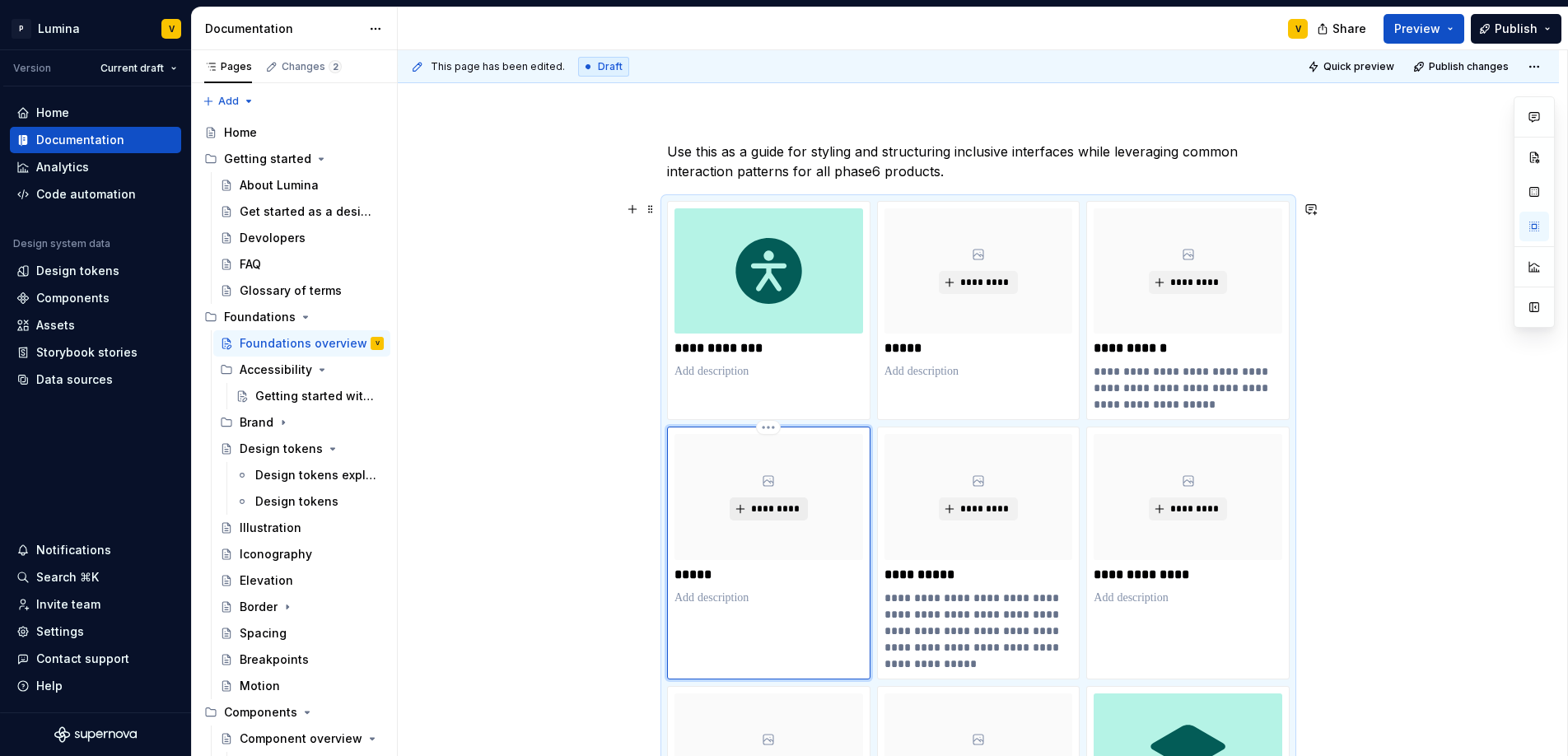
click at [765, 510] on span "*********" at bounding box center [775, 509] width 50 height 14
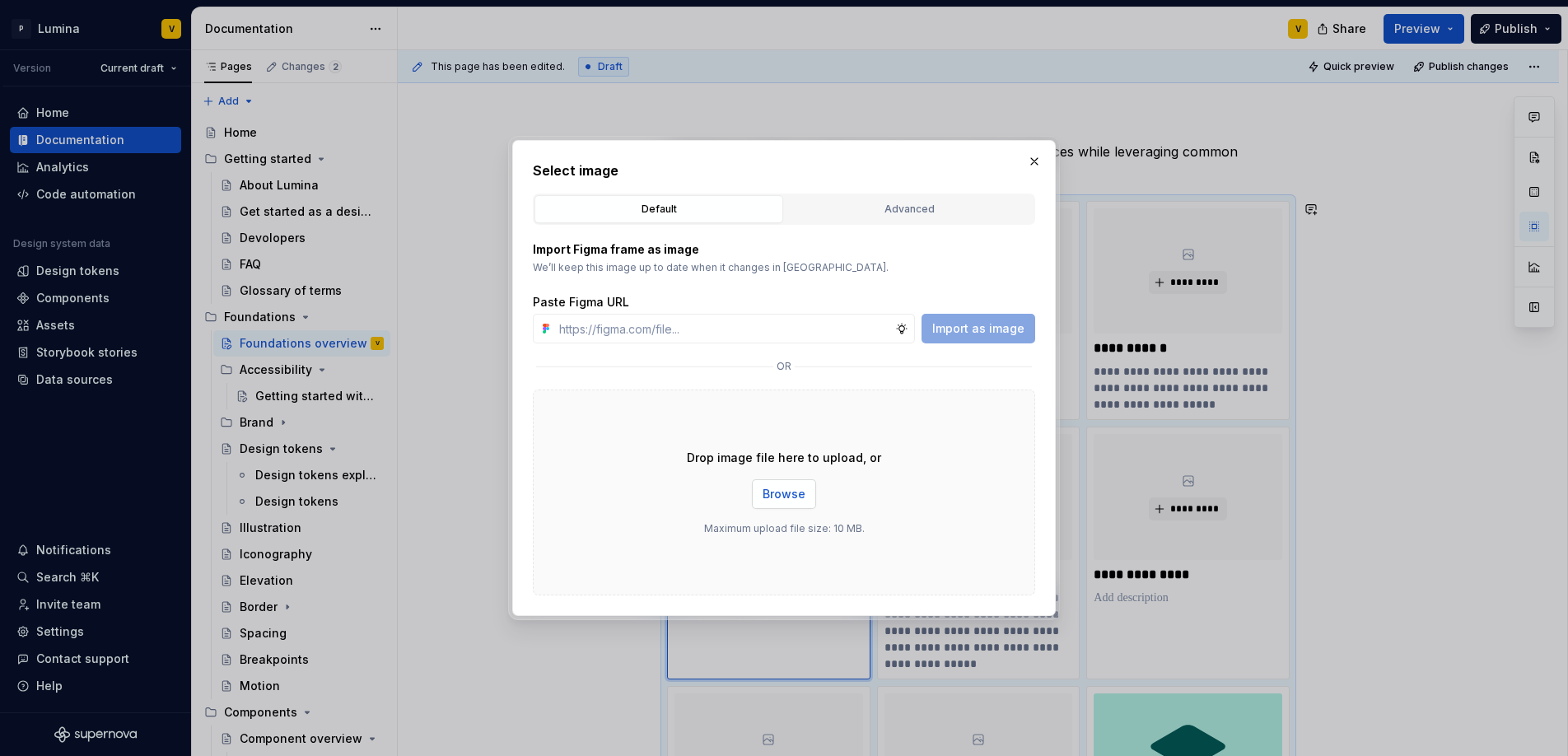
click at [788, 485] on button "Browse" at bounding box center [784, 494] width 64 height 30
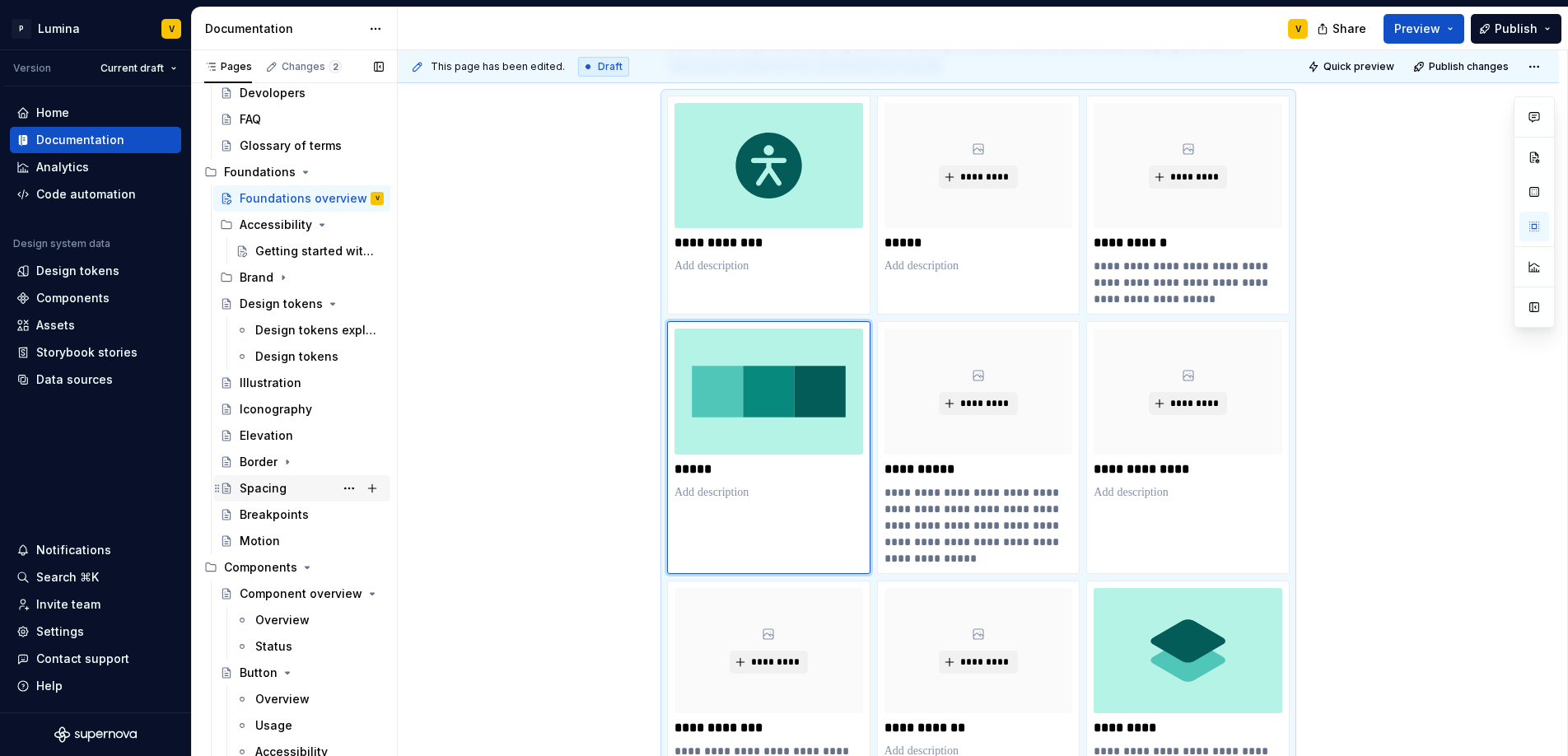
scroll to position [155, 0]
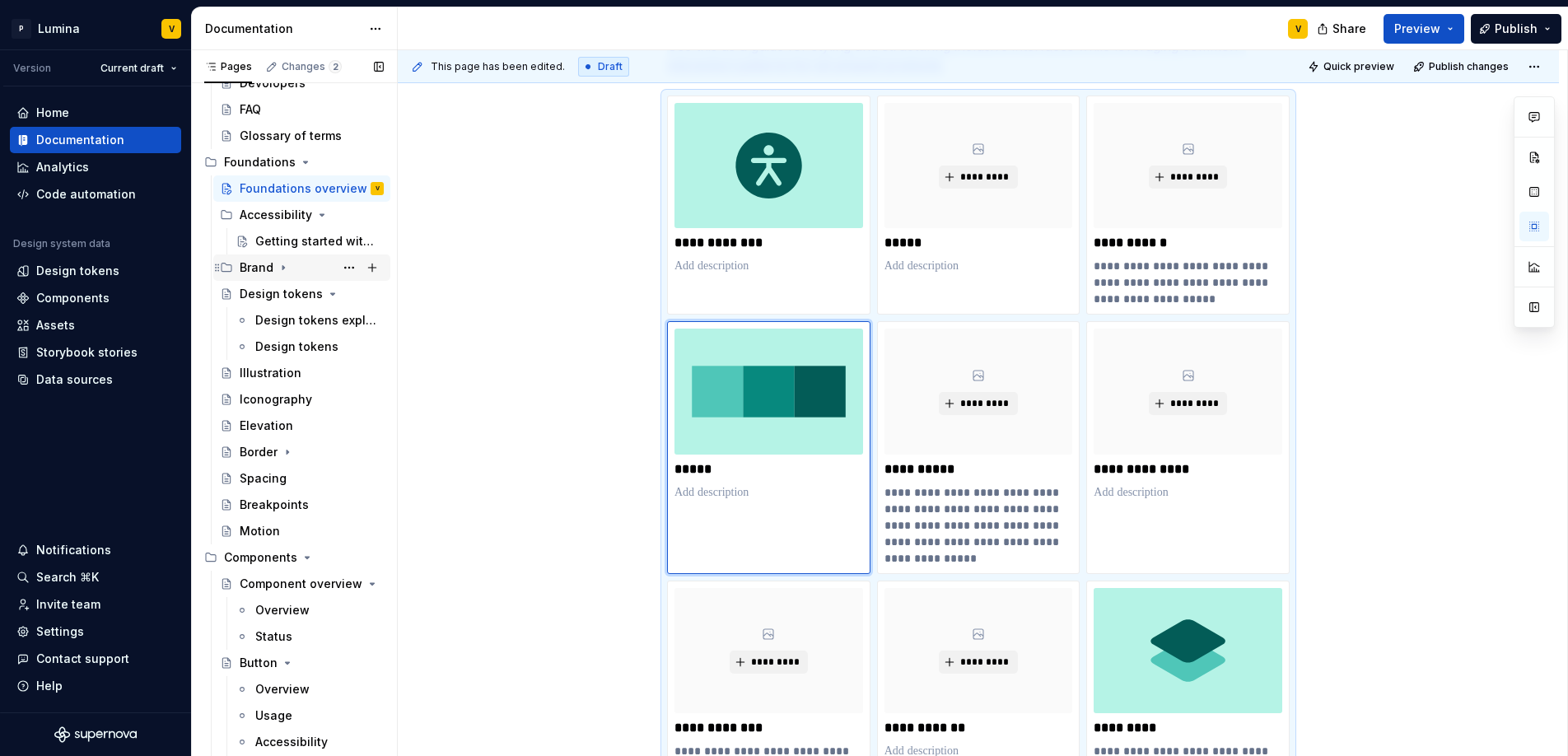
click at [271, 267] on div "Brand" at bounding box center [257, 267] width 34 height 16
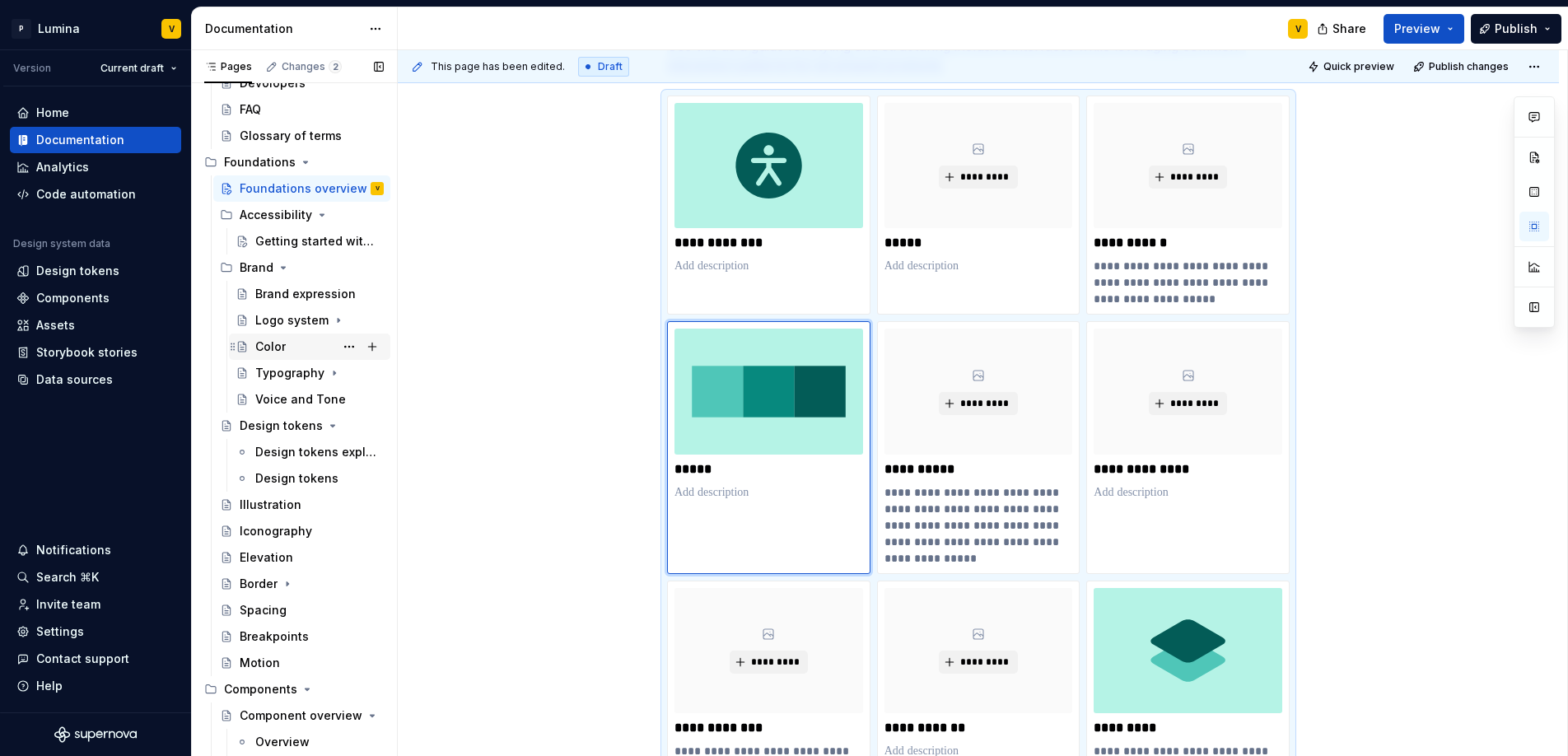
click at [290, 340] on div "Color" at bounding box center [319, 347] width 129 height 23
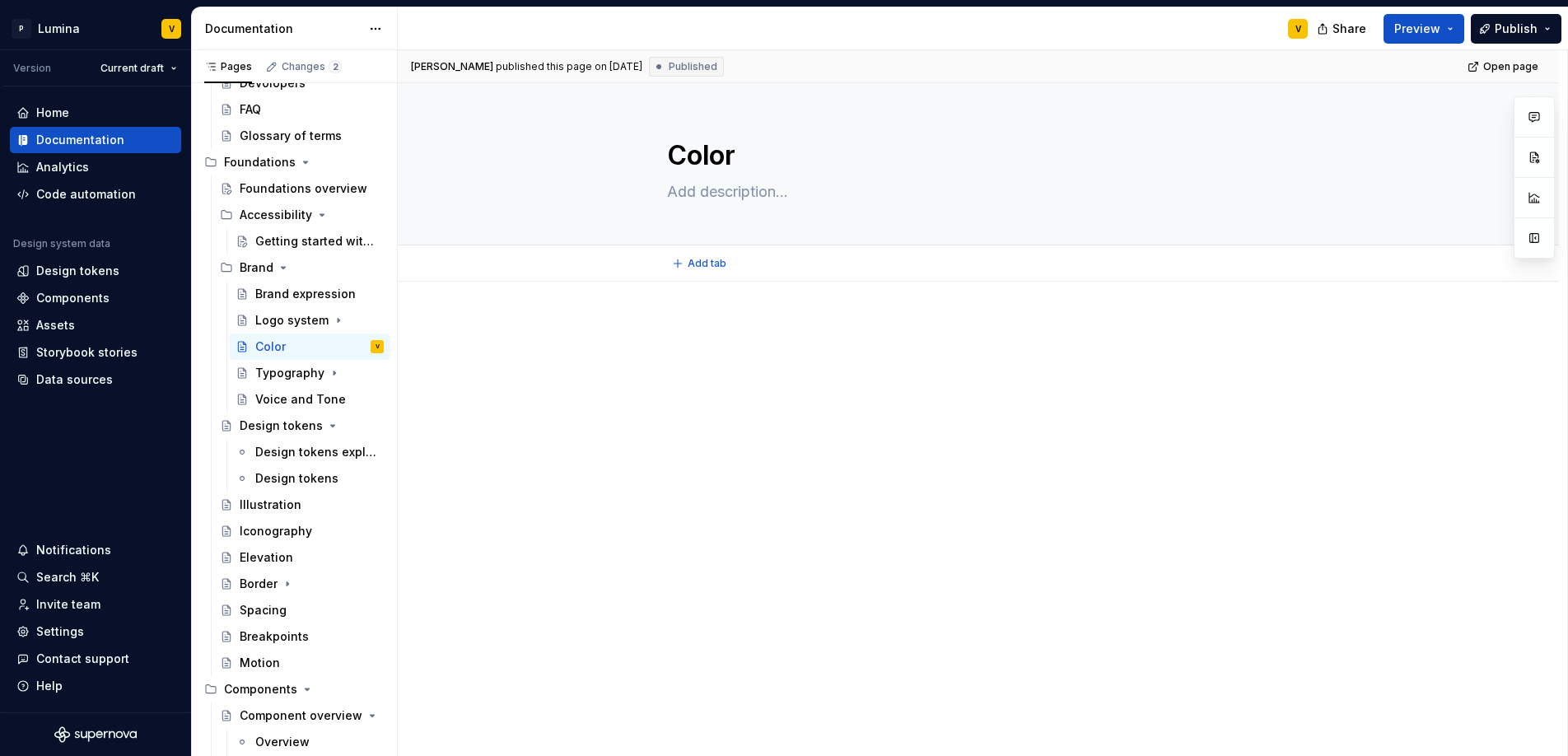
click at [1485, 103] on button "Edit header" at bounding box center [1449, 111] width 87 height 30
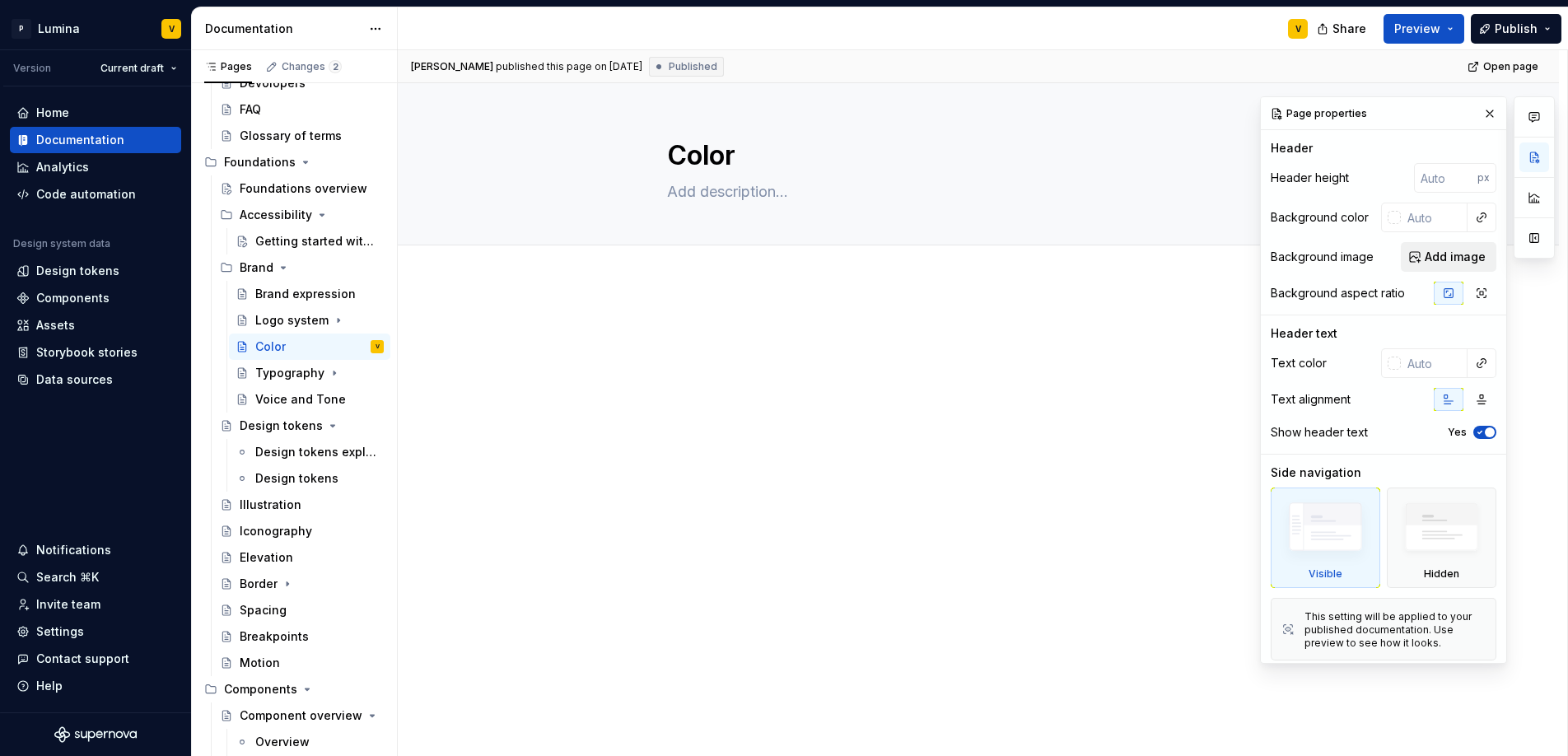
click at [1454, 258] on span "Add image" at bounding box center [1455, 257] width 61 height 16
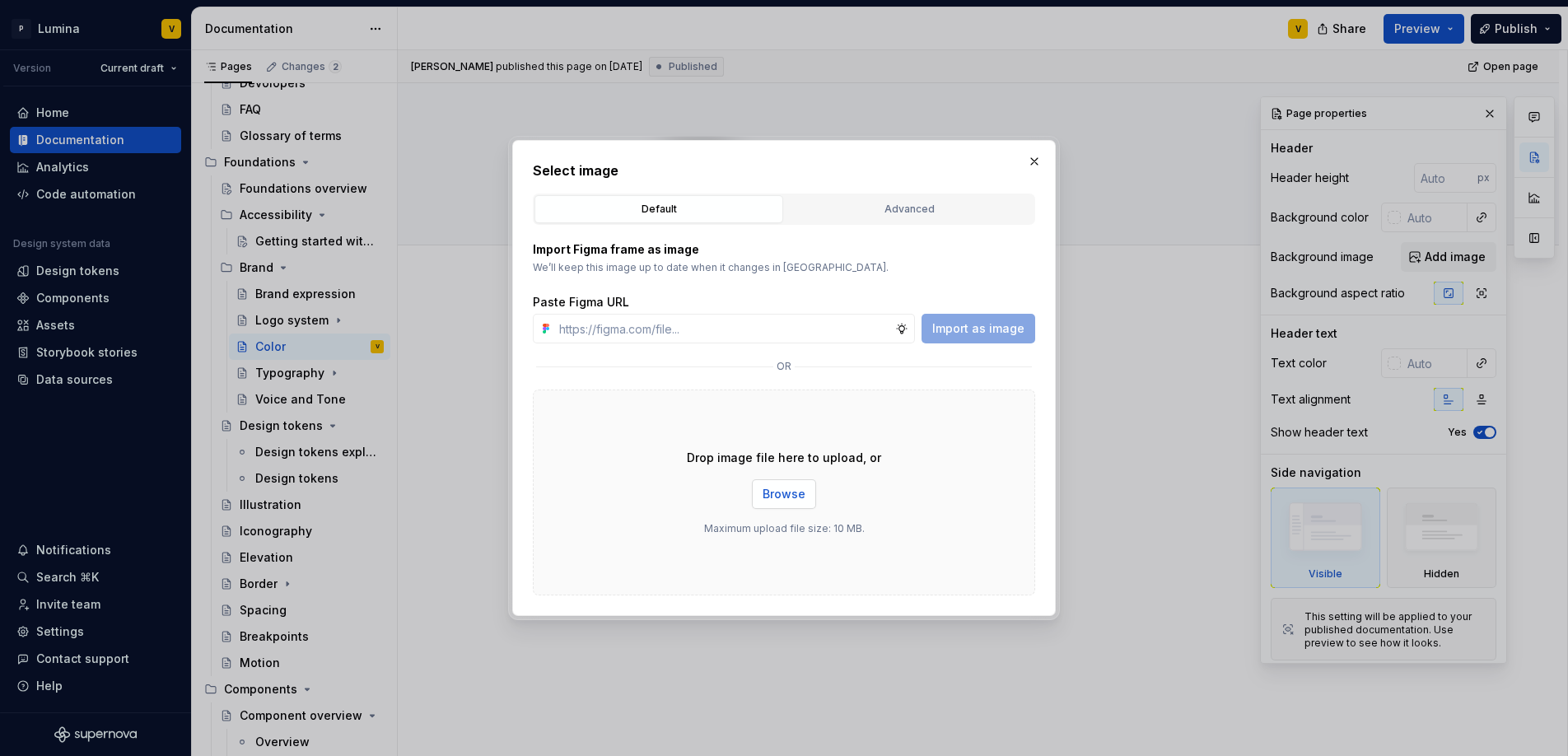
click at [791, 496] on span "Browse" at bounding box center [784, 493] width 43 height 16
click at [786, 487] on span "Browse" at bounding box center [784, 493] width 43 height 16
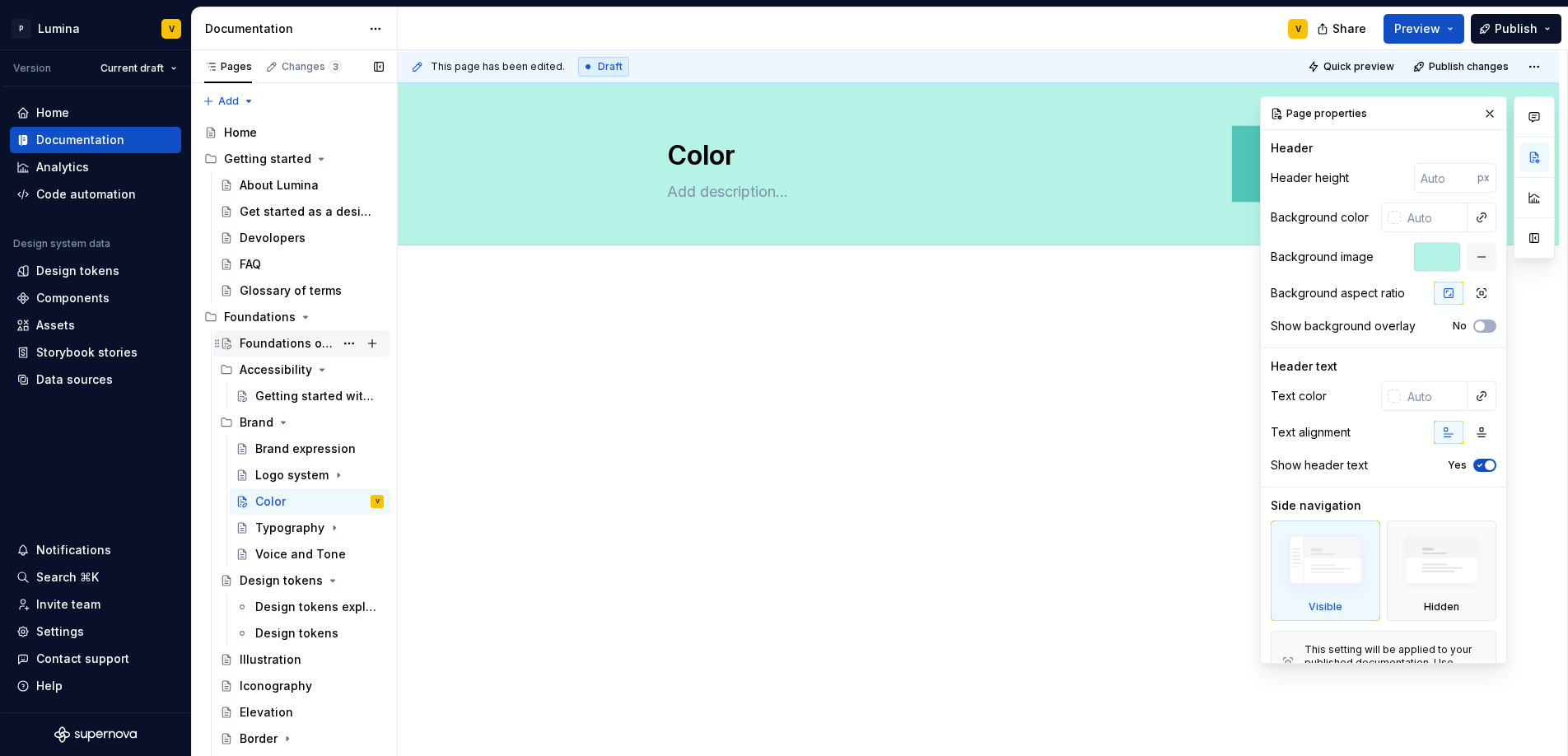
click at [266, 338] on div "Foundations overview" at bounding box center [287, 343] width 95 height 16
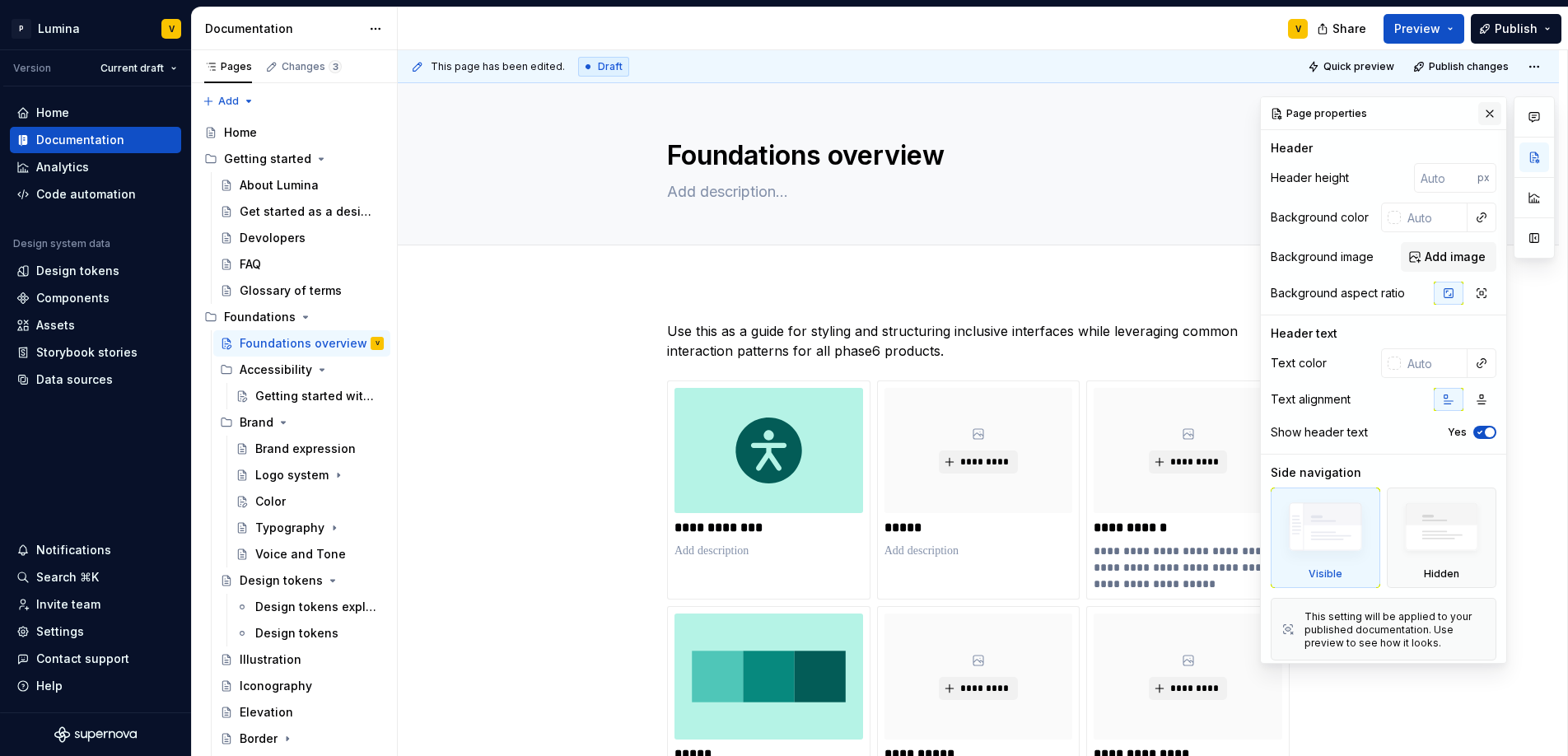
click at [1478, 114] on button "button" at bounding box center [1489, 114] width 23 height 23
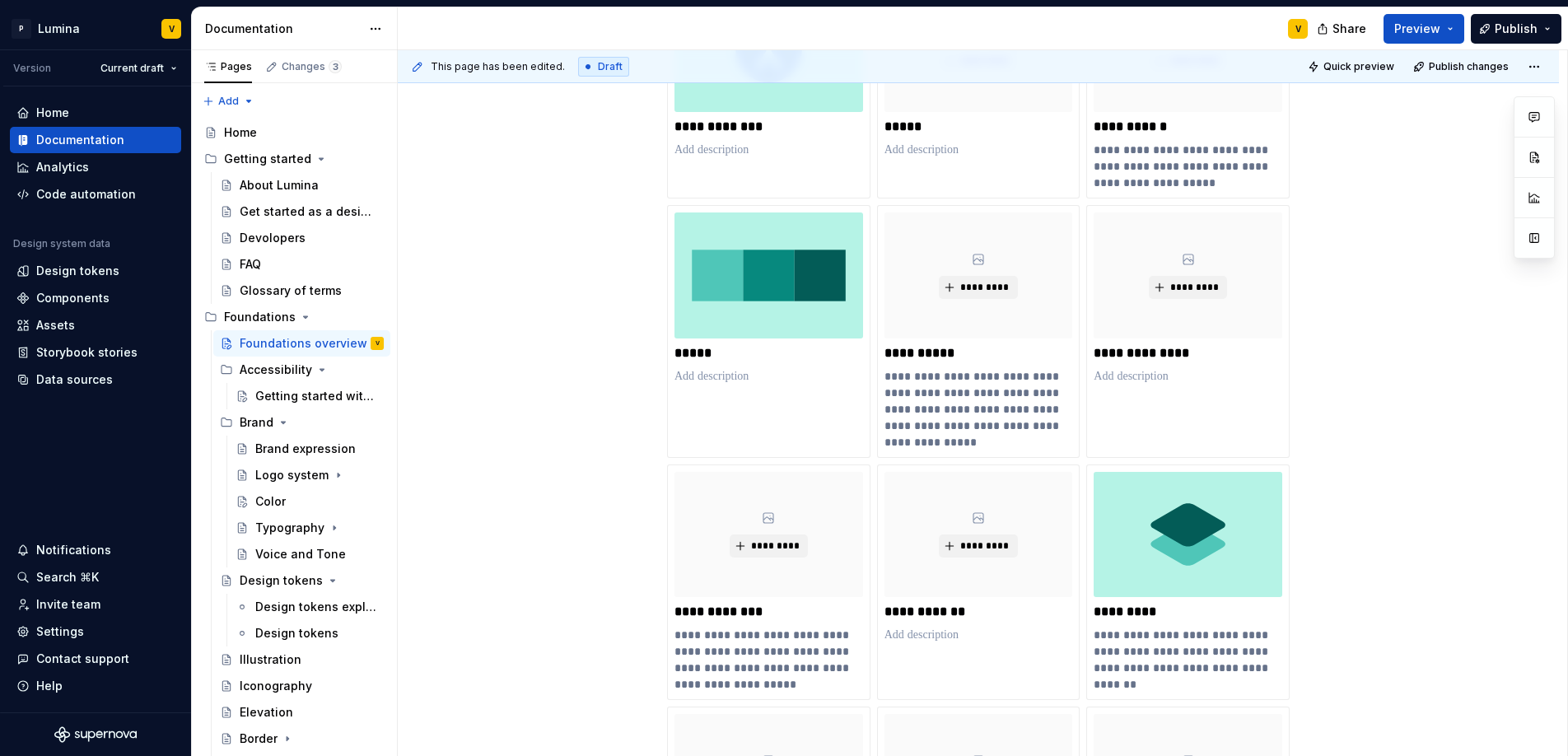
scroll to position [134, 0]
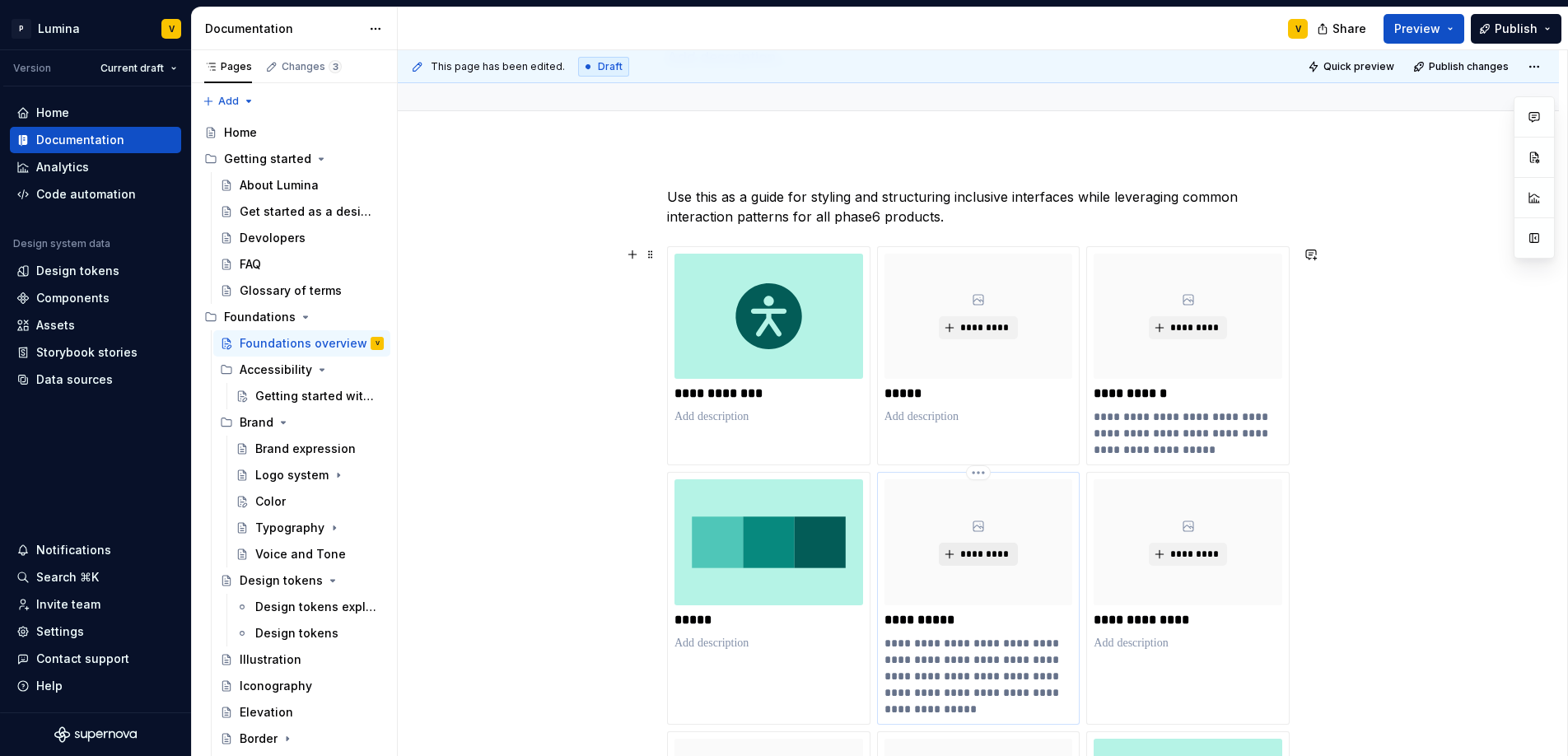
click at [972, 556] on span "*********" at bounding box center [983, 554] width 50 height 14
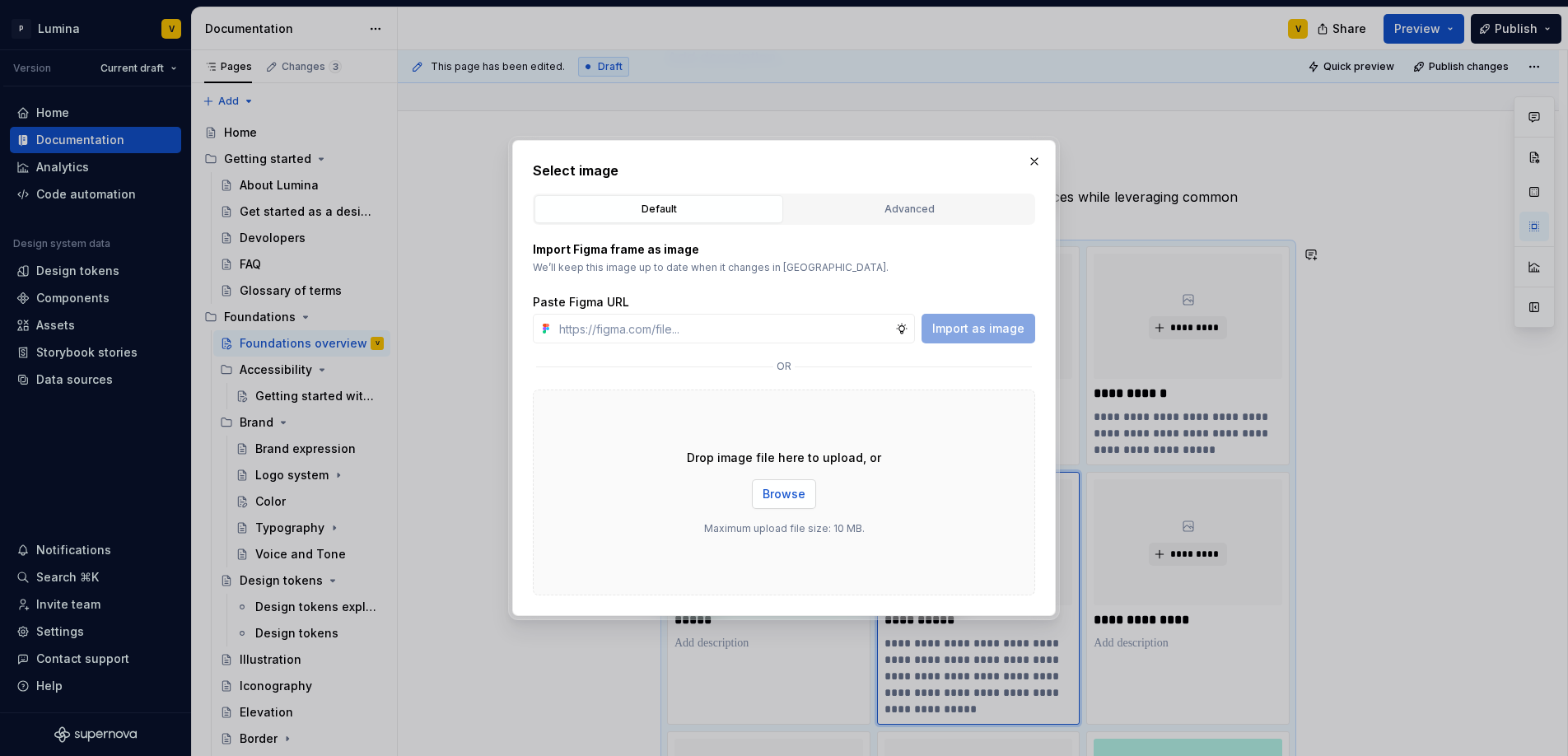
click at [781, 493] on span "Browse" at bounding box center [784, 493] width 43 height 16
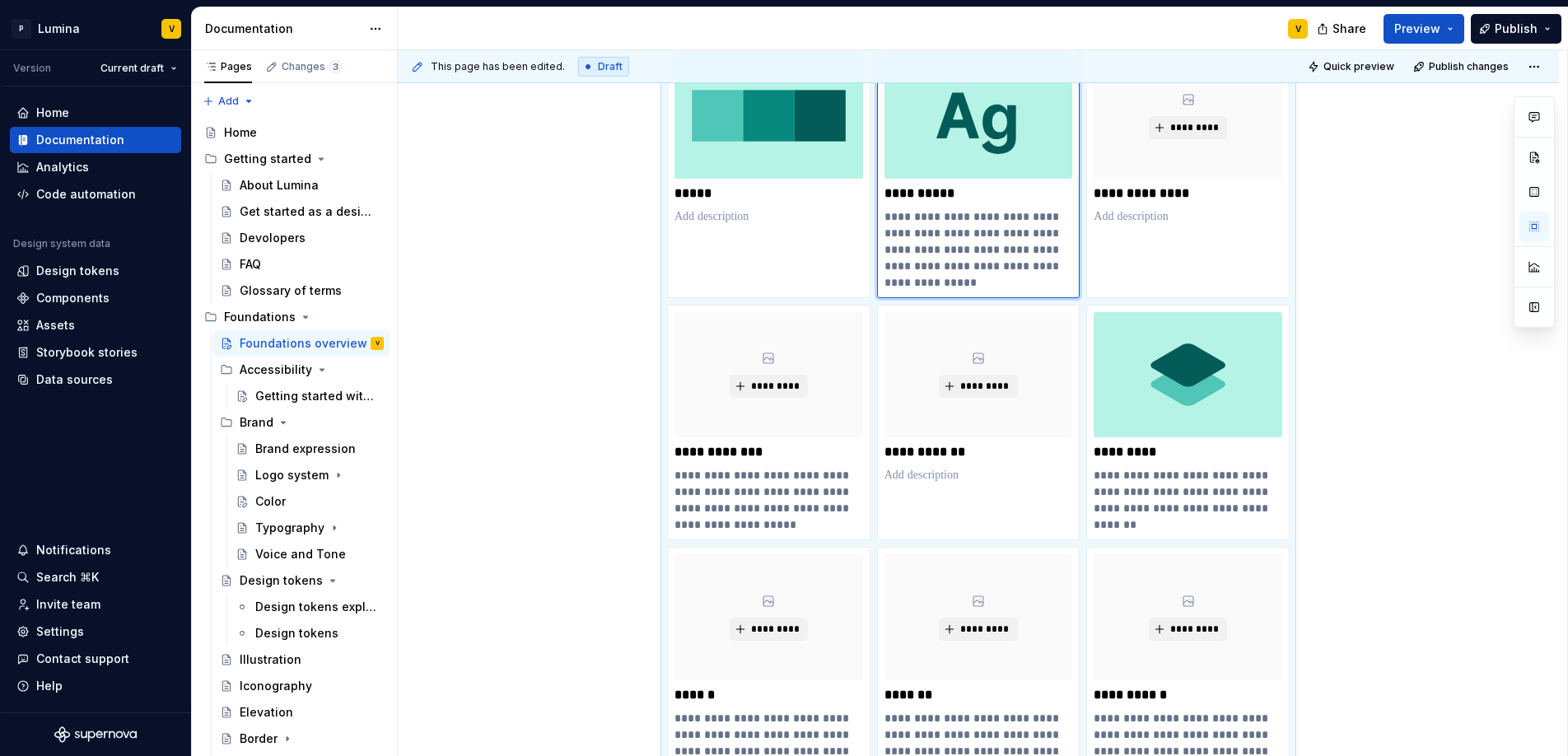
scroll to position [560, 0]
click at [758, 386] on span "*********" at bounding box center [775, 387] width 50 height 14
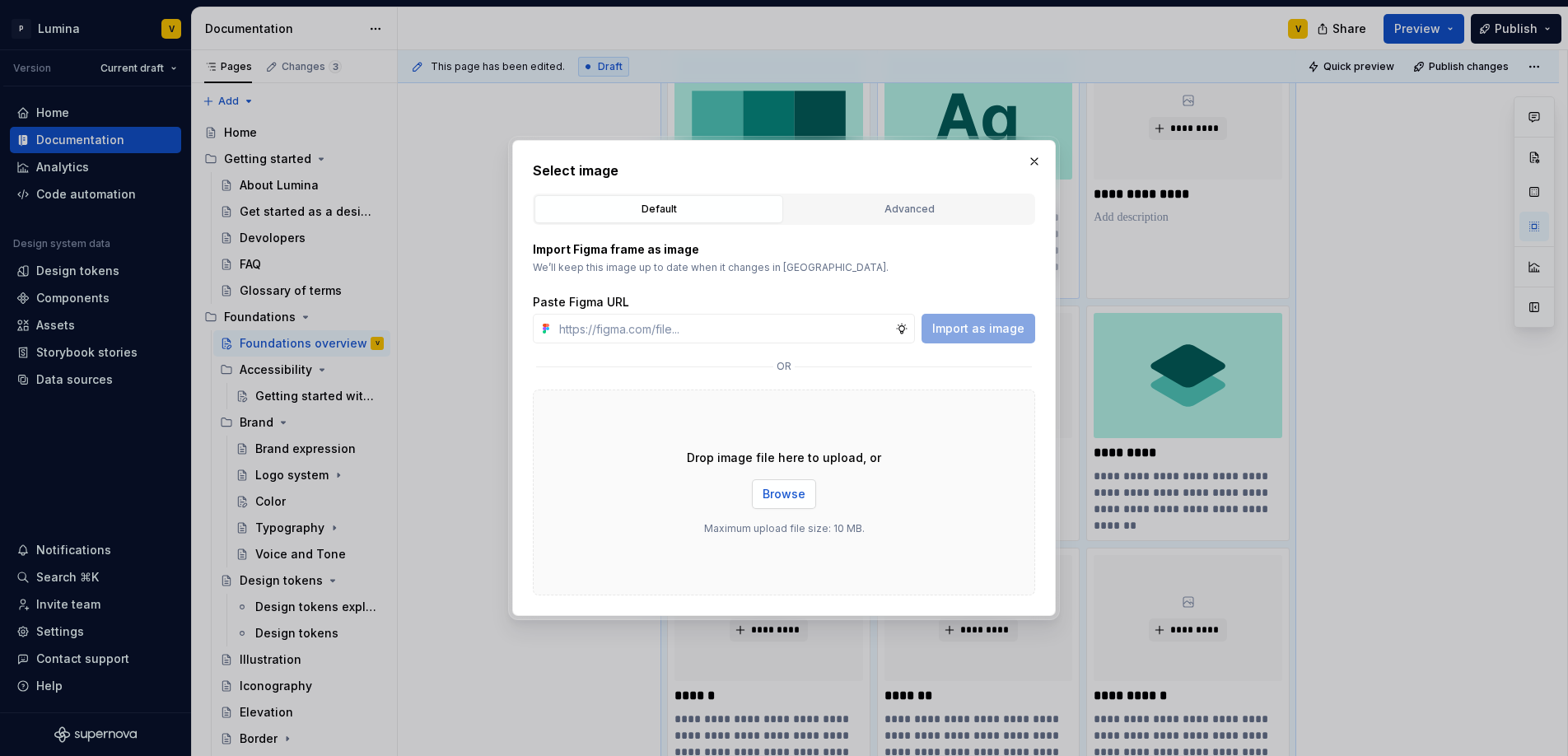
click at [778, 490] on span "Browse" at bounding box center [784, 493] width 43 height 16
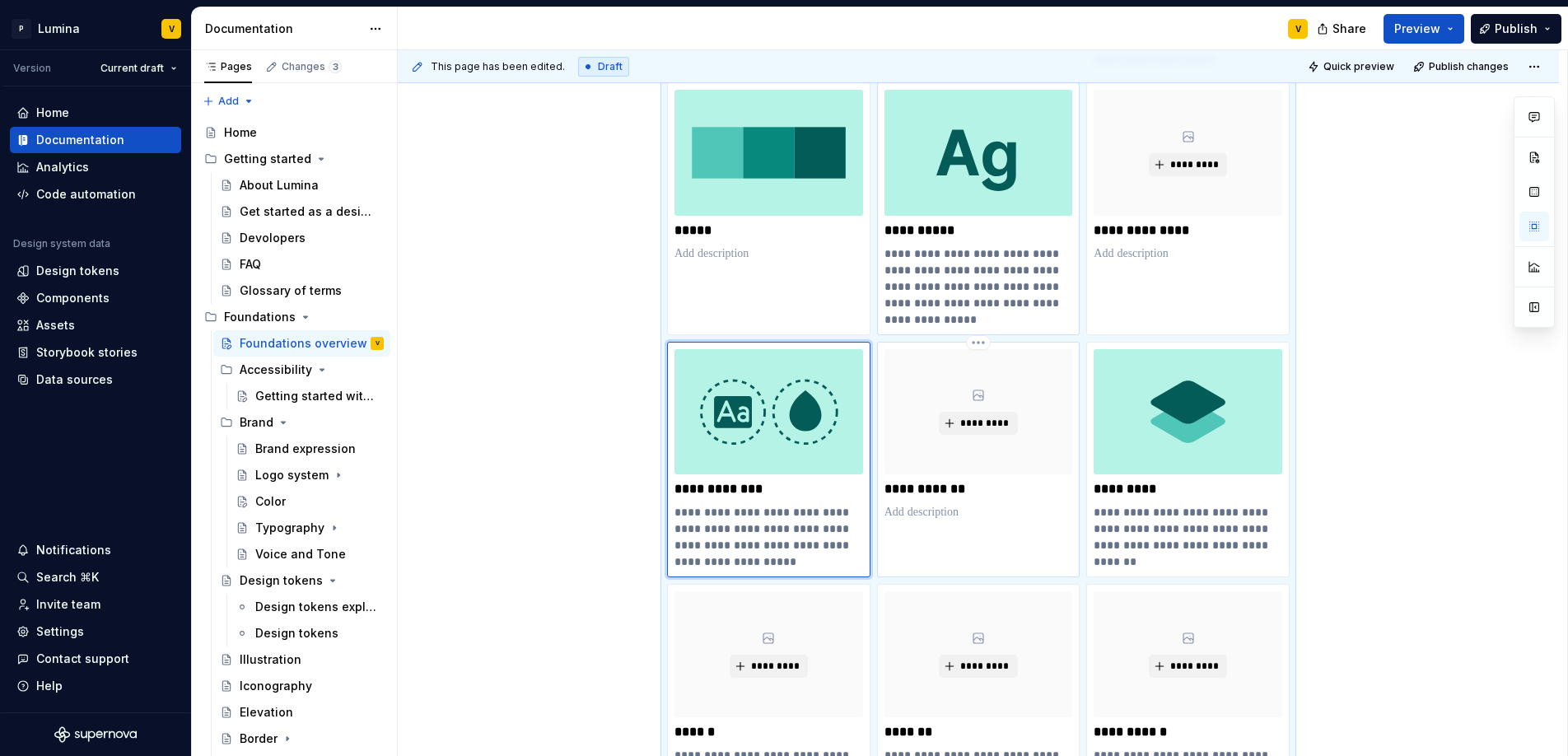
scroll to position [627, 0]
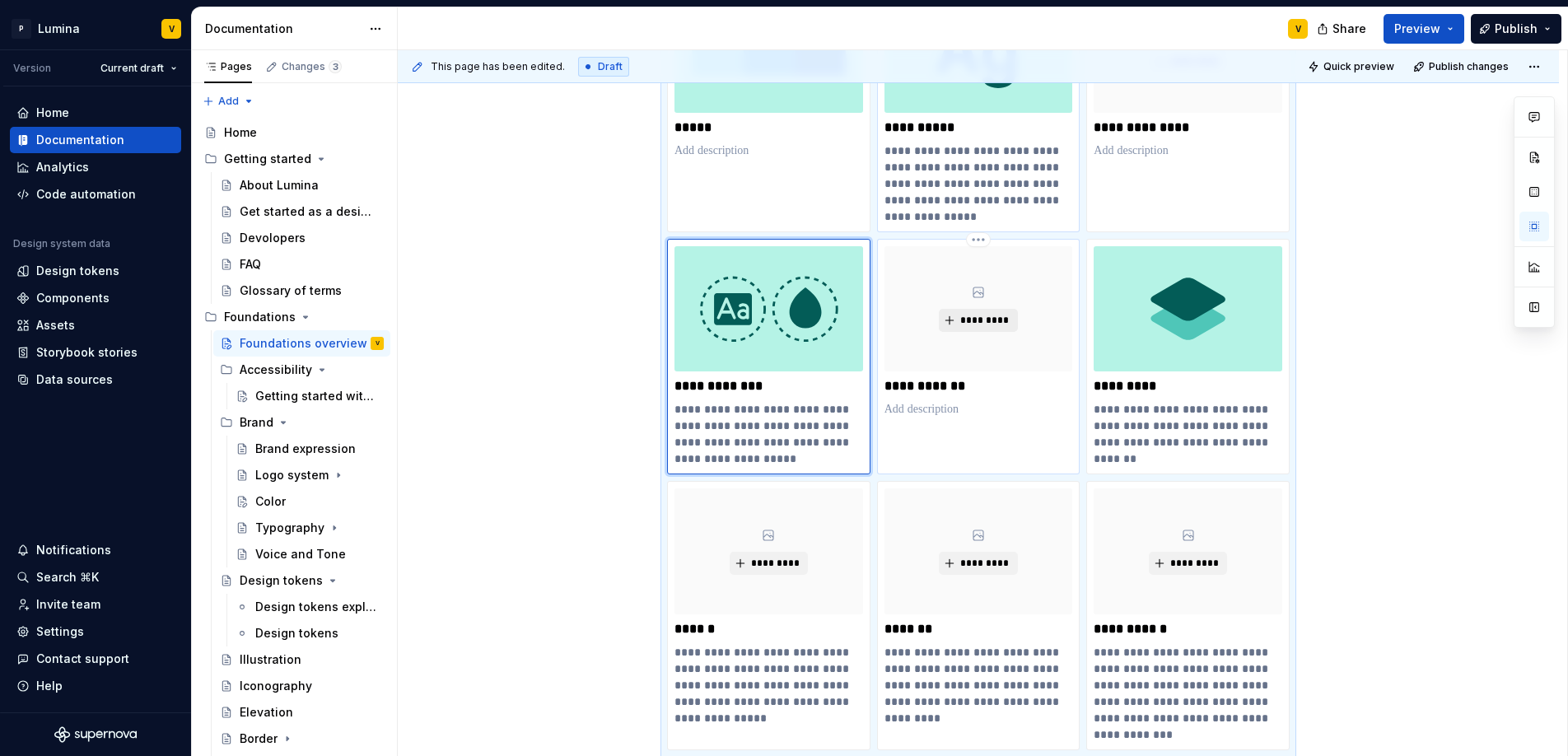
click at [980, 321] on span "*********" at bounding box center [983, 320] width 50 height 14
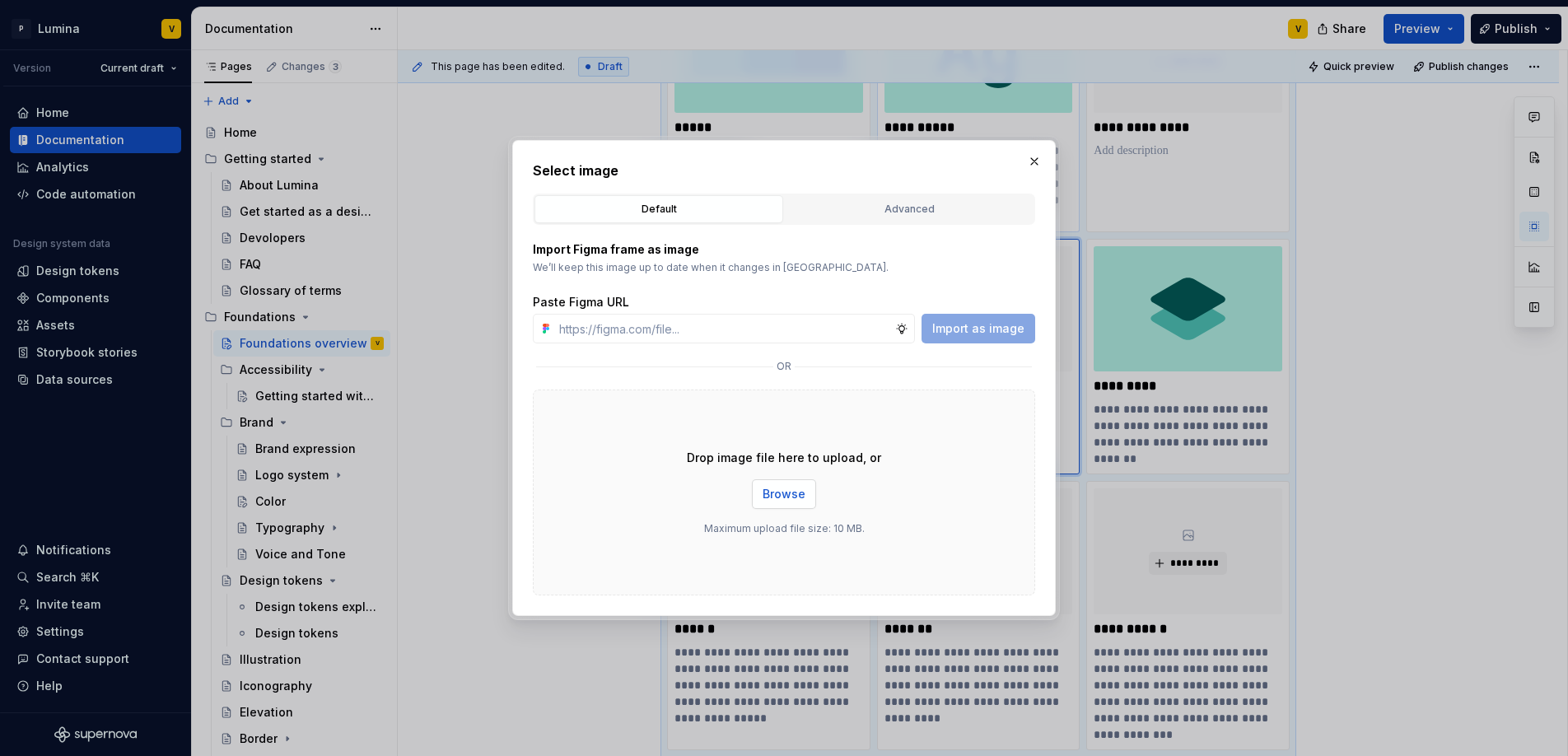
click at [794, 480] on button "Browse" at bounding box center [784, 494] width 64 height 30
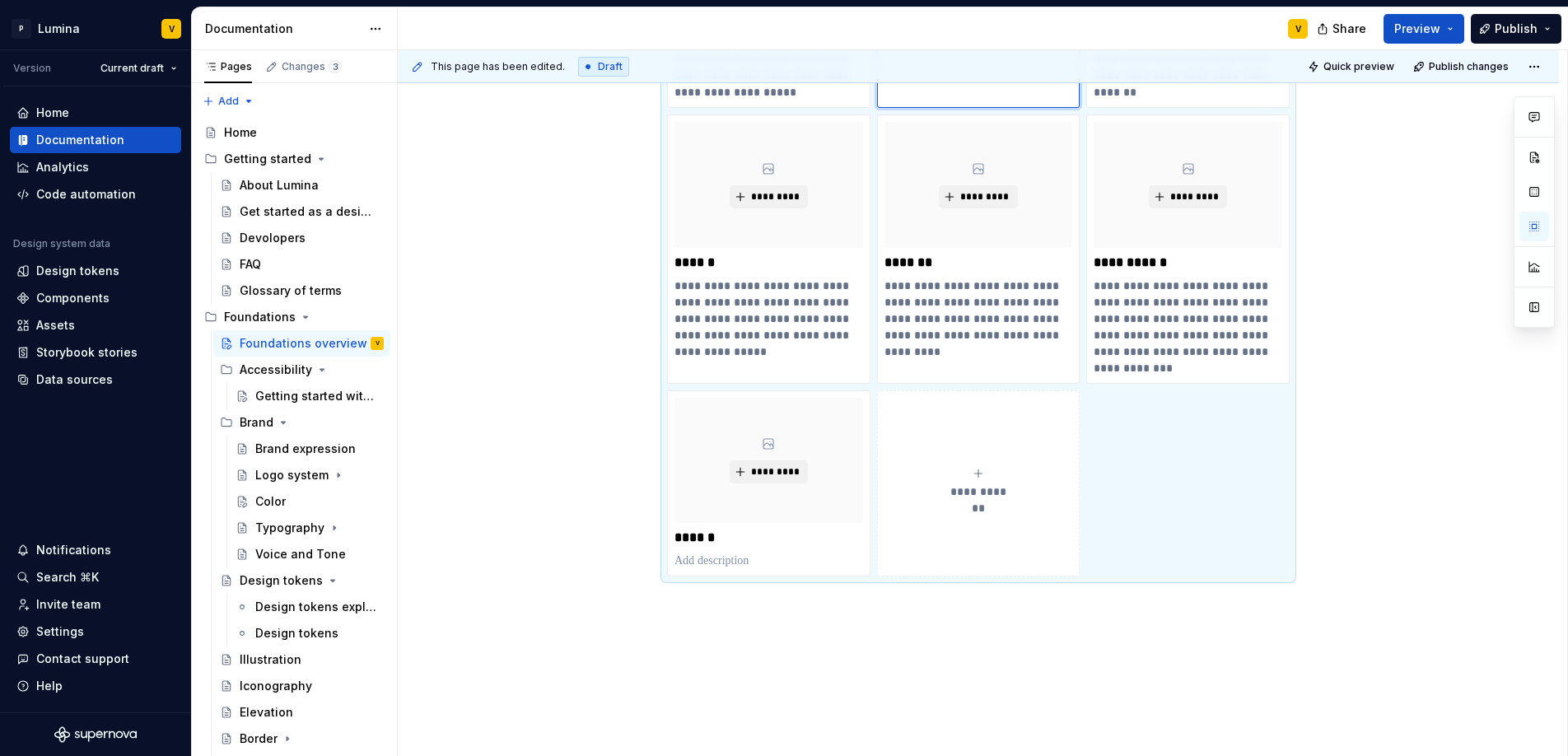
scroll to position [1060, 0]
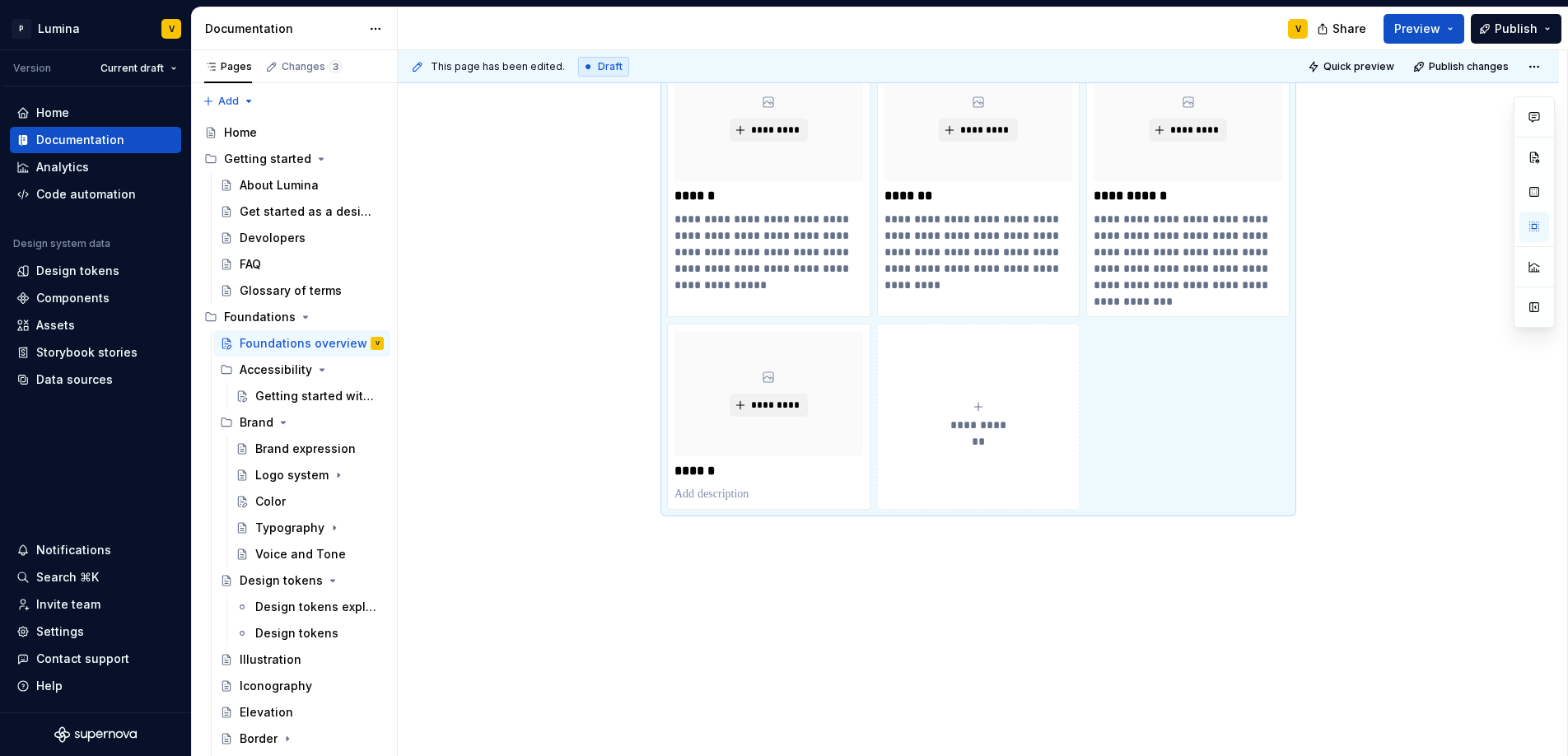
click at [983, 407] on icon "submit" at bounding box center [978, 407] width 14 height 14
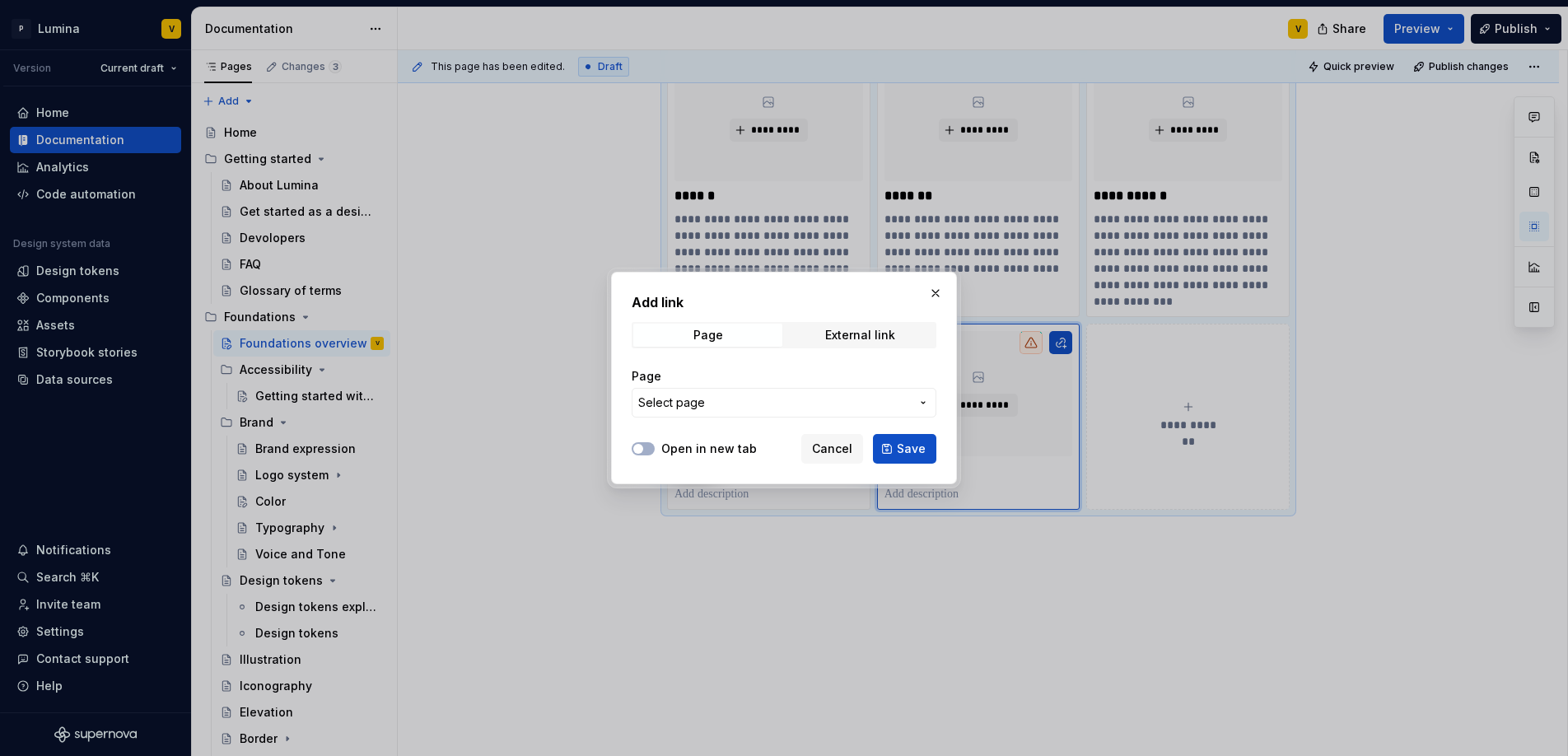
click at [809, 415] on button "Select page" at bounding box center [784, 403] width 305 height 30
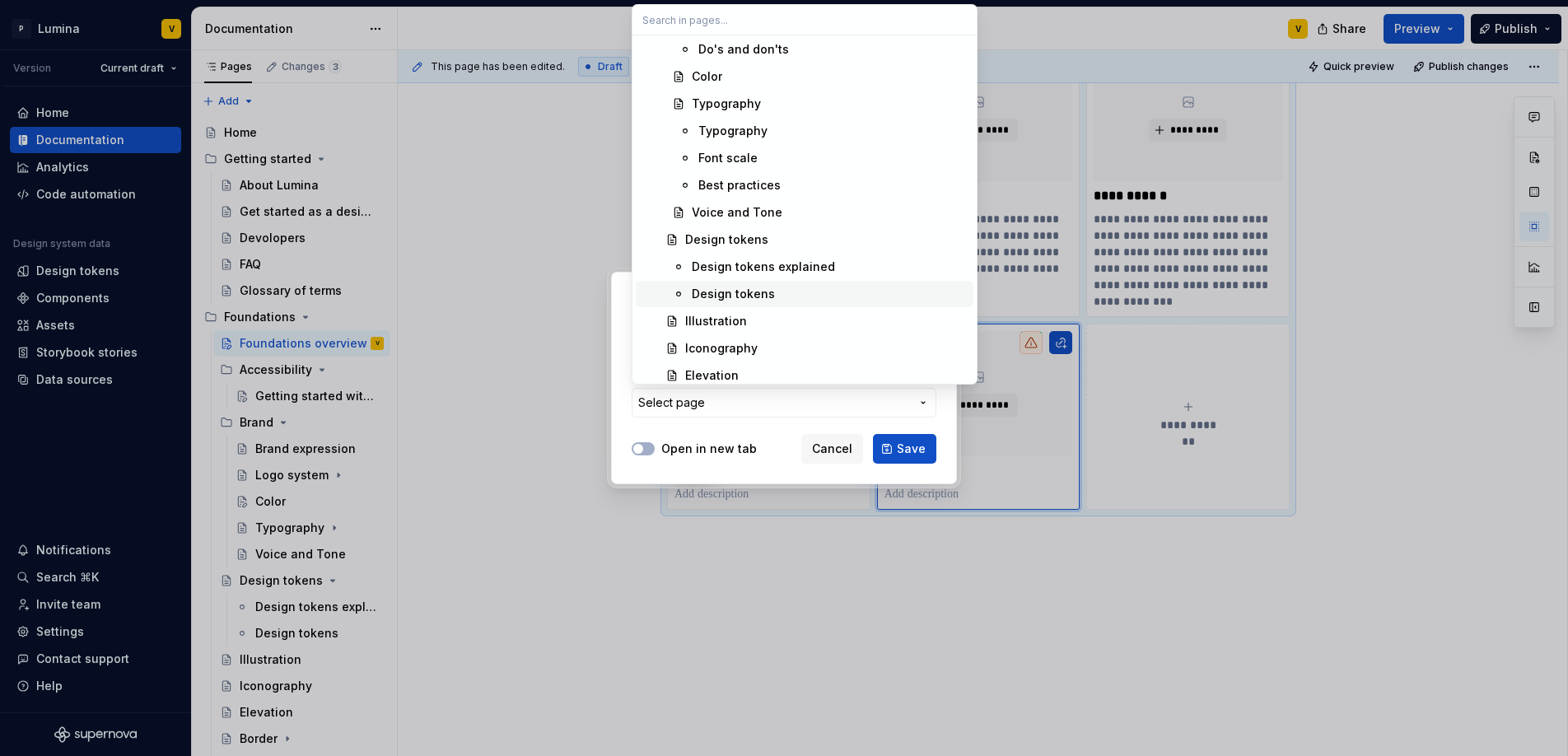
scroll to position [486, 0]
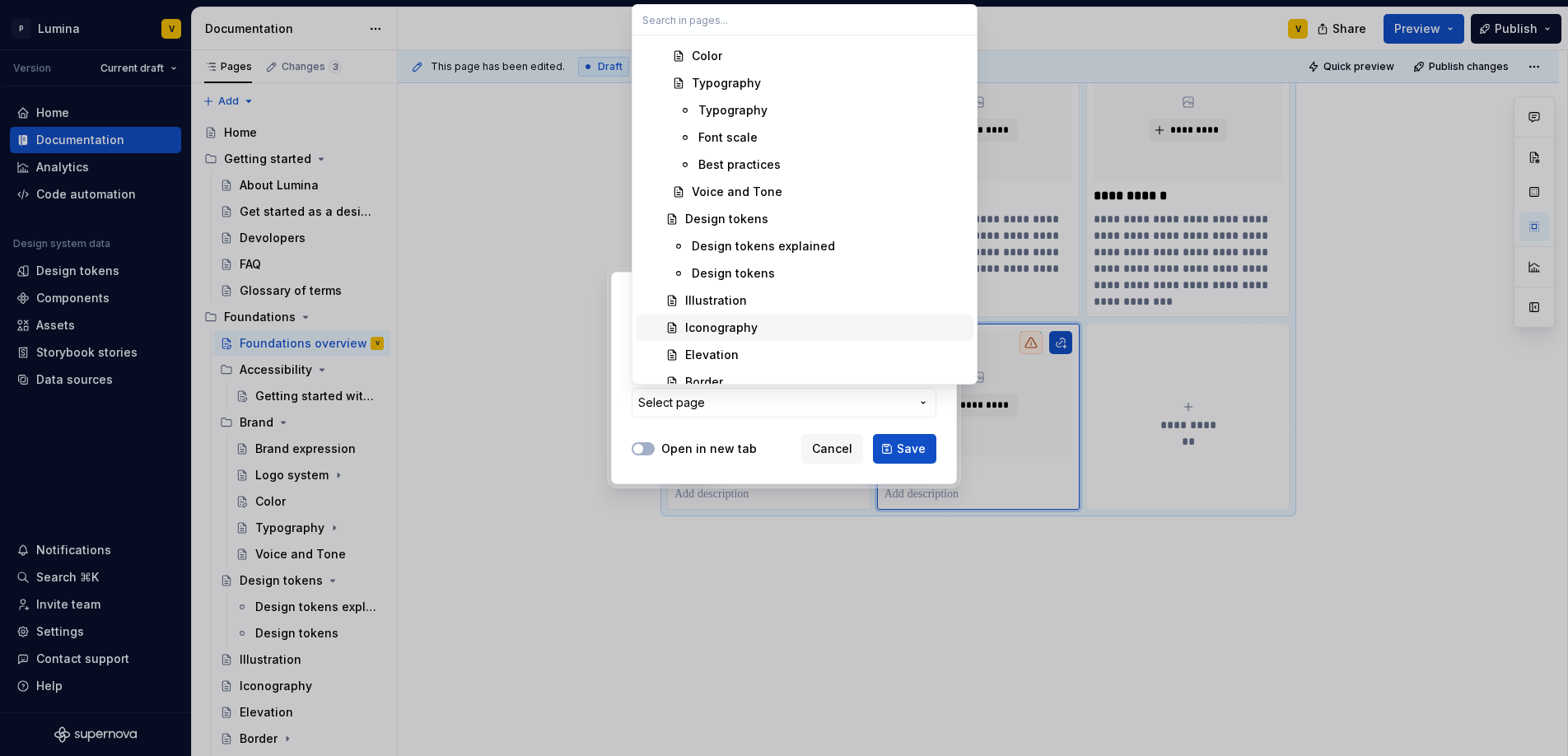
click at [702, 320] on div "Iconography" at bounding box center [722, 327] width 73 height 16
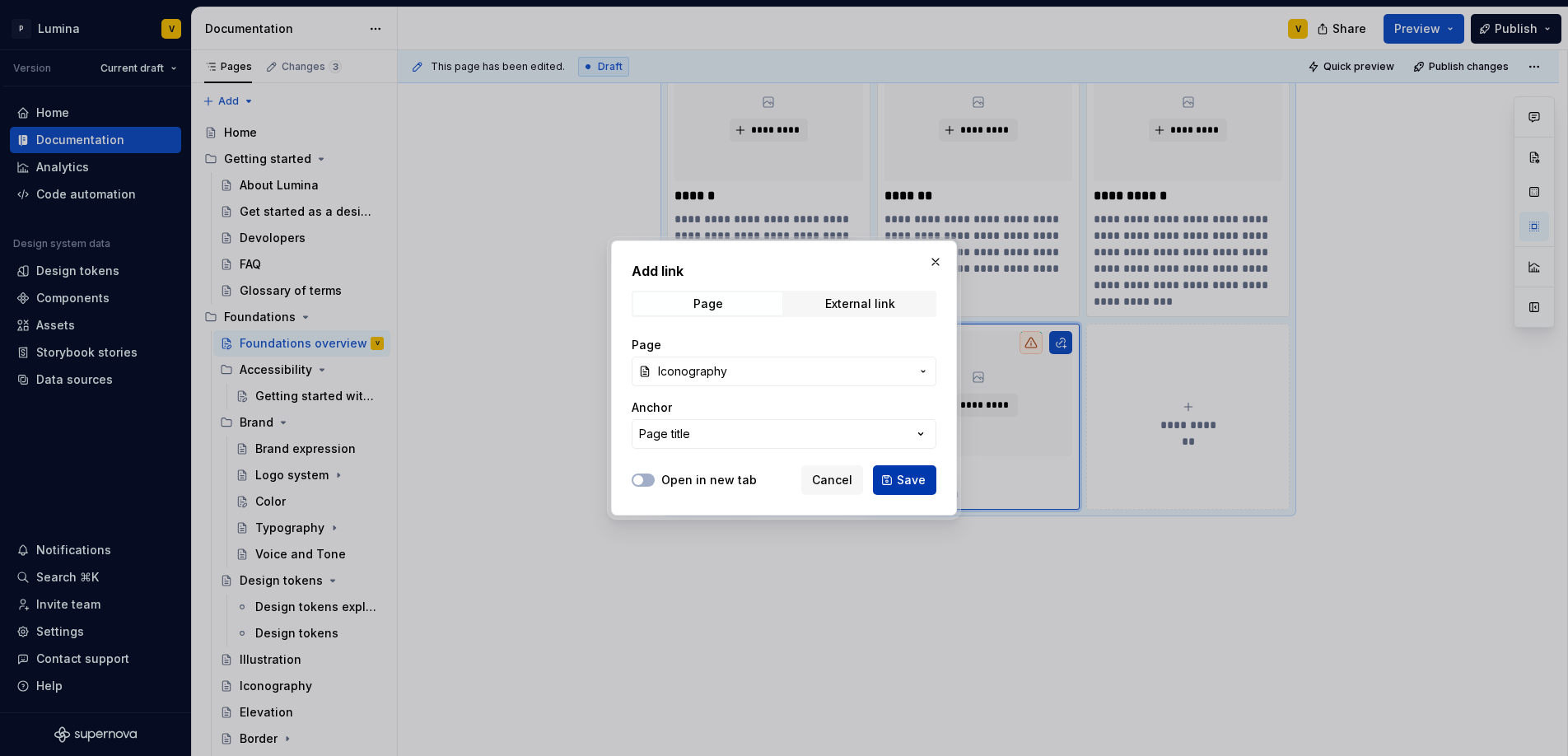
click at [913, 478] on span "Save" at bounding box center [911, 480] width 29 height 16
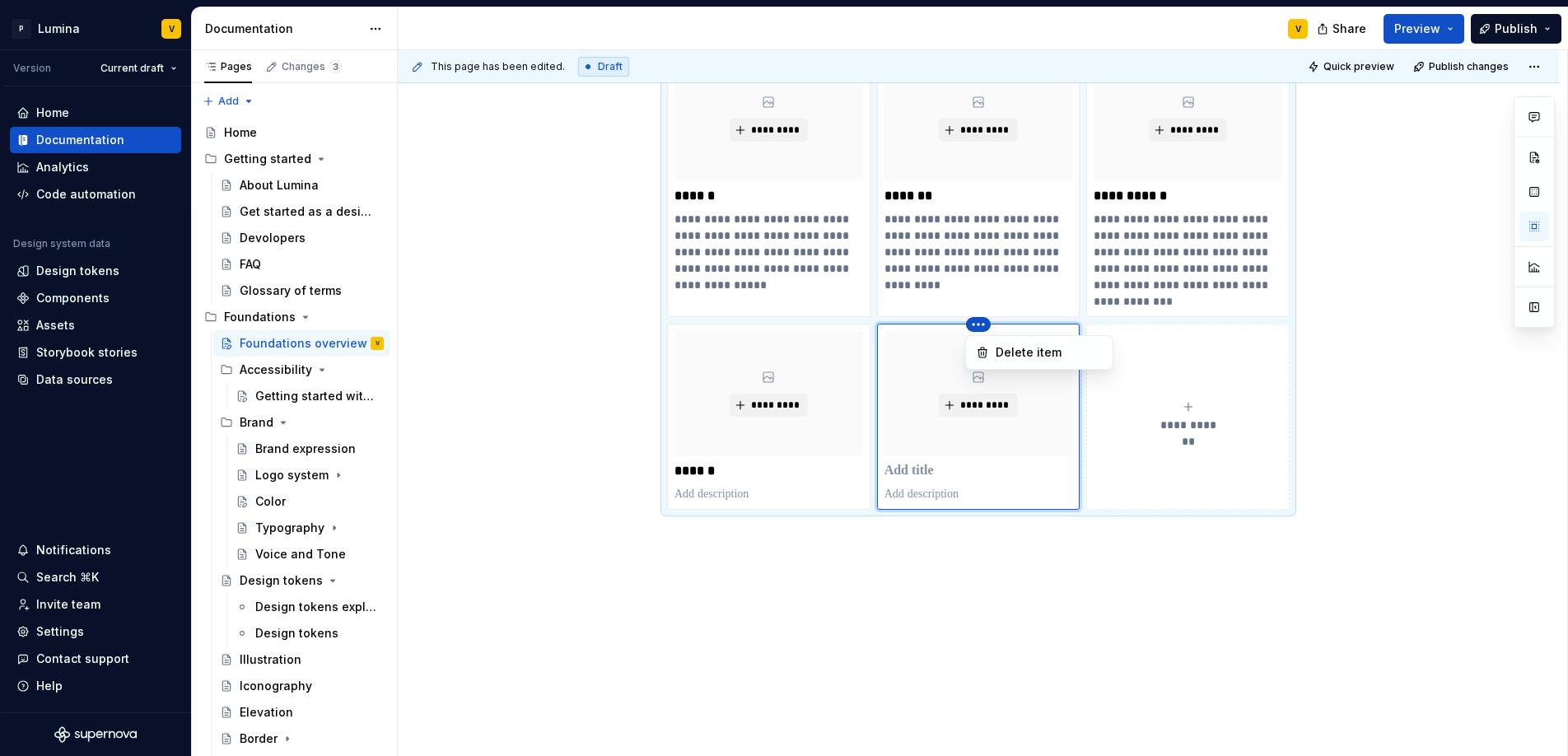
click at [832, 313] on html "P Lumina V Version Current draft Home Documentation Analytics Code automation D…" at bounding box center [784, 378] width 1568 height 756
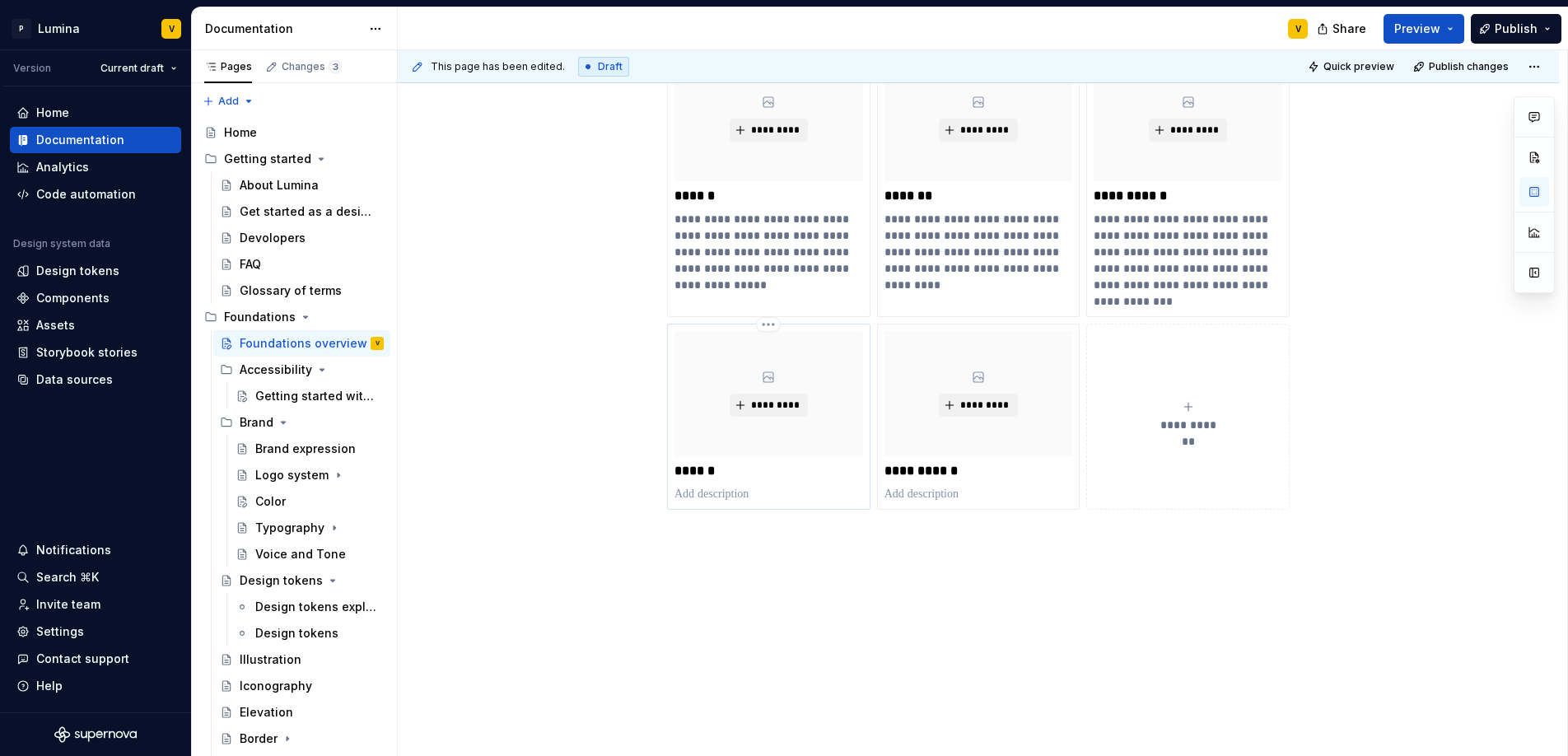
drag, startPoint x: 971, startPoint y: 323, endPoint x: 867, endPoint y: 326, distance: 104.0
click at [867, 326] on html "P Lumina V Version Current draft Home Documentation Analytics Code automation D…" at bounding box center [784, 378] width 1568 height 756
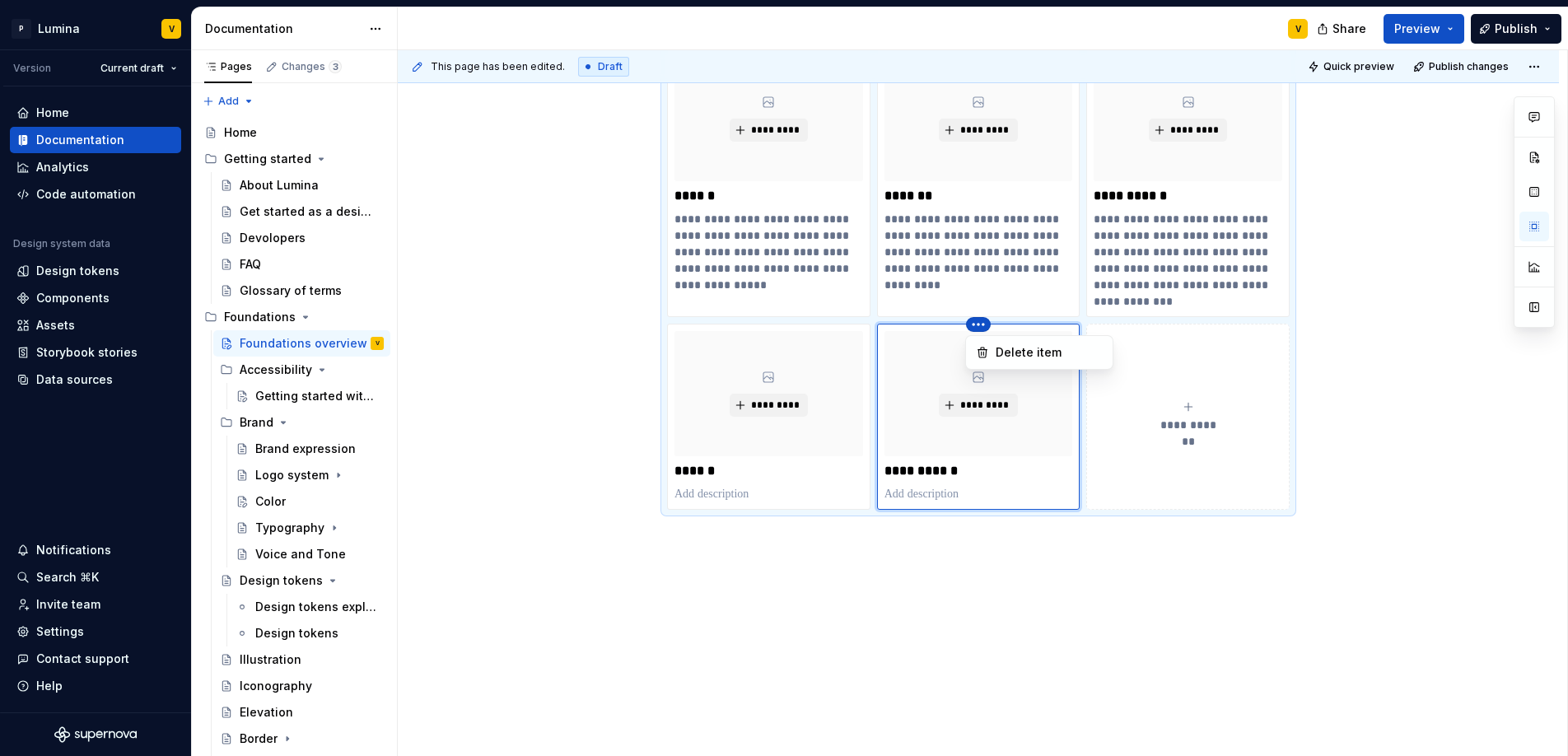
click at [890, 326] on html "P Lumina V Version Current draft Home Documentation Analytics Code automation D…" at bounding box center [784, 378] width 1568 height 756
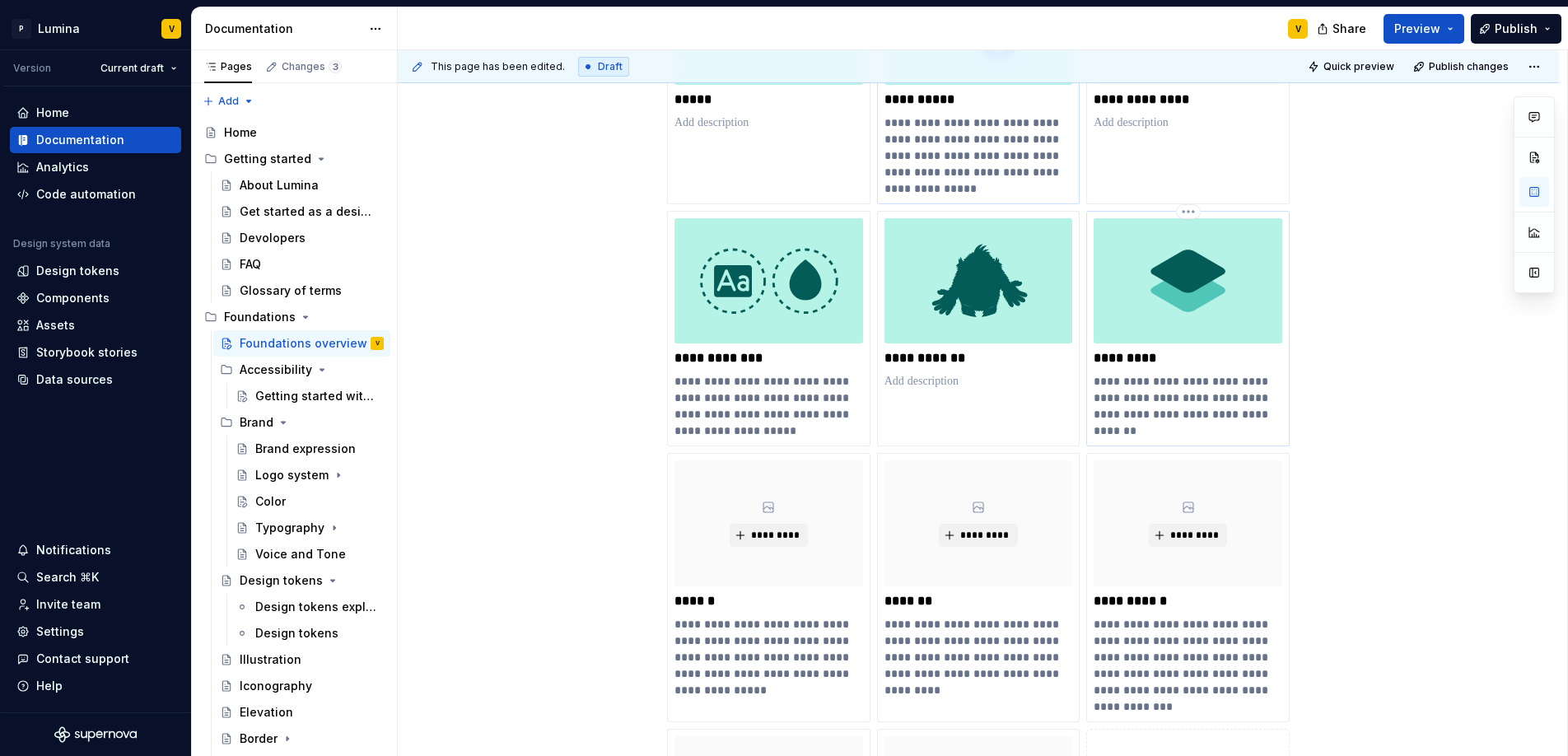
scroll to position [559, 0]
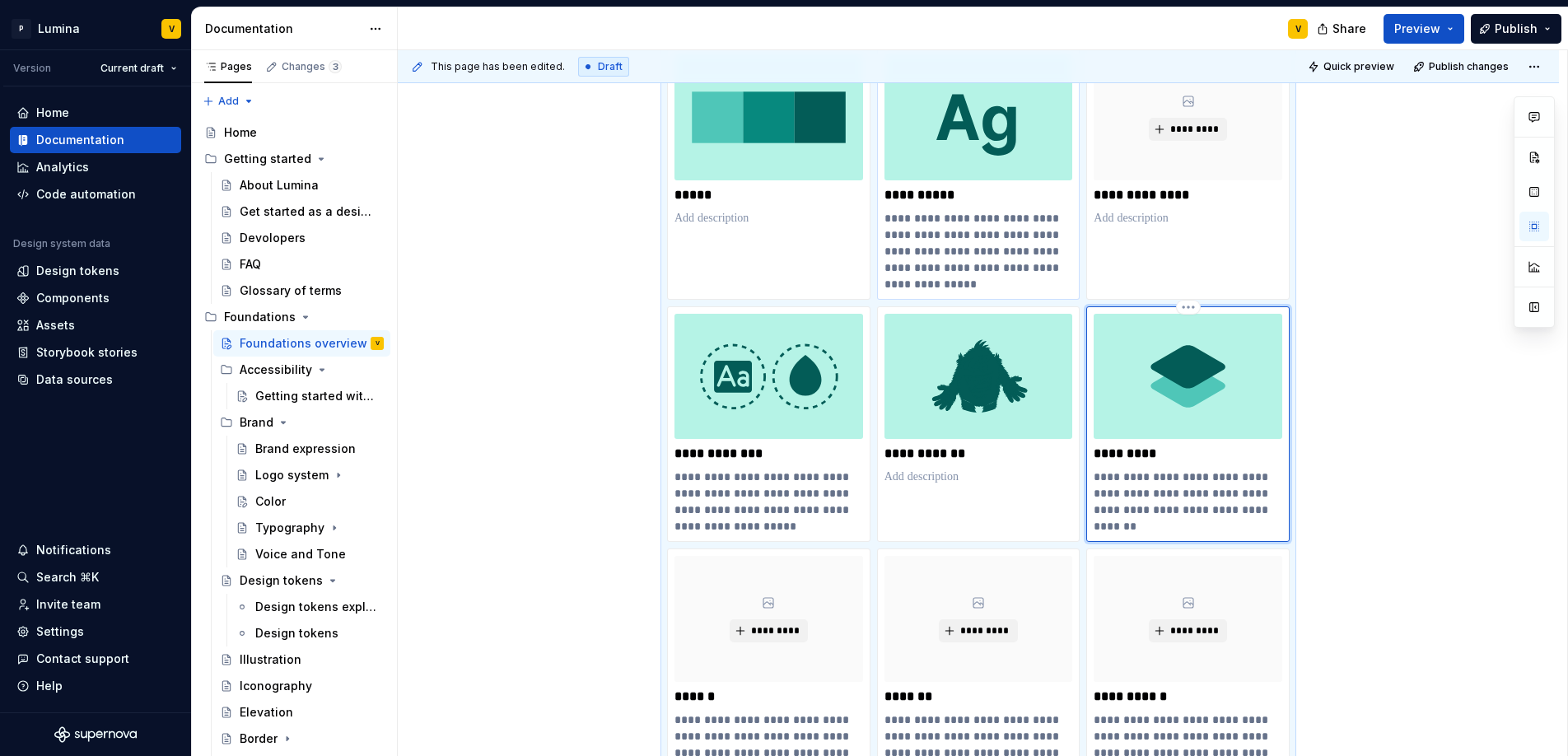
click at [1086, 396] on div "**********" at bounding box center [1188, 425] width 203 height 236
click at [1078, 383] on div "**********" at bounding box center [978, 425] width 203 height 236
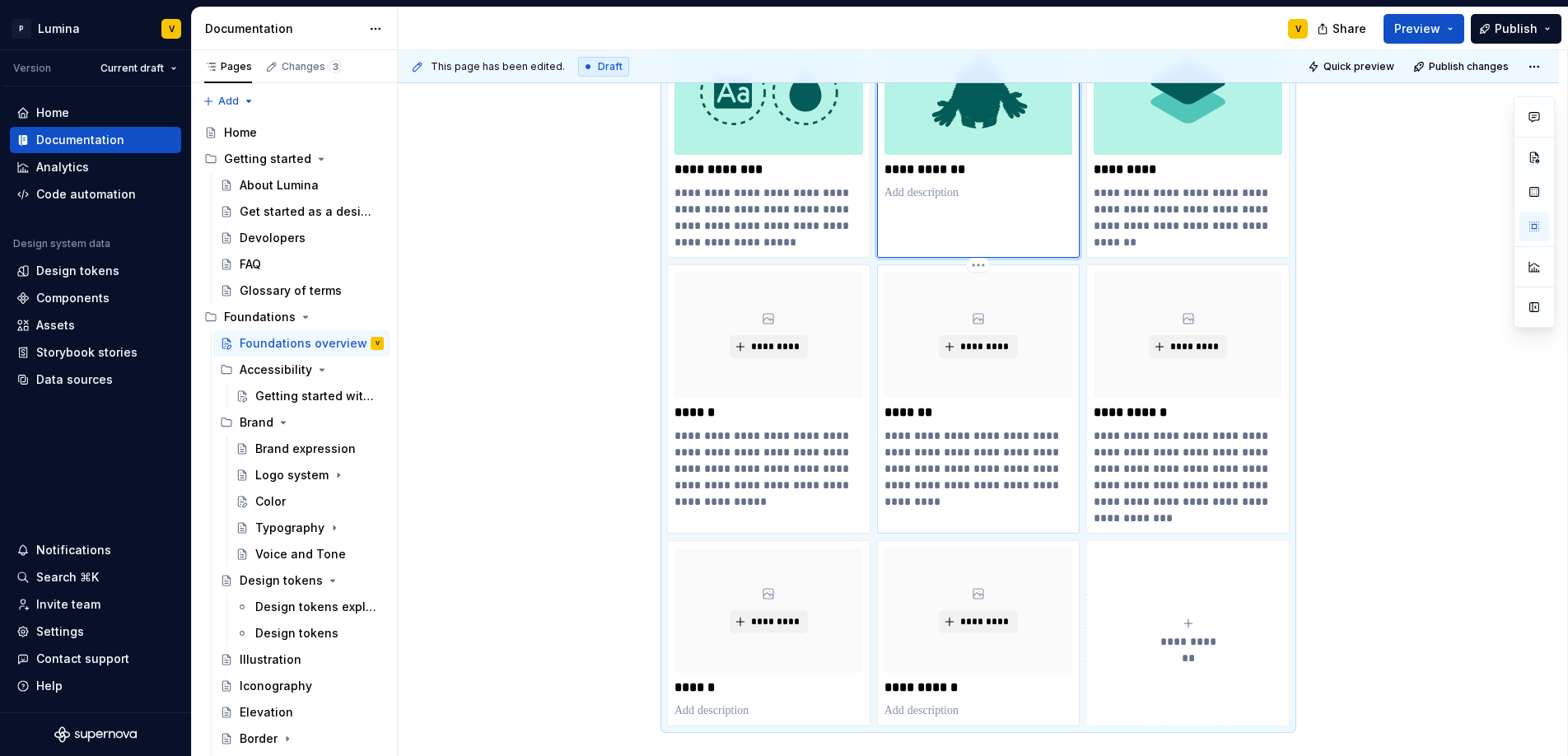
scroll to position [845, 0]
click at [1198, 352] on button "*********" at bounding box center [1188, 345] width 78 height 23
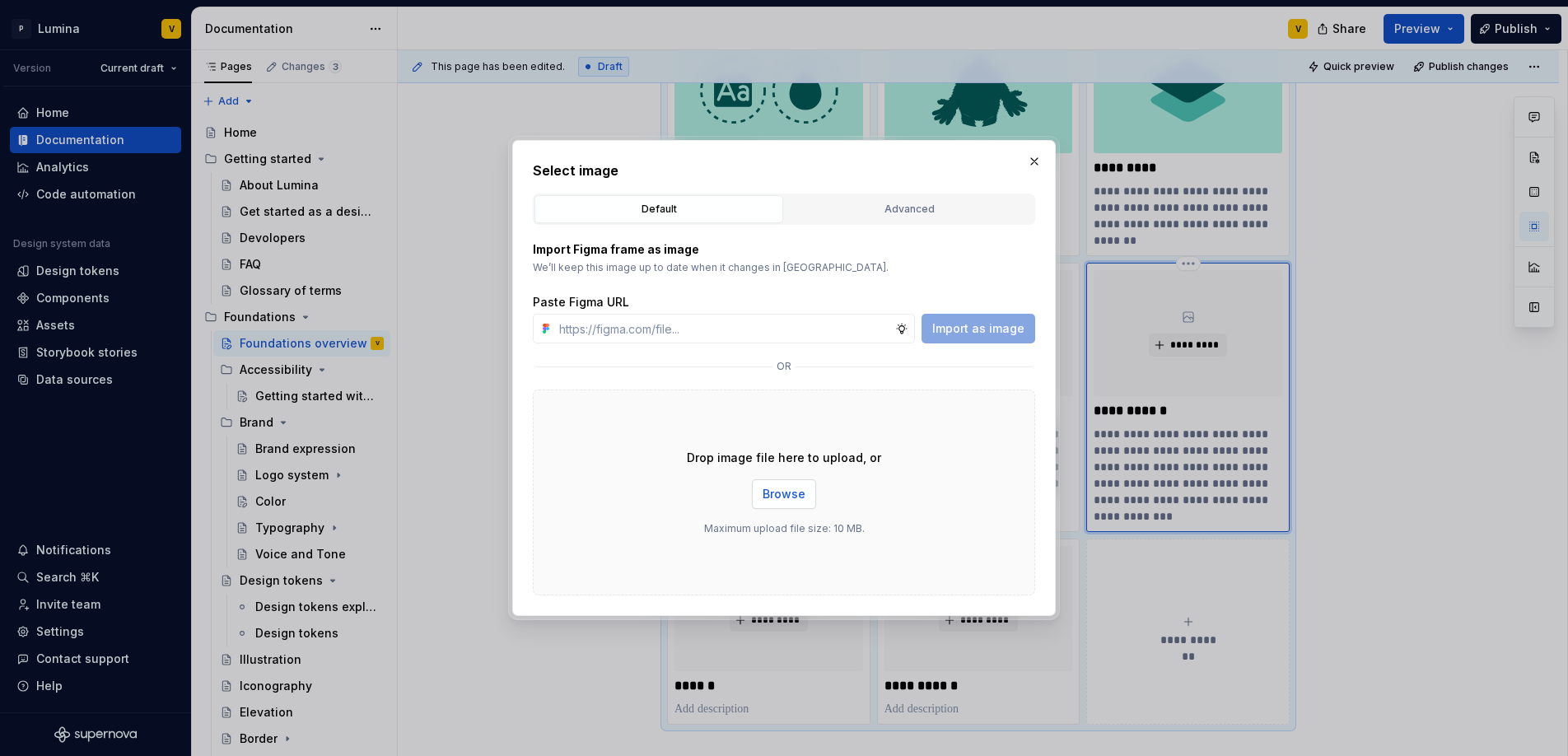
click at [787, 491] on span "Browse" at bounding box center [784, 493] width 43 height 16
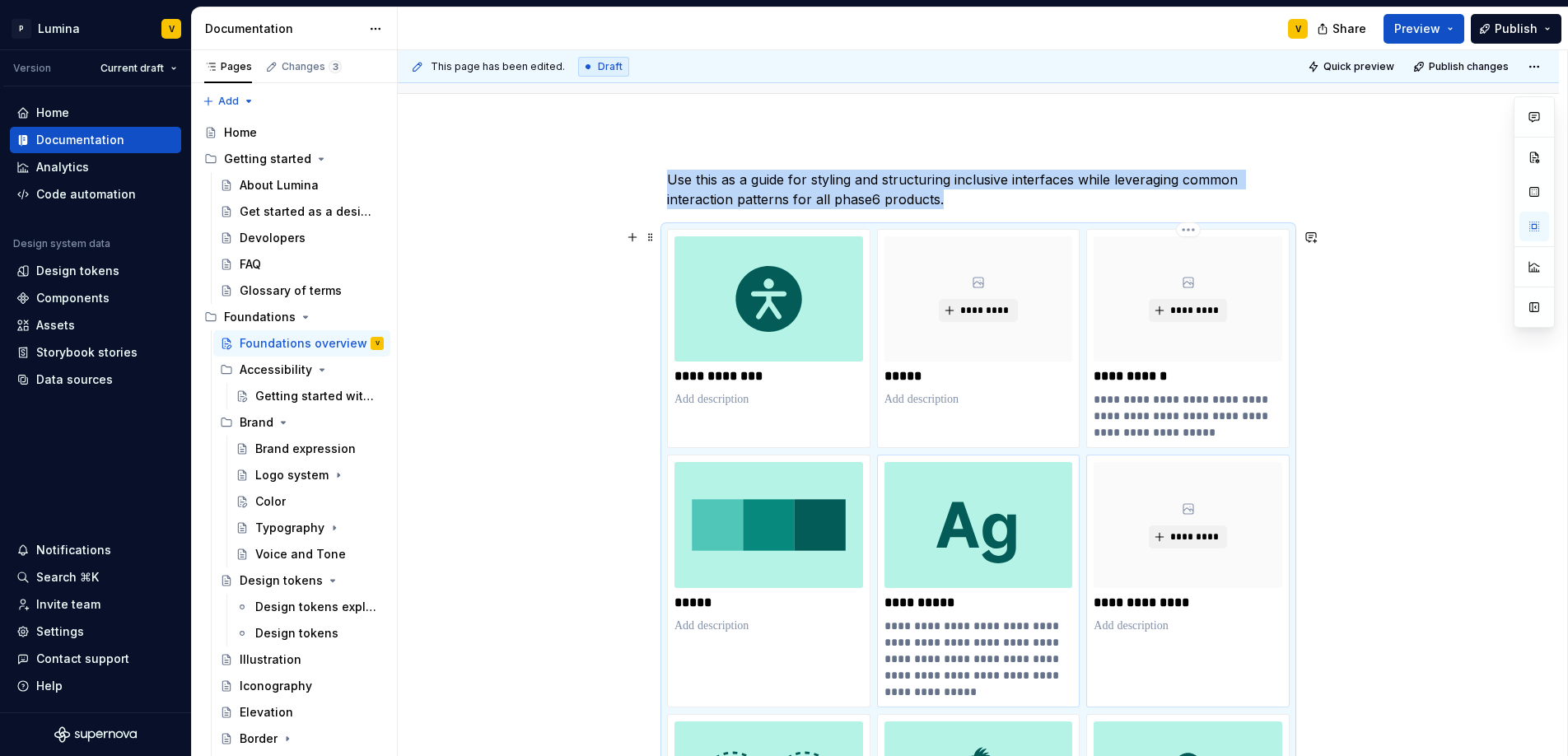
scroll to position [669, 0]
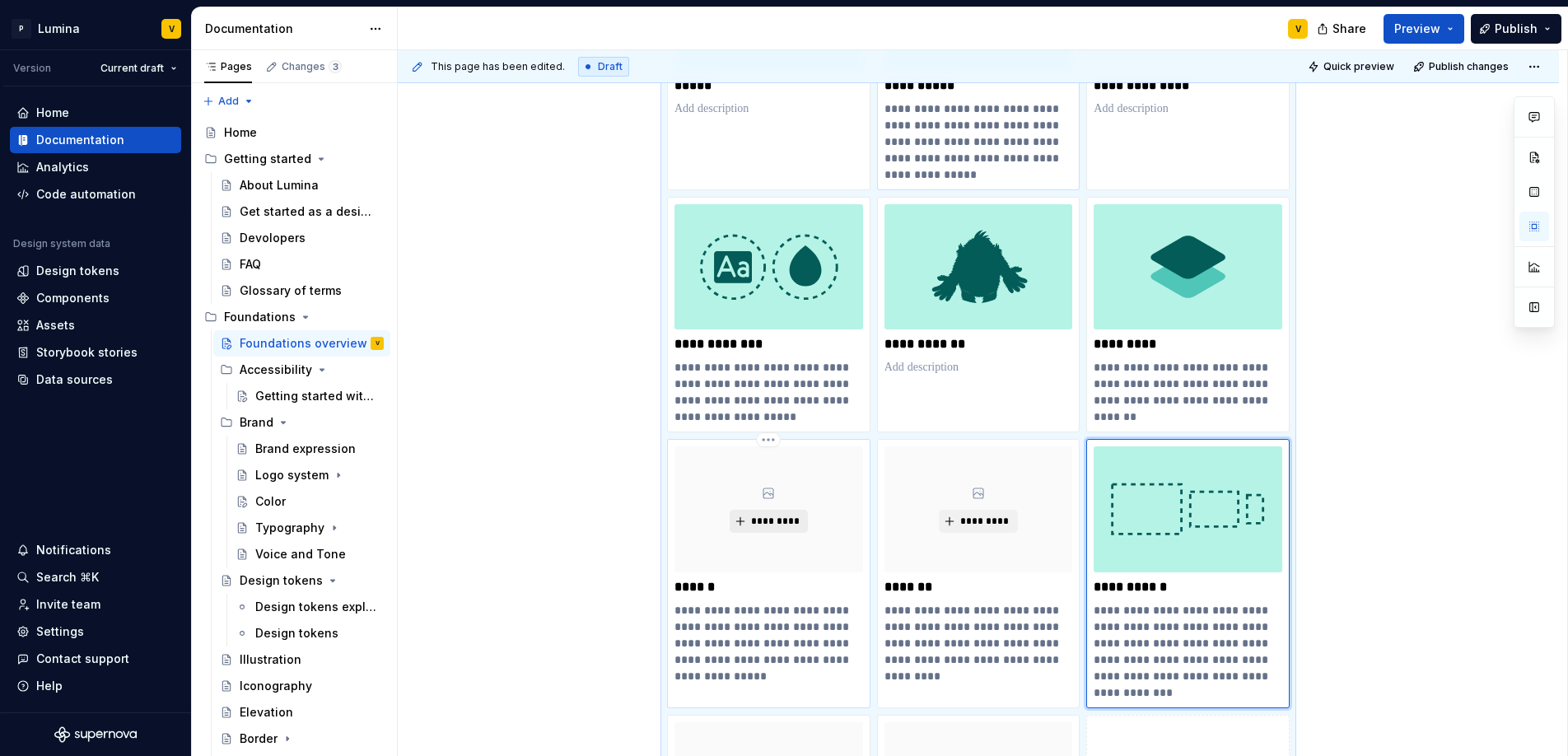
click at [767, 522] on span "*********" at bounding box center [775, 522] width 50 height 14
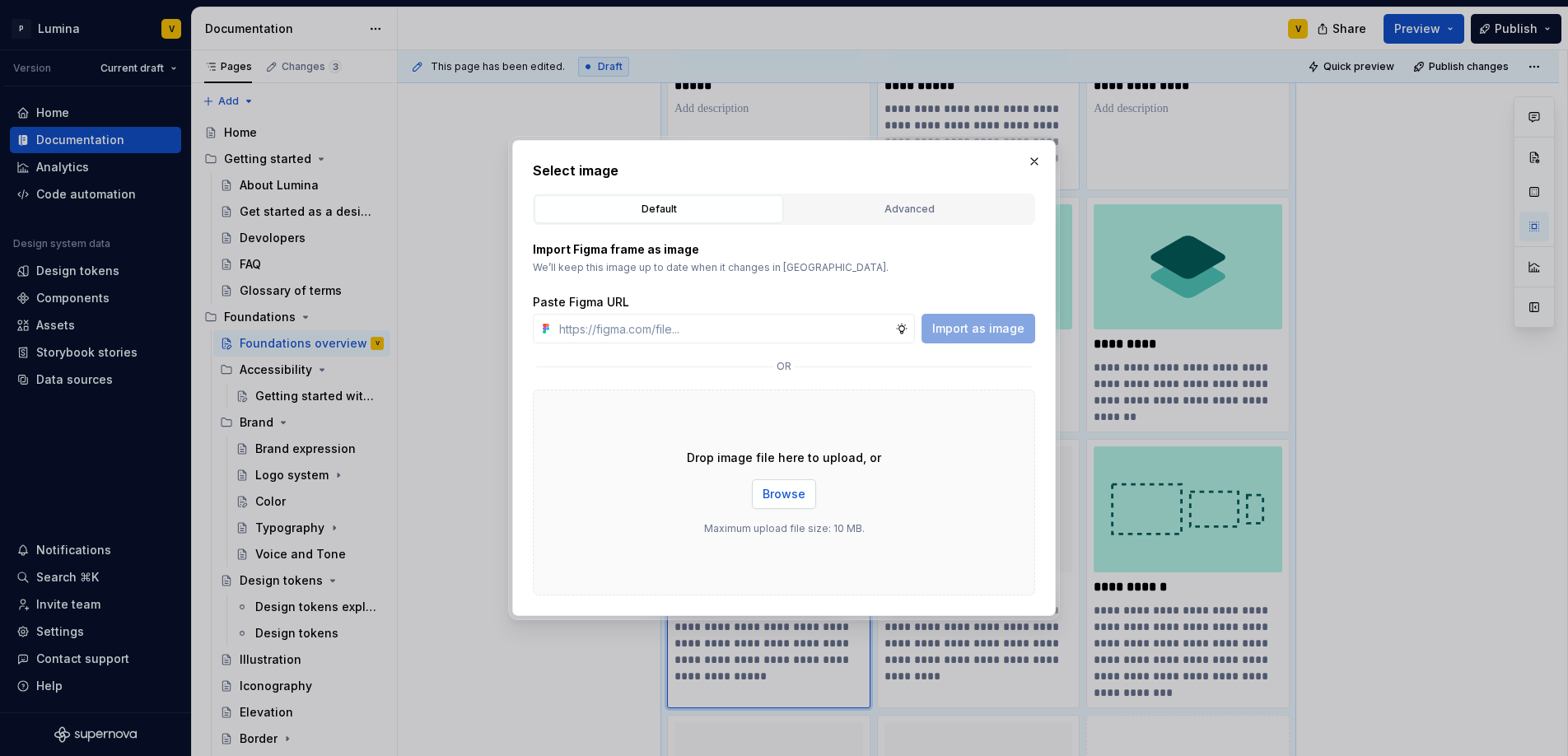
click at [780, 491] on span "Browse" at bounding box center [784, 493] width 43 height 16
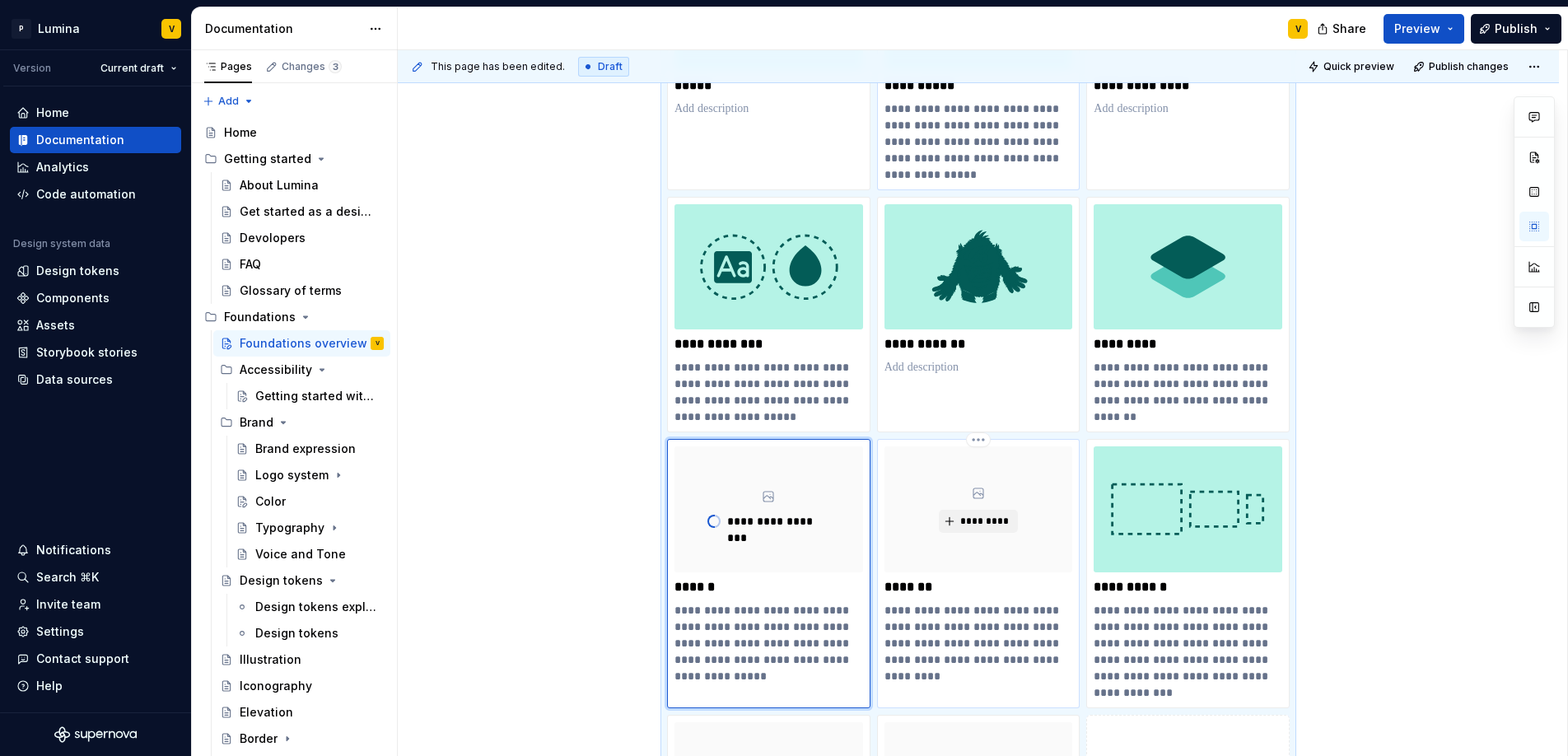
scroll to position [817, 0]
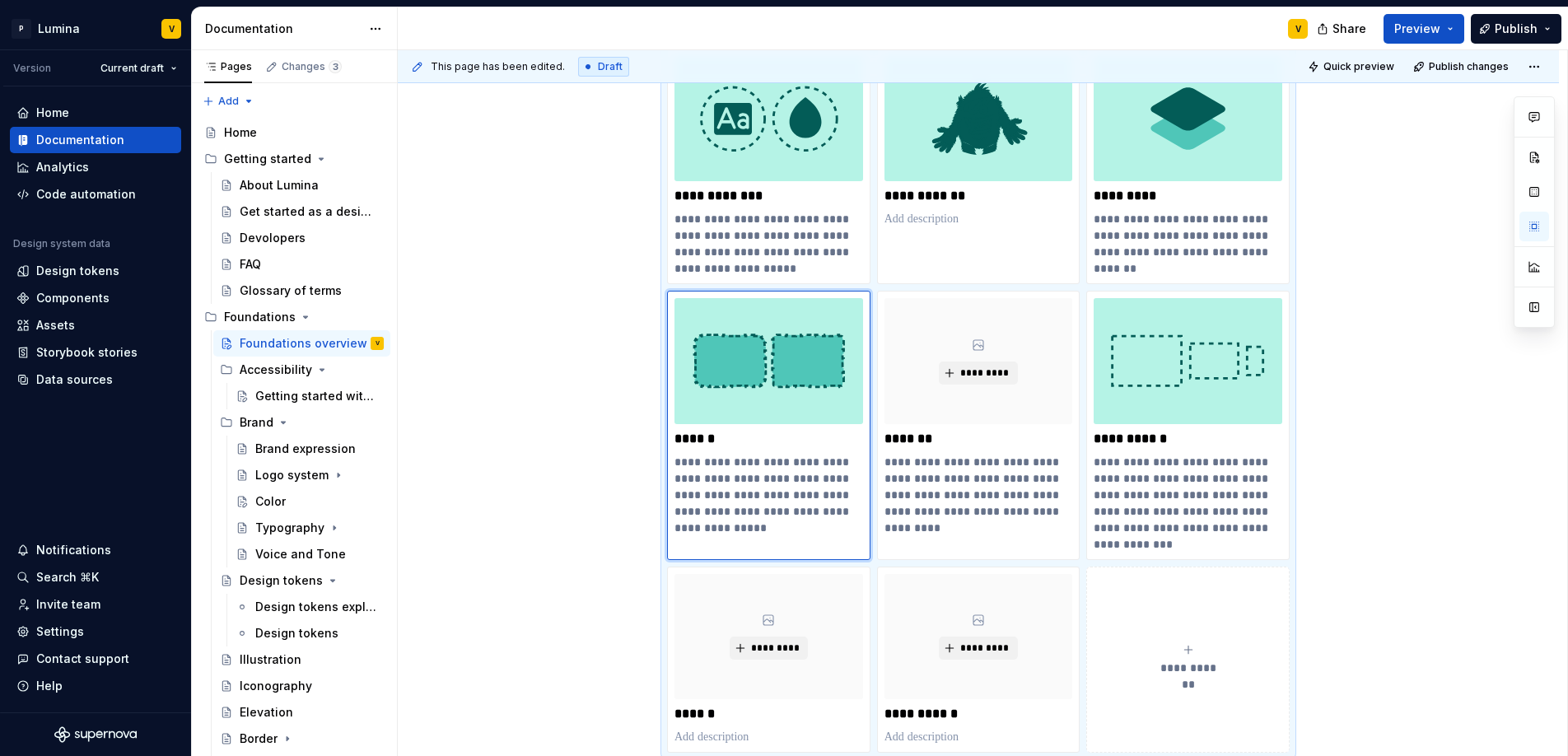
click at [771, 392] on img at bounding box center [768, 361] width 189 height 125
click at [773, 392] on img at bounding box center [768, 361] width 189 height 125
click at [773, 391] on img at bounding box center [768, 361] width 189 height 125
click at [1531, 232] on button "button" at bounding box center [1533, 226] width 30 height 30
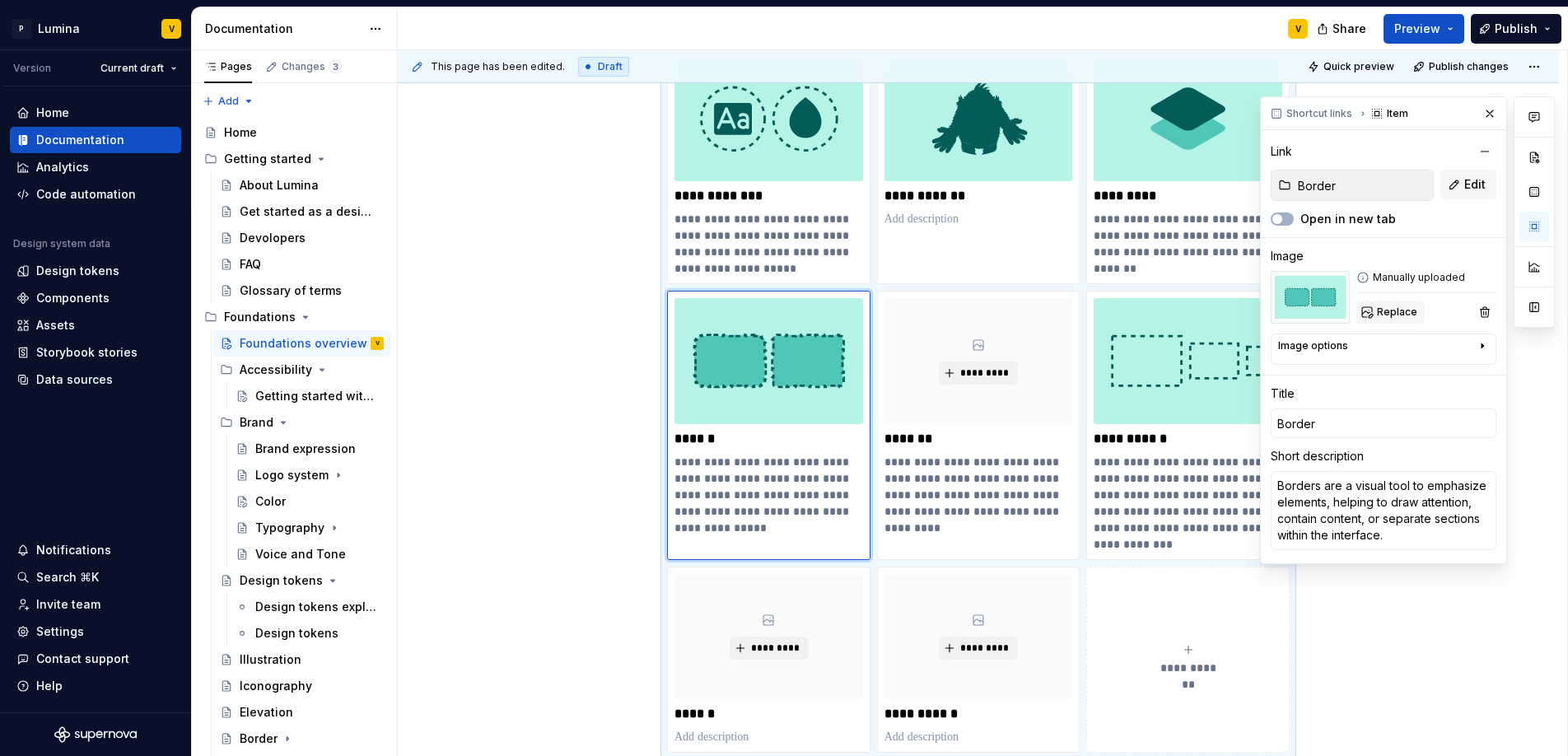
click at [1385, 307] on span "Replace" at bounding box center [1397, 313] width 41 height 14
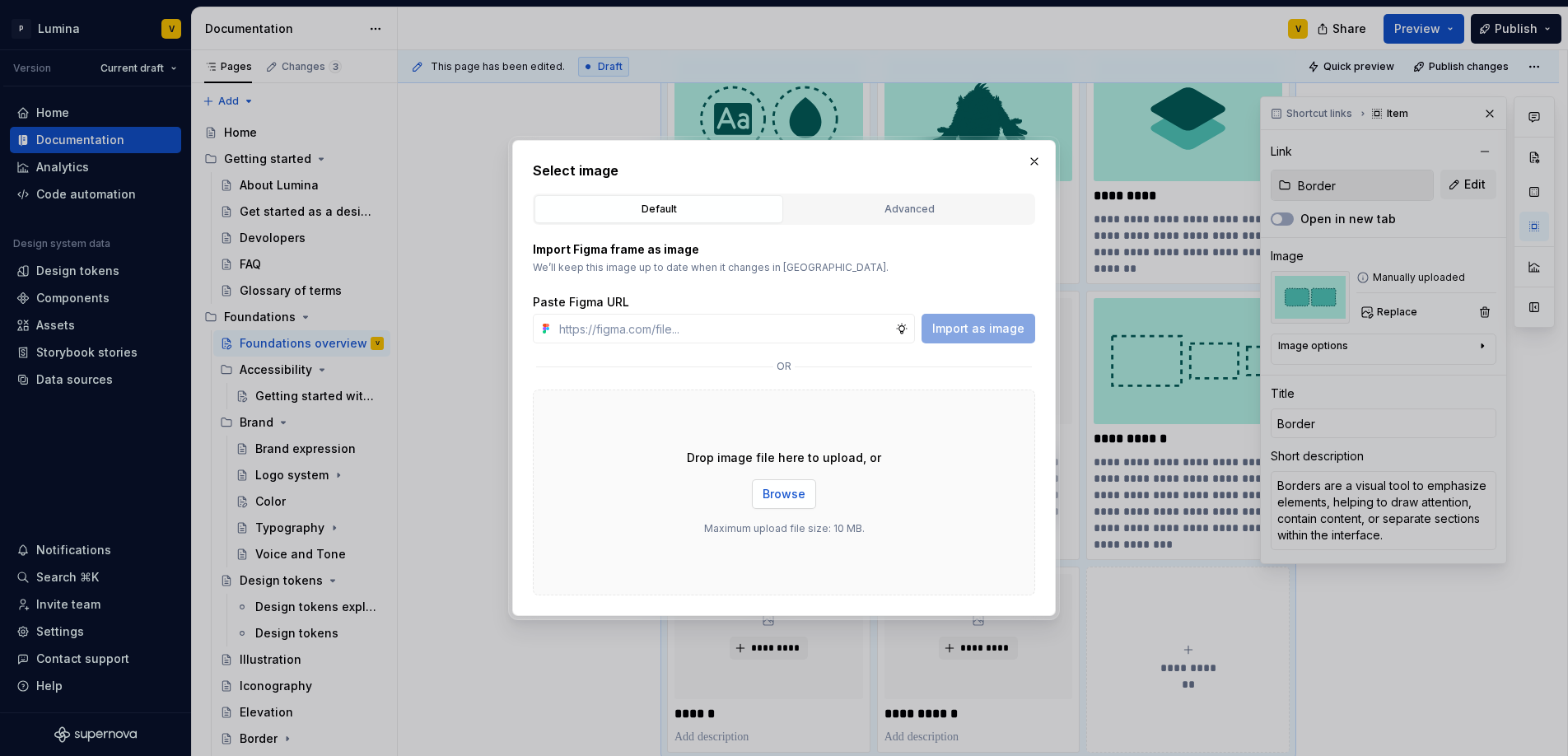
click at [760, 492] on button "Browse" at bounding box center [784, 494] width 64 height 30
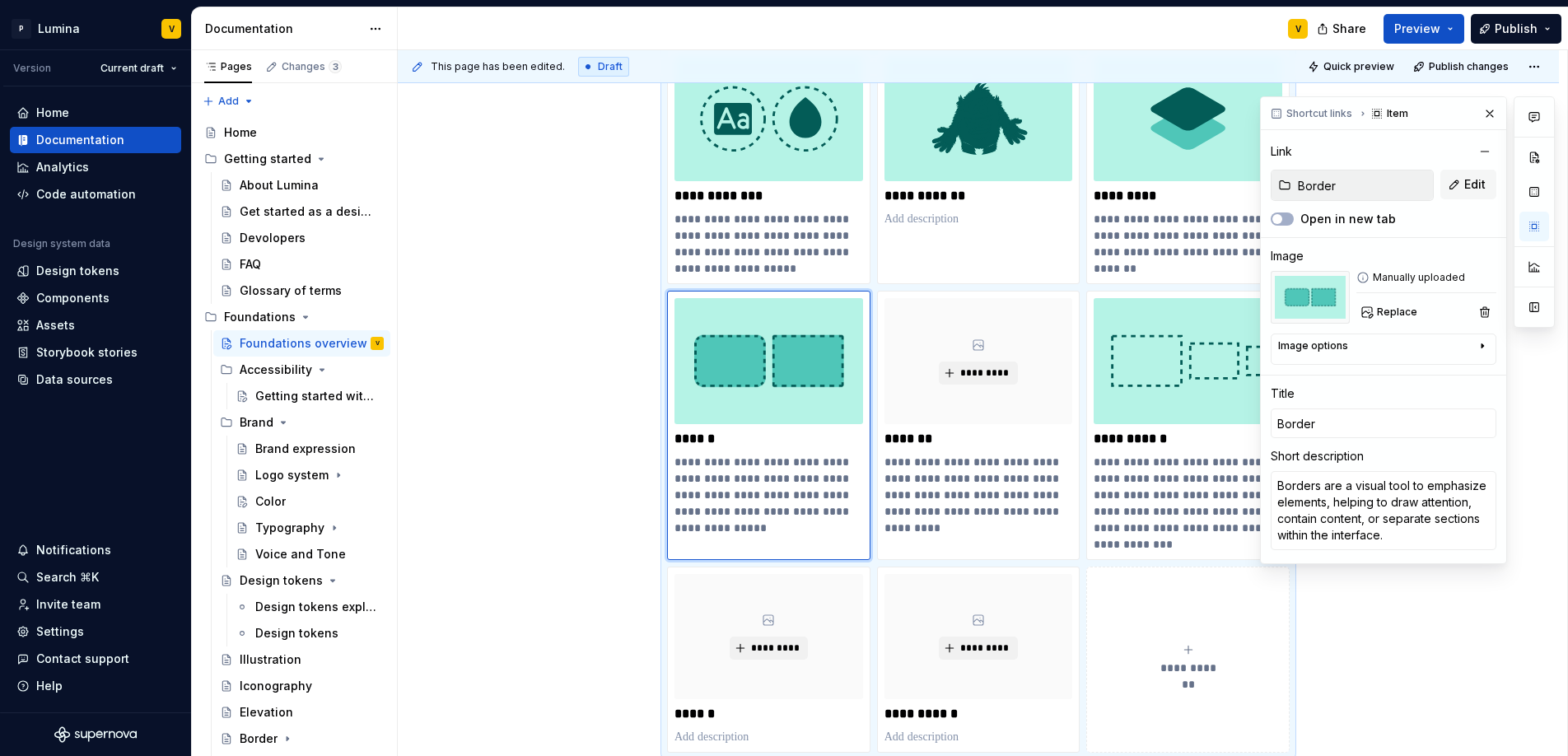
click at [497, 363] on div "**********" at bounding box center [978, 232] width 1161 height 1536
click at [1486, 112] on button "button" at bounding box center [1489, 114] width 23 height 23
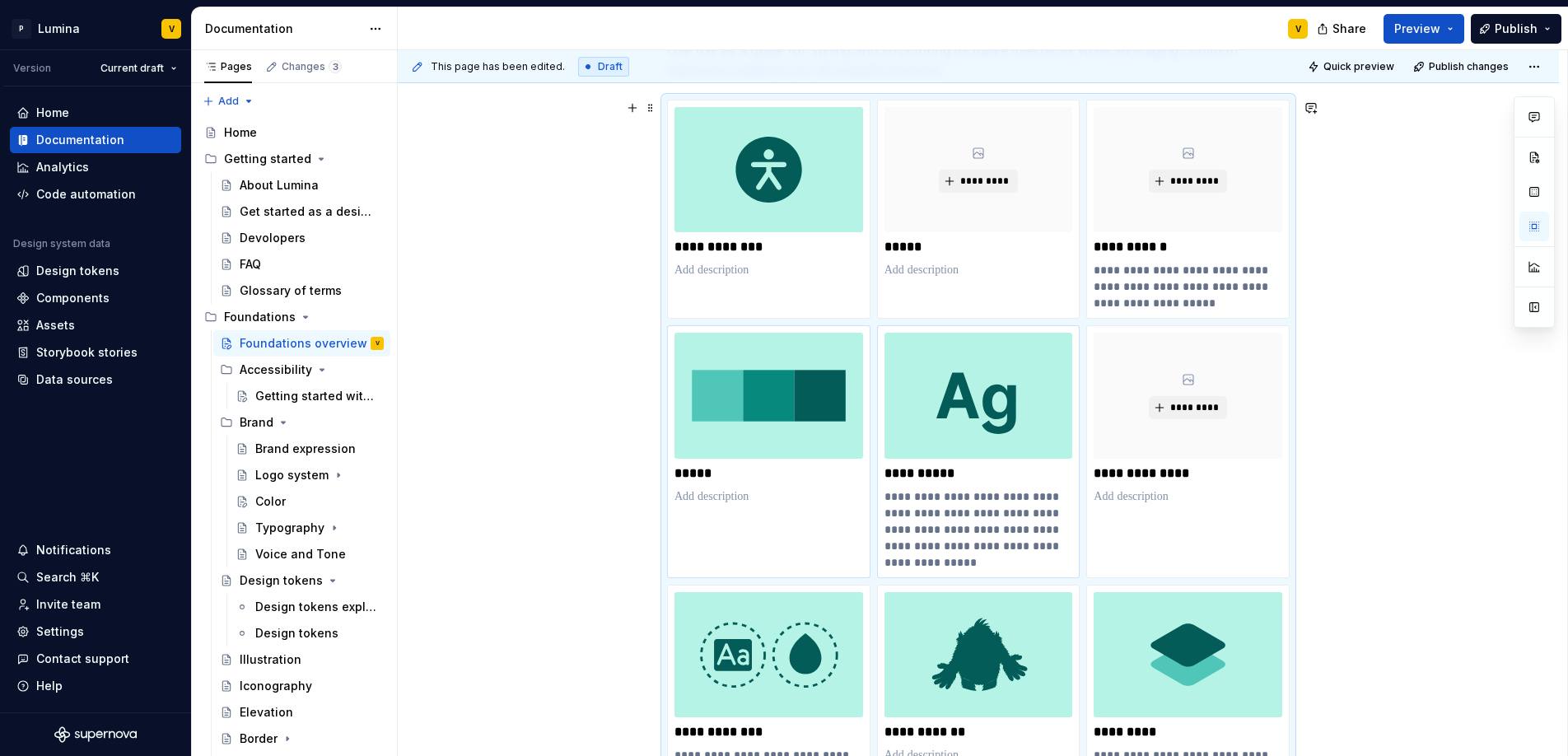
scroll to position [140, 0]
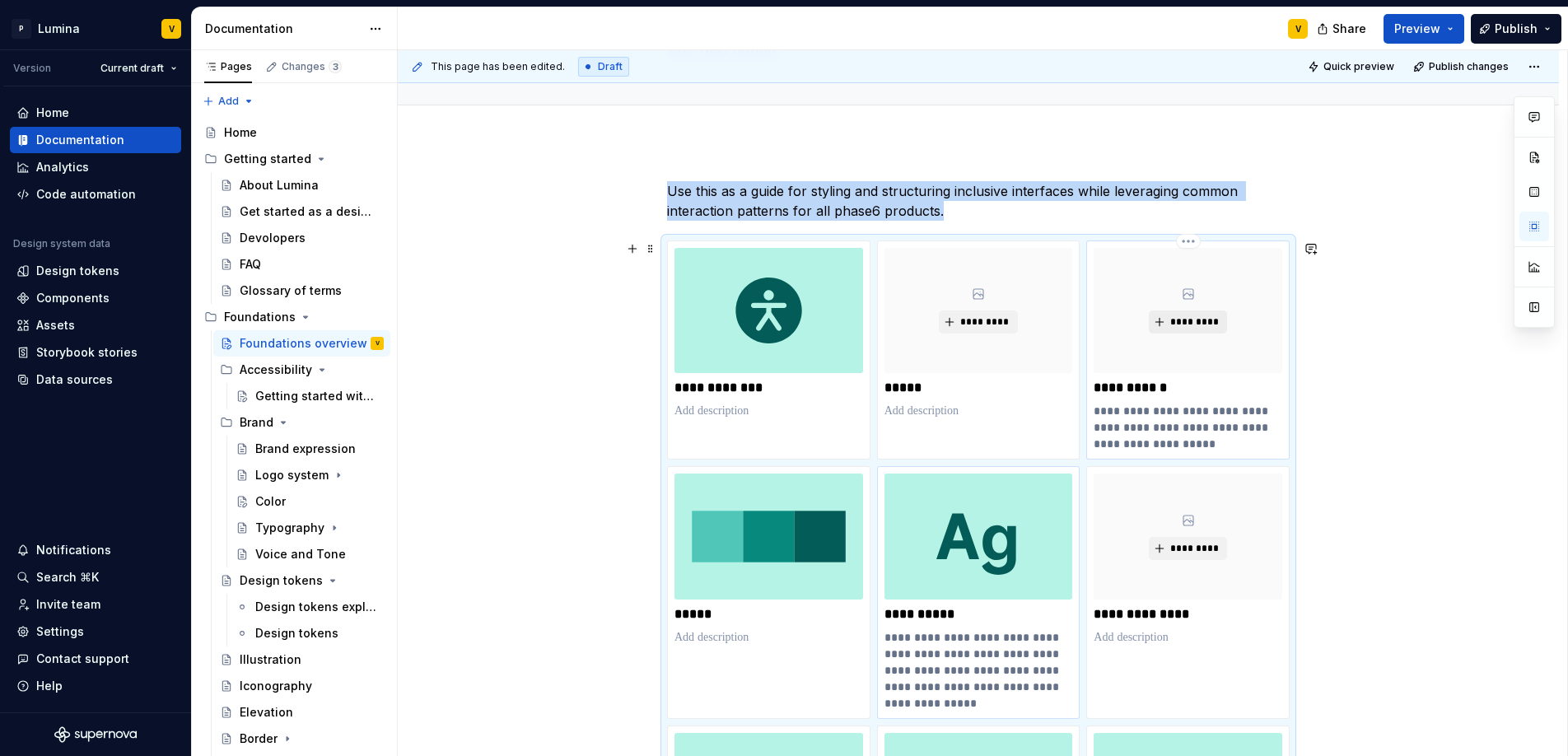
click at [1172, 321] on span "*********" at bounding box center [1194, 322] width 50 height 14
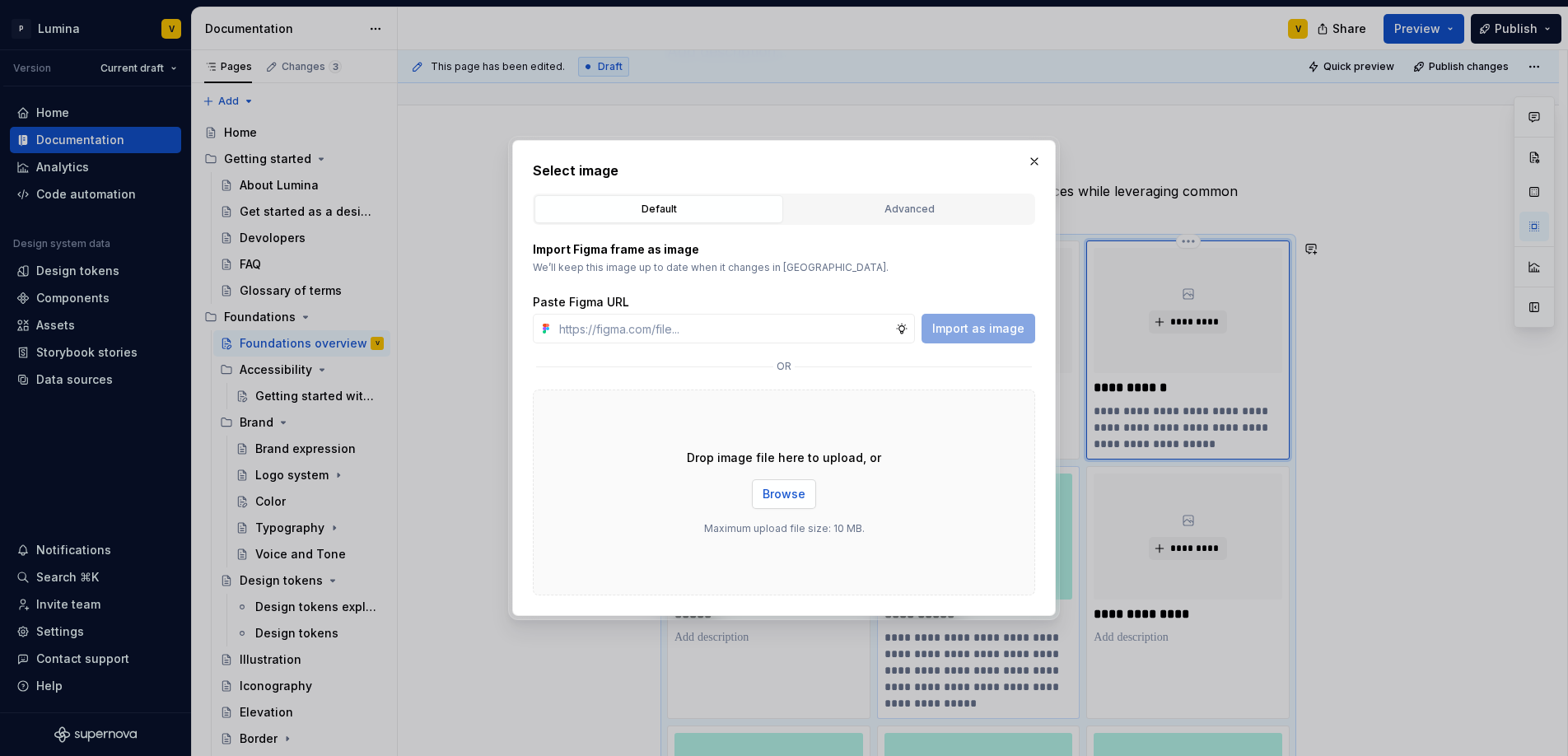
click at [779, 486] on span "Browse" at bounding box center [784, 493] width 43 height 16
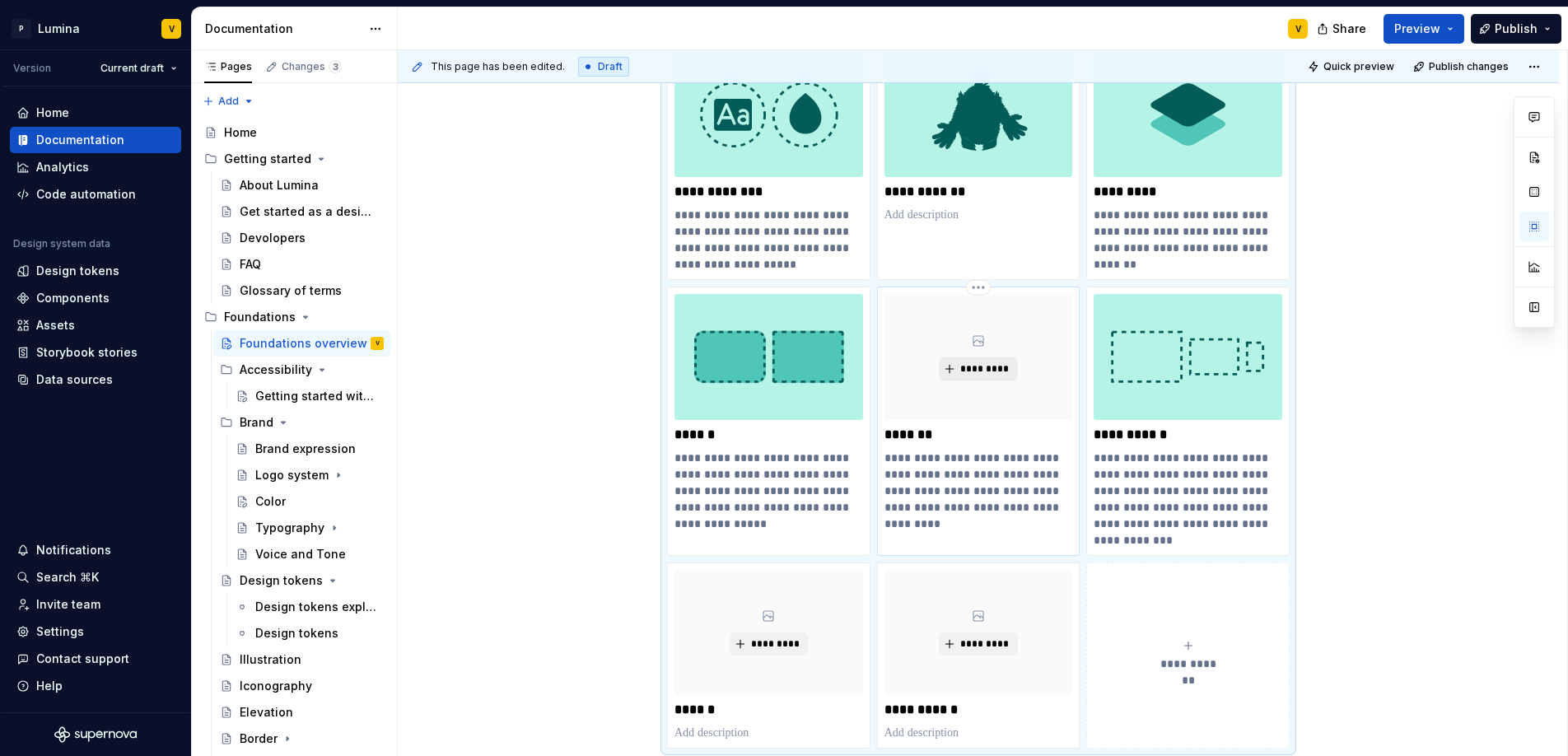
scroll to position [745, 0]
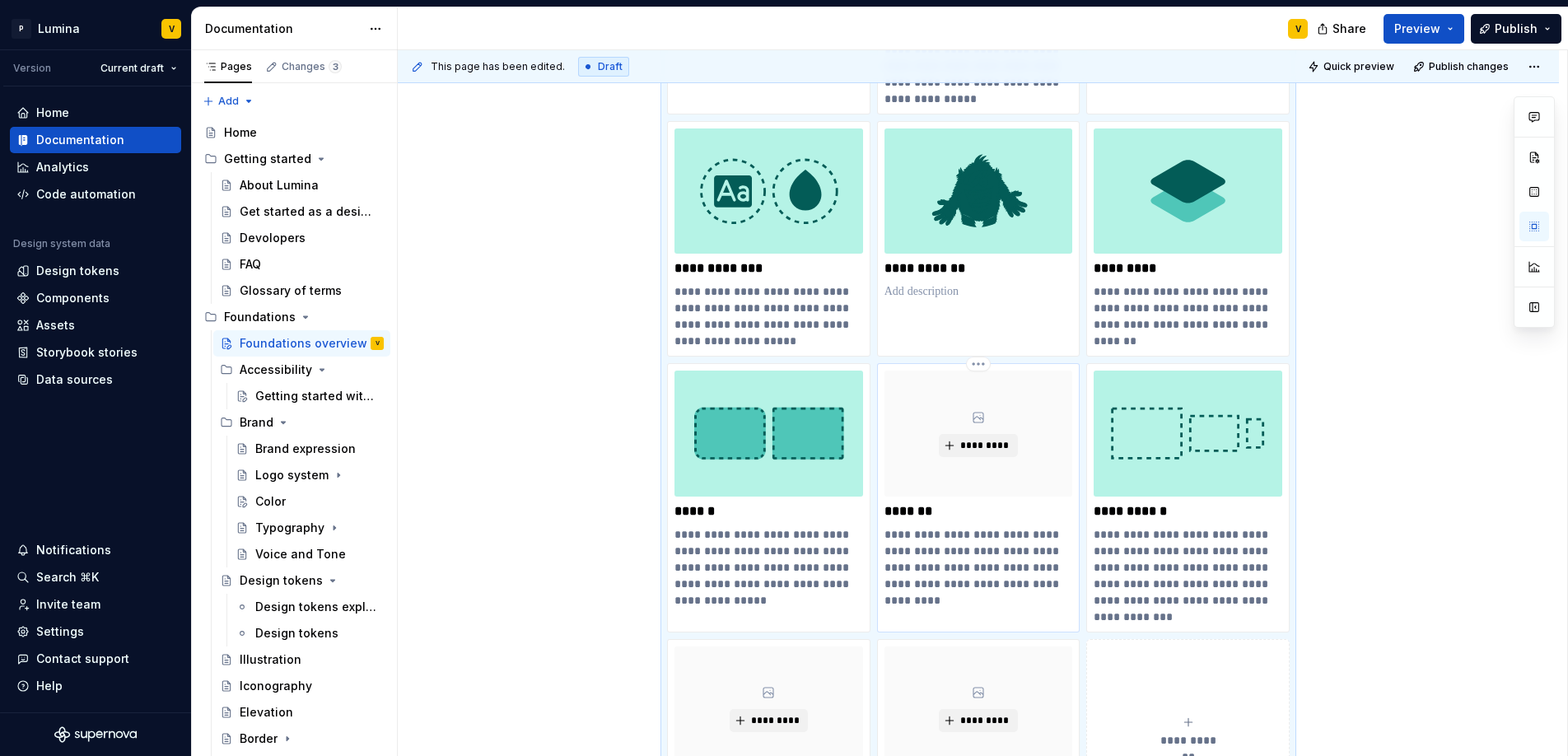
click at [975, 409] on div "*********" at bounding box center [978, 433] width 189 height 125
click at [978, 449] on span "*********" at bounding box center [983, 446] width 50 height 14
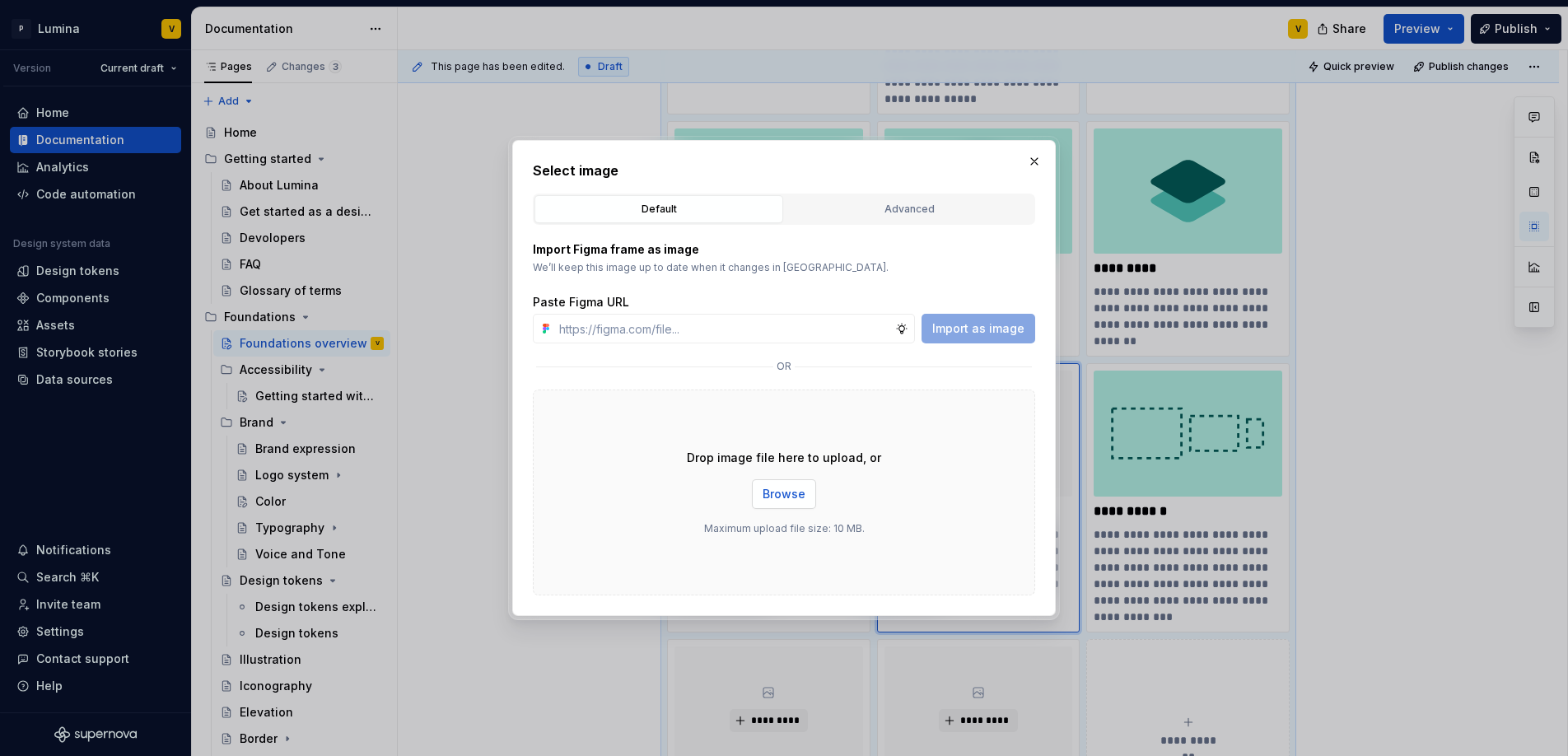
click at [780, 488] on span "Browse" at bounding box center [784, 493] width 43 height 16
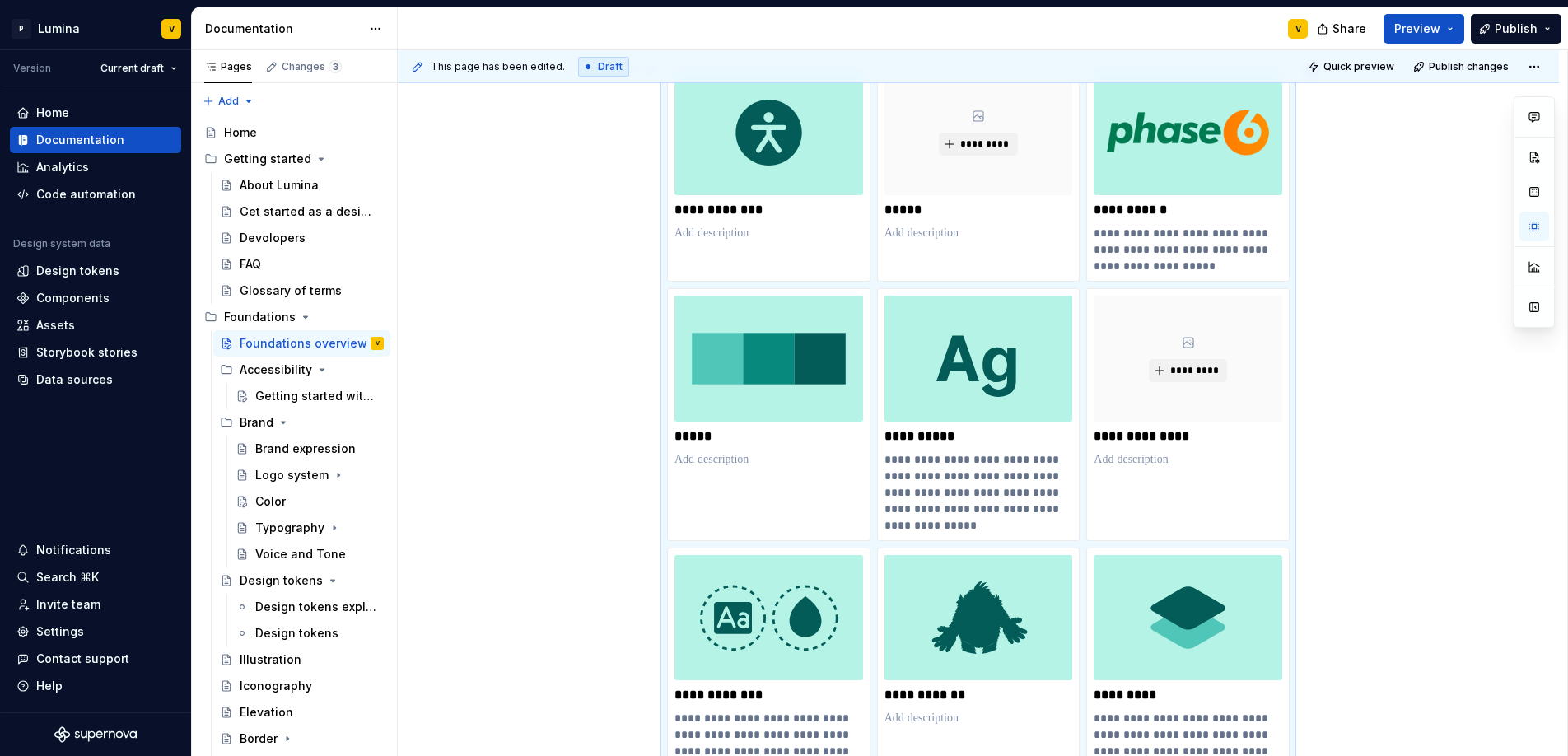
scroll to position [0, 0]
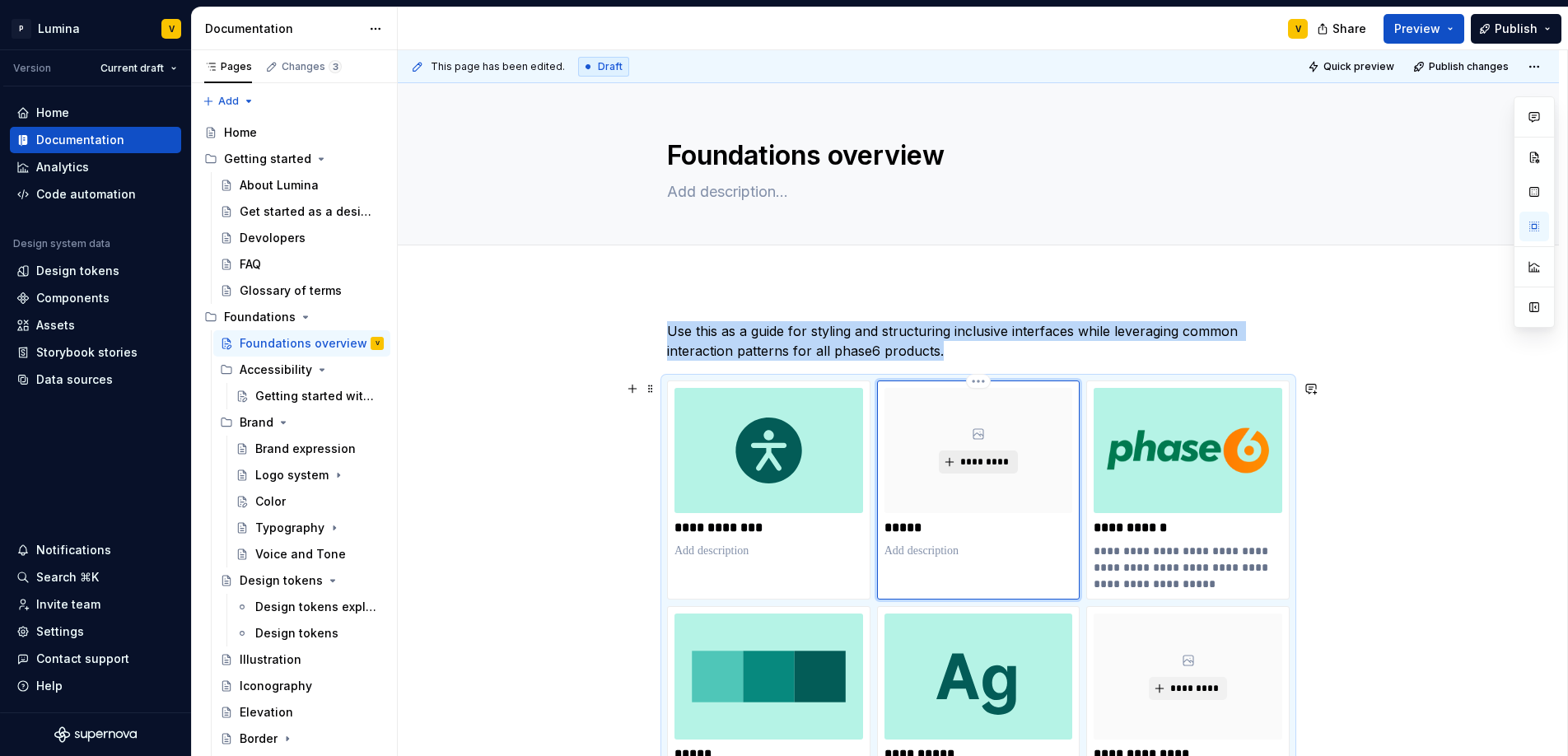
click at [976, 459] on span "*********" at bounding box center [983, 463] width 50 height 14
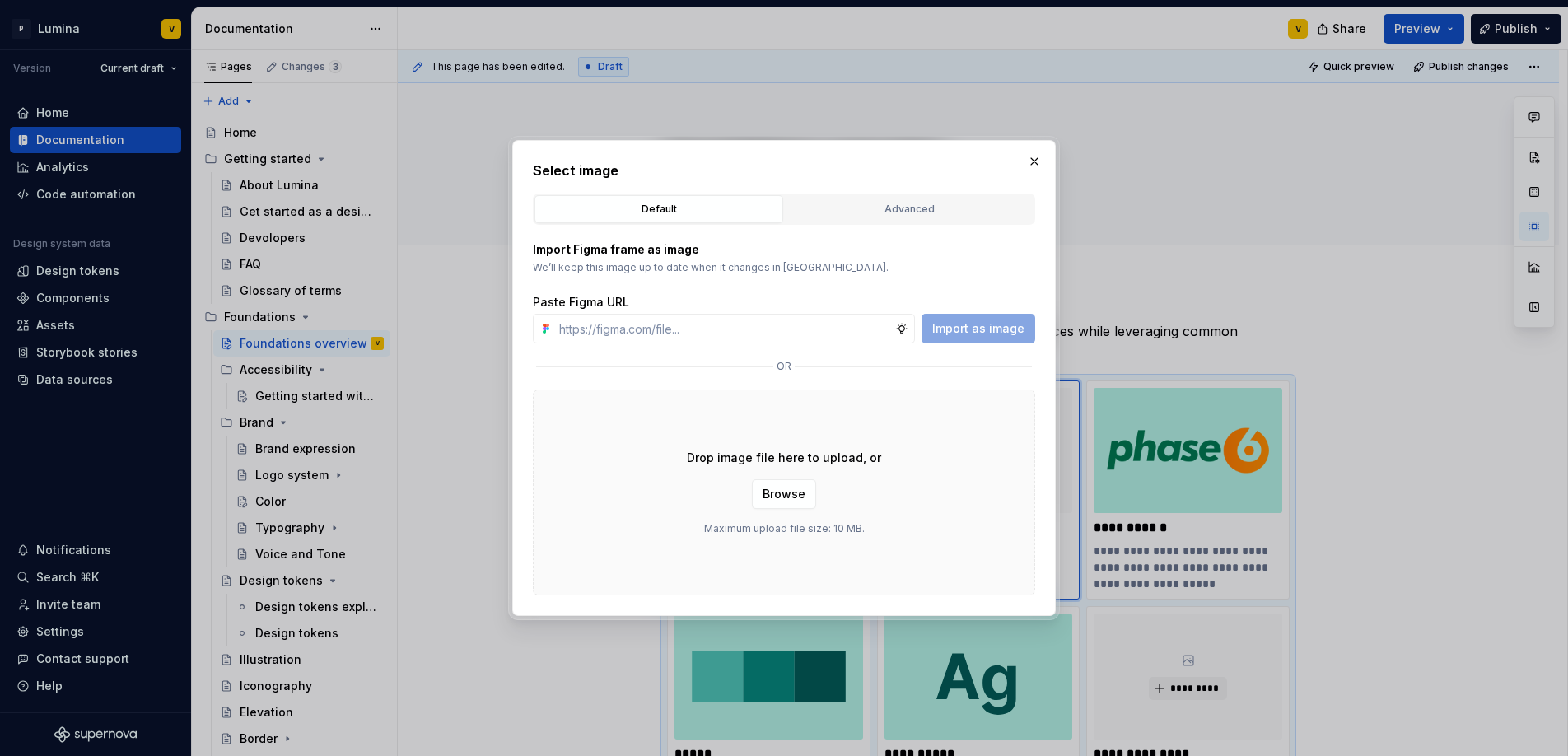
click at [1045, 159] on div "Select image Default Advanced Import Figma frame as image We’ll keep this image…" at bounding box center [784, 378] width 544 height 476
click at [1032, 162] on button "button" at bounding box center [1033, 161] width 23 height 23
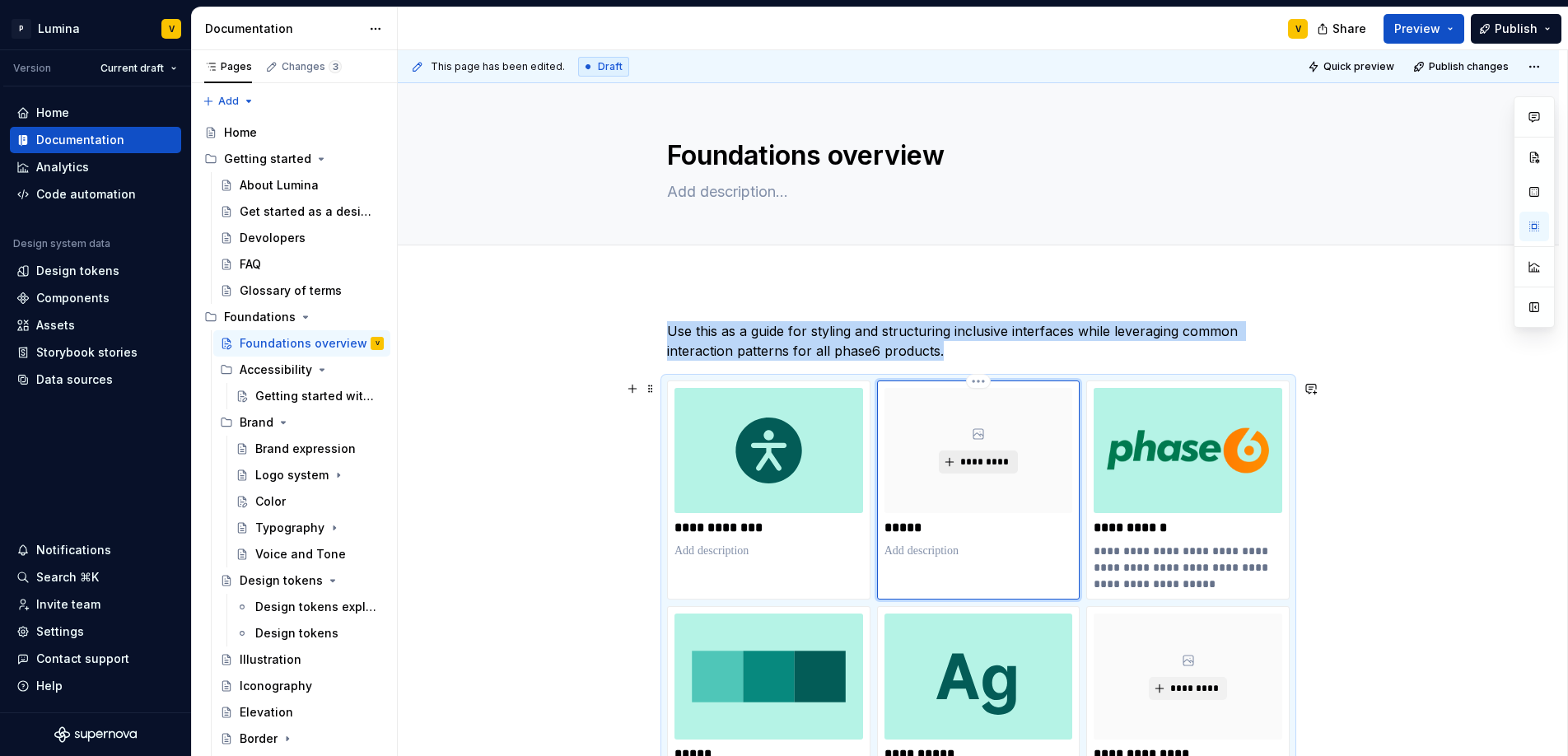
click at [962, 459] on span "*********" at bounding box center [983, 463] width 50 height 14
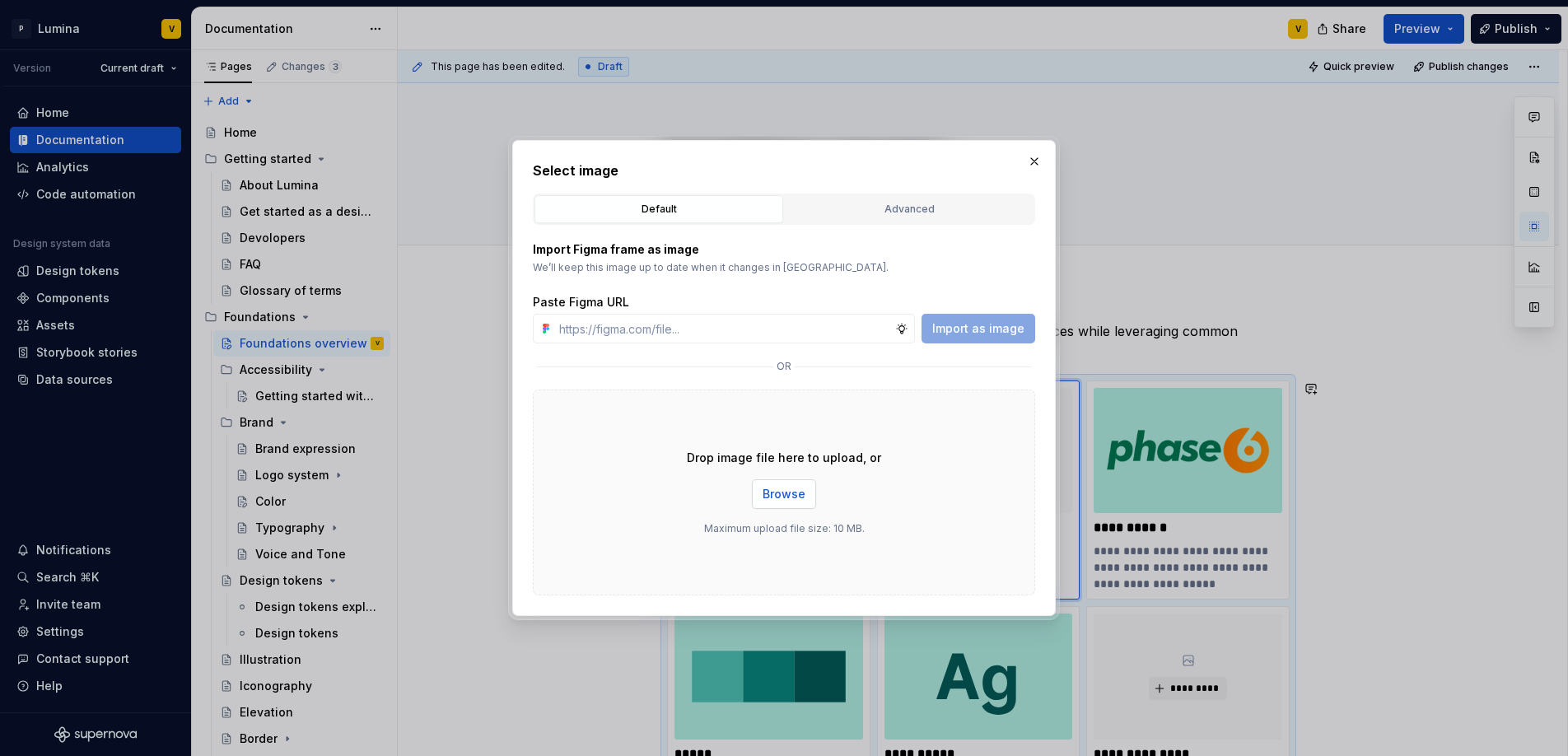
click at [787, 498] on span "Browse" at bounding box center [784, 493] width 43 height 16
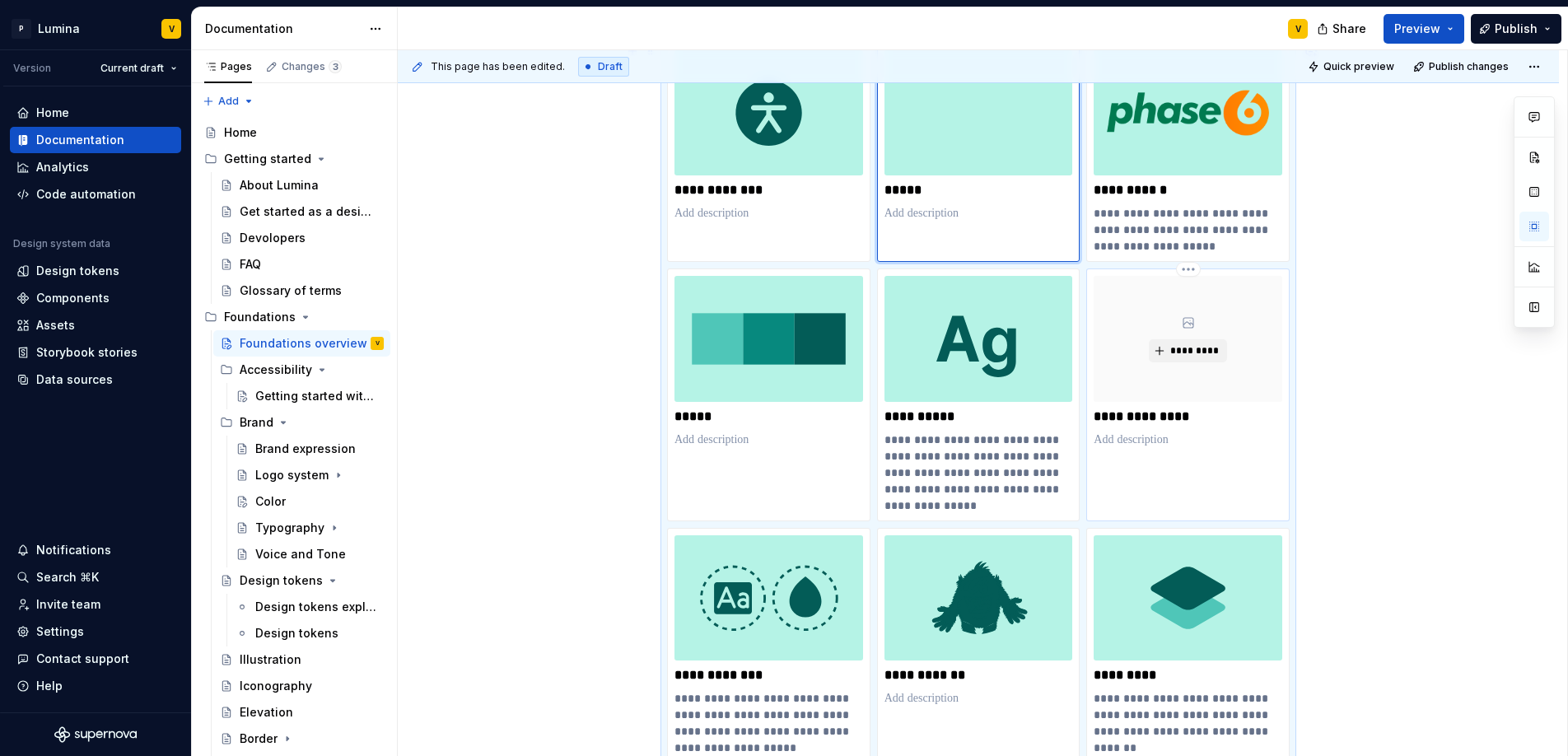
scroll to position [309, 0]
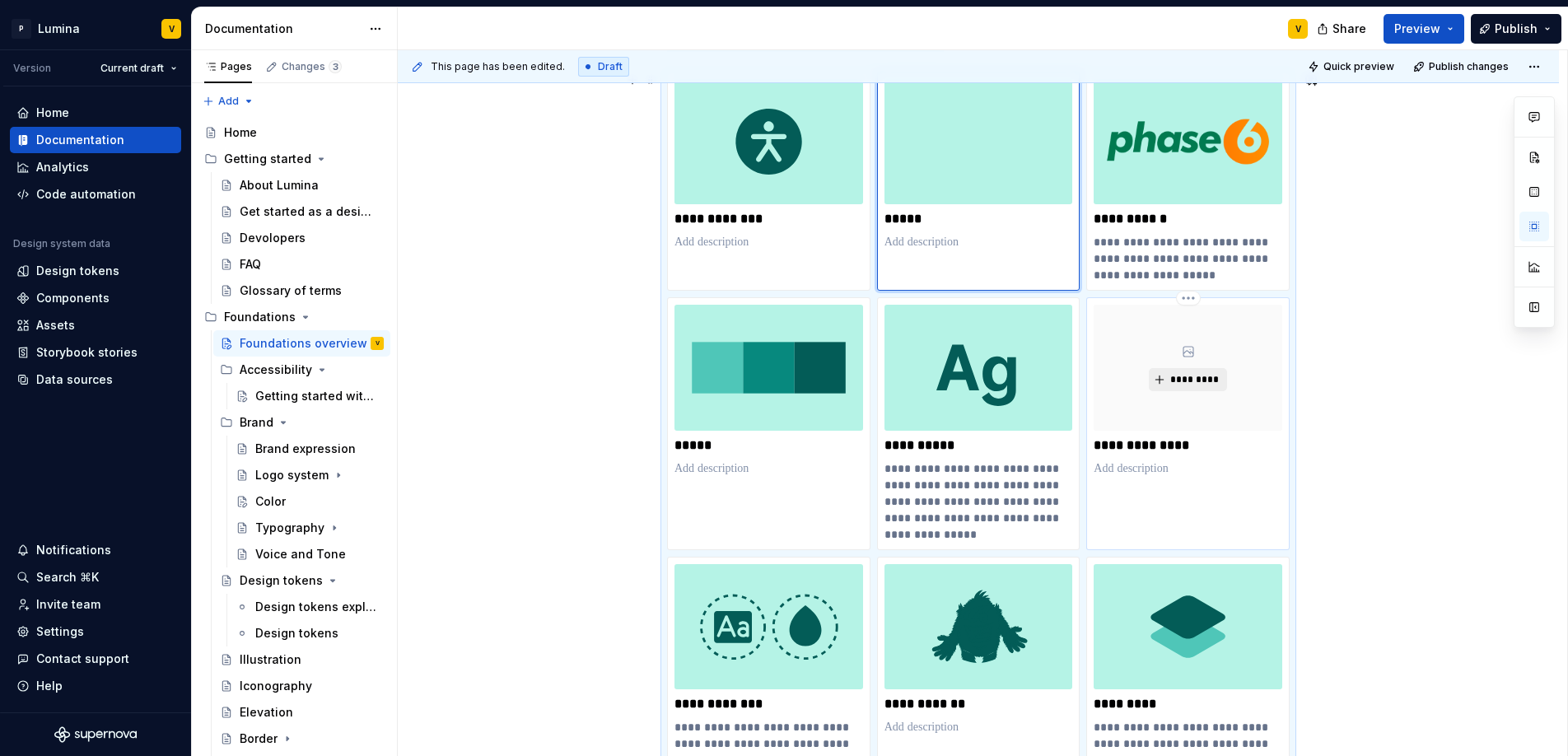
click at [1172, 370] on button "*********" at bounding box center [1188, 379] width 78 height 23
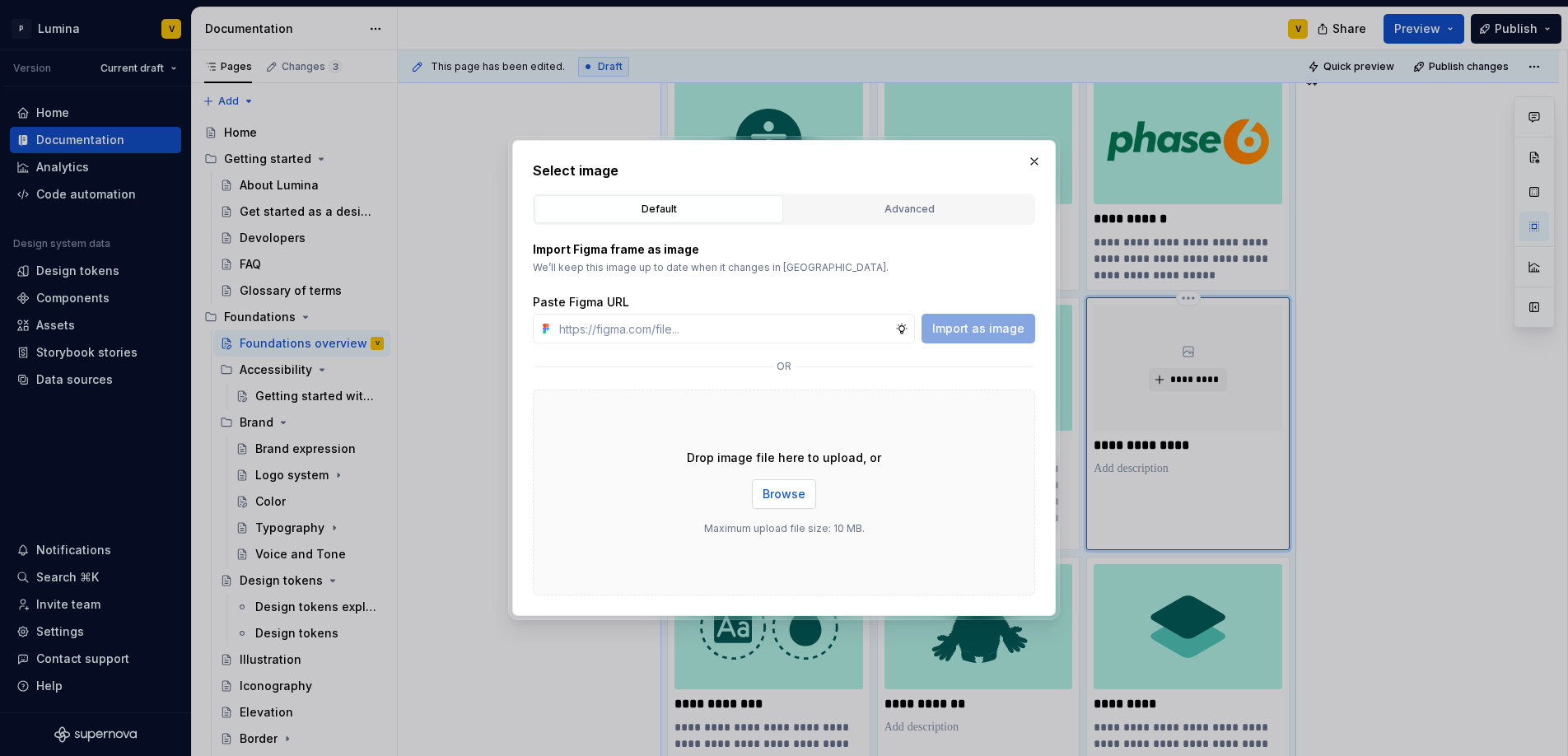
click at [809, 498] on button "Browse" at bounding box center [784, 494] width 64 height 30
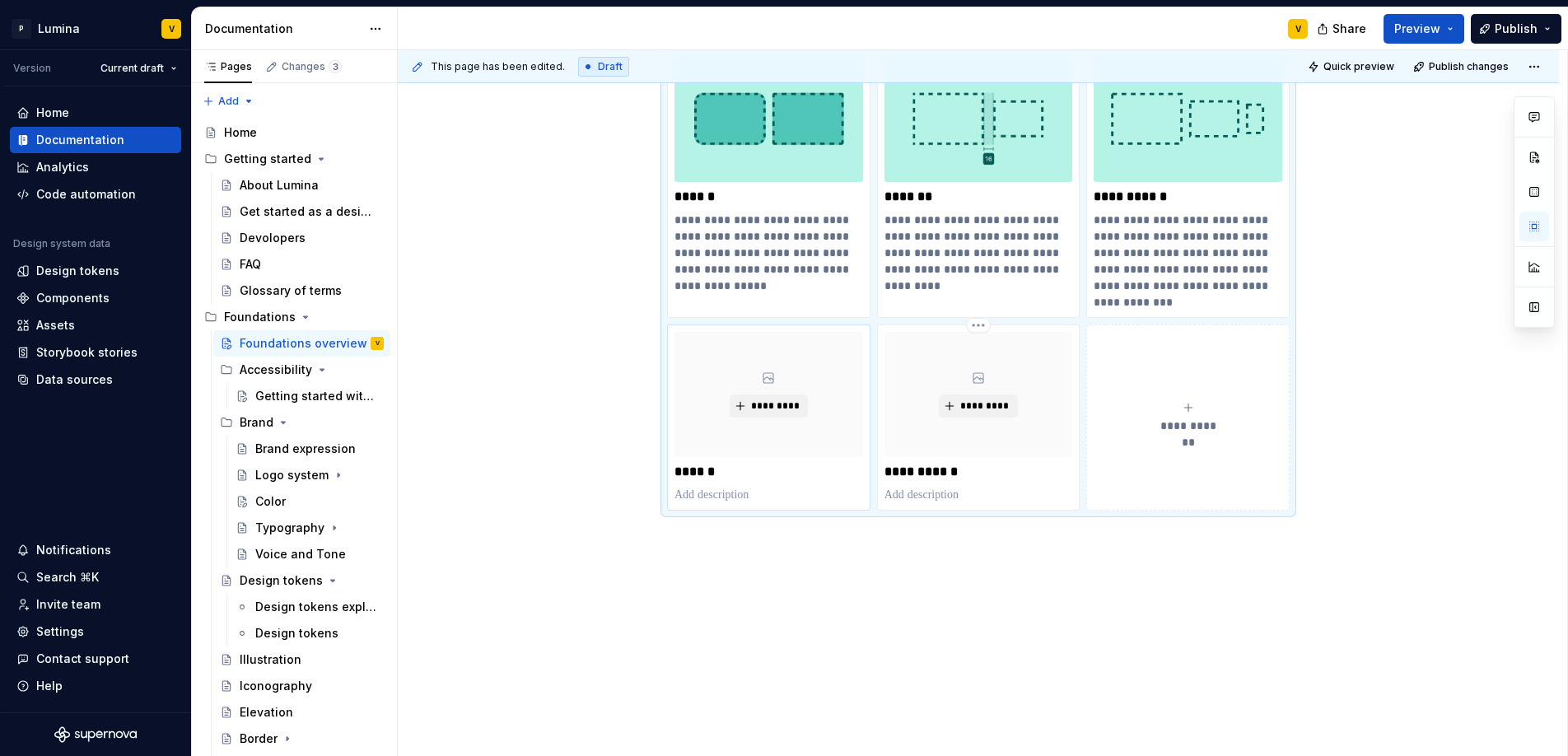
scroll to position [1060, 0]
click at [762, 403] on span "*********" at bounding box center [775, 405] width 50 height 14
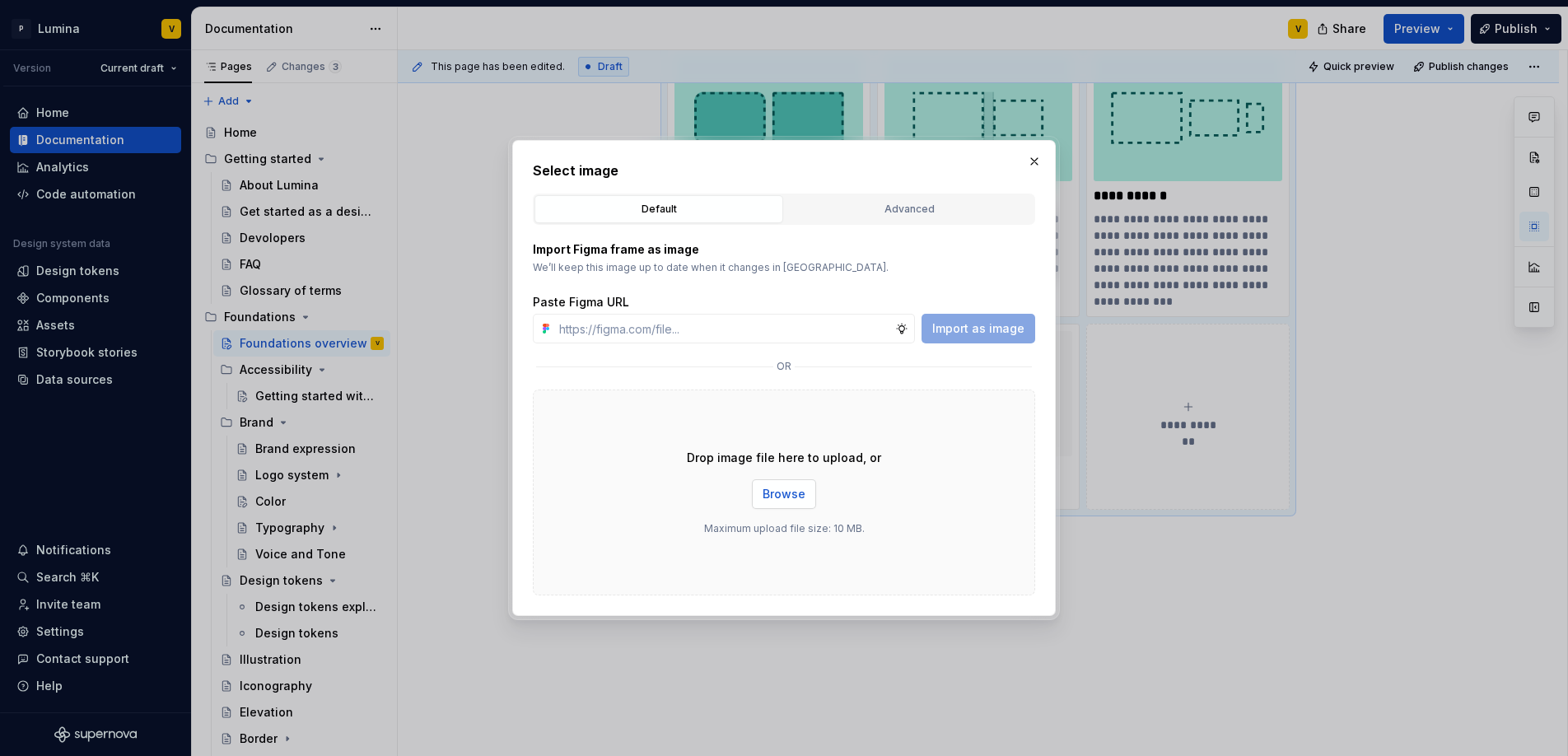
click at [779, 488] on span "Browse" at bounding box center [784, 493] width 43 height 16
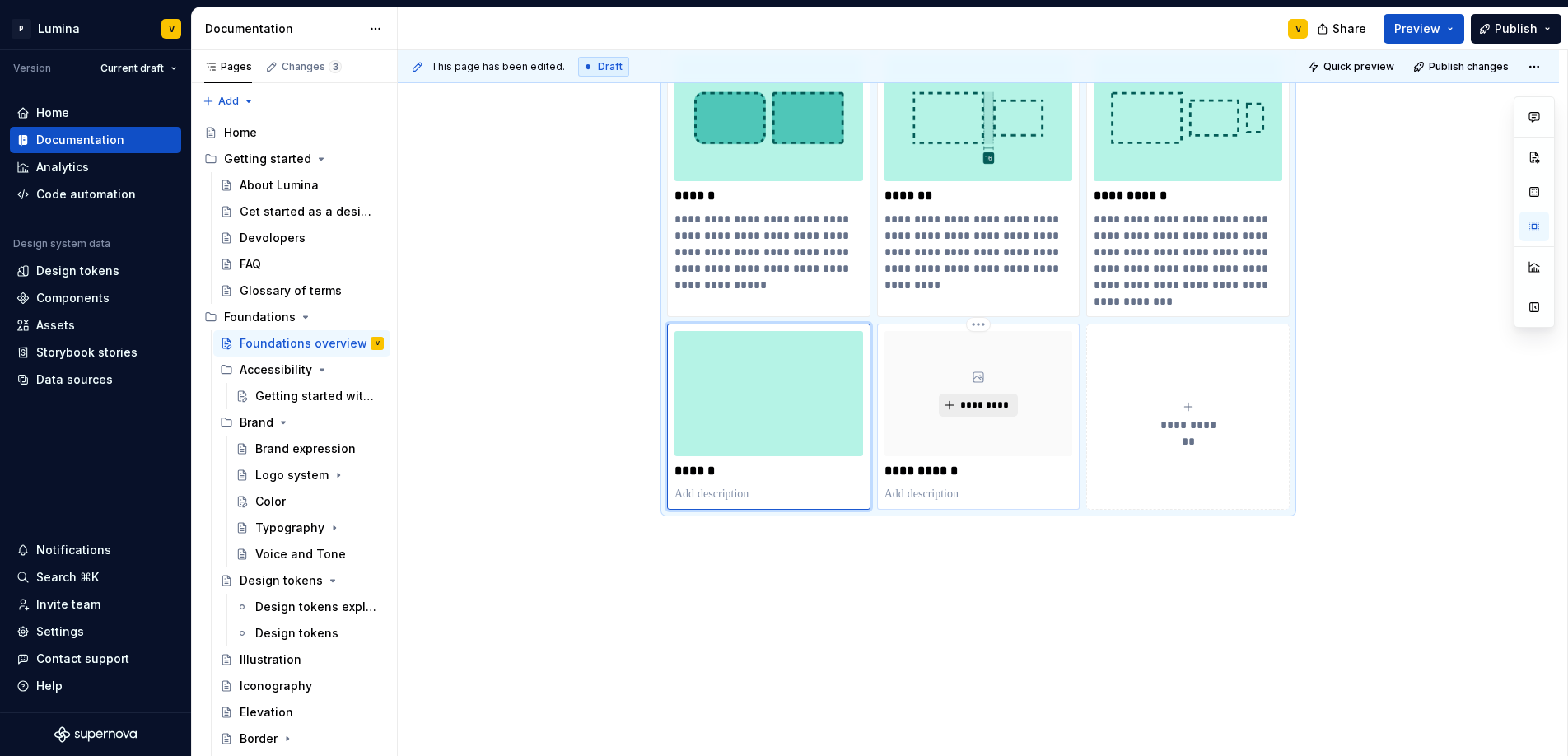
click at [966, 403] on span "*********" at bounding box center [983, 405] width 50 height 14
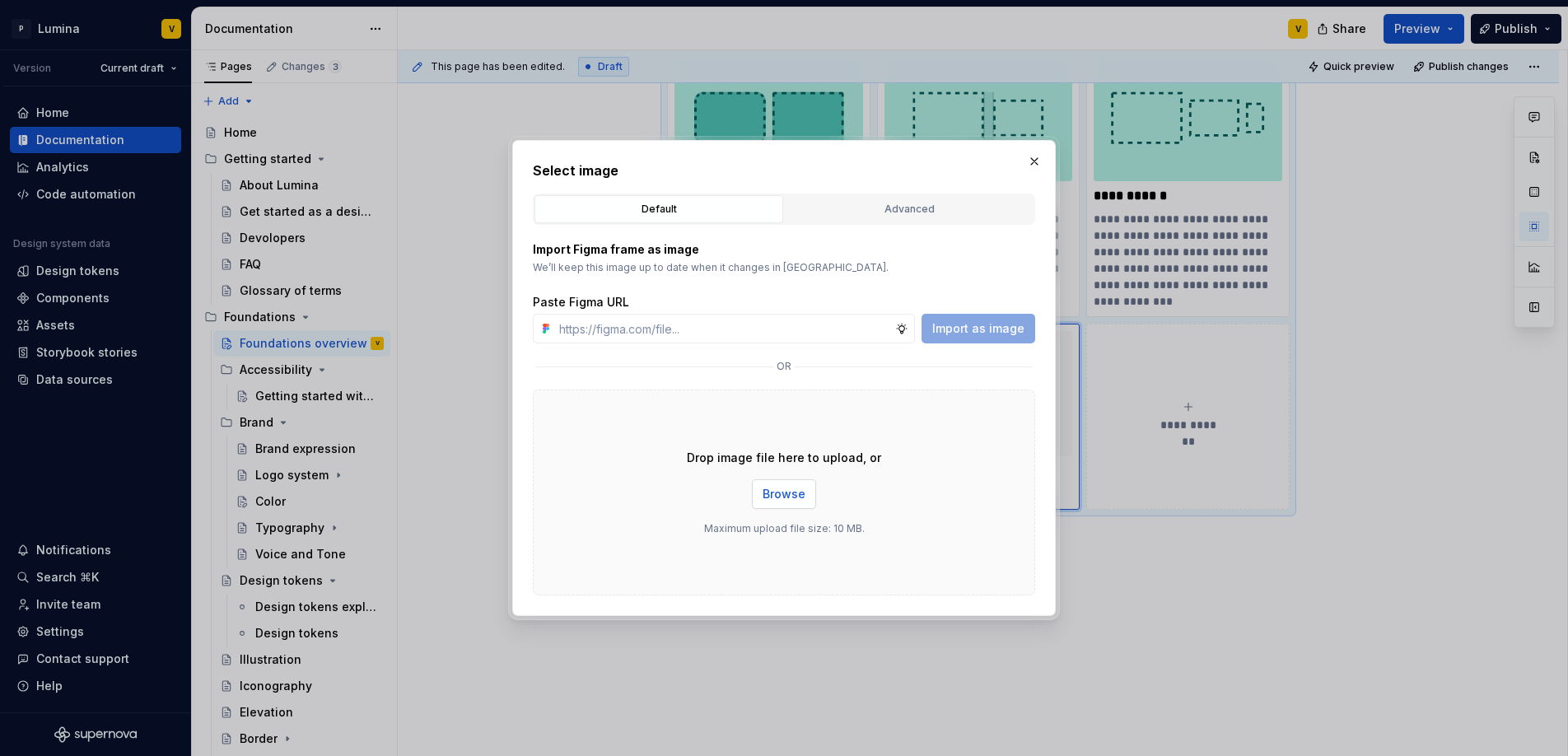
click at [794, 499] on span "Browse" at bounding box center [784, 493] width 43 height 16
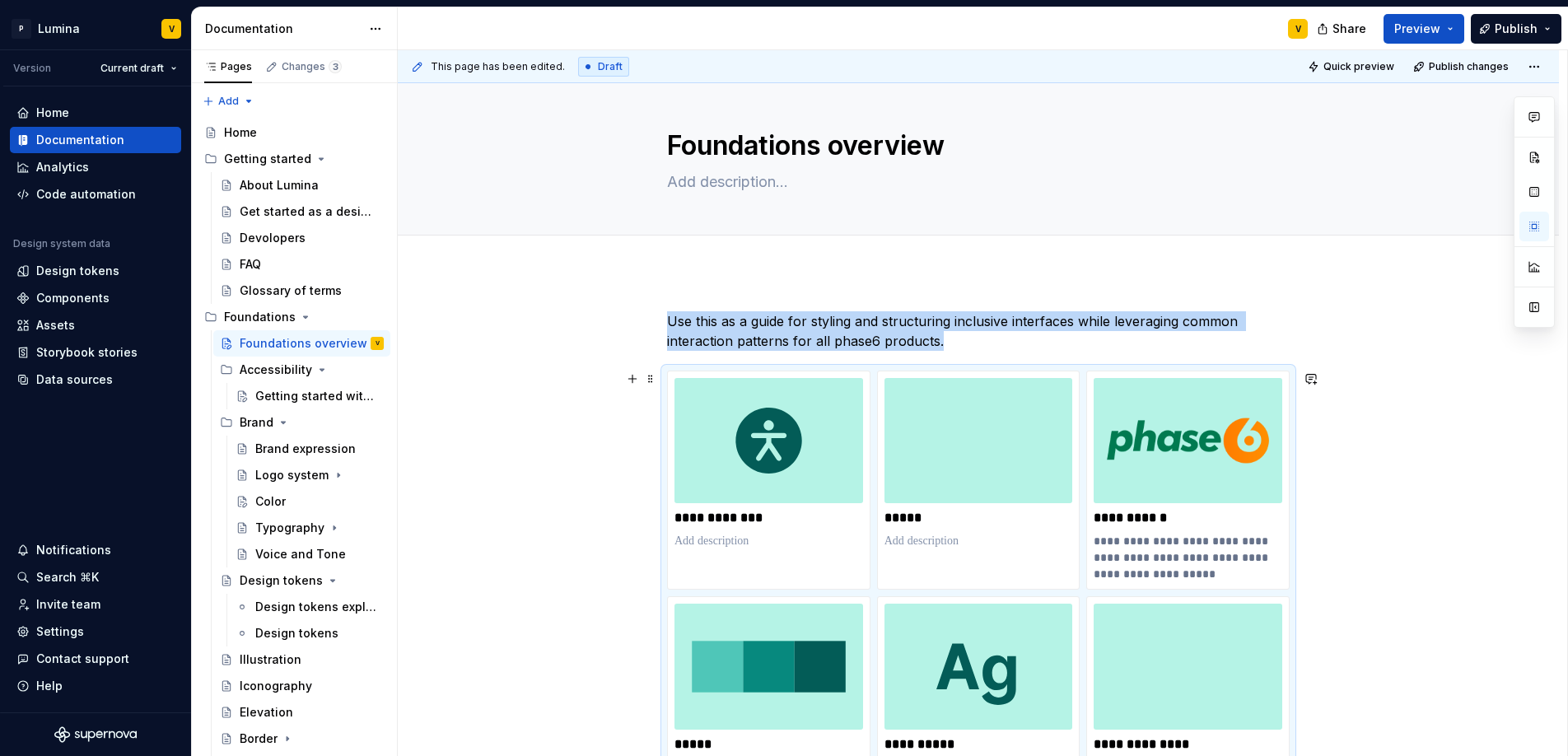
scroll to position [0, 0]
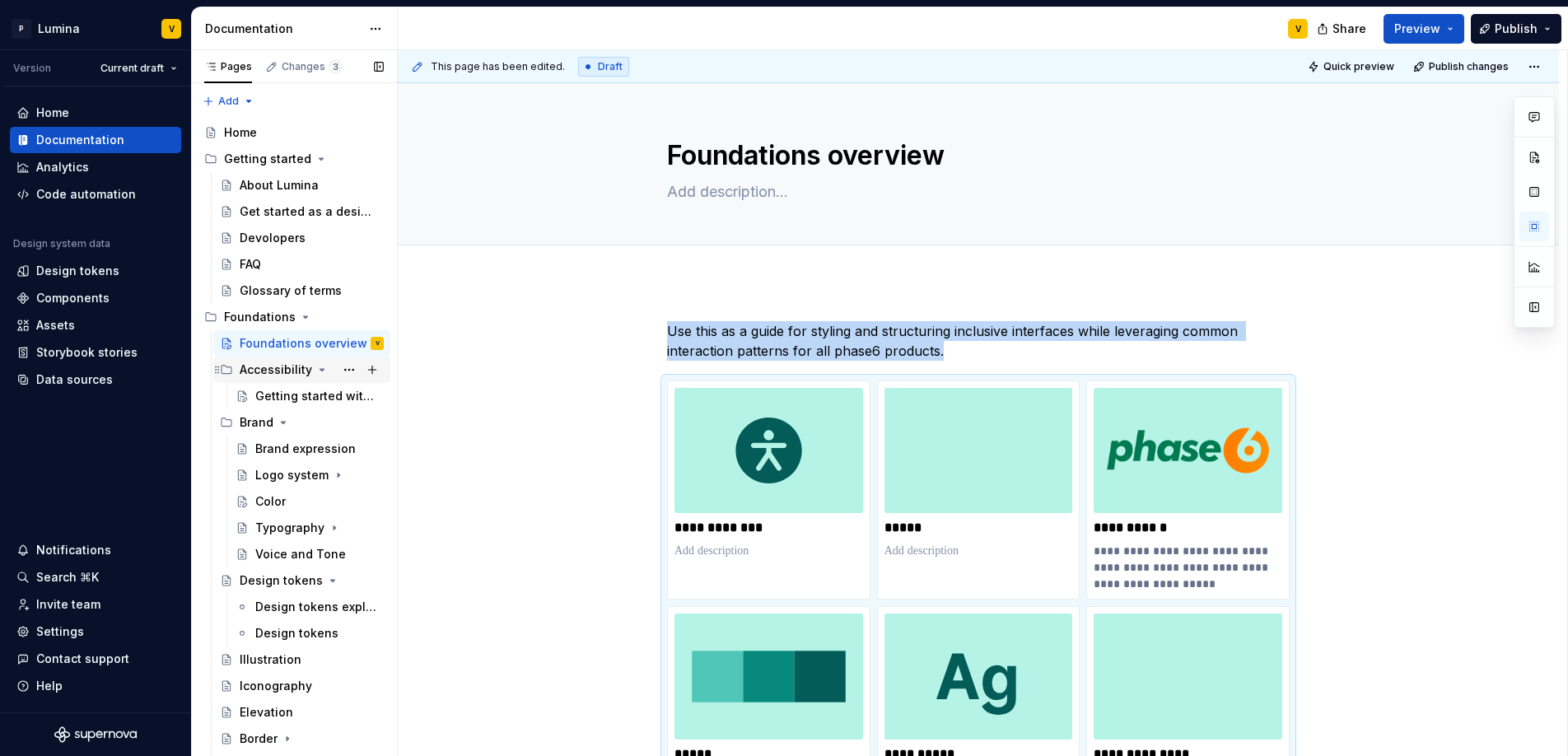
click at [260, 370] on div "Accessibility" at bounding box center [276, 370] width 73 height 16
click at [257, 372] on div "Accessibility" at bounding box center [276, 370] width 73 height 16
click at [280, 399] on div "Getting started with accessibility" at bounding box center [294, 396] width 79 height 16
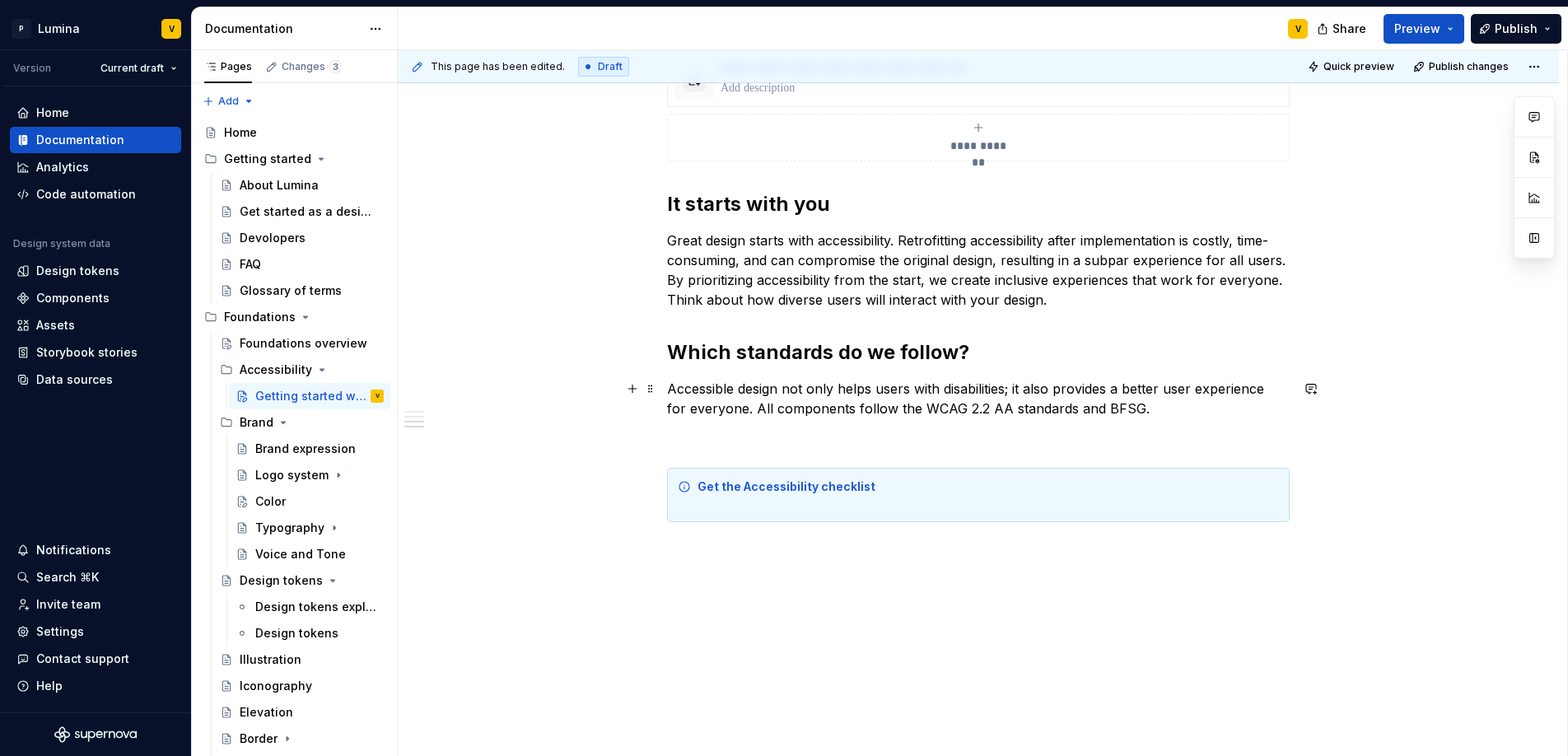
scroll to position [661, 0]
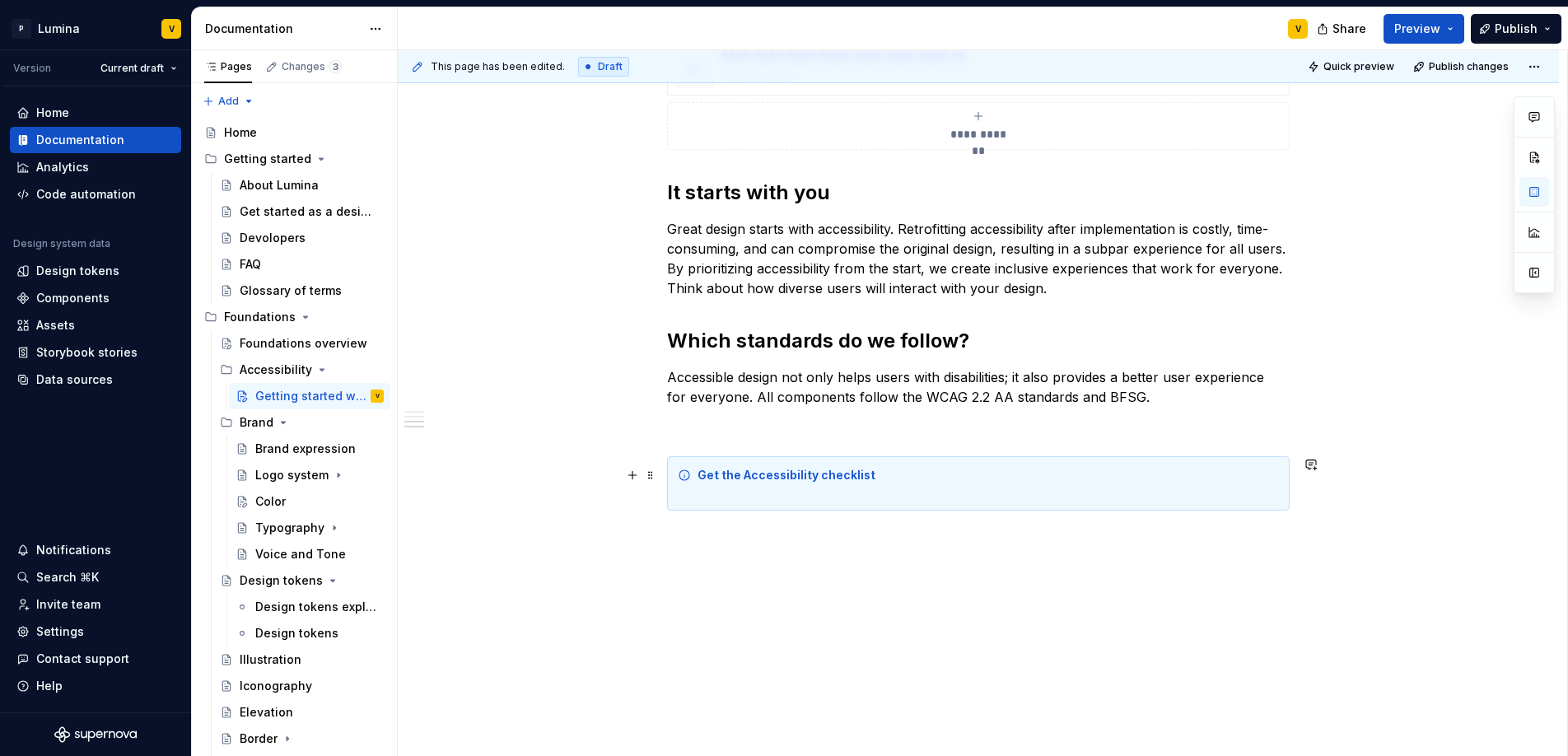
click at [729, 484] on div "Get the Accessibility checklist" at bounding box center [988, 483] width 581 height 33
click at [711, 551] on div "**********" at bounding box center [978, 189] width 1161 height 1136
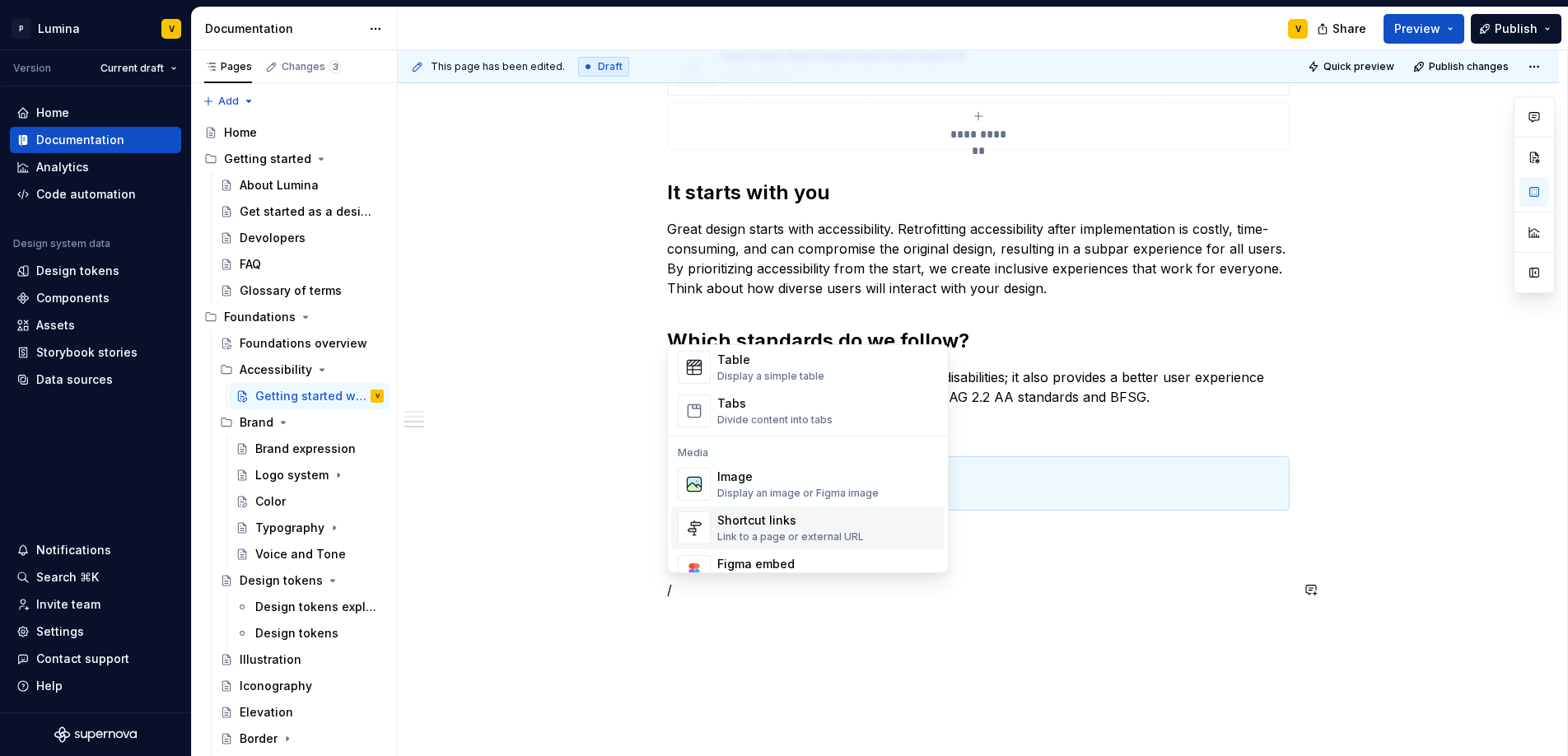
scroll to position [629, 0]
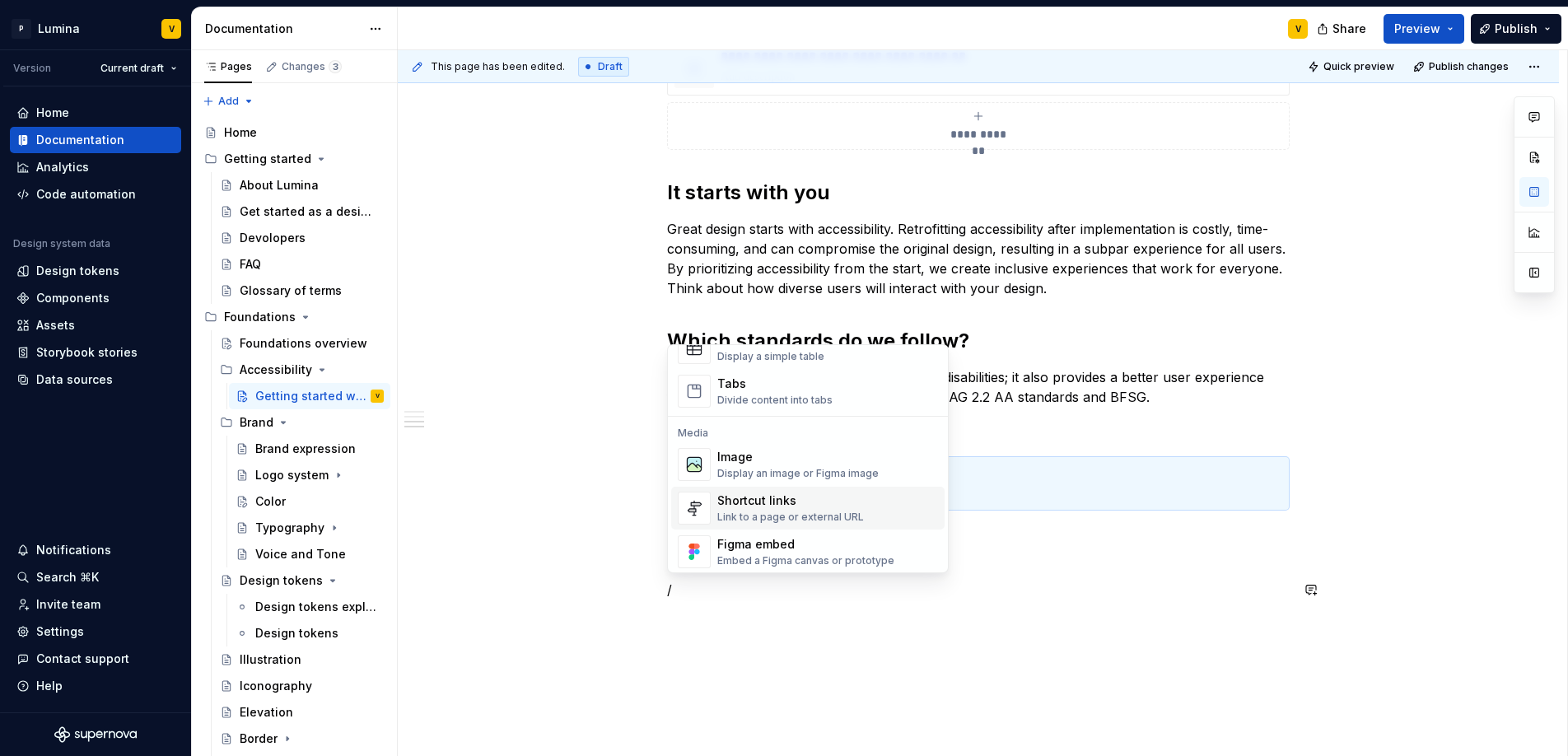
click at [749, 505] on div "Shortcut links" at bounding box center [790, 500] width 147 height 16
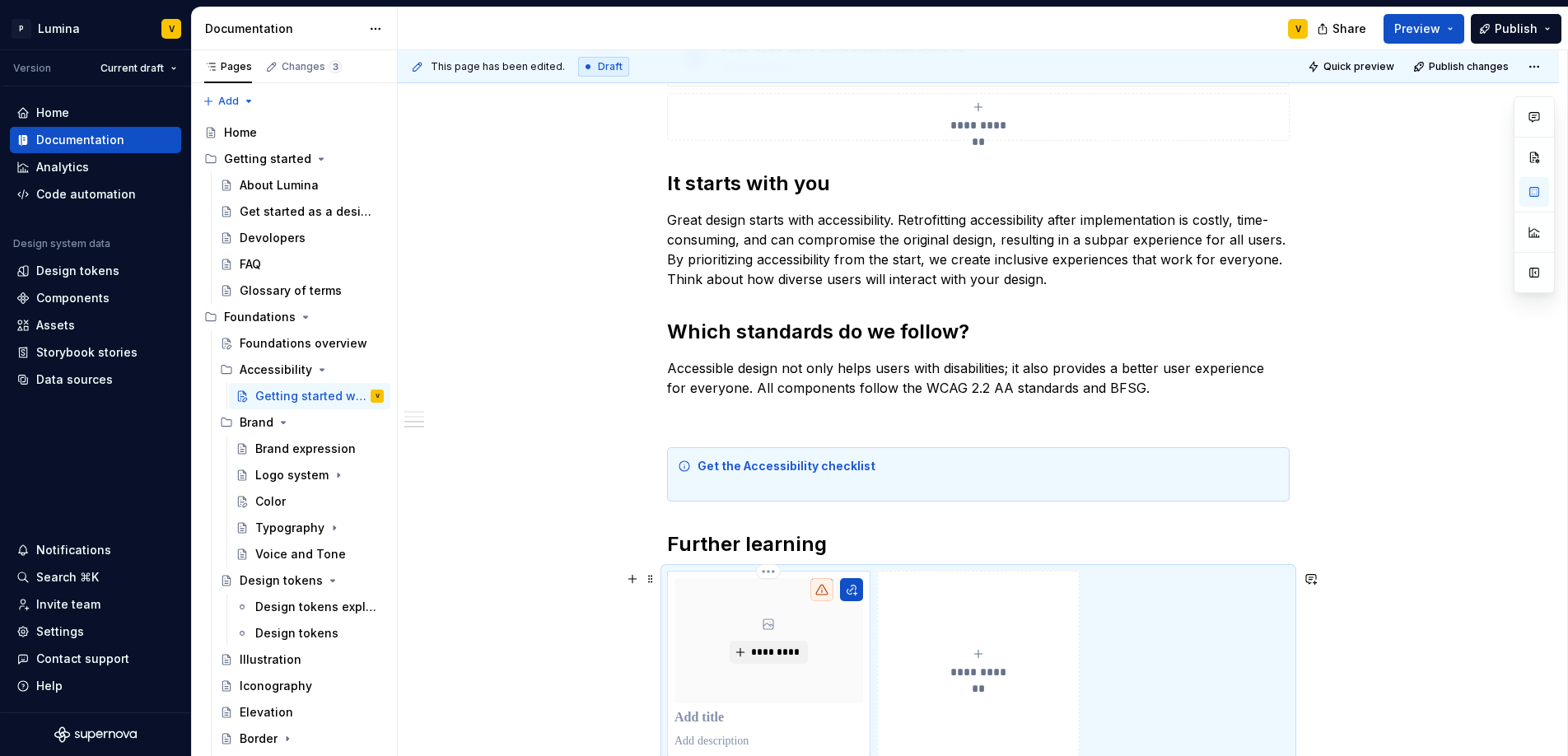
scroll to position [917, 0]
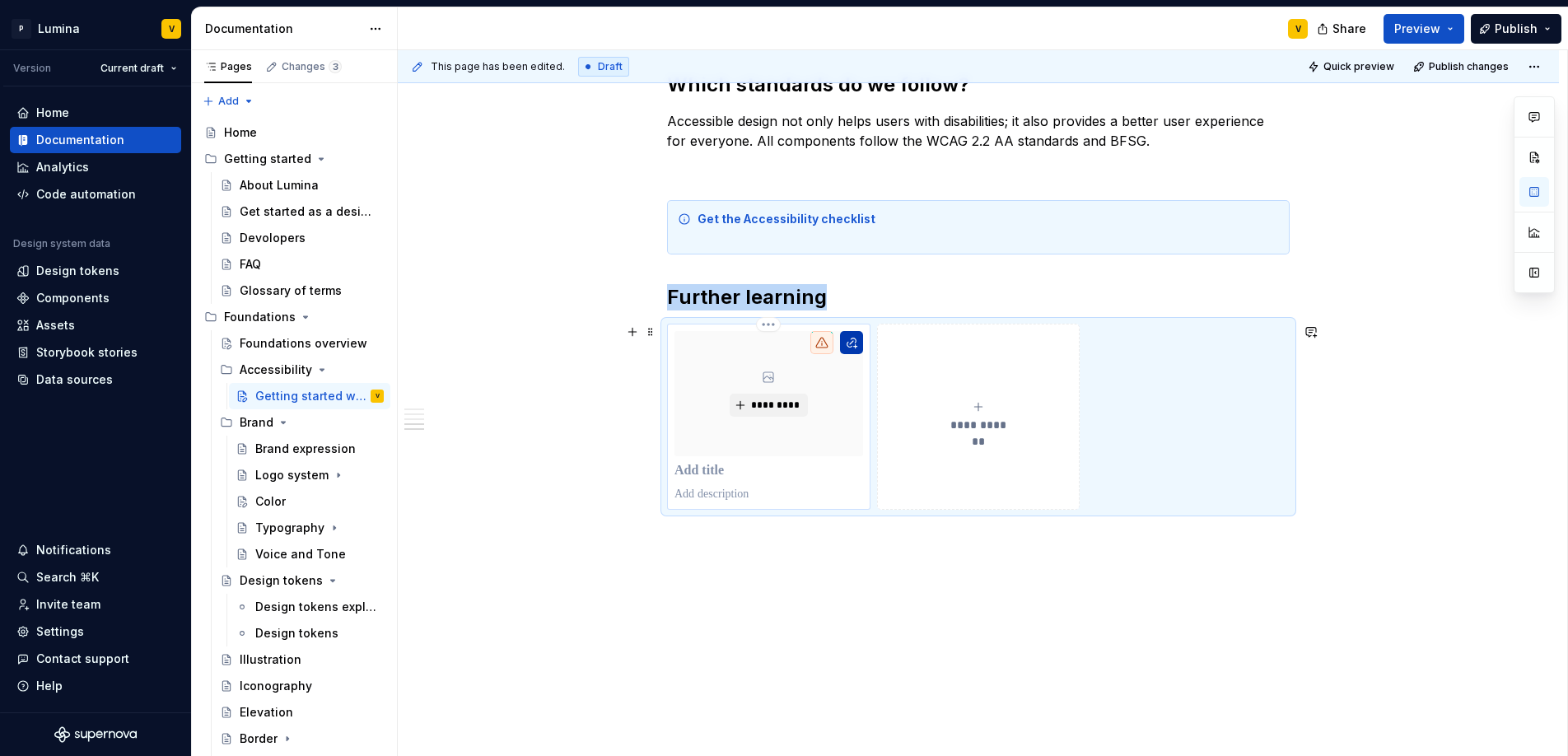
click at [850, 344] on button "button" at bounding box center [850, 342] width 23 height 23
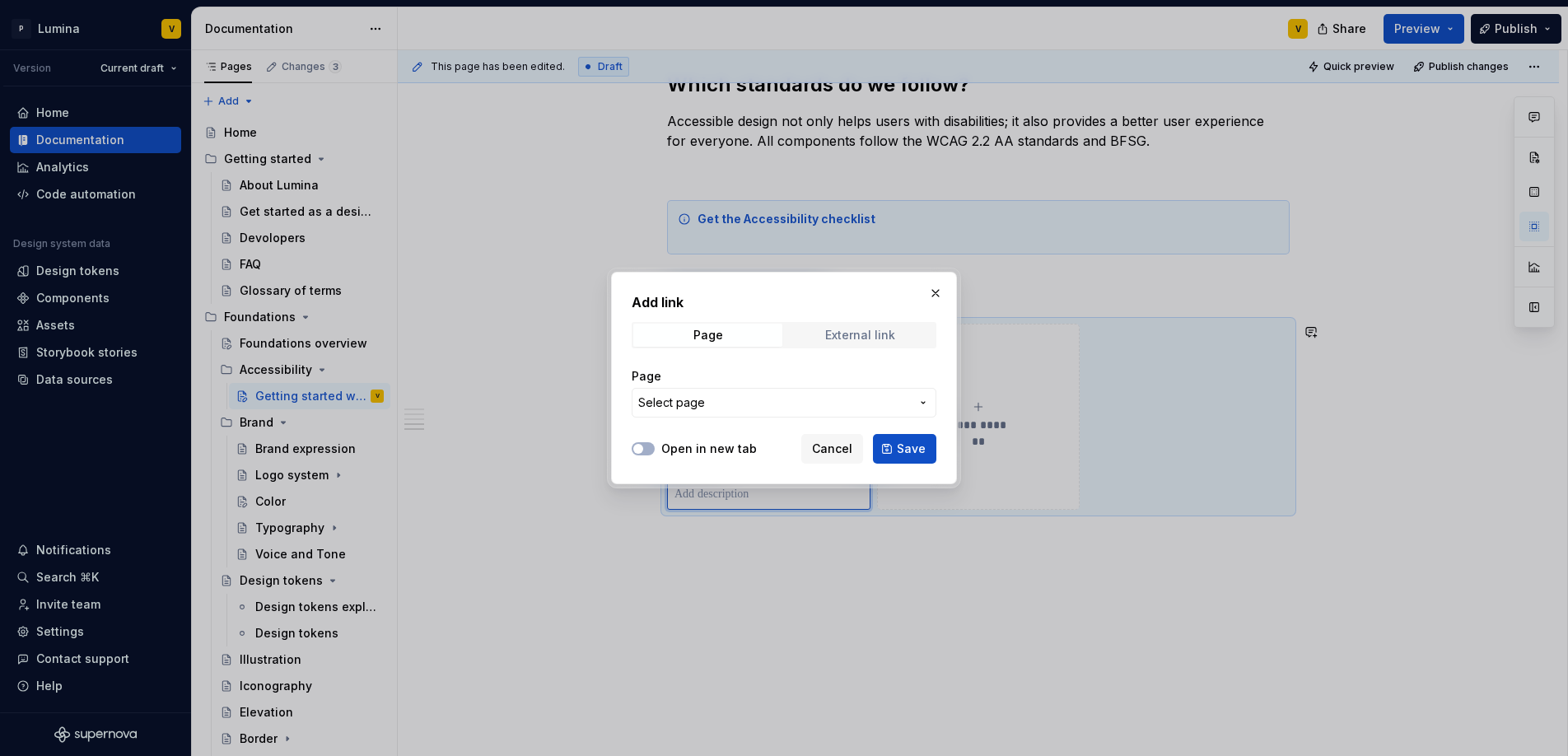
click at [845, 342] on span "External link" at bounding box center [860, 335] width 149 height 23
click at [762, 394] on input "URL" at bounding box center [784, 403] width 305 height 30
type textarea "*"
paste input "https://www.a11yproject.com/checklist/"
type input "https://www.a11yproject.com/checklist/"
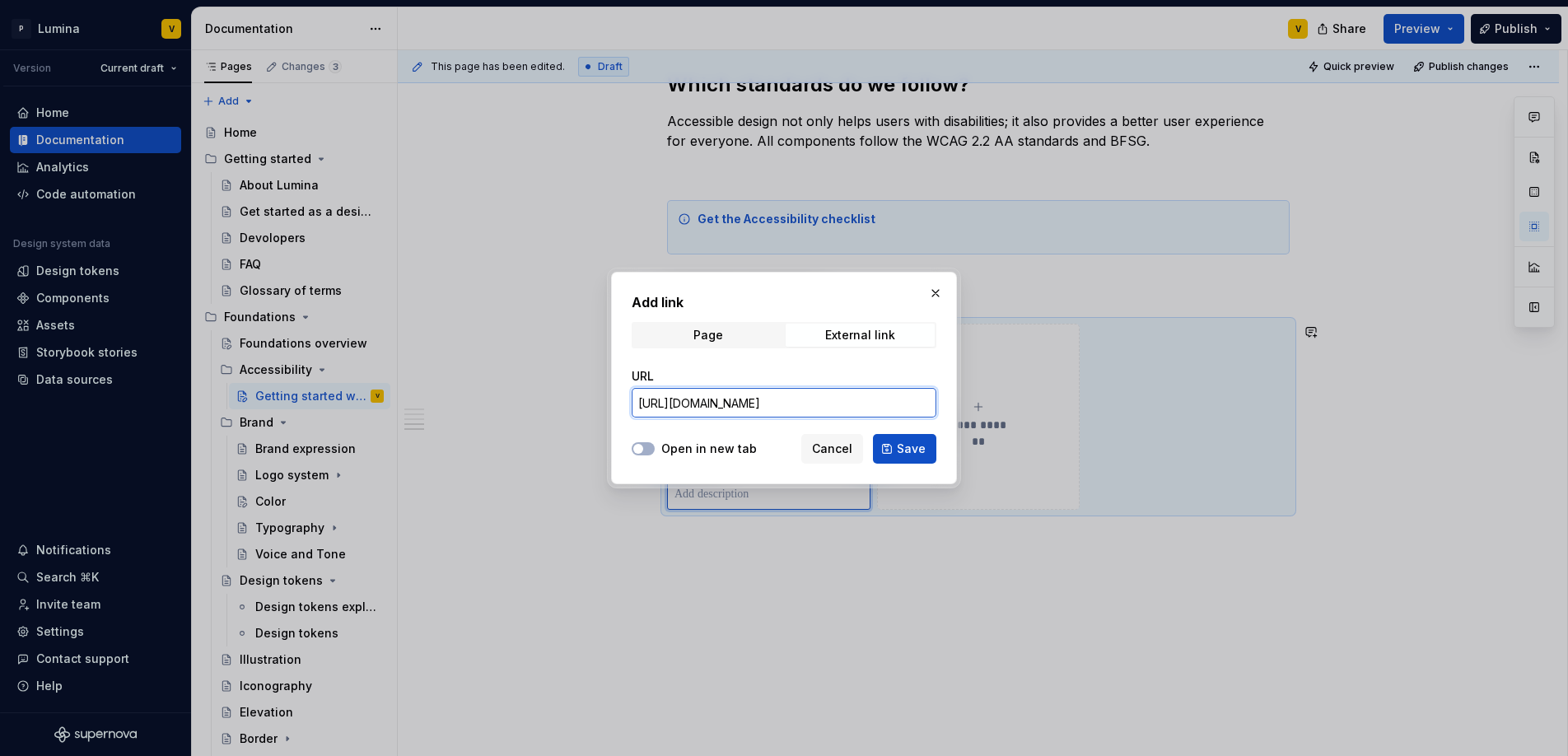
type textarea "*"
type input "https://www.a11yproject.com/checklist/"
click at [640, 447] on span "button" at bounding box center [638, 449] width 10 height 10
click at [915, 447] on span "Save" at bounding box center [911, 448] width 29 height 16
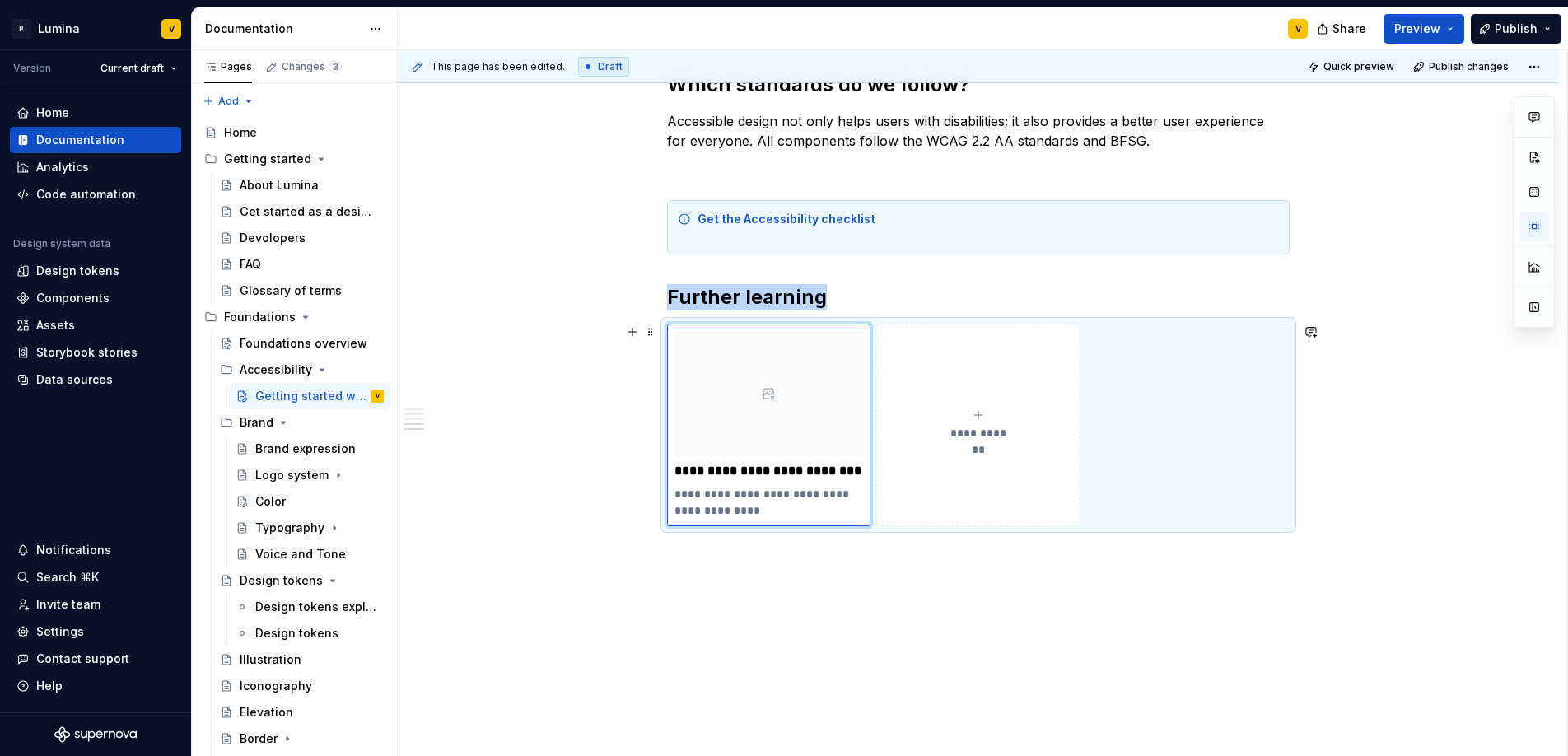
click at [958, 411] on div "**********" at bounding box center [978, 425] width 189 height 33
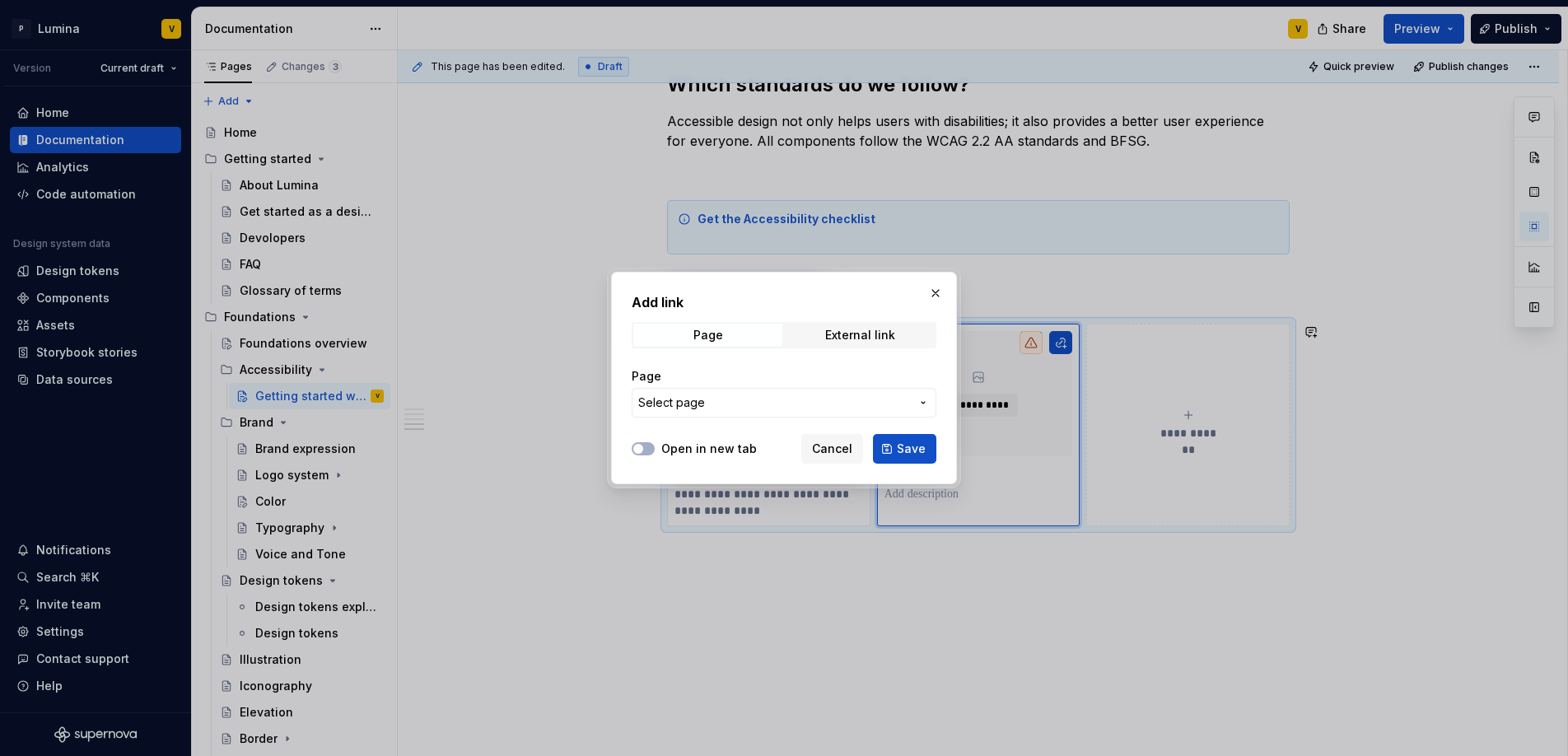
type textarea "*"
click at [831, 335] on div "External link" at bounding box center [860, 336] width 70 height 14
click at [724, 414] on input "URL" at bounding box center [784, 403] width 305 height 30
paste input "https://www.w3.org/WAI/WCAG22/Understanding/"
type input "https://www.w3.org/WAI/WCAG22/Understanding/"
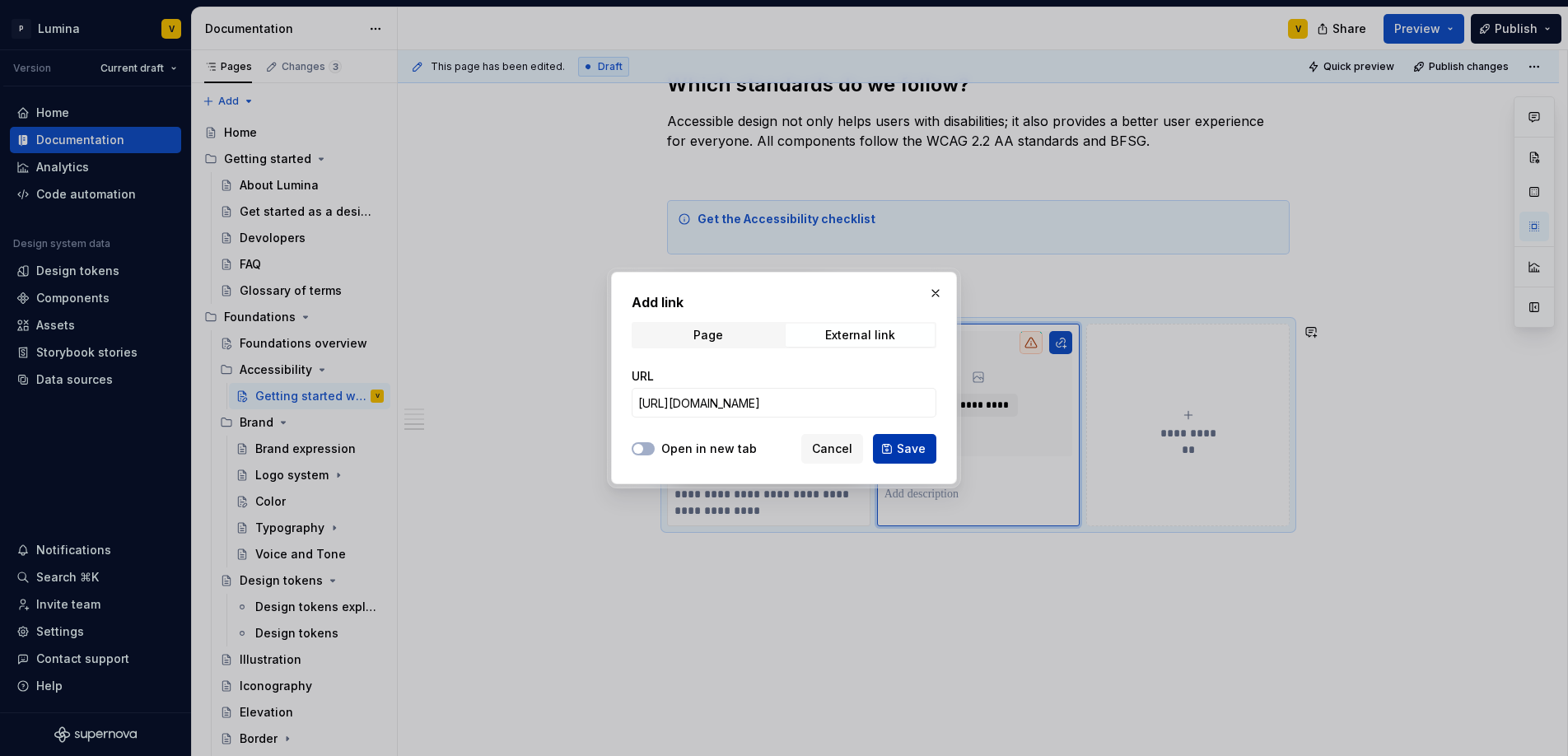
click at [901, 447] on span "Save" at bounding box center [911, 448] width 29 height 16
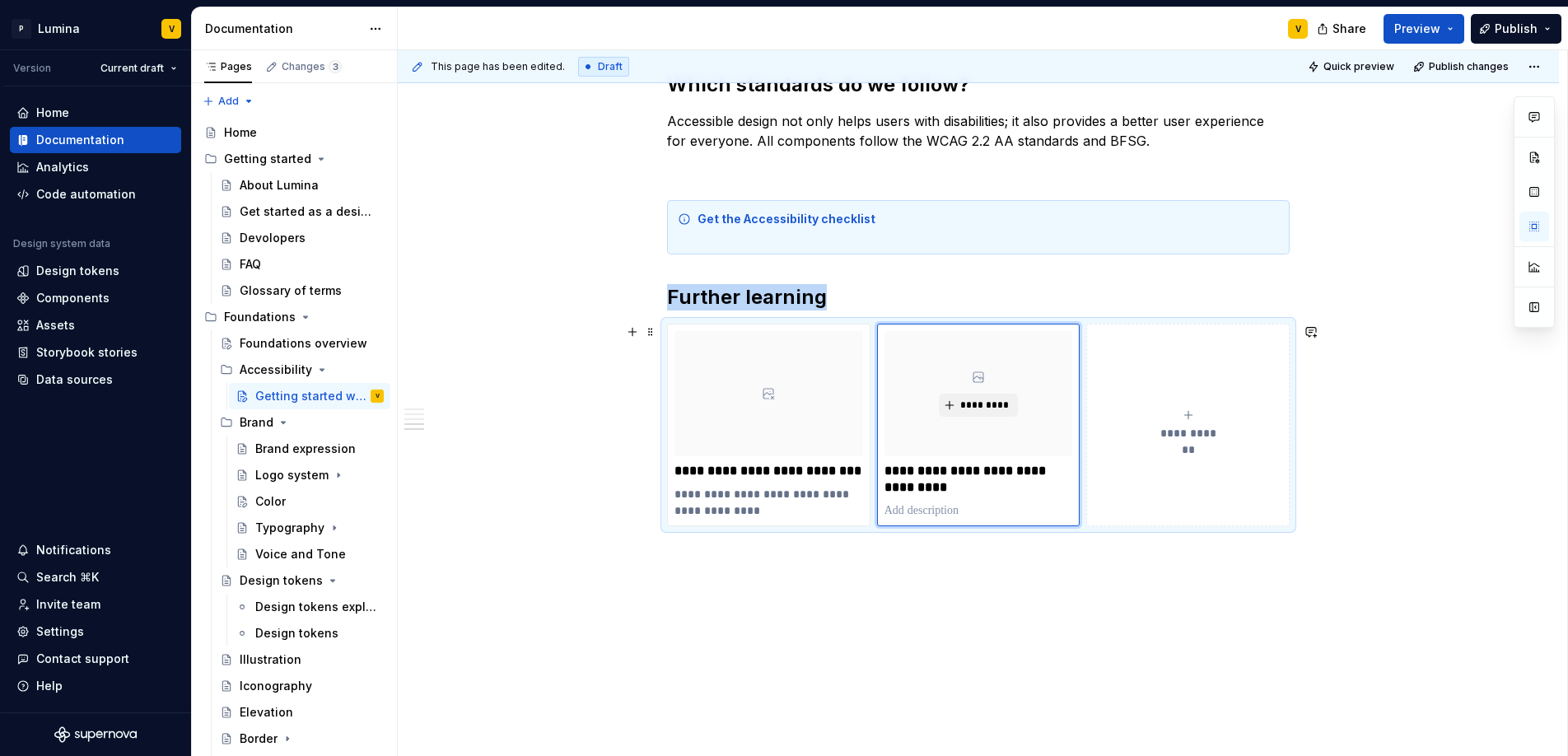
click at [1126, 452] on button "**********" at bounding box center [1188, 425] width 203 height 203
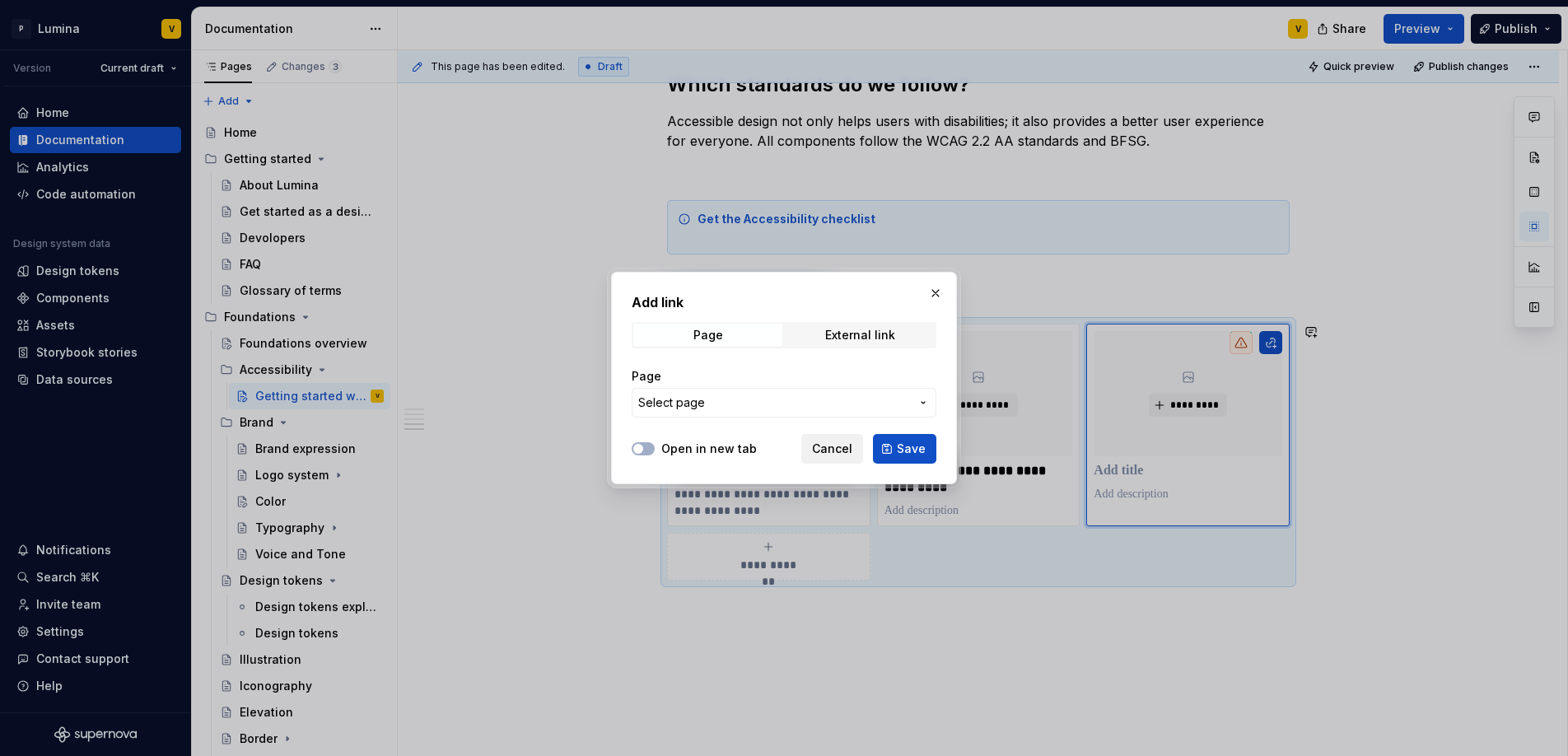
click at [838, 448] on span "Cancel" at bounding box center [832, 448] width 41 height 16
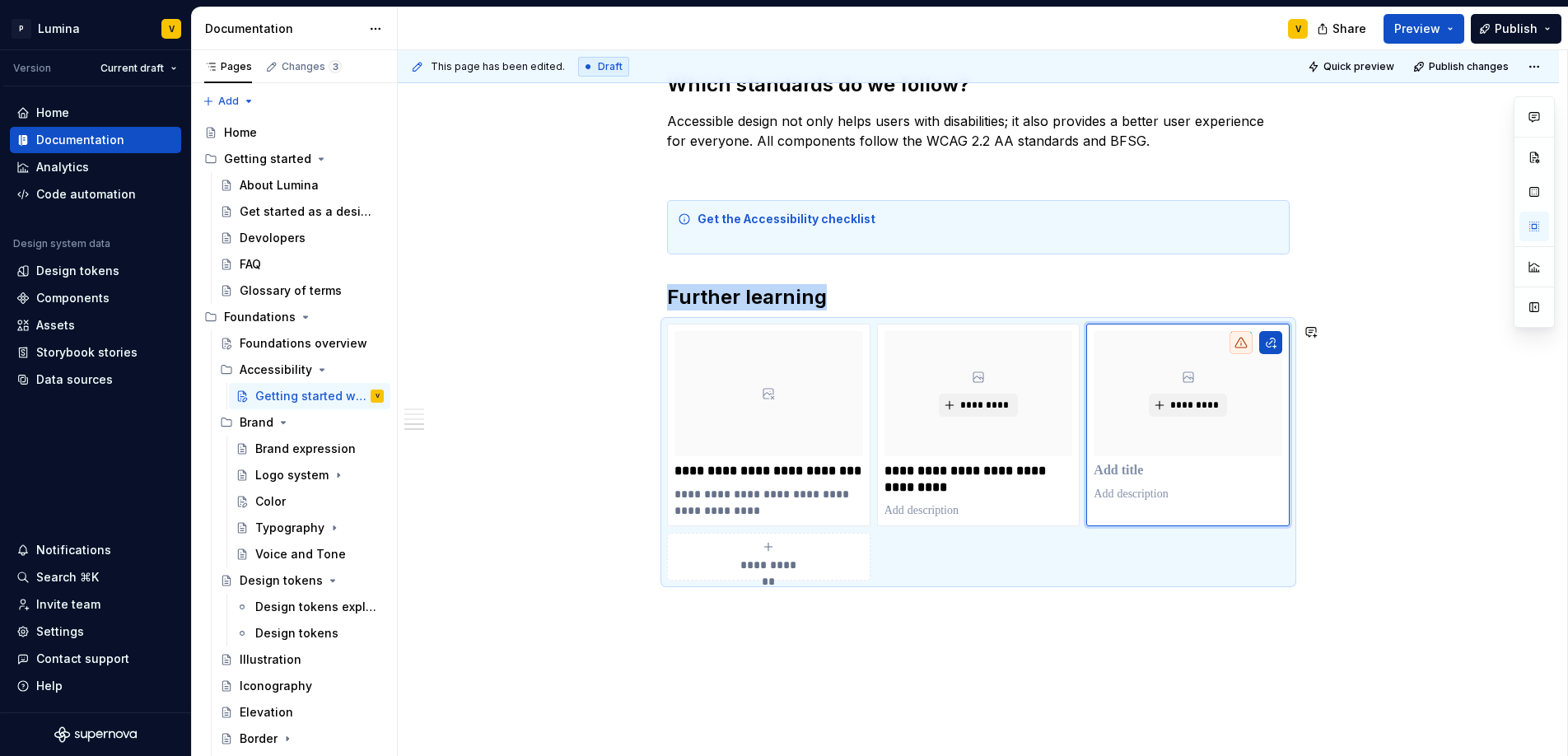
click at [764, 615] on div "**********" at bounding box center [978, 97] width 1161 height 1463
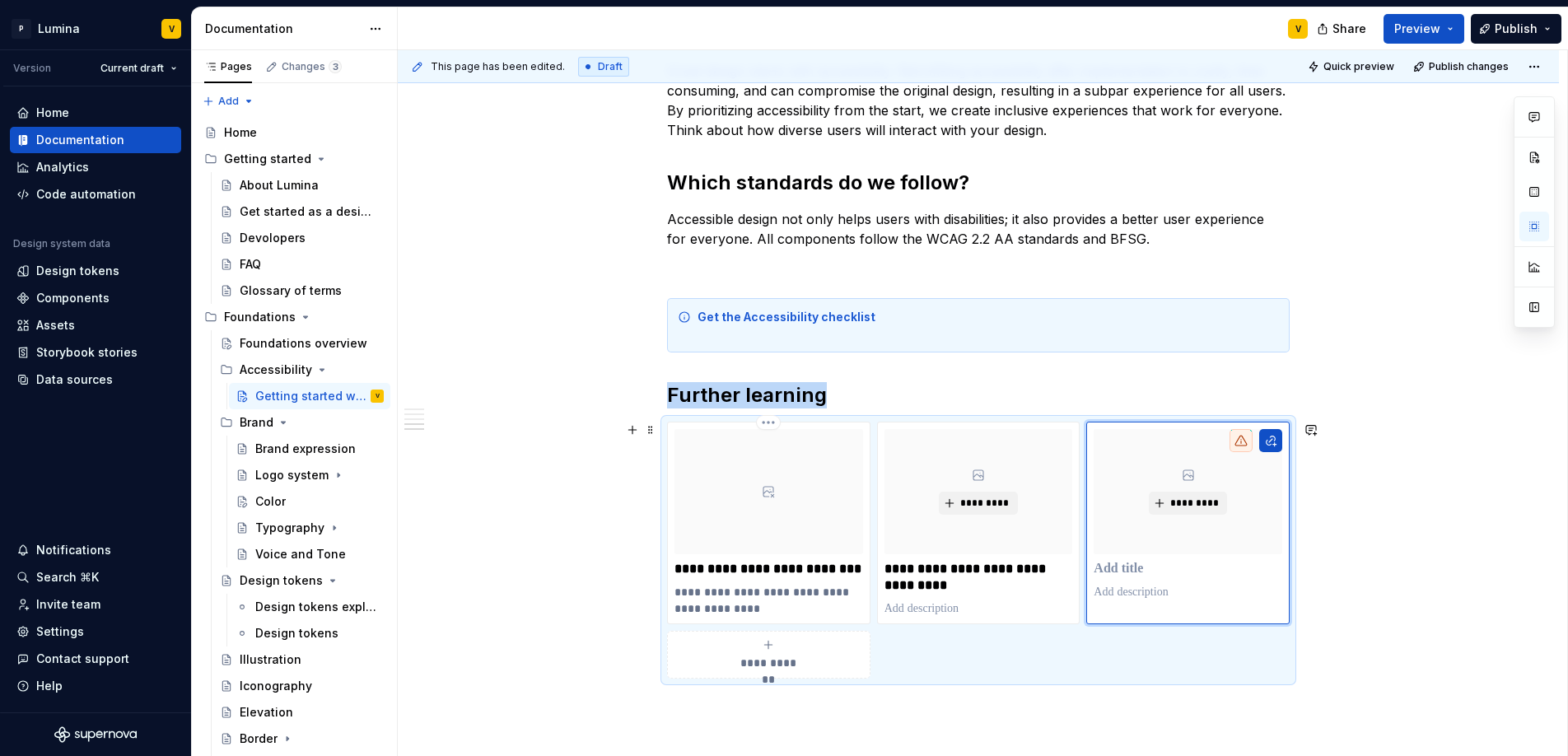
scroll to position [792, 0]
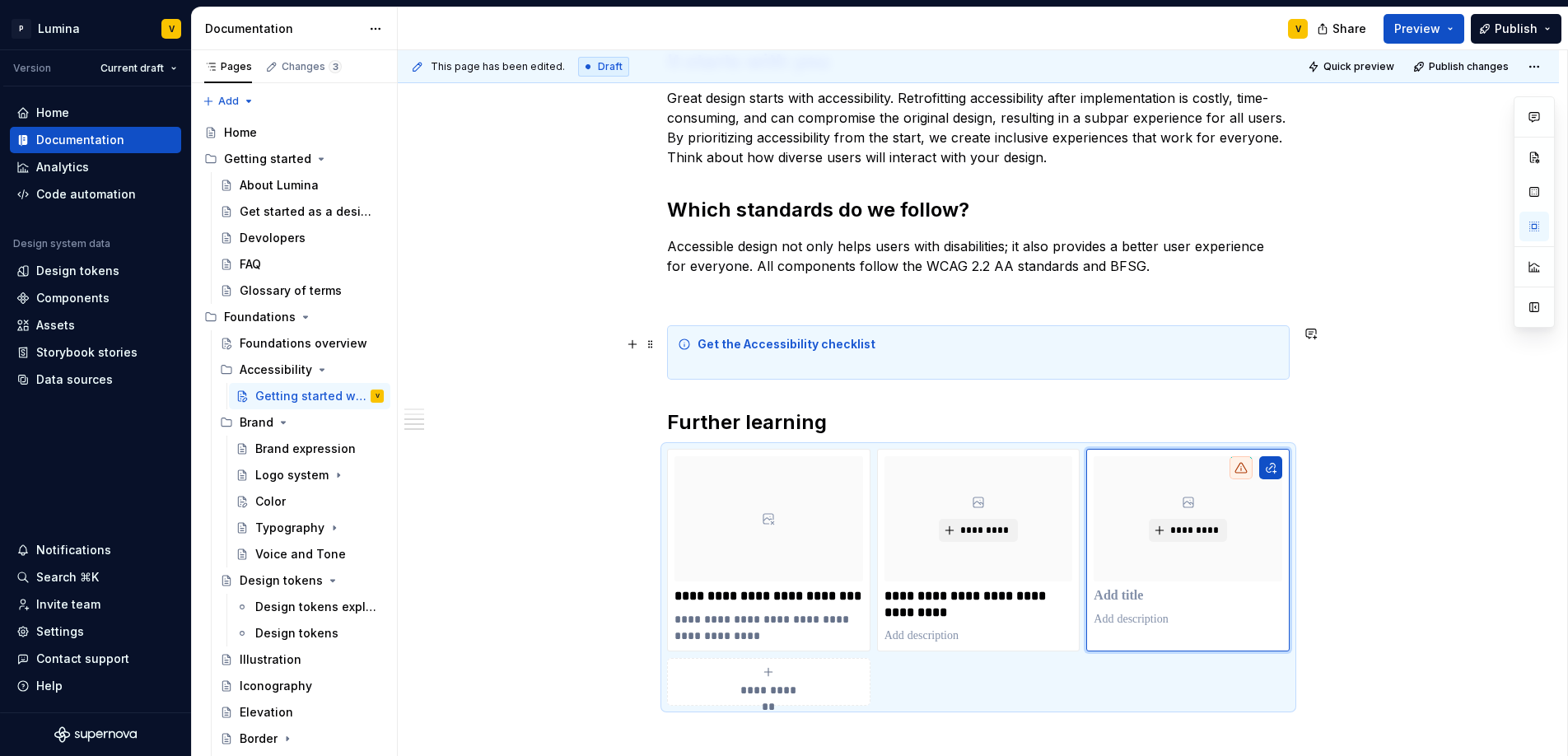
click at [805, 364] on div "Get the Accessibility checklist" at bounding box center [988, 353] width 581 height 33
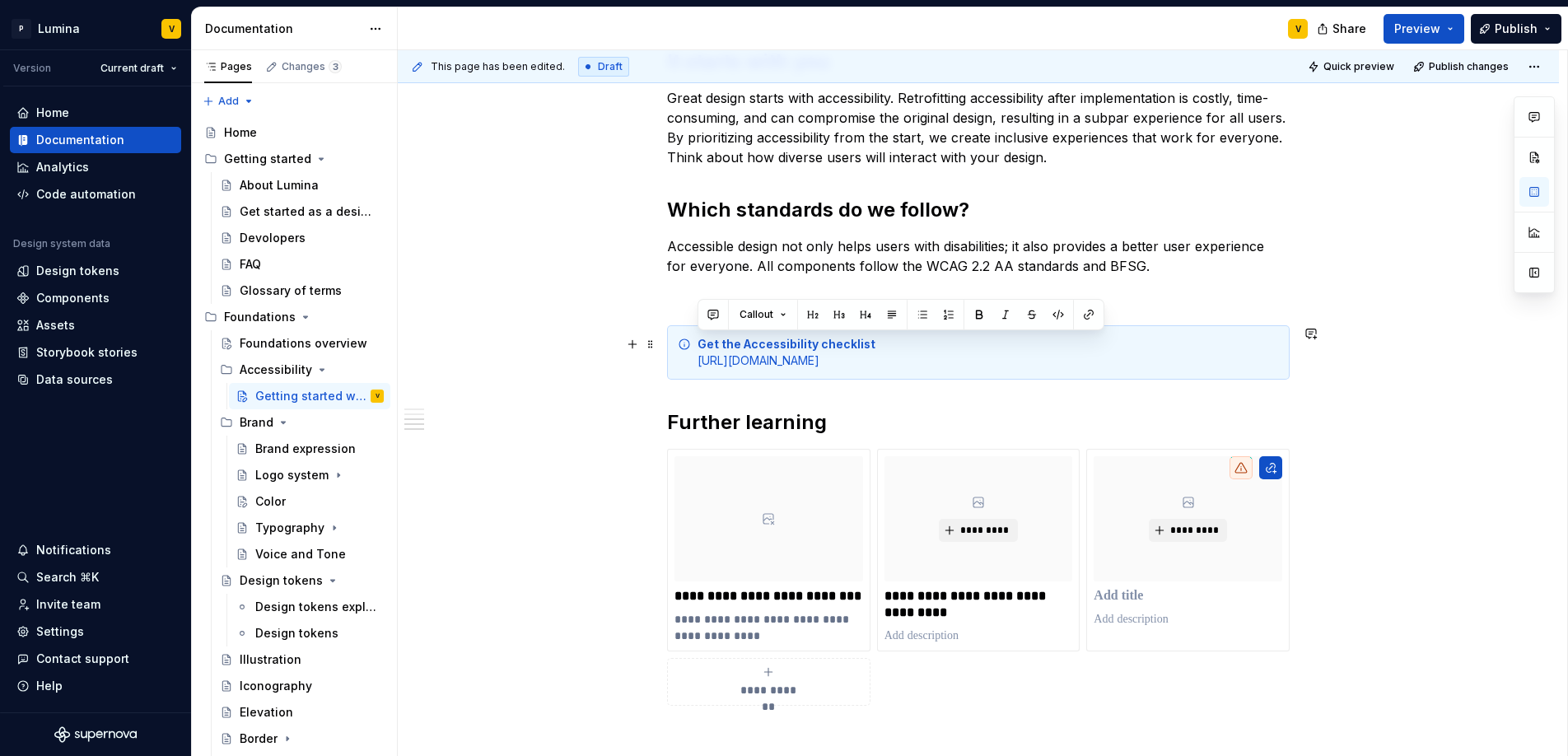
drag, startPoint x: 797, startPoint y: 376, endPoint x: 682, endPoint y: 357, distance: 116.6
click at [682, 357] on div "Get the Accessibility checklist https://www.notion.so/phase6/Full-Checklist-Acc…" at bounding box center [978, 353] width 623 height 54
click at [894, 380] on div "Get the Accessibility checklist https://www.notion.so/phase6/Full-Checklist-Acc…" at bounding box center [978, 353] width 623 height 54
drag, startPoint x: 801, startPoint y: 384, endPoint x: 691, endPoint y: 366, distance: 111.5
click at [691, 366] on div "Get the Accessibility checklist https://www.notion.so/phase6/Full-Checklist-Acc…" at bounding box center [978, 353] width 623 height 54
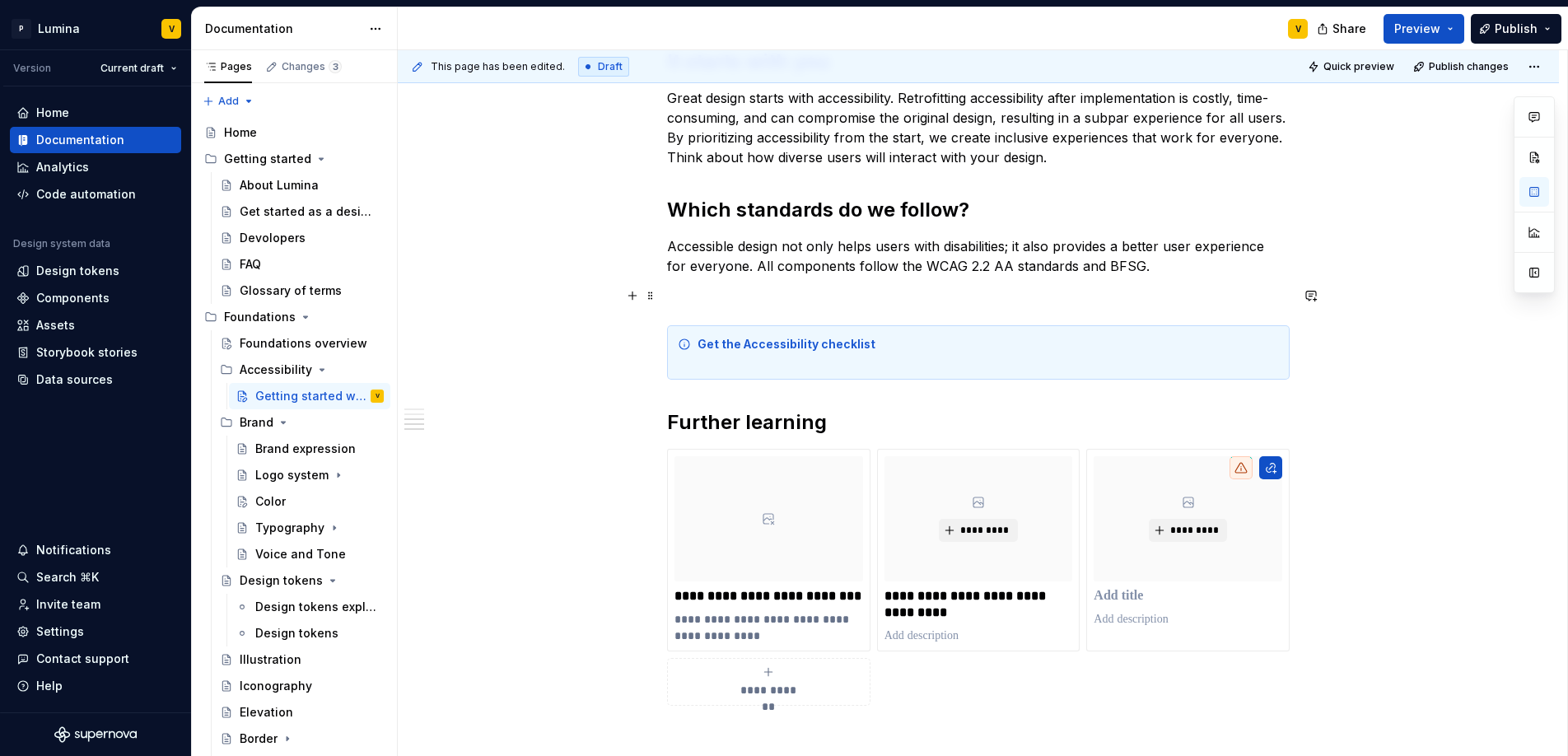
type textarea "*"
drag, startPoint x: 854, startPoint y: 364, endPoint x: 690, endPoint y: 366, distance: 164.0
click at [690, 366] on div "Get the Accessibility checklist Full Checklist Accessibility" at bounding box center [978, 353] width 623 height 54
click at [983, 328] on button "button" at bounding box center [978, 331] width 23 height 23
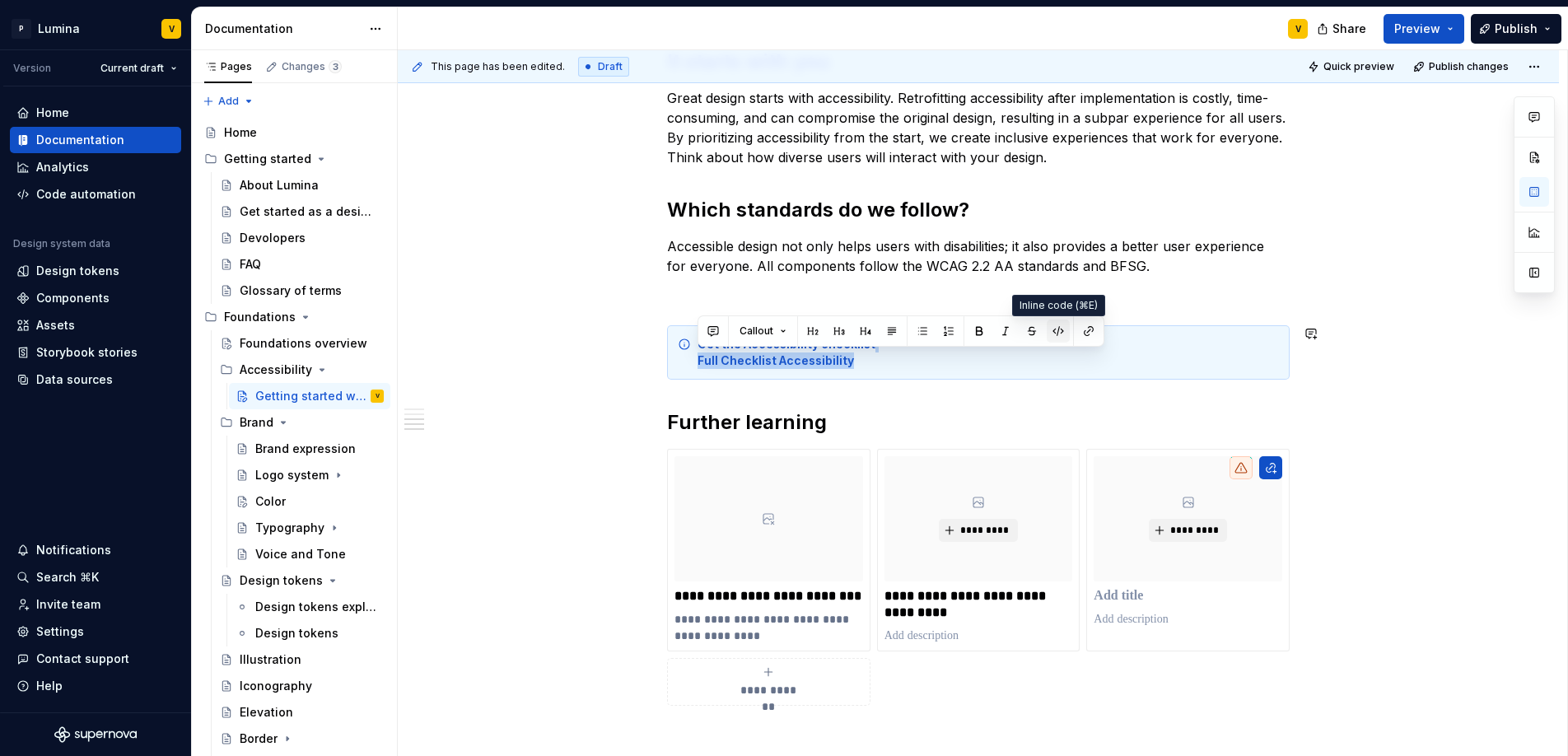
drag, startPoint x: 1060, startPoint y: 331, endPoint x: 1050, endPoint y: 334, distance: 10.4
click at [1060, 331] on button "button" at bounding box center [1057, 331] width 23 height 23
click at [1053, 334] on button "button" at bounding box center [1060, 333] width 23 height 23
click at [1086, 336] on button "button" at bounding box center [1088, 331] width 23 height 23
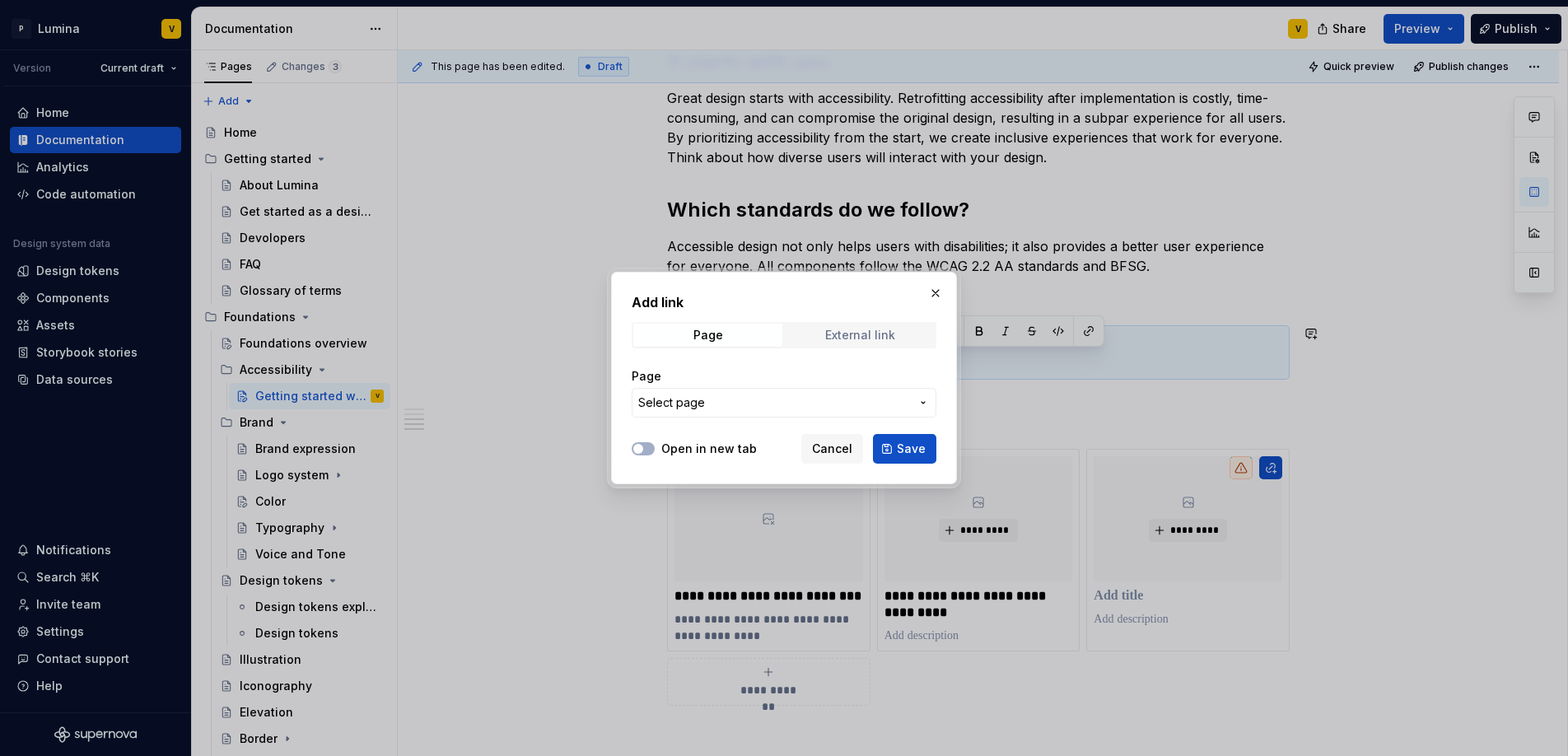
click at [851, 336] on div "External link" at bounding box center [860, 336] width 70 height 14
click at [728, 405] on input "URL" at bounding box center [784, 403] width 305 height 30
paste input "Full Checklist Accessibility"
type input "Full Checklist Accessibility"
click at [889, 450] on button "Save" at bounding box center [904, 448] width 64 height 30
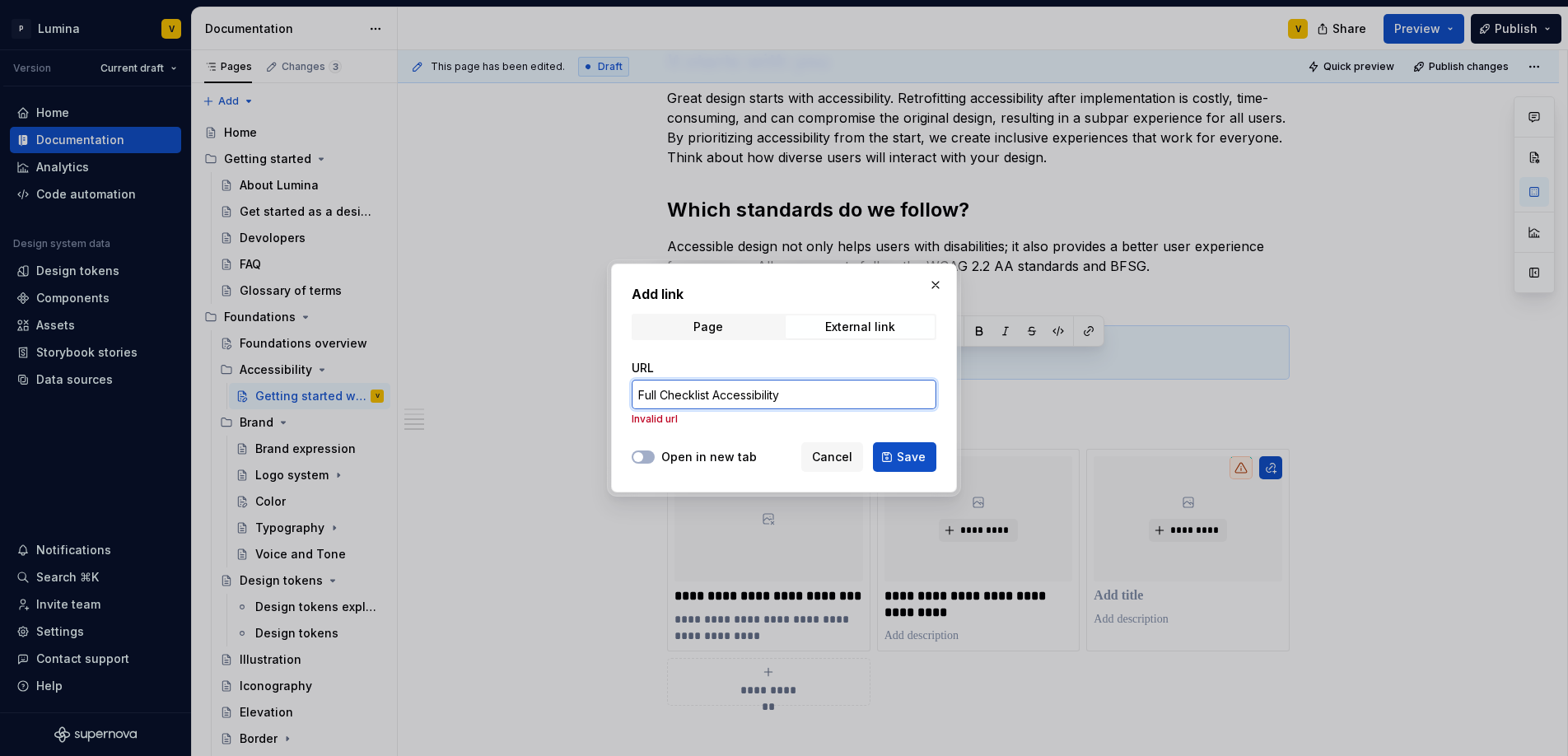
drag, startPoint x: 798, startPoint y: 398, endPoint x: 622, endPoint y: 397, distance: 176.0
click at [627, 399] on div "Add link Page External link URL Full Checklist Accessibility Invalid url Open i…" at bounding box center [784, 378] width 346 height 229
paste input "https://www.notion.so/phase6/Full-Checklist-Accessibility-1c288a8f893880cb99a9f…"
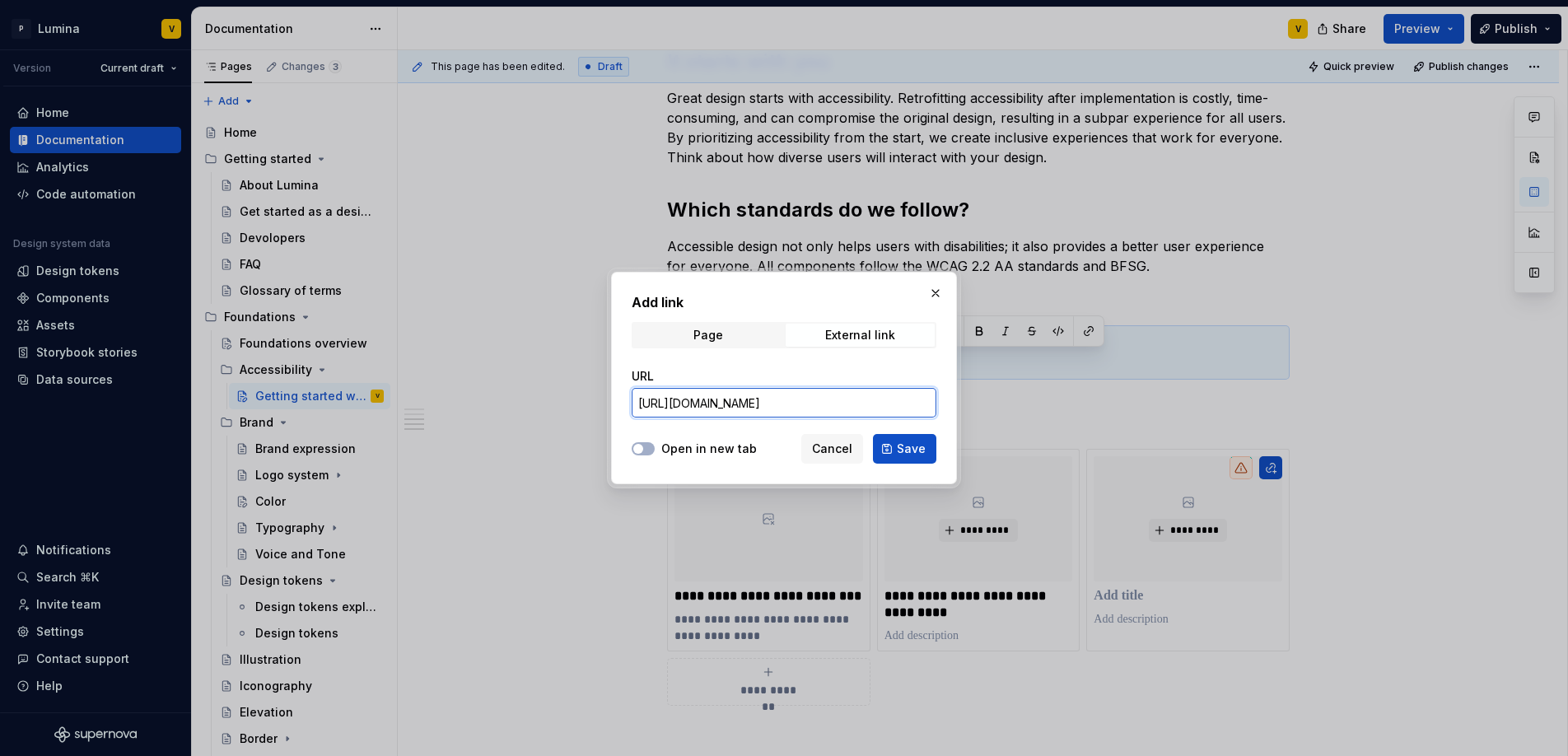
scroll to position [0, 341]
type input "https://www.notion.so/phase6/Full-Checklist-Accessibility-1c288a8f893880cb99a9f…"
click at [658, 449] on div "Open in new tab" at bounding box center [695, 448] width 125 height 16
click at [900, 444] on span "Save" at bounding box center [911, 448] width 29 height 16
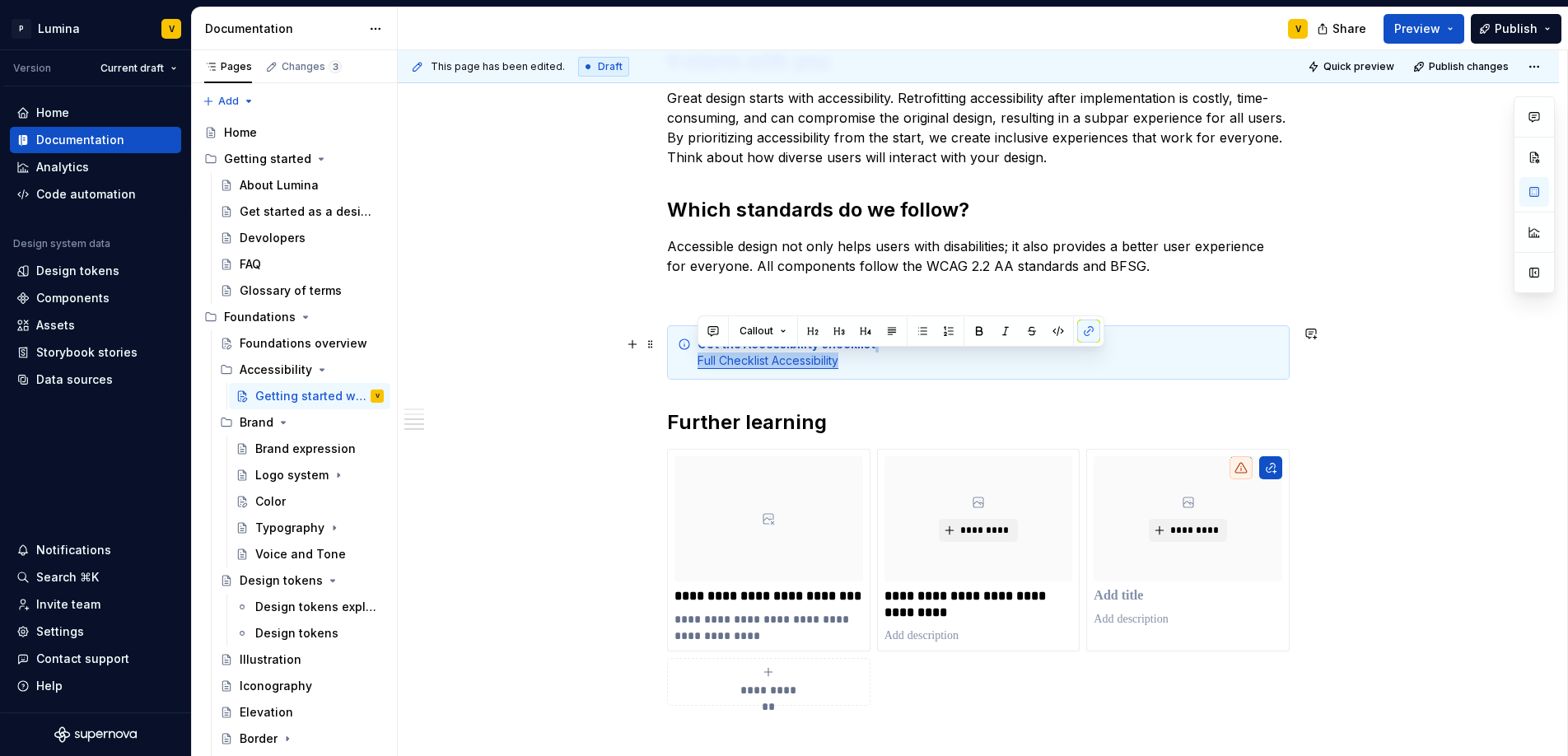
click at [856, 371] on div "Get the Accessibility checklist Full Checklist Accessibility" at bounding box center [978, 353] width 623 height 54
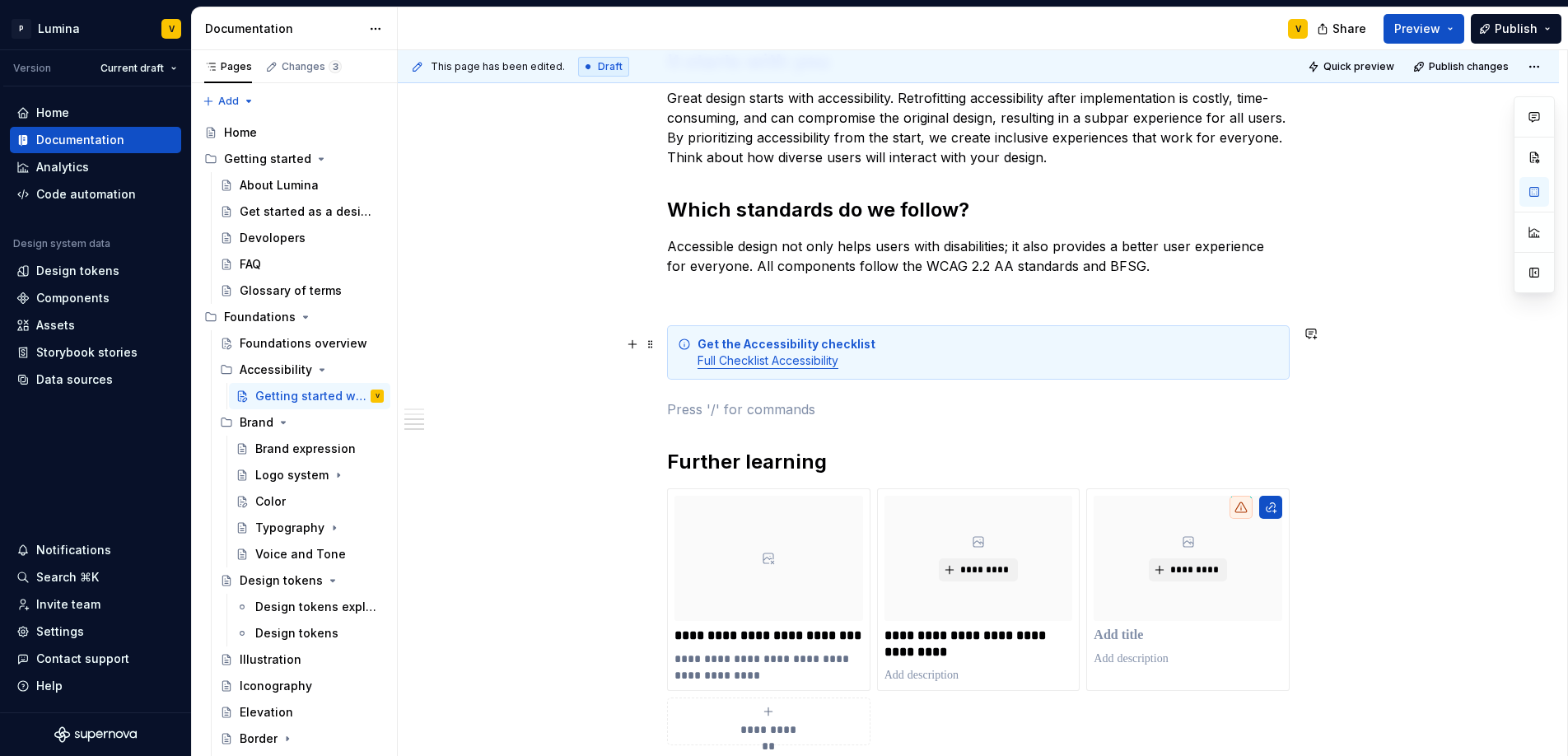
click at [848, 353] on div "Get the Accessibility checklist Full Checklist Accessibility" at bounding box center [988, 353] width 581 height 33
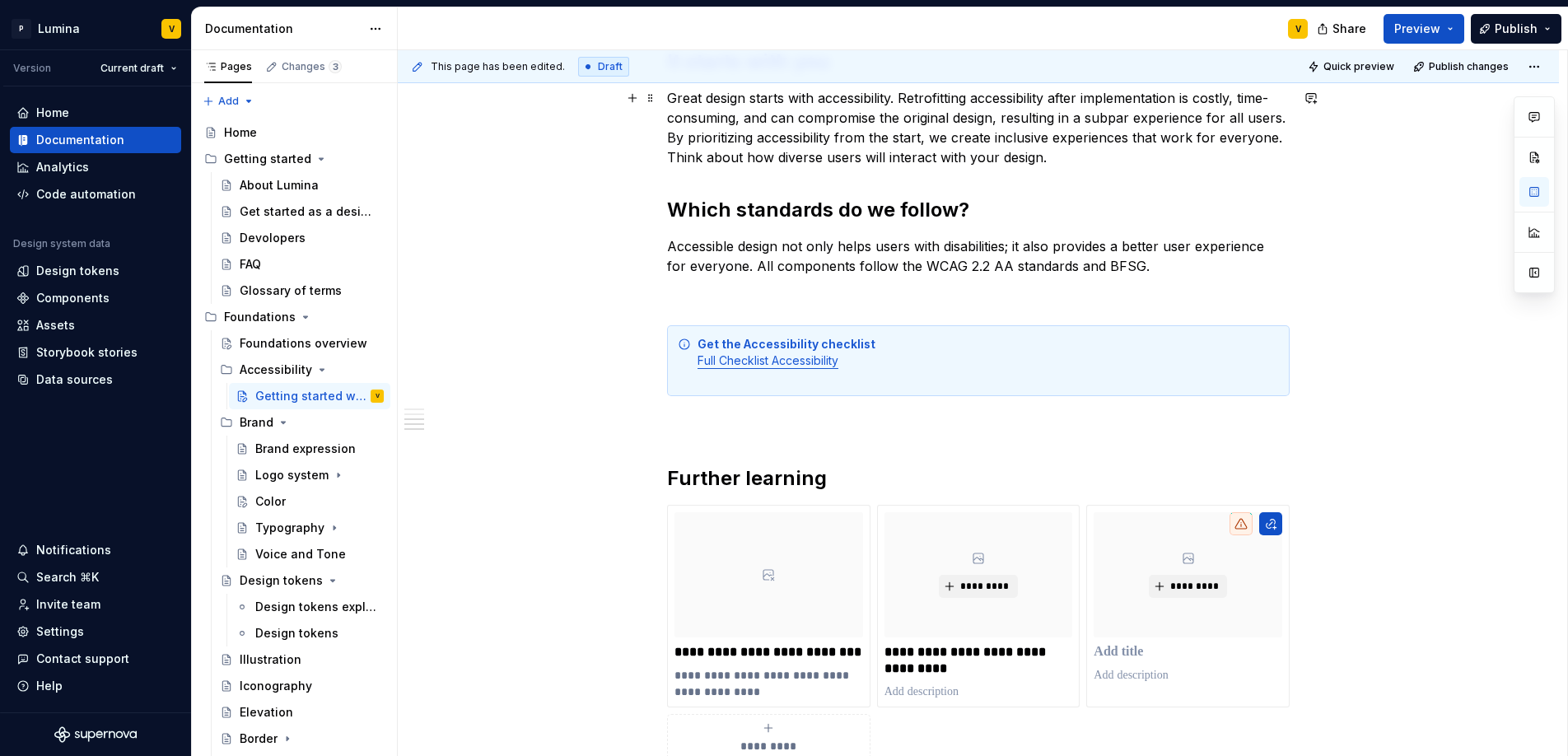
type textarea "*"
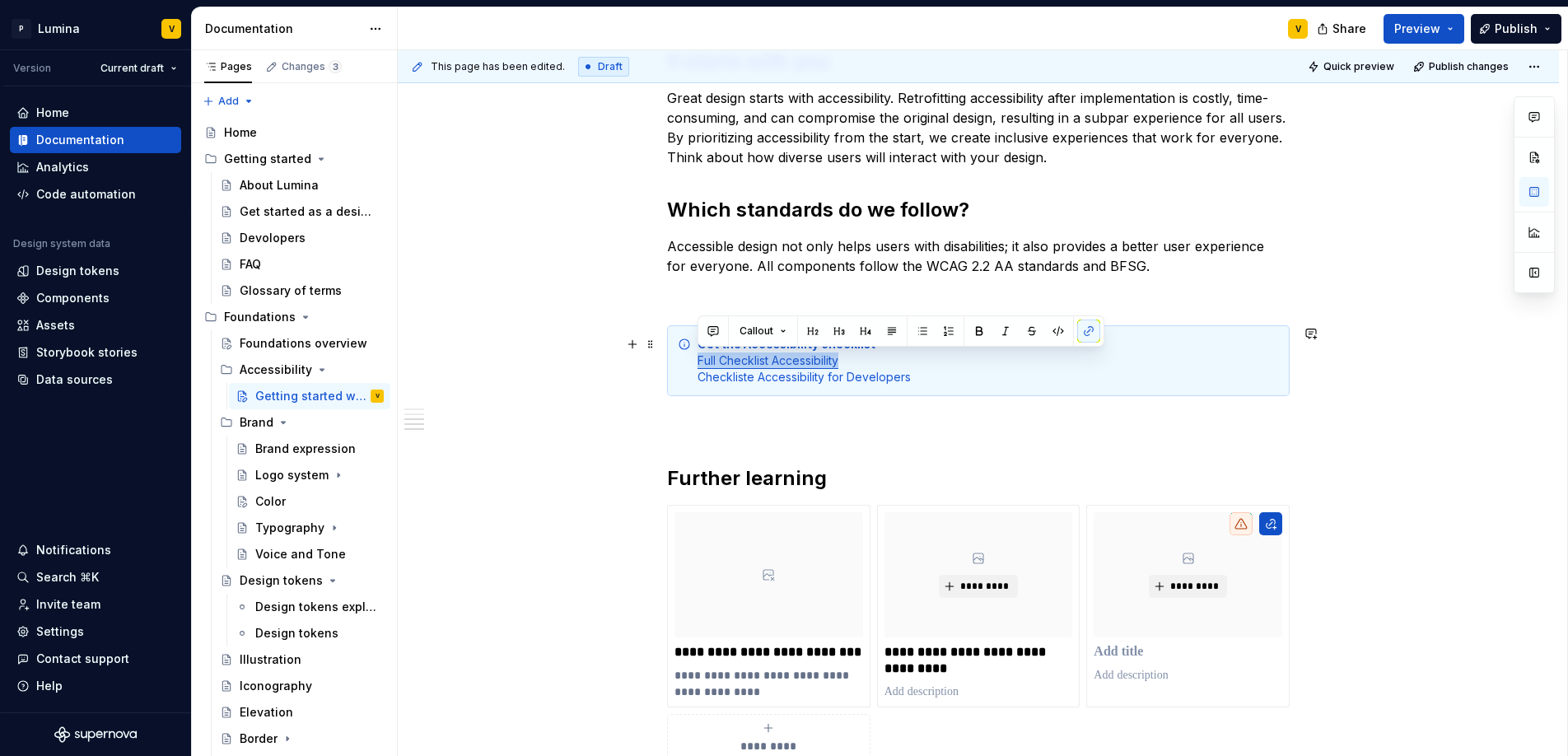
drag, startPoint x: 852, startPoint y: 359, endPoint x: 691, endPoint y: 364, distance: 161.1
click at [691, 364] on div "Get the Accessibility checklist Full Checklist Accessibility Checkliste Accessi…" at bounding box center [978, 361] width 623 height 71
click at [976, 330] on button "button" at bounding box center [978, 331] width 23 height 23
drag, startPoint x: 923, startPoint y: 381, endPoint x: 861, endPoint y: 368, distance: 63.3
click at [694, 375] on div "Get the Accessibility checklist Full Checklist Accessibility Checkliste Accessi…" at bounding box center [978, 361] width 623 height 71
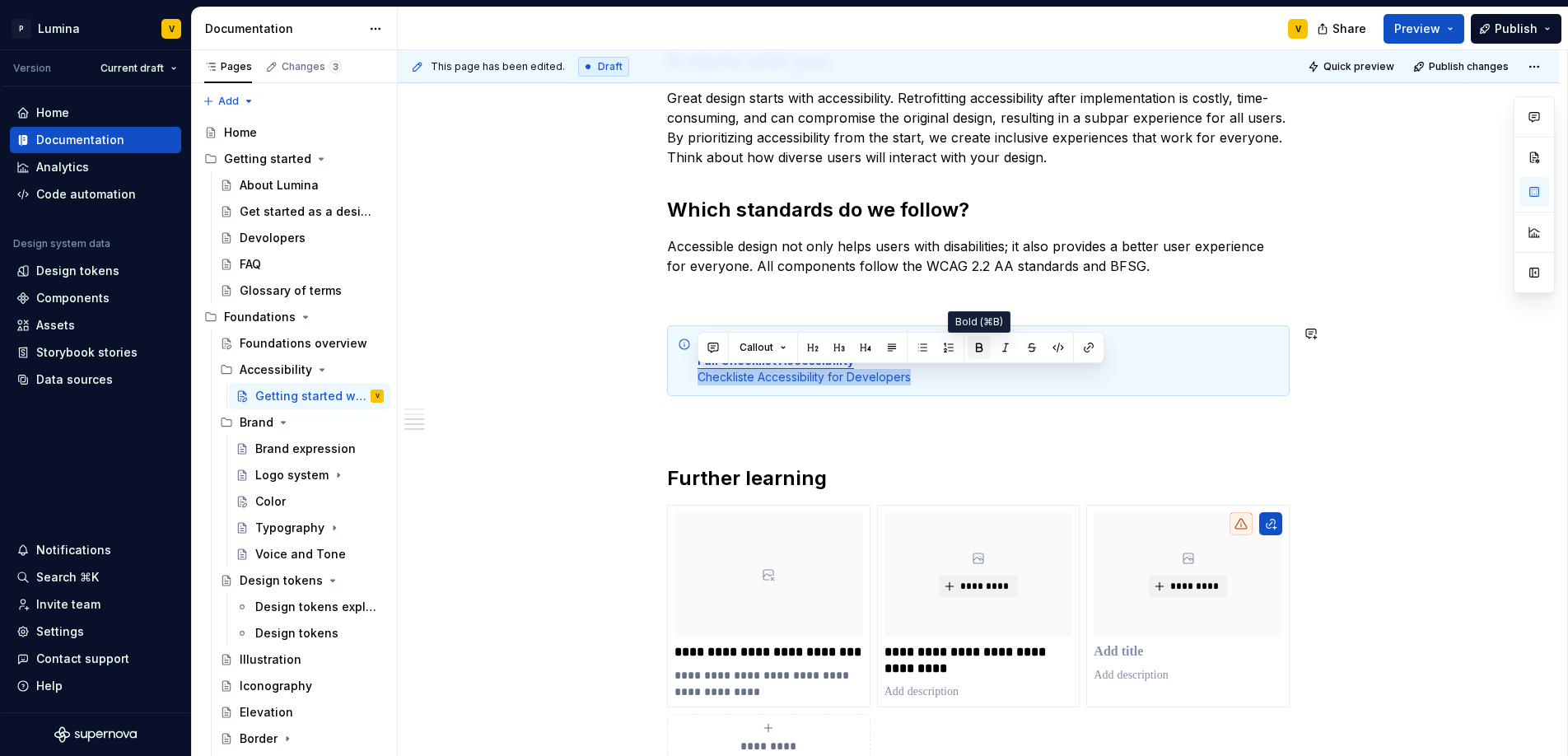
click at [978, 347] on button "button" at bounding box center [978, 347] width 23 height 23
click at [1088, 349] on button "button" at bounding box center [1088, 347] width 23 height 23
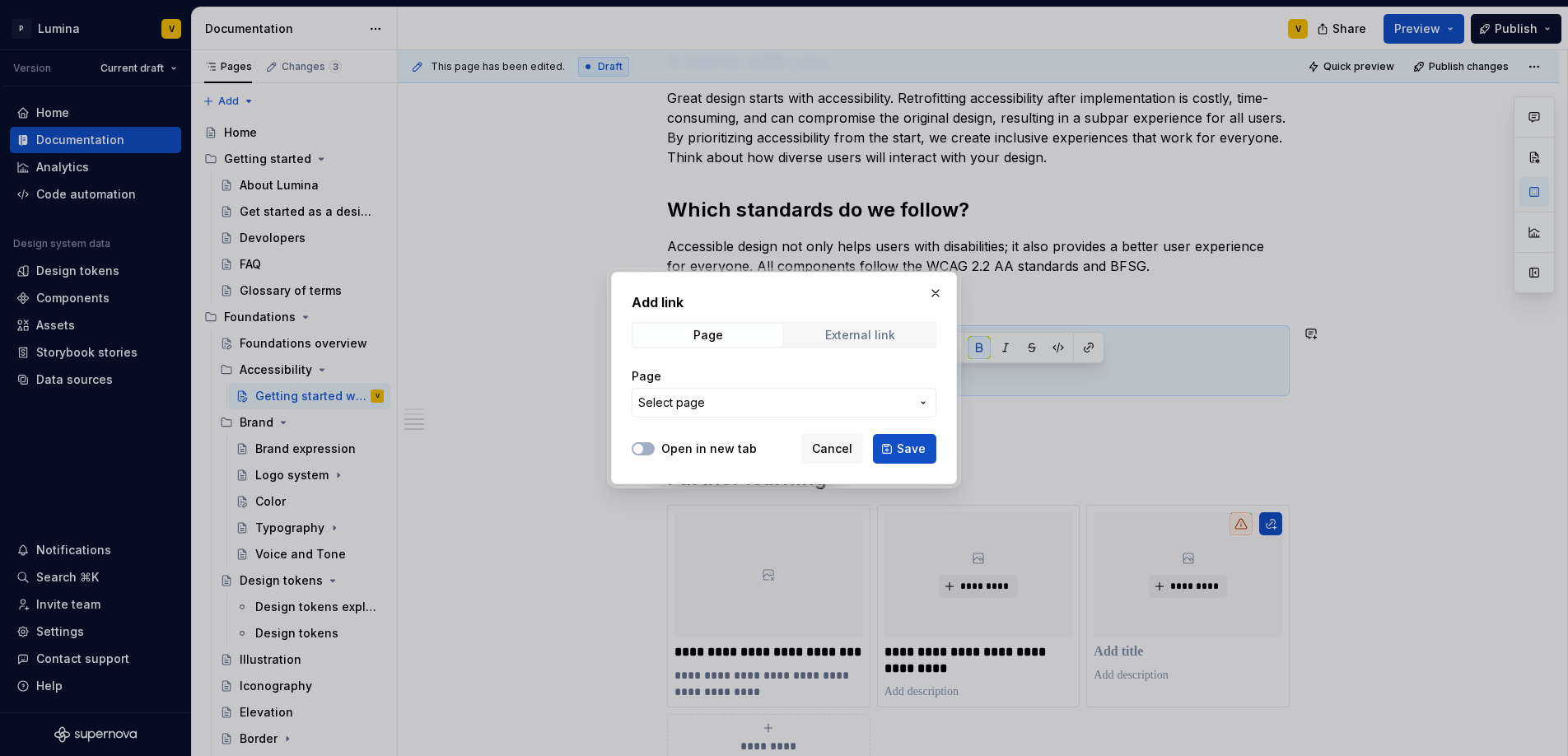
click at [889, 344] on span "External link" at bounding box center [860, 335] width 149 height 23
click at [726, 406] on input "URL" at bounding box center [784, 403] width 305 height 30
paste input "https://www.notion.so/phase6/Checkliste-Accessibility-for-Developers-1ce88a8f89…"
type input "https://www.notion.so/phase6/Checkliste-Accessibility-for-Developers-1ce88a8f89…"
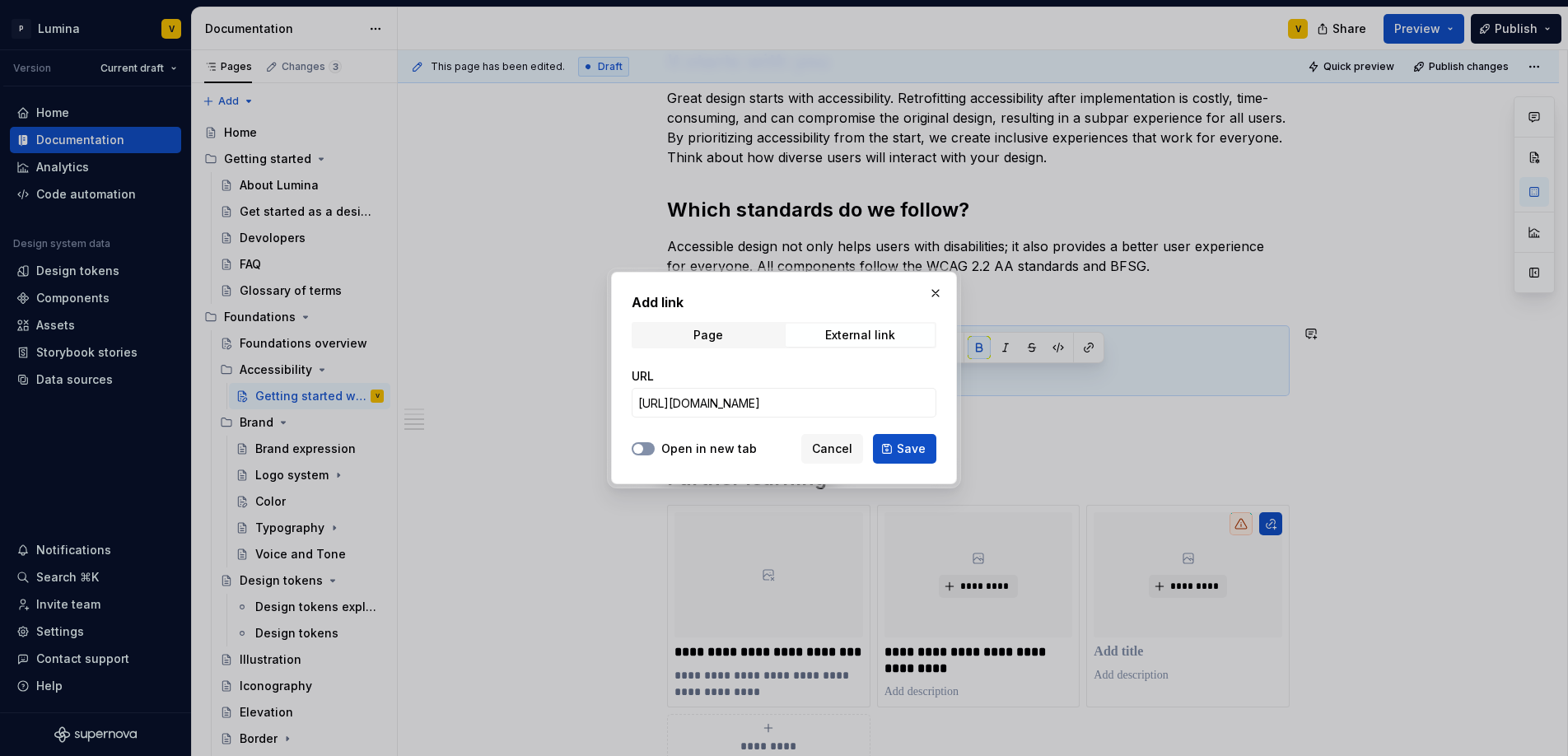
click at [642, 448] on span "button" at bounding box center [638, 449] width 10 height 10
click at [902, 453] on span "Save" at bounding box center [911, 448] width 29 height 16
type textarea "*"
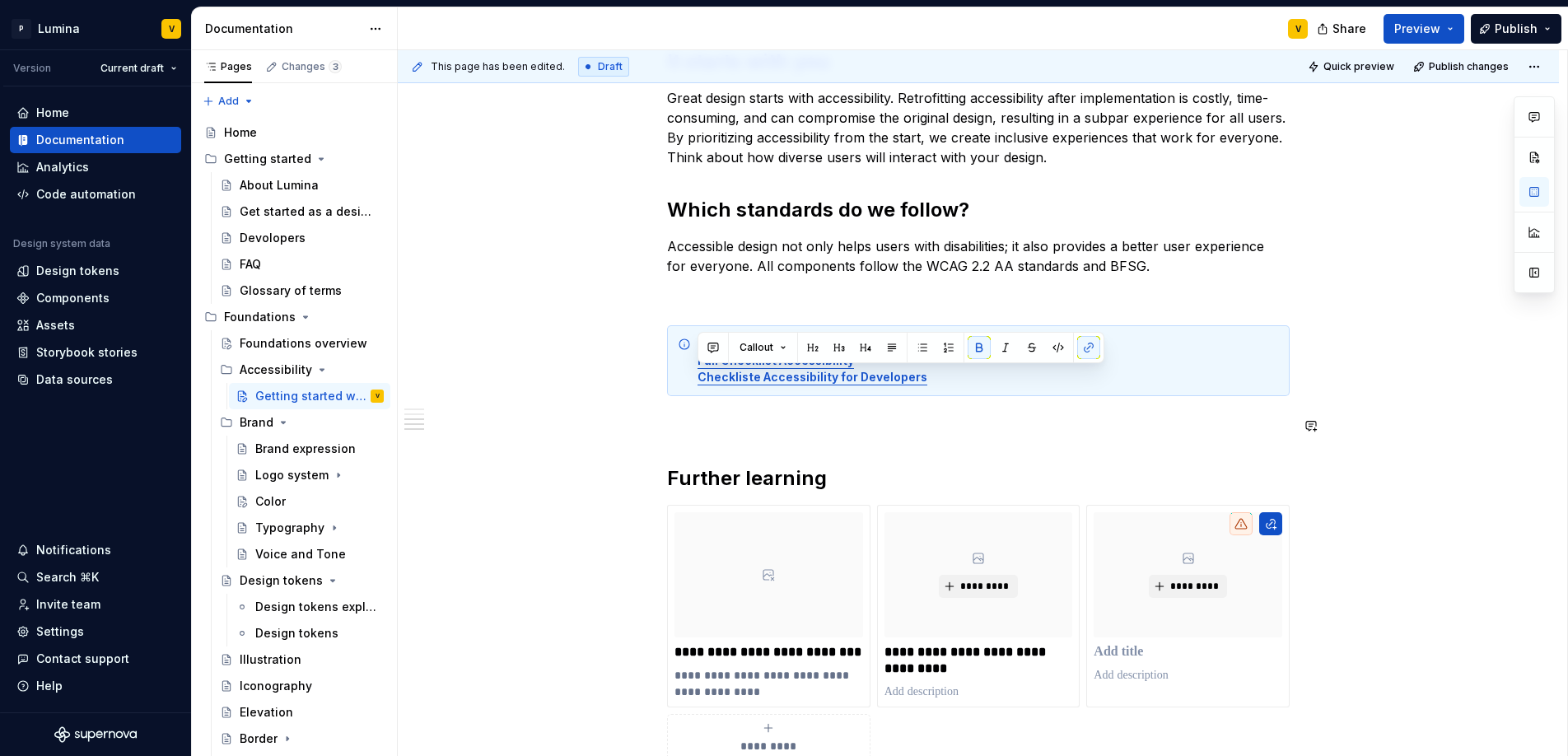
click at [922, 392] on div "Get the Accessibility checklist Full Checklist Accessibility Checkliste Accessi…" at bounding box center [978, 361] width 623 height 71
click at [927, 376] on div "Get the Accessibility checklist Full Checklist Accessibility Checkliste Accessi…" at bounding box center [988, 361] width 581 height 49
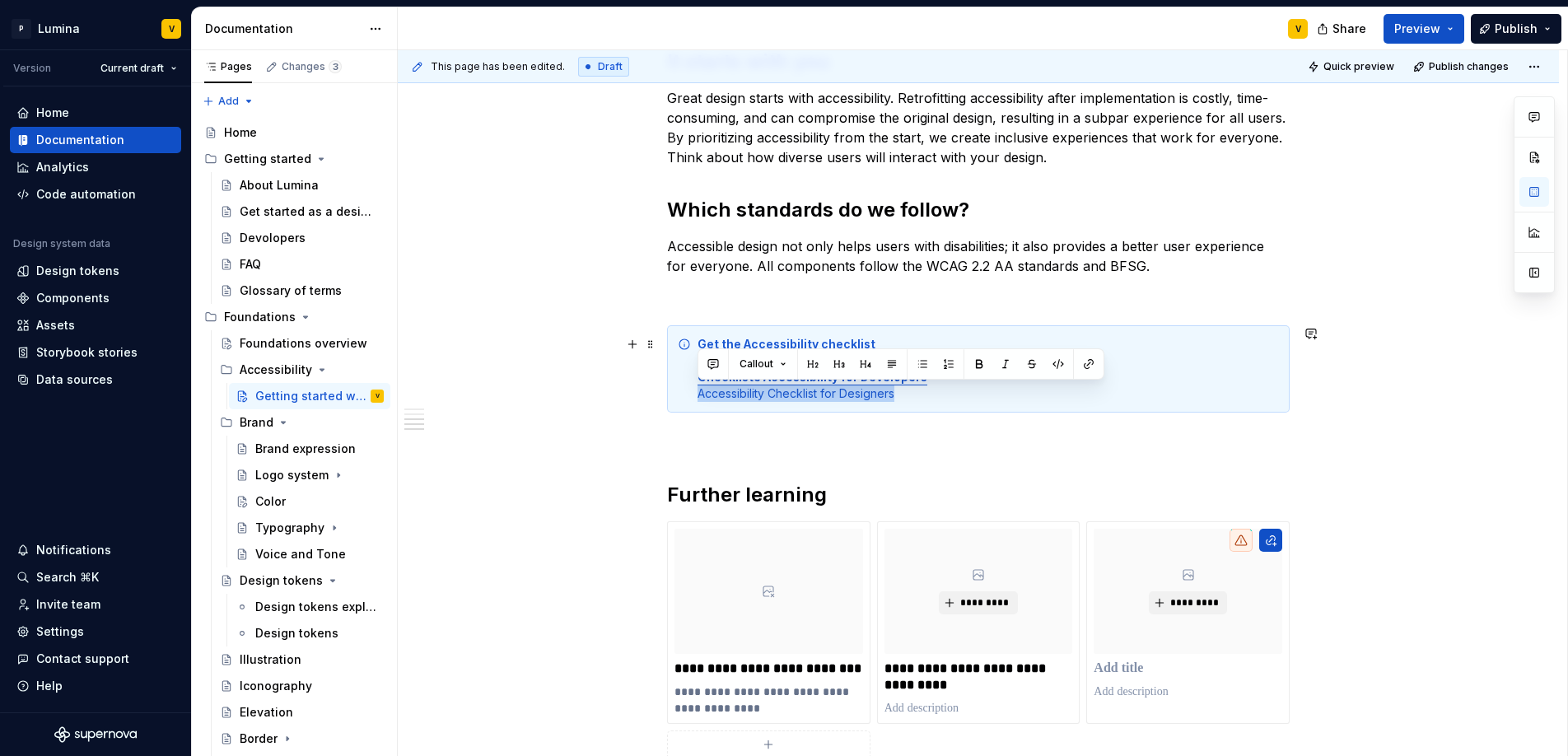
drag, startPoint x: 900, startPoint y: 398, endPoint x: 695, endPoint y: 397, distance: 205.0
click at [695, 397] on div "Get the Accessibility checklist Full Checklist Accessibility Checkliste Accessi…" at bounding box center [978, 369] width 623 height 87
click at [974, 358] on button "button" at bounding box center [978, 364] width 23 height 23
click at [1090, 365] on button "button" at bounding box center [1088, 364] width 23 height 23
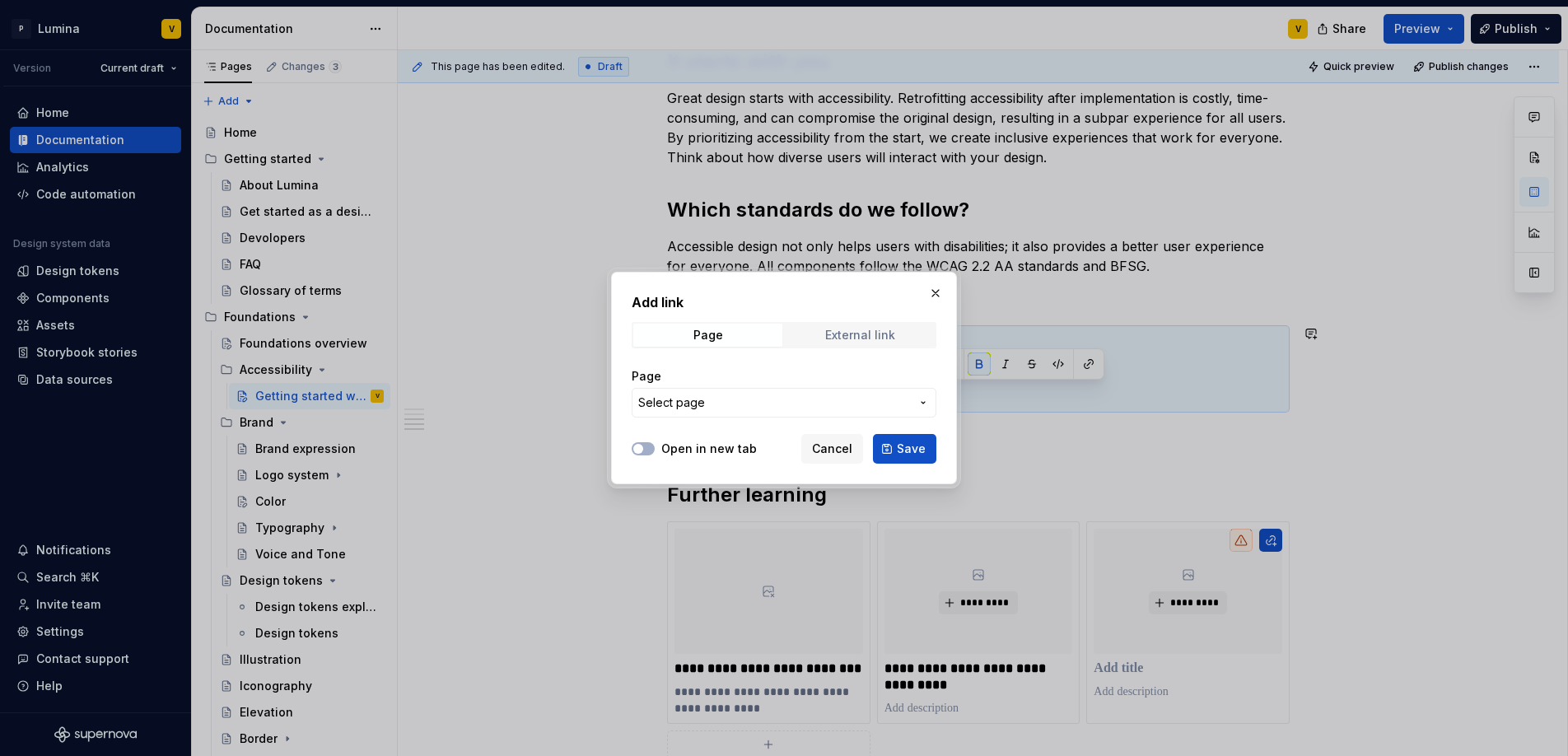
click at [878, 342] on span "External link" at bounding box center [860, 335] width 149 height 23
click at [694, 452] on label "Open in new tab" at bounding box center [709, 448] width 96 height 16
click at [655, 452] on button "Open in new tab" at bounding box center [643, 449] width 23 height 14
click at [709, 399] on input "URL" at bounding box center [784, 403] width 305 height 30
paste input "https://www.notion.so/phase6/Accessibility-Checklist-for-Designers-1ce88a8f8938…"
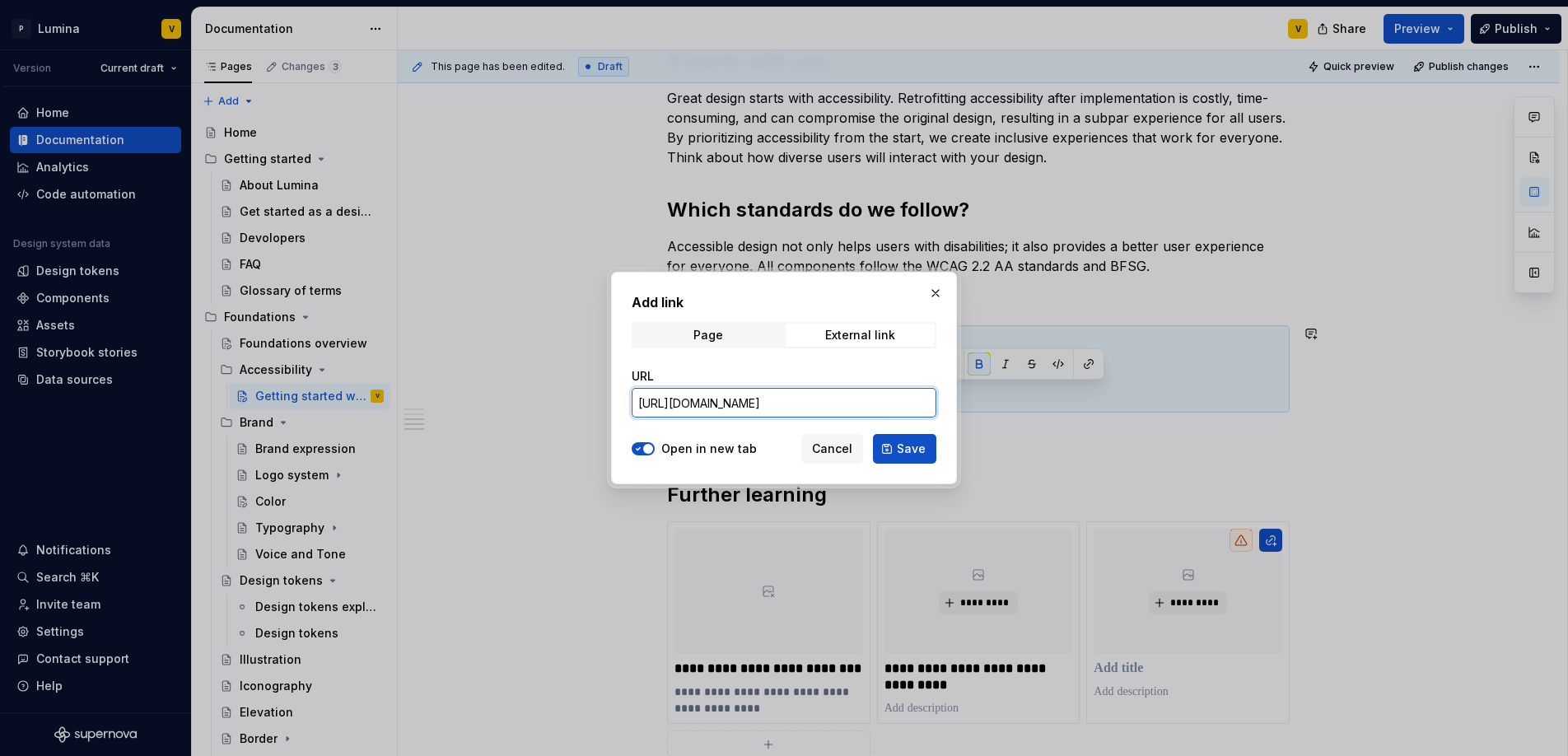
scroll to position [0, 394]
type input "https://www.notion.so/phase6/Accessibility-Checklist-for-Designers-1ce88a8f8938…"
click at [896, 445] on button "Save" at bounding box center [904, 448] width 64 height 30
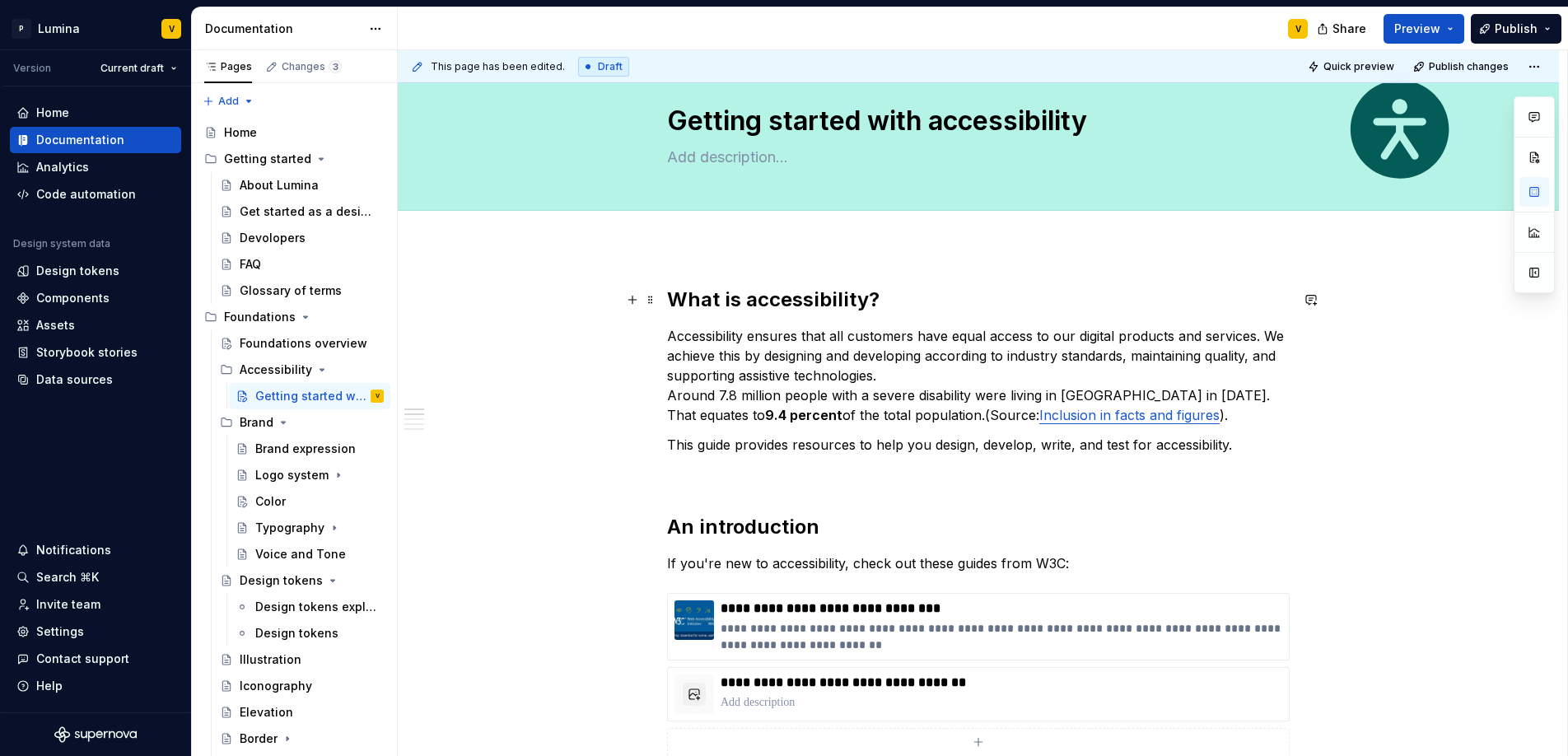
scroll to position [0, 0]
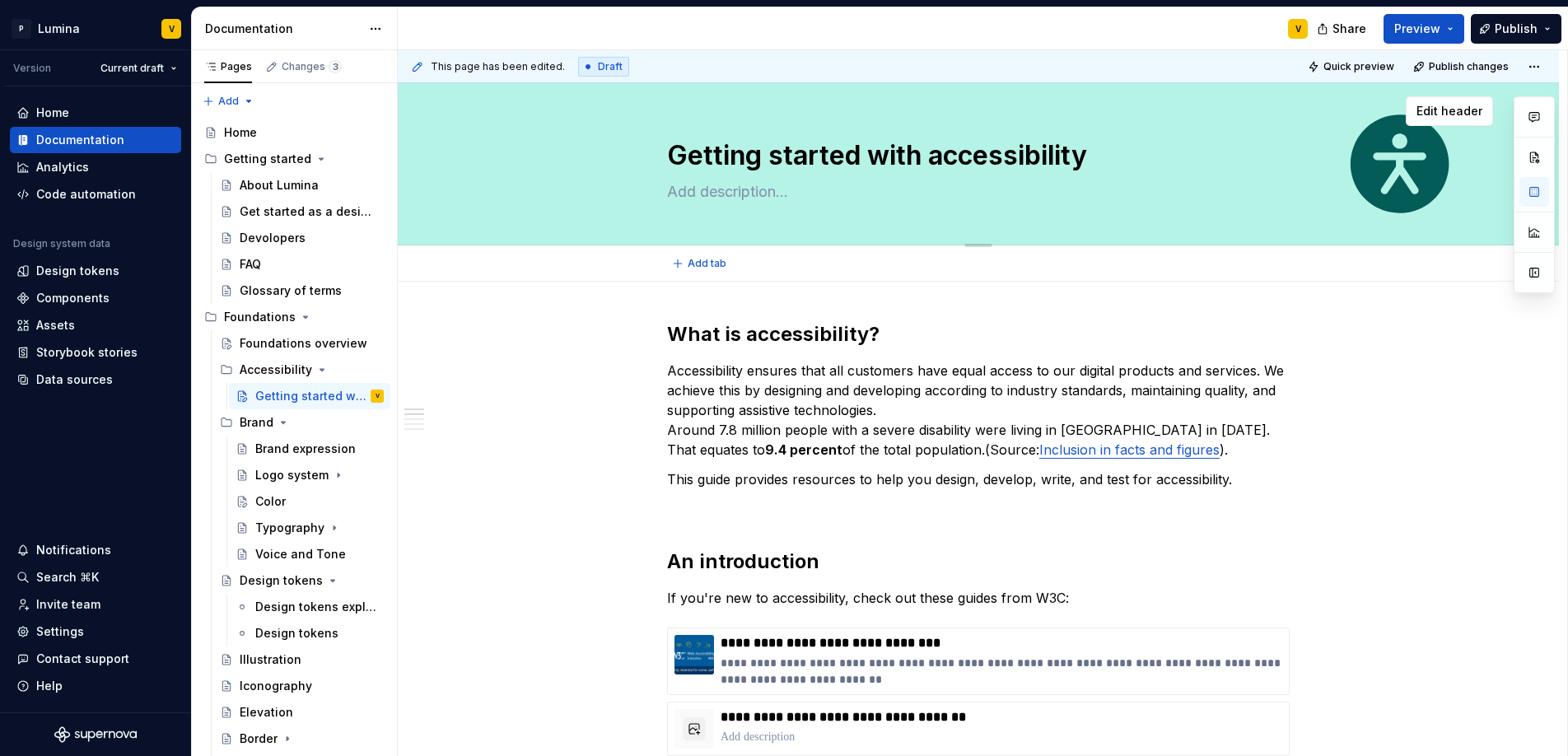
click at [714, 191] on textarea at bounding box center [974, 192] width 623 height 26
paste textarea "At phase6, we are committed to building an inclusive product that inspires ever…"
type textarea "*"
type textarea "At phase6, we are committed to building an inclusive product that inspires ever…"
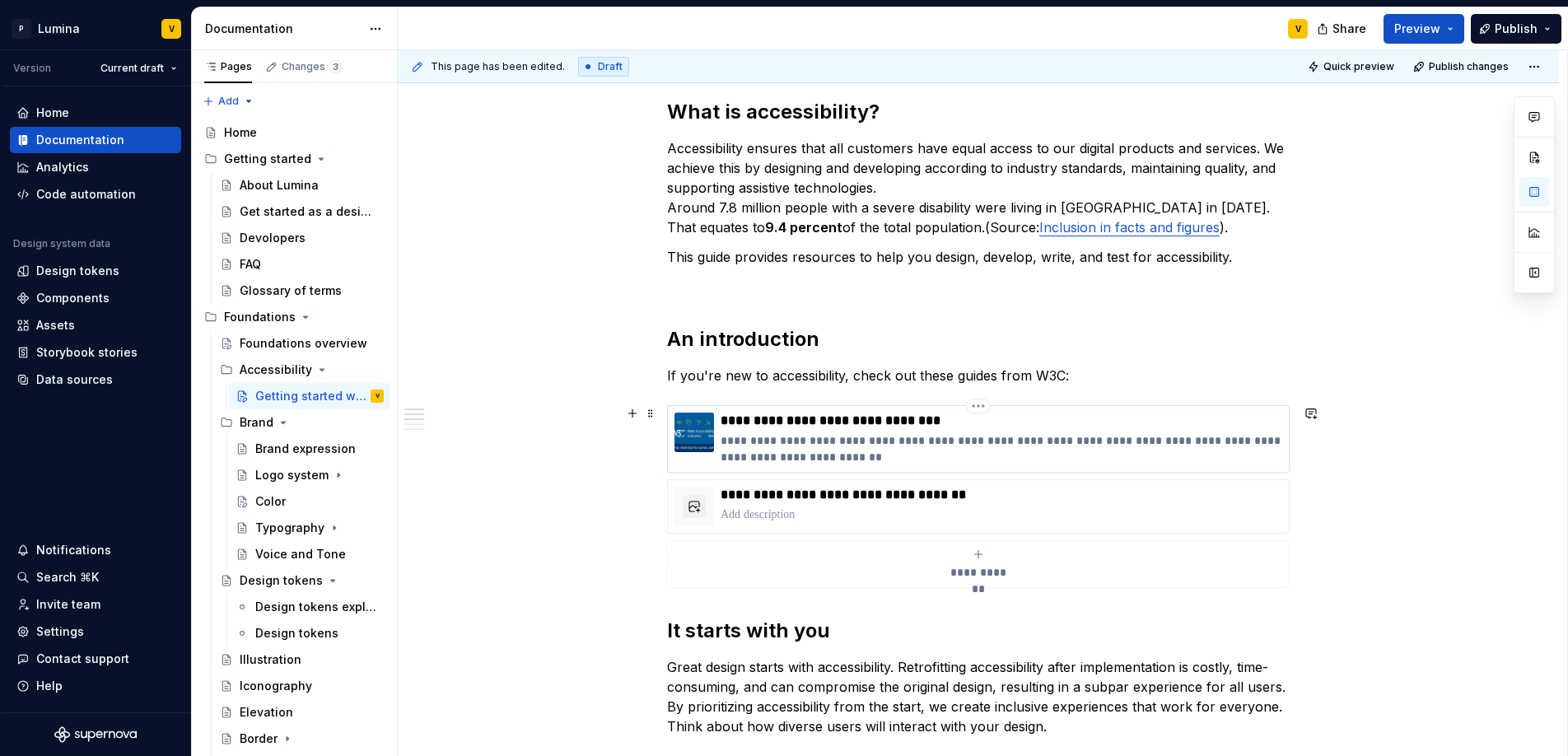
type textarea "*"
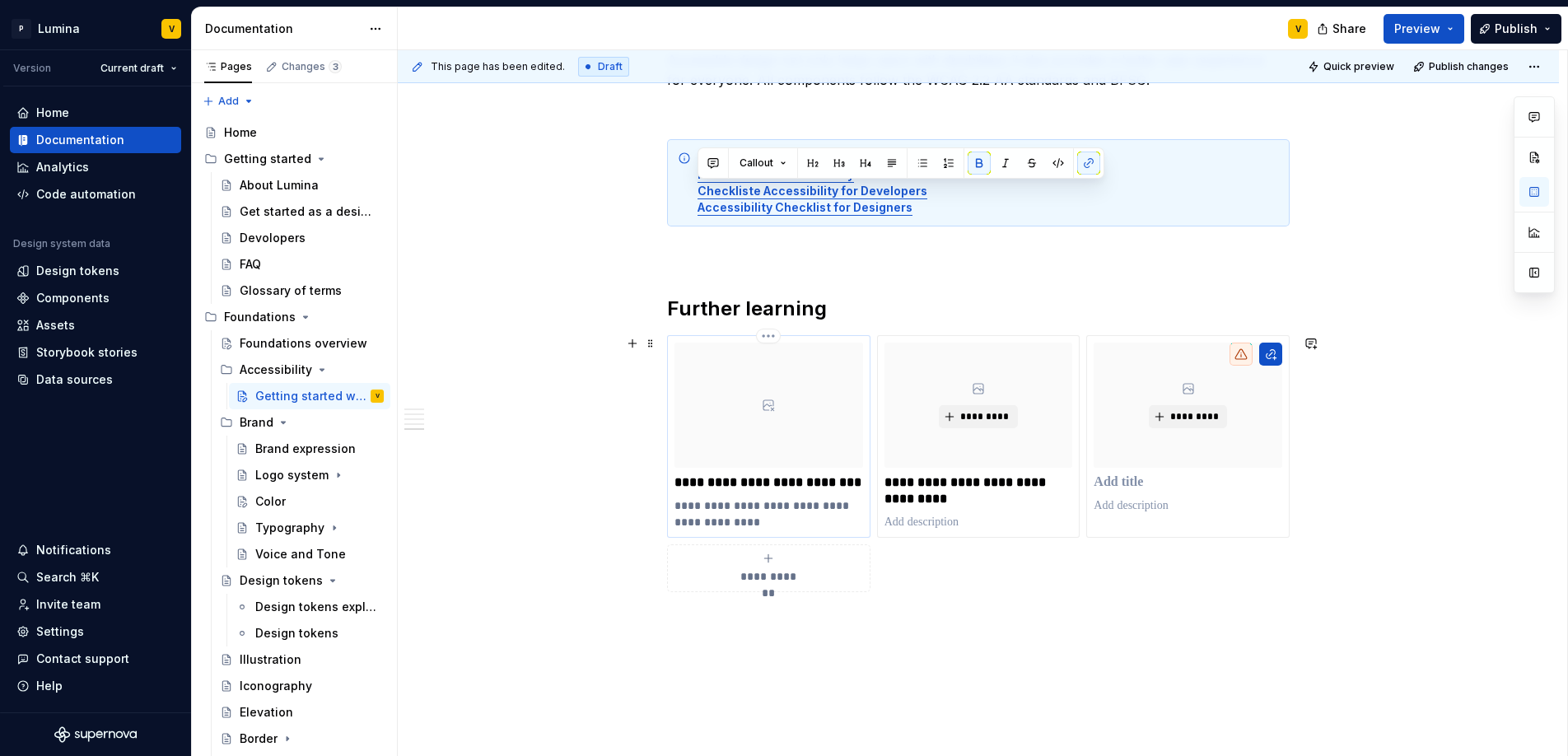
scroll to position [1100, 0]
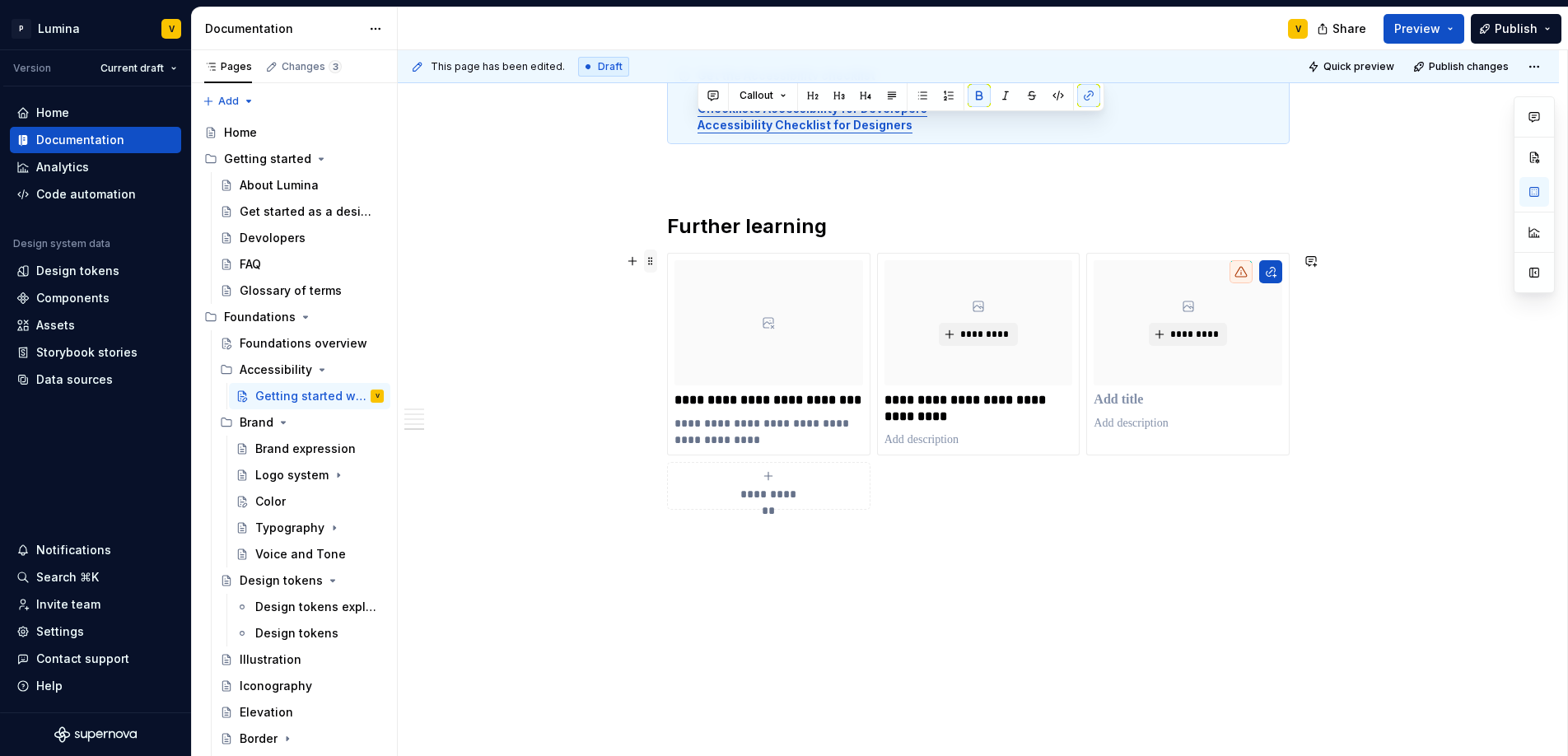
type textarea "At phase6, we are committed to building an inclusive product that inspires ever…"
click at [653, 260] on span at bounding box center [651, 261] width 14 height 23
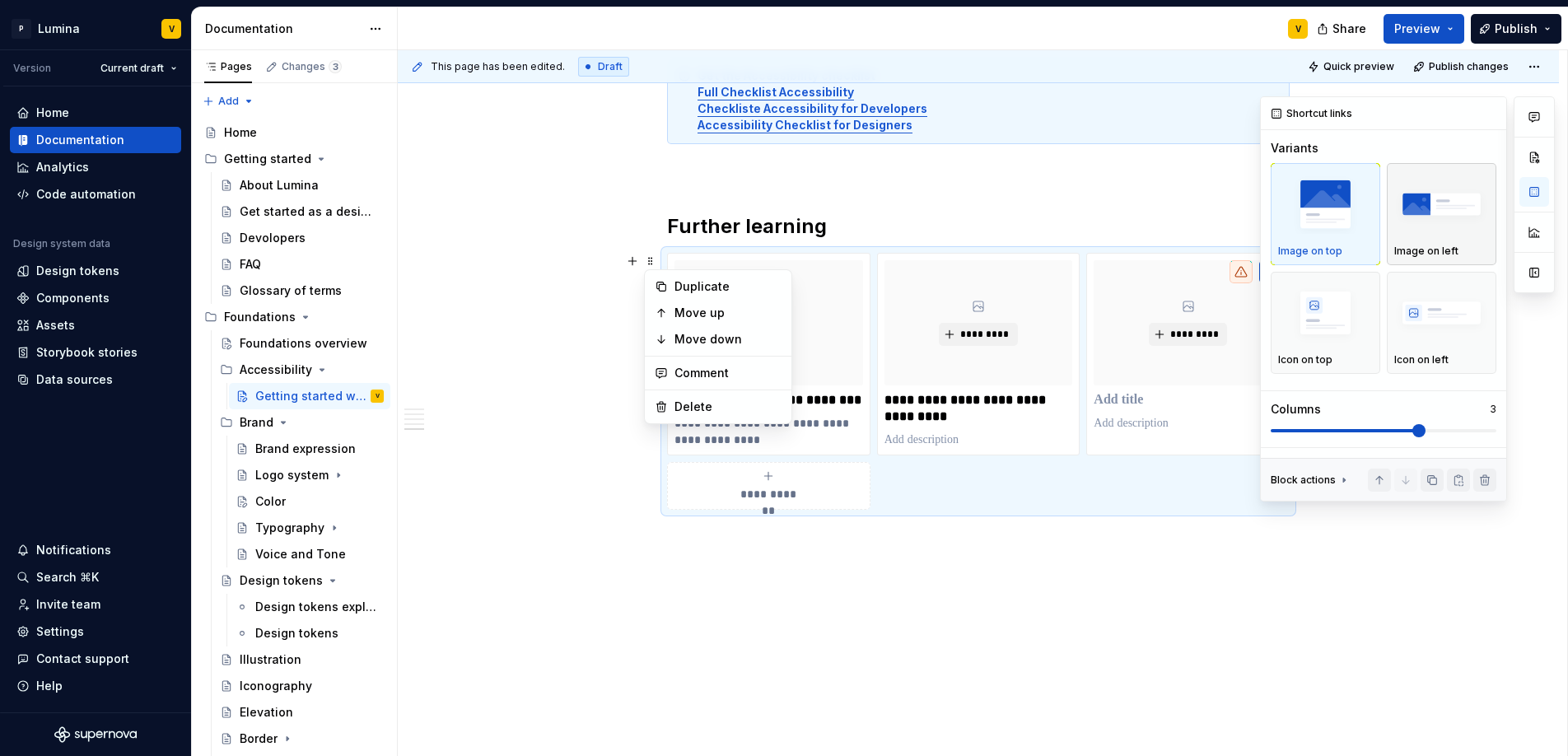
click at [1445, 210] on img "button" at bounding box center [1442, 204] width 95 height 60
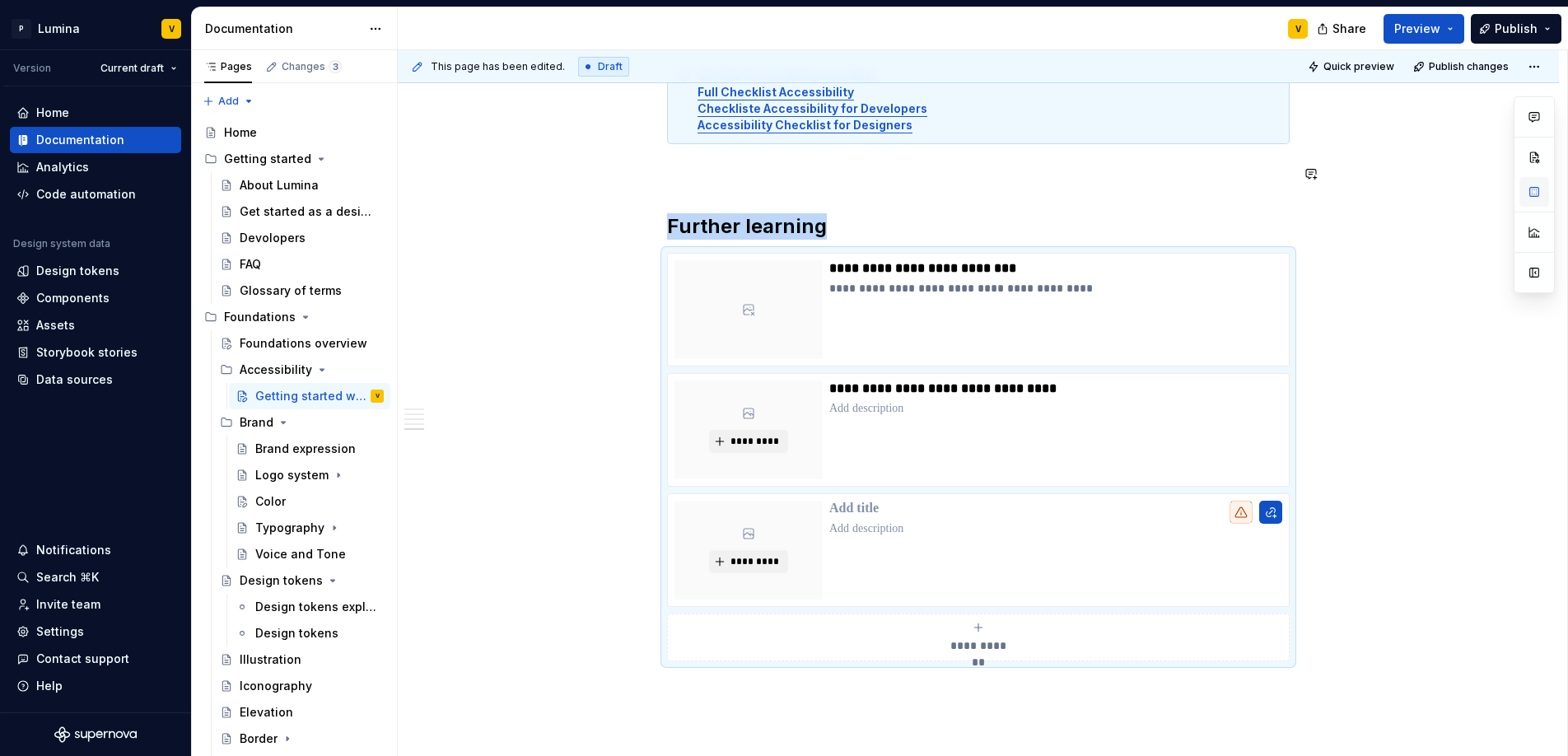
click at [1538, 191] on button "button" at bounding box center [1533, 192] width 30 height 30
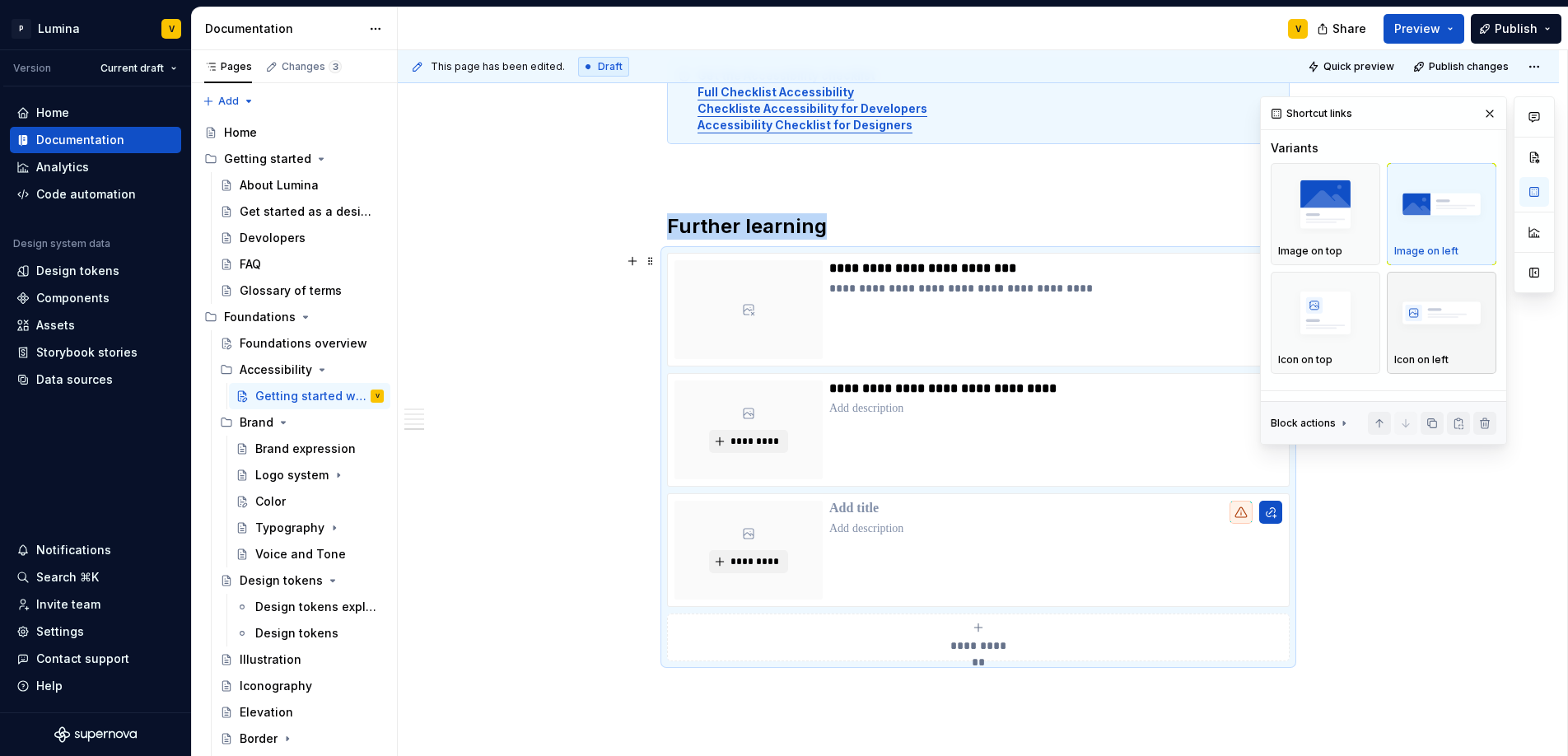
click at [1419, 319] on img "button" at bounding box center [1442, 313] width 95 height 60
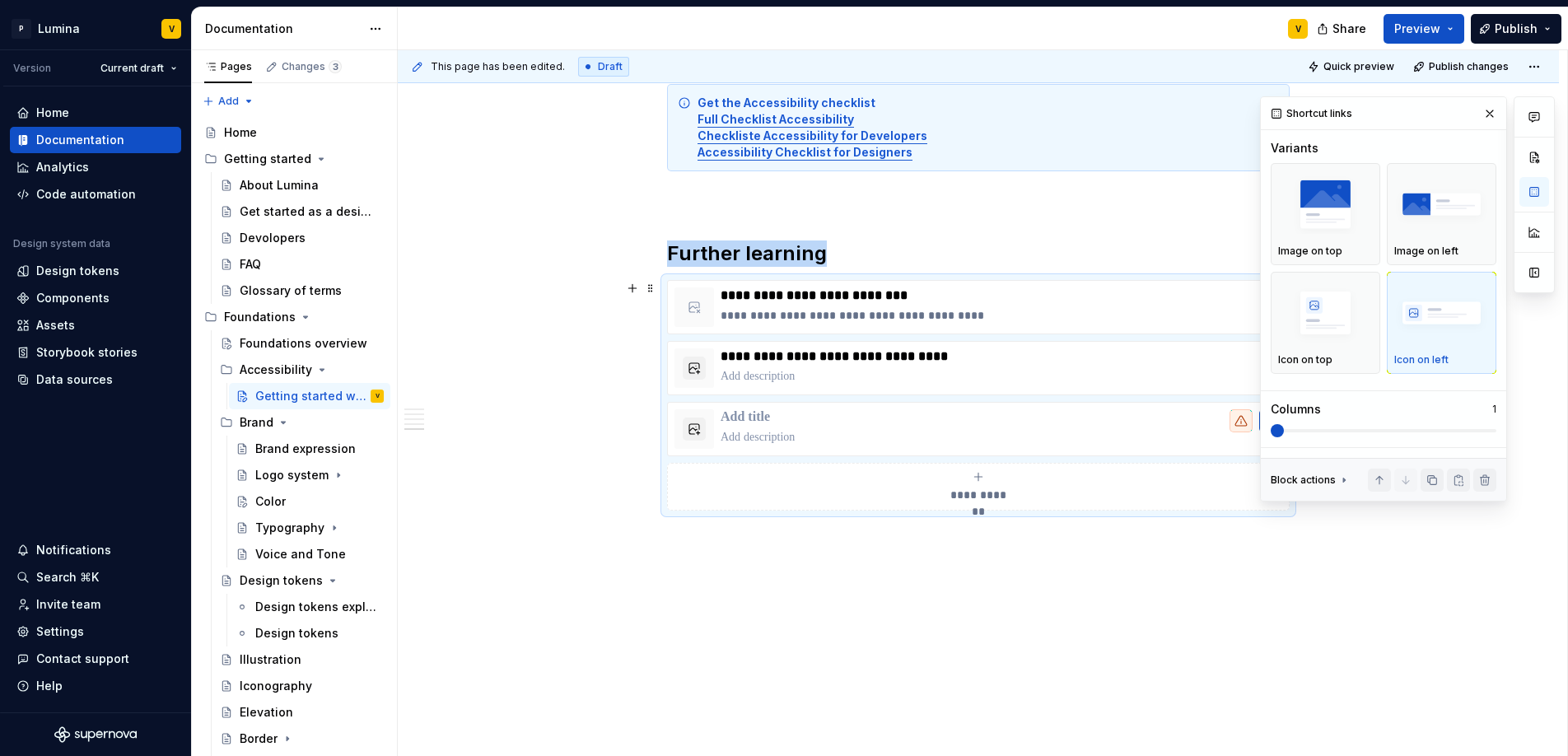
scroll to position [1073, 0]
click at [555, 293] on div "**********" at bounding box center [978, 3] width 1161 height 1509
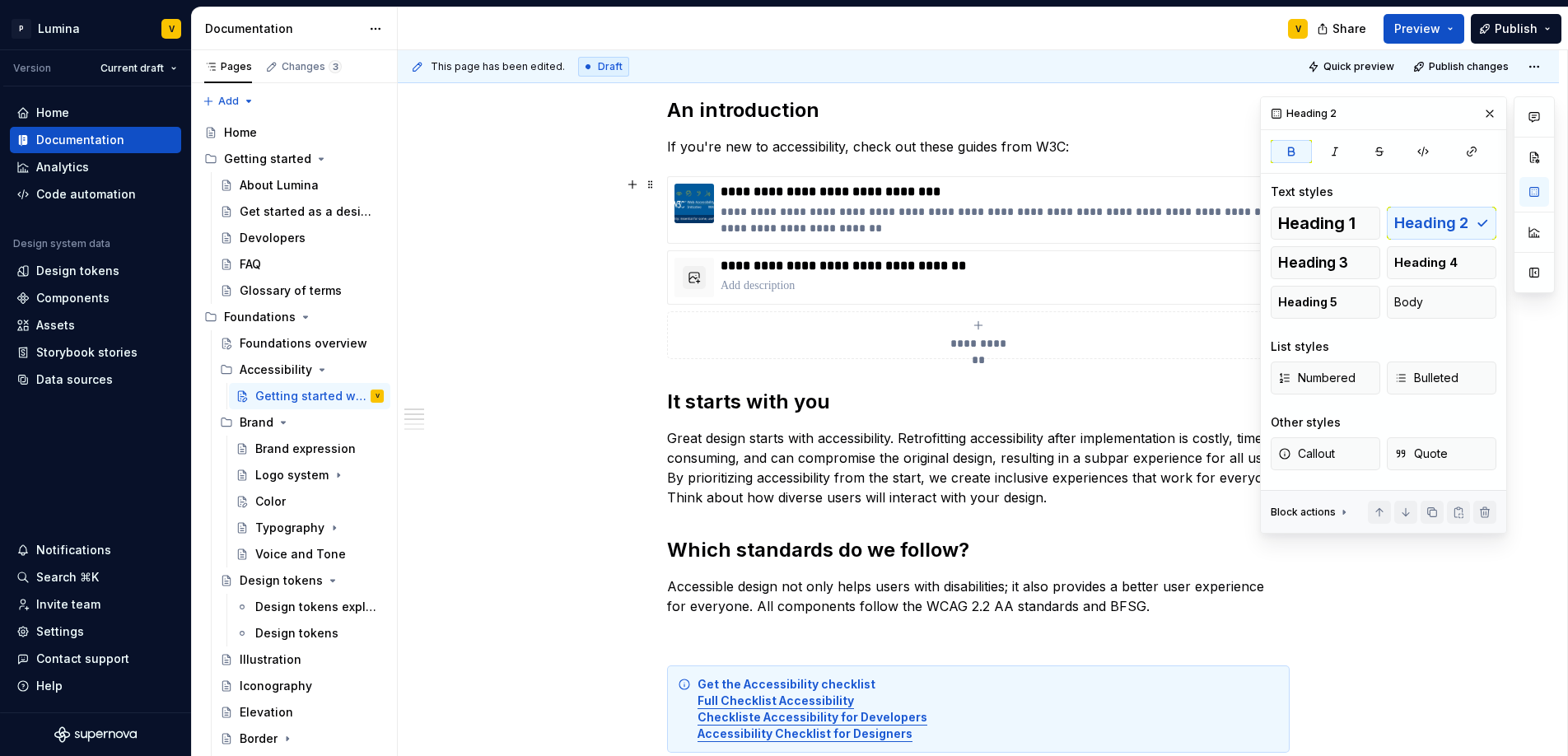
scroll to position [147, 0]
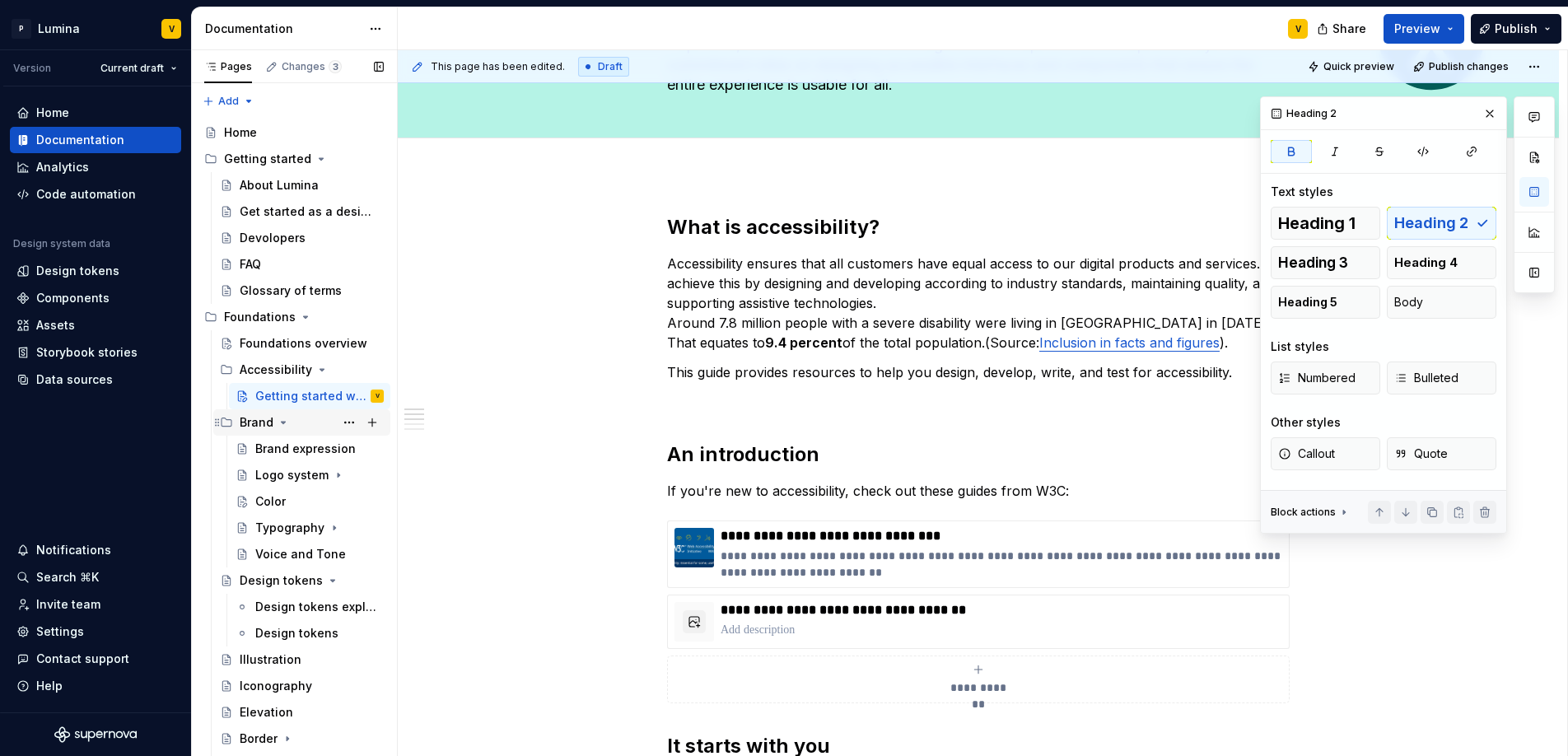
click at [253, 424] on div "Brand" at bounding box center [257, 422] width 34 height 16
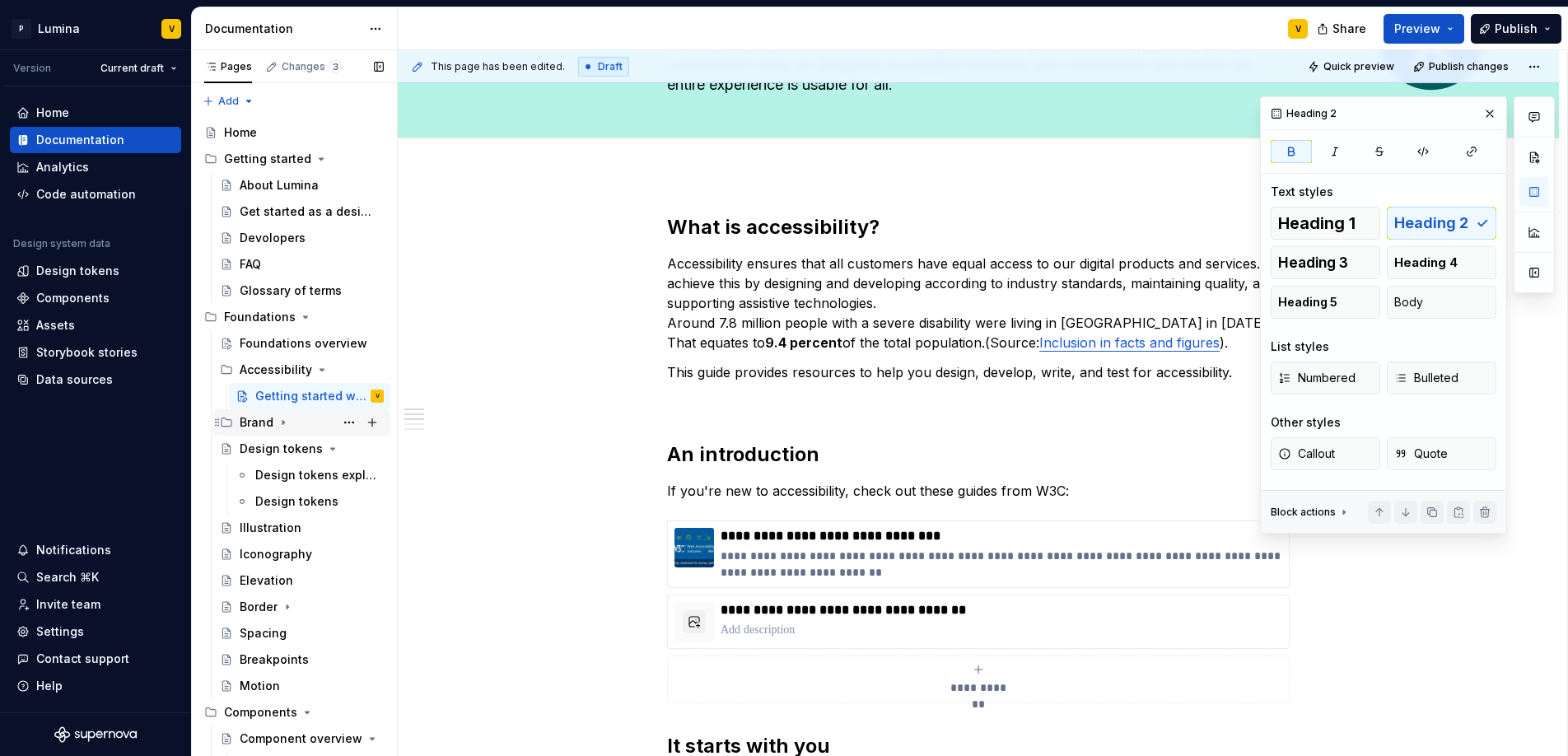
click at [254, 427] on div "Brand" at bounding box center [257, 422] width 34 height 16
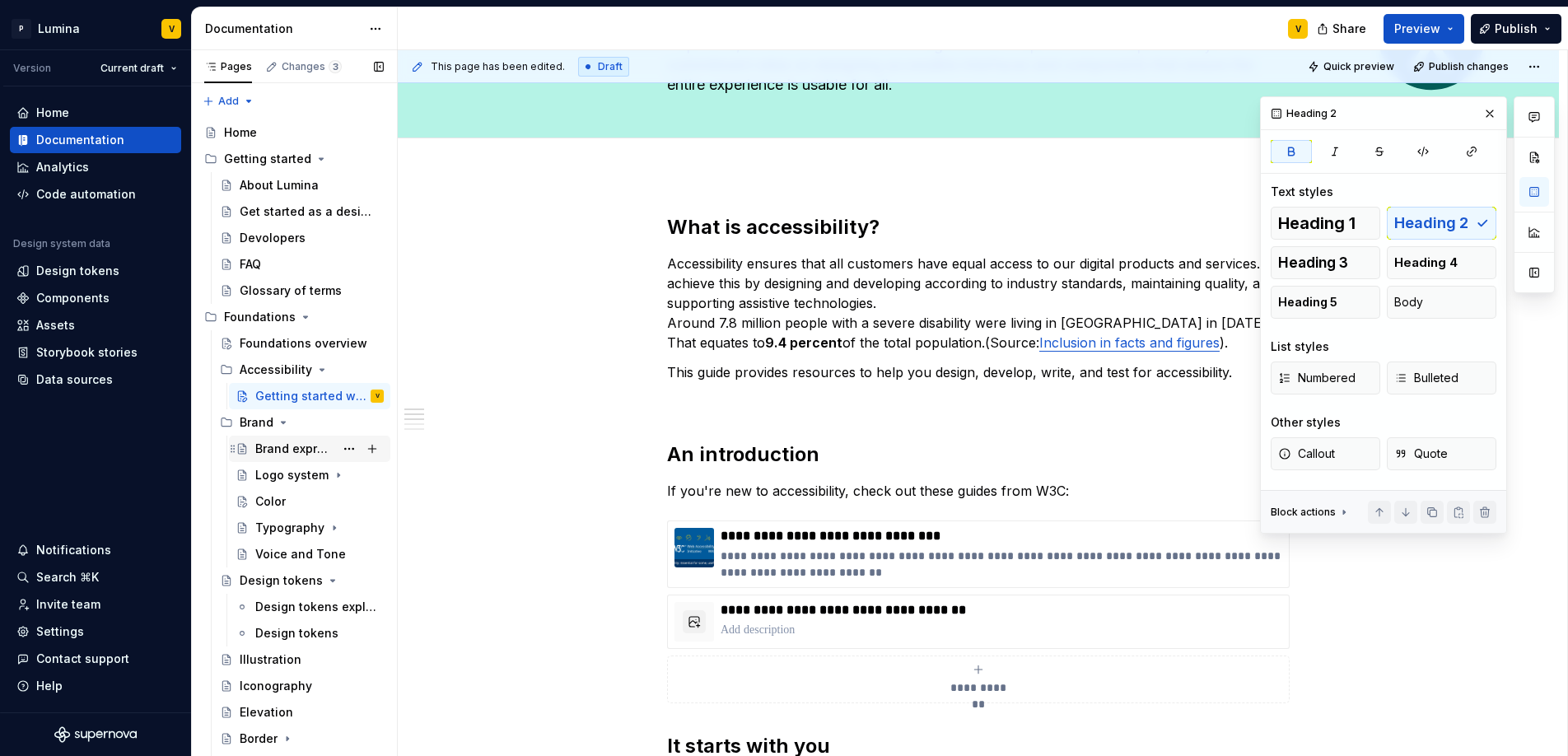
click at [263, 448] on div "Brand expression" at bounding box center [294, 448] width 79 height 16
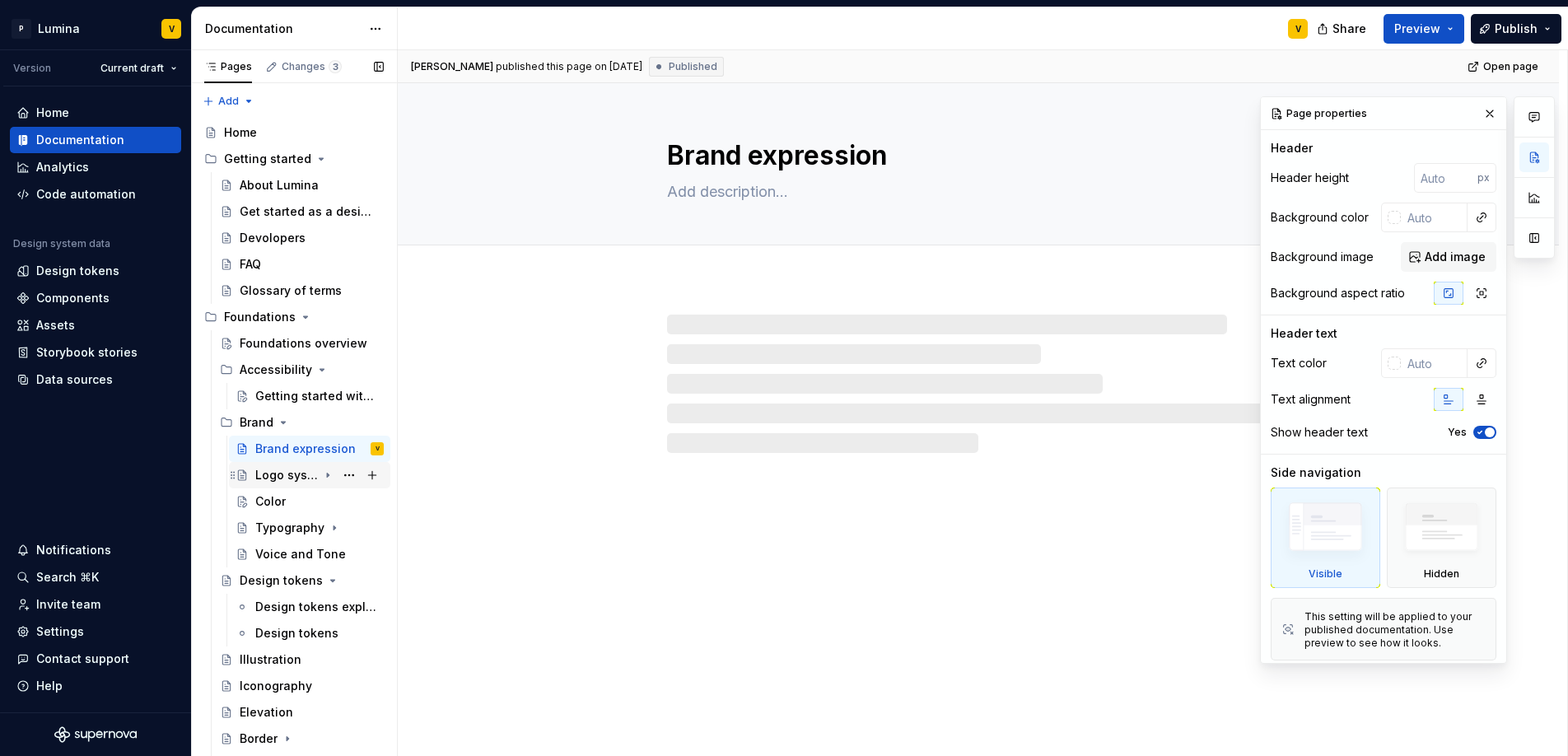
click at [270, 474] on div "Logo system" at bounding box center [286, 475] width 63 height 16
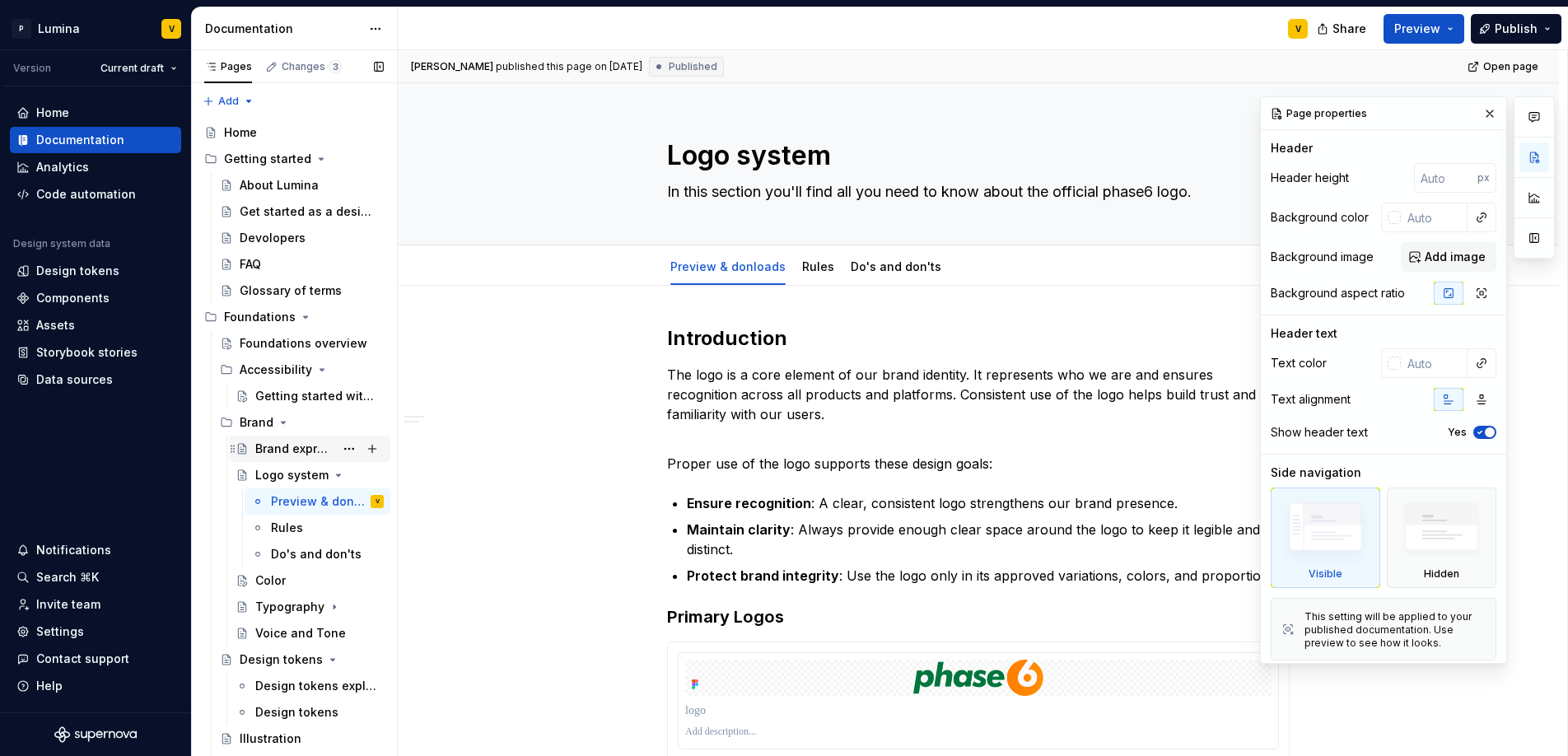
drag, startPoint x: 276, startPoint y: 451, endPoint x: 295, endPoint y: 442, distance: 21.0
click at [276, 451] on div "Brand expression" at bounding box center [294, 448] width 79 height 16
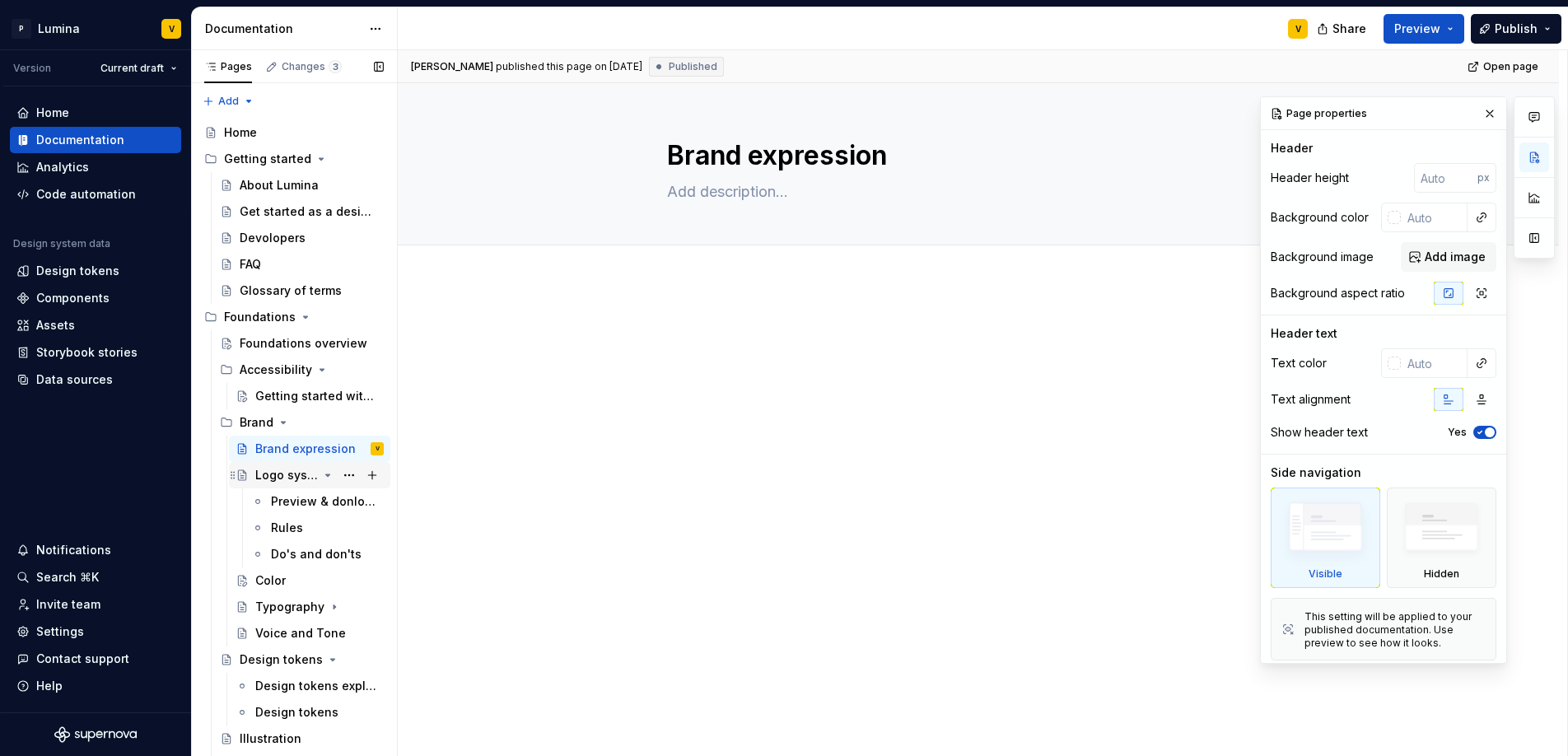
click at [296, 475] on div "Logo system" at bounding box center [286, 475] width 63 height 16
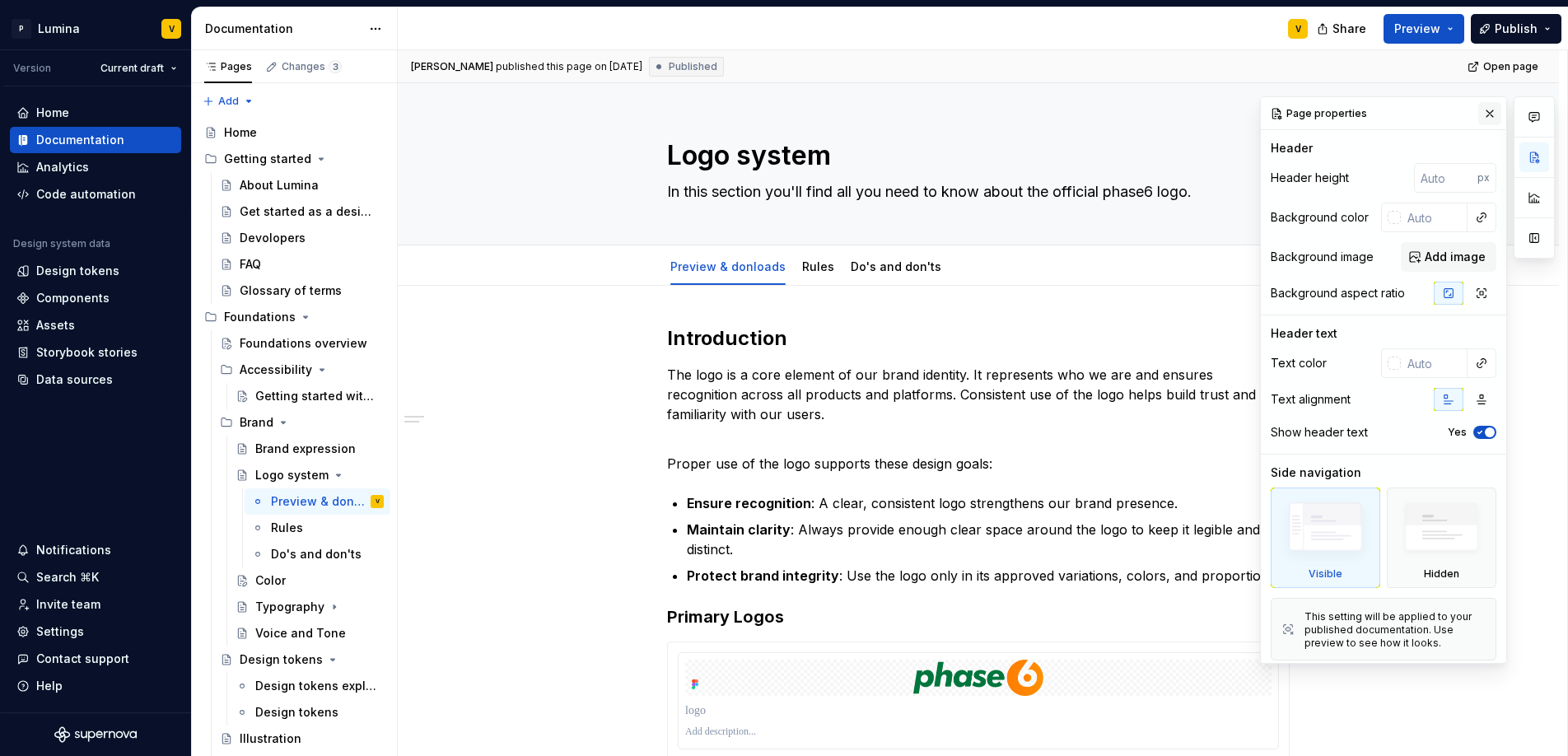
click at [1478, 110] on button "button" at bounding box center [1489, 114] width 23 height 23
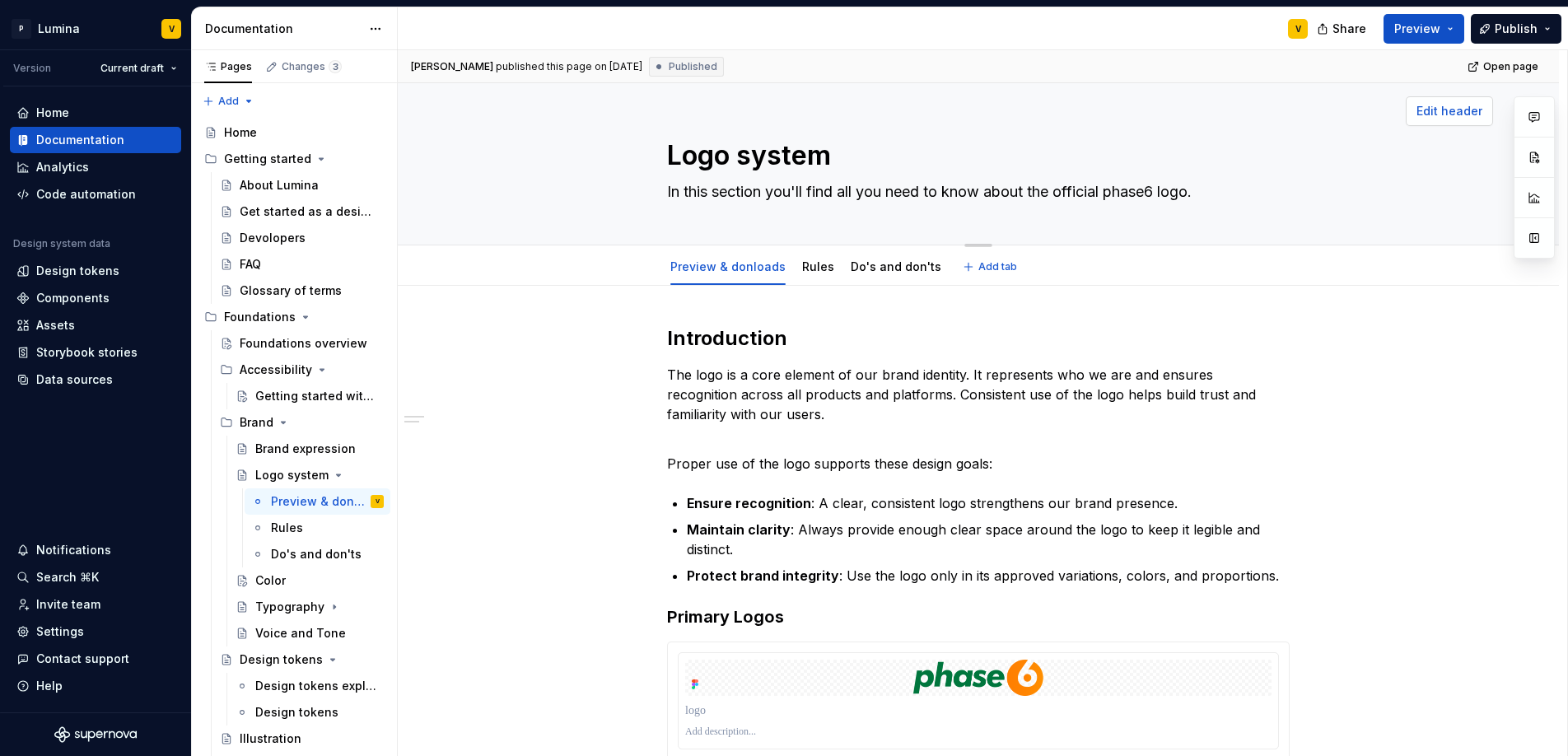
click at [1426, 119] on span "Edit header" at bounding box center [1449, 111] width 66 height 16
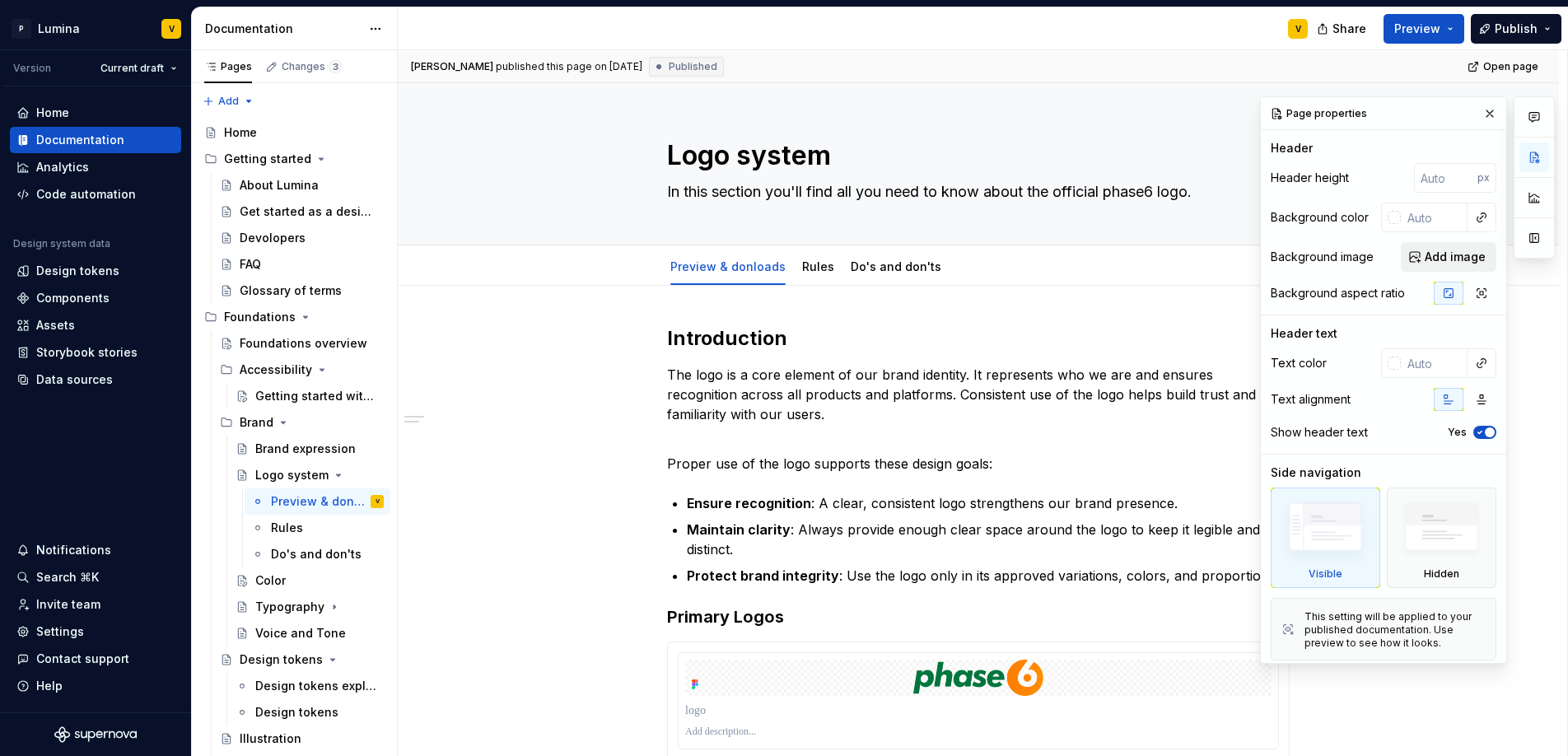
click at [1444, 258] on span "Add image" at bounding box center [1455, 257] width 61 height 16
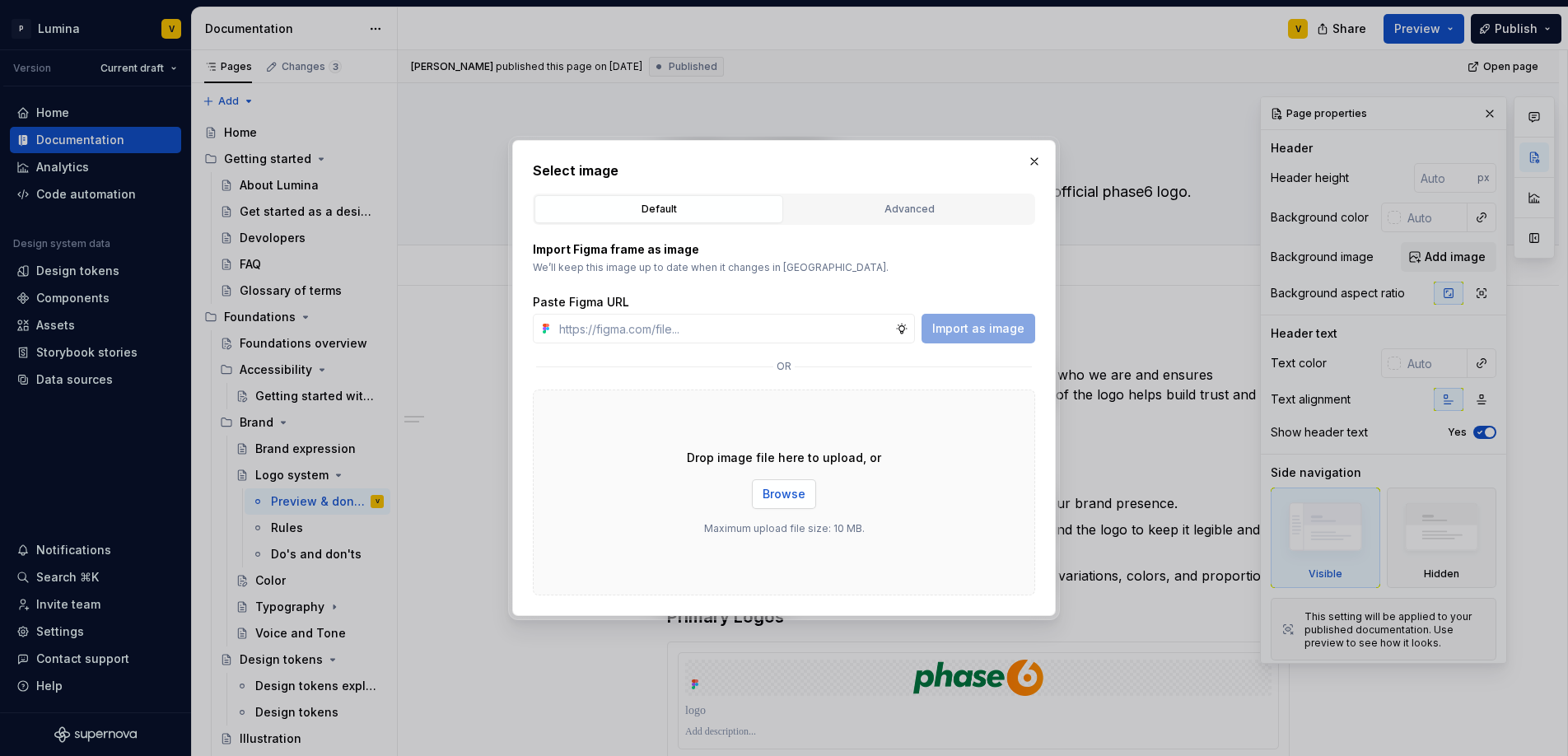
click at [772, 494] on span "Browse" at bounding box center [784, 493] width 43 height 16
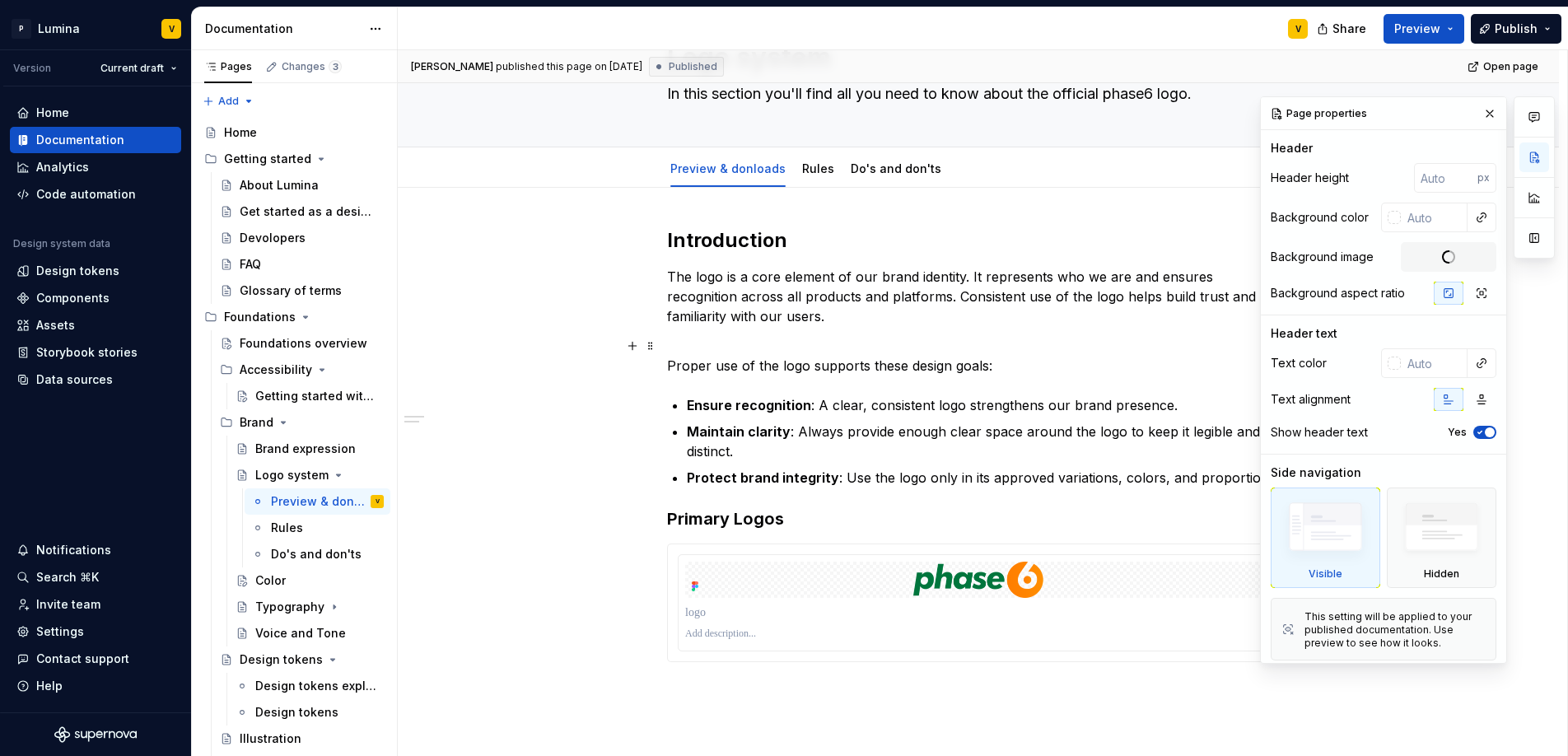
scroll to position [250, 0]
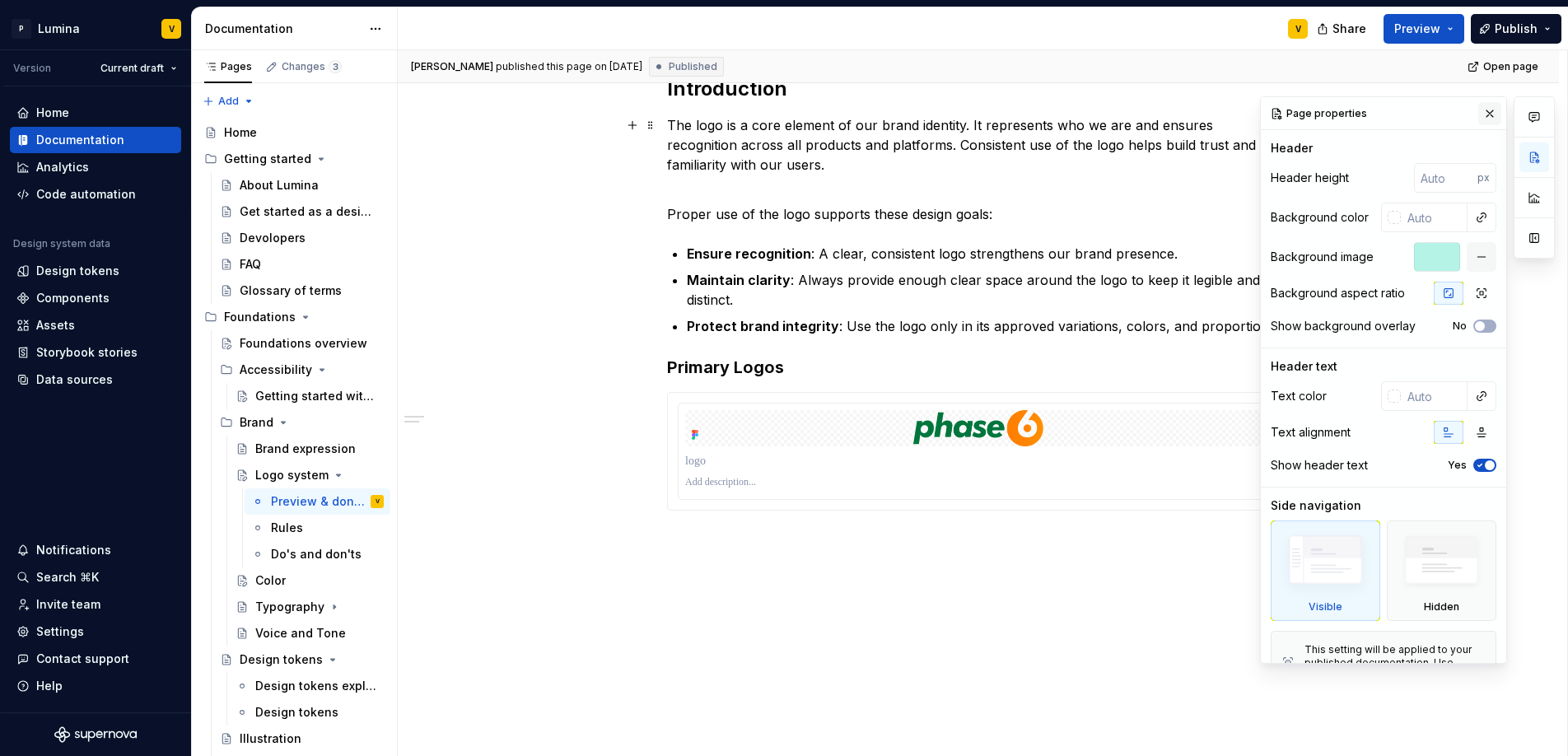
click at [1481, 119] on button "button" at bounding box center [1489, 114] width 23 height 23
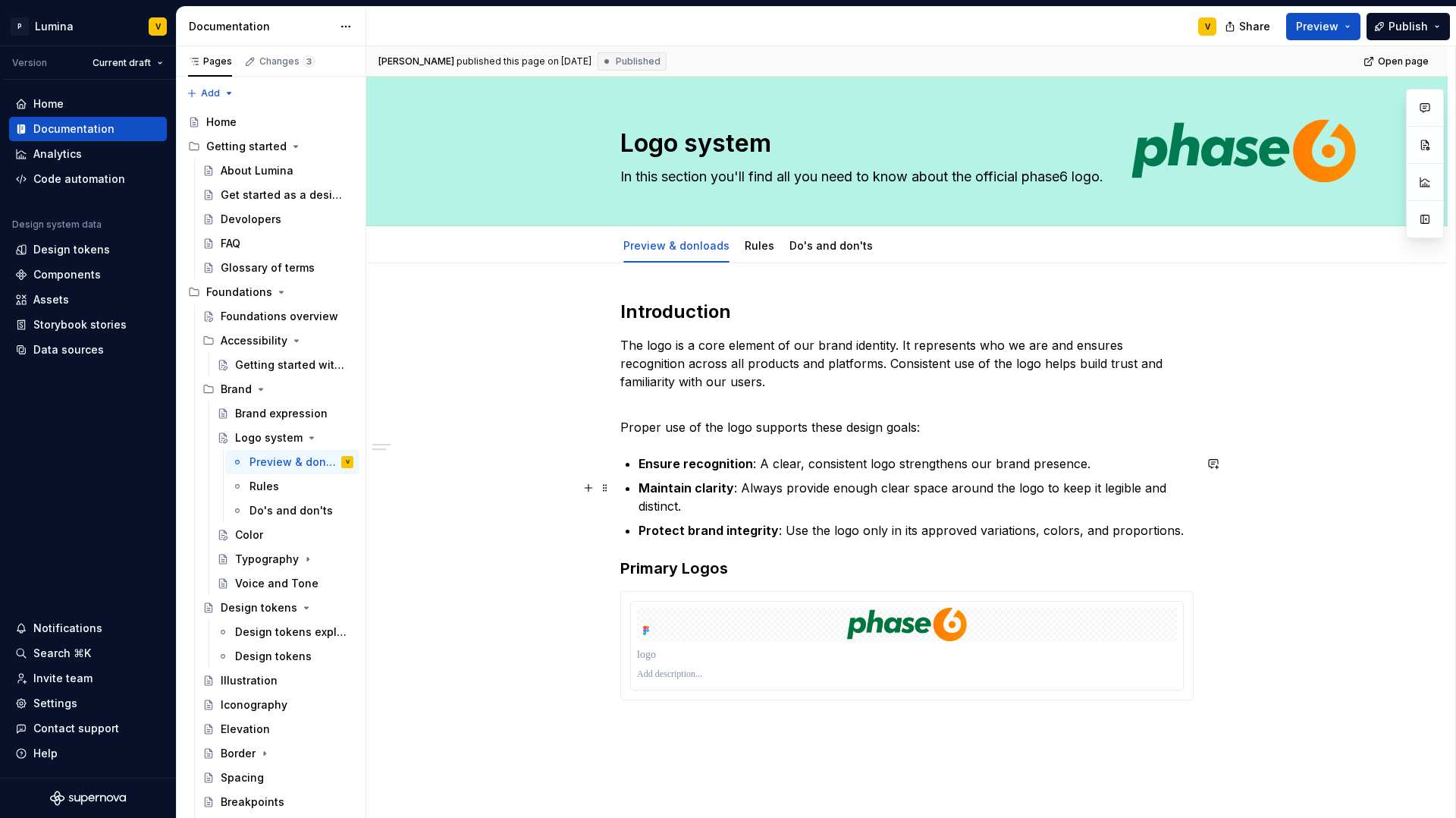
scroll to position [145, 0]
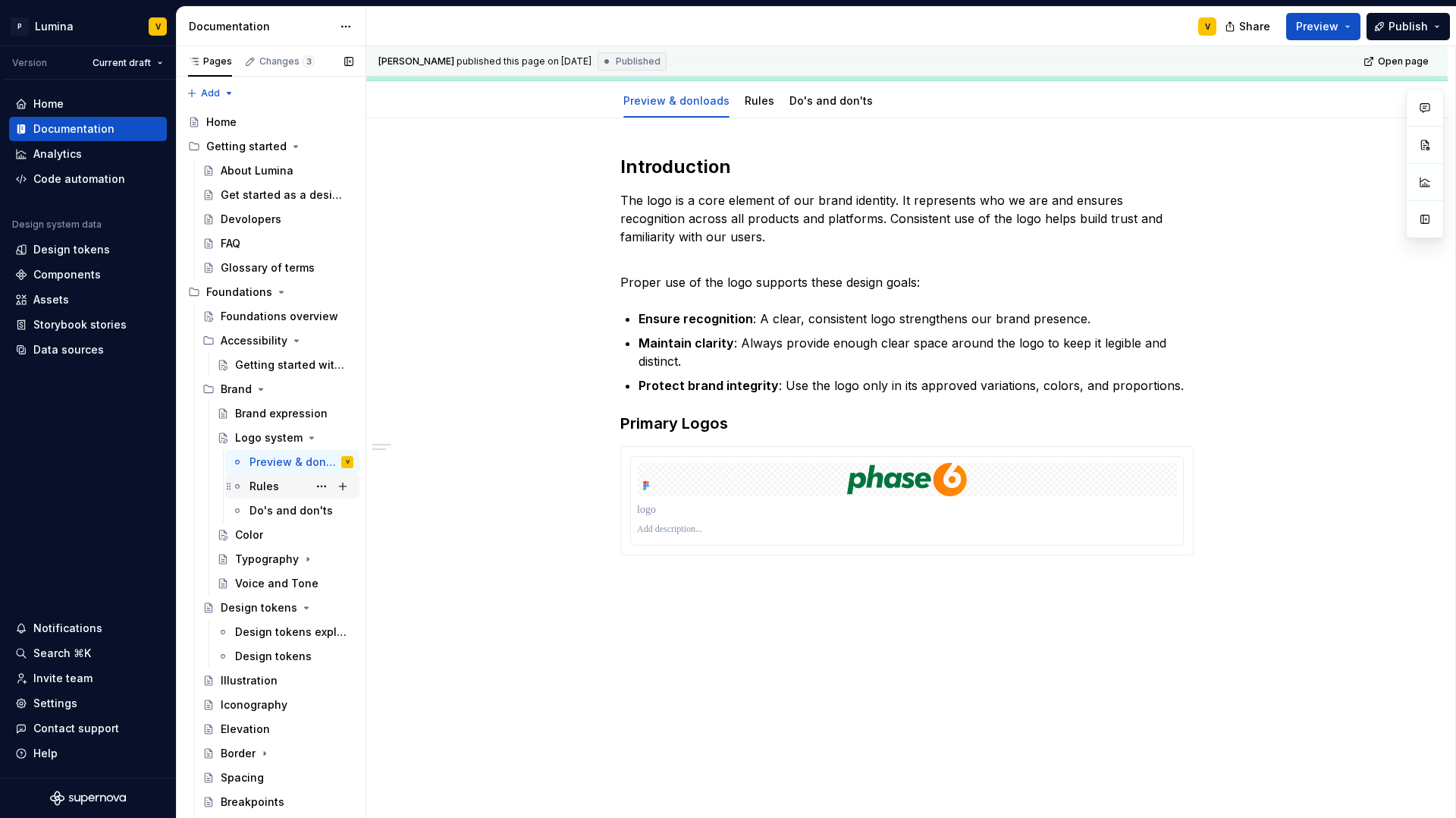
click at [262, 494] on div "Rules" at bounding box center [301, 485] width 104 height 21
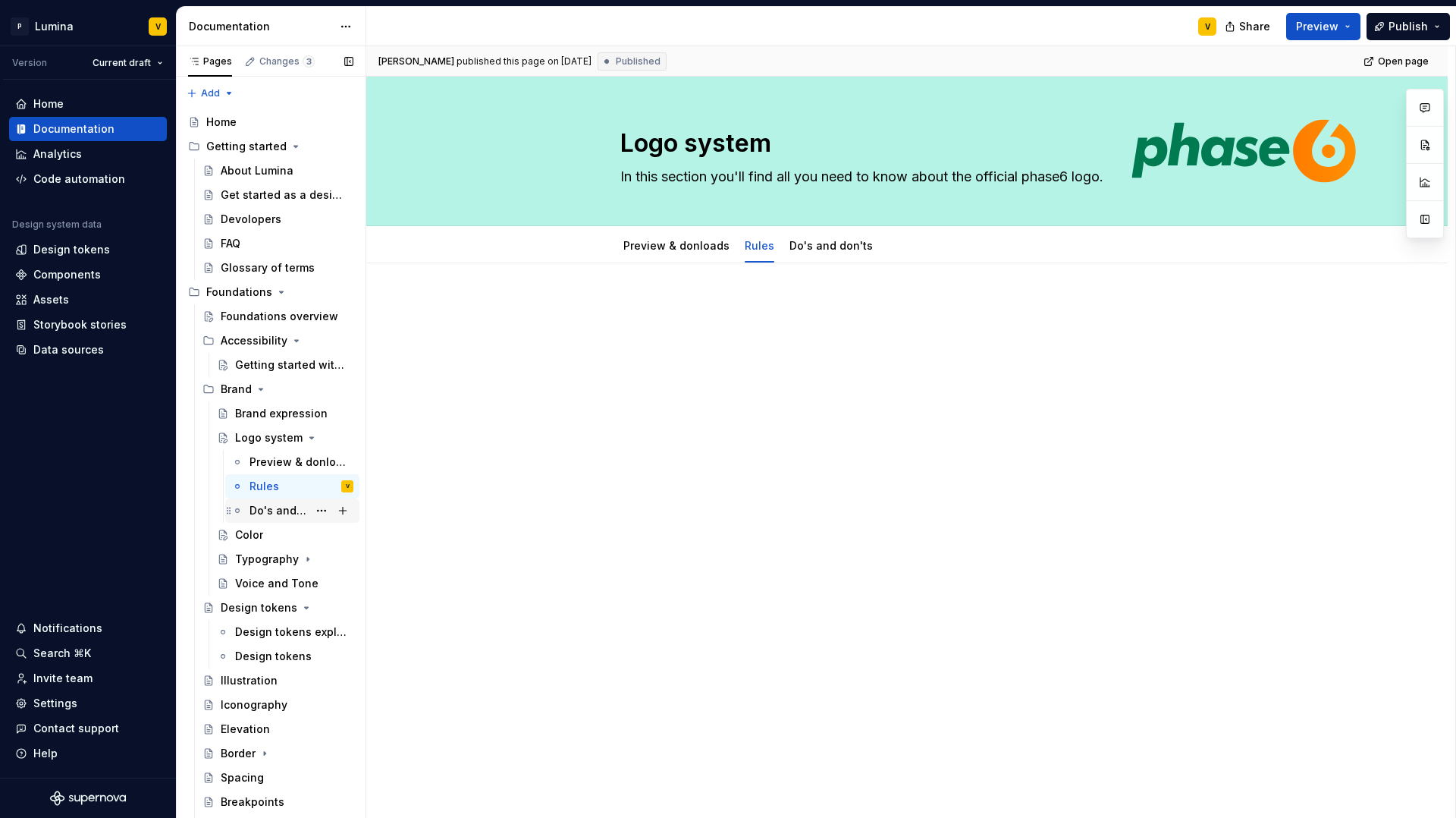
click at [267, 514] on div "Do's and don'ts" at bounding box center [279, 510] width 59 height 15
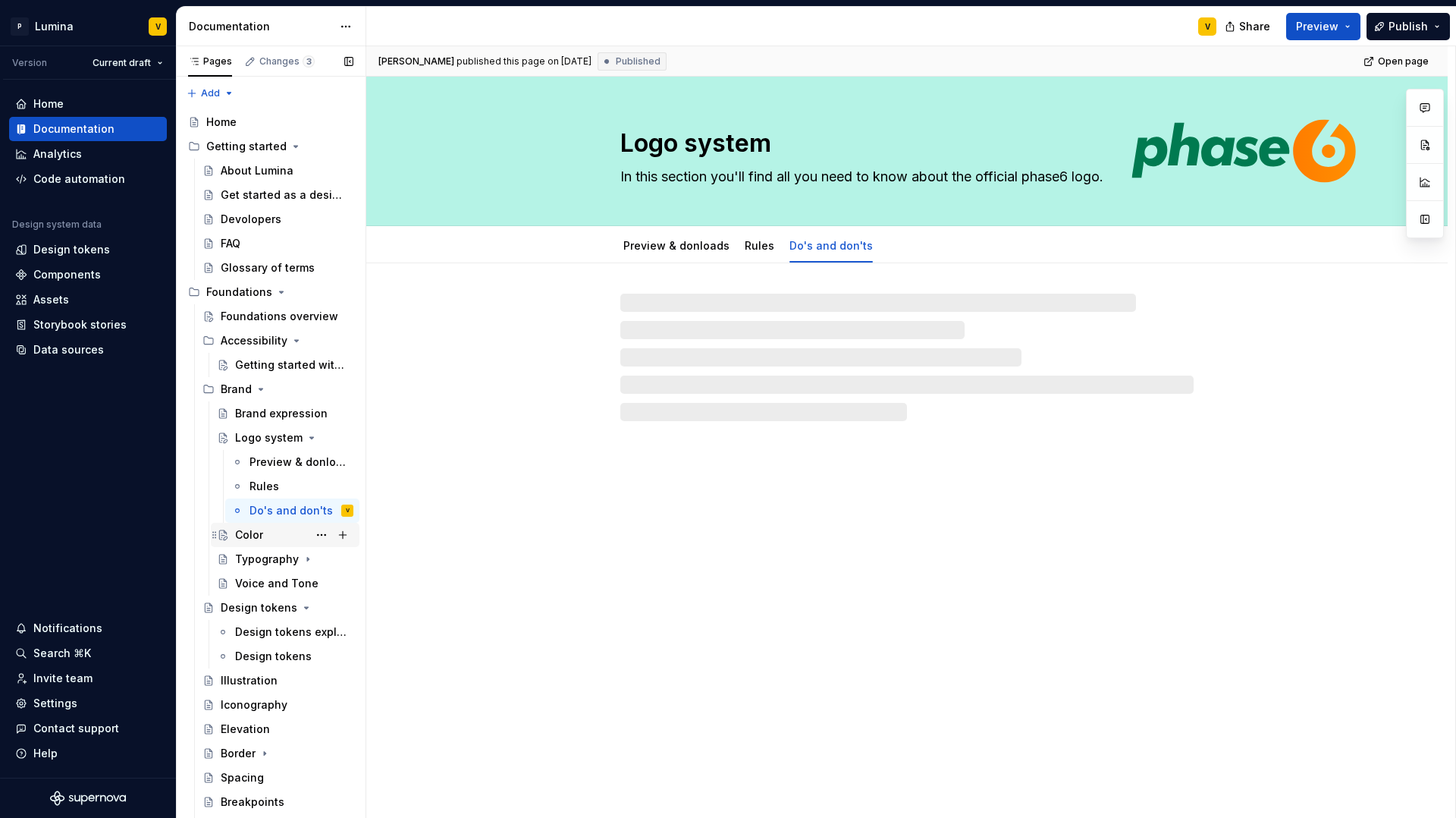
click at [238, 539] on div "Color" at bounding box center [249, 535] width 28 height 15
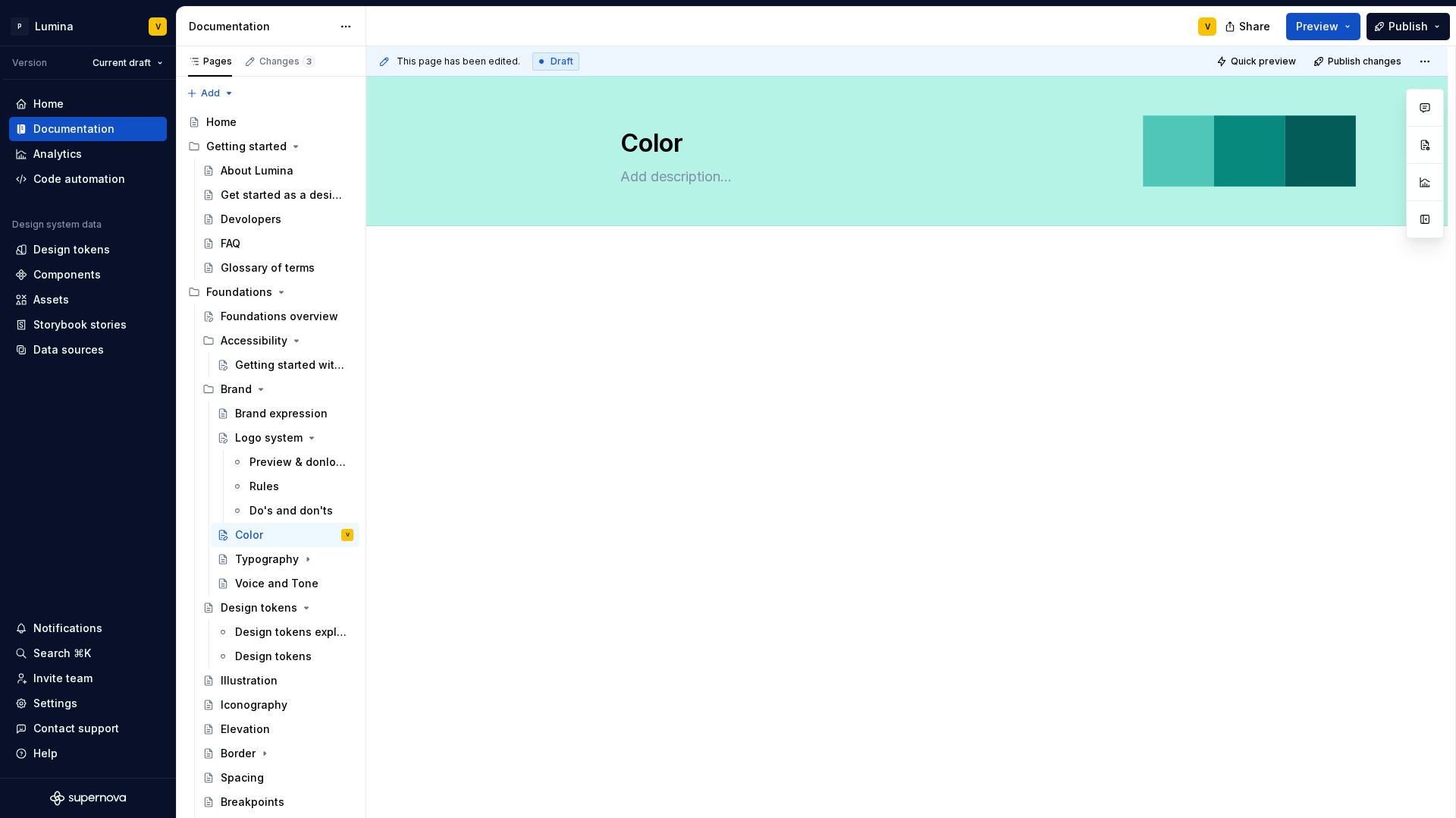
click at [634, 278] on div at bounding box center [907, 438] width 1081 height 357
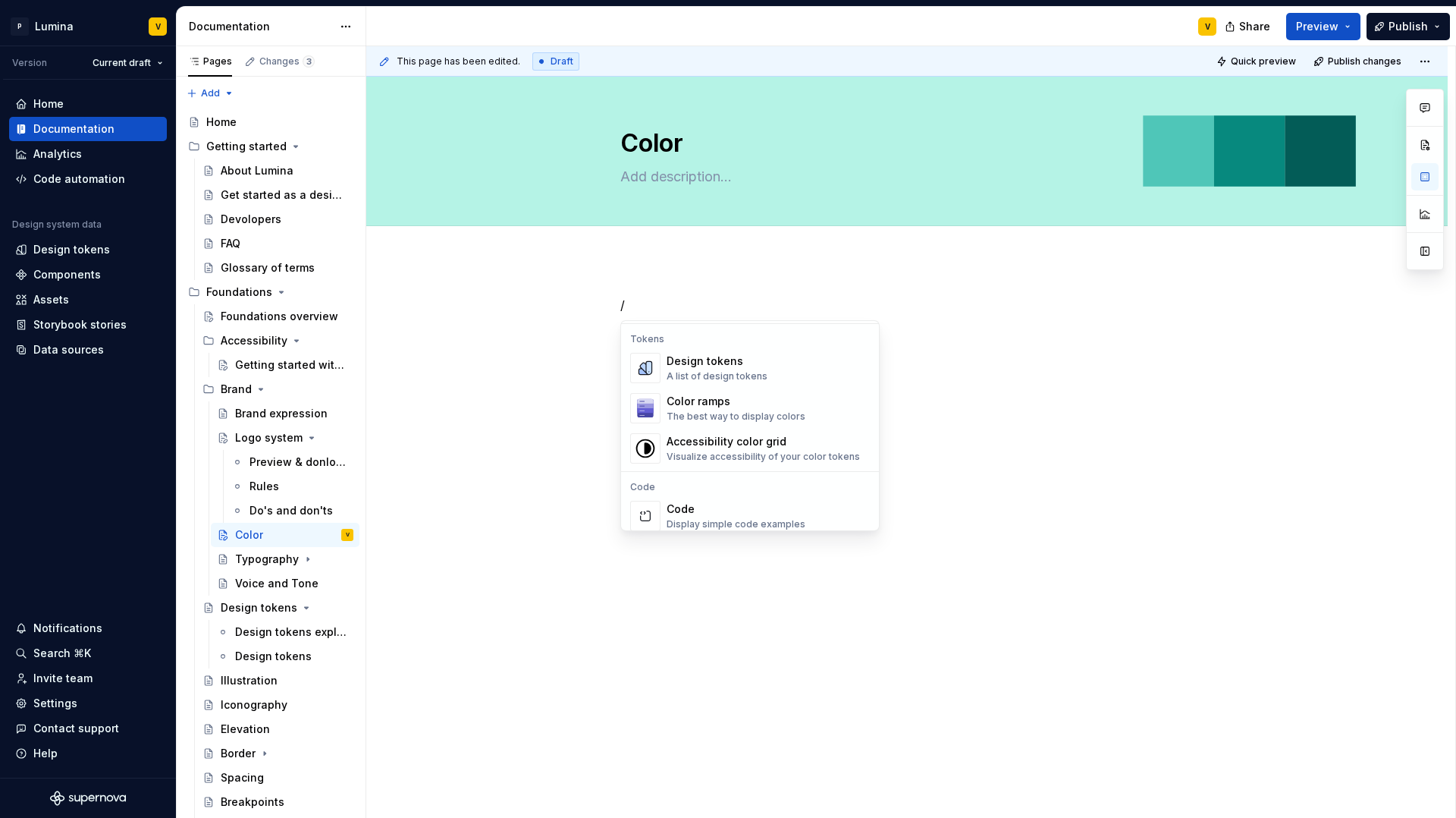
scroll to position [1090, 0]
click at [687, 419] on div "The best way to display colors" at bounding box center [736, 425] width 139 height 12
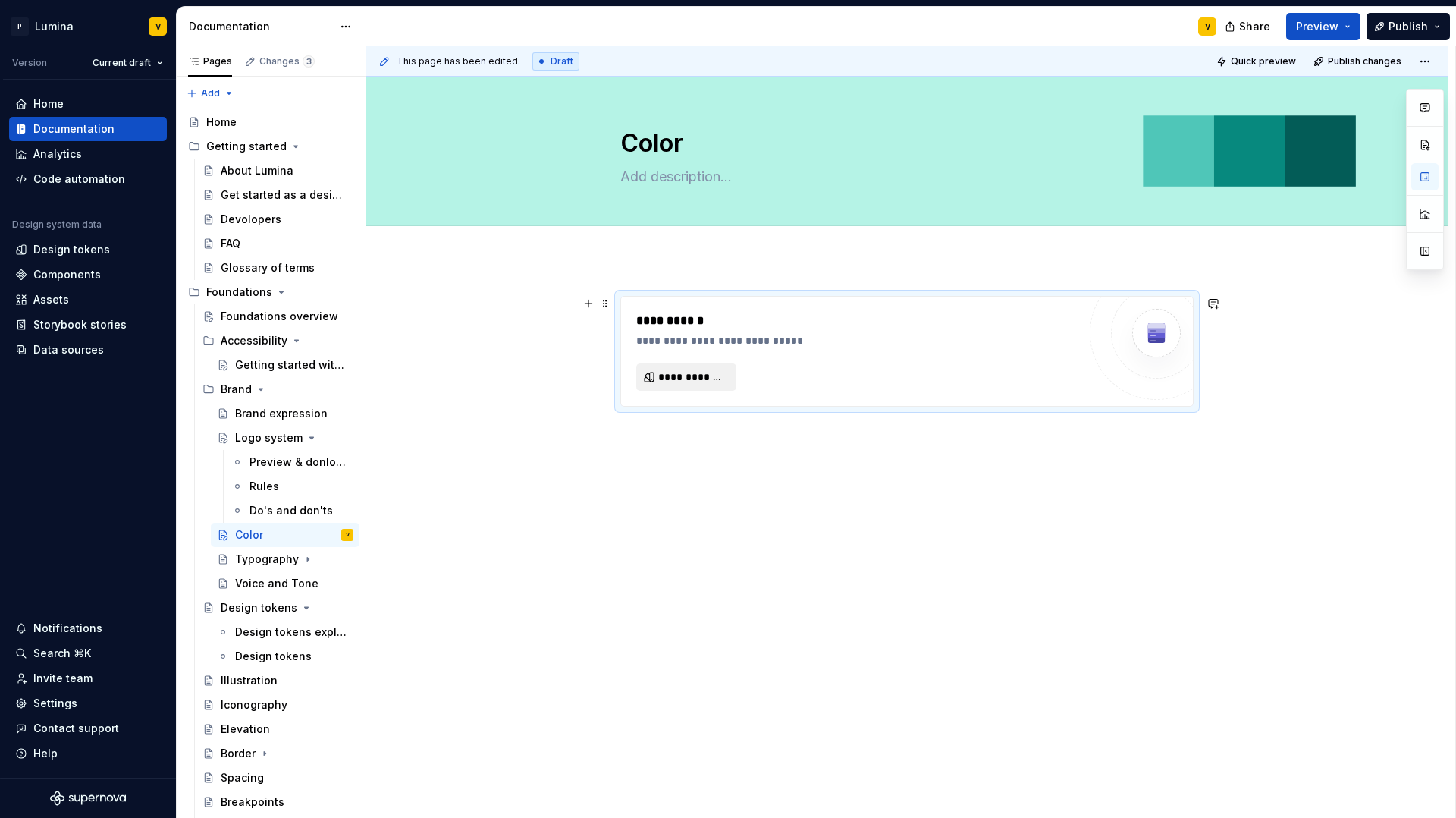
click at [697, 374] on span "**********" at bounding box center [692, 376] width 68 height 15
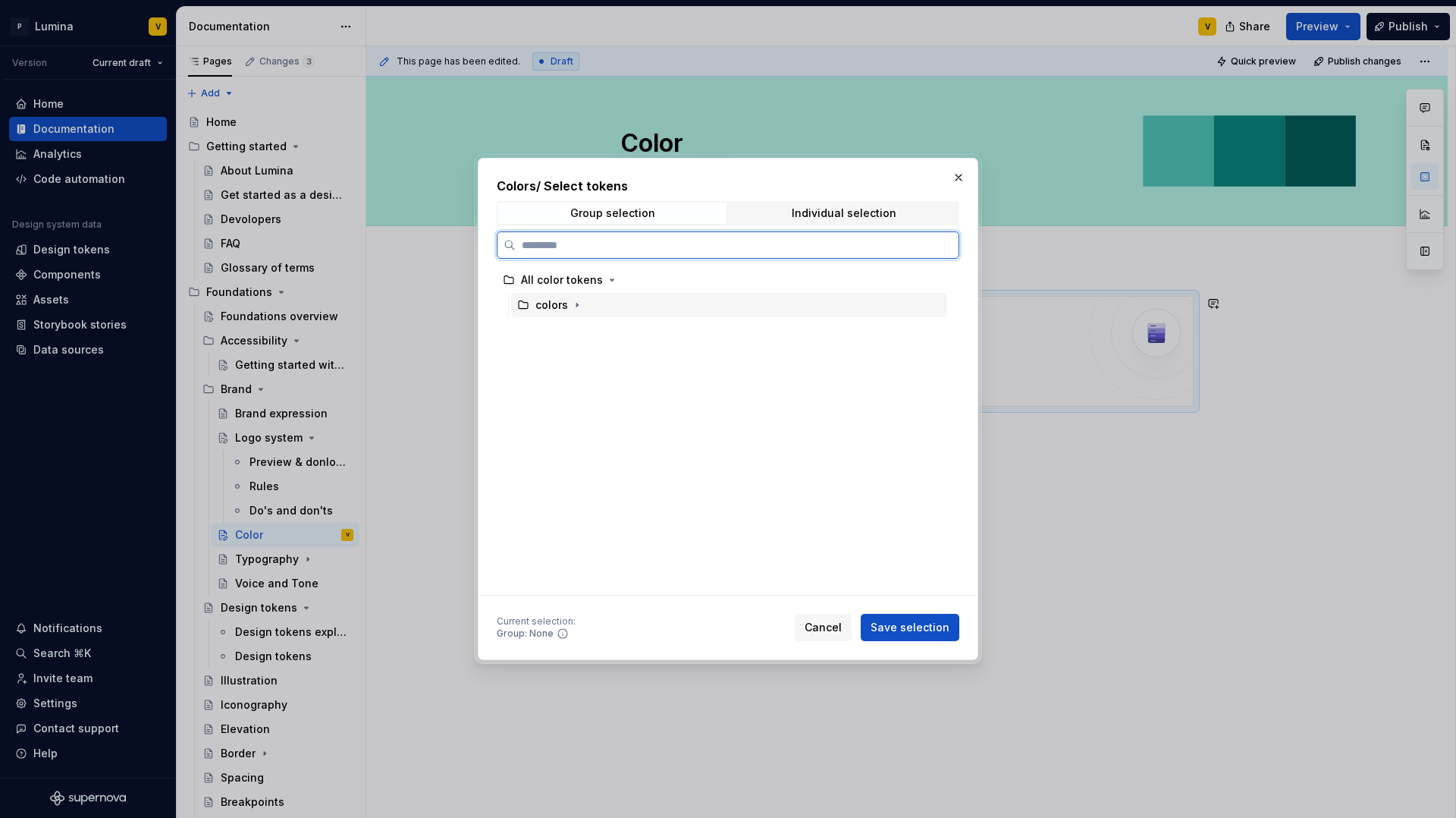
click at [566, 302] on div "colors" at bounding box center [559, 304] width 49 height 15
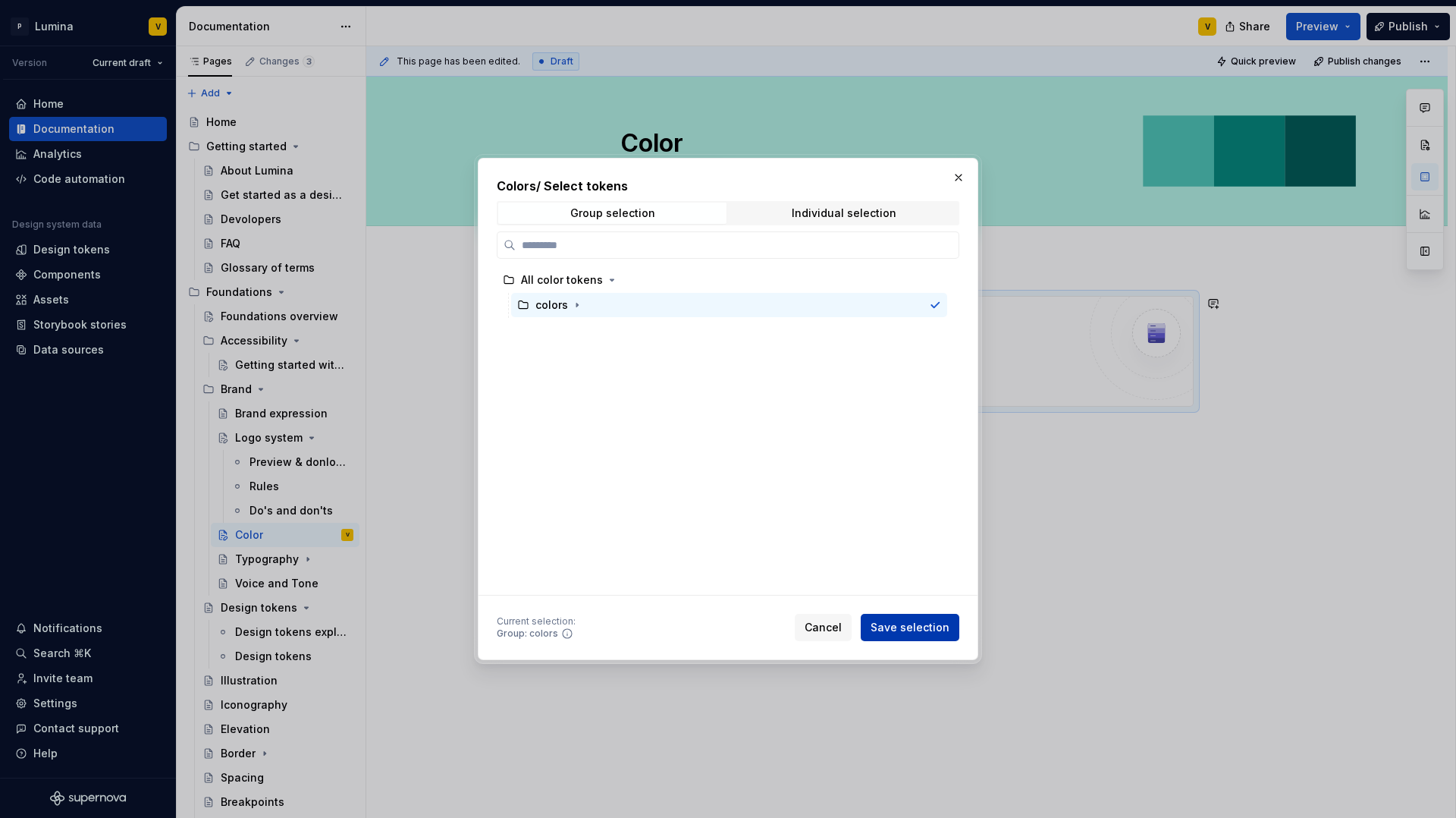
click at [913, 620] on span "Save selection" at bounding box center [910, 627] width 79 height 15
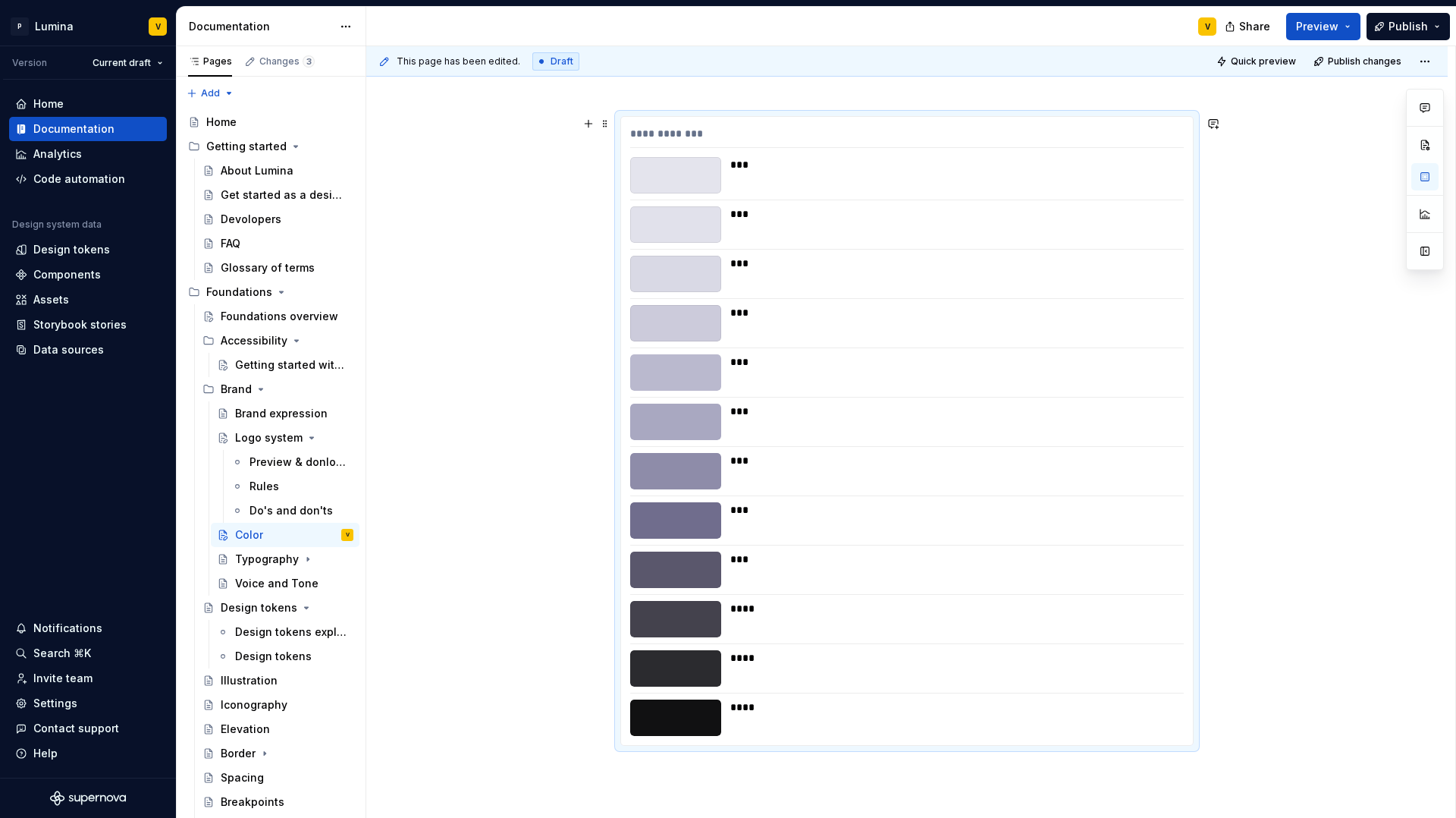
scroll to position [0, 0]
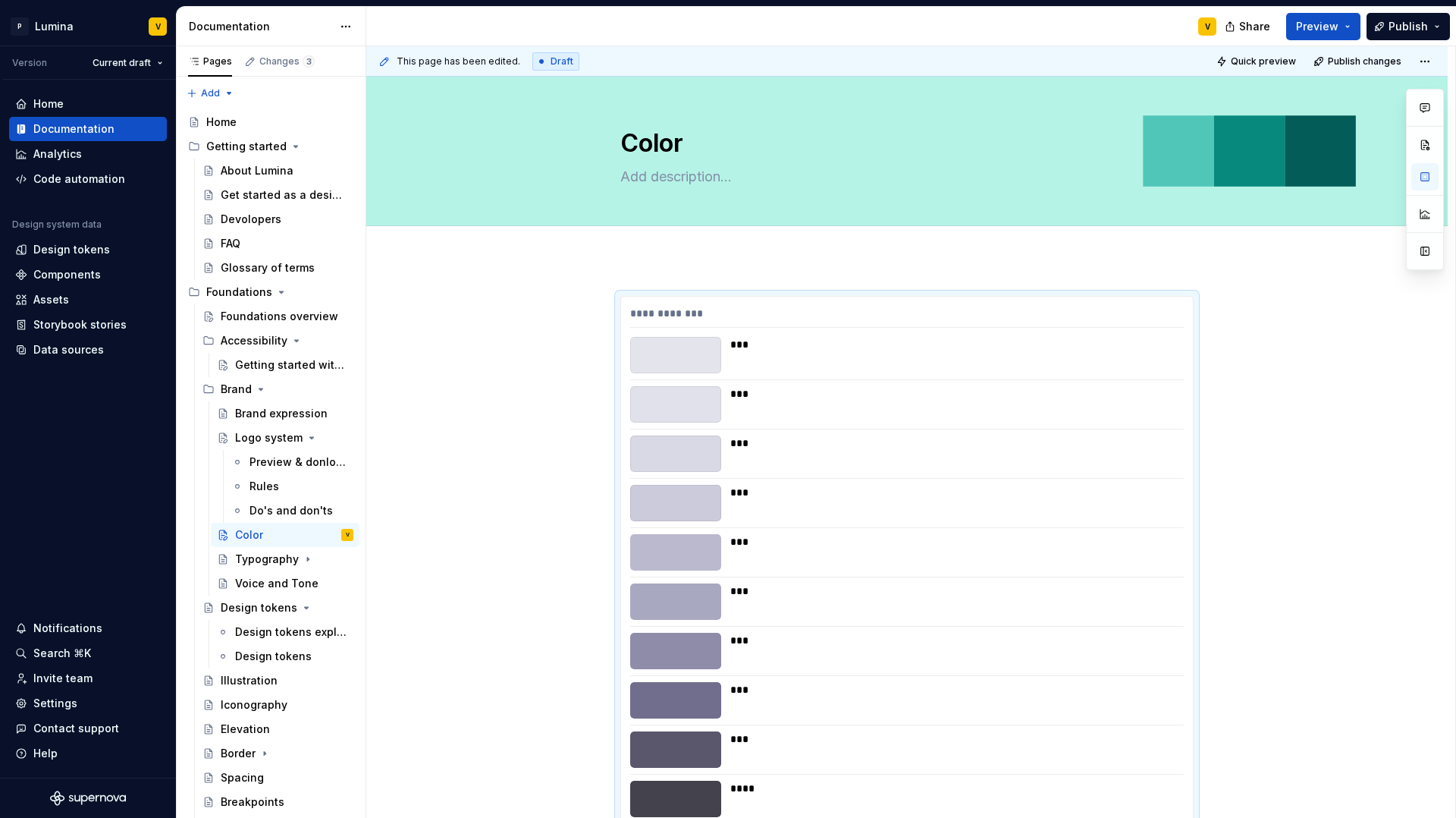
click at [636, 269] on div "**********" at bounding box center [907, 724] width 1081 height 930
click at [634, 264] on div "**********" at bounding box center [911, 432] width 1089 height 773
click at [632, 265] on div "**********" at bounding box center [907, 724] width 1081 height 930
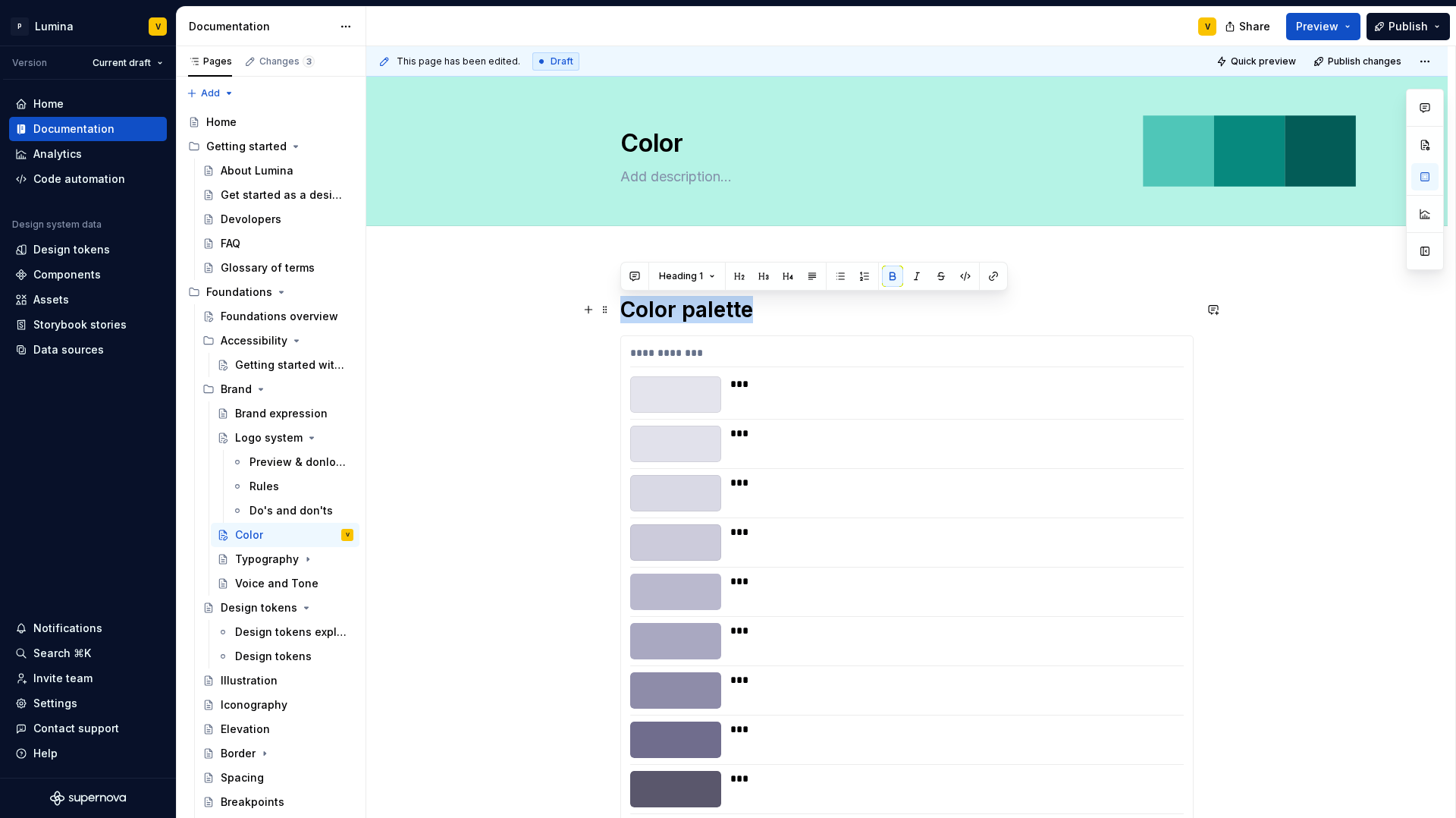
drag, startPoint x: 756, startPoint y: 314, endPoint x: 613, endPoint y: 310, distance: 143.1
click at [613, 310] on div "**********" at bounding box center [907, 743] width 1081 height 969
click at [760, 311] on h1 "Color palette" at bounding box center [907, 309] width 574 height 27
drag, startPoint x: 754, startPoint y: 312, endPoint x: 612, endPoint y: 310, distance: 142.0
click at [612, 310] on div "**********" at bounding box center [907, 743] width 1081 height 969
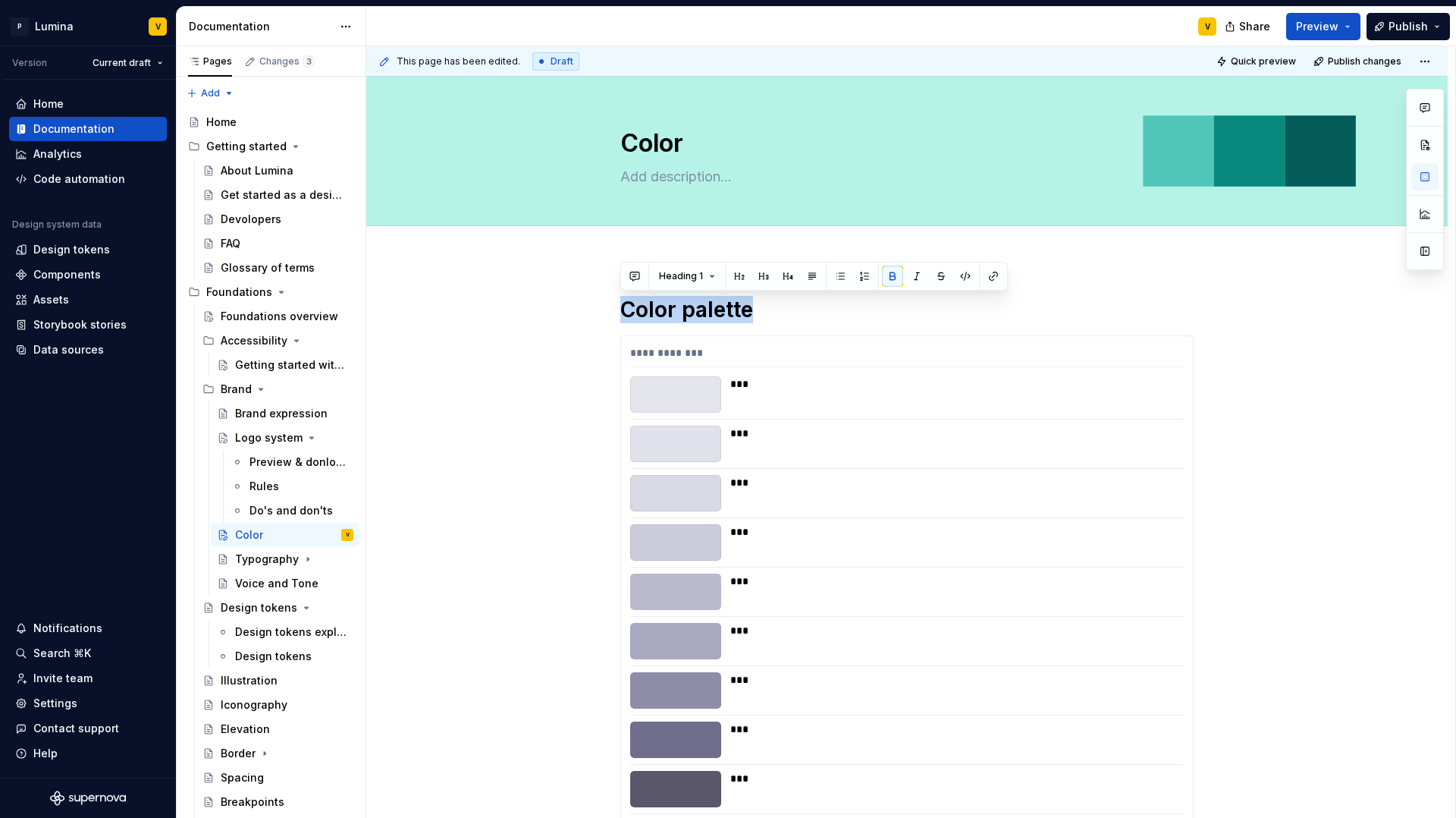
click at [610, 259] on div "**********" at bounding box center [907, 743] width 1081 height 969
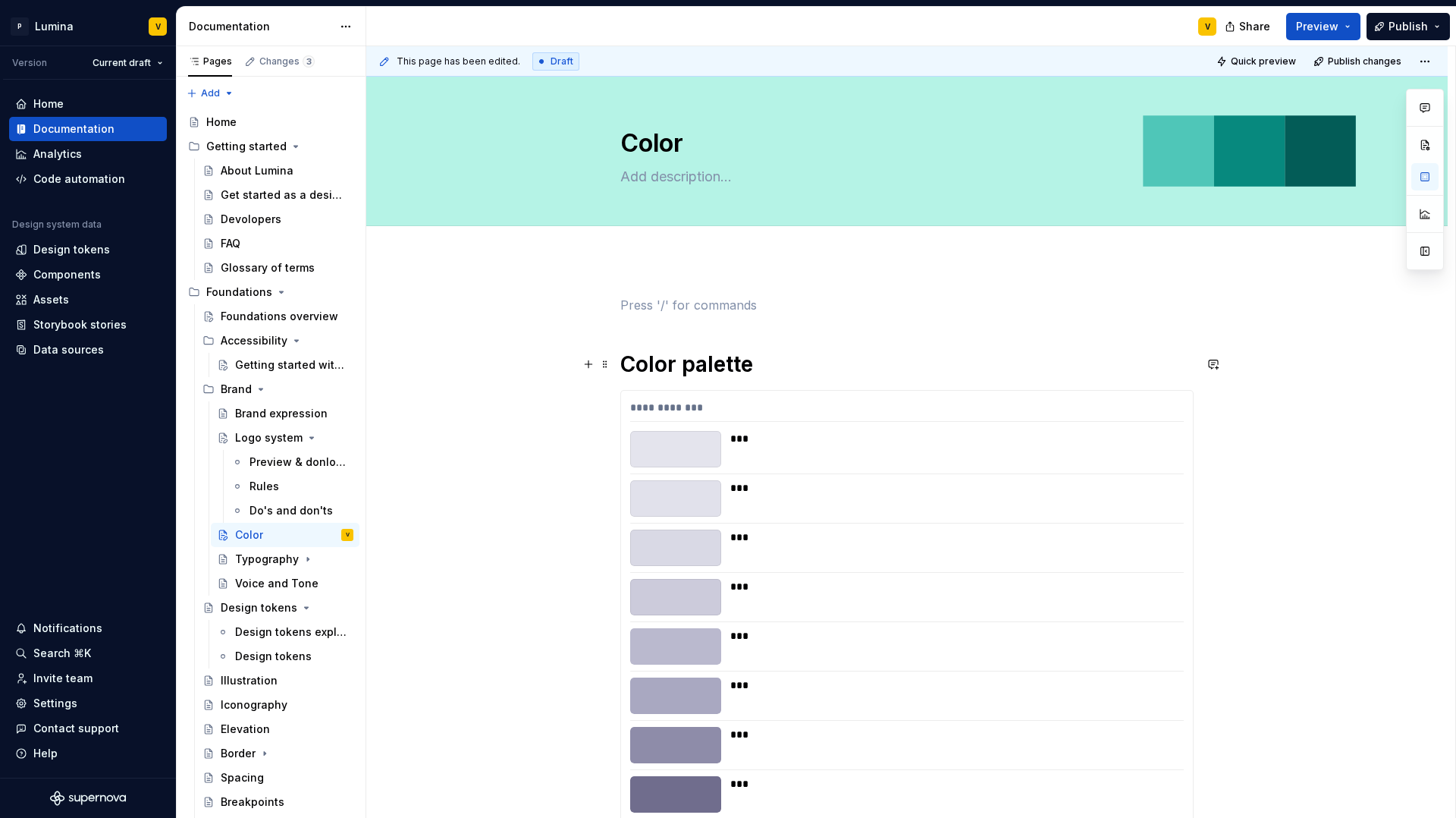
click at [618, 359] on div "**********" at bounding box center [907, 770] width 1081 height 1023
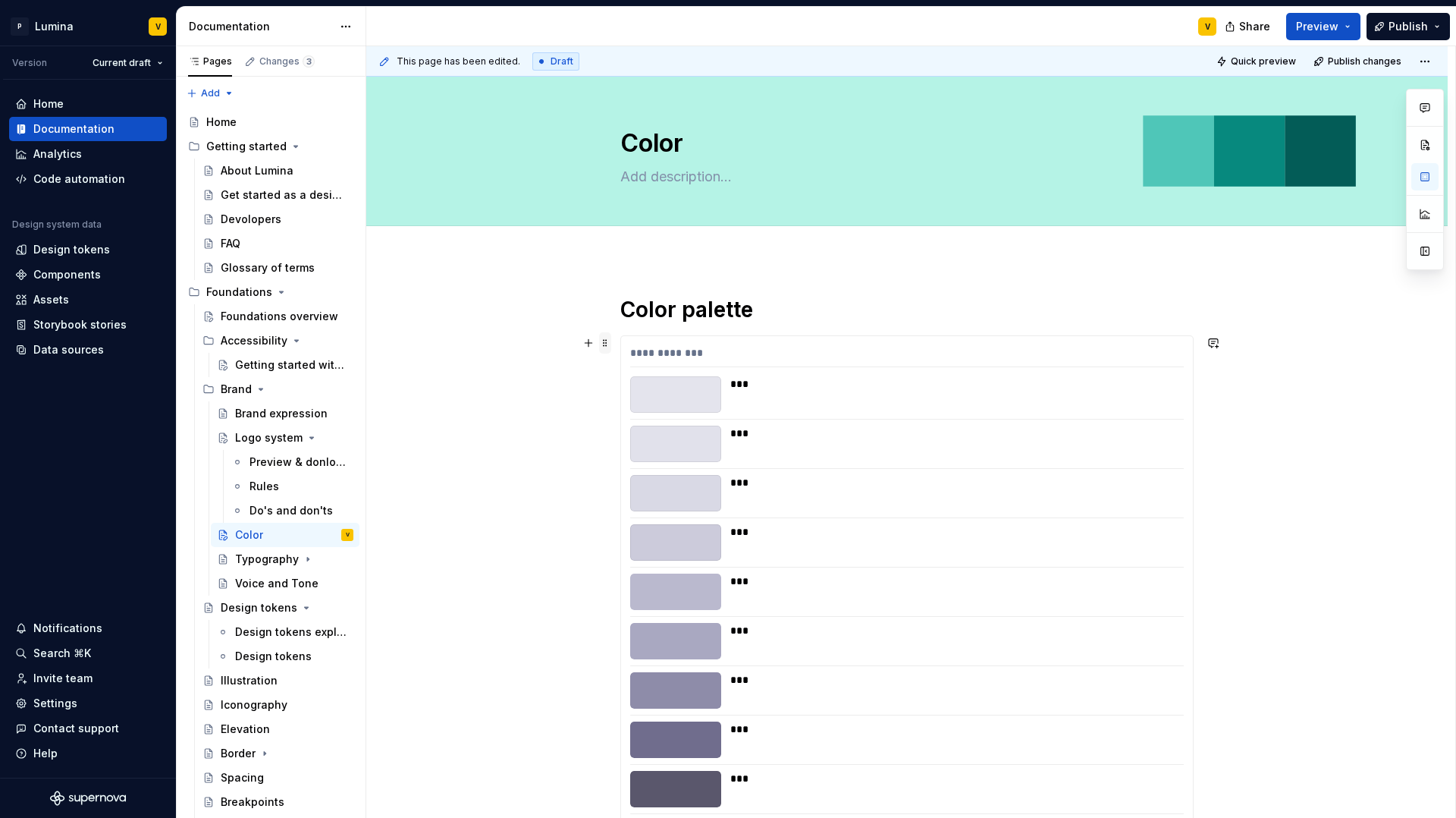
click at [605, 340] on span at bounding box center [605, 343] width 12 height 21
click at [637, 475] on div "Delete" at bounding box center [677, 477] width 98 height 15
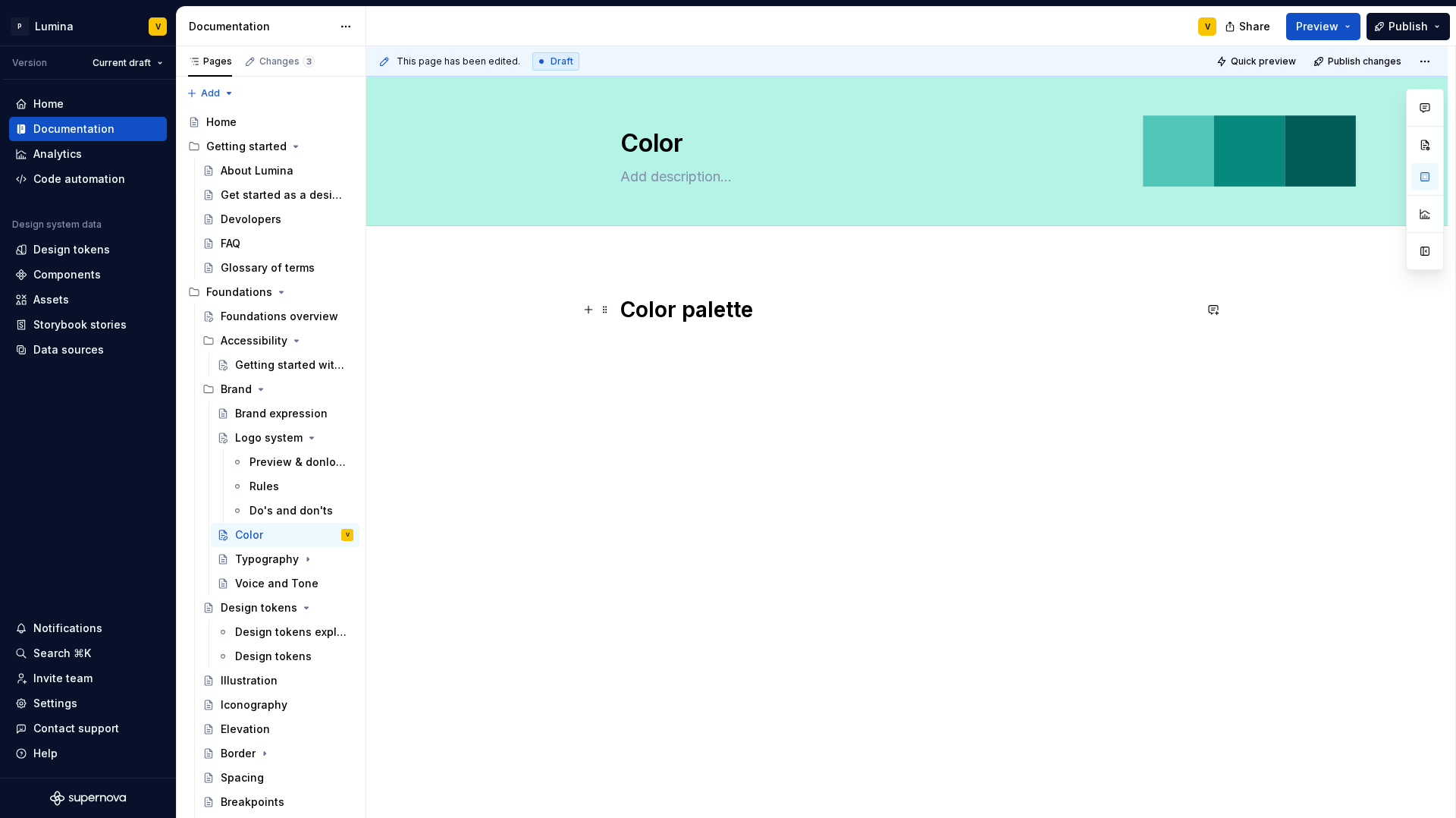
click at [617, 306] on div "Color palette" at bounding box center [907, 438] width 1081 height 357
click at [247, 562] on div "Typography" at bounding box center [264, 559] width 58 height 15
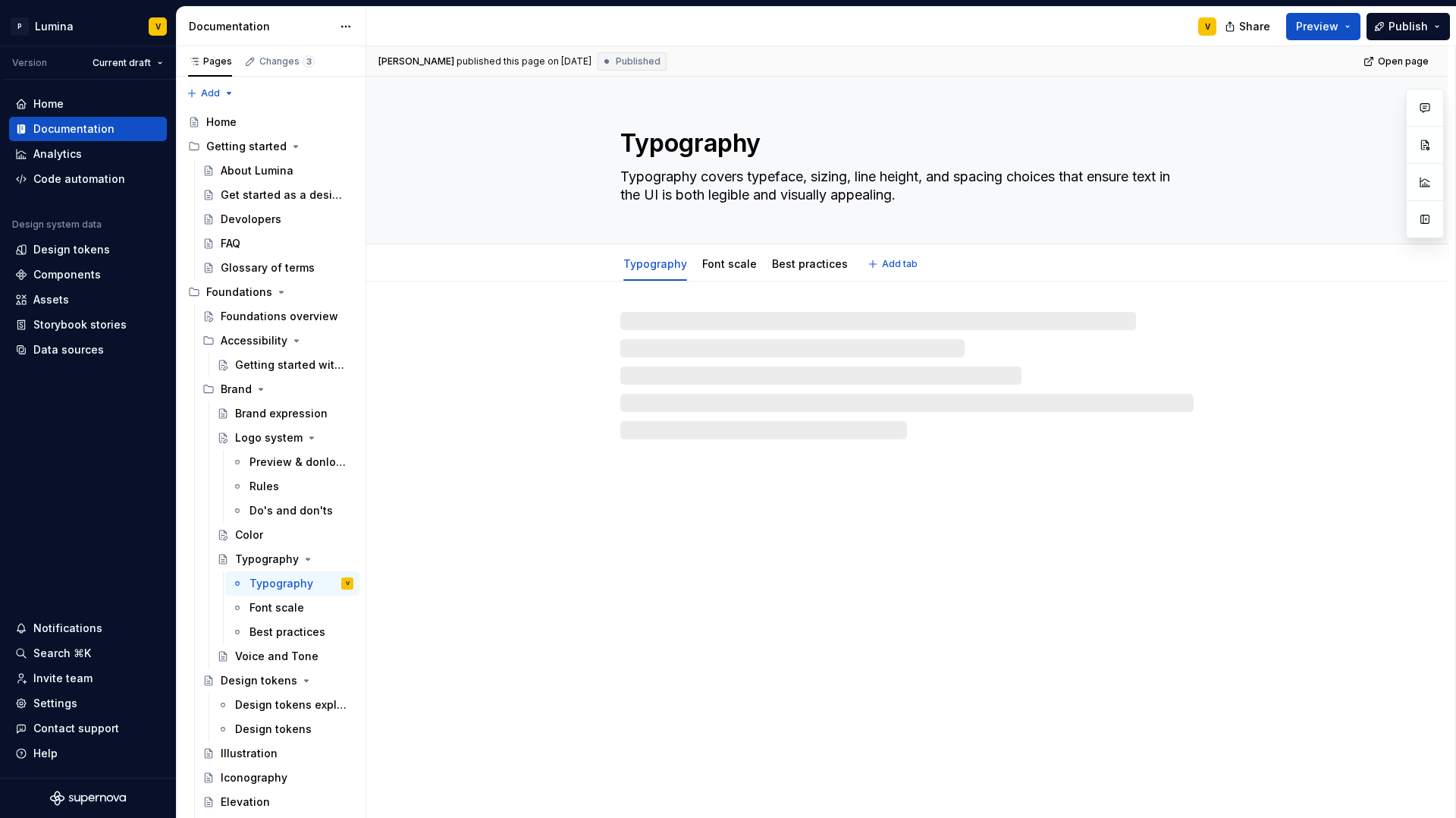
click at [1182, 131] on textarea "Typography" at bounding box center [904, 143] width 574 height 37
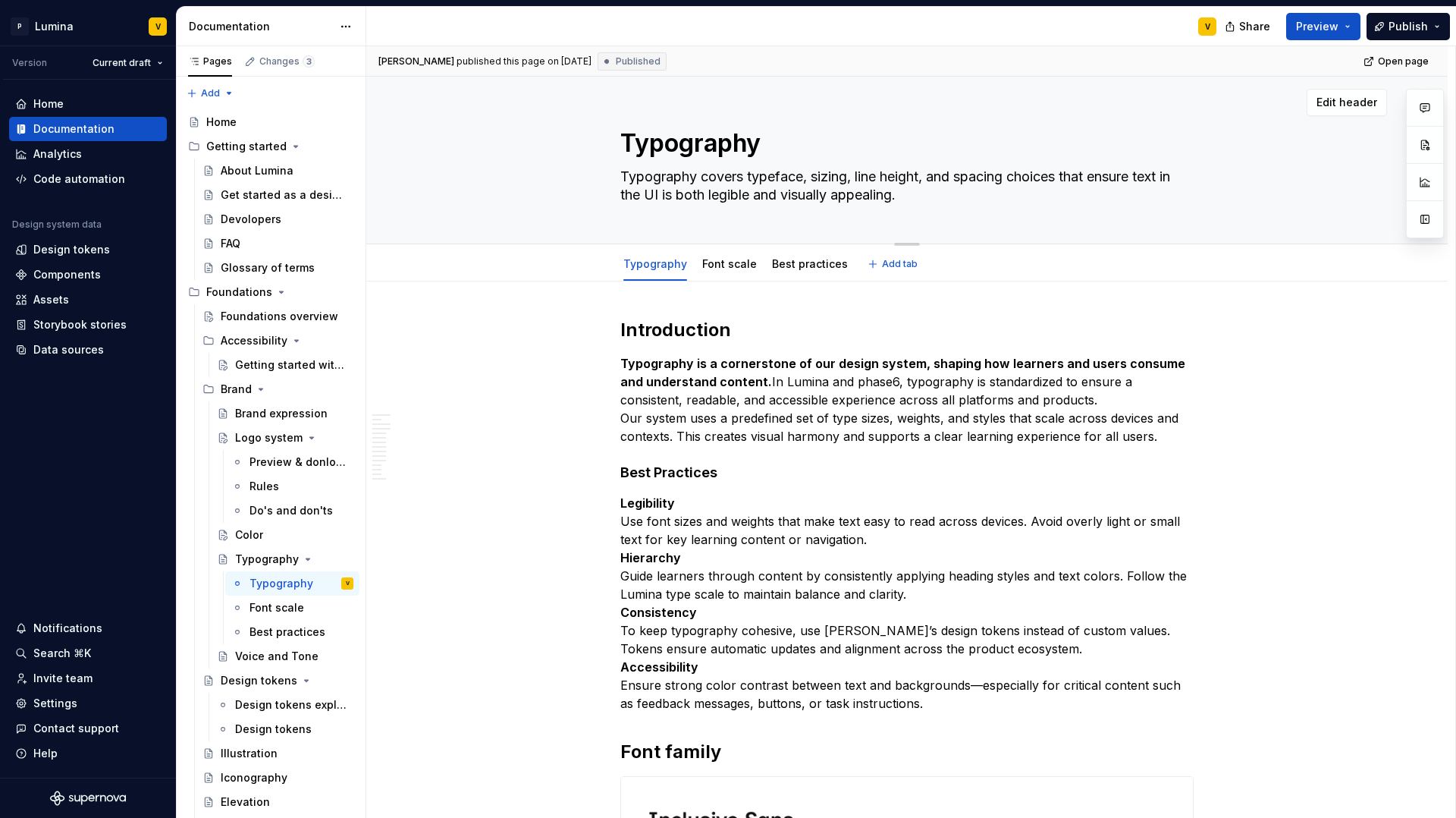
click at [1341, 155] on div "Typography Typography covers typeface, sizing, line height, and spacing choices…" at bounding box center [907, 160] width 961 height 167
click at [1329, 107] on span "Edit header" at bounding box center [1347, 102] width 61 height 15
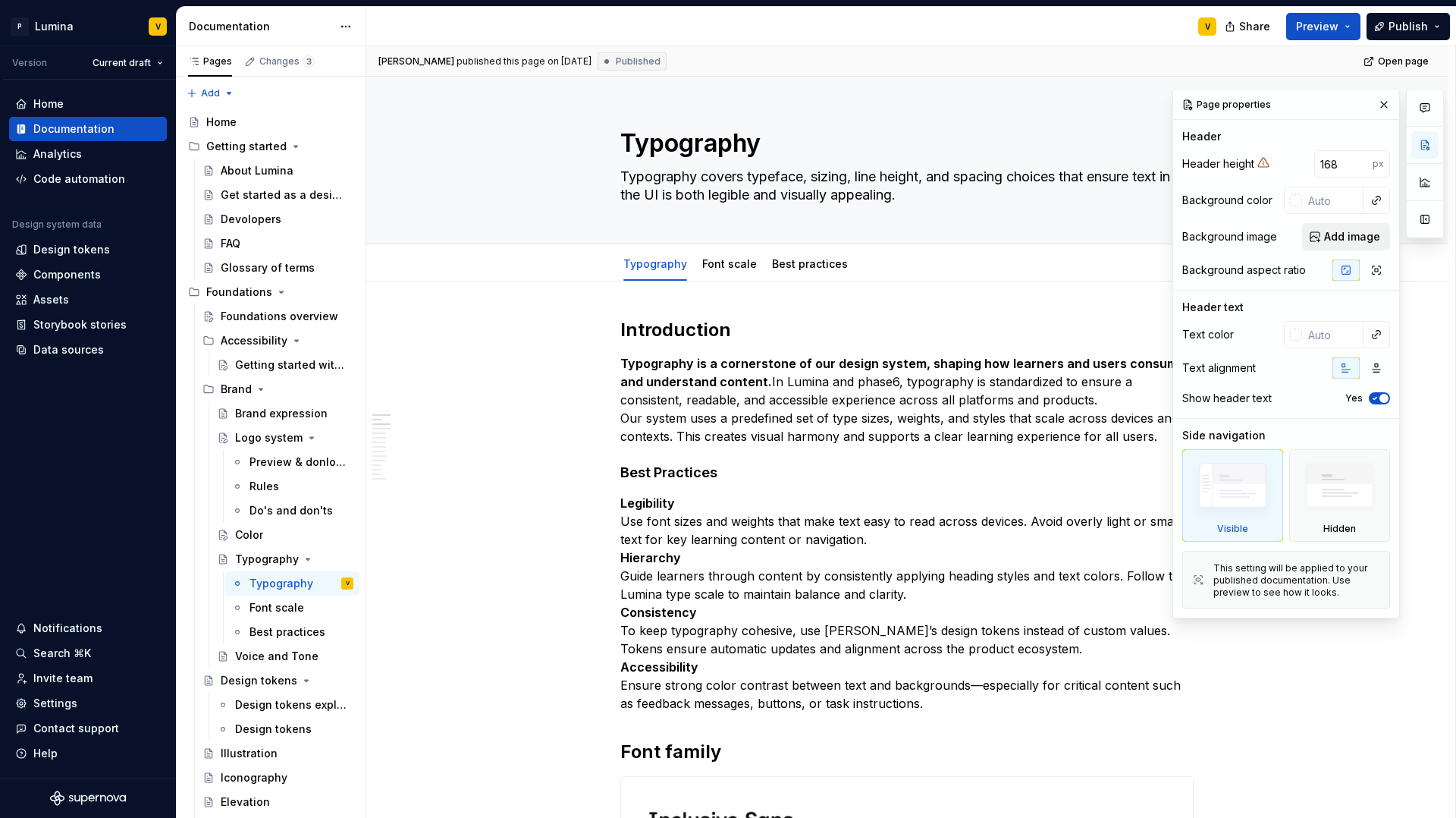
click at [1344, 233] on span "Add image" at bounding box center [1352, 237] width 56 height 15
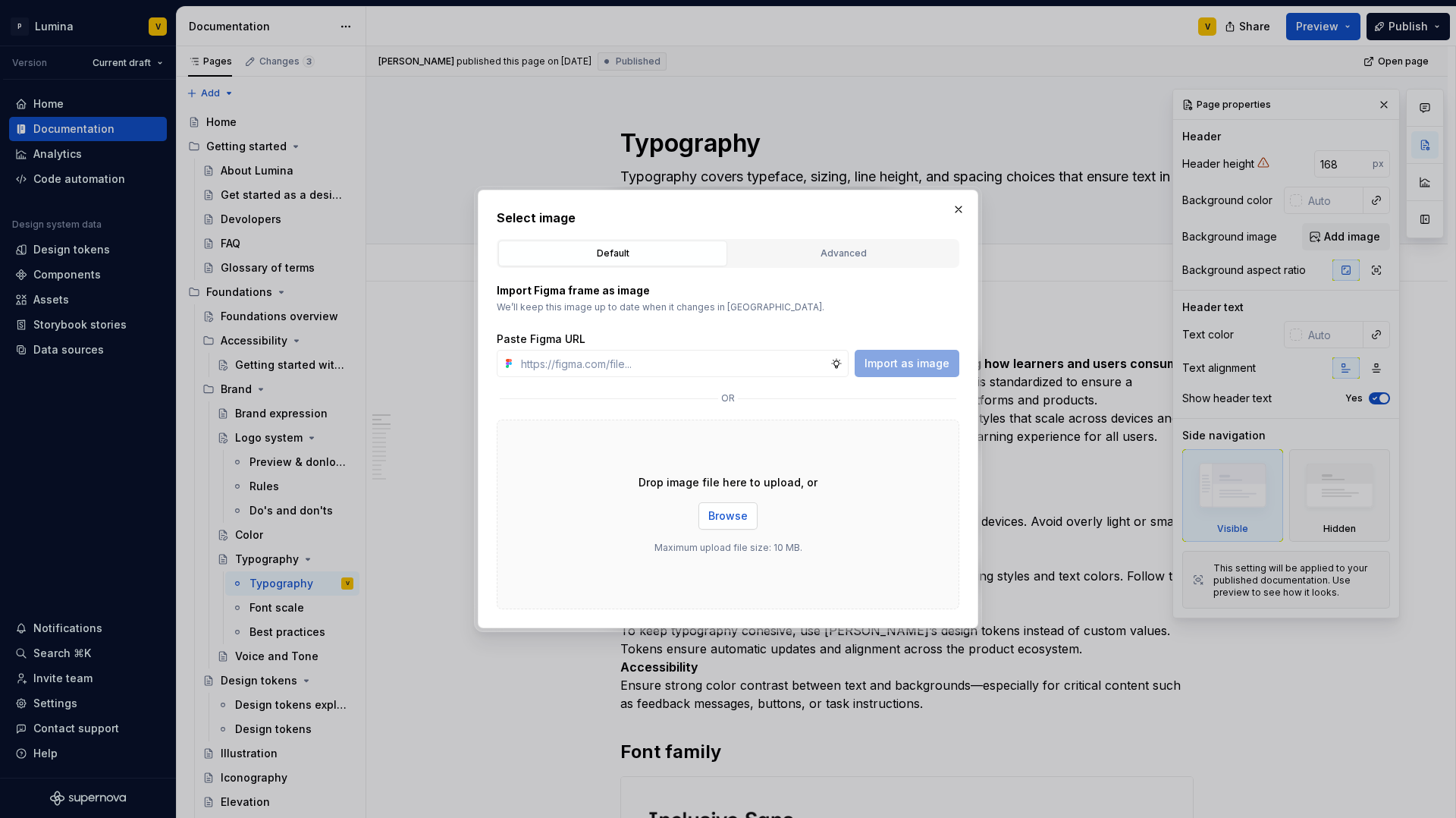
click at [723, 518] on span "Browse" at bounding box center [728, 515] width 40 height 15
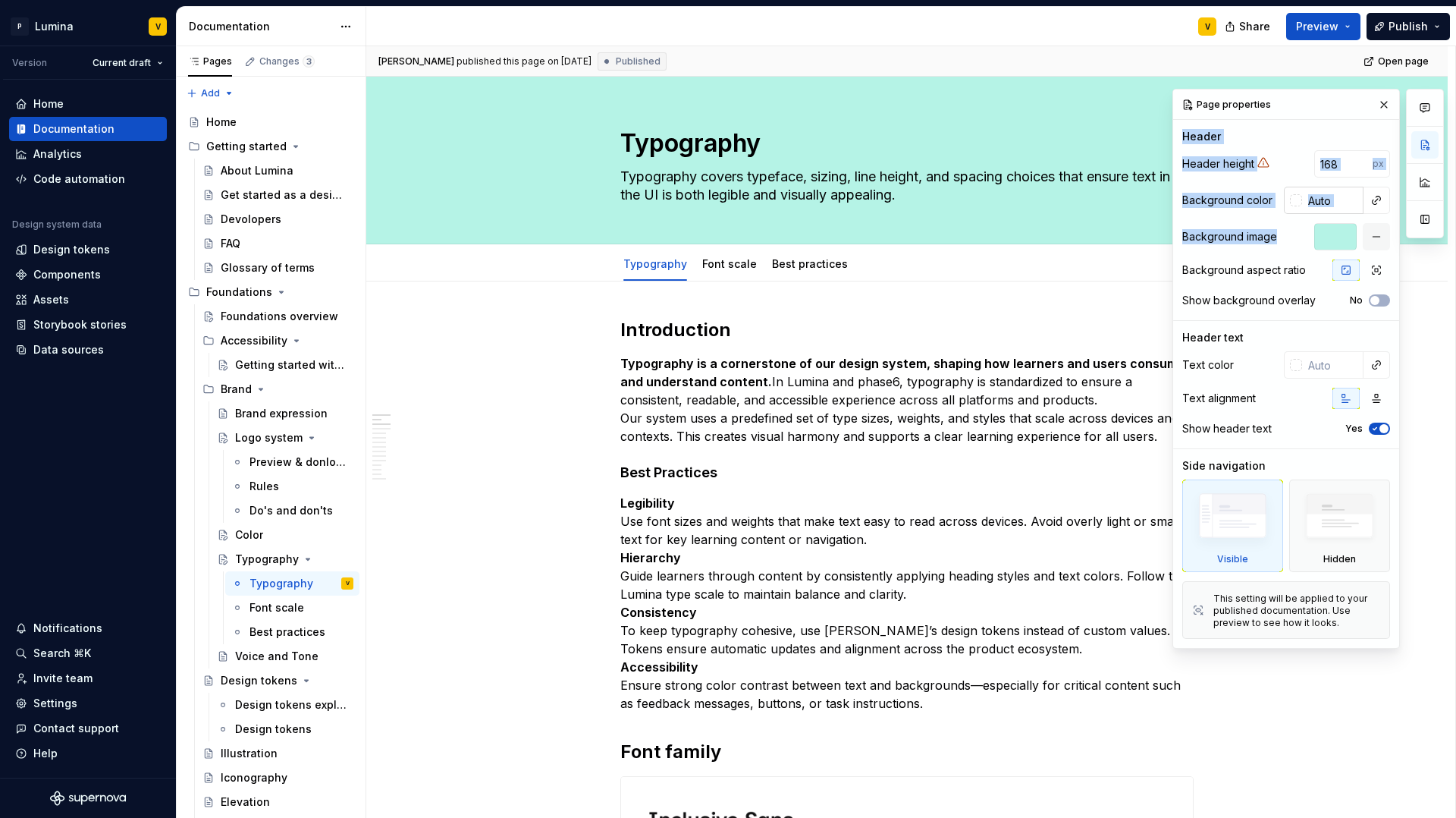
drag, startPoint x: 1324, startPoint y: 104, endPoint x: 1333, endPoint y: 187, distance: 83.5
click at [1309, 226] on div "Page properties Header Header height 168 px Background color Background image B…" at bounding box center [1287, 368] width 226 height 558
click at [1287, 132] on div "Header" at bounding box center [1286, 136] width 208 height 15
click at [1262, 162] on icon at bounding box center [1264, 162] width 11 height 9
click at [1380, 101] on button "button" at bounding box center [1383, 105] width 21 height 21
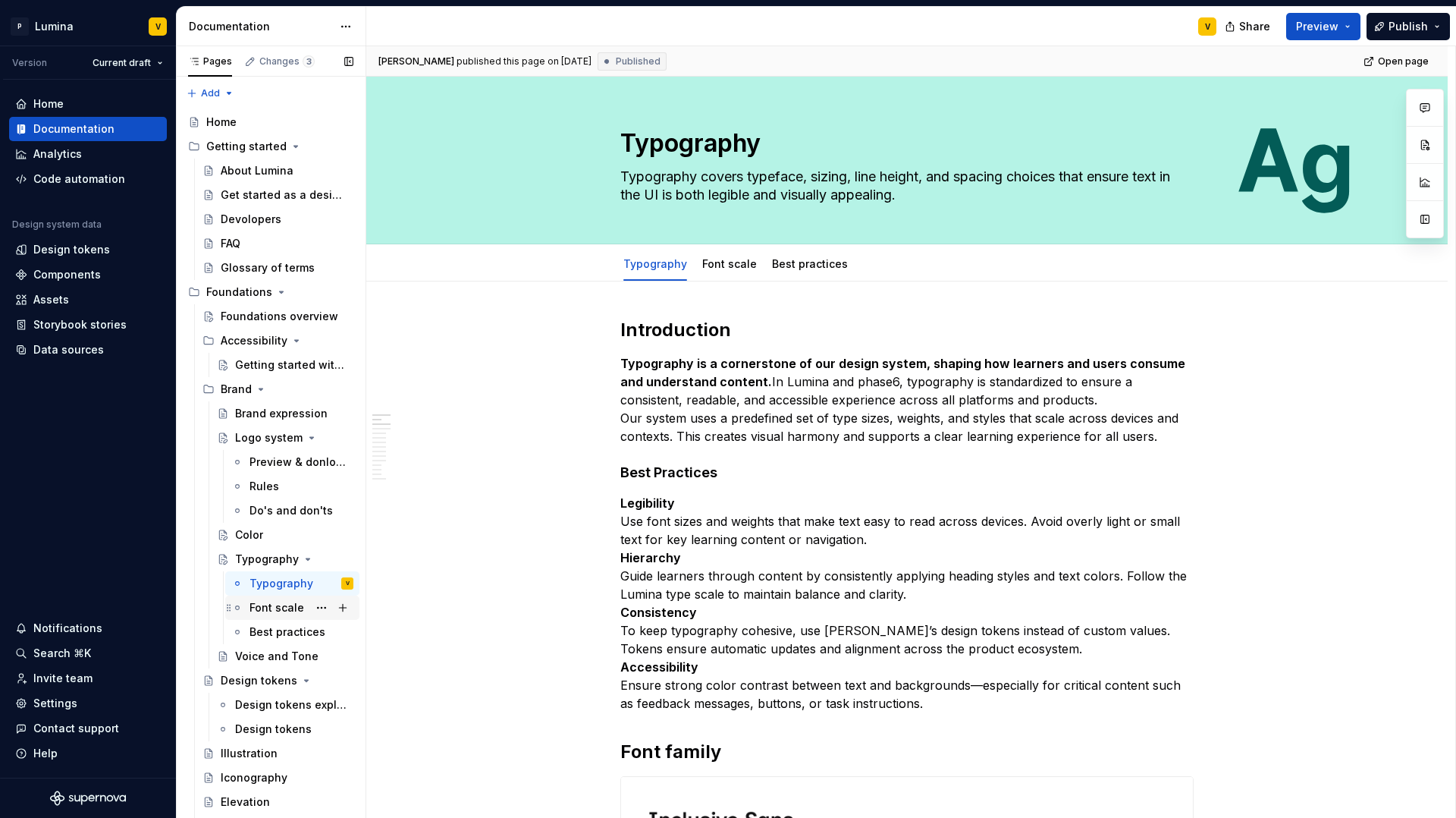
click at [272, 605] on div "Font scale" at bounding box center [277, 607] width 55 height 15
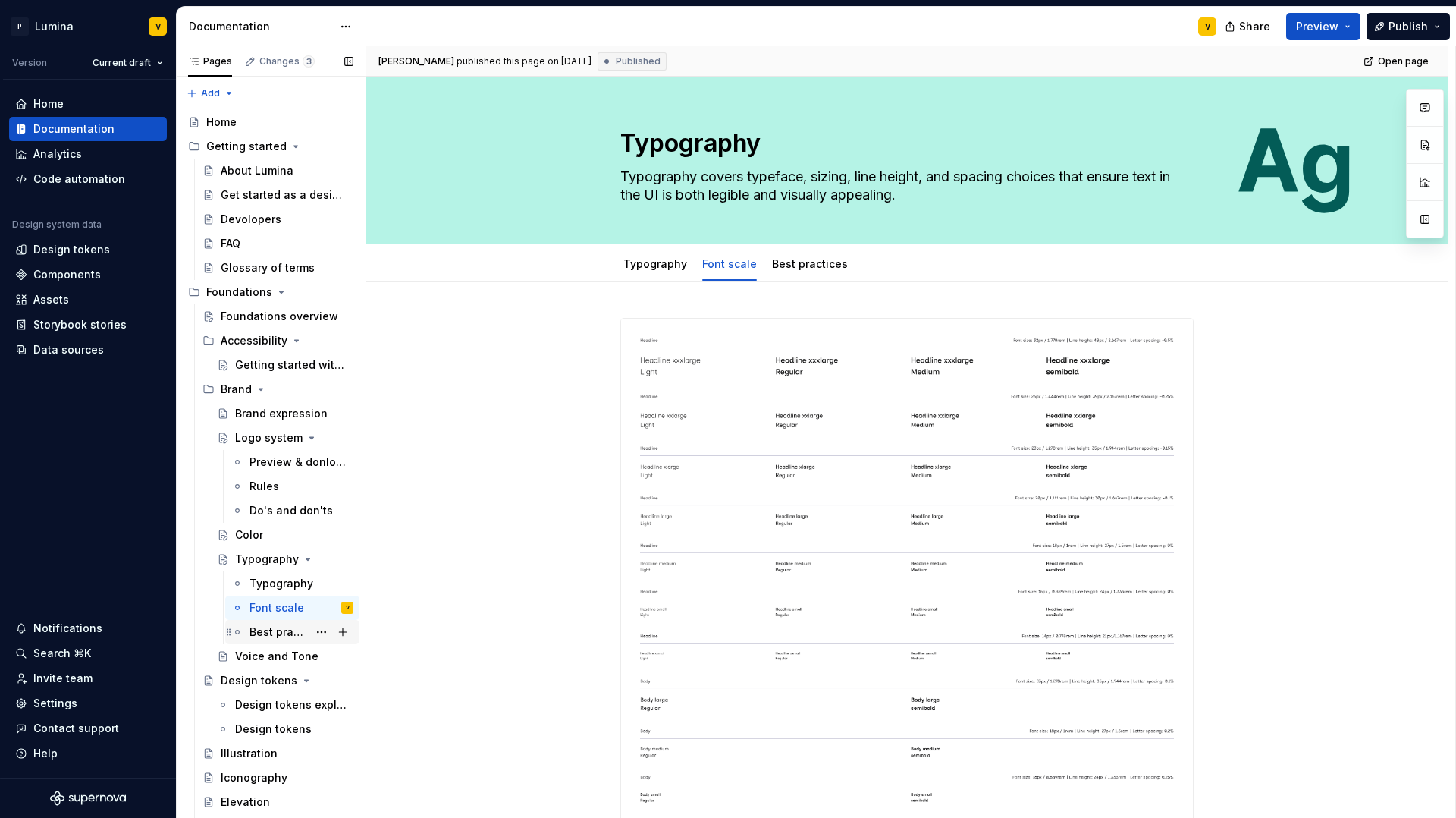
click at [265, 629] on div "Best practices" at bounding box center [279, 631] width 59 height 15
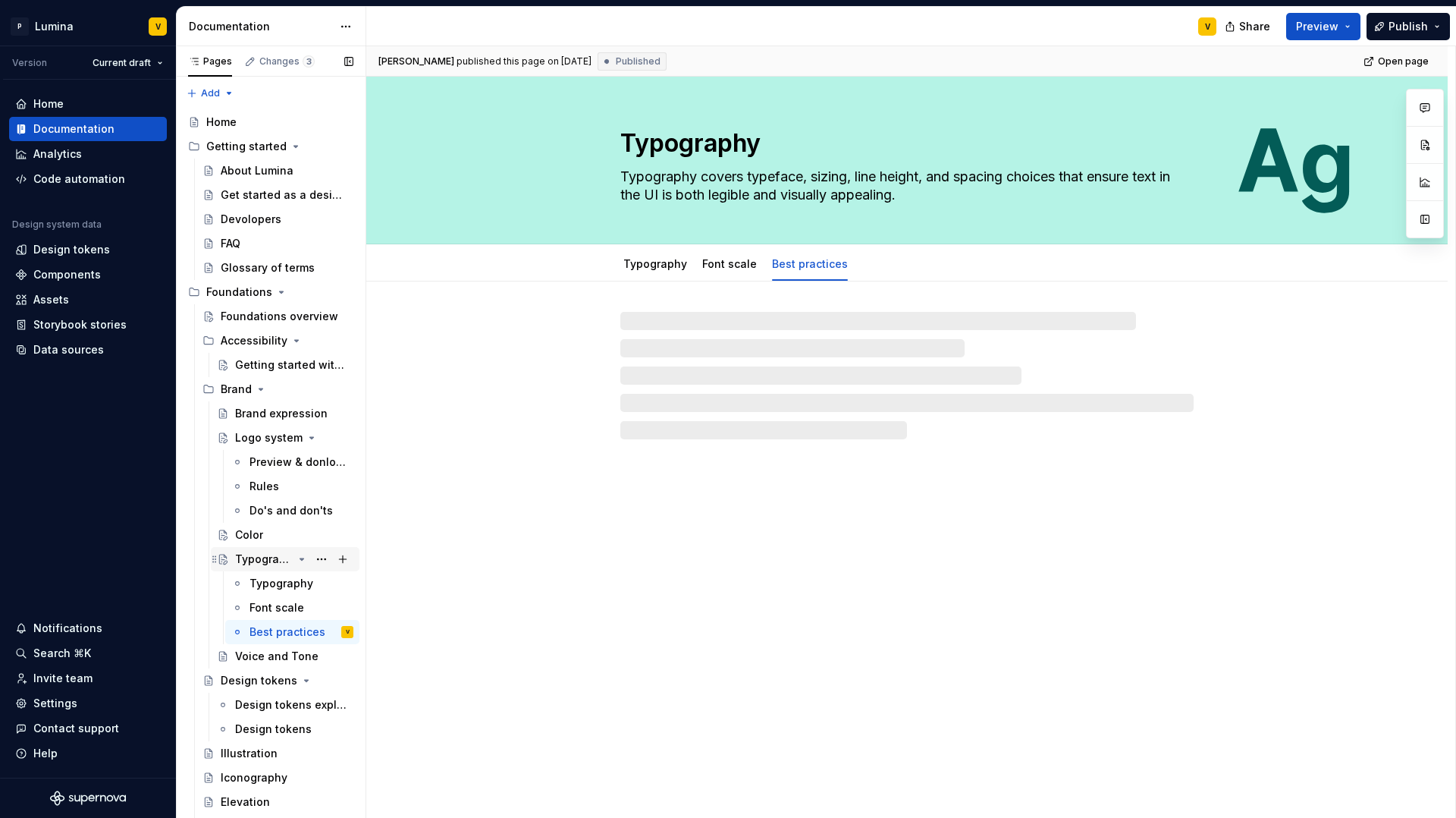
click at [296, 555] on icon "Page tree" at bounding box center [302, 560] width 12 height 12
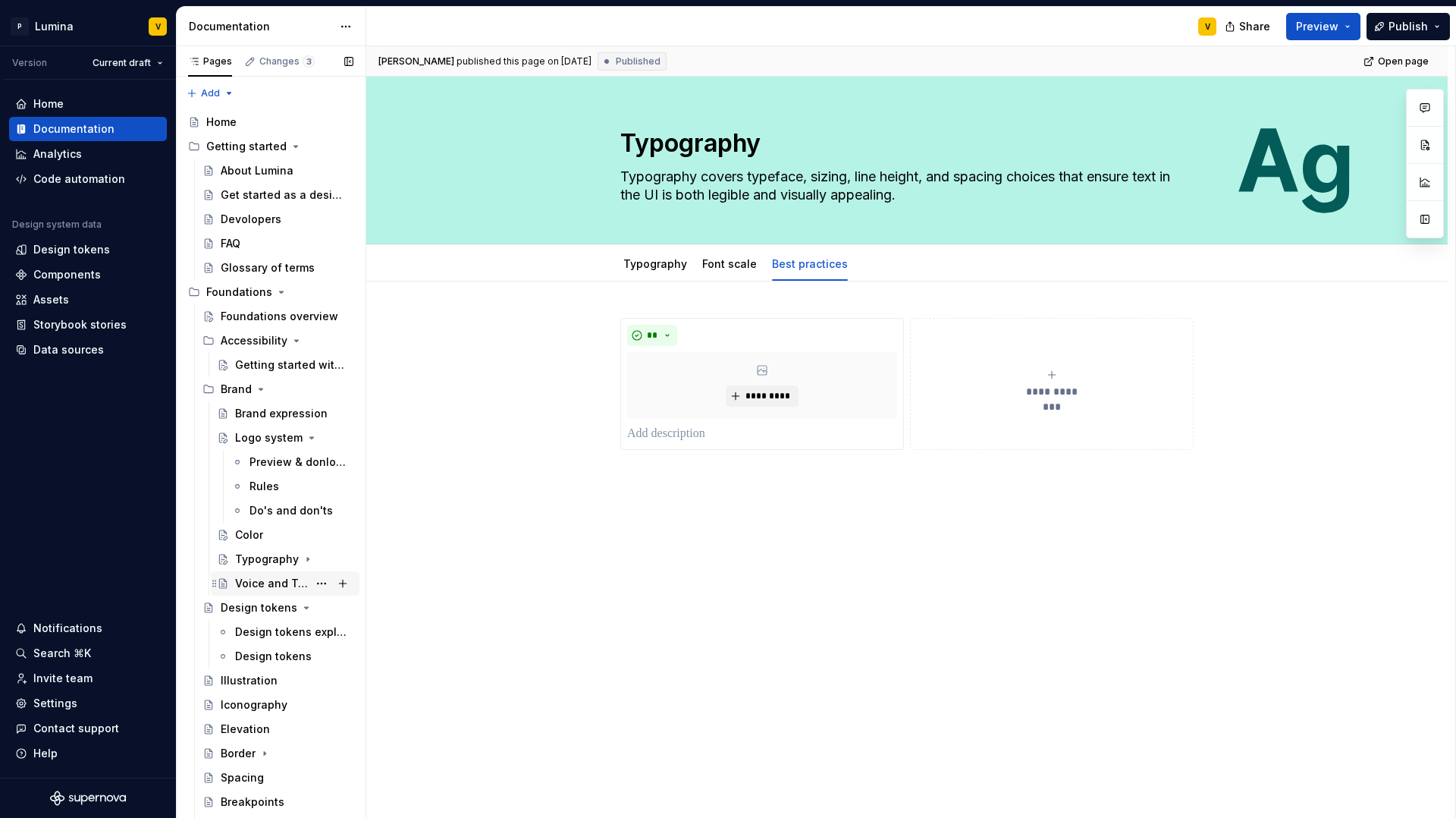
click at [272, 588] on div "Voice and Tone" at bounding box center [271, 583] width 73 height 15
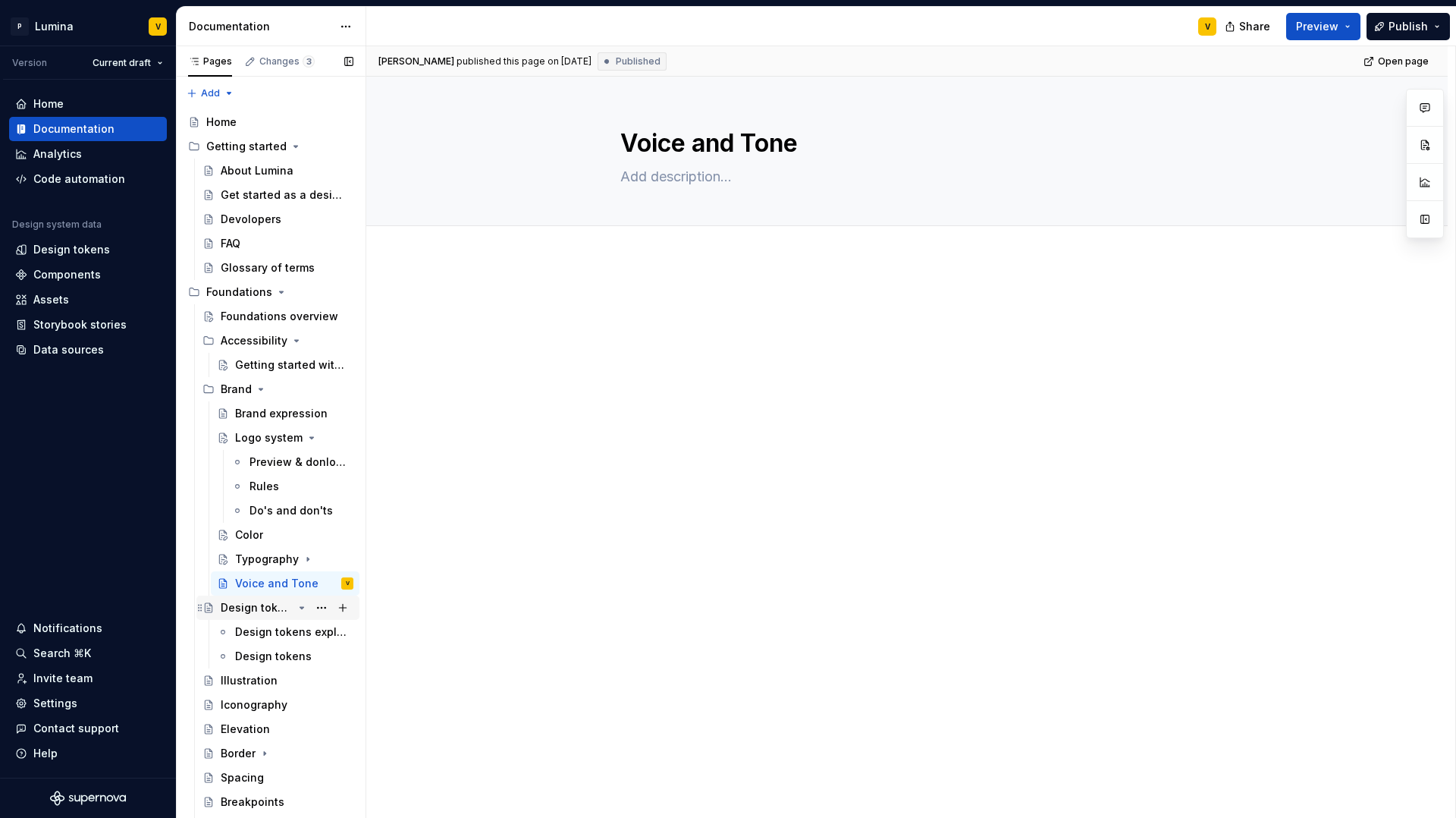
click at [257, 608] on div "Design tokens" at bounding box center [257, 607] width 72 height 15
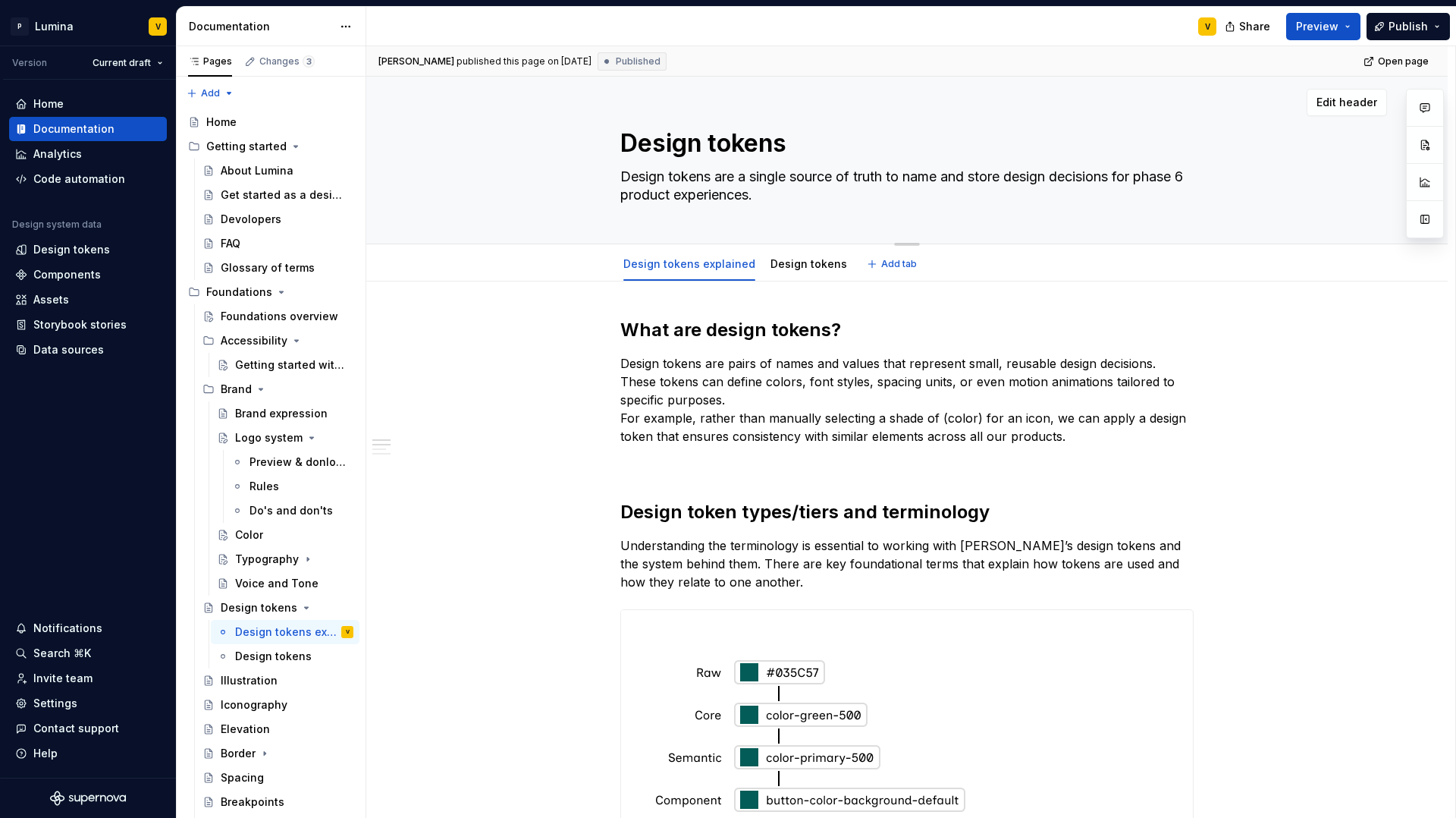
click at [1287, 157] on div "Design tokens Design tokens are a single source of truth to name and store desi…" at bounding box center [907, 160] width 961 height 167
click at [1337, 105] on span "Edit header" at bounding box center [1347, 102] width 61 height 15
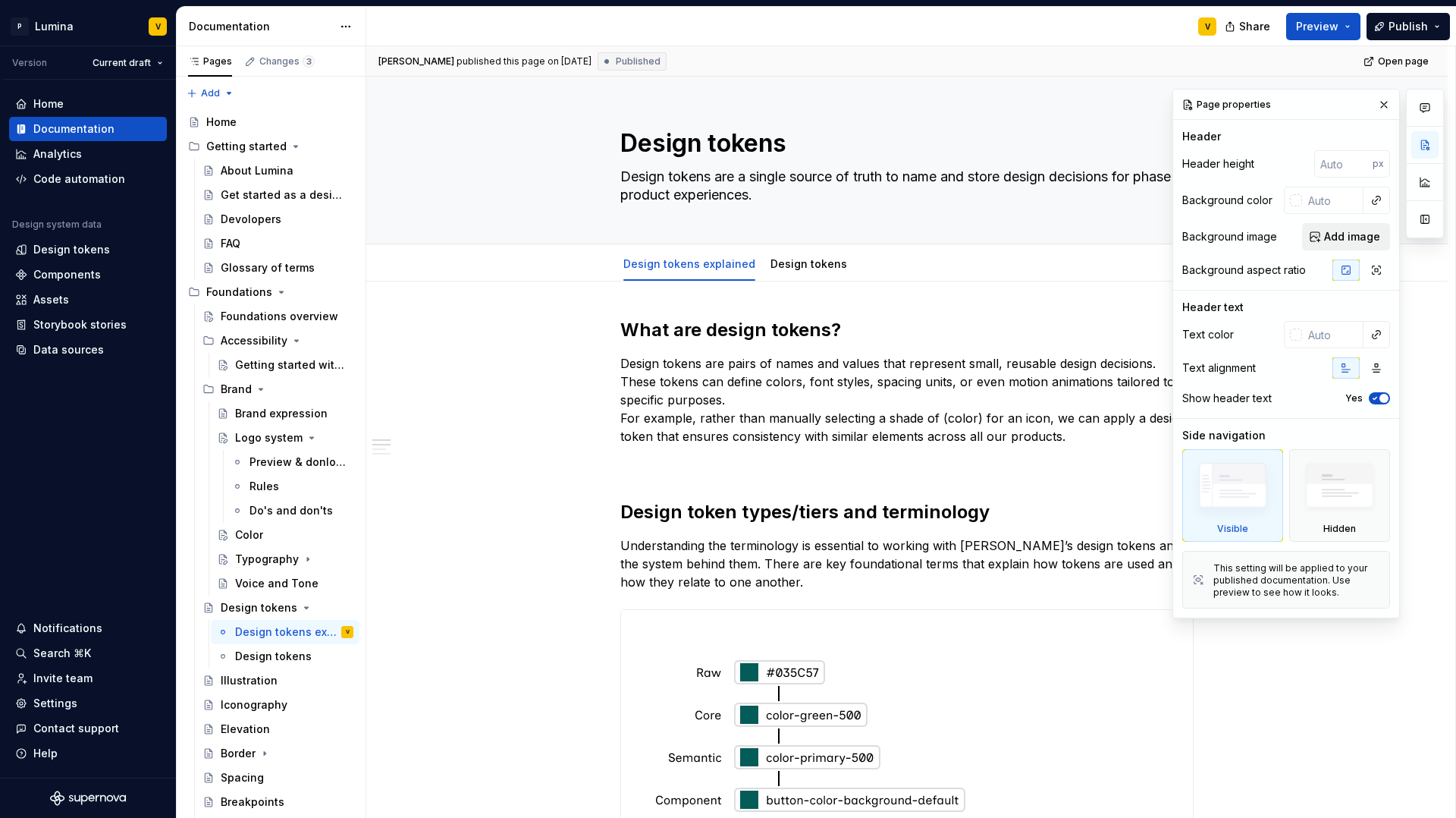
click at [1359, 238] on span "Add image" at bounding box center [1352, 237] width 56 height 15
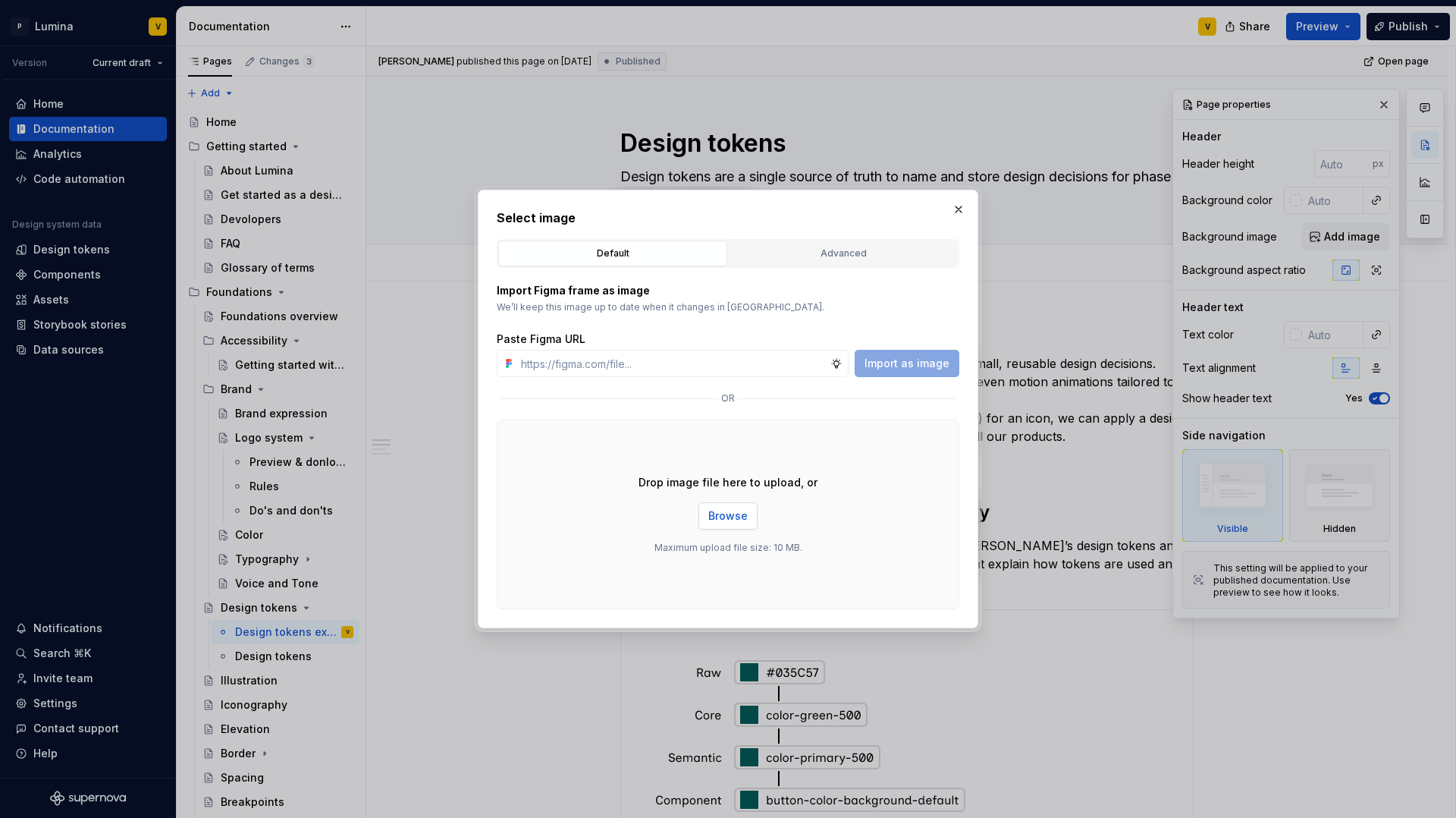
click at [731, 516] on span "Browse" at bounding box center [728, 515] width 40 height 15
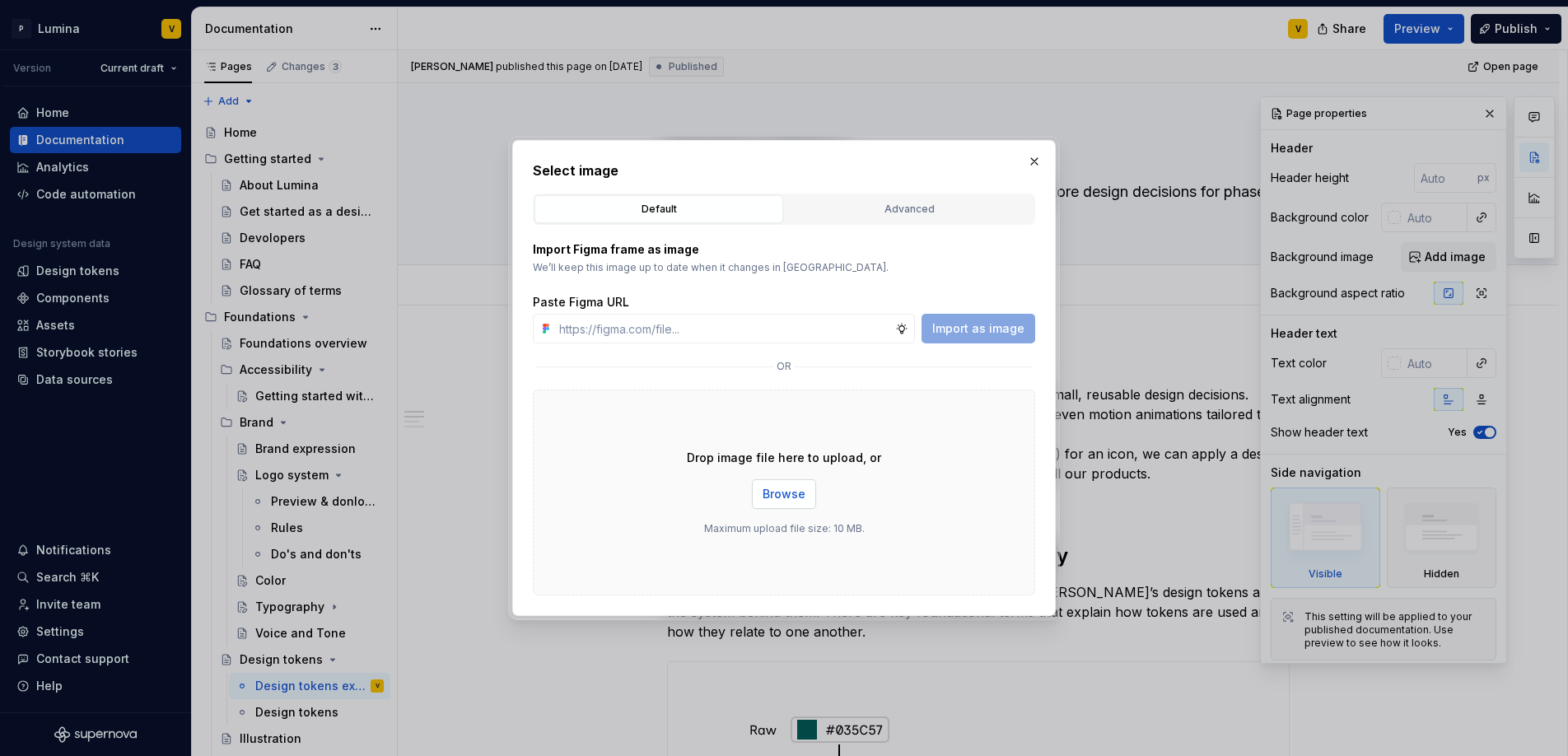
click at [779, 492] on span "Browse" at bounding box center [784, 493] width 43 height 16
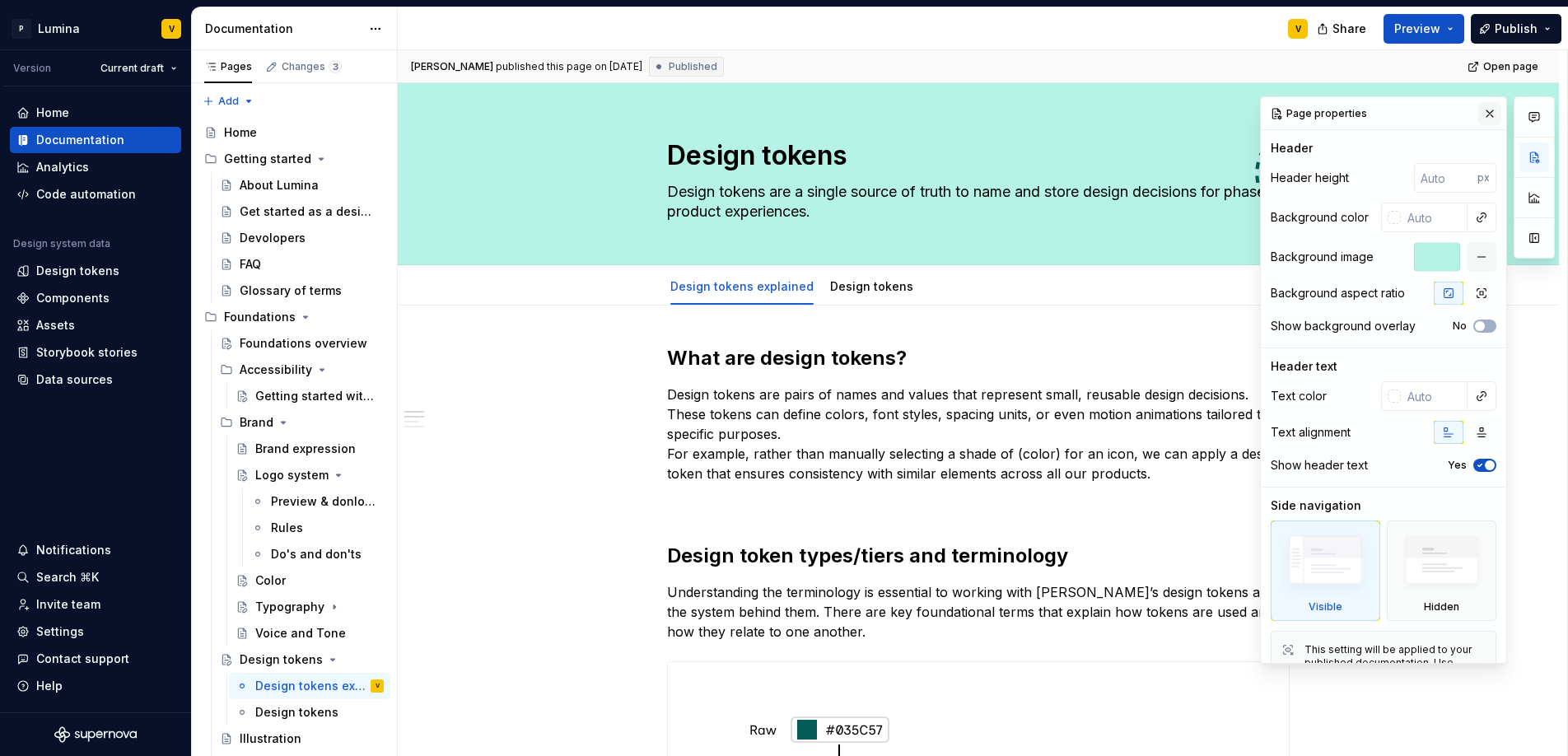
click at [1479, 120] on button "button" at bounding box center [1489, 114] width 23 height 23
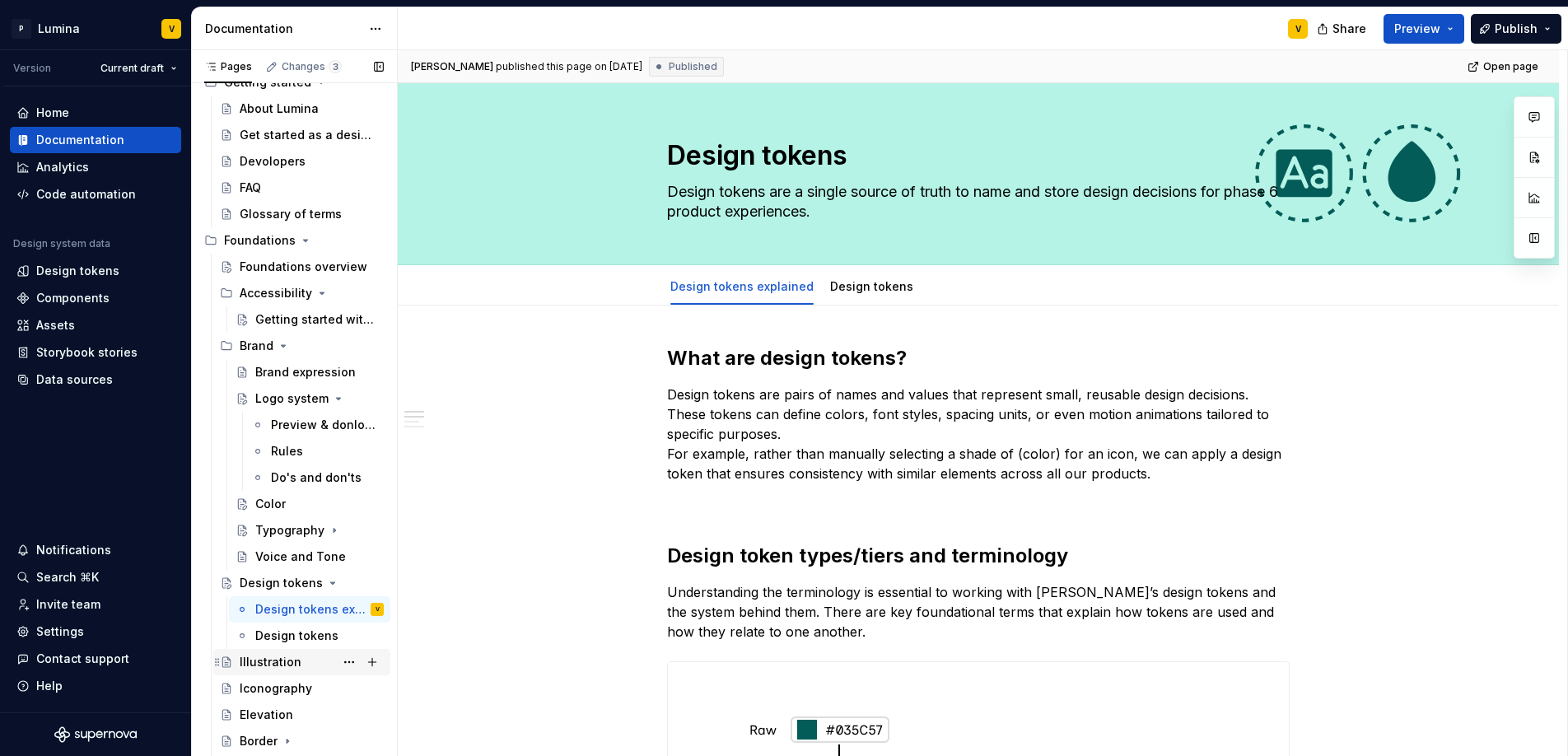
scroll to position [91, 0]
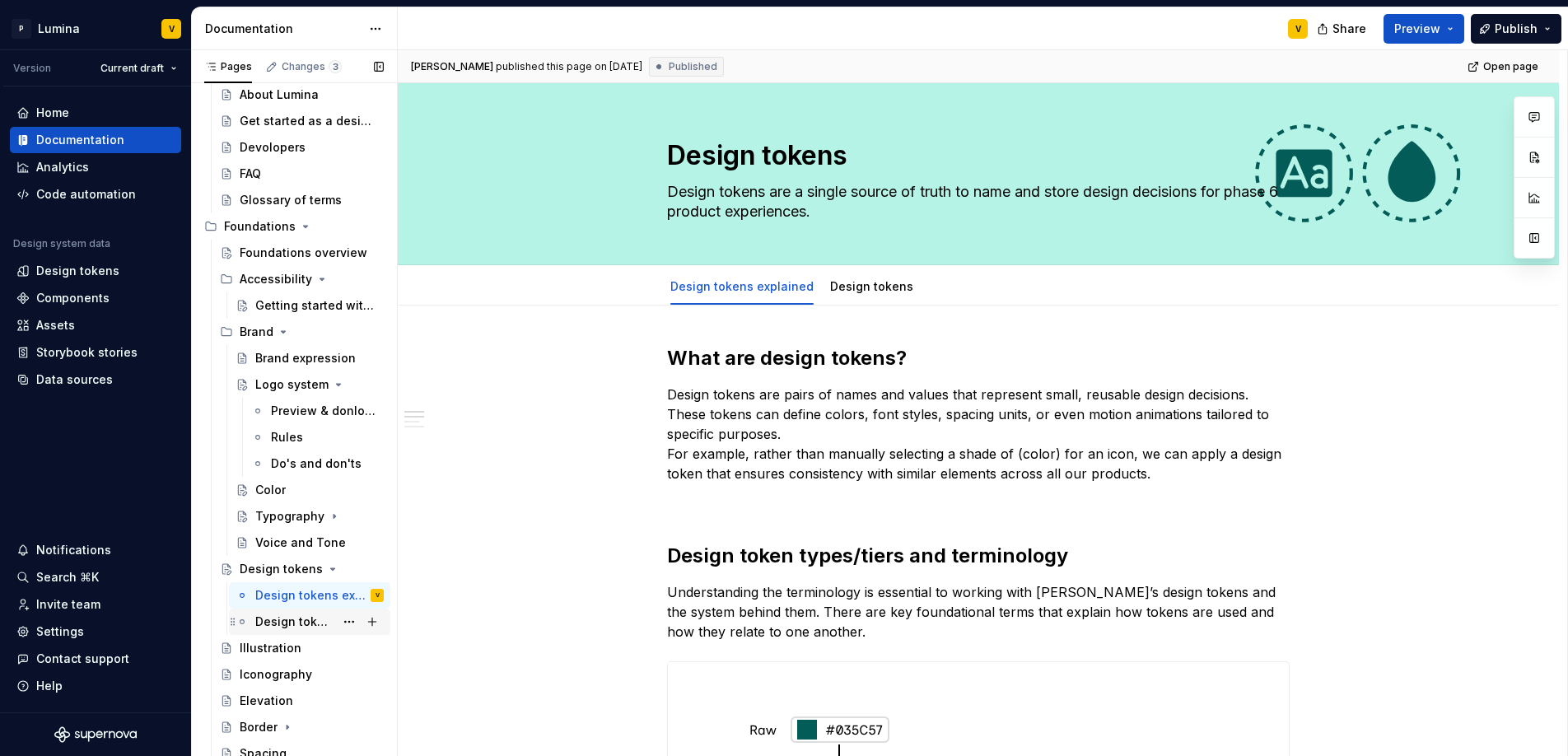
click at [308, 628] on div "Design tokens" at bounding box center [294, 621] width 79 height 16
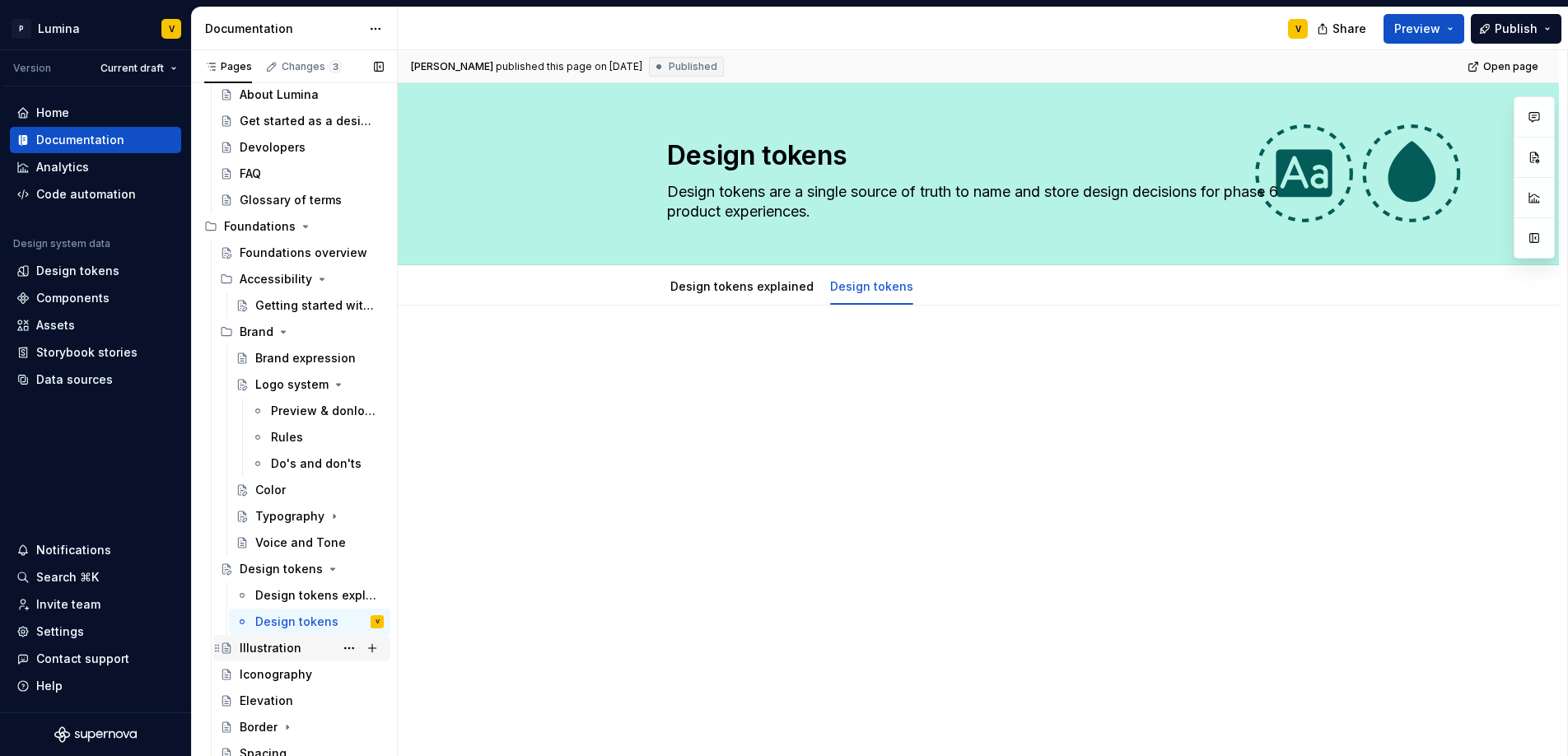
click at [269, 651] on div "Illustration" at bounding box center [270, 648] width 62 height 16
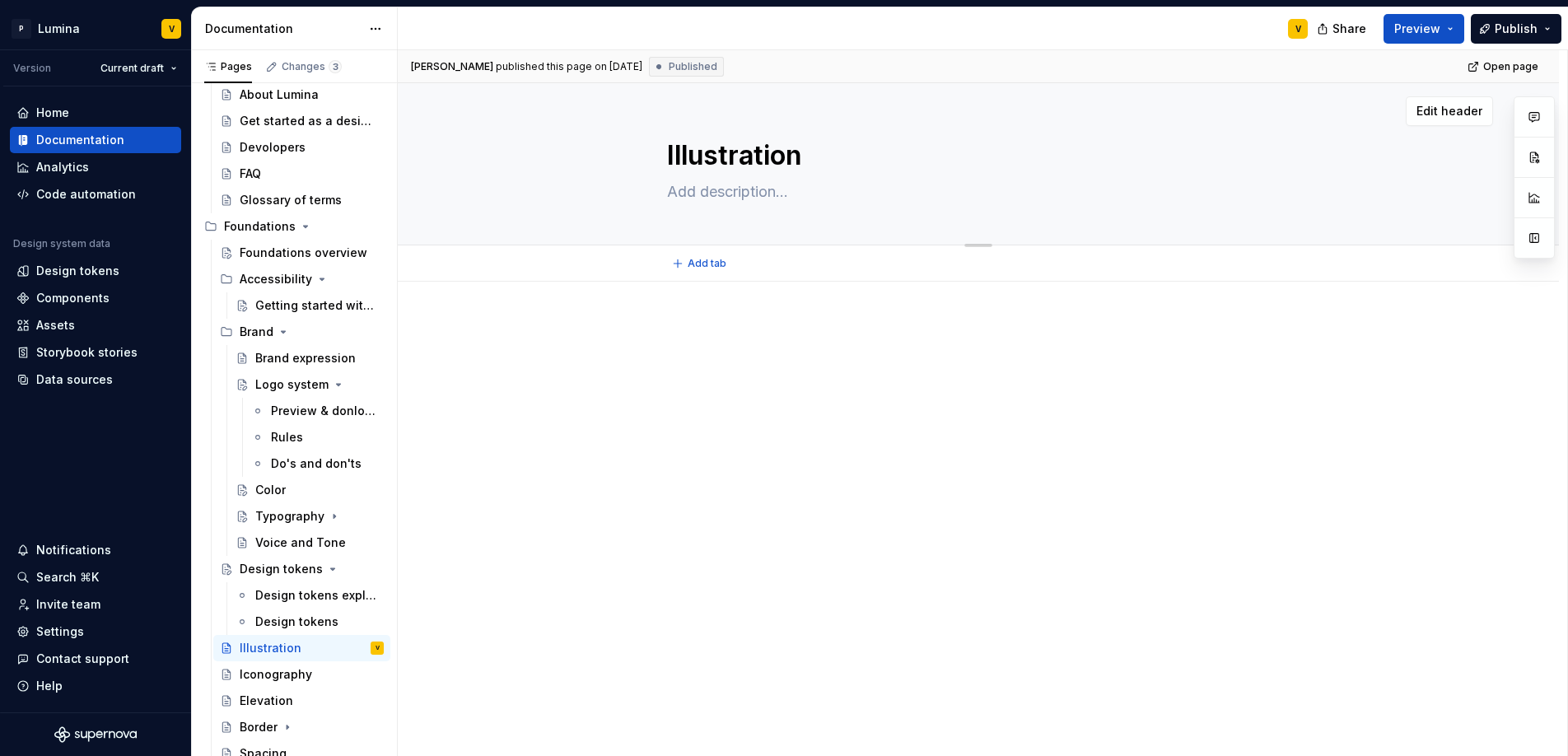
click at [1199, 153] on textarea "Illustration" at bounding box center [974, 155] width 623 height 40
click at [1432, 117] on span "Edit header" at bounding box center [1449, 111] width 66 height 16
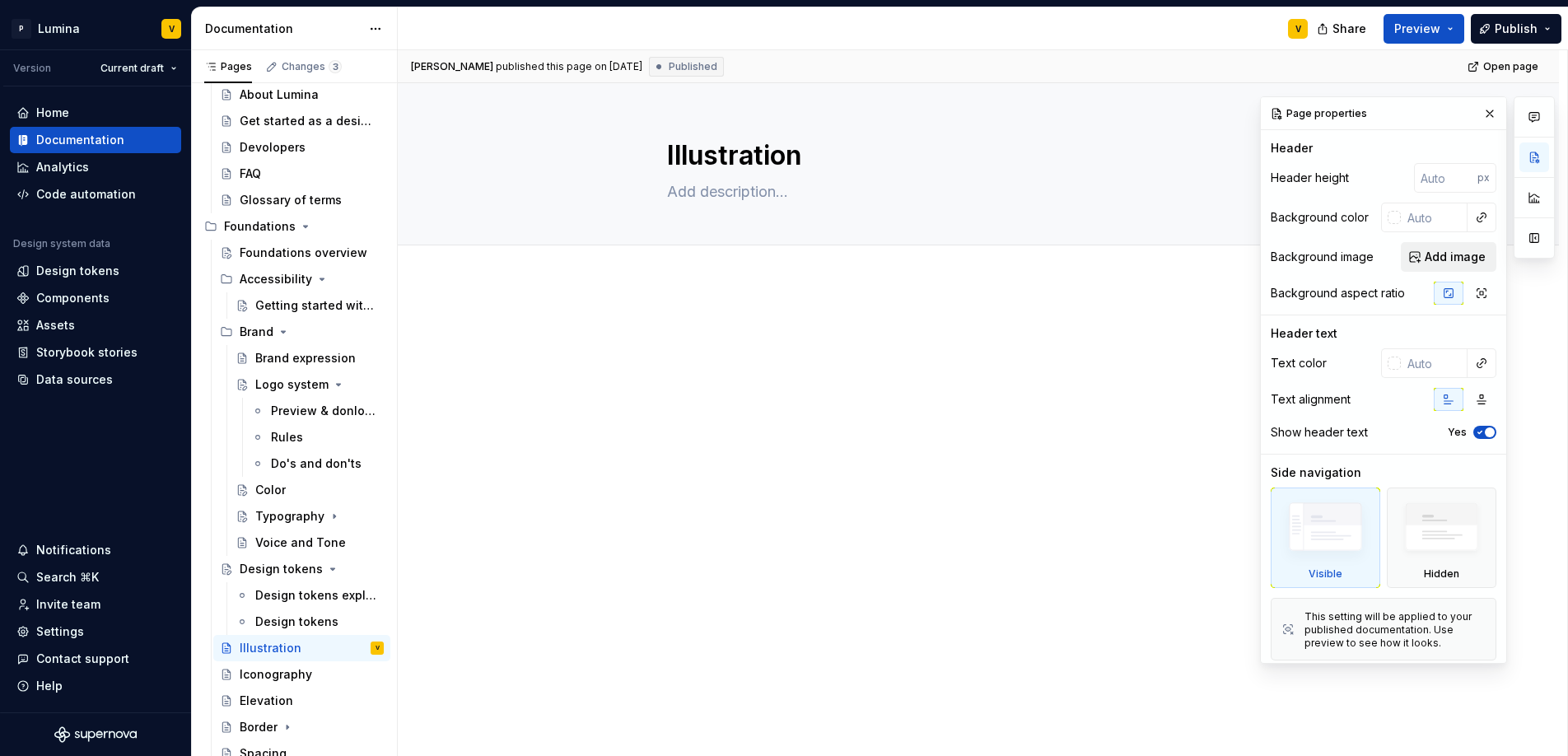
click at [1436, 258] on span "Add image" at bounding box center [1455, 257] width 61 height 16
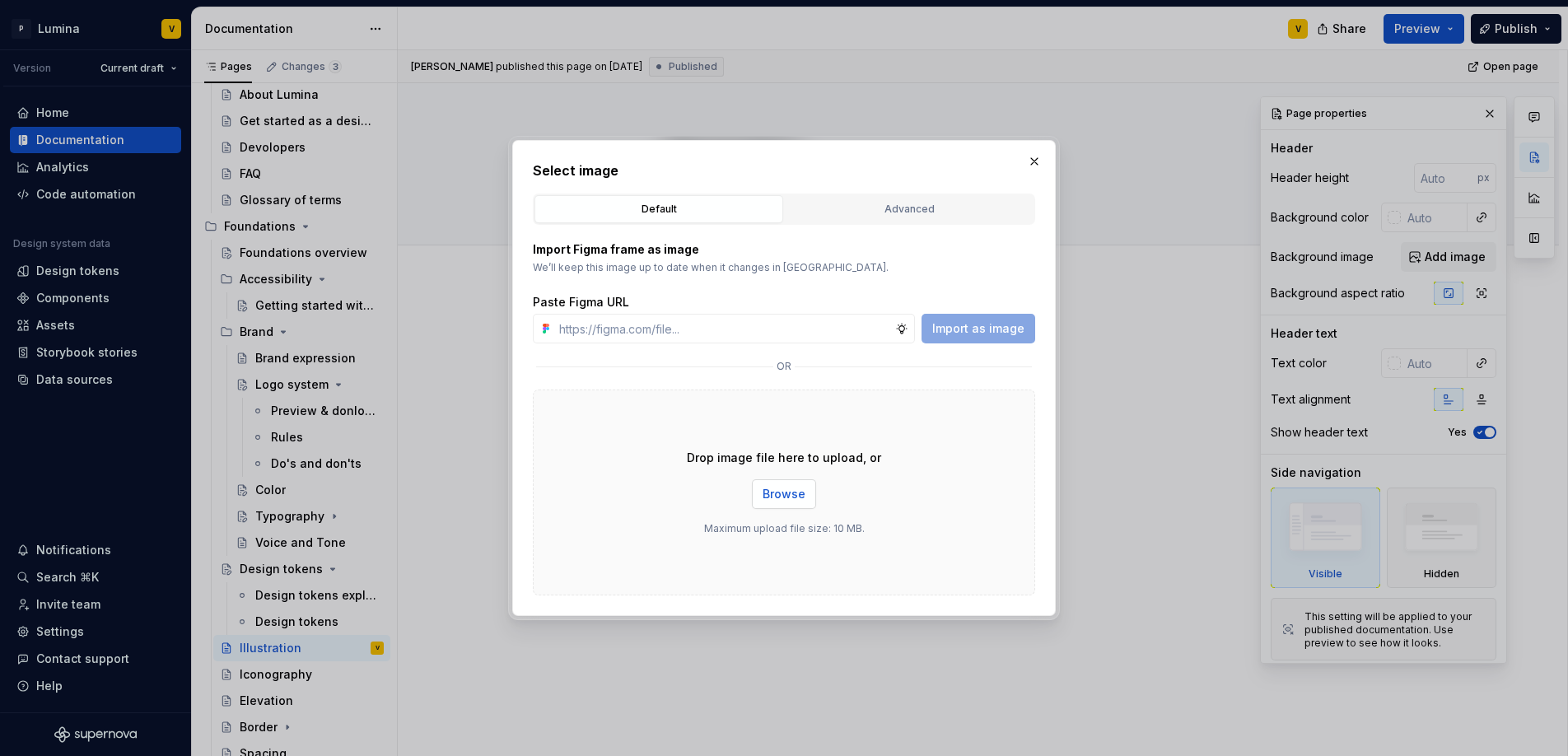
click at [779, 491] on span "Browse" at bounding box center [784, 493] width 43 height 16
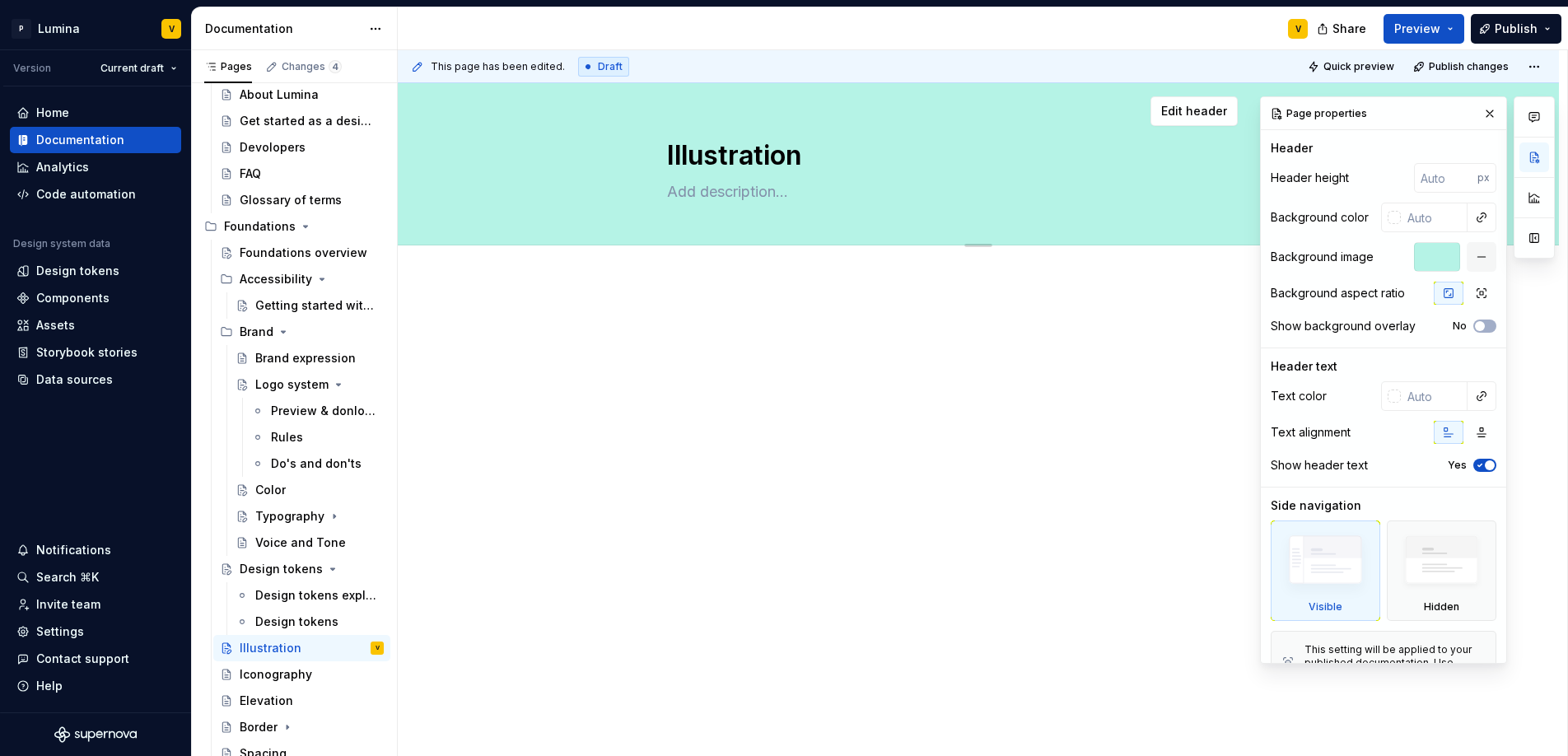
click at [1478, 118] on button "button" at bounding box center [1489, 114] width 23 height 23
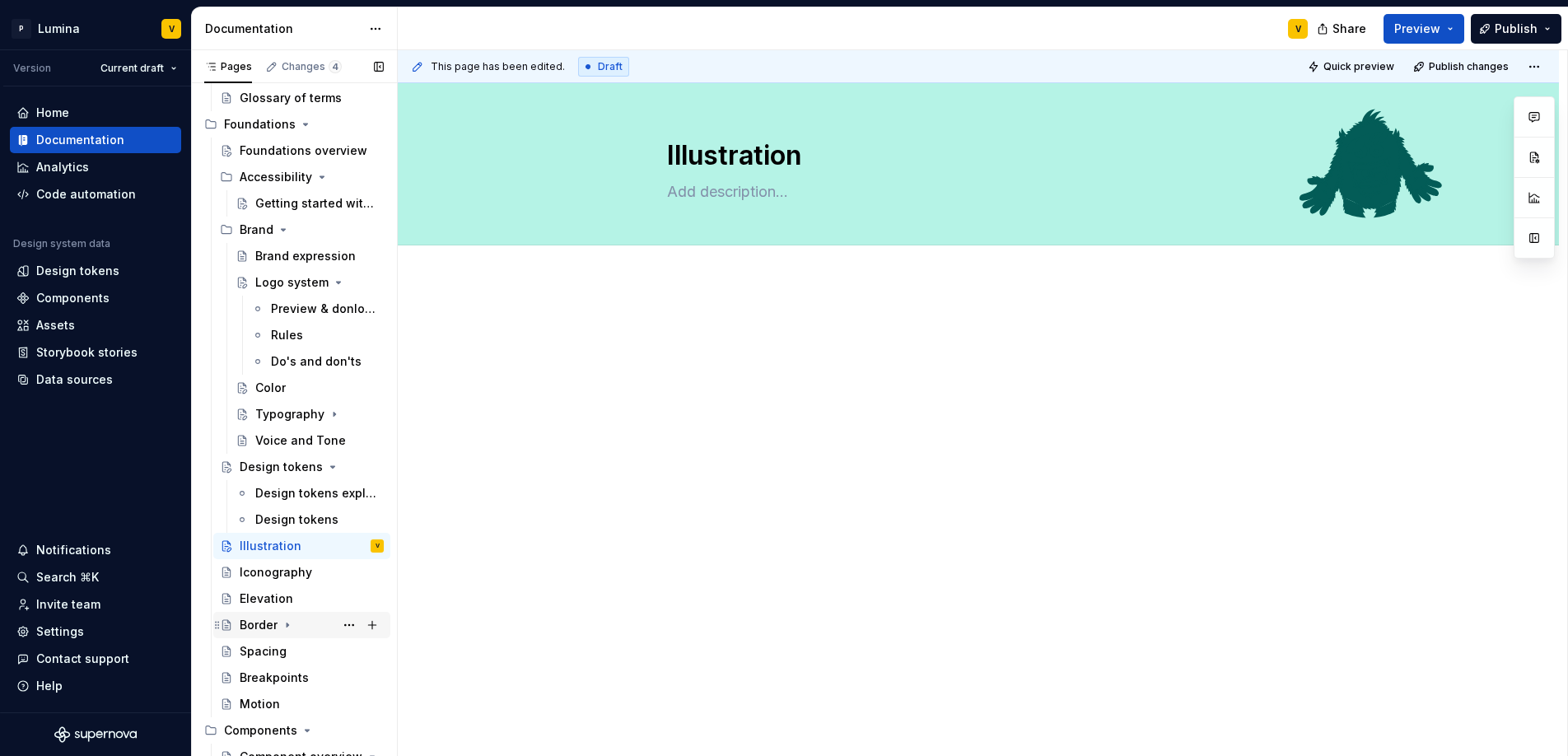
scroll to position [211, 0]
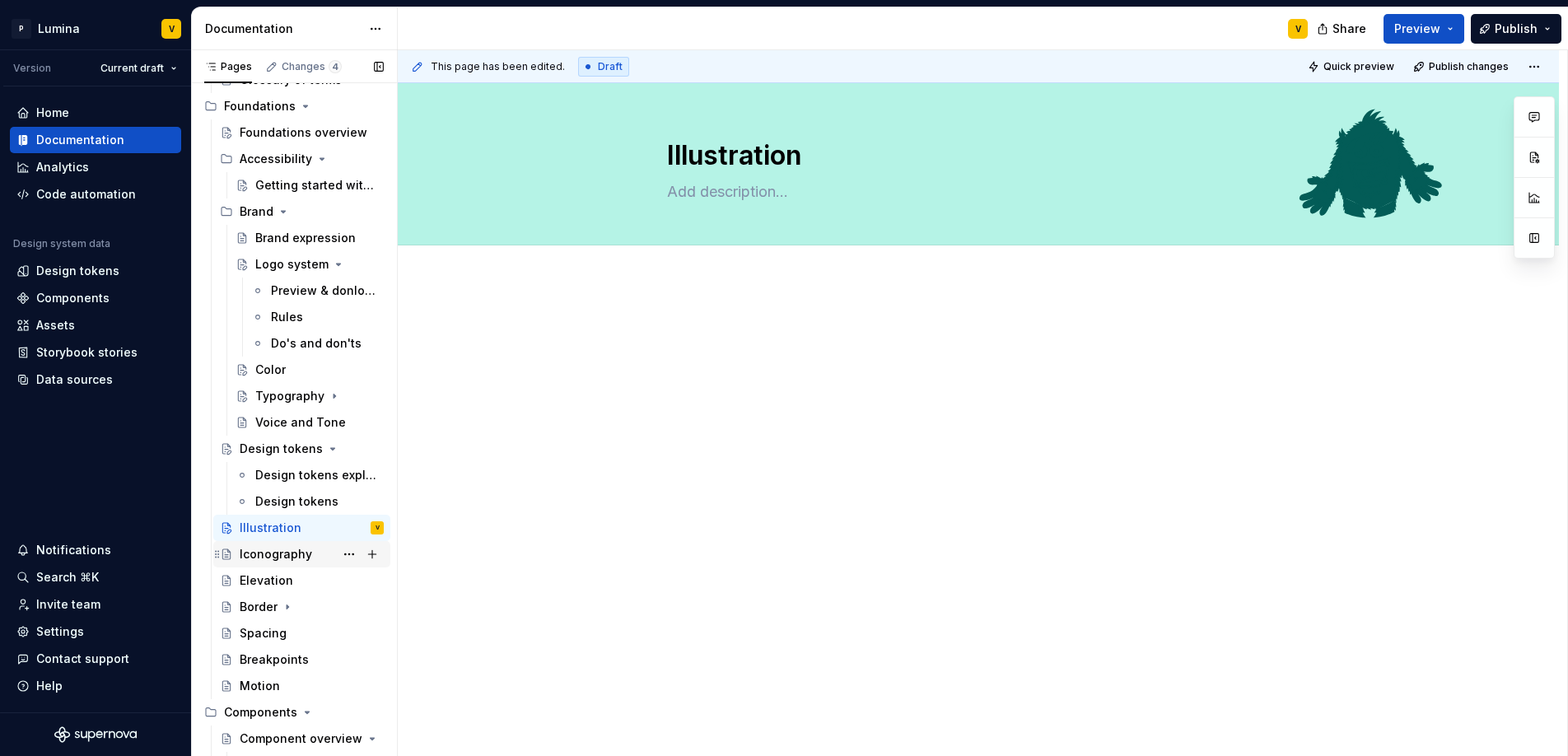
click at [278, 551] on div "Iconography" at bounding box center [276, 553] width 73 height 16
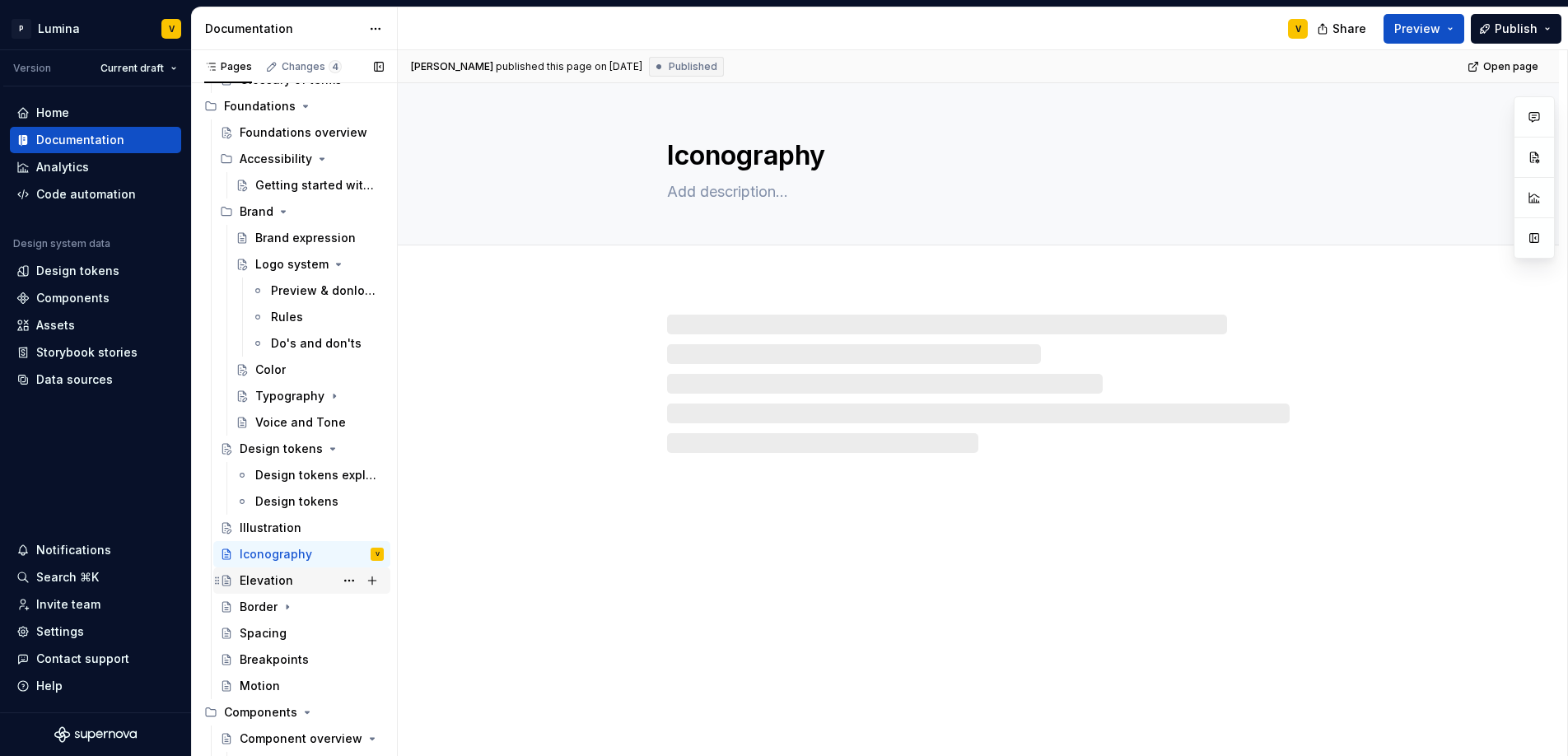
click at [272, 579] on div "Elevation" at bounding box center [266, 581] width 53 height 16
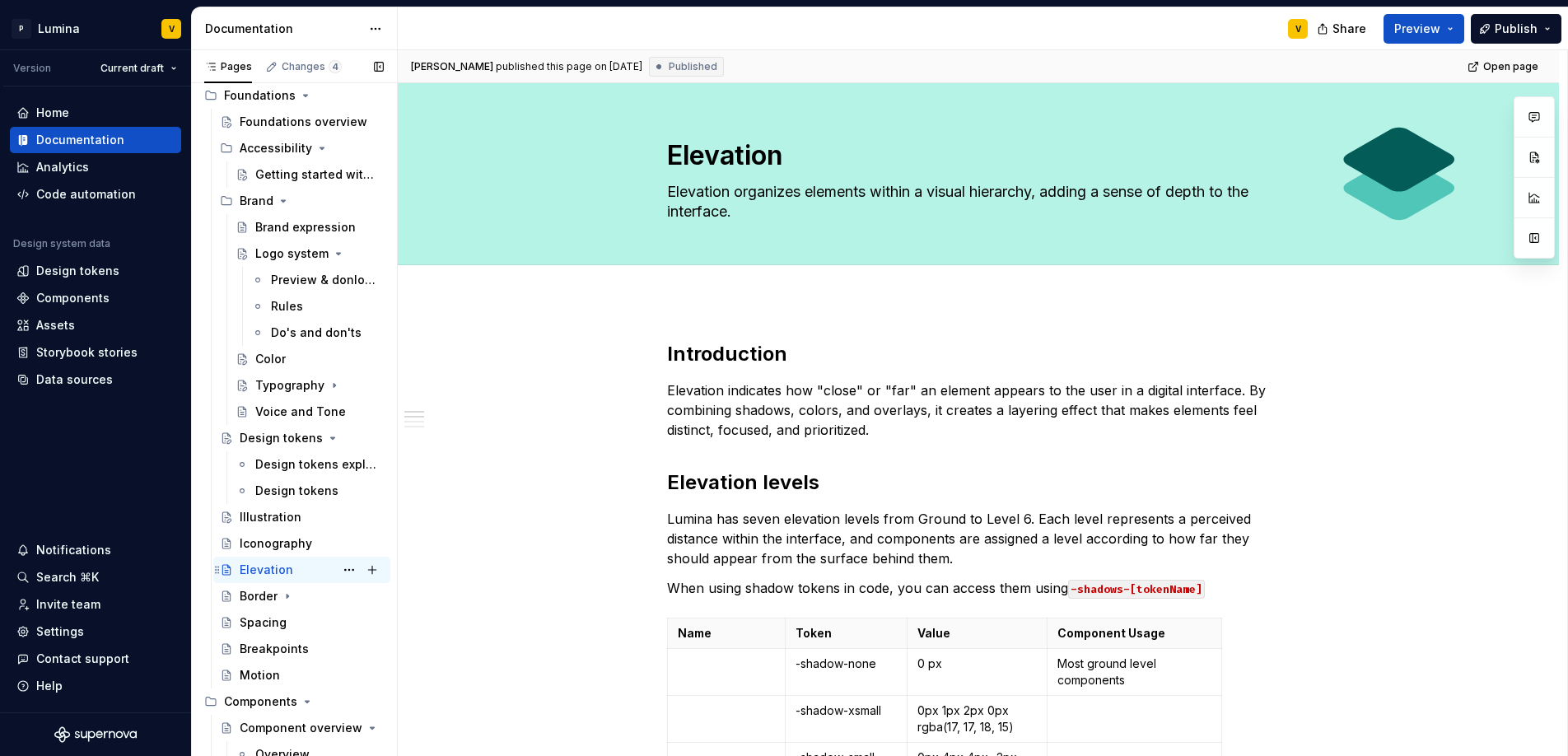
scroll to position [236, 0]
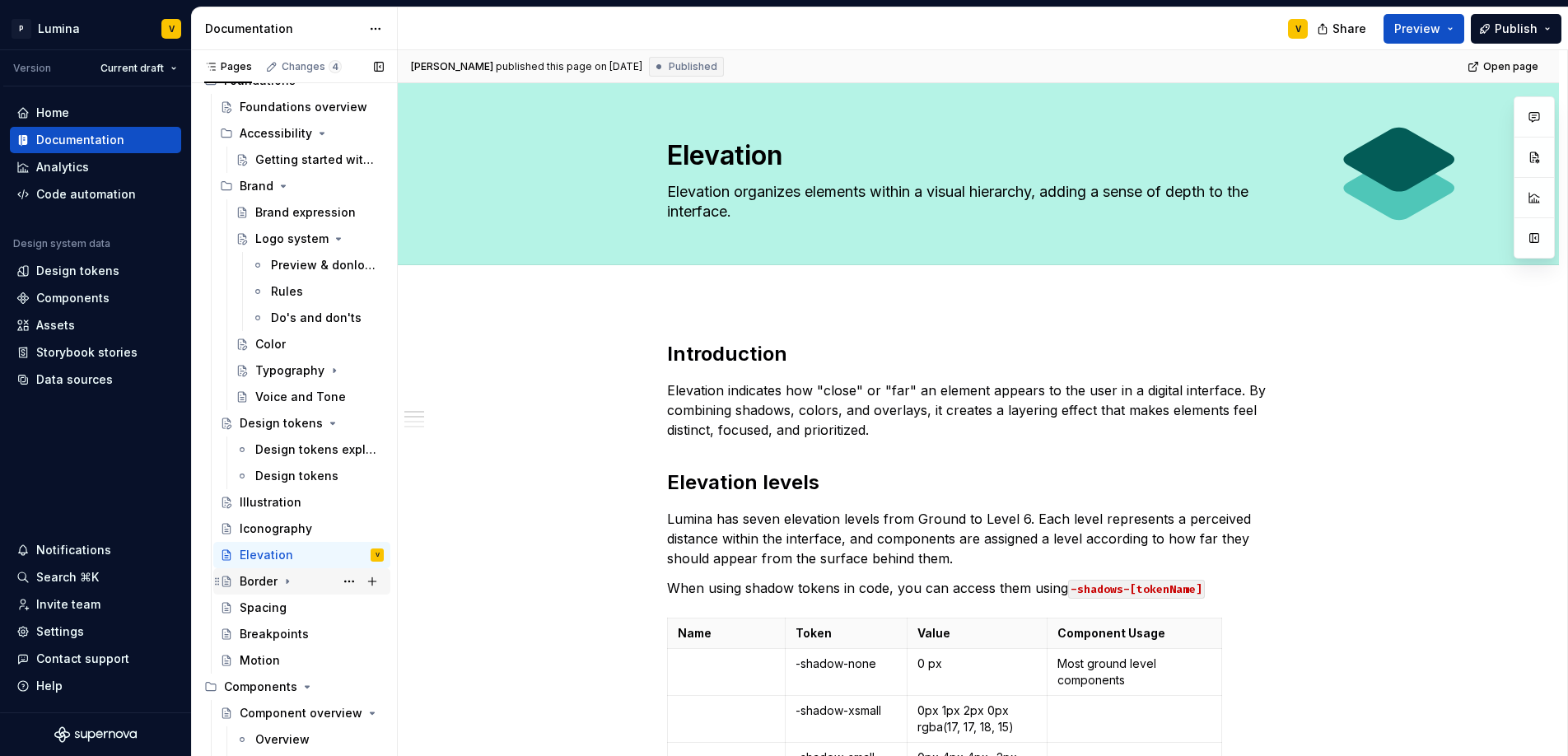
click at [258, 578] on div "Border" at bounding box center [258, 581] width 38 height 16
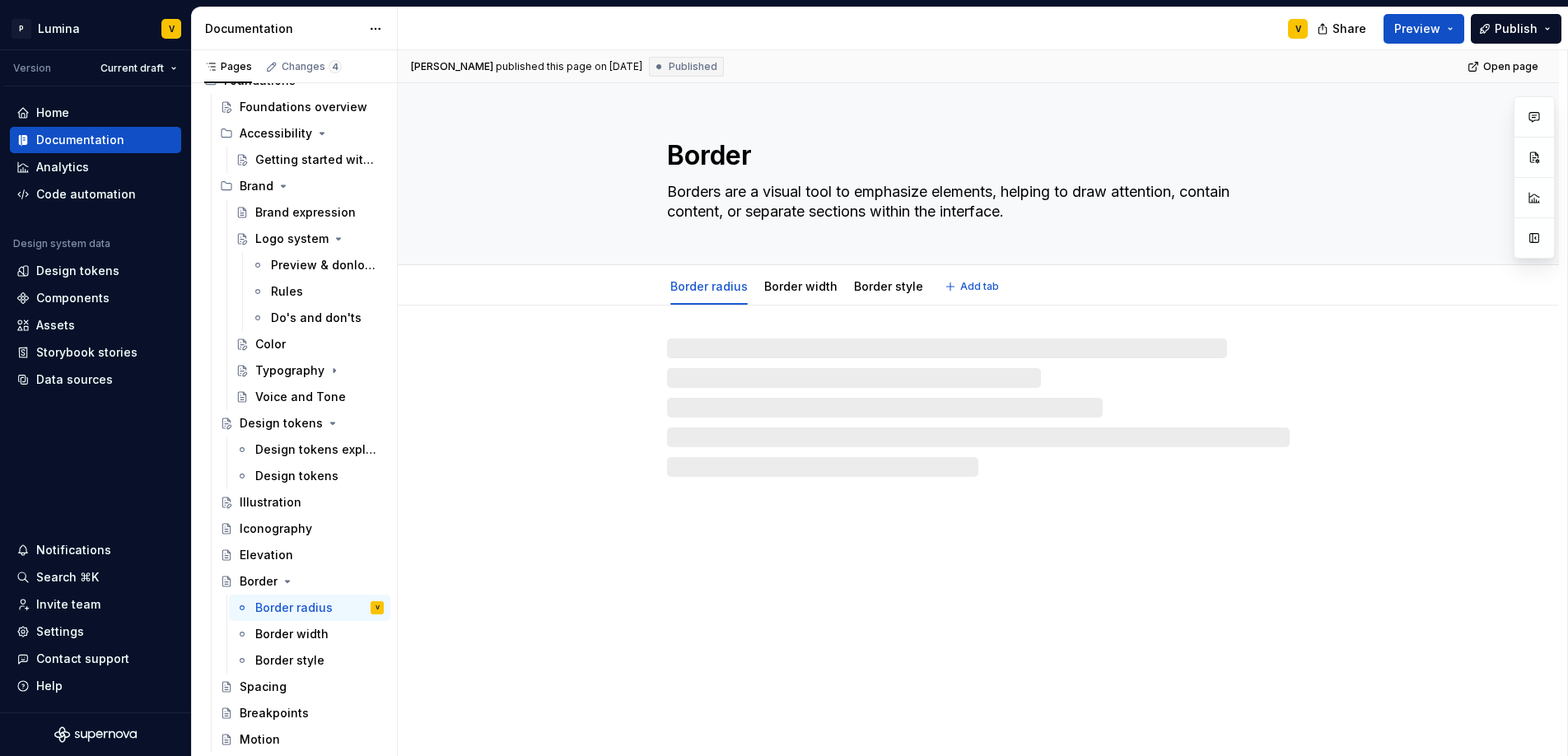
drag, startPoint x: 1422, startPoint y: 145, endPoint x: 1434, endPoint y: 143, distance: 12.2
click at [1423, 145] on div "Border Borders are a visual tool to emphasize elements, helping to draw attenti…" at bounding box center [978, 174] width 1029 height 181
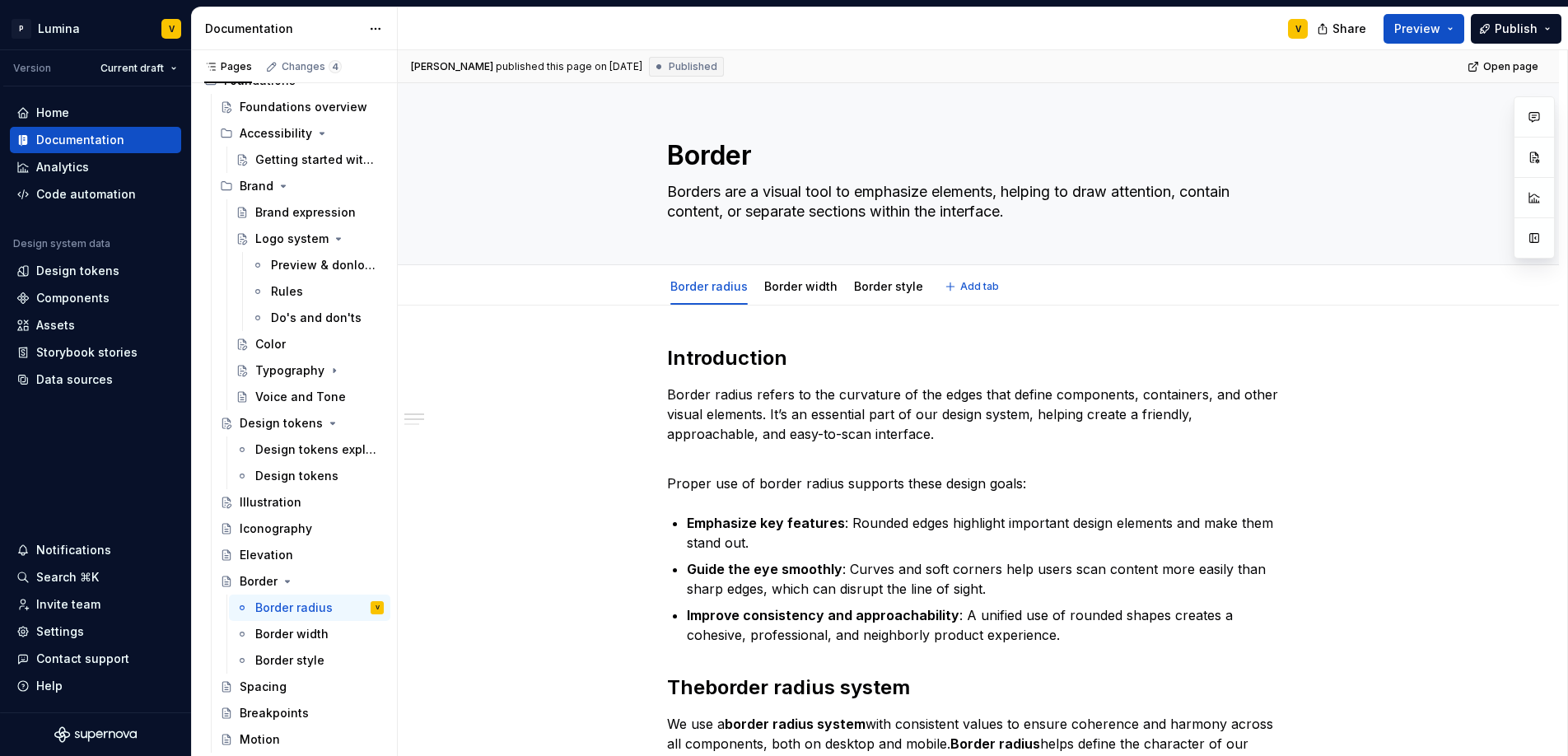
click at [1464, 118] on span "Edit header" at bounding box center [1449, 111] width 66 height 16
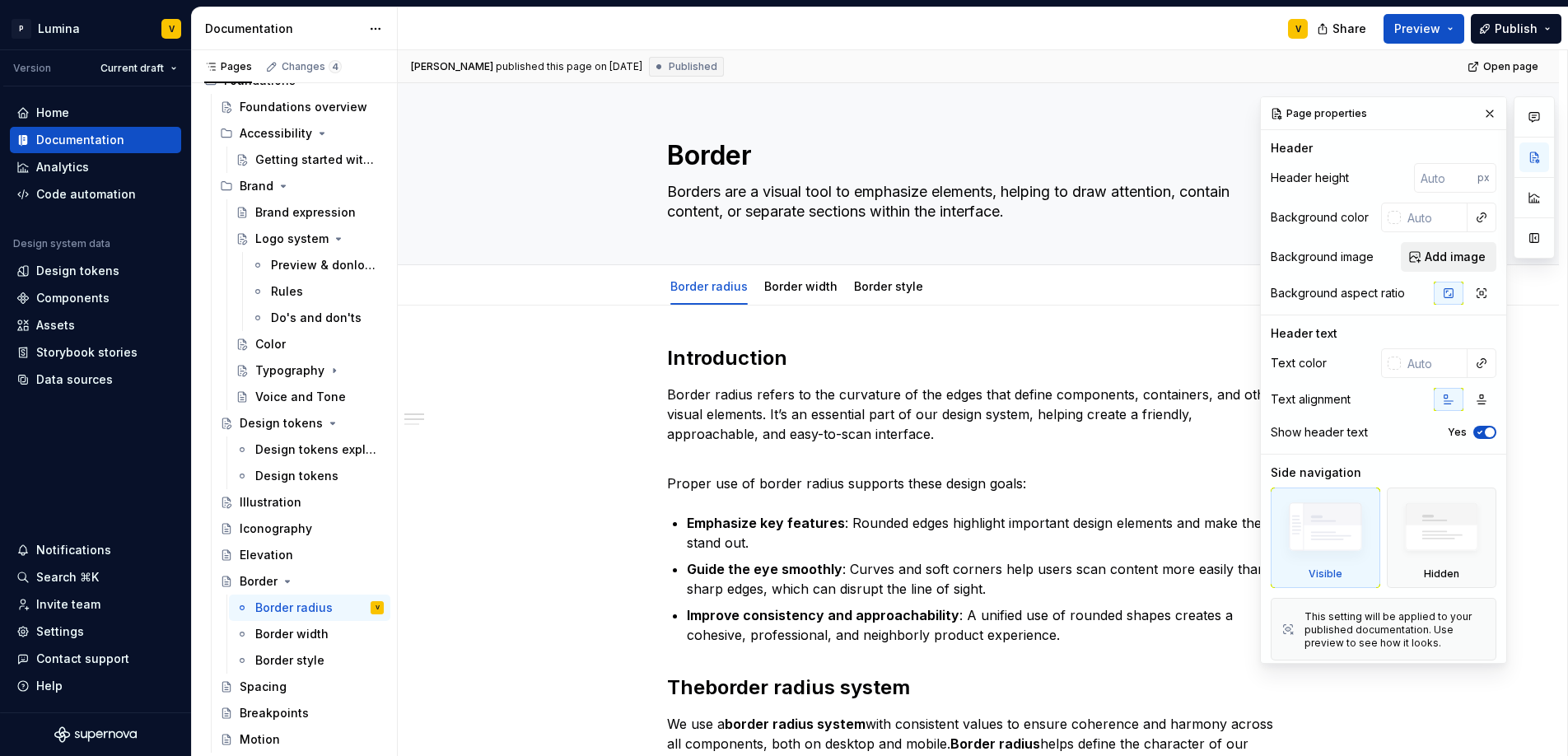
click at [1456, 256] on span "Add image" at bounding box center [1455, 257] width 61 height 16
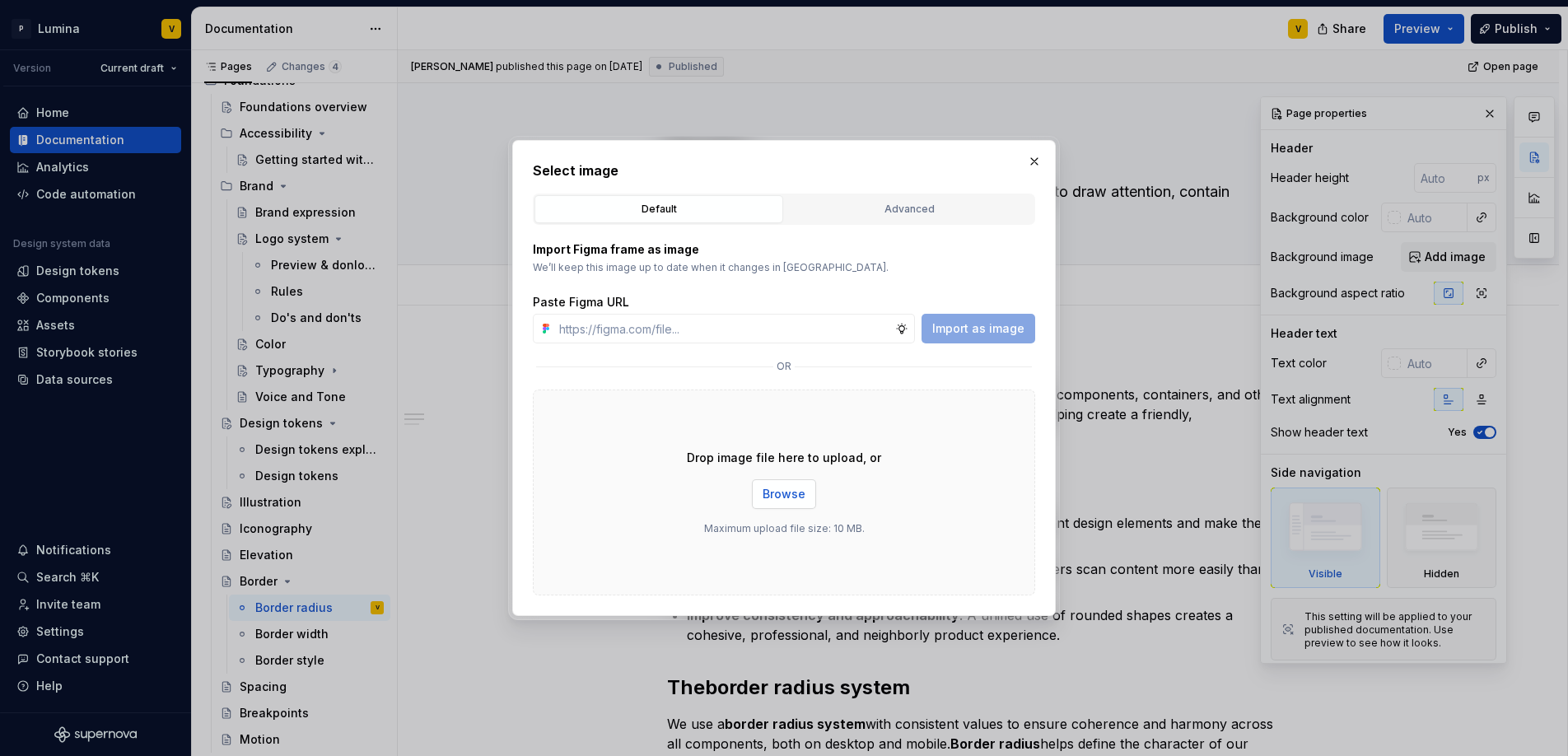
click at [790, 488] on span "Browse" at bounding box center [784, 493] width 43 height 16
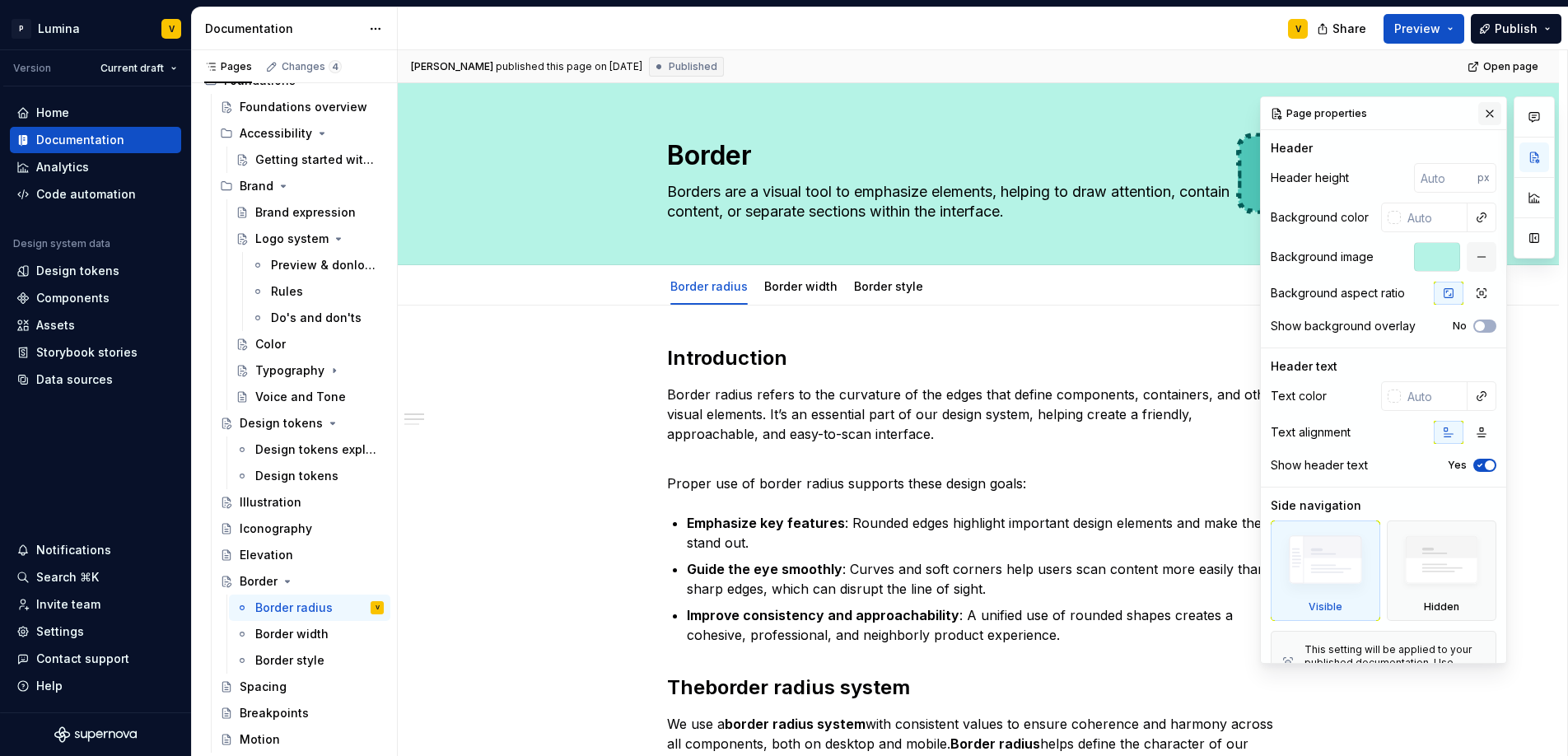
click at [1481, 116] on button "button" at bounding box center [1489, 114] width 23 height 23
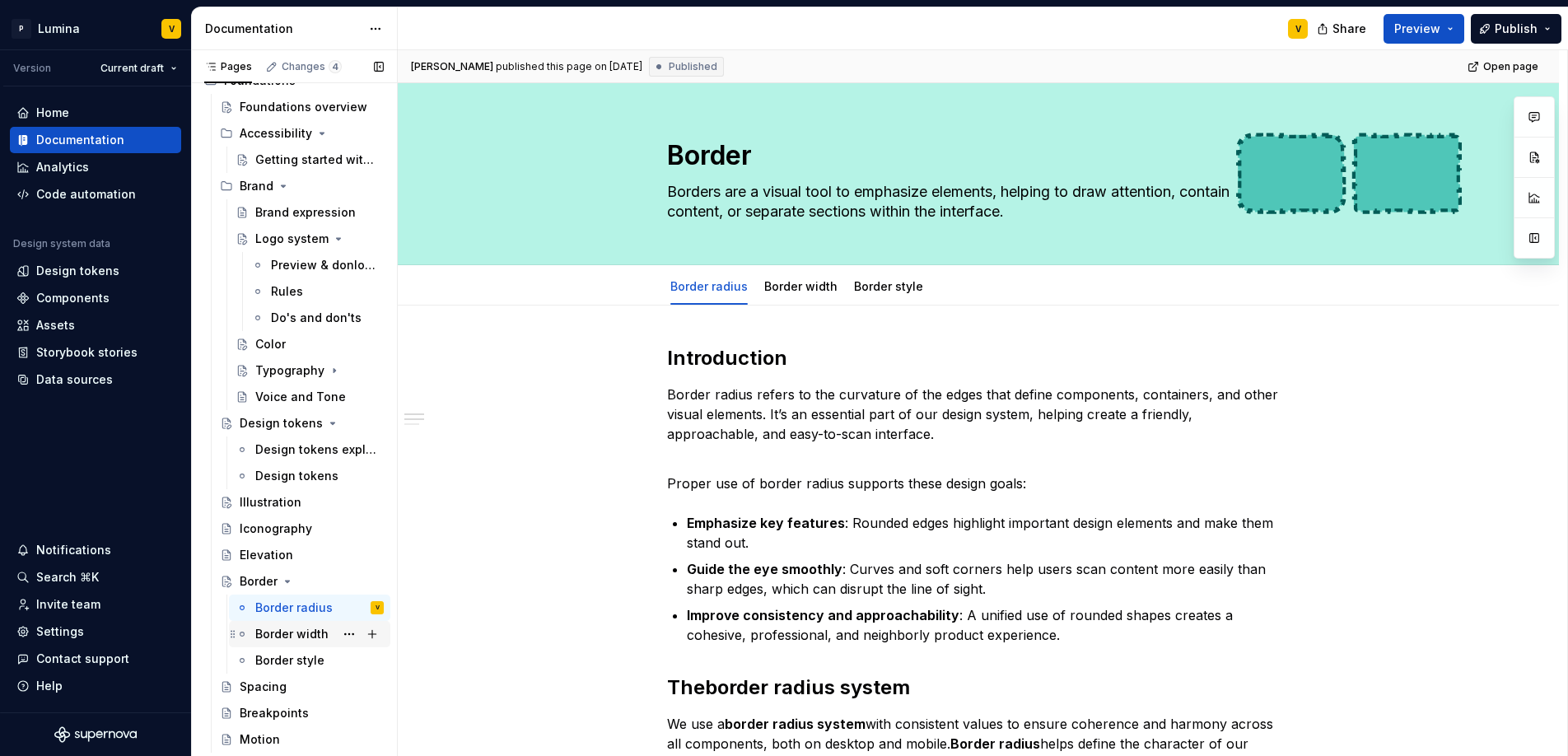
click at [270, 634] on div "Border width" at bounding box center [291, 634] width 74 height 16
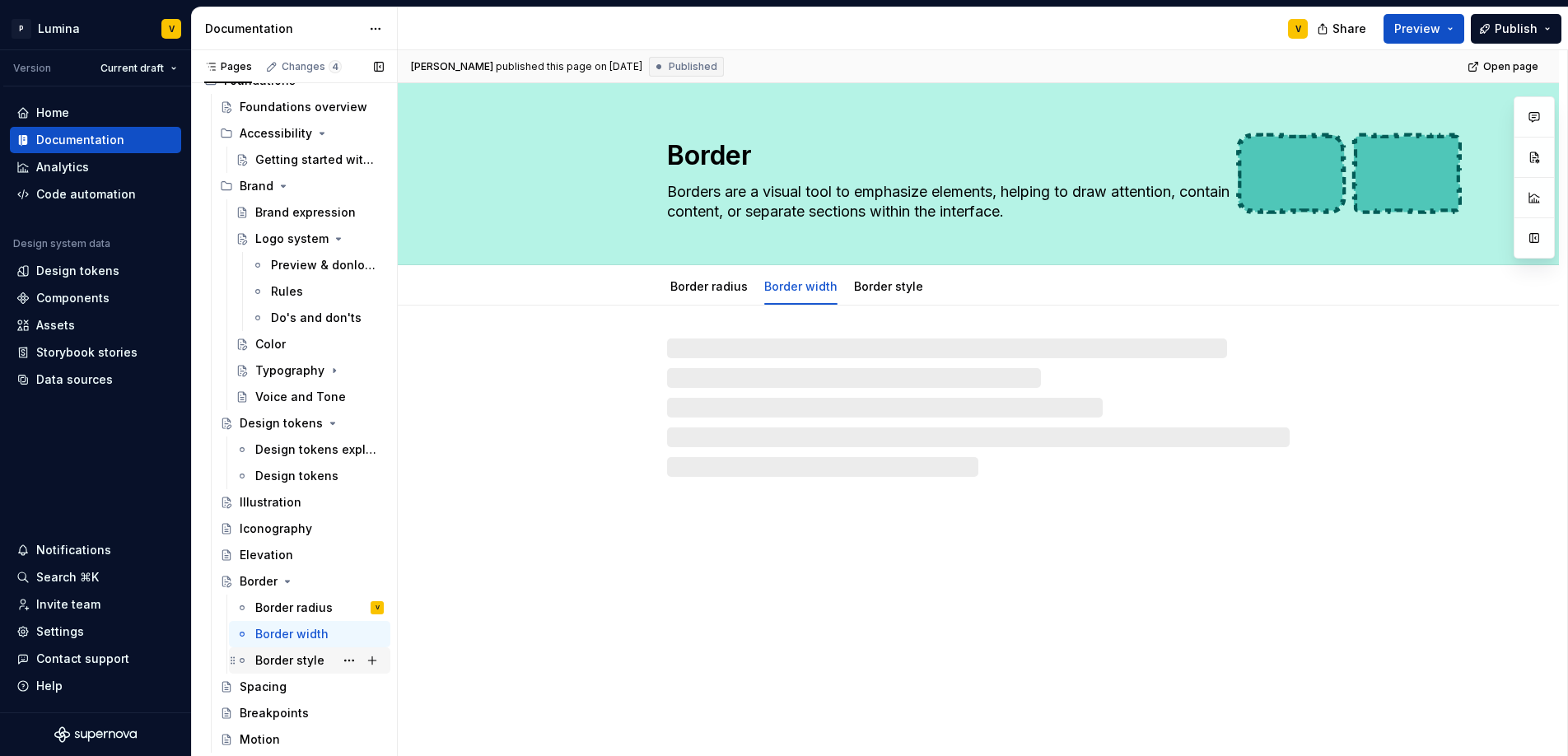
click at [269, 658] on div "Border style" at bounding box center [290, 660] width 69 height 16
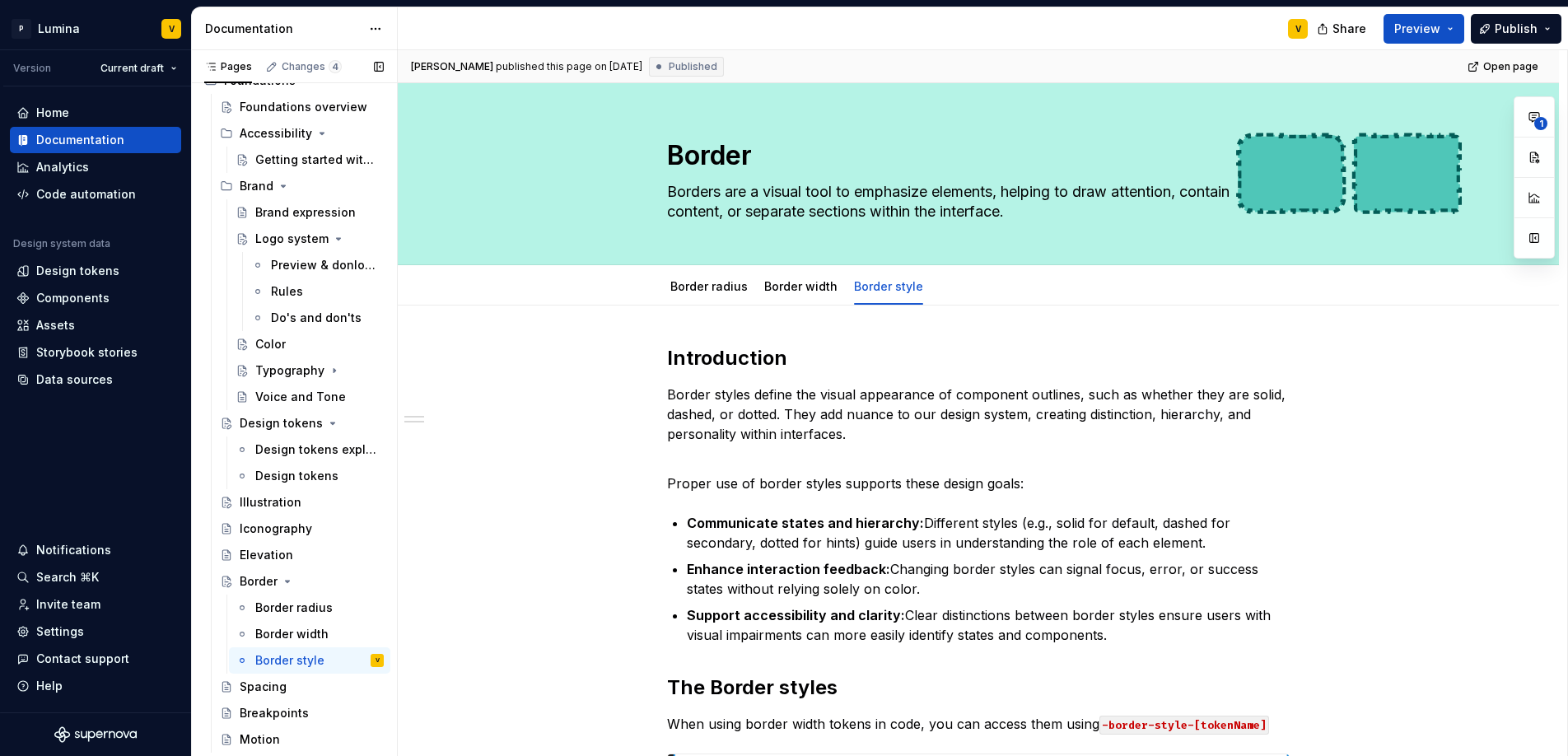
scroll to position [378, 0]
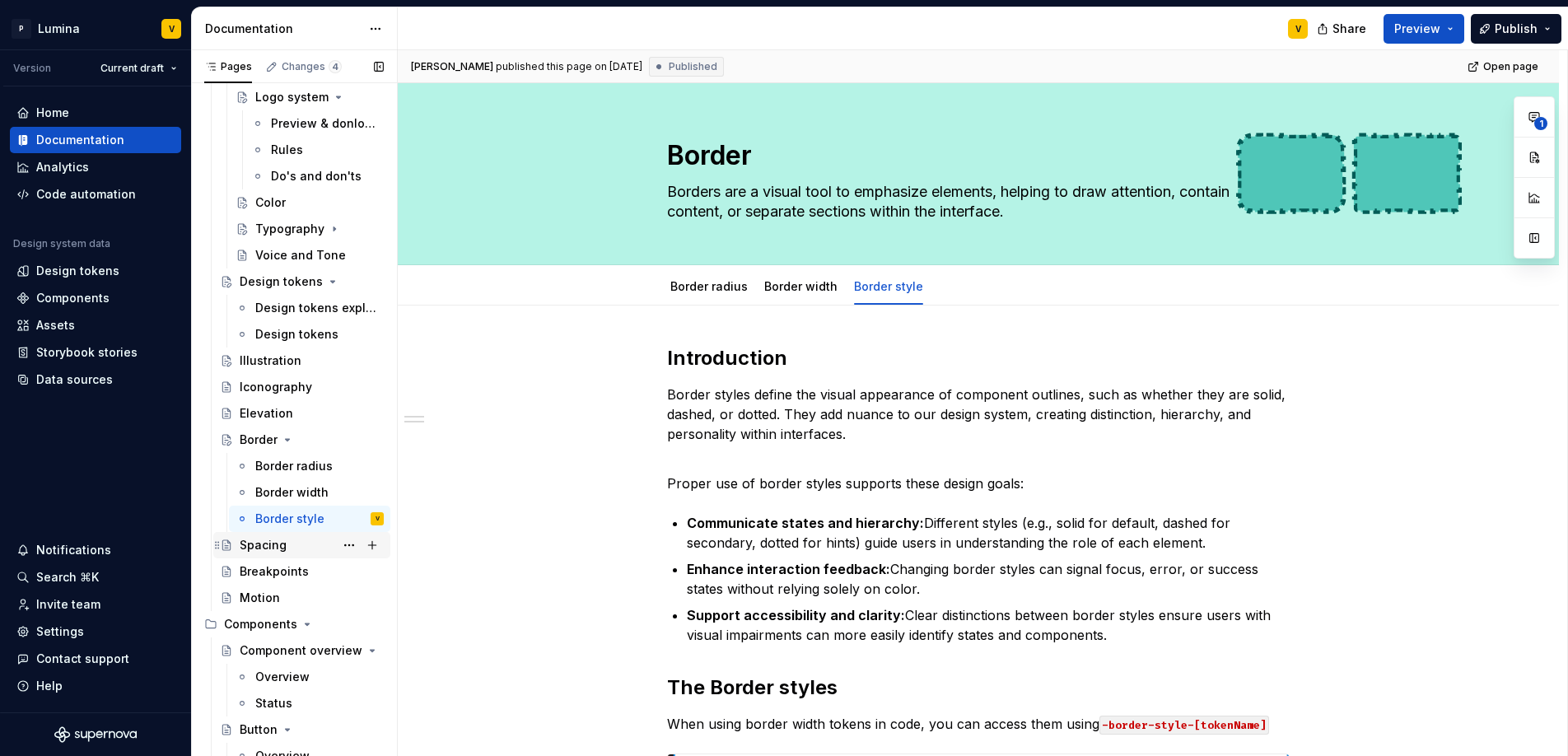
click at [260, 548] on div "Spacing" at bounding box center [263, 545] width 47 height 16
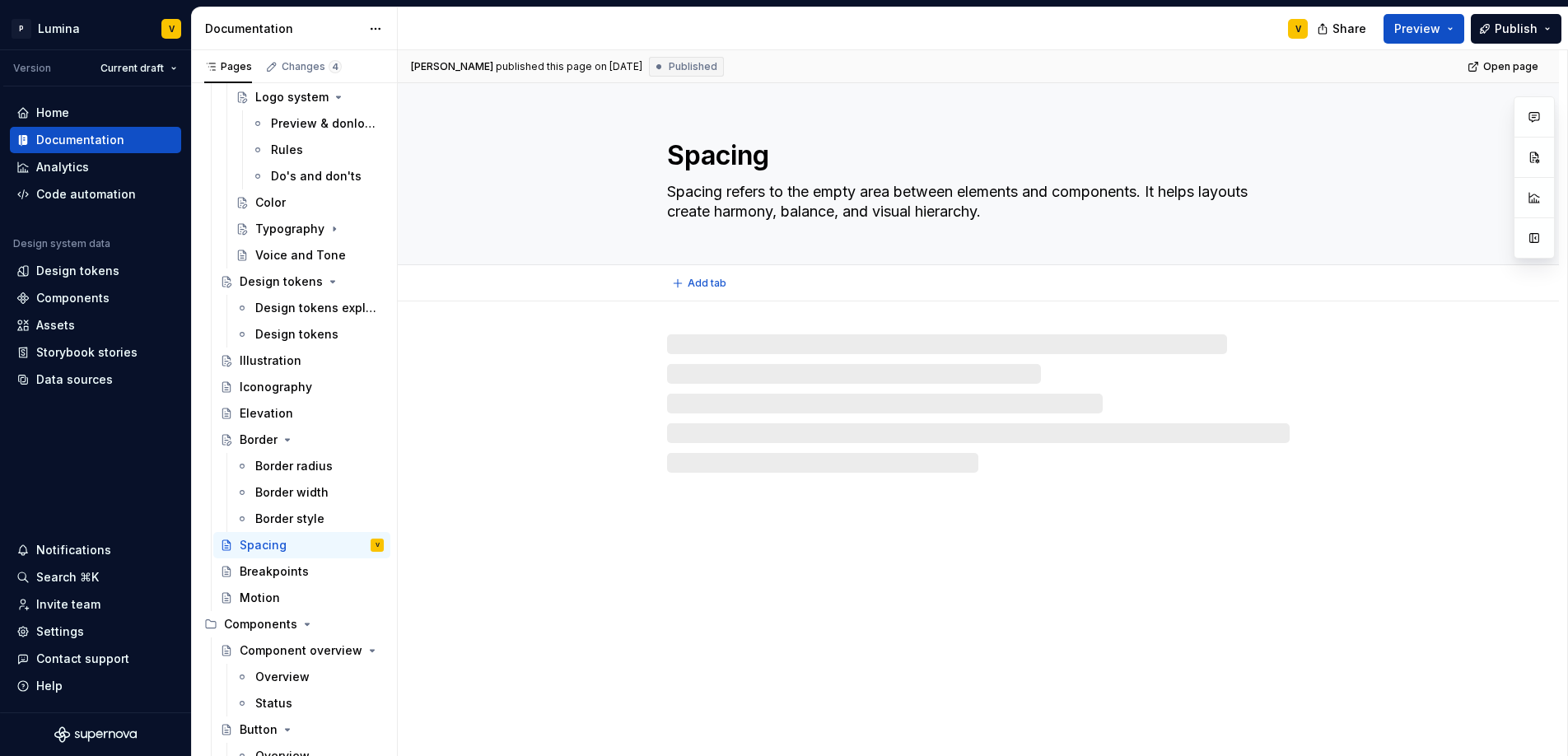
click at [1464, 163] on div "Spacing Spacing refers to the empty area between elements and components. It he…" at bounding box center [978, 174] width 1029 height 181
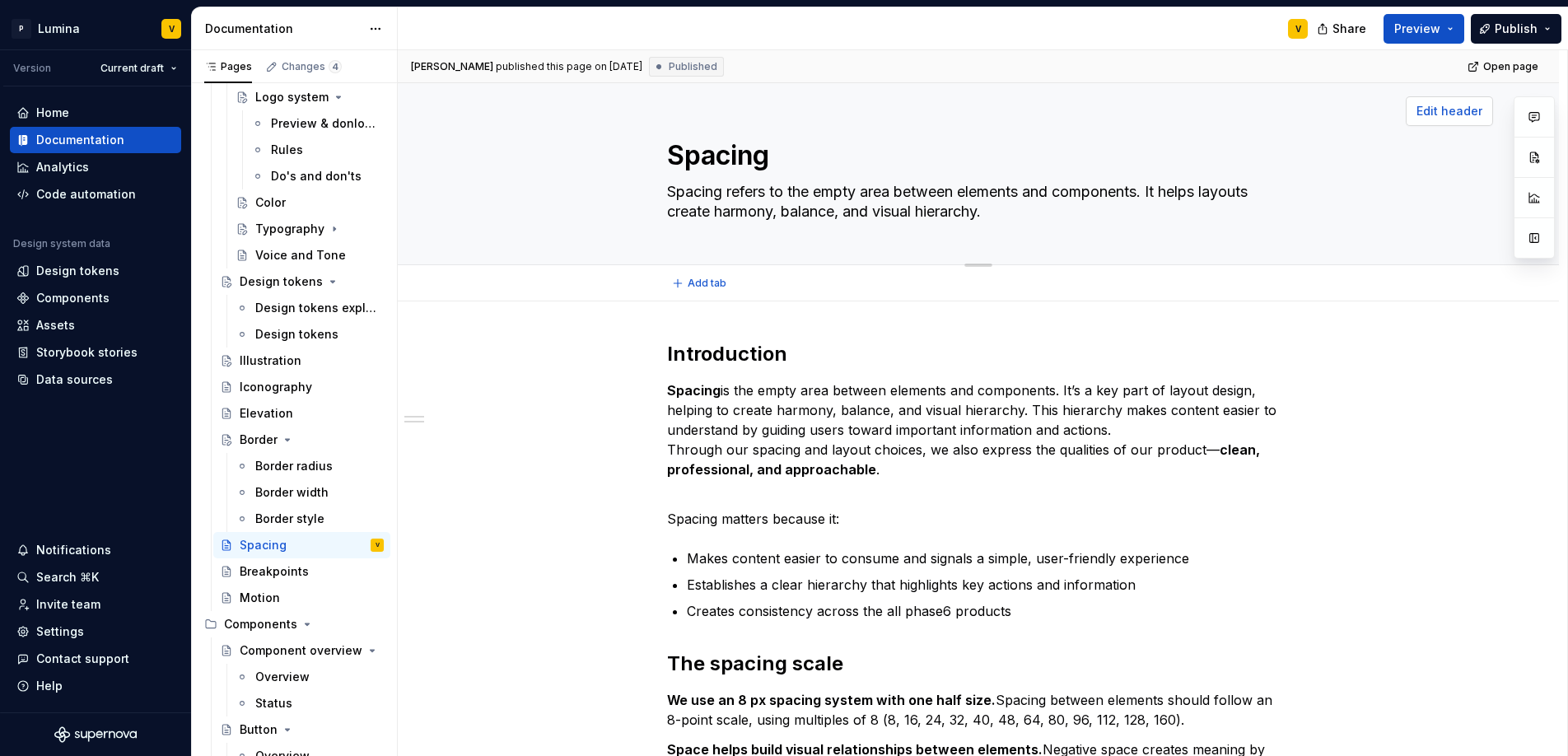
click at [1451, 118] on span "Edit header" at bounding box center [1449, 111] width 66 height 16
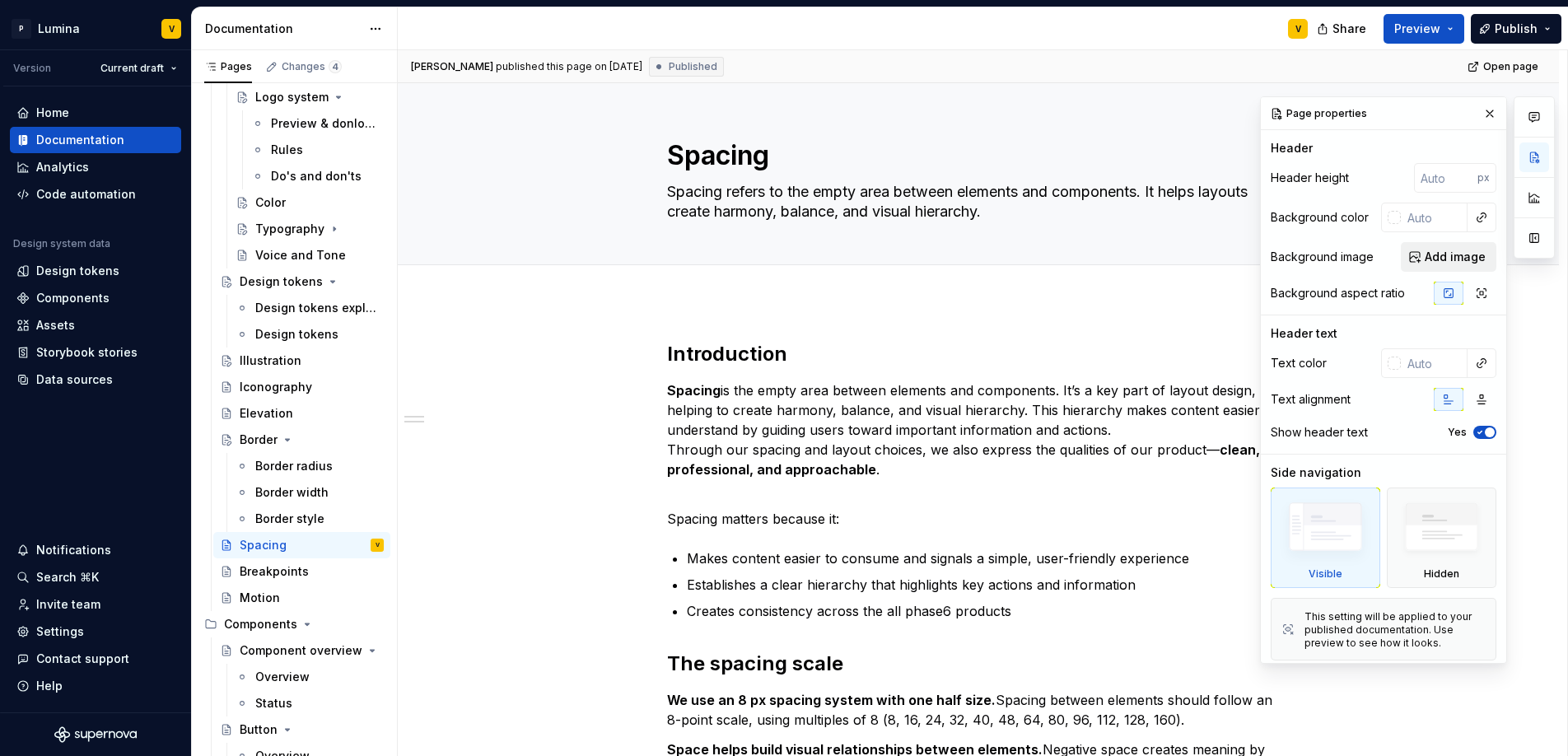
click at [1461, 257] on span "Add image" at bounding box center [1455, 257] width 61 height 16
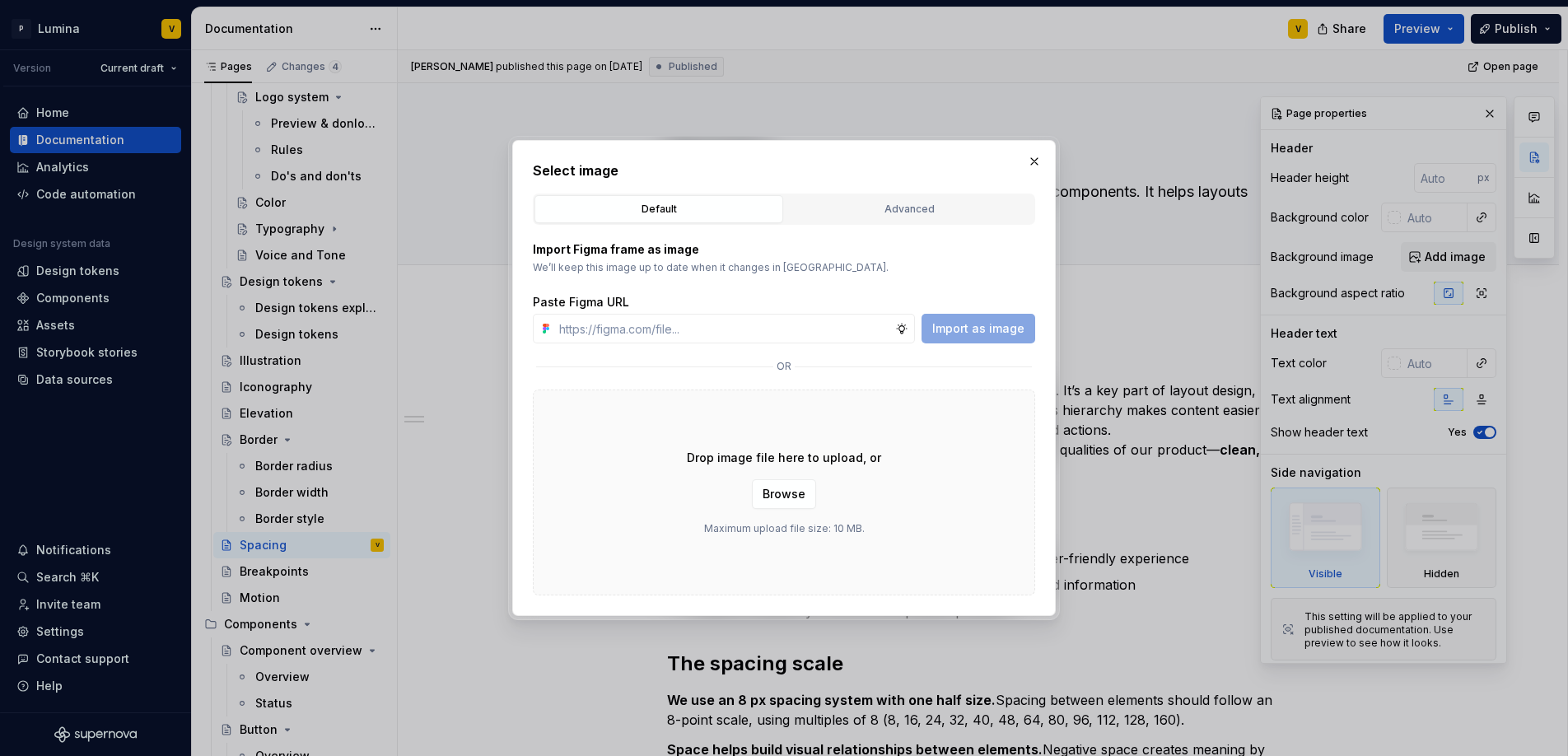
click at [773, 478] on div "Drop image file here to upload, or Browse Maximum upload file size: 10 MB." at bounding box center [784, 492] width 502 height 206
click at [775, 487] on span "Browse" at bounding box center [784, 493] width 43 height 16
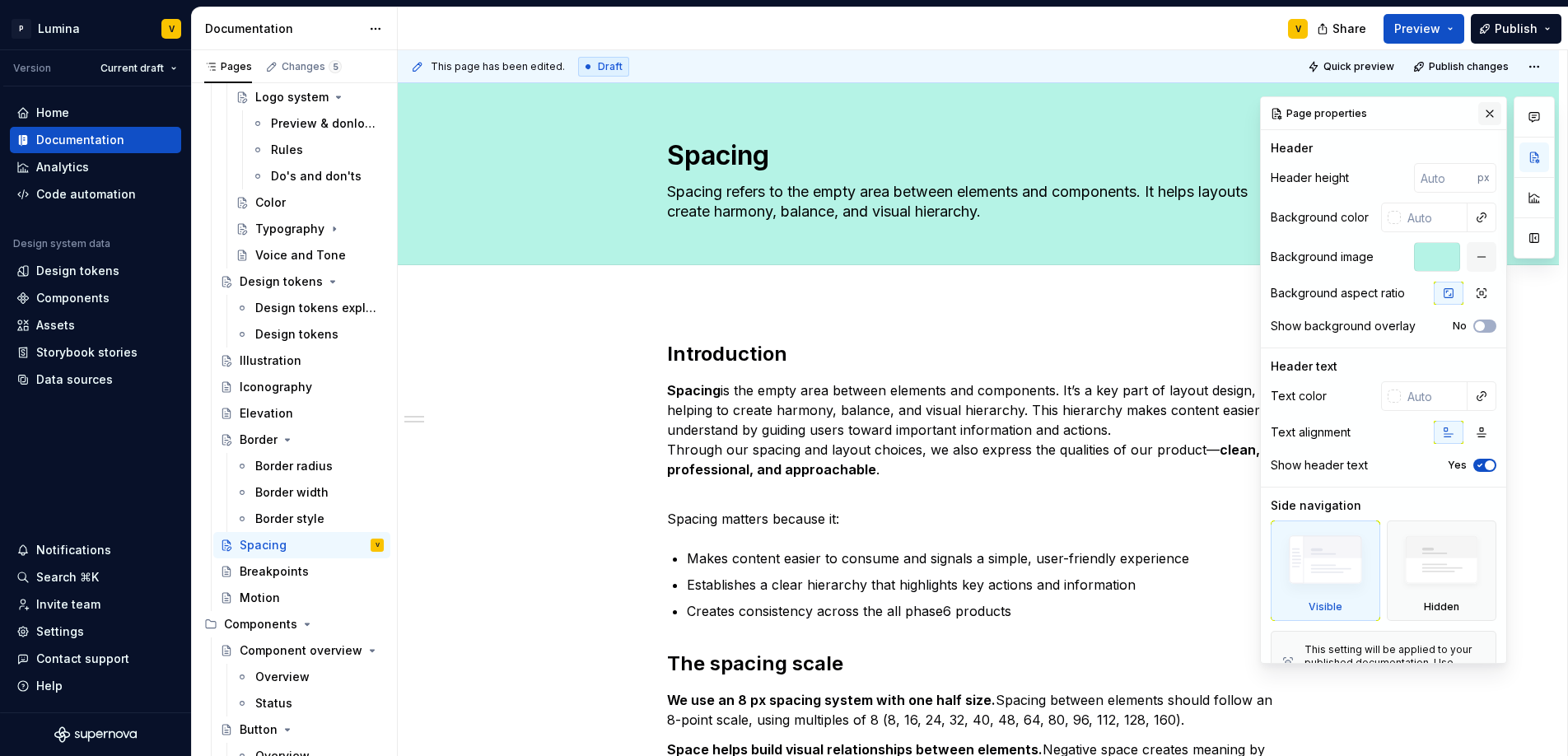
click at [1478, 114] on button "button" at bounding box center [1489, 114] width 23 height 23
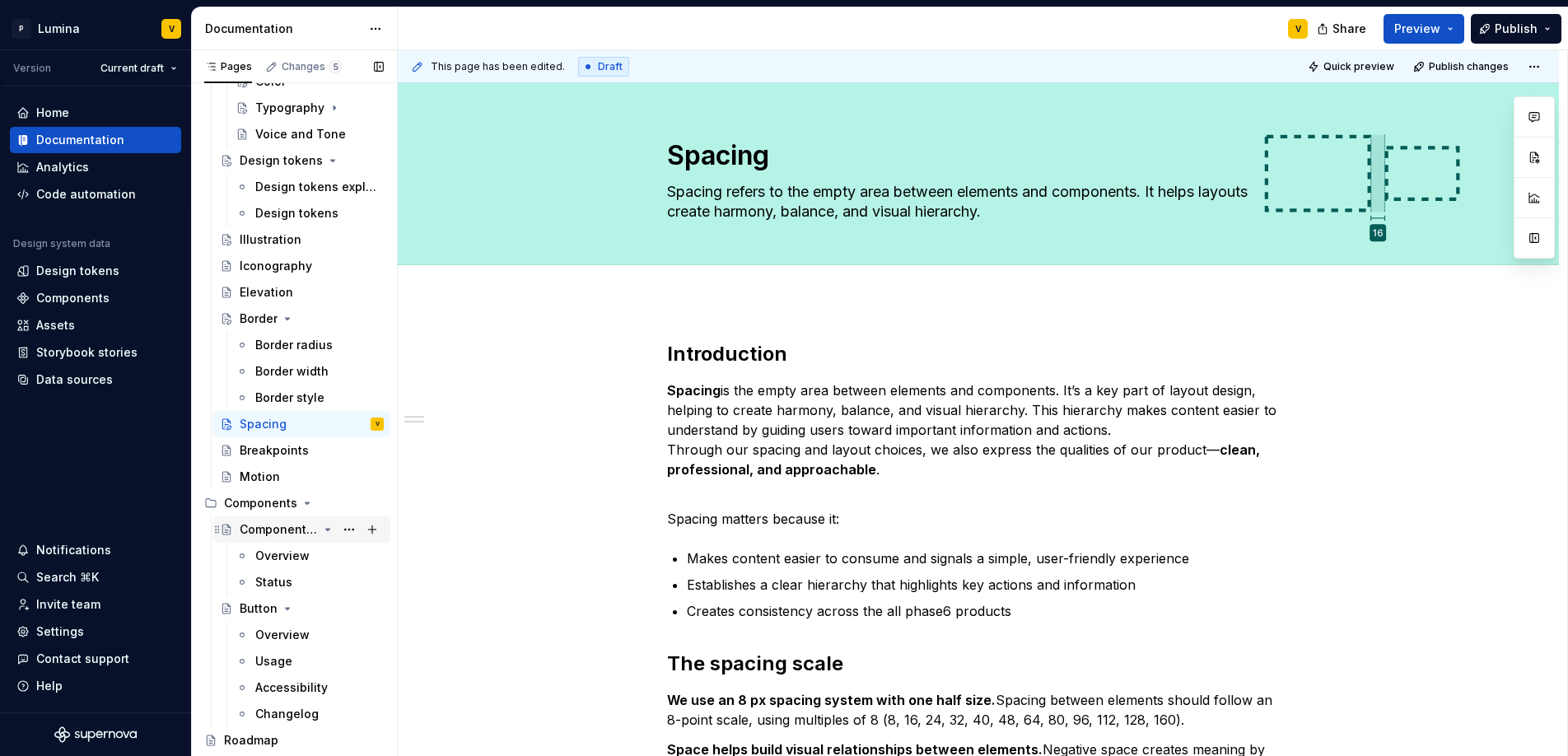
scroll to position [519, 0]
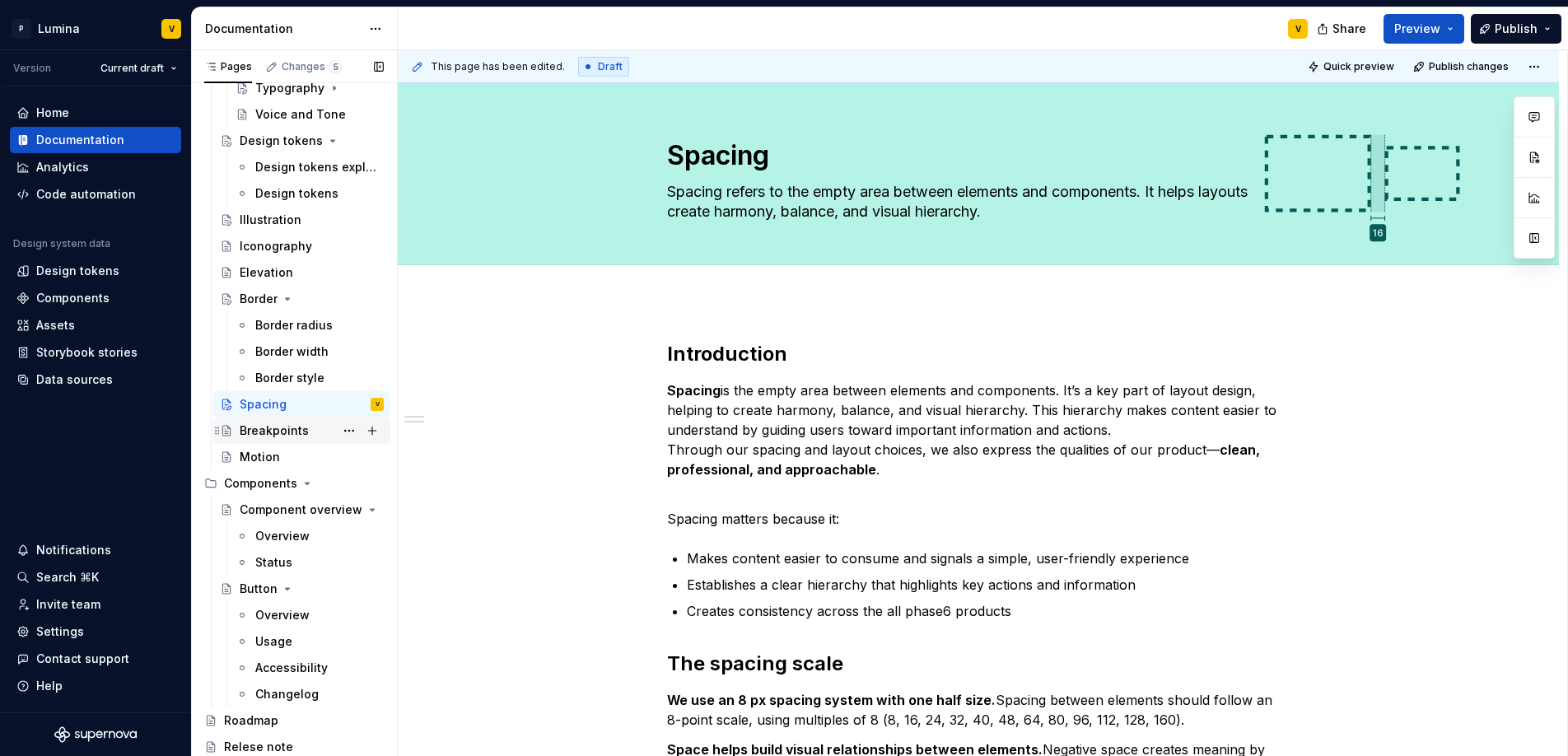
click at [289, 434] on div "Breakpoints" at bounding box center [274, 431] width 69 height 16
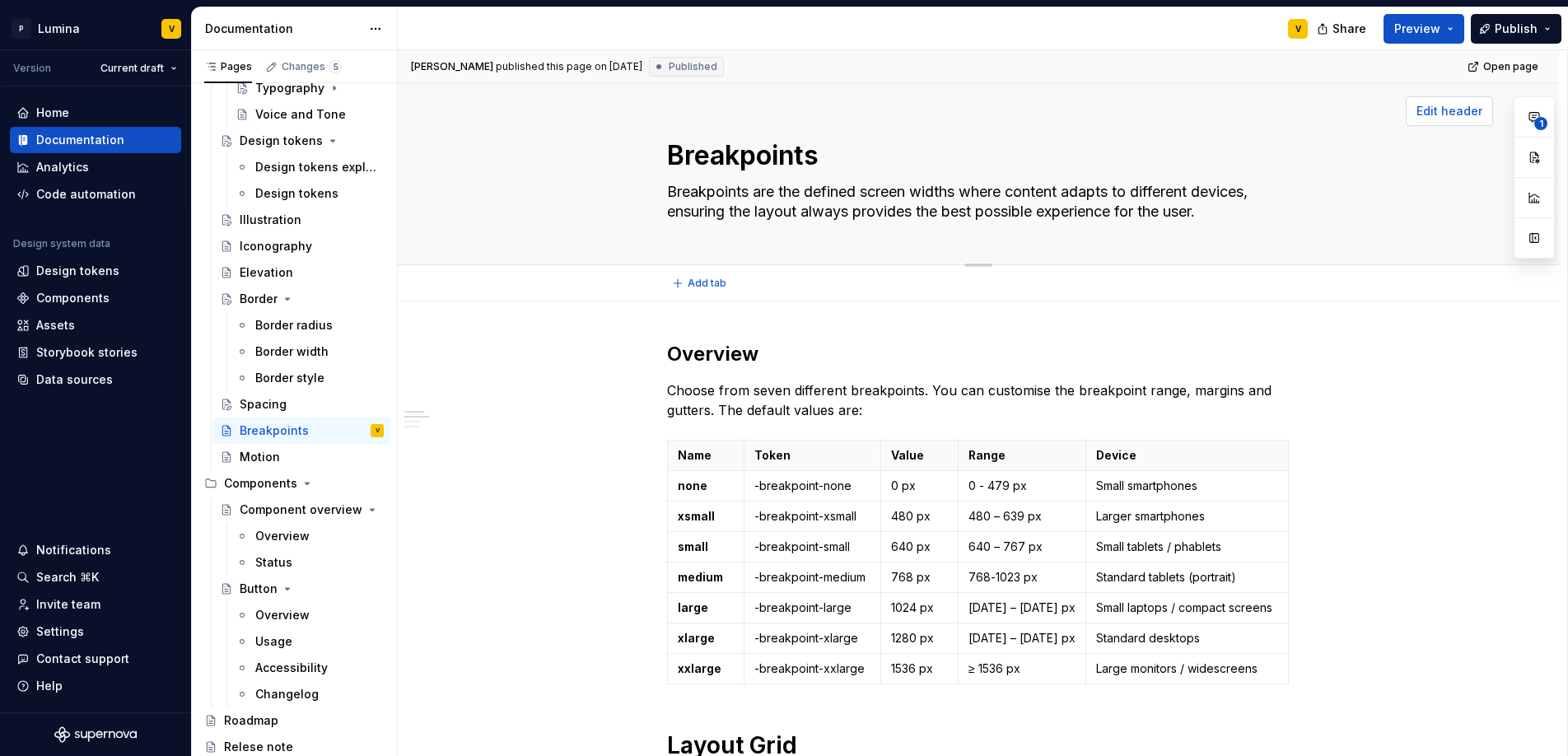
click at [1449, 119] on span "Edit header" at bounding box center [1449, 111] width 66 height 16
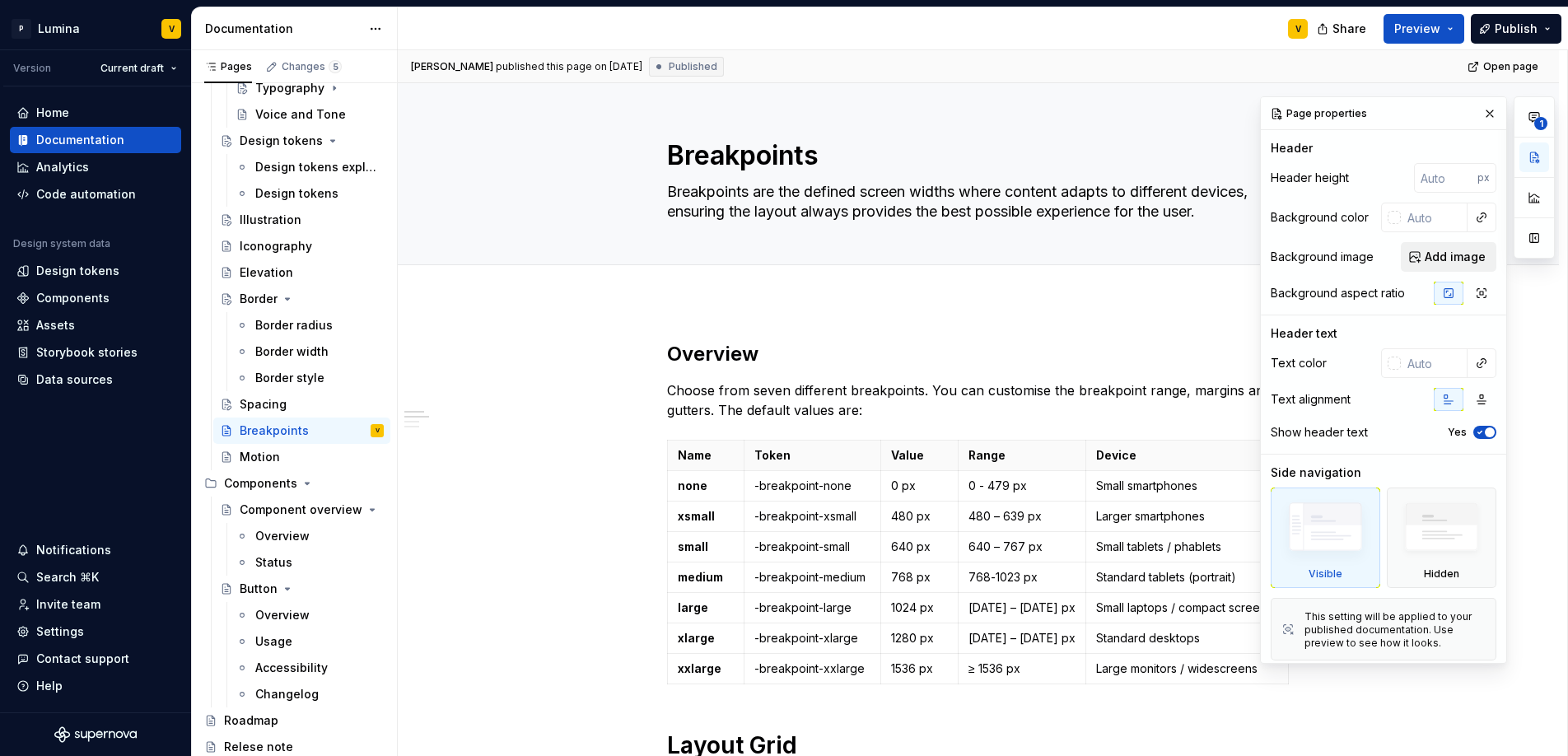
click at [1452, 258] on span "Add image" at bounding box center [1455, 257] width 61 height 16
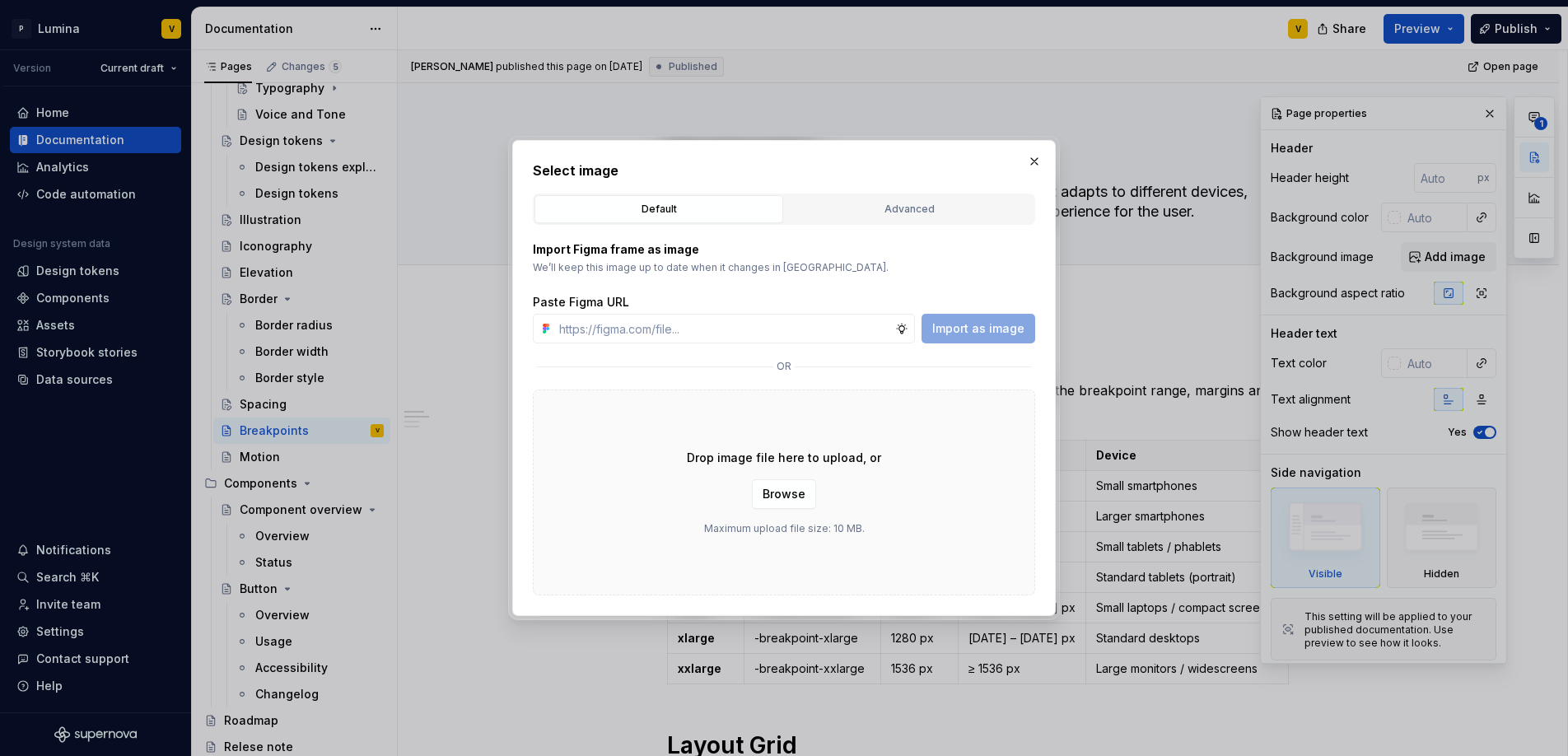
click at [875, 220] on button "Advanced" at bounding box center [909, 208] width 249 height 28
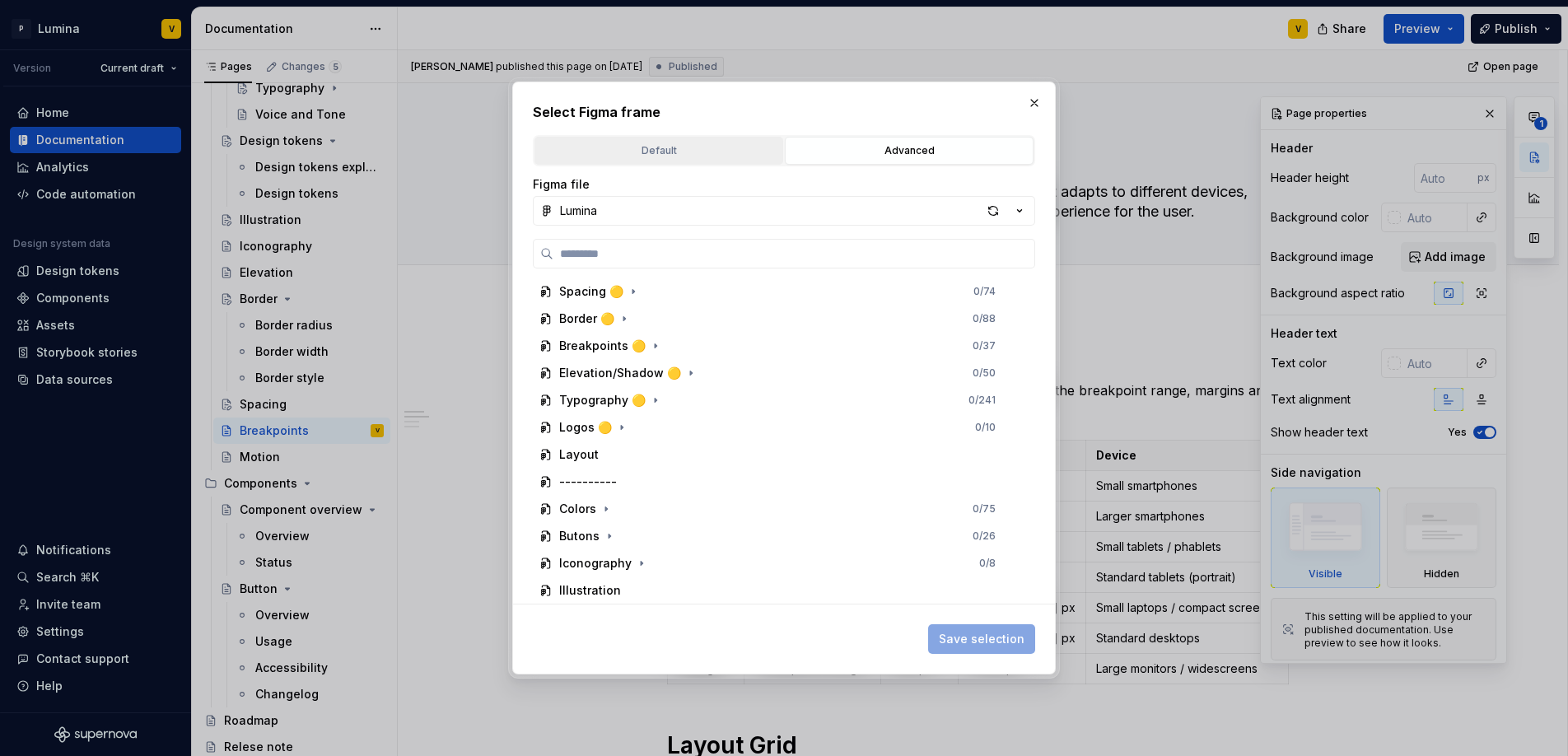
click at [729, 137] on button "Default" at bounding box center [659, 150] width 249 height 28
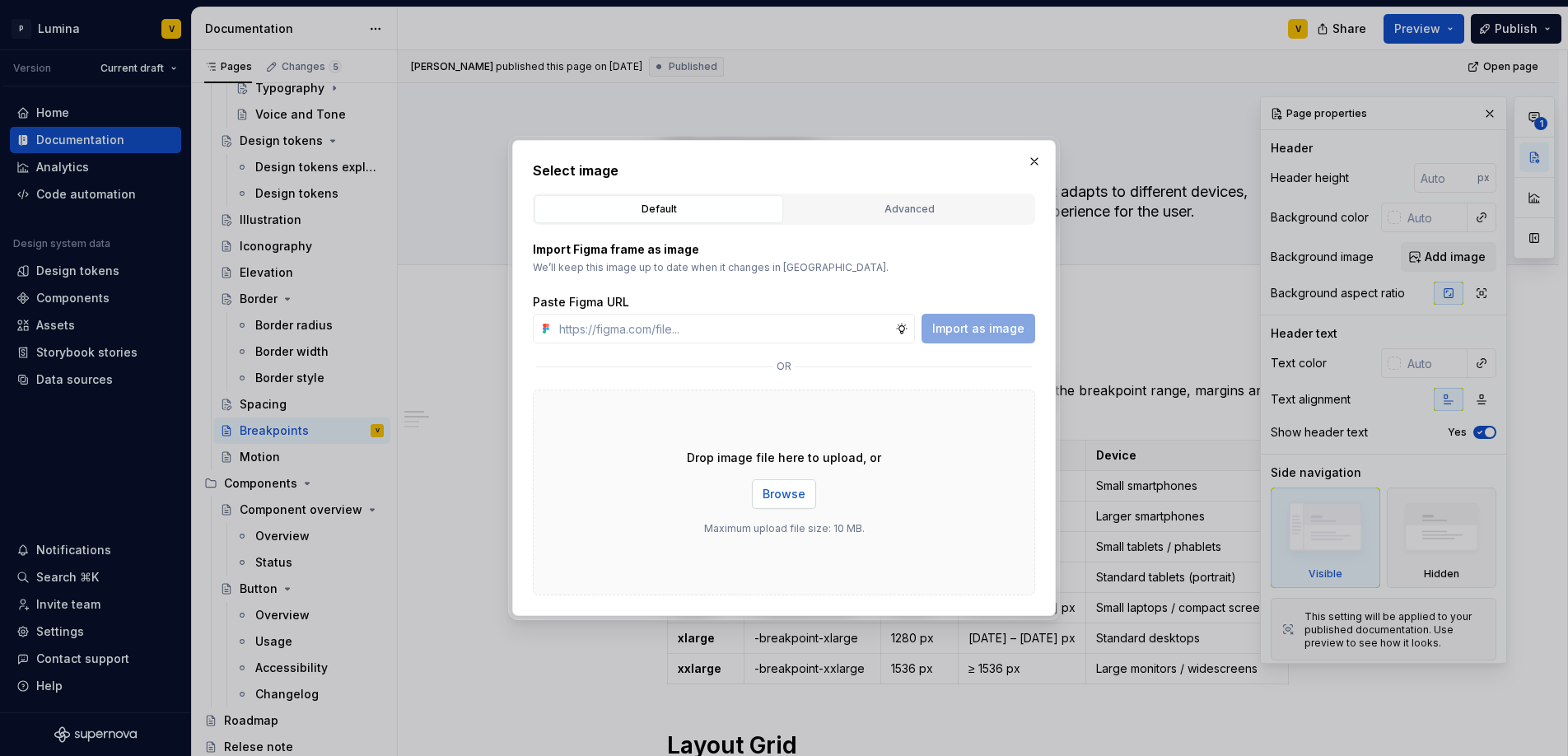
click at [783, 503] on button "Browse" at bounding box center [784, 494] width 64 height 30
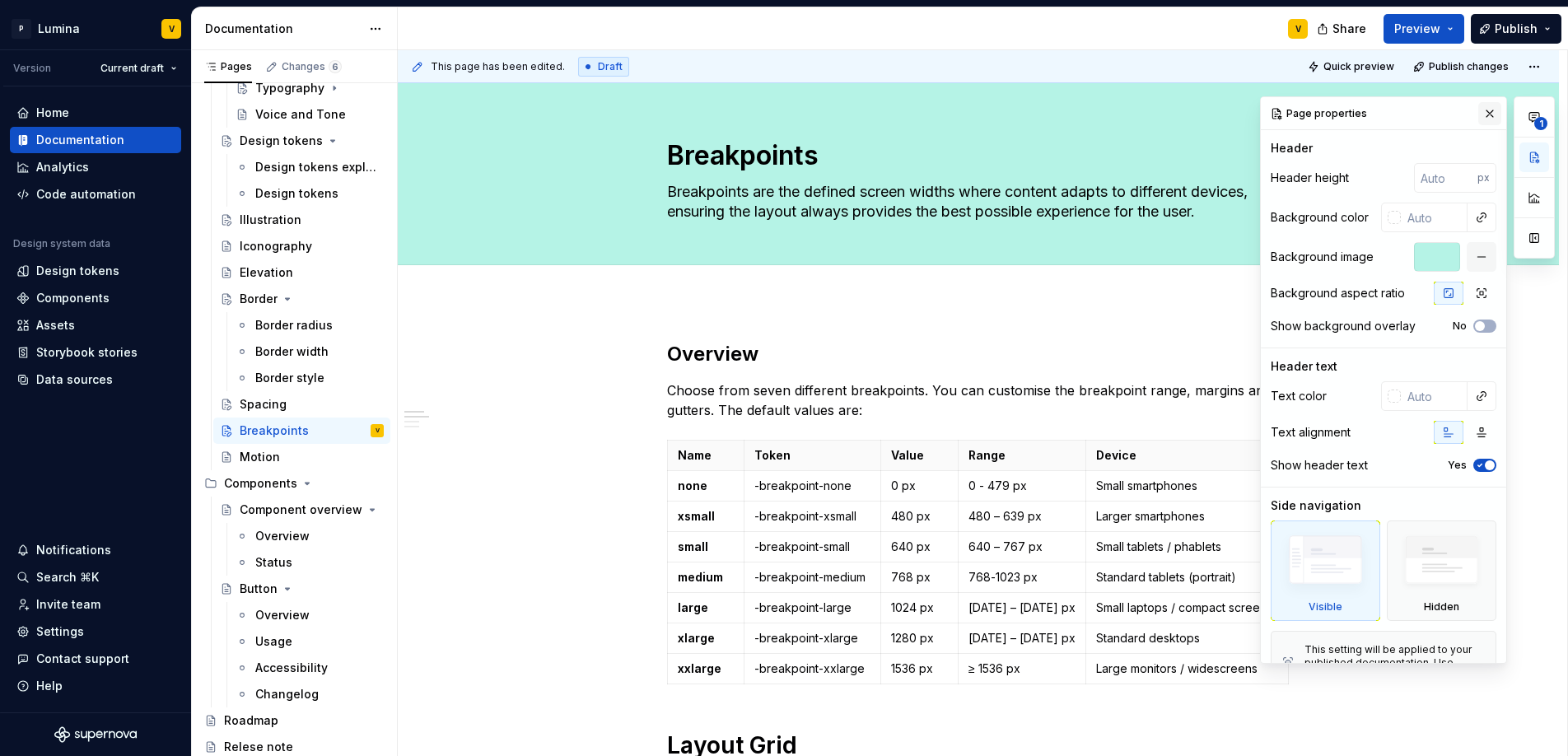
click at [1478, 115] on button "button" at bounding box center [1489, 114] width 23 height 23
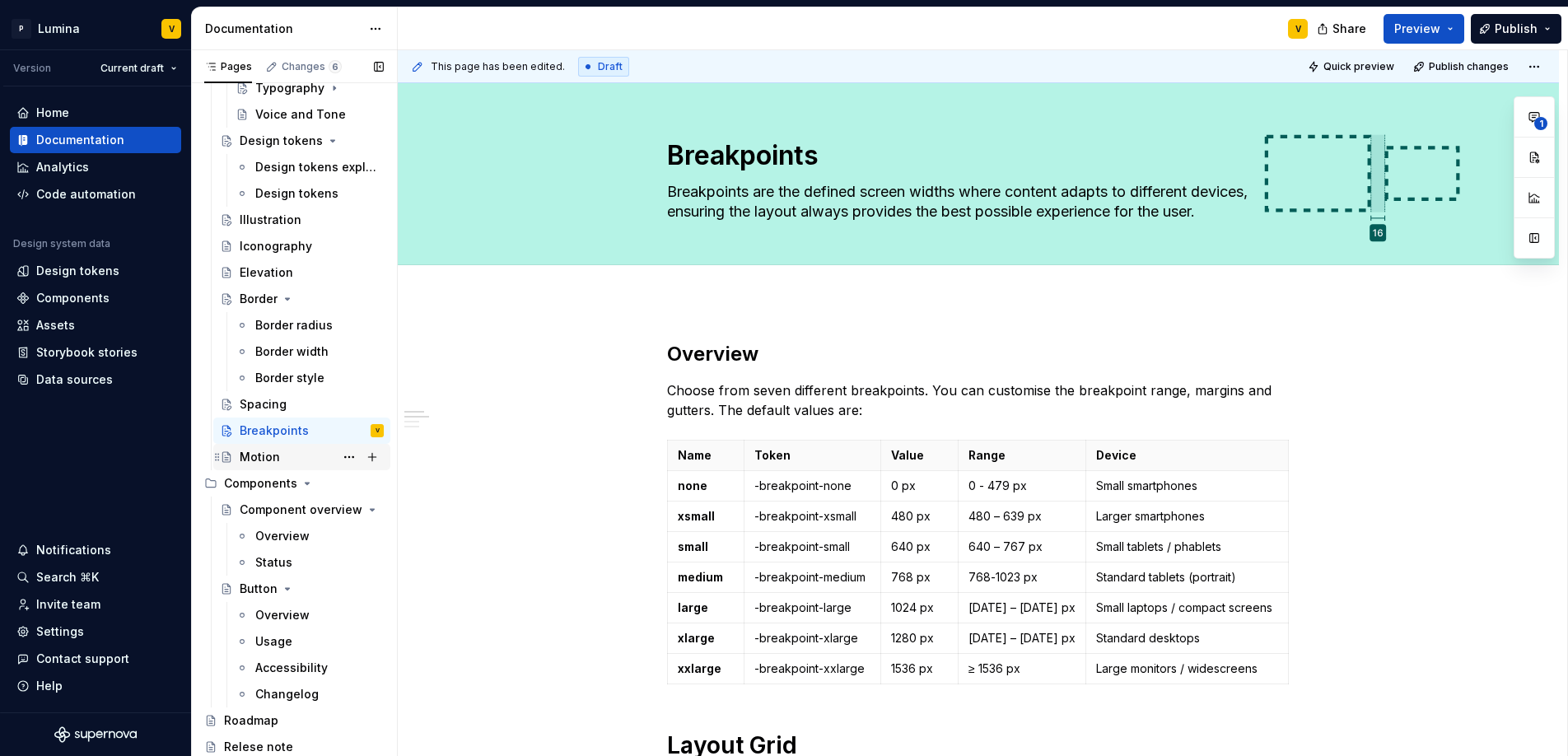
click at [254, 457] on div "Motion" at bounding box center [260, 457] width 41 height 16
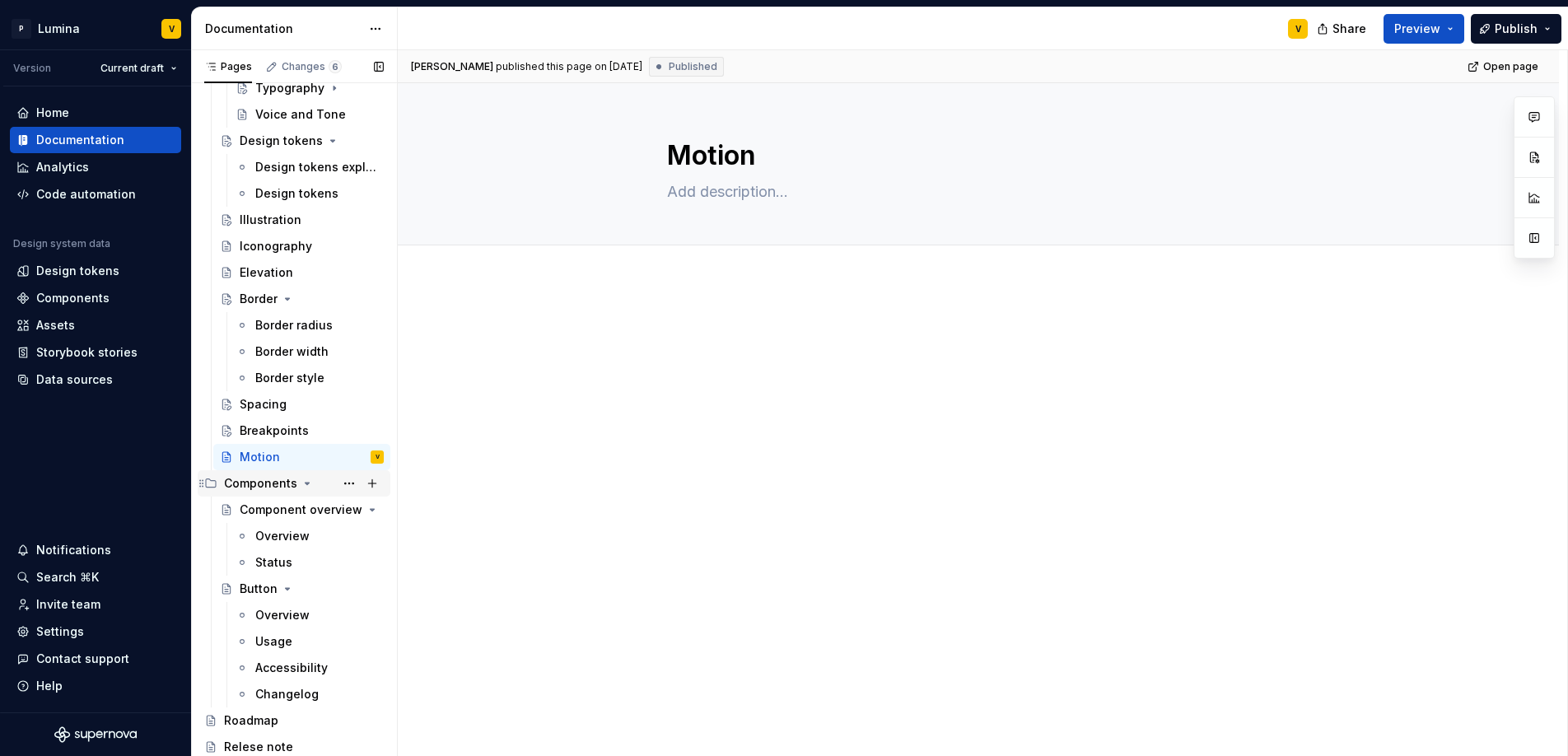
click at [267, 484] on div "Components" at bounding box center [260, 483] width 74 height 16
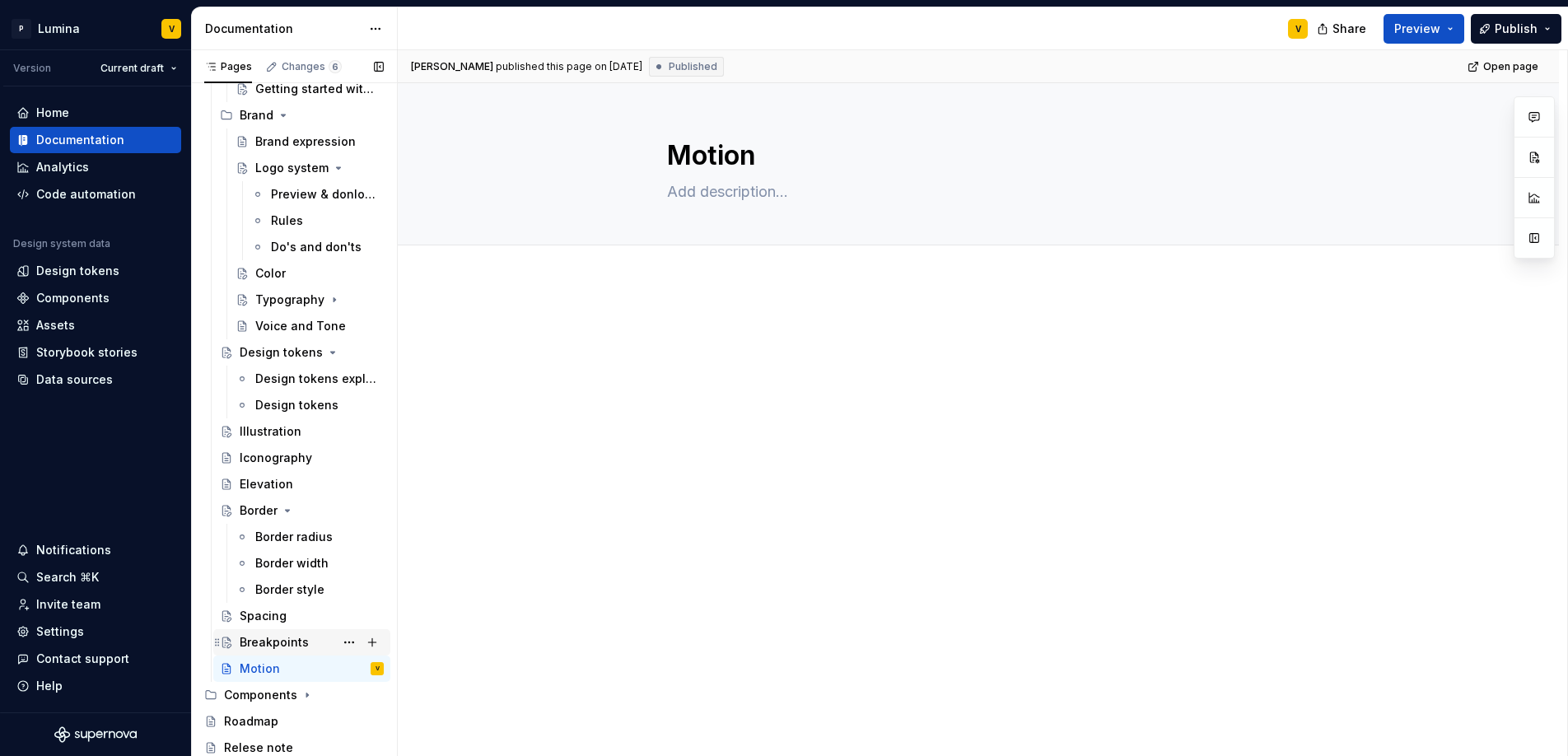
scroll to position [309, 0]
click at [266, 509] on div "Border" at bounding box center [258, 509] width 38 height 16
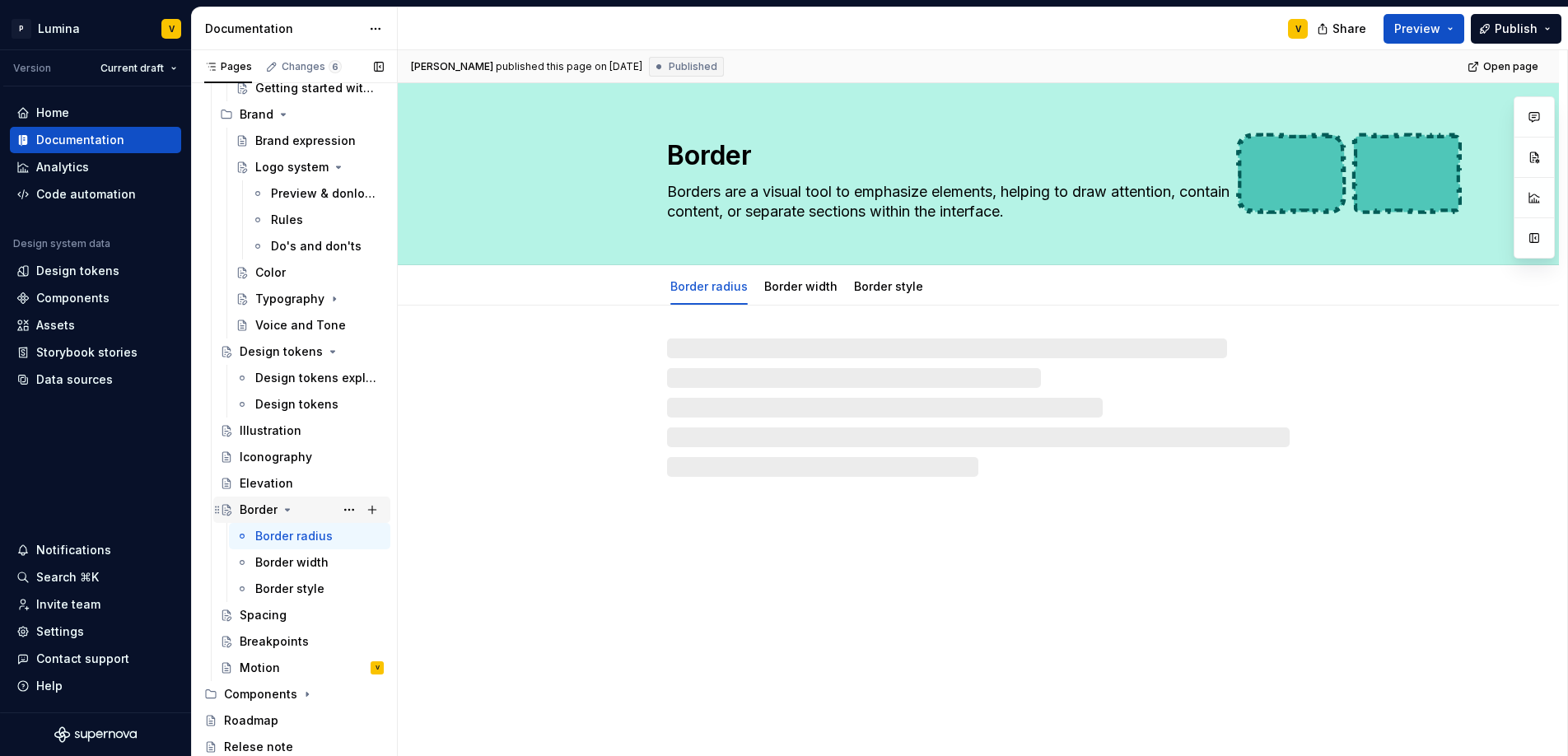
click at [275, 506] on div "Border" at bounding box center [258, 509] width 38 height 16
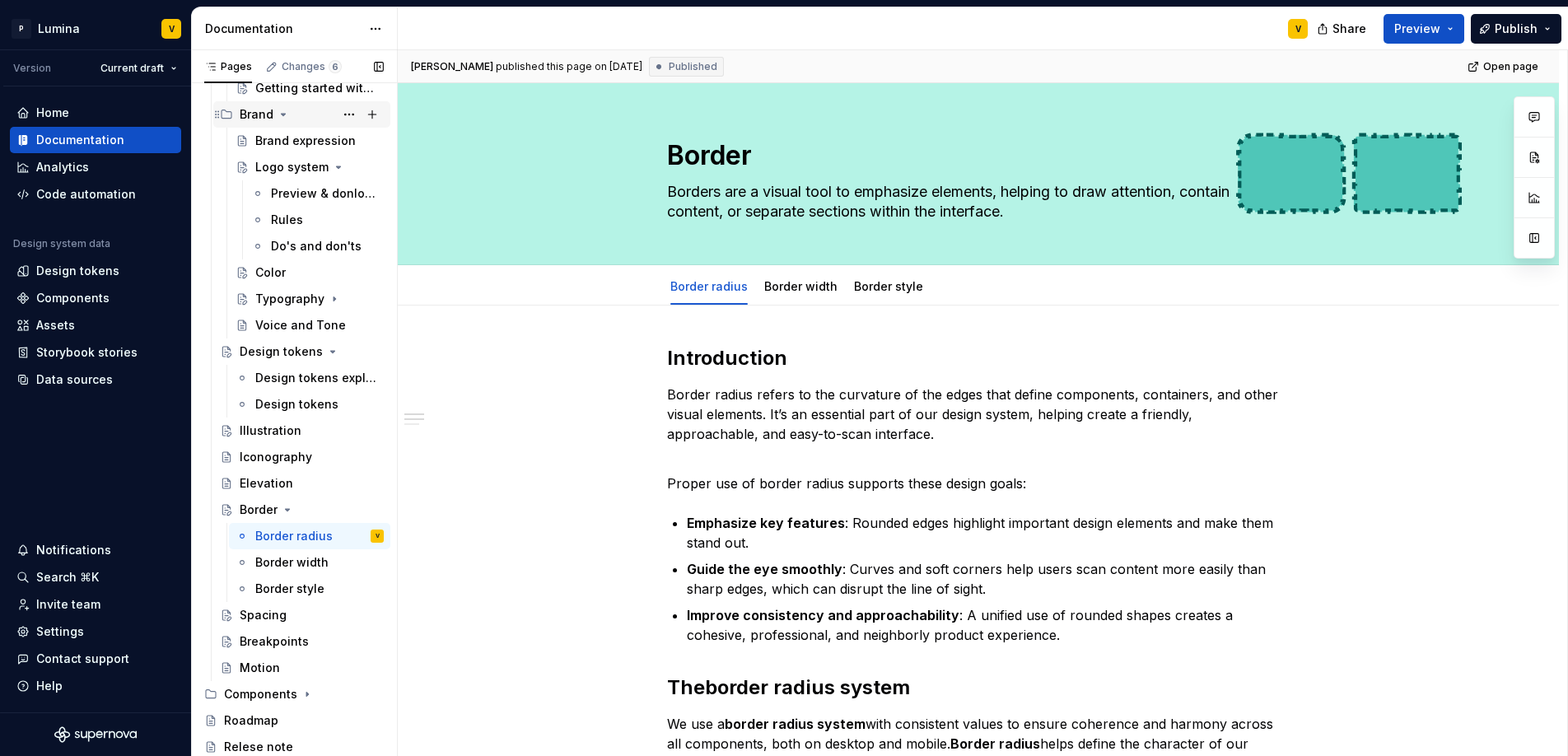
click at [277, 110] on button "Page tree" at bounding box center [284, 114] width 14 height 14
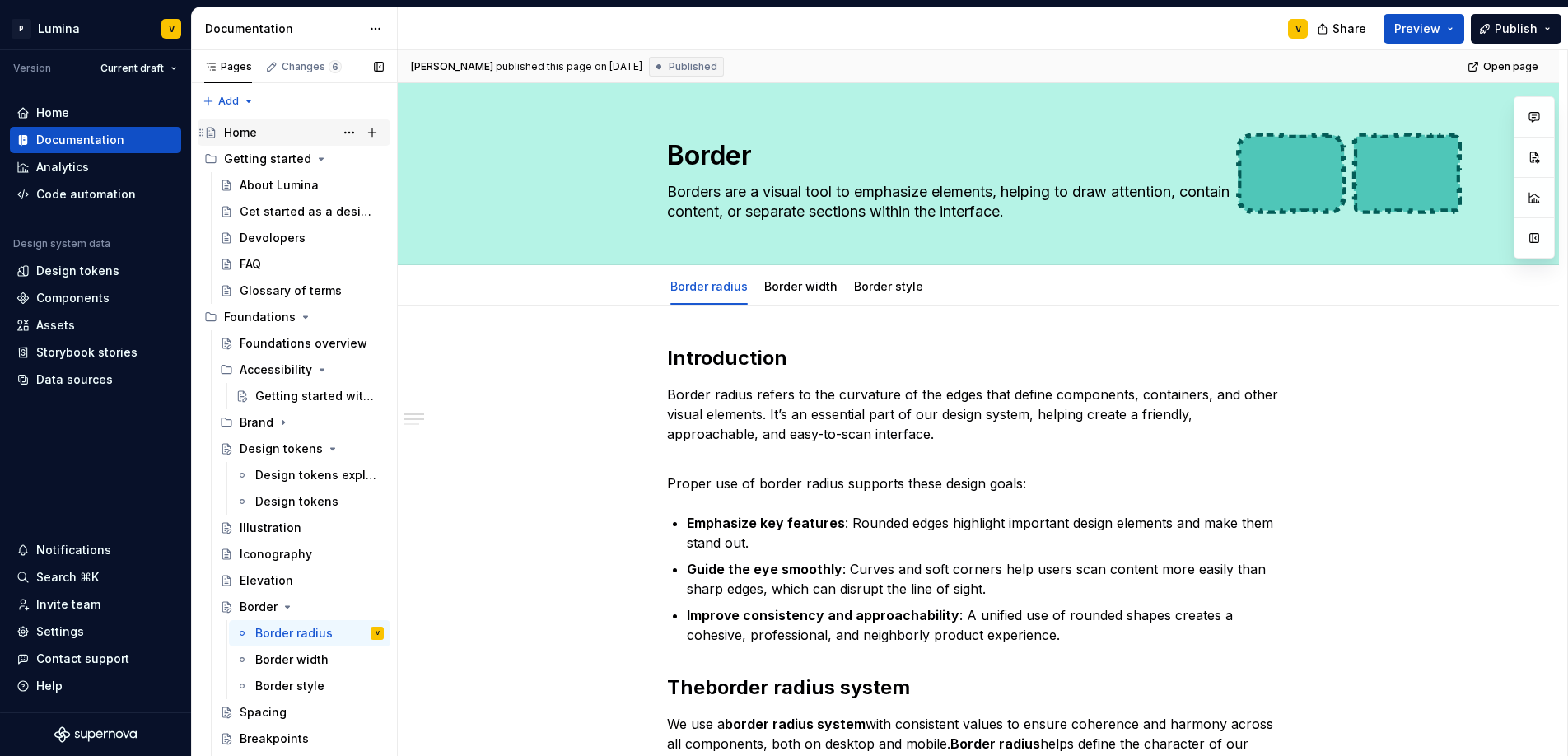
click at [243, 132] on div "Home" at bounding box center [240, 132] width 33 height 16
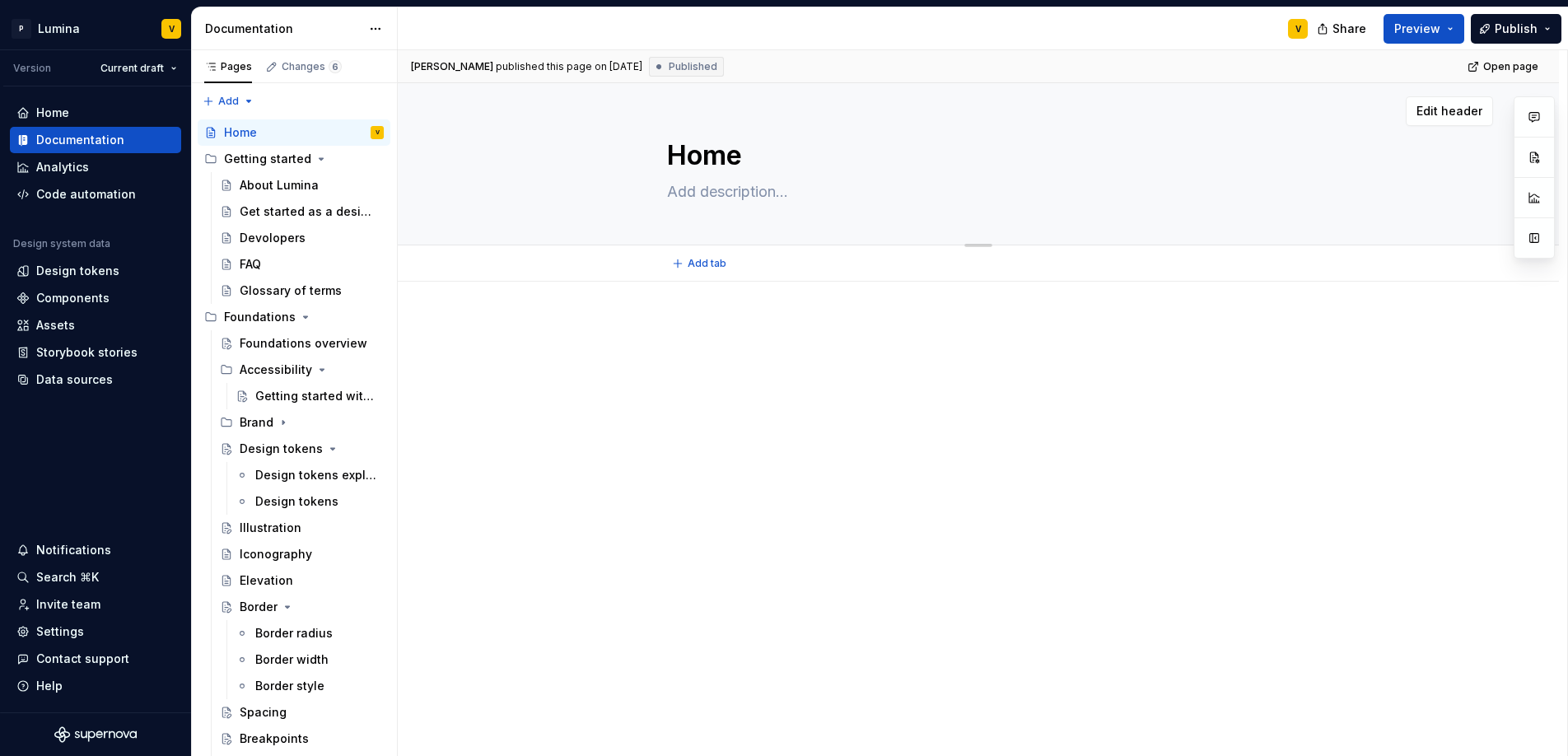
click at [740, 154] on textarea "Home" at bounding box center [974, 155] width 623 height 40
click at [939, 142] on textarea "Home" at bounding box center [974, 155] width 623 height 40
drag, startPoint x: 780, startPoint y: 158, endPoint x: 659, endPoint y: 146, distance: 121.6
click at [659, 146] on div "Home" at bounding box center [978, 164] width 1029 height 162
type textarea "*"
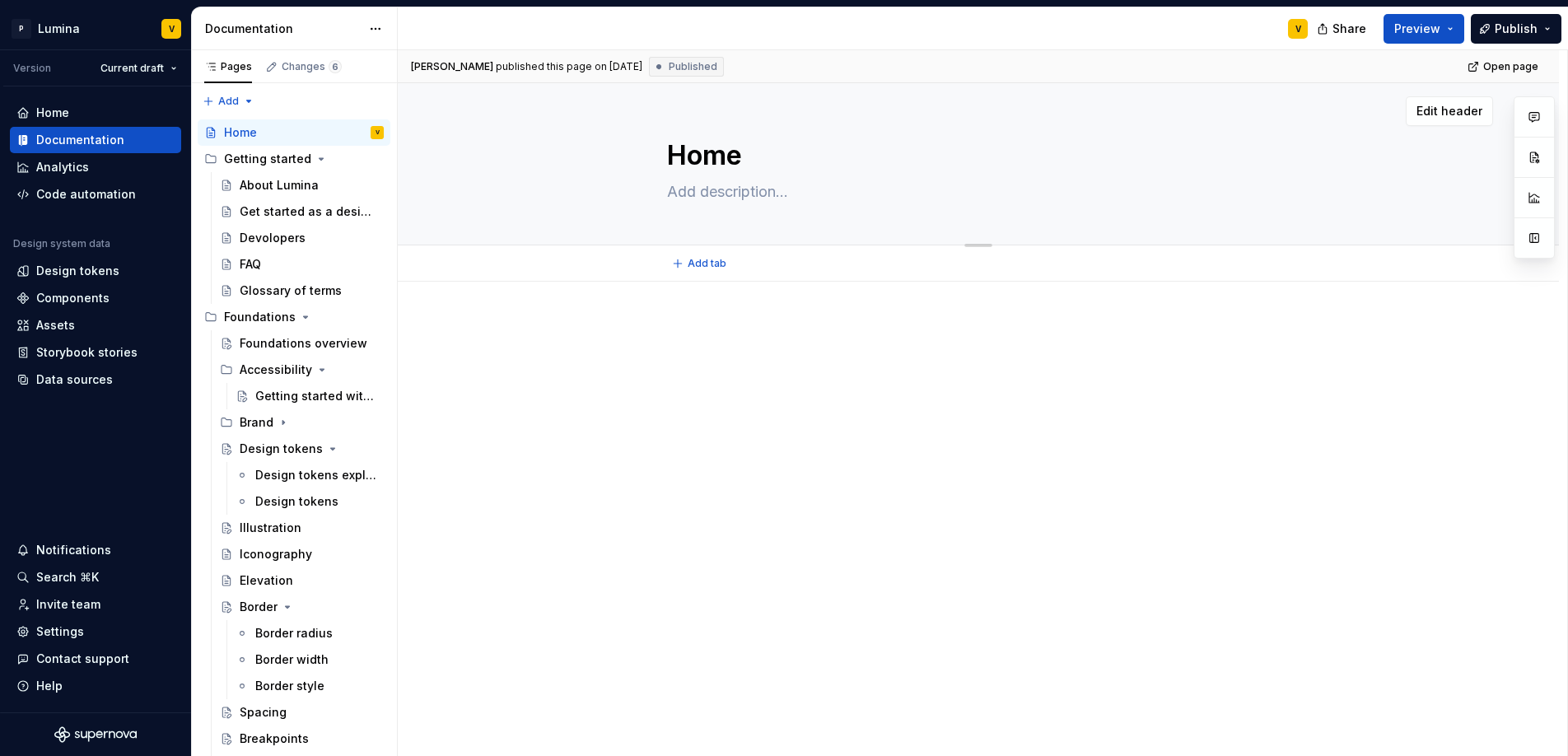
type textarea "W"
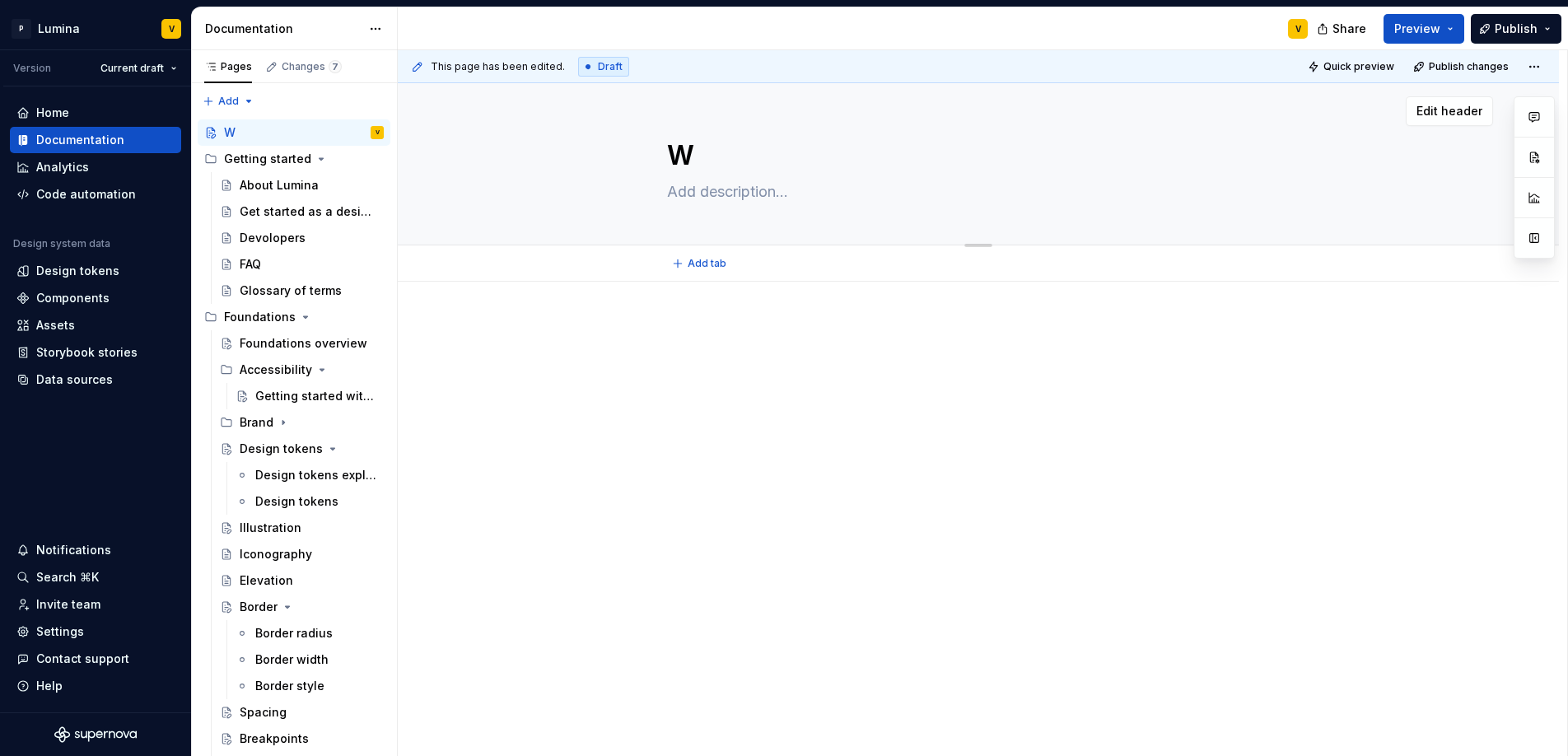
type textarea "*"
type textarea "Wi"
type textarea "*"
type textarea "Wil"
type textarea "*"
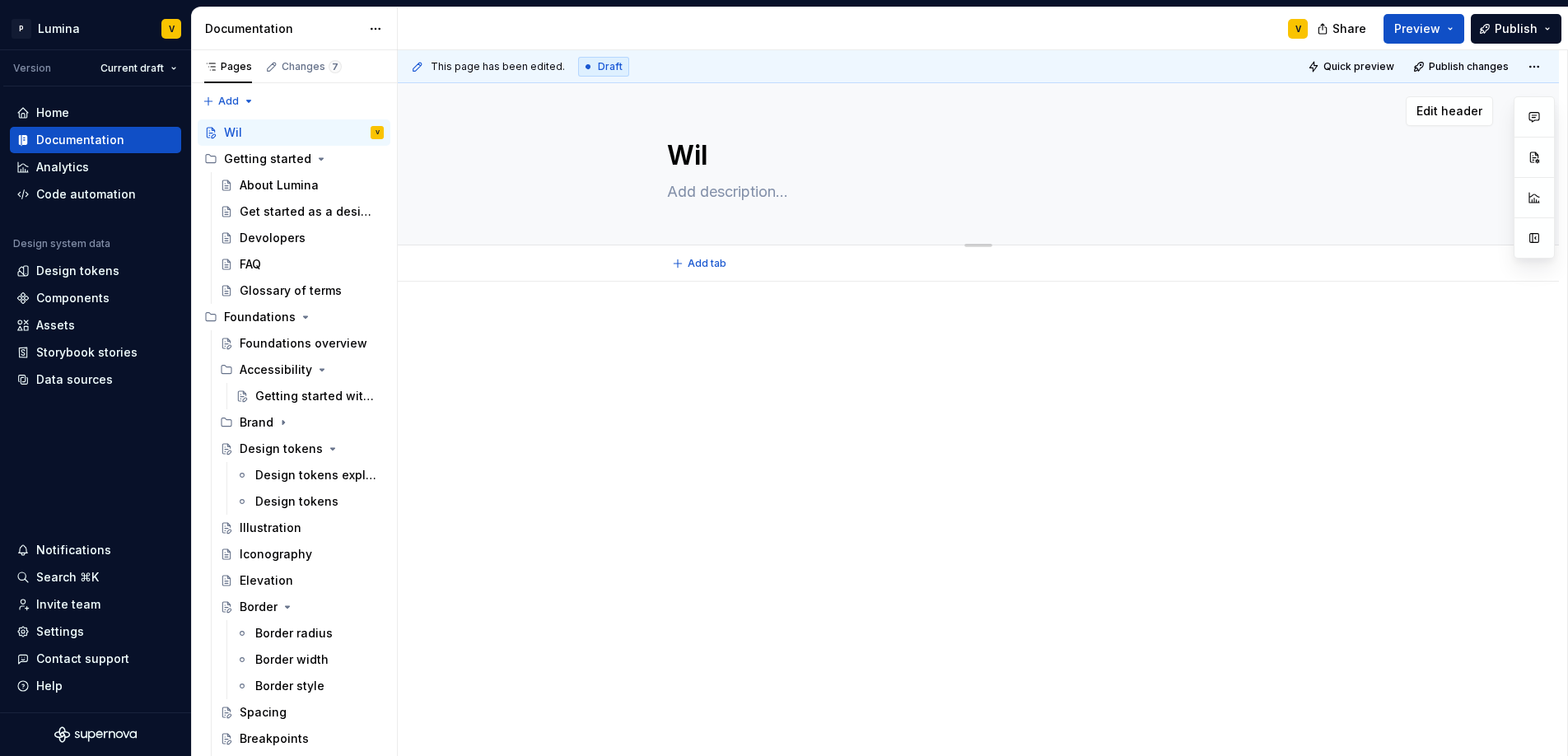
type textarea "Wilk"
type textarea "*"
type textarea "Wilko"
type textarea "*"
type textarea "Wilkom"
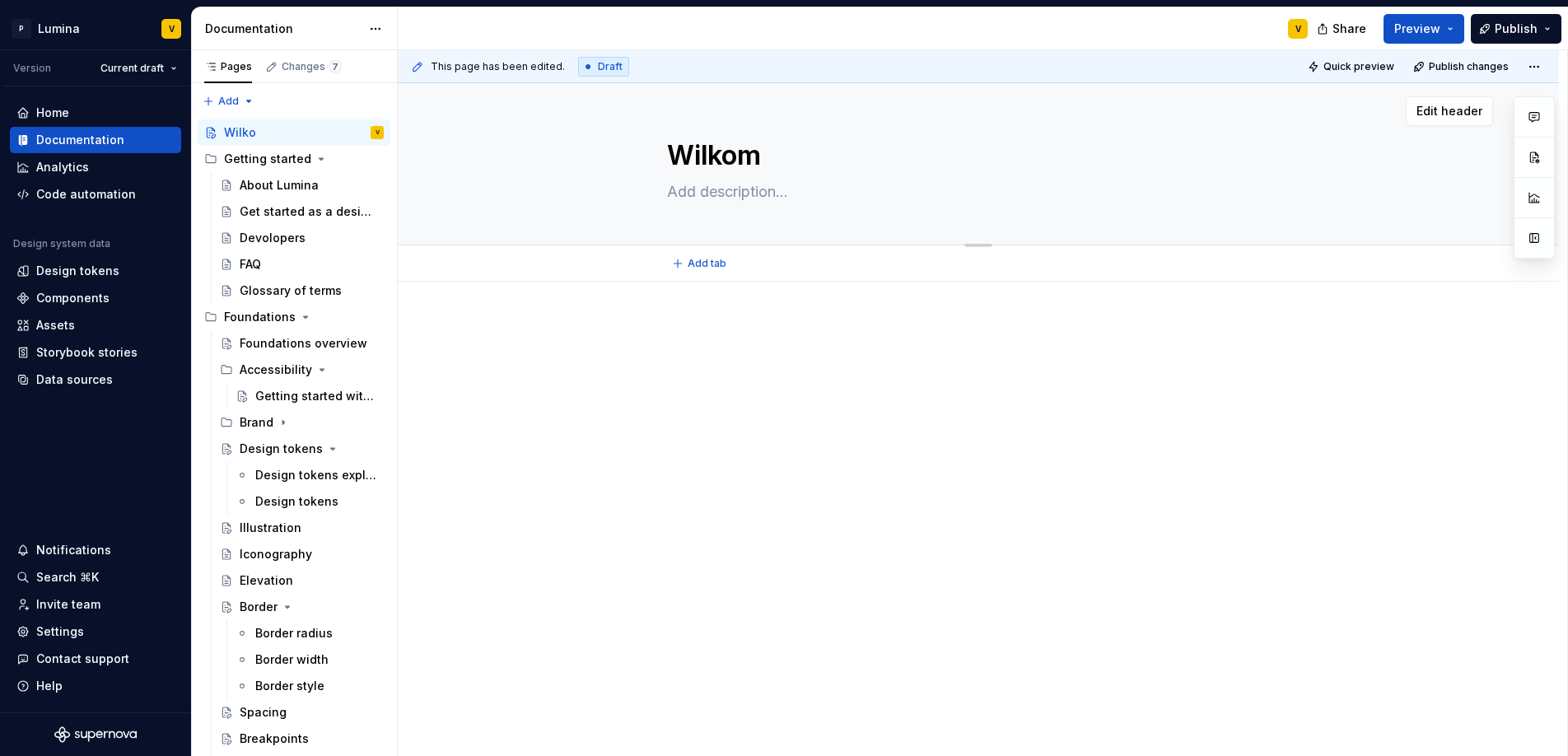
type textarea "*"
type textarea "Wilkome"
type textarea "*"
type textarea "Wilkomen"
type textarea "*"
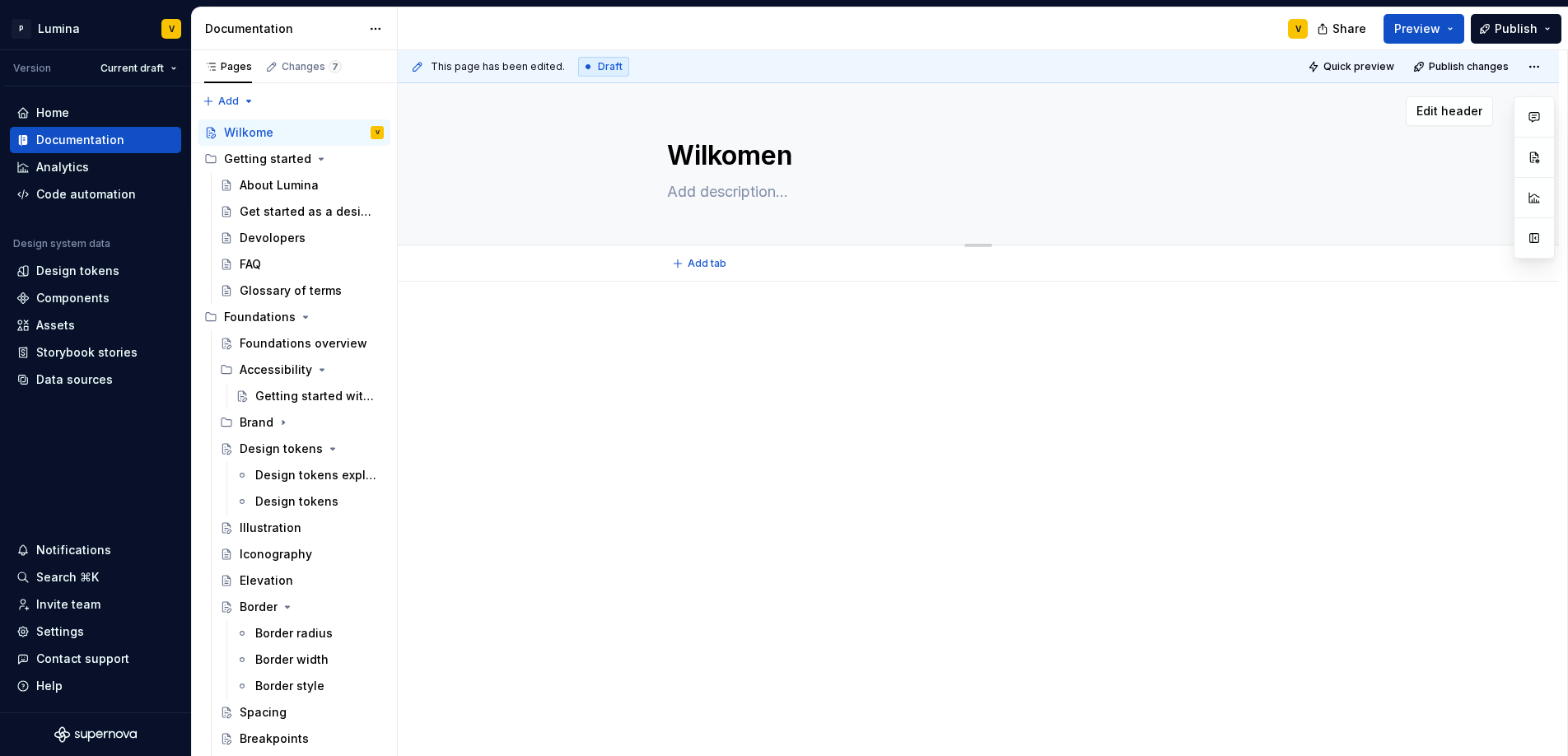
type textarea "Wilkomen"
type textarea "*"
type textarea "Wilkomen"
type textarea "*"
type textarea "Wilkome"
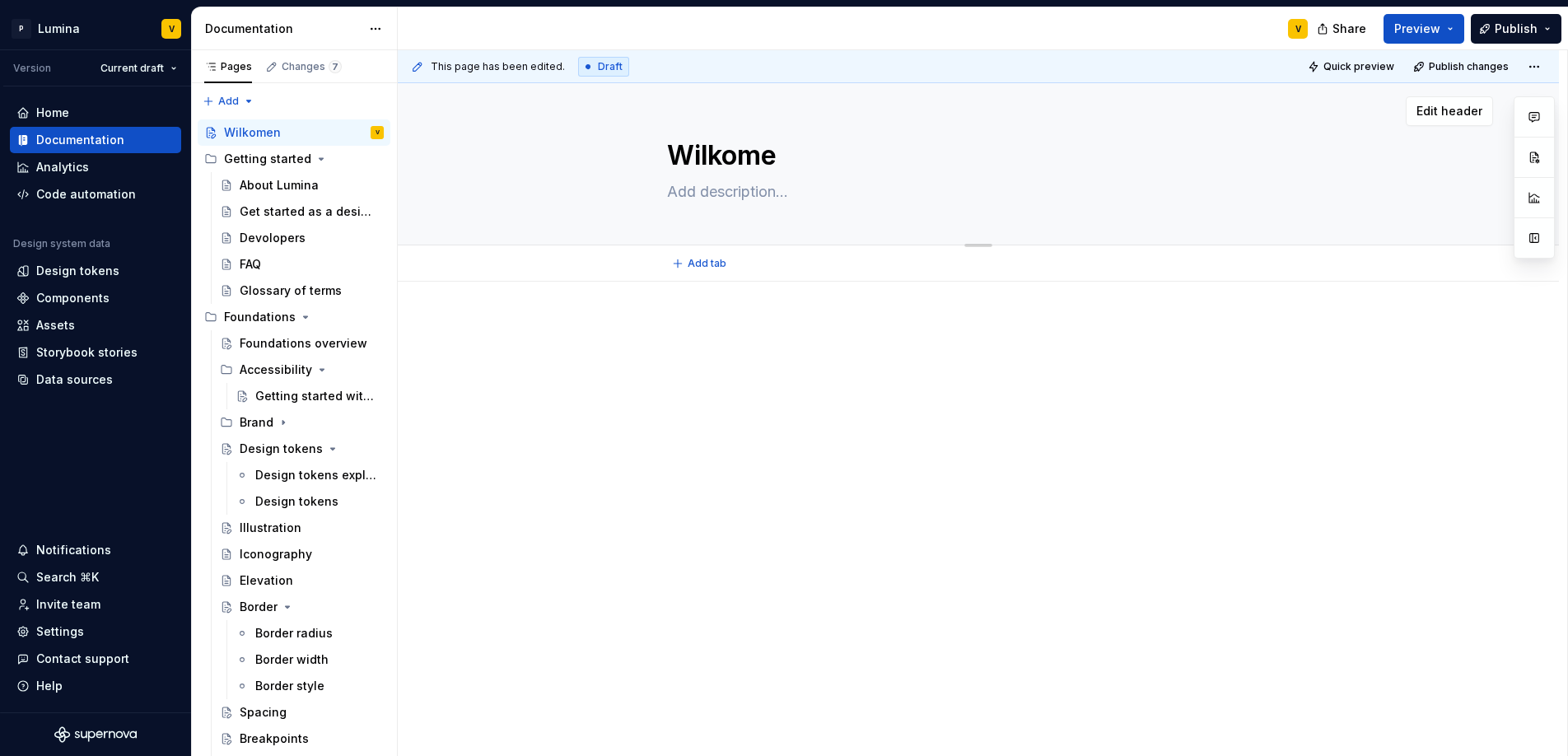
type textarea "*"
type textarea "Wilkom"
type textarea "*"
type textarea "Wilko"
type textarea "*"
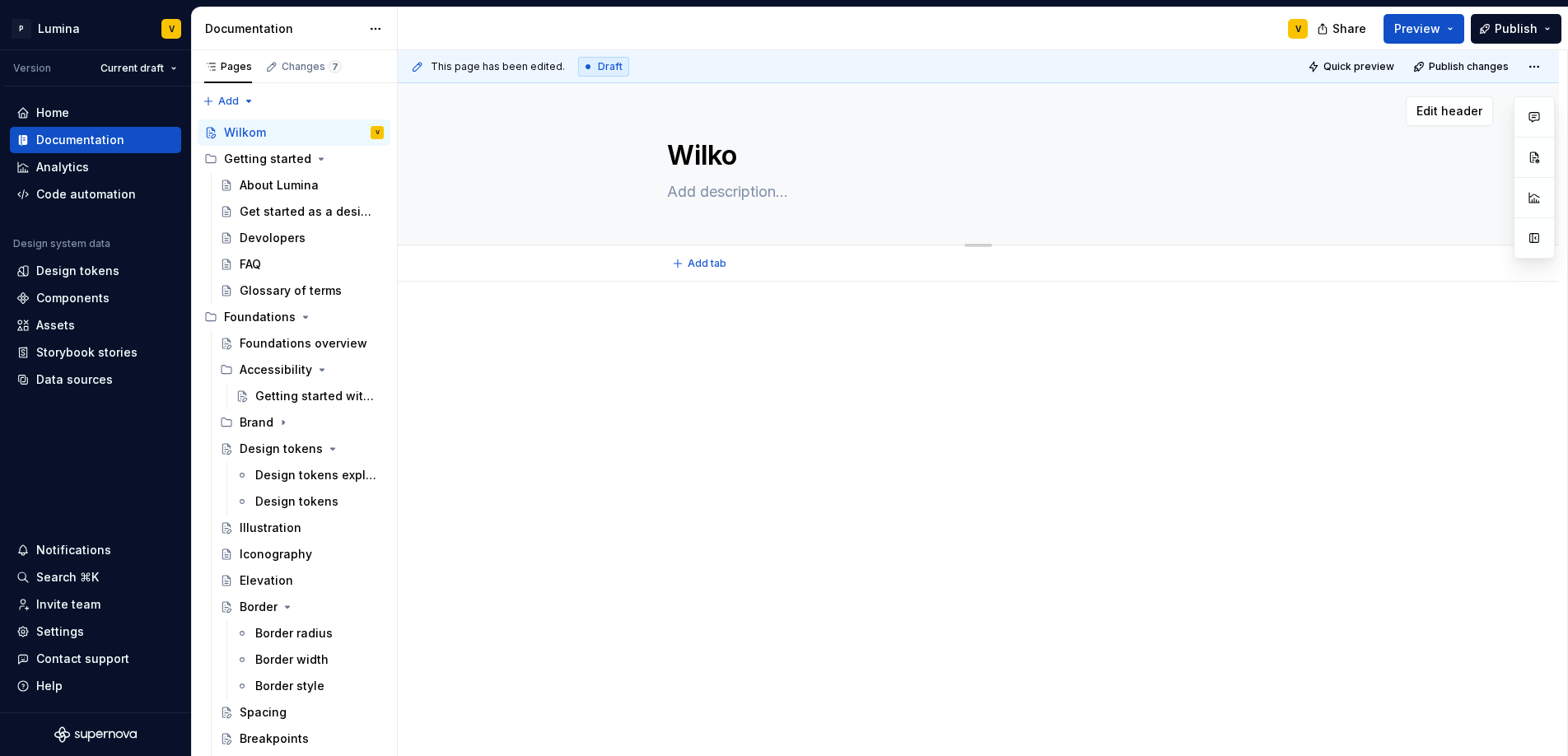
type textarea "Wilk"
type textarea "*"
type textarea "Wil"
type textarea "*"
type textarea "Wi"
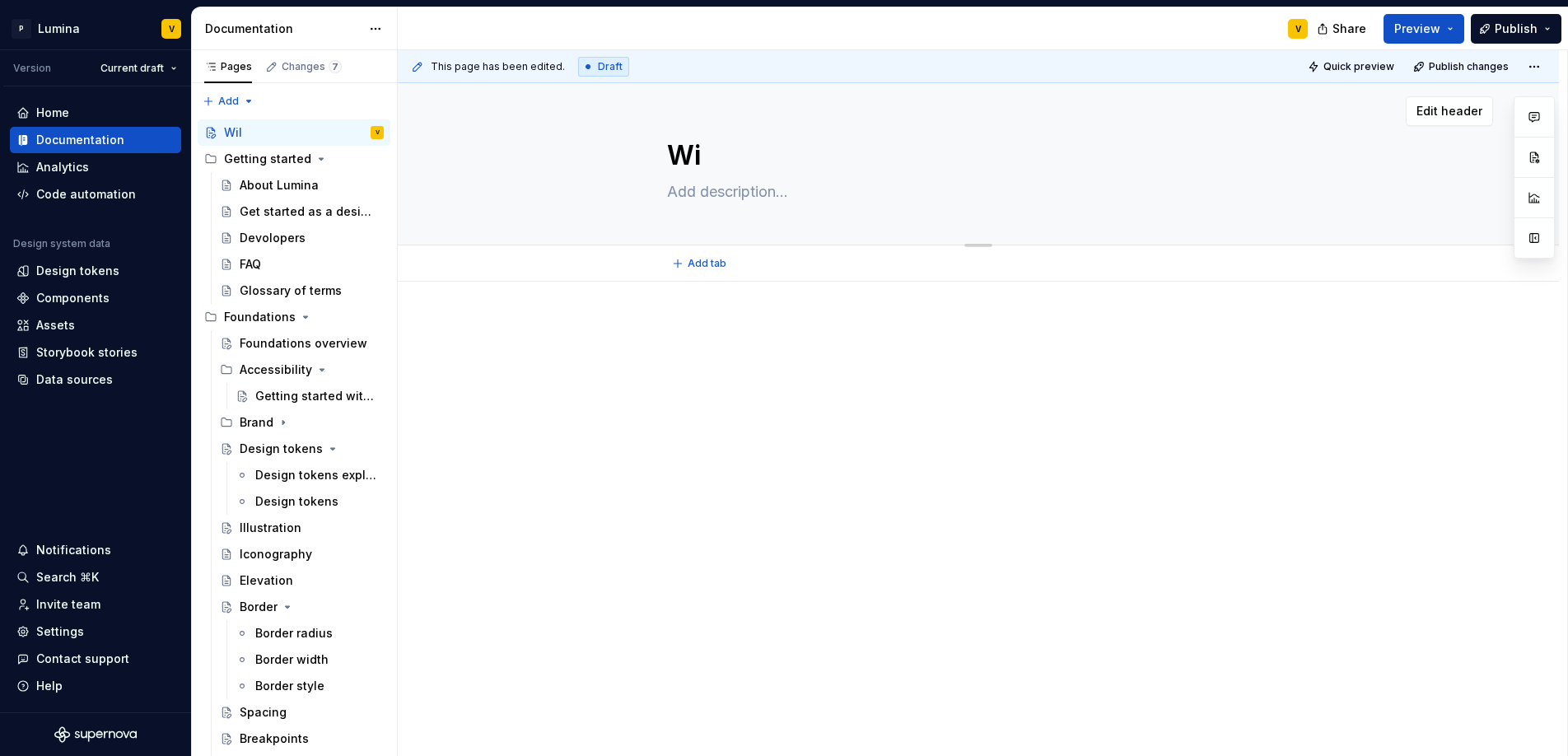
type textarea "*"
type textarea "W"
type textarea "*"
type textarea "We"
type textarea "*"
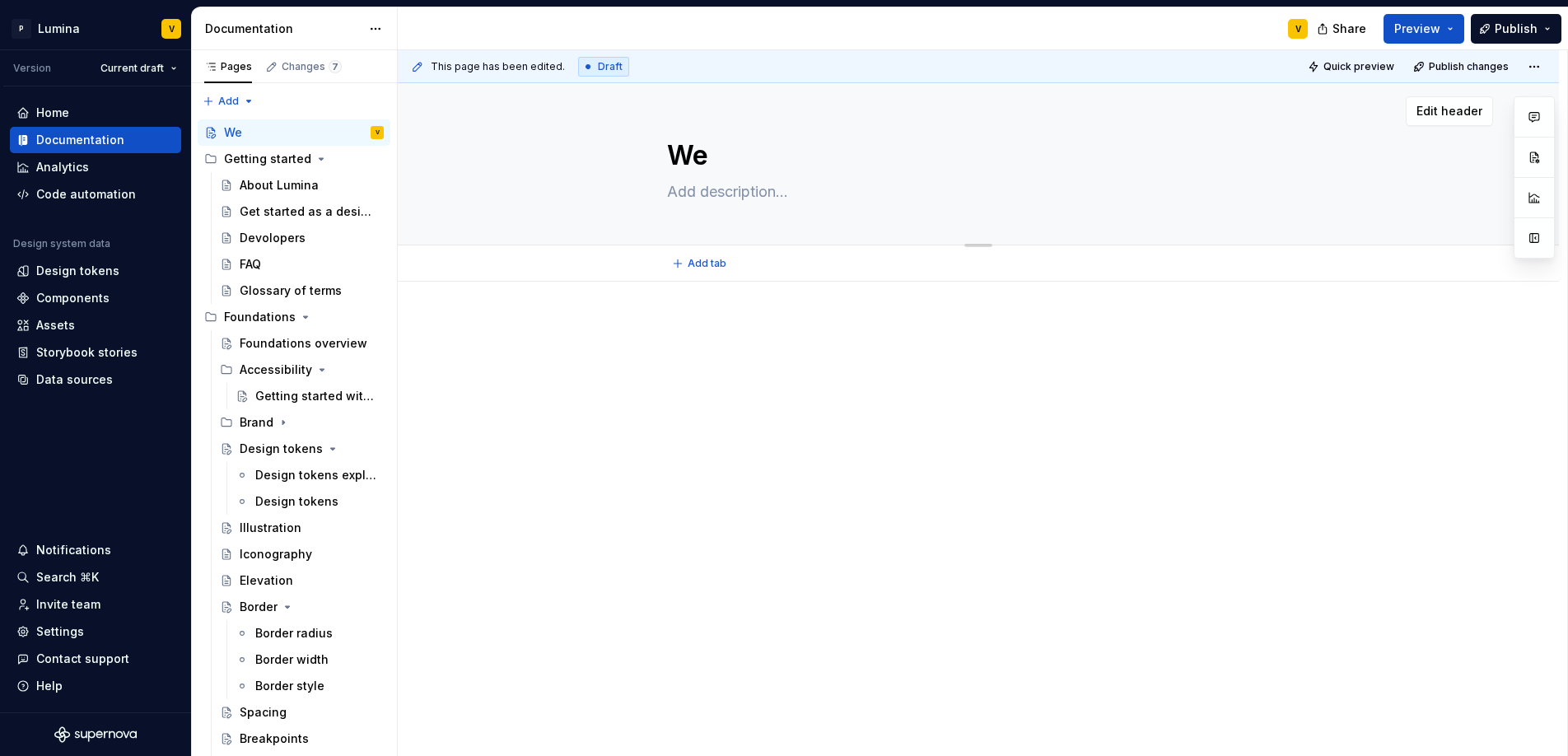
type textarea "Wel"
type textarea "*"
type textarea "Welc"
type textarea "*"
type textarea "Welco"
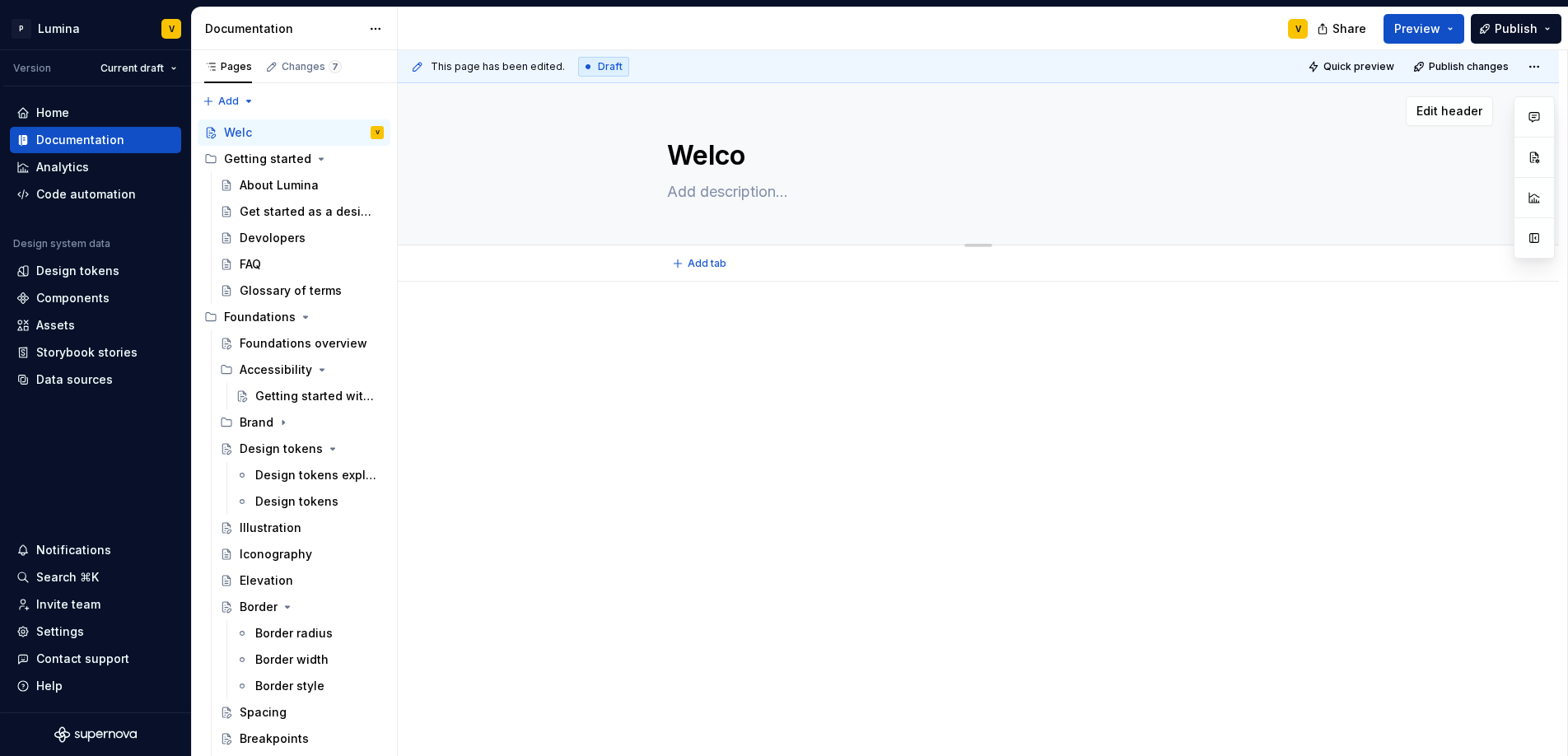
type textarea "*"
type textarea "Welcom"
type textarea "*"
type textarea "Welcome"
type textarea "*"
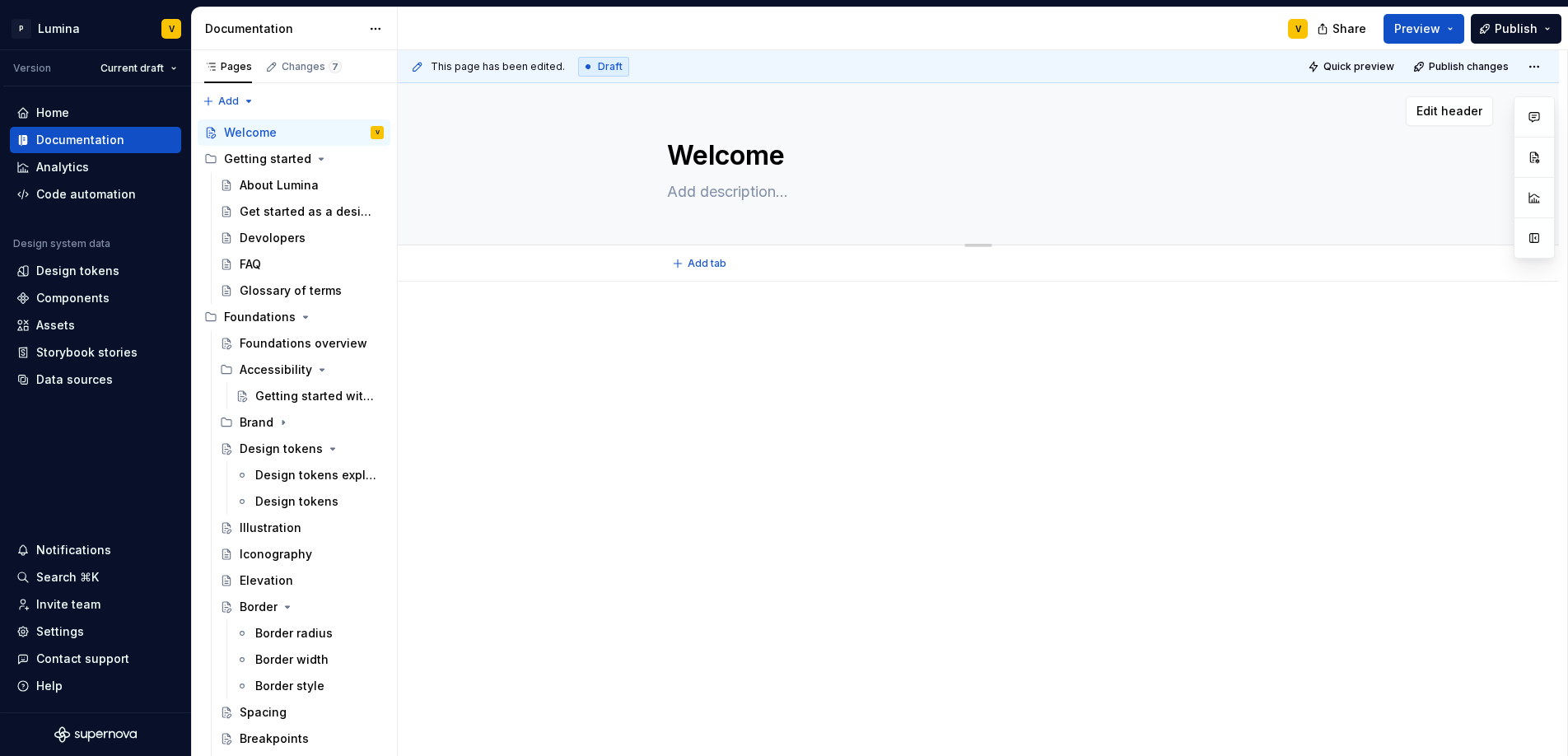
type textarea "Welcom"
type textarea "*"
type textarea "Welco"
type textarea "*"
type textarea "Welc"
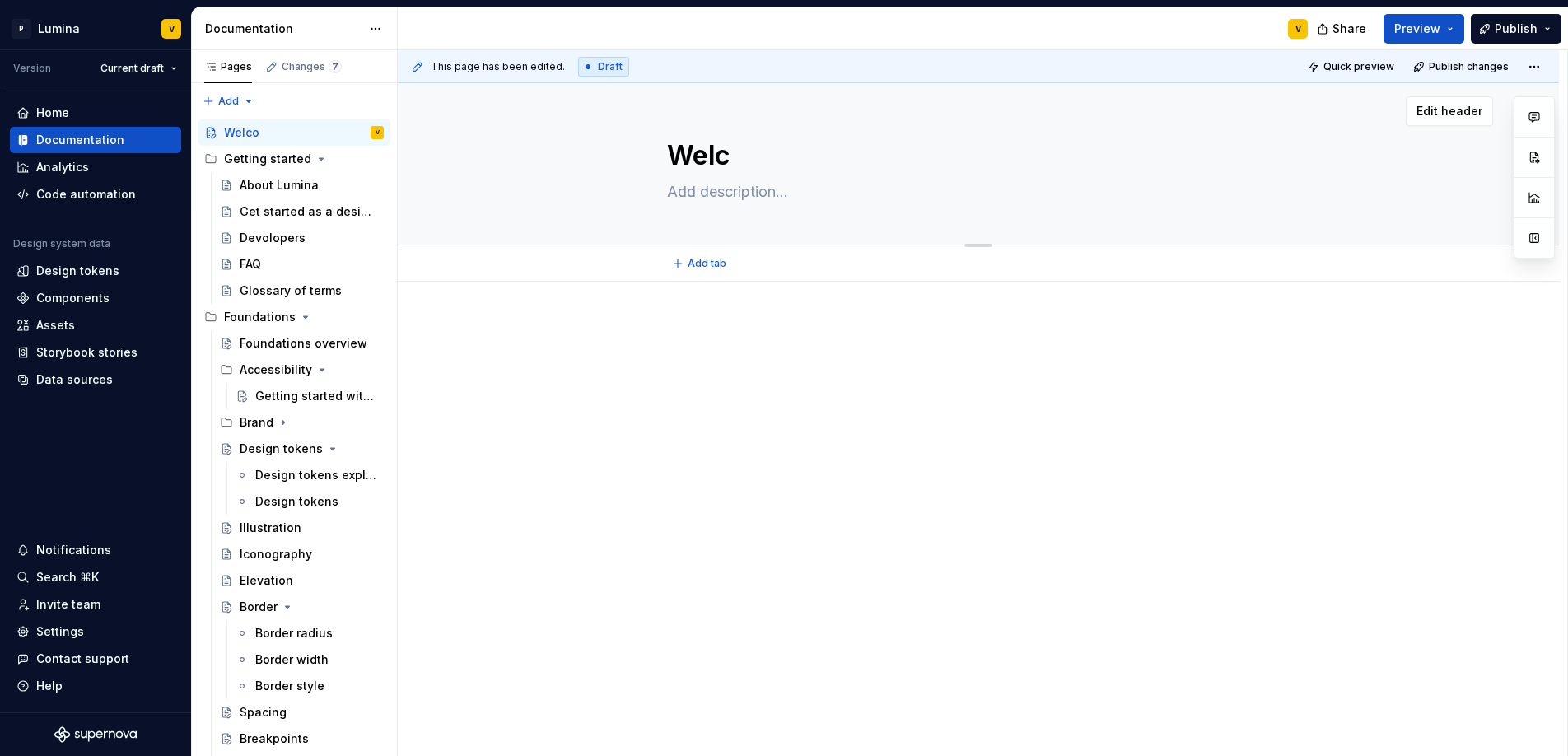
type textarea "*"
type textarea "Wel"
type textarea "*"
type textarea "We"
type textarea "*"
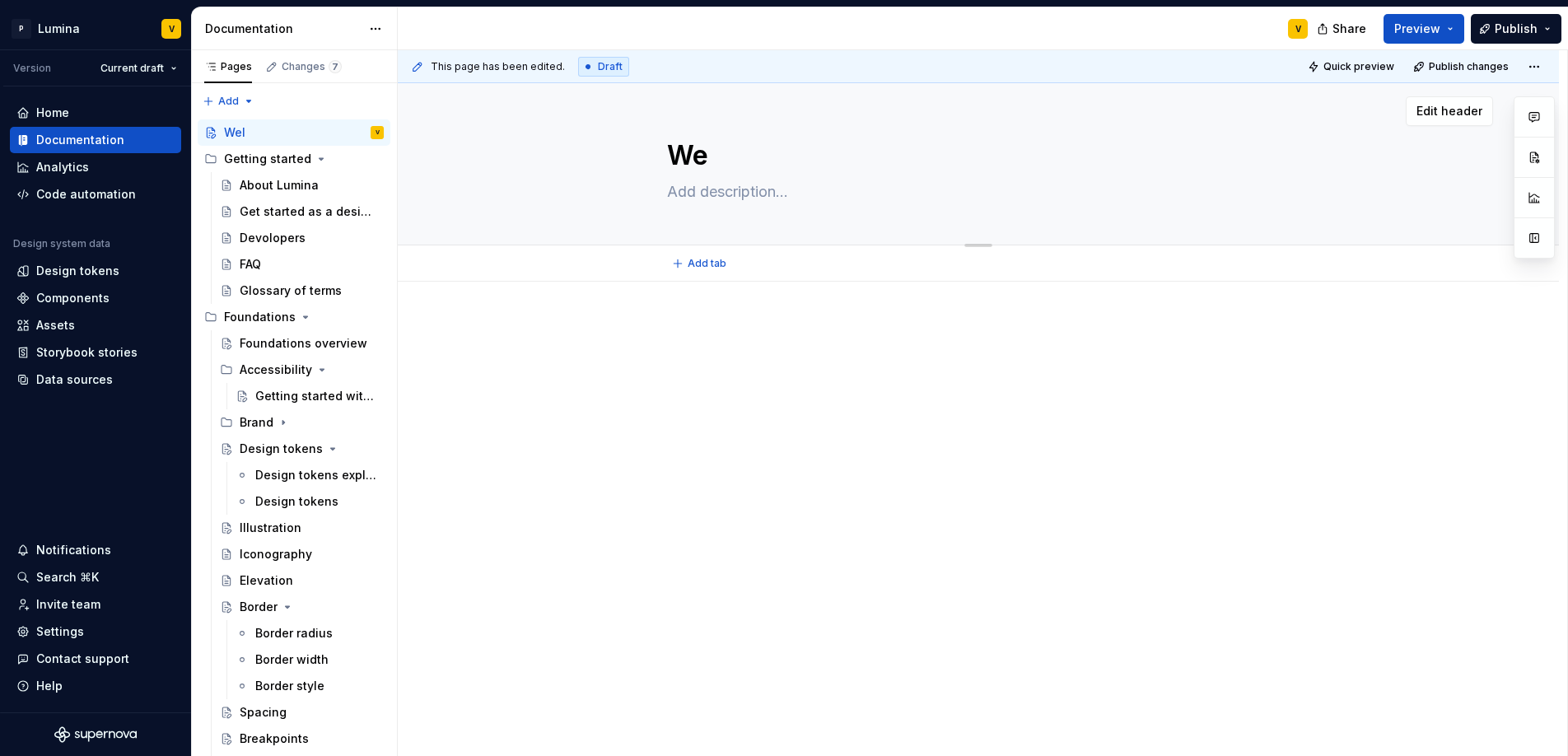
type textarea "W"
type textarea "*"
type textarea "Untitled page"
type textarea "*"
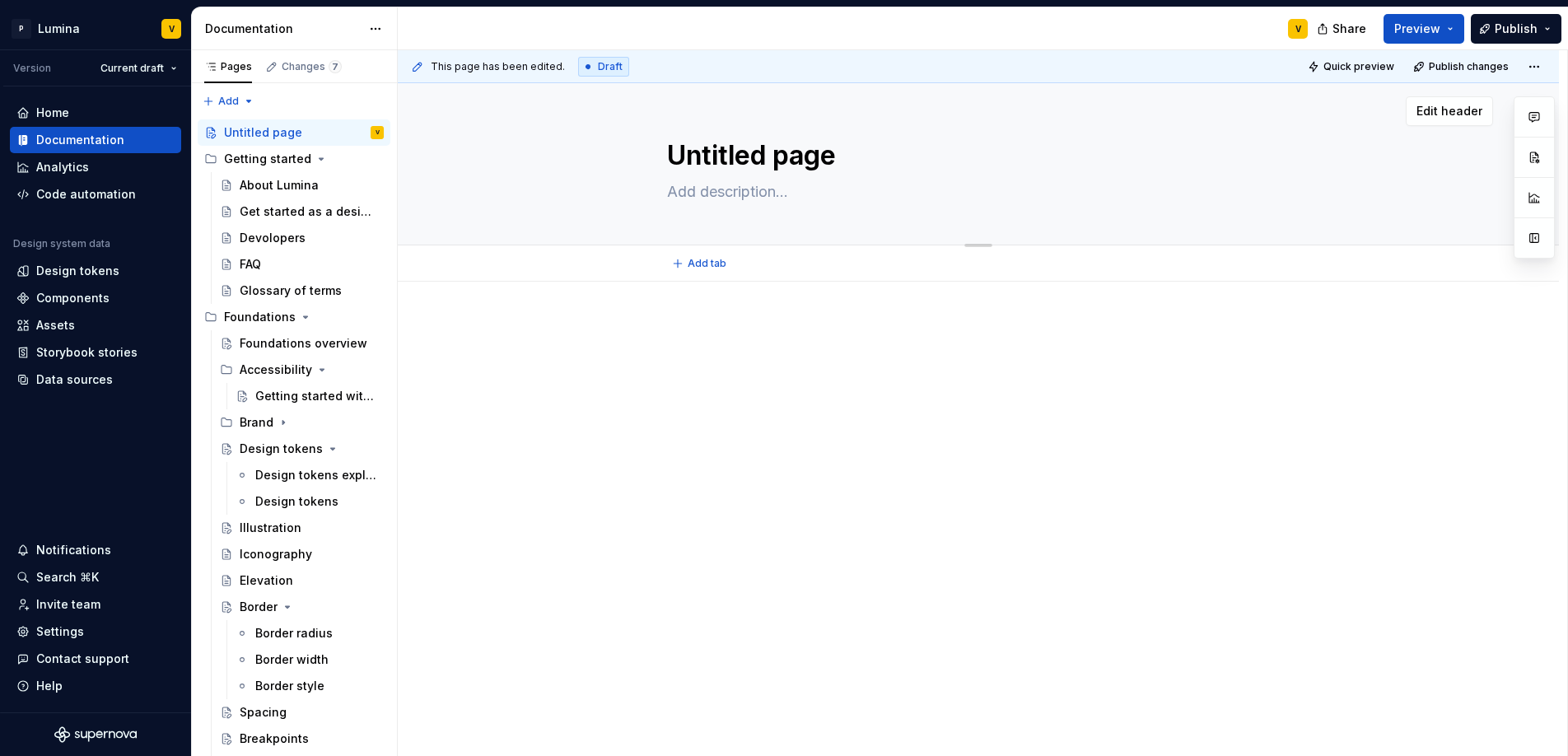
type textarea "Untitled pag"
type textarea "*"
type textarea "Untitled pa"
type textarea "*"
type textarea "Untitled p"
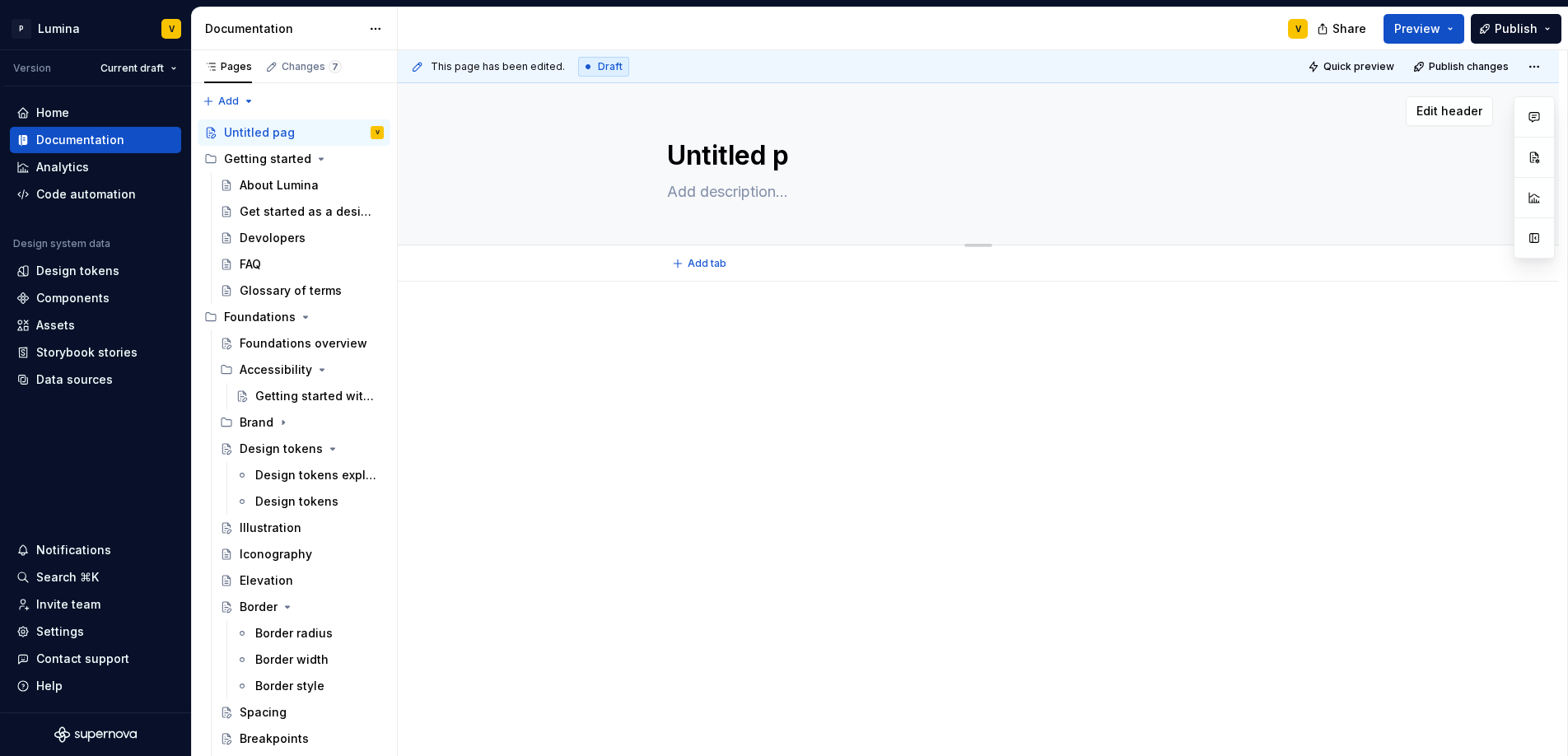
type textarea "*"
type textarea "Untitled"
type textarea "*"
type textarea "Untitled"
type textarea "*"
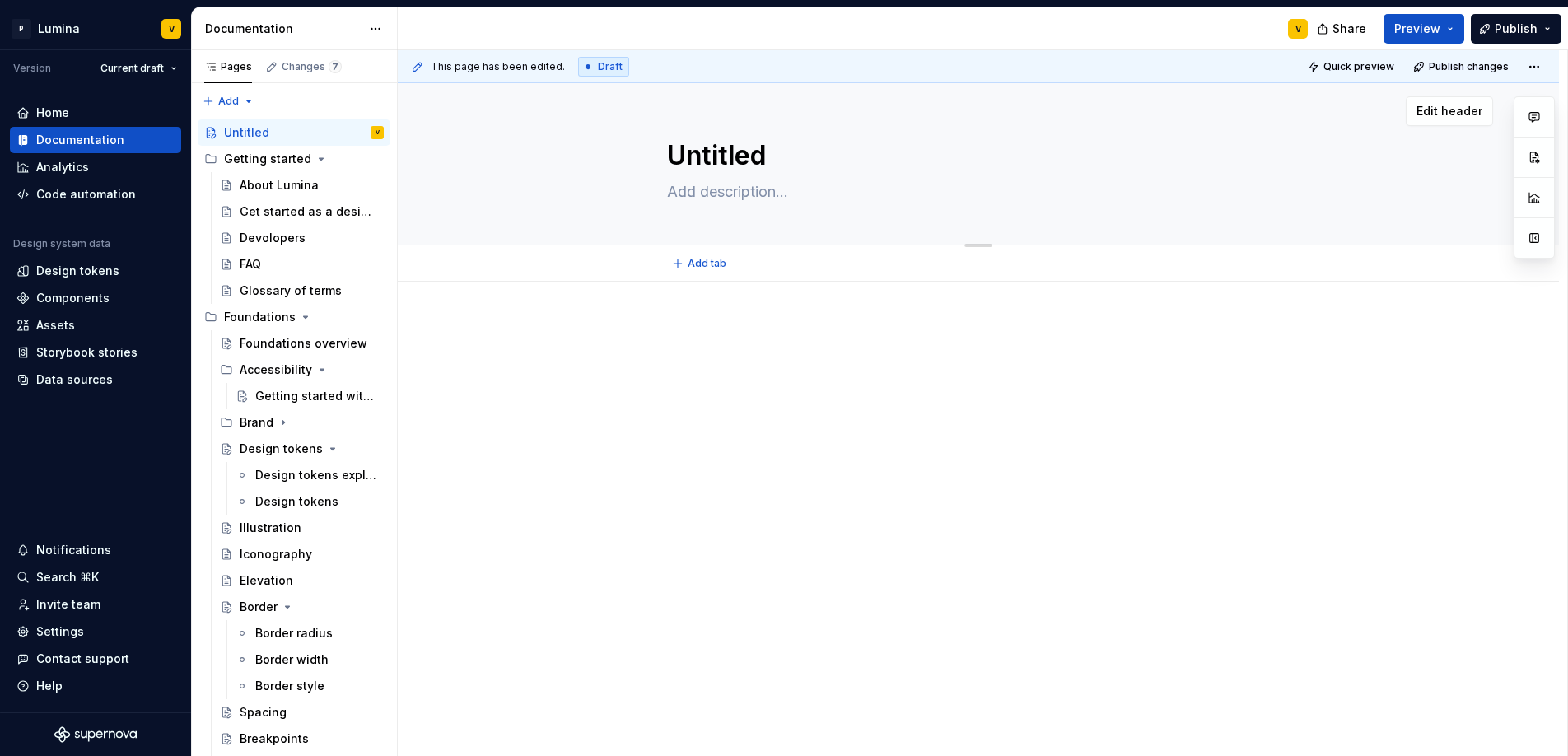
type textarea "Untitle"
type textarea "*"
type textarea "Untitl"
type textarea "*"
type textarea "Untit"
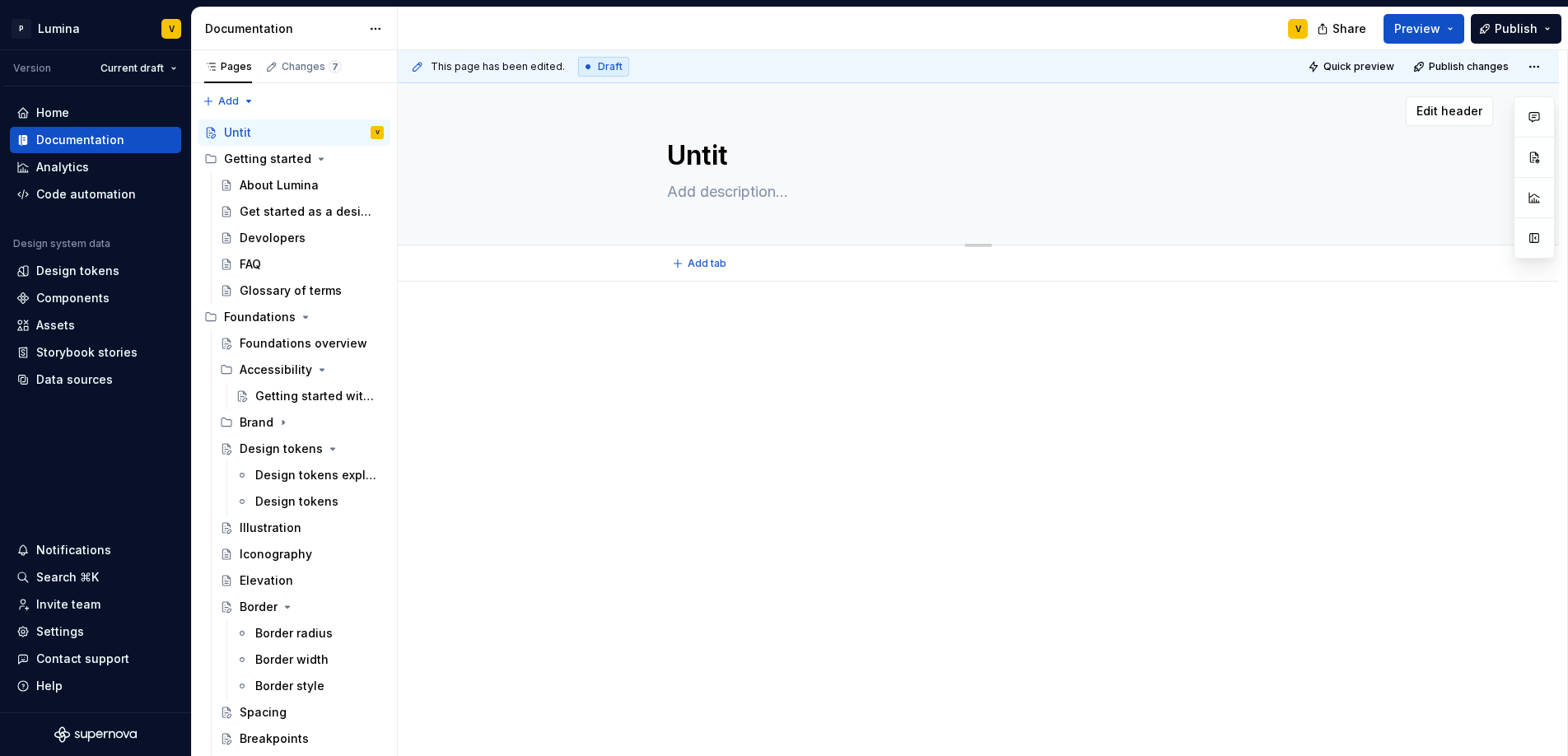
type textarea "*"
type textarea "Unti"
type textarea "*"
type textarea "Unt"
type textarea "*"
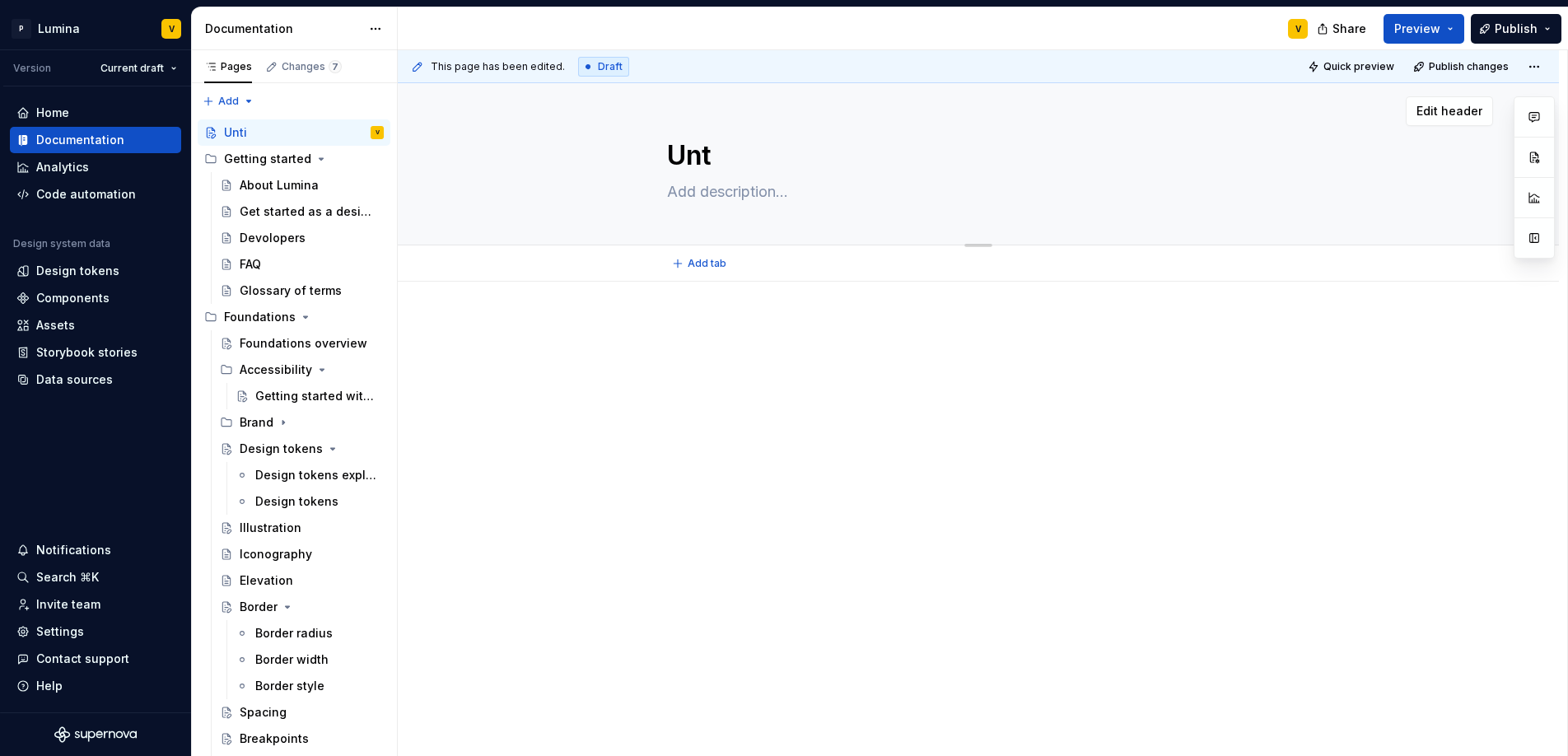
type textarea "Un"
type textarea "*"
type textarea "U"
type textarea "*"
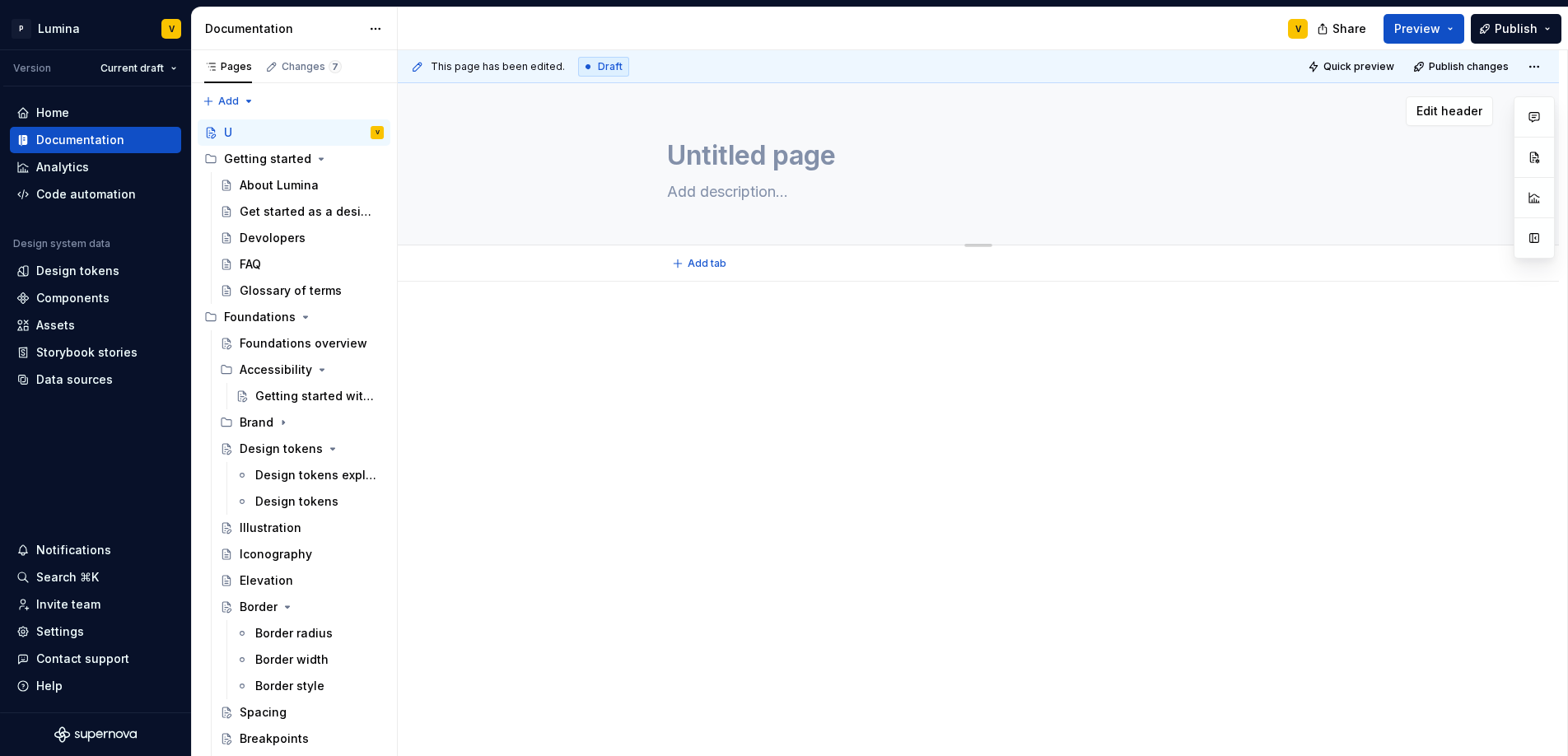
type textarea "Untitled page"
type textarea "*"
type textarea "Untitled pageL"
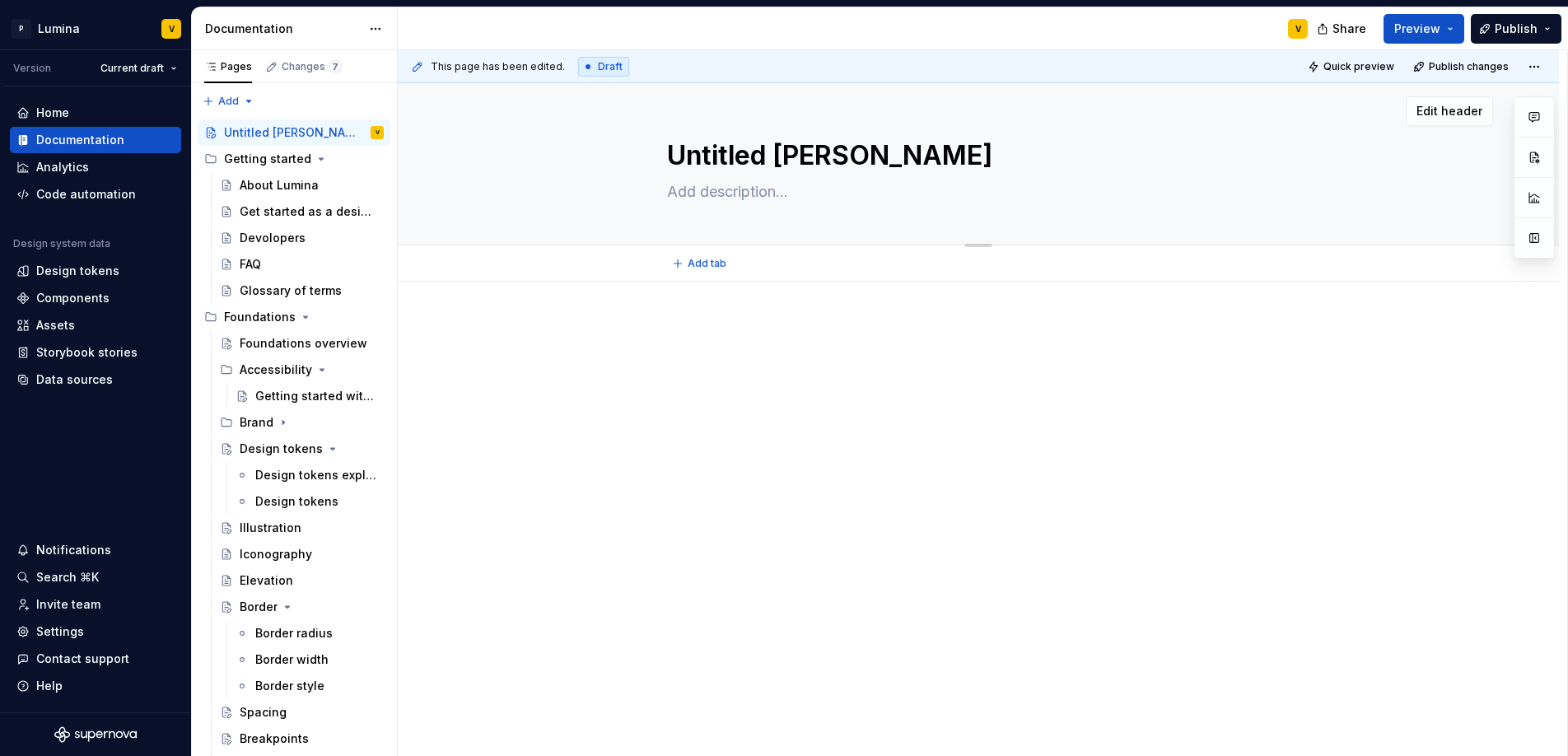
type textarea "*"
type textarea "Untitled pageLu"
type textarea "*"
type textarea "Untitled pageL"
type textarea "*"
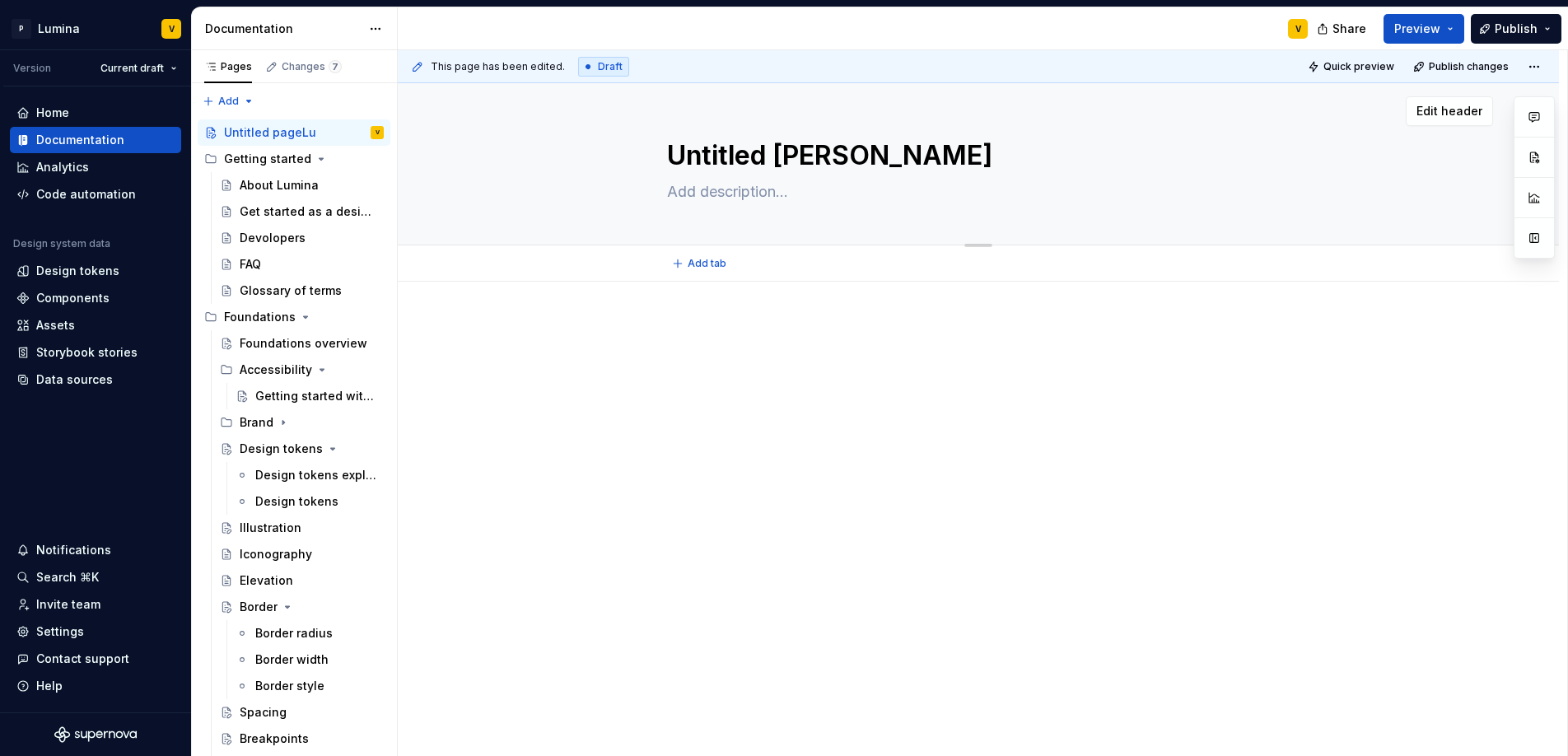
type textarea "Untitled page"
type textarea "*"
type textarea "Untitled pag"
type textarea "*"
type textarea "Untitled pa"
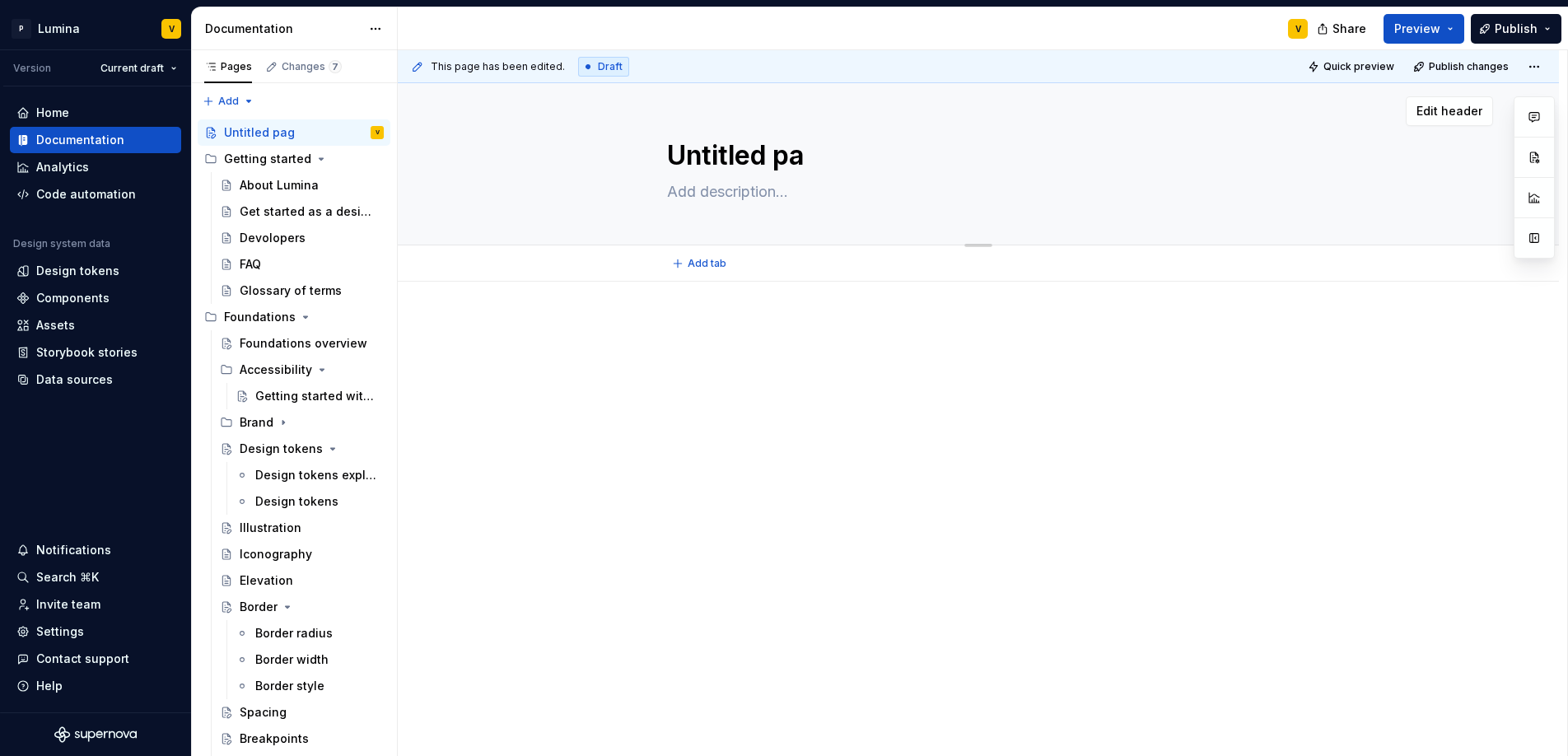
type textarea "*"
type textarea "Untitled p"
type textarea "*"
type textarea "Untitled"
type textarea "*"
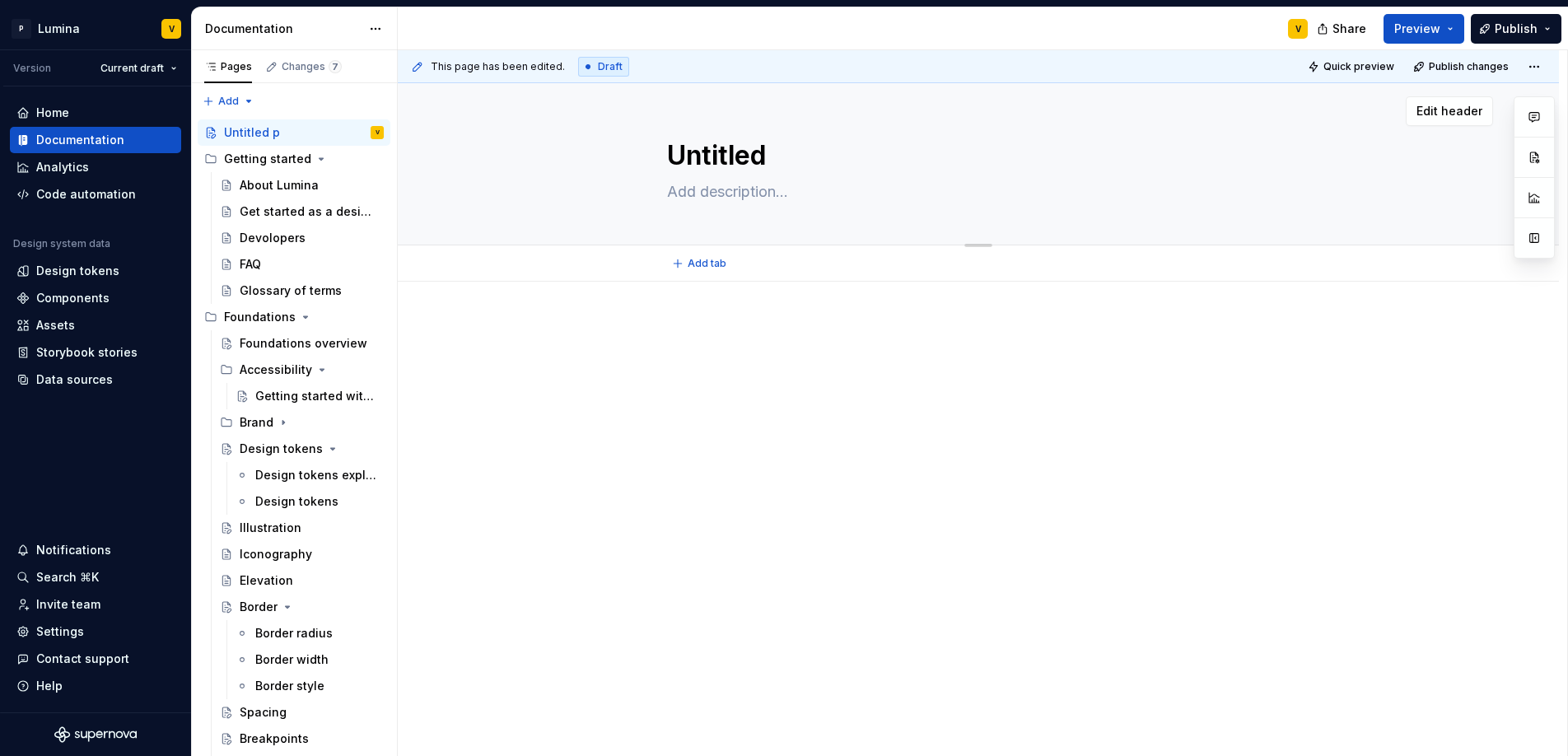
type textarea "Untitled"
type textarea "*"
type textarea "Untitle"
type textarea "*"
type textarea "Untitl"
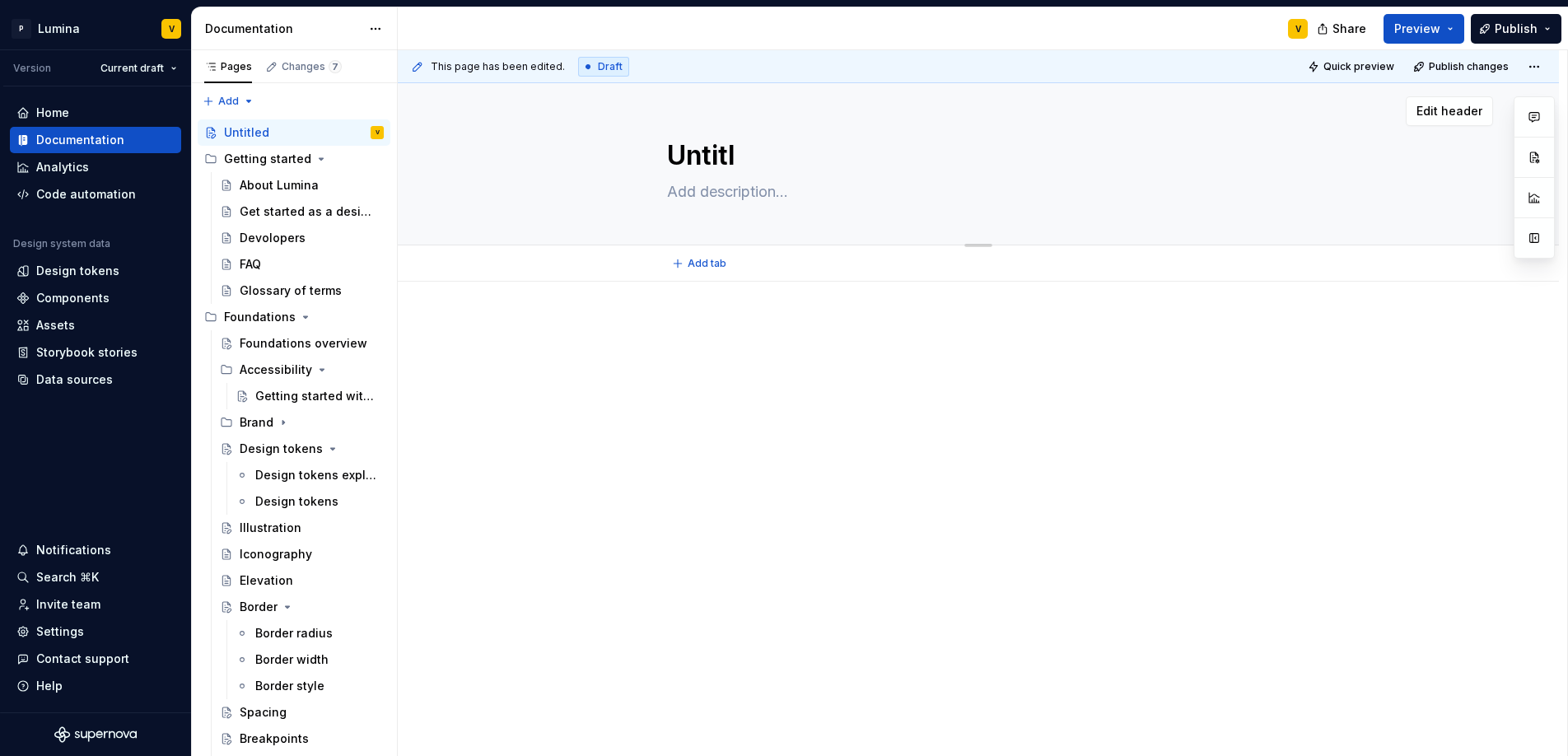
type textarea "*"
type textarea "Untit"
type textarea "*"
type textarea "Unti"
type textarea "*"
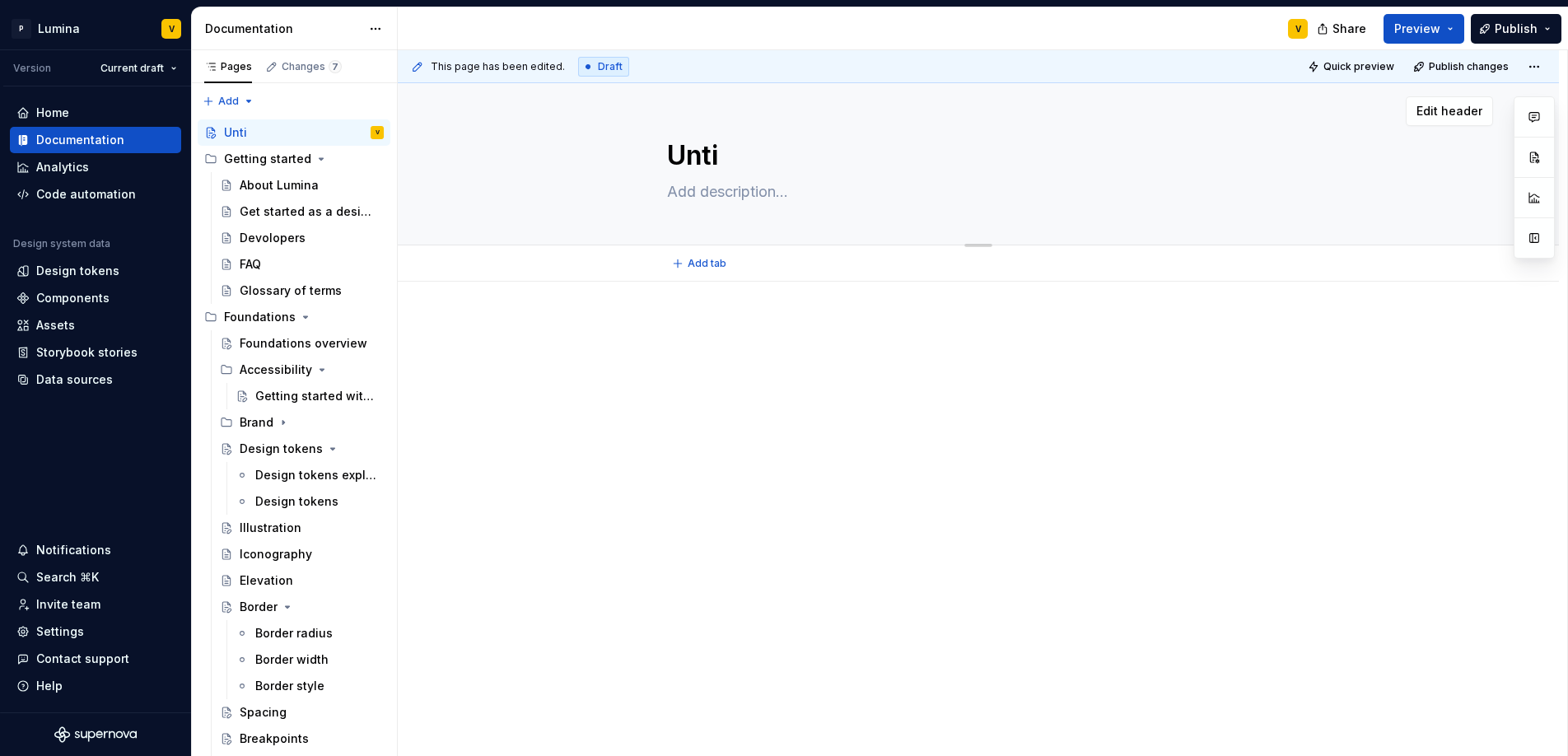
type textarea "Unt"
type textarea "*"
type textarea "Un"
type textarea "*"
type textarea "U"
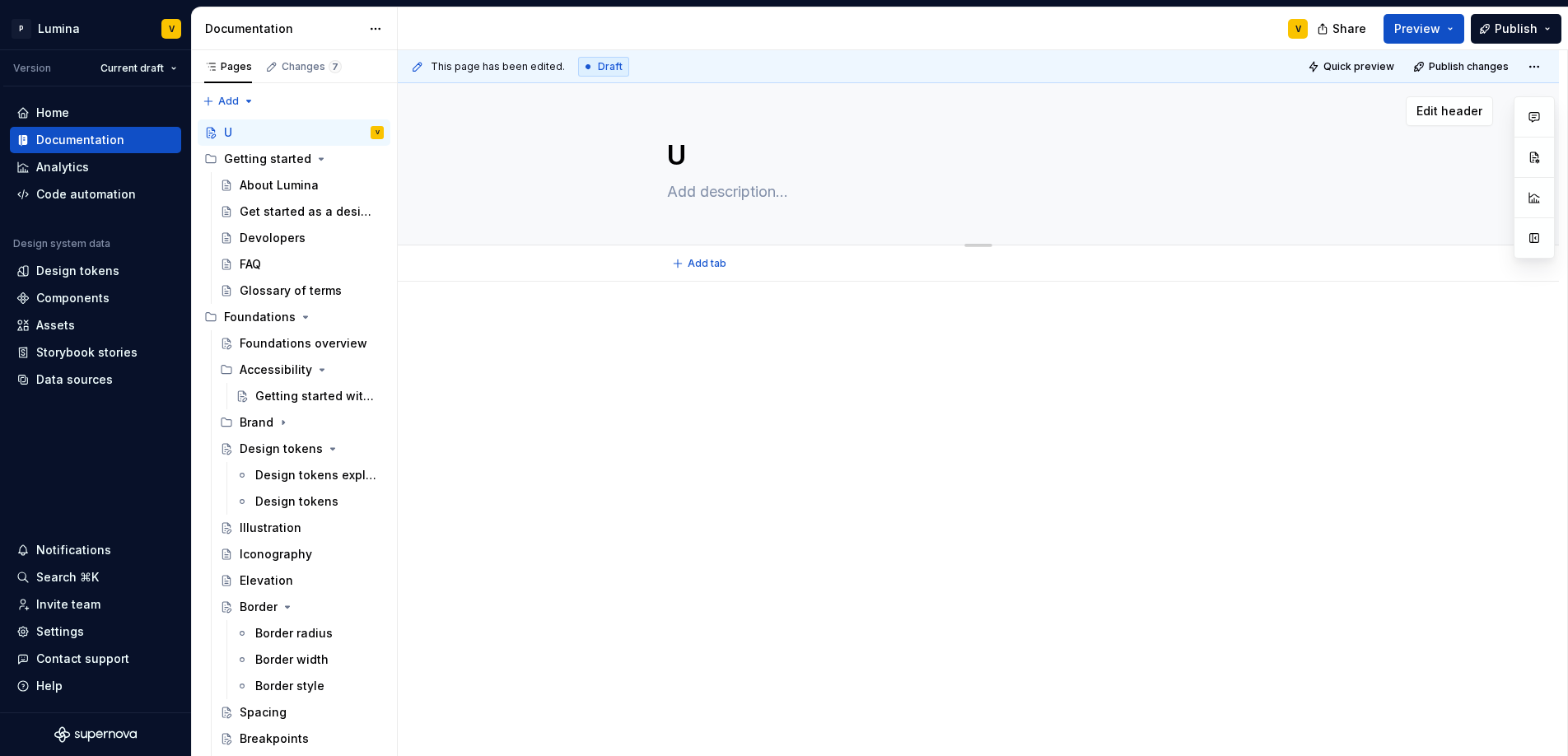
type textarea "*"
type textarea "Untitled page"
type textarea "*"
type textarea "Untitled page"
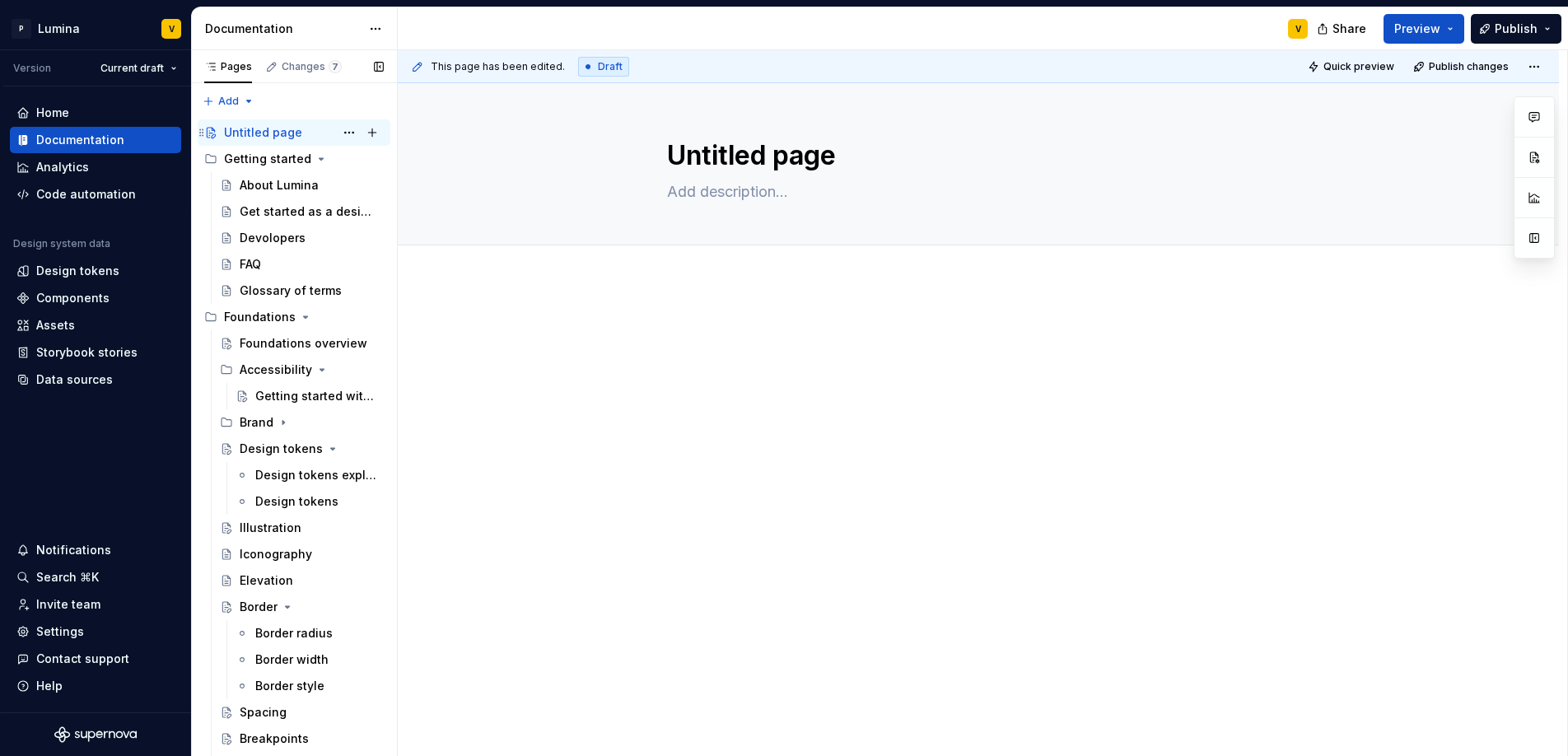
click at [291, 132] on div "Untitled page" at bounding box center [263, 132] width 78 height 16
click at [338, 130] on button "Page tree" at bounding box center [349, 132] width 23 height 23
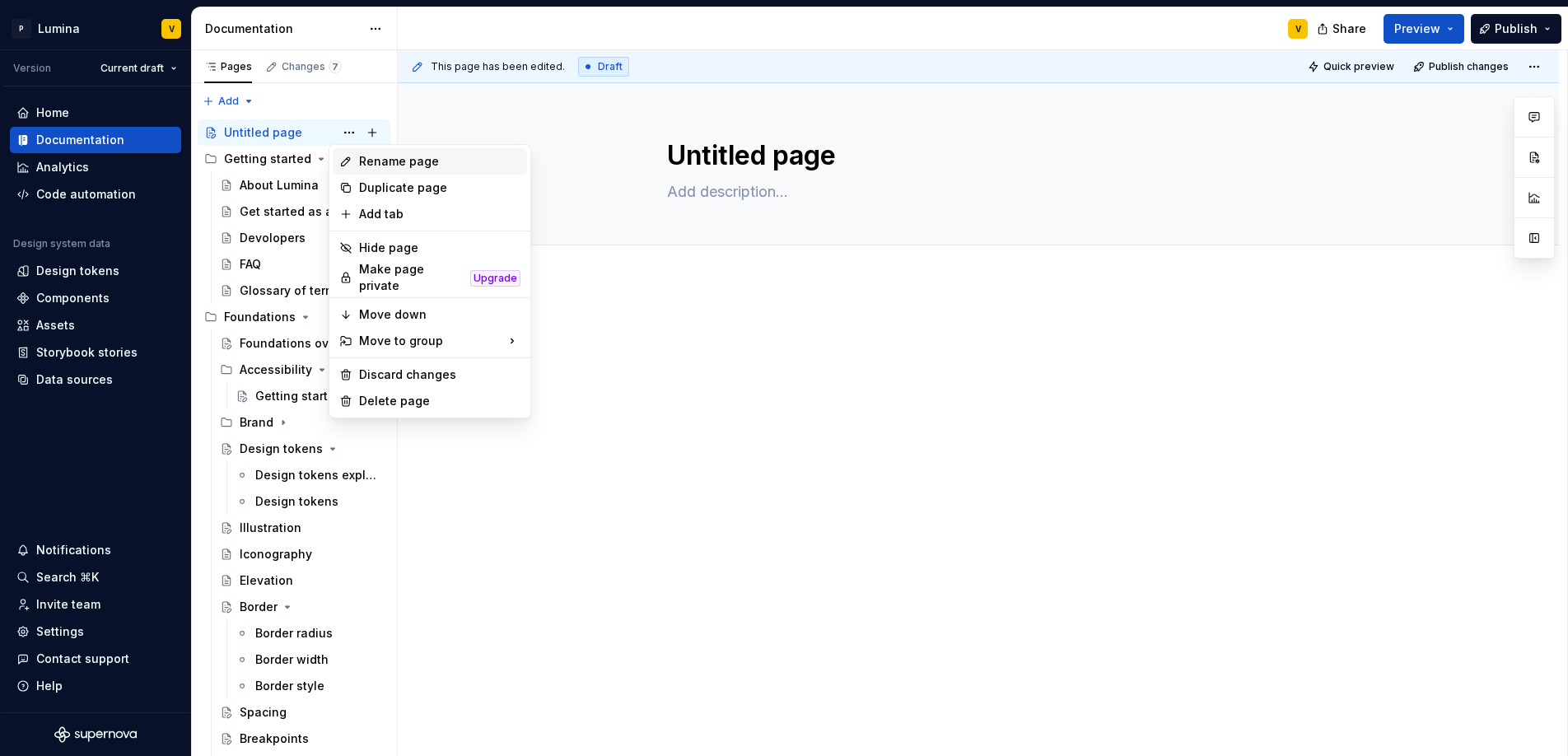
click at [376, 165] on div "Rename page" at bounding box center [440, 161] width 162 height 16
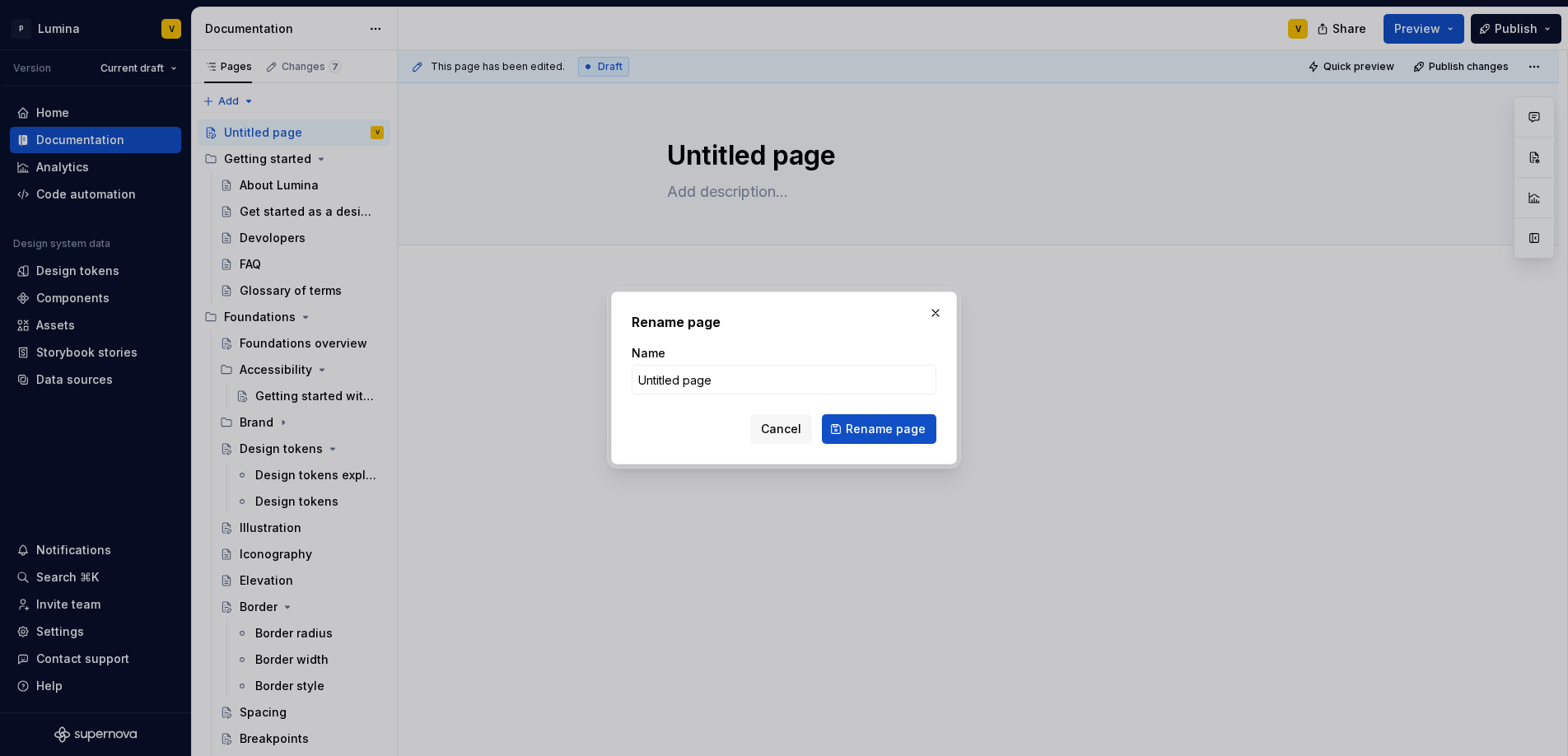
type textarea "*"
type input "L"
type textarea "*"
type input "Lum"
type textarea "*"
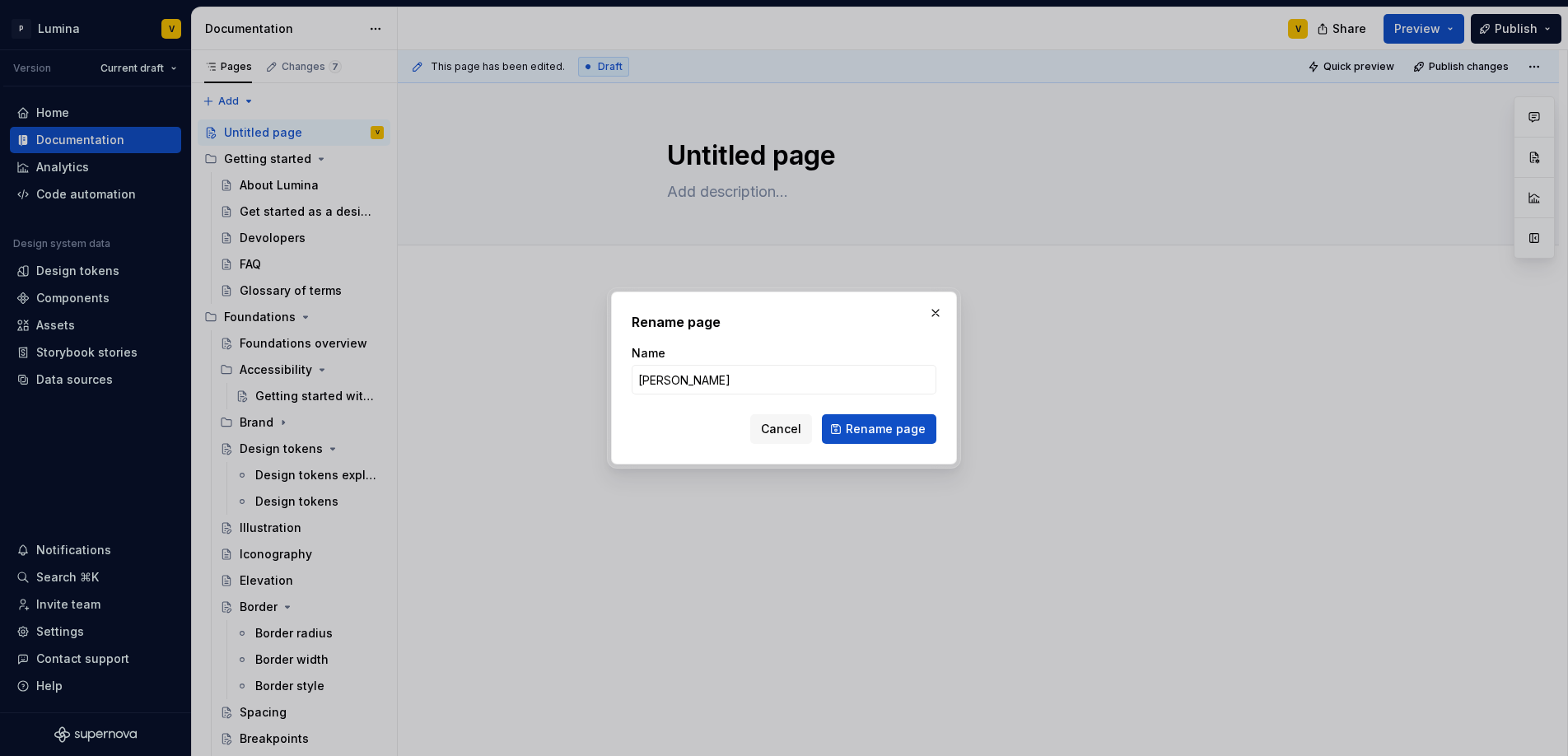
type input "Lumi"
type textarea "*"
type input "Lumina"
type textarea "*"
type input "Lumina"
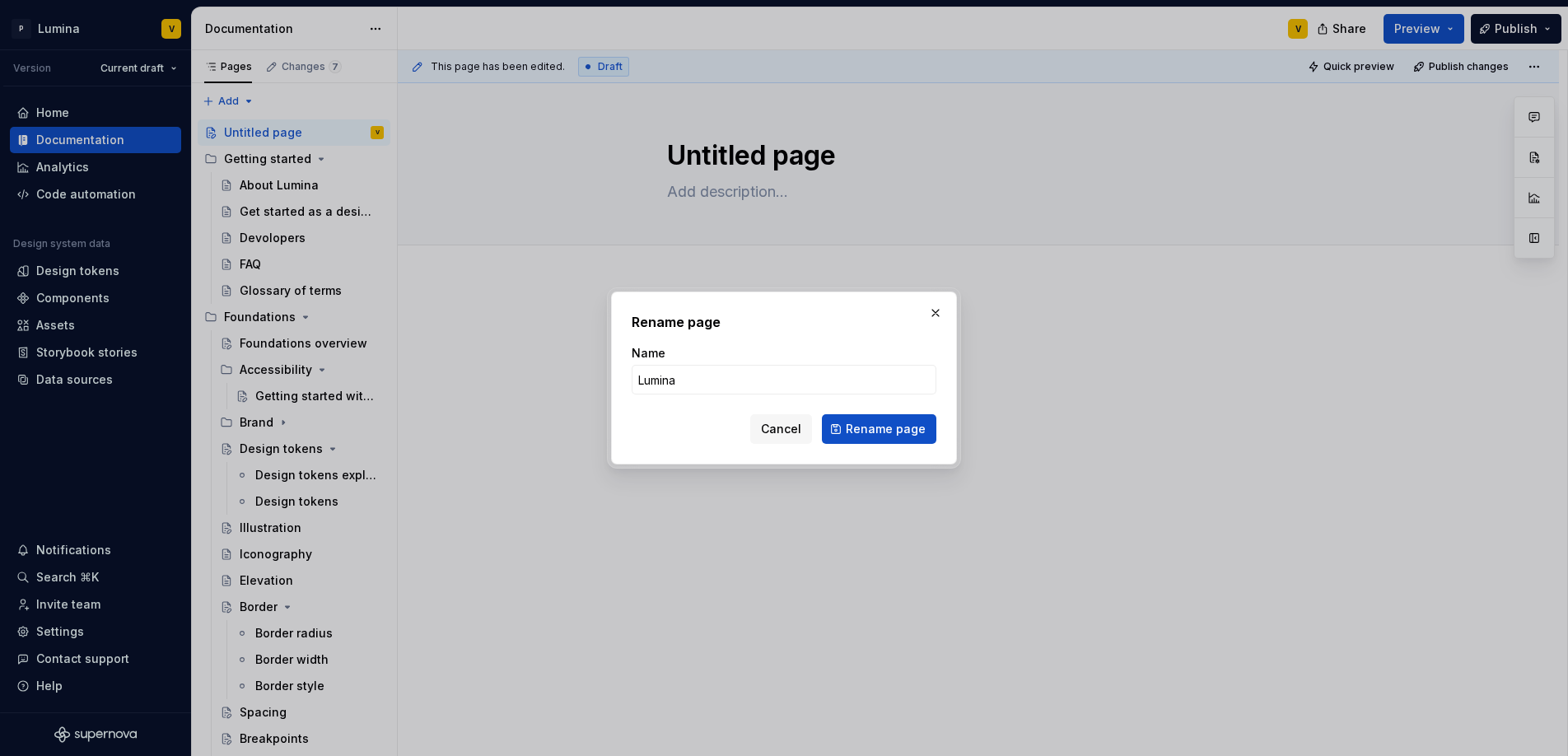
type textarea "*"
type input "Lumina is phase6 design system"
click at [879, 428] on span "Rename page" at bounding box center [885, 429] width 80 height 16
type textarea "*"
type textarea "Lumina is phase6 design system"
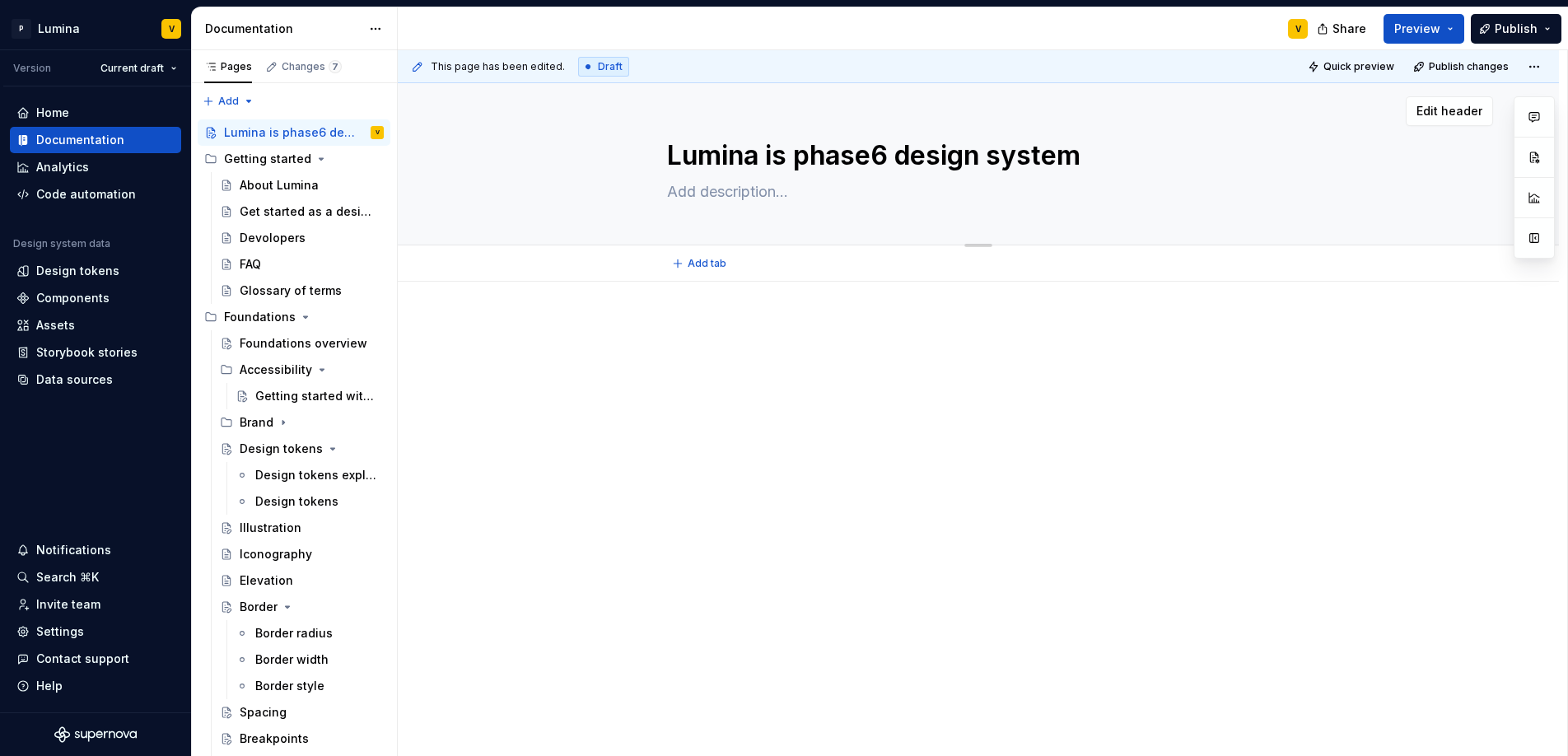
click at [753, 197] on textarea at bounding box center [974, 192] width 623 height 26
paste textarea "We’re here to help you build experiences that inspire people to create the life…"
type textarea "*"
type textarea "We’re here to help you build experiences that inspire people to create the life…"
drag, startPoint x: 1269, startPoint y: 198, endPoint x: 673, endPoint y: 192, distance: 596.0
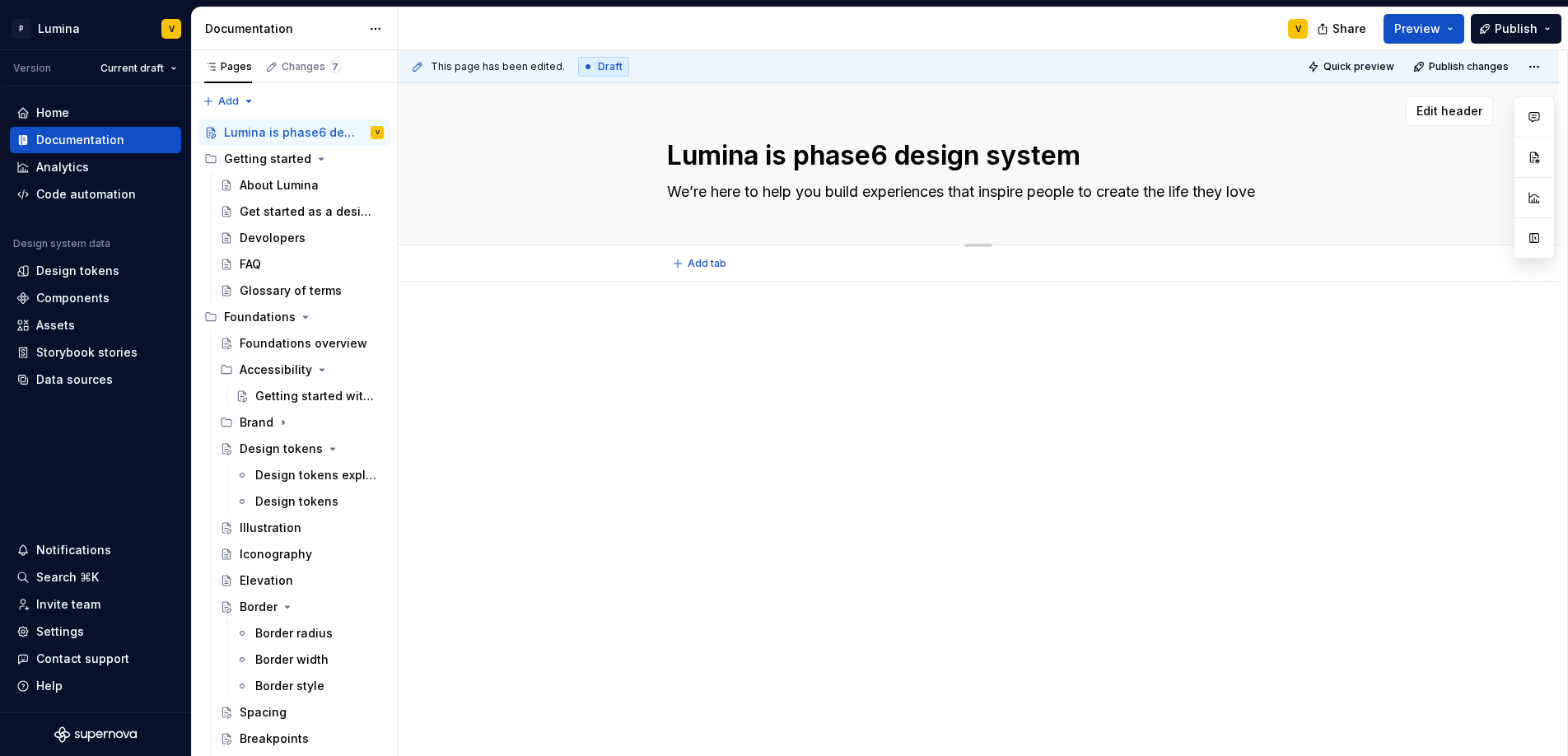
click at [673, 192] on textarea "We’re here to help you build experiences that inspire people to create the life…" at bounding box center [974, 192] width 623 height 26
type textarea "*"
type textarea "We’re here to help you build experiences that inspire people to create the life…"
type textarea "*"
paste textarea "We’re here to make learning accessible, inspiring, and part of everyday life."
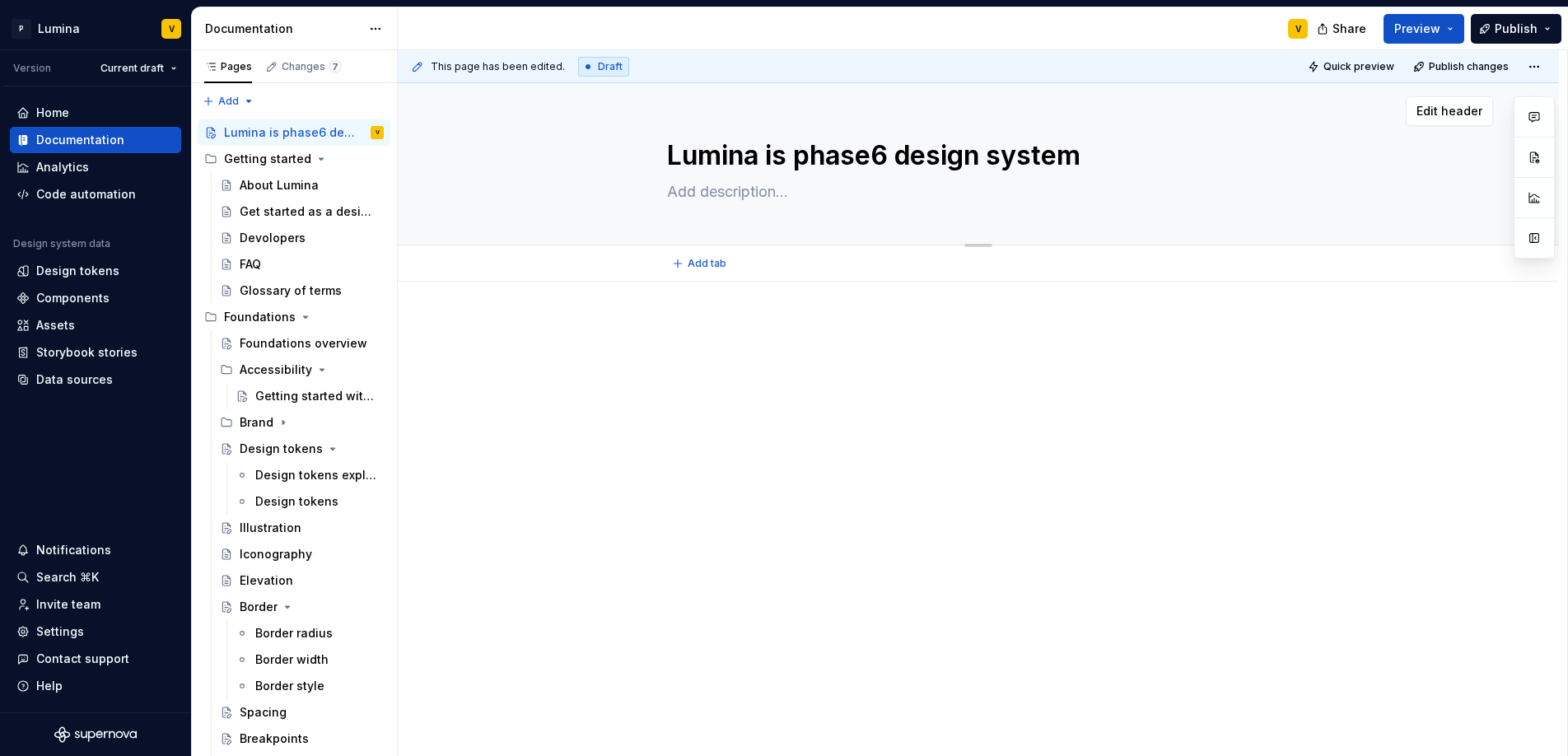
type textarea "*"
type textarea "We’re here to make learning accessible, inspiring, and part of everyday life."
type textarea "*"
type textarea "We’re here to make learning accessible, inspiring, and part of everyday life."
click at [848, 355] on div at bounding box center [978, 353] width 623 height 63
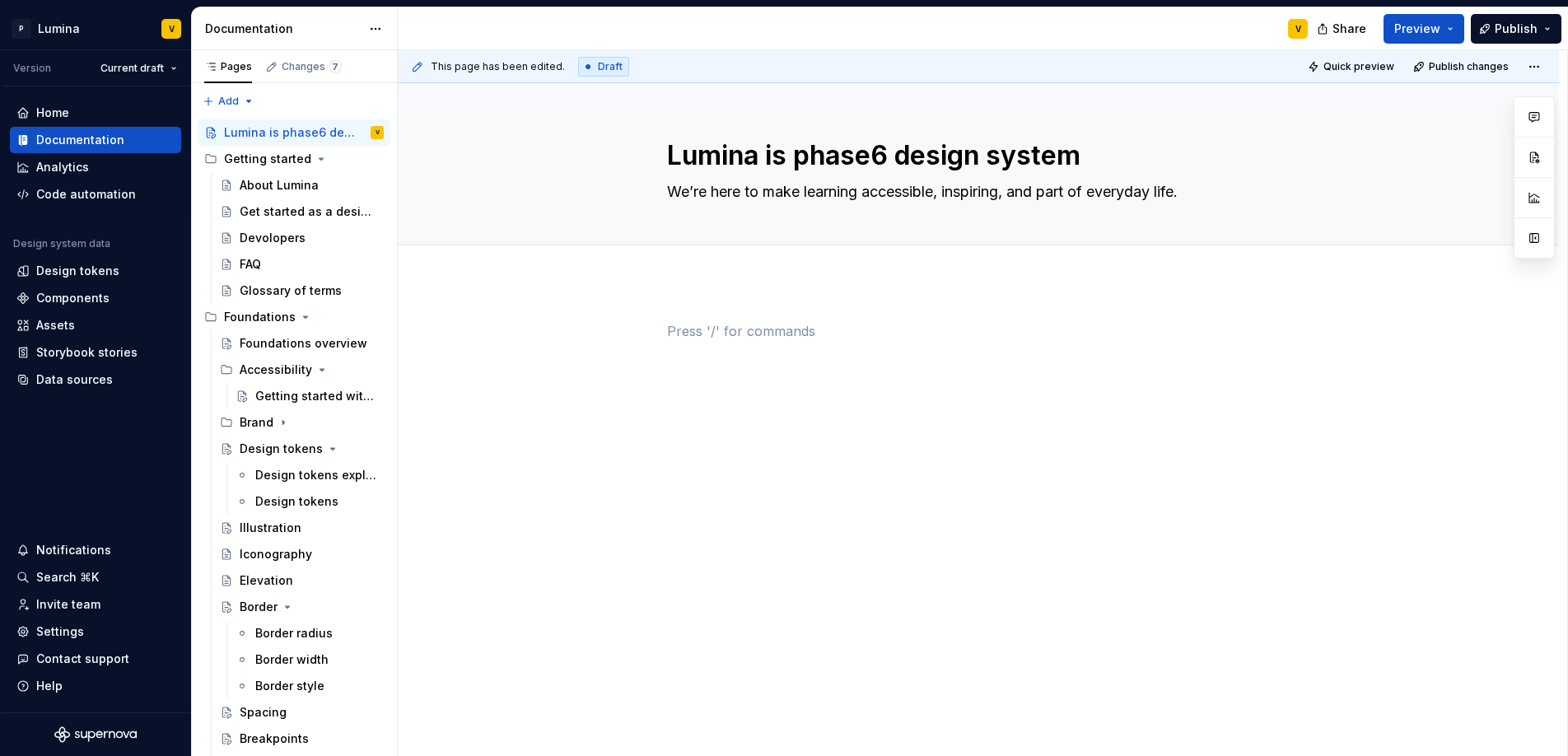
click at [983, 334] on p at bounding box center [978, 331] width 623 height 19
click at [1200, 200] on textarea "We’re here to make learning accessible, inspiring, and part of everyday life." at bounding box center [974, 192] width 623 height 26
click at [1205, 197] on textarea "We’re here to make learning accessible, inspiring, and part of everyday life." at bounding box center [974, 192] width 623 height 26
click at [712, 223] on div "Lumina is phase6 design system We’re here to make learning accessible, inspirin…" at bounding box center [978, 164] width 623 height 162
click at [756, 314] on div "This page has been edited. Draft Quick preview Publish changes Lumina is phase6…" at bounding box center [982, 403] width 1169 height 707
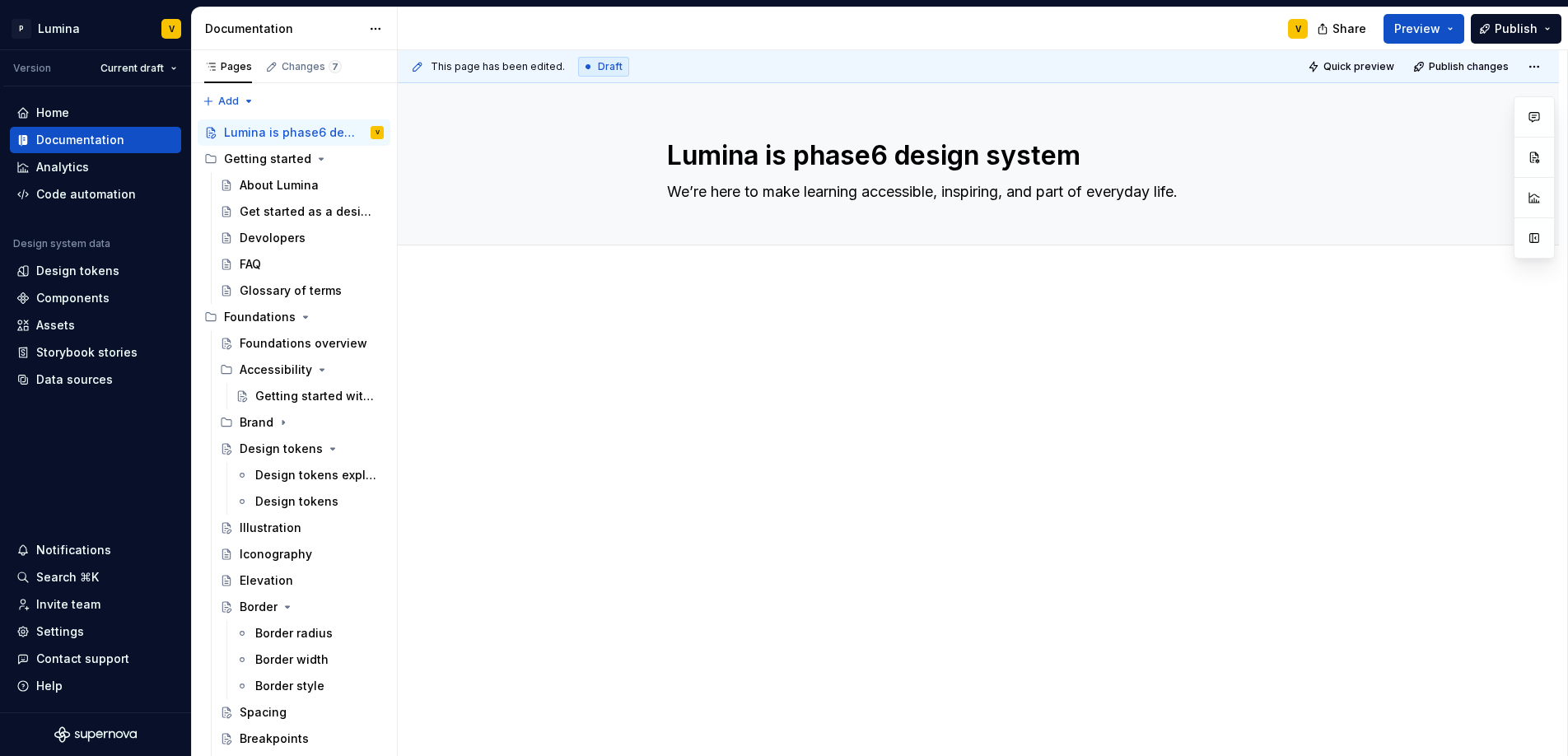
click at [704, 313] on div at bounding box center [978, 455] width 1161 height 348
drag, startPoint x: 1219, startPoint y: 191, endPoint x: 795, endPoint y: 131, distance: 428.2
click at [777, 123] on div "Lumina is phase6 design system We’re here to make learning accessible, inspirin…" at bounding box center [978, 164] width 1161 height 162
click at [1434, 119] on span "Edit header" at bounding box center [1449, 111] width 66 height 16
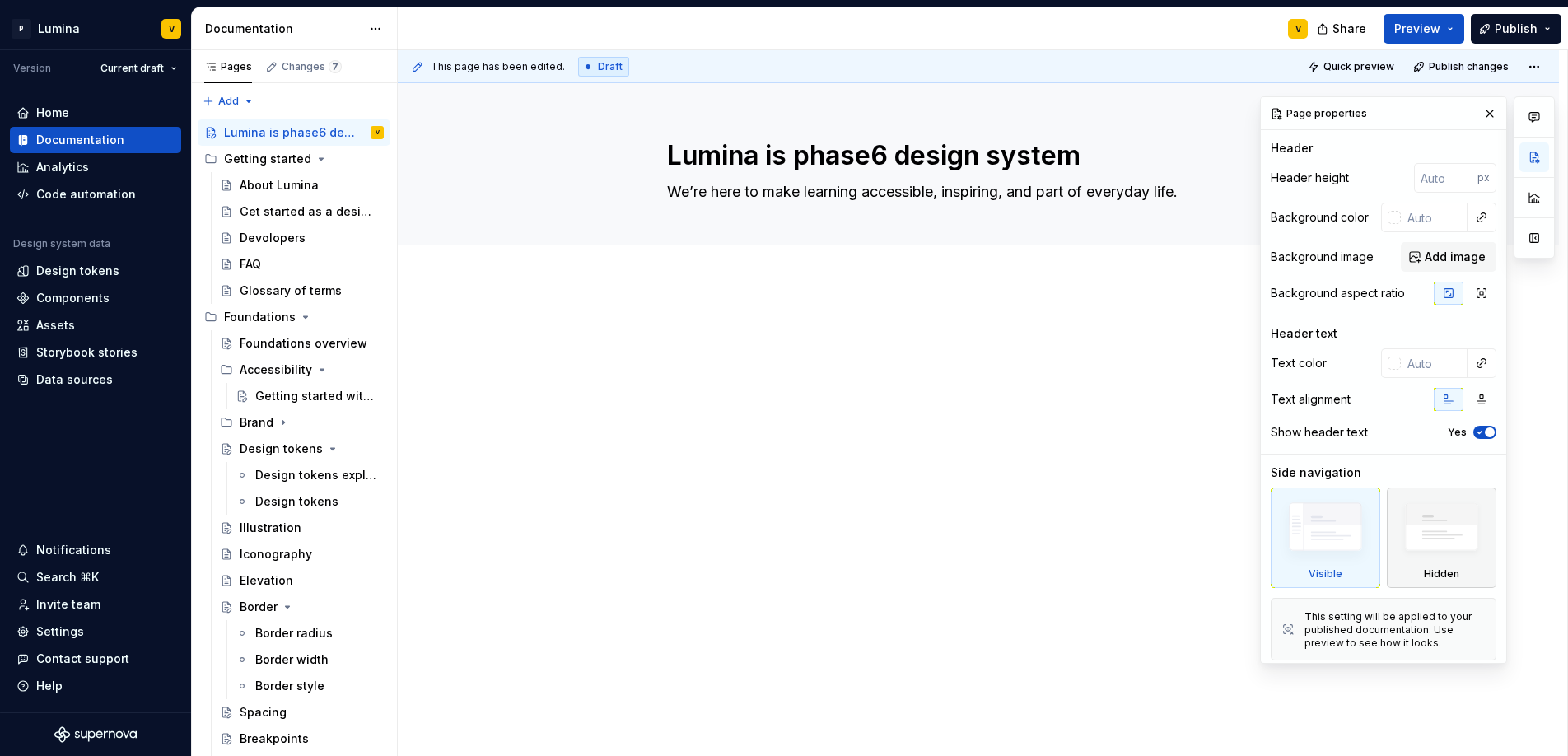
click at [1433, 519] on img at bounding box center [1442, 531] width 95 height 73
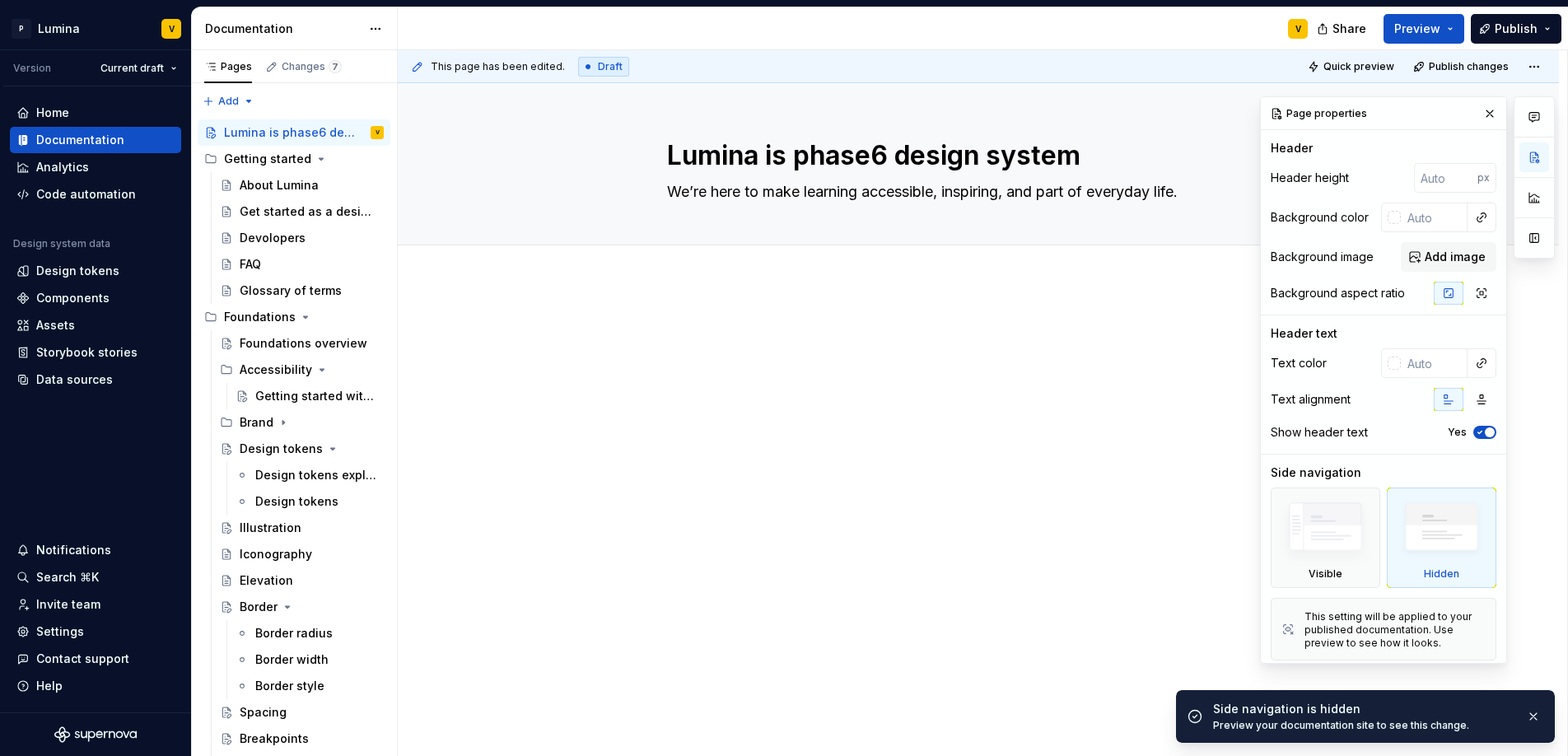
click at [812, 405] on div "This page has been edited. Draft Quick preview Publish changes Lumina is phase6…" at bounding box center [982, 403] width 1169 height 707
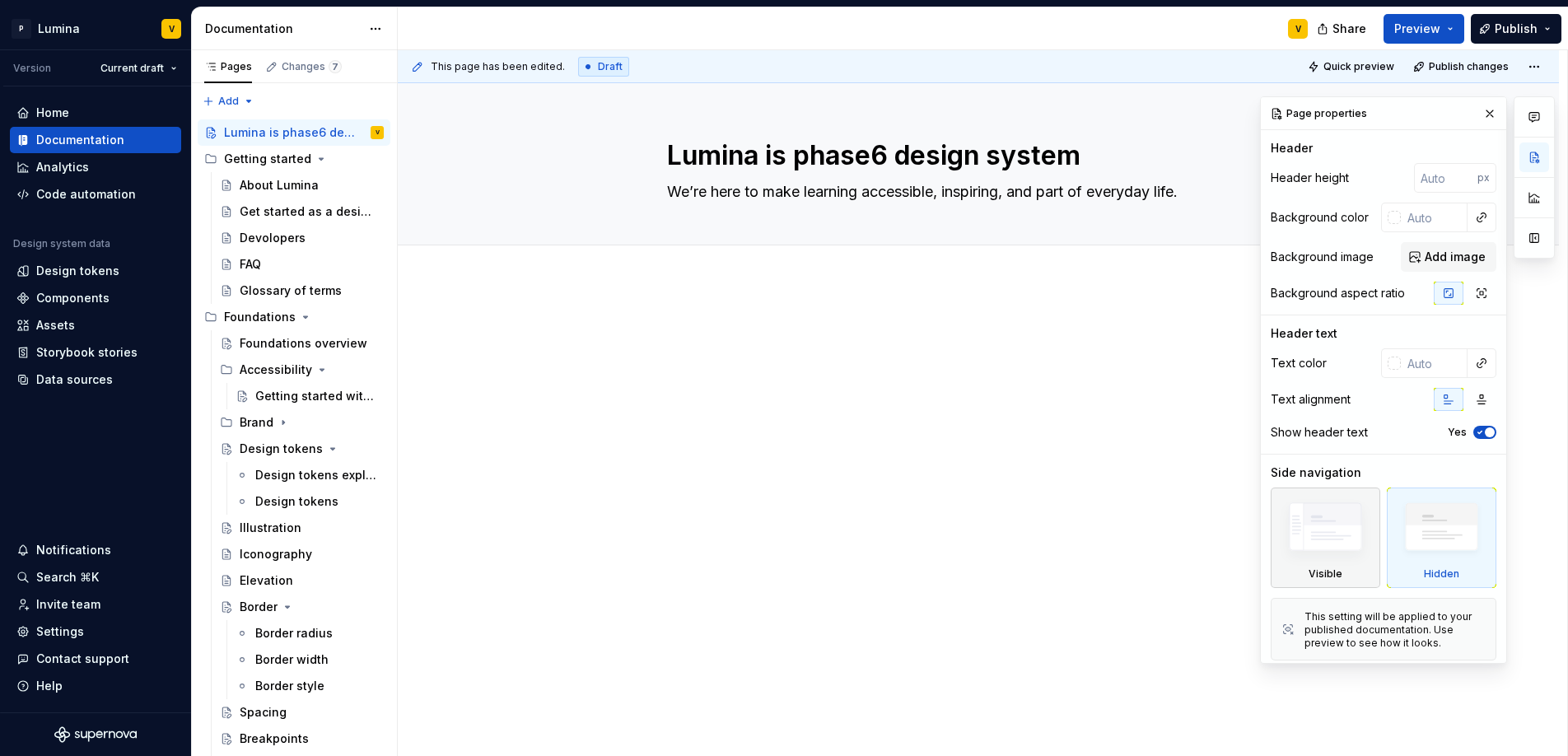
click at [1344, 523] on img at bounding box center [1326, 531] width 95 height 72
click at [1473, 431] on icon "button" at bounding box center [1480, 432] width 14 height 10
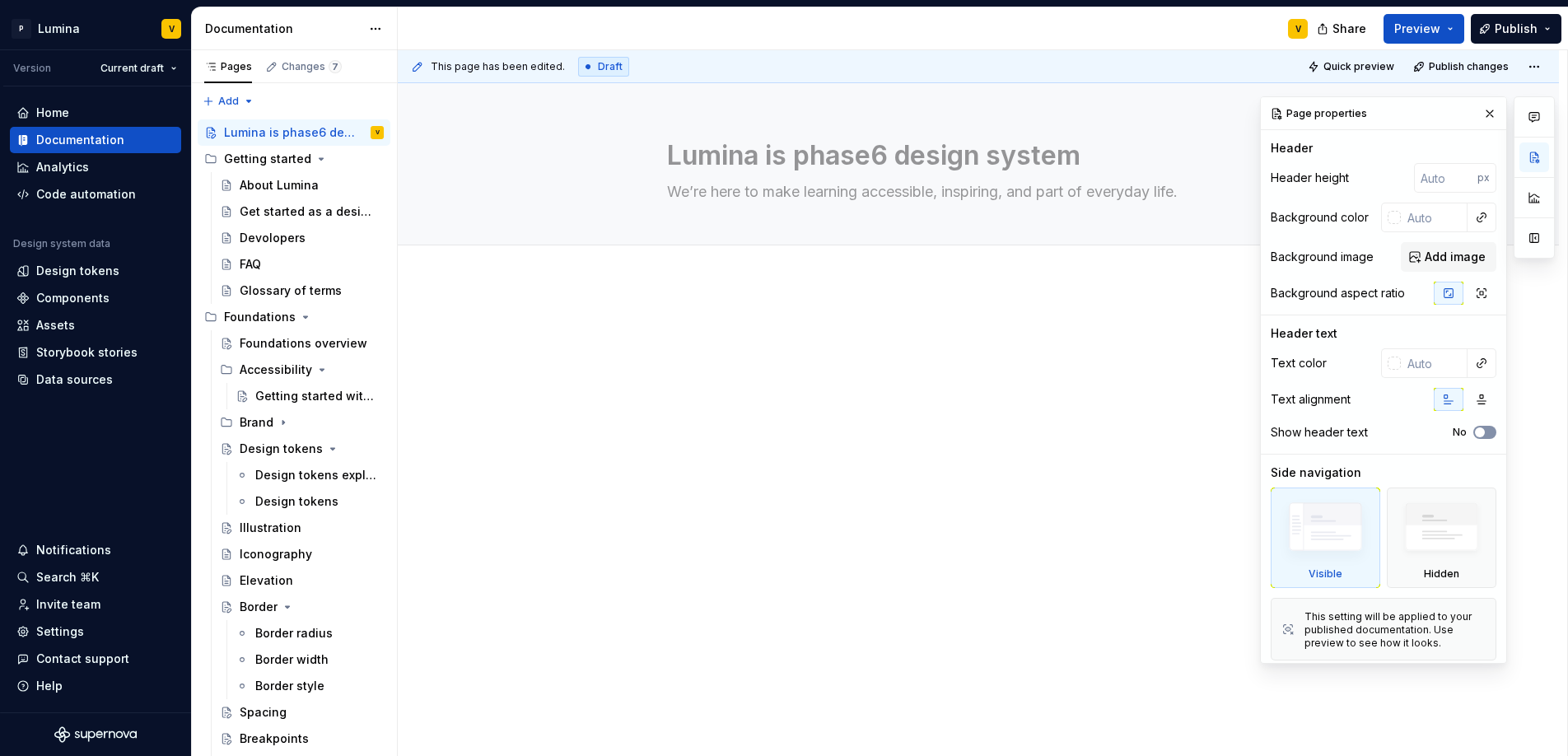
click at [1475, 431] on span "button" at bounding box center [1480, 432] width 10 height 10
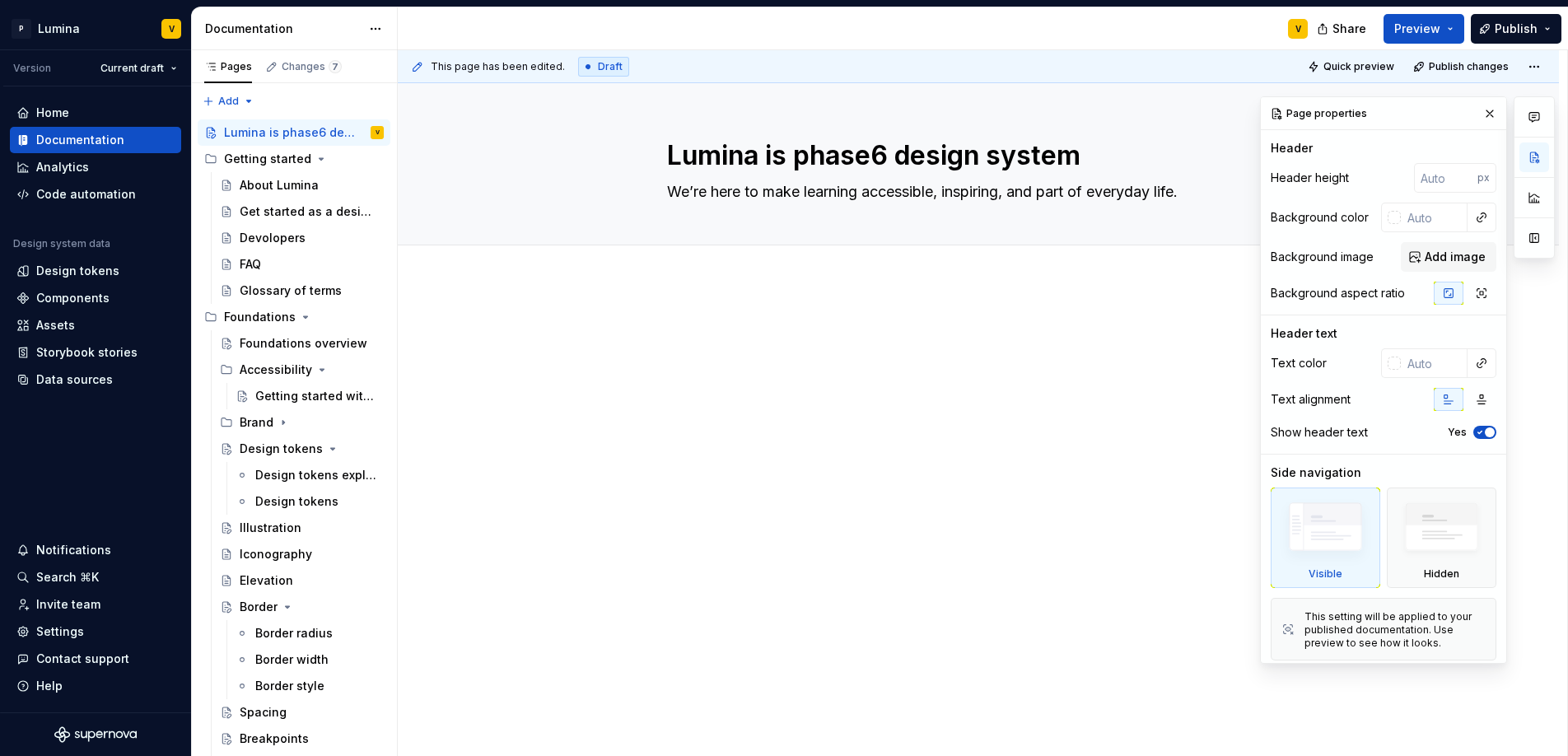
click at [1300, 146] on div "Header" at bounding box center [1292, 147] width 42 height 16
click at [905, 359] on div at bounding box center [978, 353] width 623 height 63
click at [1478, 115] on button "button" at bounding box center [1489, 114] width 23 height 23
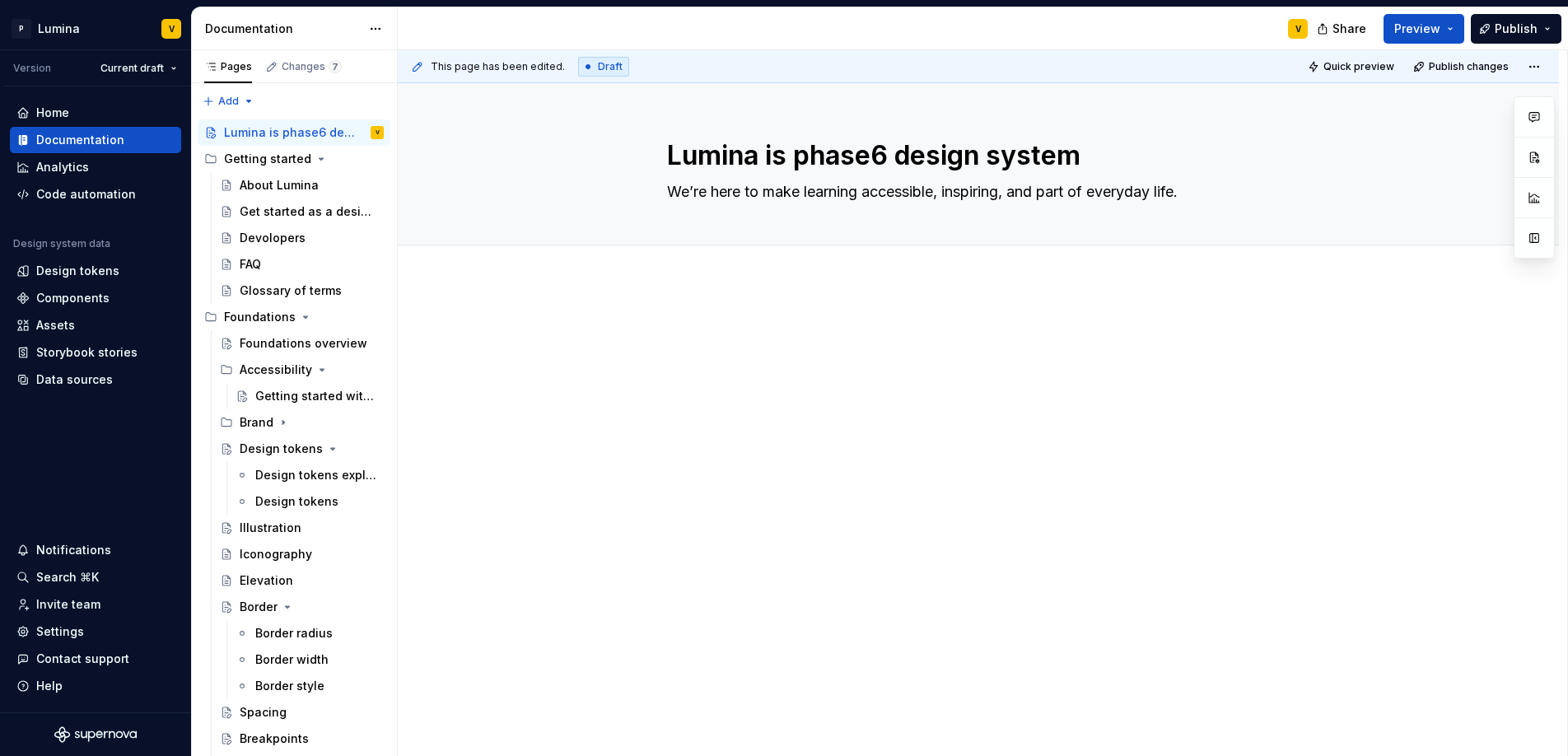
click at [715, 309] on div at bounding box center [978, 455] width 1161 height 348
click at [791, 337] on h2 "Get started" at bounding box center [978, 334] width 623 height 26
click at [727, 488] on h2 "Build" at bounding box center [978, 482] width 623 height 26
click at [676, 451] on div "Get started Build" at bounding box center [978, 409] width 623 height 175
click at [755, 479] on h2 "Build" at bounding box center [978, 482] width 623 height 26
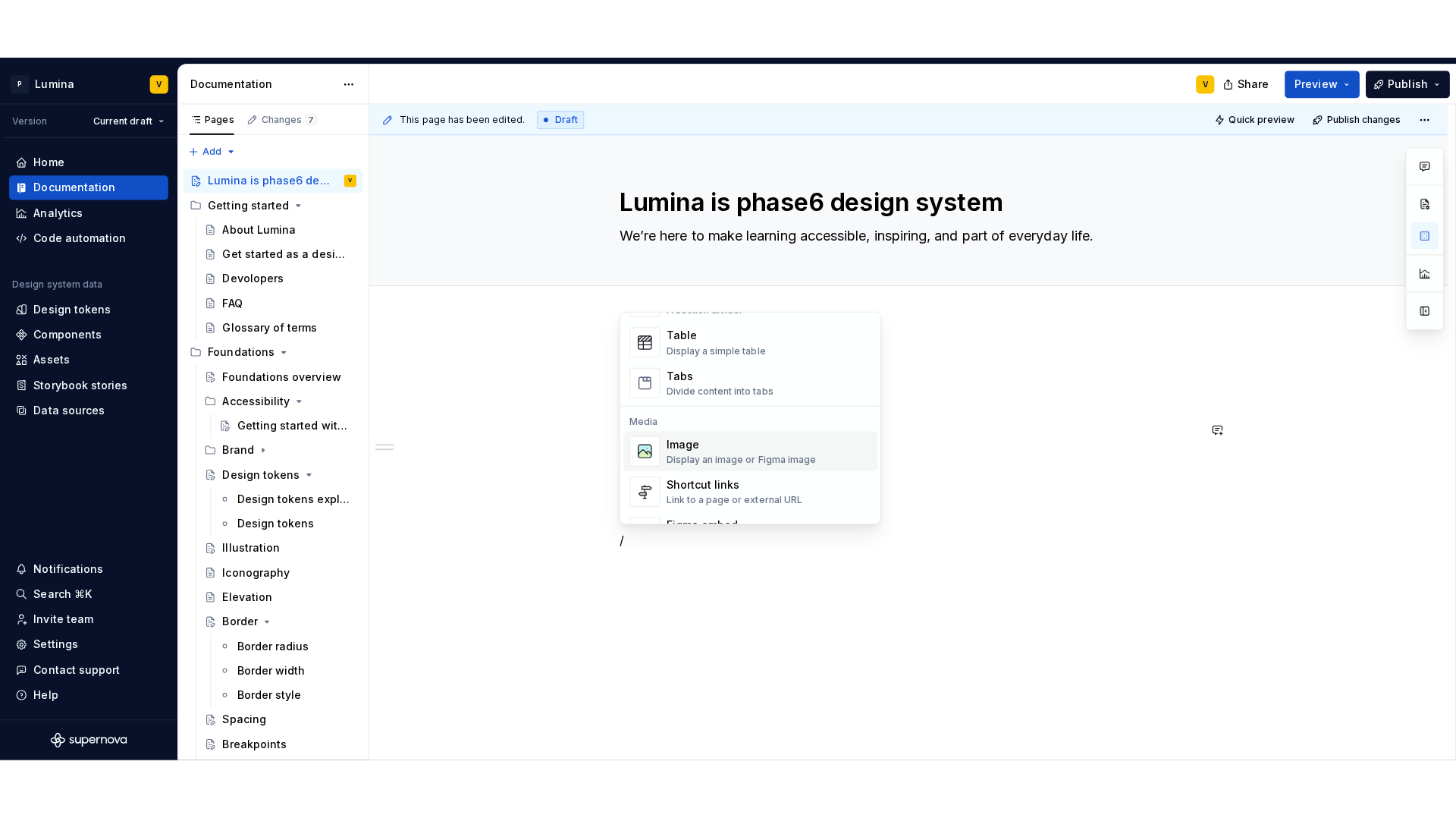
scroll to position [561, 0]
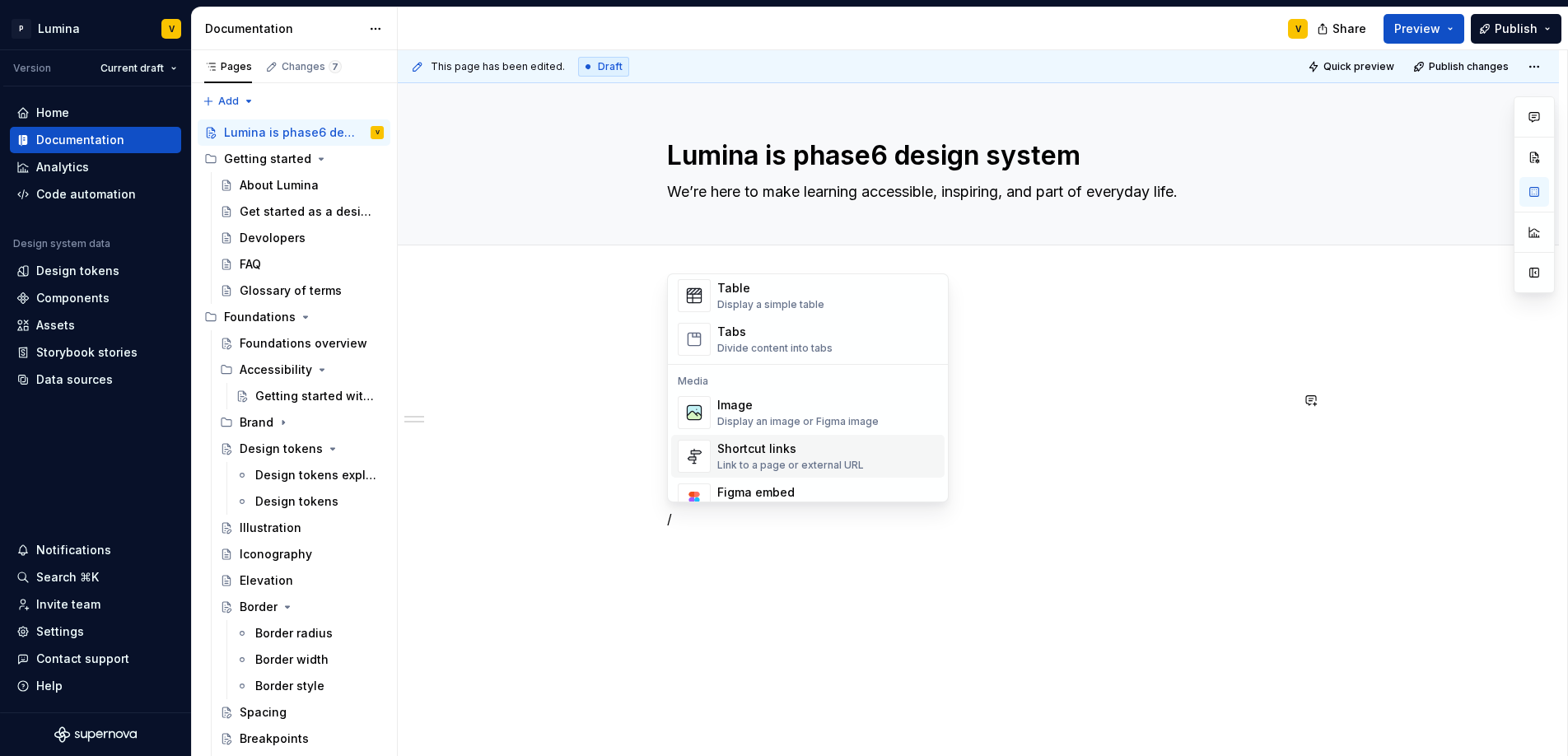
click at [776, 446] on div "Shortcut links" at bounding box center [790, 448] width 147 height 16
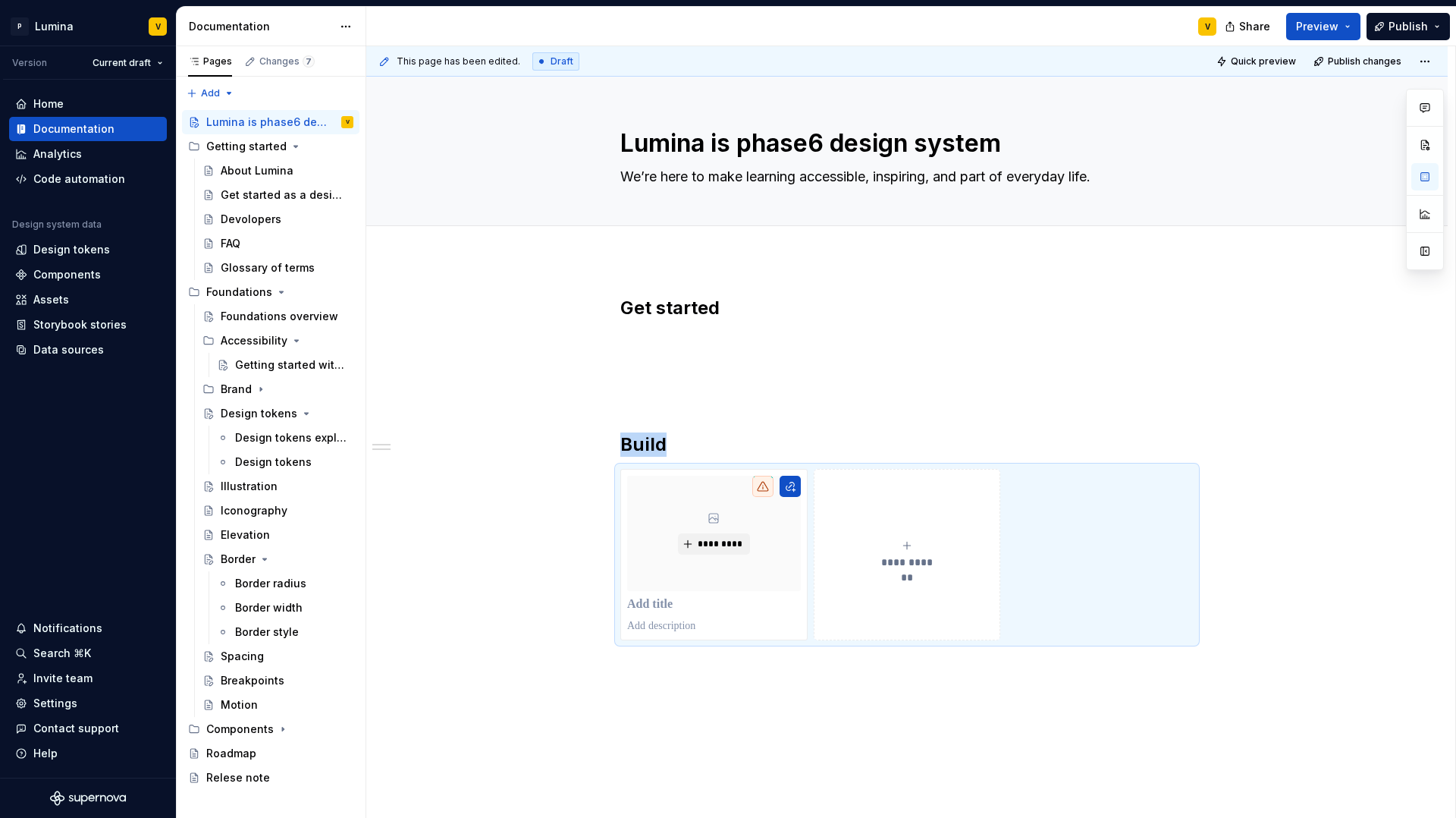
click at [640, 270] on div "**********" at bounding box center [907, 581] width 1081 height 645
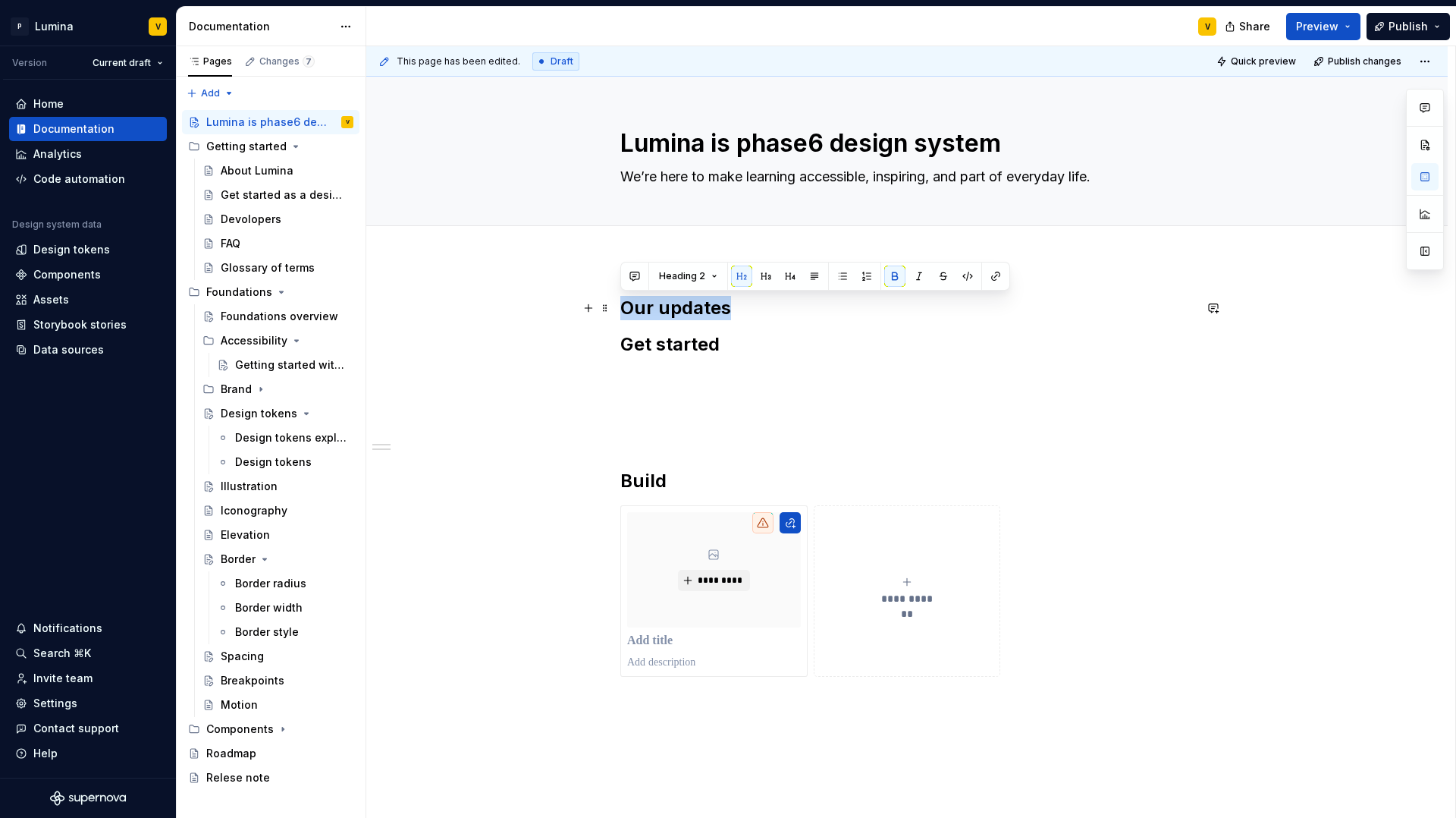
drag, startPoint x: 737, startPoint y: 308, endPoint x: 582, endPoint y: 296, distance: 155.5
click at [582, 296] on div "**********" at bounding box center [907, 599] width 1081 height 681
click at [777, 339] on h2 "Get started" at bounding box center [907, 344] width 574 height 24
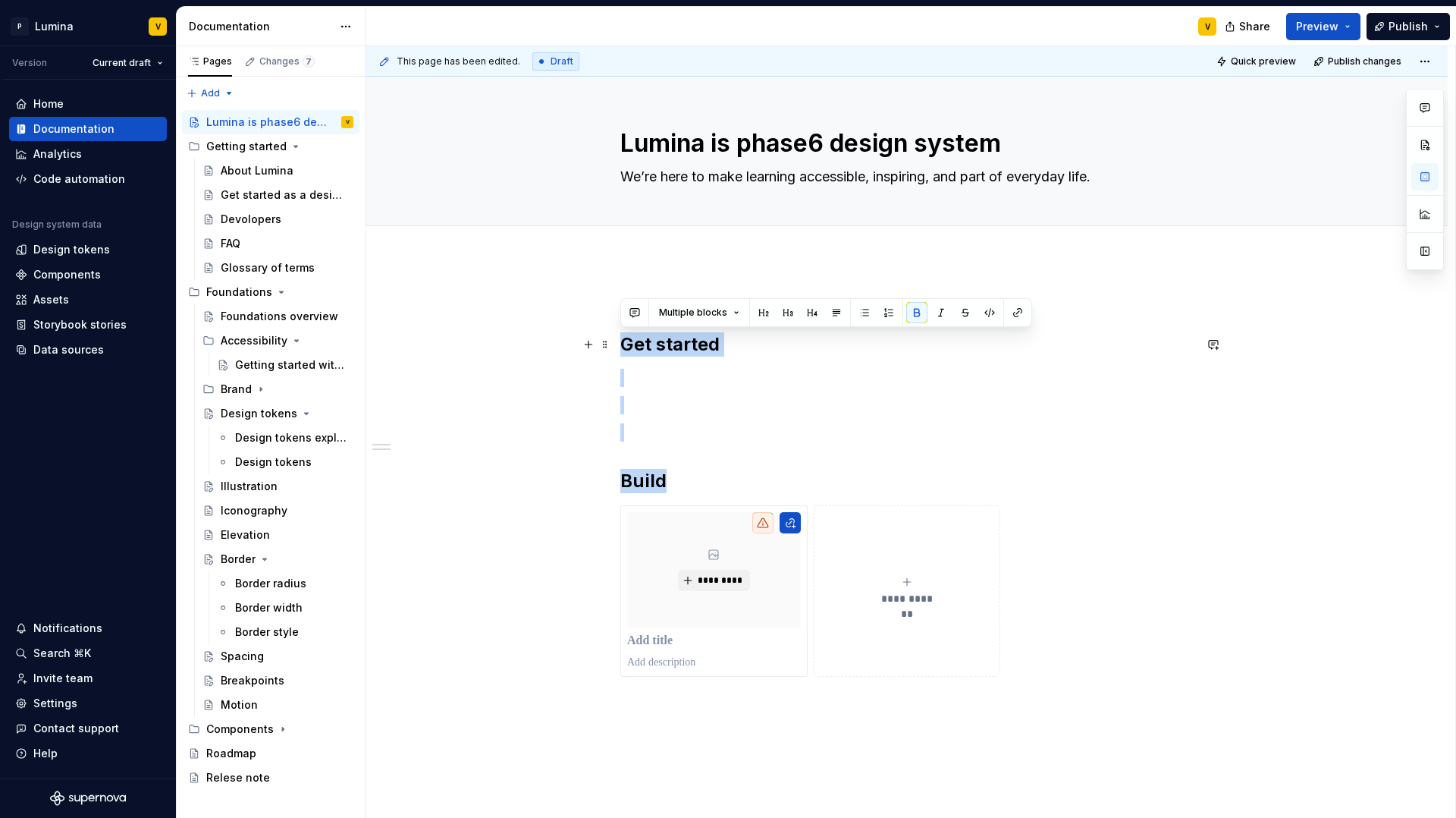
drag, startPoint x: 672, startPoint y: 476, endPoint x: 620, endPoint y: 347, distance: 139.1
click at [620, 347] on div "**********" at bounding box center [907, 486] width 574 height 381
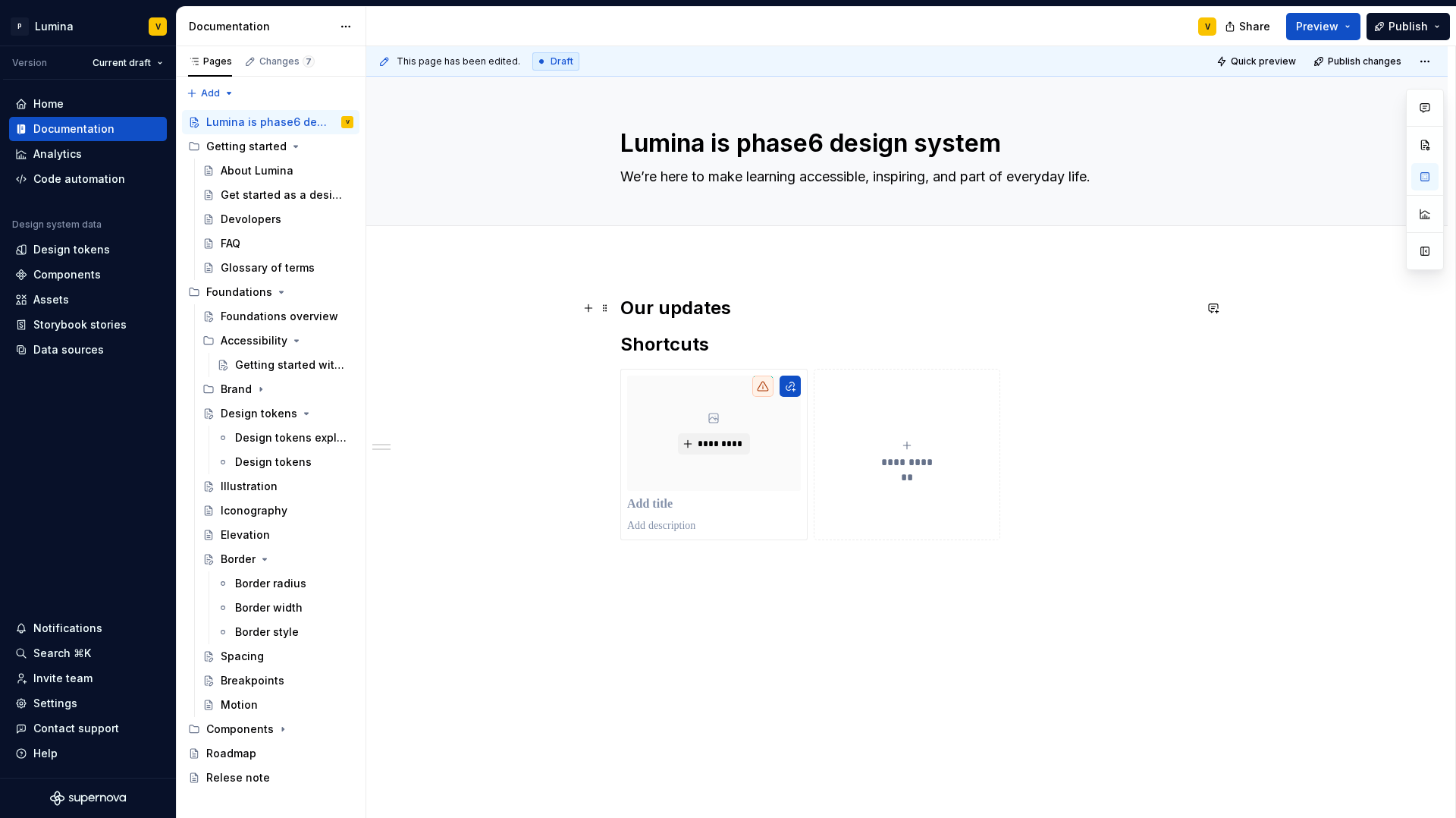
click at [737, 312] on h2 "Our updates" at bounding box center [907, 308] width 574 height 24
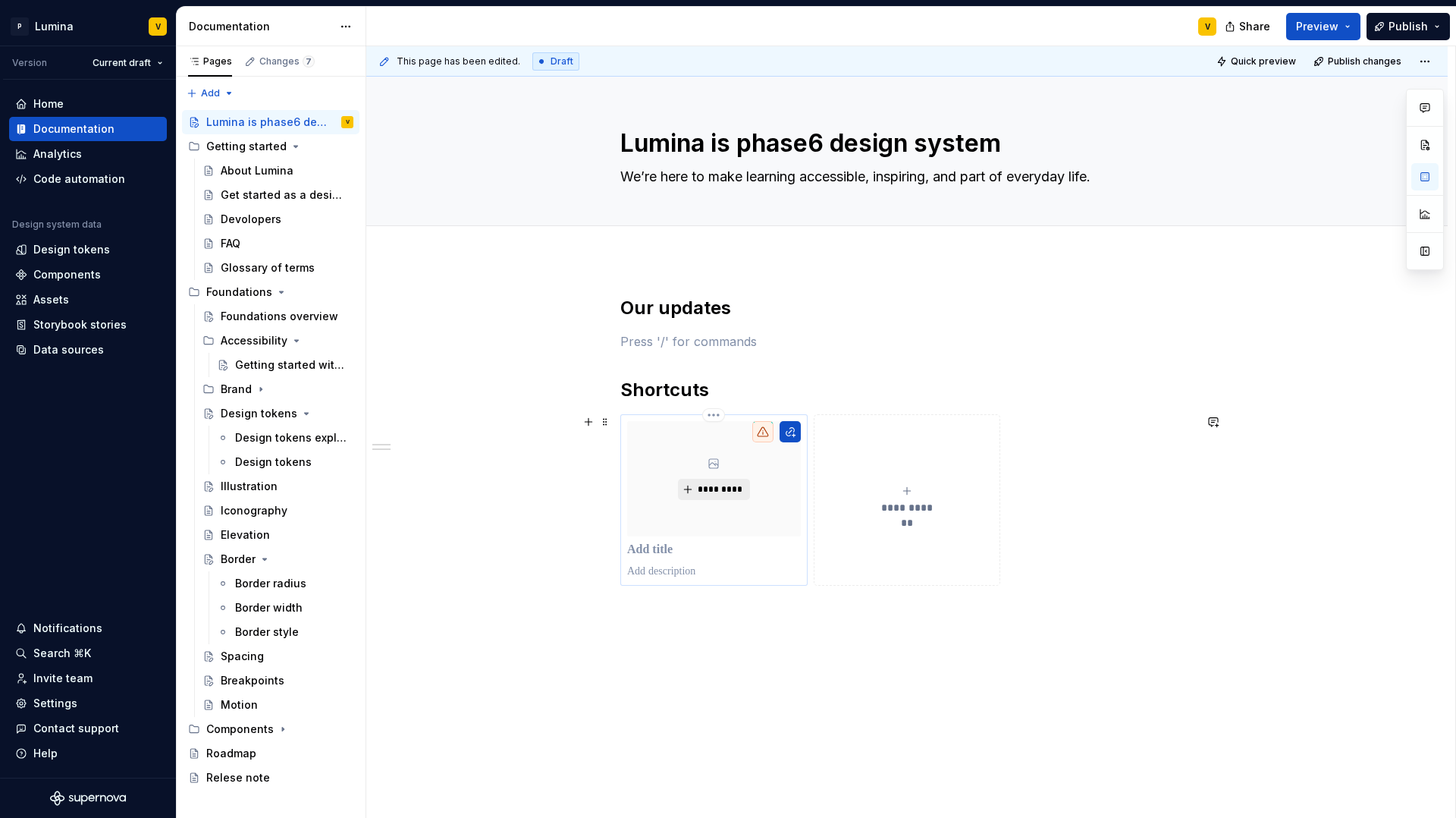
click at [708, 490] on span "*********" at bounding box center [719, 489] width 46 height 12
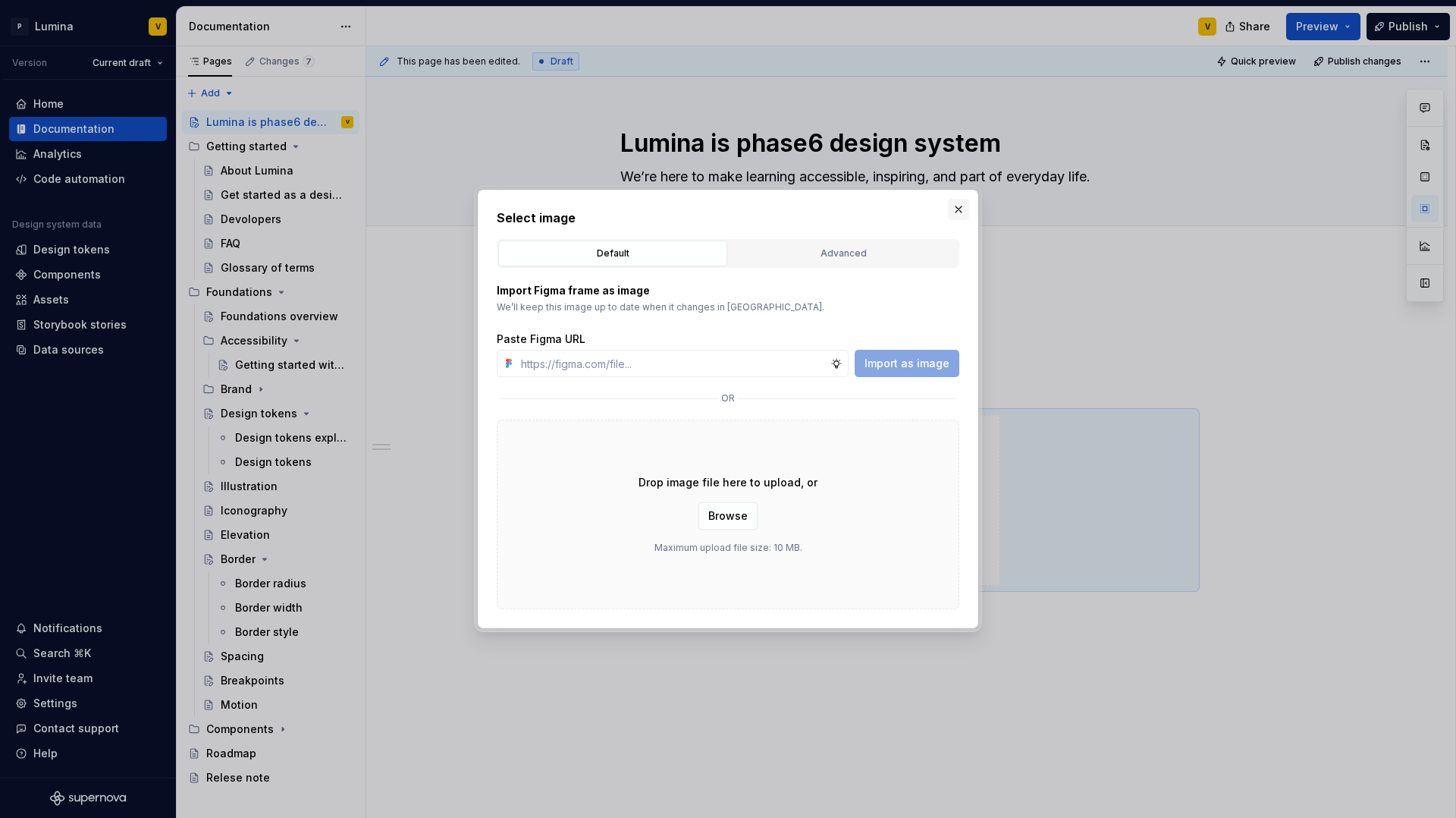
click at [950, 208] on button "button" at bounding box center [958, 209] width 21 height 21
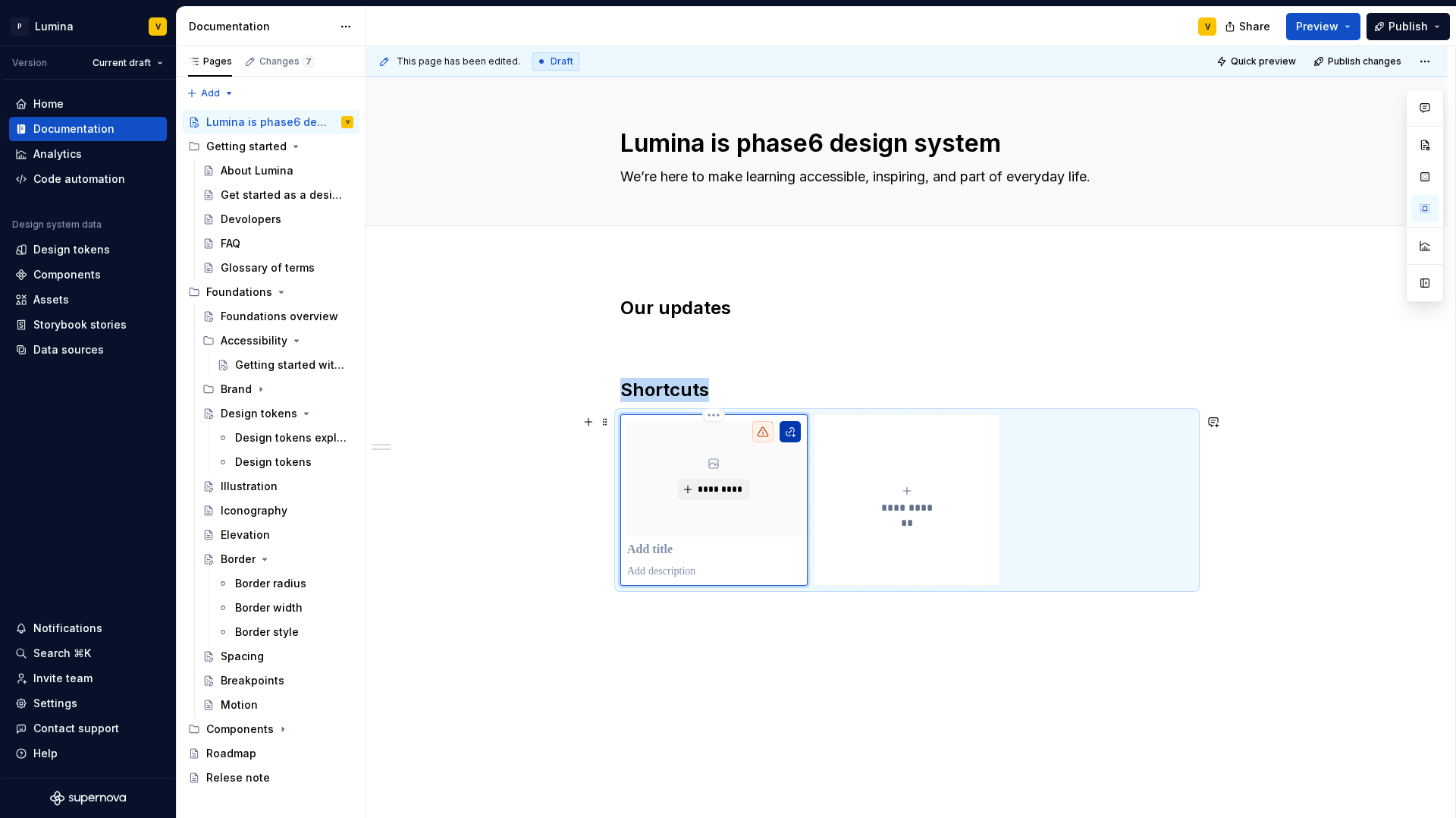
click at [790, 433] on button "button" at bounding box center [790, 431] width 21 height 21
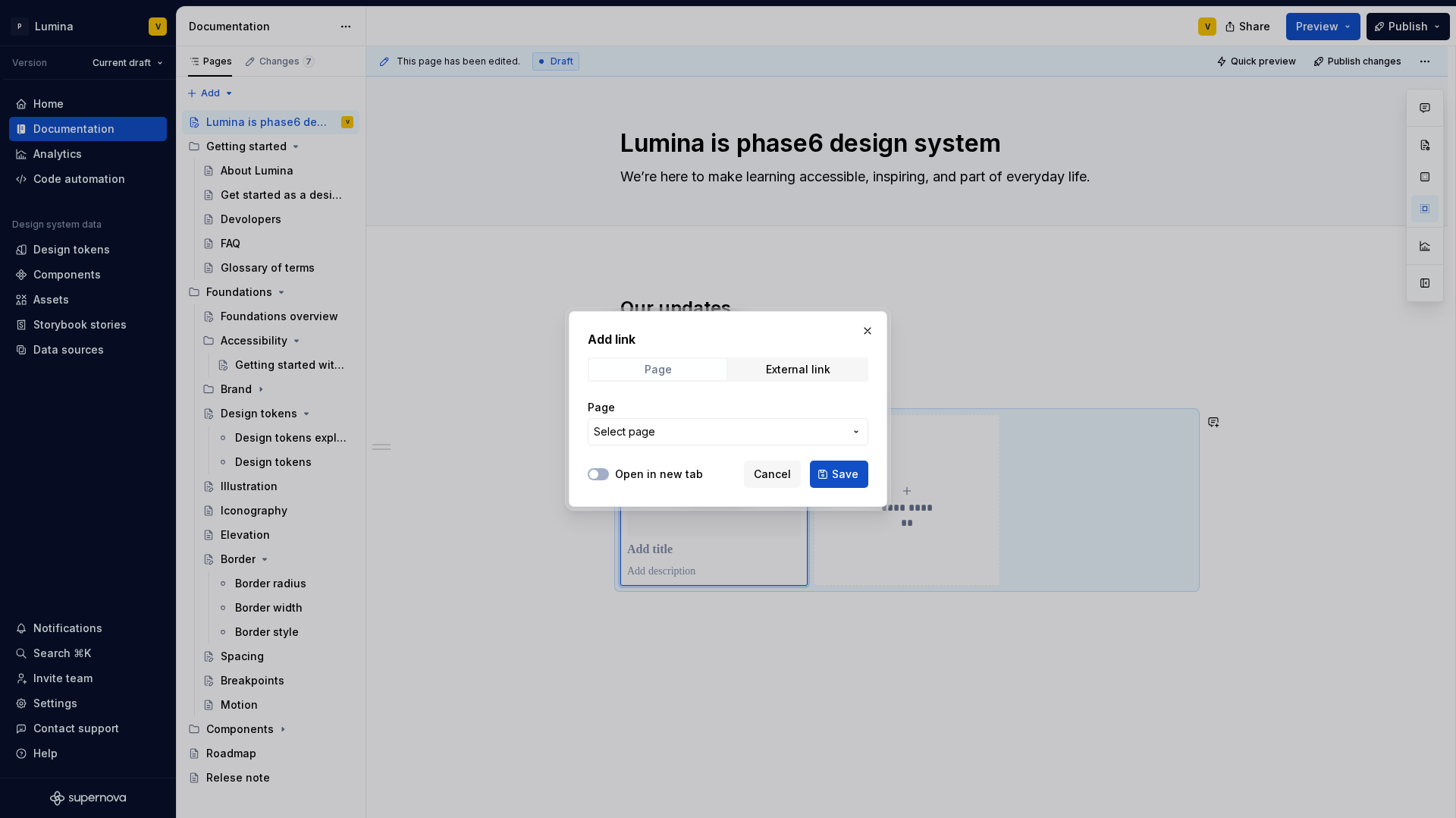
click at [664, 371] on div "Page" at bounding box center [658, 370] width 27 height 12
click at [718, 432] on span "Select page" at bounding box center [719, 431] width 250 height 15
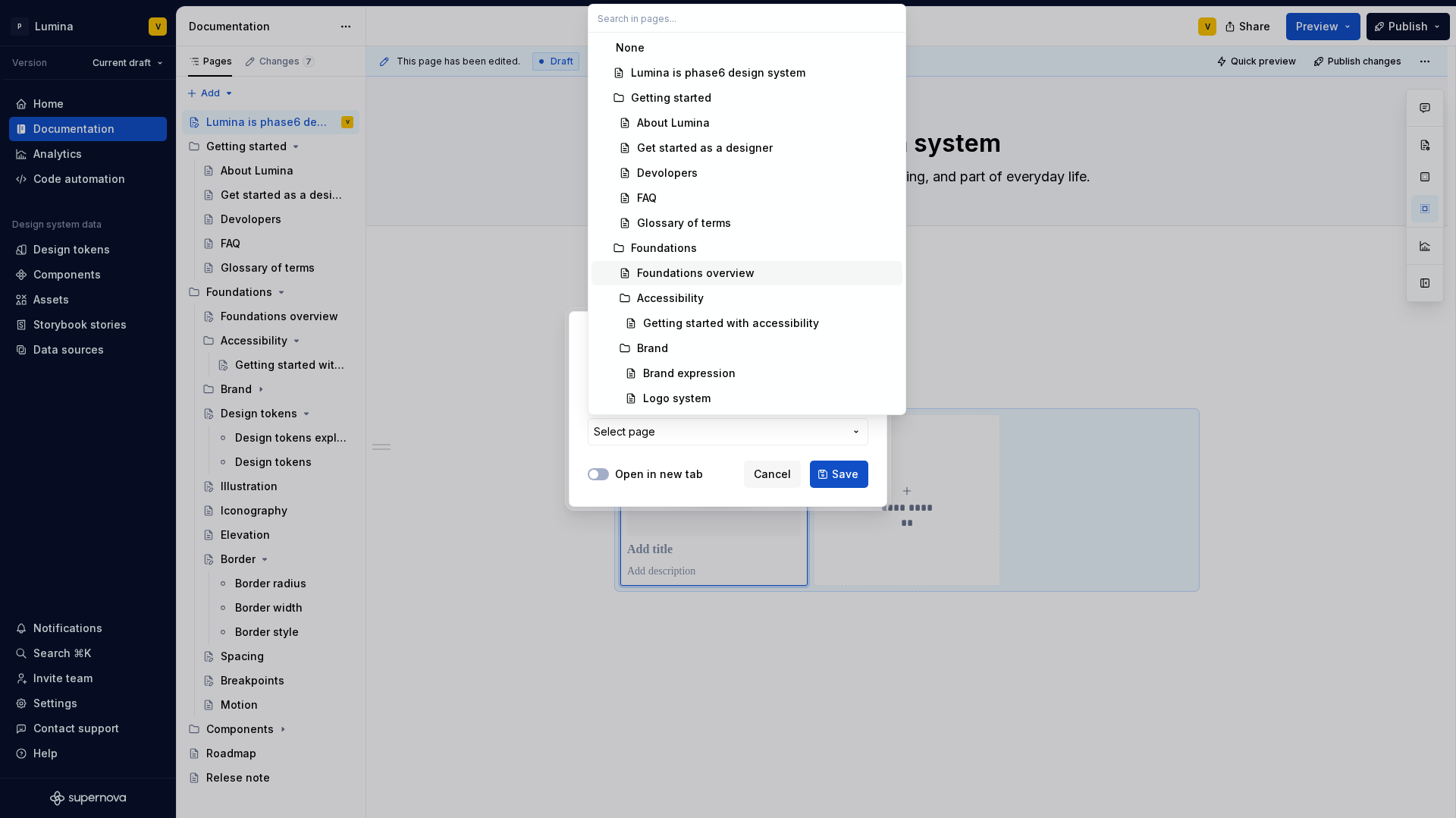
click at [665, 271] on div "Foundations overview" at bounding box center [695, 272] width 118 height 15
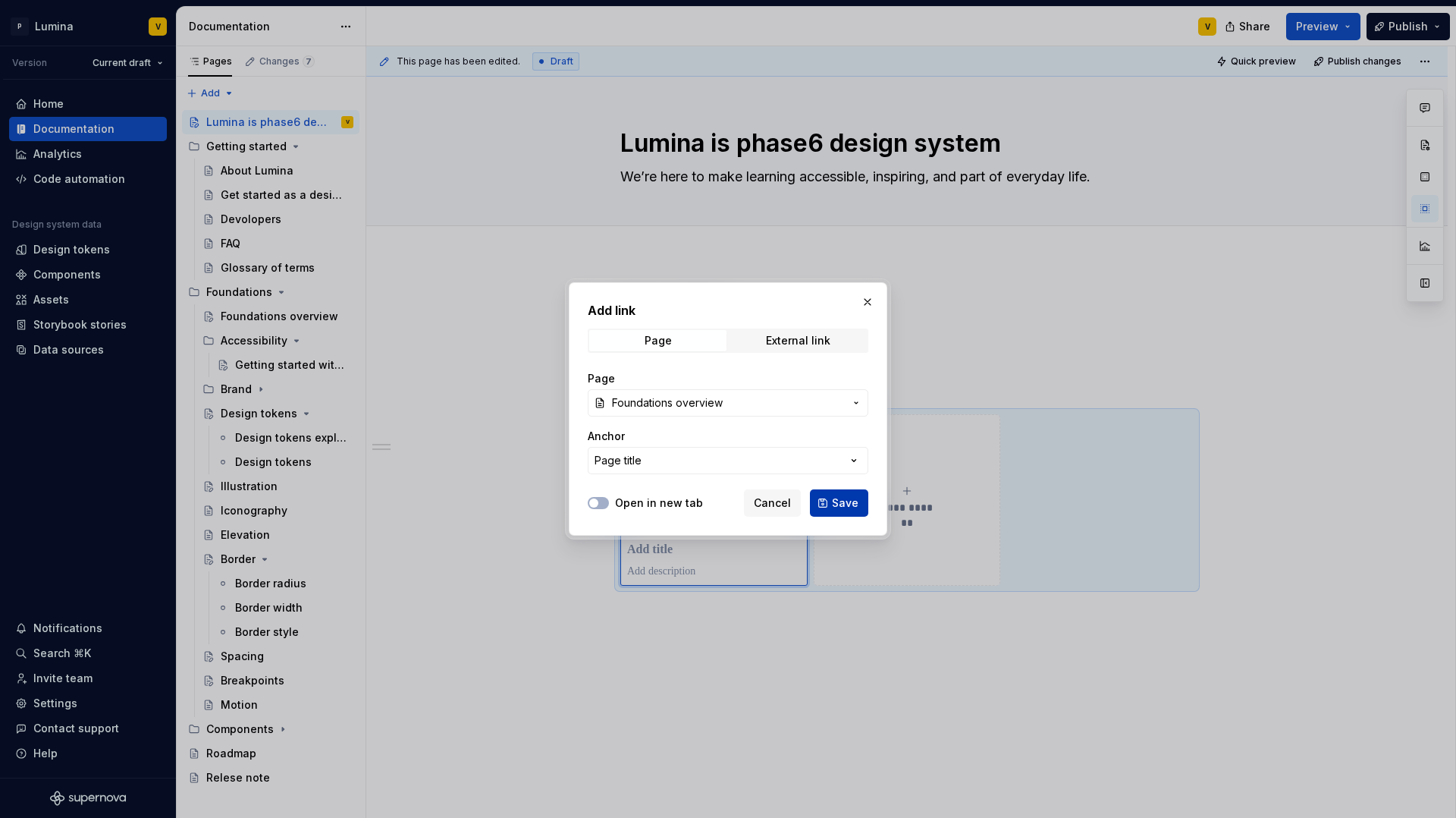
click at [836, 500] on span "Save" at bounding box center [845, 503] width 27 height 15
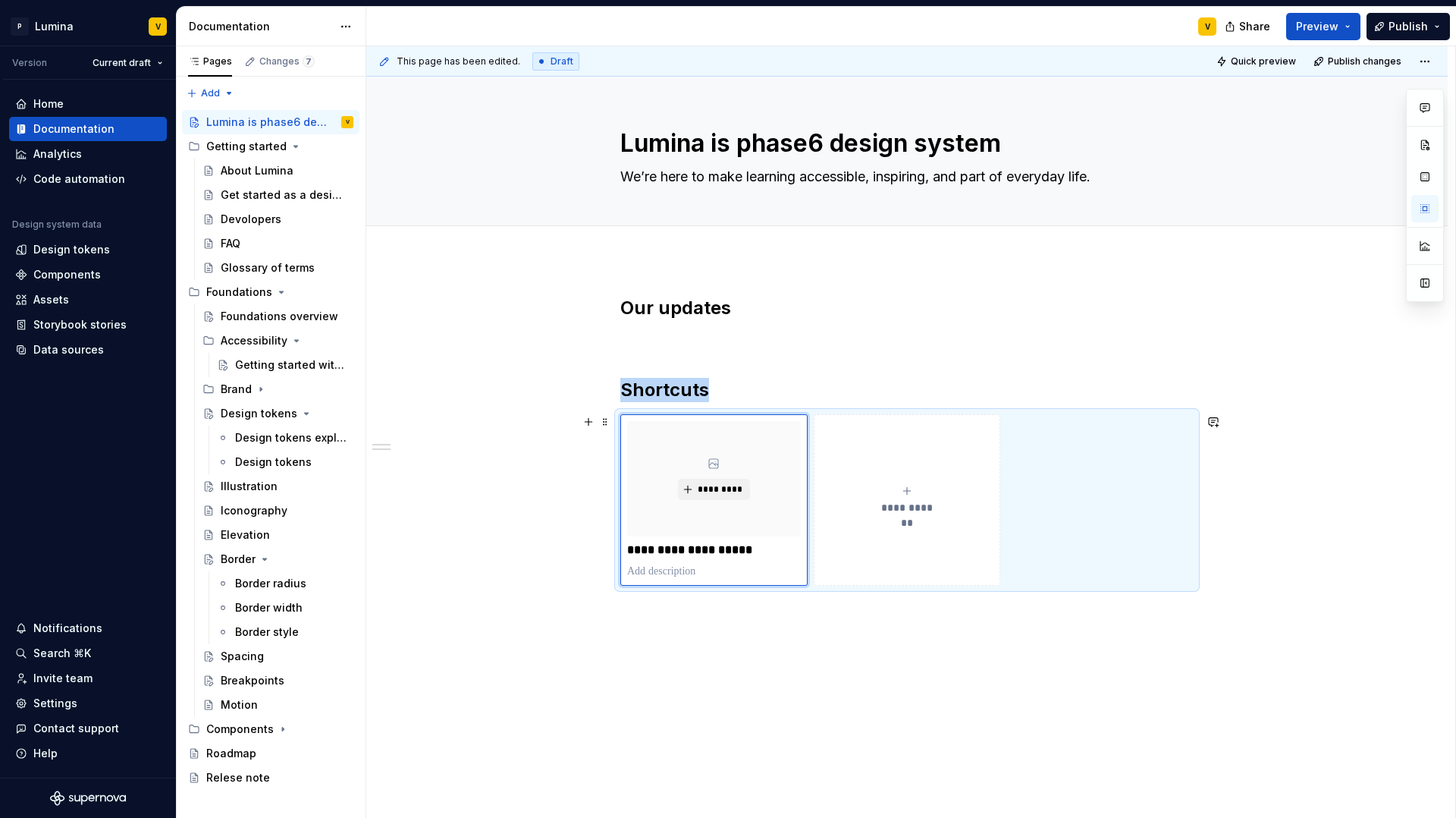
click at [893, 496] on div "**********" at bounding box center [907, 500] width 174 height 30
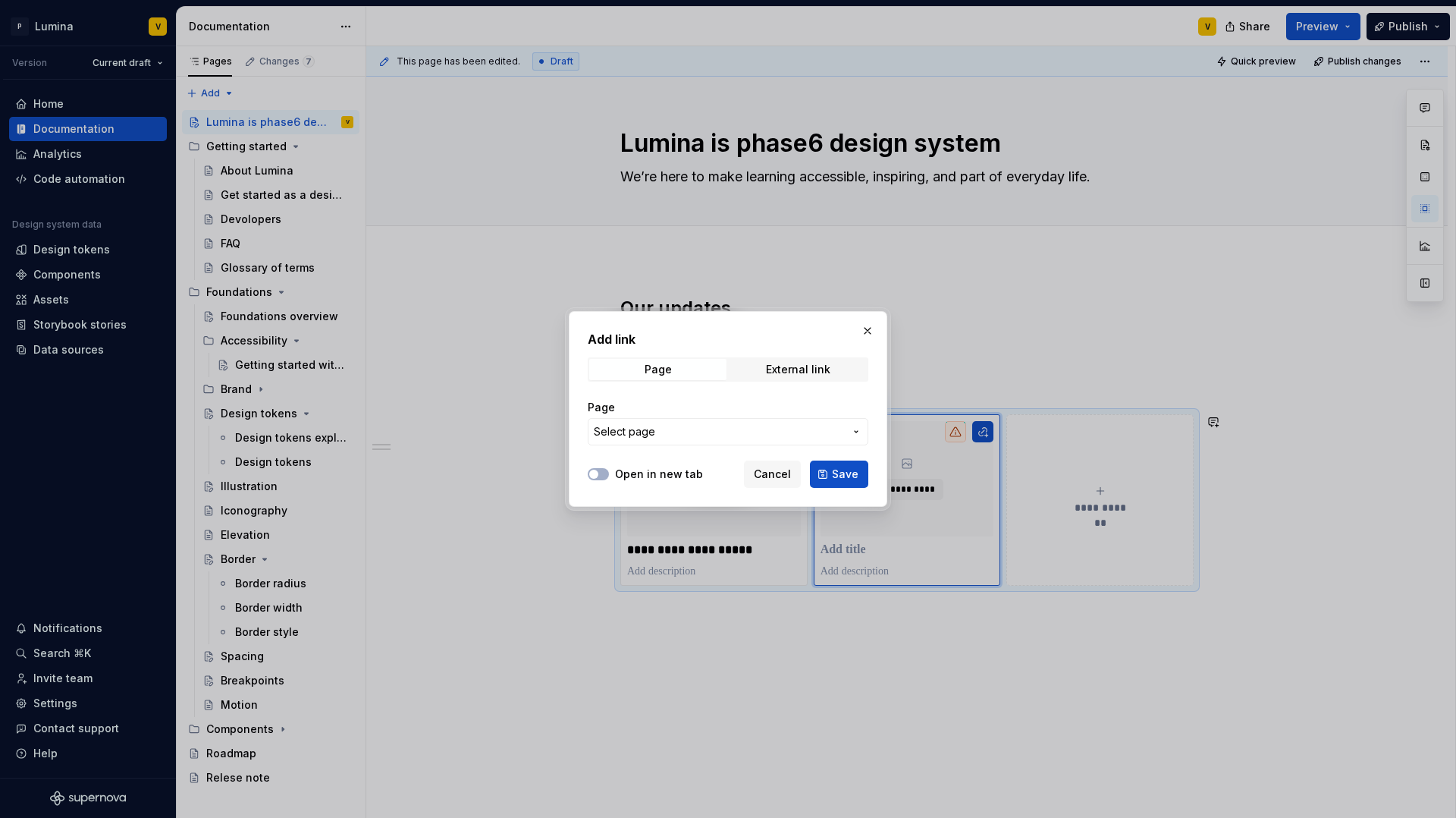
click at [712, 428] on span "Select page" at bounding box center [719, 431] width 250 height 15
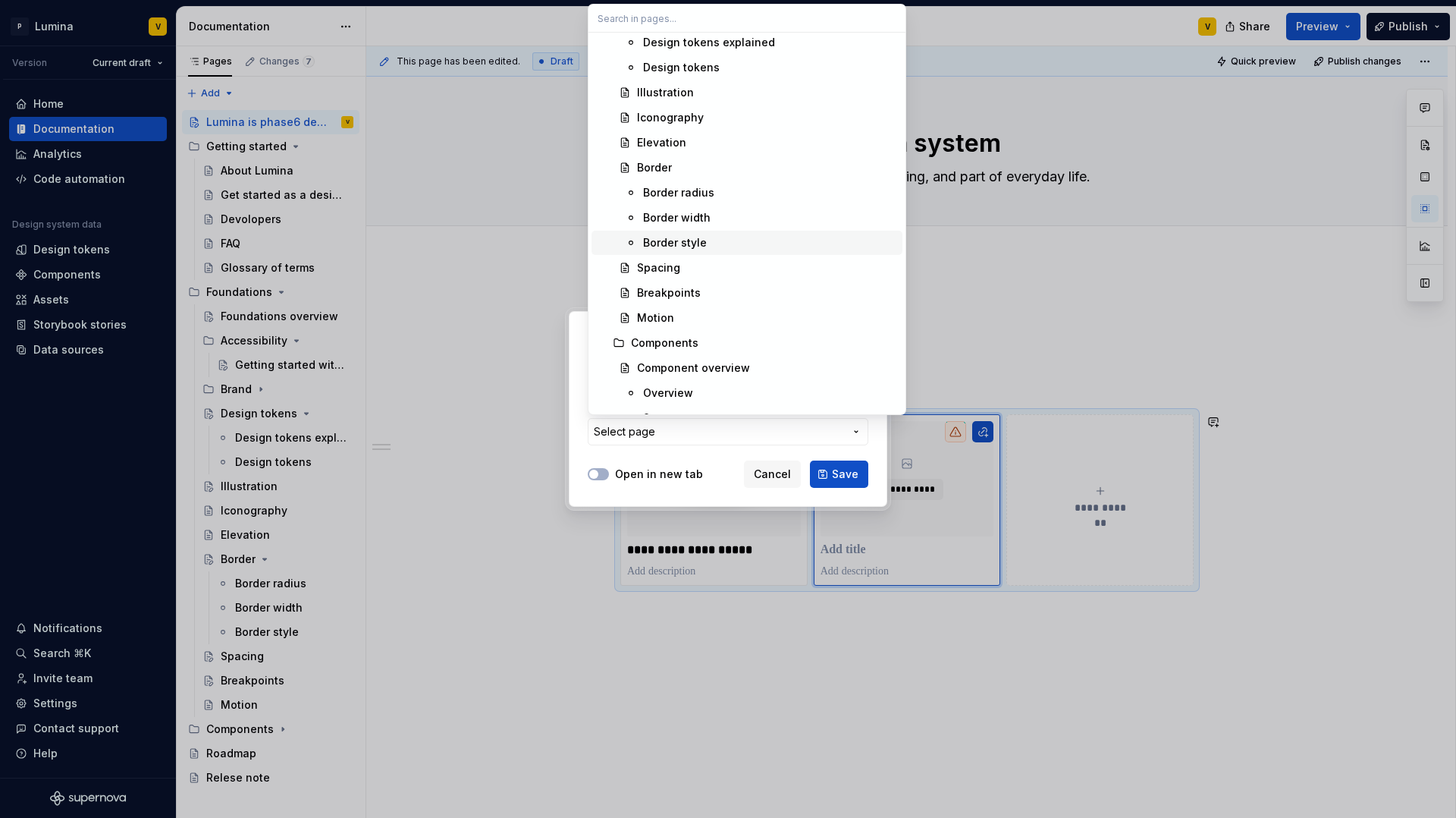
scroll to position [634, 0]
click at [654, 342] on div "Components" at bounding box center [665, 340] width 68 height 15
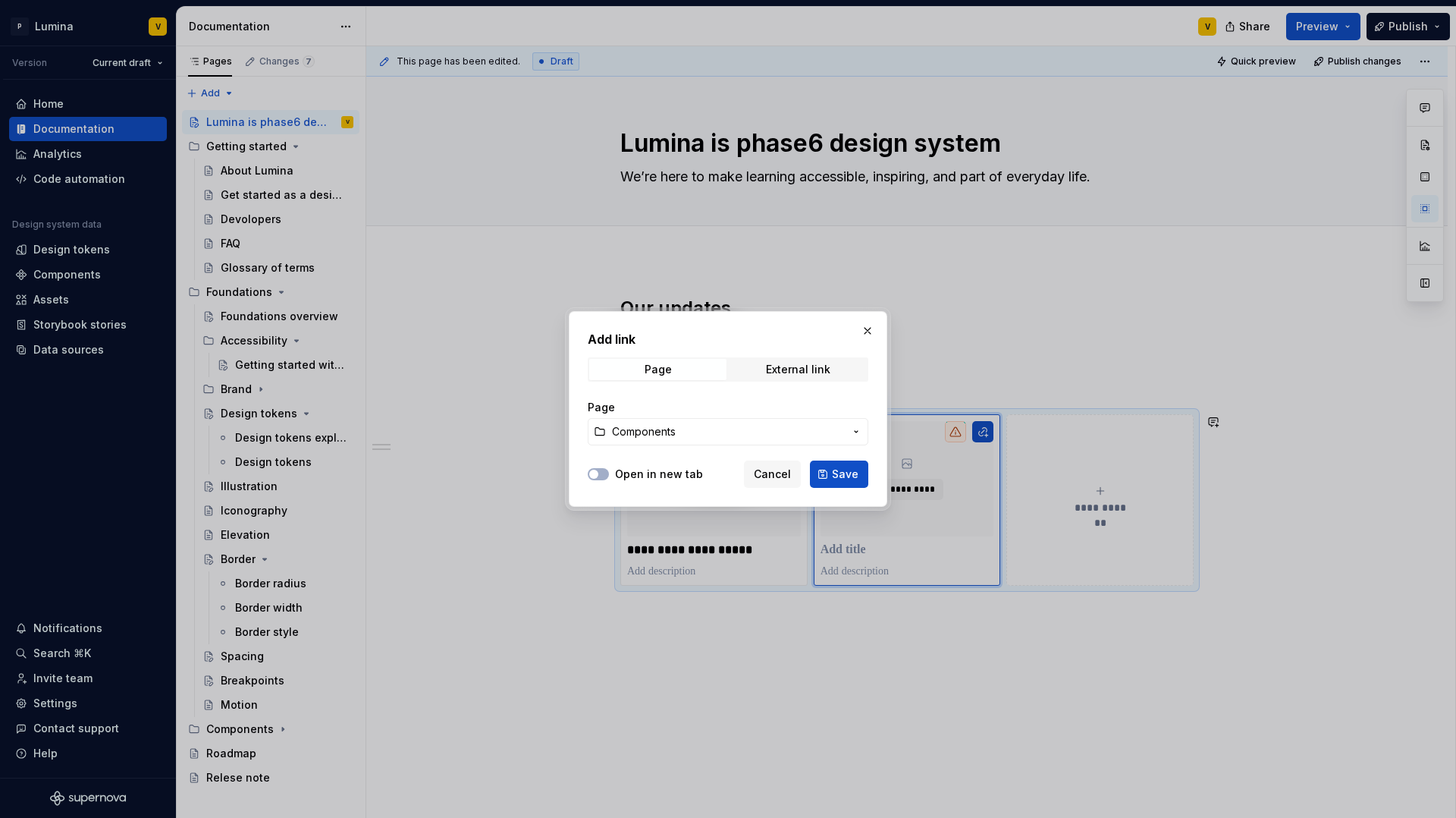
click at [829, 475] on button "Save" at bounding box center [839, 474] width 59 height 27
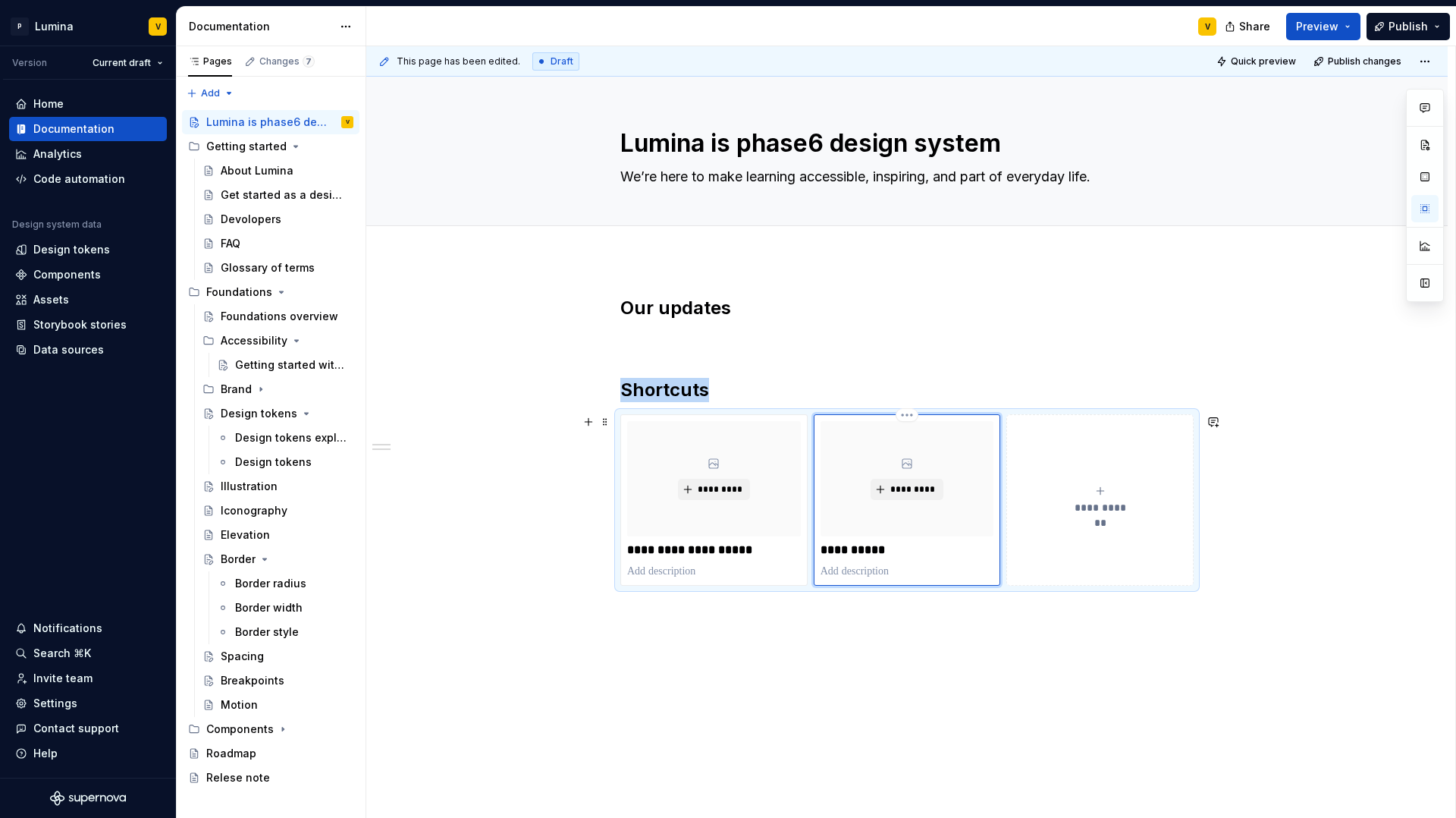
drag, startPoint x: 1107, startPoint y: 500, endPoint x: 1005, endPoint y: 489, distance: 102.6
click at [993, 489] on div "**********" at bounding box center [907, 500] width 574 height 172
click at [1073, 482] on button "**********" at bounding box center [1100, 500] width 187 height 172
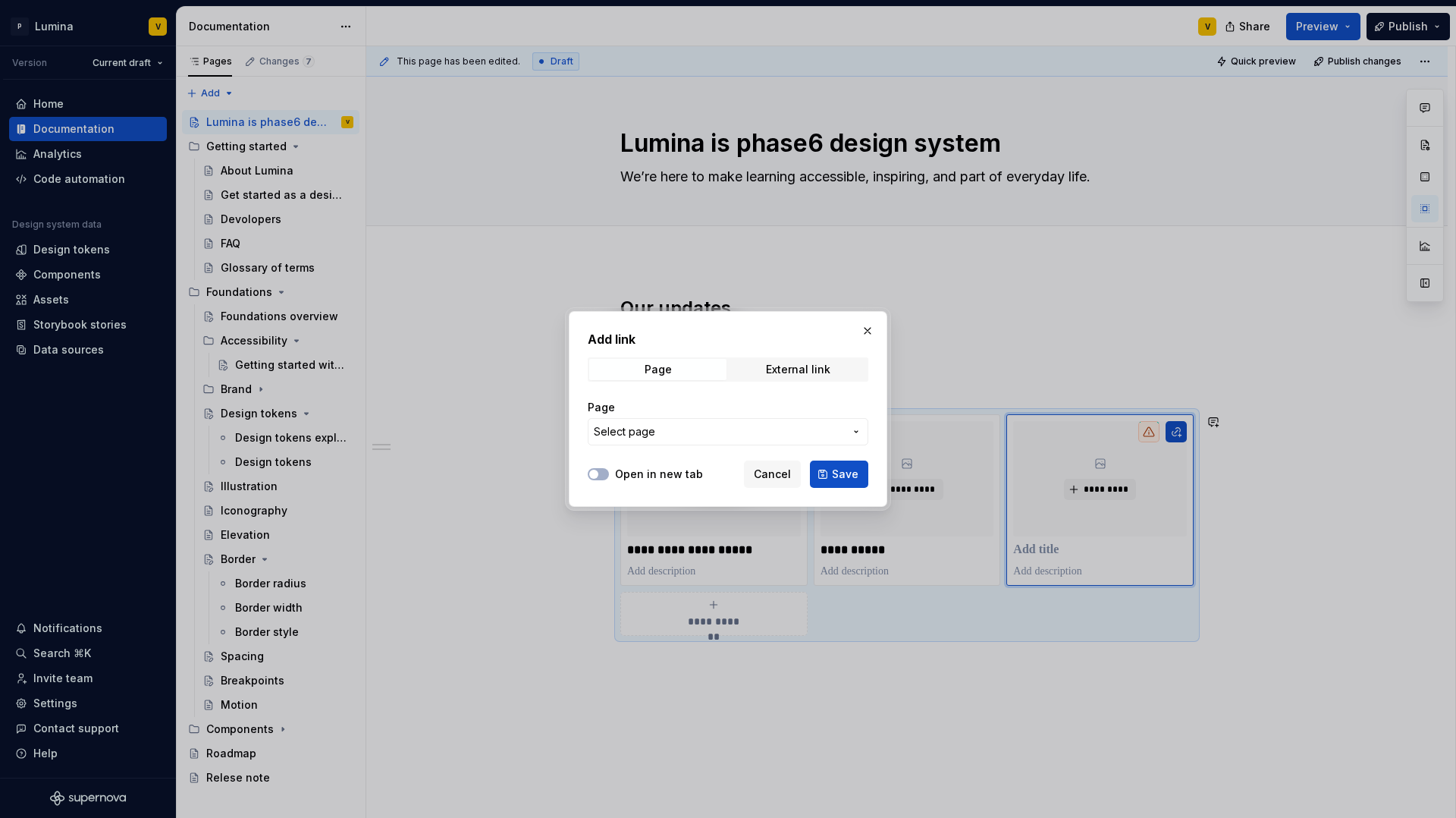
click at [655, 432] on span "Select page" at bounding box center [719, 431] width 250 height 15
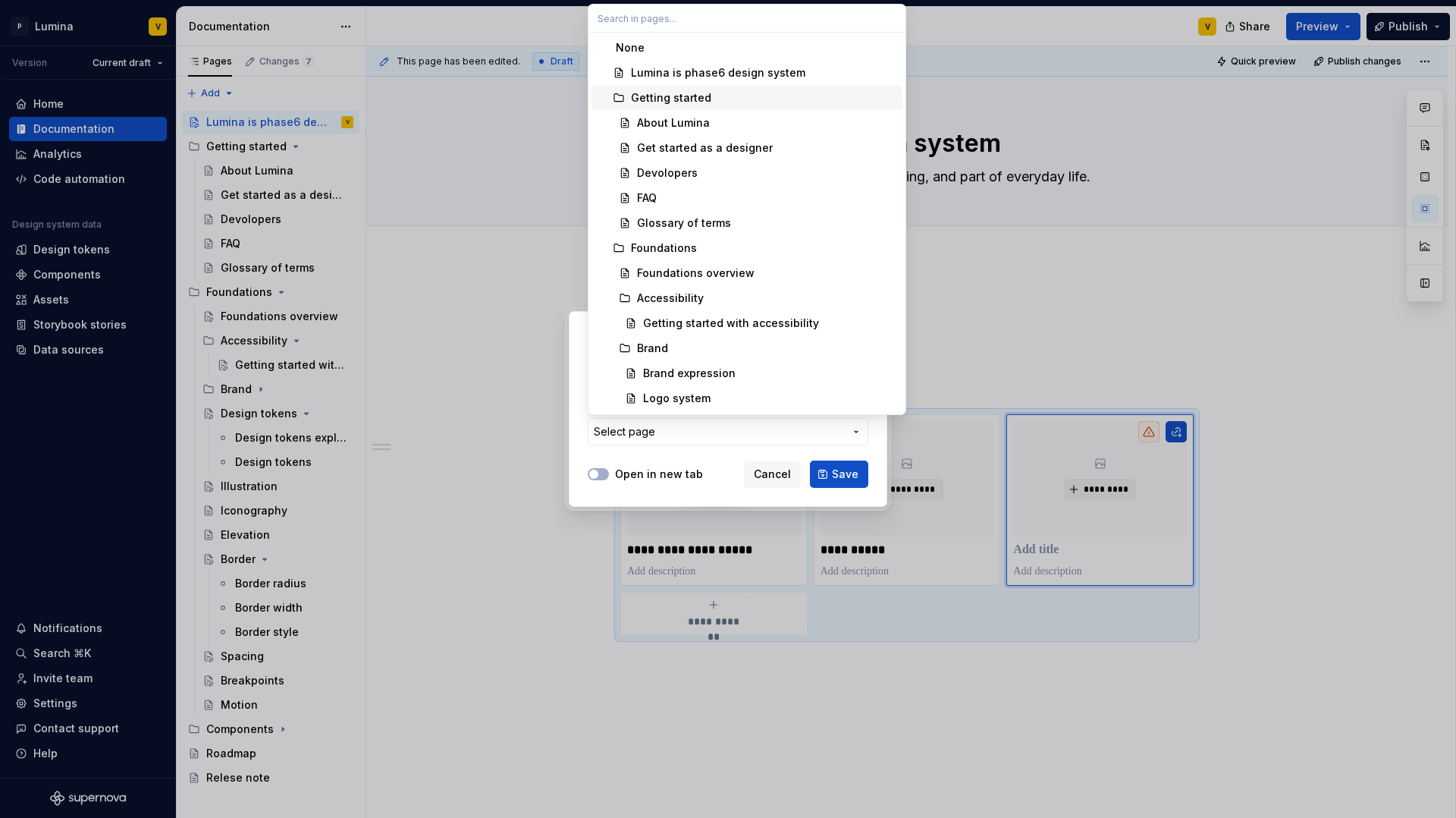
click at [675, 101] on div "Getting started" at bounding box center [671, 98] width 80 height 15
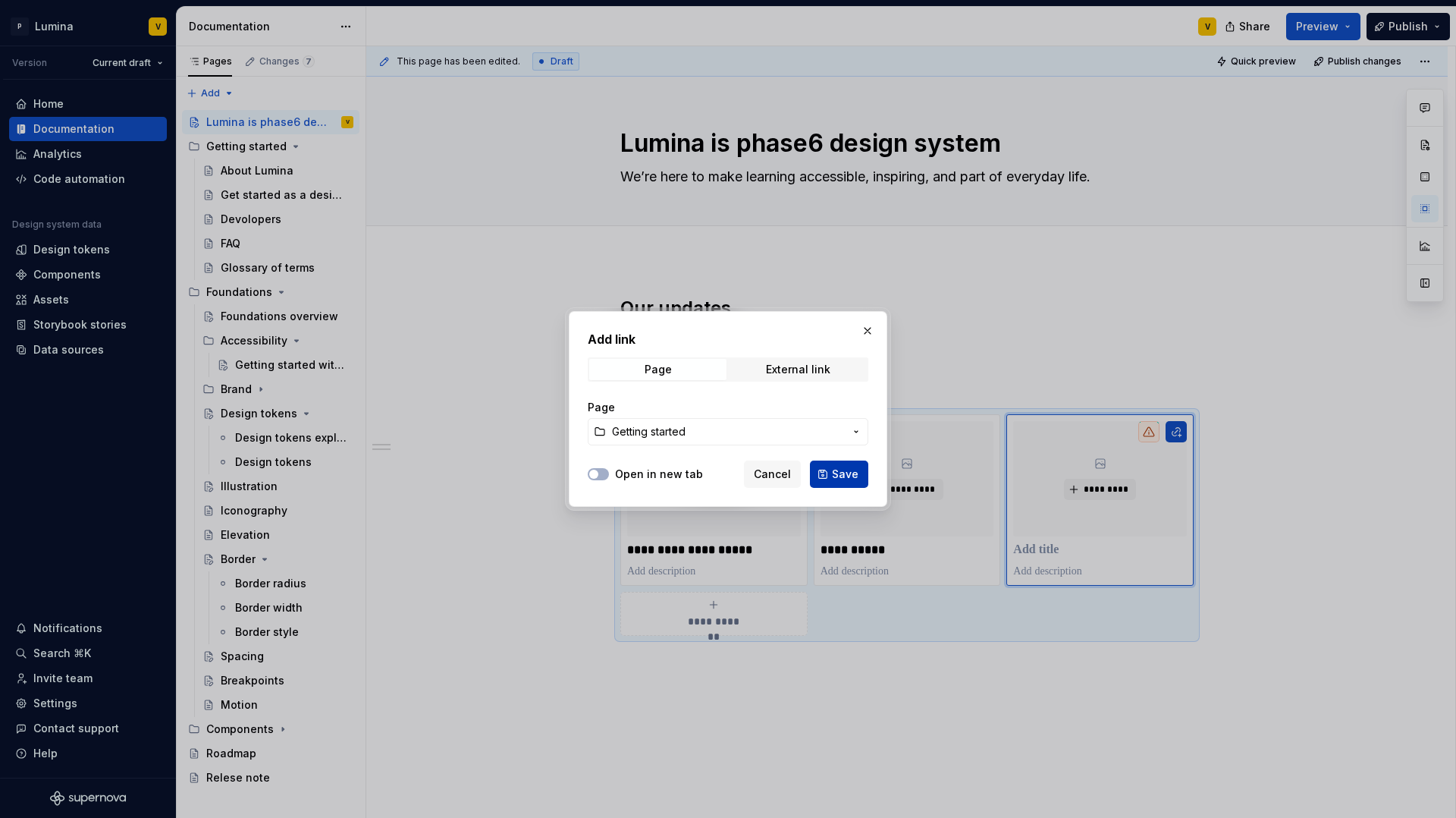
click at [849, 475] on span "Save" at bounding box center [845, 474] width 27 height 15
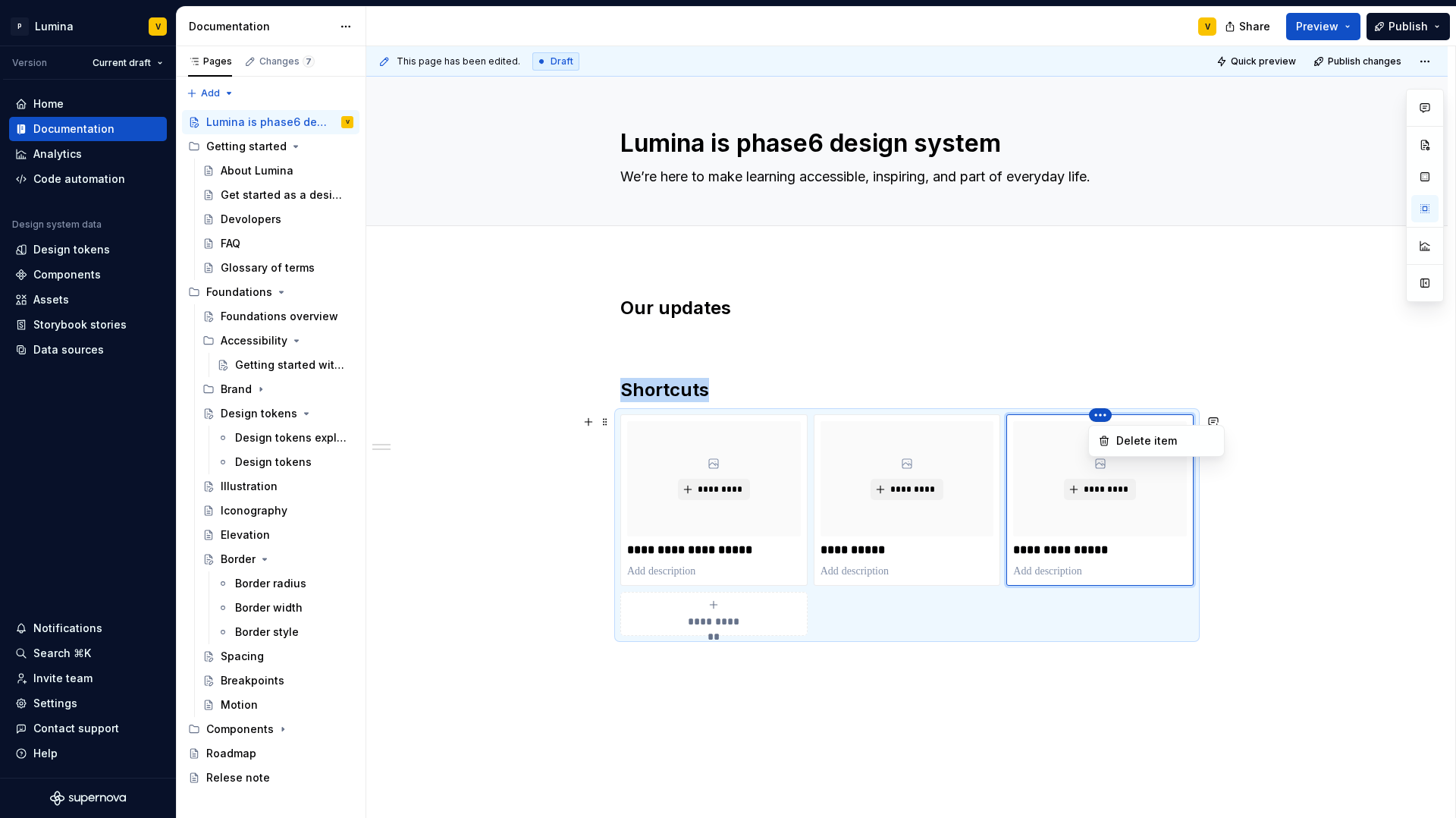
click at [931, 419] on html "P Lumina V Version Current draft Home Documentation Analytics Code automation D…" at bounding box center [728, 409] width 1456 height 818
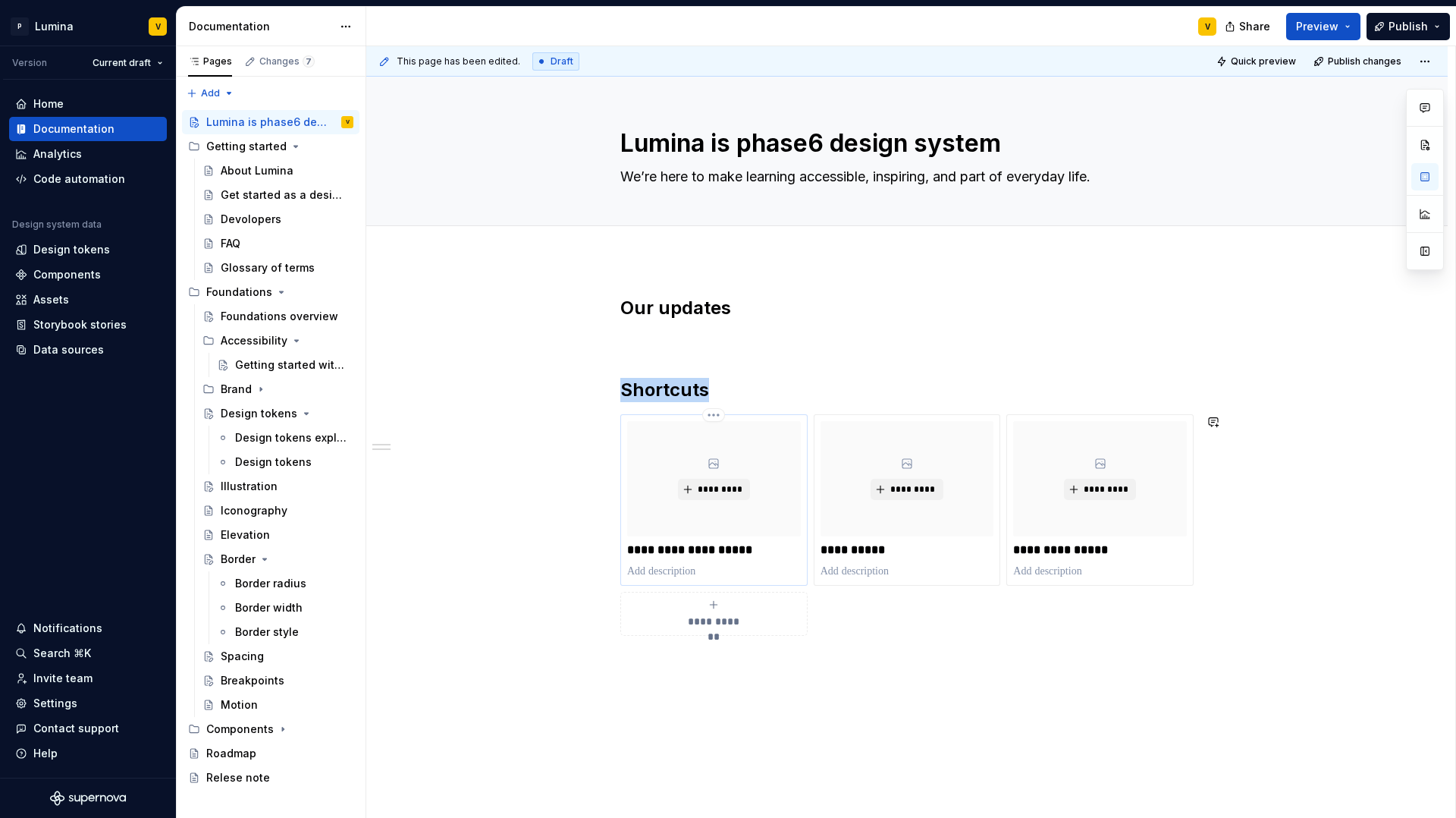
click at [787, 457] on html "P Lumina V Version Current draft Home Documentation Analytics Code automation D…" at bounding box center [728, 409] width 1456 height 818
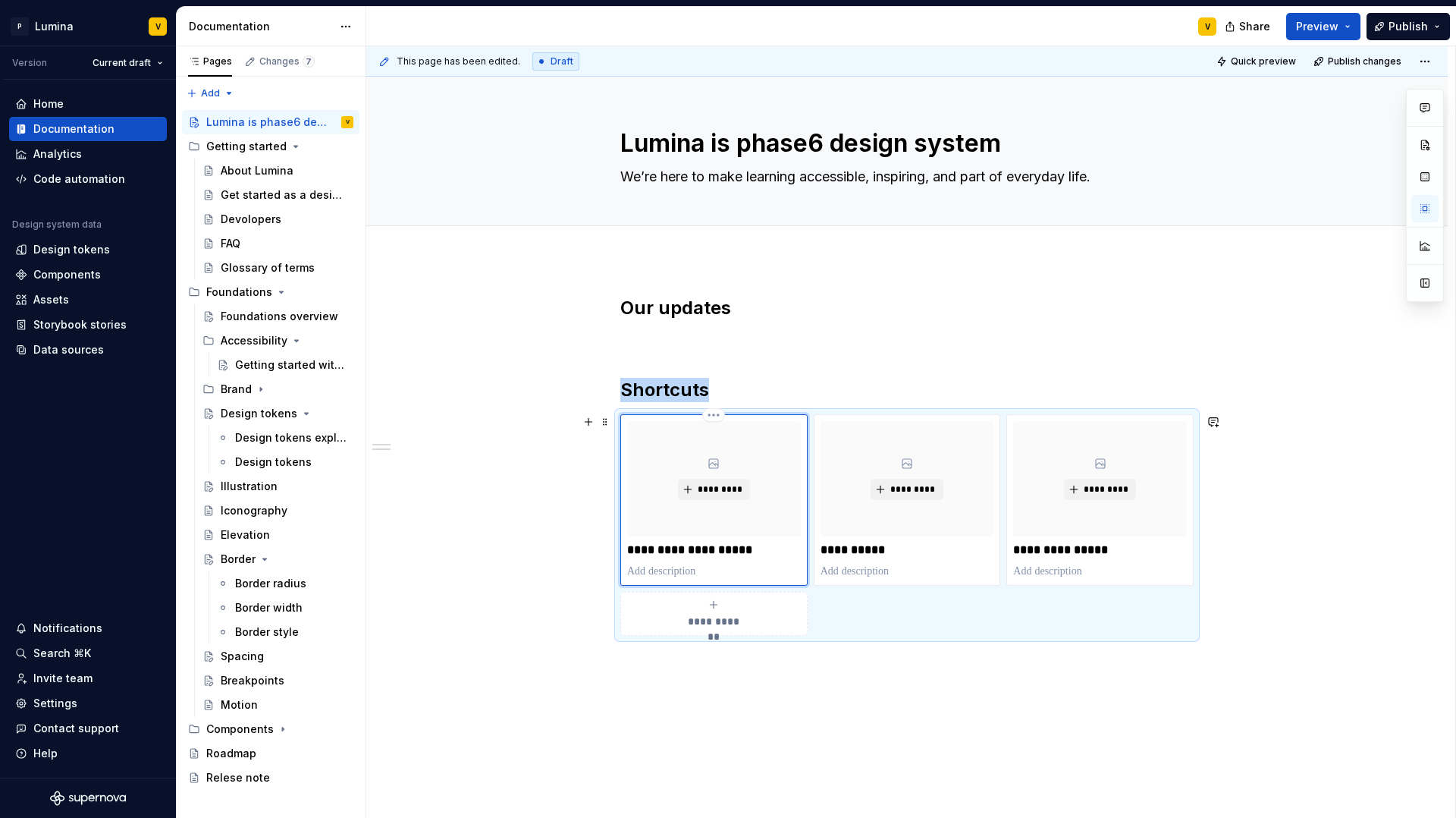
click at [652, 443] on div "*********" at bounding box center [714, 478] width 174 height 116
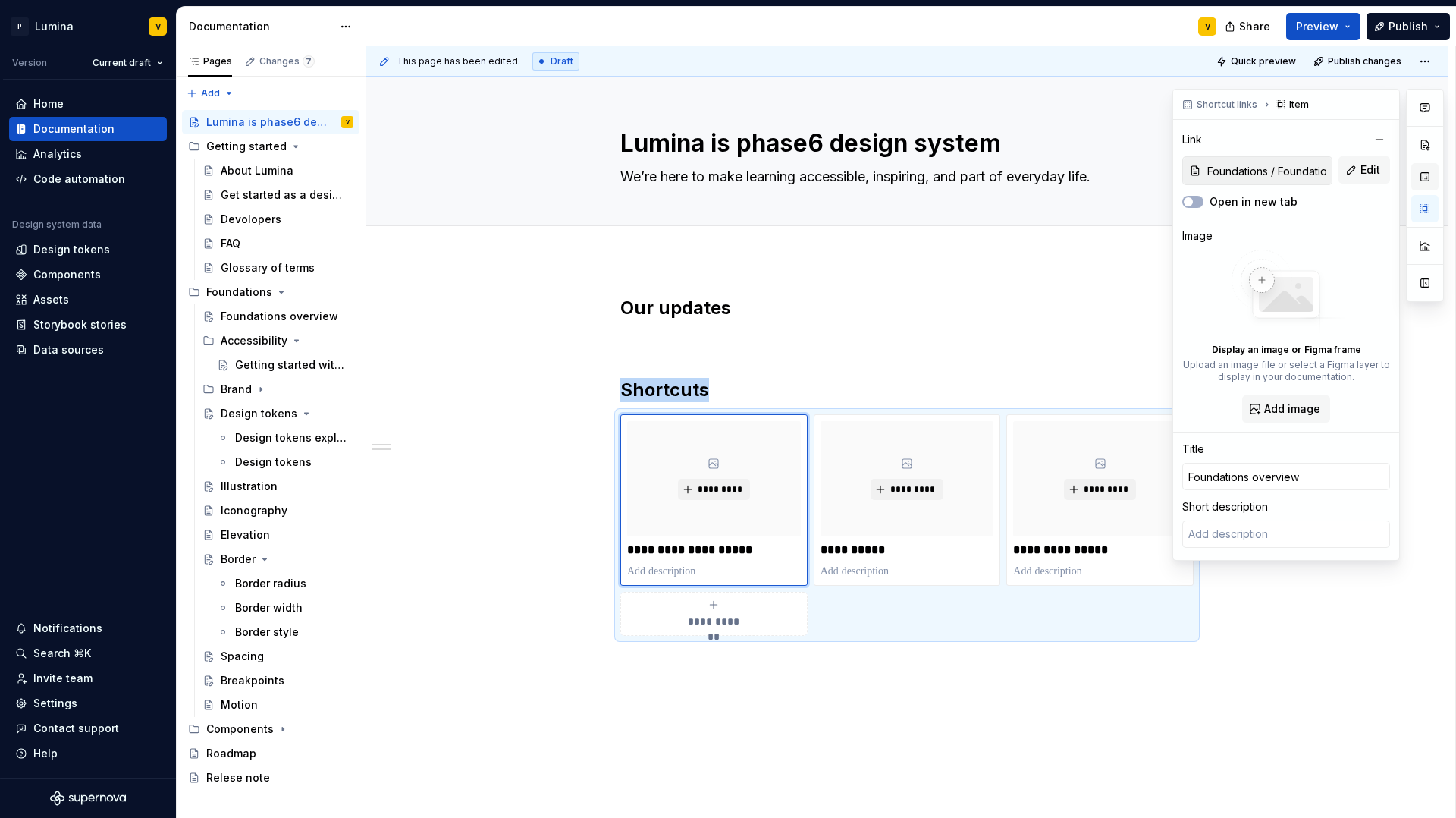
click at [1426, 176] on button "button" at bounding box center [1425, 176] width 27 height 27
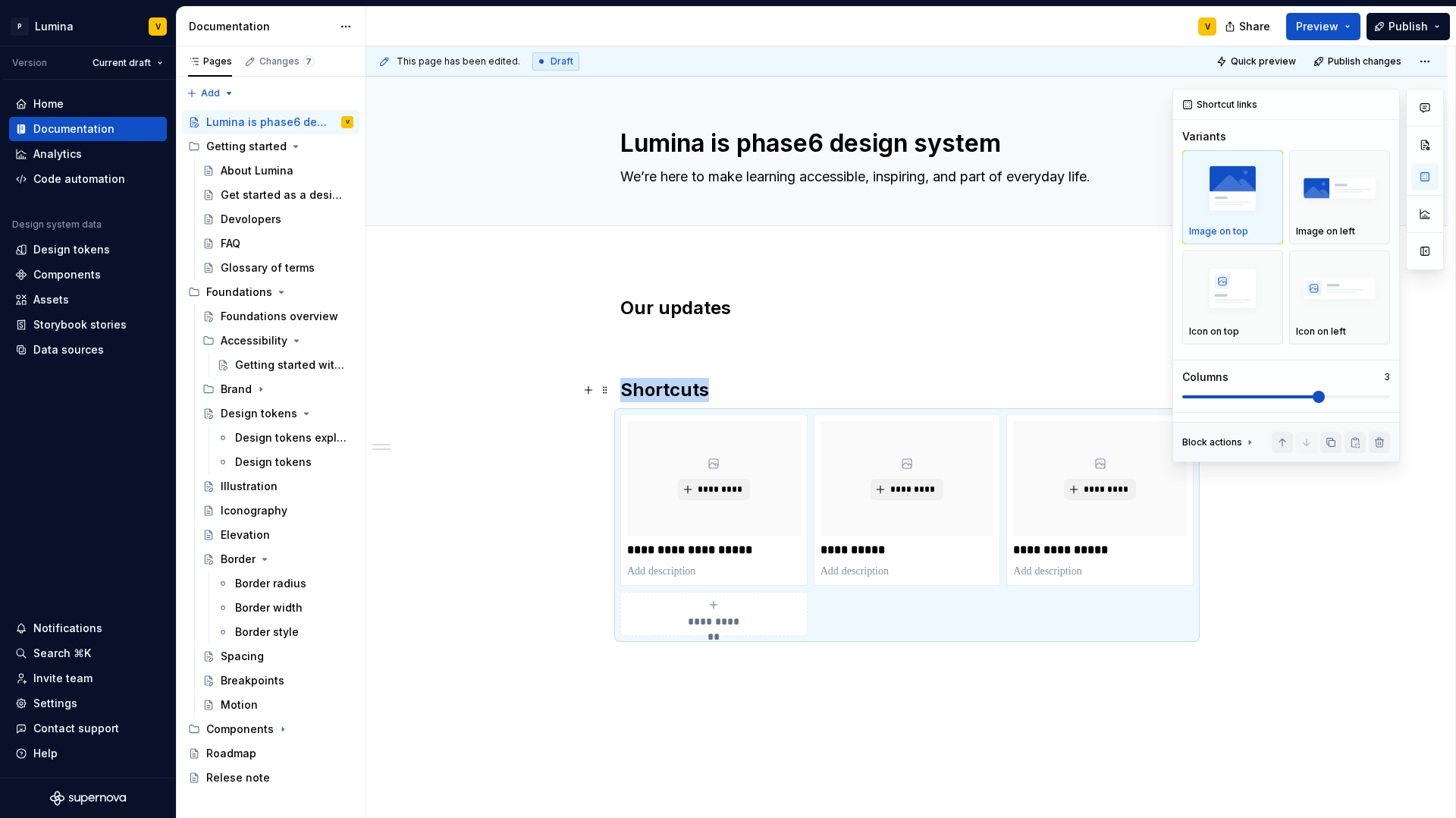
scroll to position [74, 0]
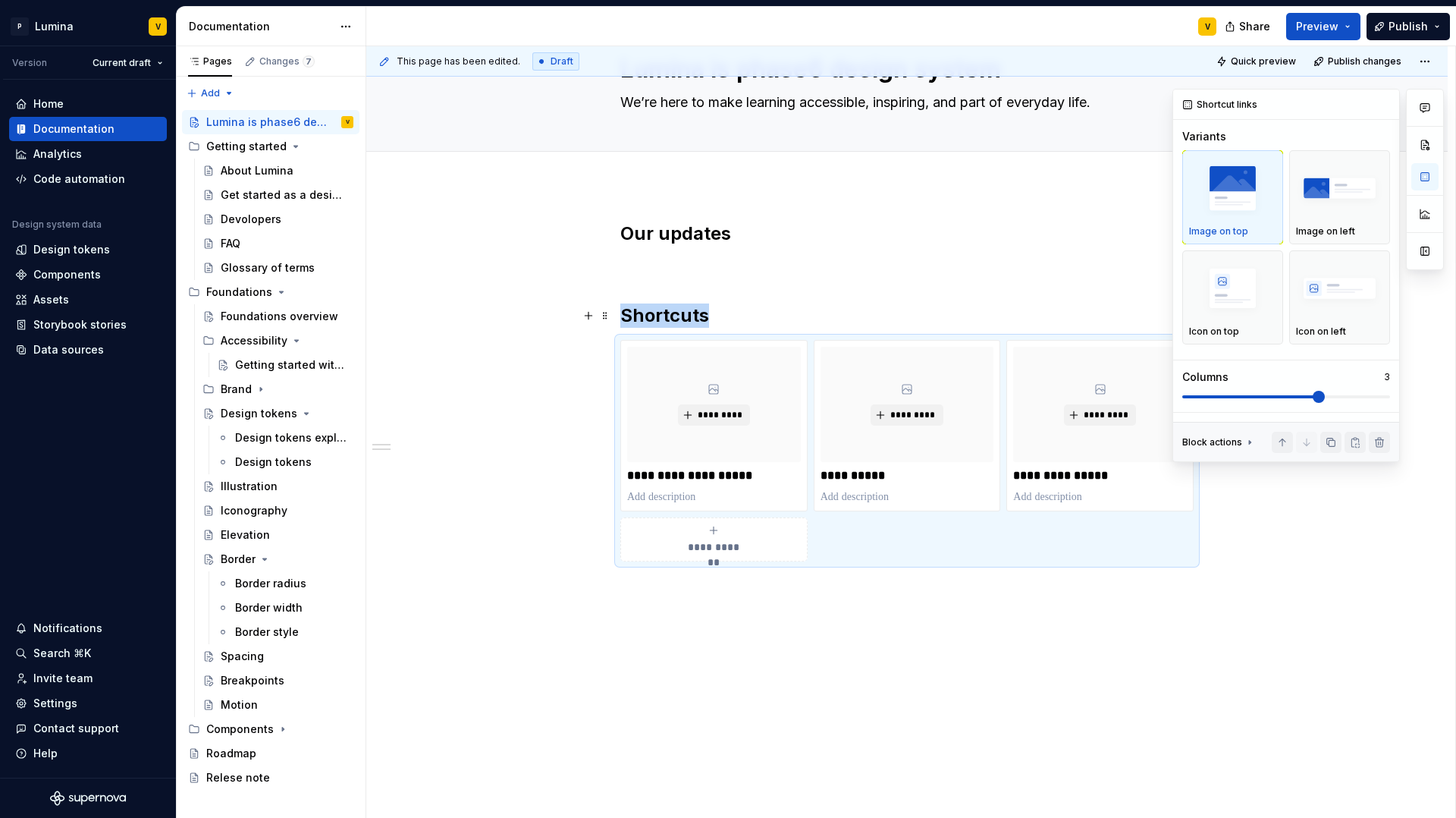
click at [1313, 398] on span at bounding box center [1319, 397] width 12 height 12
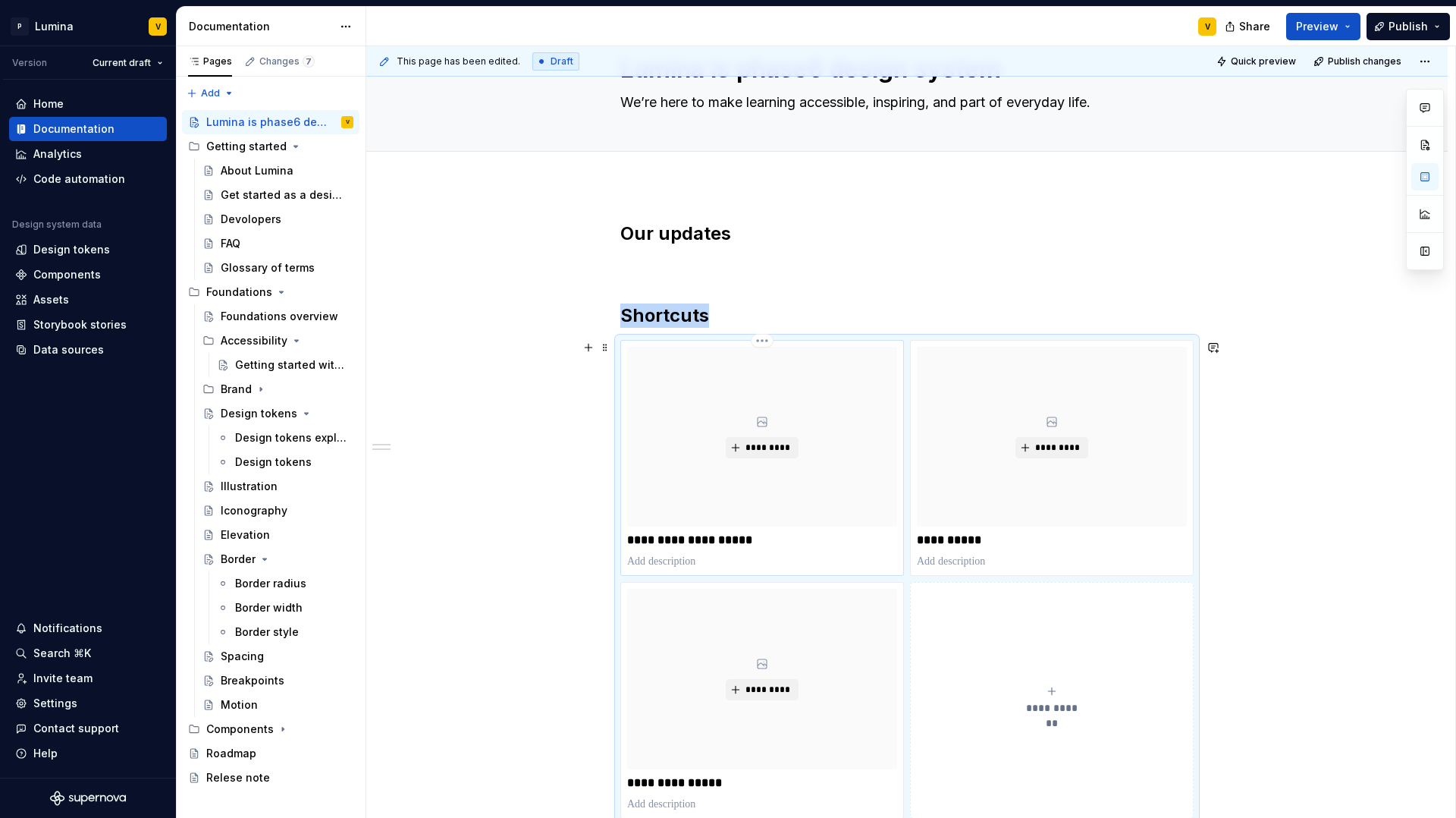
click at [778, 553] on div "**********" at bounding box center [762, 457] width 270 height 222
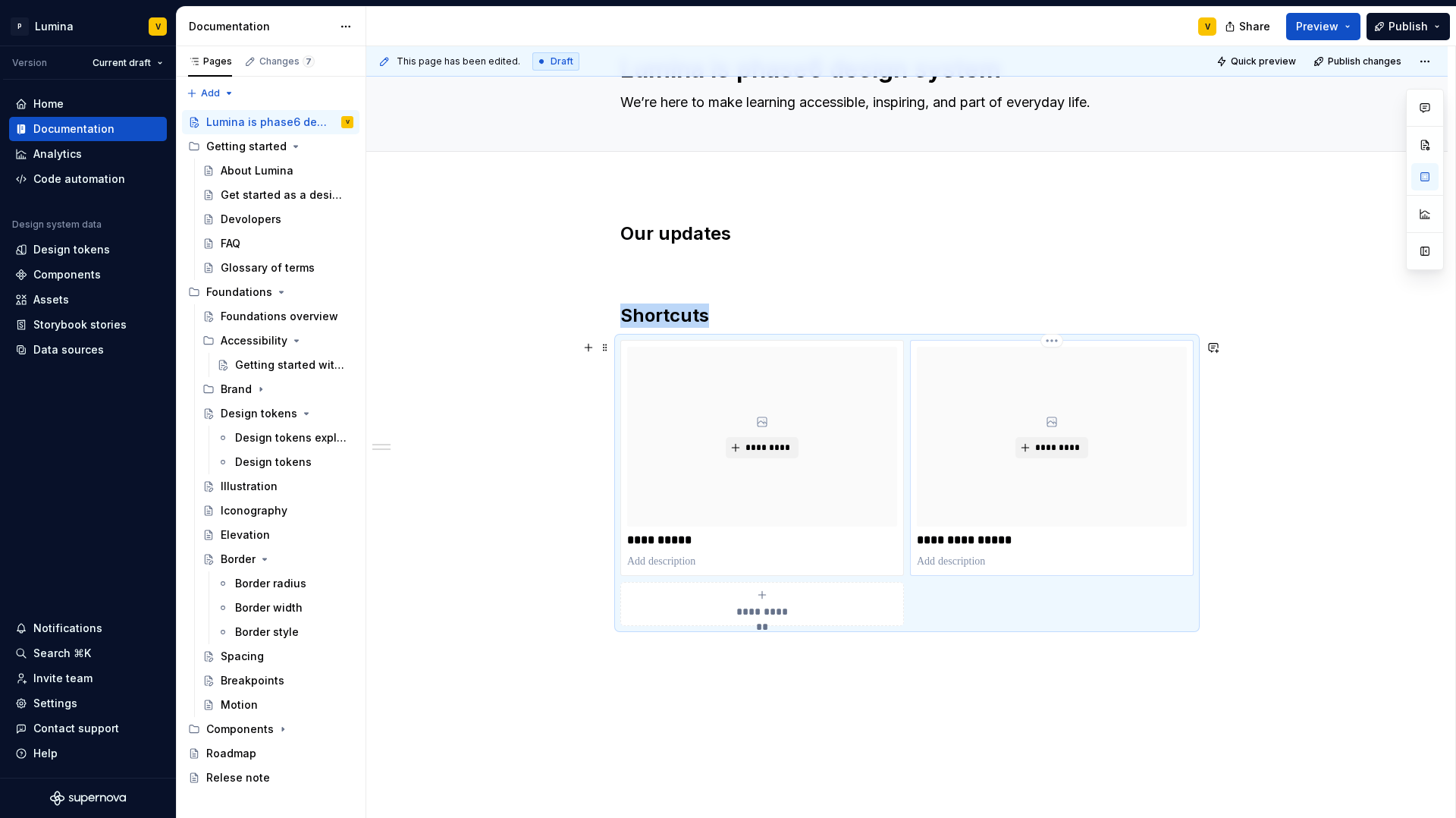
click at [999, 482] on div "*********" at bounding box center [1052, 436] width 270 height 180
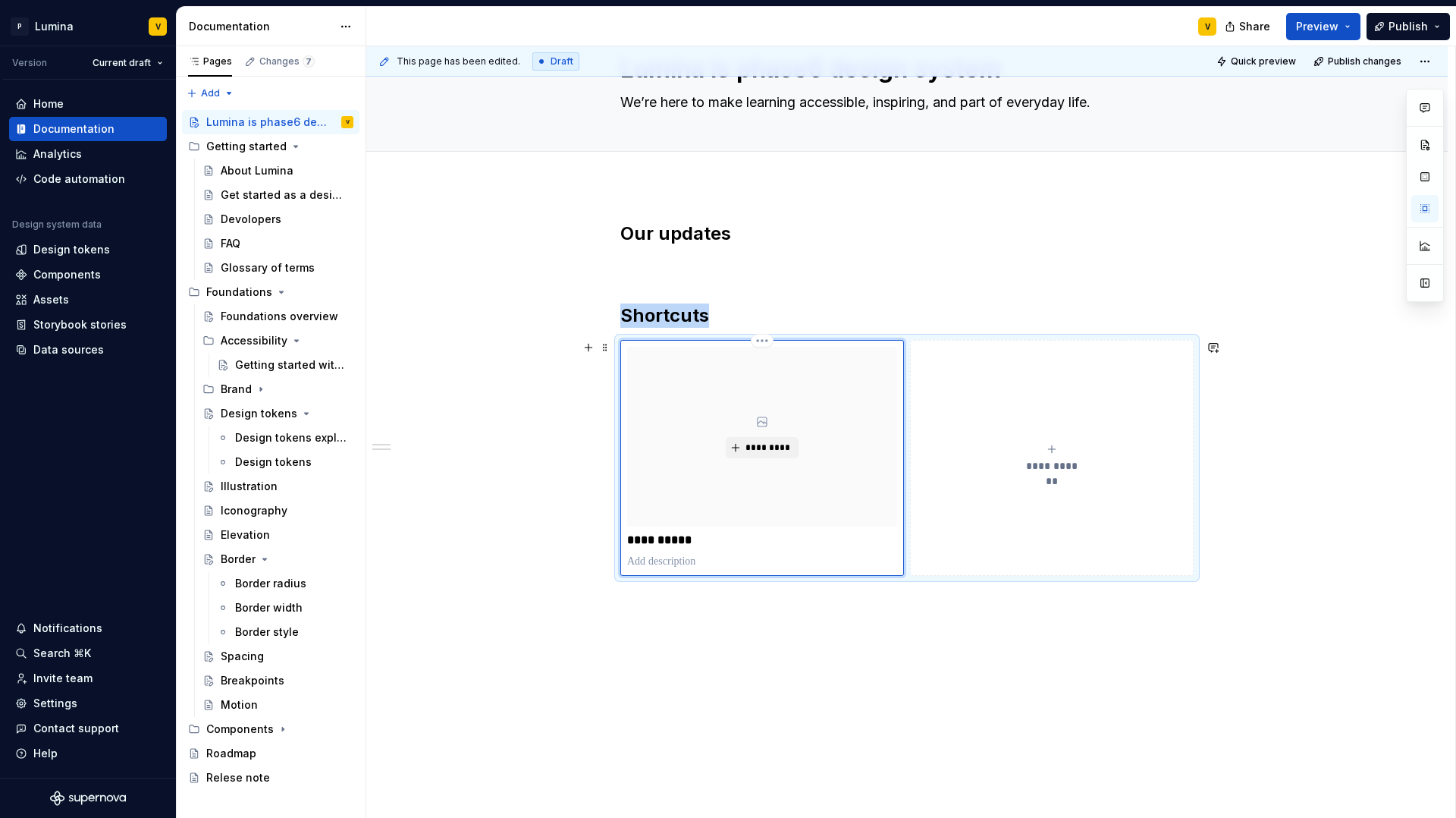
click at [787, 504] on div "*********" at bounding box center [762, 436] width 270 height 180
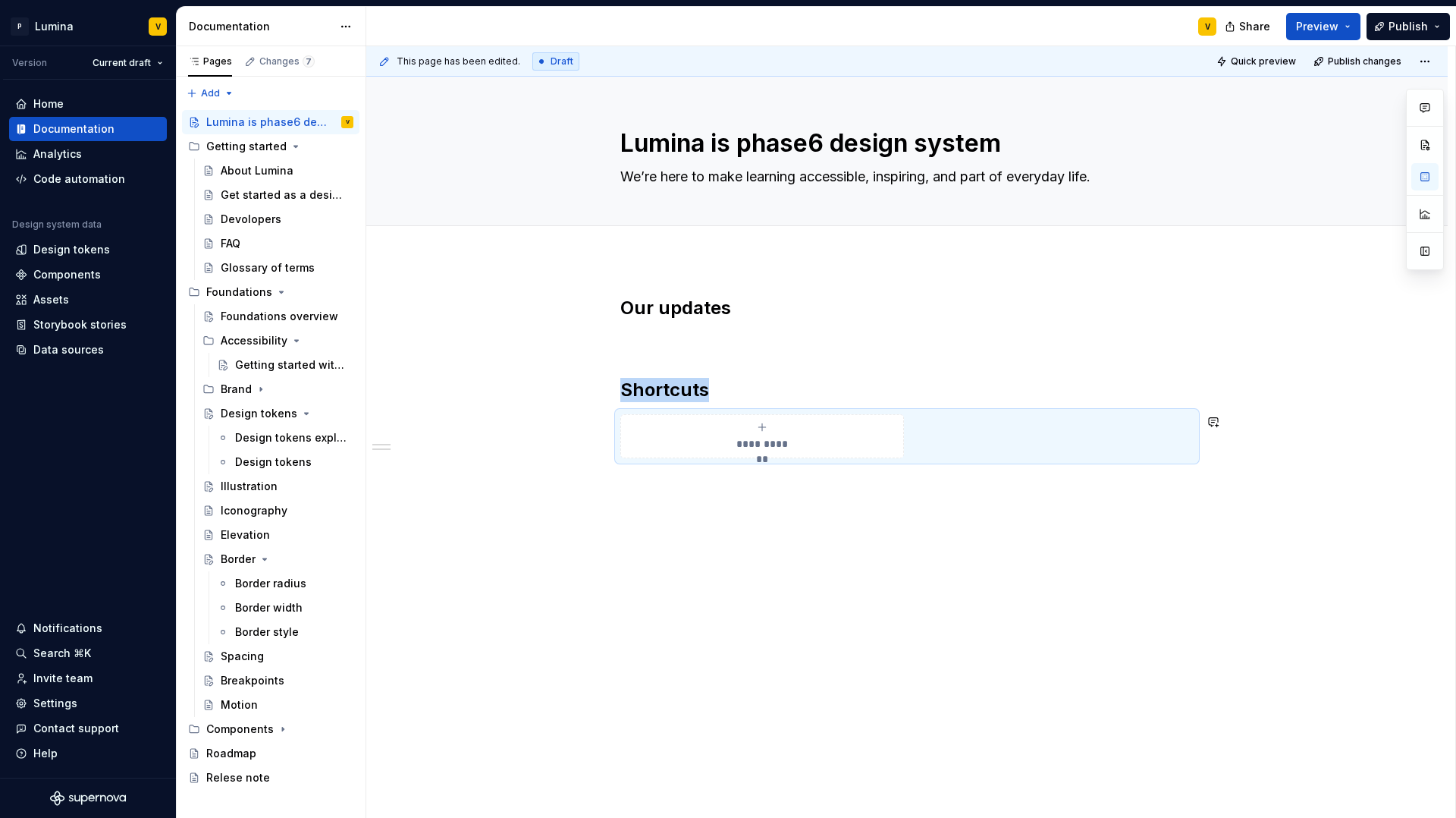
scroll to position [0, 0]
click at [736, 435] on div "**********" at bounding box center [762, 436] width 270 height 30
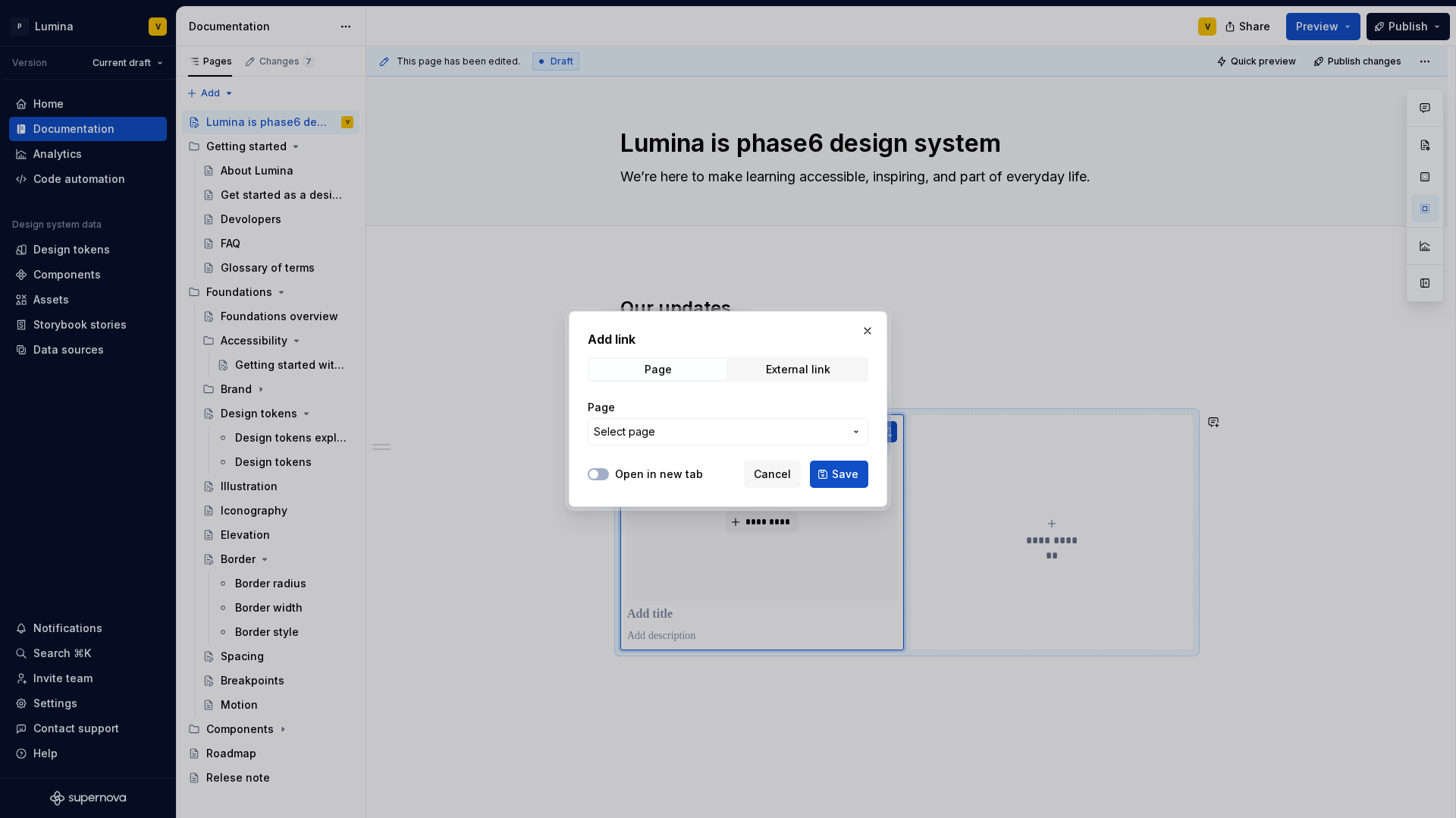
click at [652, 431] on span "Select page" at bounding box center [624, 431] width 62 height 15
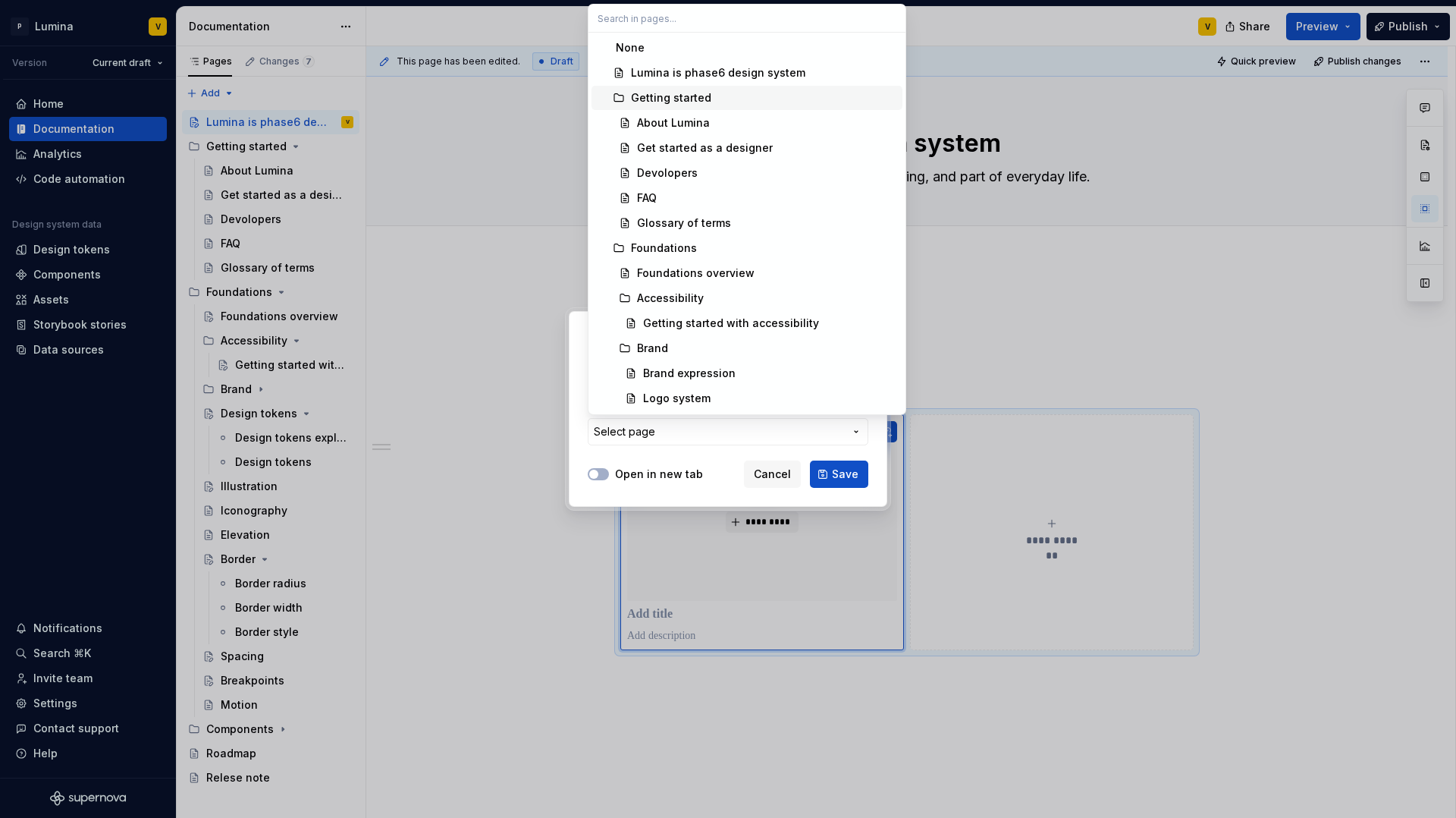
click at [667, 100] on div "Getting started" at bounding box center [671, 98] width 80 height 15
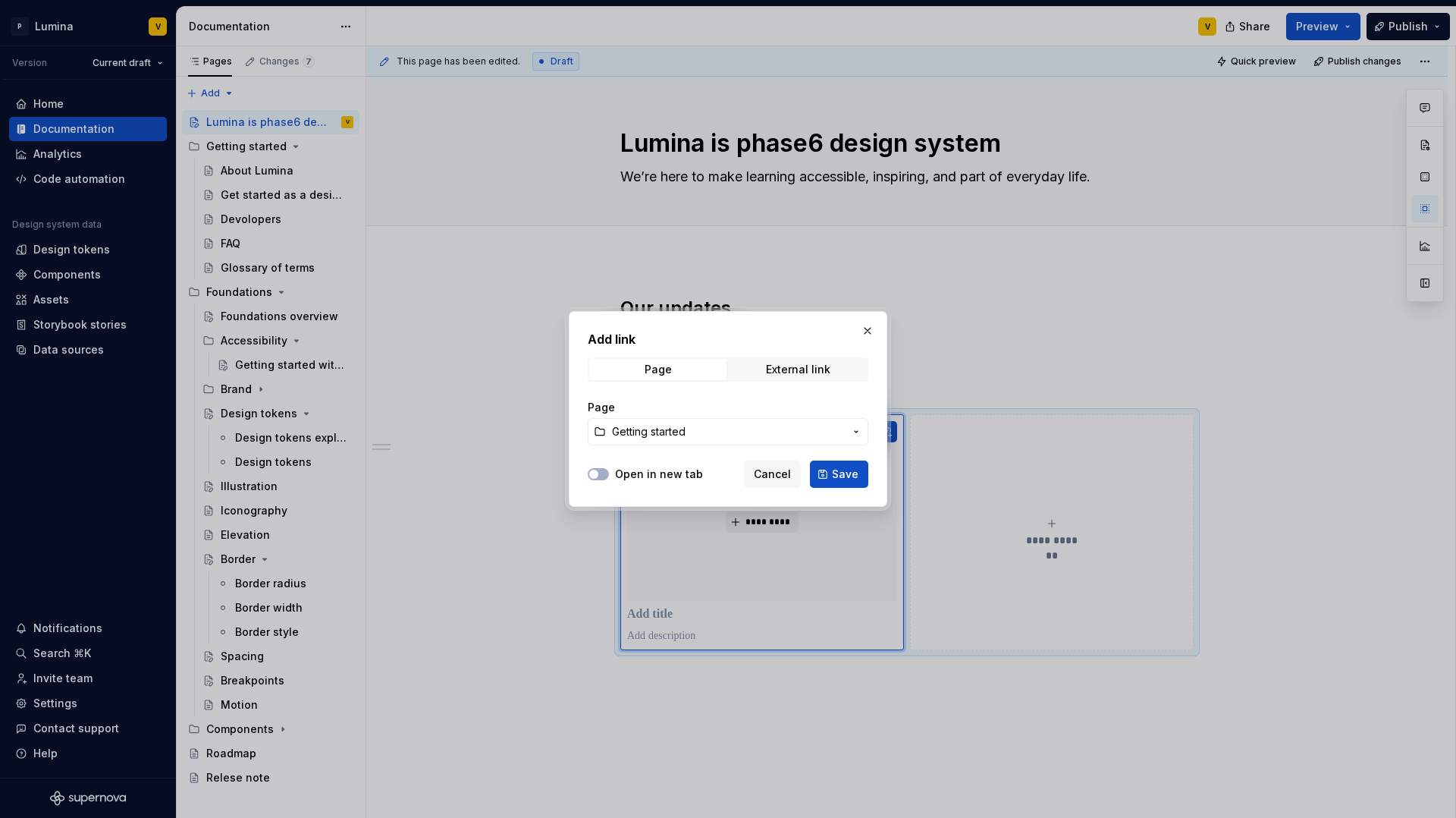
click at [826, 469] on button "Save" at bounding box center [839, 474] width 59 height 27
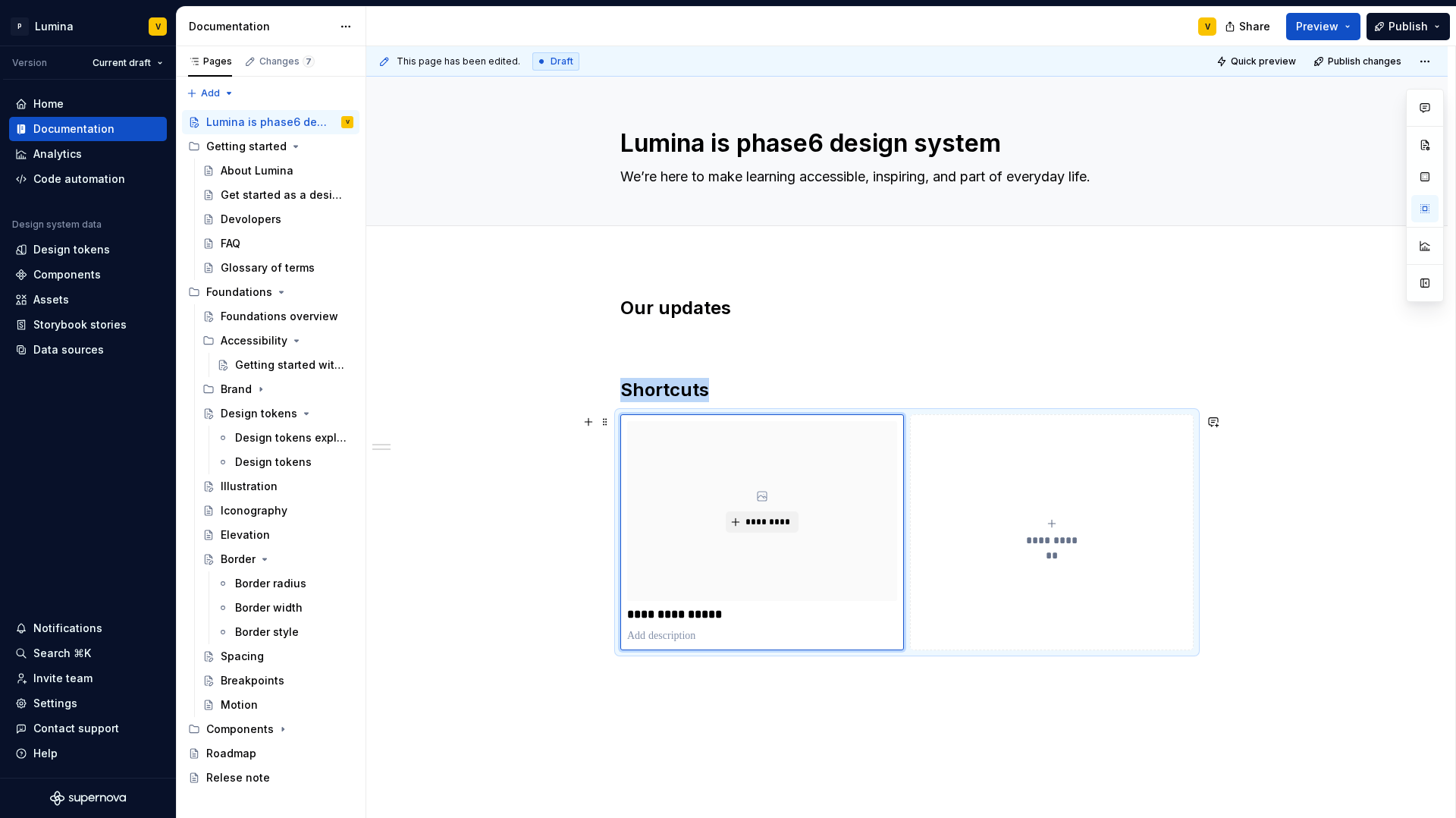
click at [989, 497] on button "**********" at bounding box center [1052, 532] width 284 height 236
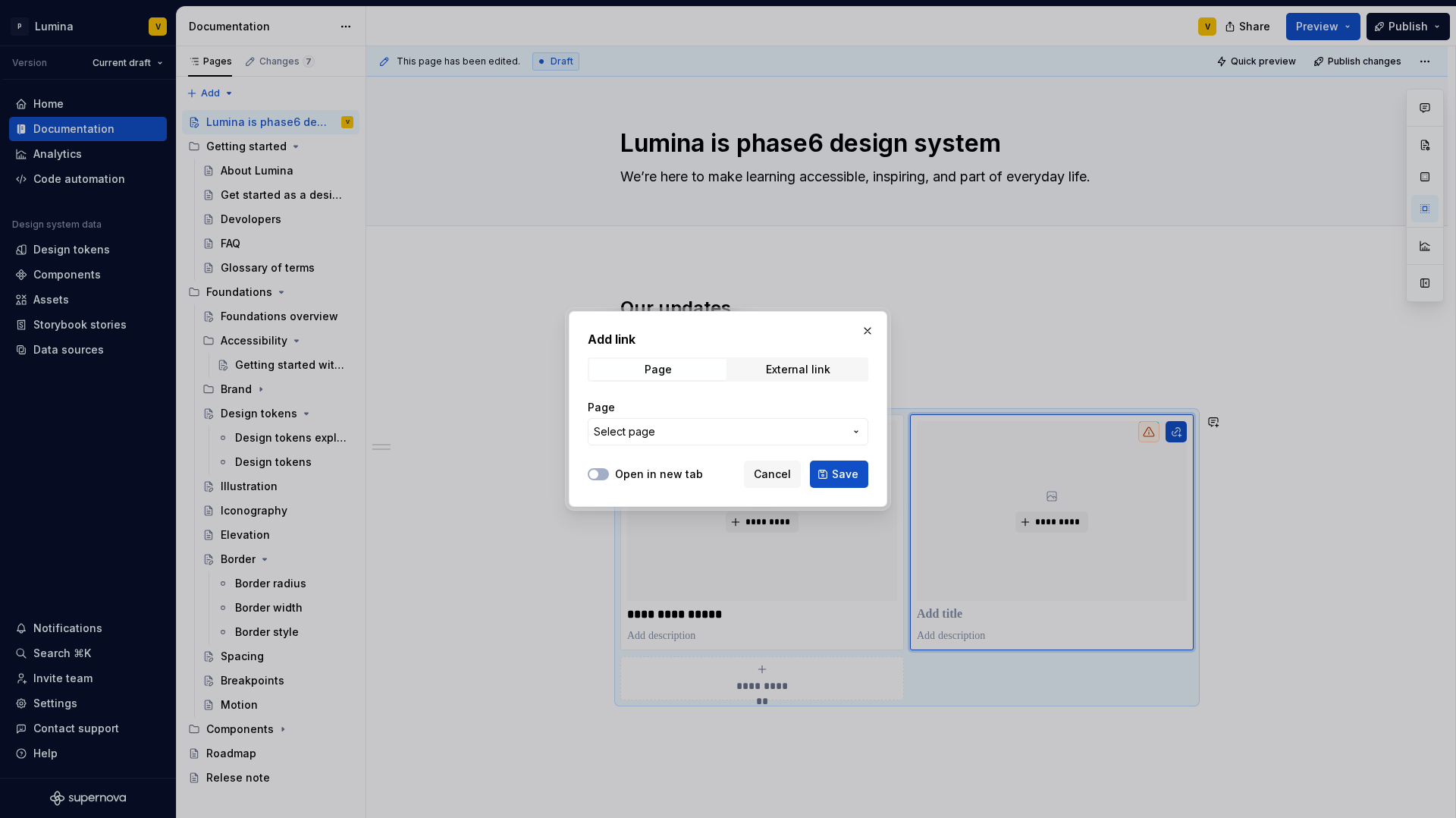
click at [636, 434] on span "Select page" at bounding box center [624, 431] width 62 height 15
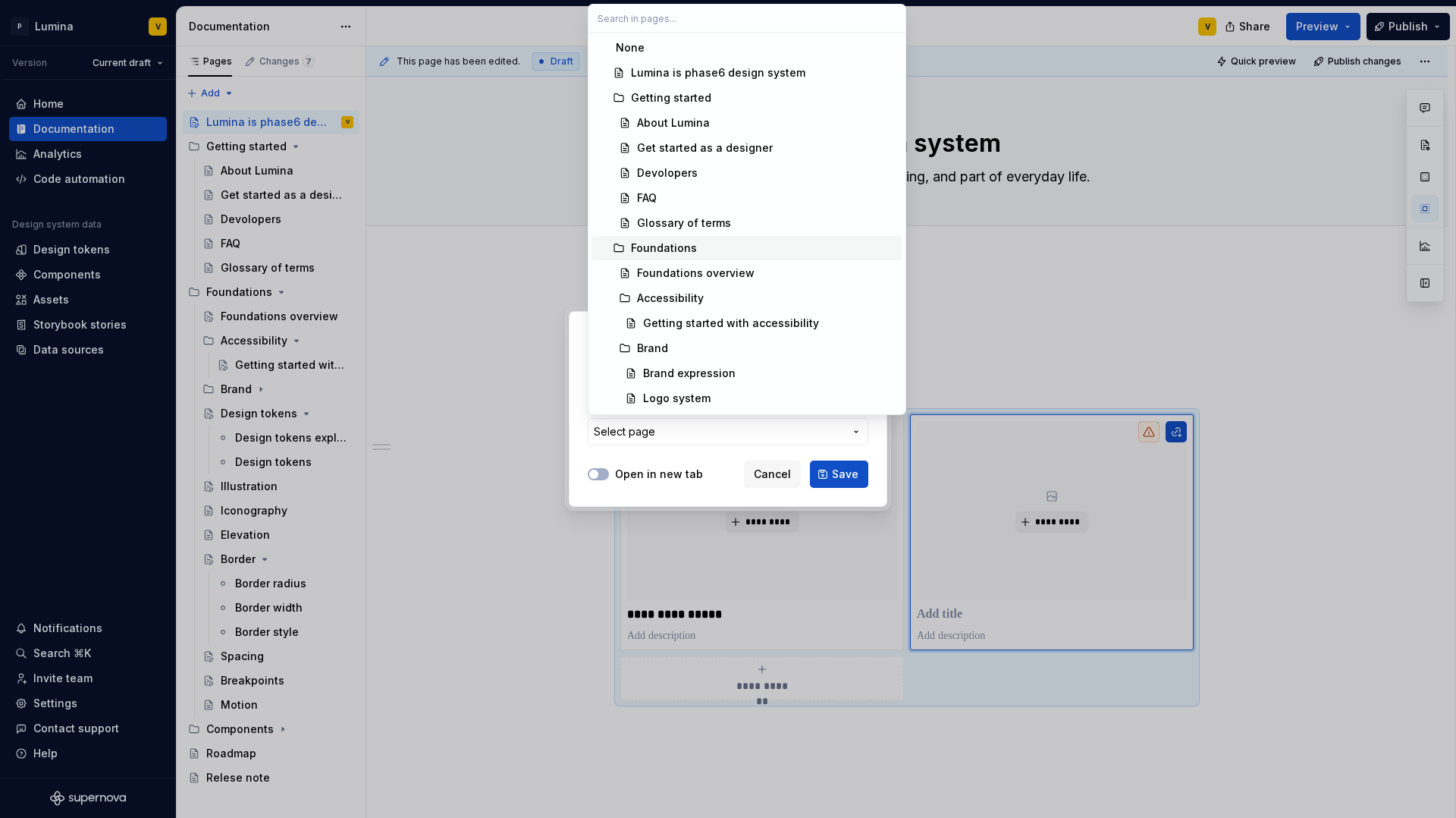
click at [640, 250] on div "Foundations" at bounding box center [664, 247] width 66 height 15
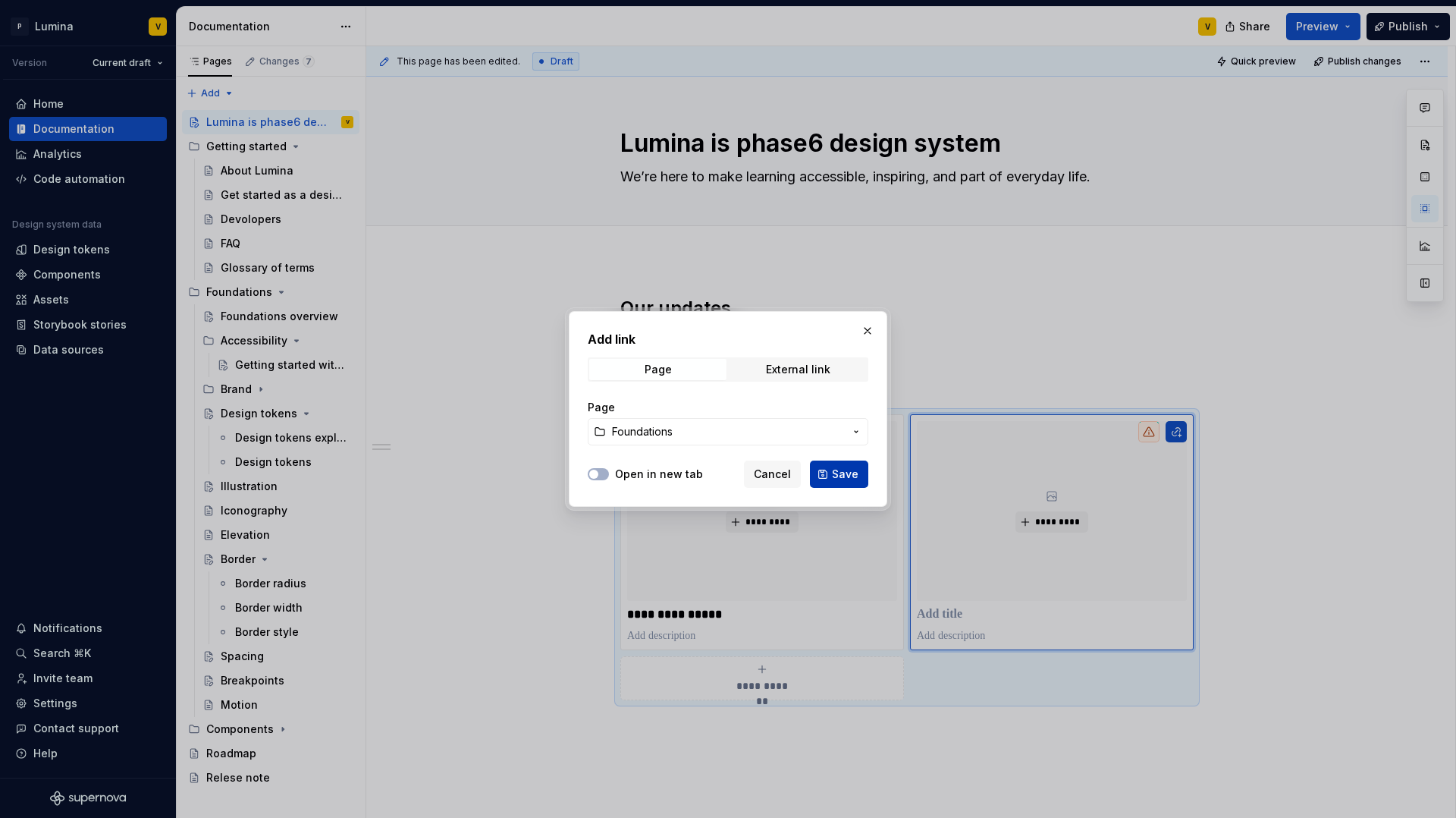
click at [842, 471] on span "Save" at bounding box center [845, 474] width 27 height 15
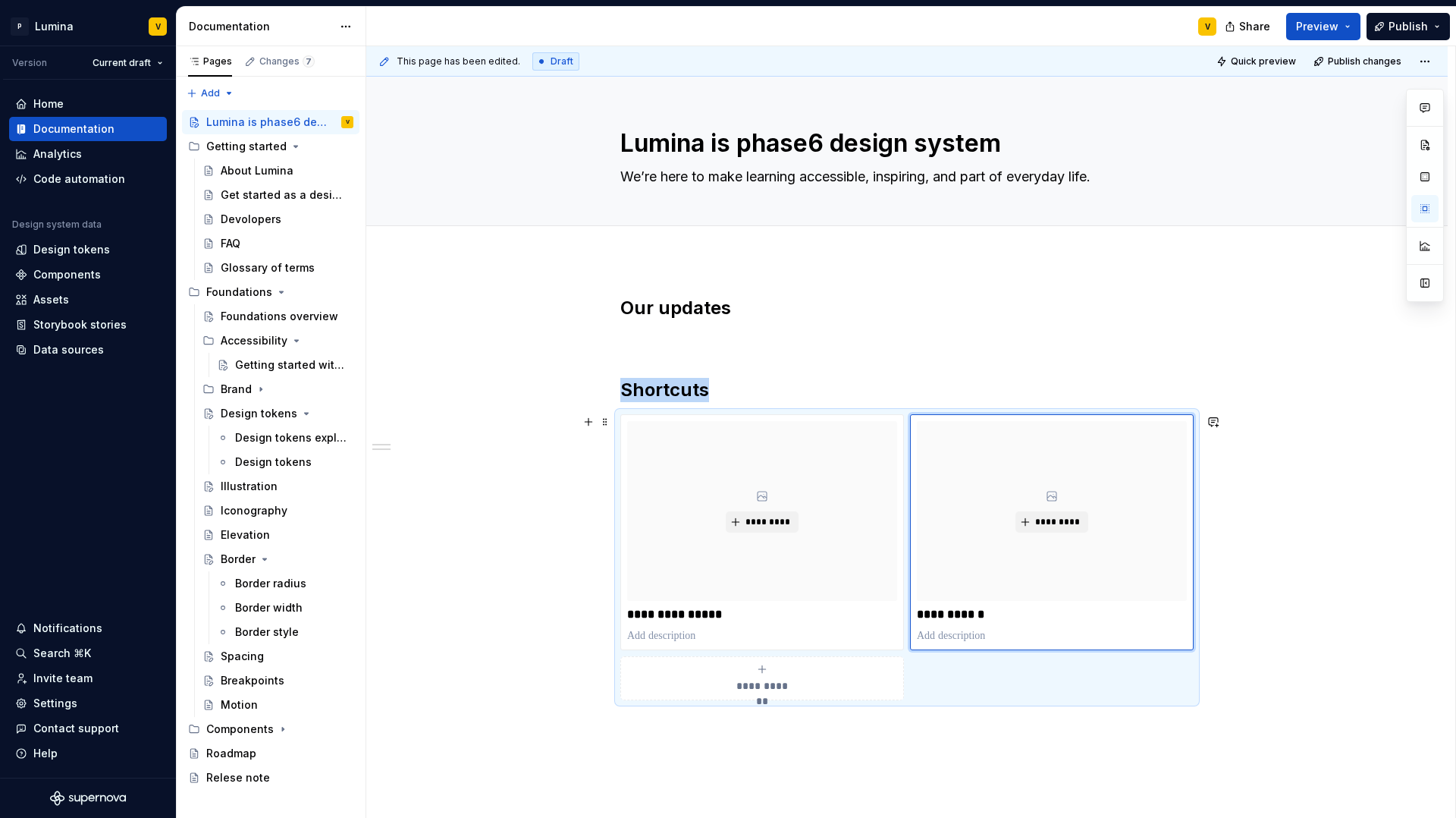
click at [787, 670] on div "**********" at bounding box center [762, 678] width 270 height 30
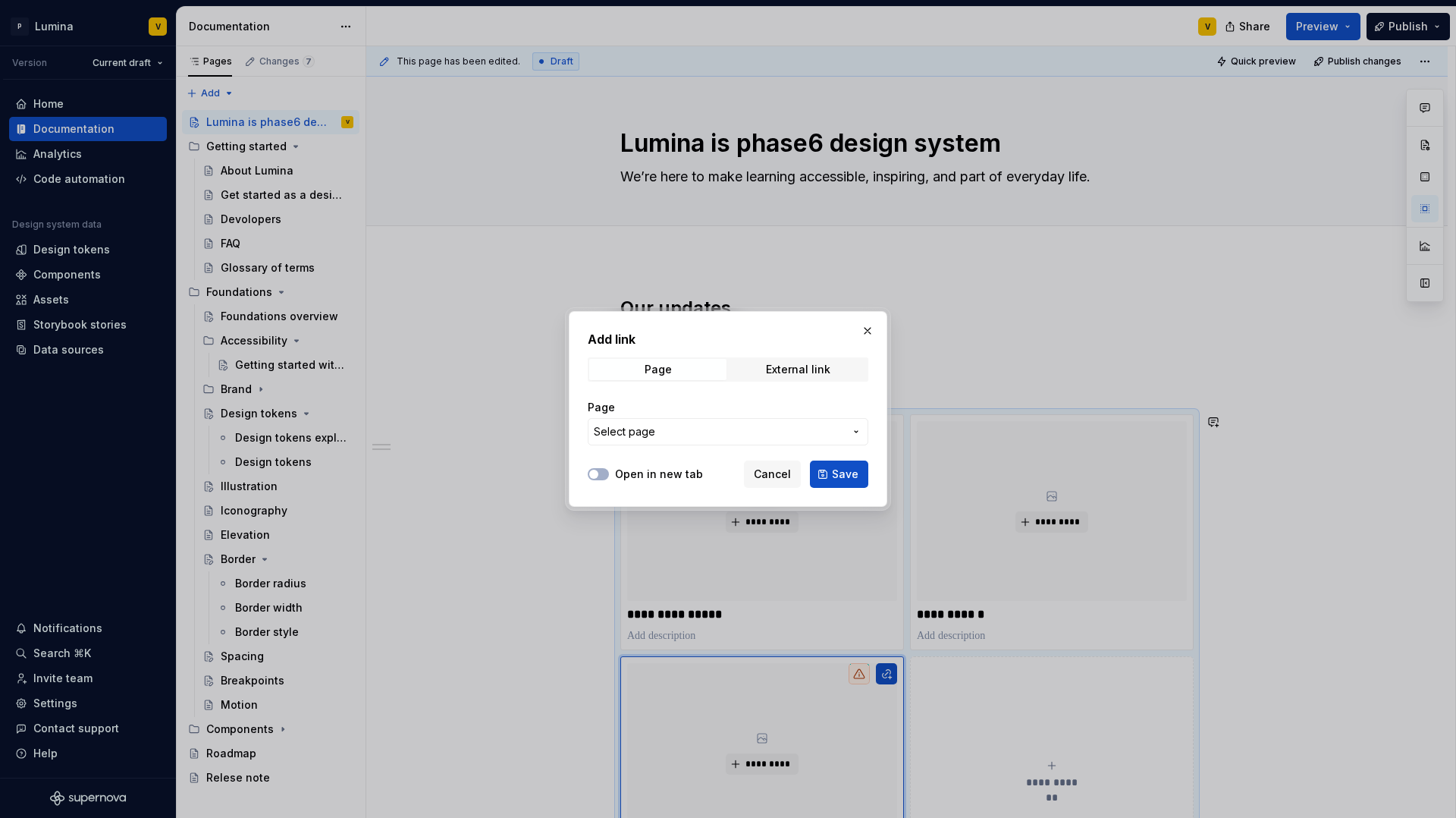
click at [672, 434] on span "Select page" at bounding box center [719, 431] width 250 height 15
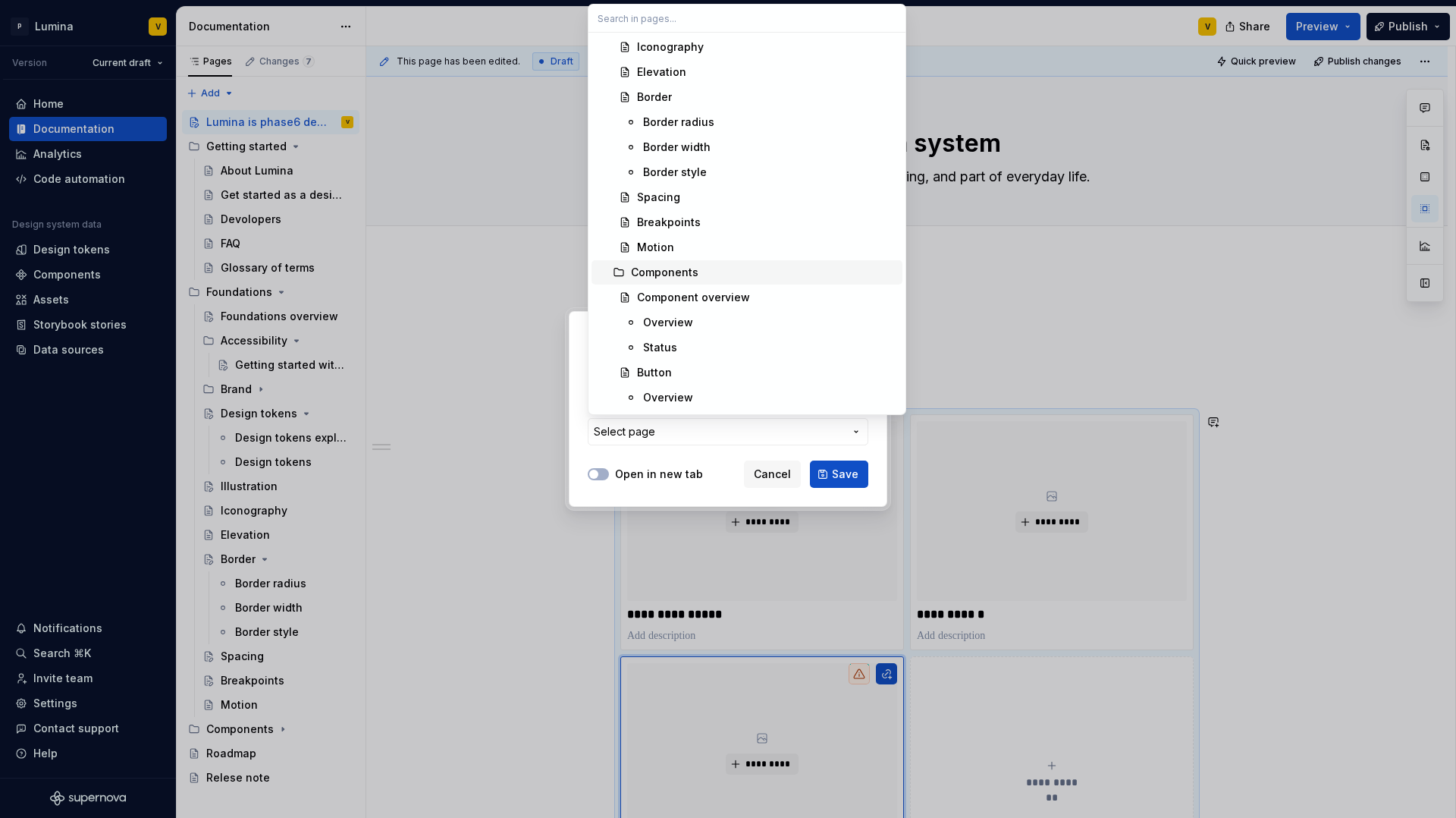
scroll to position [702, 0]
click at [653, 271] on div "Components" at bounding box center [665, 271] width 68 height 15
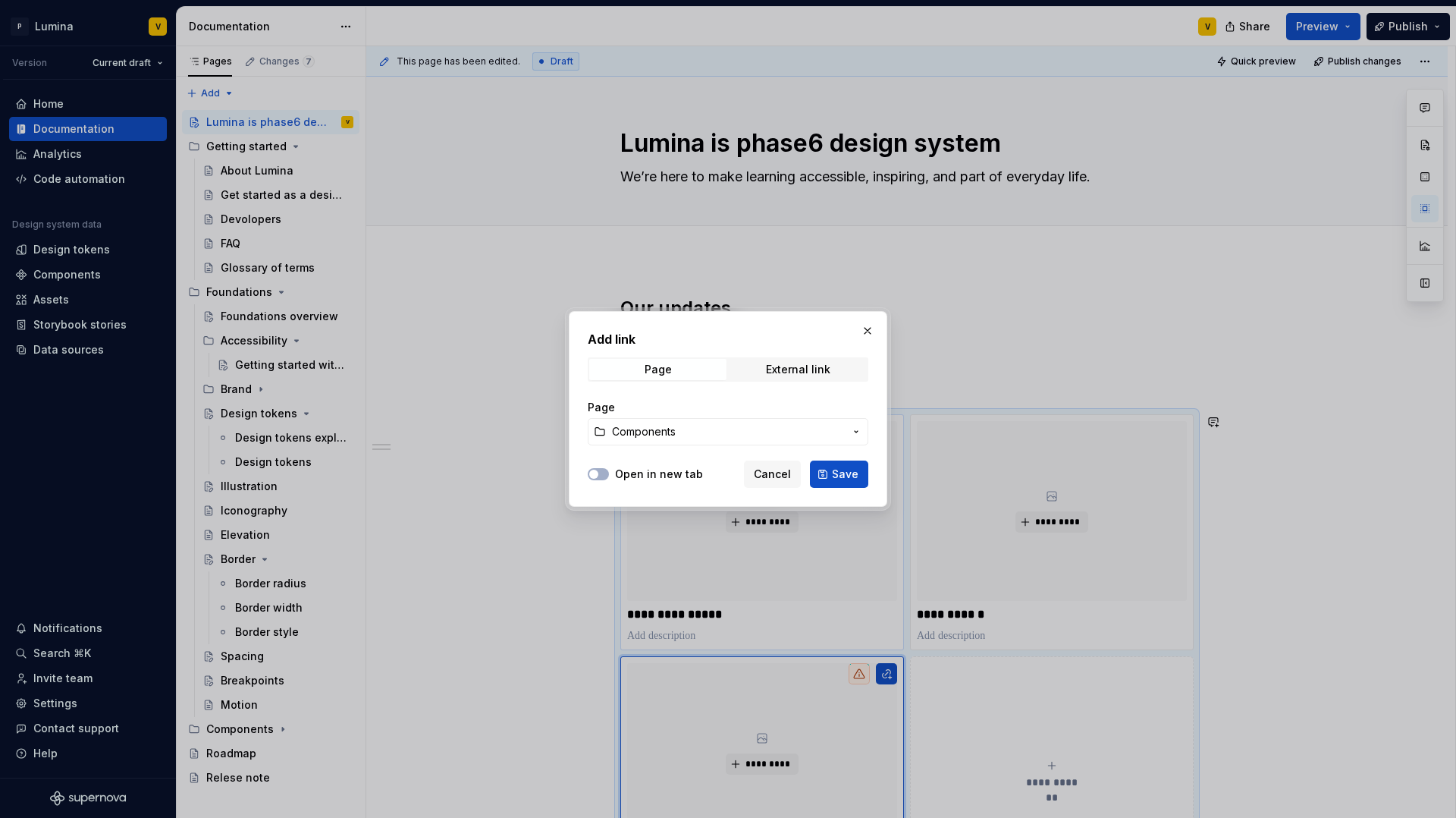
click at [822, 468] on button "Save" at bounding box center [839, 474] width 59 height 27
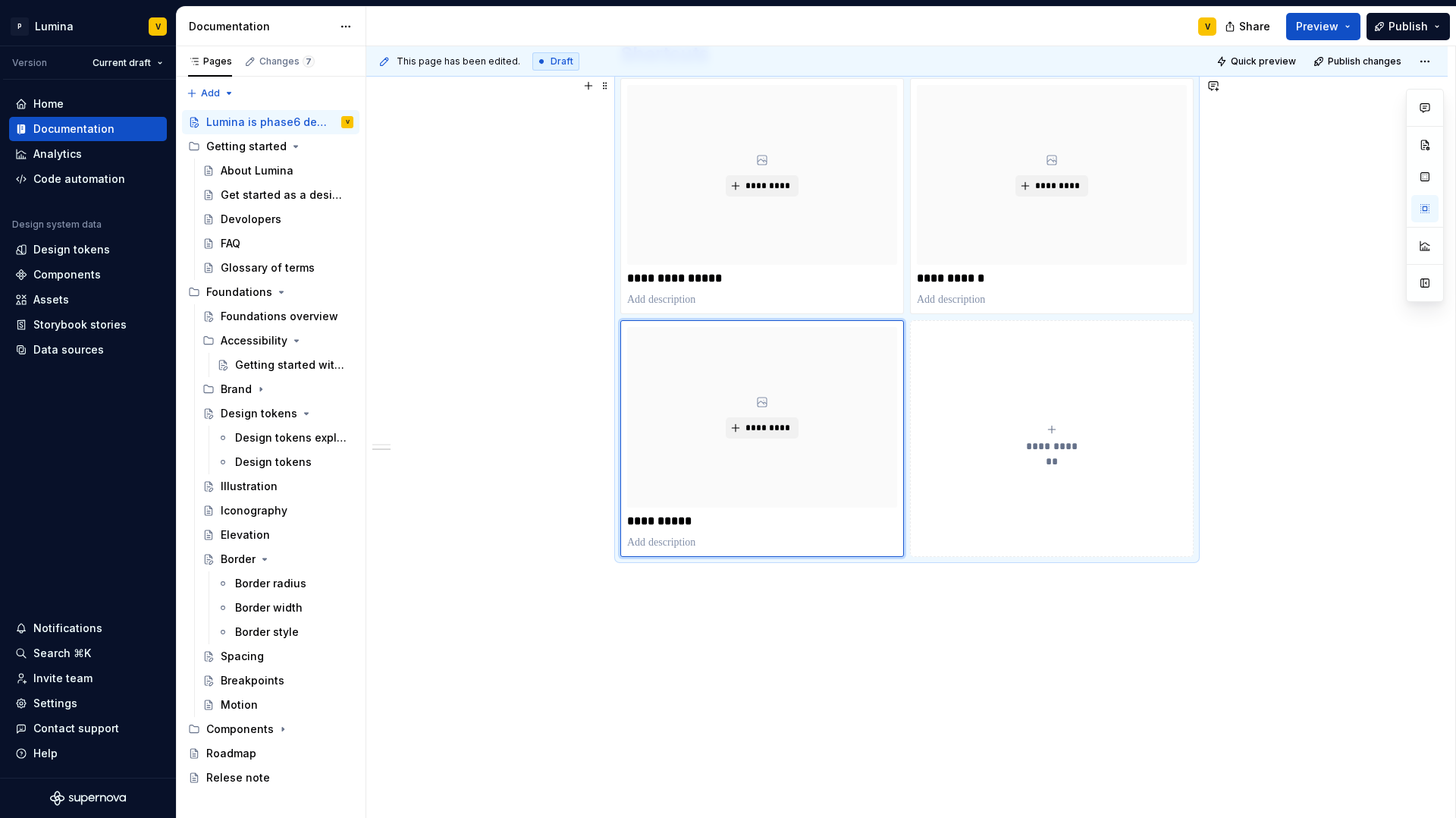
scroll to position [338, 0]
click at [989, 481] on button "**********" at bounding box center [1052, 436] width 284 height 236
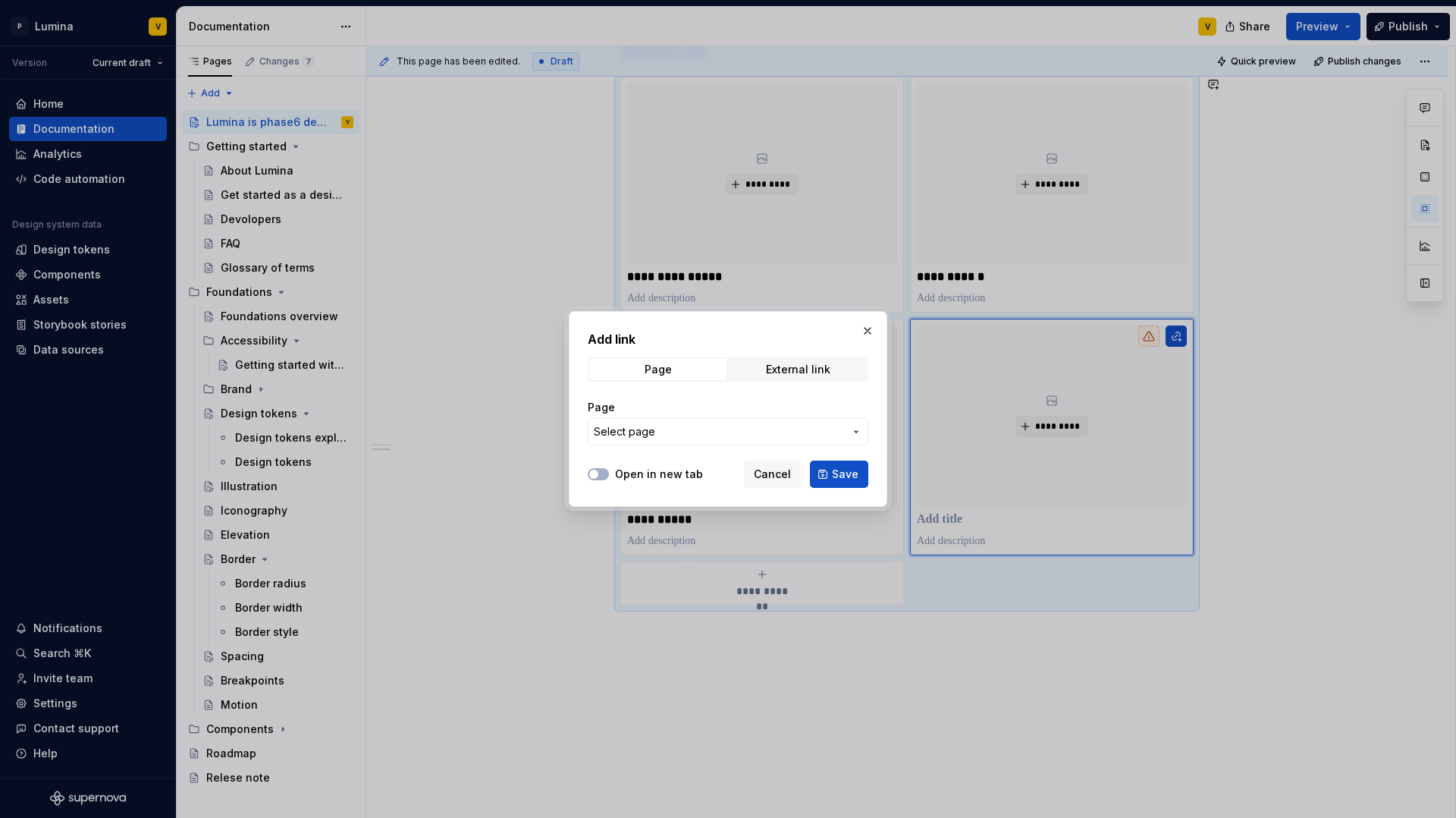
click at [689, 434] on span "Select page" at bounding box center [719, 431] width 250 height 15
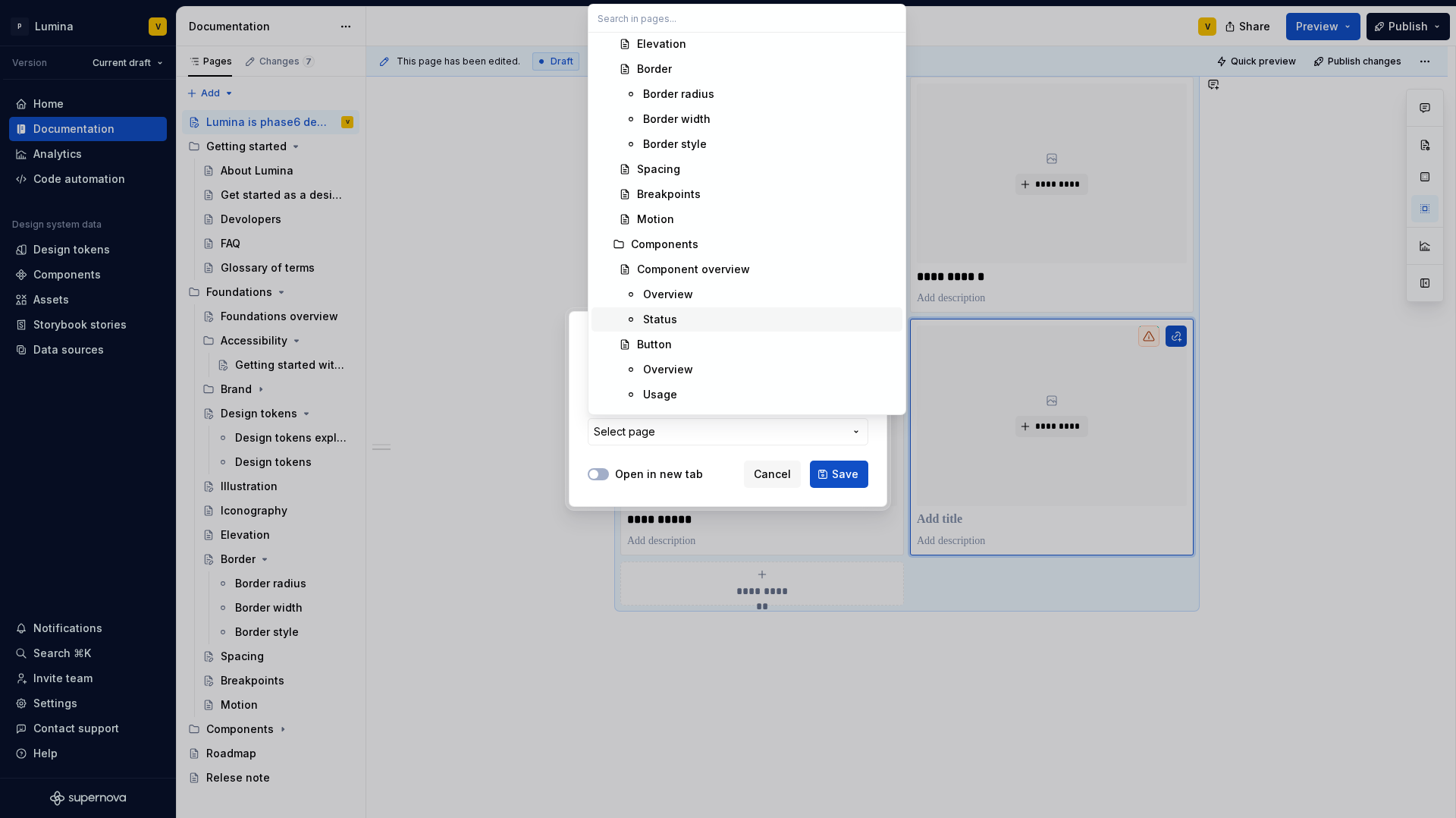
scroll to position [826, 0]
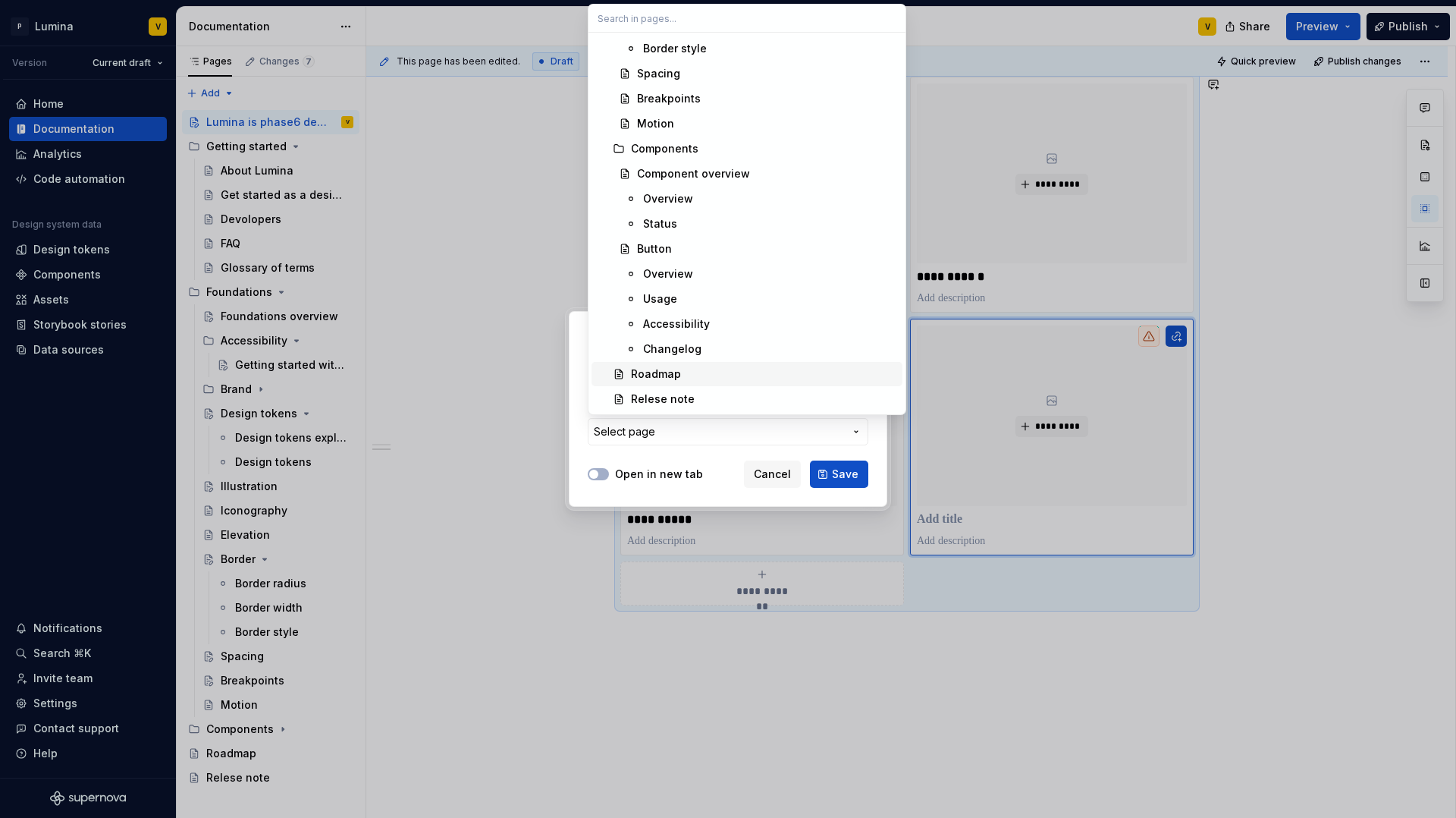
click at [649, 375] on div "Roadmap" at bounding box center [656, 373] width 50 height 15
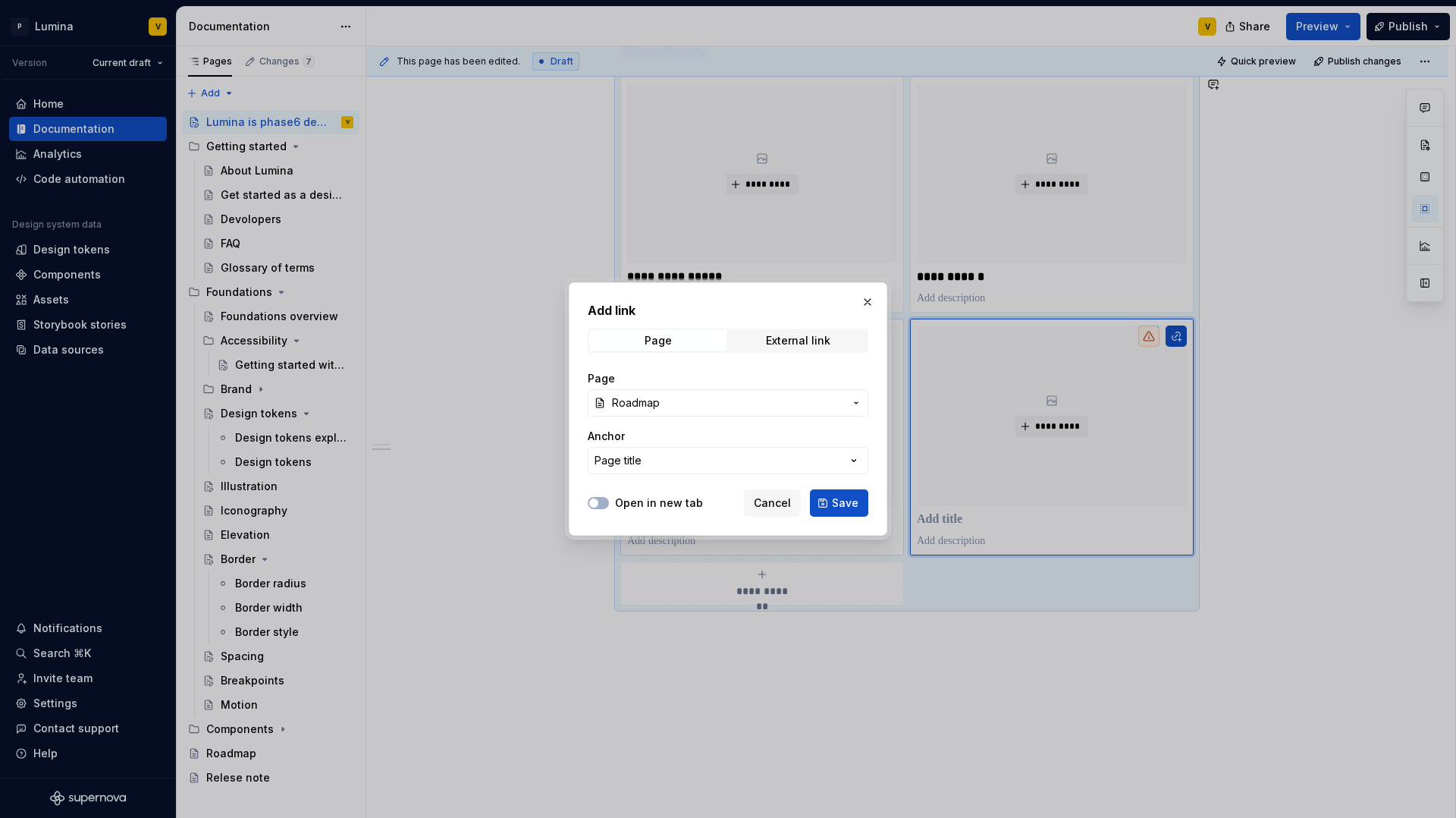
click at [826, 496] on button "Save" at bounding box center [839, 503] width 59 height 27
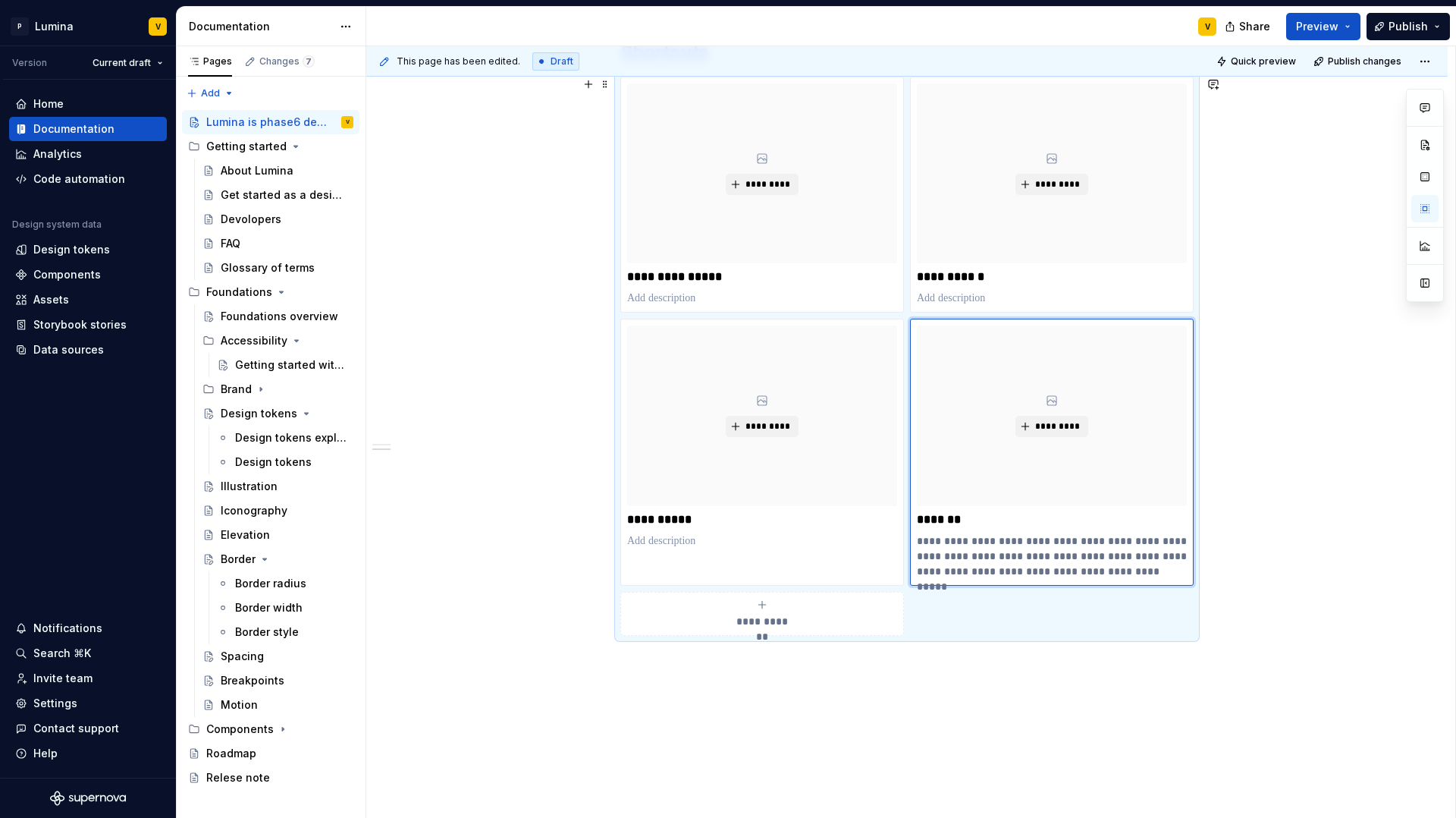
click at [779, 618] on span "**********" at bounding box center [762, 621] width 66 height 15
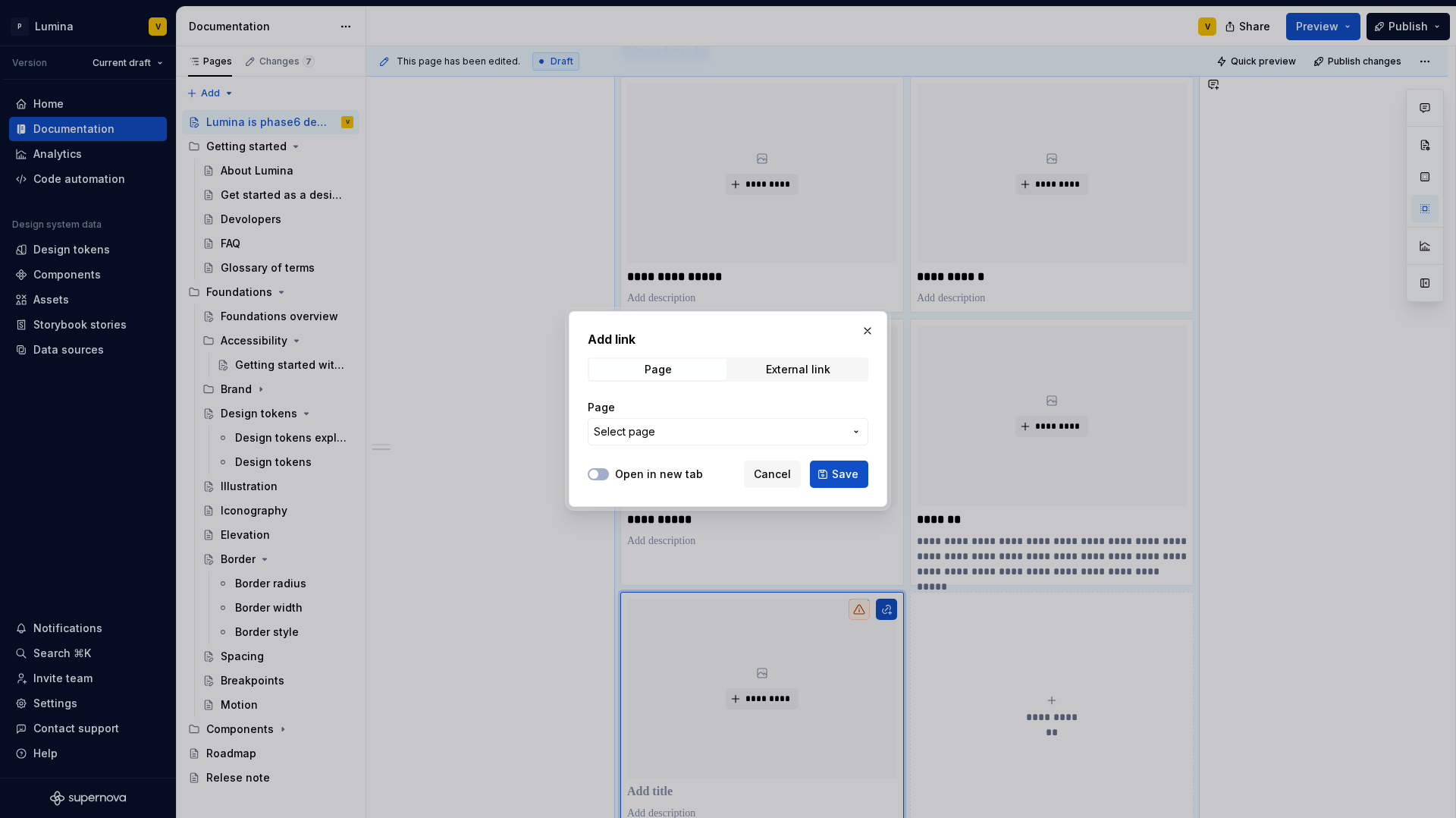
click at [666, 429] on span "Select page" at bounding box center [719, 431] width 250 height 15
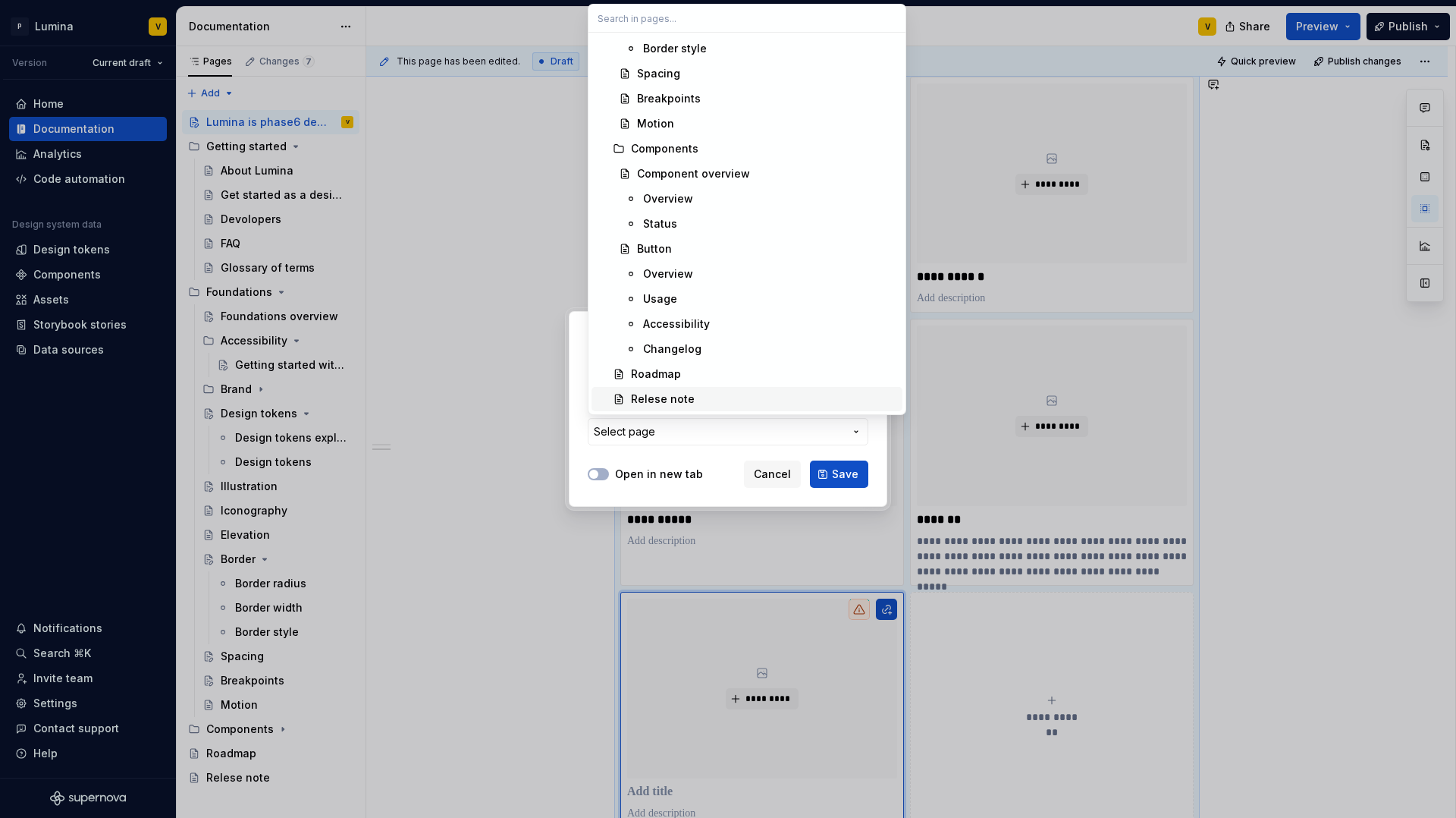
click at [673, 396] on div "Relese note" at bounding box center [663, 399] width 64 height 15
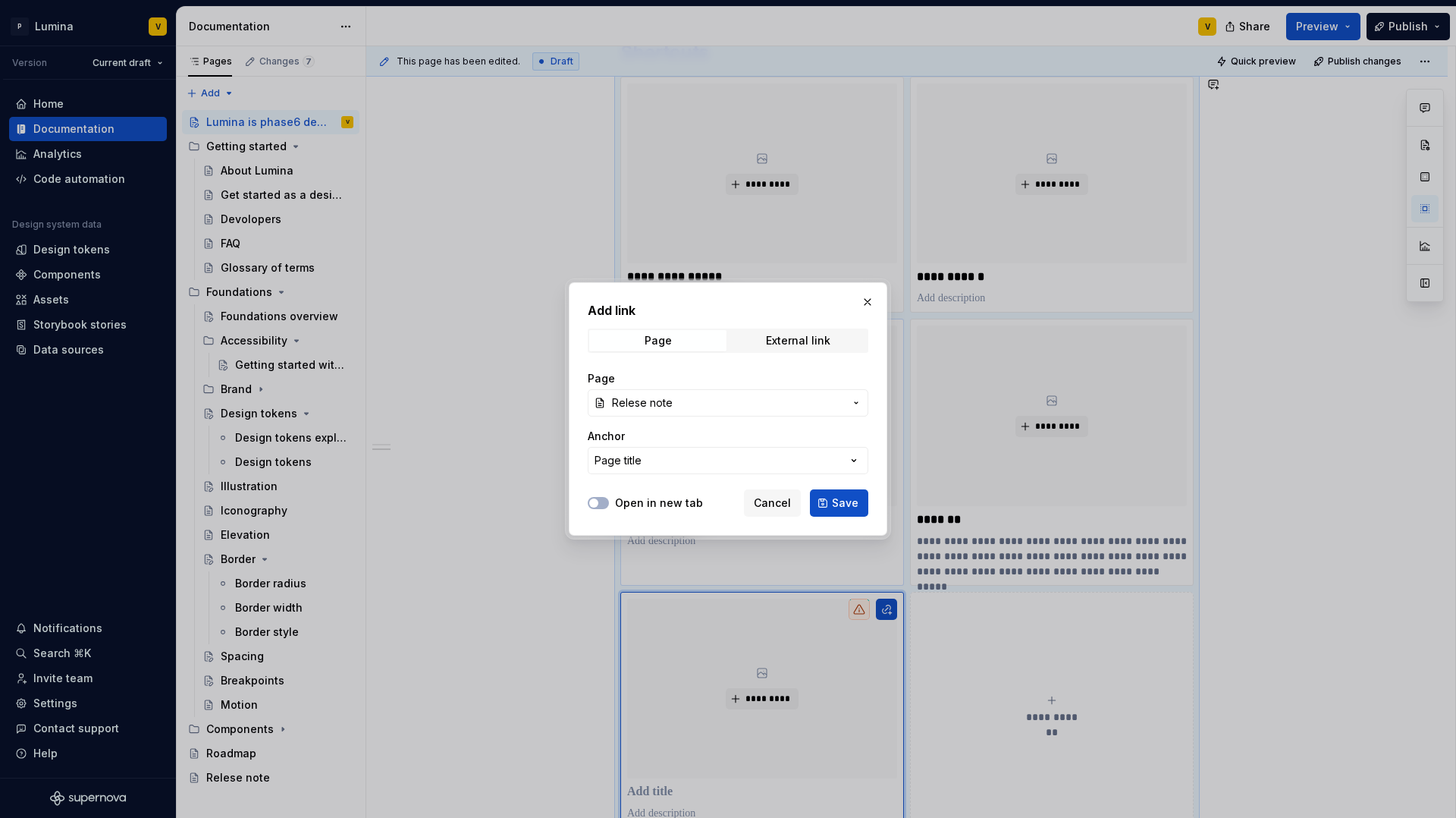
click at [839, 500] on span "Save" at bounding box center [845, 503] width 27 height 15
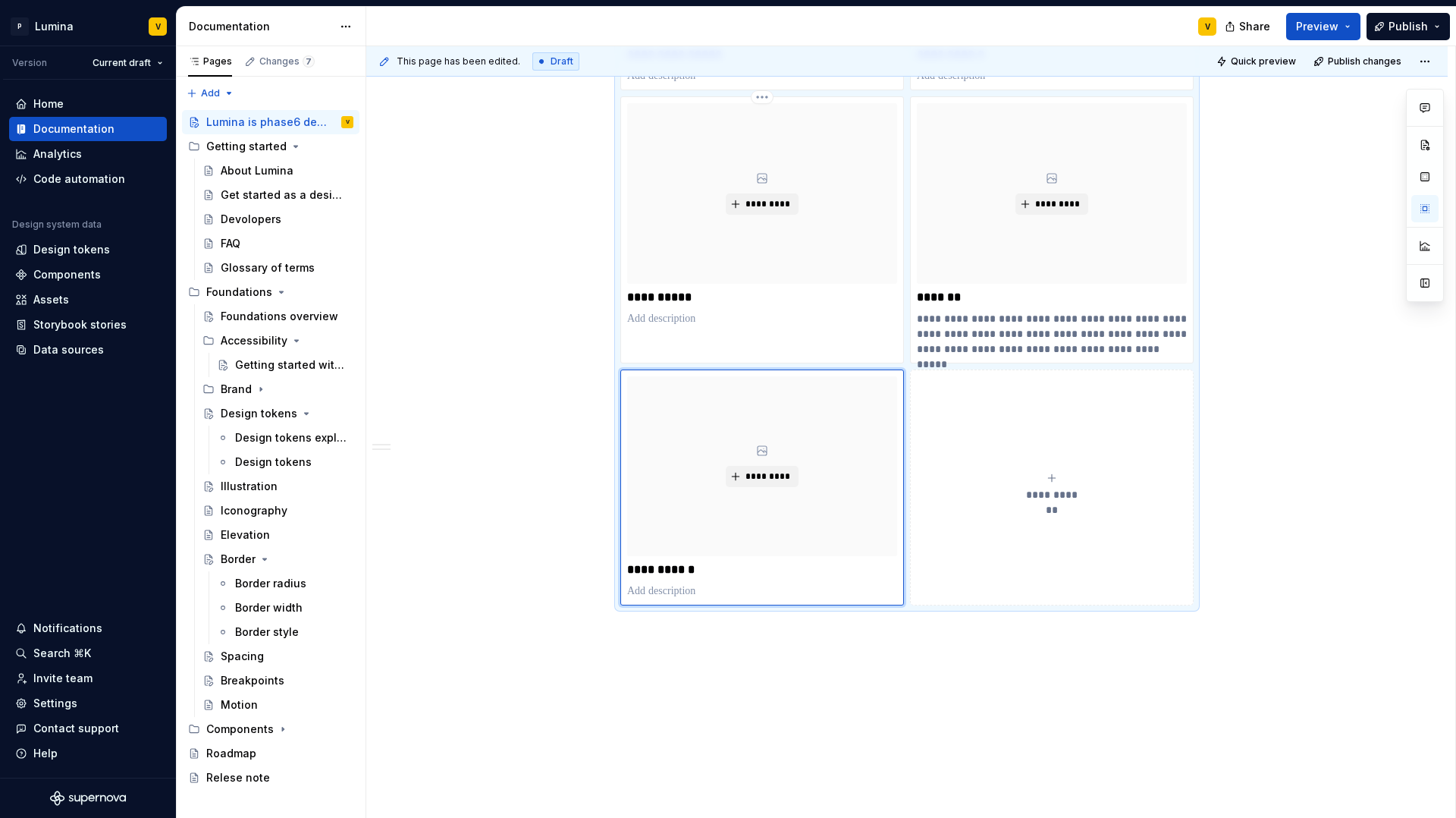
scroll to position [610, 0]
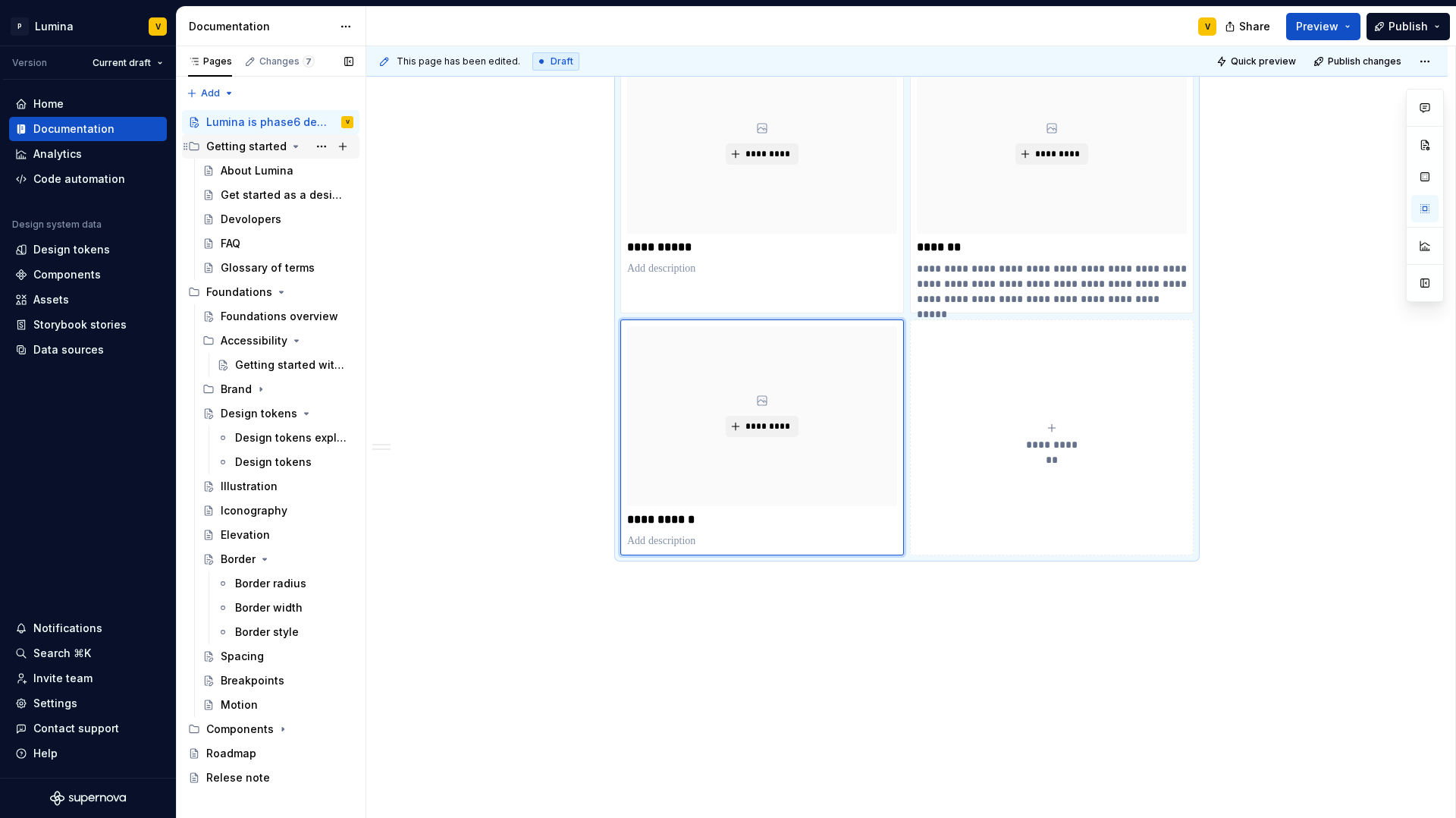
click at [189, 148] on icon "Page tree" at bounding box center [186, 147] width 12 height 12
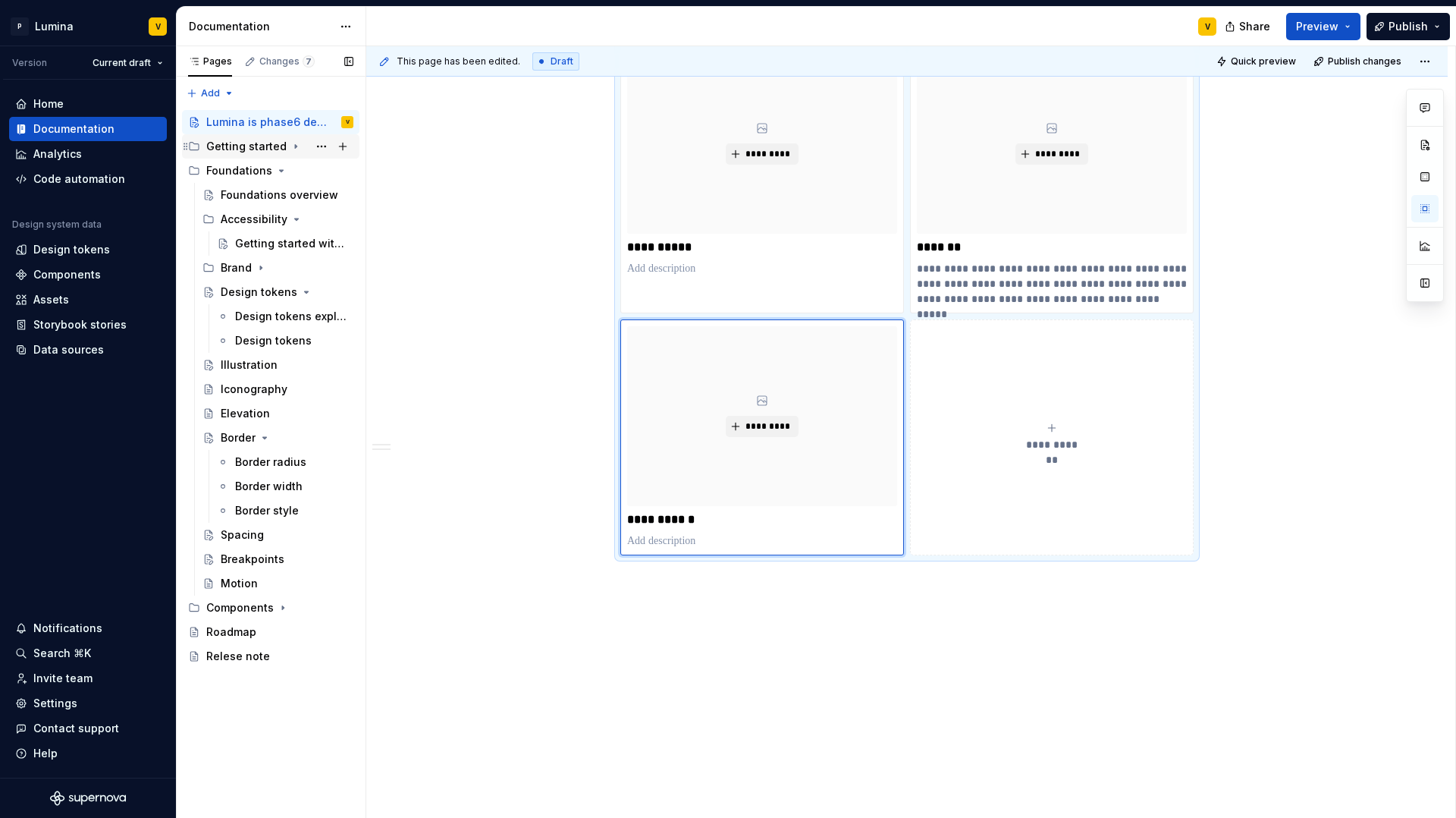
click at [191, 150] on icon "Page tree" at bounding box center [186, 147] width 12 height 12
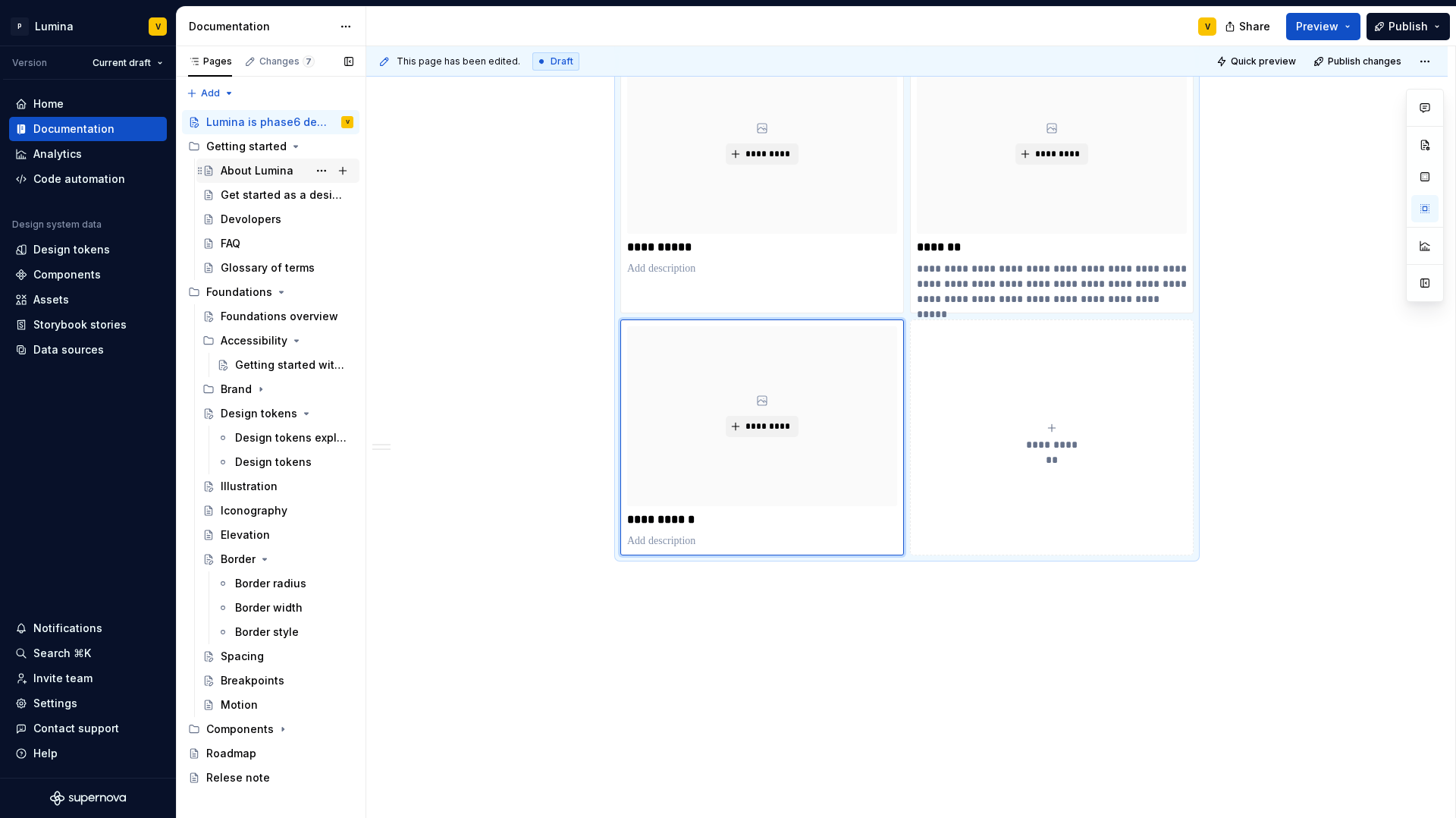
click at [235, 169] on div "About Lumina" at bounding box center [257, 170] width 73 height 15
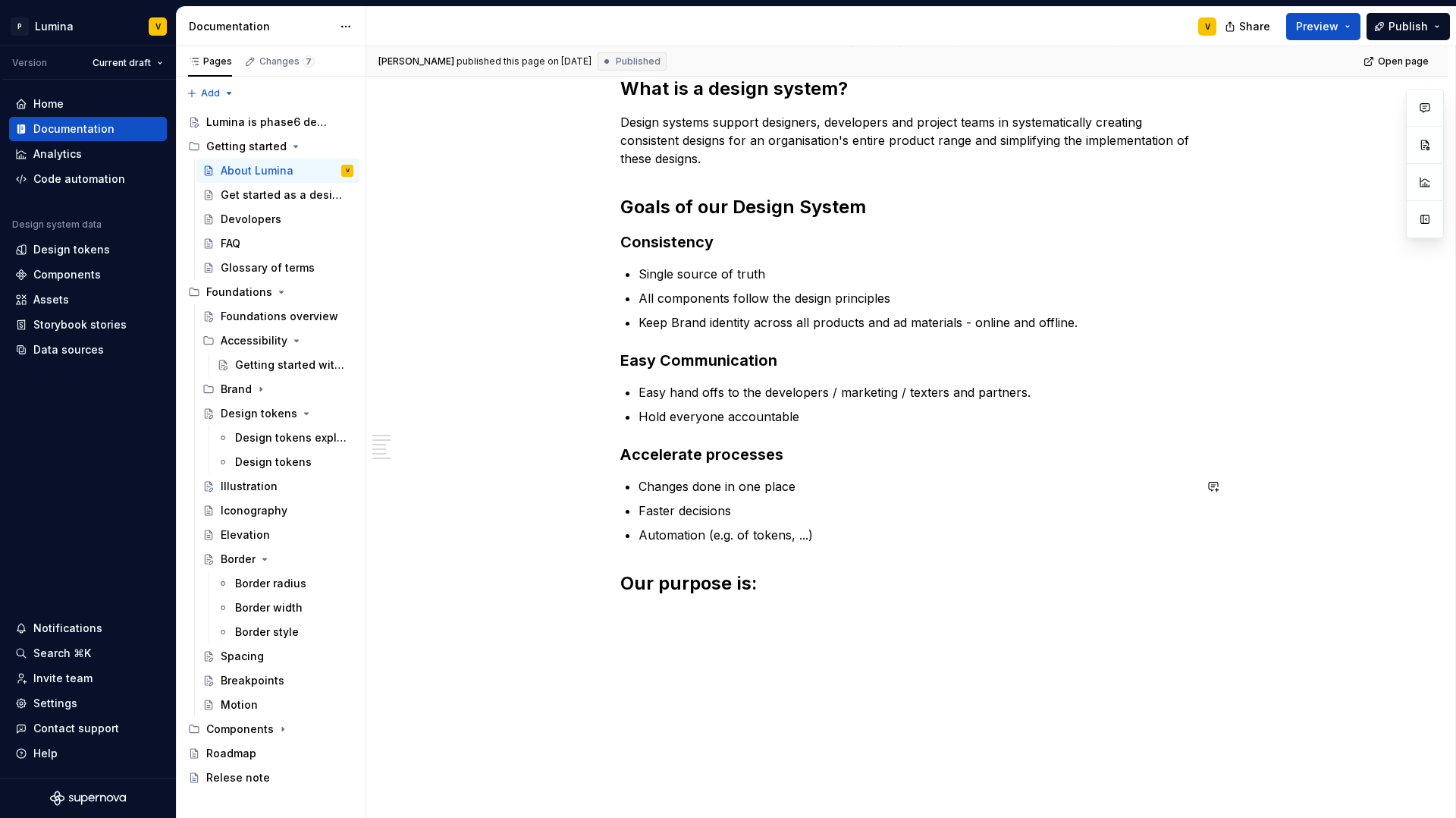
scroll to position [293, 0]
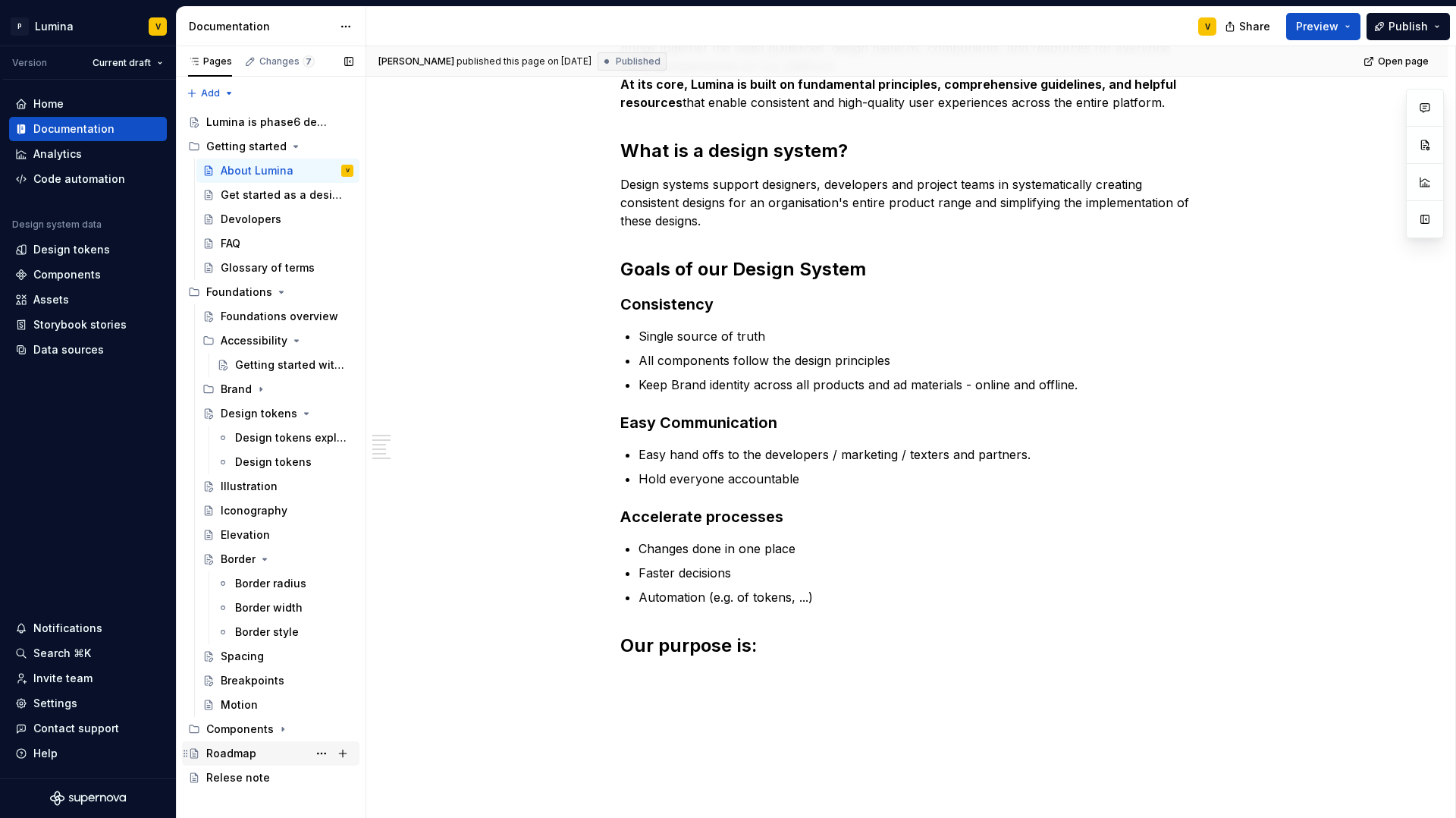
click at [230, 752] on div "Roadmap" at bounding box center [231, 752] width 50 height 15
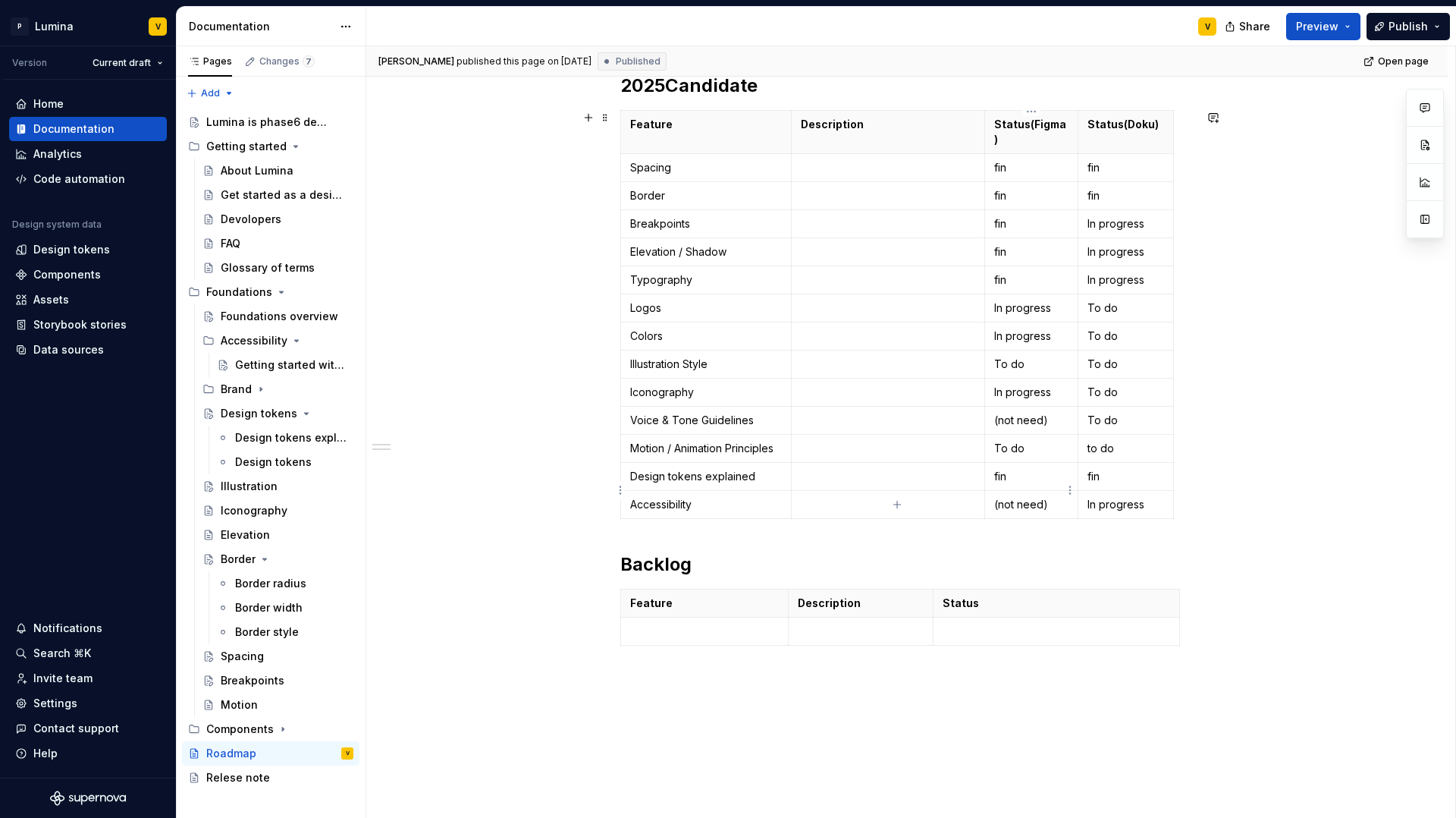
scroll to position [291, 0]
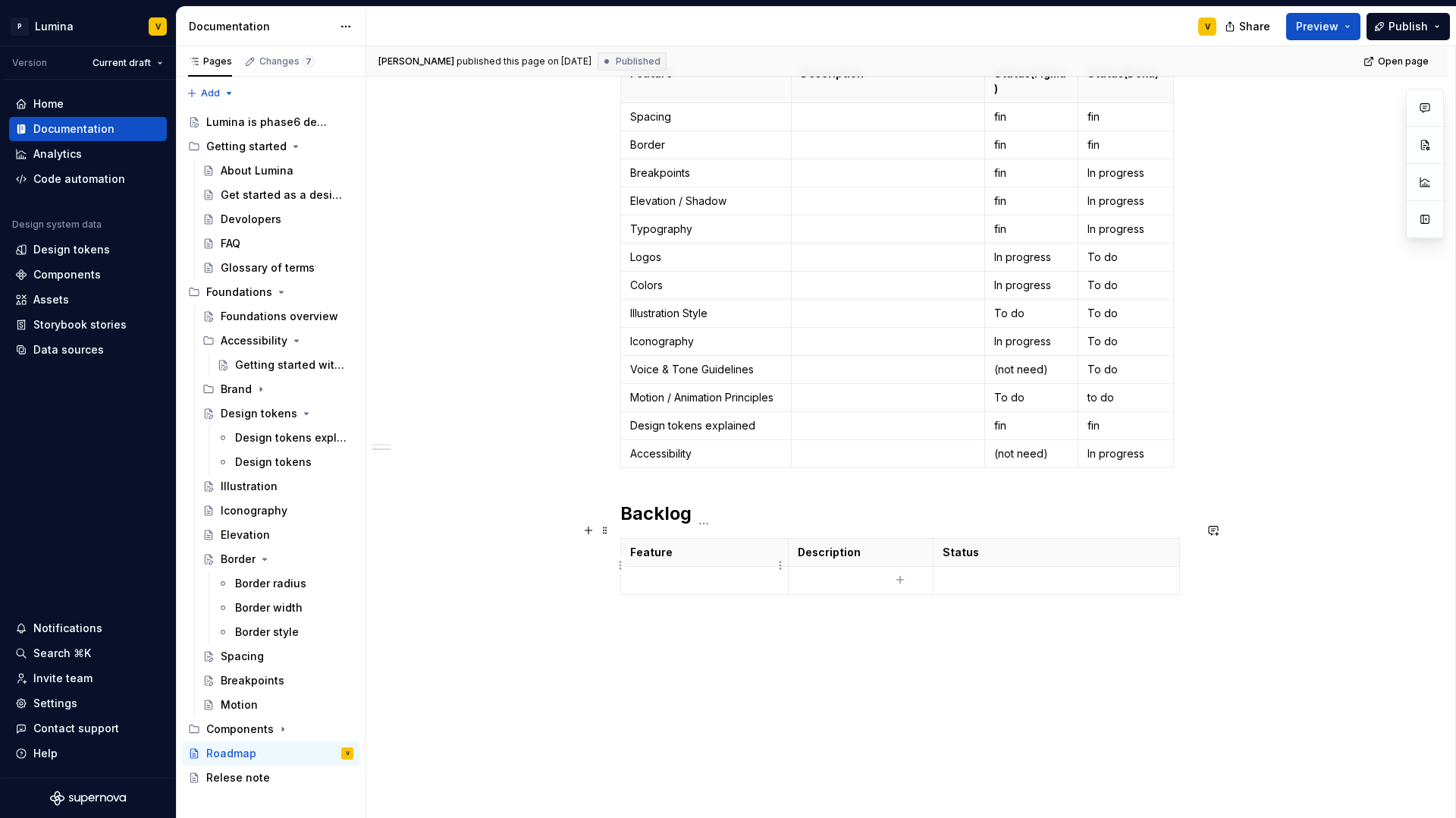
click at [665, 573] on p at bounding box center [705, 580] width 149 height 15
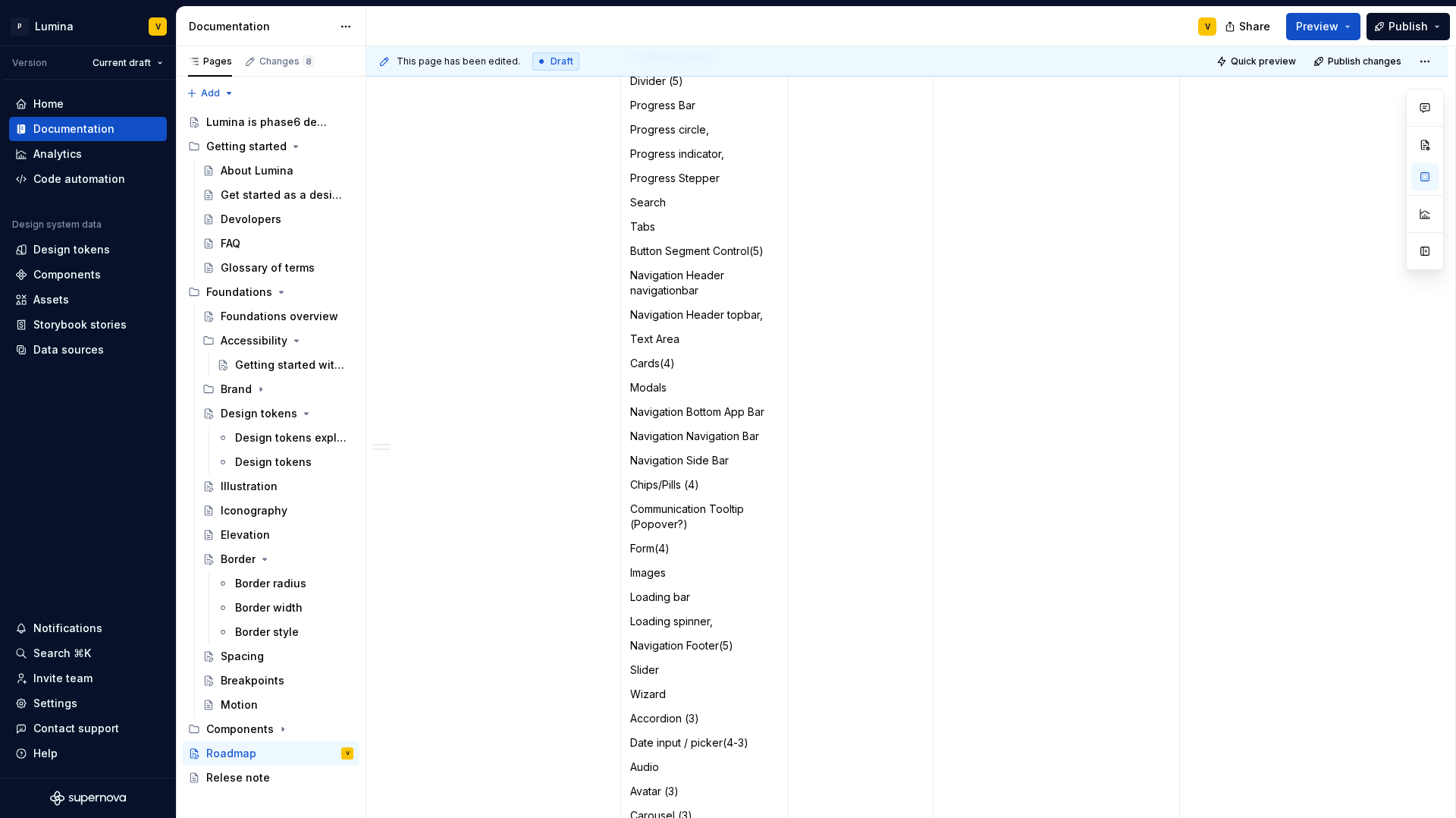
scroll to position [147, 0]
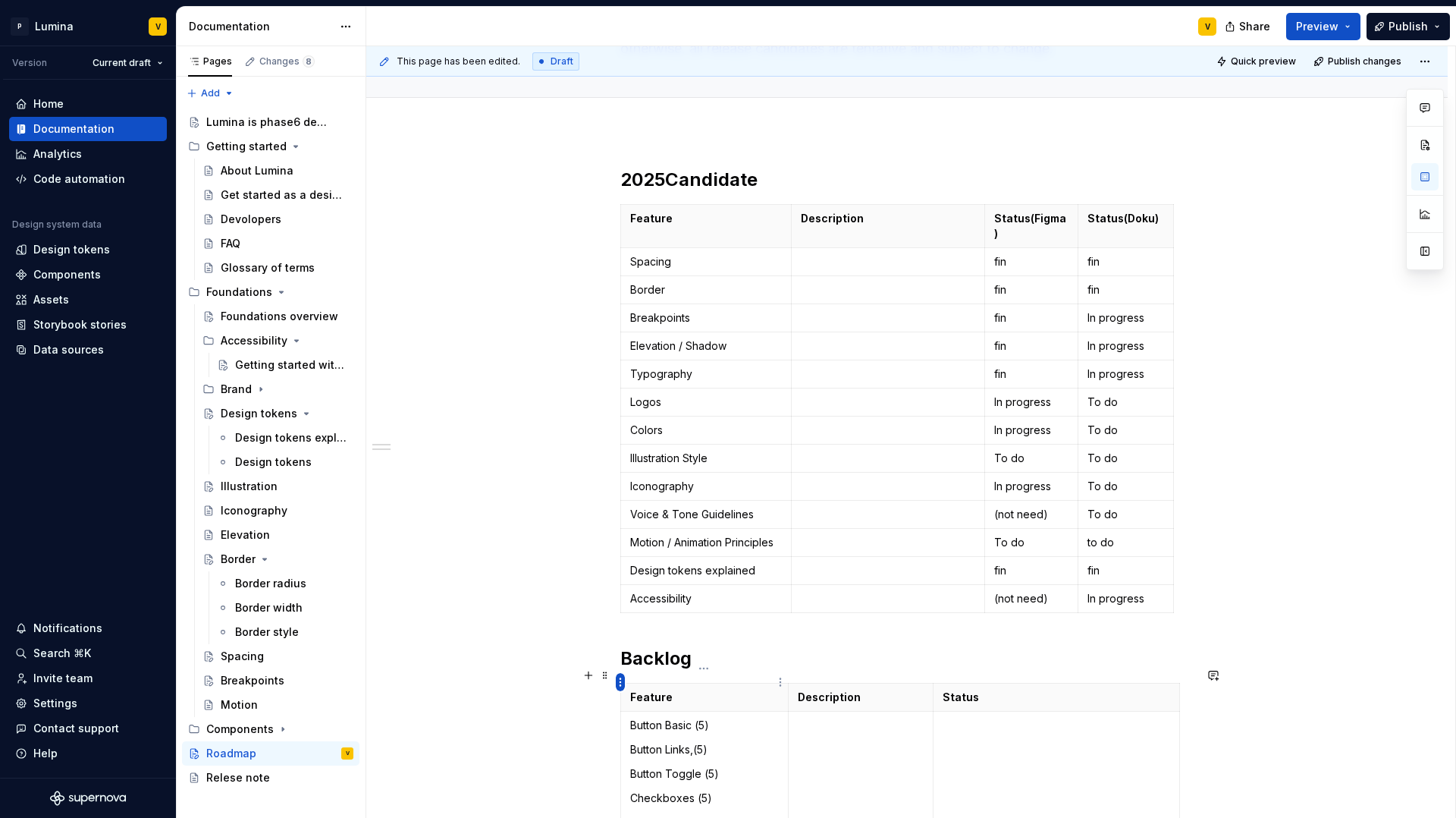
click at [620, 681] on html "P Lumina V Version Current draft Home Documentation Analytics Code automation D…" at bounding box center [728, 409] width 1456 height 818
click at [605, 674] on html "P Lumina V Version Current draft Home Documentation Analytics Code automation D…" at bounding box center [728, 409] width 1456 height 818
click at [604, 678] on span at bounding box center [605, 674] width 12 height 21
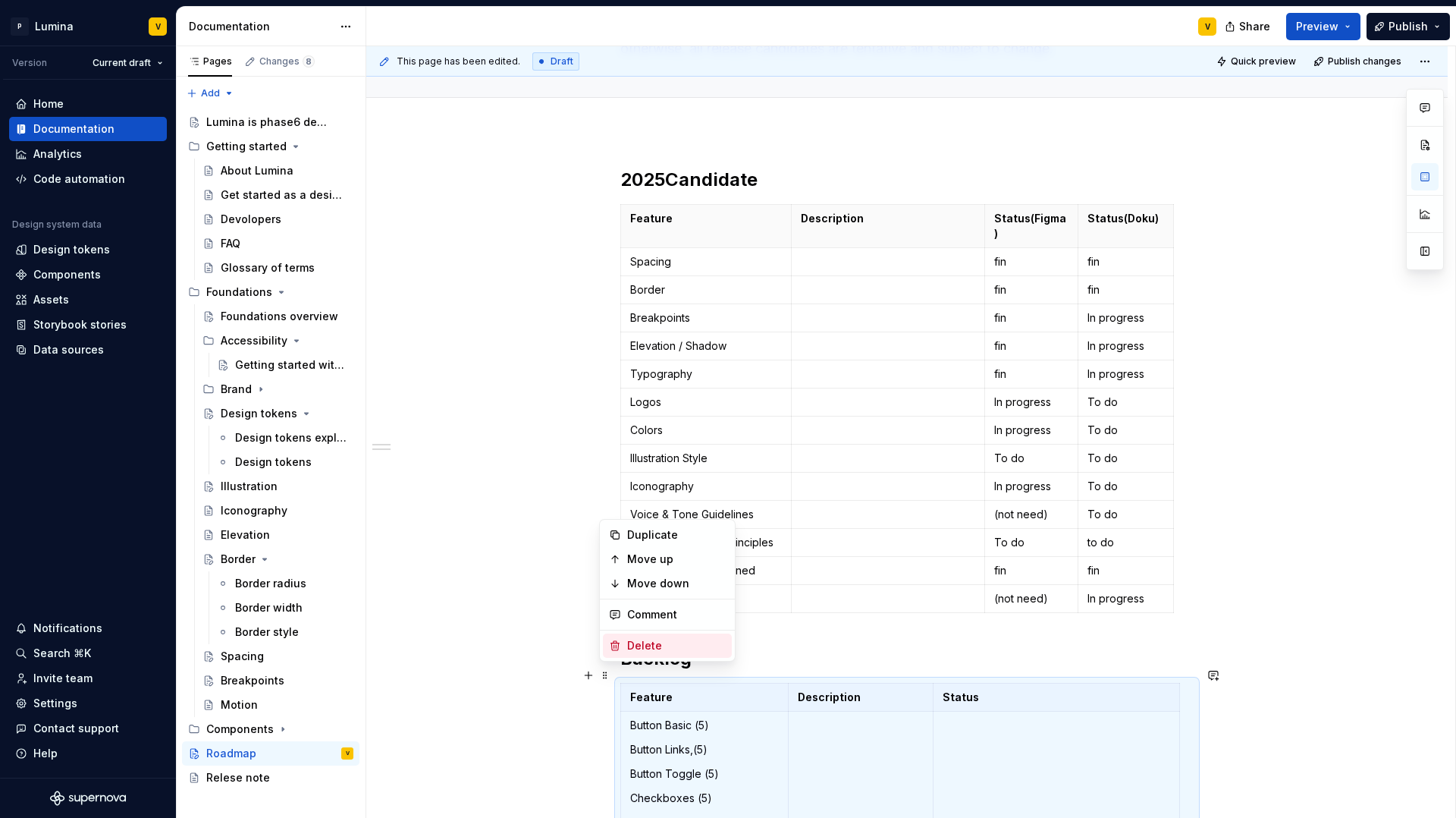
click at [635, 642] on div "Delete" at bounding box center [677, 645] width 98 height 15
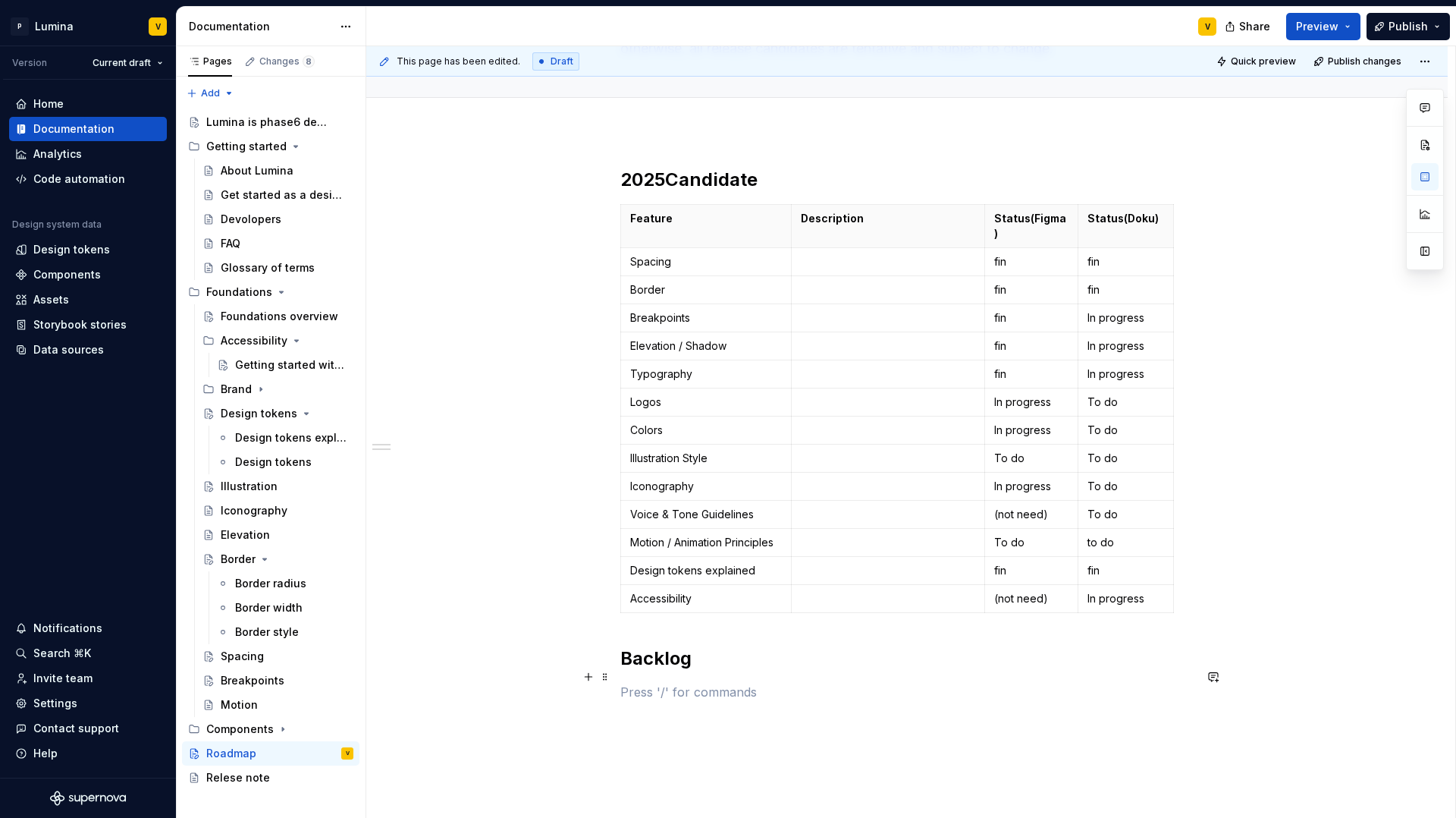
click at [647, 685] on p at bounding box center [907, 692] width 574 height 18
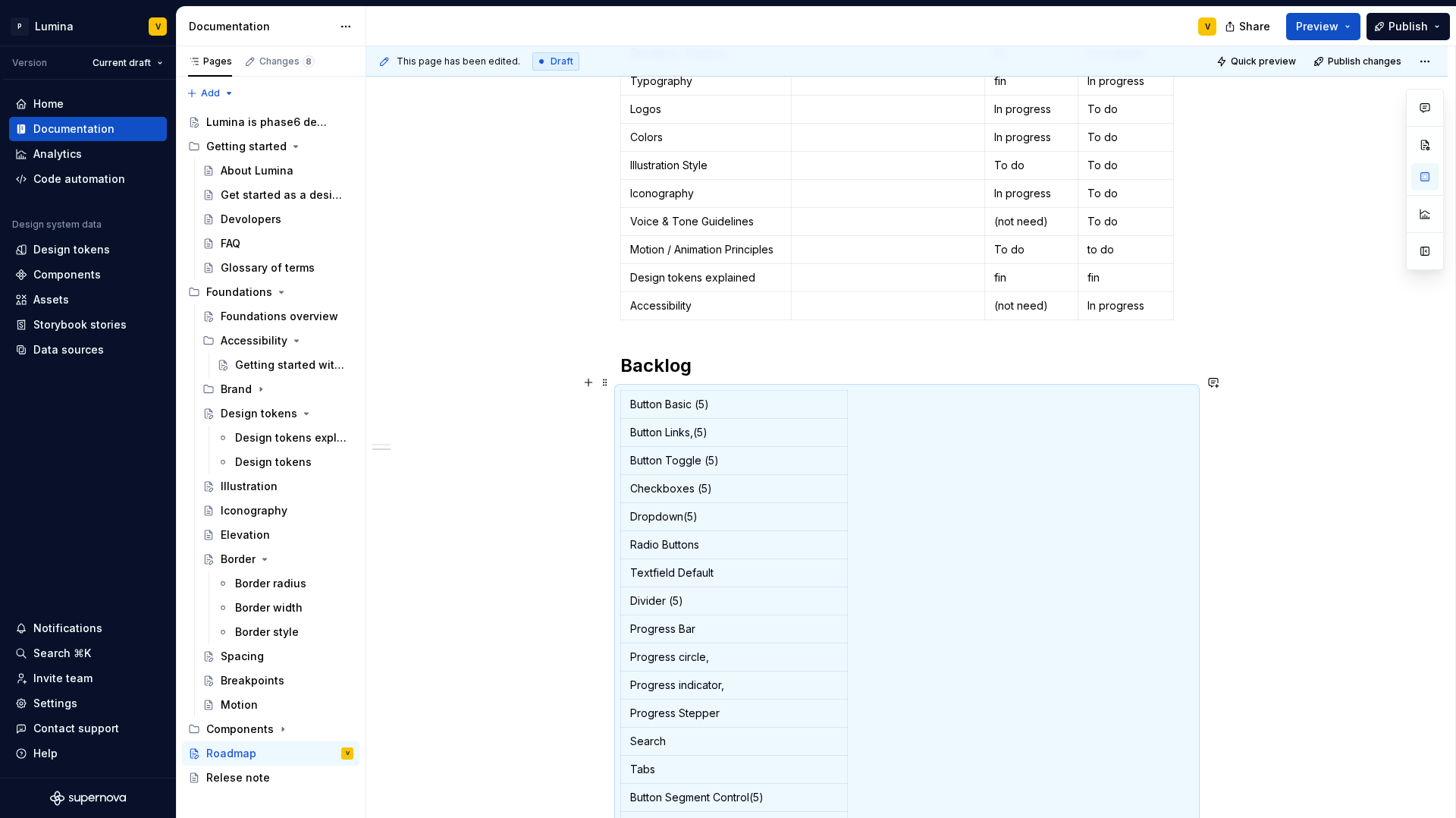
scroll to position [378, 0]
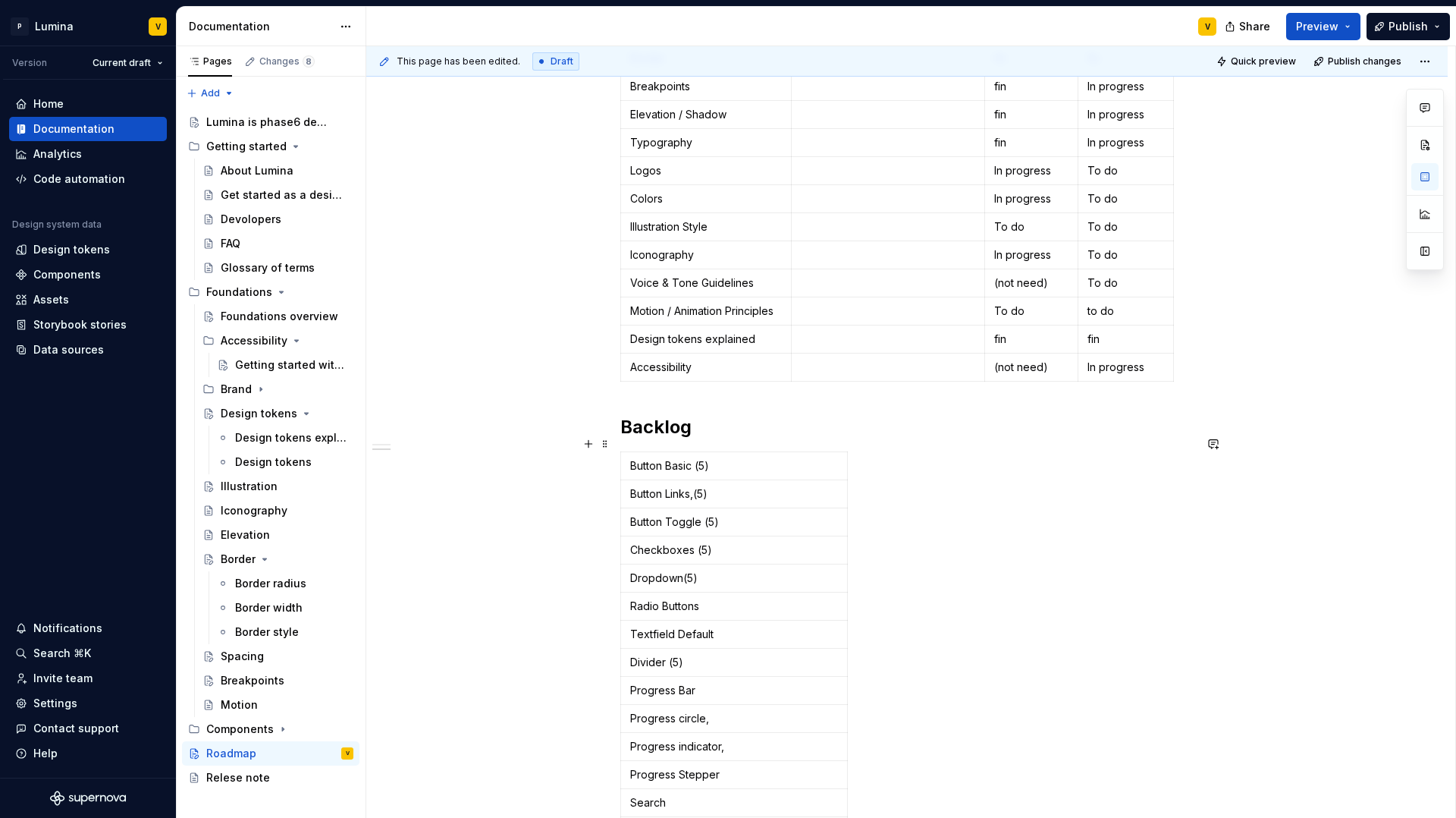
click at [841, 450] on html "P Lumina V Version Current draft Home Documentation Analytics Code automation D…" at bounding box center [728, 409] width 1456 height 818
click at [772, 445] on html "P Lumina V Version Current draft Home Documentation Analytics Code automation D…" at bounding box center [728, 409] width 1456 height 818
click at [602, 440] on span at bounding box center [605, 443] width 12 height 21
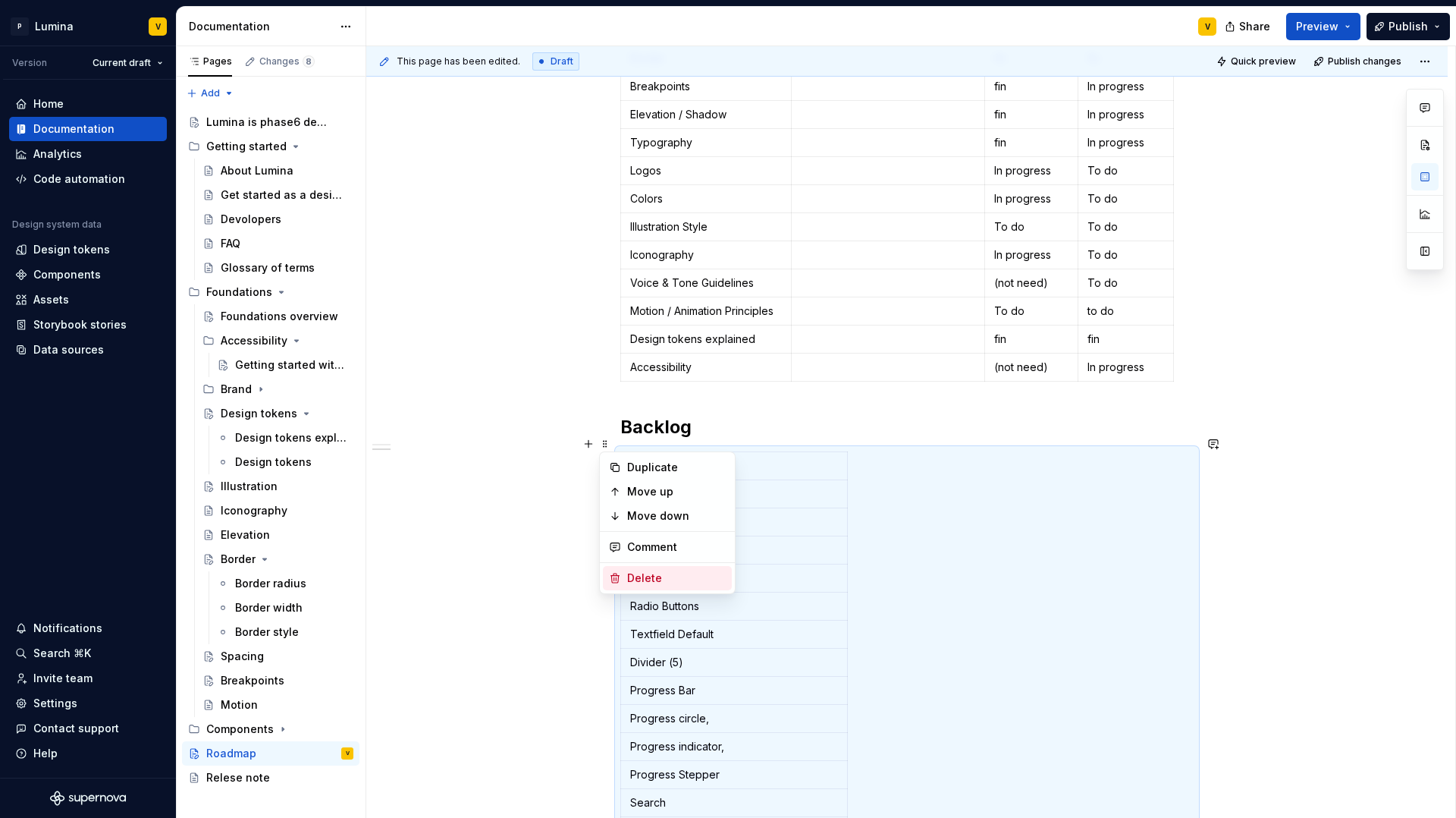
click at [647, 574] on div "Delete" at bounding box center [677, 578] width 98 height 15
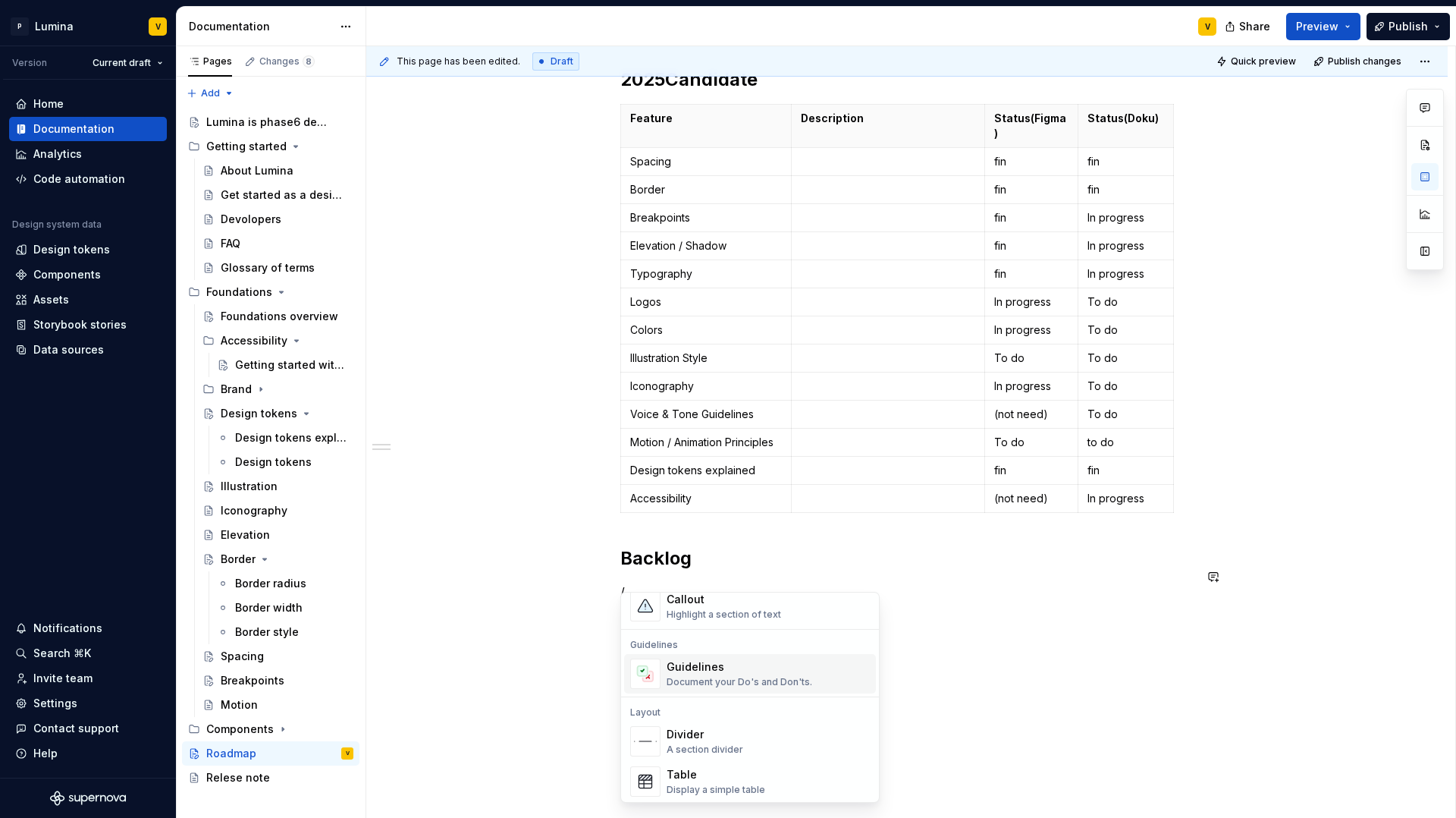
scroll to position [458, 0]
type textarea "*"
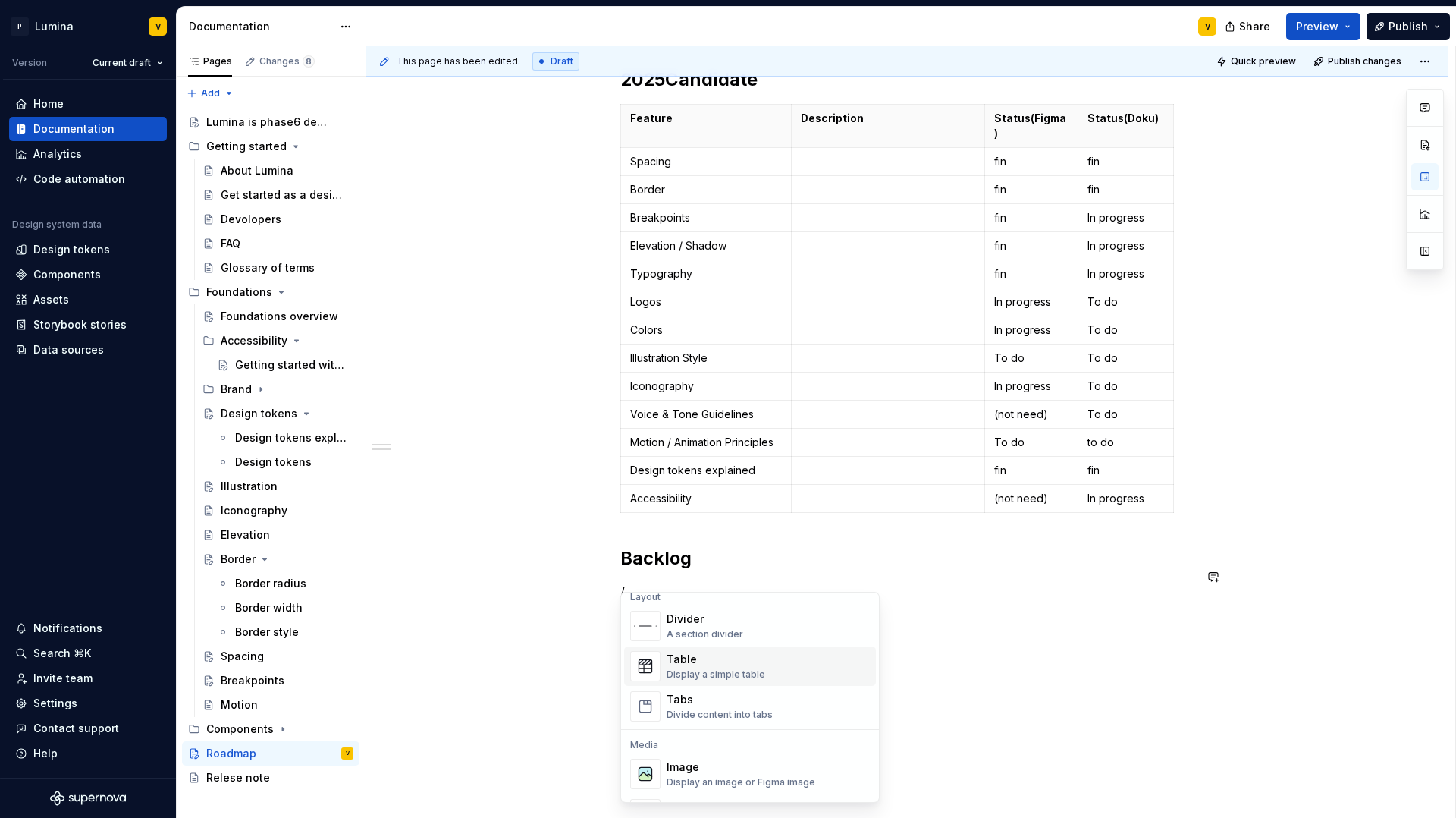
click at [702, 672] on div "Display a simple table" at bounding box center [716, 674] width 98 height 12
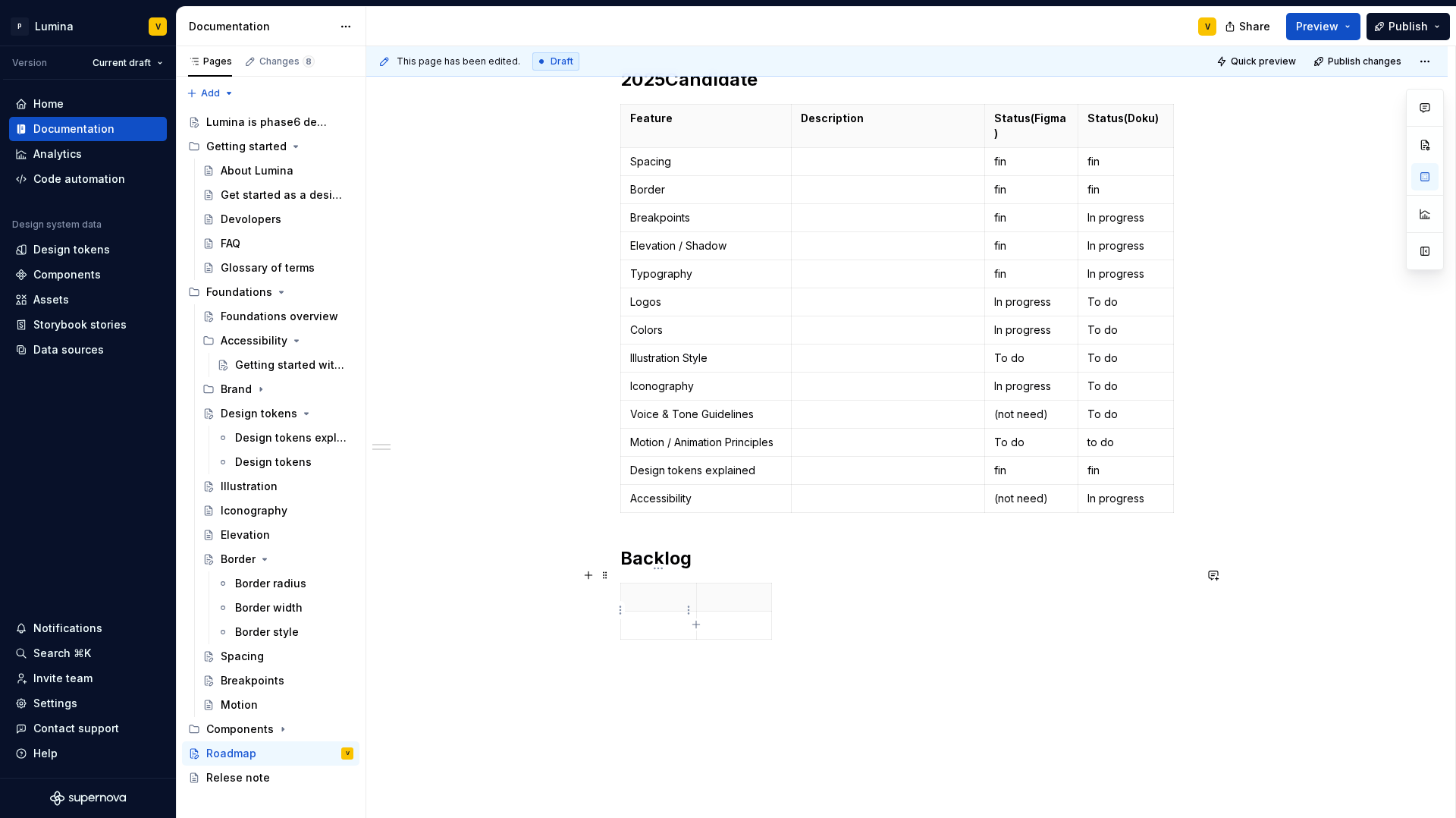
click at [670, 617] on p at bounding box center [659, 624] width 57 height 15
click at [643, 583] on p "/" at bounding box center [907, 592] width 574 height 18
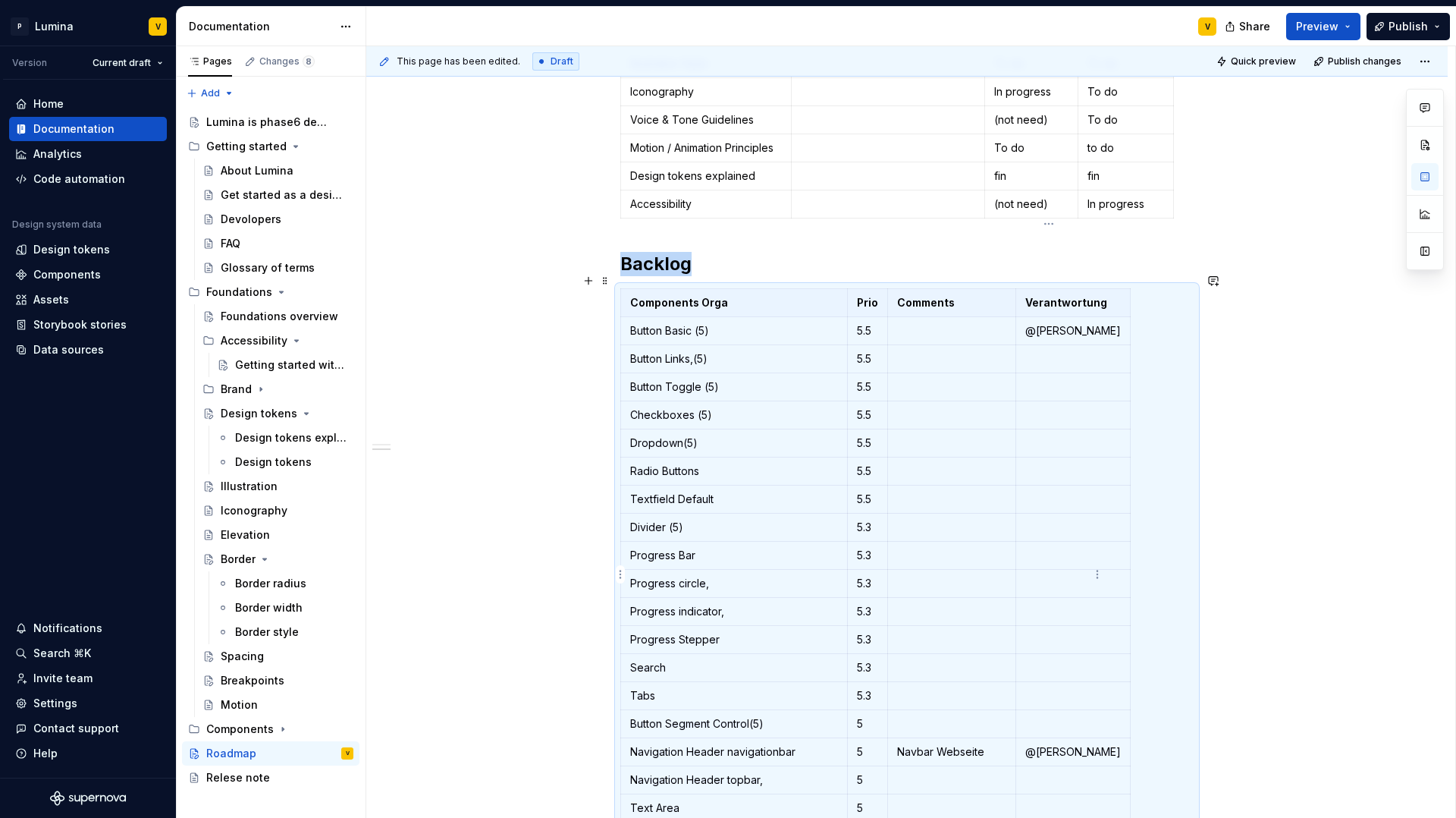
scroll to position [610, 0]
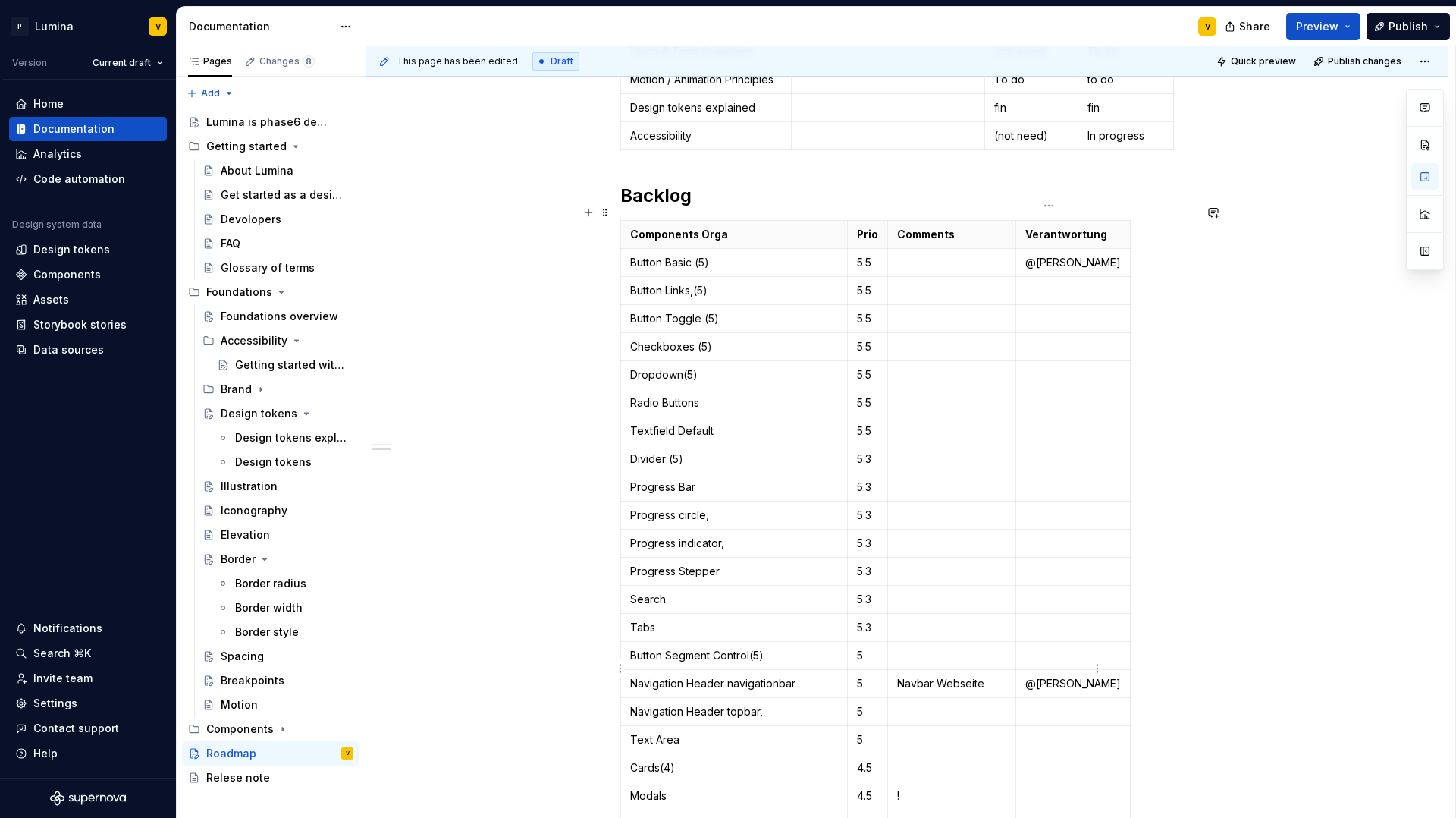
click at [1054, 676] on p "@Evelyn Müller" at bounding box center [1073, 683] width 95 height 15
click at [1081, 676] on p "@Evelyn Müller" at bounding box center [1073, 683] width 95 height 15
drag, startPoint x: 1056, startPoint y: 670, endPoint x: 996, endPoint y: 668, distance: 60.0
click at [1016, 670] on td "@Evelyn Müller" at bounding box center [1073, 684] width 115 height 28
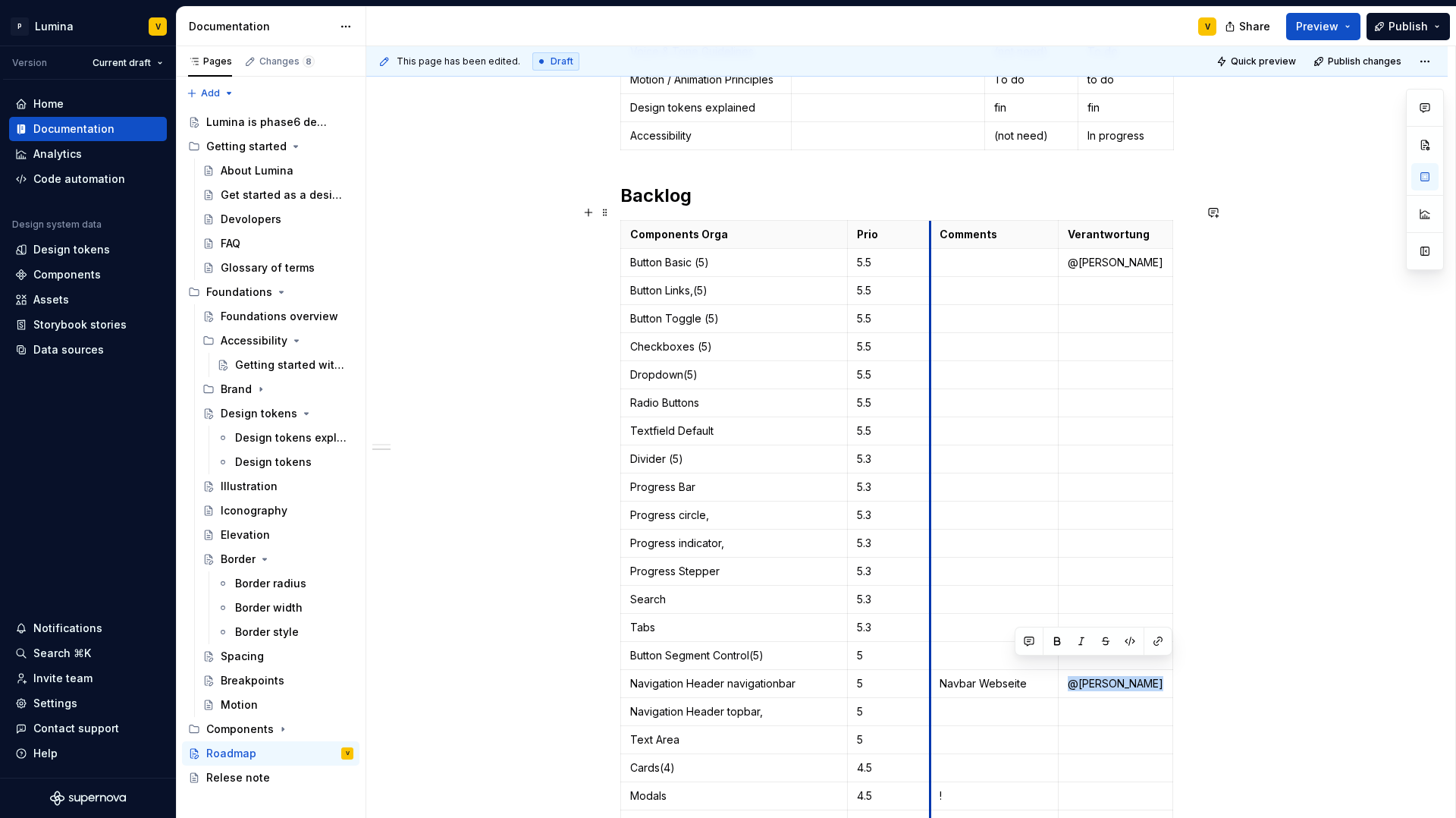
drag, startPoint x: 888, startPoint y: 247, endPoint x: 932, endPoint y: 248, distance: 44.0
click at [932, 249] on td at bounding box center [995, 263] width 128 height 28
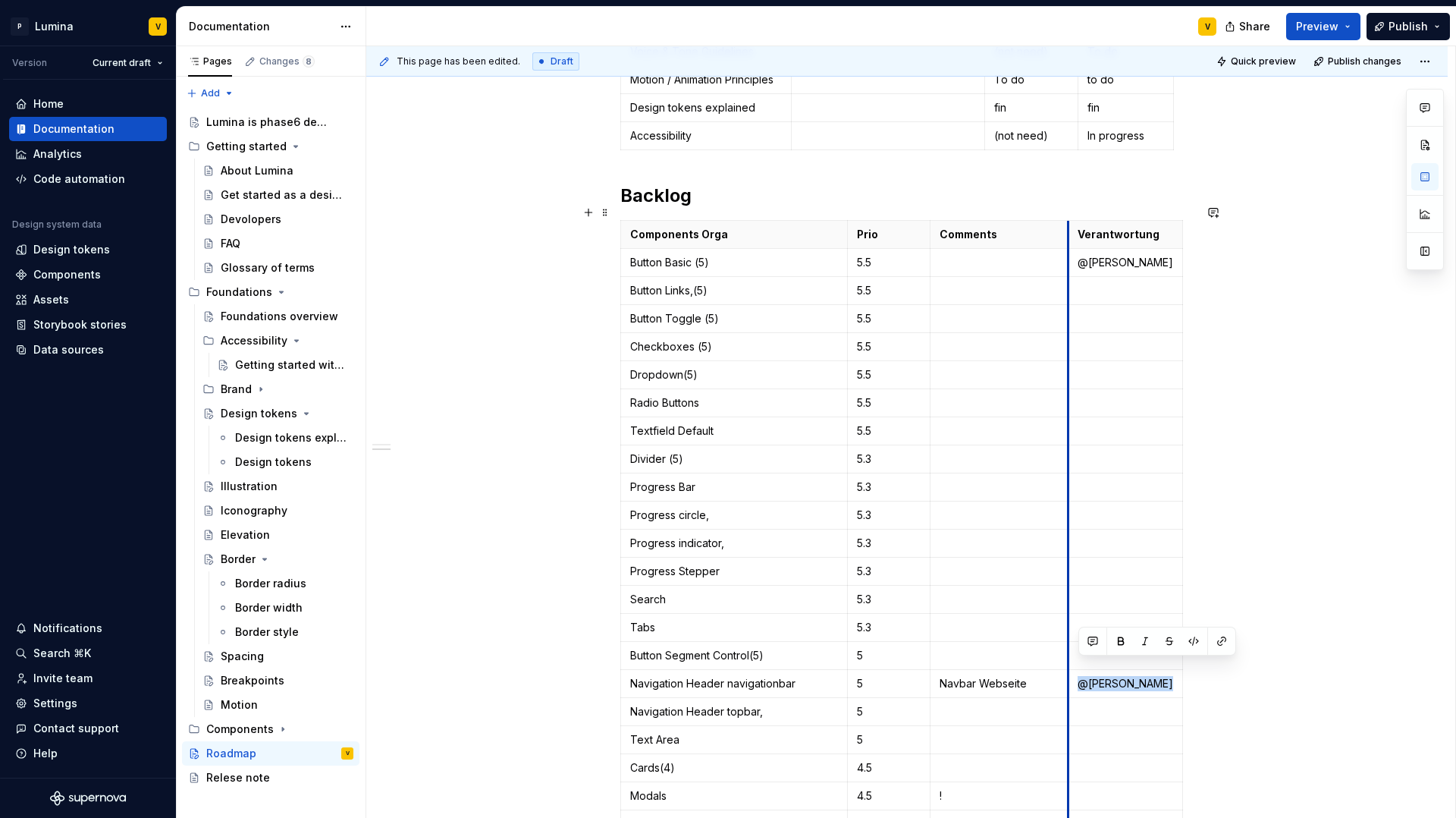
drag, startPoint x: 1038, startPoint y: 227, endPoint x: 1078, endPoint y: 228, distance: 40.0
click at [1071, 227] on th "Verantwortung" at bounding box center [1126, 235] width 115 height 28
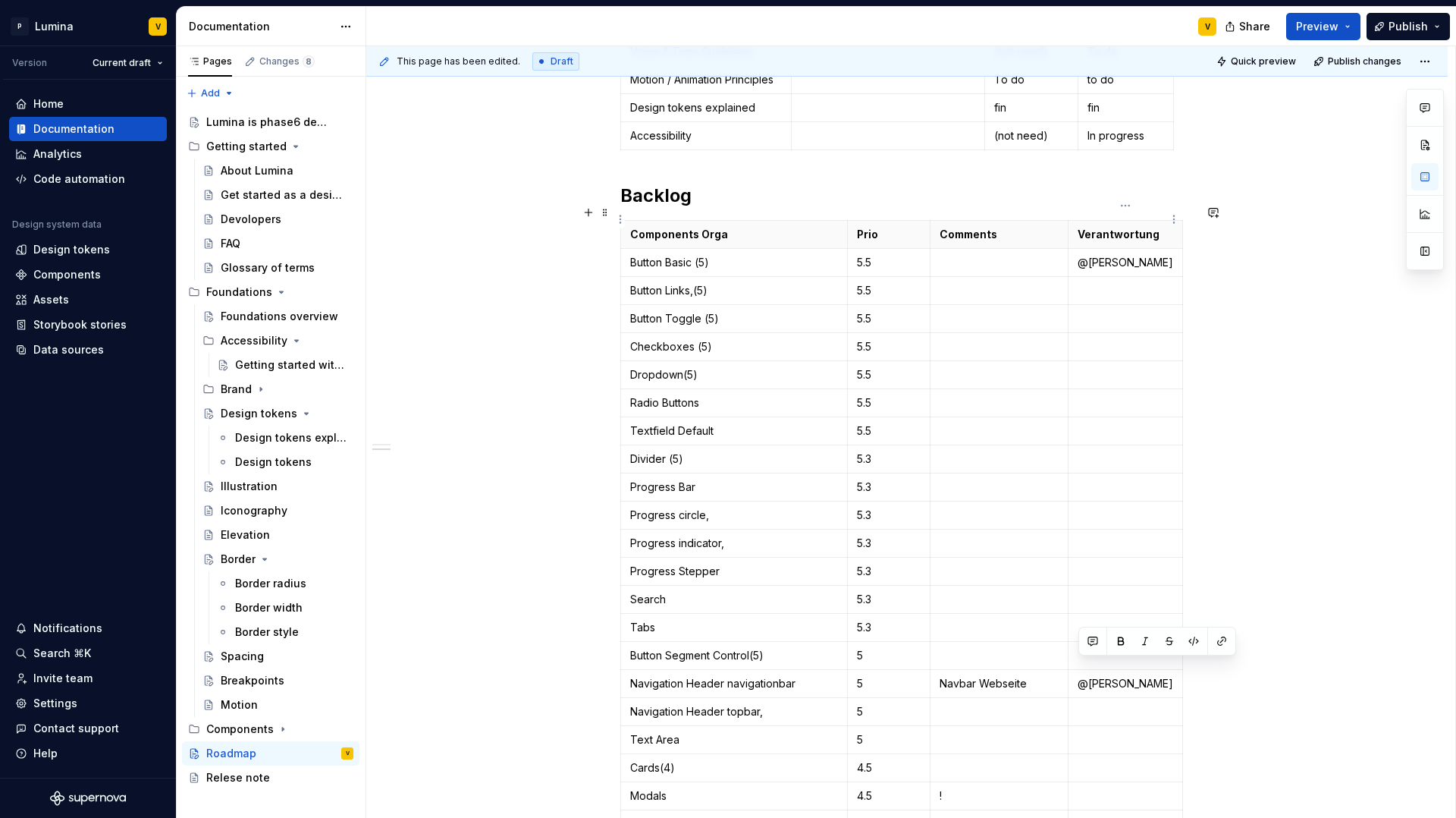
click at [1159, 227] on p "Verantwortung" at bounding box center [1125, 234] width 95 height 15
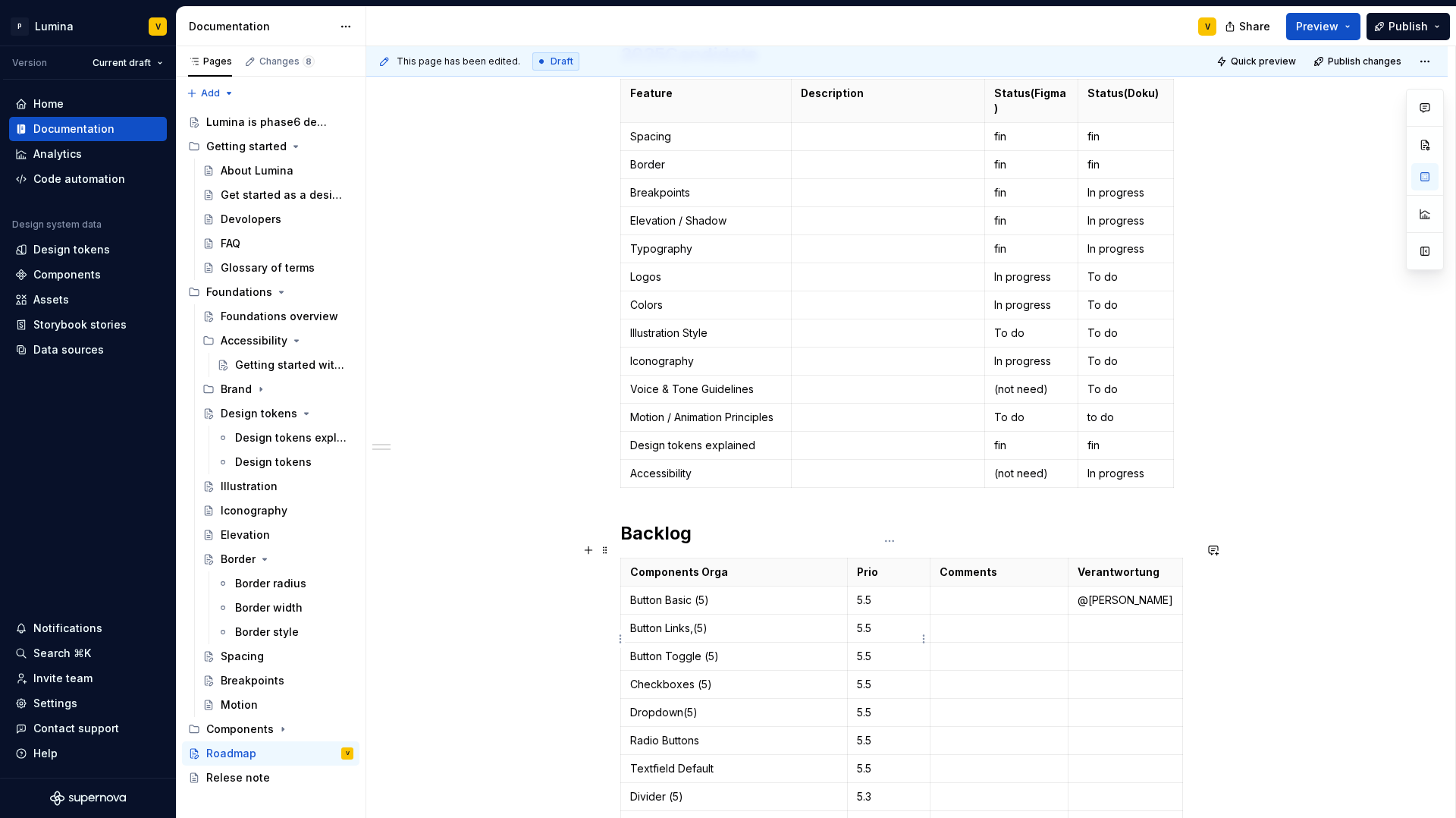
scroll to position [274, 0]
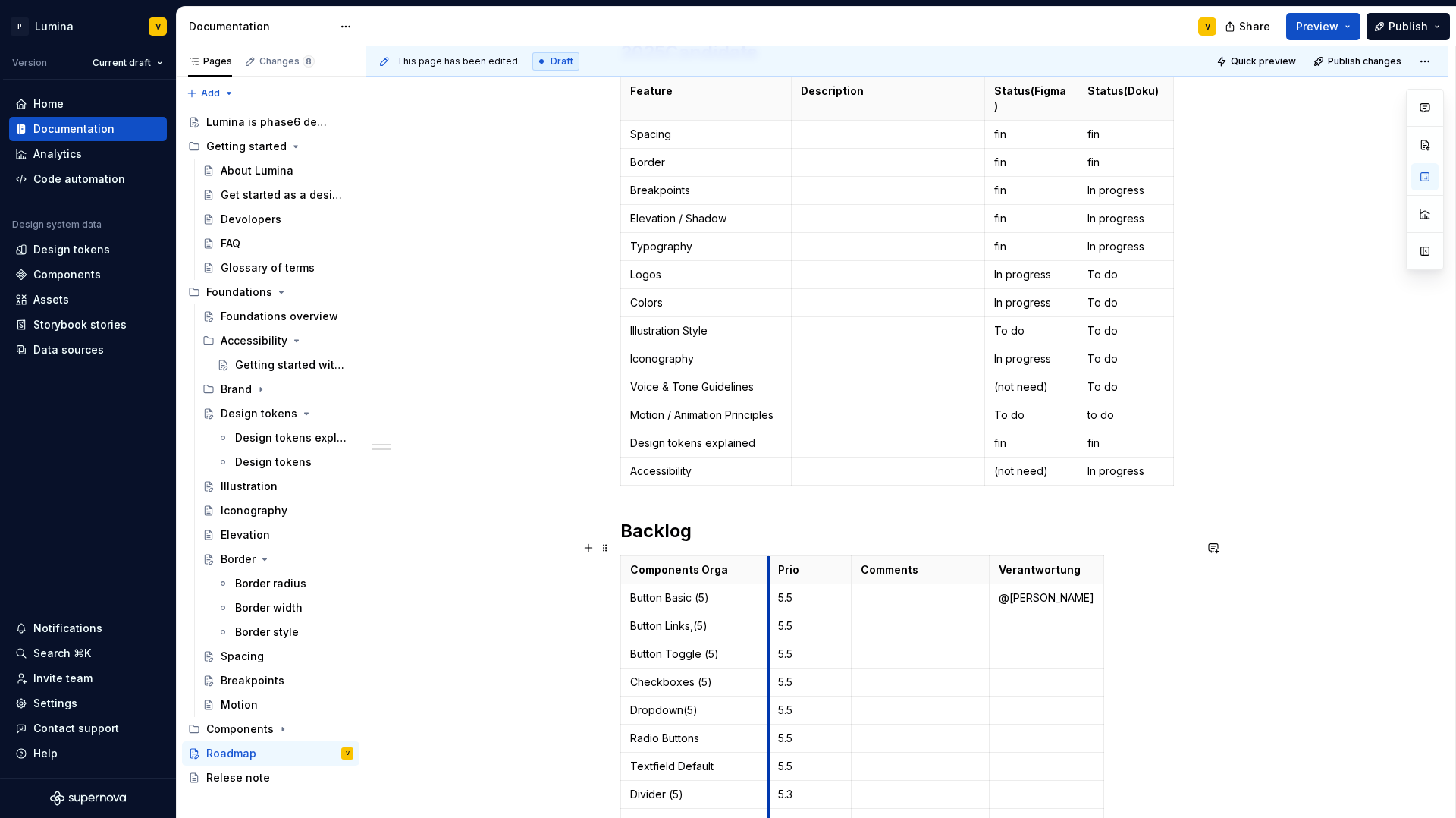
drag, startPoint x: 849, startPoint y: 557, endPoint x: 769, endPoint y: 561, distance: 80.1
click at [769, 561] on th "Prio" at bounding box center [811, 570] width 83 height 28
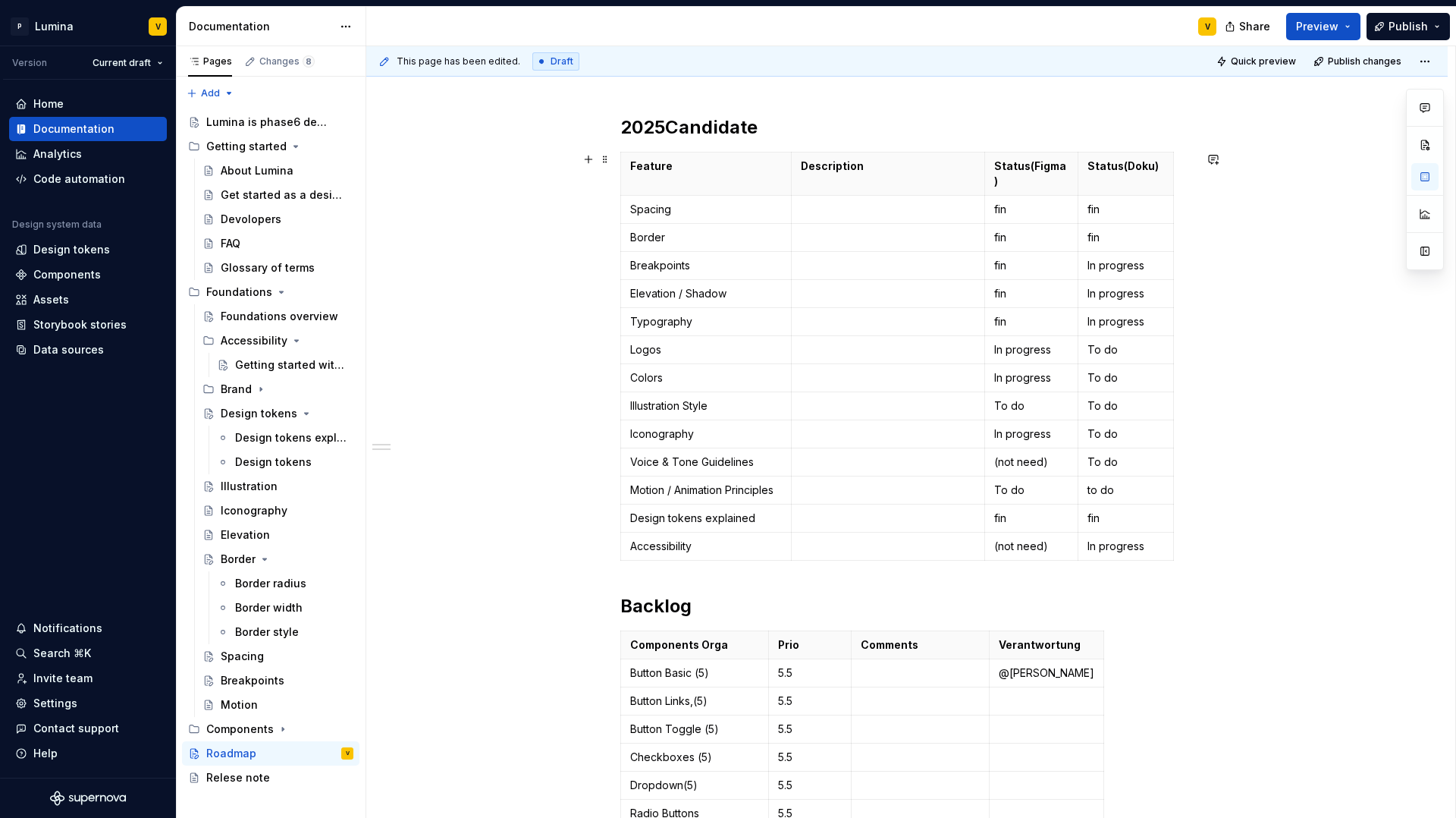
scroll to position [196, 0]
click at [734, 640] on p "Components Orga" at bounding box center [694, 647] width 129 height 15
click at [679, 162] on p "Feature" at bounding box center [706, 169] width 151 height 15
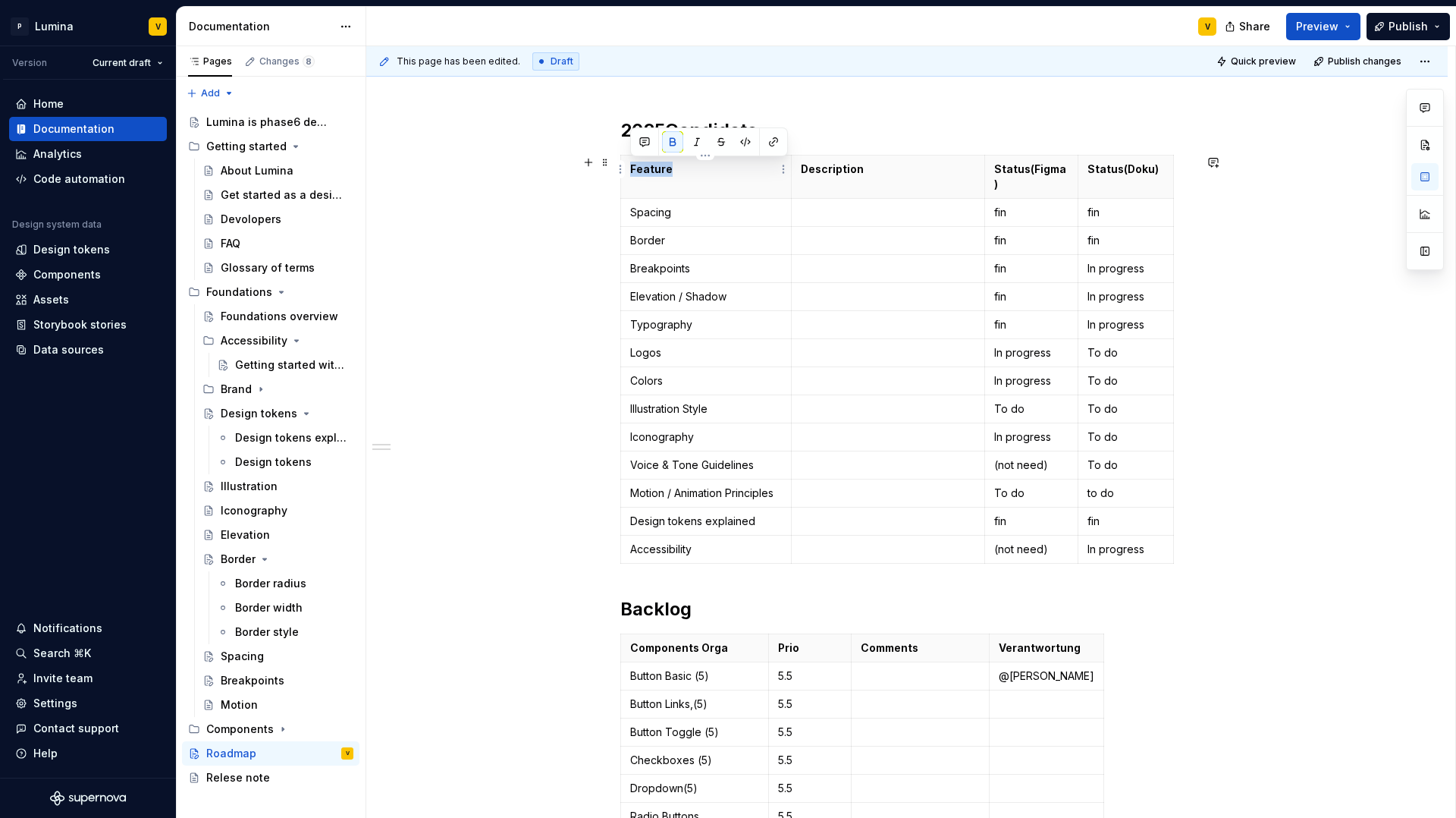
drag, startPoint x: 673, startPoint y: 167, endPoint x: 627, endPoint y: 165, distance: 46.0
click at [627, 165] on th "Feature" at bounding box center [706, 176] width 171 height 43
copy strong "Feature"
click at [719, 641] on strong "Components Orga" at bounding box center [679, 647] width 98 height 13
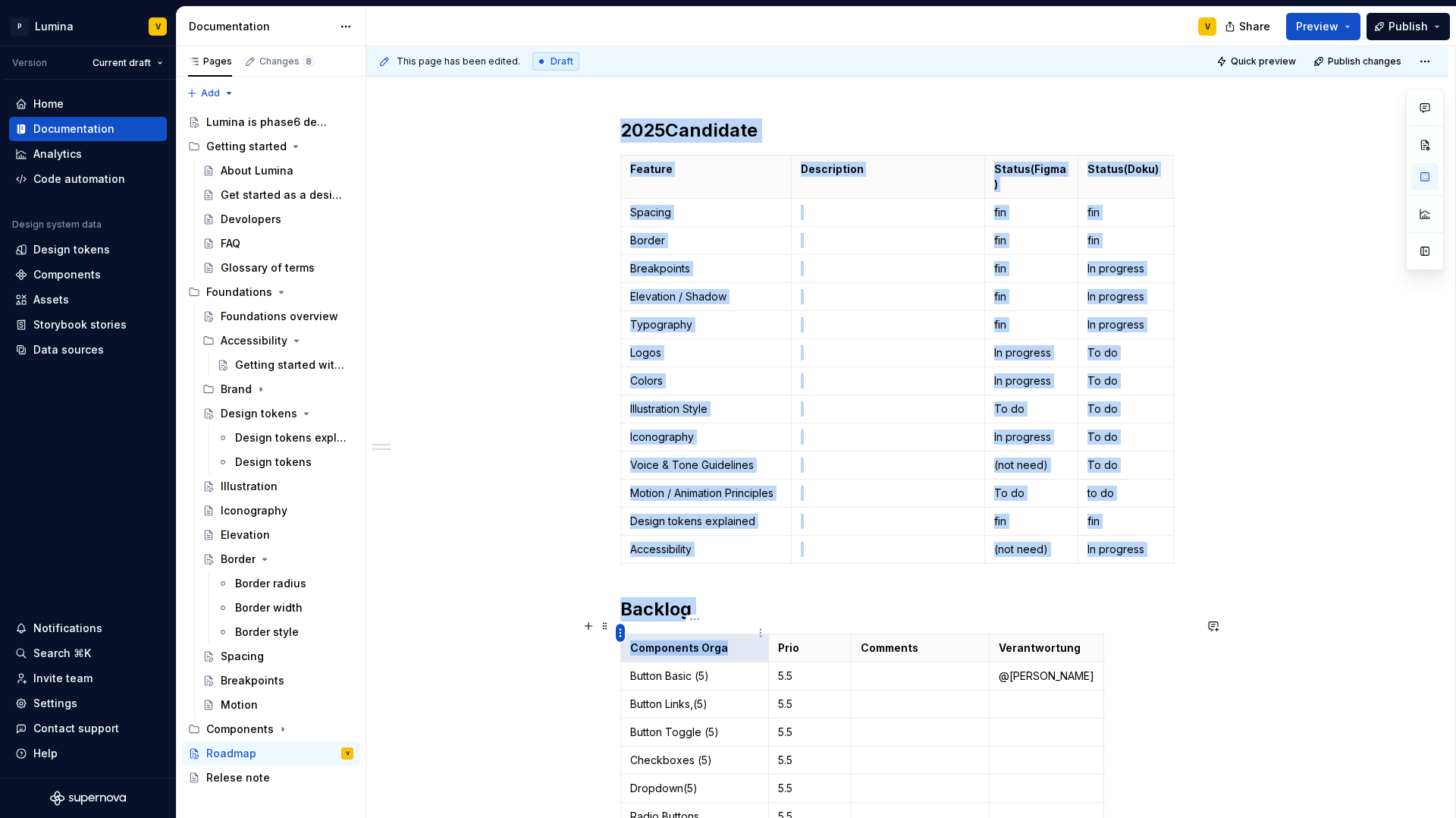
drag, startPoint x: 733, startPoint y: 634, endPoint x: 620, endPoint y: 628, distance: 113.2
click at [620, 628] on body "P Lumina V Version Current draft Home Documentation Analytics Code automation D…" at bounding box center [728, 409] width 1456 height 818
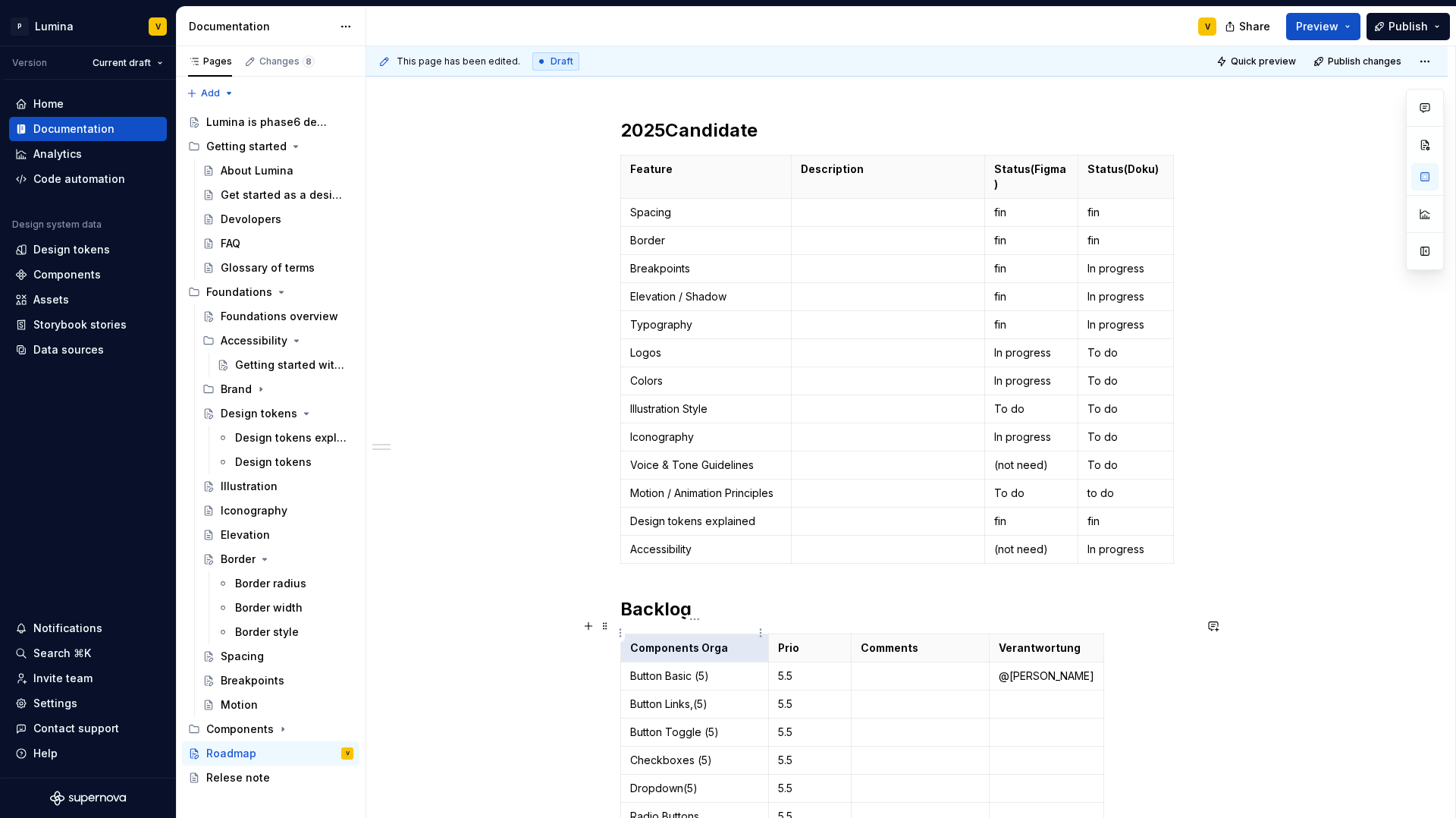
drag, startPoint x: 696, startPoint y: 636, endPoint x: 712, endPoint y: 637, distance: 16.0
click at [698, 641] on strong "Components Orga" at bounding box center [679, 647] width 98 height 13
drag, startPoint x: 740, startPoint y: 638, endPoint x: 630, endPoint y: 631, distance: 110.2
click at [630, 640] on p "Components Orga" at bounding box center [694, 647] width 129 height 15
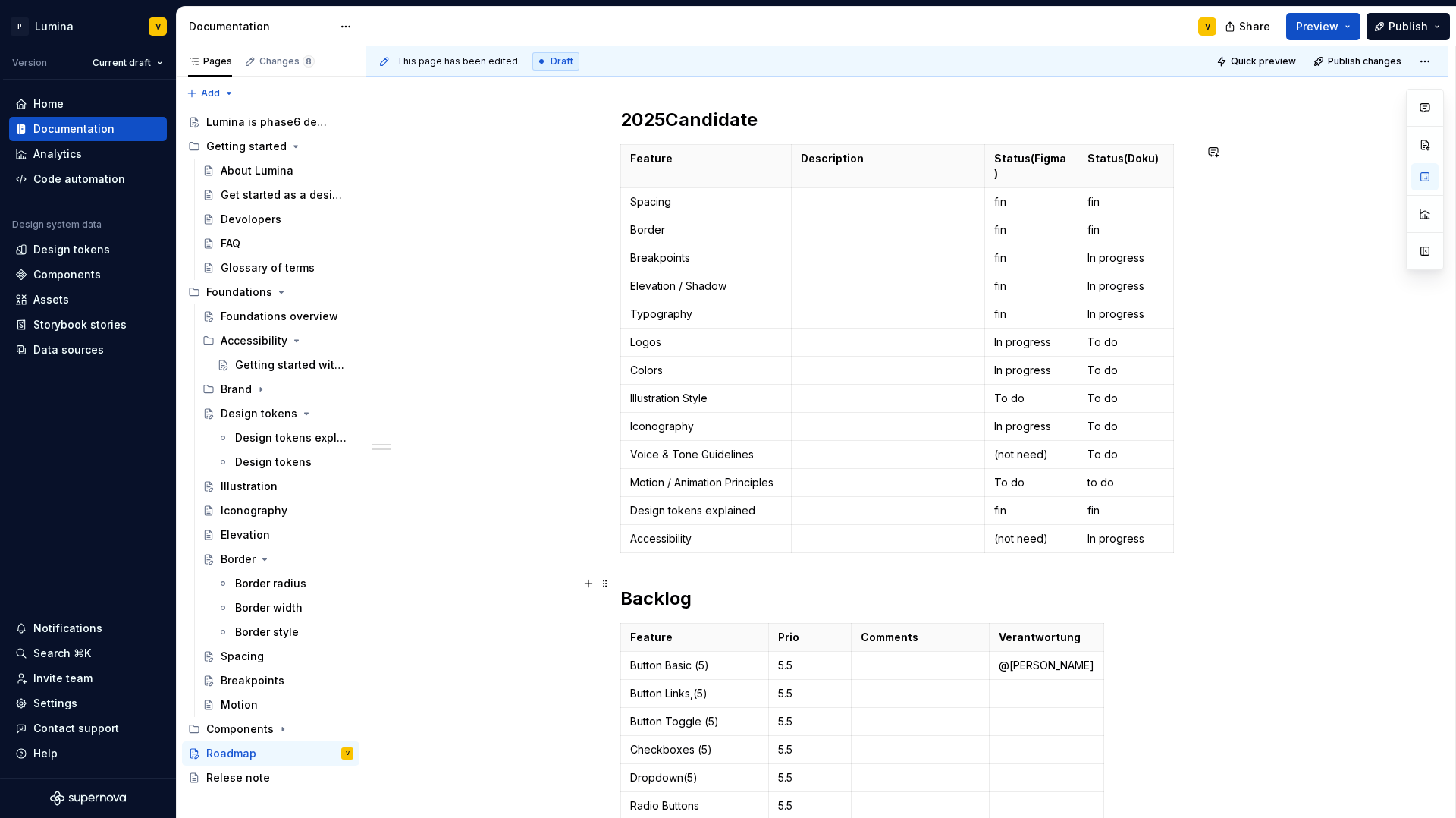
scroll to position [355, 0]
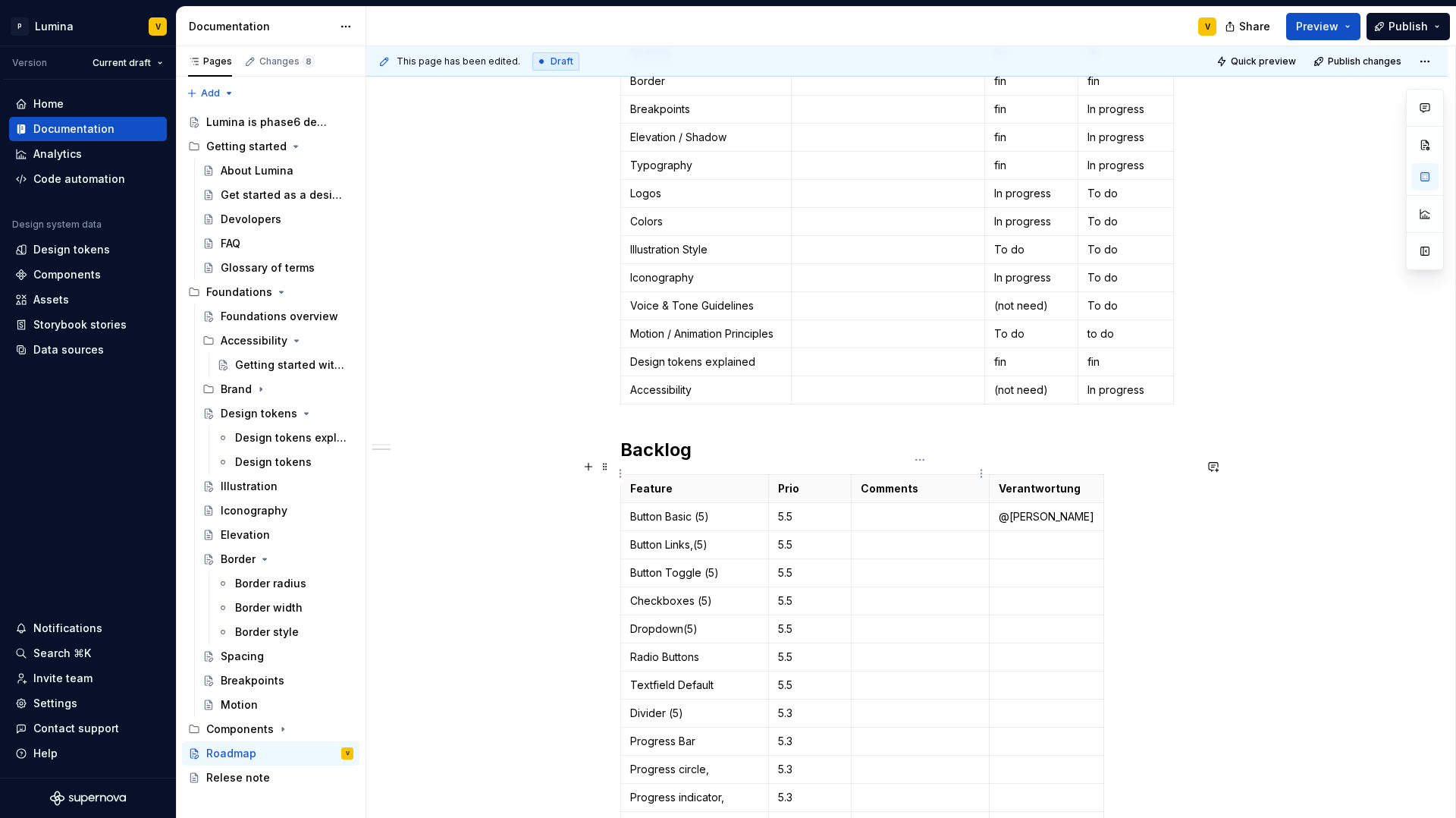
click at [911, 482] on strong "Comments" at bounding box center [890, 488] width 58 height 13
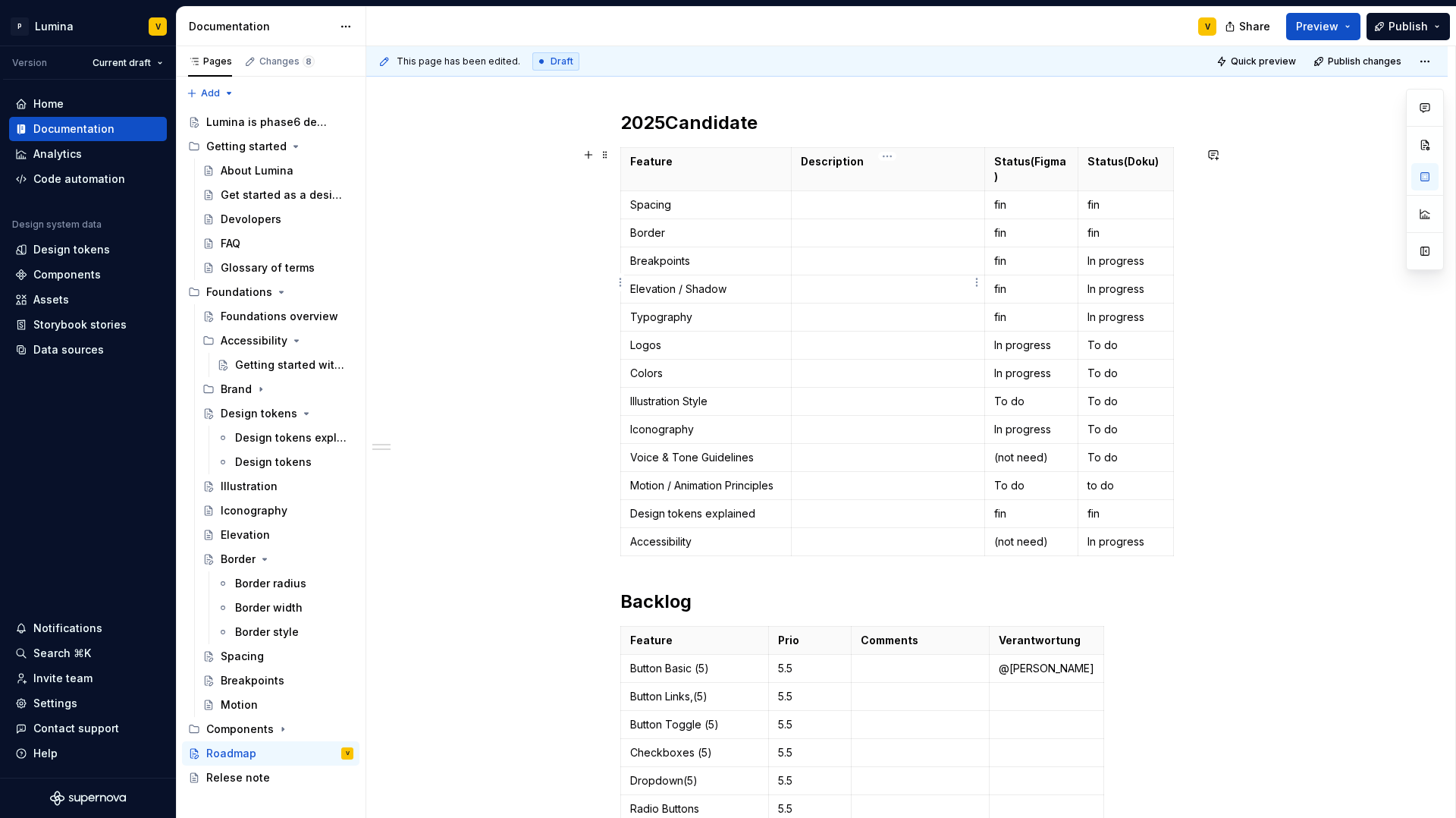
scroll to position [195, 0]
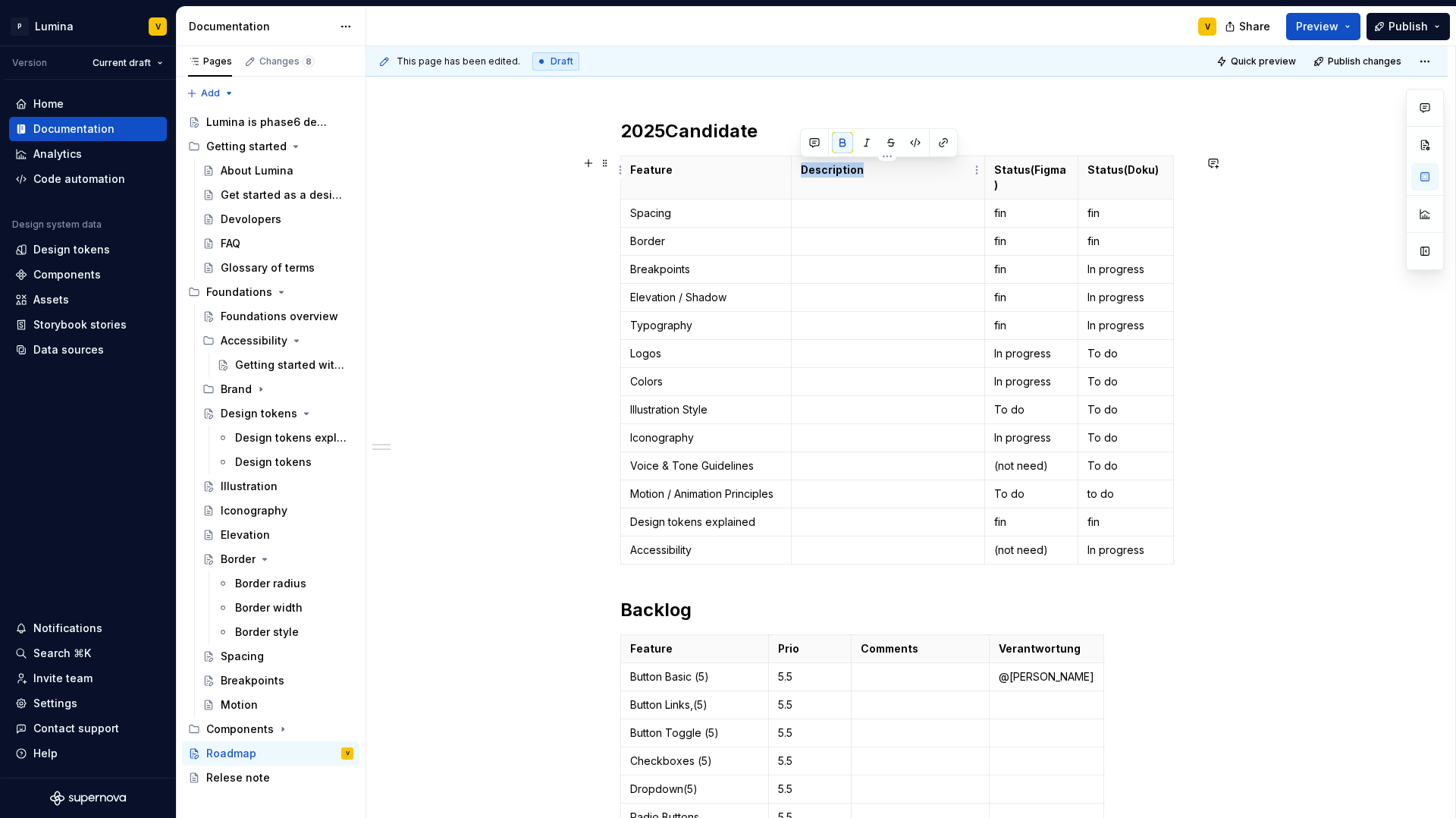
drag, startPoint x: 865, startPoint y: 171, endPoint x: 799, endPoint y: 166, distance: 66.2
click at [799, 166] on th "Description" at bounding box center [888, 177] width 194 height 43
copy strong "Description"
click at [921, 641] on p "Comments" at bounding box center [920, 648] width 119 height 15
drag, startPoint x: 916, startPoint y: 632, endPoint x: 859, endPoint y: 634, distance: 57.0
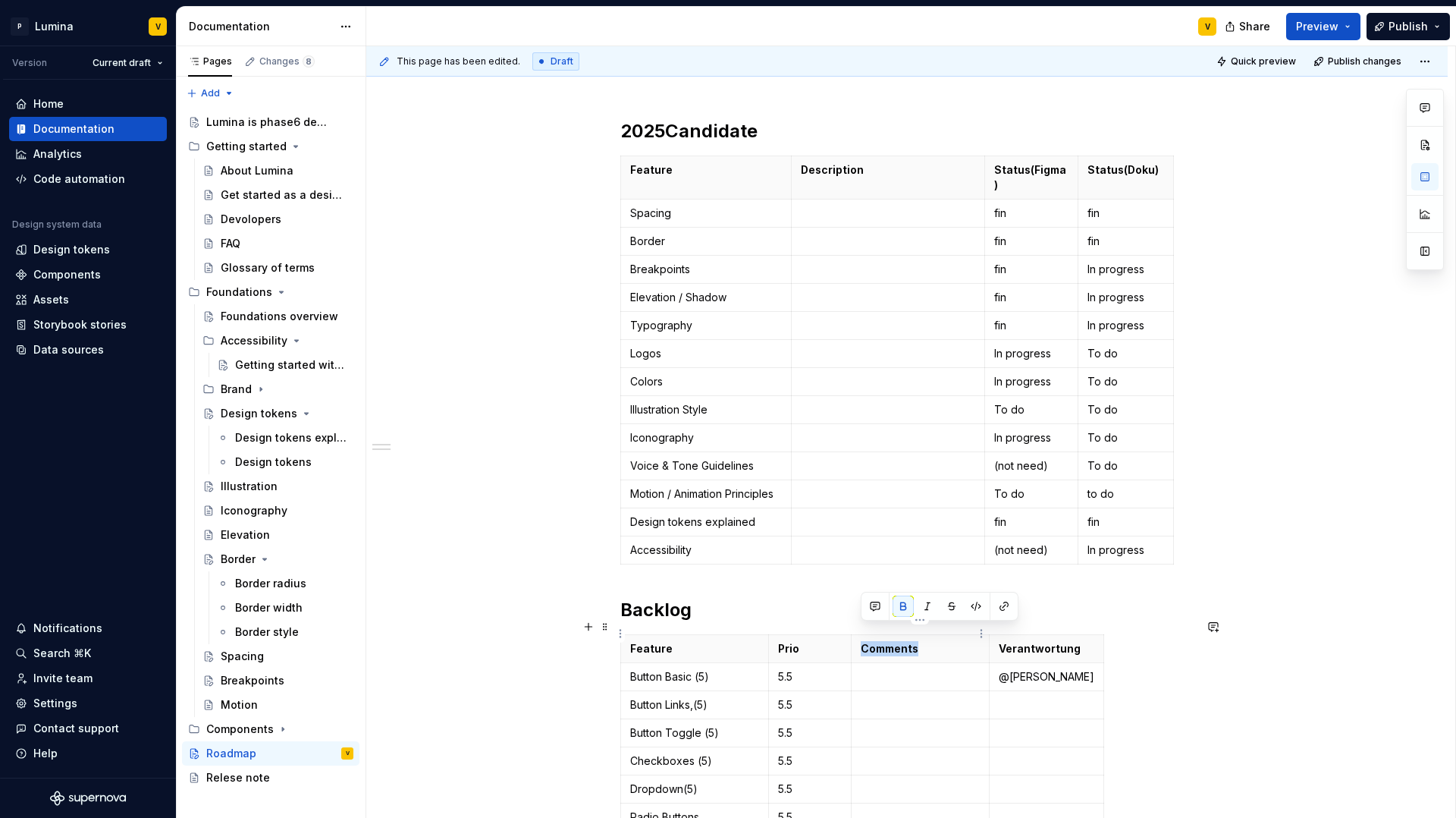
click at [861, 641] on p "Comments" at bounding box center [920, 648] width 119 height 15
click at [999, 164] on strong "Status(Figma)" at bounding box center [1030, 177] width 72 height 28
drag, startPoint x: 996, startPoint y: 165, endPoint x: 1126, endPoint y: 168, distance: 130.0
click at [1126, 168] on tr "Feature Description Status(Figma) Status(Doku)" at bounding box center [897, 177] width 553 height 43
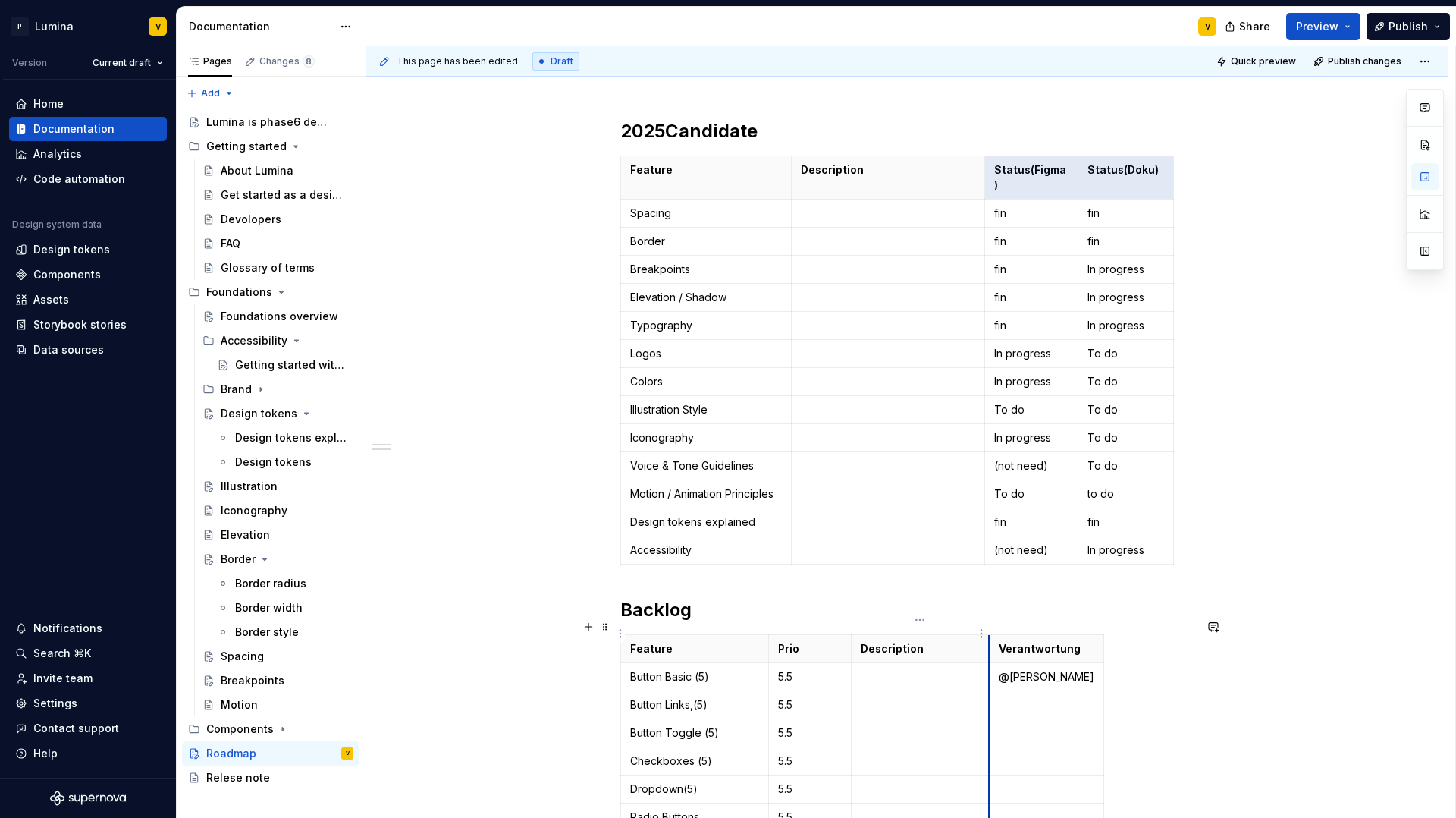
click at [987, 635] on th "Description" at bounding box center [921, 649] width 138 height 28
click at [1044, 621] on html "P Lumina V Version Current draft Home Documentation Analytics Code automation D…" at bounding box center [728, 409] width 1456 height 818
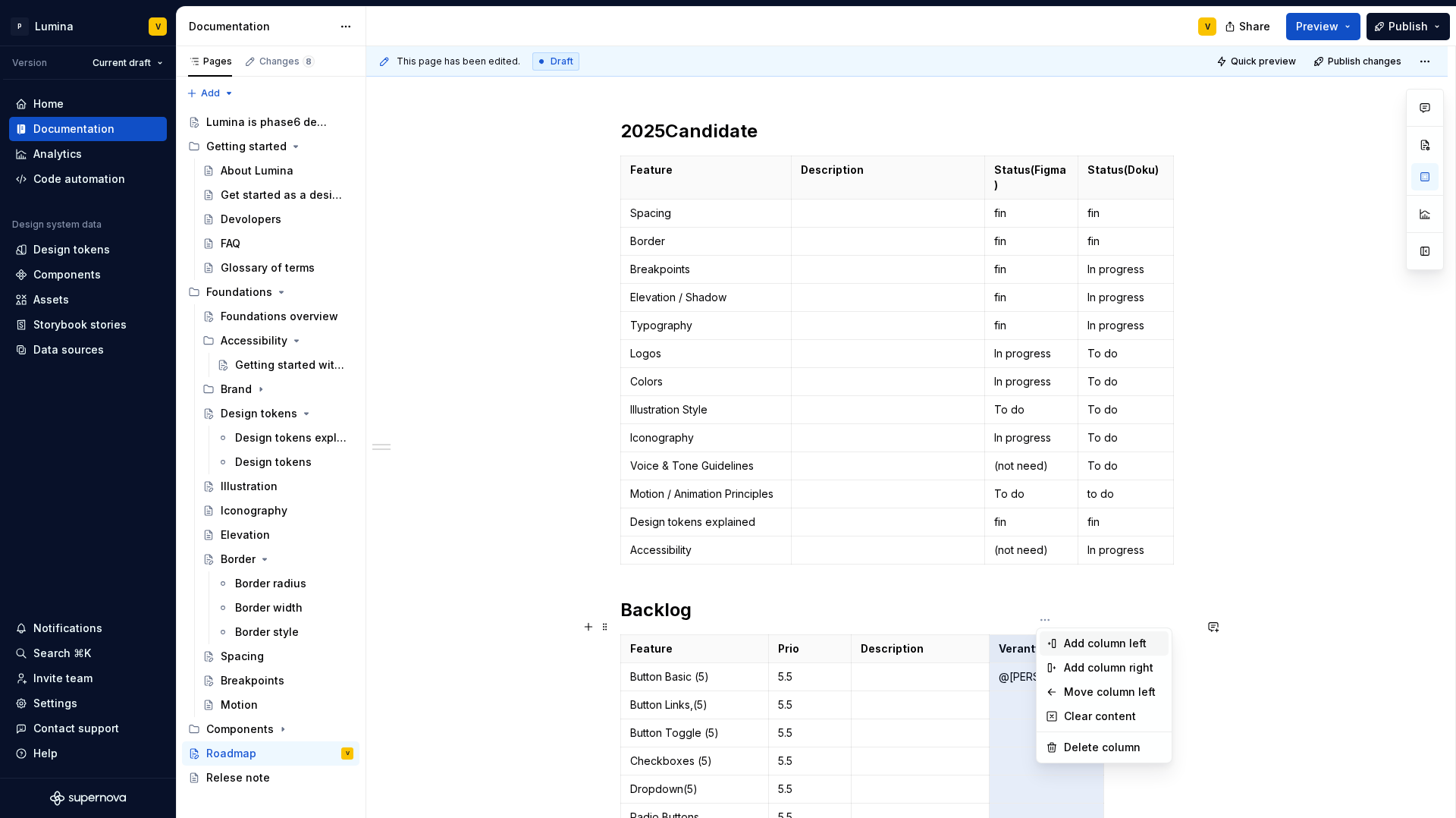
click at [1075, 642] on div "Add column left" at bounding box center [1113, 643] width 98 height 15
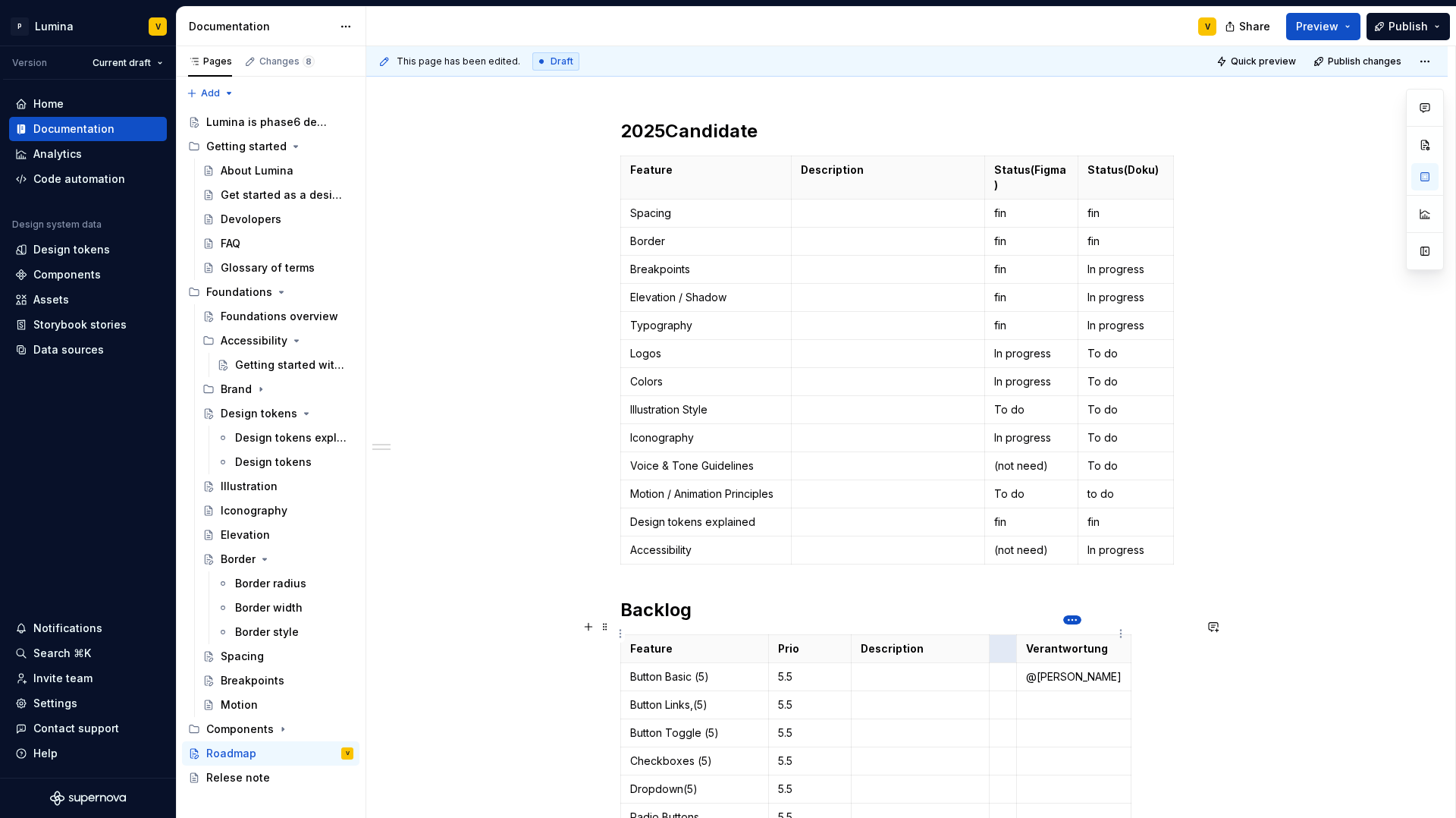
click at [1074, 620] on html "P Lumina V Version Current draft Home Documentation Analytics Code automation D…" at bounding box center [728, 409] width 1456 height 818
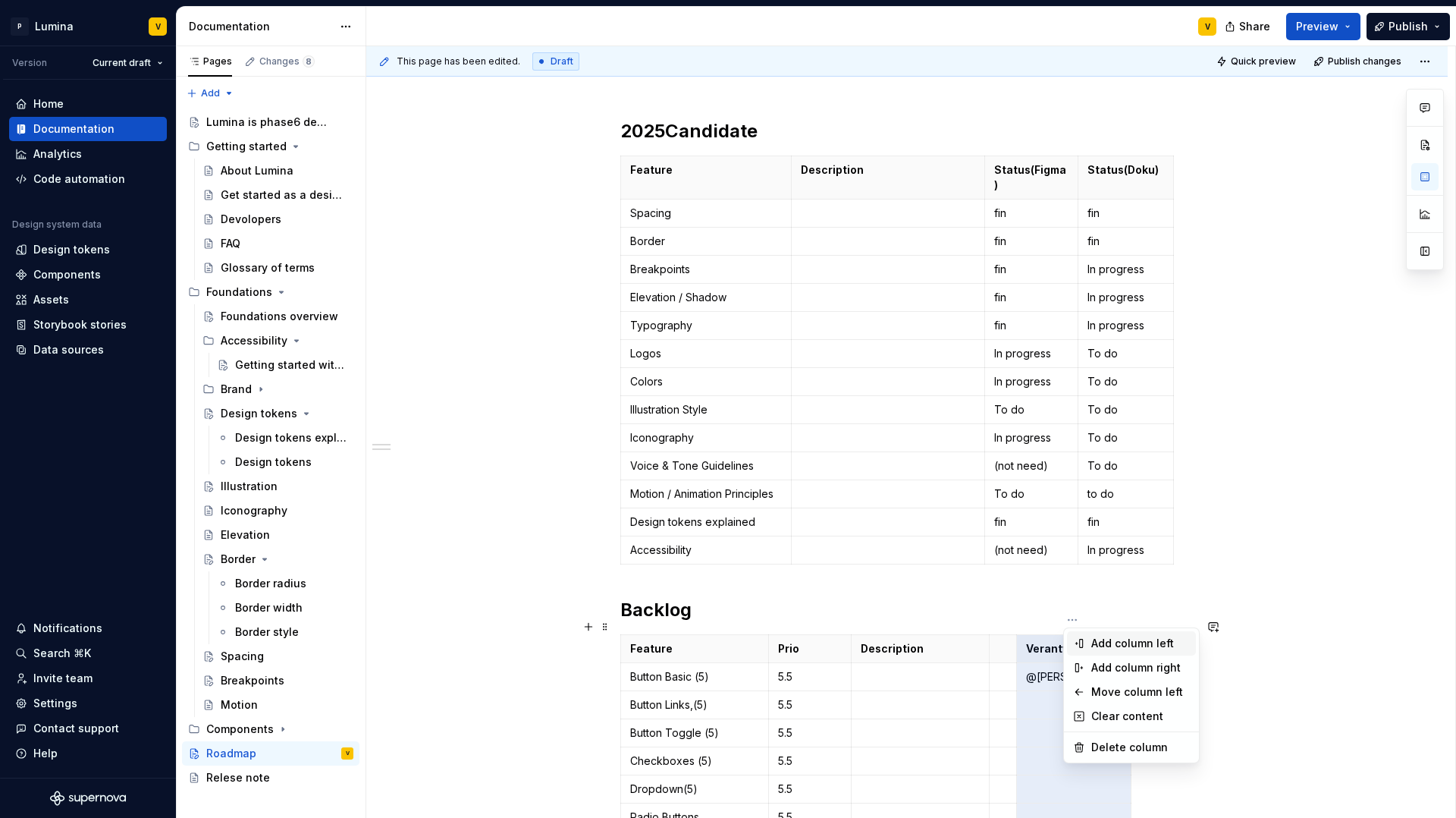
click at [1091, 642] on div "Add column left" at bounding box center [1131, 643] width 129 height 24
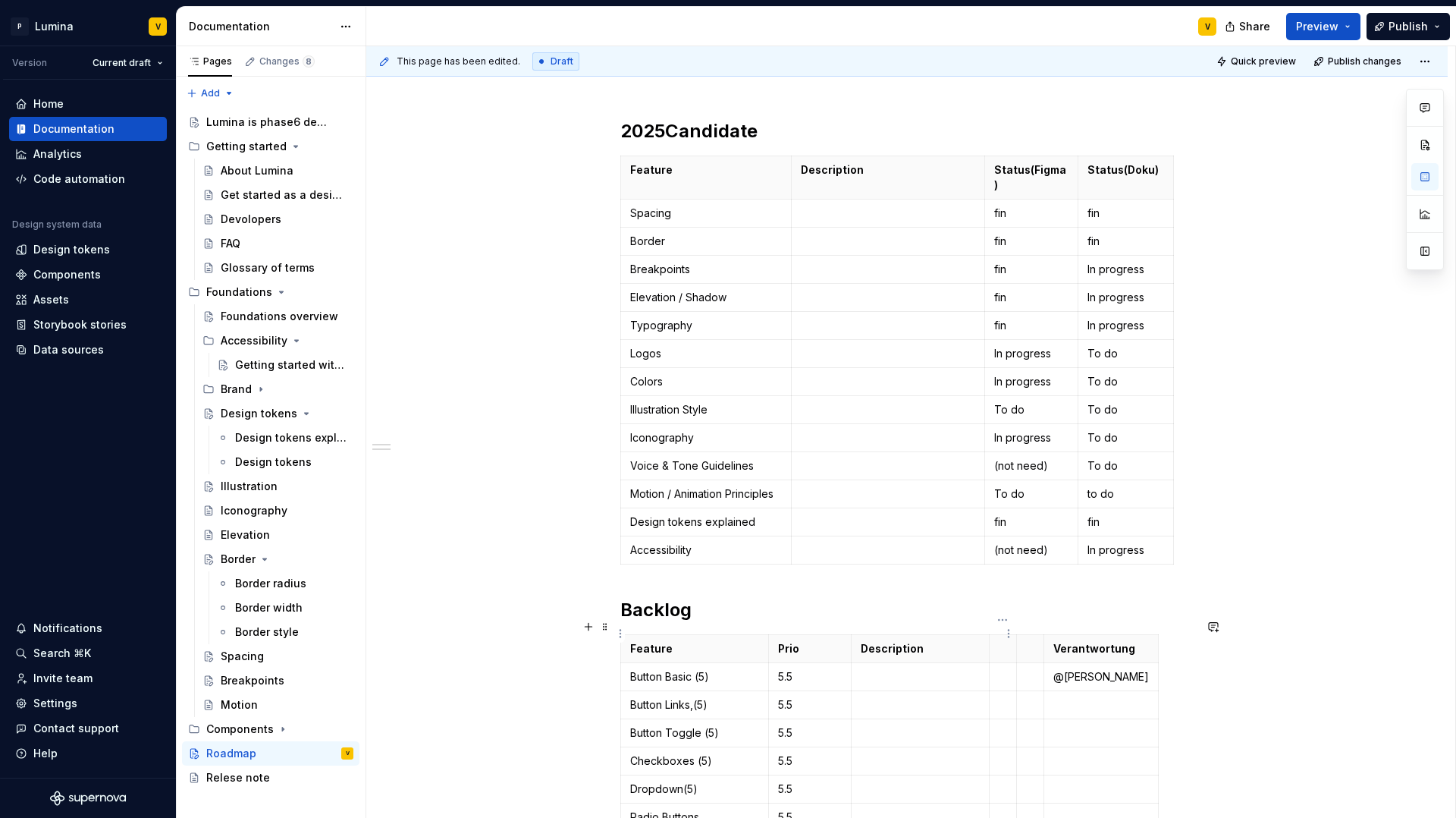
click at [1002, 641] on p at bounding box center [1003, 648] width 9 height 15
click at [1007, 170] on strong "Status(Figma)" at bounding box center [1030, 177] width 72 height 28
drag, startPoint x: 1005, startPoint y: 171, endPoint x: 1063, endPoint y: 169, distance: 58.0
click at [1063, 169] on strong "Status(Figma)" at bounding box center [1030, 177] width 72 height 28
click at [991, 170] on th "Status(Figma)" at bounding box center [1032, 177] width 94 height 43
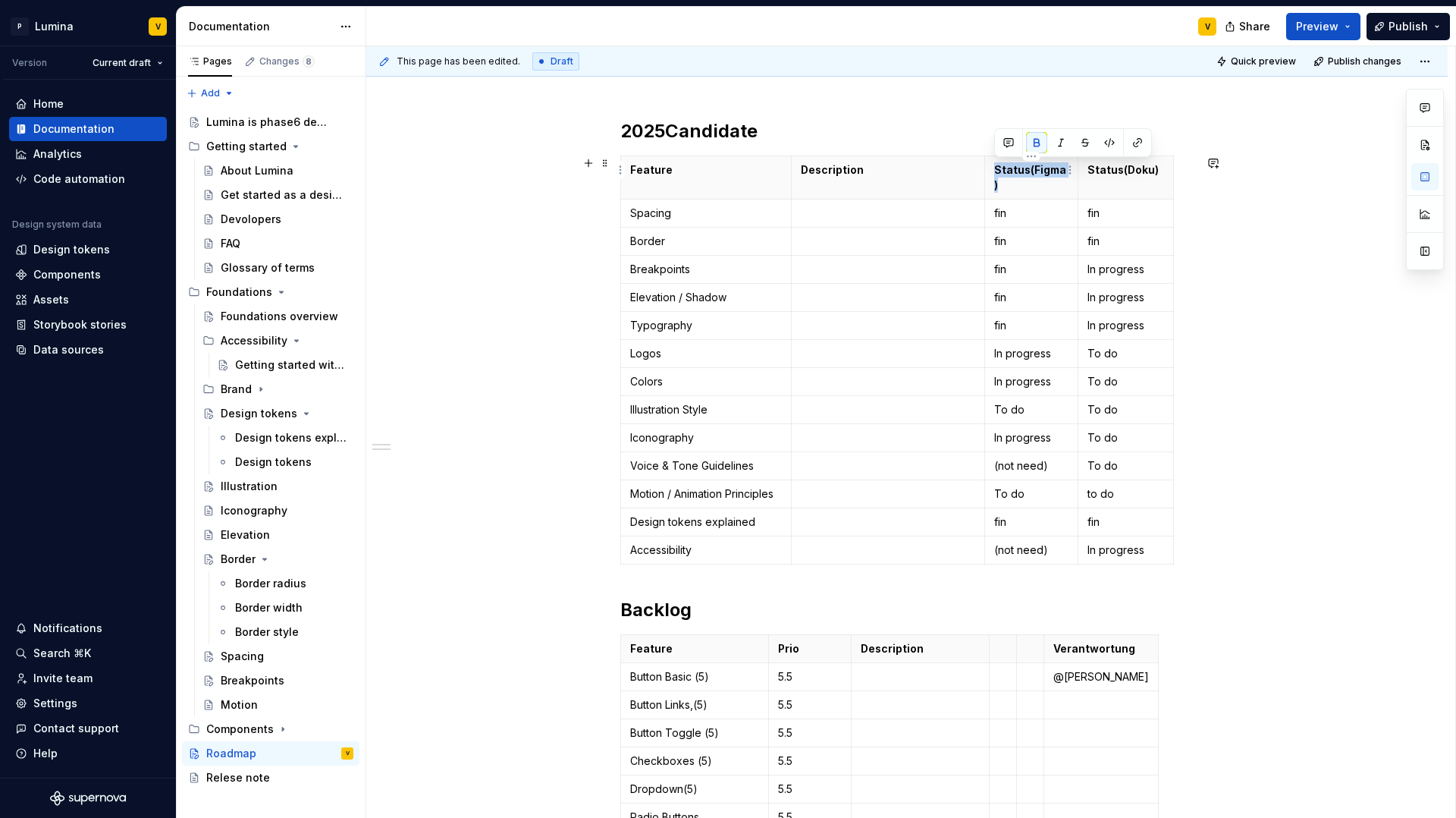
drag, startPoint x: 993, startPoint y: 169, endPoint x: 1064, endPoint y: 170, distance: 71.0
click at [1064, 170] on th "Status(Figma)" at bounding box center [1032, 177] width 94 height 43
copy strong "Status(Figma)"
drag, startPoint x: 989, startPoint y: 632, endPoint x: 961, endPoint y: 633, distance: 28.0
click at [956, 635] on th at bounding box center [969, 649] width 27 height 28
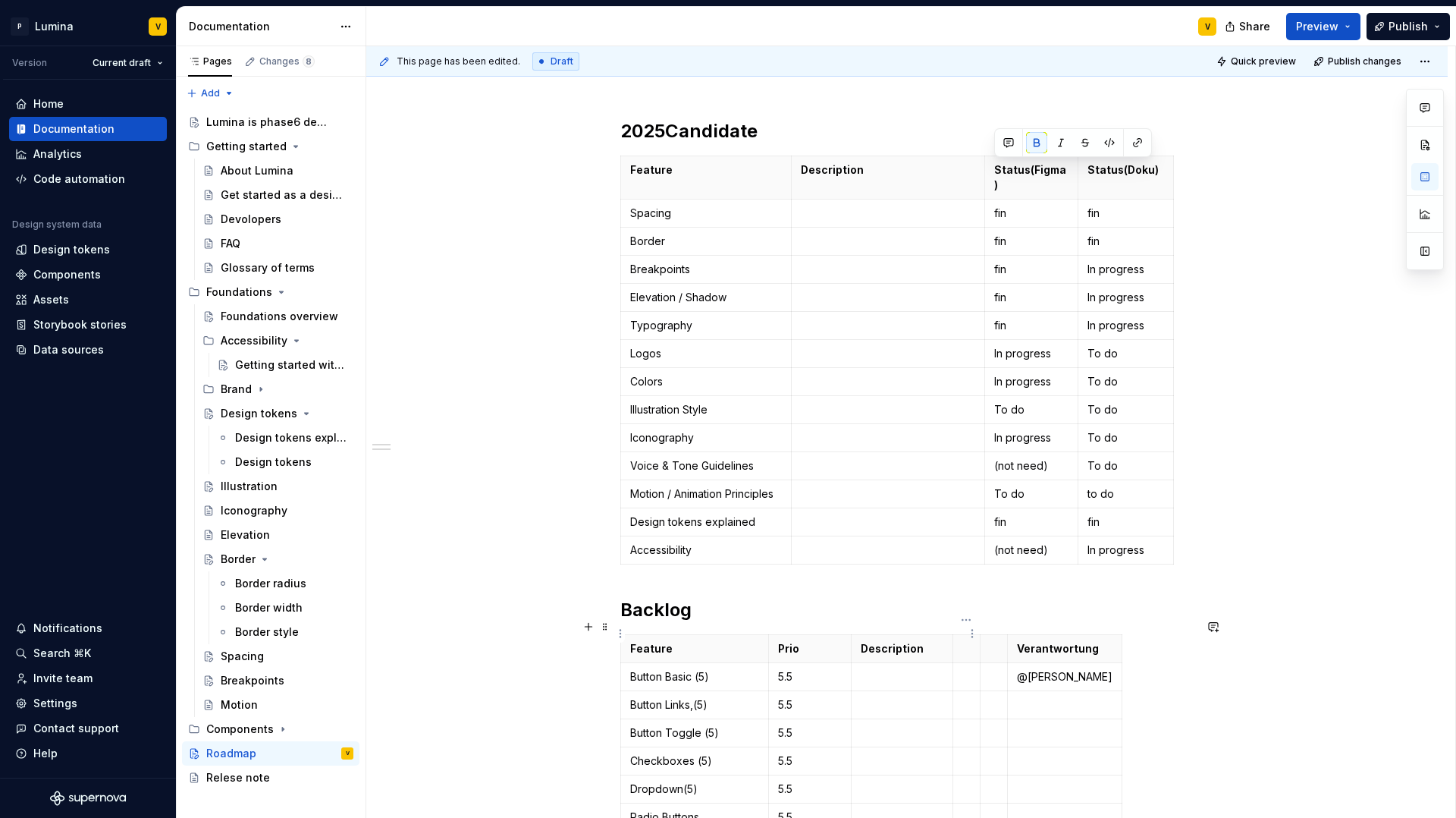
click at [964, 641] on p at bounding box center [966, 648] width 9 height 15
click at [1094, 172] on strong "Status(Doku)" at bounding box center [1123, 169] width 71 height 13
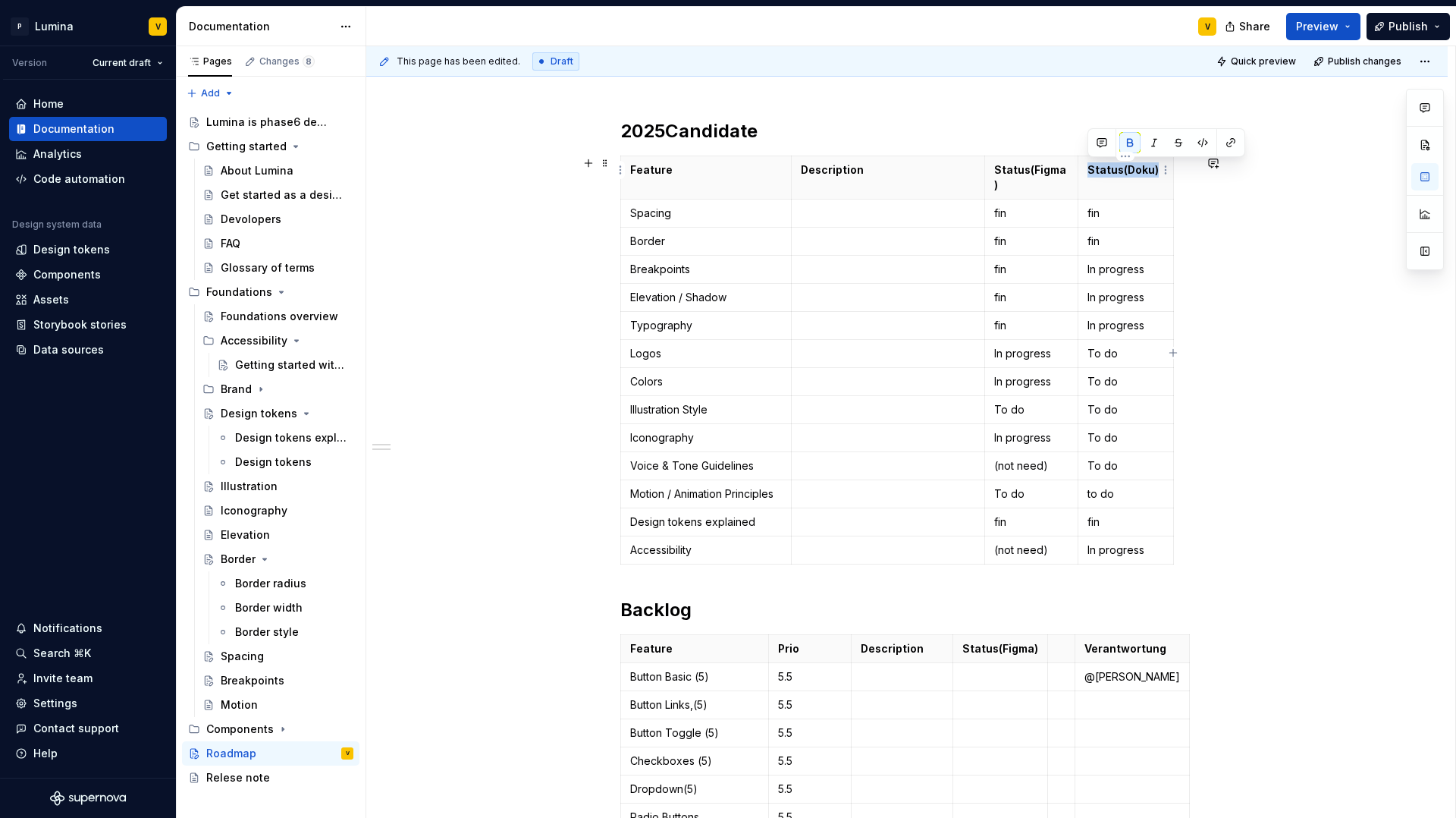
drag, startPoint x: 1088, startPoint y: 169, endPoint x: 1156, endPoint y: 172, distance: 68.1
click at [1156, 172] on p "Status(Doku)" at bounding box center [1126, 169] width 76 height 15
copy strong "Status(Doku)"
click at [1058, 641] on p at bounding box center [1061, 648] width 9 height 15
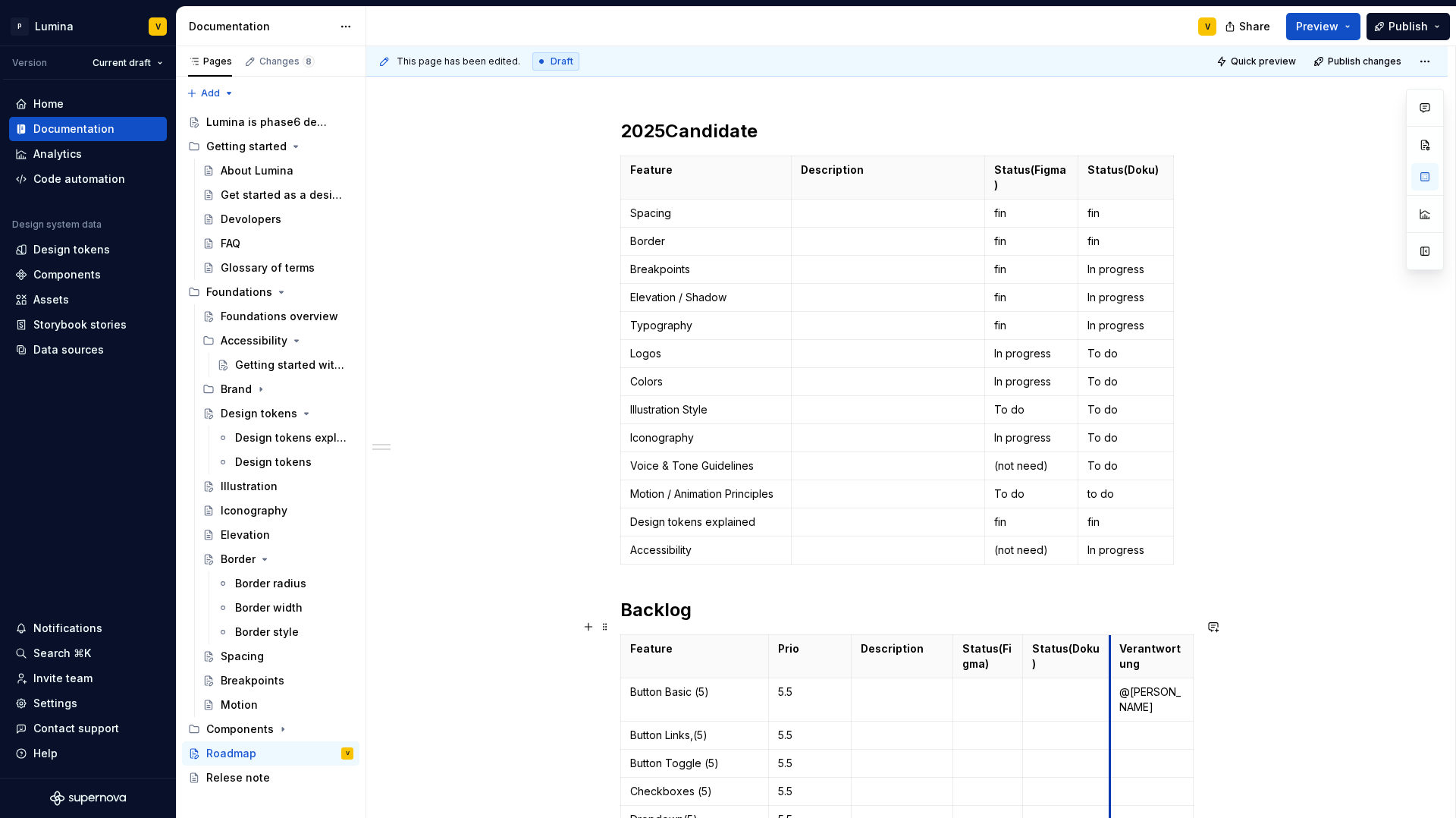
drag, startPoint x: 1099, startPoint y: 630, endPoint x: 1112, endPoint y: 629, distance: 13.0
drag, startPoint x: 954, startPoint y: 638, endPoint x: 943, endPoint y: 635, distance: 11.4
click at [944, 635] on th "Status(Figma)" at bounding box center [982, 656] width 75 height 43
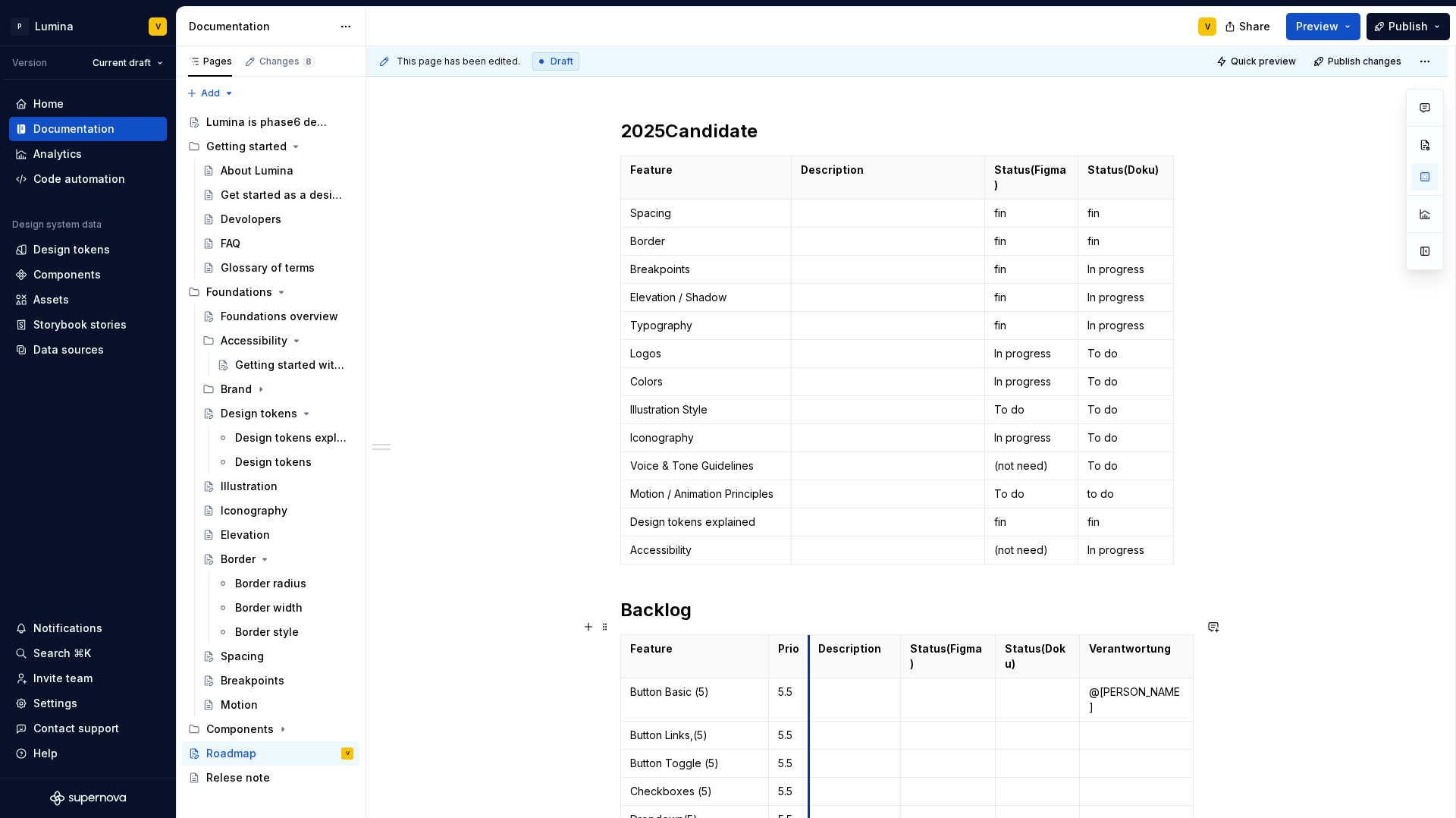
drag, startPoint x: 837, startPoint y: 631, endPoint x: 808, endPoint y: 629, distance: 29.1
click at [809, 635] on th "Description" at bounding box center [855, 656] width 92 height 43
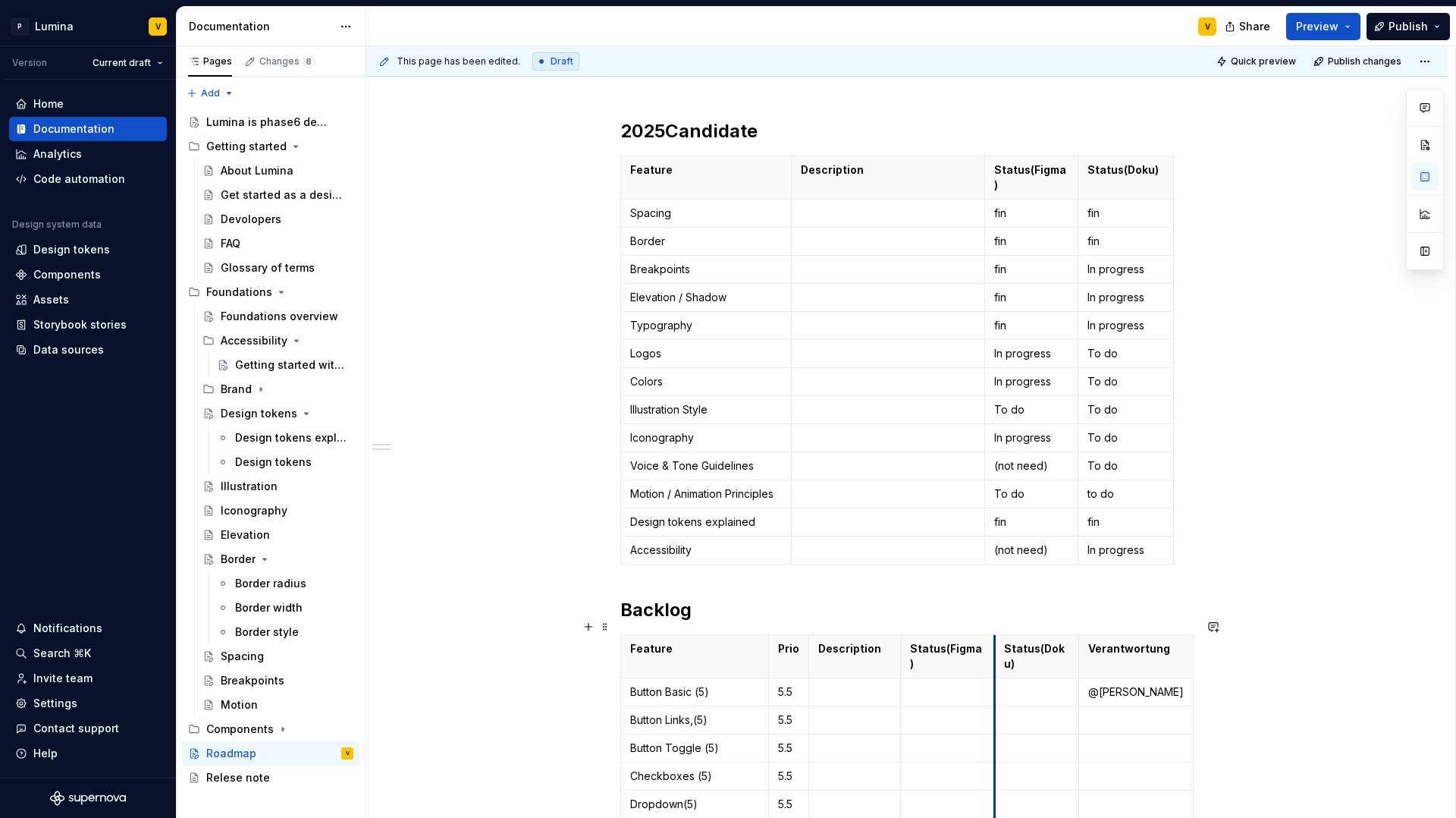
drag, startPoint x: 990, startPoint y: 633, endPoint x: 1020, endPoint y: 637, distance: 30.3
click at [1131, 685] on p "@Vanessa Schmitt" at bounding box center [1138, 699] width 92 height 30
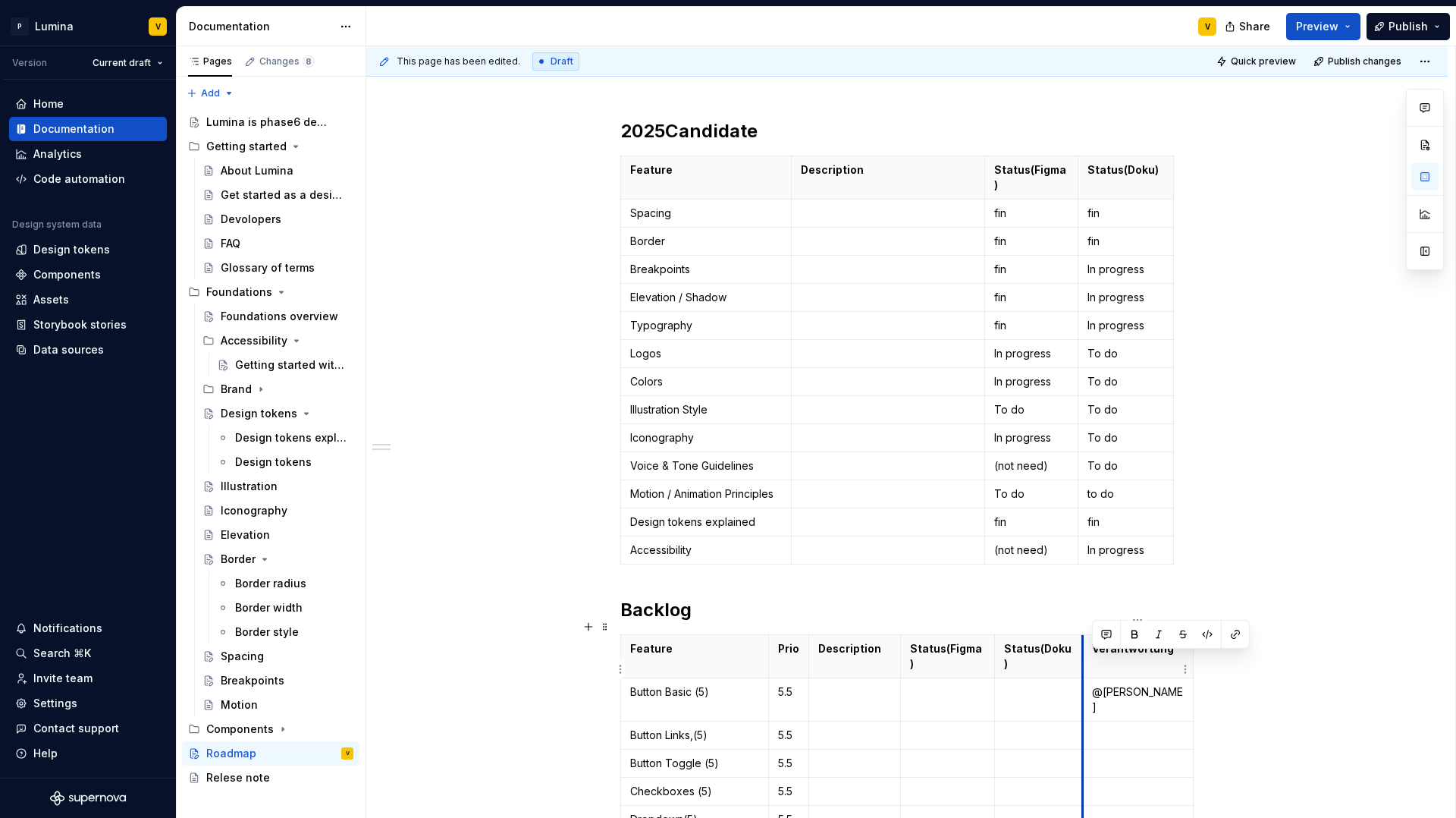
drag, startPoint x: 1134, startPoint y: 679, endPoint x: 1083, endPoint y: 653, distance: 57.2
click at [1083, 678] on td "@Vanessa Schmitt" at bounding box center [1138, 699] width 111 height 43
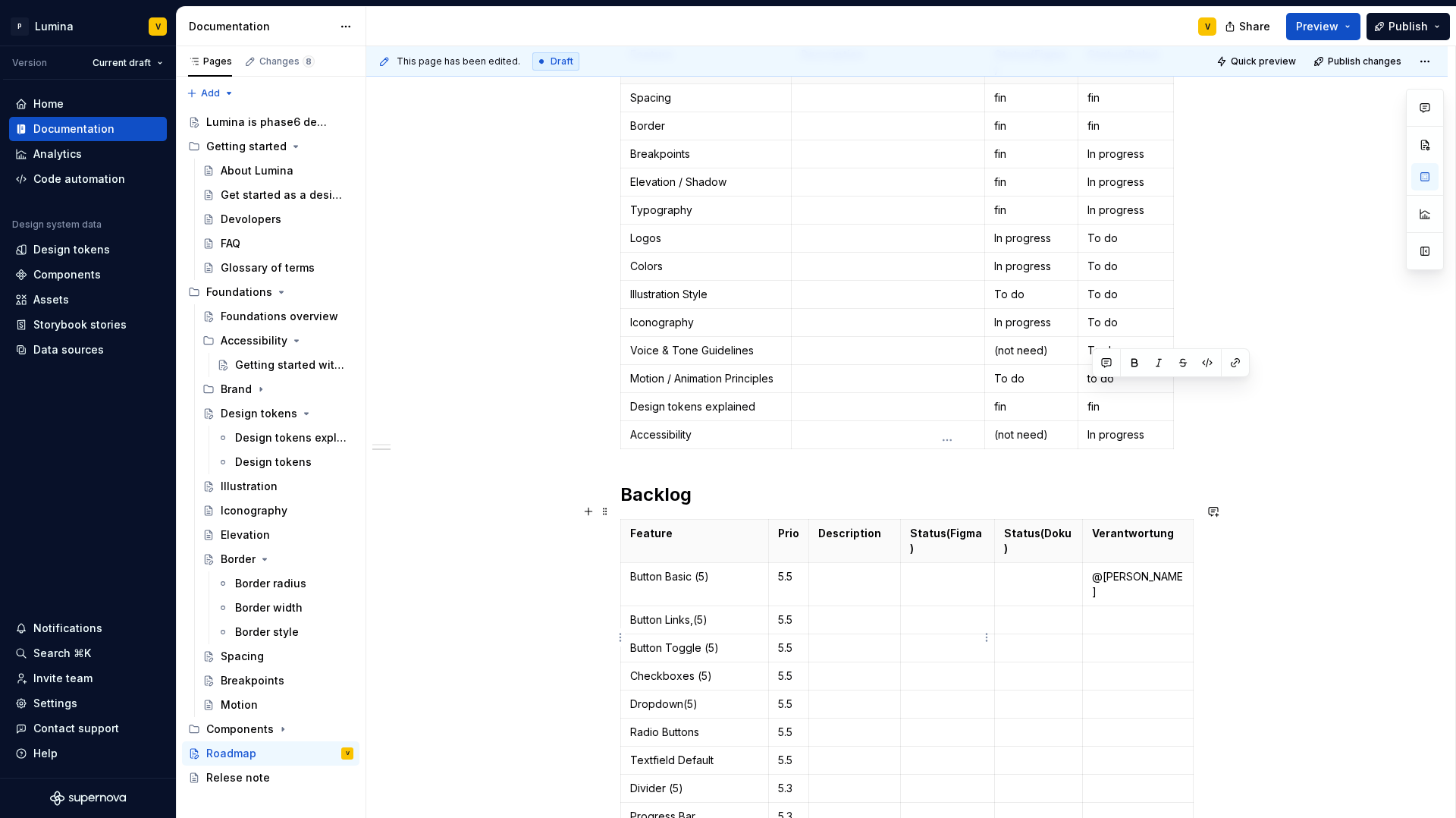
scroll to position [568, 0]
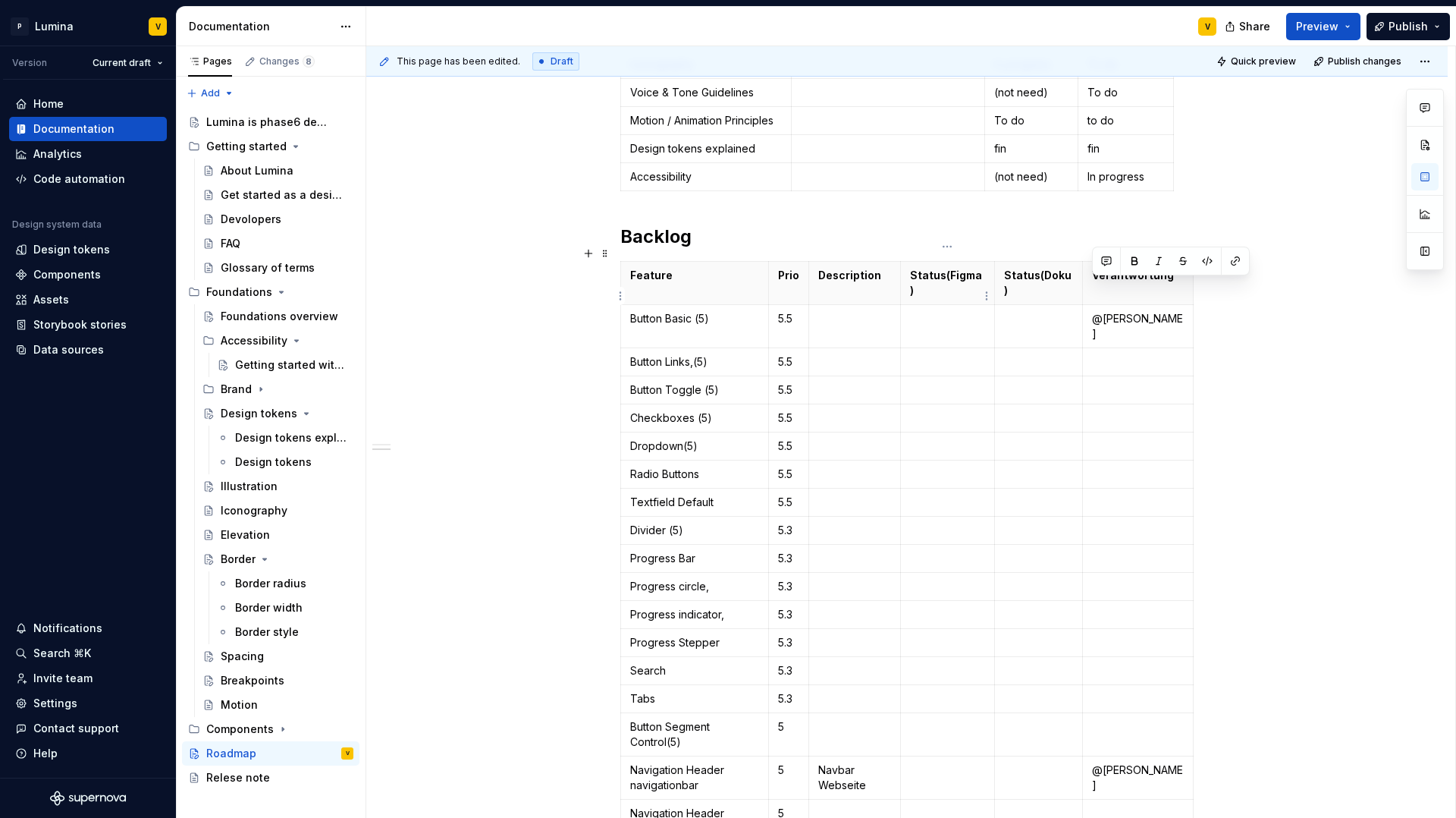
click at [931, 311] on p at bounding box center [947, 318] width 75 height 15
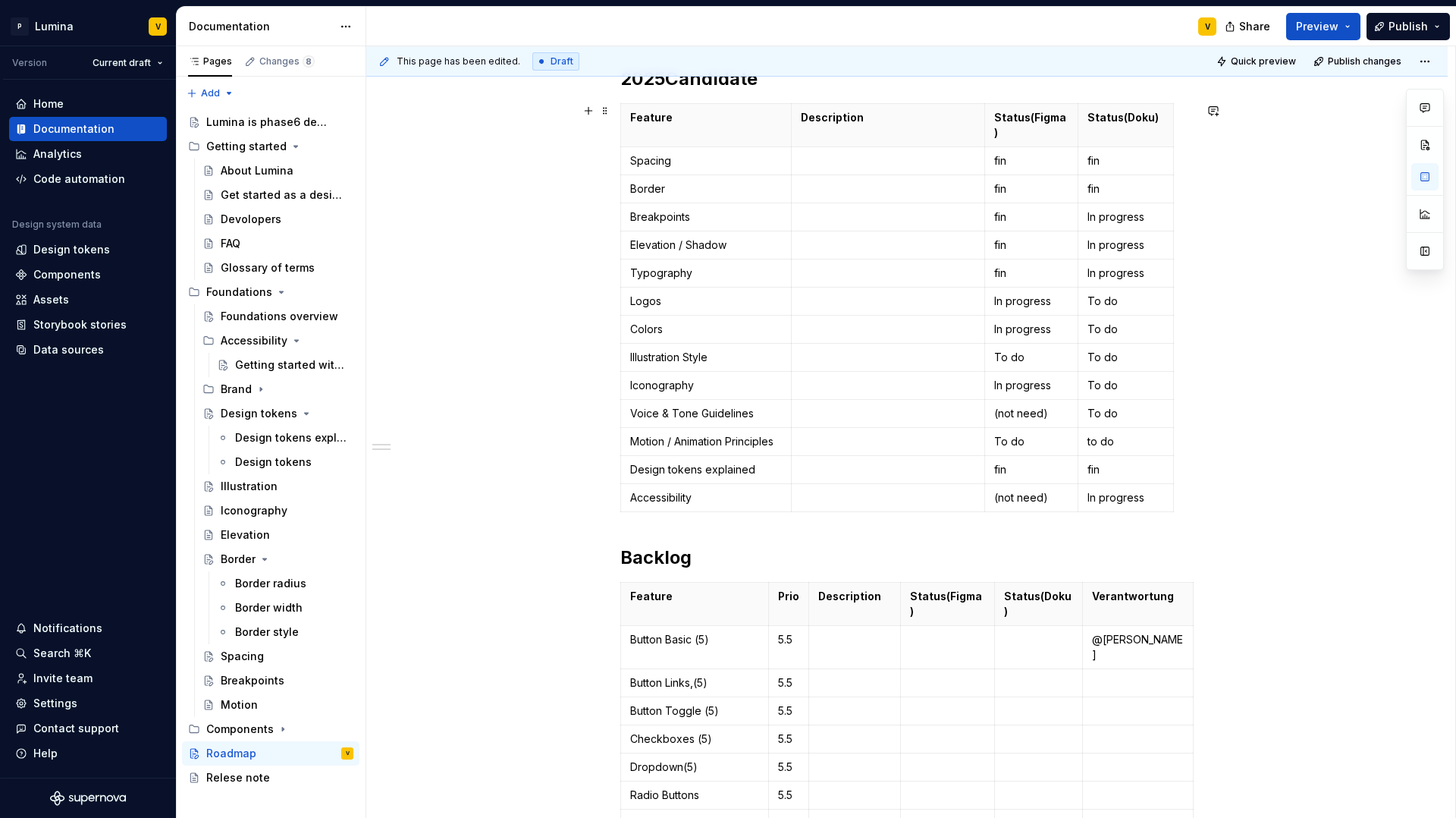
scroll to position [240, 0]
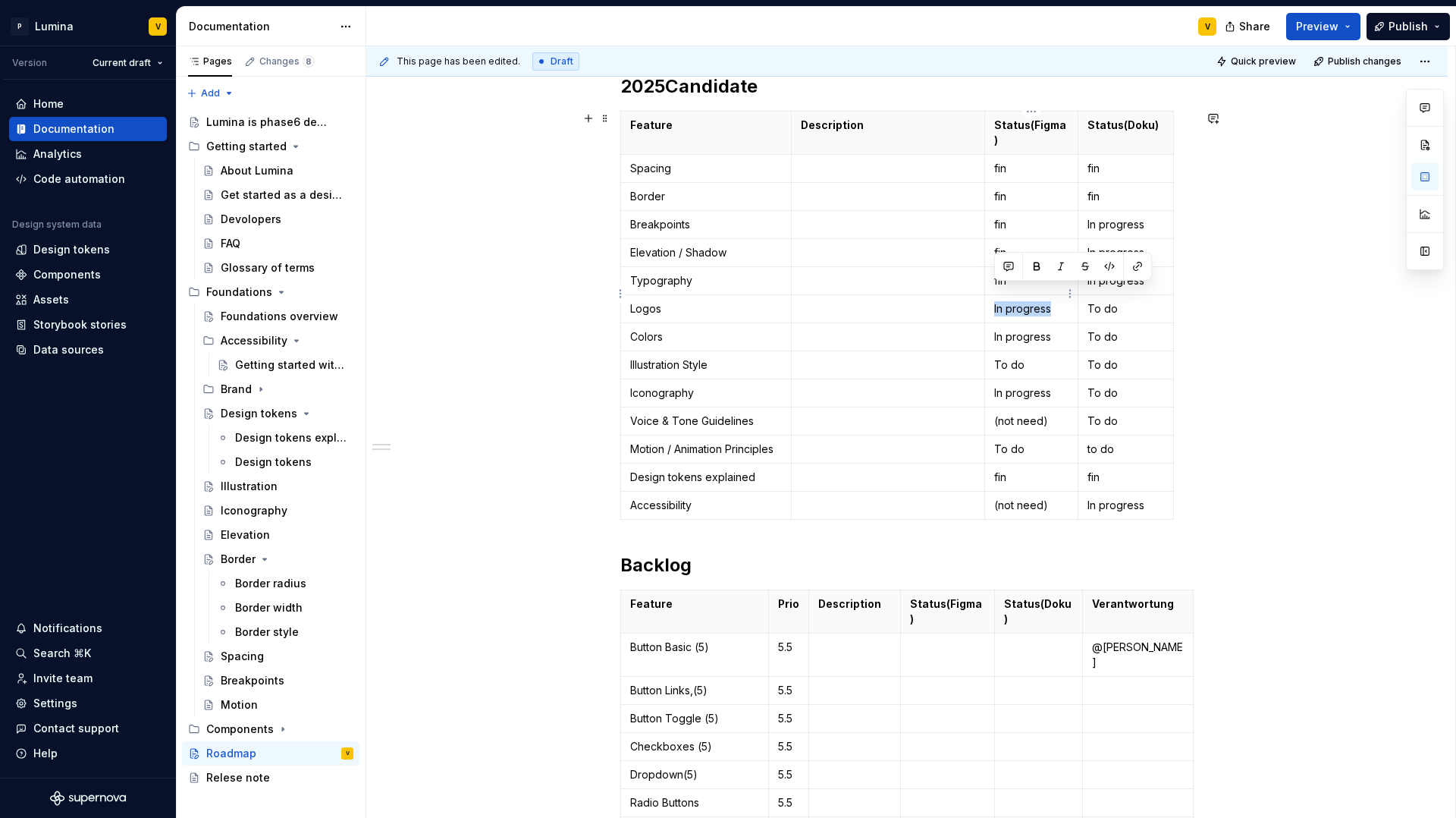
drag, startPoint x: 1053, startPoint y: 295, endPoint x: 992, endPoint y: 290, distance: 61.2
click at [992, 295] on td "In progress" at bounding box center [1032, 309] width 94 height 28
copy p "In progress"
click at [926, 634] on td at bounding box center [948, 655] width 94 height 43
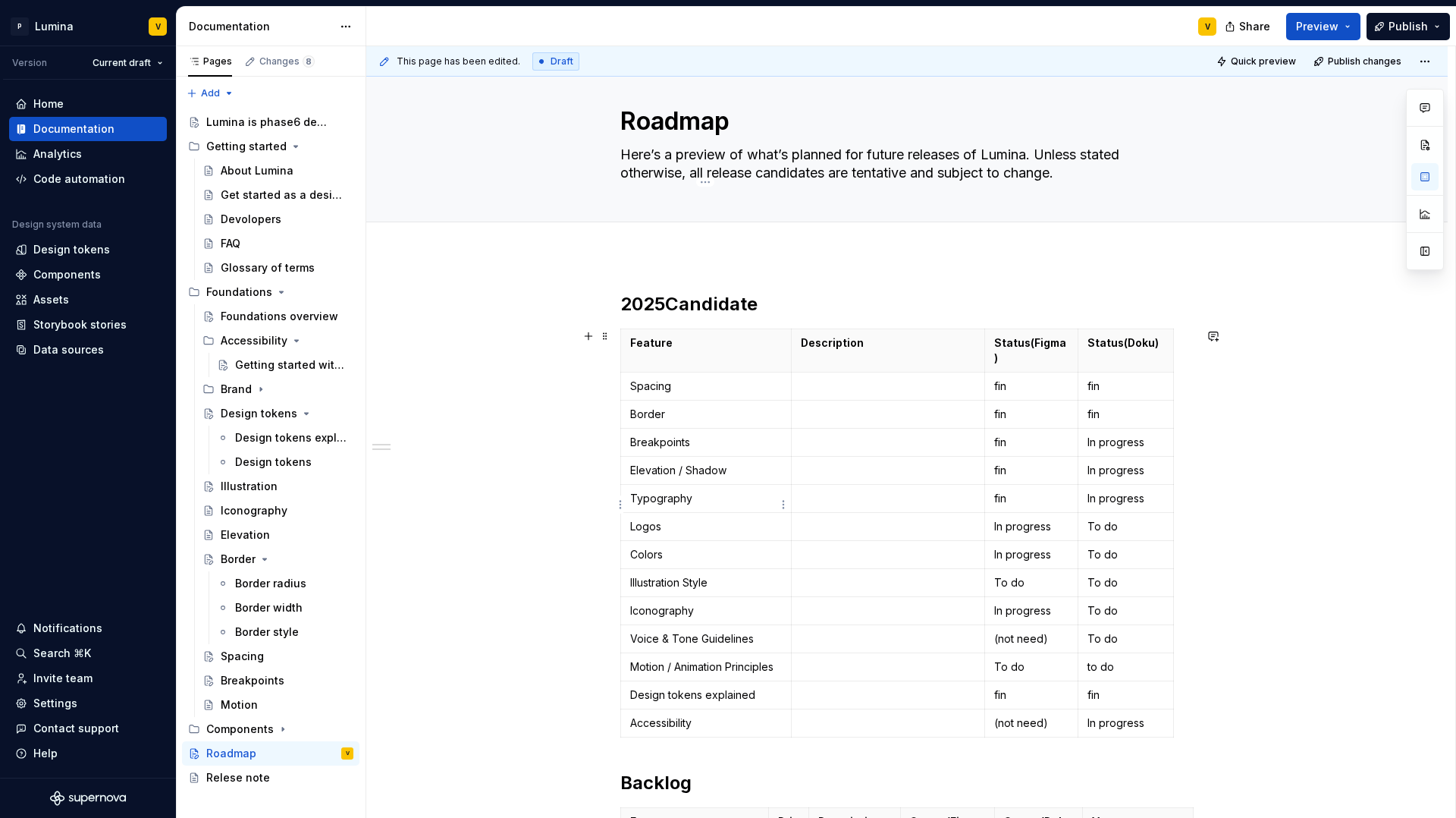
scroll to position [0, 0]
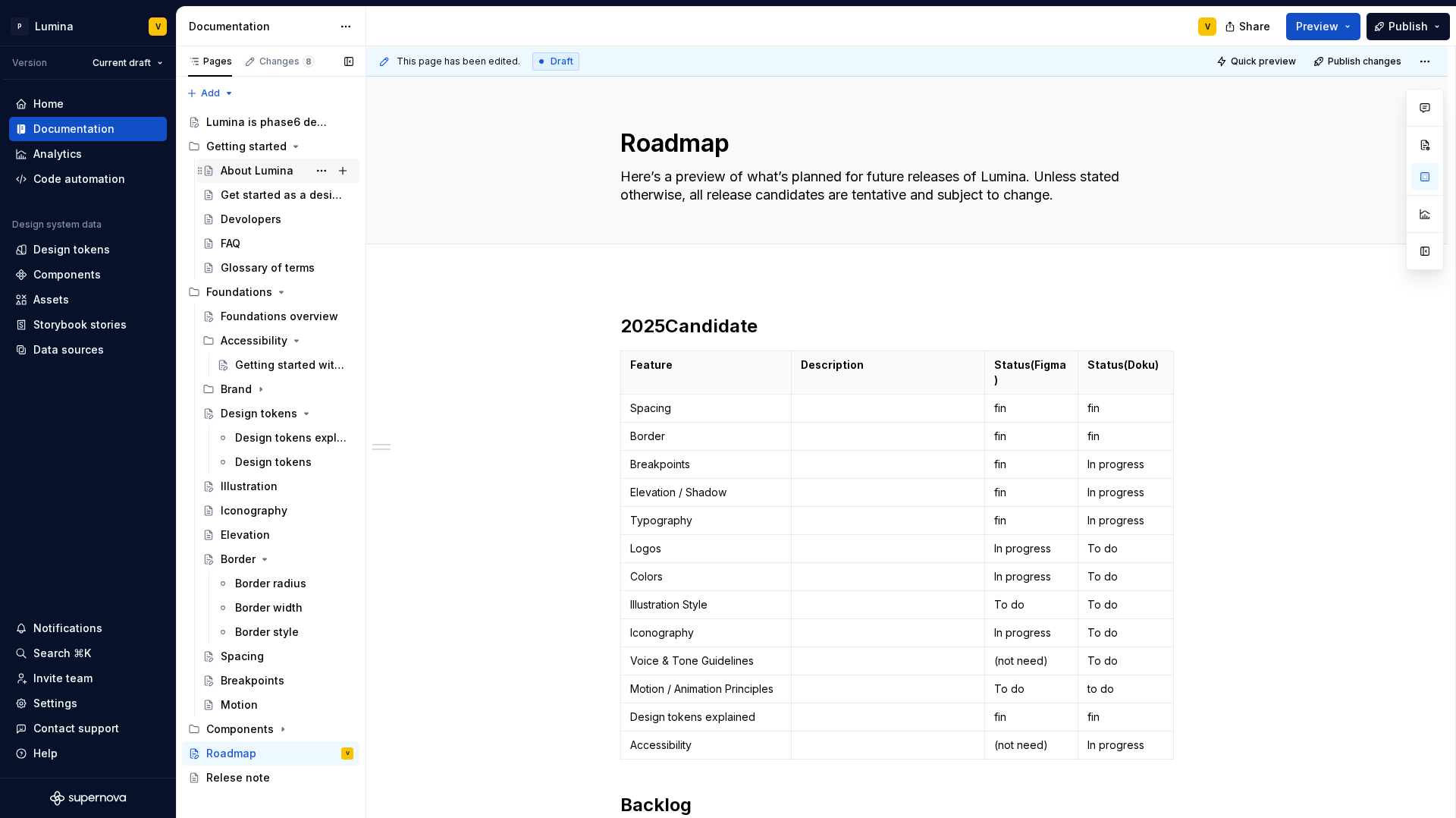
click at [240, 169] on div "About Lumina" at bounding box center [257, 170] width 73 height 15
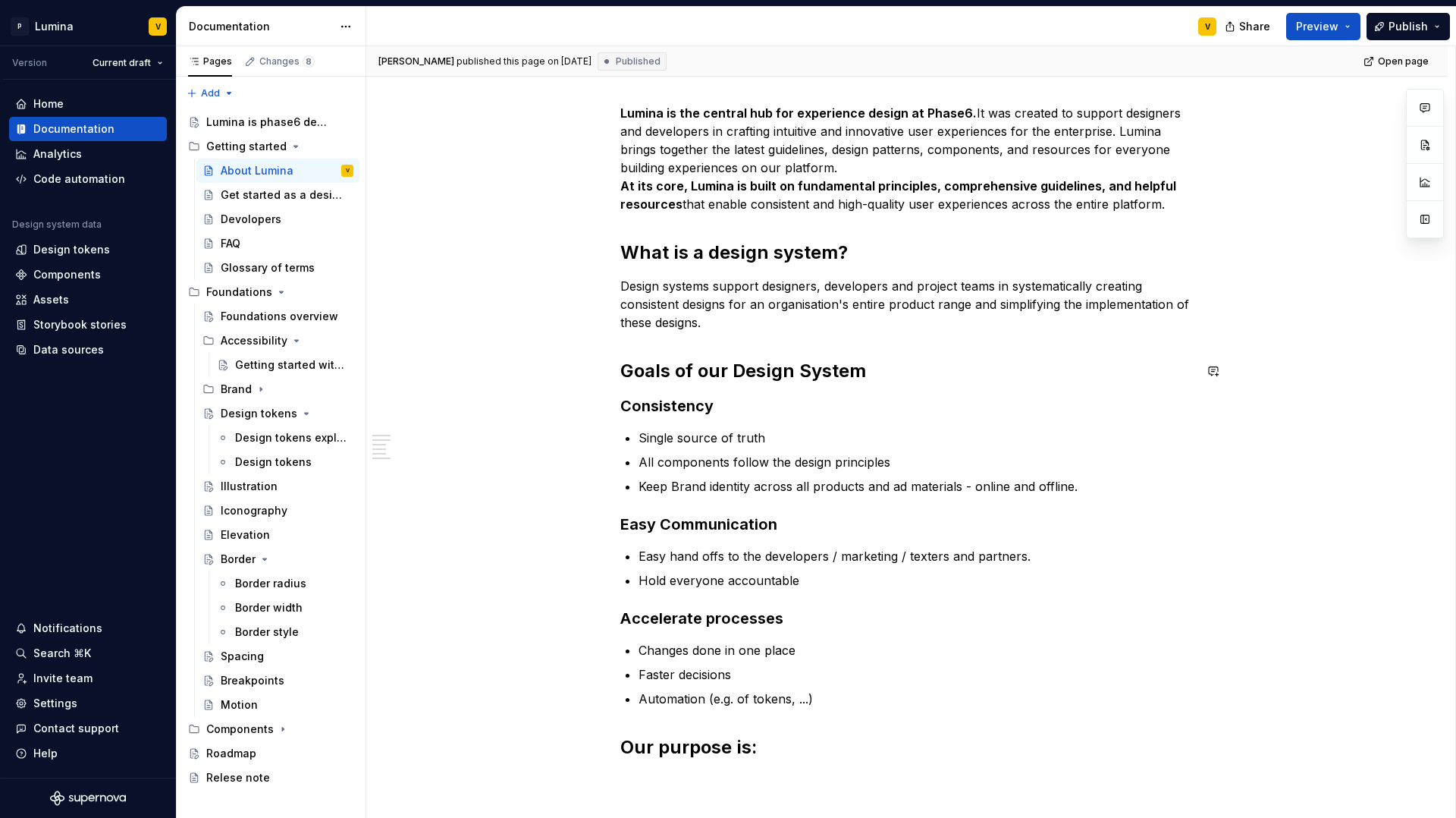
scroll to position [426, 0]
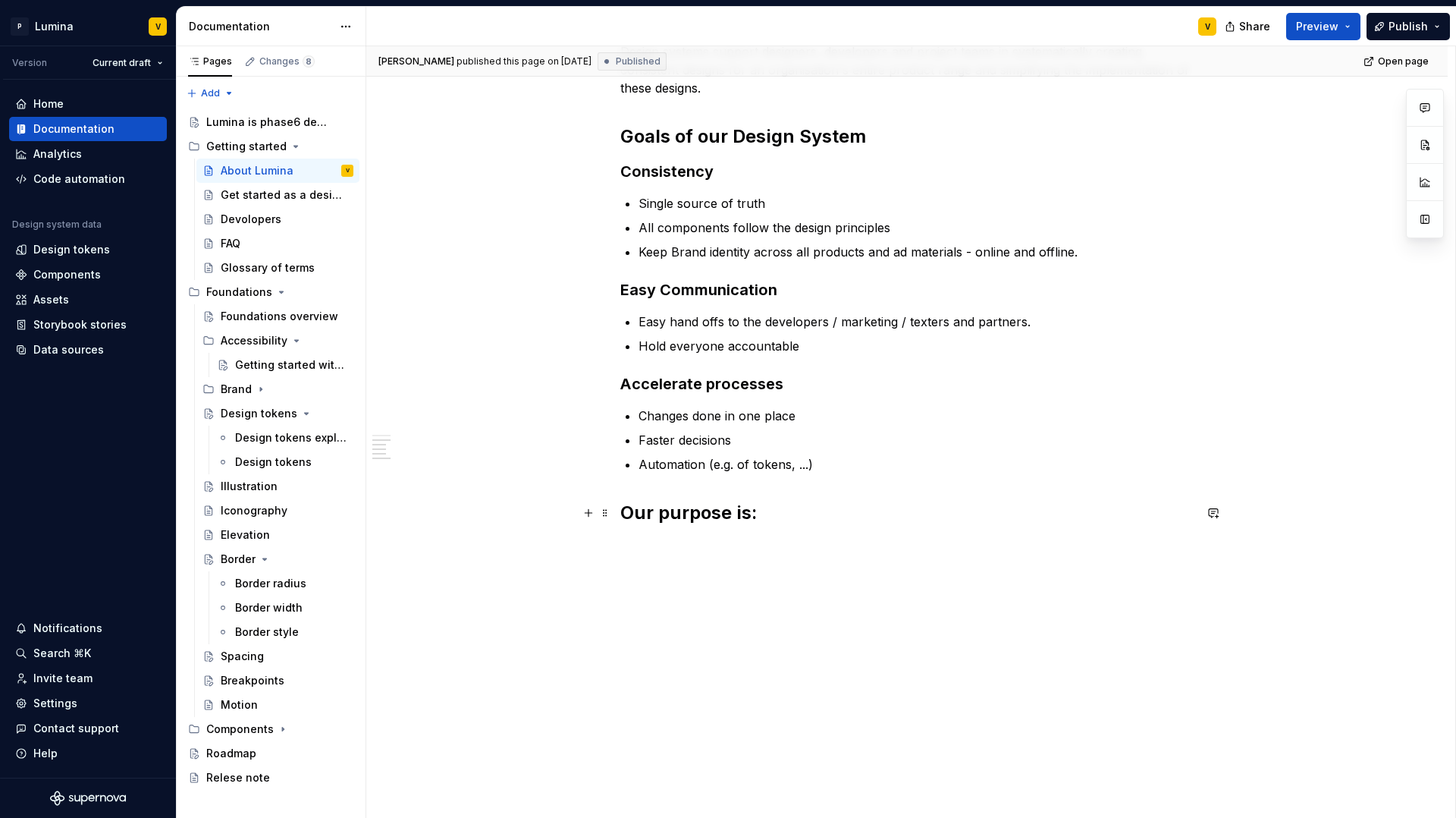
click at [758, 506] on h2 "Our purpose is:" at bounding box center [907, 513] width 574 height 24
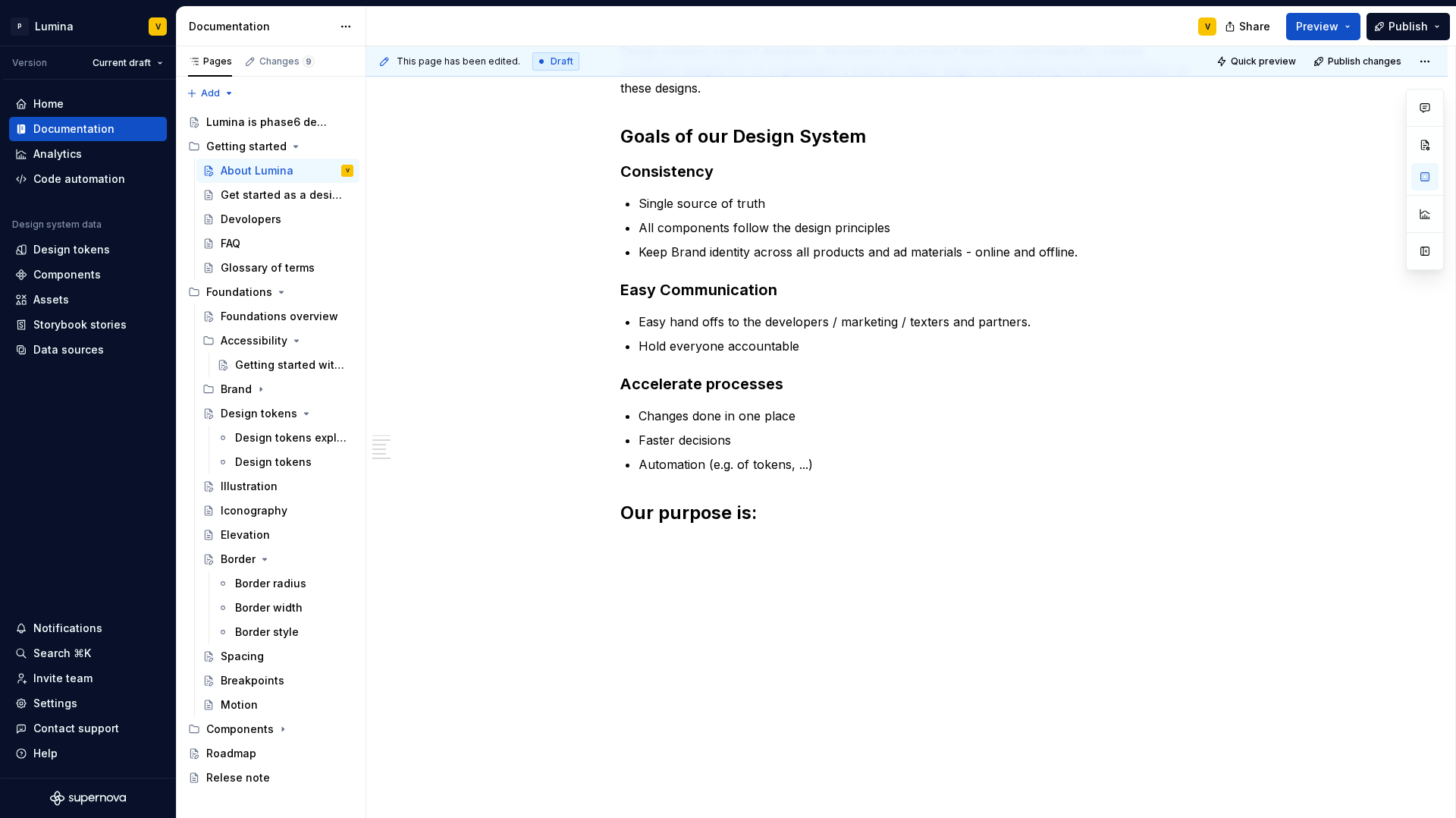
type textarea "*"
click at [662, 550] on p at bounding box center [907, 546] width 574 height 18
click at [629, 546] on p at bounding box center [907, 546] width 574 height 18
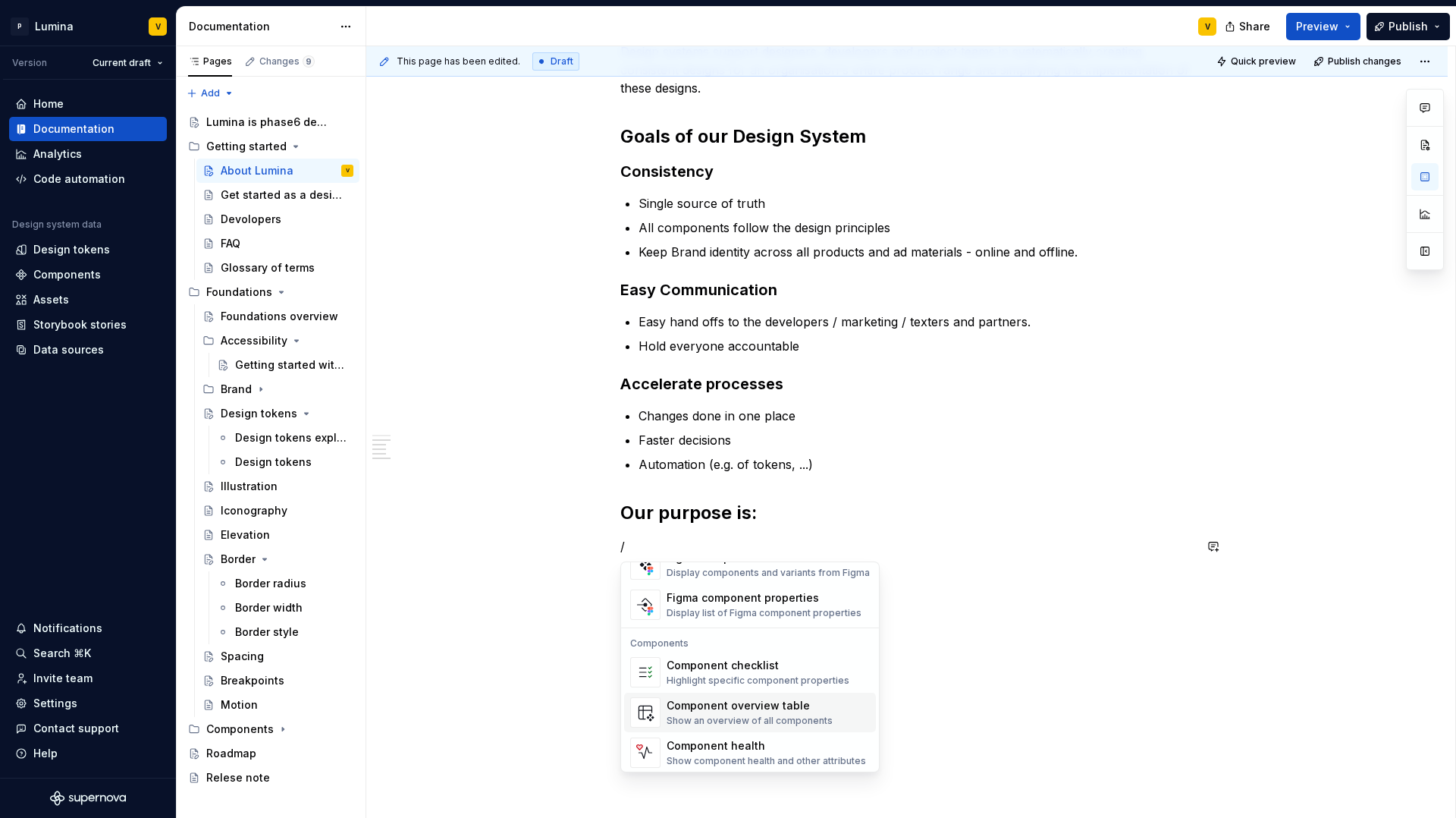
scroll to position [1510, 0]
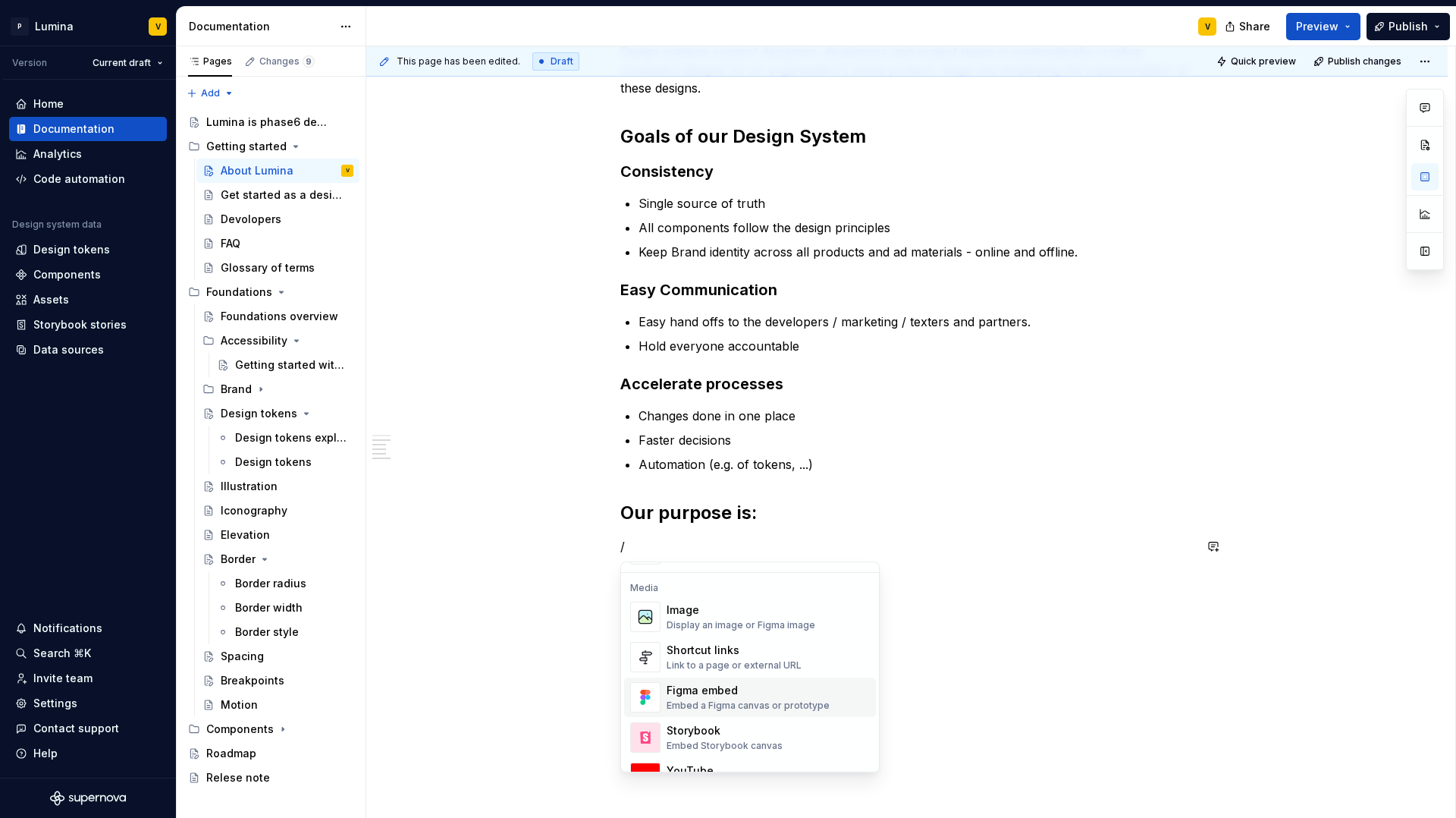
scroll to position [634, 0]
click at [698, 623] on div "Display an image or Figma image" at bounding box center [740, 626] width 149 height 12
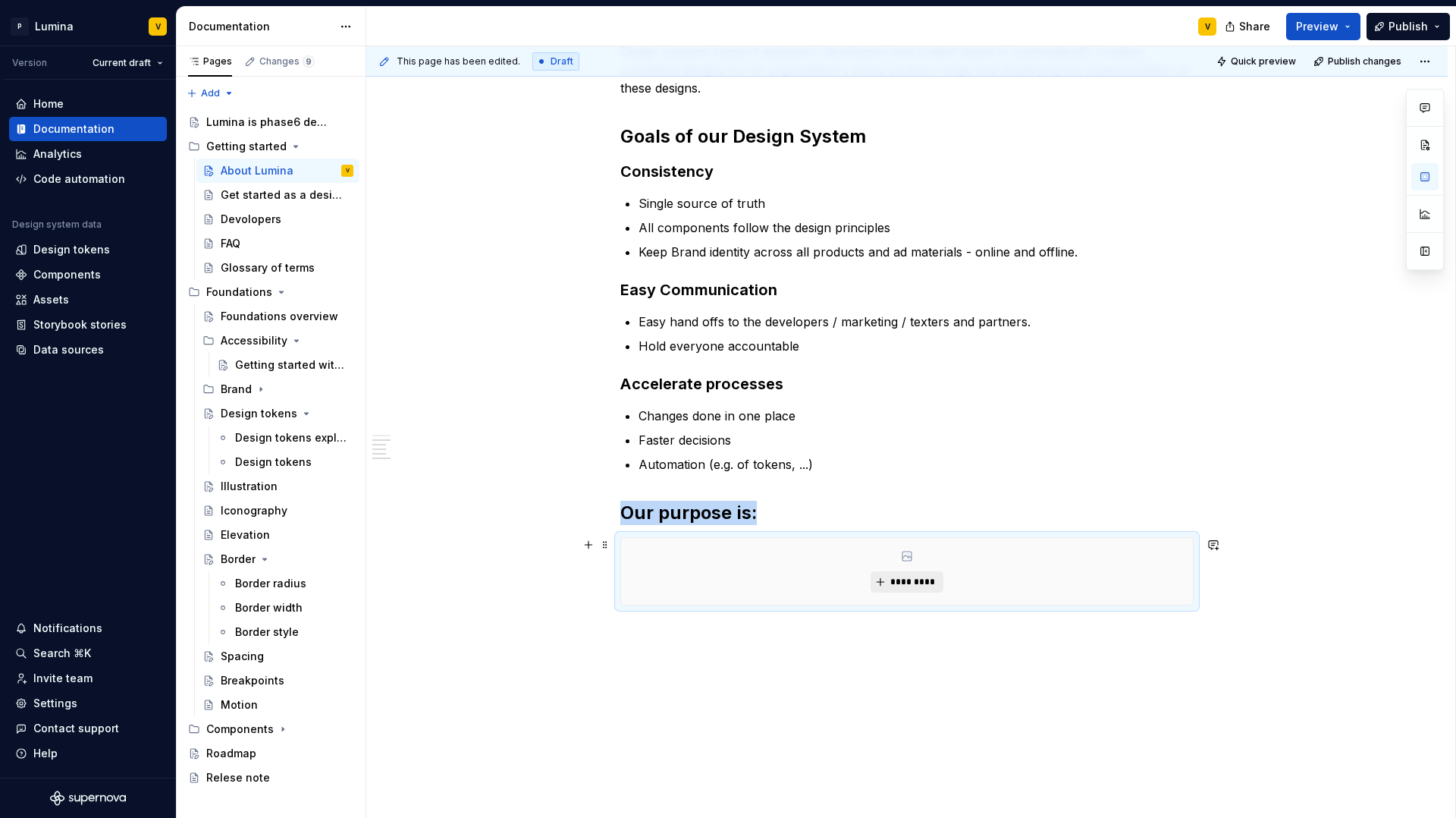
click at [898, 580] on span "*********" at bounding box center [912, 582] width 46 height 12
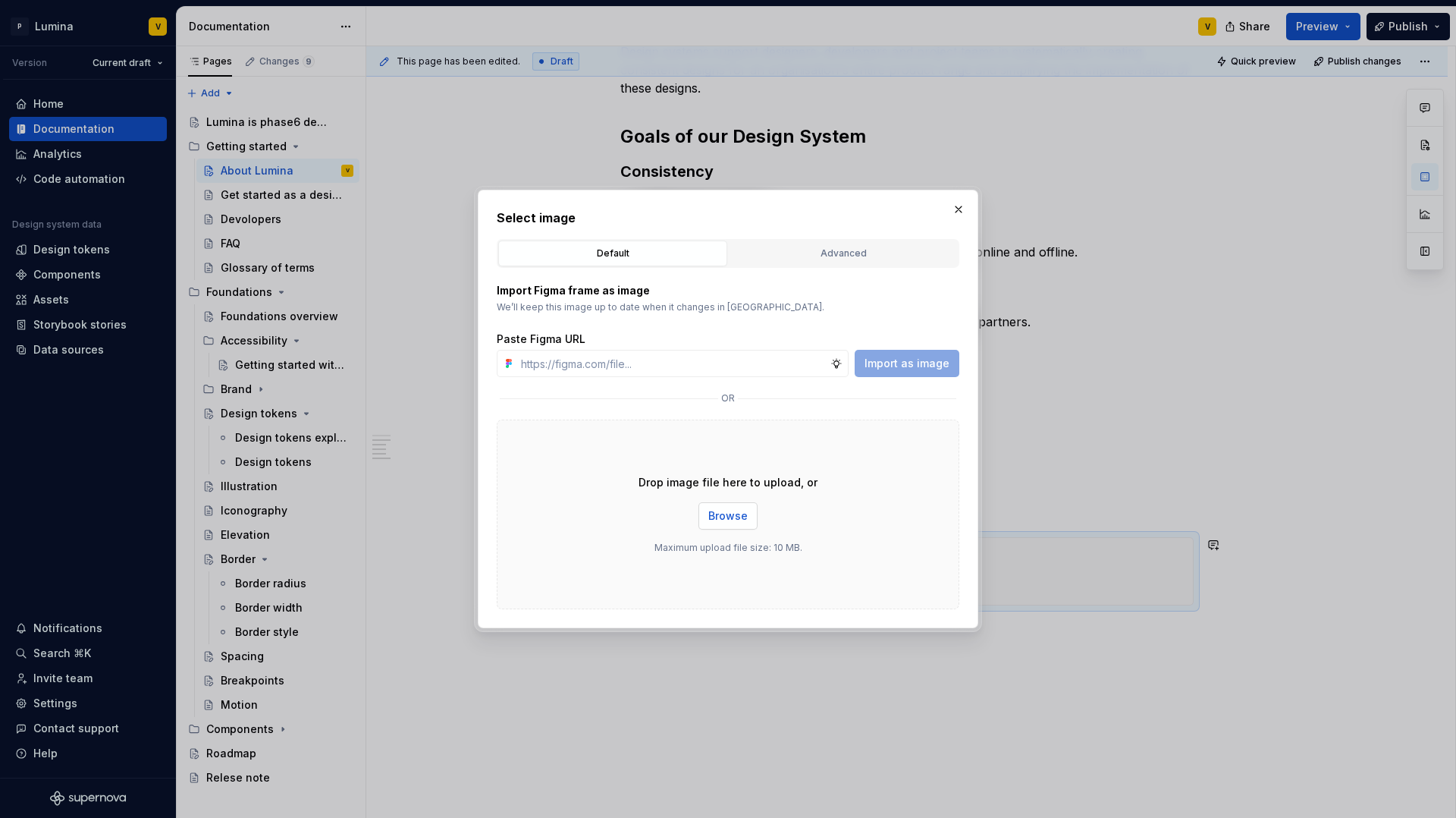
click at [740, 525] on button "Browse" at bounding box center [728, 515] width 59 height 27
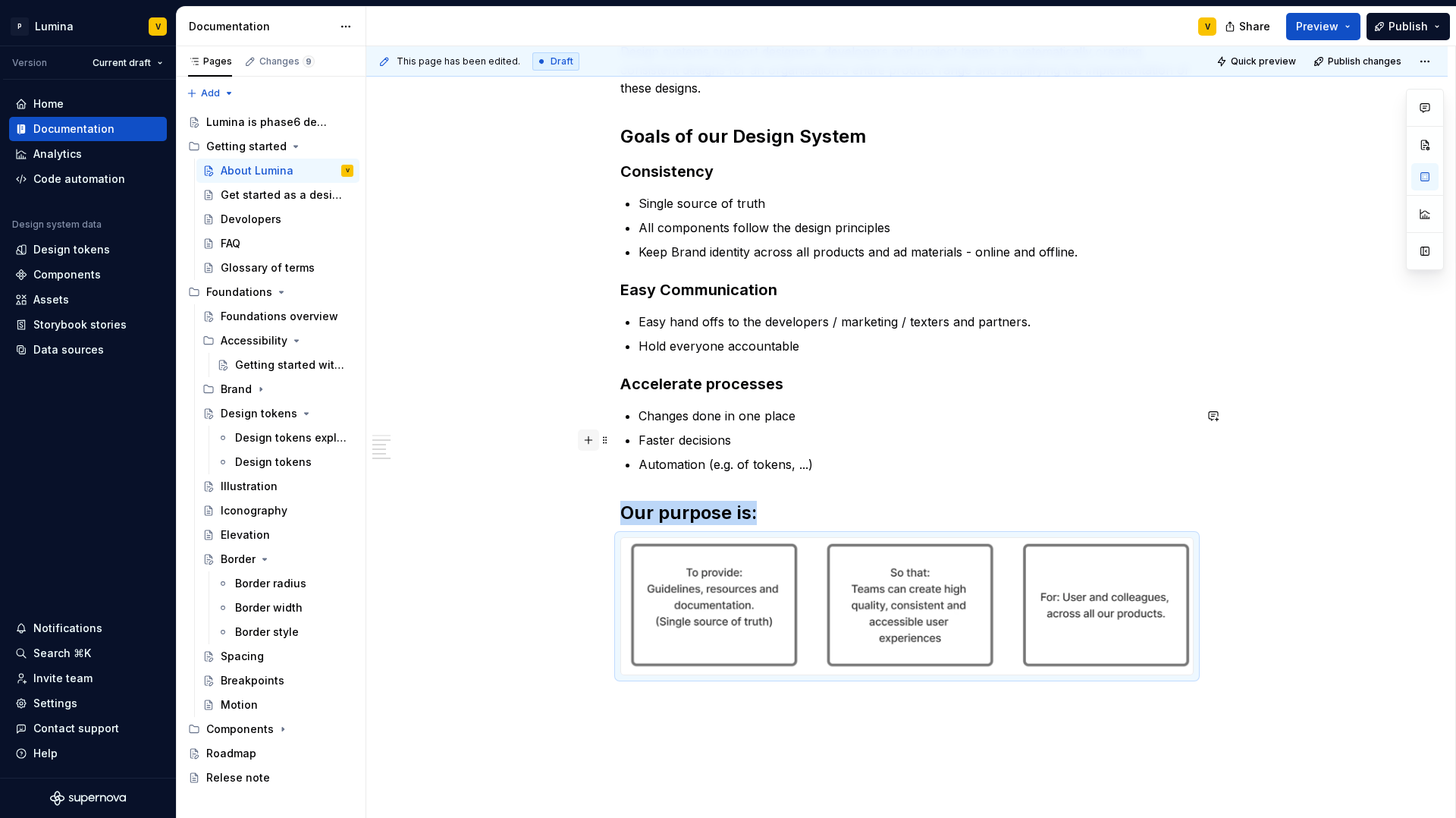
click at [593, 434] on button "button" at bounding box center [588, 439] width 21 height 21
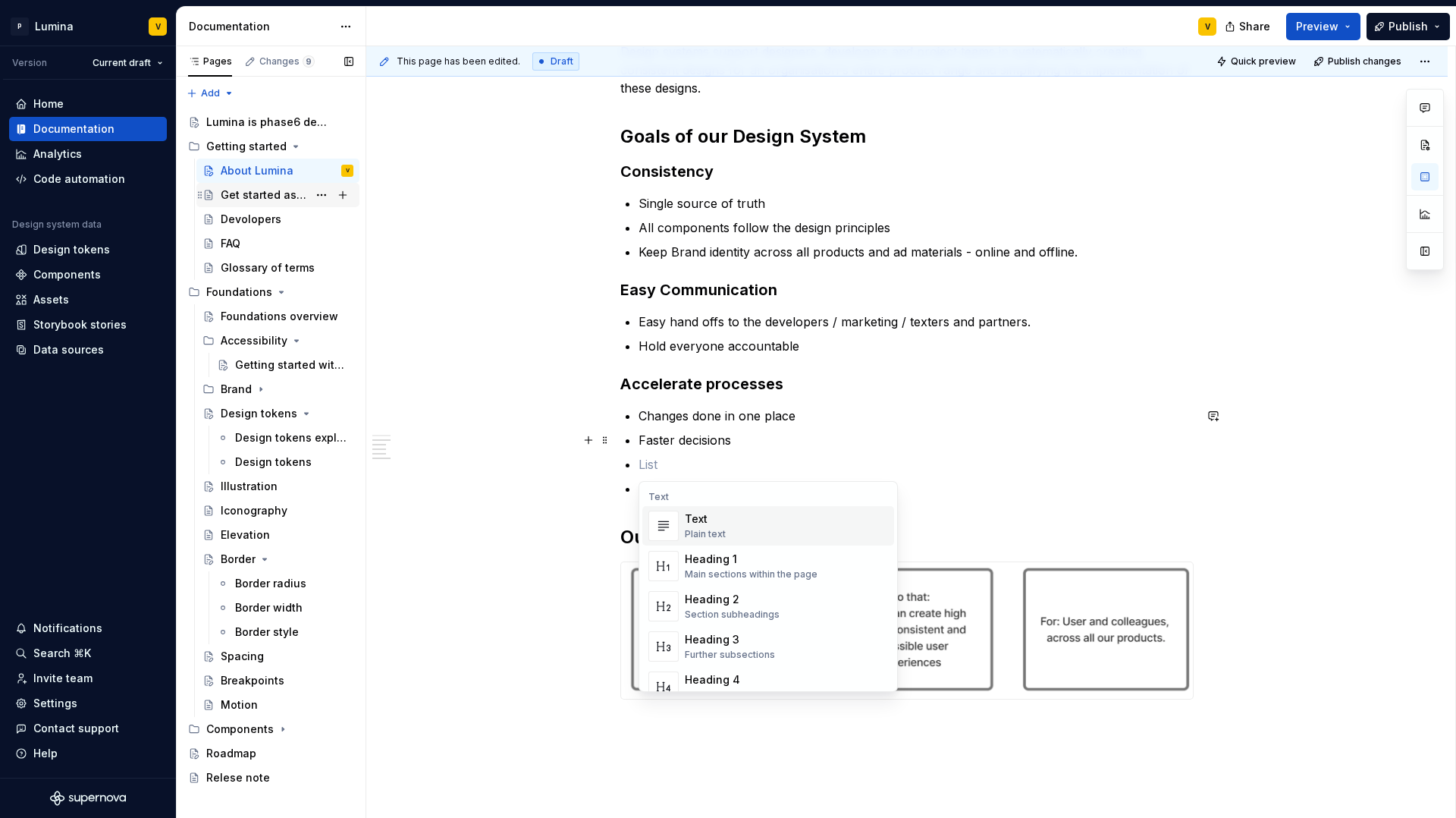
click at [250, 200] on div "Get started as a designer" at bounding box center [265, 194] width 87 height 15
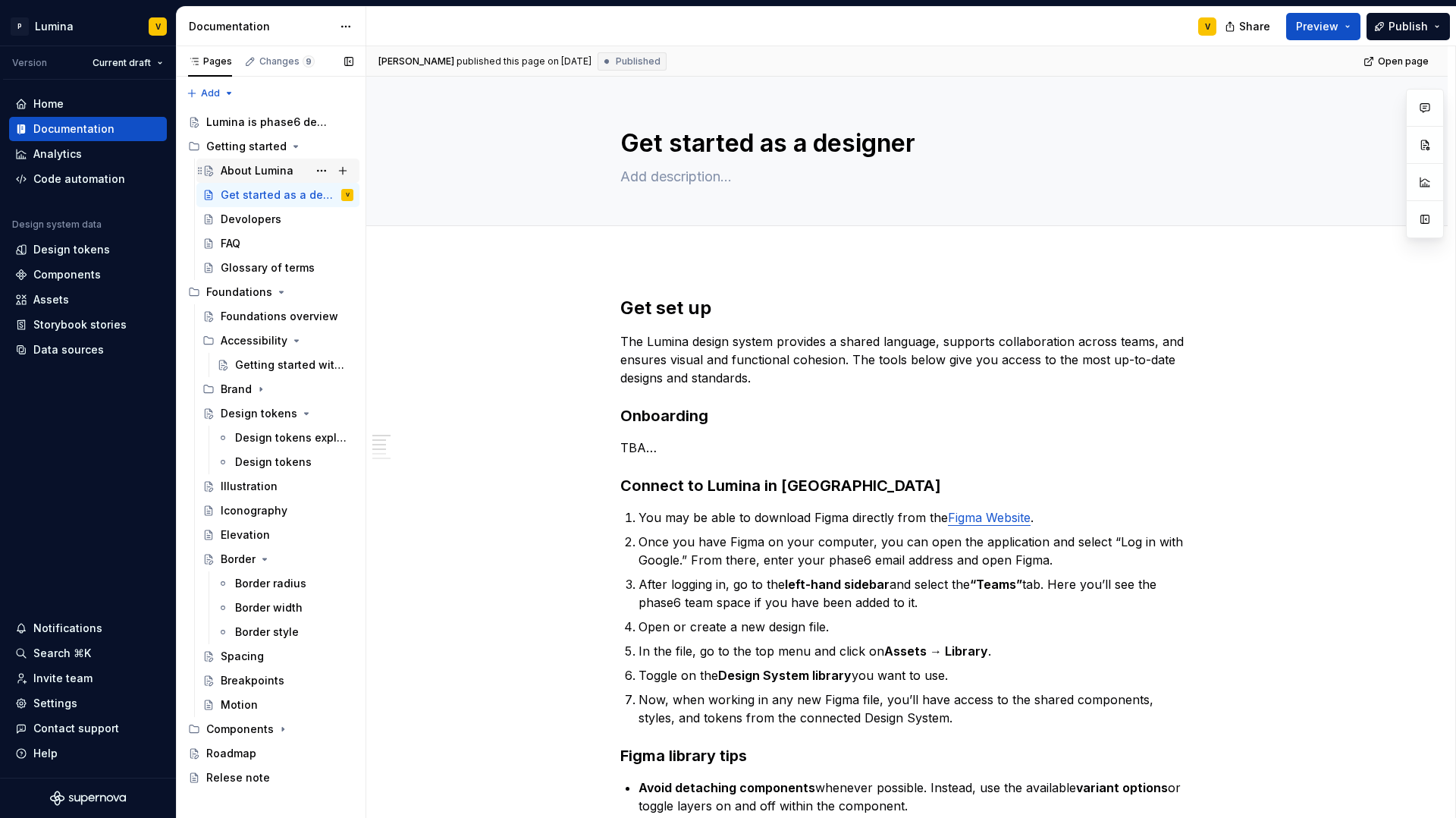
click at [244, 160] on div "About Lumina" at bounding box center [287, 170] width 133 height 21
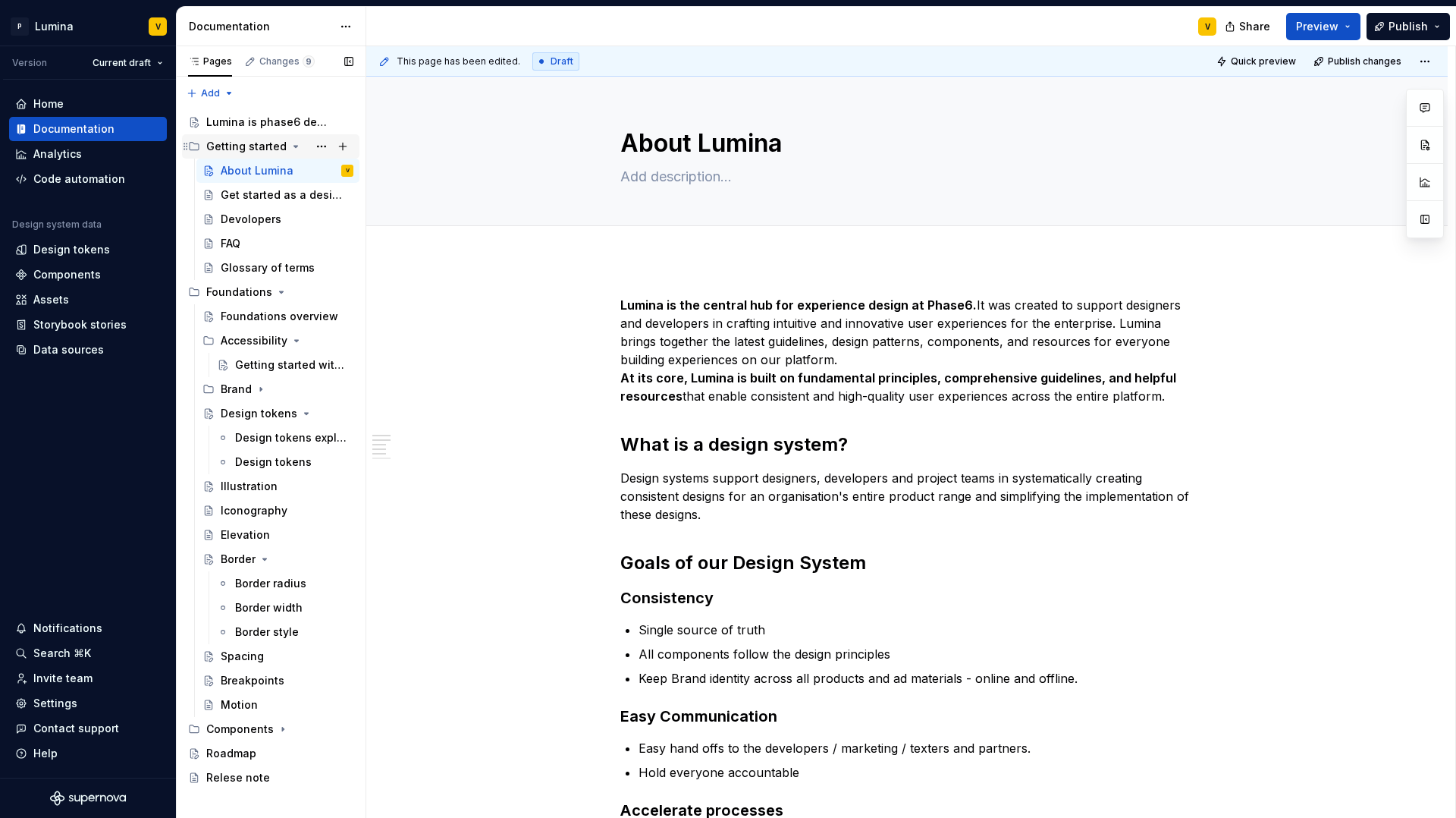
click at [243, 146] on div "Getting started" at bounding box center [246, 146] width 80 height 15
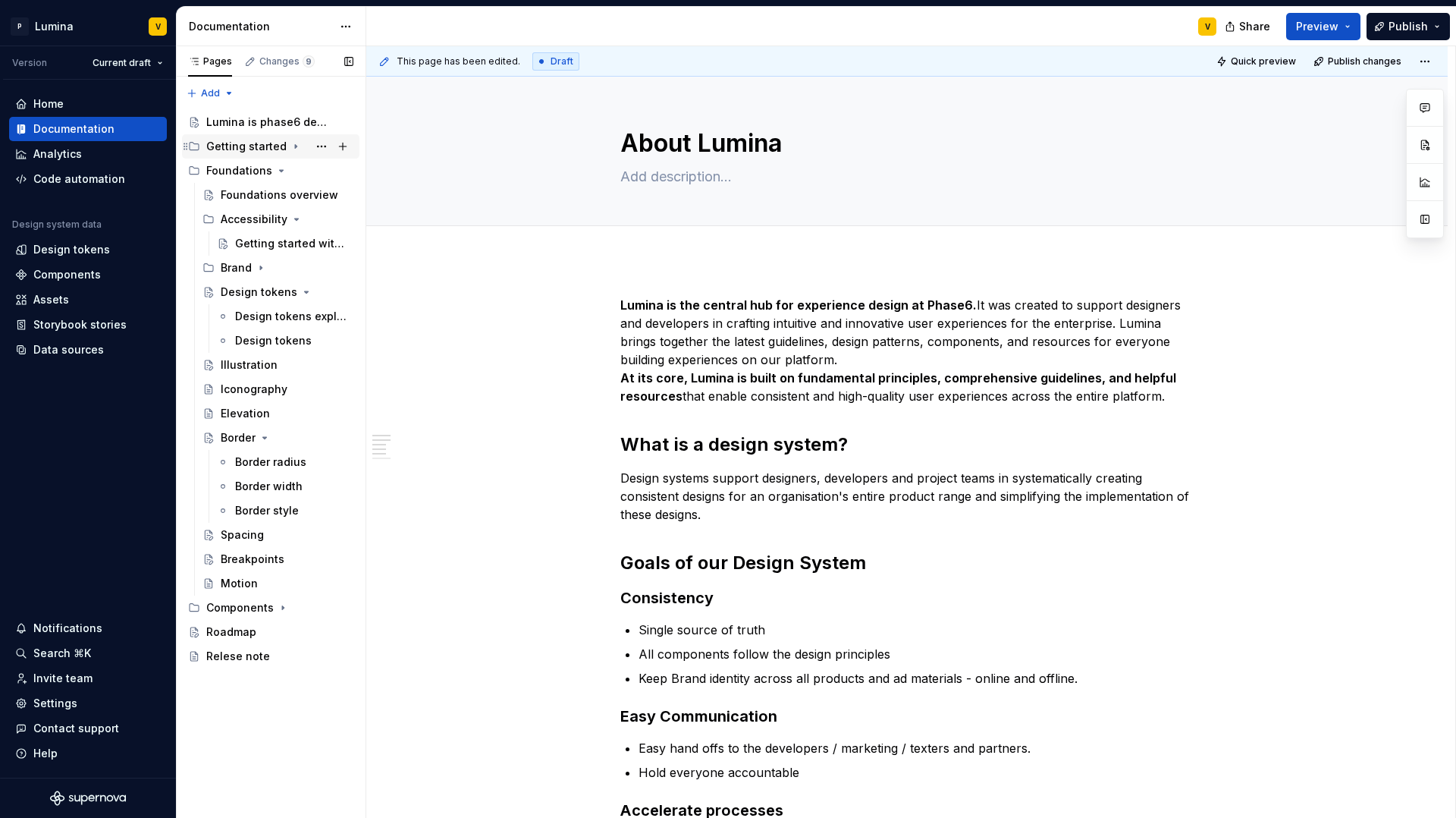
click at [270, 146] on div "Getting started" at bounding box center [246, 146] width 80 height 15
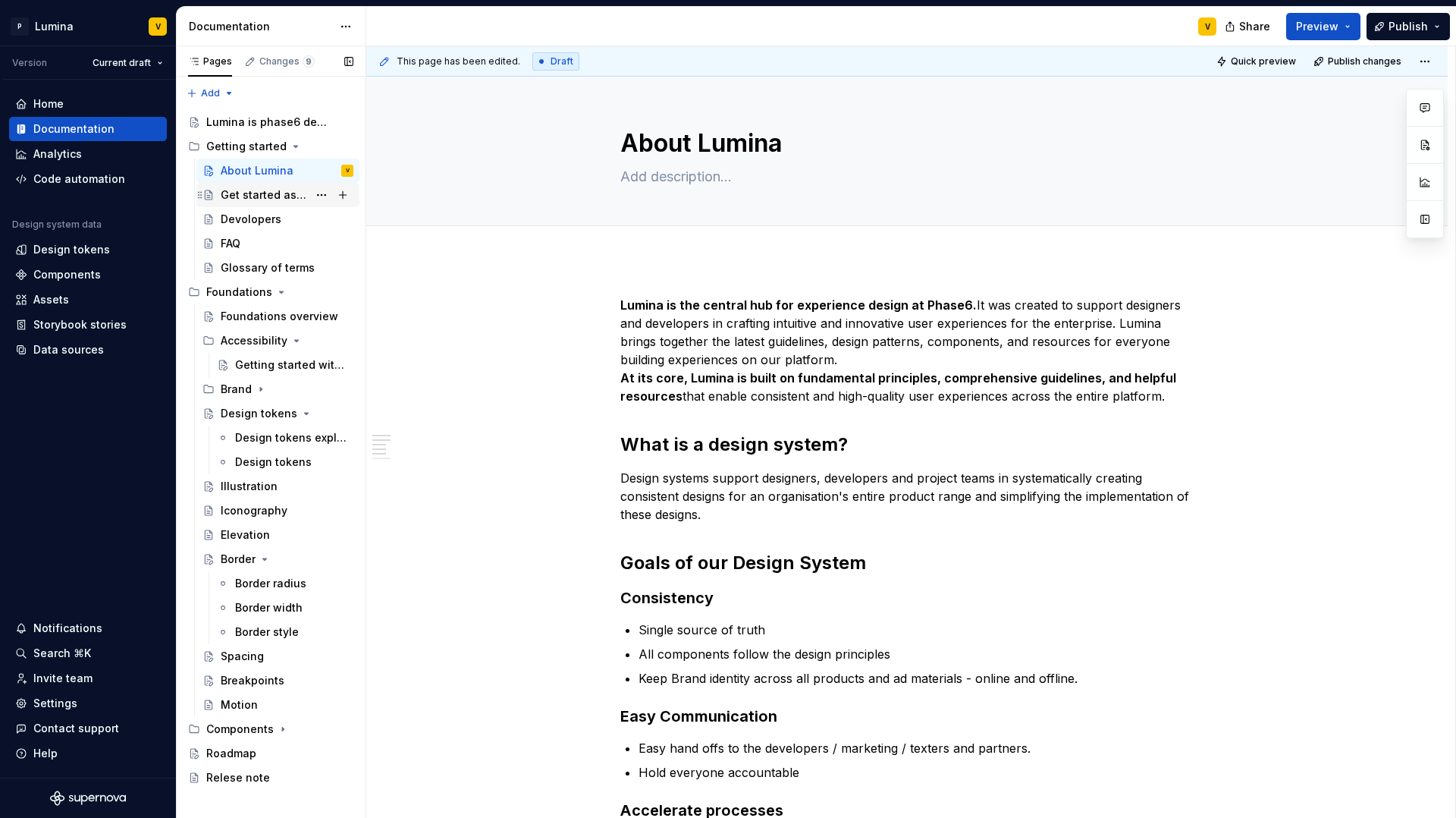
click at [260, 199] on div "Get started as a designer" at bounding box center [265, 194] width 87 height 15
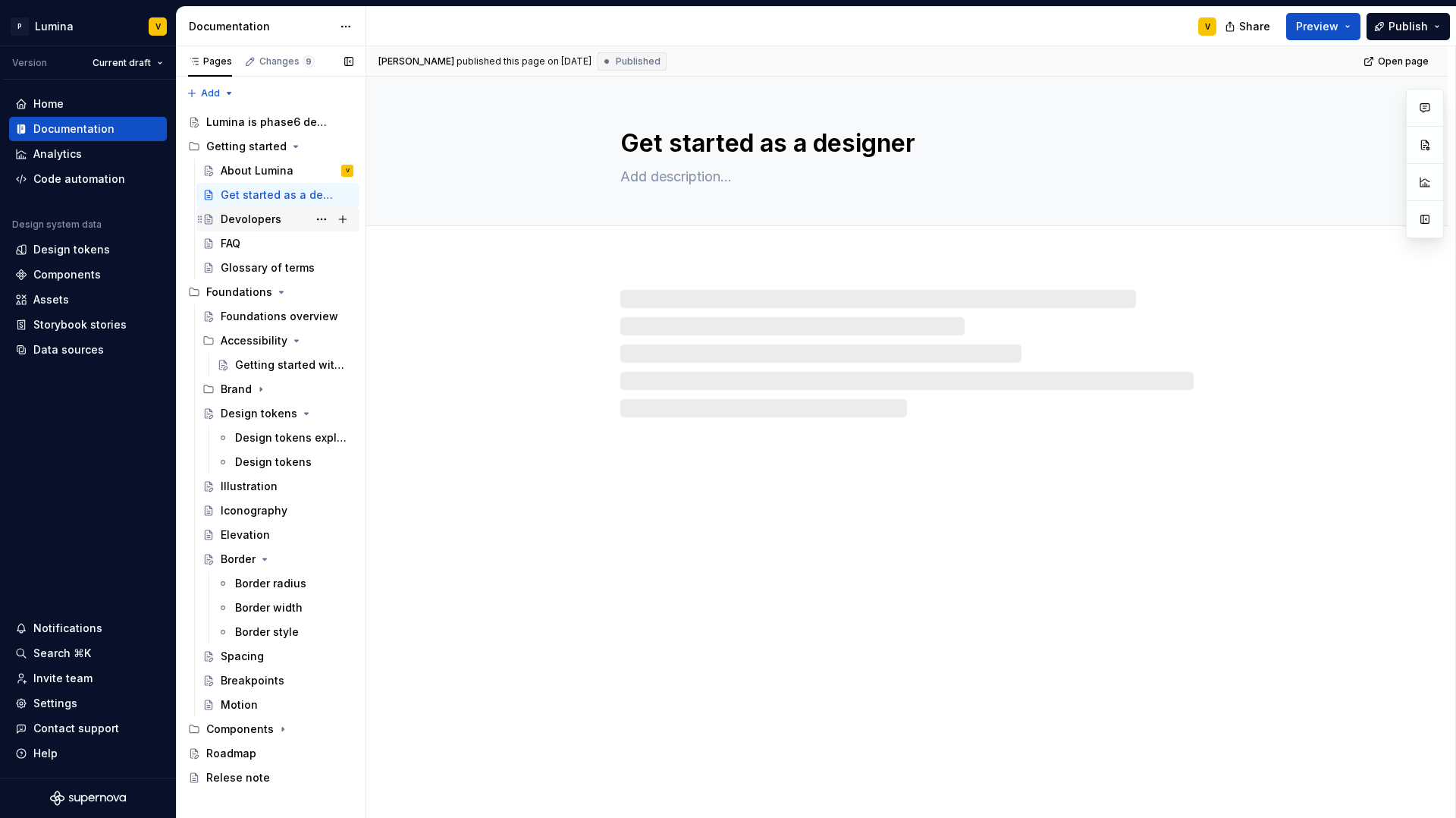
click at [243, 219] on div "Devolopers" at bounding box center [251, 219] width 61 height 15
click at [247, 185] on div "Get started as a designer" at bounding box center [287, 194] width 133 height 21
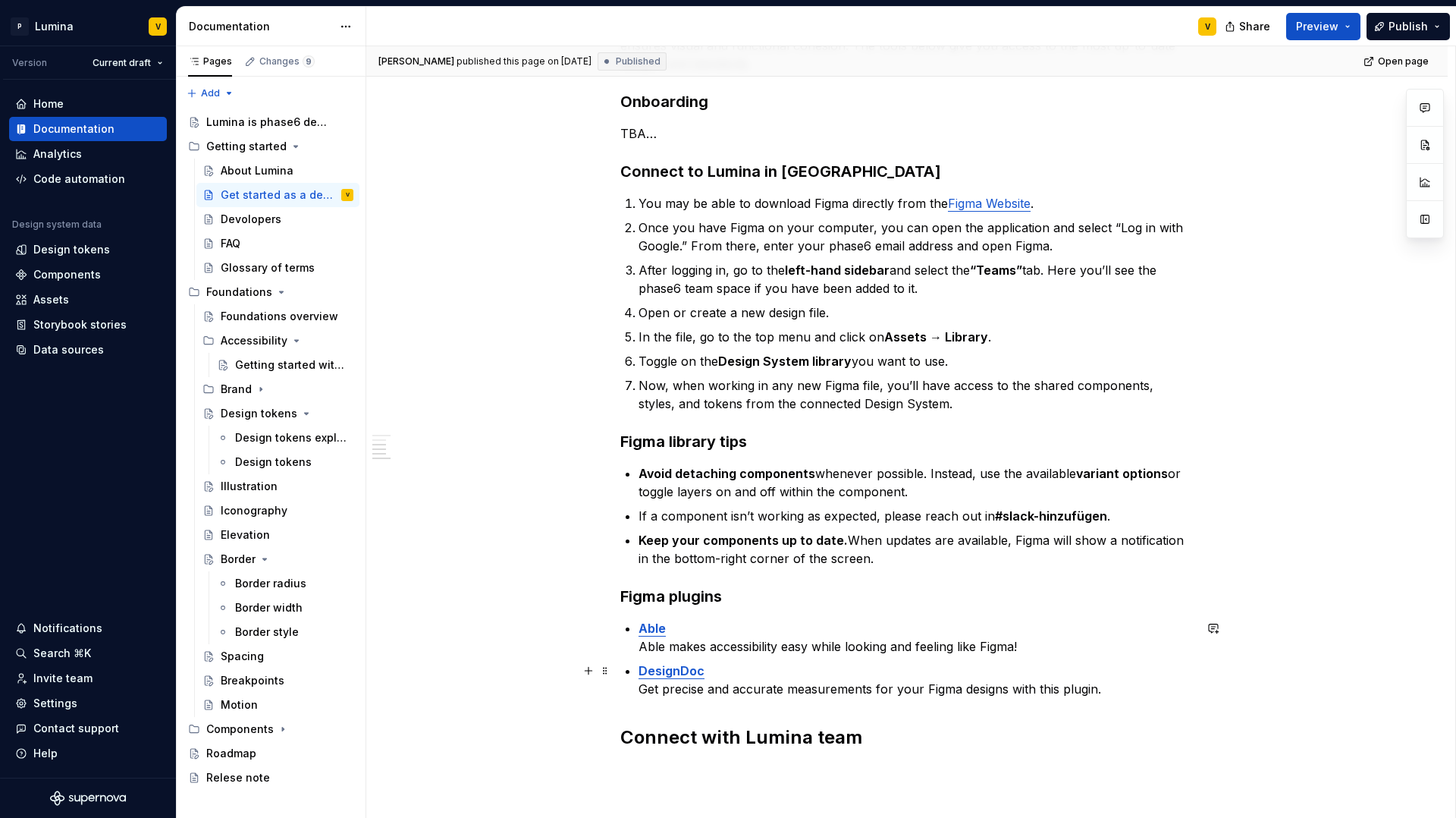
scroll to position [222, 0]
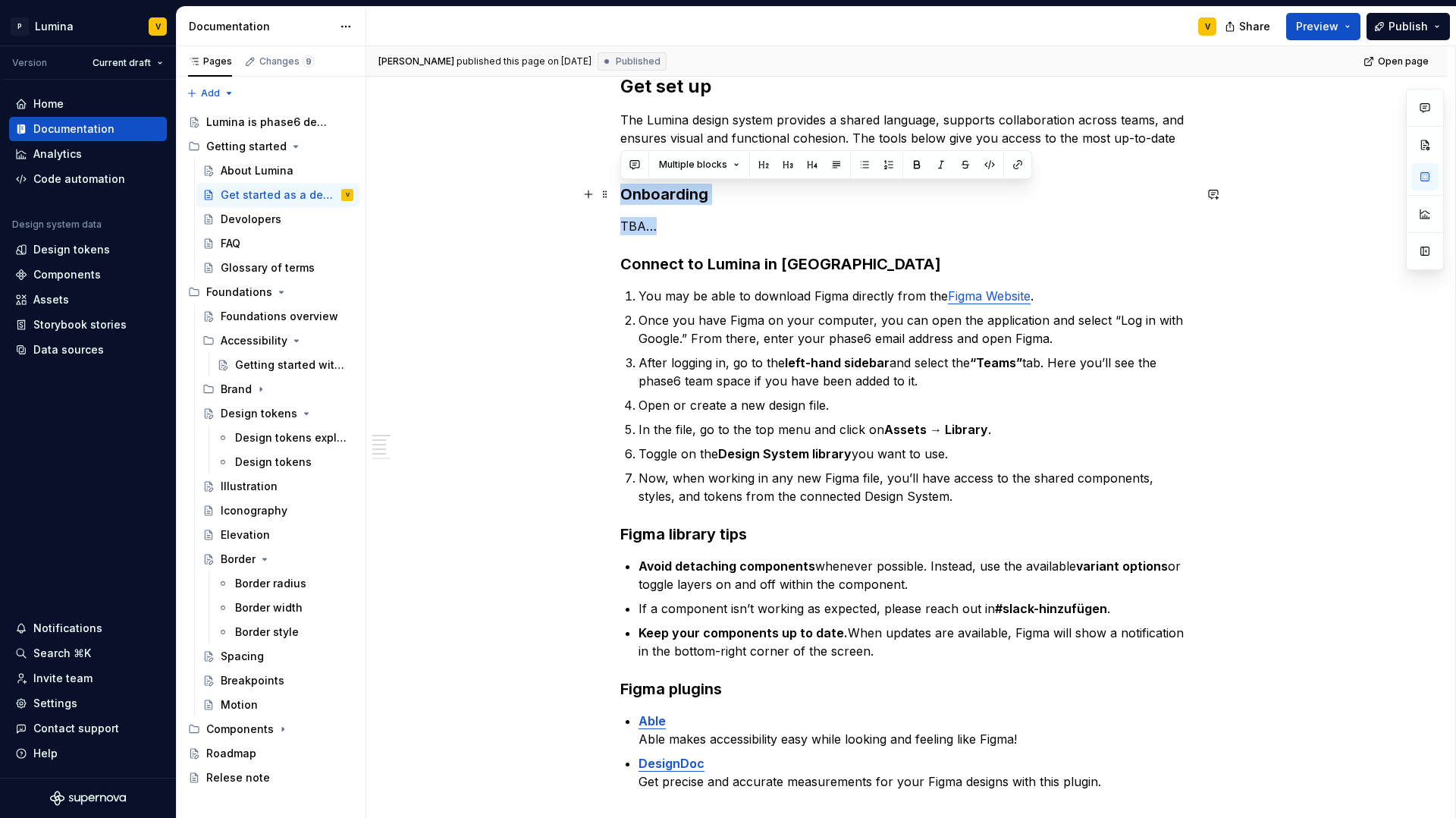
drag, startPoint x: 677, startPoint y: 229, endPoint x: 611, endPoint y: 199, distance: 72.5
click at [611, 199] on div "Get set up The Lumina design system provides a shared language, supports collab…" at bounding box center [907, 587] width 1081 height 1097
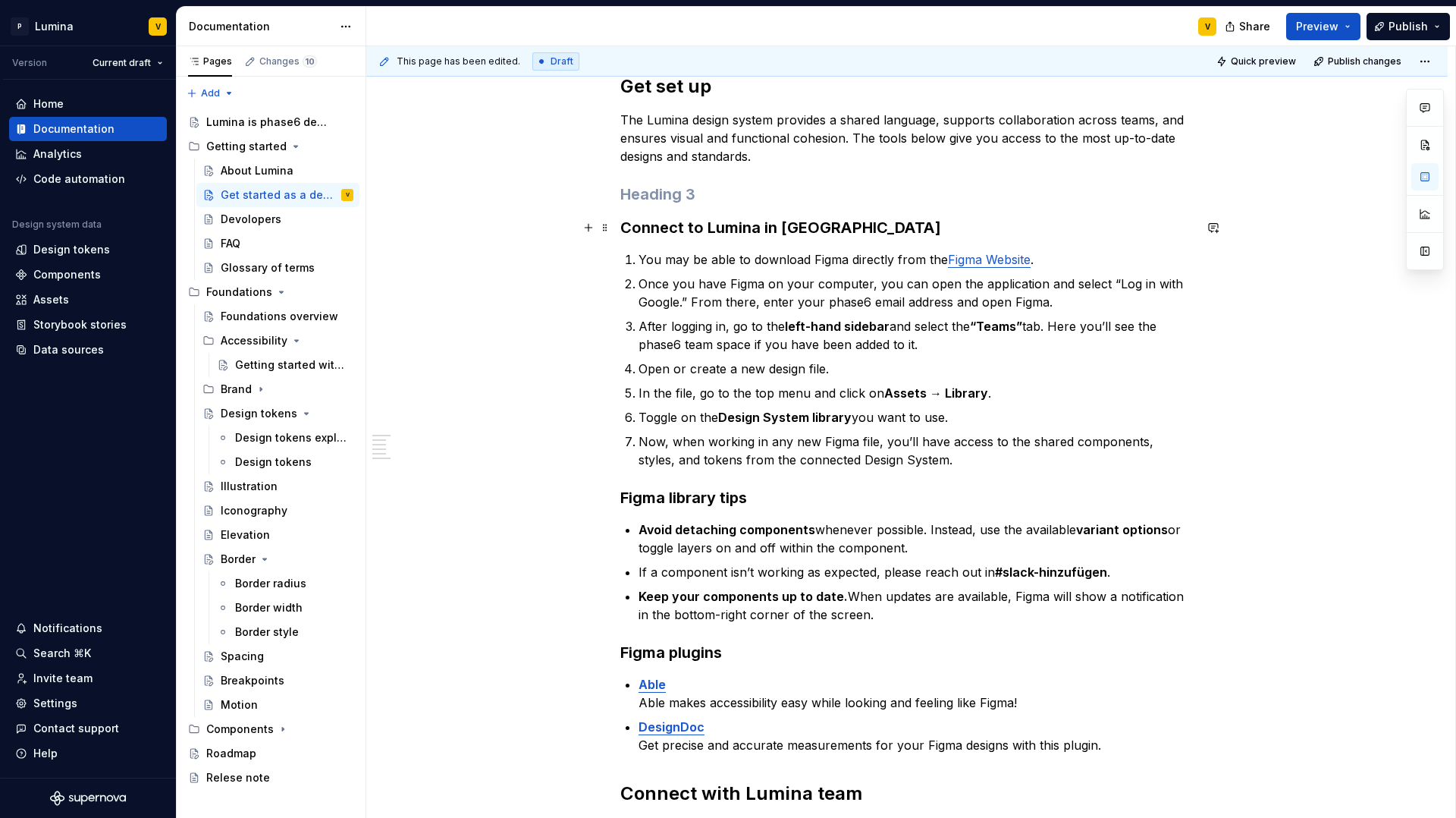
click at [620, 226] on strong "Connect to Lumina in [GEOGRAPHIC_DATA]" at bounding box center [780, 227] width 321 height 18
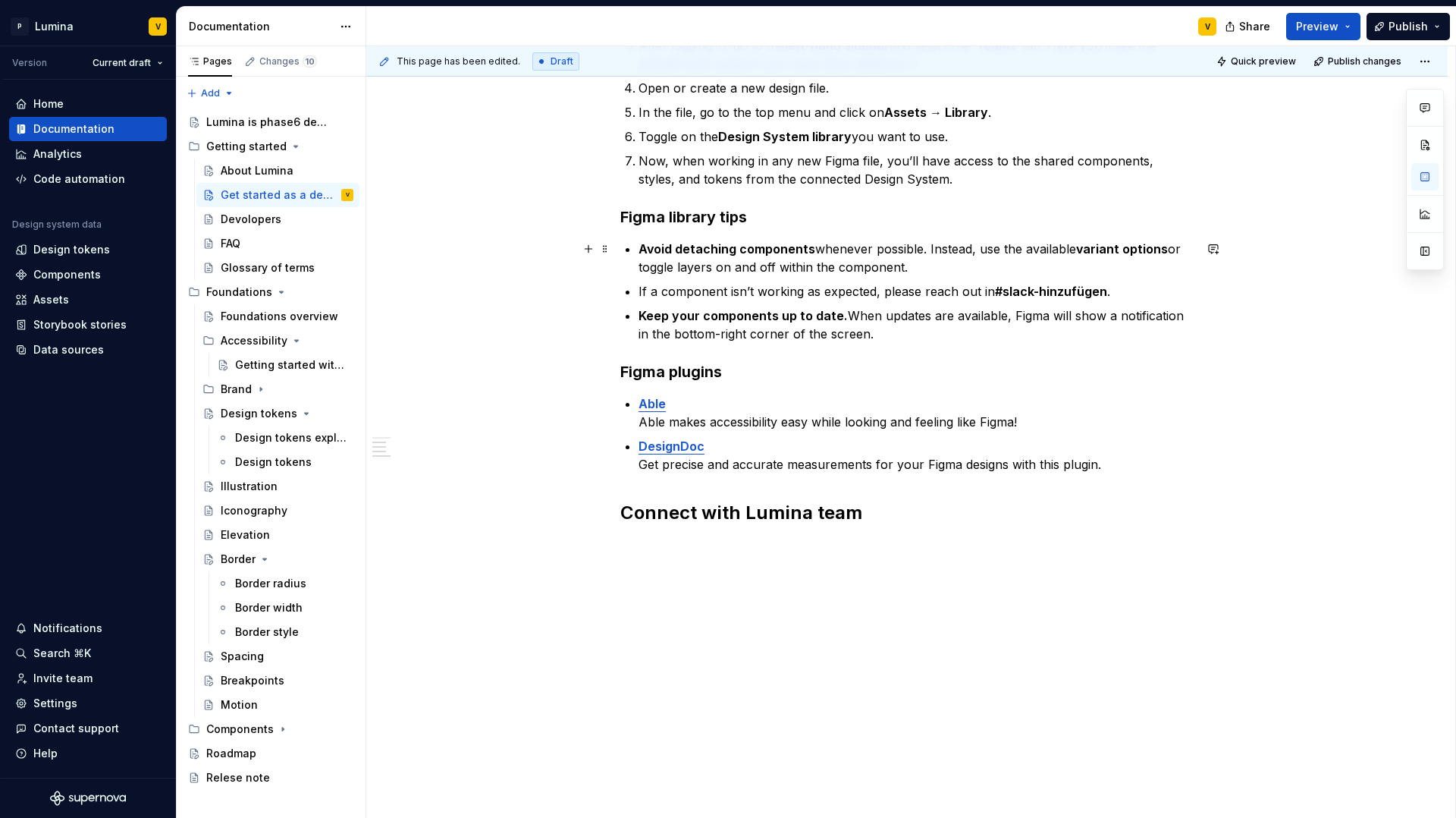
scroll to position [0, 0]
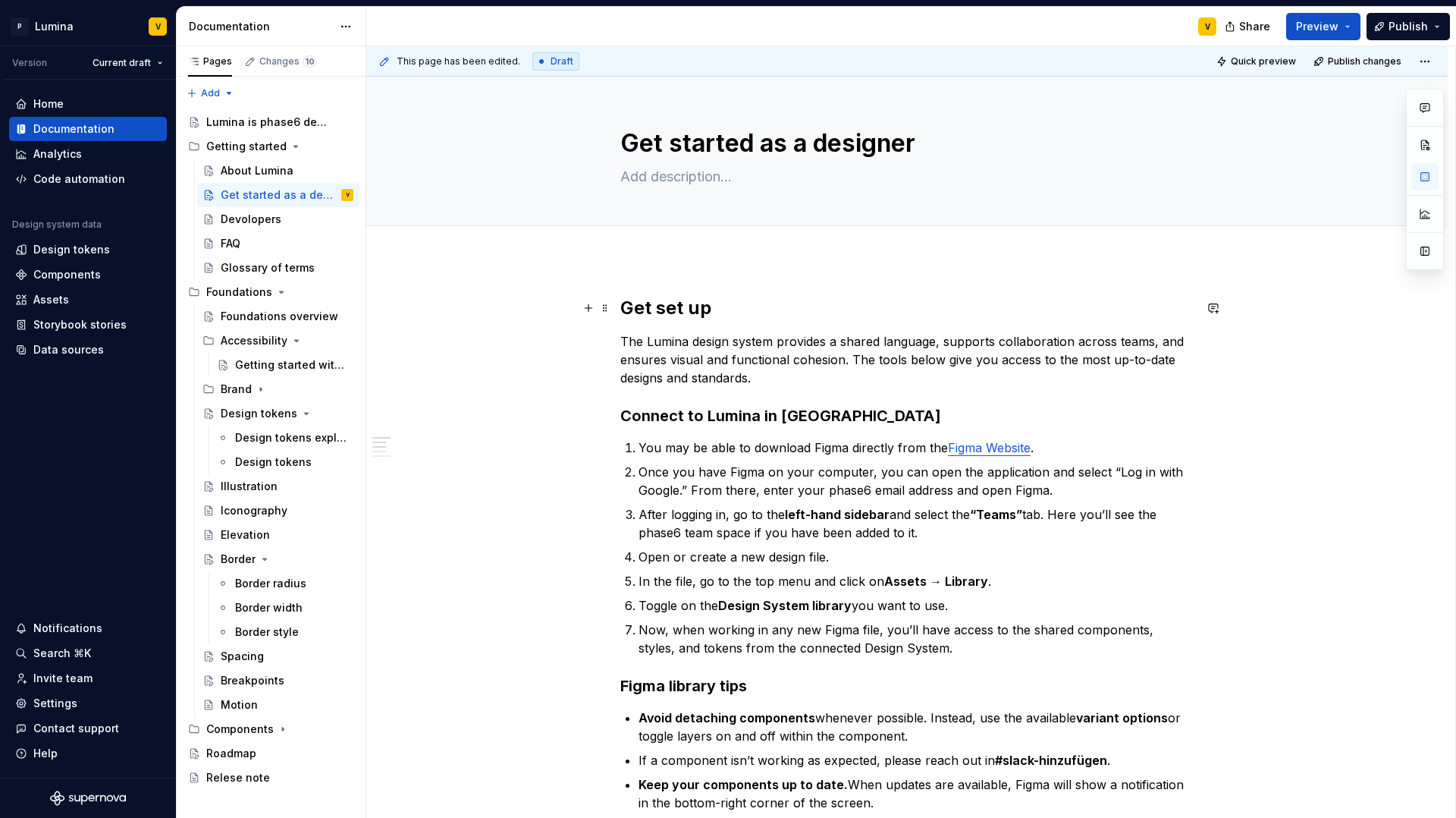
click at [620, 309] on strong "Get set up" at bounding box center [666, 308] width 91 height 22
click at [628, 274] on div "This page has been edited. Draft Quick preview Publish changes Get started as a…" at bounding box center [911, 432] width 1089 height 773
click at [264, 165] on div "About Lumina" at bounding box center [257, 170] width 73 height 15
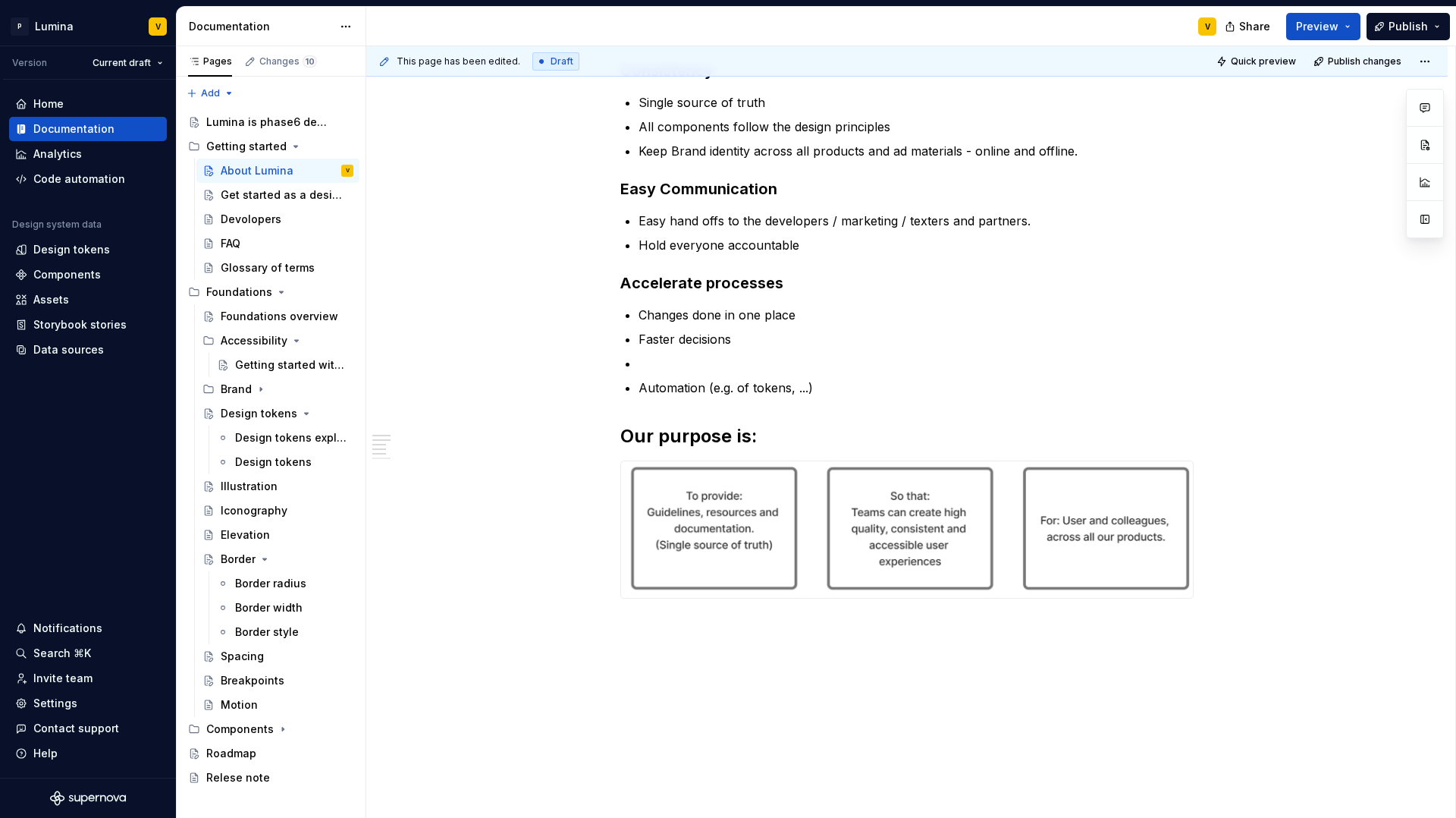
scroll to position [558, 0]
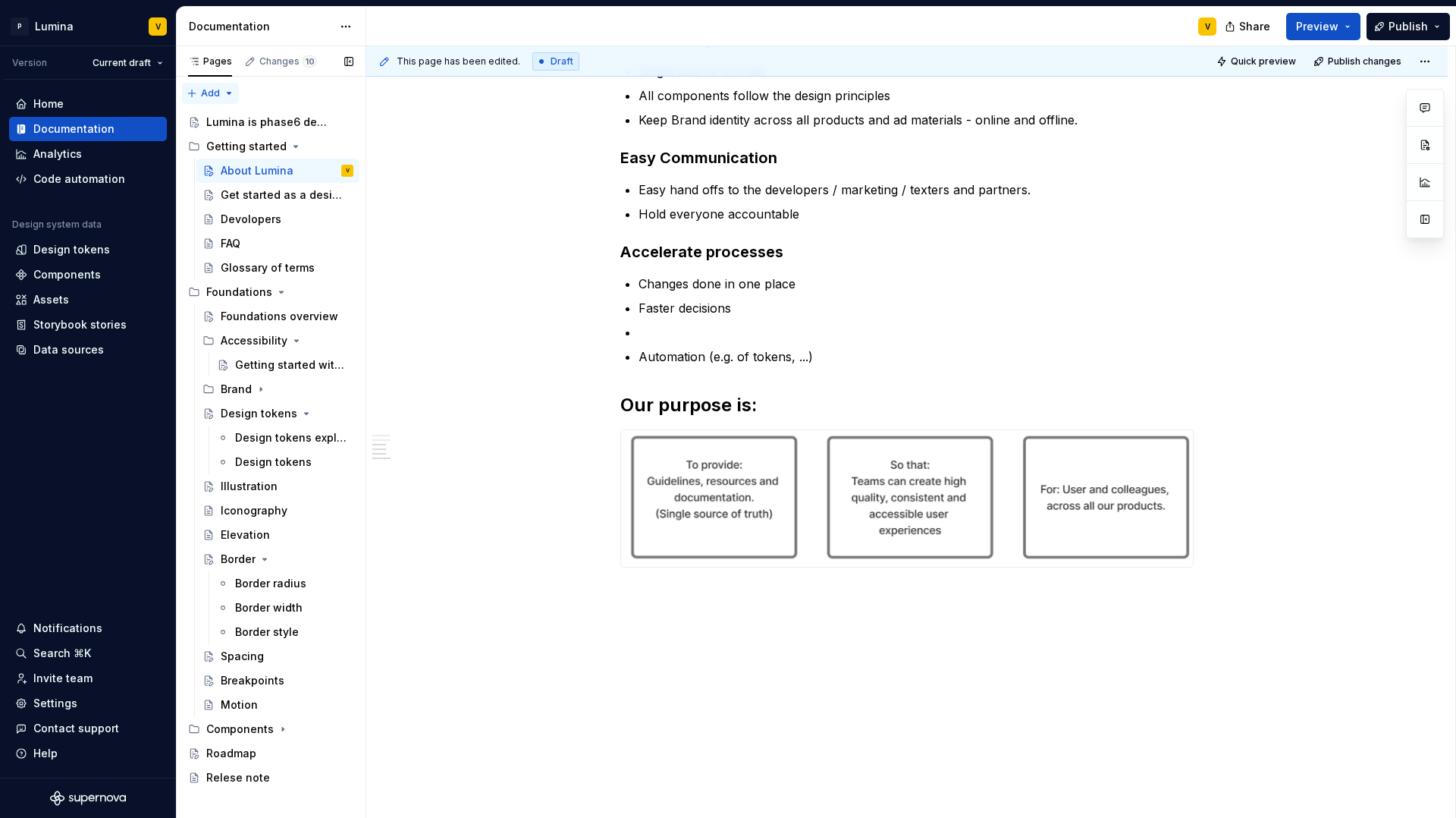
click at [208, 86] on div "Pages Changes 10 Add Accessibility guide for tree Page tree. Navigate the tree …" at bounding box center [271, 432] width 190 height 773
click at [224, 121] on div "New page" at bounding box center [259, 123] width 98 height 15
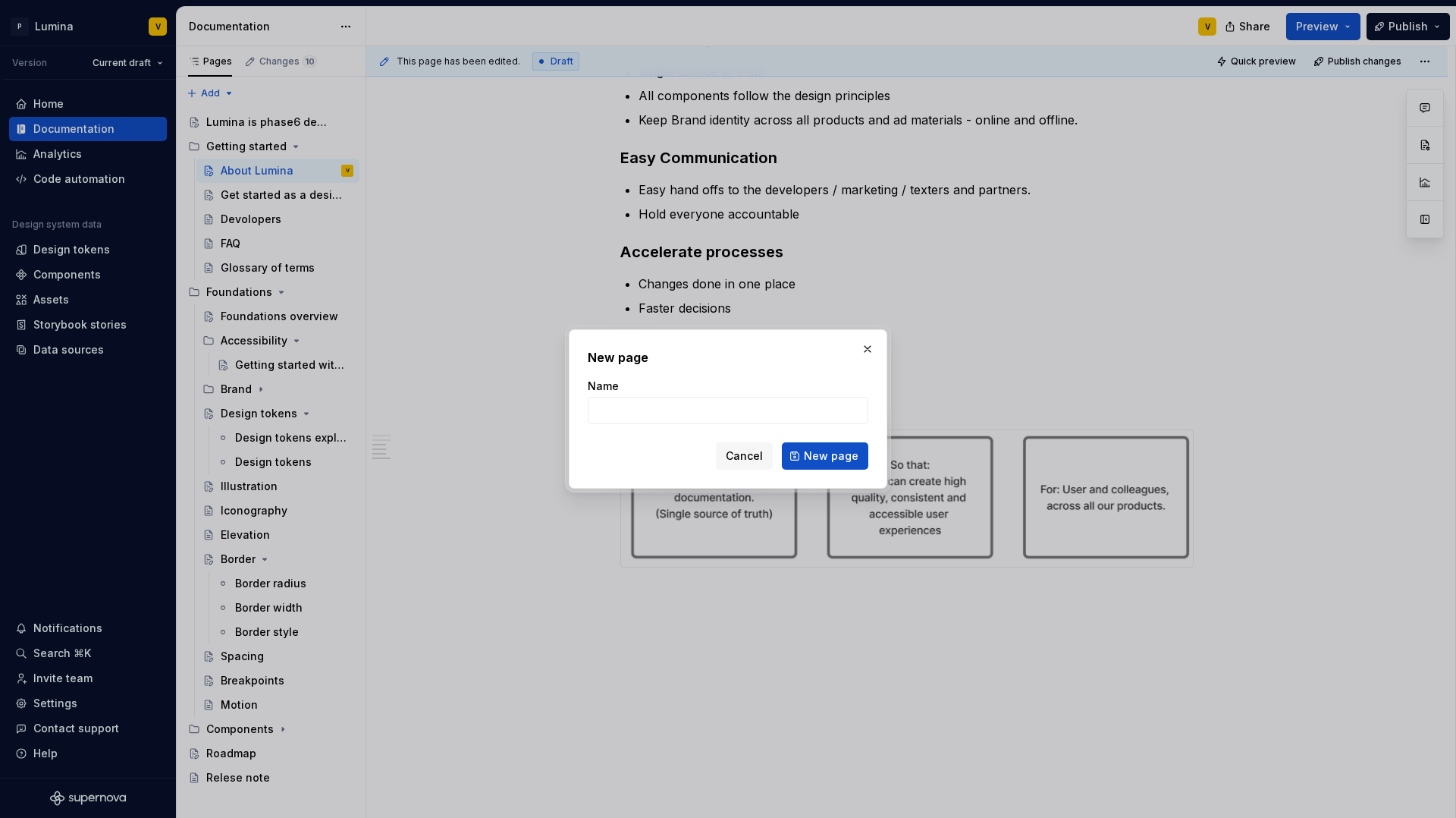
type textarea "*"
paste input "How to work with the Design Systems Team"
type input "How to work with the Design Systems Team"
click at [818, 457] on span "New page" at bounding box center [831, 455] width 55 height 15
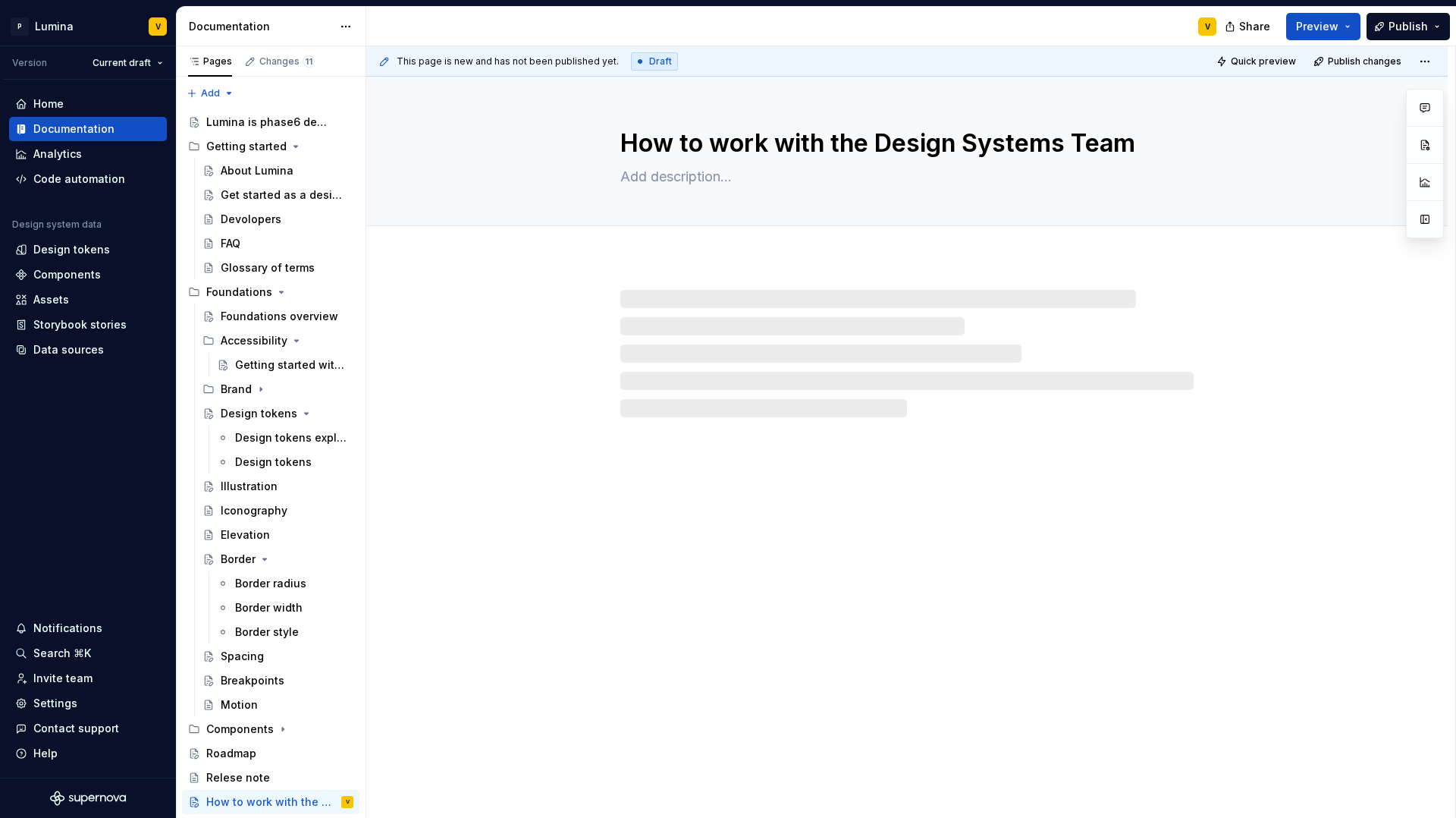
click at [841, 336] on div at bounding box center [907, 353] width 574 height 127
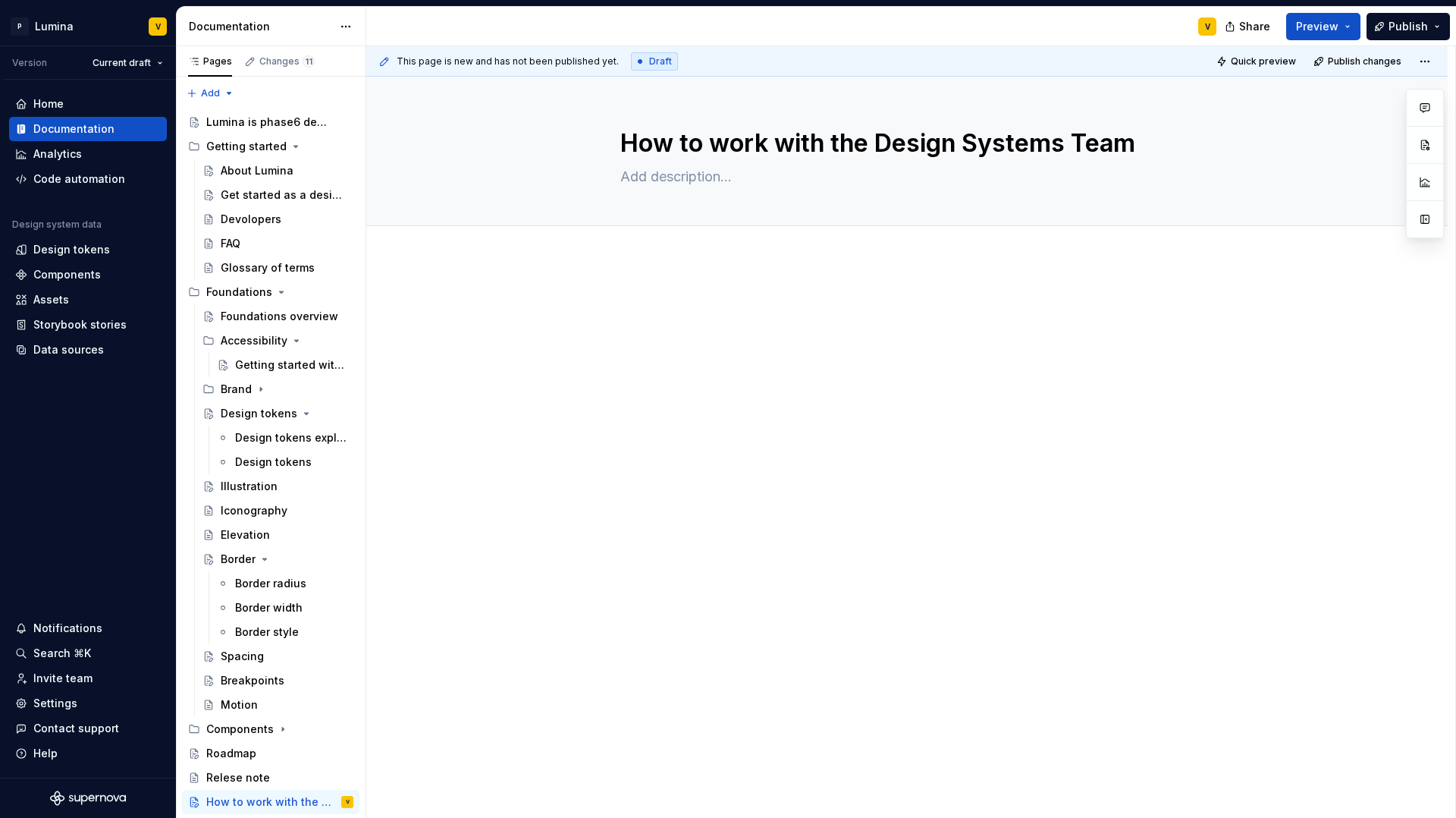
click at [669, 289] on div at bounding box center [907, 438] width 1081 height 357
click at [652, 340] on div "Getting help from the Design Systems team" at bounding box center [907, 325] width 574 height 58
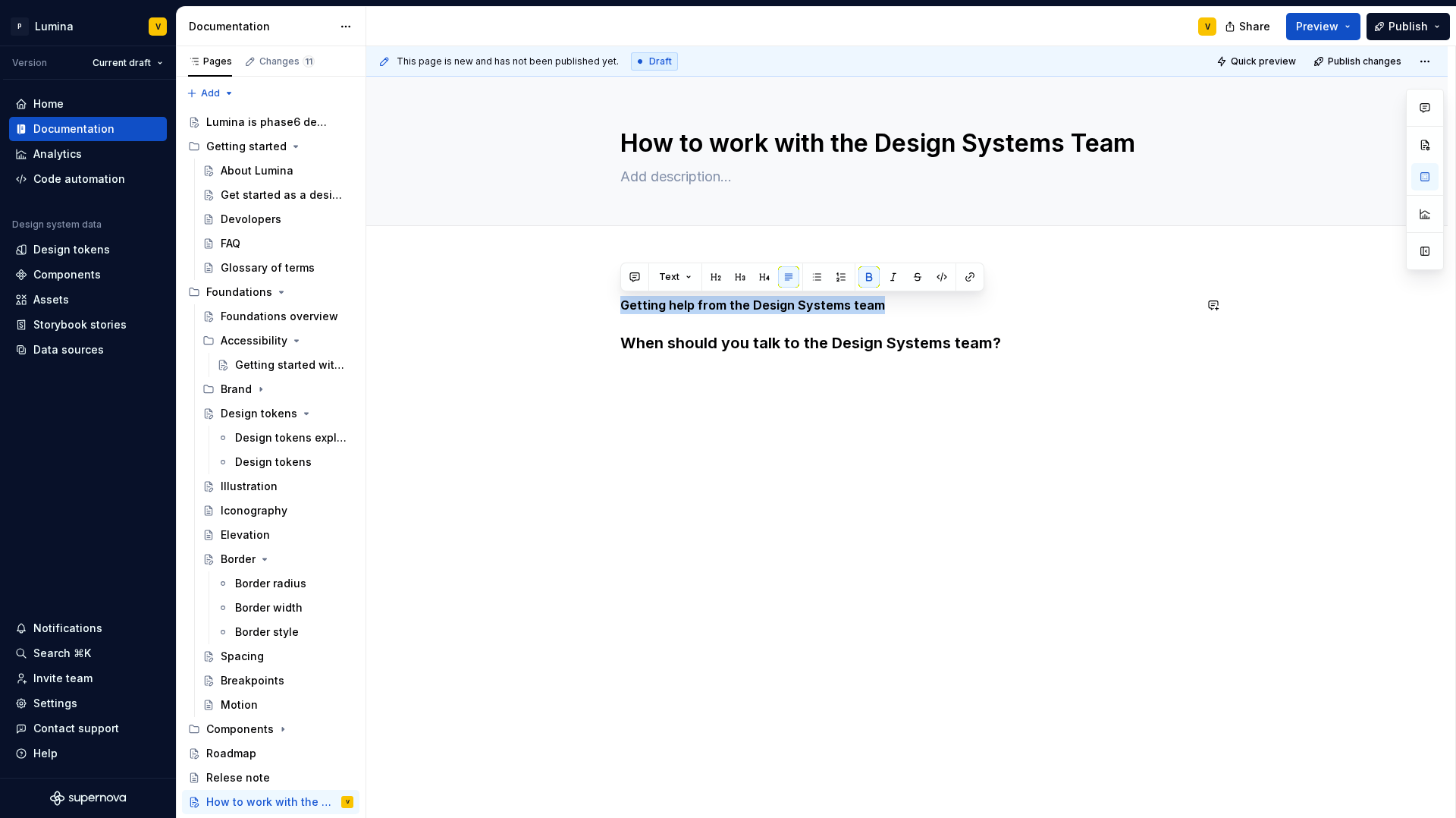
drag, startPoint x: 883, startPoint y: 300, endPoint x: 614, endPoint y: 294, distance: 269.1
click at [614, 294] on div "Getting help from the Design Systems team When should you talk to the Design Sy…" at bounding box center [907, 438] width 1081 height 357
click at [710, 280] on button "button" at bounding box center [716, 276] width 21 height 21
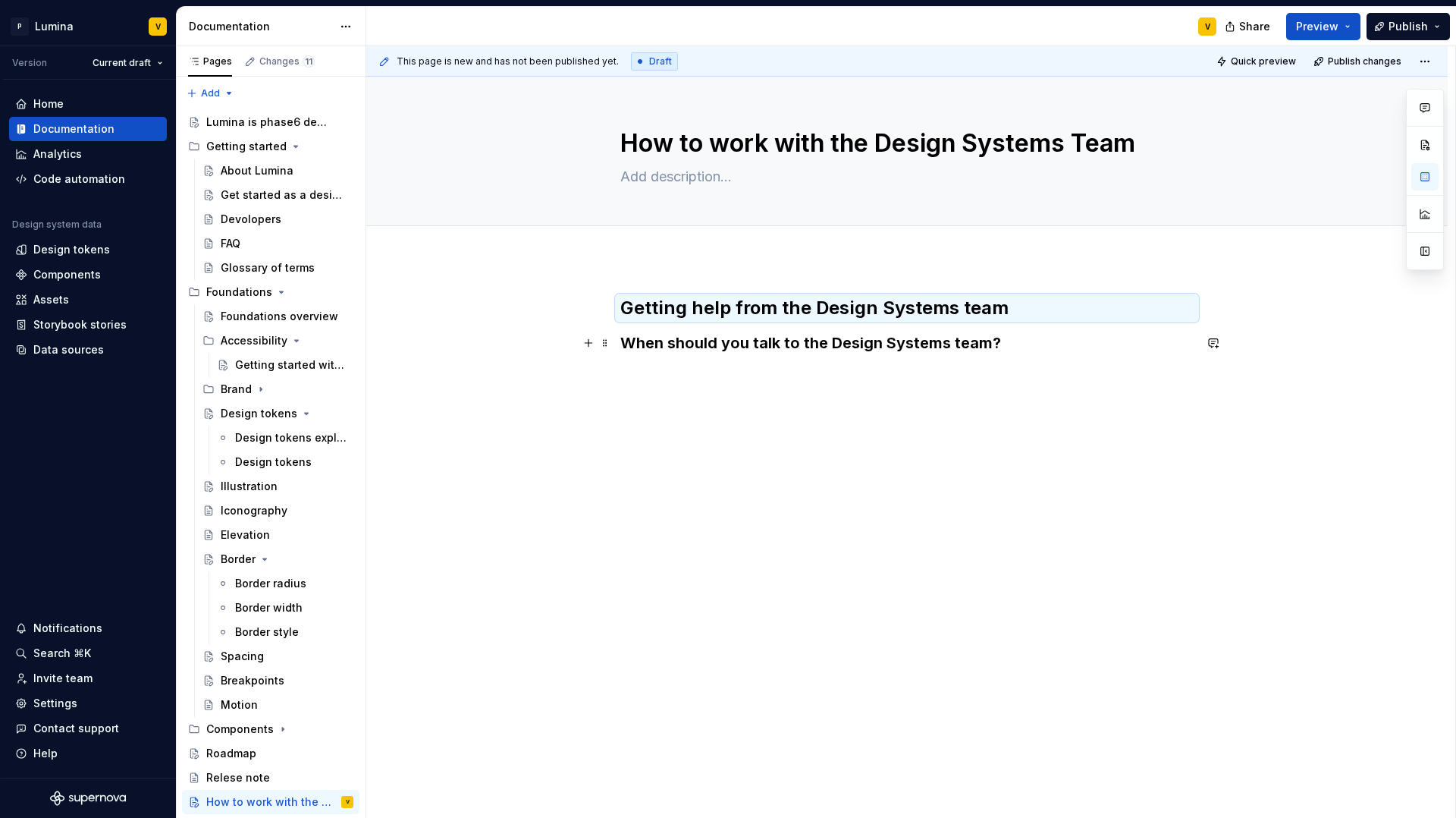
click at [1003, 350] on h3 "When should you talk to the Design Systems team?" at bounding box center [907, 343] width 574 height 21
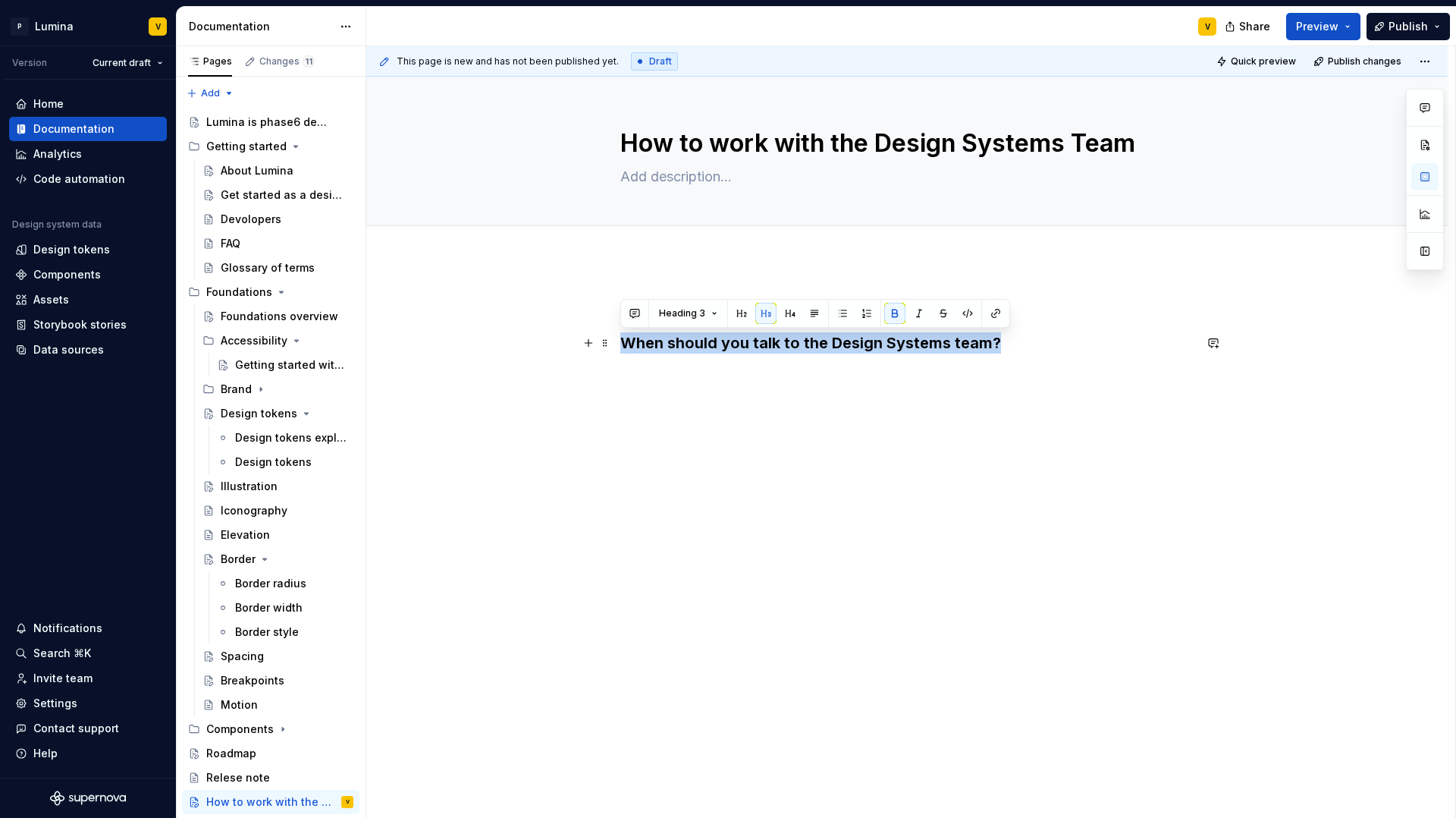
drag, startPoint x: 918, startPoint y: 343, endPoint x: 620, endPoint y: 336, distance: 298.1
click at [620, 336] on h3 "When should you talk to the Design Systems team?" at bounding box center [907, 343] width 574 height 21
drag, startPoint x: 928, startPoint y: 407, endPoint x: 962, endPoint y: 387, distance: 39.4
click at [929, 407] on div "This page is new and has not been published yet. Draft Quick preview Publish ch…" at bounding box center [911, 432] width 1089 height 773
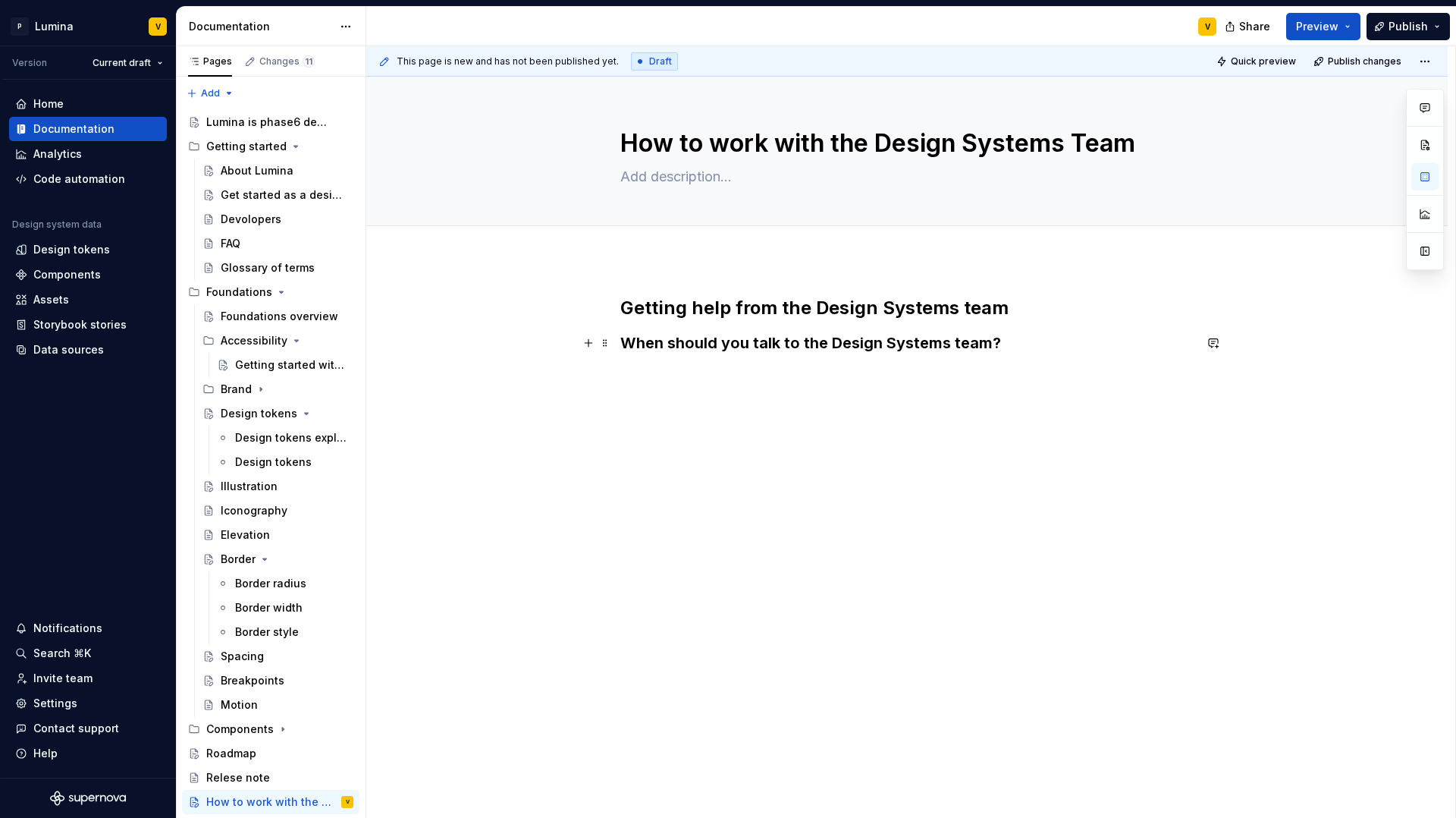
click at [1005, 347] on h3 "When should you talk to the Design Systems team?" at bounding box center [907, 343] width 574 height 21
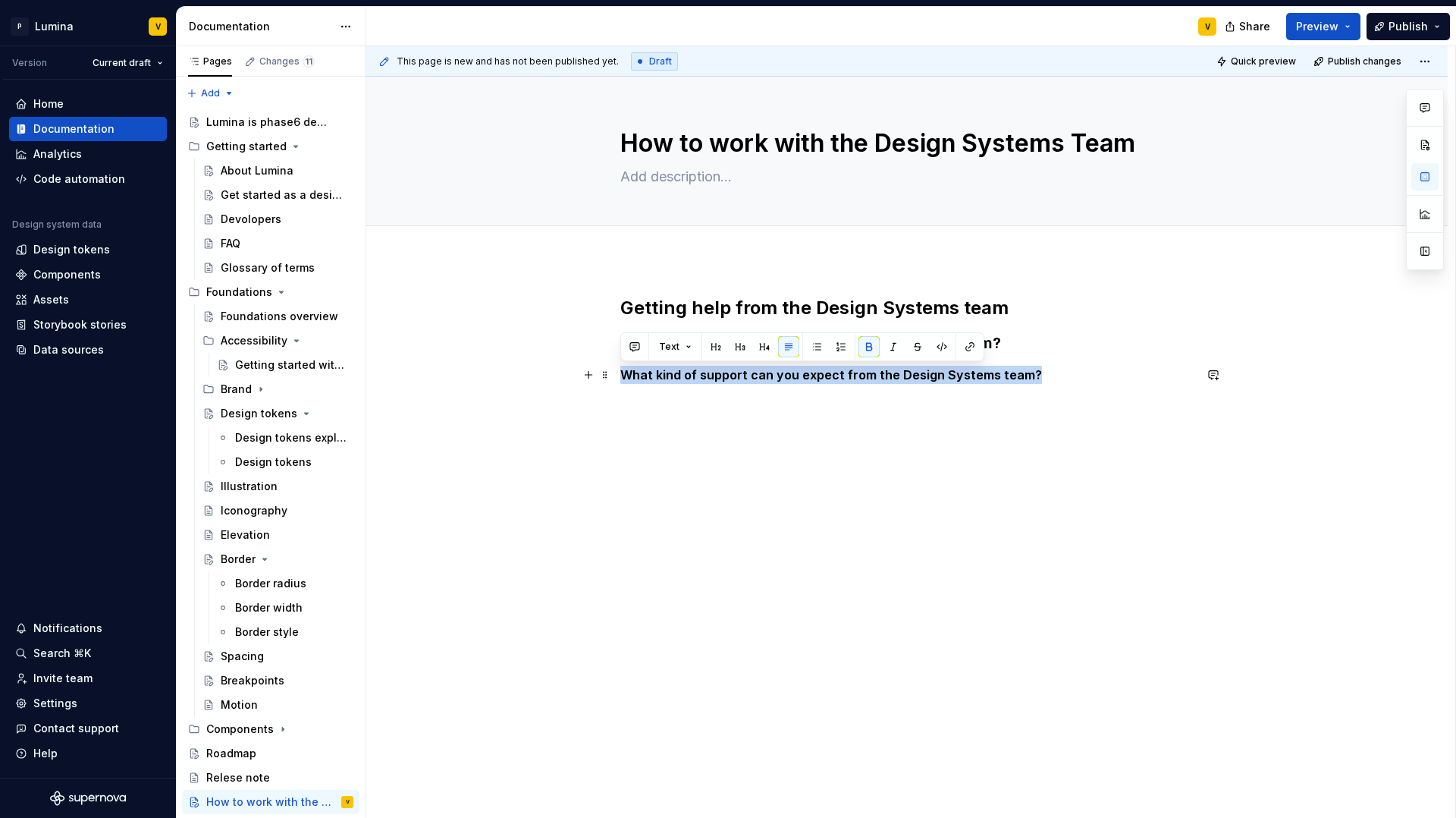
drag, startPoint x: 1035, startPoint y: 379, endPoint x: 615, endPoint y: 375, distance: 420.0
click at [615, 375] on div "Getting help from the Design Systems team When should you talk to the Design Sy…" at bounding box center [907, 453] width 1081 height 388
click at [742, 347] on button "button" at bounding box center [740, 347] width 21 height 21
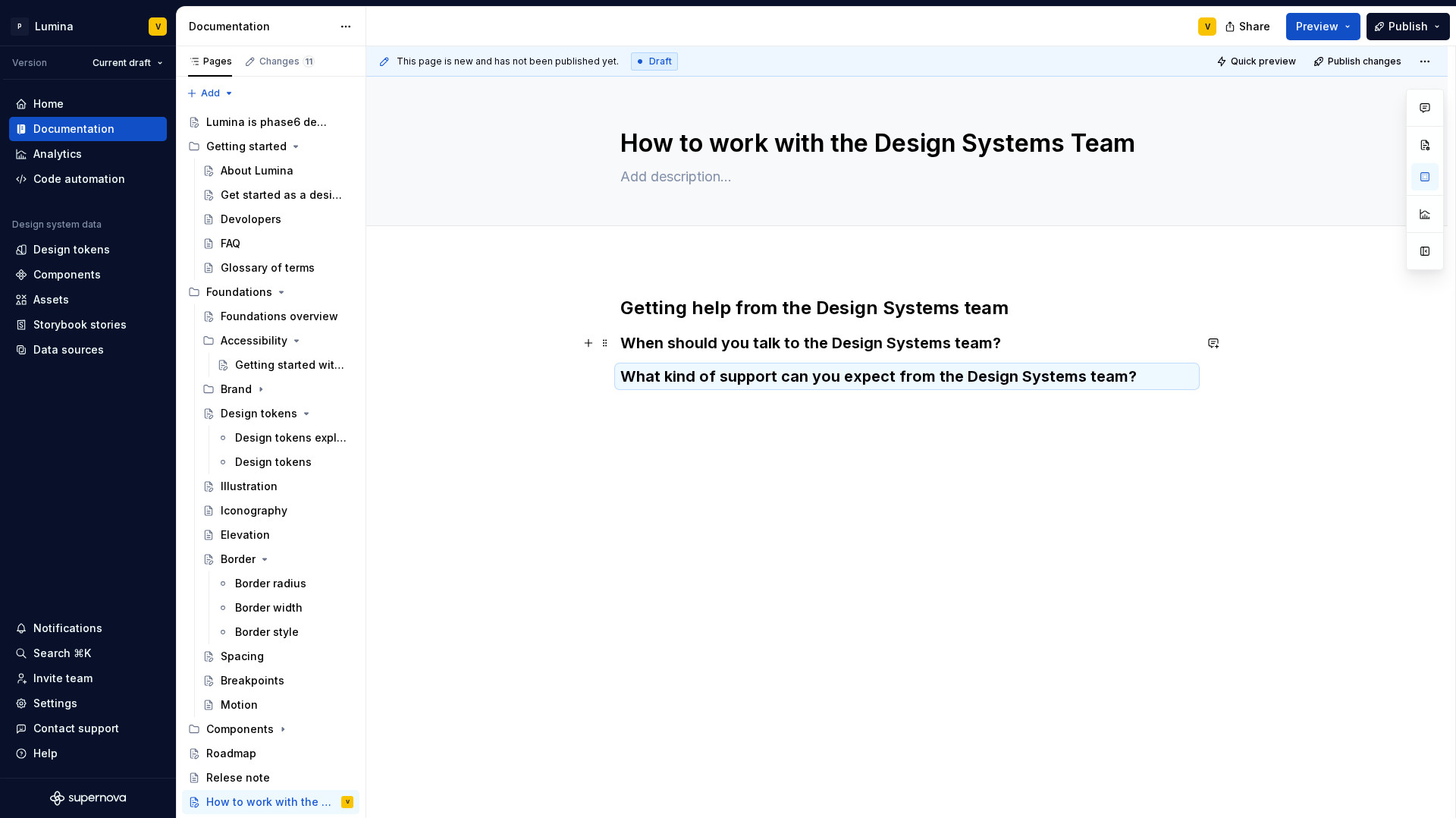
click at [1015, 340] on h3 "When should you talk to the Design Systems team?" at bounding box center [907, 343] width 574 height 21
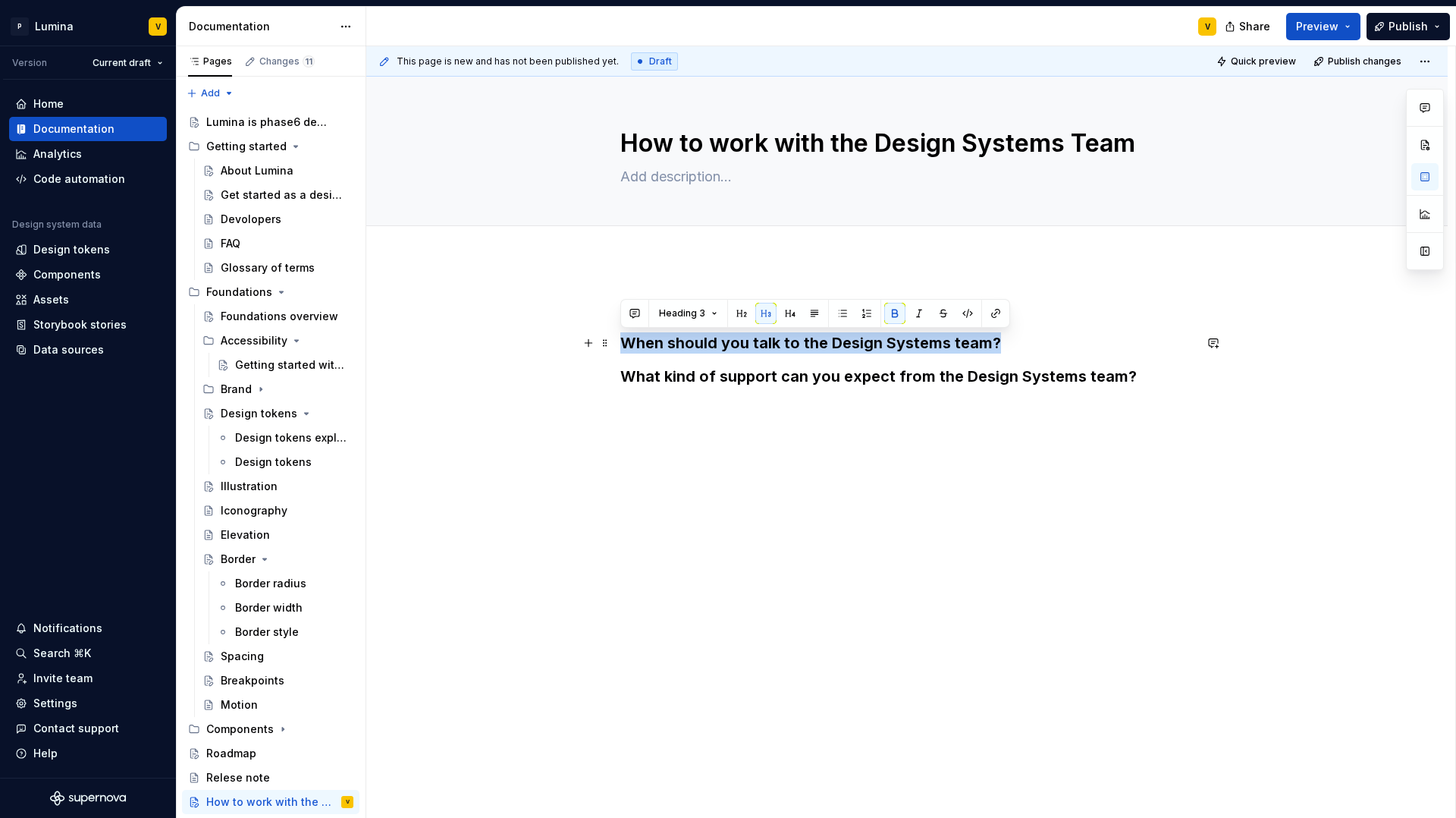
drag, startPoint x: 1005, startPoint y: 341, endPoint x: 614, endPoint y: 339, distance: 391.0
click at [614, 339] on div "Getting help from the Design Systems team When should you talk to the Design Sy…" at bounding box center [907, 454] width 1081 height 391
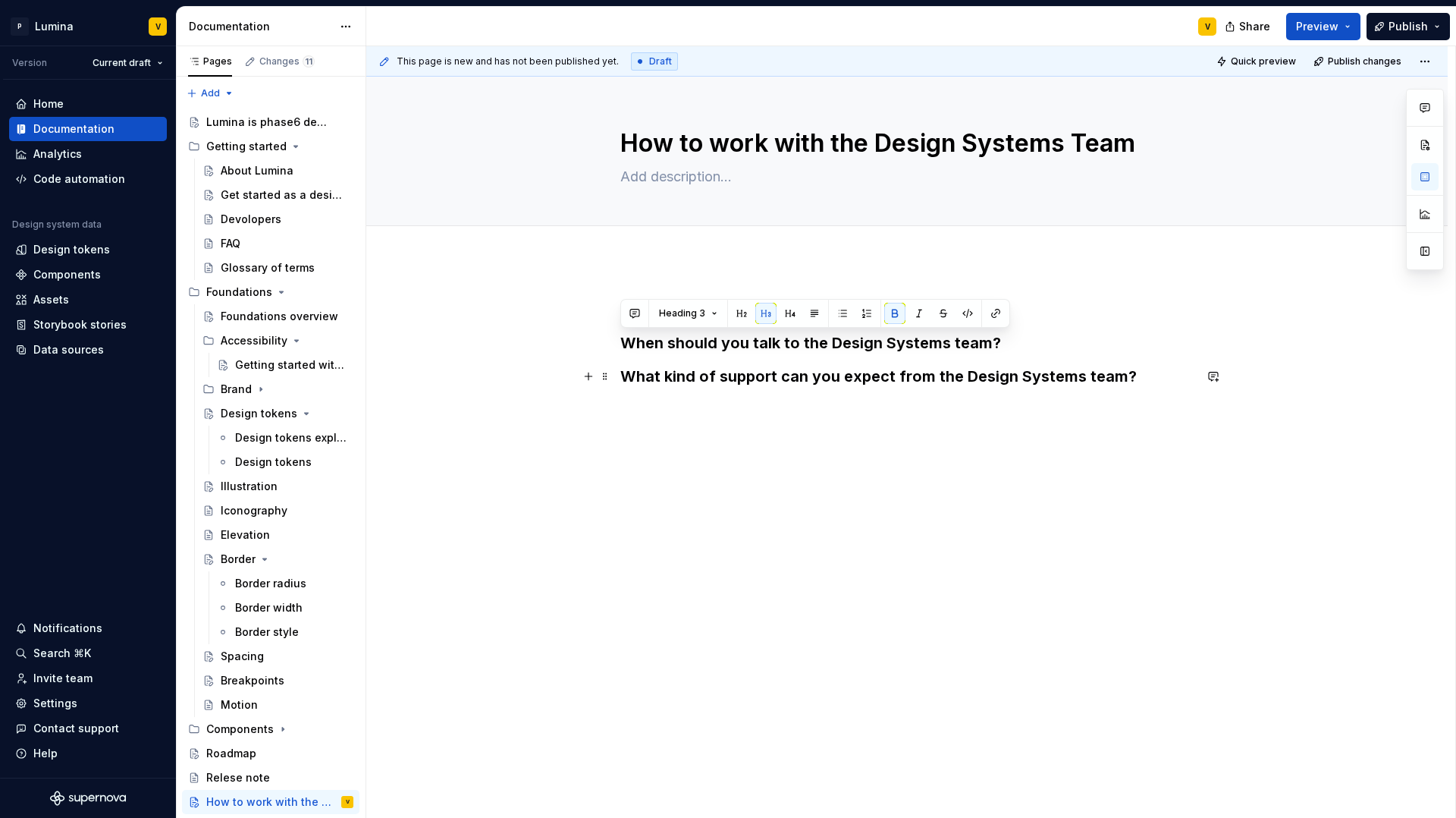
drag, startPoint x: 1014, startPoint y: 389, endPoint x: 1024, endPoint y: 387, distance: 10.2
click at [1014, 389] on div "Getting help from the Design Systems team When should you talk to the Design Sy…" at bounding box center [907, 350] width 574 height 109
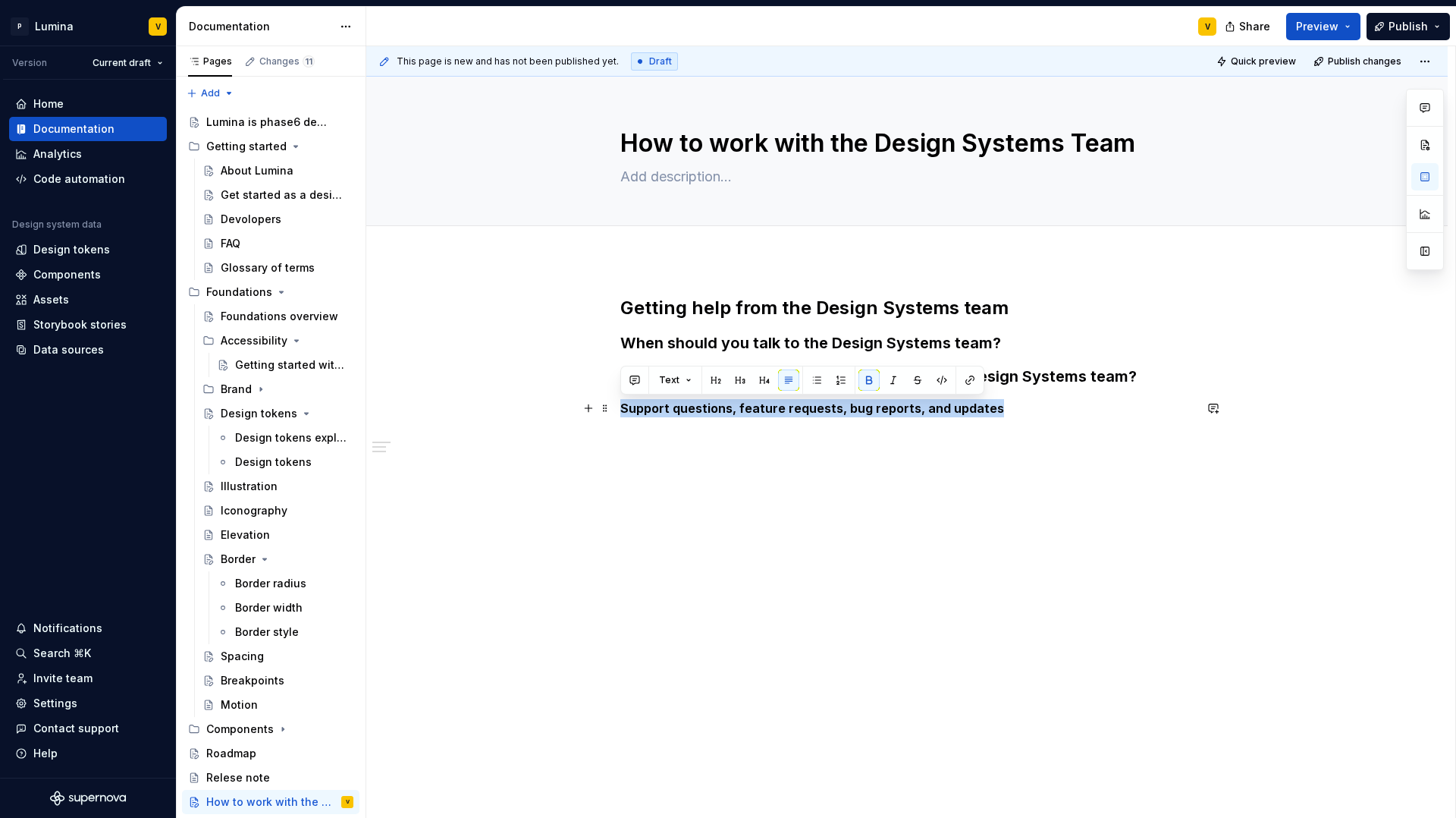
drag, startPoint x: 1000, startPoint y: 410, endPoint x: 610, endPoint y: 408, distance: 390.0
click at [610, 408] on div "Getting help from the Design Systems team When should you talk to the Design Sy…" at bounding box center [907, 469] width 1081 height 421
click at [719, 382] on button "button" at bounding box center [716, 379] width 21 height 21
click at [1175, 406] on h2 "Support questions, feature requests, bug reports, and updates" at bounding box center [907, 411] width 574 height 24
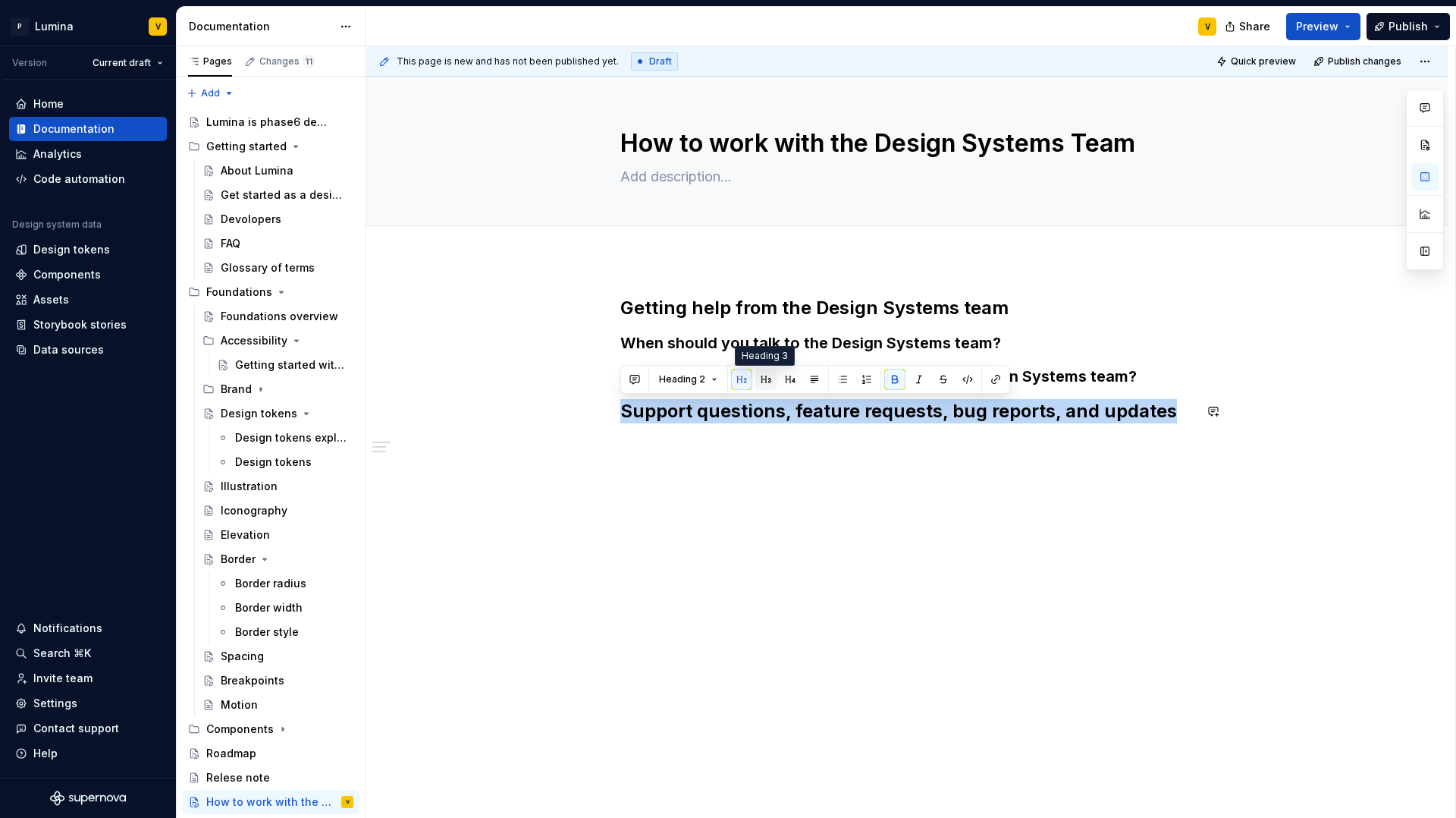
click at [758, 382] on button "button" at bounding box center [765, 379] width 21 height 21
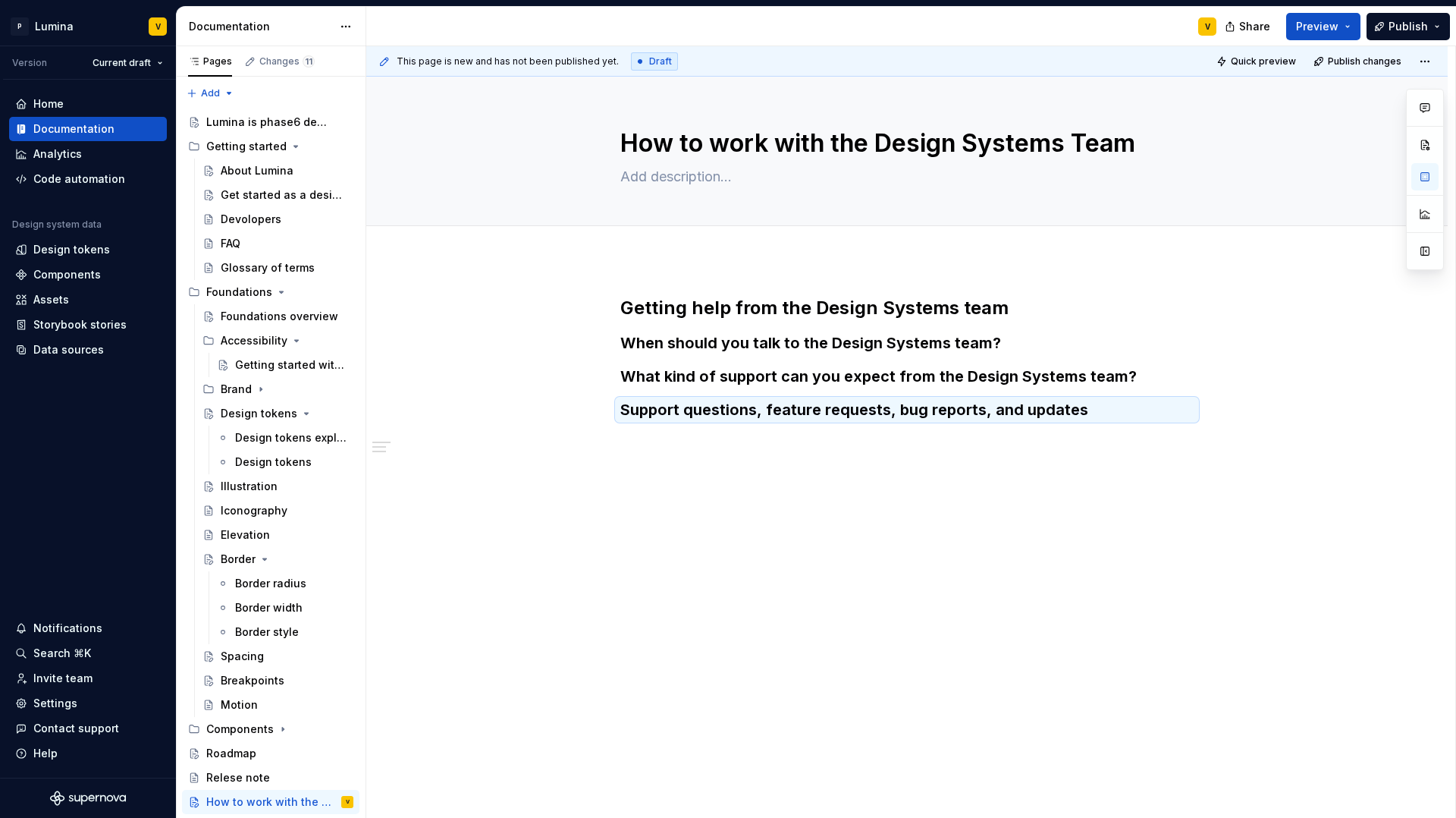
click at [1095, 429] on div "Getting help from the Design Systems team When should you talk to the Design Sy…" at bounding box center [907, 367] width 574 height 143
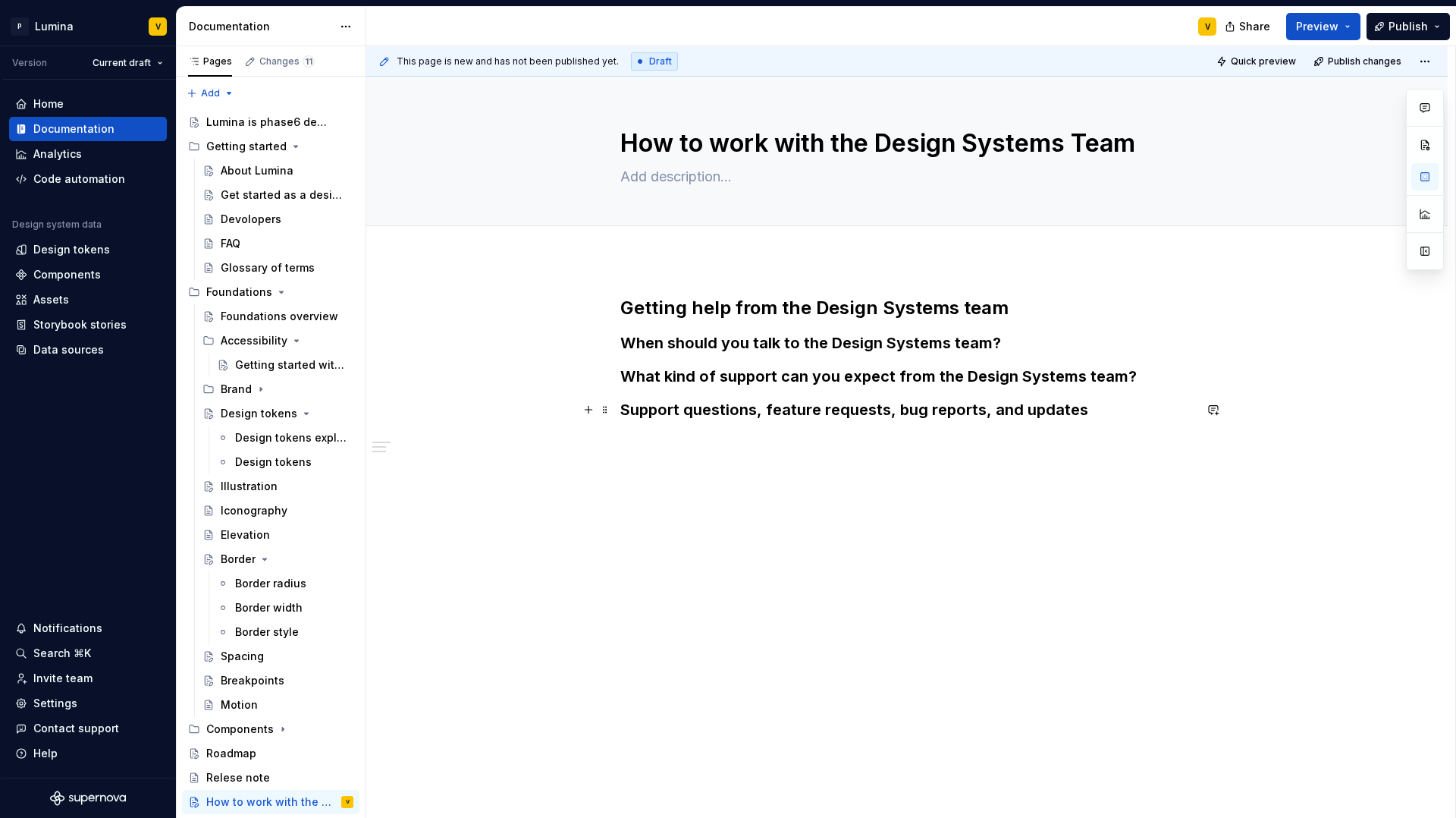
click at [1098, 417] on h3 "Support questions, feature requests, bug reports, and updates" at bounding box center [907, 409] width 574 height 21
click at [1097, 411] on h3 "Support questions, feature requests, bug reports, and updates" at bounding box center [907, 409] width 574 height 21
drag, startPoint x: 818, startPoint y: 452, endPoint x: 620, endPoint y: 440, distance: 198.4
click at [620, 437] on div "Getting help from the Design Systems team When should you talk to the Design Sy…" at bounding box center [907, 382] width 574 height 173
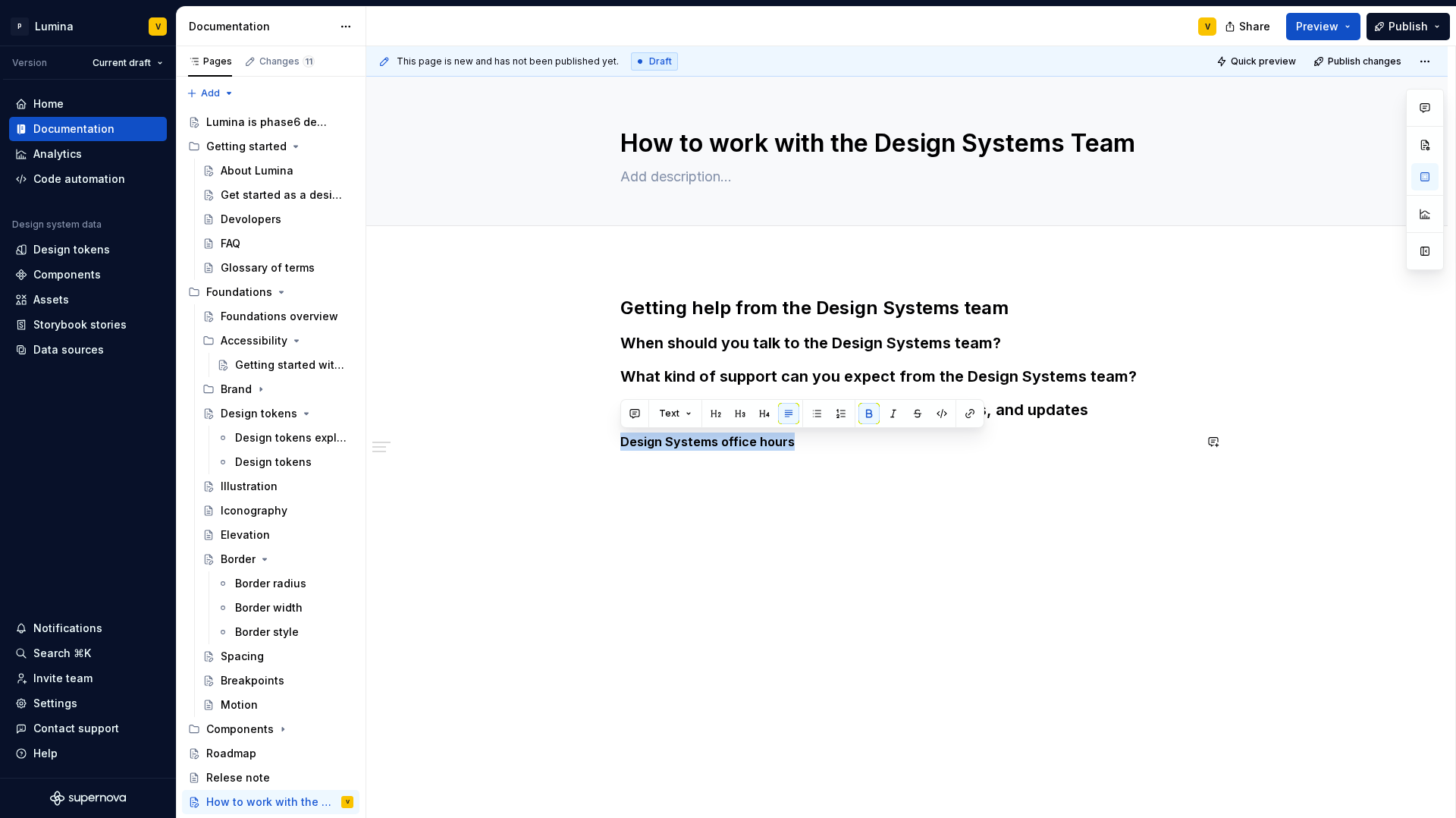
drag, startPoint x: 731, startPoint y: 439, endPoint x: 609, endPoint y: 432, distance: 122.2
click at [609, 432] on div "Getting help from the Design Systems team When should you talk to the Design Sy…" at bounding box center [907, 486] width 1081 height 454
click at [737, 411] on button "button" at bounding box center [740, 413] width 21 height 21
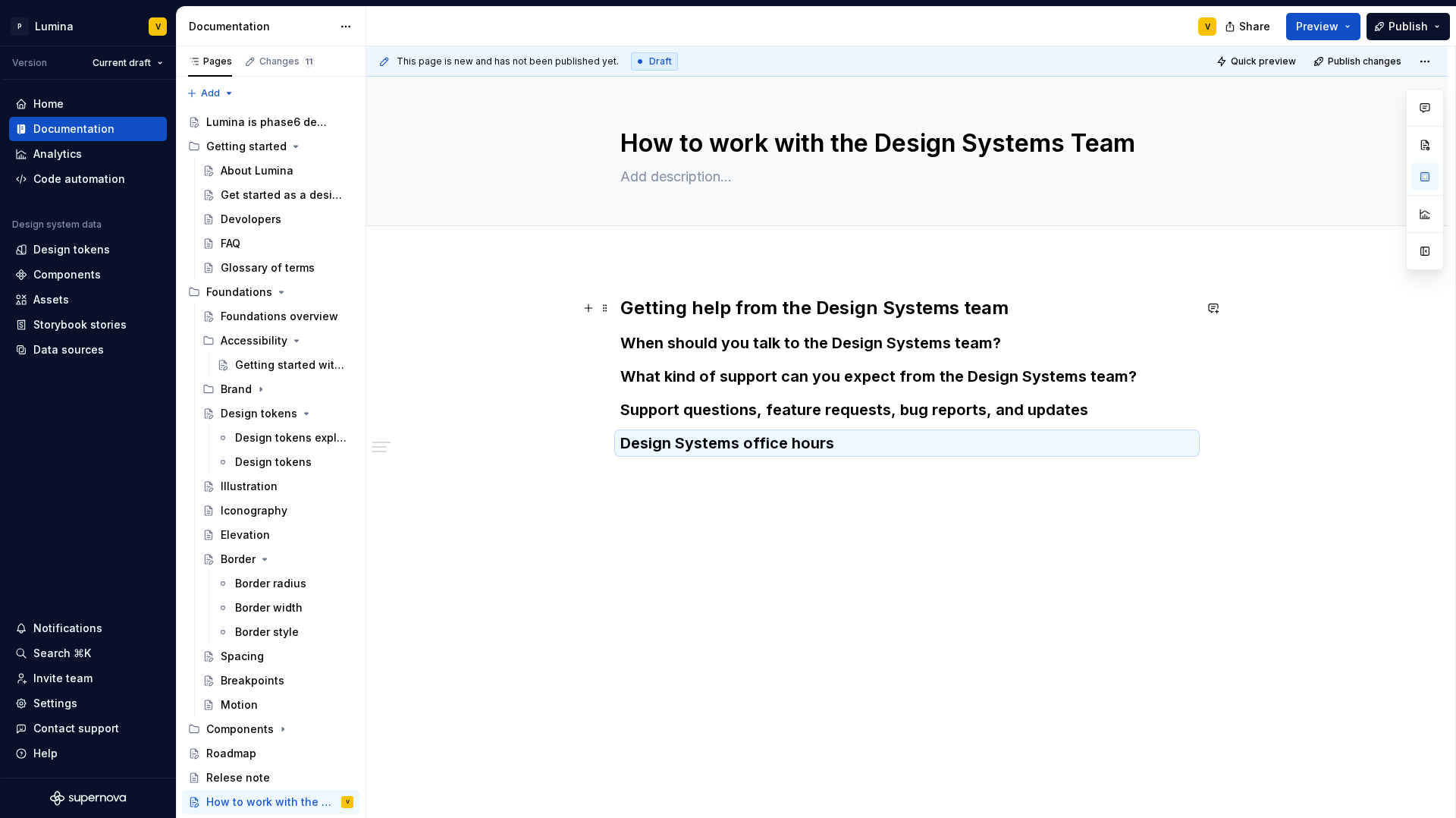
click at [1007, 314] on h2 "Getting help from the Design Systems team" at bounding box center [907, 308] width 574 height 24
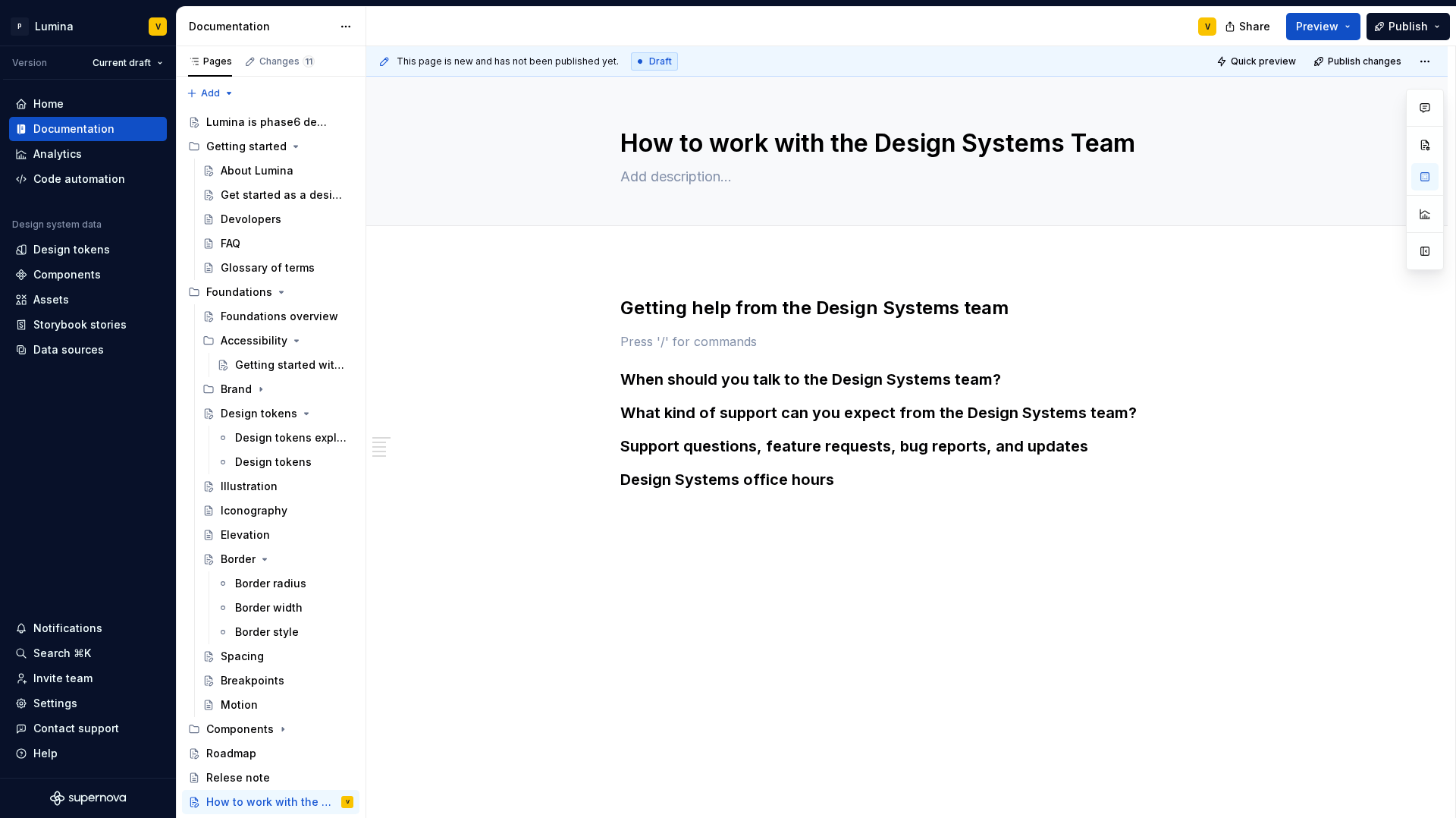
type textarea "*"
click at [661, 346] on p at bounding box center [907, 341] width 574 height 18
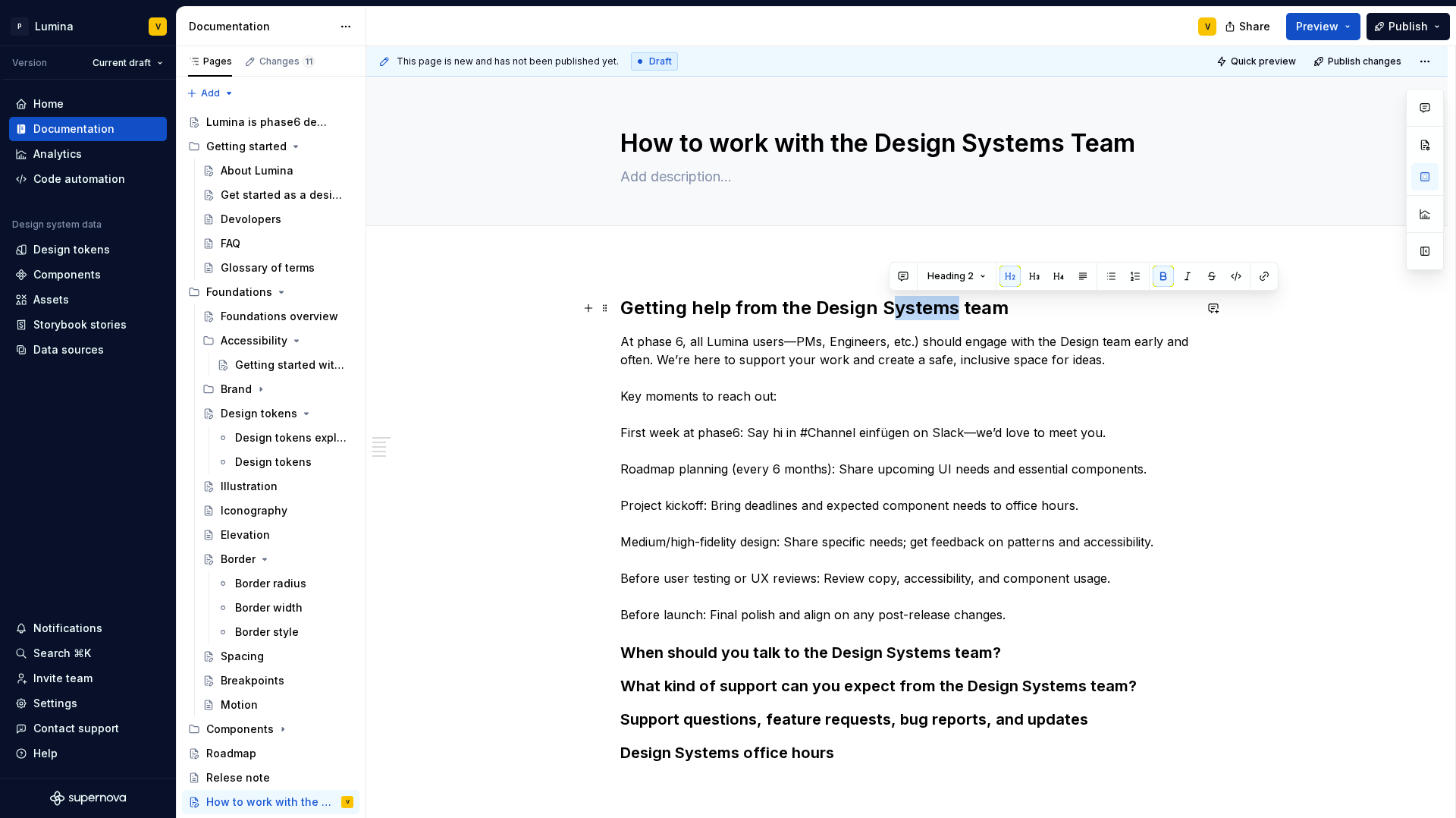
drag, startPoint x: 883, startPoint y: 307, endPoint x: 951, endPoint y: 308, distance: 68.0
click at [951, 308] on strong "Getting help from the Design Systems team" at bounding box center [815, 308] width 389 height 22
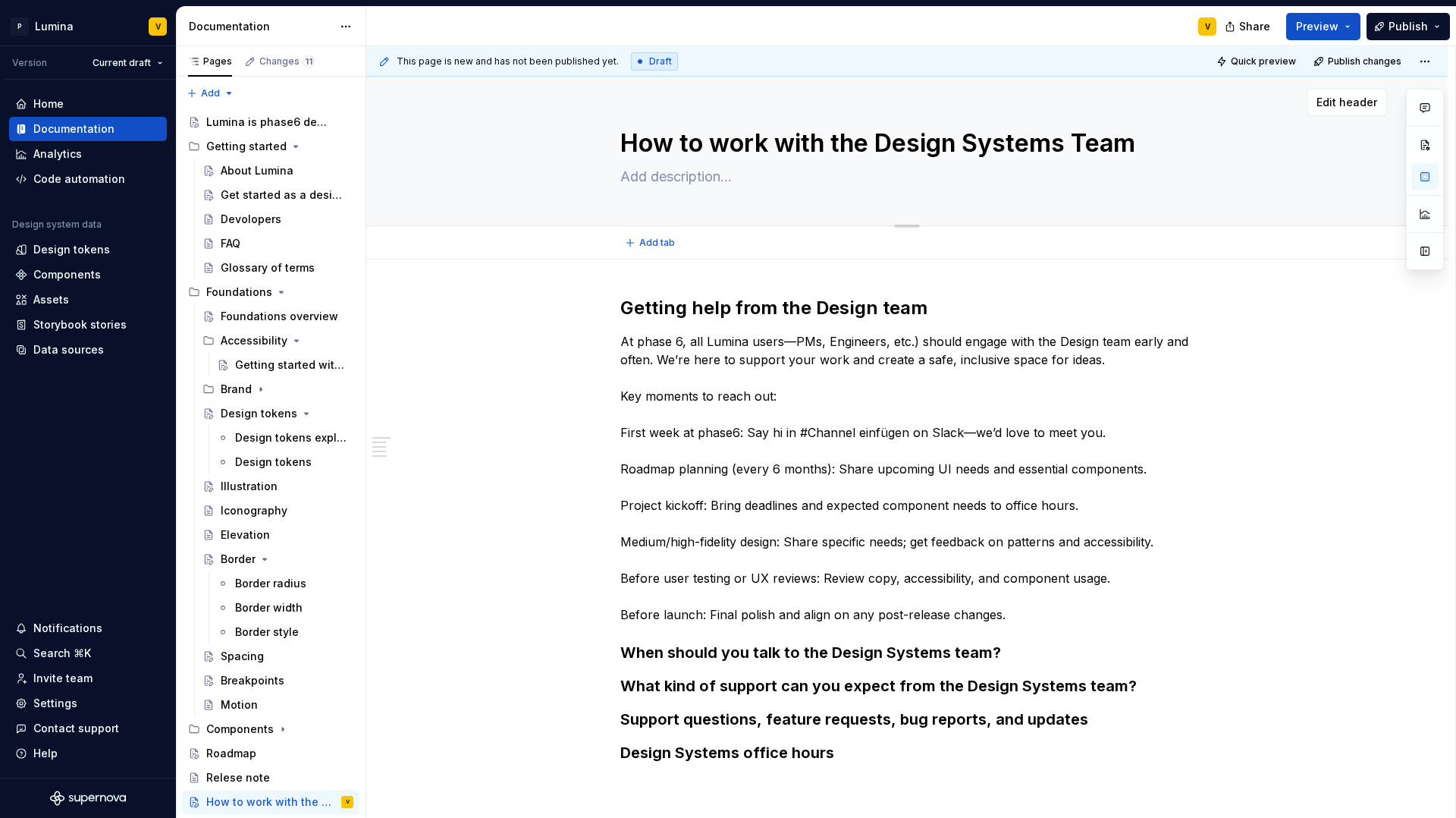
drag, startPoint x: 965, startPoint y: 143, endPoint x: 1066, endPoint y: 149, distance: 101.2
click at [1068, 150] on textarea "How to work with the Design Systems Team" at bounding box center [904, 143] width 574 height 37
click at [1065, 149] on textarea "How to work with the Design Systems Team" at bounding box center [904, 143] width 574 height 37
drag, startPoint x: 1064, startPoint y: 148, endPoint x: 966, endPoint y: 144, distance: 98.1
click at [966, 144] on textarea "How to work with the Design Systems Team" at bounding box center [904, 143] width 574 height 37
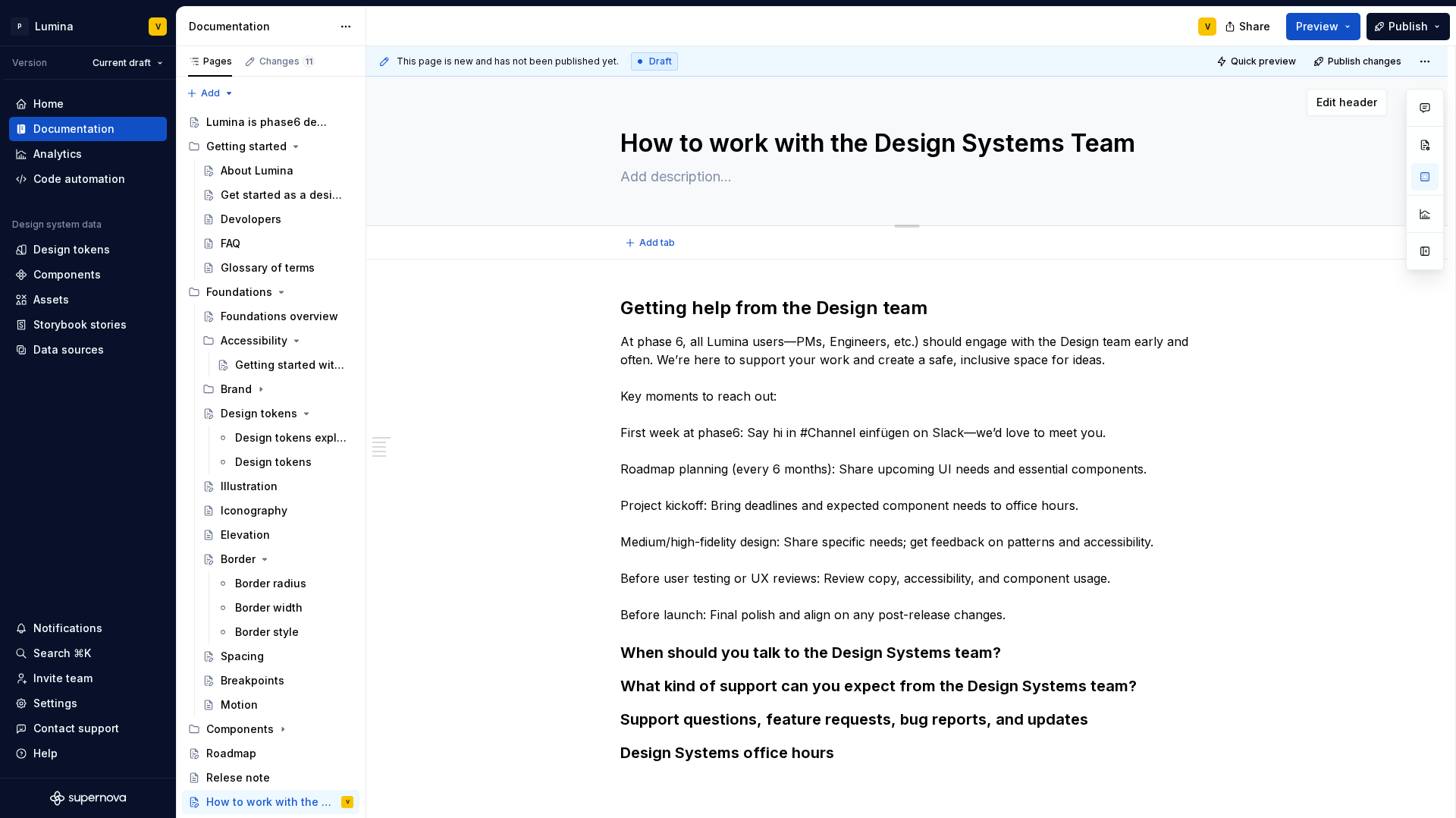
type textarea "*"
type textarea "How to work with the Design Team"
type textarea "*"
type textarea "How to work with the Design Team"
type textarea "*"
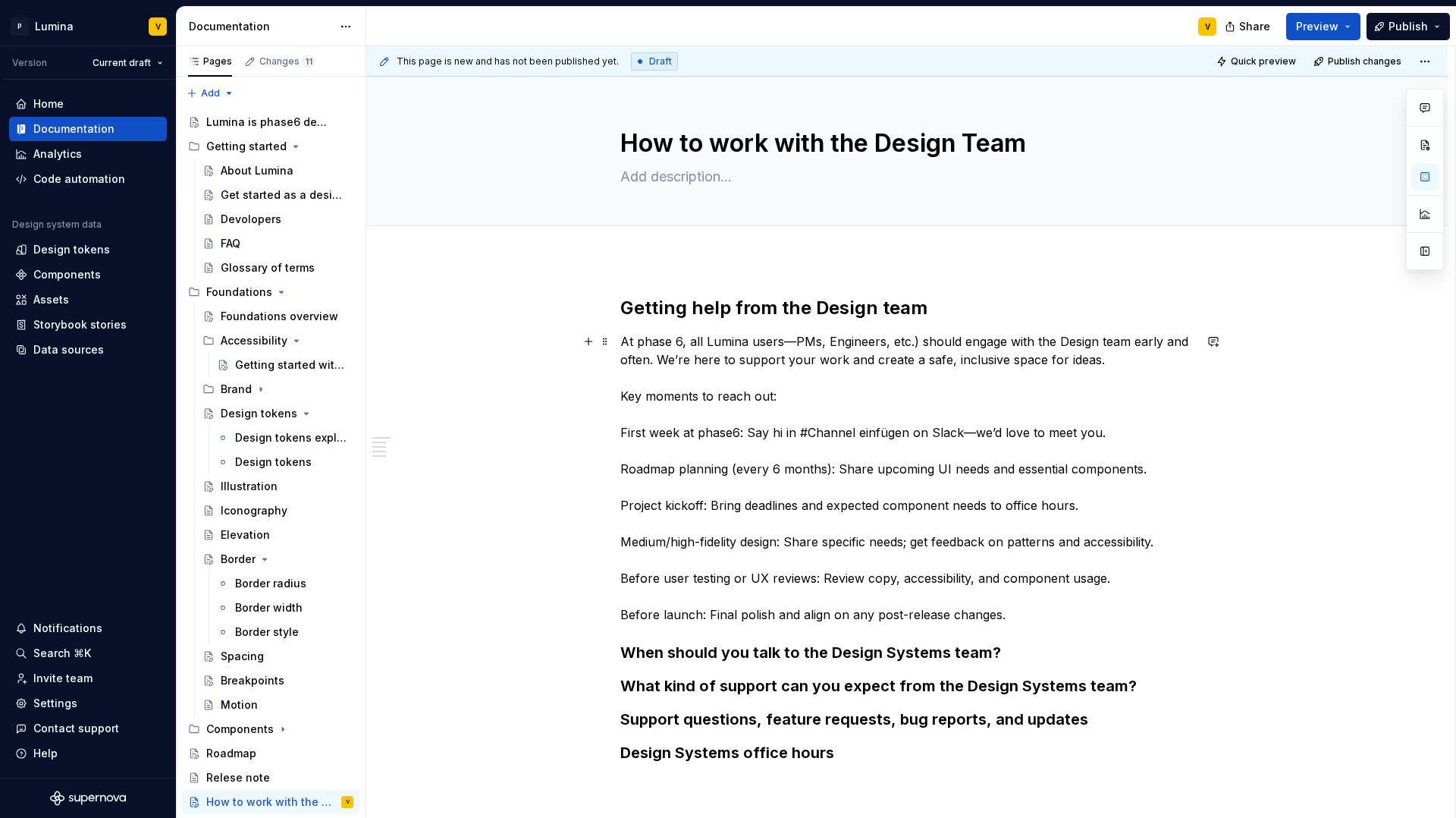
type textarea "How to work with the Design Team"
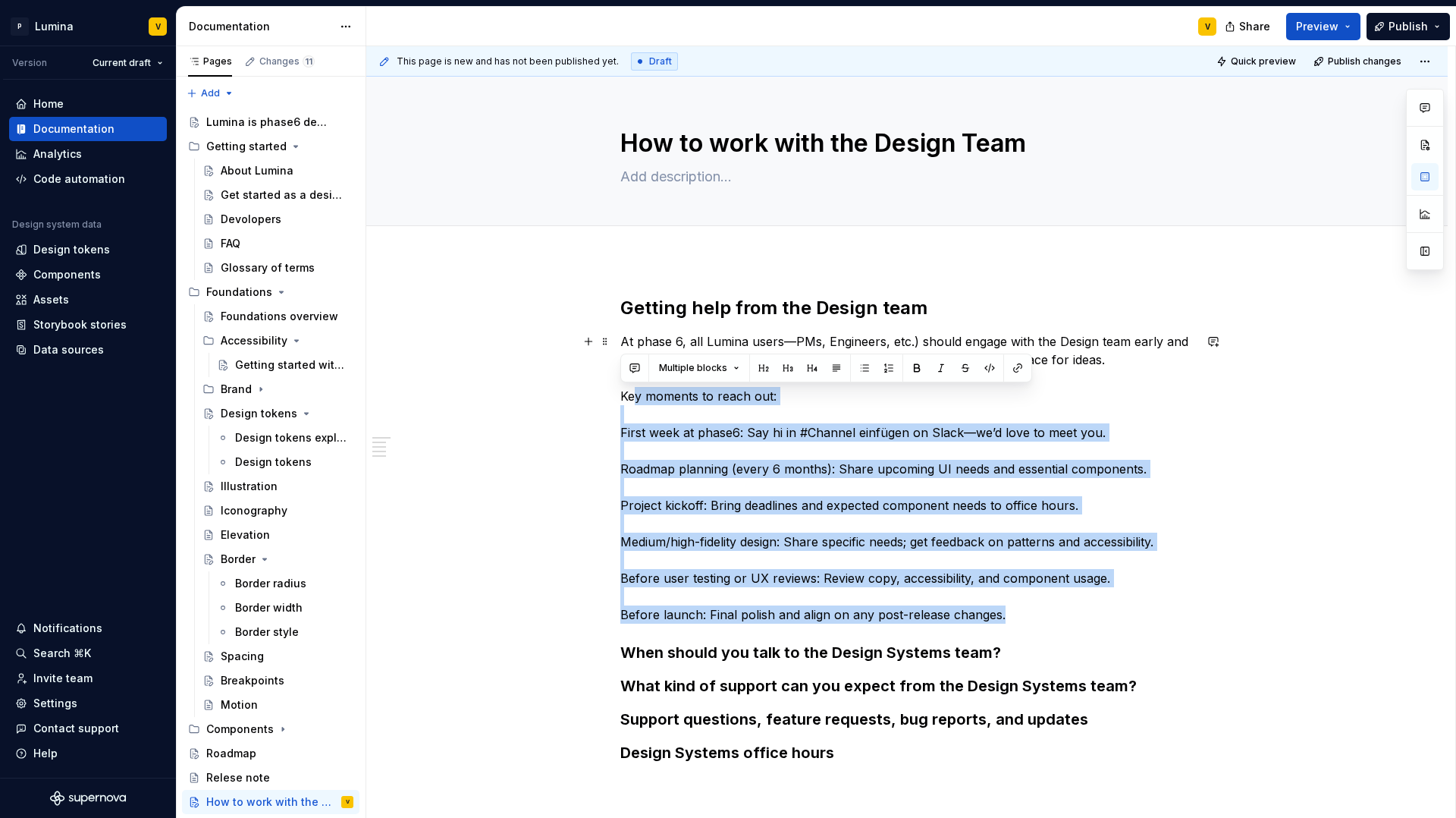
drag, startPoint x: 1016, startPoint y: 624, endPoint x: 634, endPoint y: 388, distance: 449.0
click at [634, 388] on div "Getting help from the Design team At phase 6, all Lumina users—PMs, Engineers, …" at bounding box center [907, 529] width 574 height 468
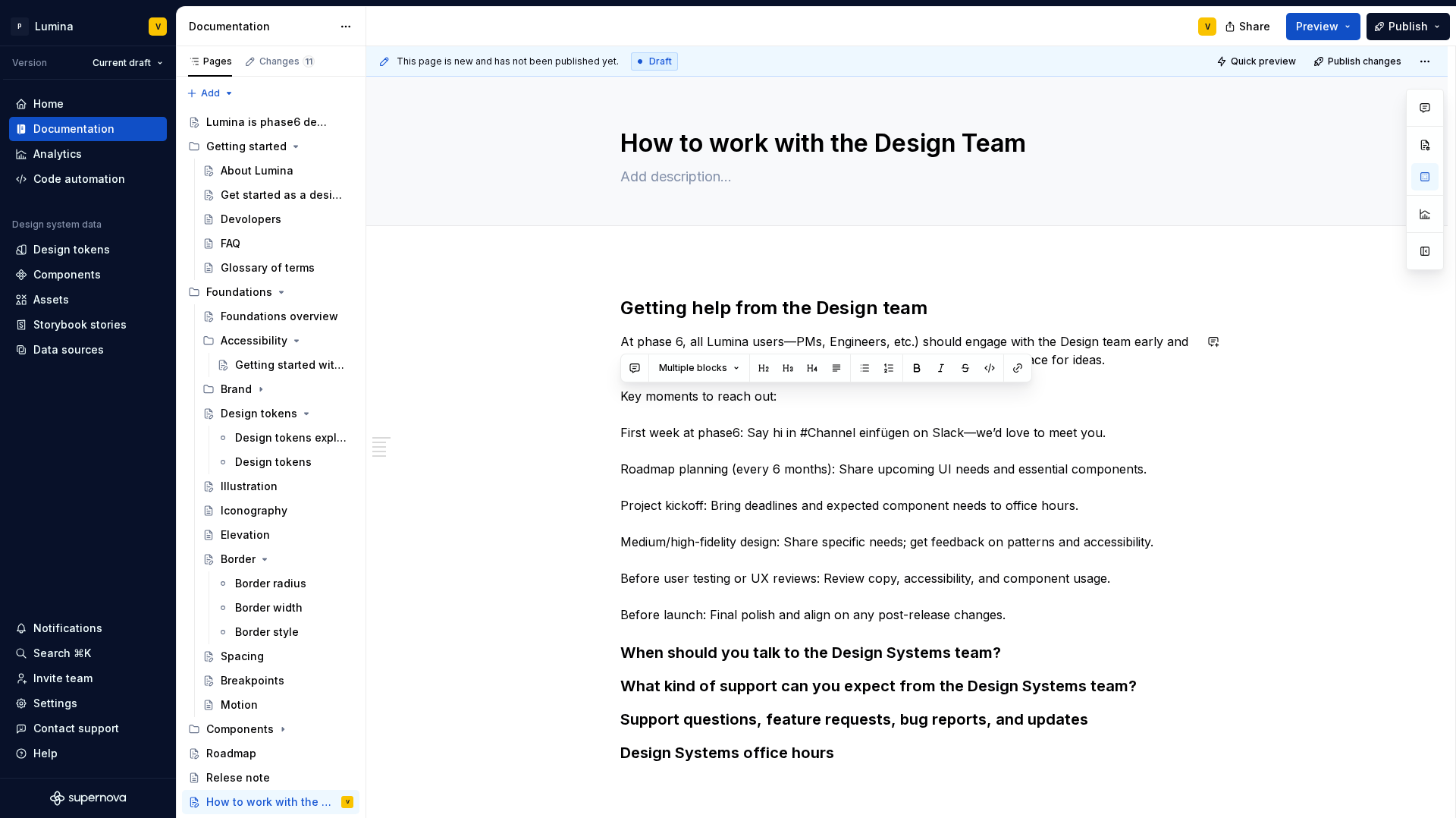
click at [620, 329] on div "Getting help from the Design team At phase 6, all Lumina users—PMs, Engineers, …" at bounding box center [907, 529] width 574 height 468
click at [623, 395] on p "At phase 6, all Lumina users—PMs, Engineers, etc.) should engage with the Desig…" at bounding box center [907, 478] width 574 height 291
drag, startPoint x: 622, startPoint y: 397, endPoint x: 788, endPoint y: 395, distance: 166.0
click at [788, 395] on p "At phase 6, all Lumina users—PMs, Engineers, etc.) should engage with the Desig…" at bounding box center [907, 478] width 574 height 291
click at [865, 370] on button "button" at bounding box center [868, 368] width 21 height 21
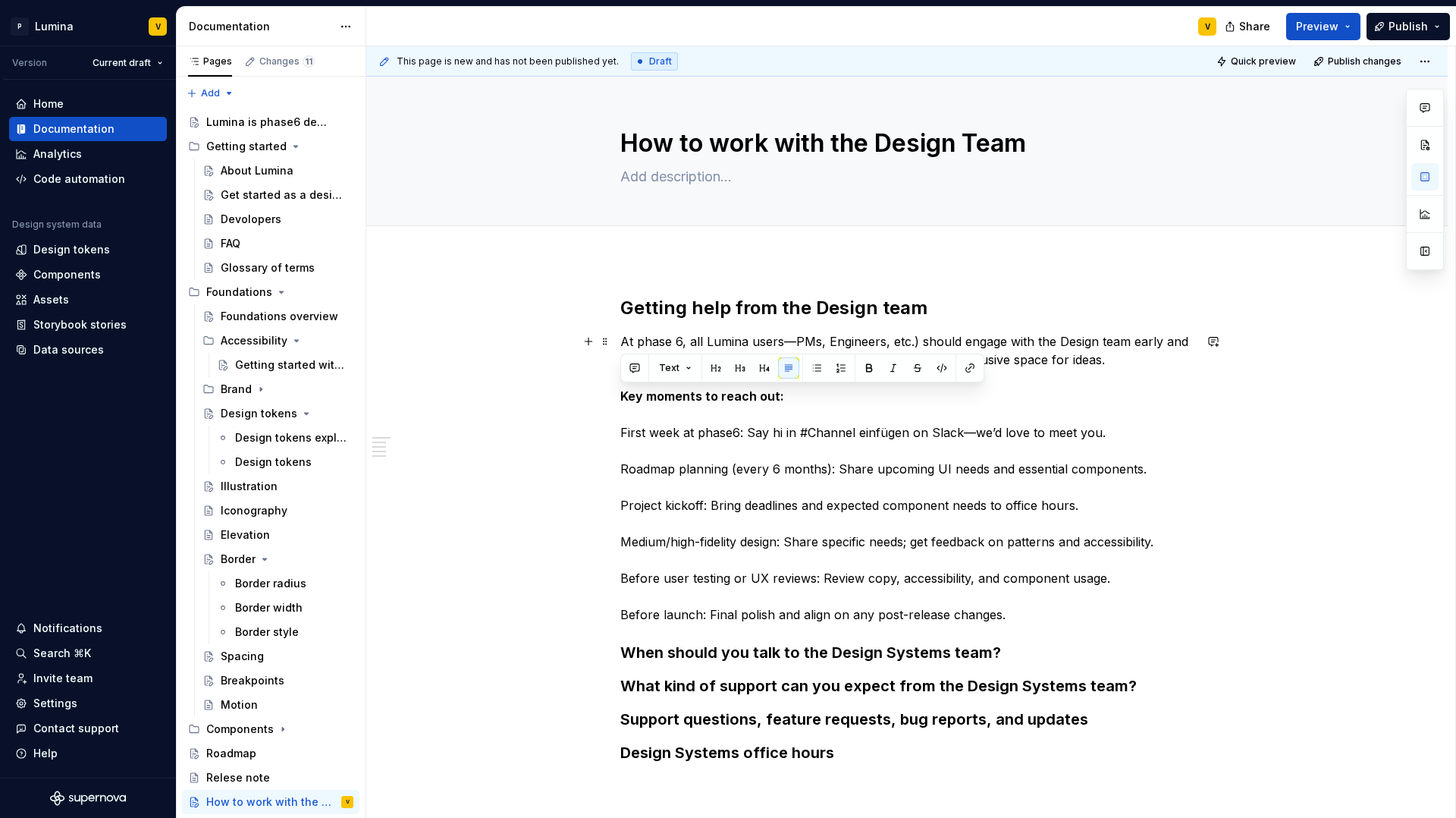
click at [980, 619] on p "At phase 6, all Lumina users—PMs, Engineers, etc.) should engage with the Desig…" at bounding box center [907, 478] width 574 height 291
click at [1010, 623] on p "At phase 6, all Lumina users—PMs, Engineers, etc.) should engage with the Desig…" at bounding box center [907, 478] width 574 height 291
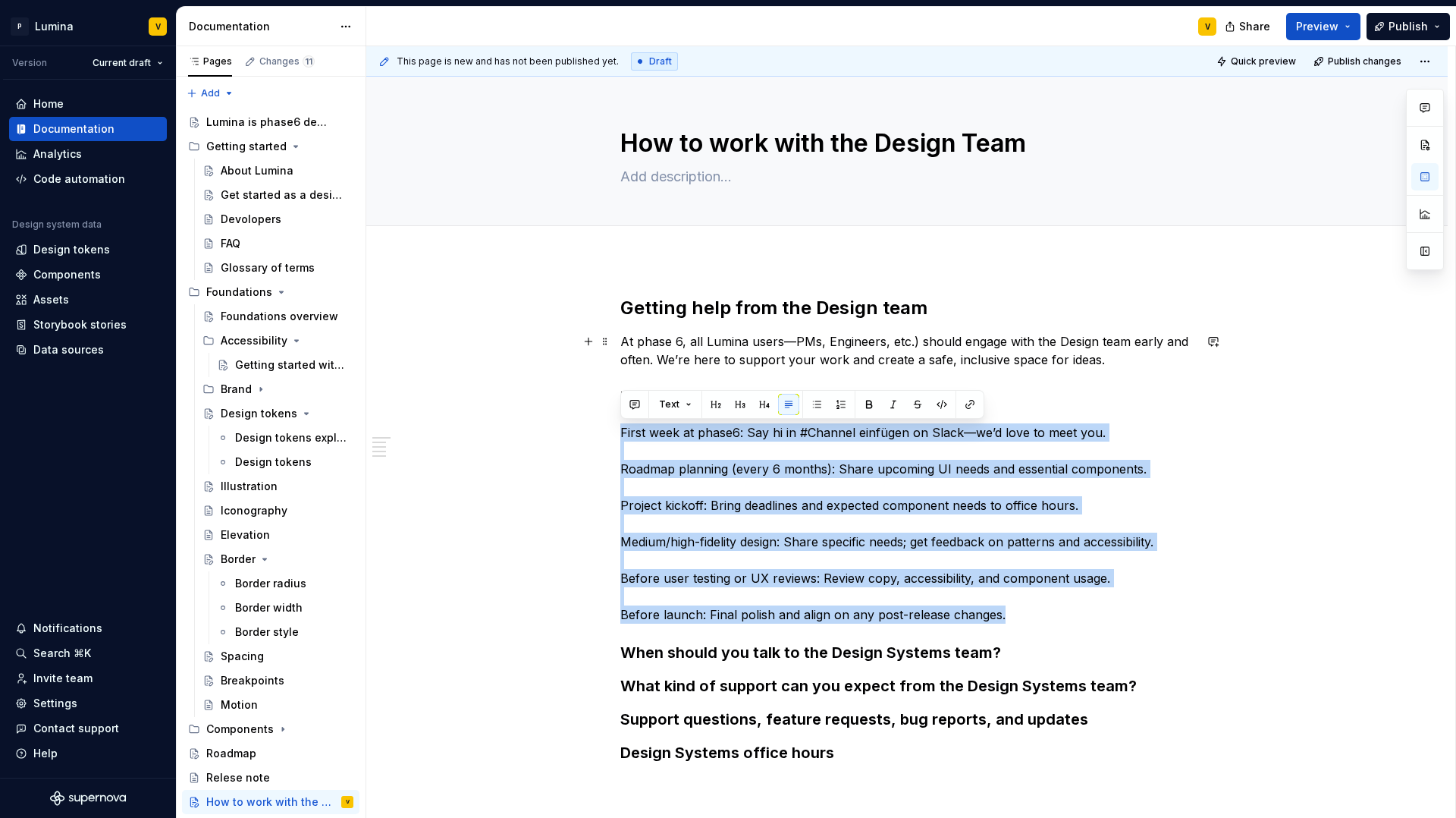
drag, startPoint x: 933, startPoint y: 601, endPoint x: 619, endPoint y: 429, distance: 358.0
click at [619, 429] on div "Getting help from the Design team At phase 6, all Lumina users—PMs, Engineers, …" at bounding box center [907, 642] width 1081 height 767
click at [811, 403] on button "button" at bounding box center [816, 404] width 21 height 21
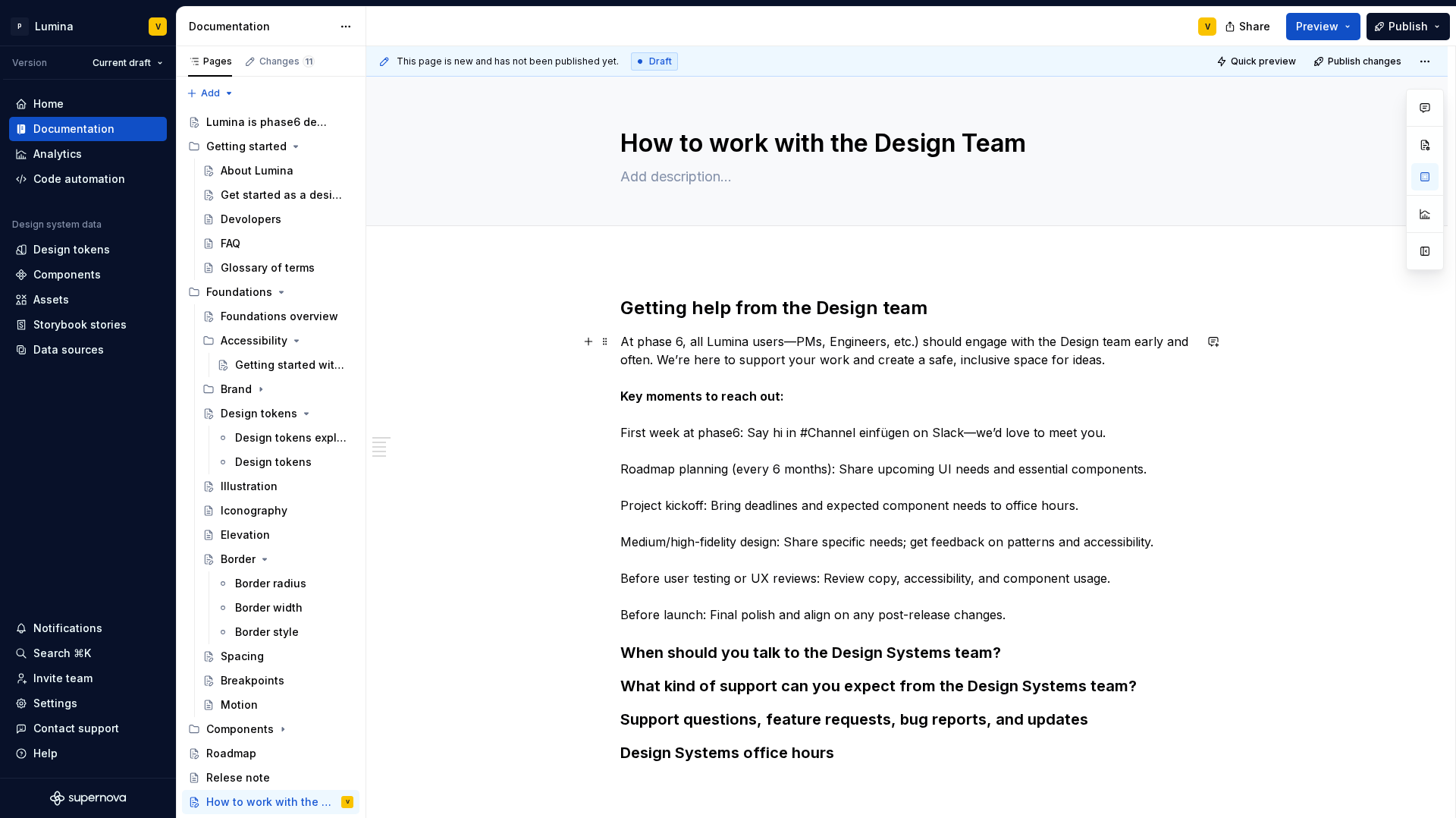
click at [1043, 600] on p "At phase 6, all Lumina users—PMs, Engineers, etc.) should engage with the Desig…" at bounding box center [907, 478] width 574 height 291
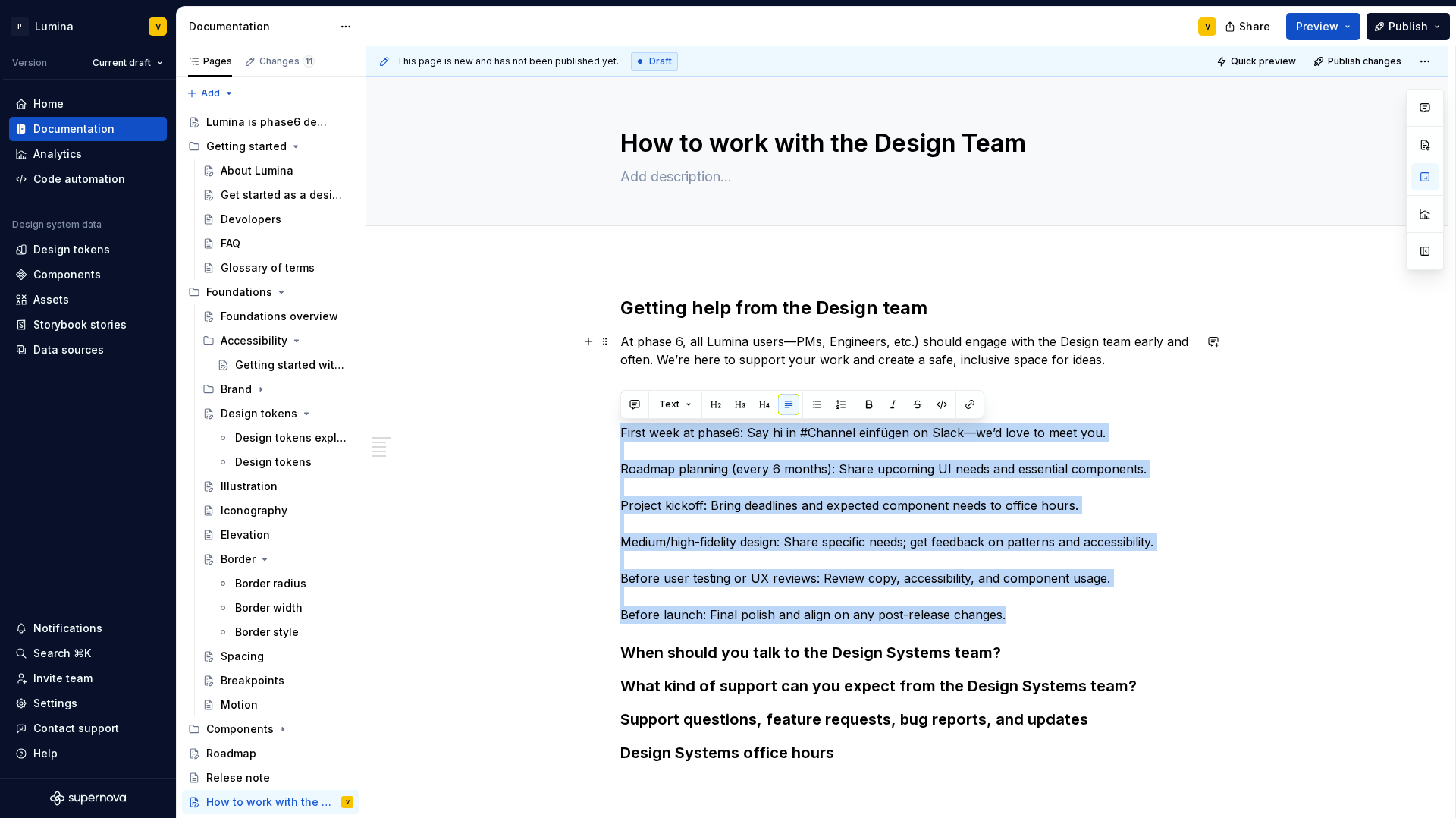
drag, startPoint x: 1004, startPoint y: 619, endPoint x: 596, endPoint y: 430, distance: 449.6
click at [596, 430] on div "Getting help from the Design team At phase 6, all Lumina users—PMs, Engineers, …" at bounding box center [907, 642] width 1081 height 767
click at [816, 411] on button "button" at bounding box center [816, 404] width 21 height 21
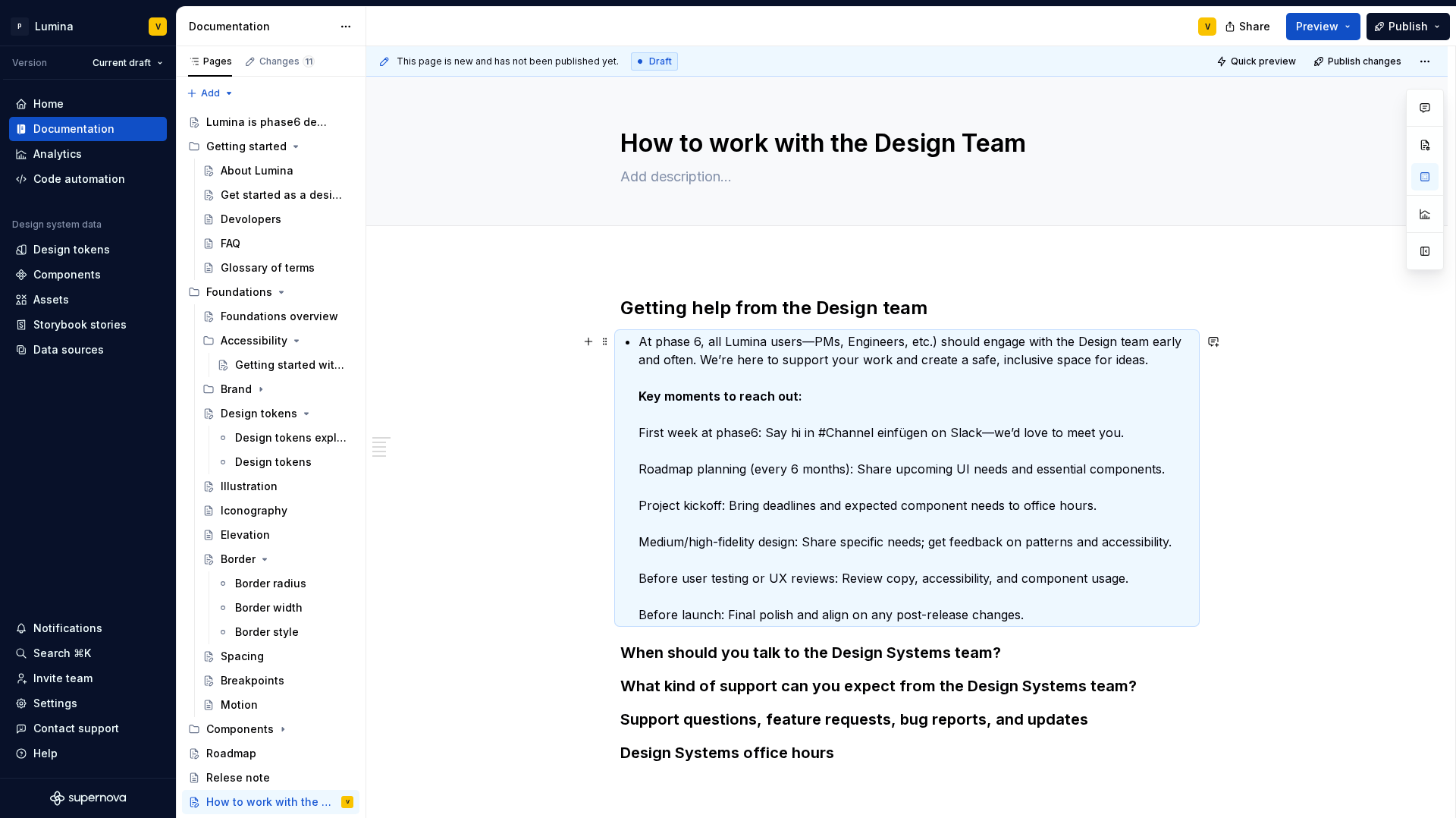
click at [781, 382] on p "At phase 6, all Lumina users—PMs, Engineers, etc.) should engage with the Desig…" at bounding box center [916, 478] width 556 height 291
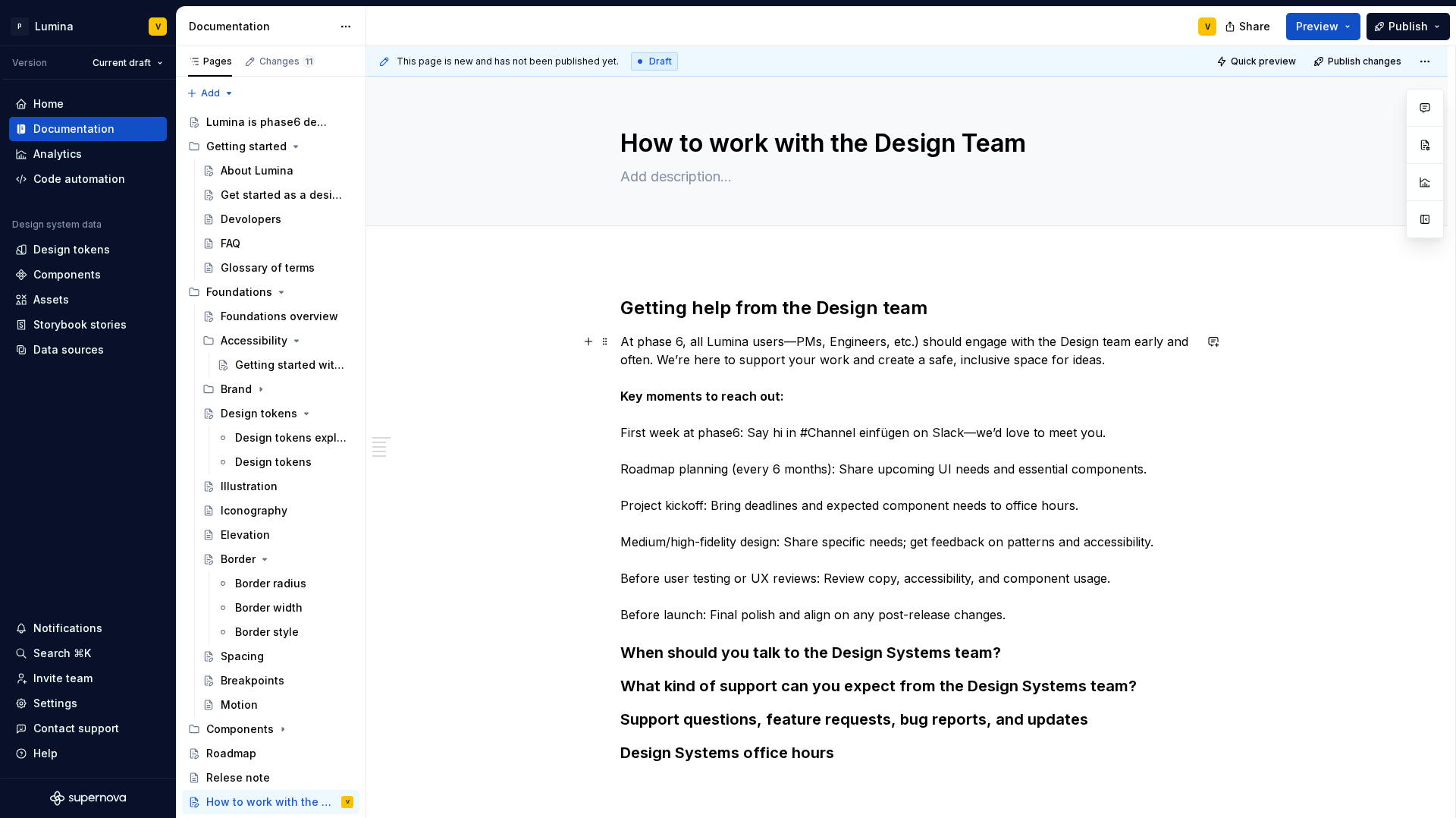
drag, startPoint x: 829, startPoint y: 375, endPoint x: 1031, endPoint y: 387, distance: 202.4
click at [833, 374] on p "At phase 6, all Lumina users—PMs, Engineers, etc.) should engage with the Desig…" at bounding box center [907, 478] width 574 height 291
click at [1095, 363] on p "At phase 6, all Lumina users—PMs, Engineers, etc.) should engage with the Desig…" at bounding box center [907, 478] width 574 height 291
click at [1106, 364] on p "At phase 6, all Lumina users—PMs, Engineers, etc.) should engage with the Desig…" at bounding box center [907, 478] width 574 height 291
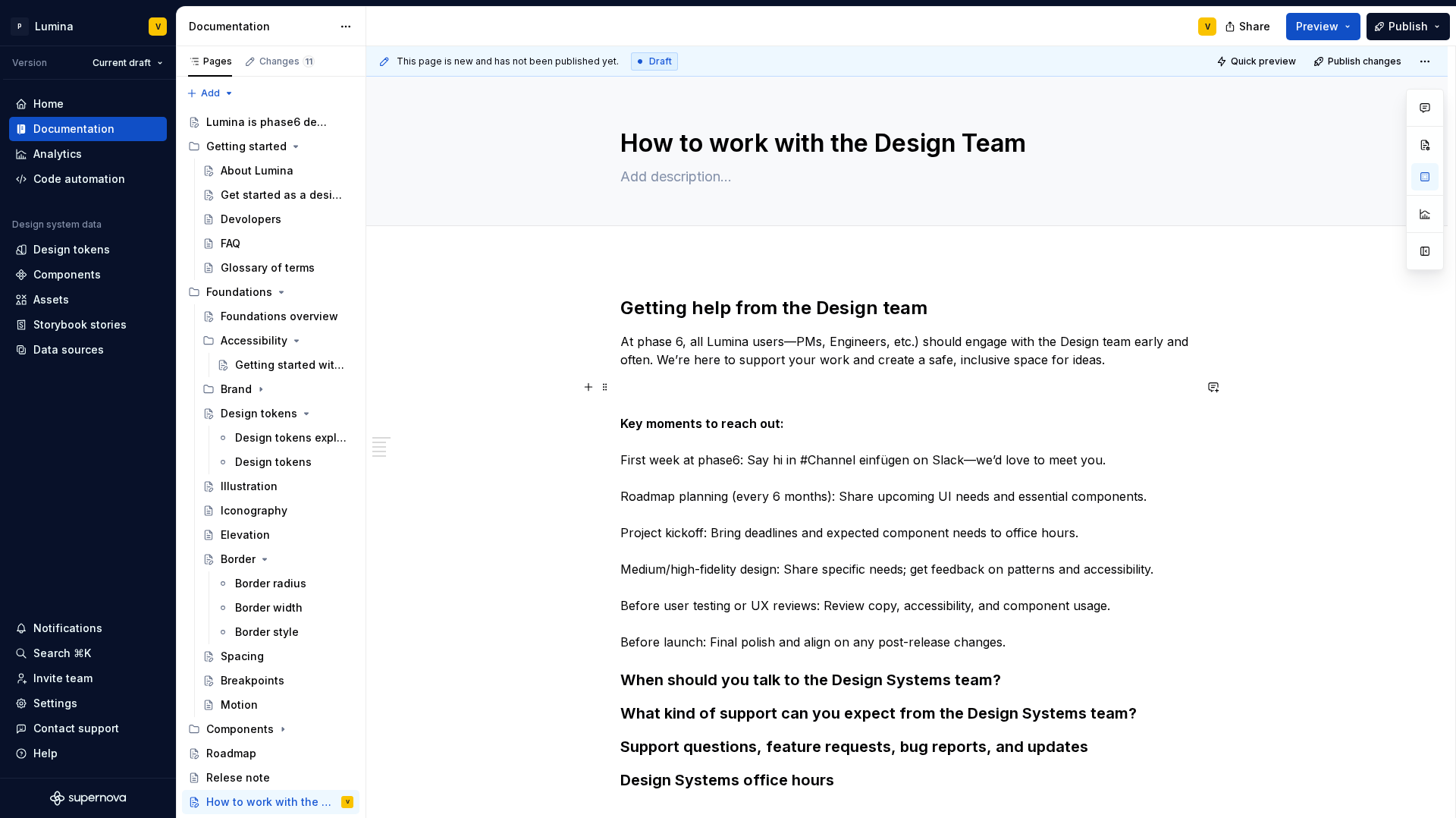
click at [694, 481] on p "Key moments to reach out: First week at phase6: Say hi in #Channel einfügen on …" at bounding box center [907, 514] width 574 height 273
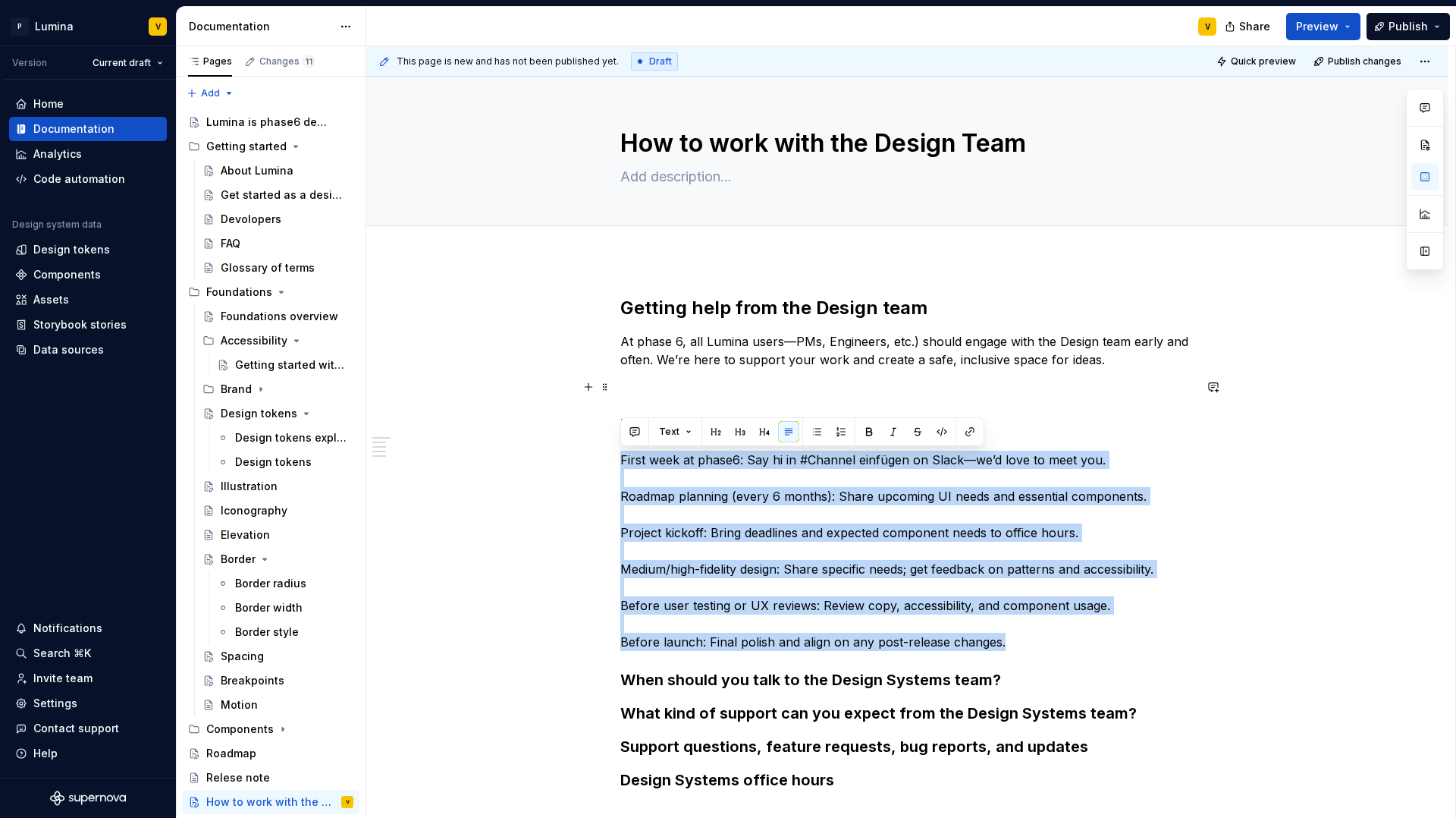
drag, startPoint x: 620, startPoint y: 459, endPoint x: 1000, endPoint y: 642, distance: 421.8
click at [1001, 642] on p "Key moments to reach out: First week at phase6: Say hi in #Channel einfügen on …" at bounding box center [907, 514] width 574 height 273
click at [808, 429] on button "button" at bounding box center [816, 431] width 21 height 21
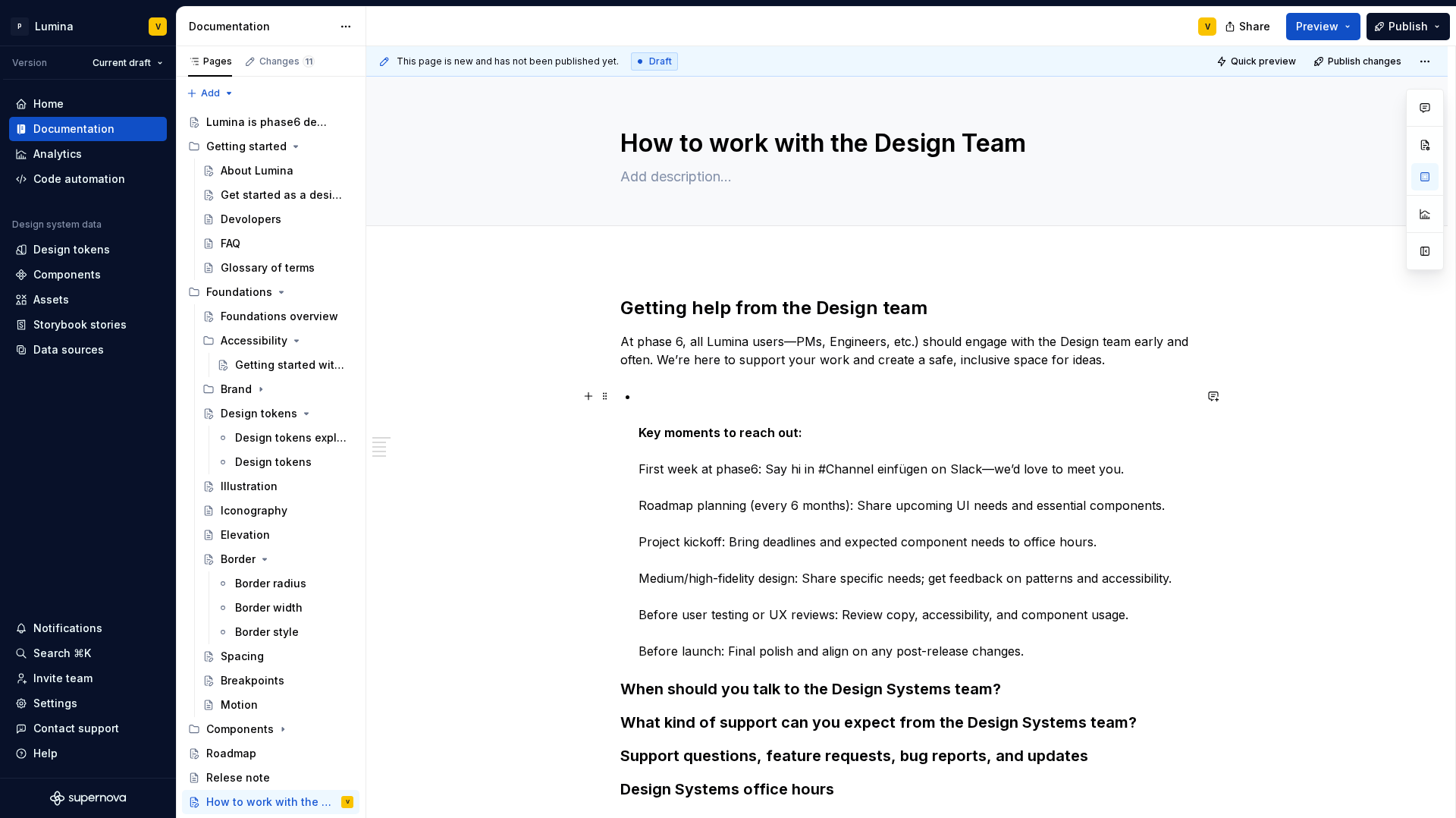
drag, startPoint x: 648, startPoint y: 430, endPoint x: 637, endPoint y: 432, distance: 11.2
click at [648, 431] on strong "Key moments to reach out:" at bounding box center [720, 432] width 164 height 15
drag, startPoint x: 633, startPoint y: 434, endPoint x: 641, endPoint y: 435, distance: 8.1
click at [634, 434] on div "Getting help from the Design team At phase 6, all Lumina users—PMs, Engineers, …" at bounding box center [907, 547] width 574 height 503
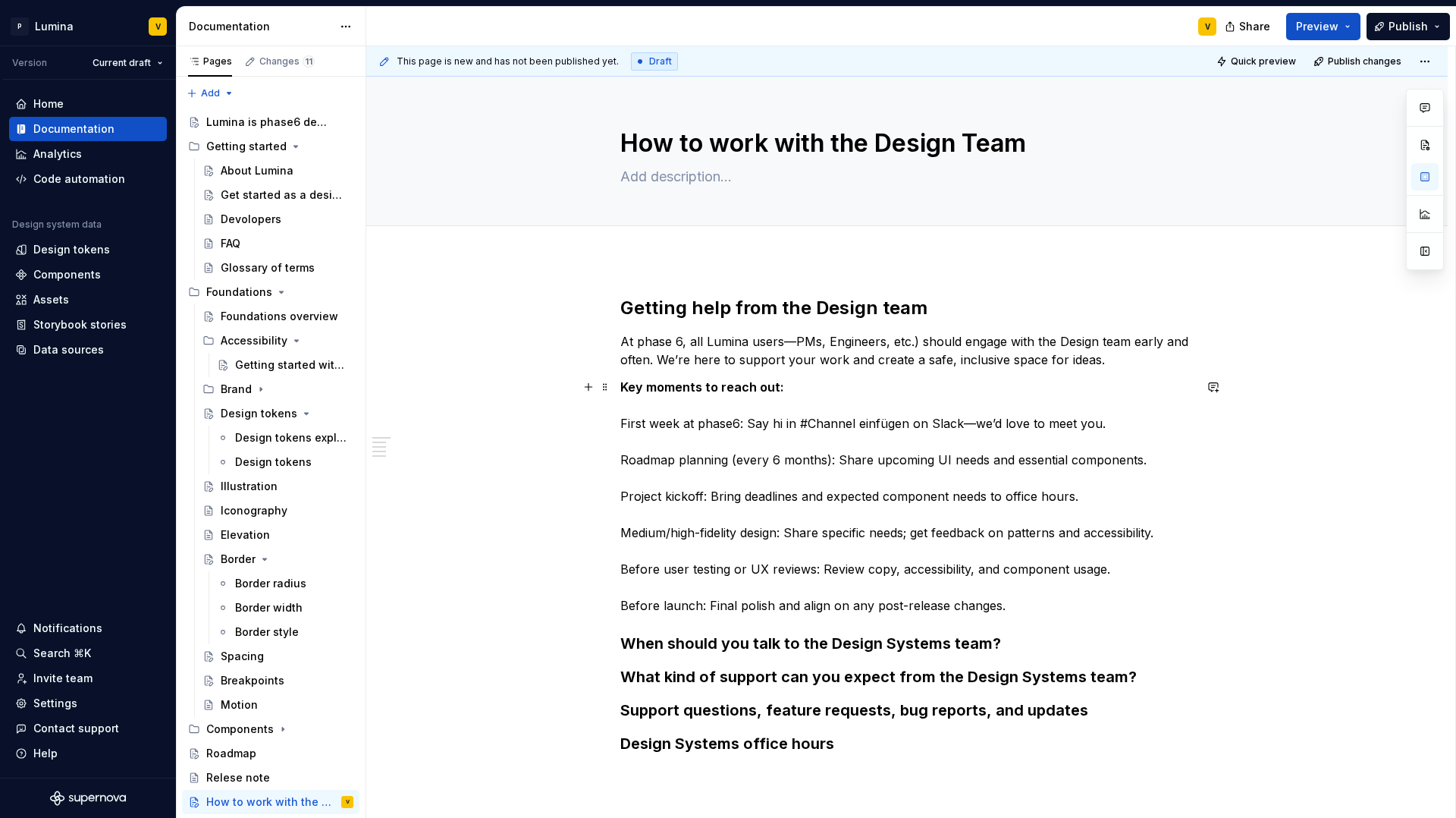
click at [794, 401] on p "Key moments to reach out: First week at phase6: Say hi in #Channel einfügen on …" at bounding box center [907, 496] width 574 height 237
click at [616, 421] on div "Getting help from the Design team At phase 6, all Lumina users—PMs, Engineers, …" at bounding box center [907, 638] width 1081 height 758
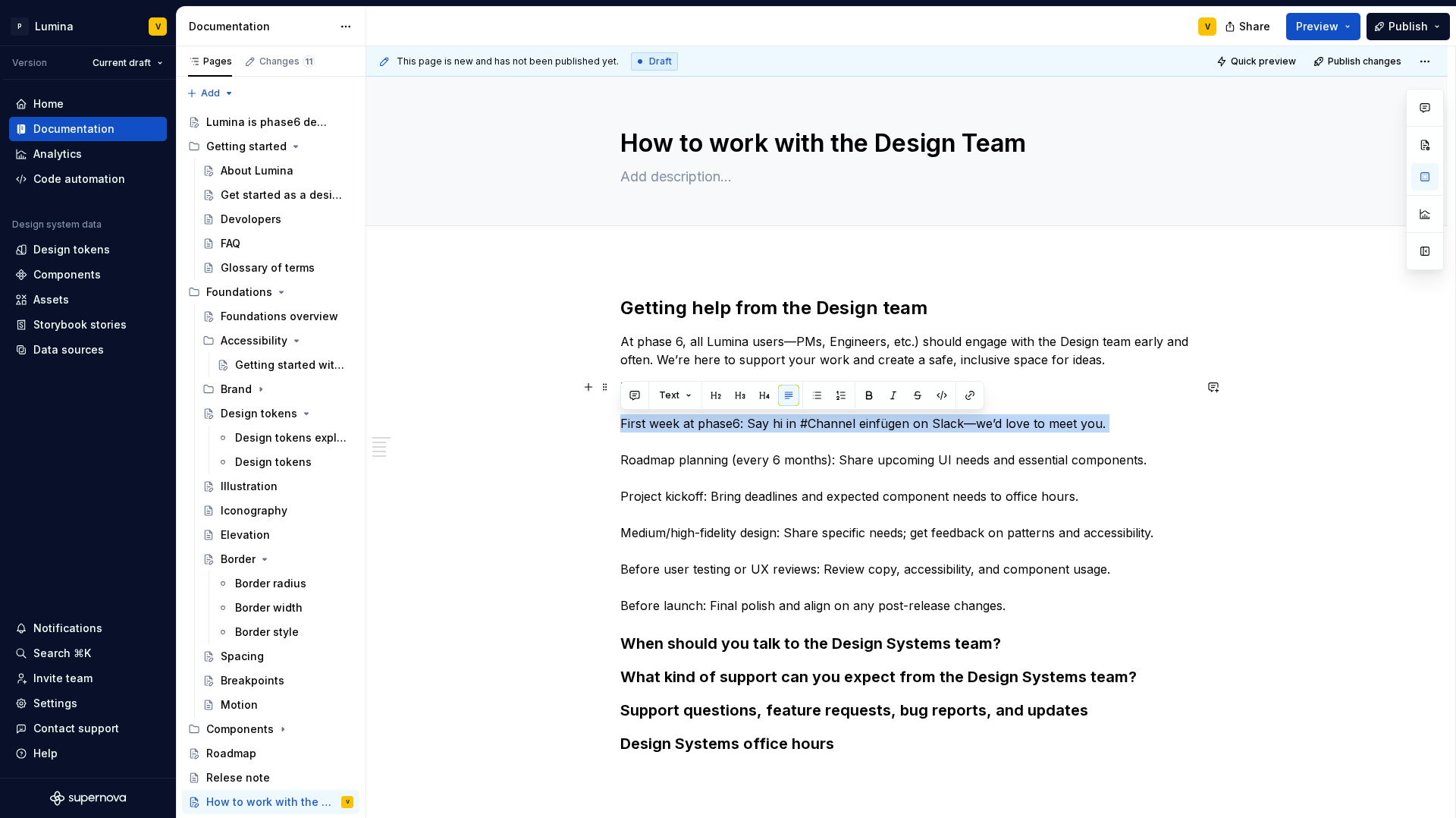
drag, startPoint x: 620, startPoint y: 421, endPoint x: 1115, endPoint y: 435, distance: 495.2
click at [1115, 435] on p "Key moments to reach out: First week at phase6: Say hi in #Channel einfügen on …" at bounding box center [907, 496] width 574 height 237
click at [818, 395] on button "button" at bounding box center [816, 395] width 21 height 21
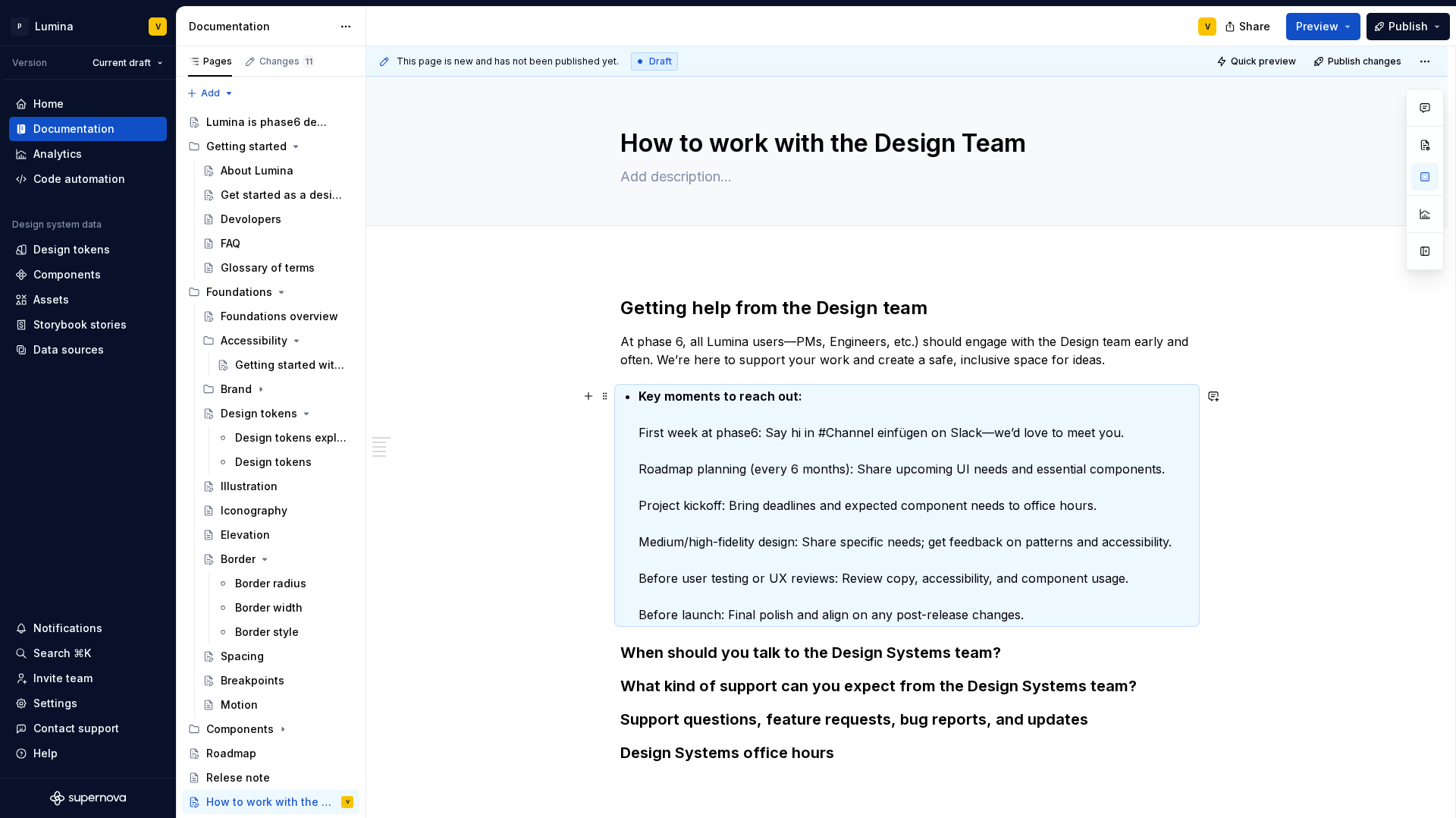
click at [631, 393] on div "Getting help from the Design team At phase 6, all Lumina users—PMs, Engineers, …" at bounding box center [907, 529] width 574 height 468
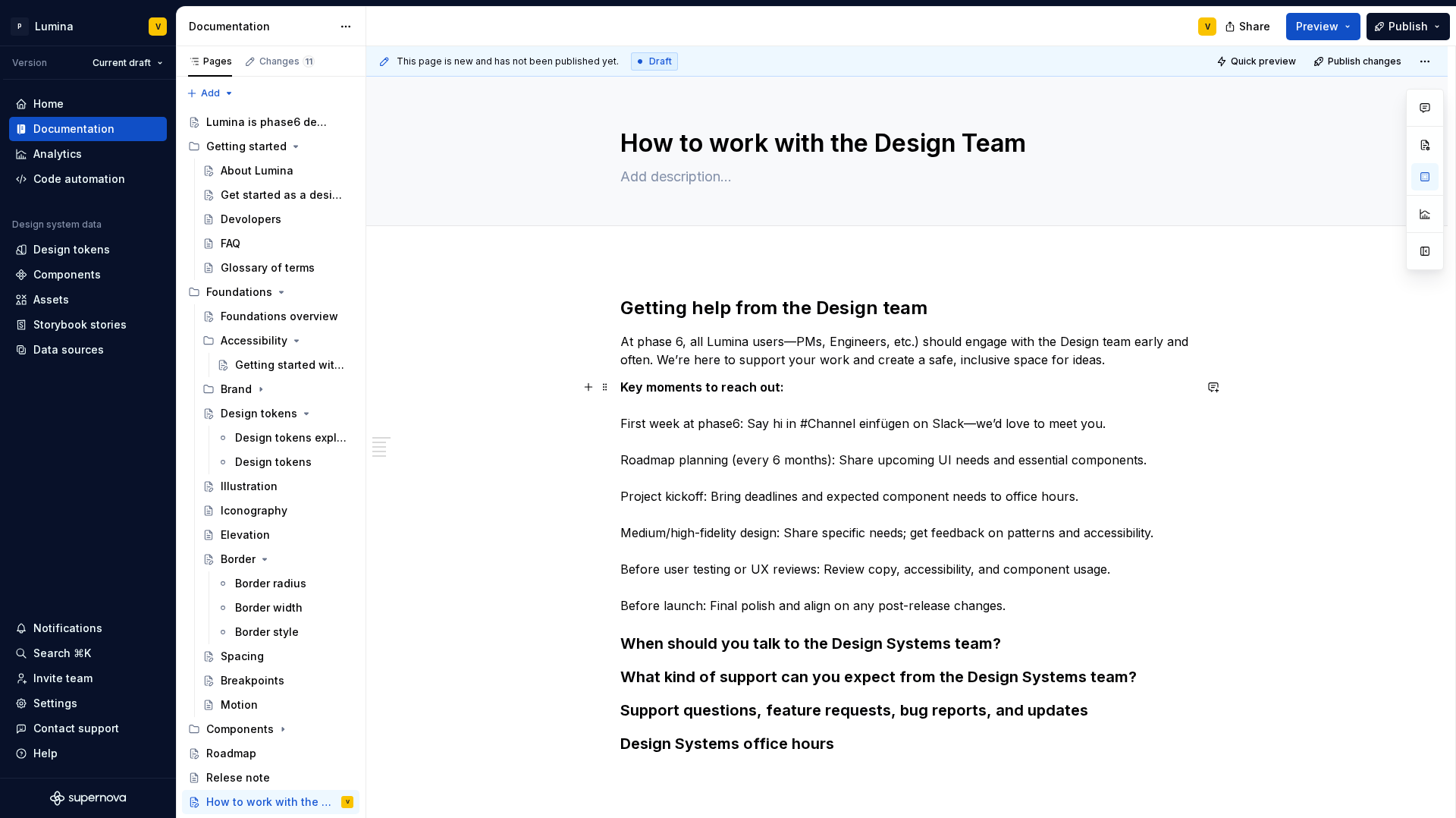
click at [648, 415] on p "Key moments to reach out: First week at phase6: Say hi in #Channel einfügen on …" at bounding box center [907, 496] width 574 height 237
drag, startPoint x: 797, startPoint y: 389, endPoint x: 639, endPoint y: 376, distance: 158.5
click at [622, 376] on div "Getting help from the Design team At phase 6, all Lumina users—PMs, Engineers, …" at bounding box center [907, 525] width 574 height 458
click at [742, 361] on button "button" at bounding box center [740, 358] width 21 height 21
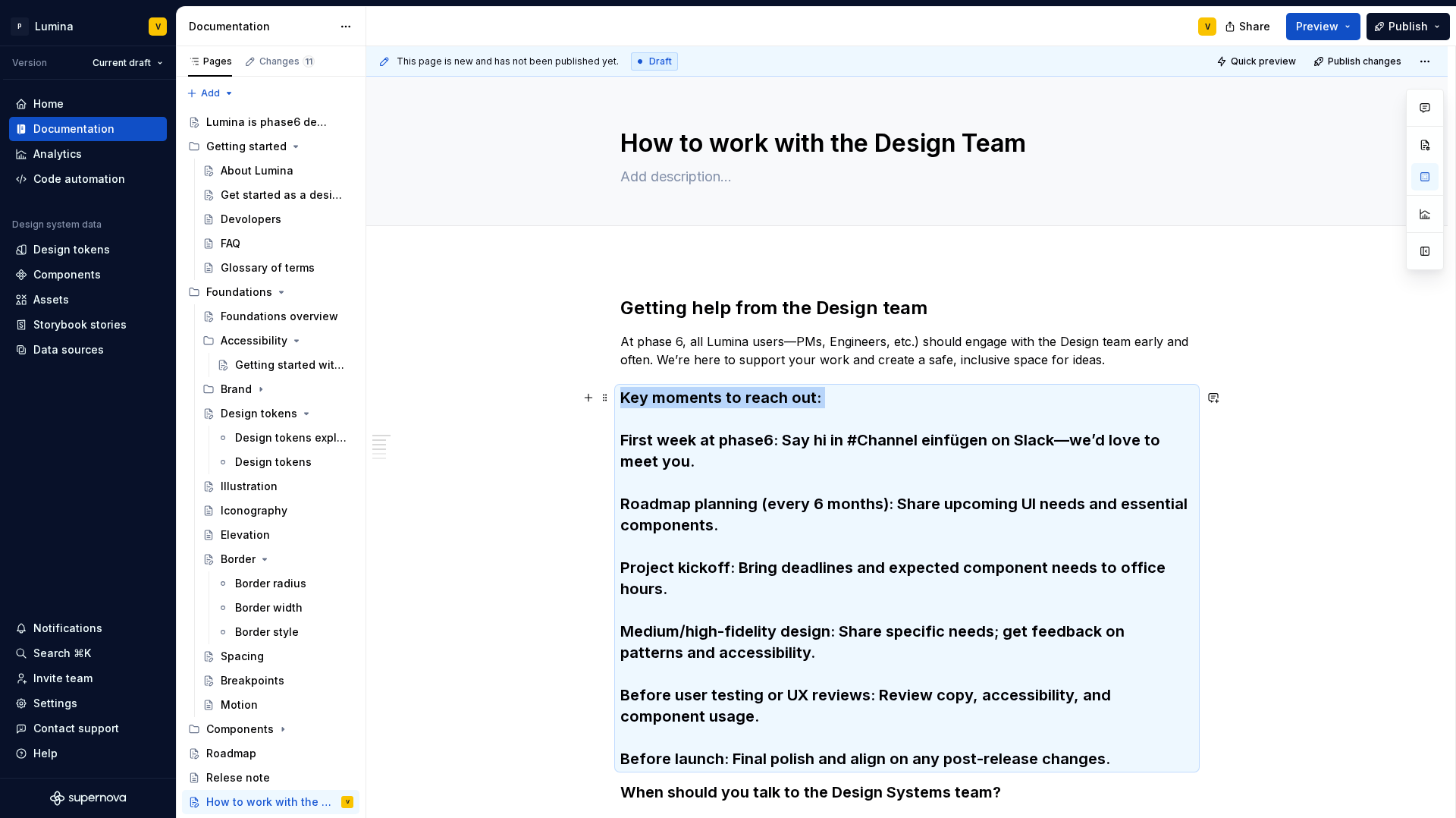
click at [765, 424] on h3 "Key moments to reach out: First week at phase6: Say hi in #Channel einfügen on …" at bounding box center [907, 578] width 574 height 382
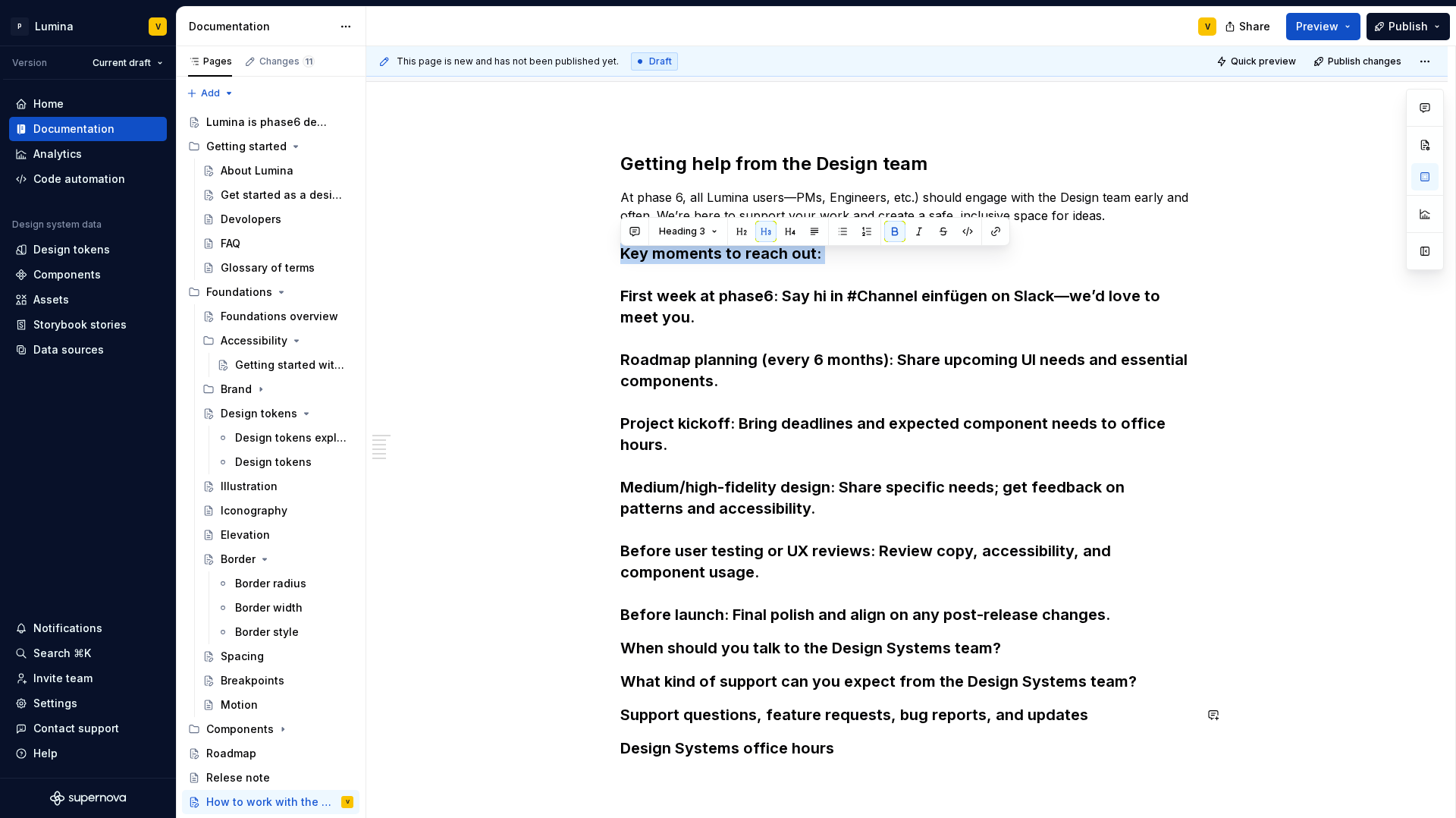
scroll to position [159, 0]
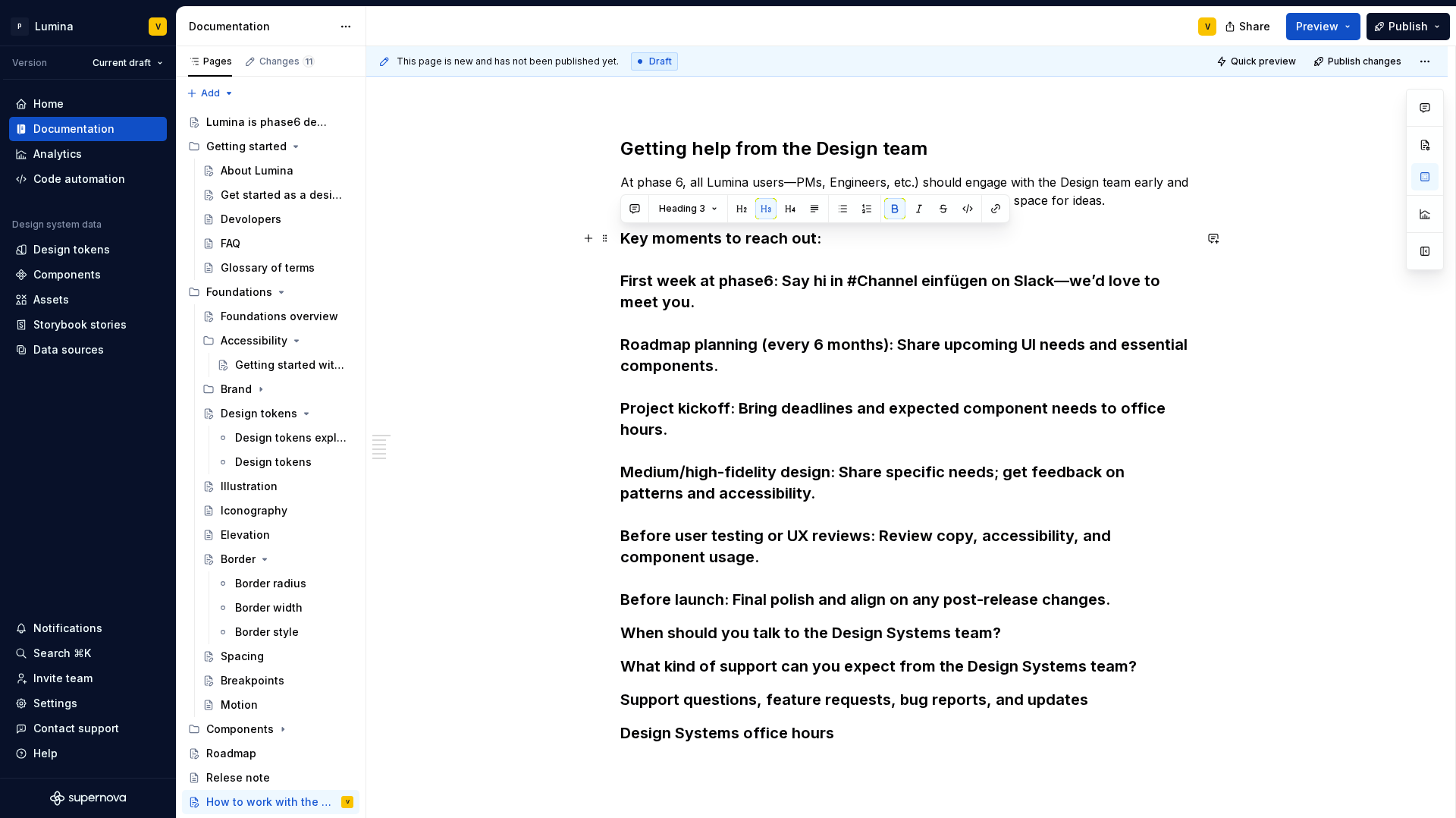
click at [768, 560] on h3 "Key moments to reach out: First week at phase6: Say hi in #Channel einfügen on …" at bounding box center [907, 419] width 574 height 382
drag, startPoint x: 765, startPoint y: 559, endPoint x: 758, endPoint y: 557, distance: 7.3
click at [758, 557] on h3 "Key moments to reach out: First week at phase6: Say hi in #Channel einfügen on …" at bounding box center [907, 419] width 574 height 382
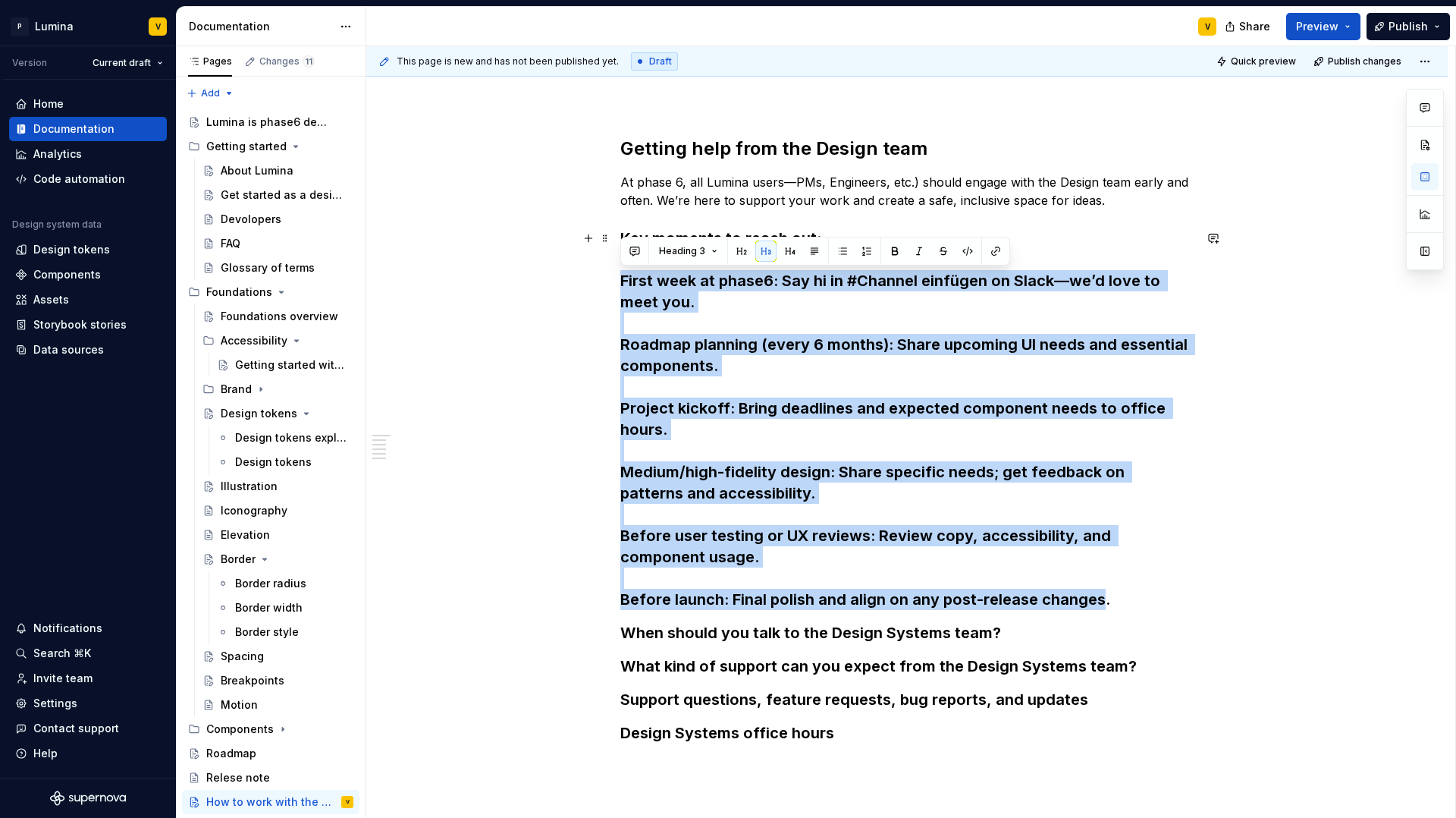
drag, startPoint x: 1104, startPoint y: 602, endPoint x: 623, endPoint y: 283, distance: 577.2
click at [623, 283] on h3 "Key moments to reach out: First week at phase6: Say hi in #Channel einfügen on …" at bounding box center [907, 419] width 574 height 382
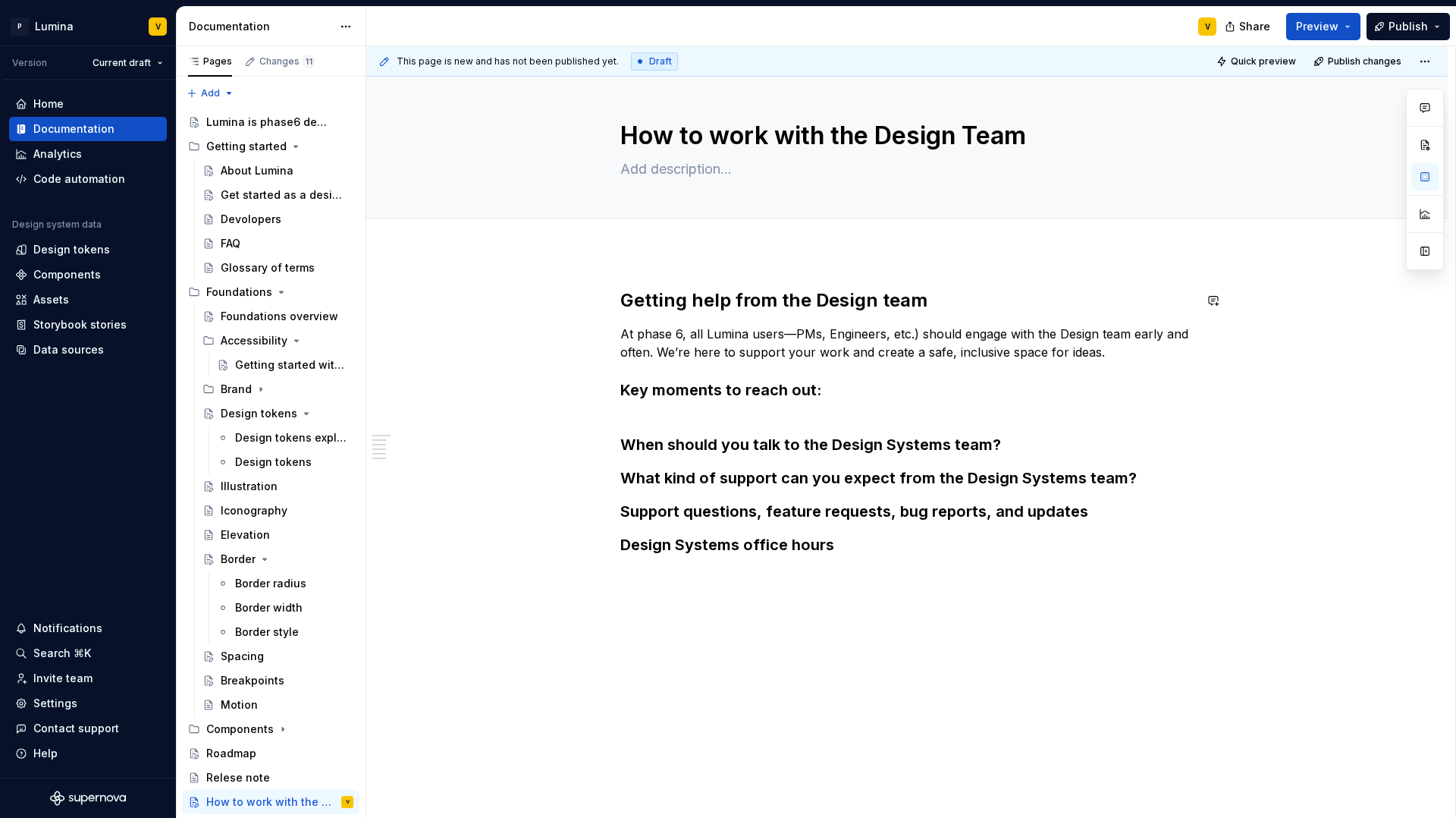
scroll to position [8, 0]
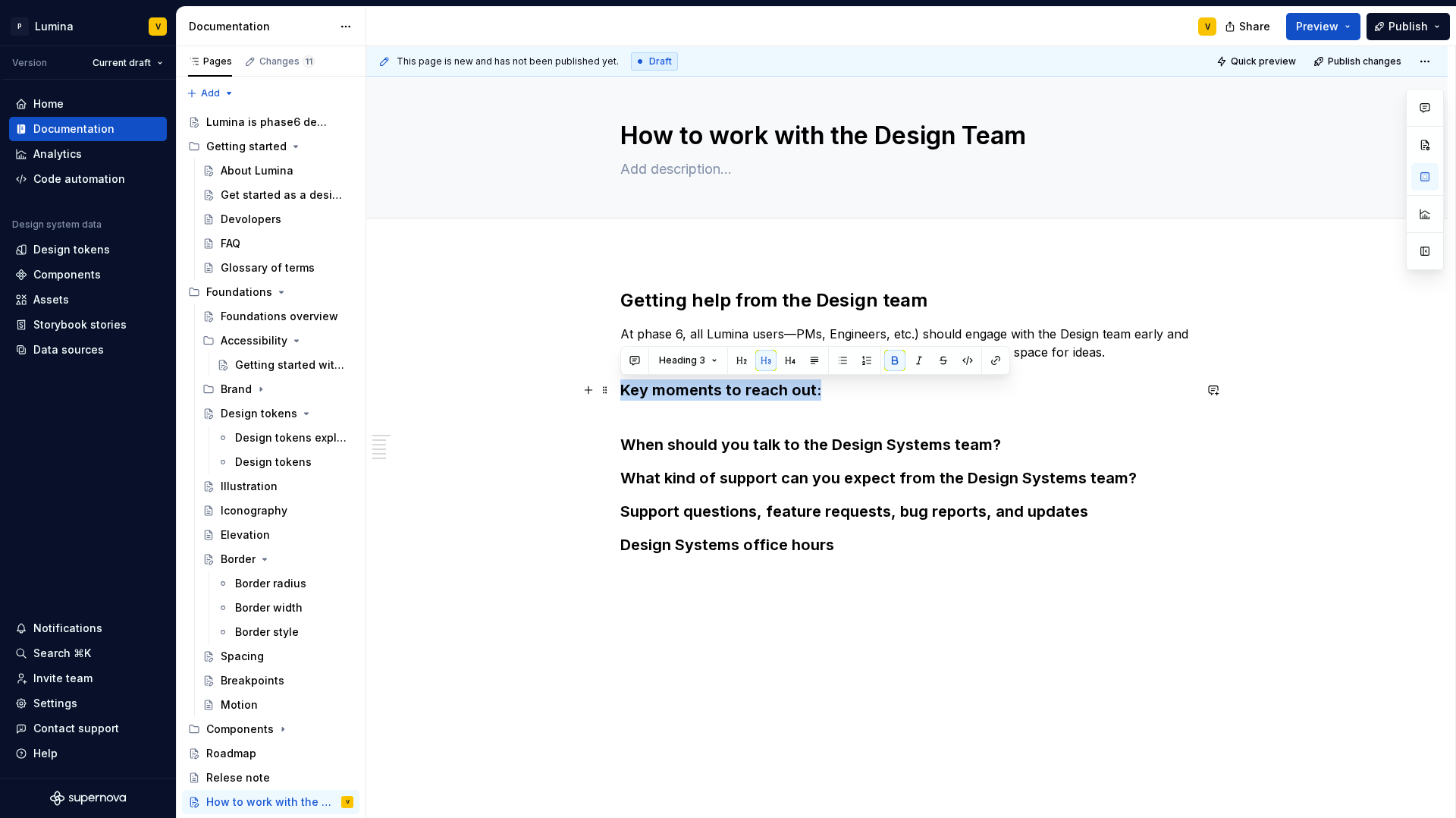
drag, startPoint x: 844, startPoint y: 389, endPoint x: 620, endPoint y: 387, distance: 224.0
click at [620, 387] on h3 "Key moments to reach out:" at bounding box center [907, 400] width 574 height 42
click at [787, 360] on button "button" at bounding box center [790, 360] width 21 height 21
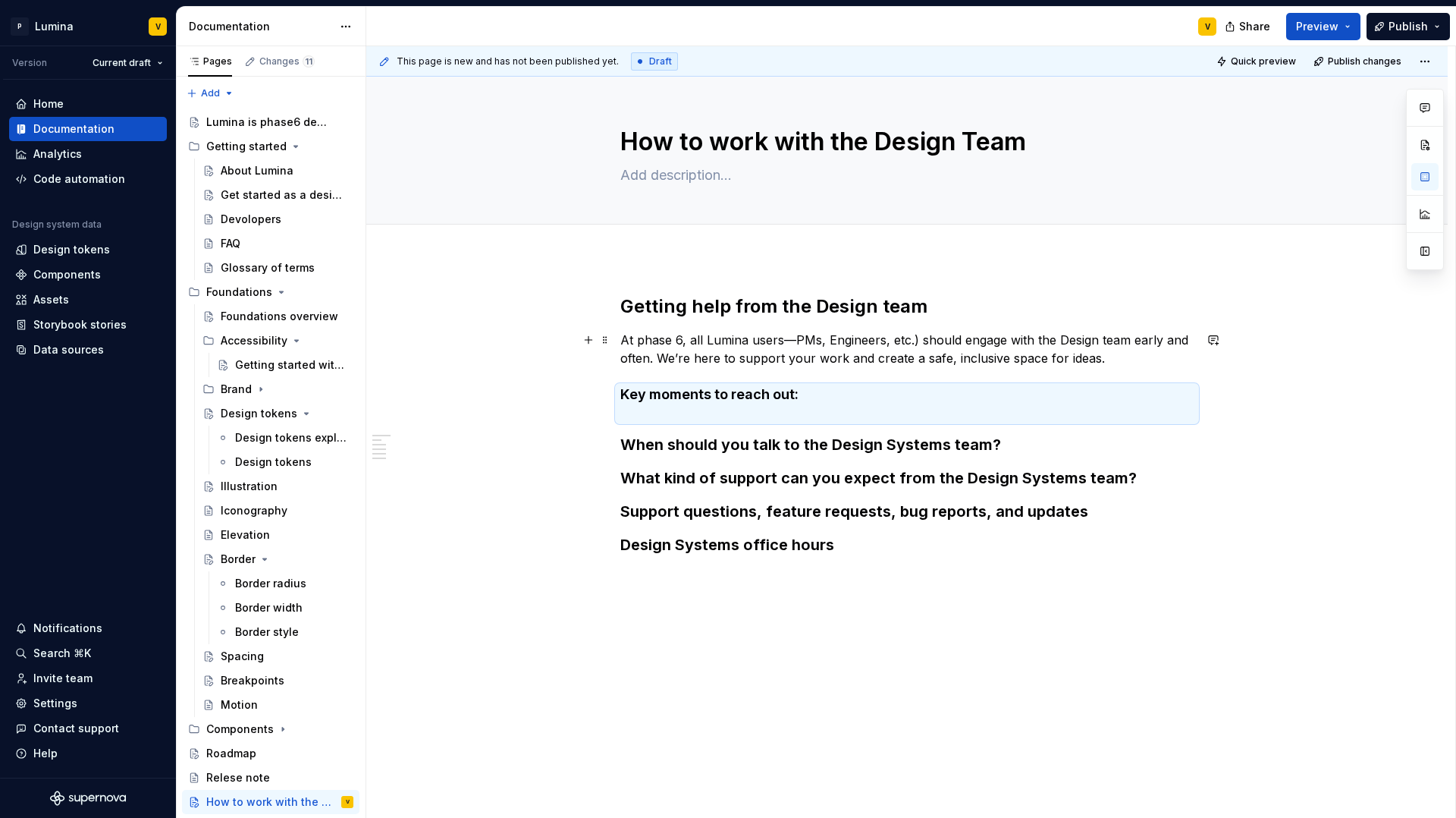
scroll to position [2, 0]
click at [797, 390] on strong "Key moments to reach out:" at bounding box center [709, 394] width 178 height 16
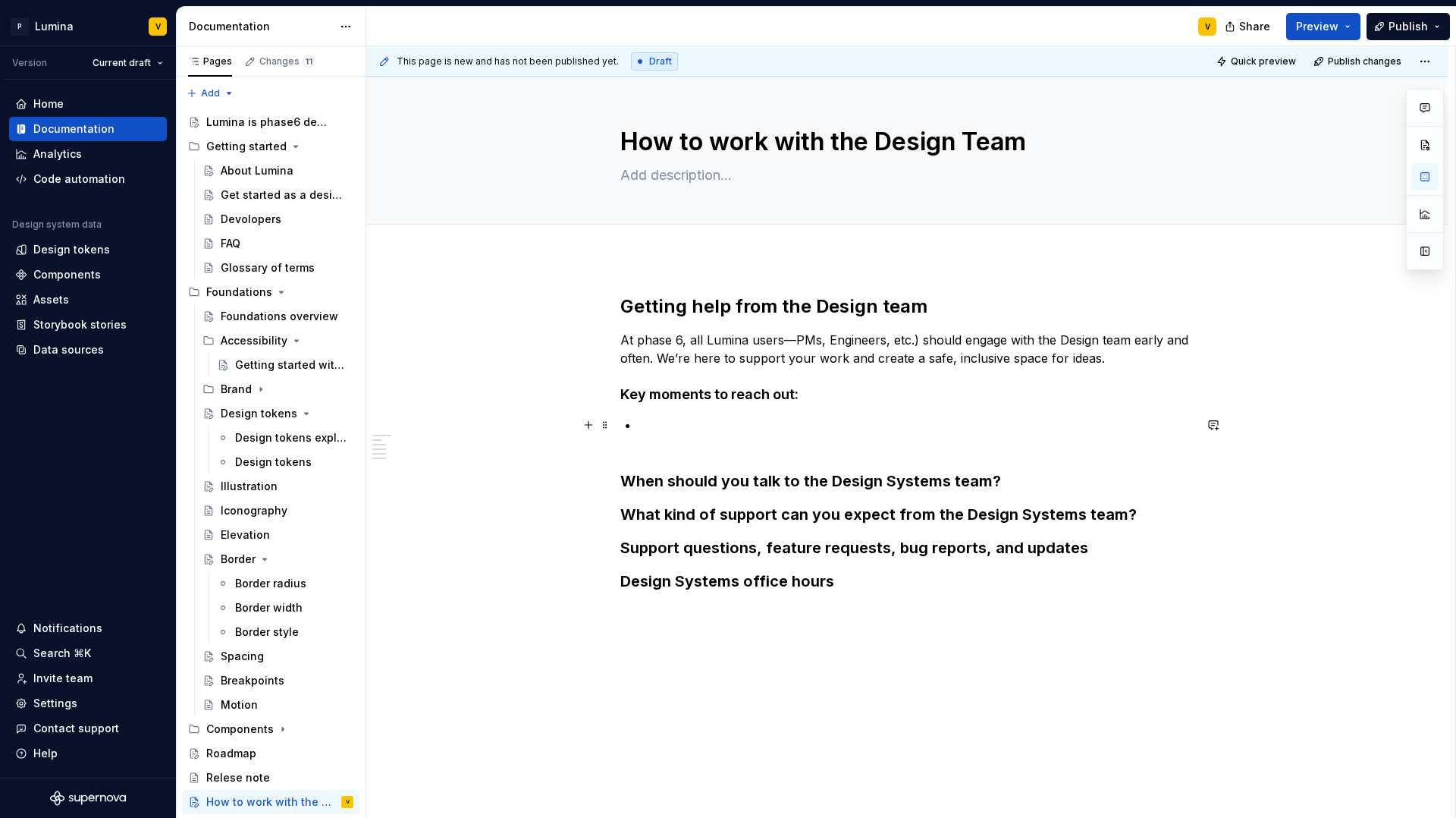
click at [646, 420] on p at bounding box center [916, 434] width 556 height 37
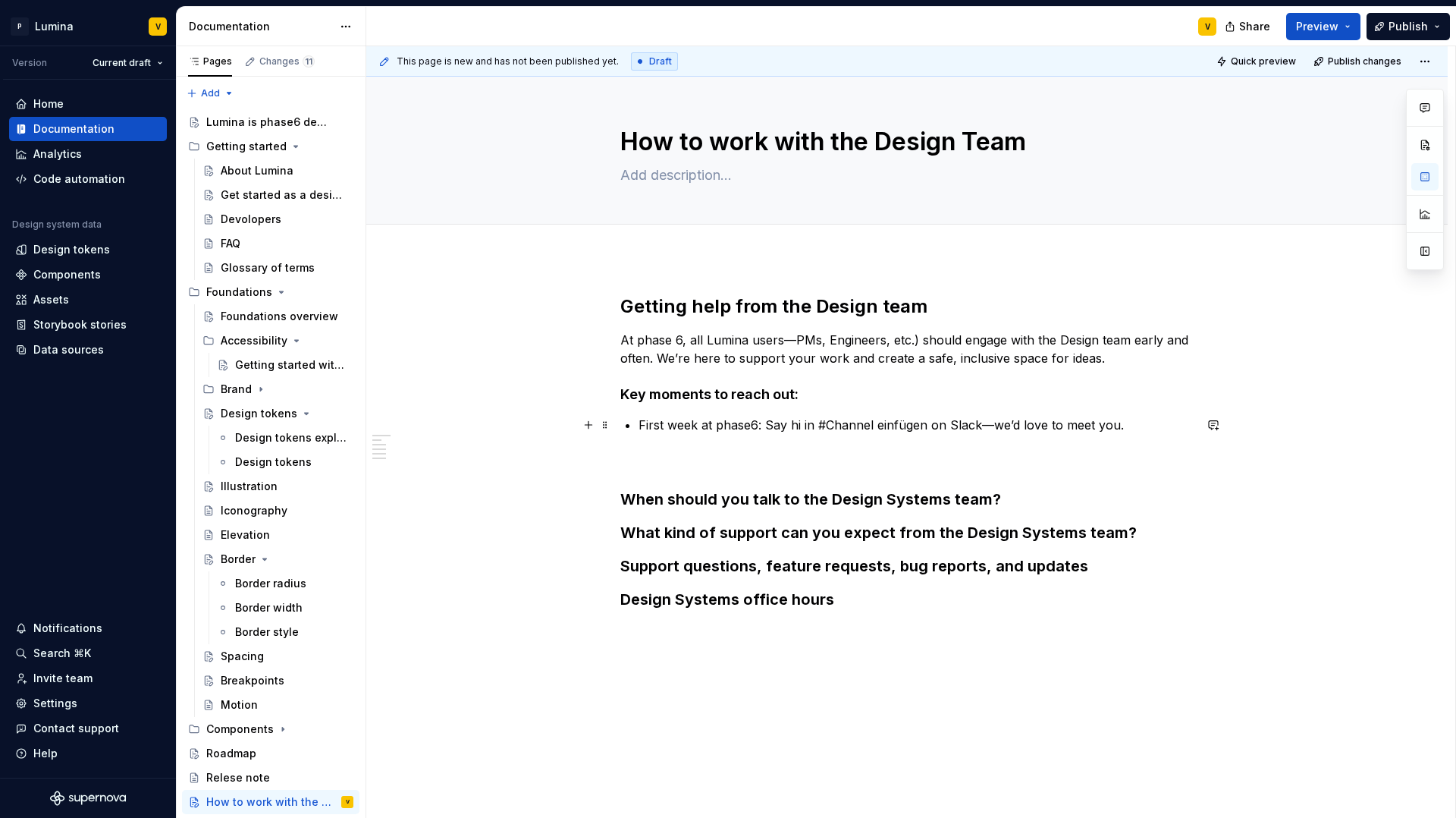
click at [1117, 423] on p "First week at phase6: Say hi in #Channel einfügen on Slack—we’d love to meet yo…" at bounding box center [916, 443] width 556 height 55
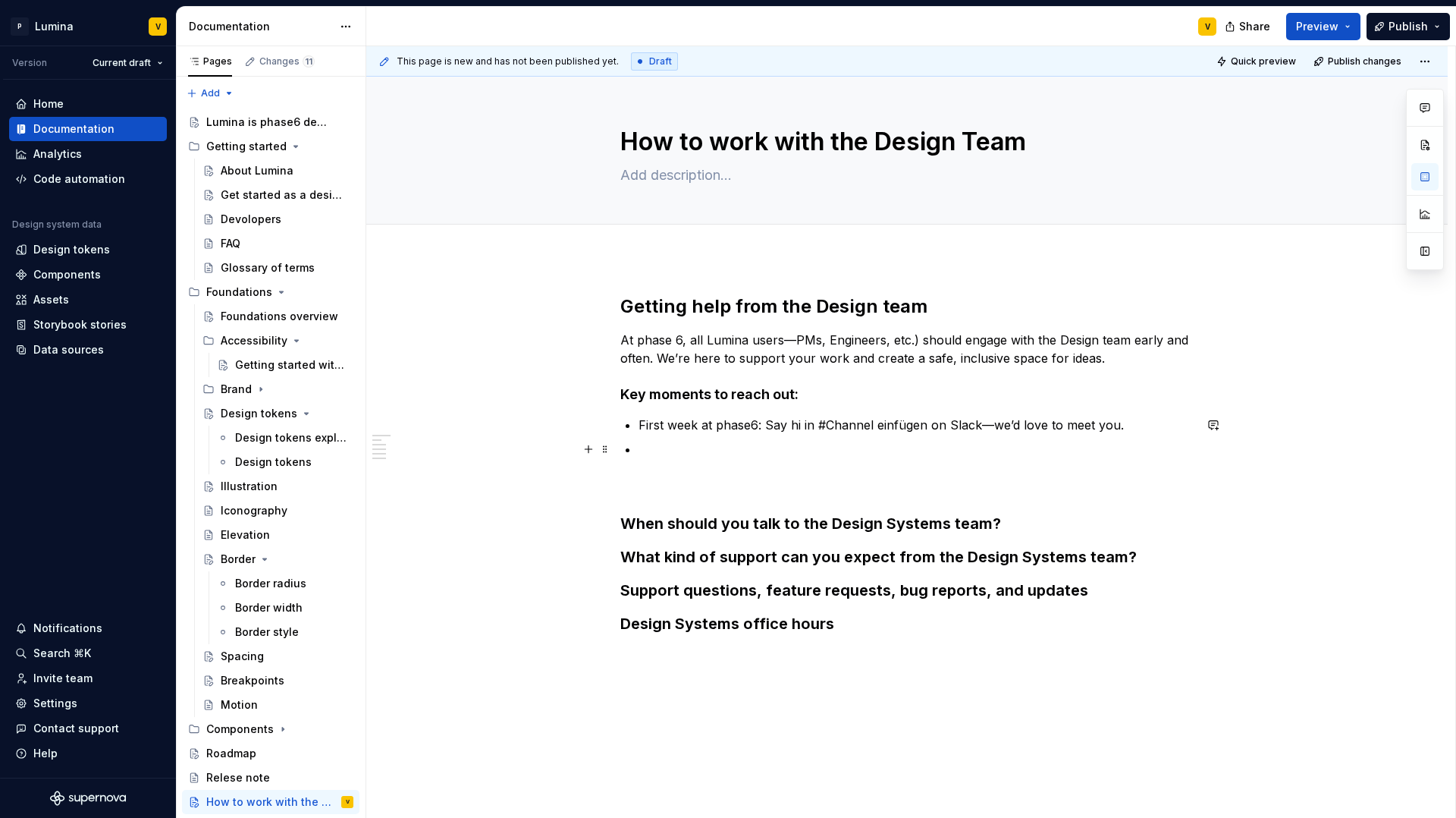
click at [657, 452] on p at bounding box center [916, 468] width 556 height 55
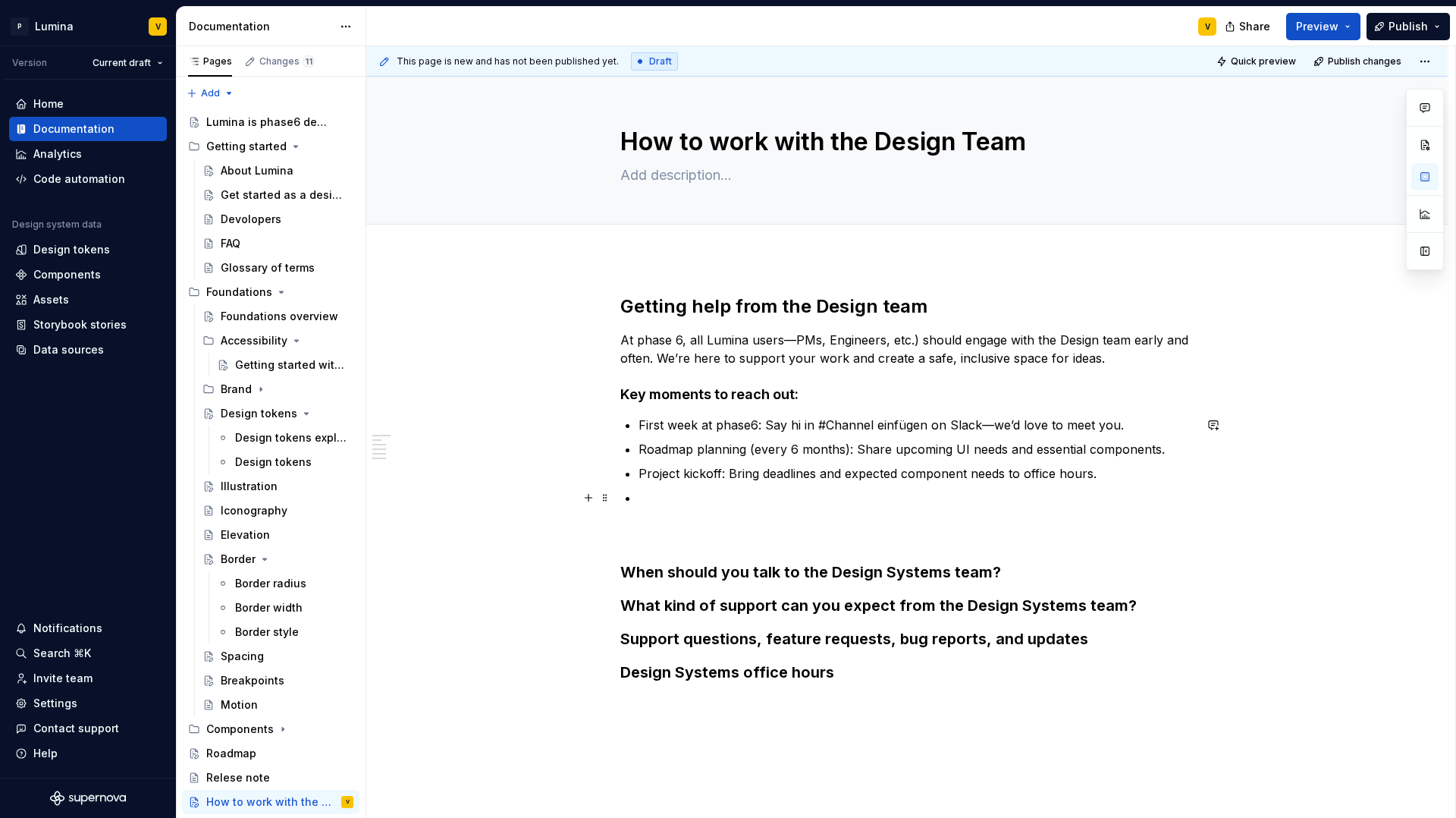
click at [645, 499] on p at bounding box center [916, 516] width 556 height 55
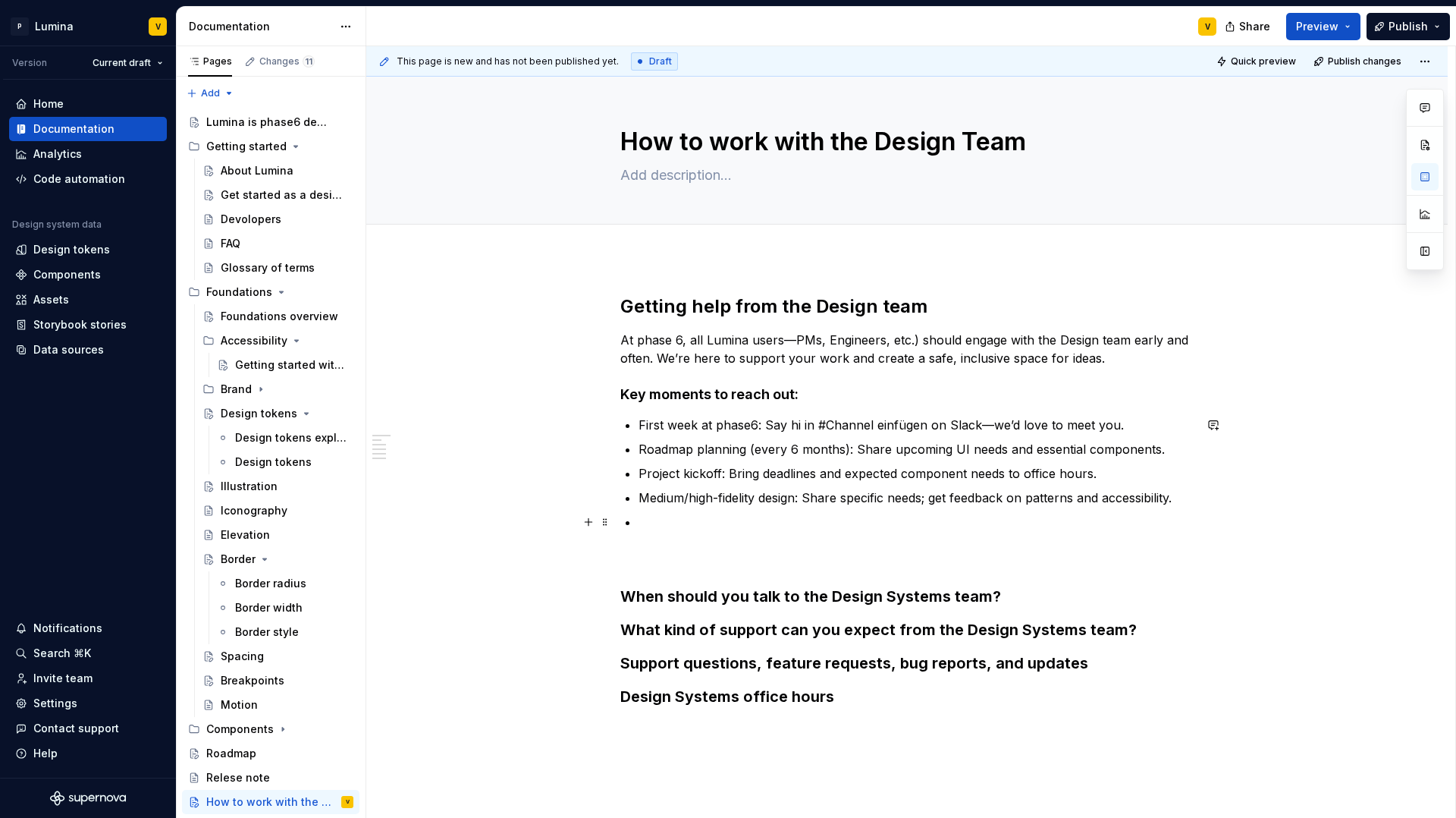
click at [653, 525] on p at bounding box center [916, 540] width 556 height 55
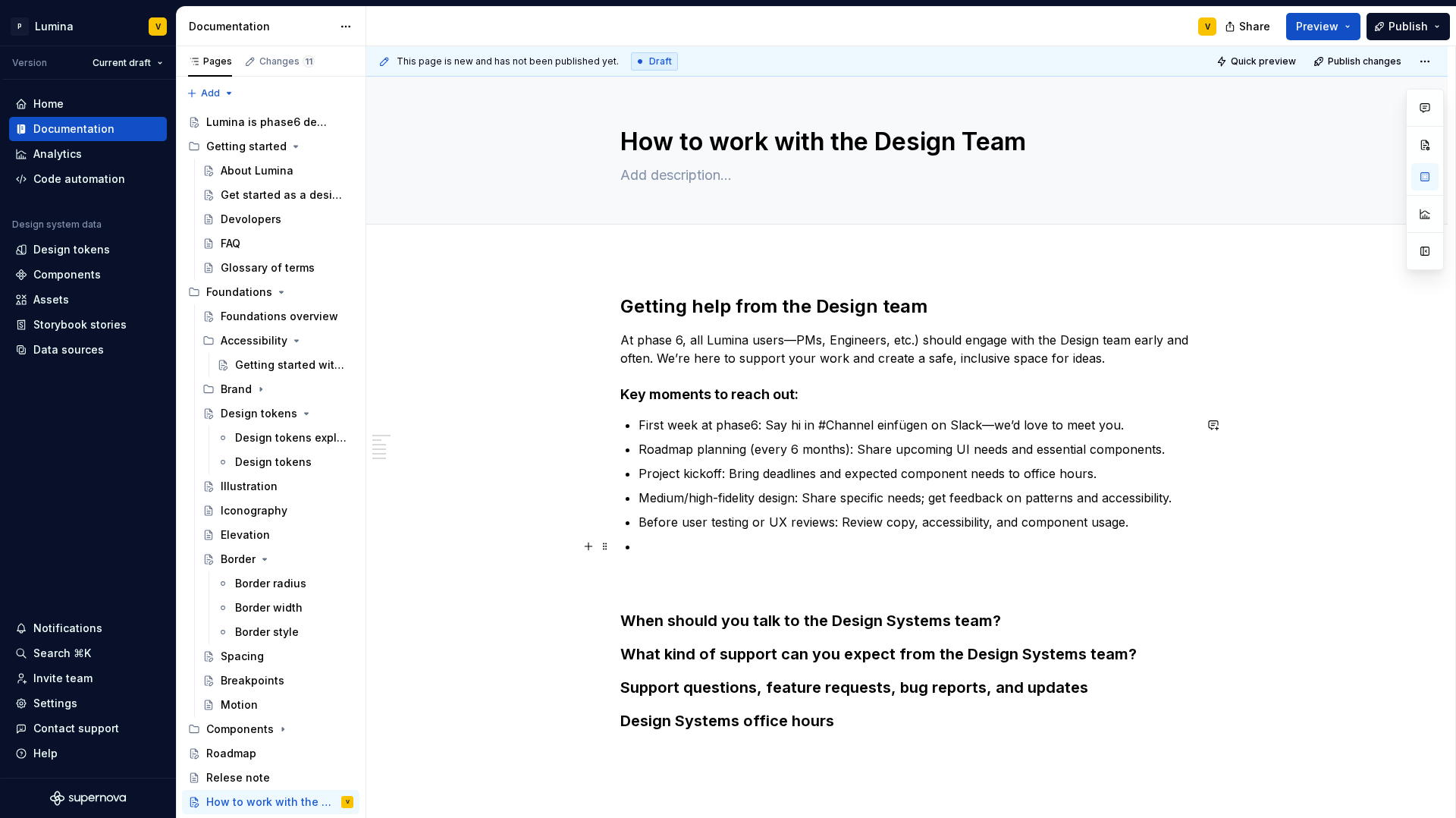
click at [645, 546] on p at bounding box center [916, 564] width 556 height 55
click at [759, 447] on p "Roadmap planning (every 6 months): Share upcoming UI needs and essential compon…" at bounding box center [916, 449] width 556 height 18
click at [784, 450] on p "Roadmap planning (every 6 months): Share upcoming UI needs and essential compon…" at bounding box center [916, 449] width 556 height 18
click at [794, 447] on p "Roadmap planning (every 6 months): Share upcoming UI needs and essential compon…" at bounding box center [916, 449] width 556 height 18
click at [757, 578] on p "Before launch: Final polish and align on any post-release changes." at bounding box center [916, 564] width 556 height 55
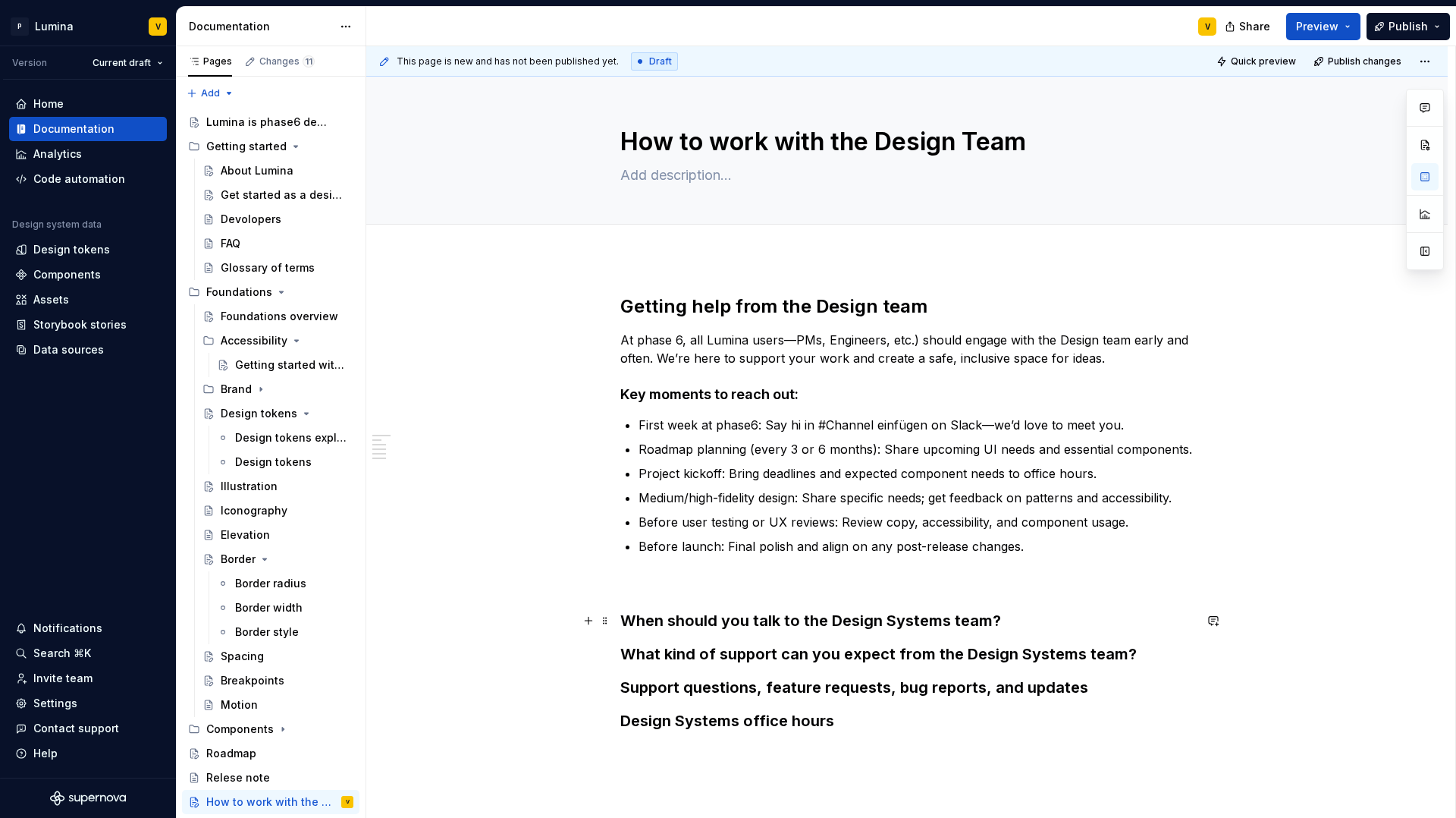
click at [623, 615] on strong "When should you talk to the Design Systems team?" at bounding box center [811, 620] width 381 height 18
drag, startPoint x: 887, startPoint y: 621, endPoint x: 947, endPoint y: 621, distance: 60.0
click at [947, 621] on strong "When should you talk to the Design Systems team?" at bounding box center [811, 620] width 381 height 18
click at [1079, 653] on strong "What kind of support can you expect from the Design Systems team?" at bounding box center [879, 653] width 517 height 18
click at [1088, 685] on h3 "Support questions, feature requests, bug reports, and updates" at bounding box center [907, 687] width 574 height 21
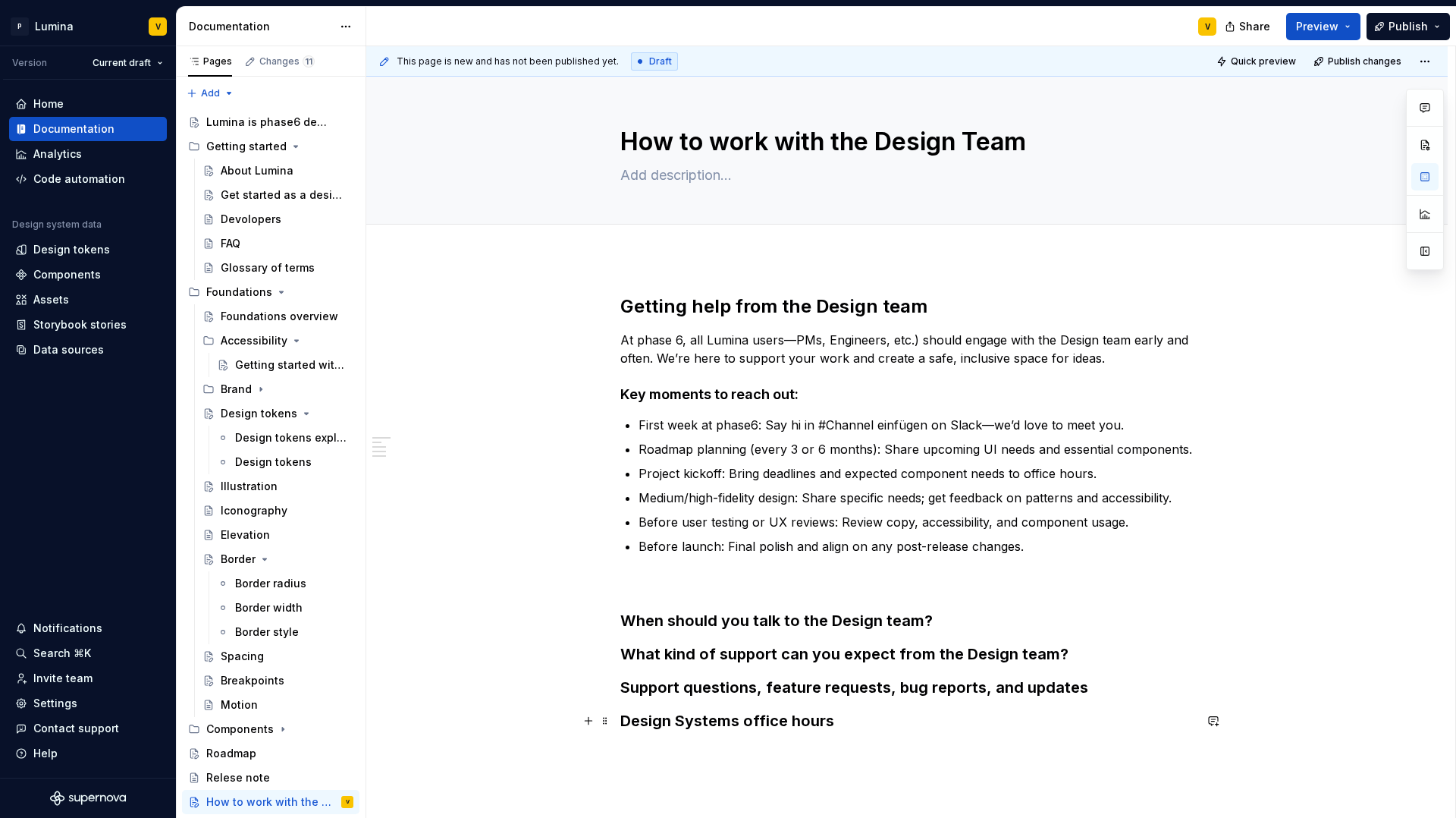
click at [766, 725] on strong "Design Systems office hours" at bounding box center [727, 720] width 214 height 18
click at [701, 722] on strong "Design Systems office hours" at bounding box center [727, 720] width 214 height 18
click at [683, 721] on strong "Design Systems office hours" at bounding box center [727, 720] width 214 height 18
click at [740, 722] on strong "Design Systems office hours" at bounding box center [727, 720] width 214 height 18
click at [834, 721] on h3 "Design Systems office hours" at bounding box center [907, 720] width 574 height 21
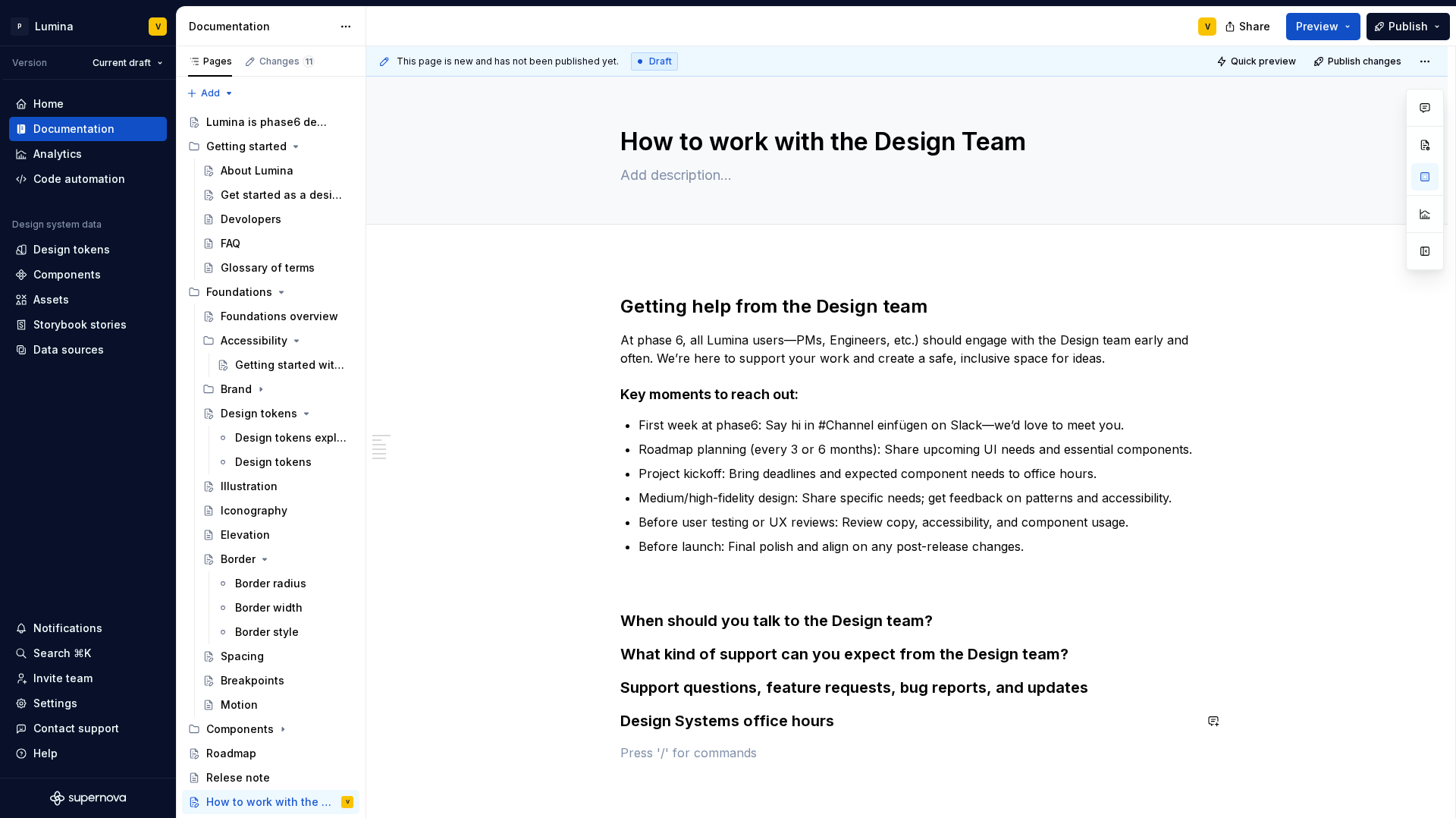
click at [648, 744] on p at bounding box center [907, 752] width 574 height 18
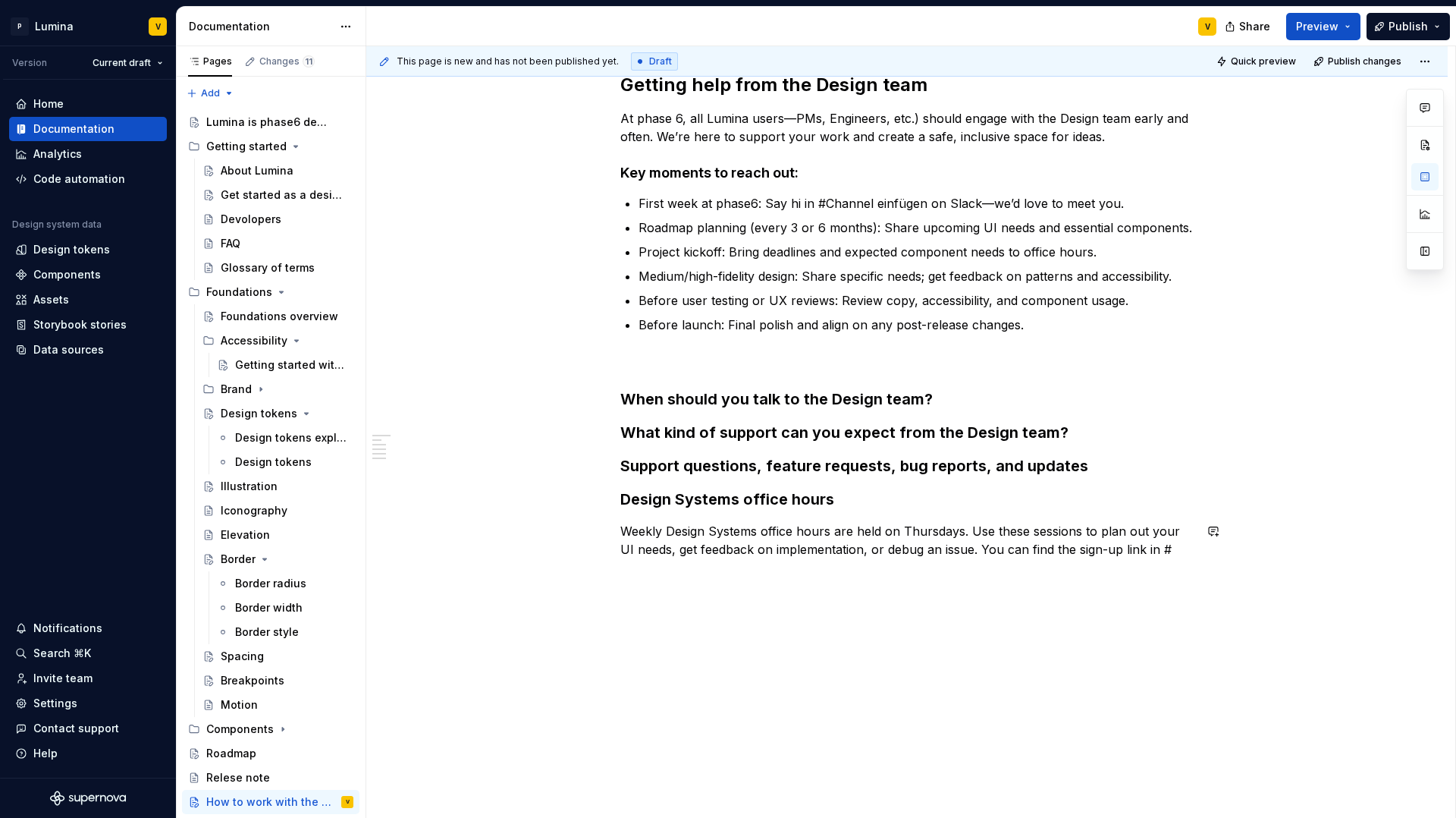
scroll to position [226, 0]
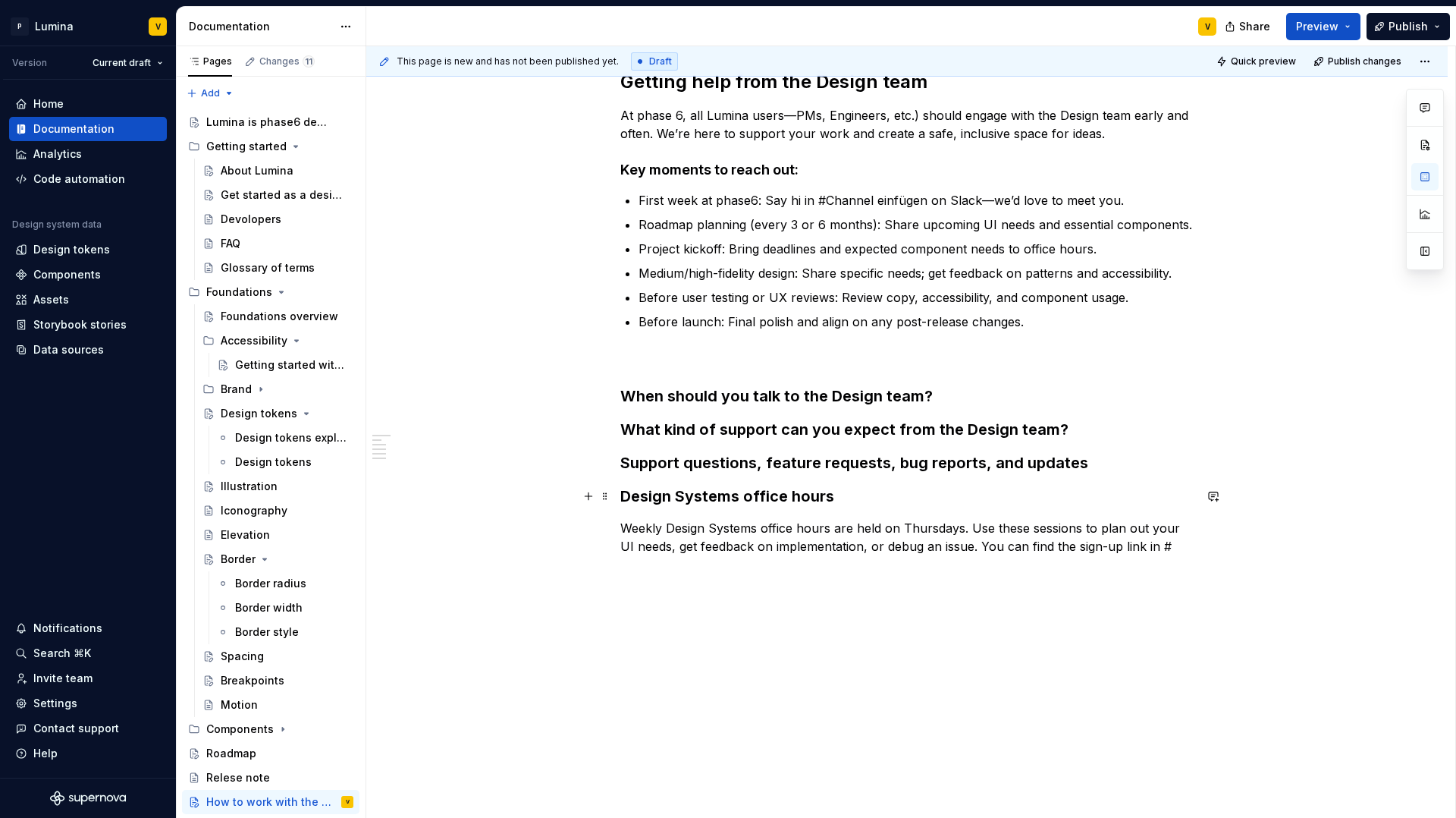
click at [832, 503] on h3 "Design Systems office hours" at bounding box center [907, 496] width 574 height 21
click at [1078, 461] on strong "Support questions, feature requests, bug reports, and updates" at bounding box center [854, 462] width 468 height 18
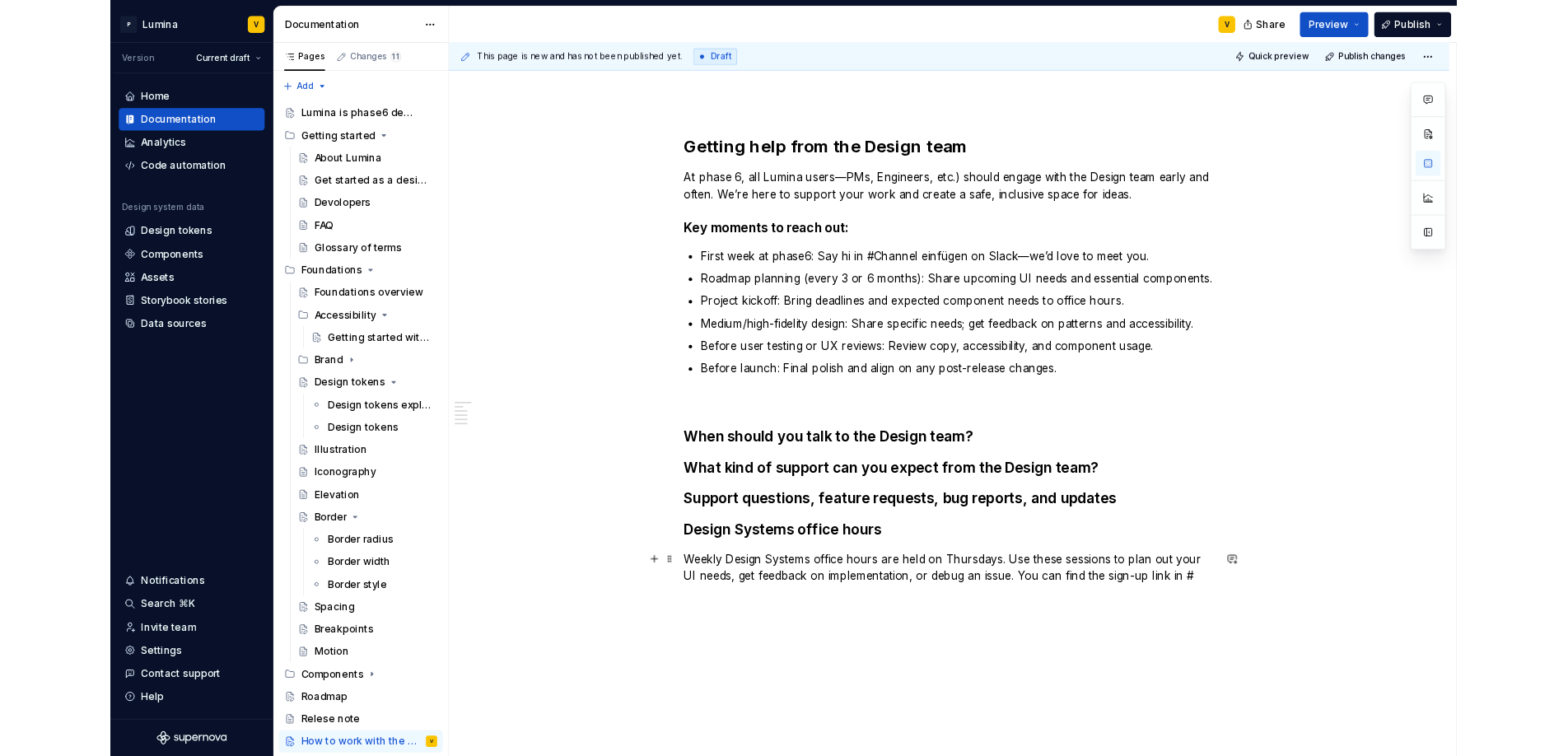
scroll to position [0, 0]
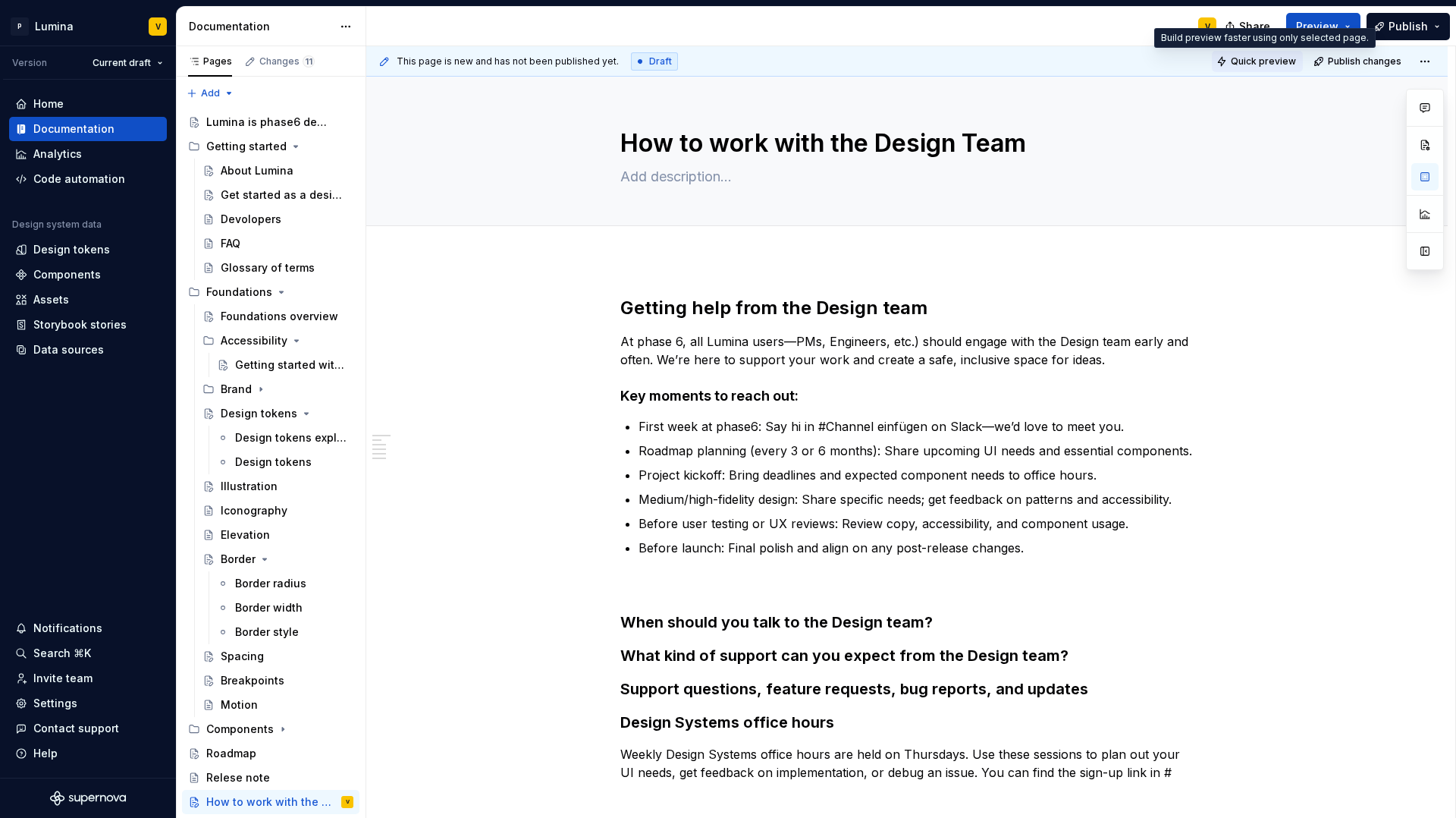
click at [1250, 63] on span "Quick preview" at bounding box center [1264, 62] width 66 height 12
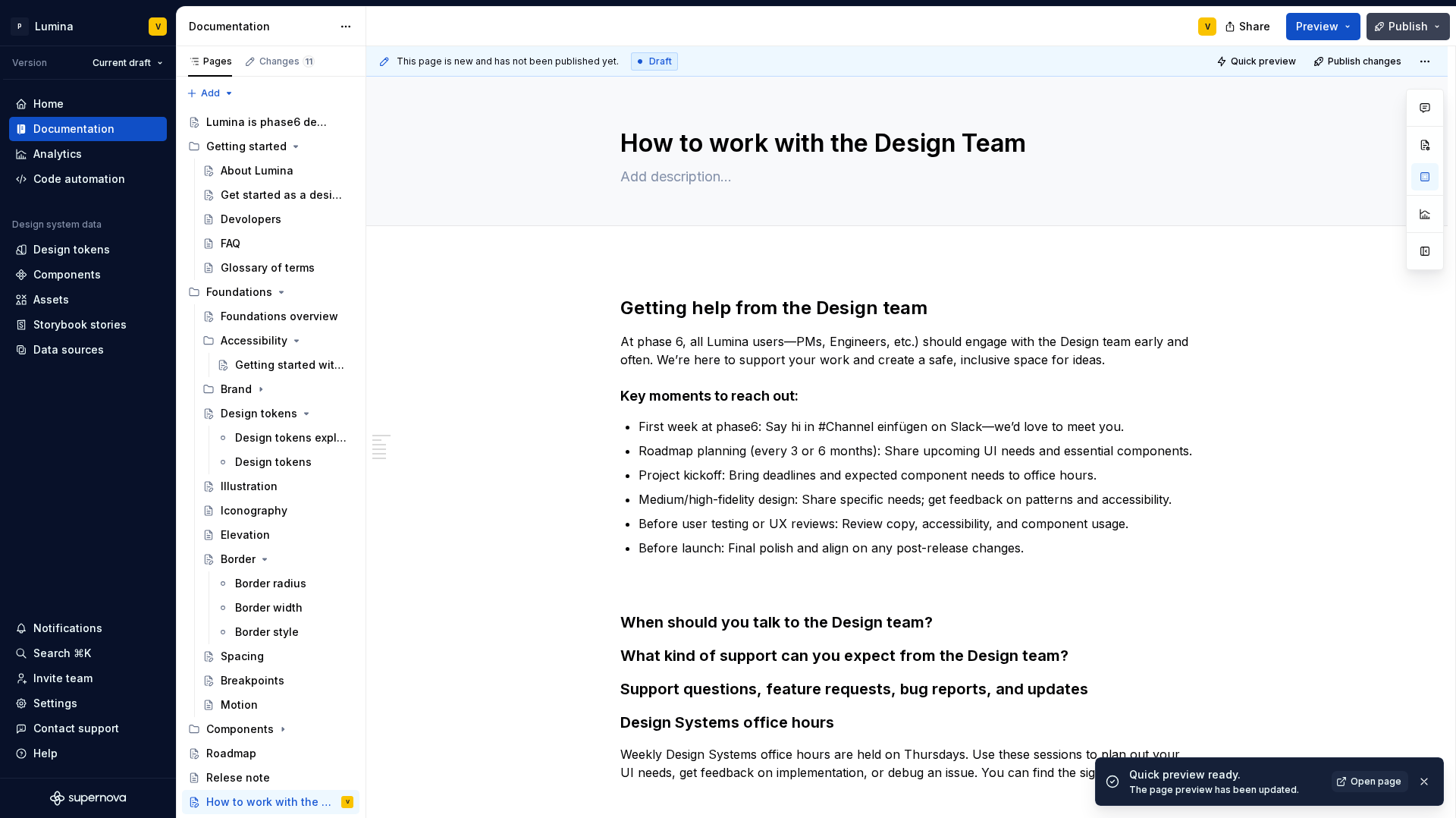
click at [1388, 28] on button "Publish" at bounding box center [1408, 27] width 83 height 27
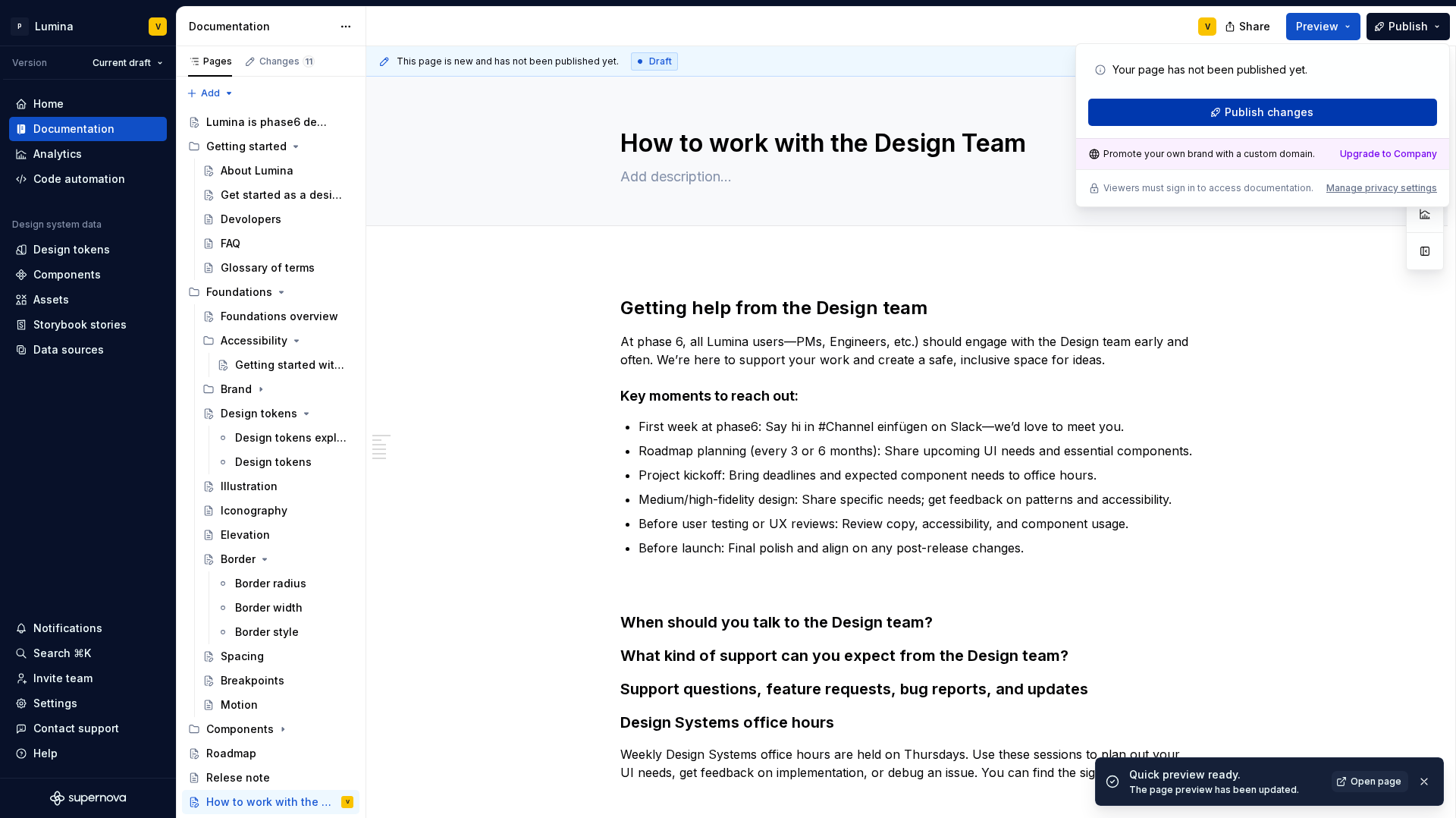
click at [1252, 108] on span "Publish changes" at bounding box center [1270, 112] width 89 height 15
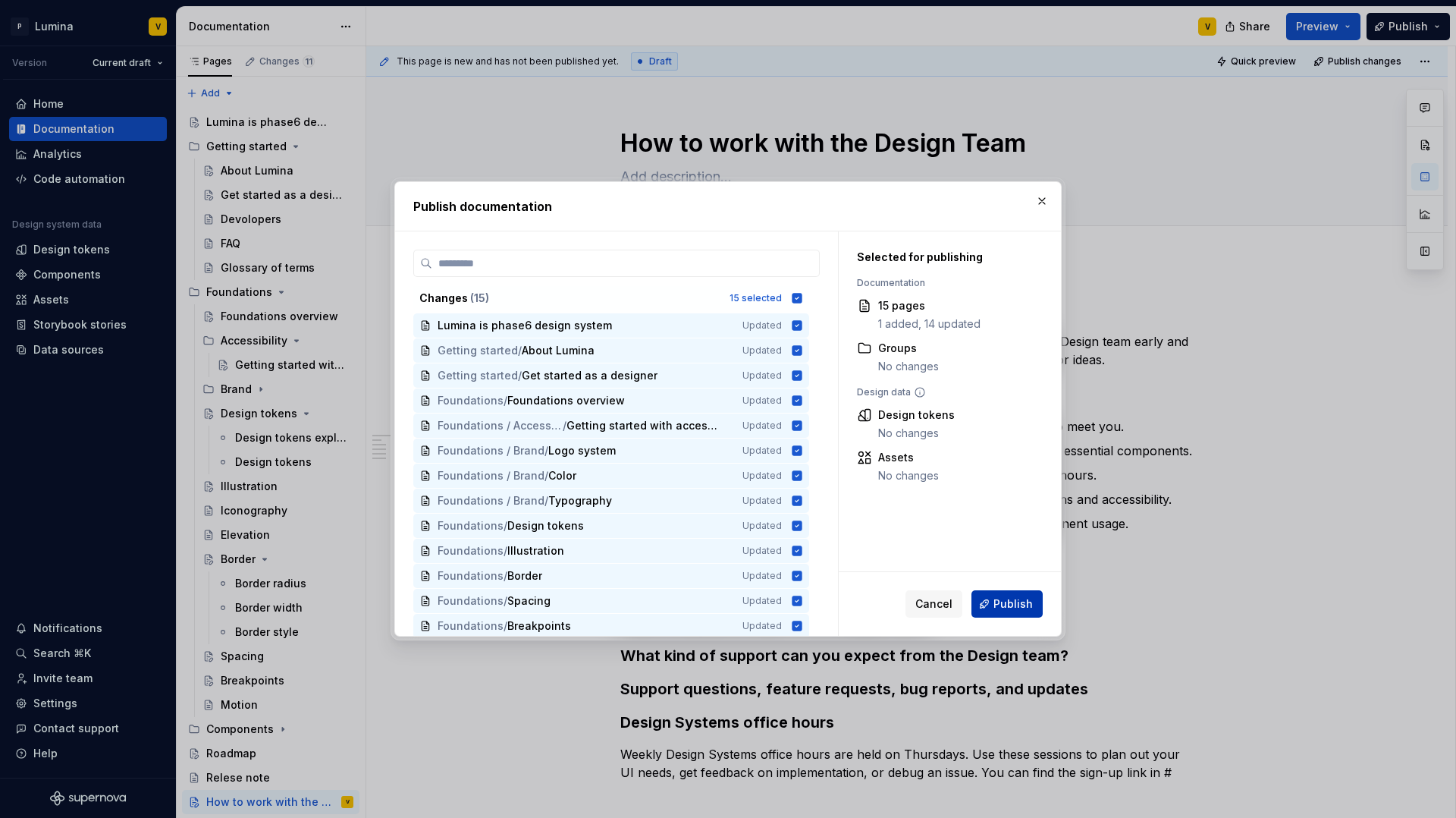
click at [1016, 603] on span "Publish" at bounding box center [1013, 603] width 40 height 15
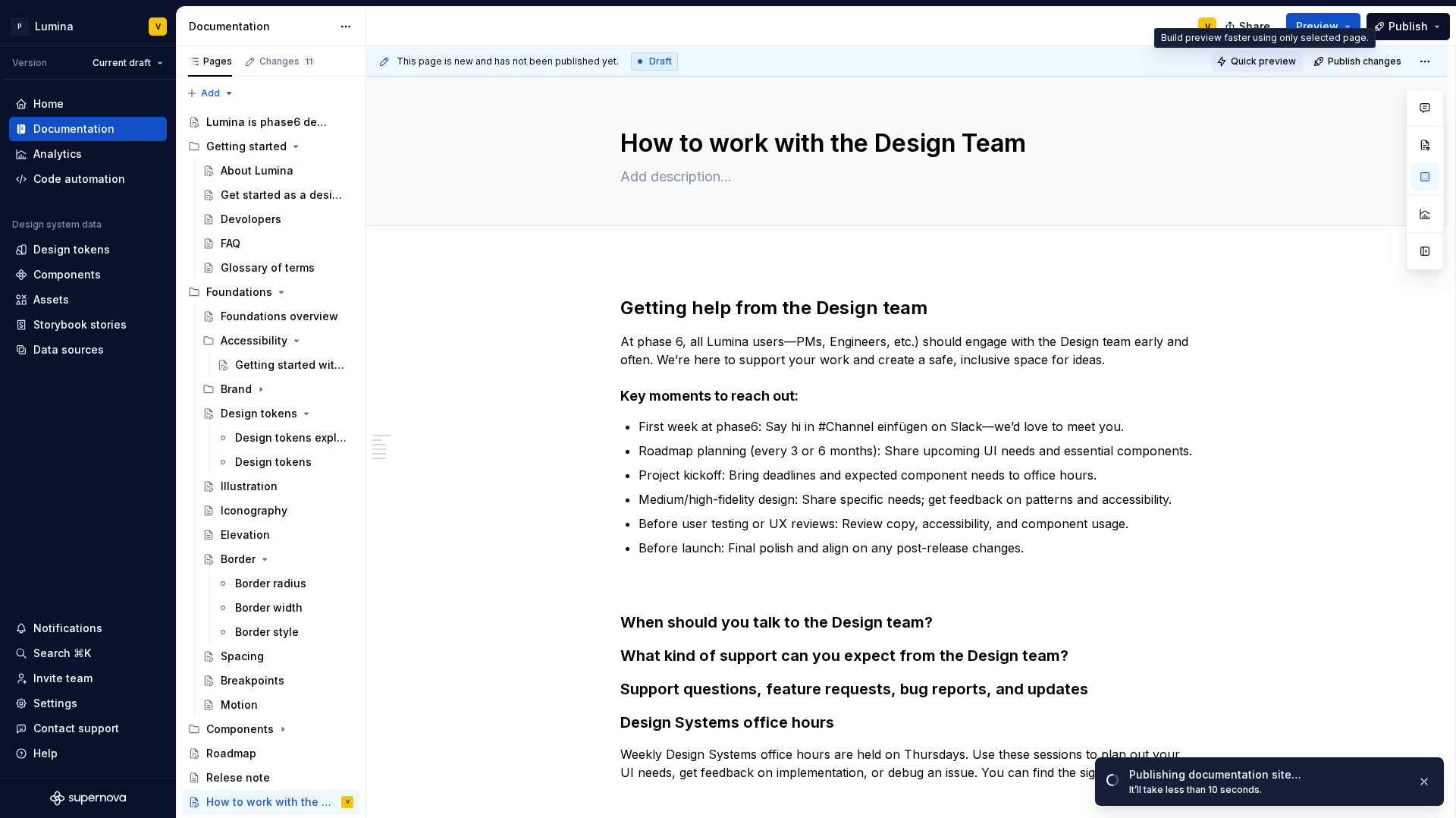
click at [1250, 57] on span "Quick preview" at bounding box center [1264, 62] width 66 height 12
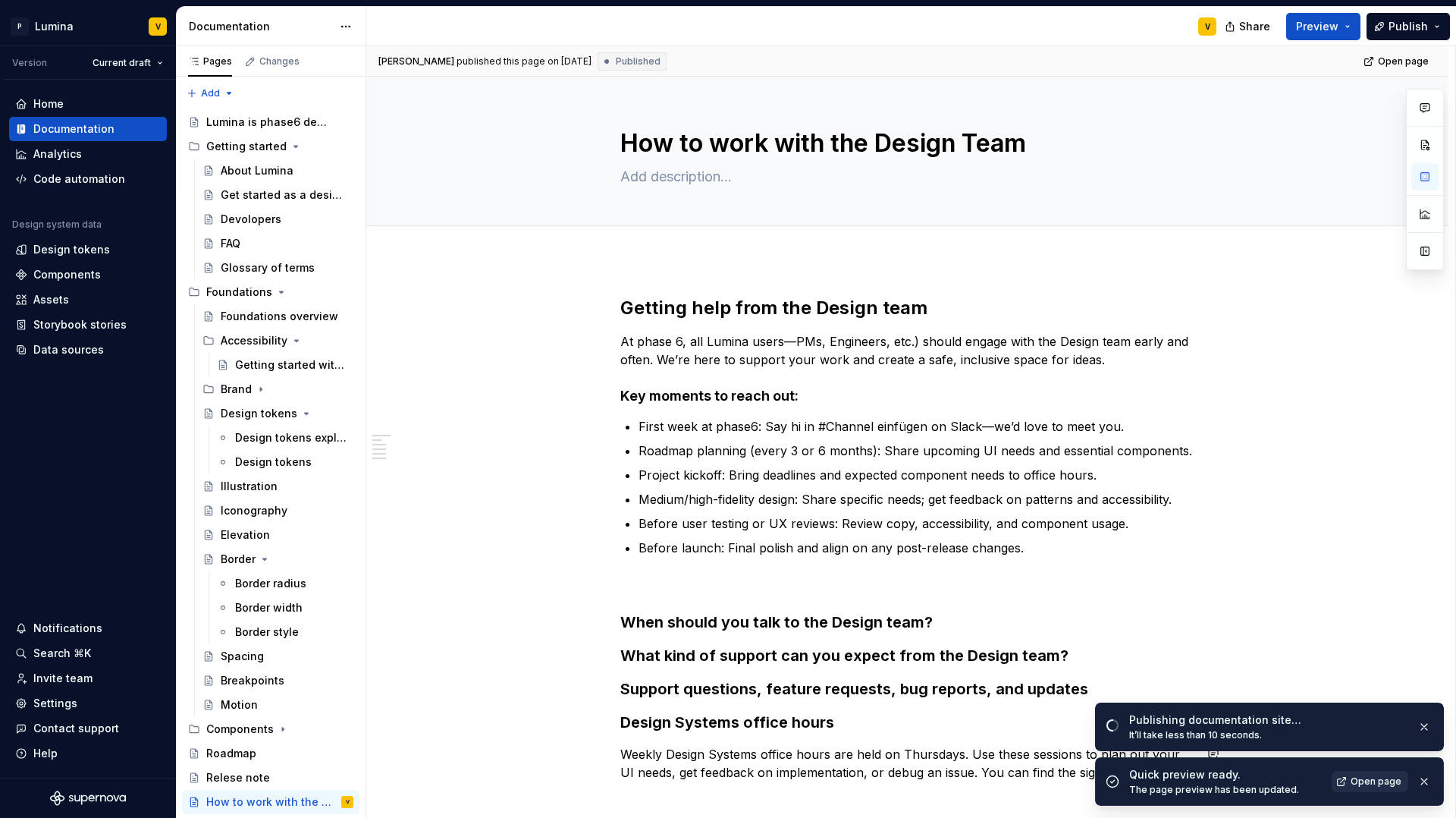
click at [1358, 784] on span "Open page" at bounding box center [1376, 781] width 51 height 12
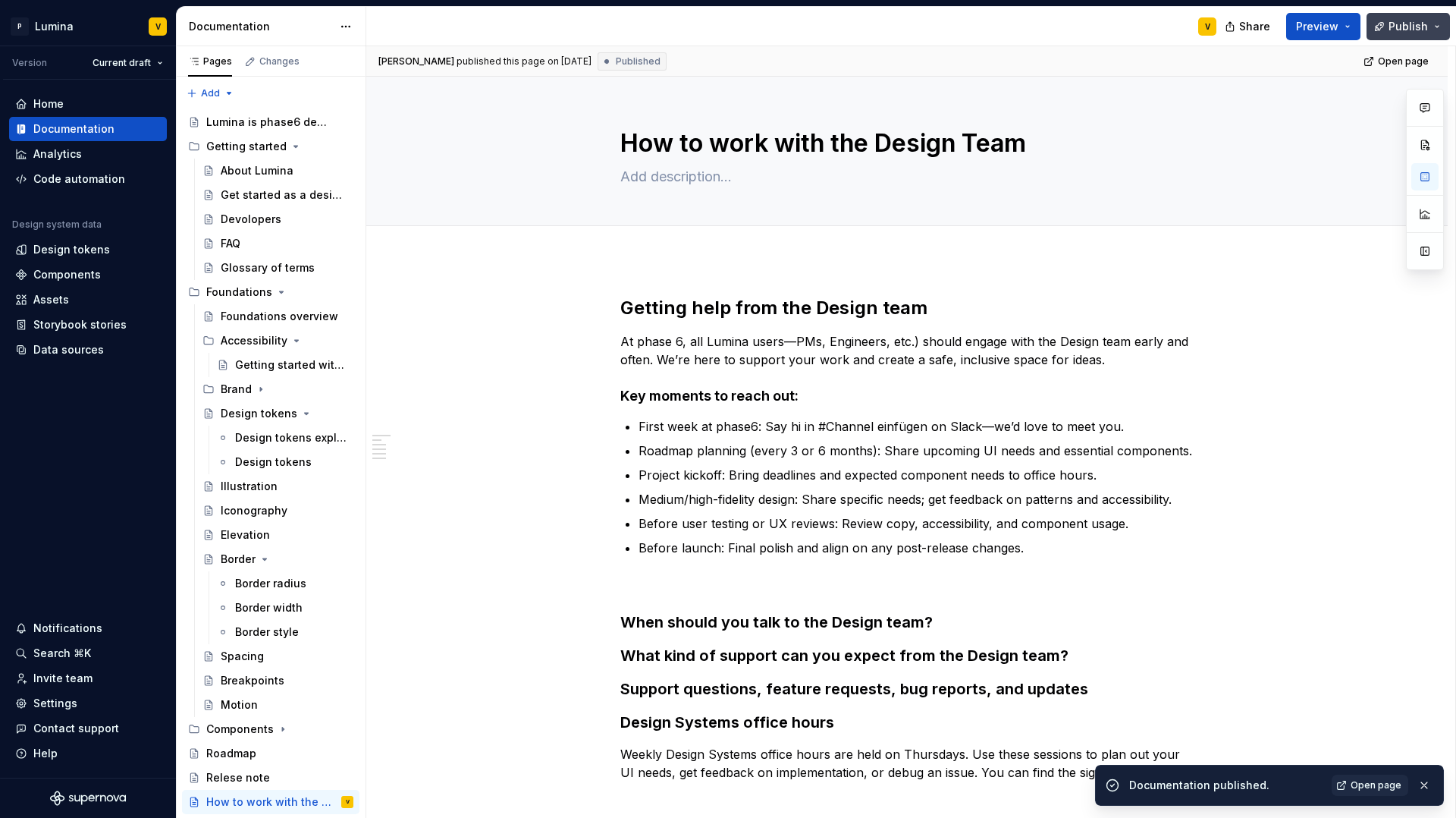
click at [1391, 23] on span "Publish" at bounding box center [1408, 26] width 40 height 15
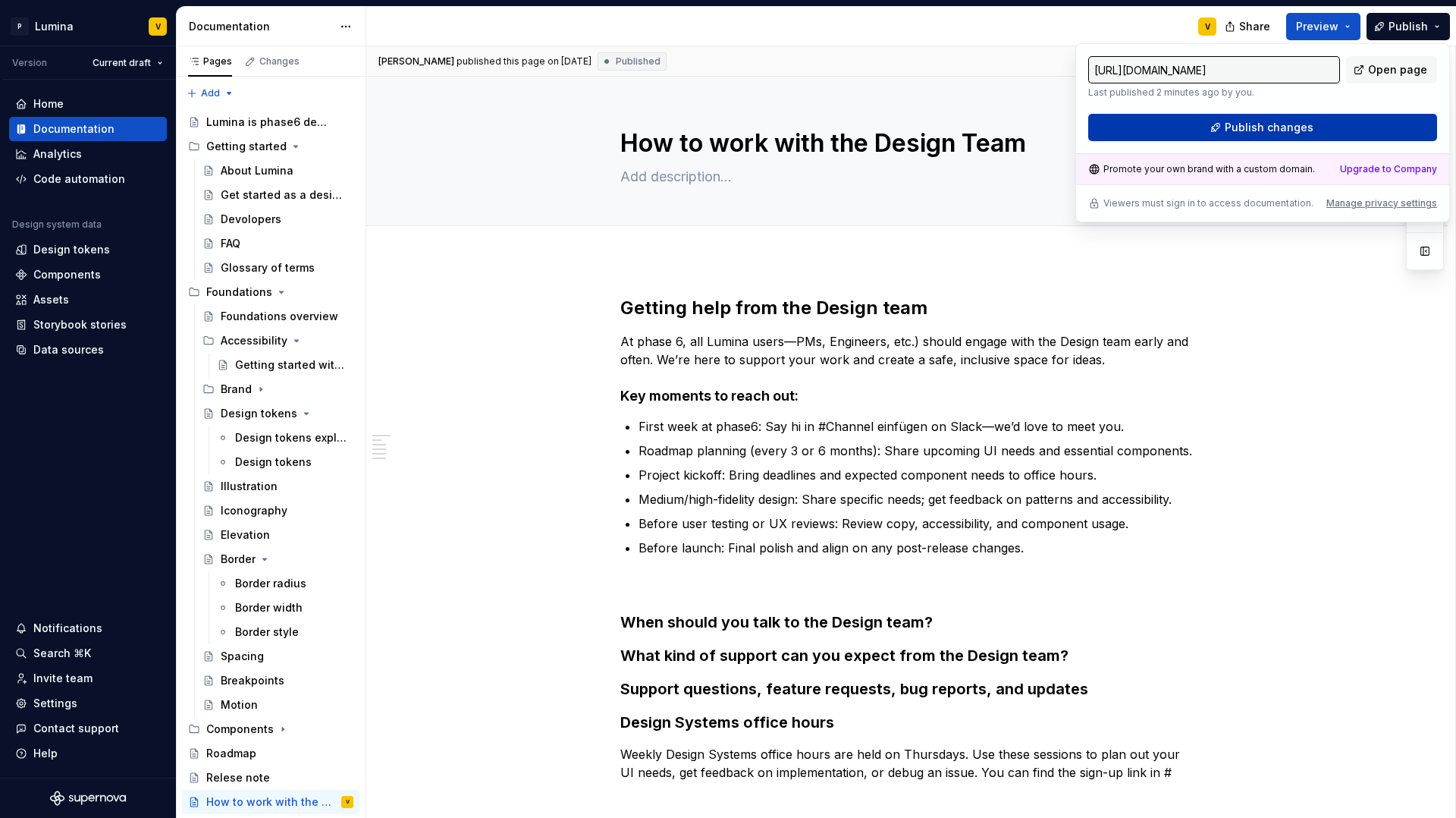
click at [1277, 122] on span "Publish changes" at bounding box center [1270, 127] width 89 height 15
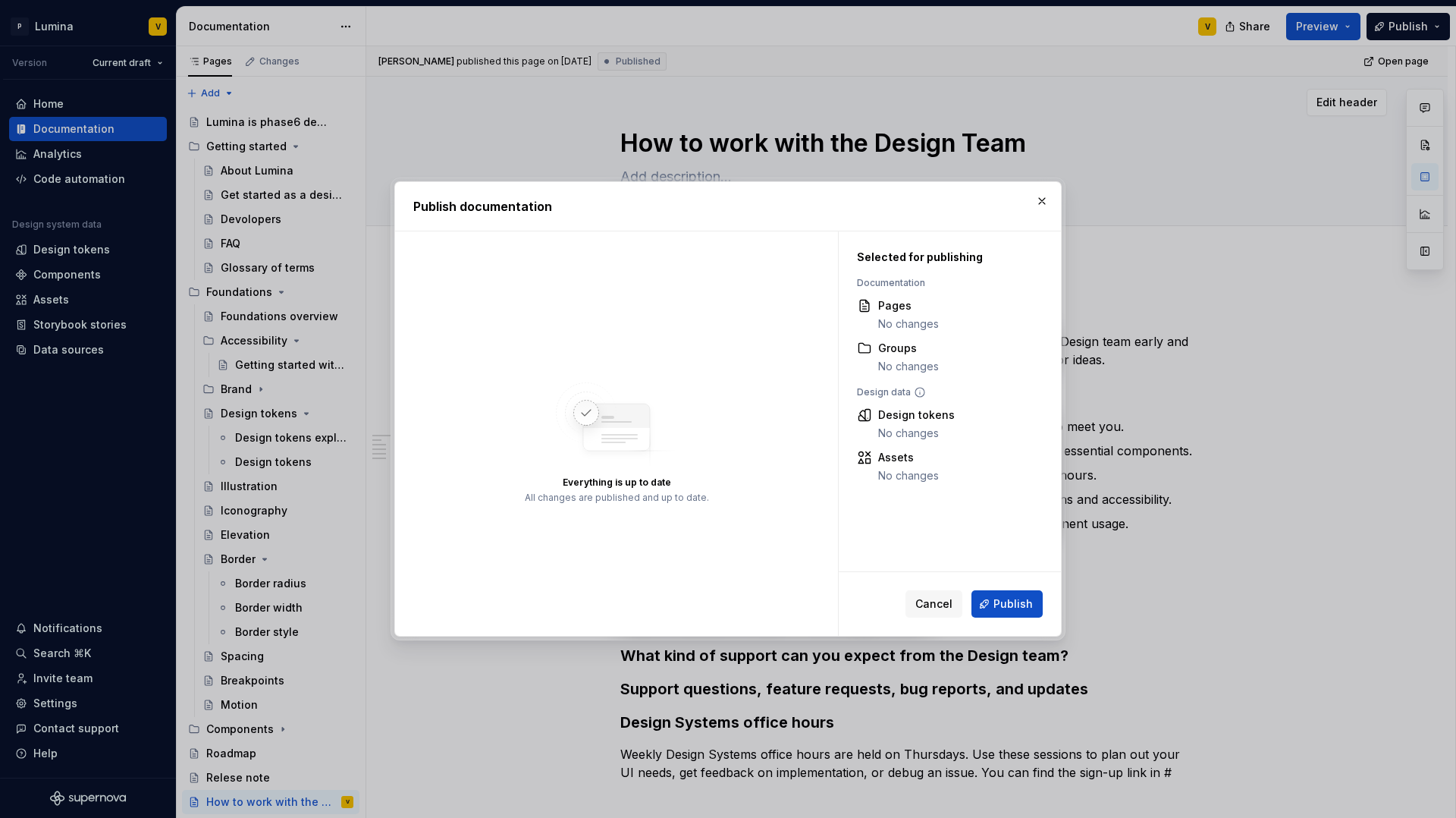
drag, startPoint x: 1042, startPoint y: 199, endPoint x: 1027, endPoint y: 196, distance: 15.3
click at [1042, 200] on button "button" at bounding box center [1042, 201] width 21 height 21
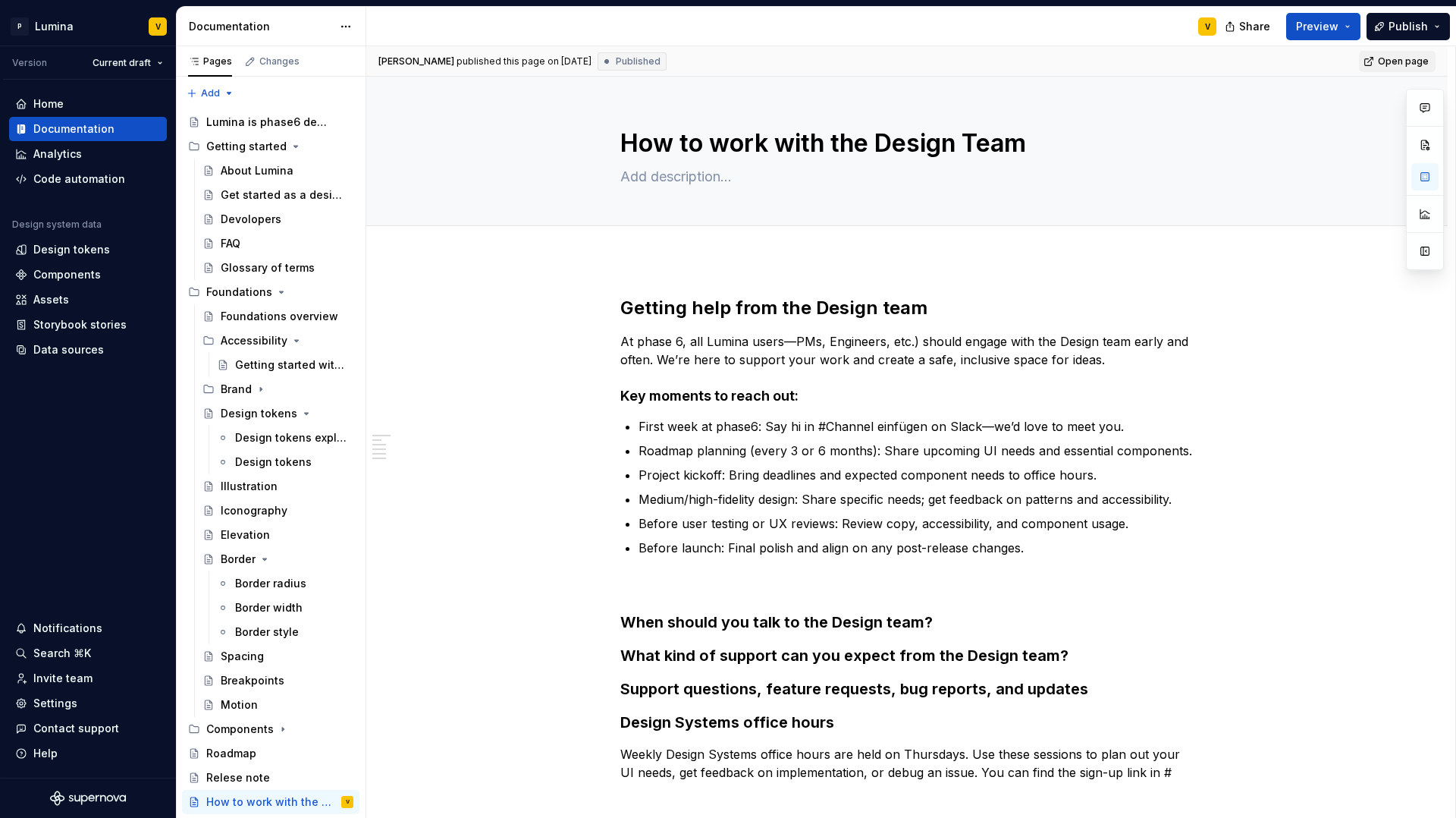
click at [1385, 58] on span "Open page" at bounding box center [1403, 62] width 51 height 12
drag, startPoint x: 228, startPoint y: 168, endPoint x: 232, endPoint y: 179, distance: 11.7
click at [228, 169] on div "About Lumina" at bounding box center [257, 170] width 73 height 15
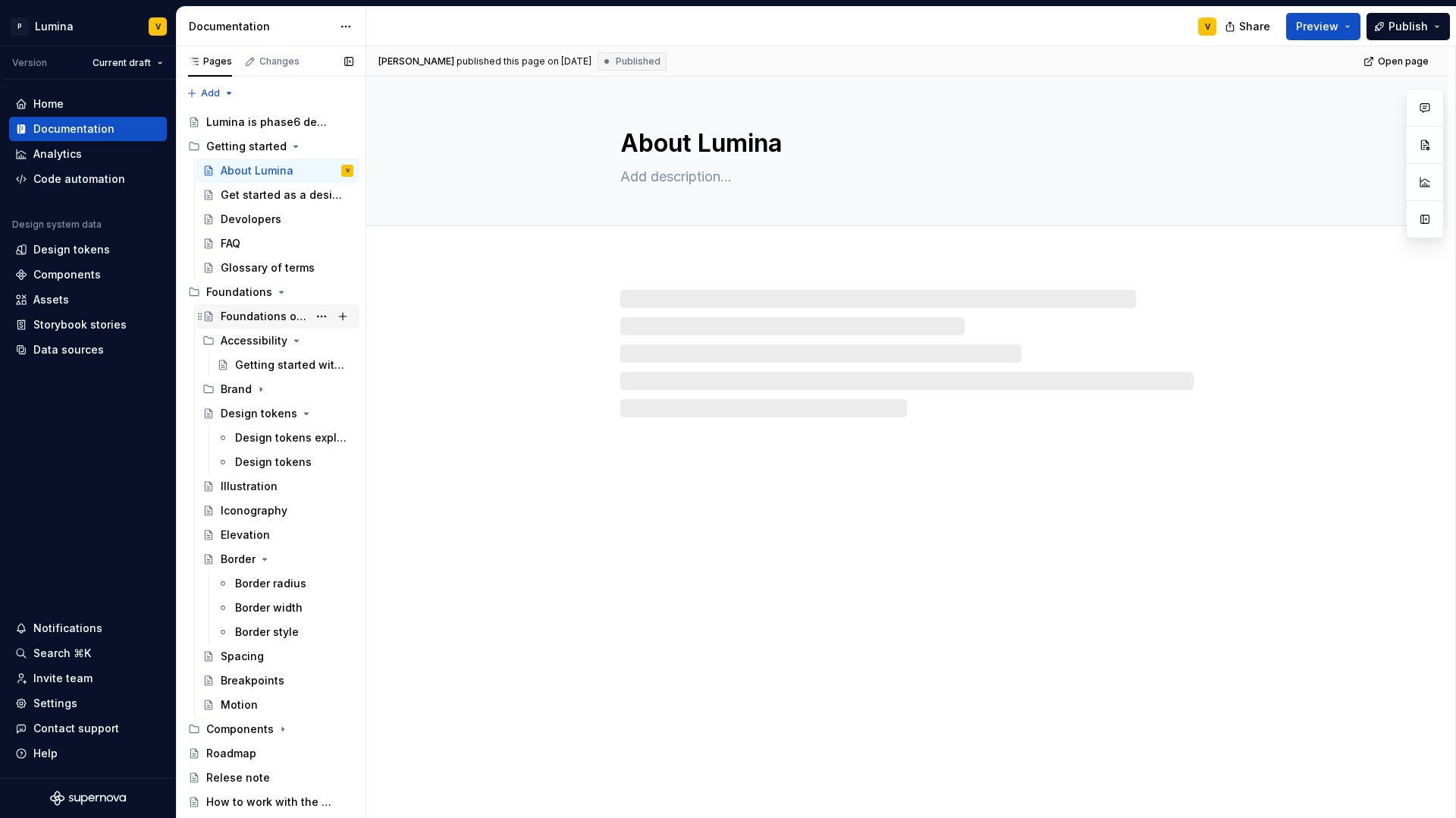
click at [260, 312] on div "Foundations overview" at bounding box center [265, 316] width 87 height 15
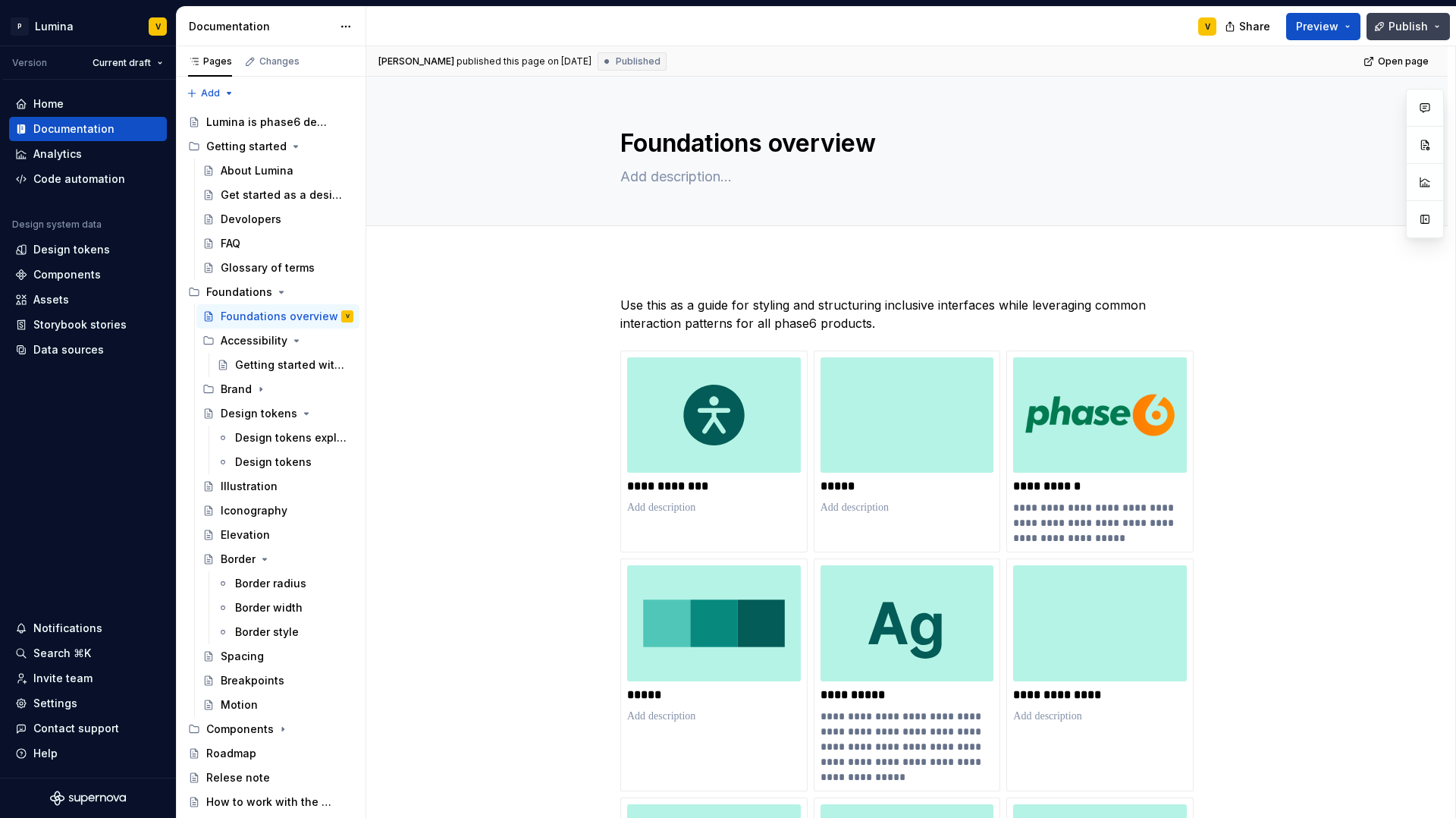
click at [1397, 29] on span "Publish" at bounding box center [1408, 26] width 40 height 15
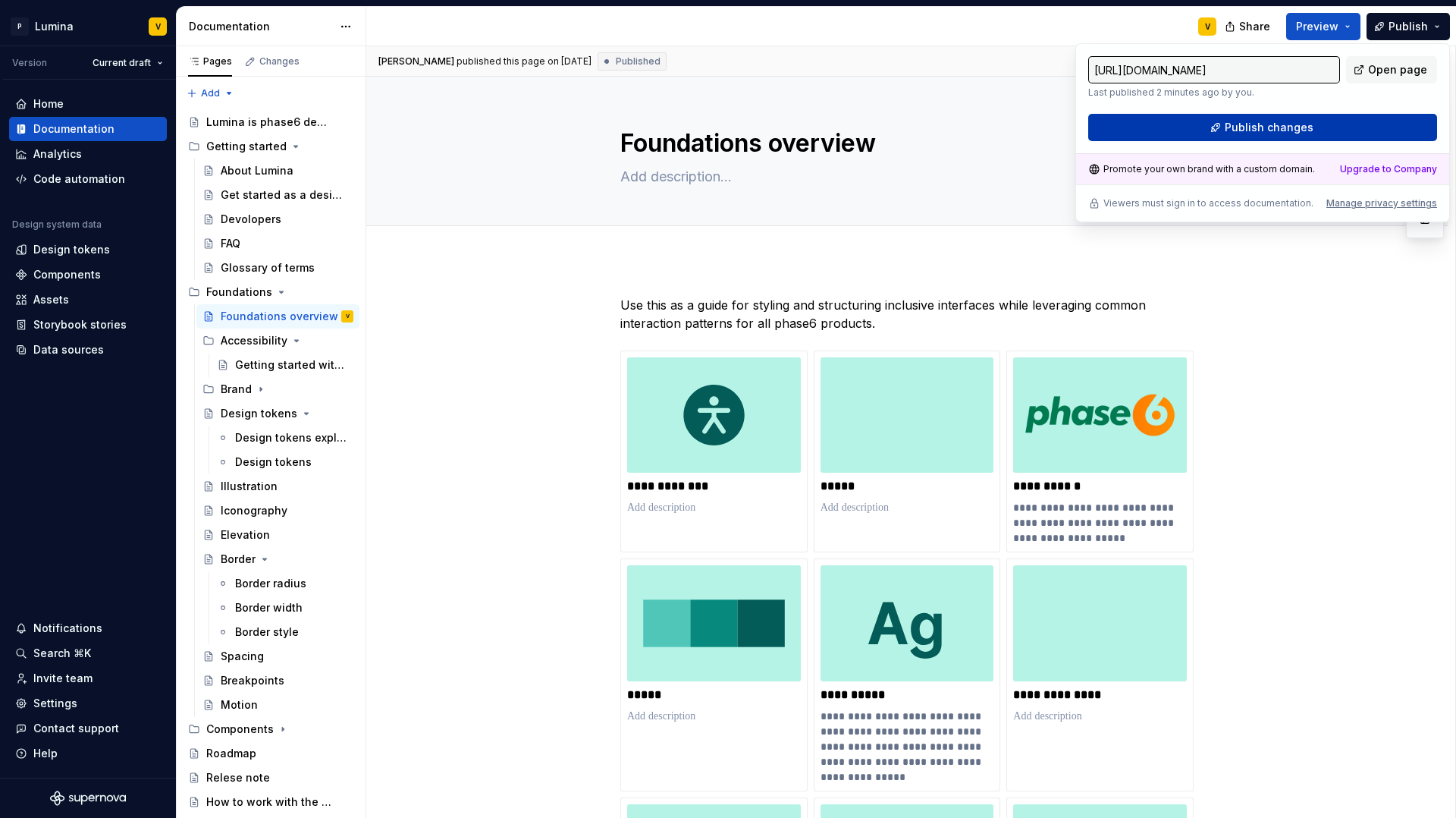
click at [1273, 126] on span "Publish changes" at bounding box center [1270, 127] width 89 height 15
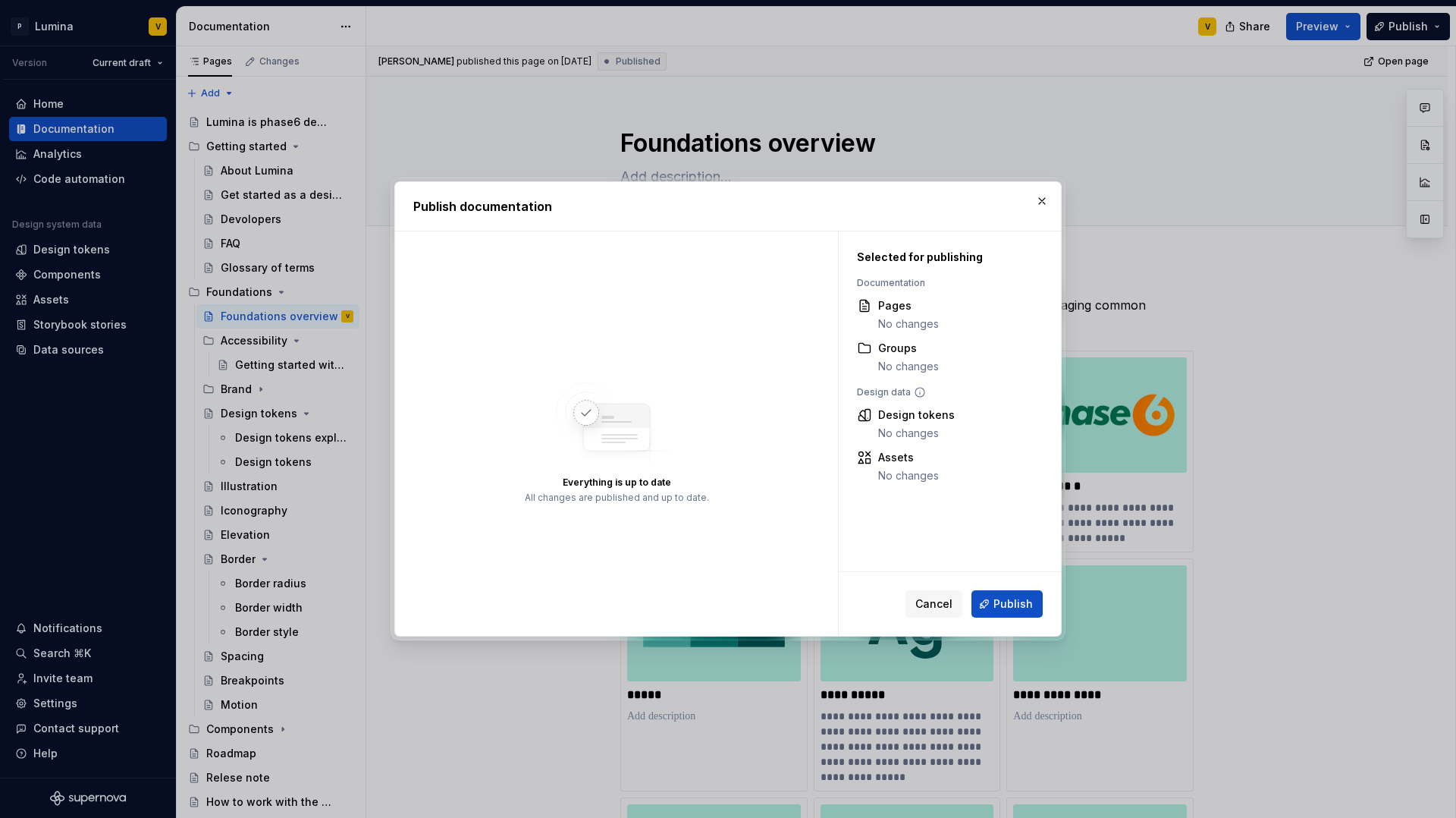
click at [1002, 602] on span "Publish" at bounding box center [1013, 603] width 40 height 15
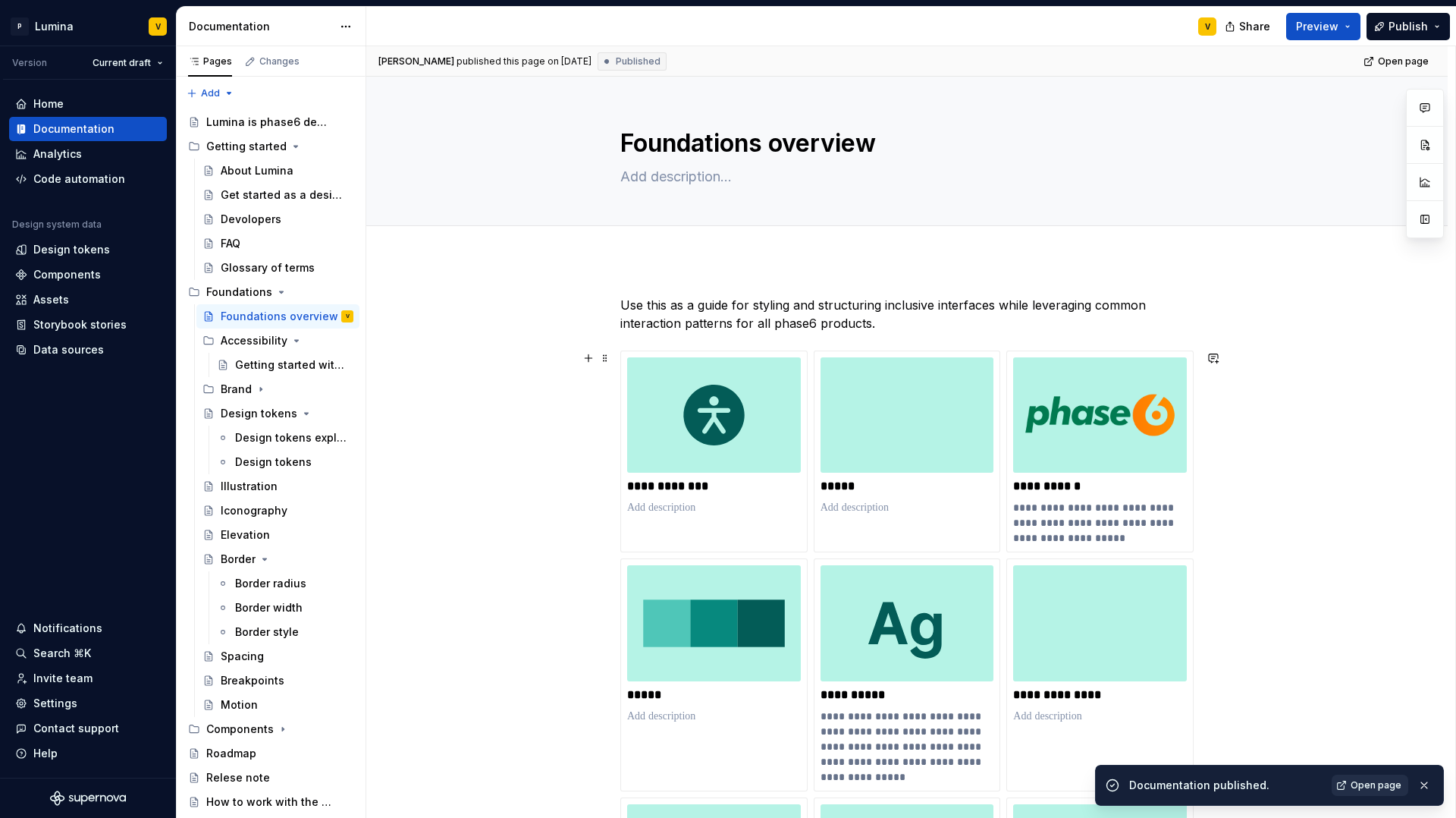
click at [1366, 789] on span "Open page" at bounding box center [1376, 785] width 51 height 12
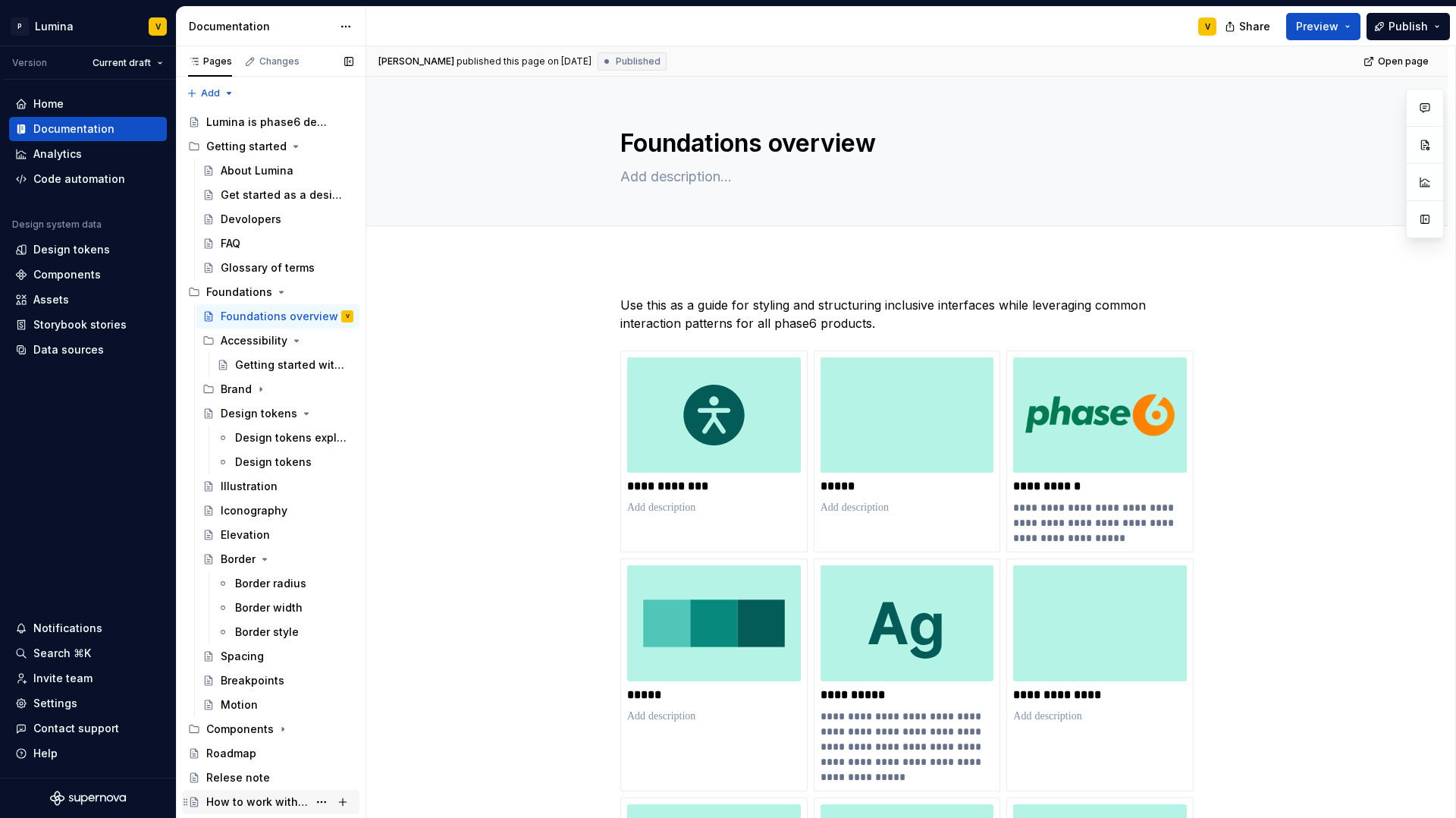
click at [236, 809] on div "How to work with the Design Team" at bounding box center [279, 802] width 147 height 21
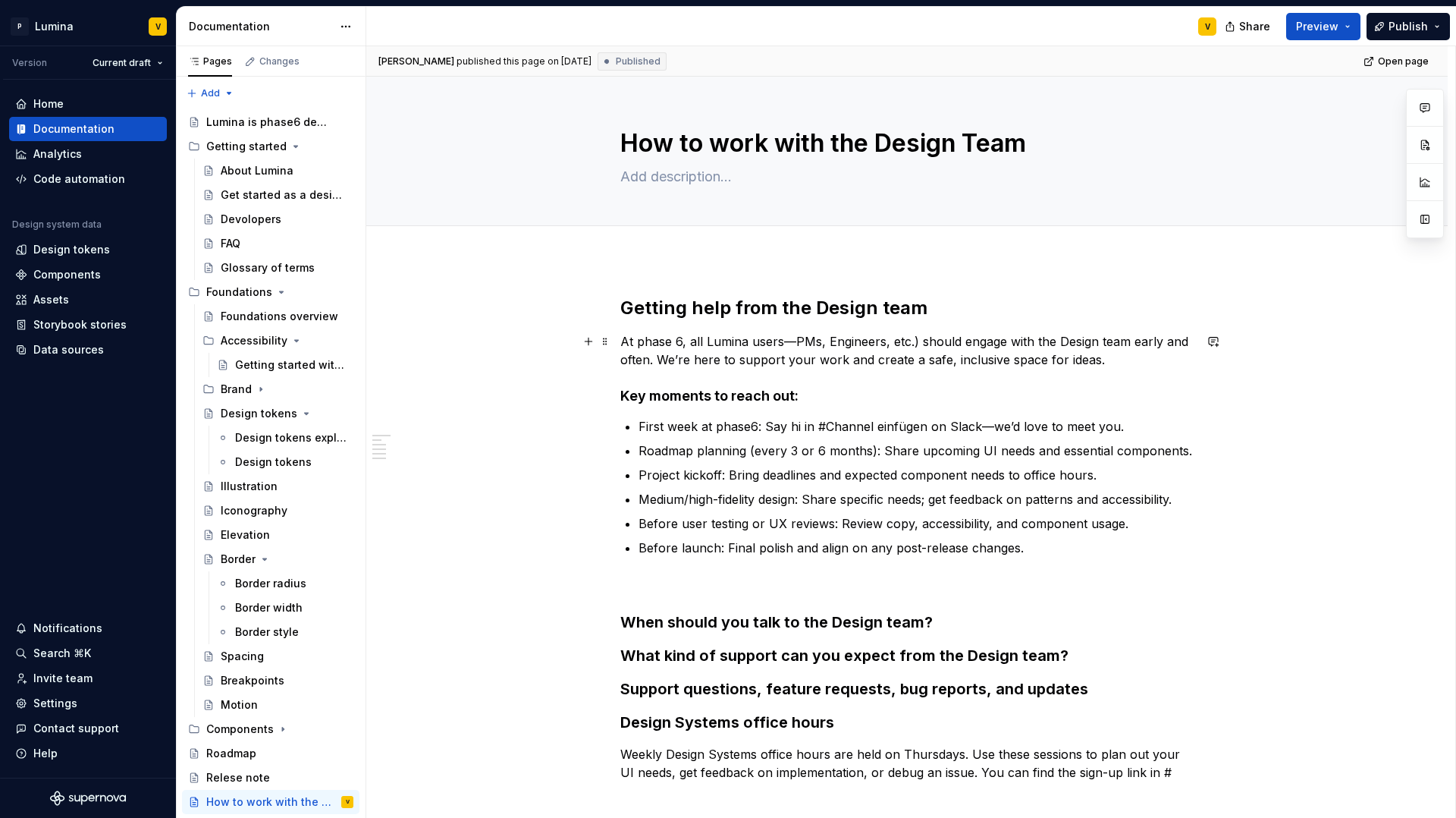
click at [791, 339] on p "At phase 6, all Lumina users—PMs, Engineers, etc.) should engage with the Desig…" at bounding box center [907, 350] width 574 height 37
click at [779, 342] on p "At phase 6, all Lumina users—PMs, Engineers, etc.) should engage with the Desig…" at bounding box center [907, 350] width 574 height 37
click at [752, 339] on p "At phase 6, all Lumina users—PMs, Engineers, etc.) should engage with the Desig…" at bounding box center [907, 350] width 574 height 37
type textarea "*"
click at [792, 340] on p "At phase 6, all Lumina users—PMs, Engineers, etc.) should engage with the Desig…" at bounding box center [907, 350] width 574 height 37
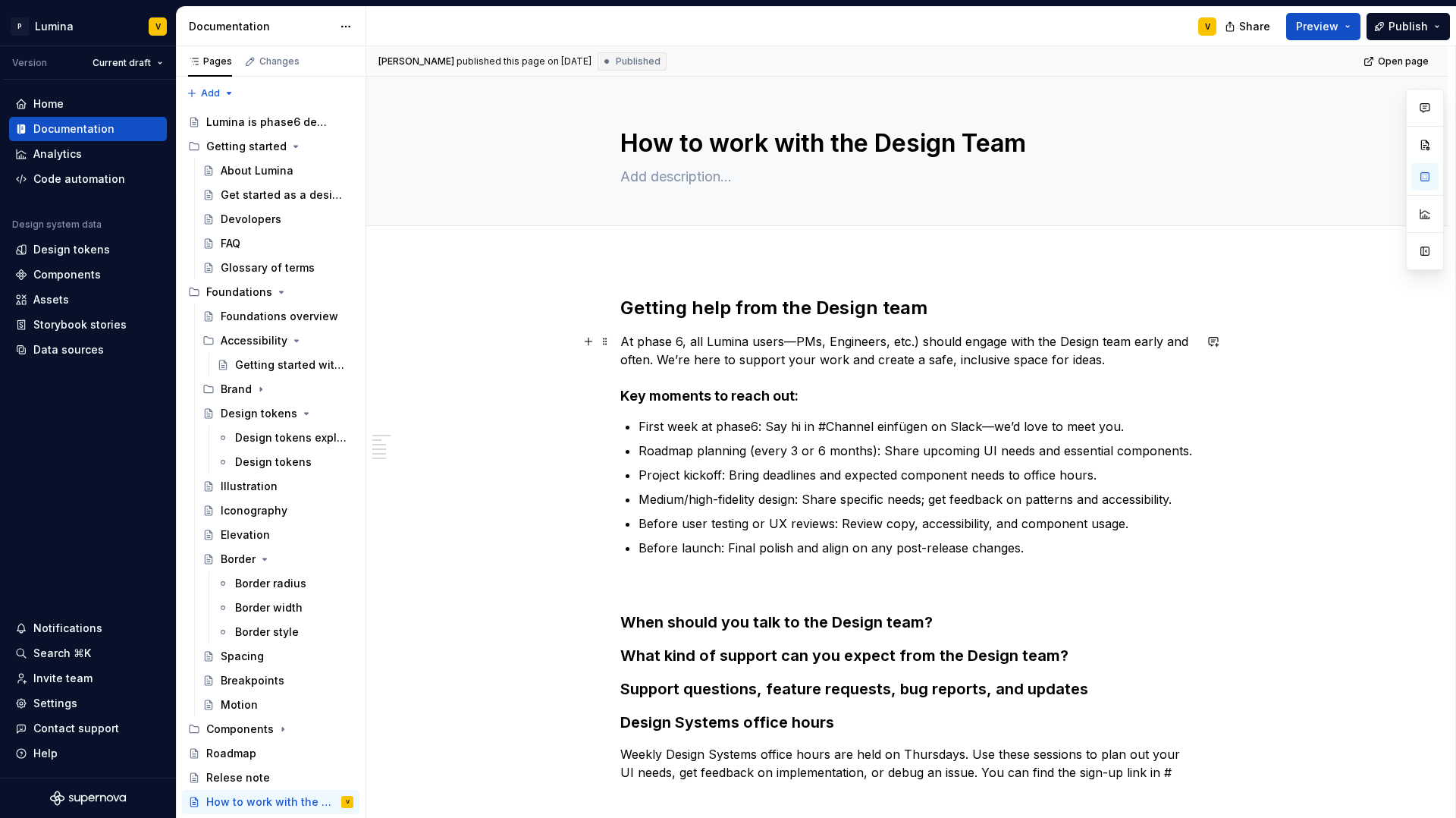
click at [914, 340] on p "At phase 6, all Lumina users—PMs, Engineers, etc.) should engage with the Desig…" at bounding box center [907, 350] width 574 height 37
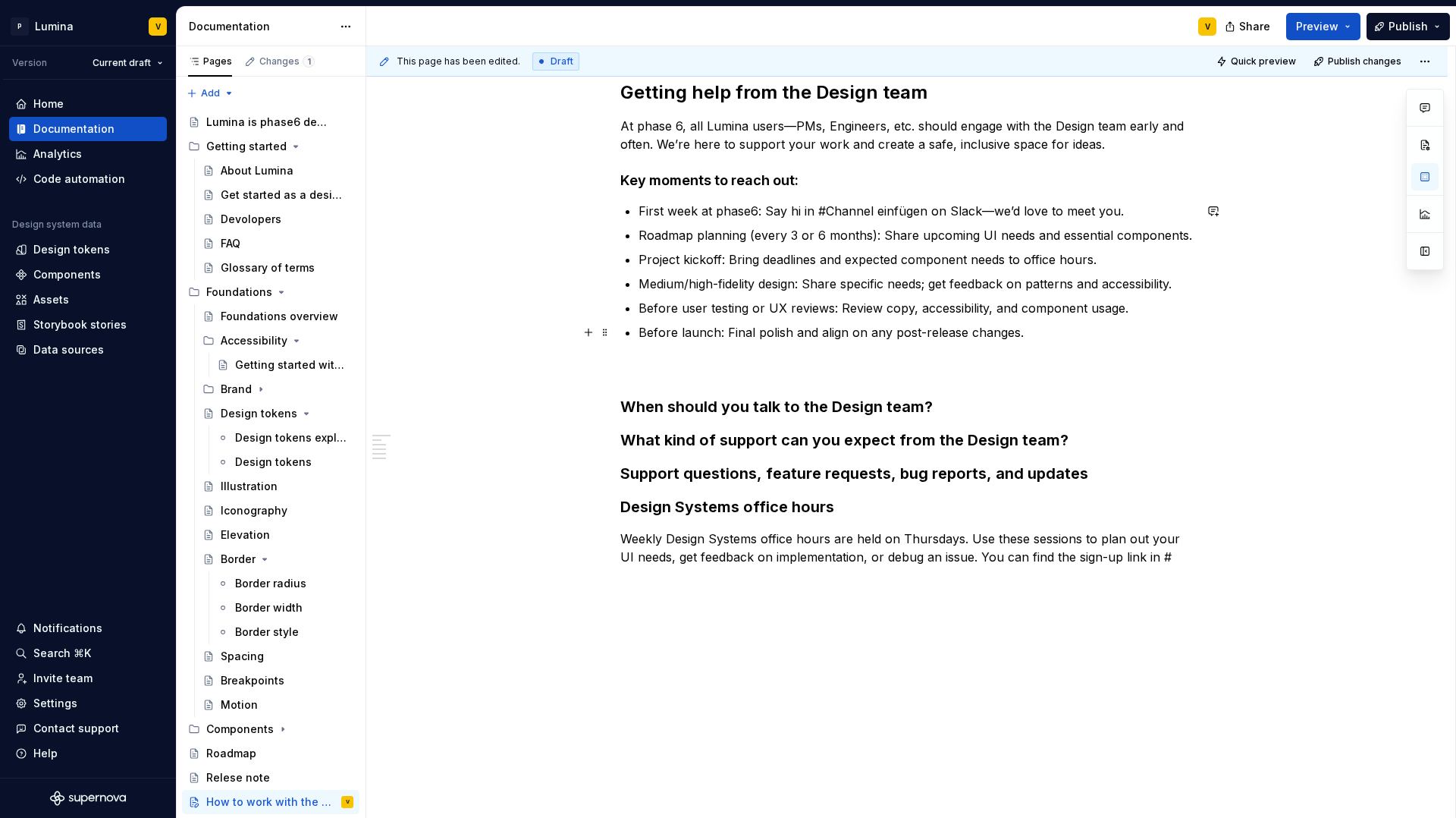
scroll to position [226, 0]
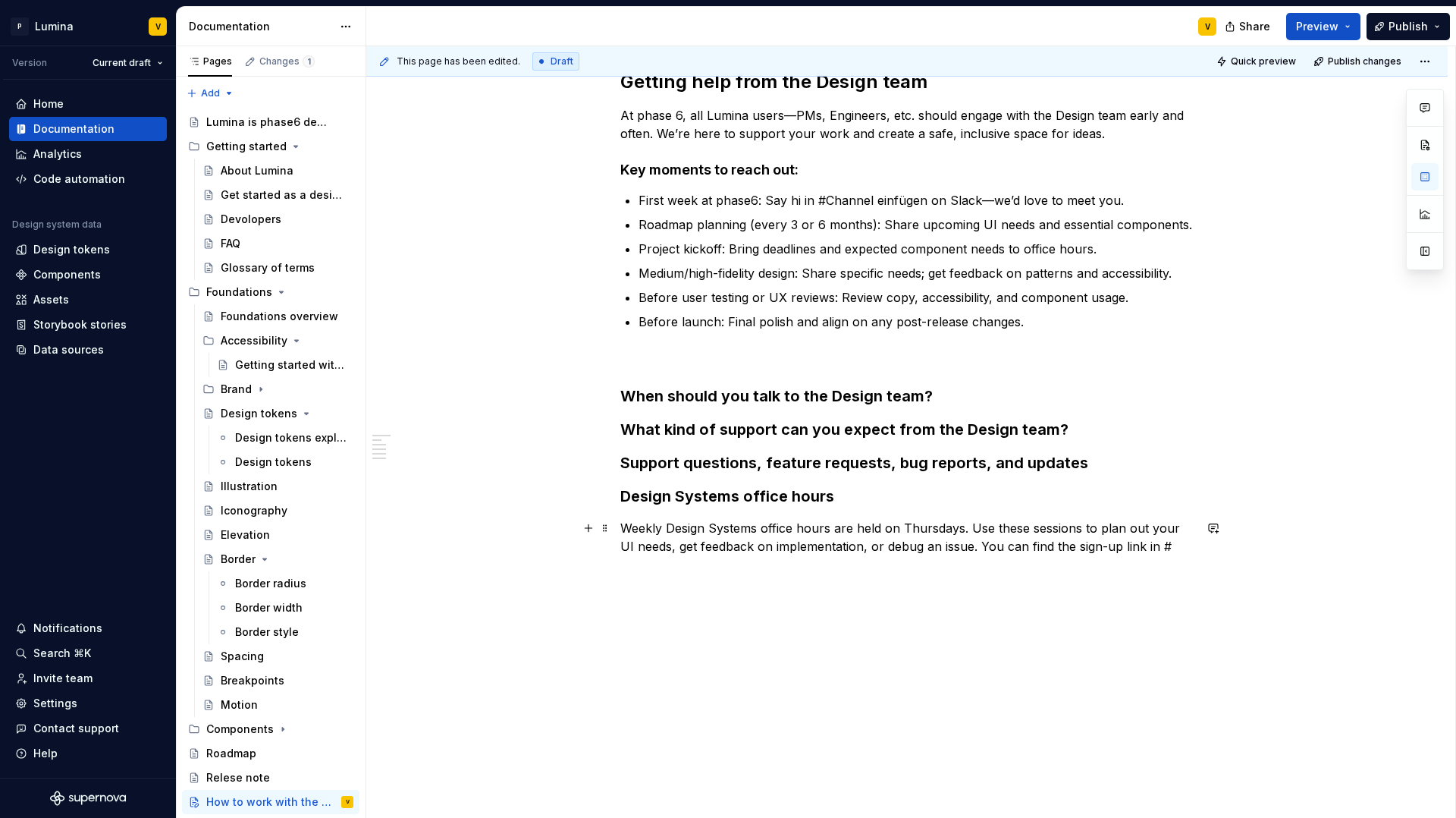
click at [829, 528] on p "Weekly Design Systems office hours are held on Thursdays. Use these sessions to…" at bounding box center [907, 537] width 574 height 37
click at [959, 527] on p "Weekly Design Systems office hours are held on Thursdays. Use these sessions to…" at bounding box center [907, 537] width 574 height 37
click at [797, 582] on div "Getting help from the Design team At phase 6, all Lumina users—PMs, Engineers, …" at bounding box center [907, 330] width 574 height 522
click at [1396, 17] on button "Publish" at bounding box center [1408, 27] width 83 height 27
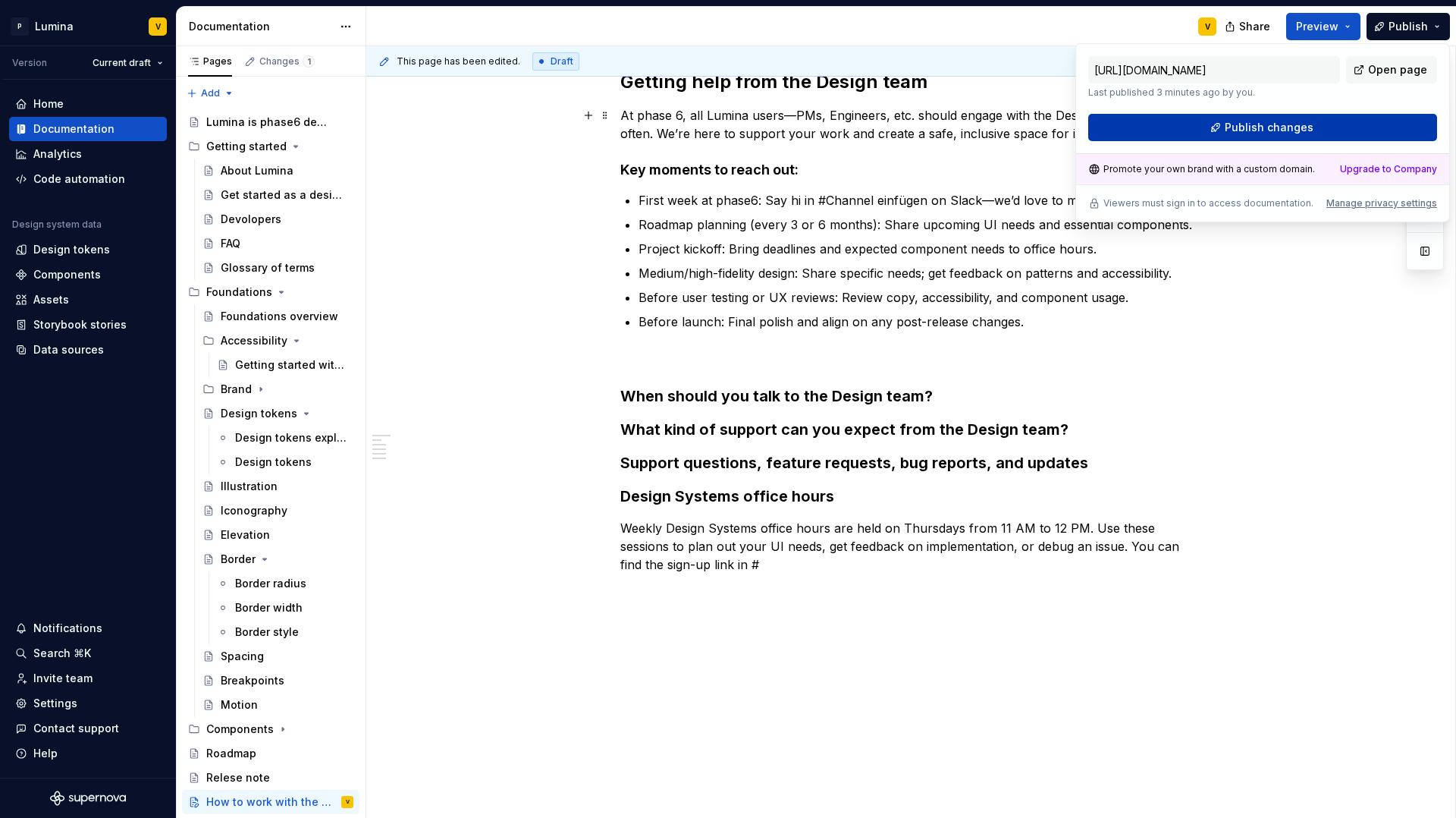
click at [1220, 131] on button "Publish changes" at bounding box center [1262, 127] width 349 height 27
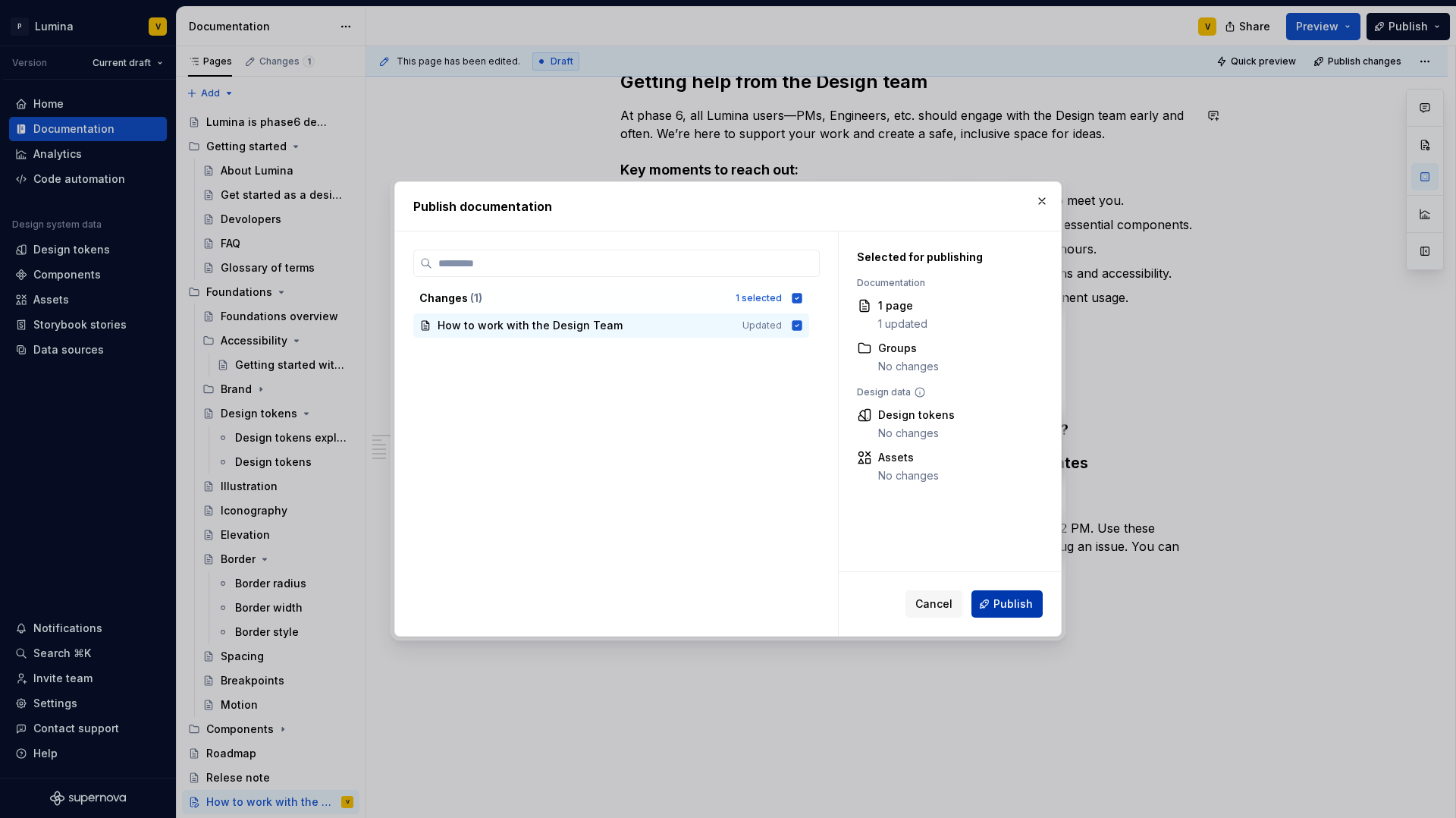
click at [1022, 603] on span "Publish" at bounding box center [1013, 603] width 40 height 15
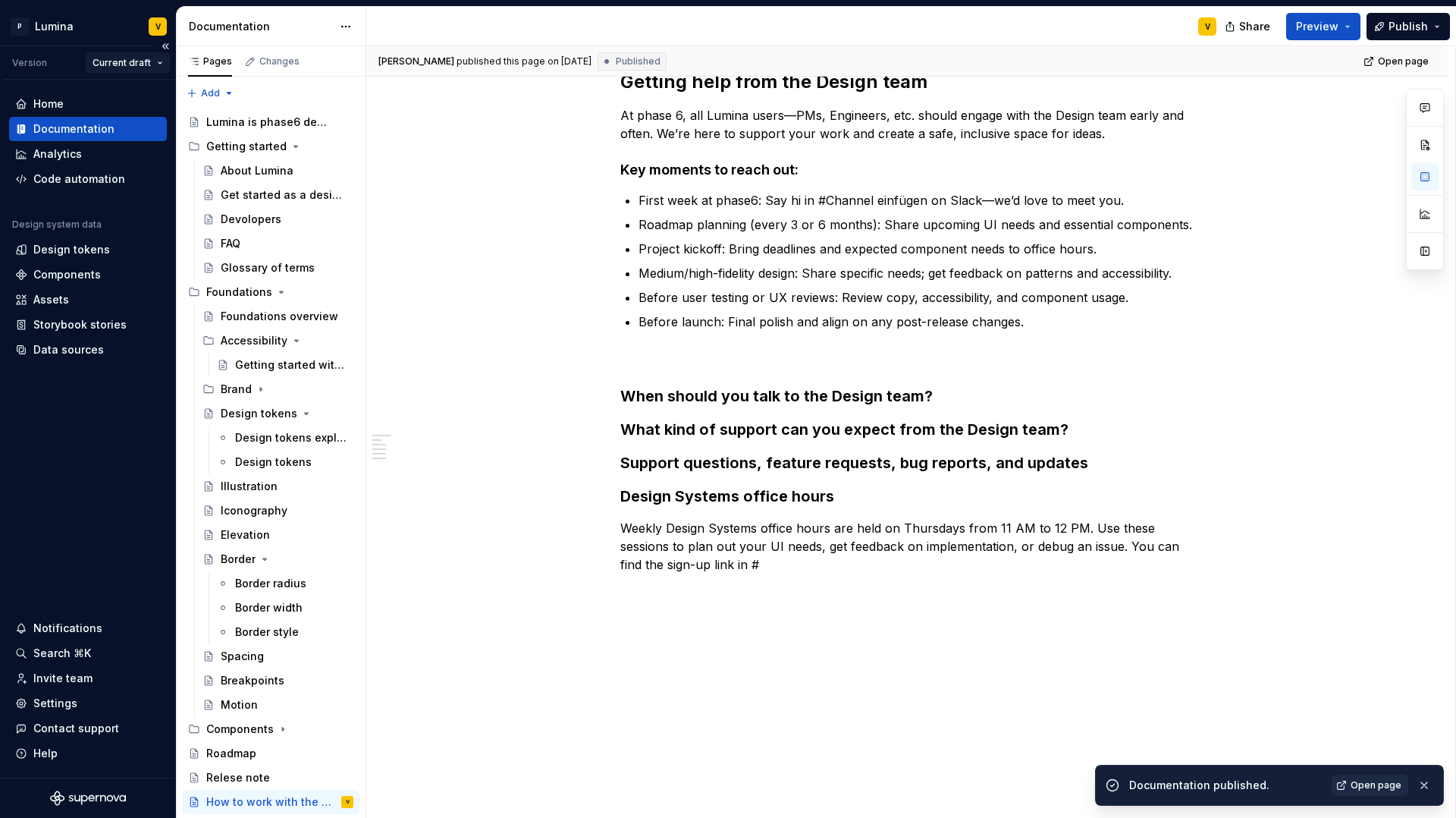
click at [116, 62] on html "P Lumina V Version Current draft Home Documentation Analytics Code automation D…" at bounding box center [728, 409] width 1456 height 818
click at [447, 165] on html "P Lumina V Version Current draft Home Documentation Analytics Code automation D…" at bounding box center [728, 409] width 1456 height 818
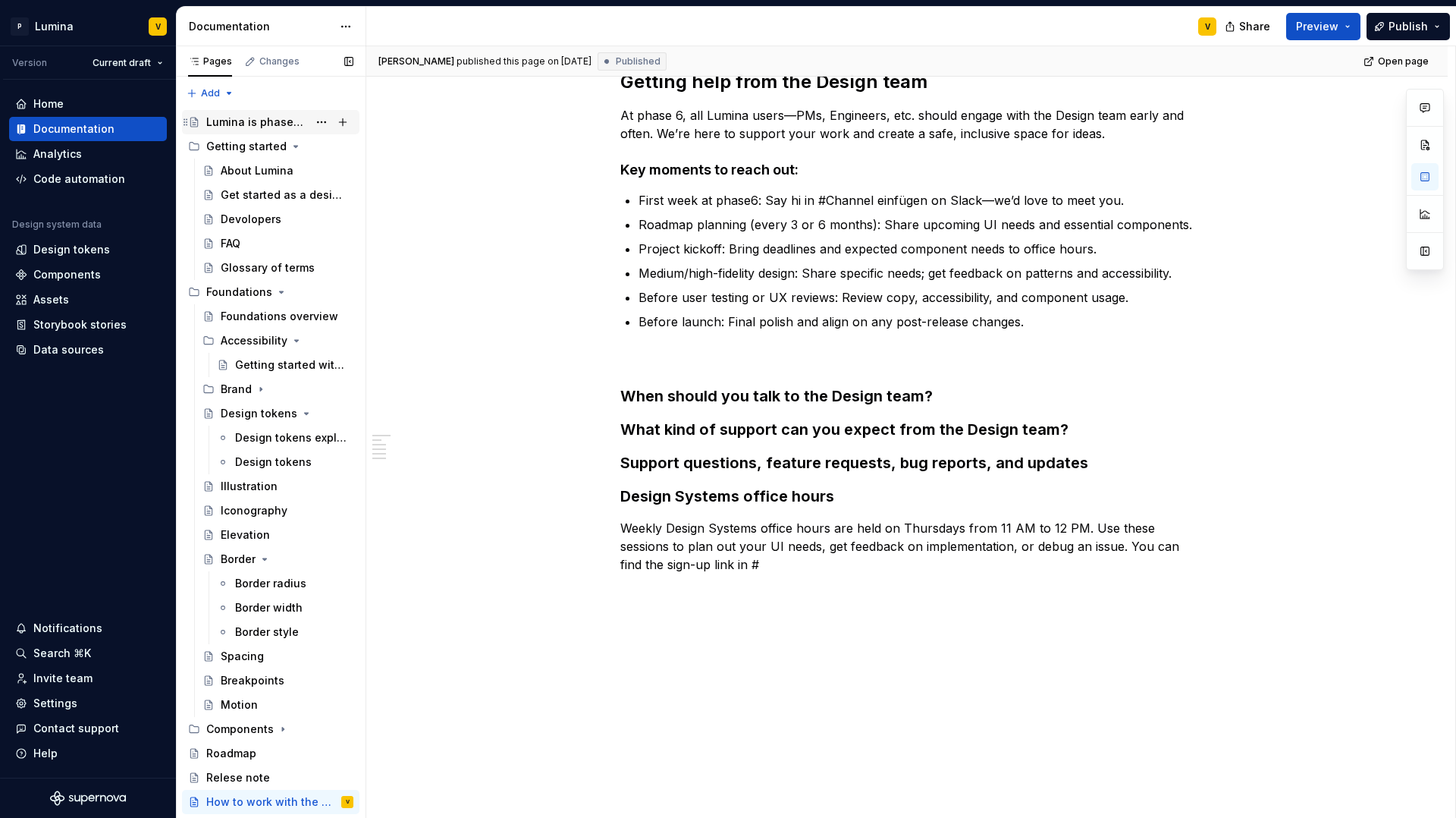
click at [246, 124] on div "Lumina is phase6 design system" at bounding box center [257, 122] width 101 height 15
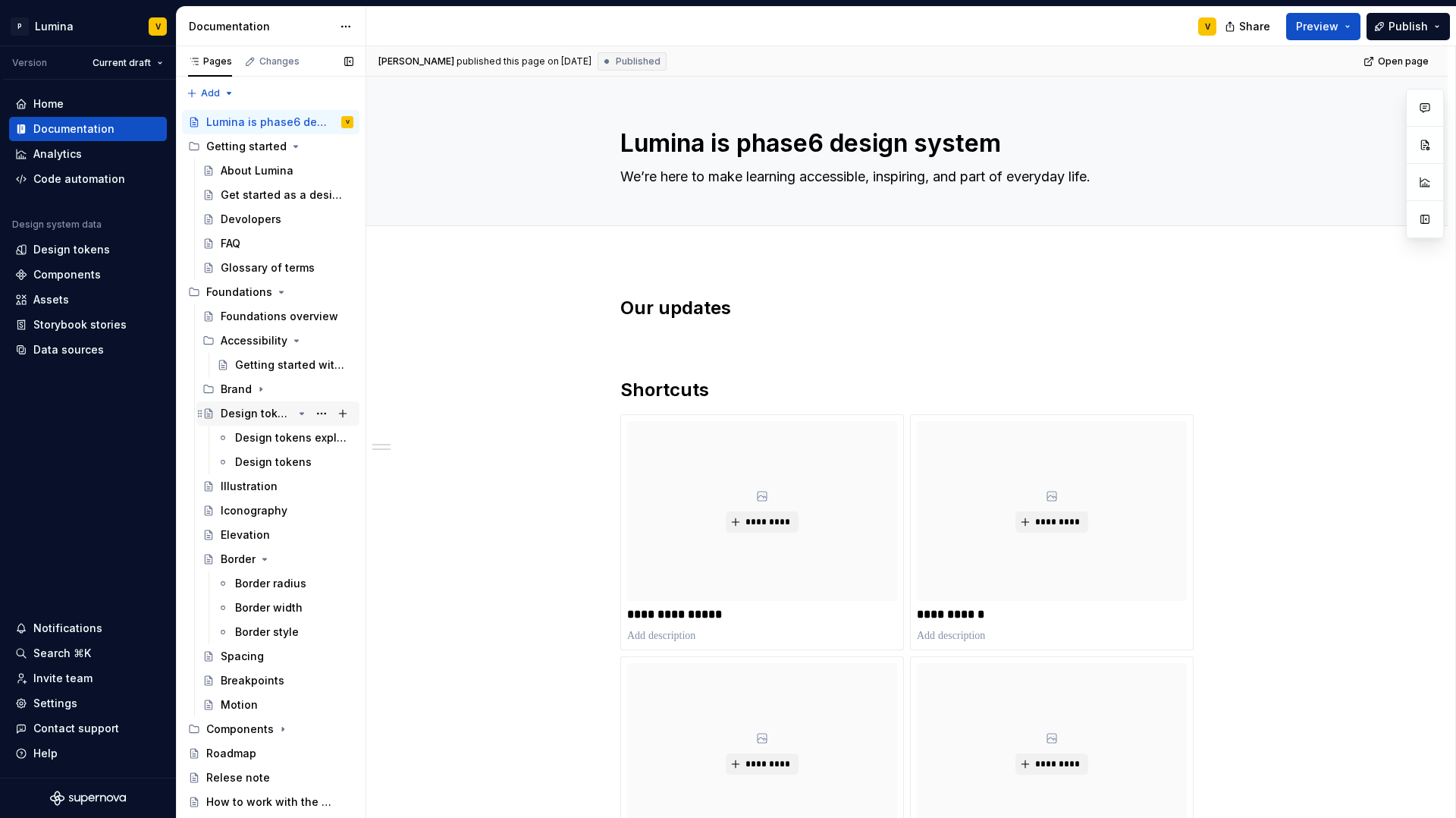
click at [300, 414] on icon "Page tree" at bounding box center [302, 414] width 12 height 12
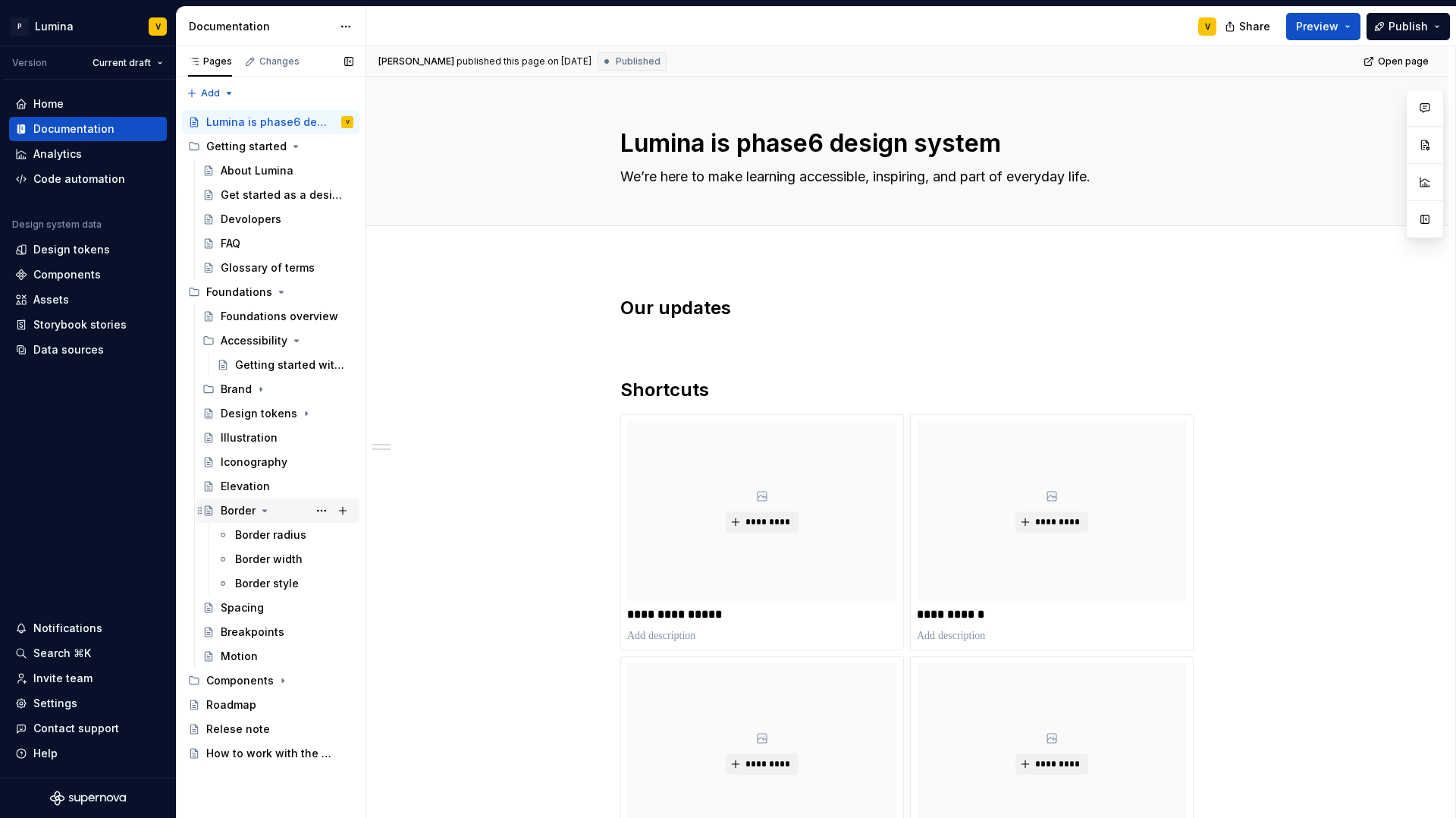
click at [265, 510] on icon "Page tree" at bounding box center [265, 510] width 12 height 12
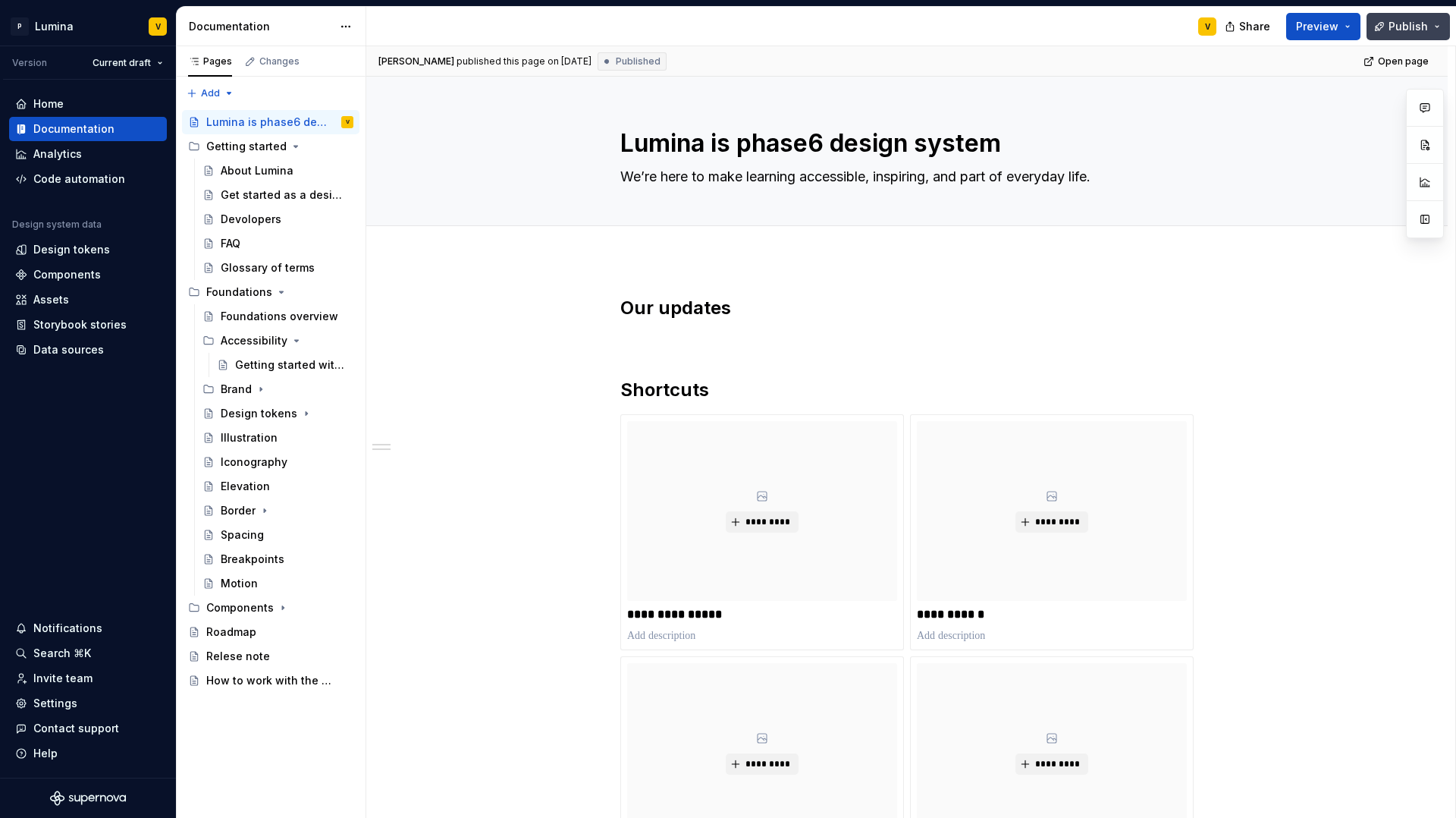
click at [1398, 29] on span "Publish" at bounding box center [1408, 26] width 40 height 15
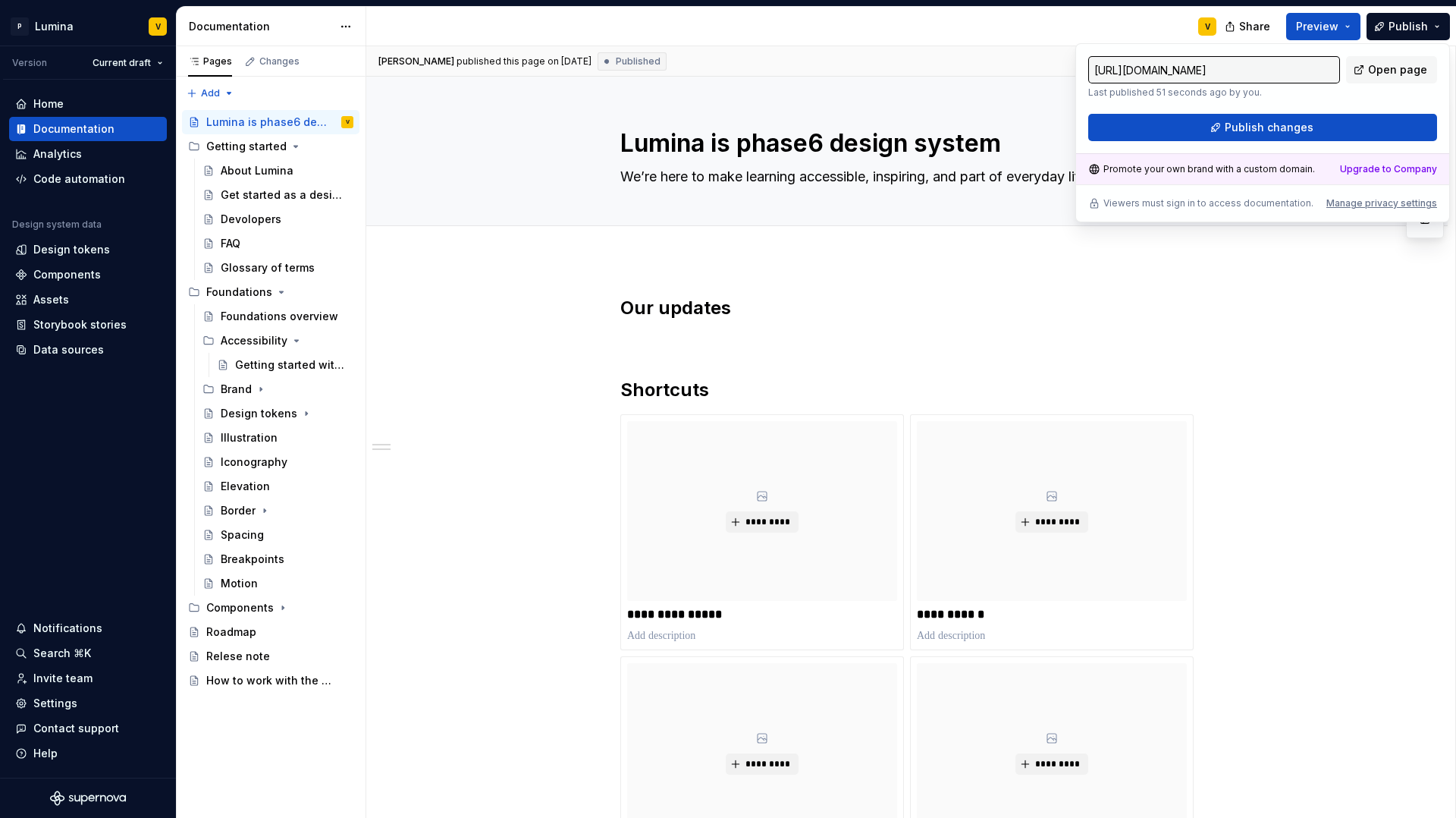
click at [1135, 13] on div "V" at bounding box center [797, 27] width 862 height 40
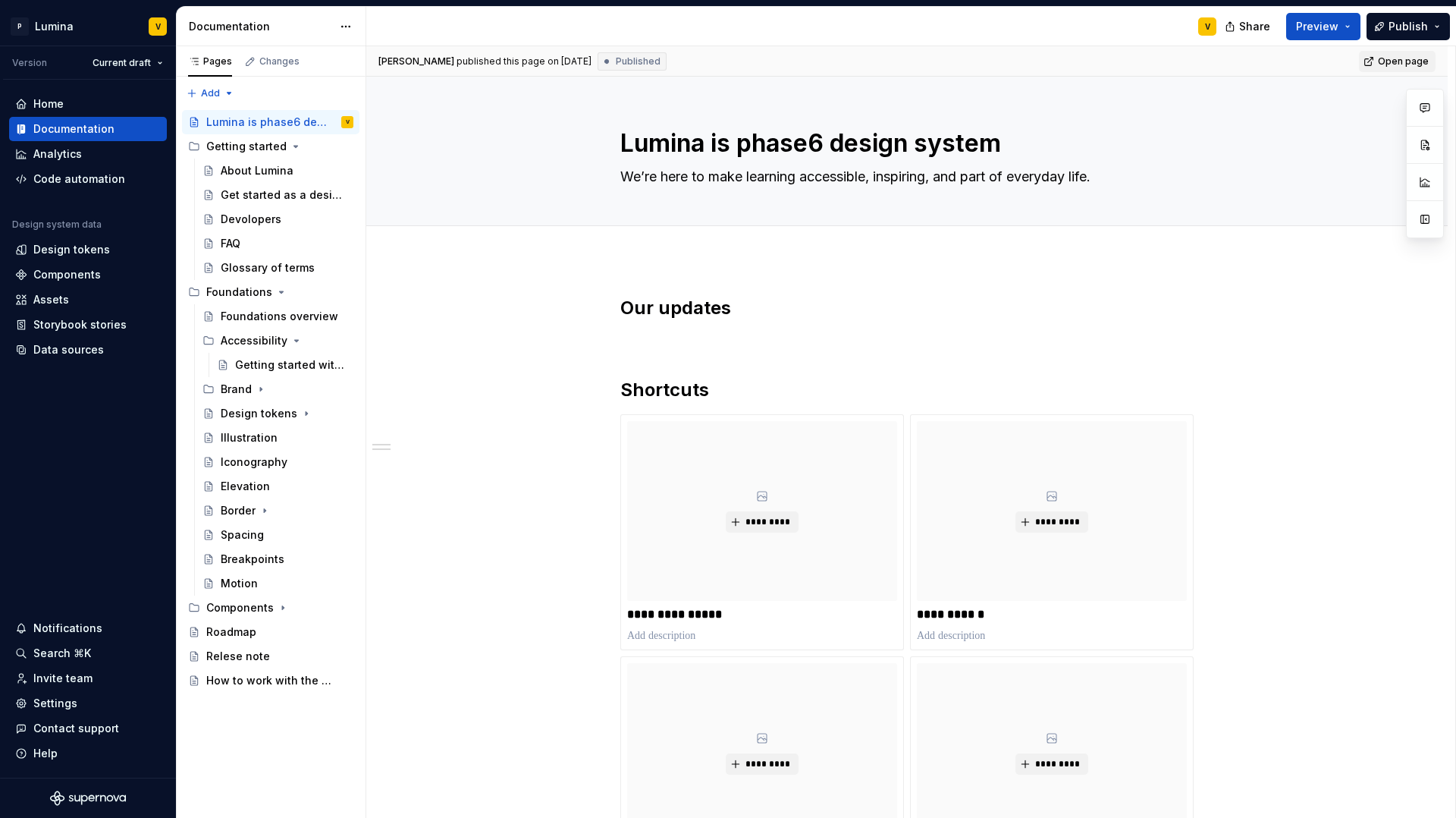
click at [1386, 59] on span "Open page" at bounding box center [1403, 62] width 51 height 12
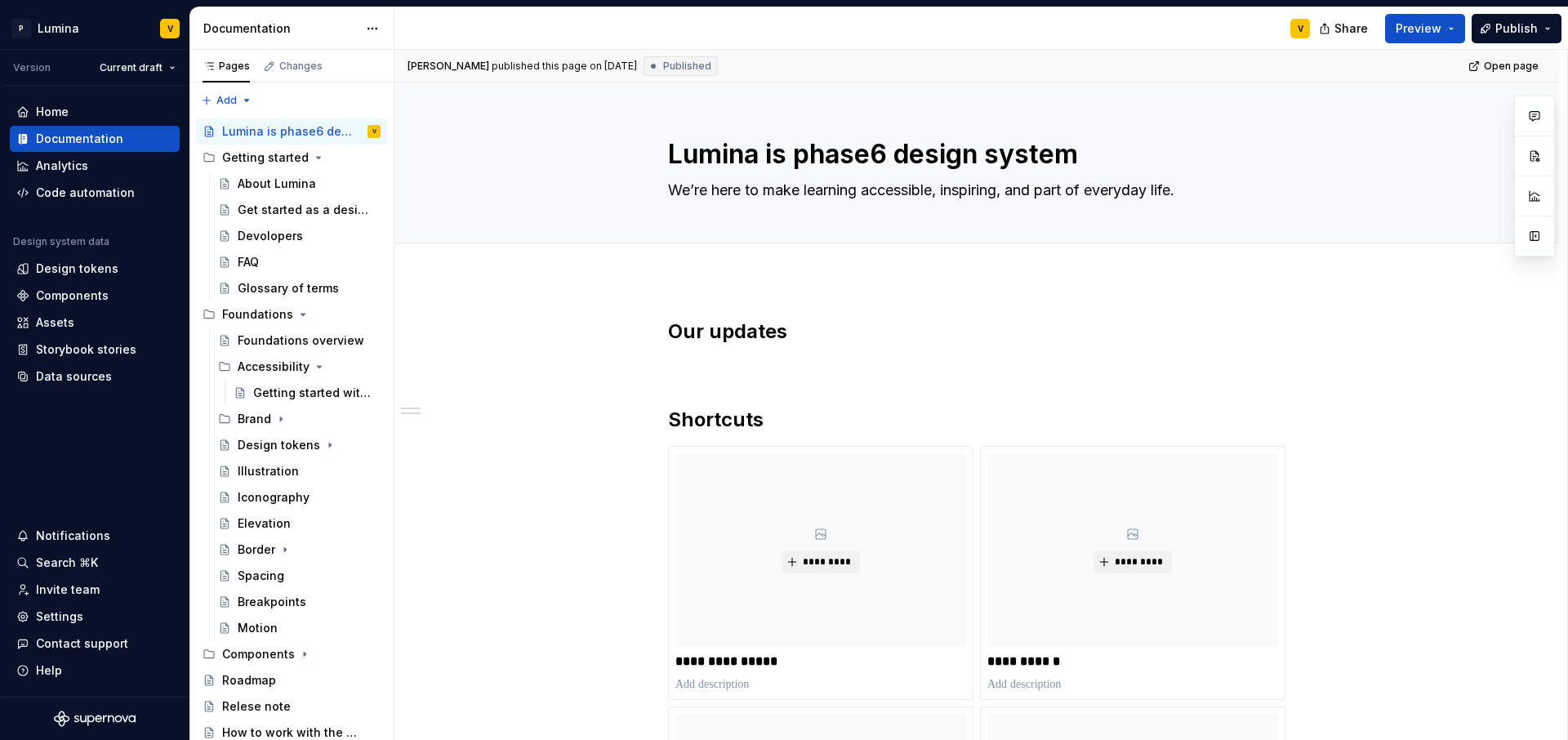
type textarea "*"
click at [47, 275] on div "Design tokens" at bounding box center [77, 268] width 82 height 16
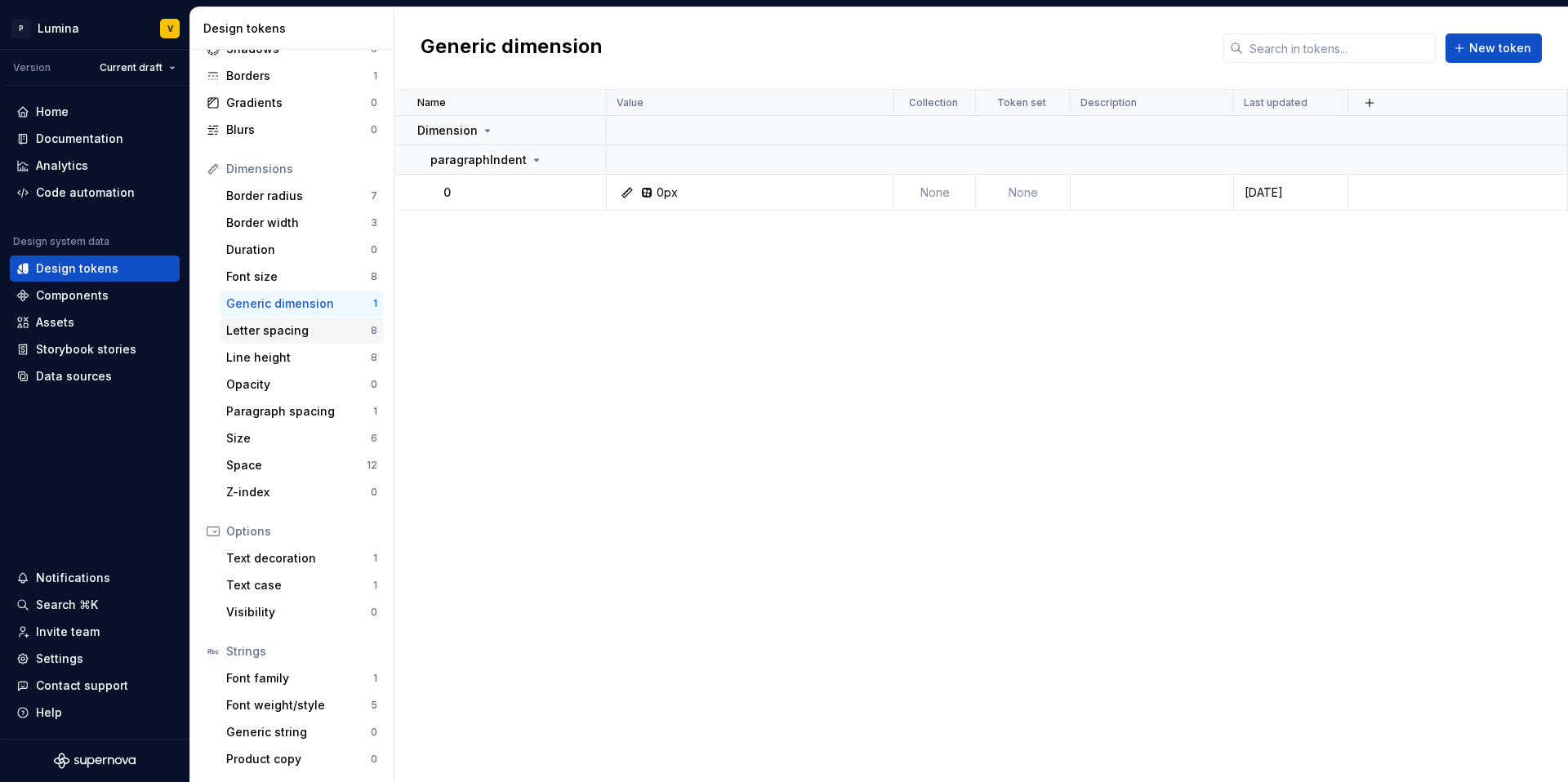
scroll to position [112, 0]
